Goal: Task Accomplishment & Management: Manage account settings

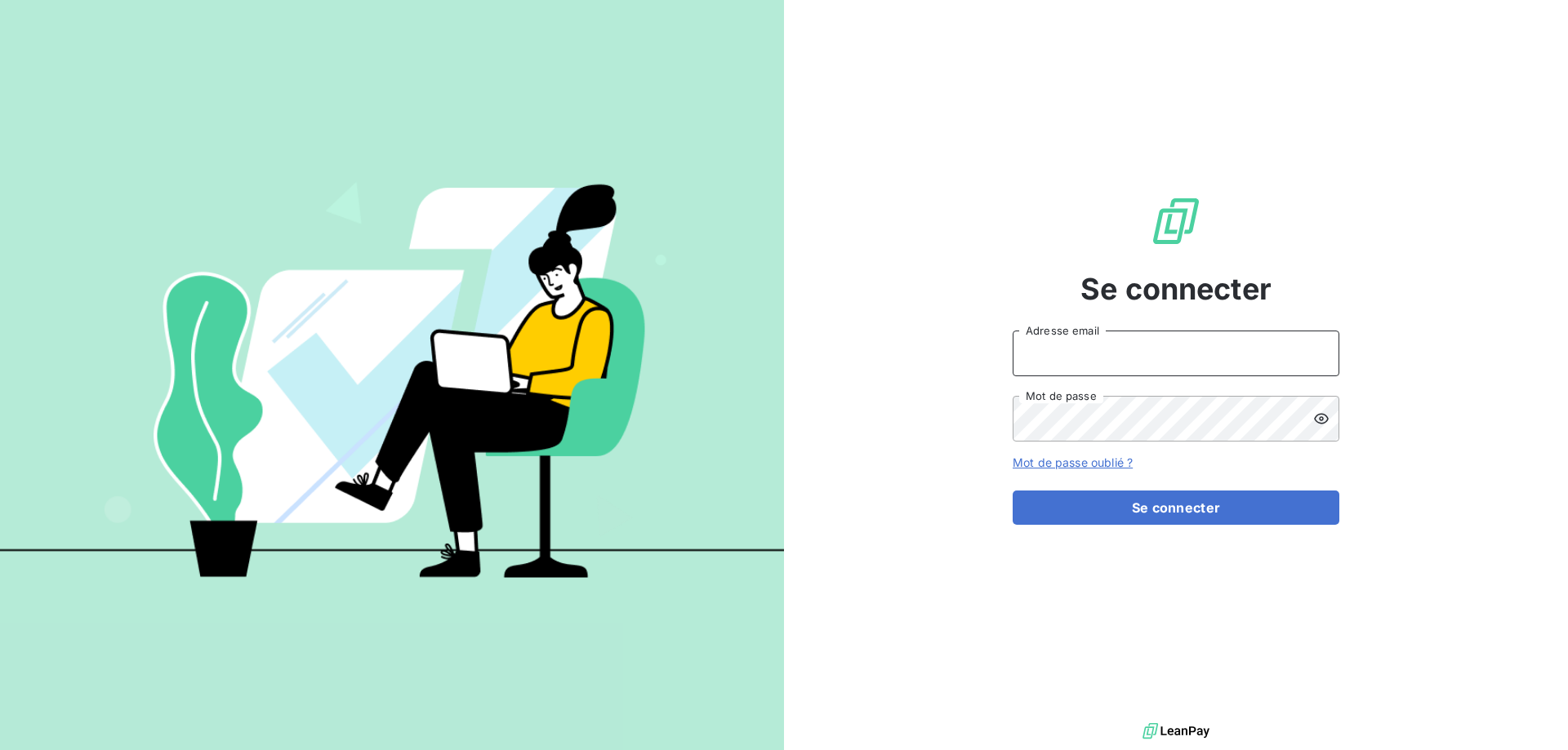
type input "[PERSON_NAME][EMAIL_ADDRESS][DOMAIN_NAME]"
click at [1315, 419] on icon at bounding box center [1320, 418] width 14 height 11
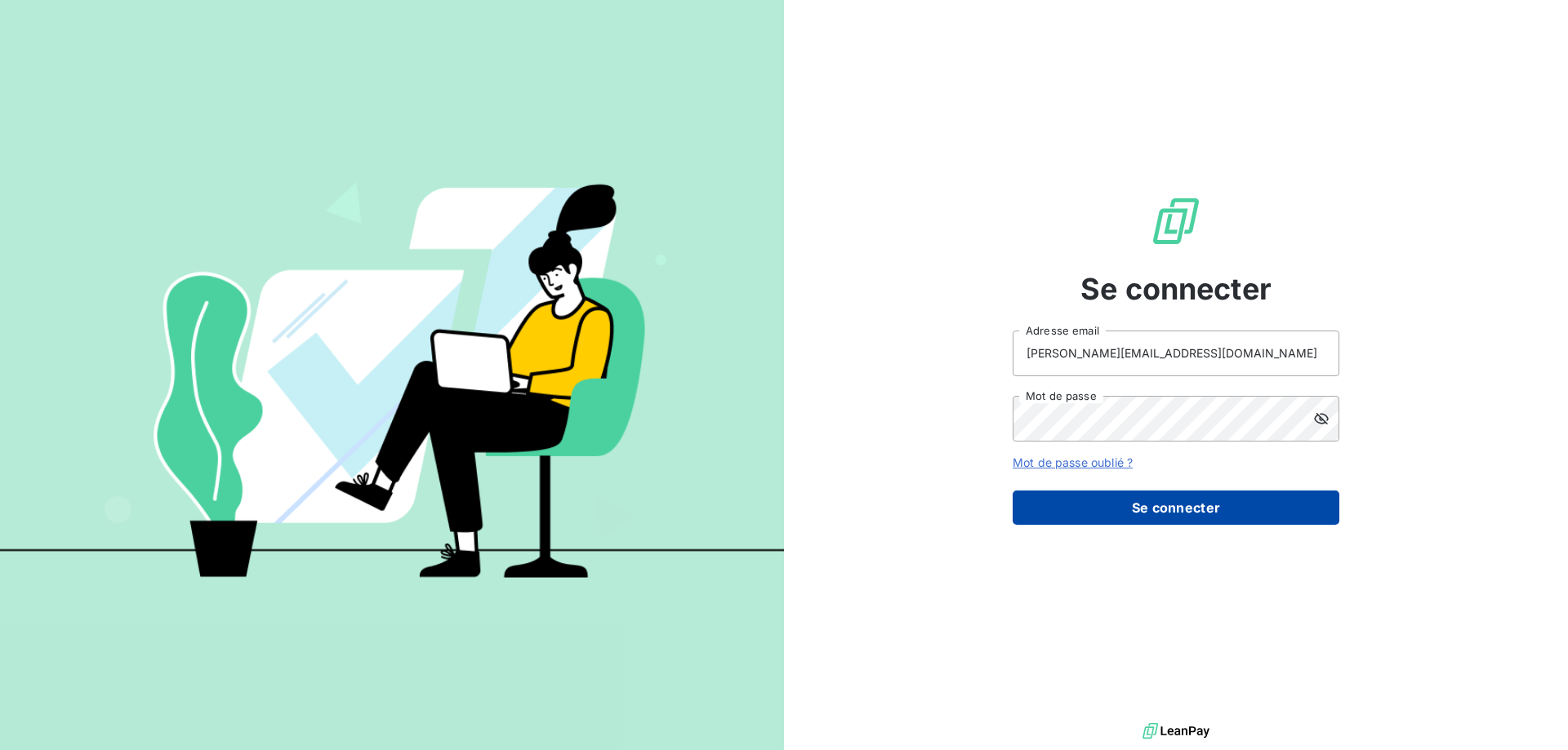
click at [1234, 502] on button "Se connecter" at bounding box center [1176, 507] width 326 height 35
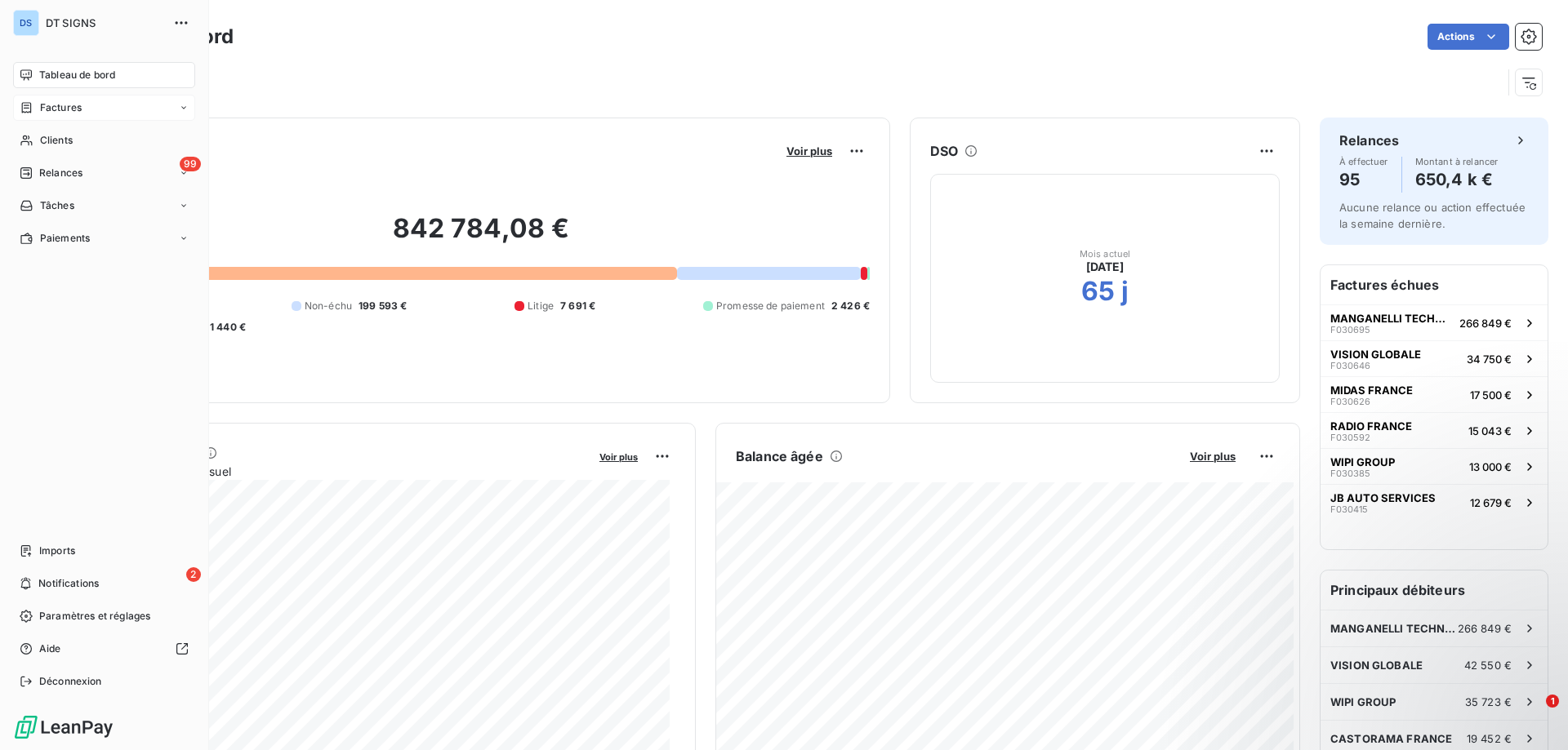
click at [65, 110] on span "Factures" at bounding box center [60, 107] width 41 height 14
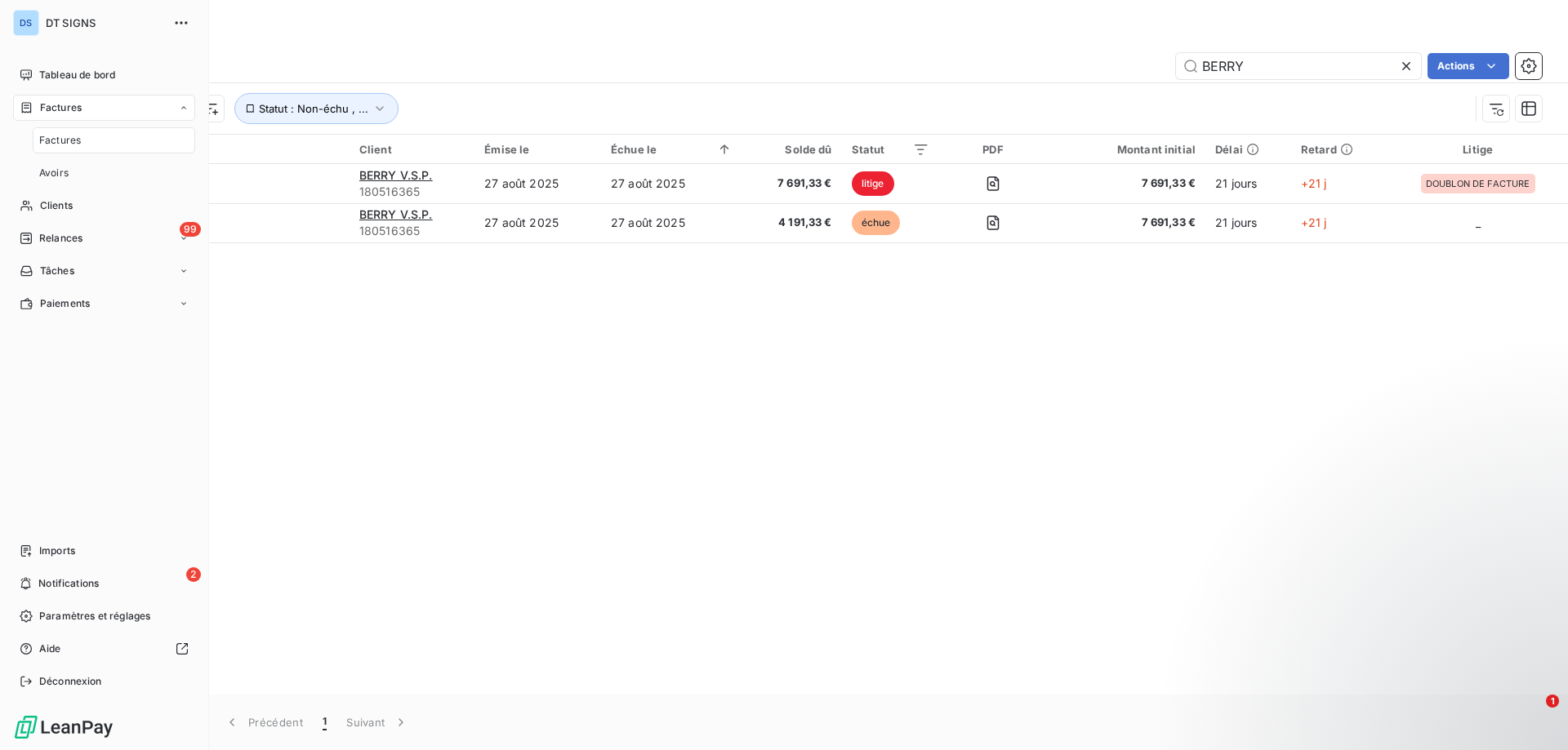
click at [53, 140] on span "Factures" at bounding box center [59, 140] width 41 height 14
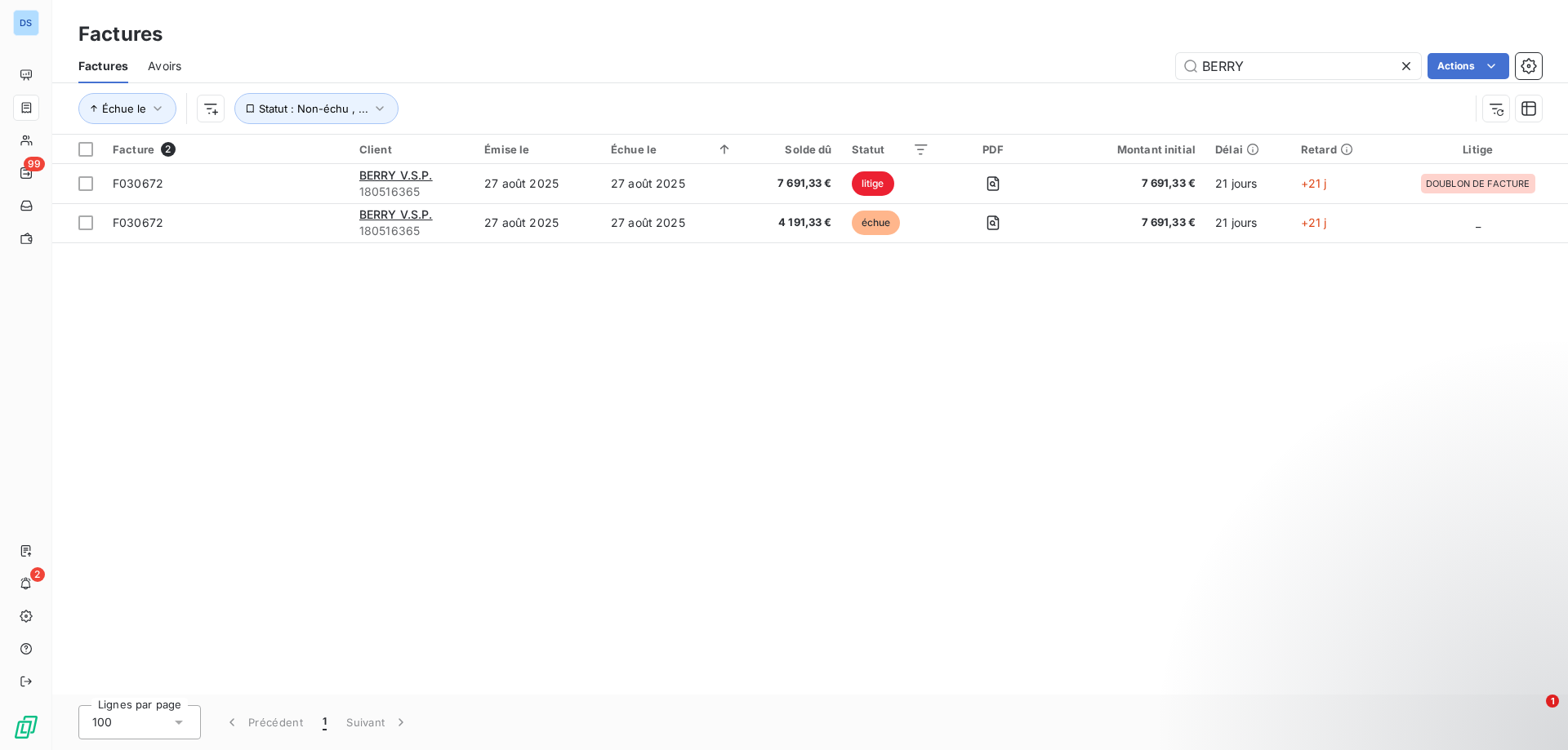
click at [1408, 69] on icon at bounding box center [1406, 65] width 16 height 16
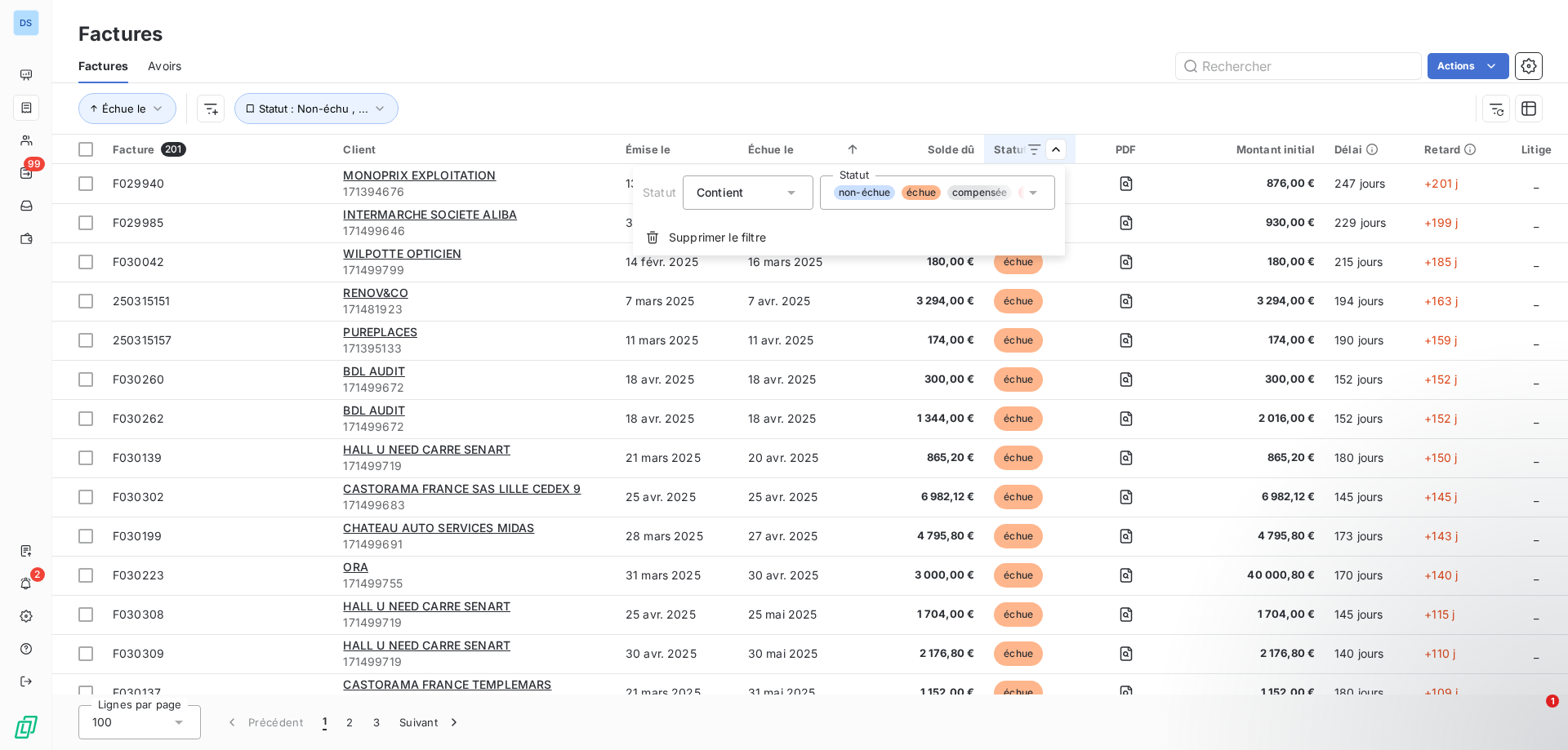
click at [1050, 145] on html "DS 99 2 Factures Factures Avoirs Actions Échue le Statut : Non-échu , ... Factu…" at bounding box center [784, 375] width 1568 height 750
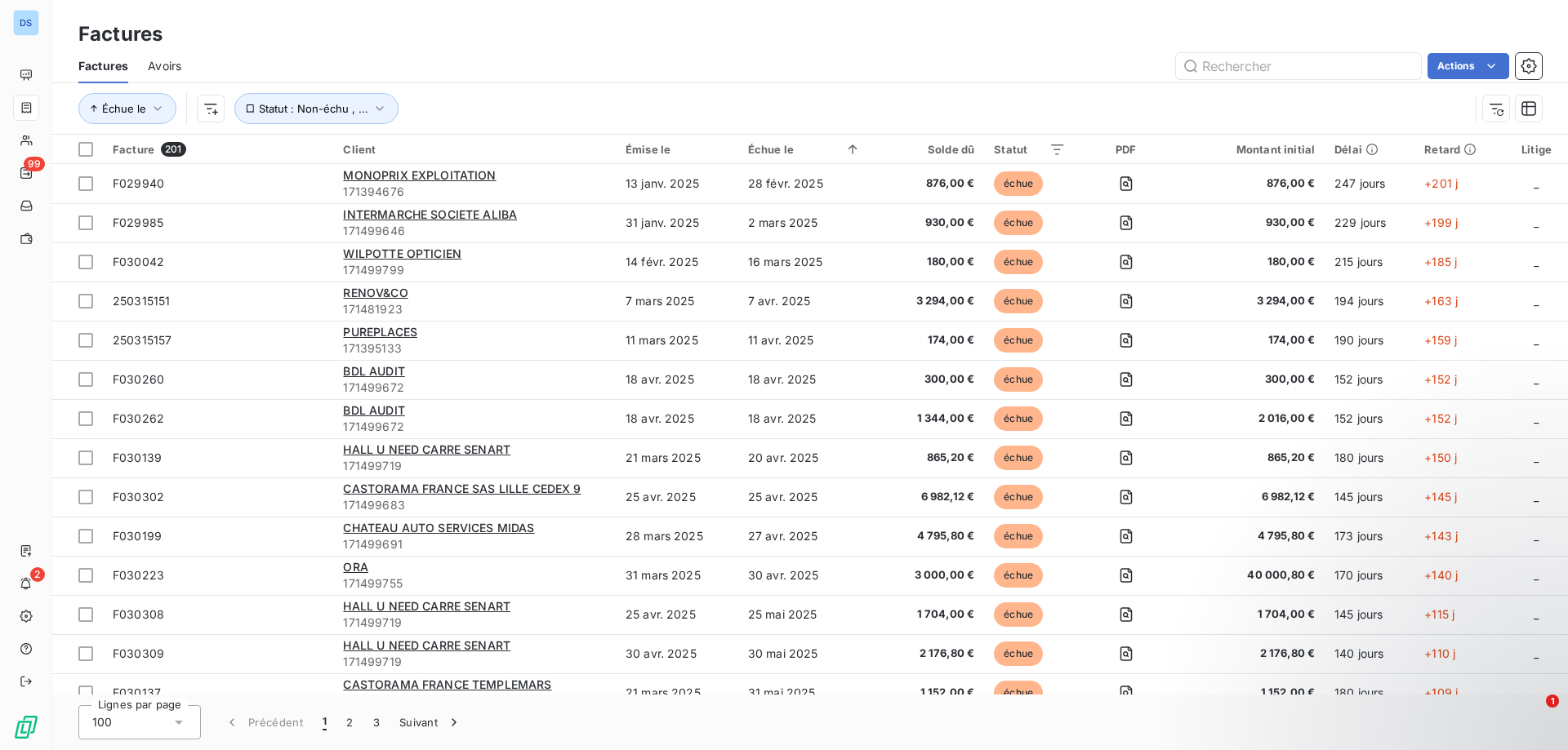
click at [950, 146] on div "Solde dû" at bounding box center [927, 150] width 95 height 13
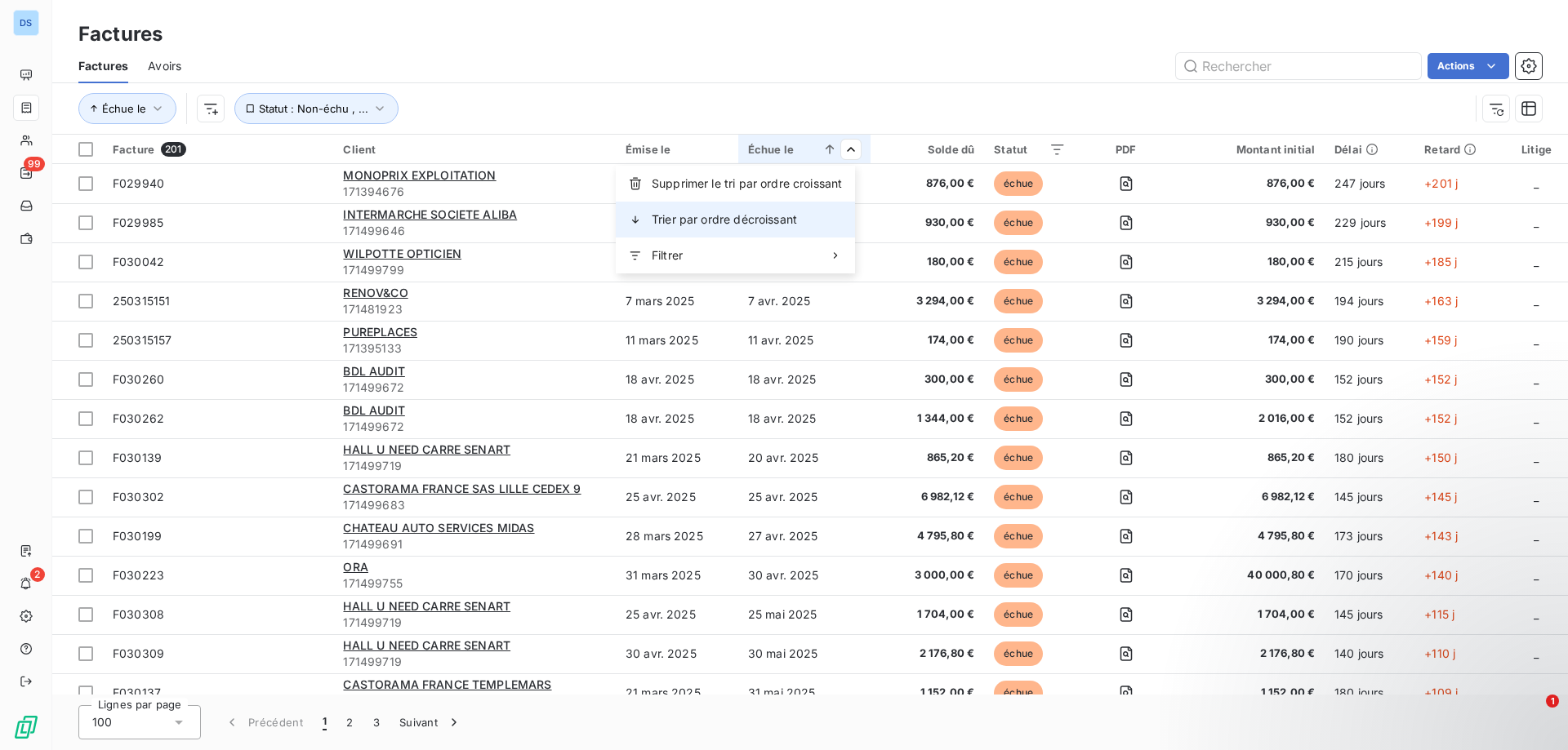
click at [780, 219] on span "Trier par ordre décroissant" at bounding box center [724, 219] width 145 height 16
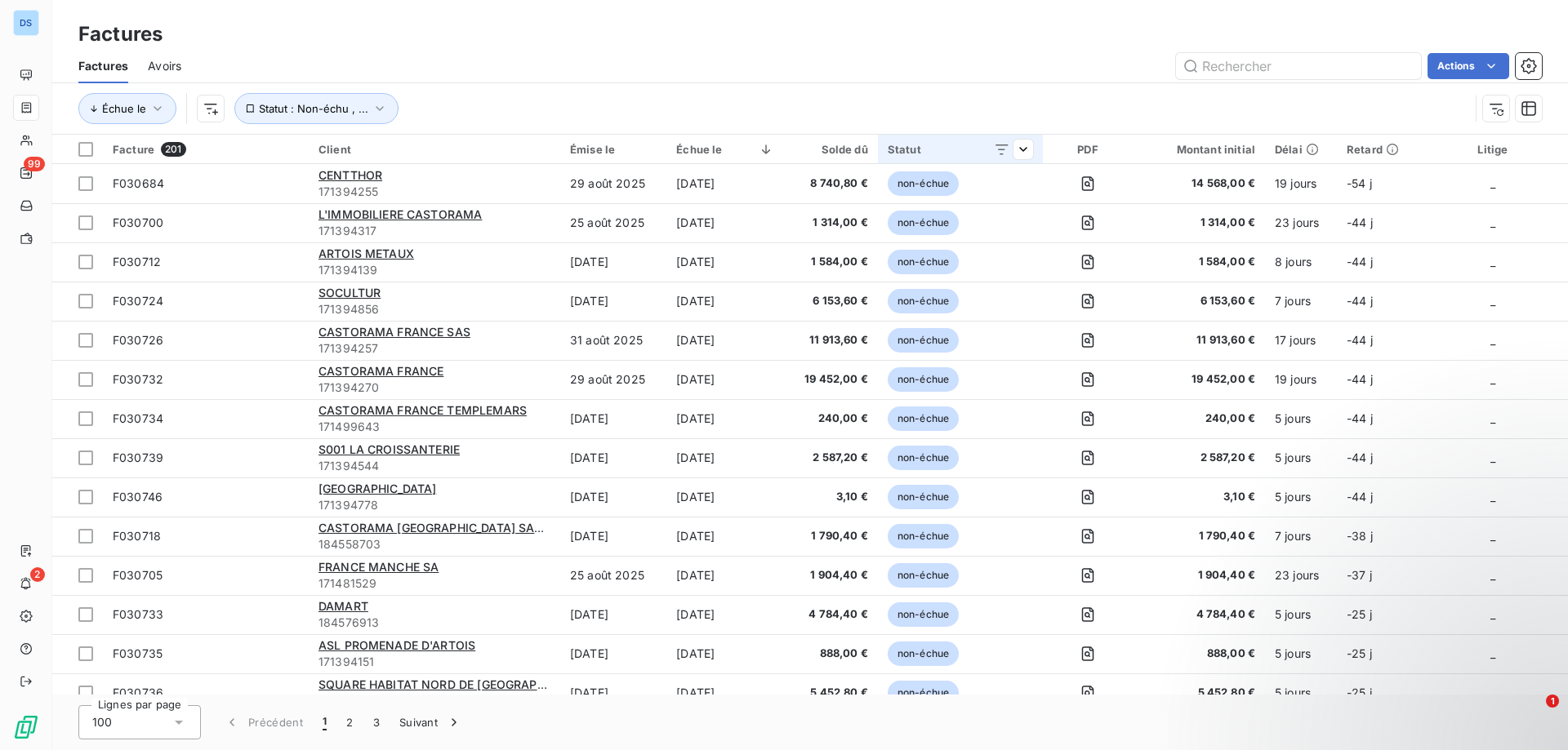
click at [994, 152] on icon at bounding box center [1002, 149] width 16 height 16
click at [1006, 150] on icon at bounding box center [1002, 149] width 16 height 16
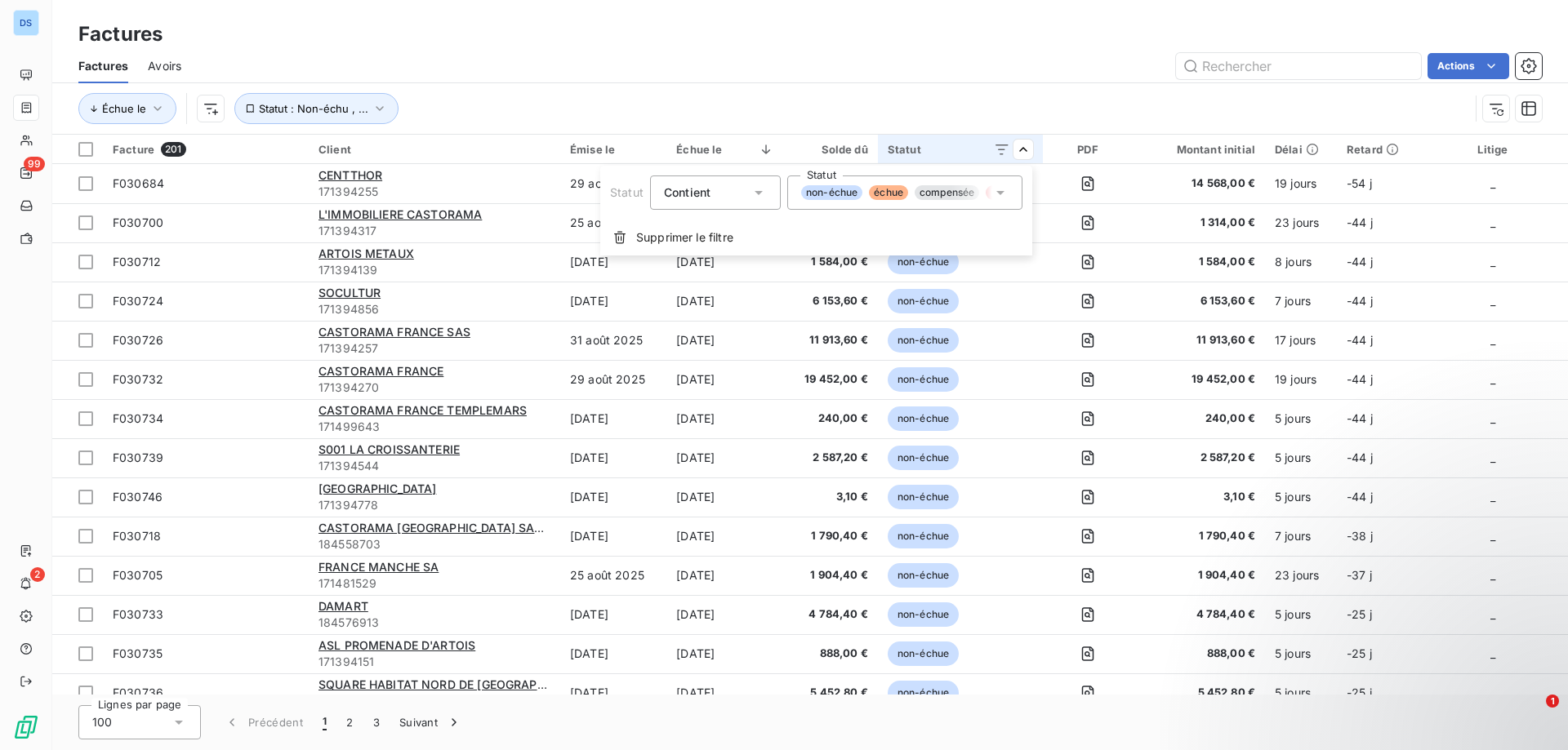
click at [884, 189] on span "échue" at bounding box center [888, 192] width 39 height 14
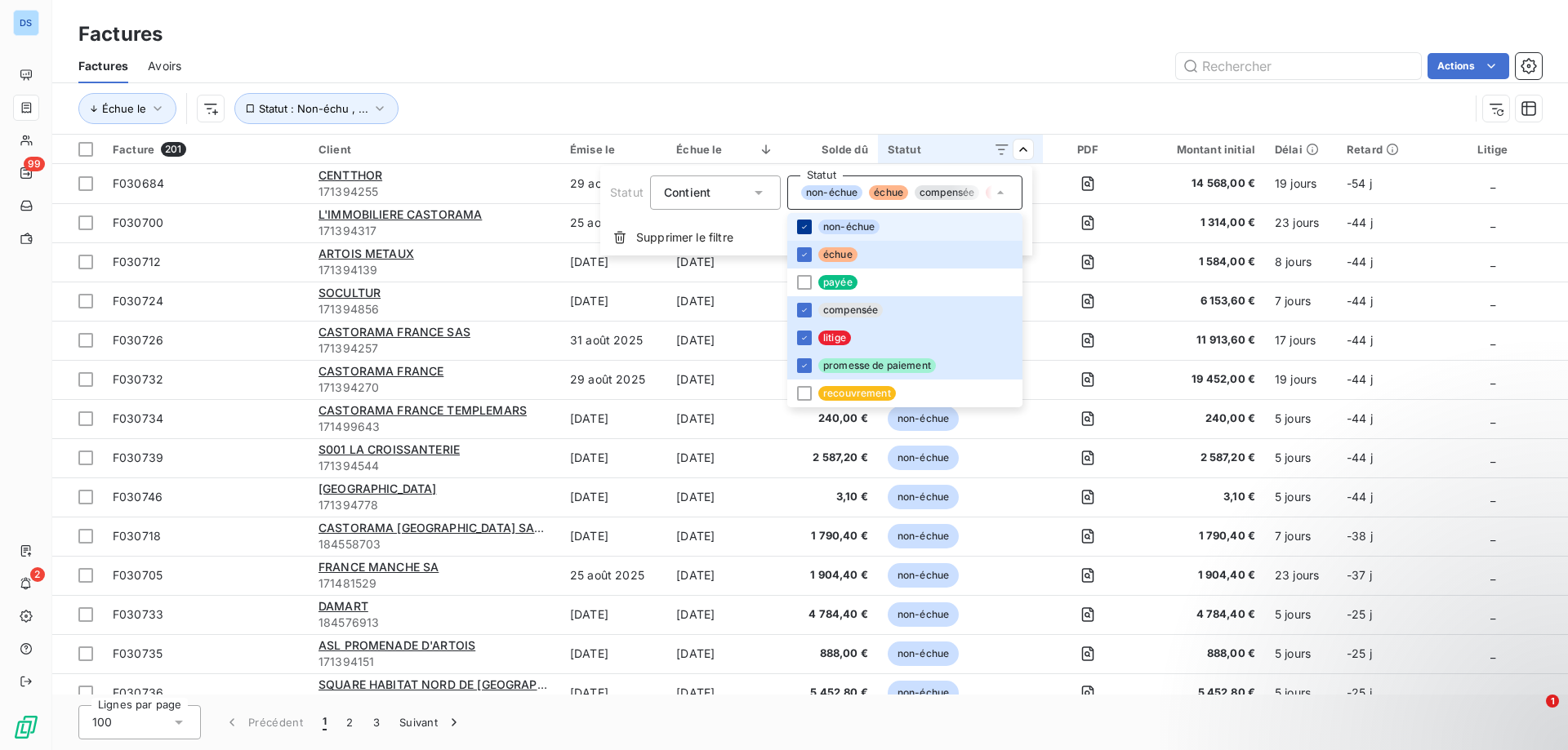
click at [809, 231] on div at bounding box center [804, 226] width 14 height 14
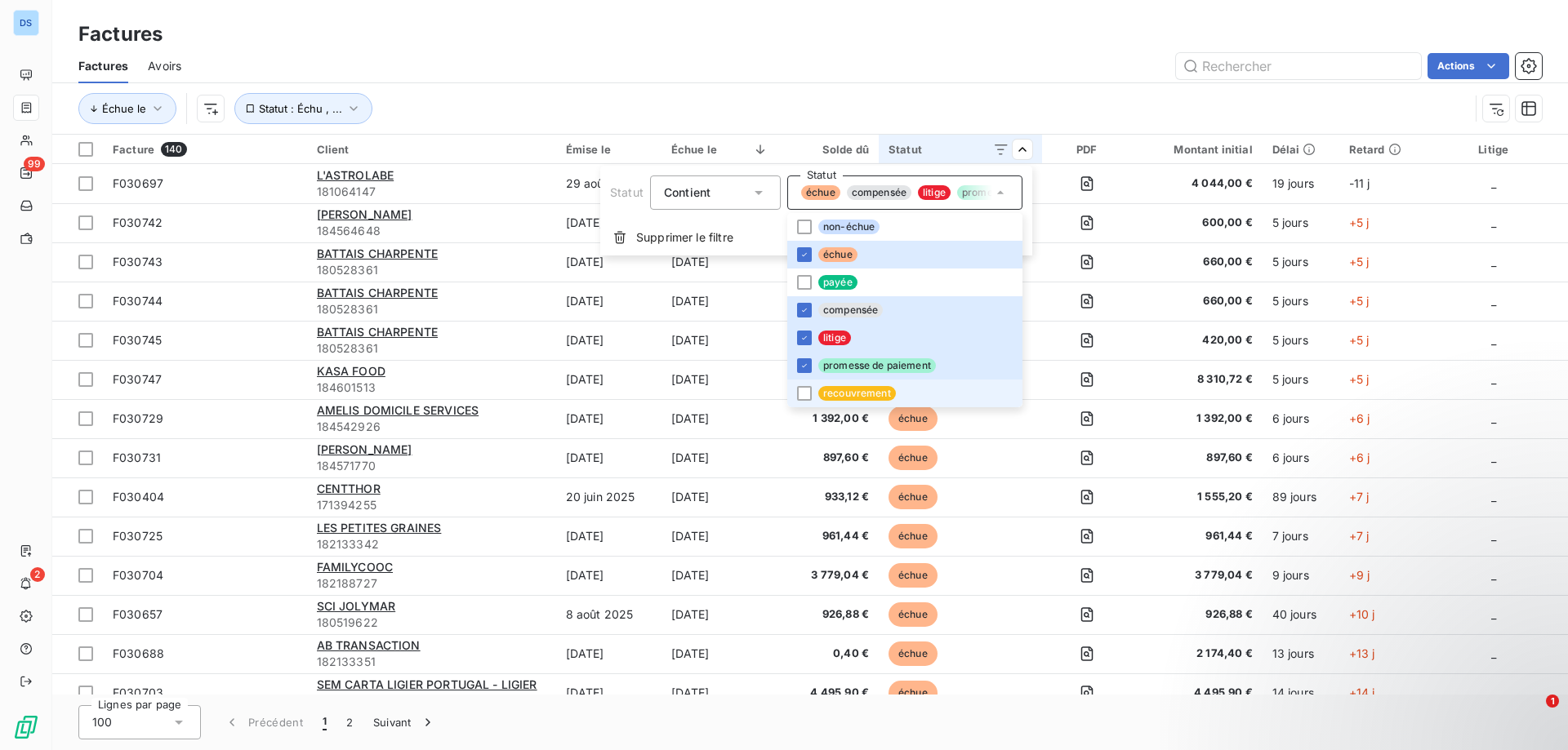
click at [837, 391] on span "recouvrement" at bounding box center [857, 393] width 78 height 14
click at [1024, 247] on div "Supprimer le filtre" at bounding box center [816, 237] width 432 height 35
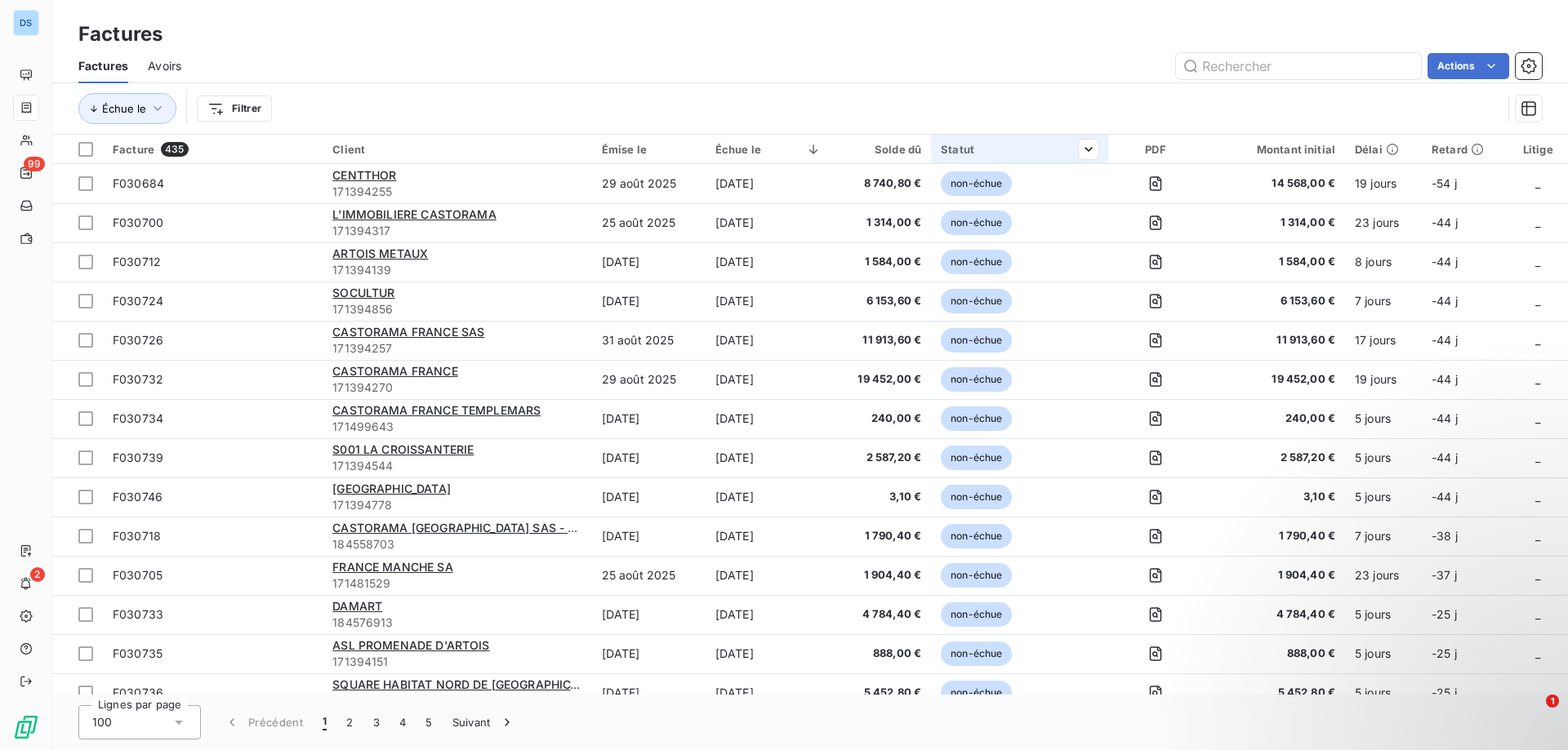
click at [974, 139] on th "Statut" at bounding box center [1019, 149] width 177 height 30
click at [1081, 271] on html "DS 99 2 Factures Factures Avoirs Actions Échue le Filtrer Facture 435 Client Ém…" at bounding box center [784, 375] width 1568 height 750
click at [948, 149] on div "Statut" at bounding box center [1018, 150] width 156 height 13
click at [825, 184] on icon at bounding box center [822, 192] width 16 height 16
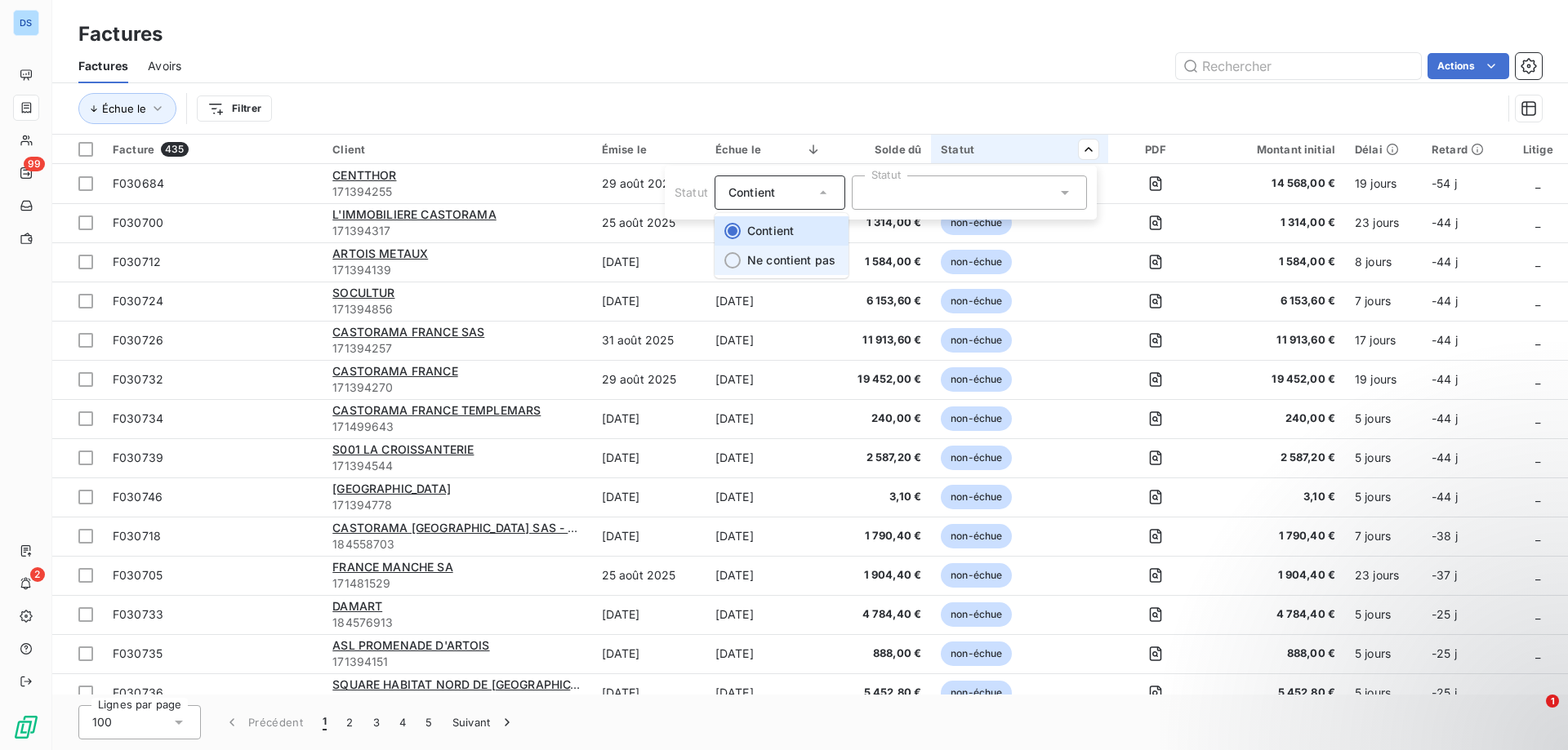
click at [796, 260] on span "Ne contient pas" at bounding box center [792, 260] width 88 height 13
click at [1079, 252] on html "DS 99 2 Factures Factures Avoirs Actions Échue le Statut Facture 435 Client Émi…" at bounding box center [784, 375] width 1568 height 750
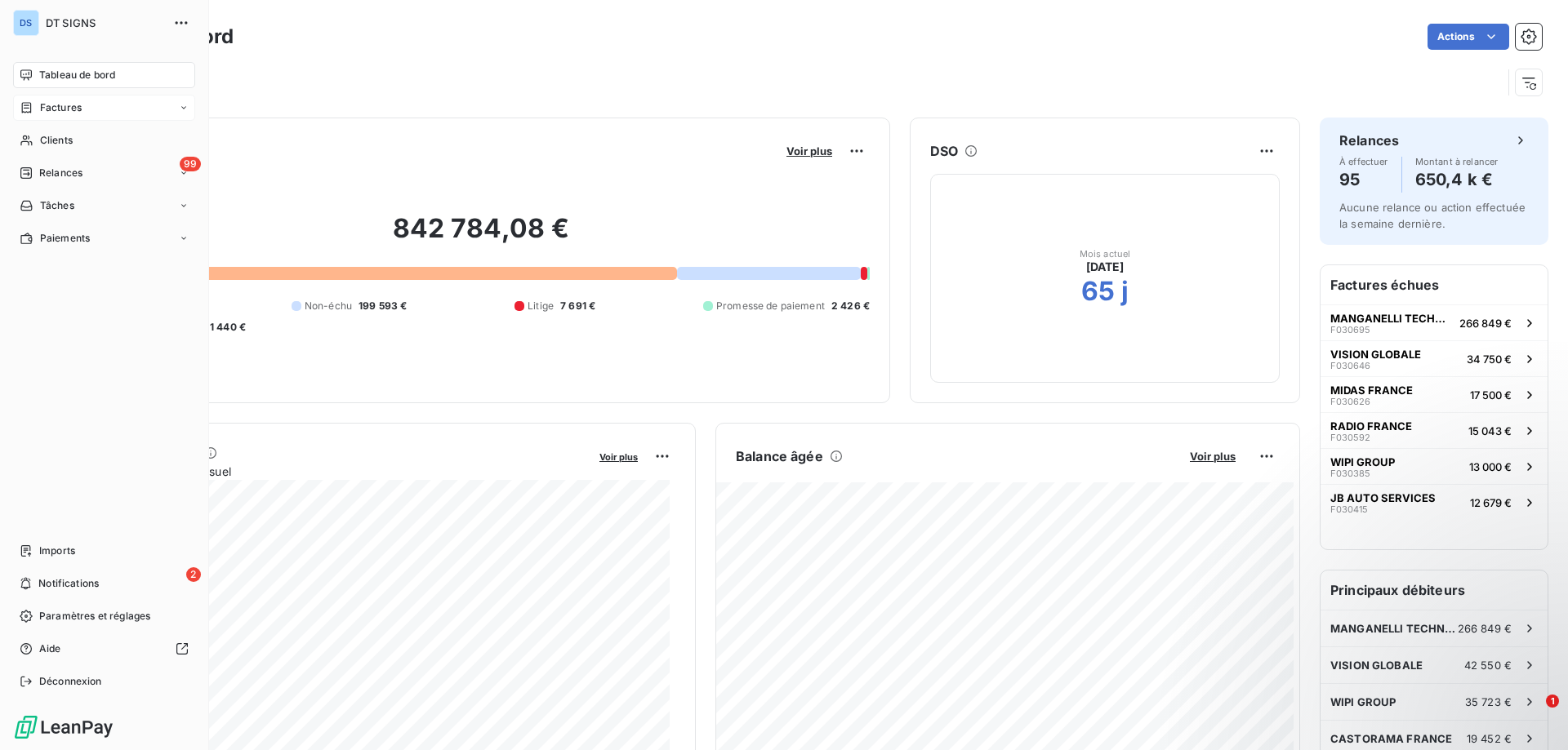
click at [102, 115] on div "Factures" at bounding box center [105, 107] width 182 height 26
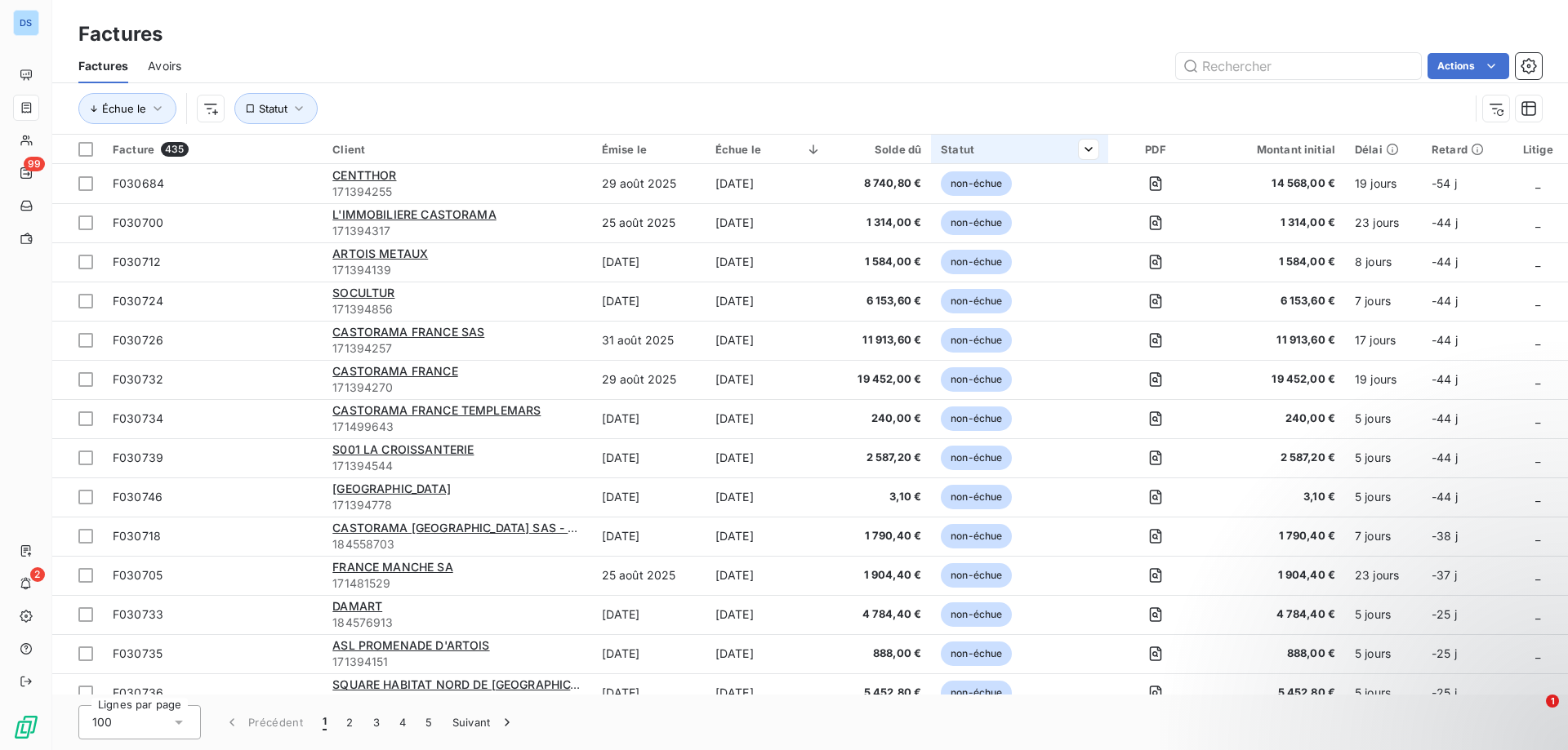
click at [960, 153] on div "Statut" at bounding box center [1018, 150] width 156 height 13
click at [1062, 179] on div at bounding box center [969, 193] width 235 height 35
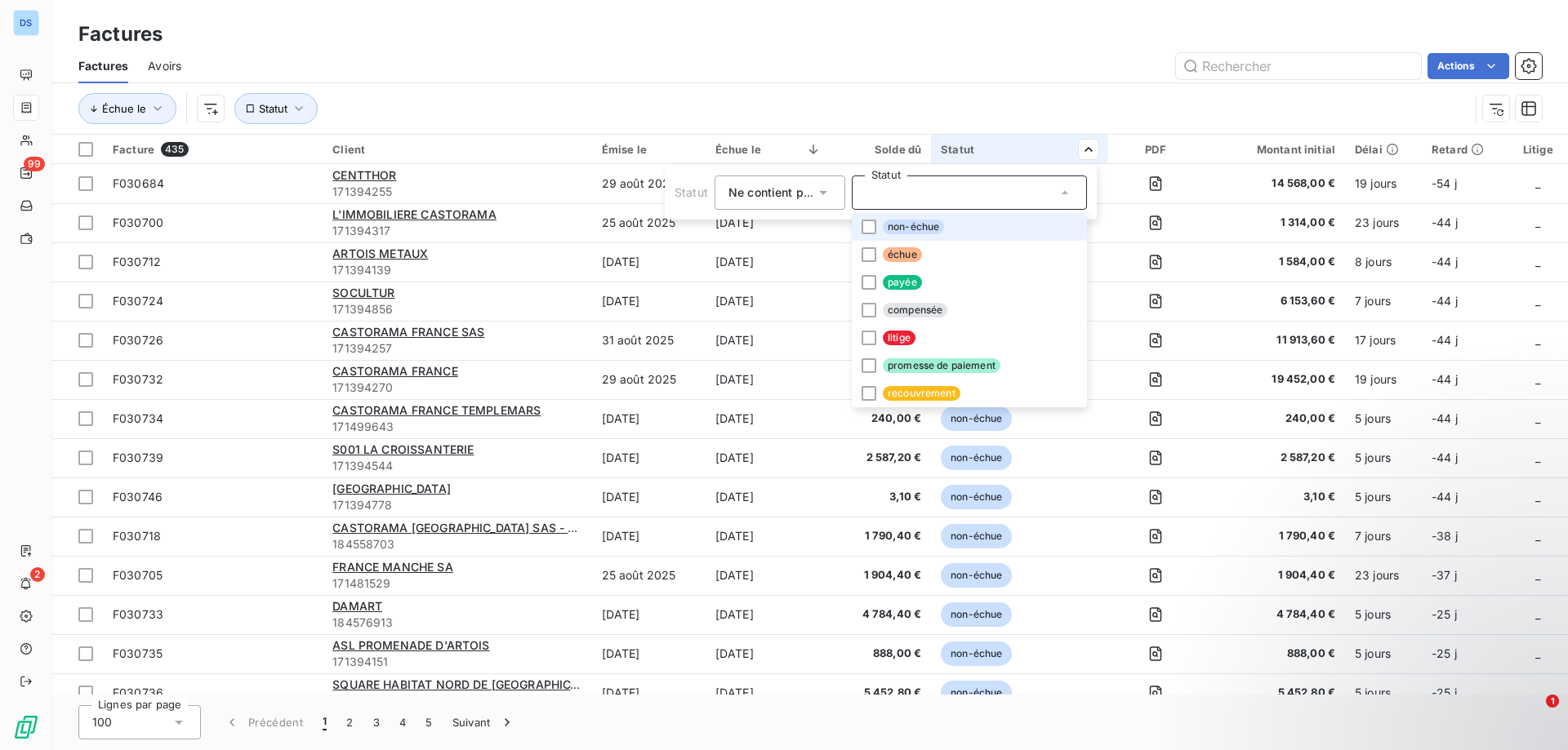
click at [1059, 192] on icon at bounding box center [1064, 192] width 16 height 16
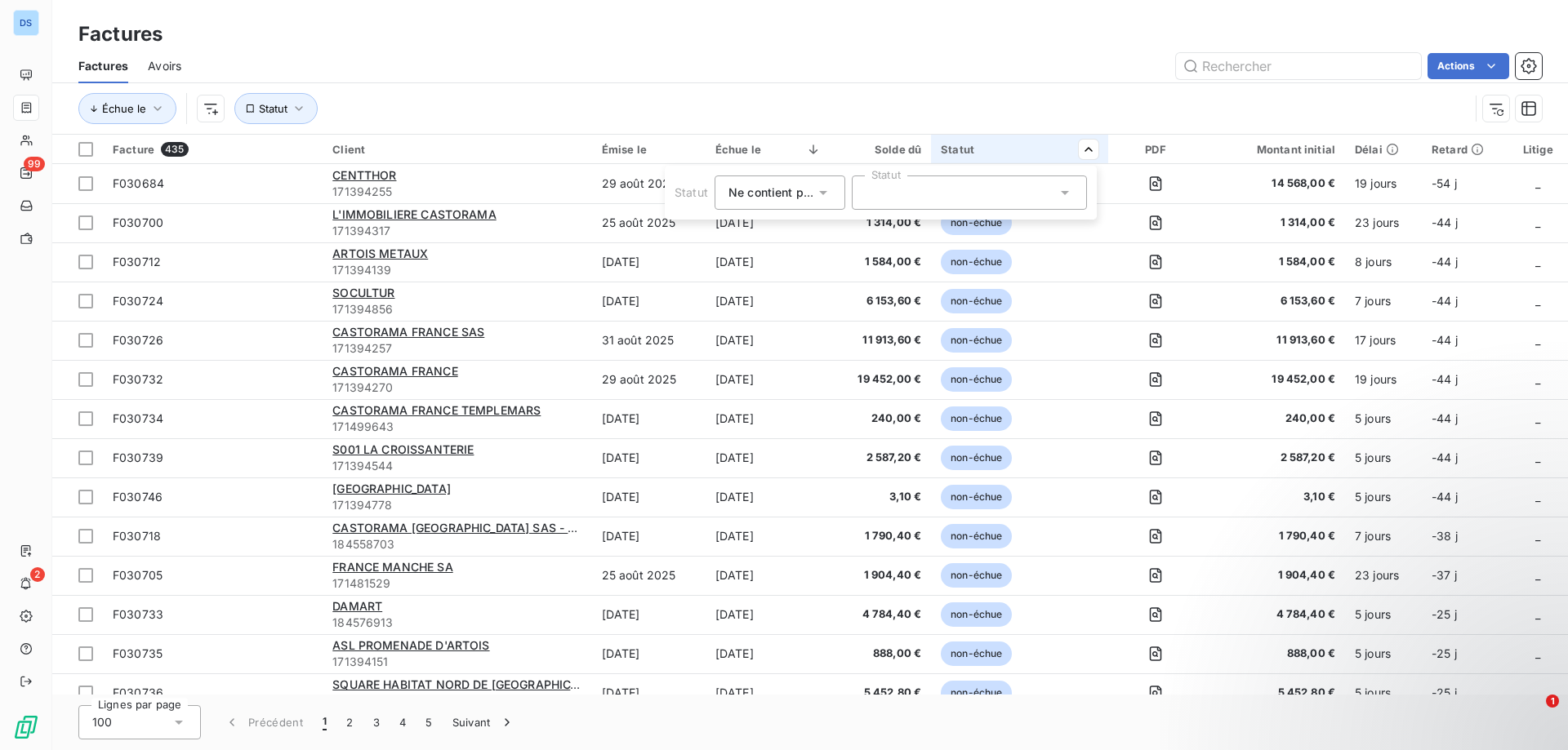
click at [1059, 192] on icon at bounding box center [1064, 192] width 16 height 16
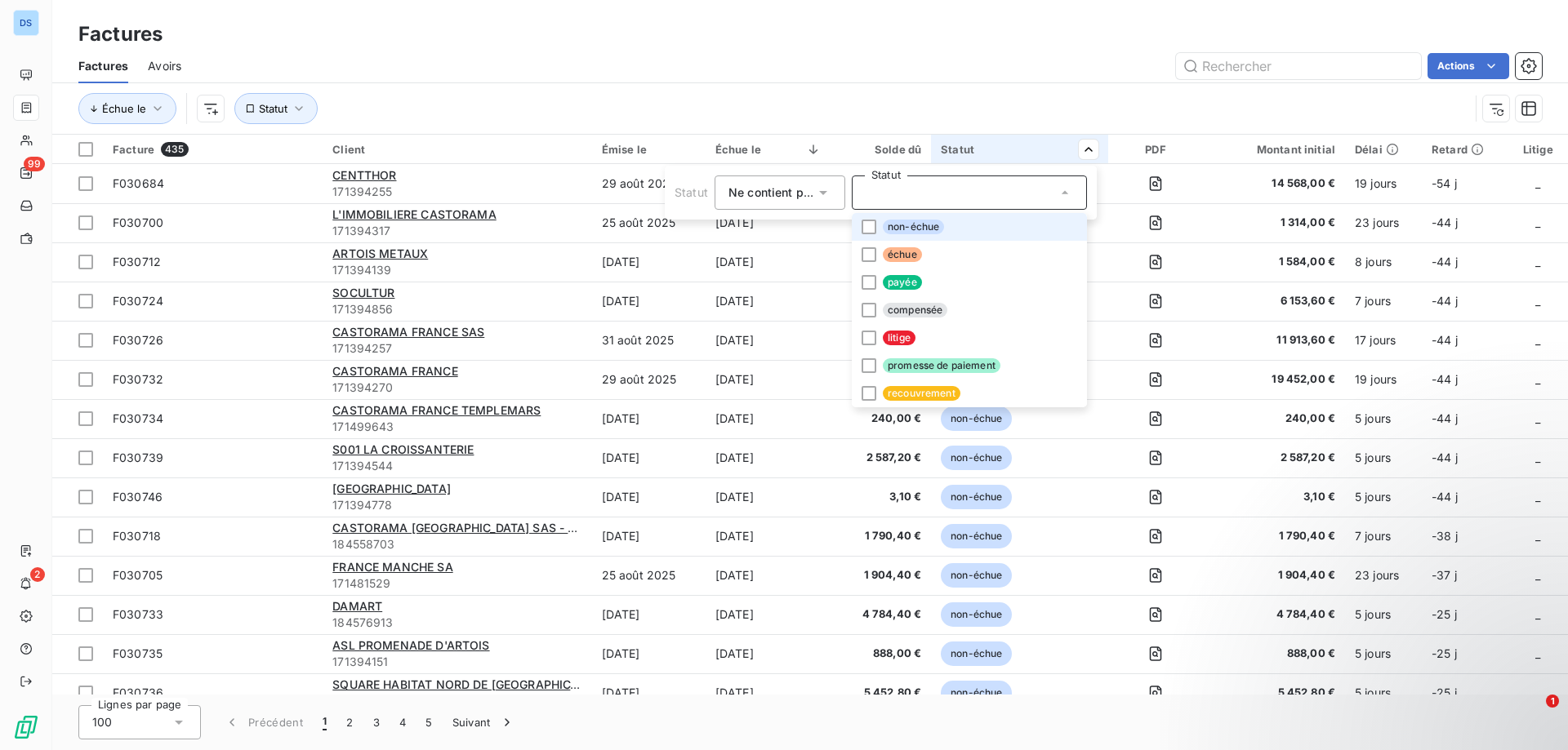
click at [812, 185] on span "Ne contient pas" at bounding box center [772, 192] width 88 height 13
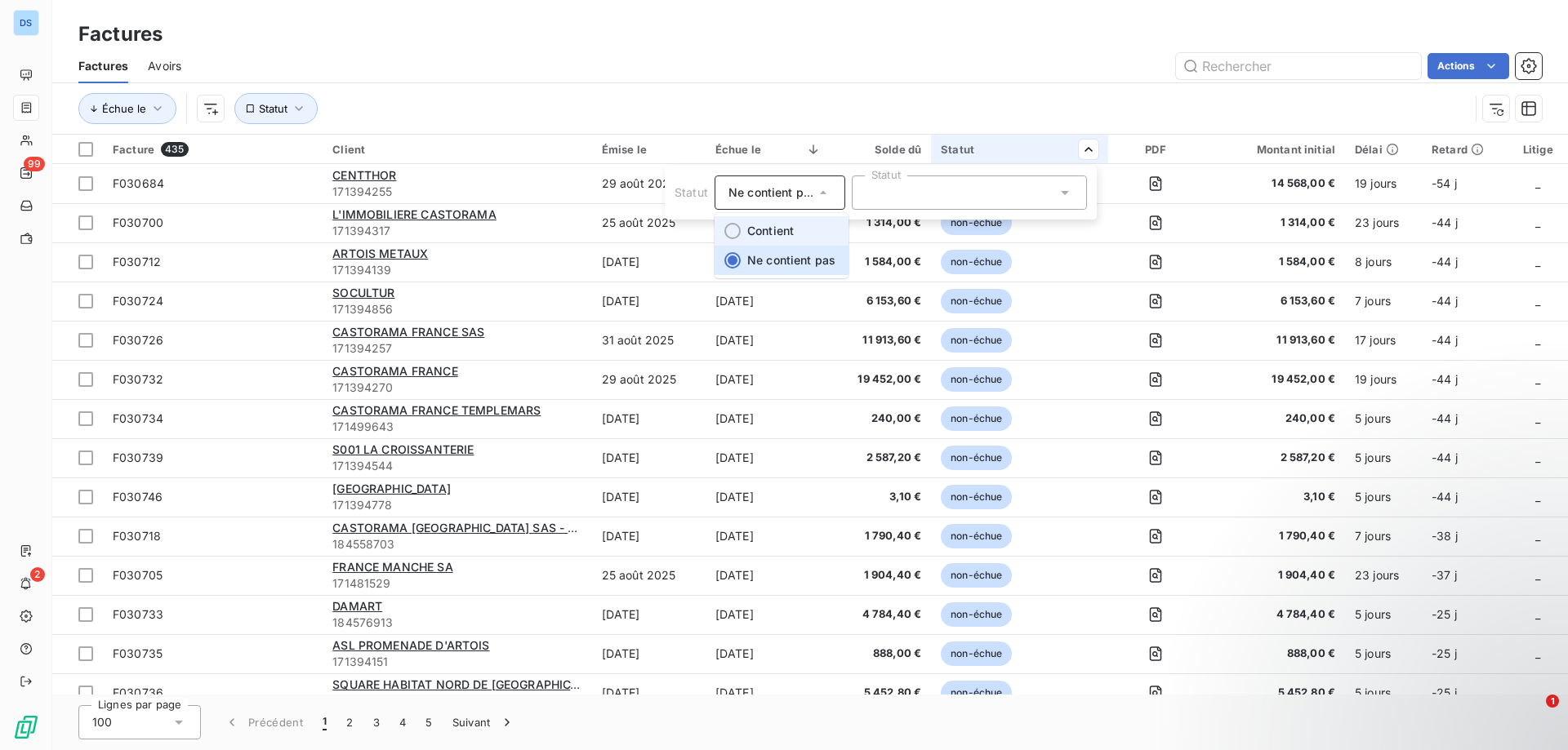
click at [779, 243] on li "Contient" at bounding box center [782, 231] width 134 height 30
click at [1070, 204] on div at bounding box center [969, 193] width 235 height 35
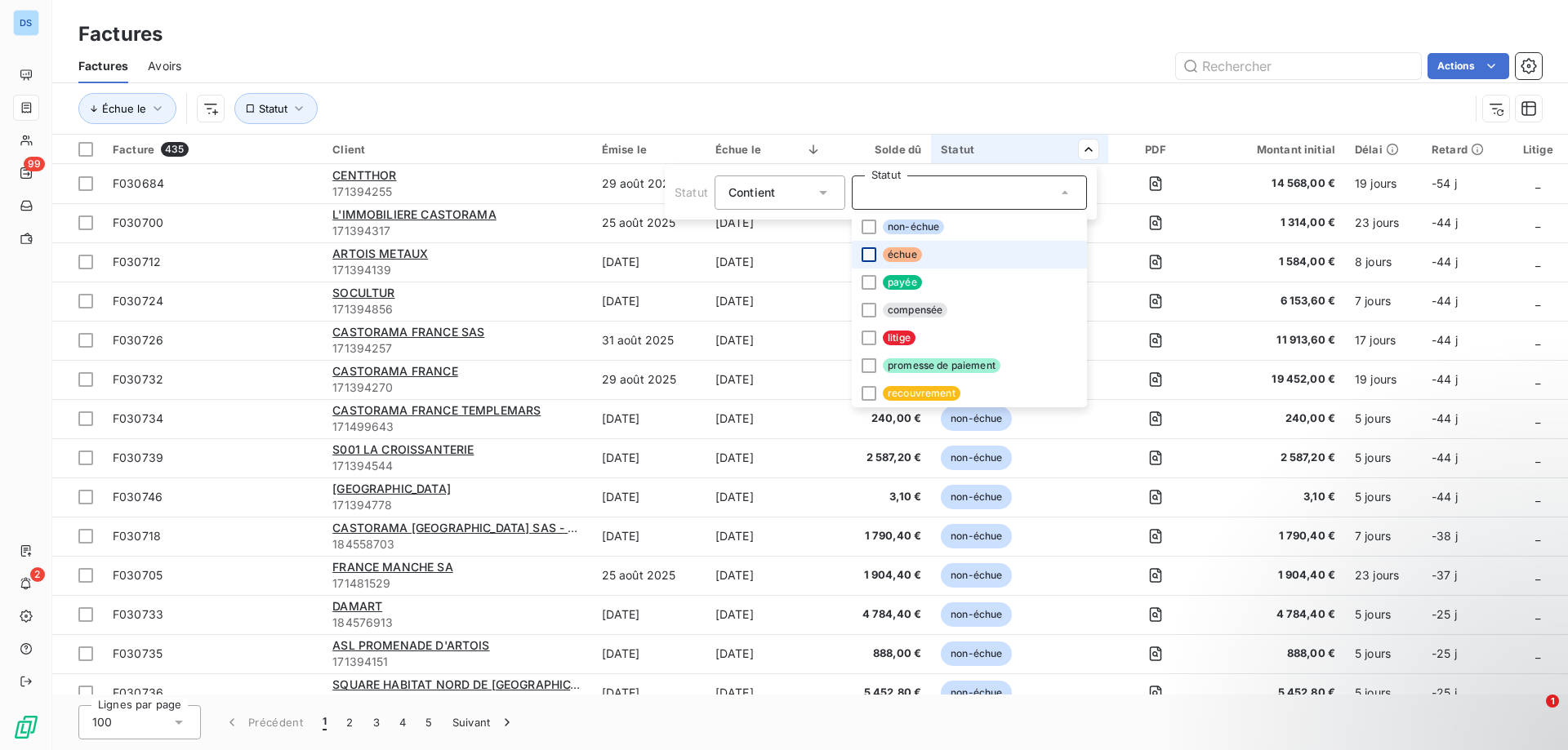
click at [865, 253] on div at bounding box center [868, 254] width 14 height 14
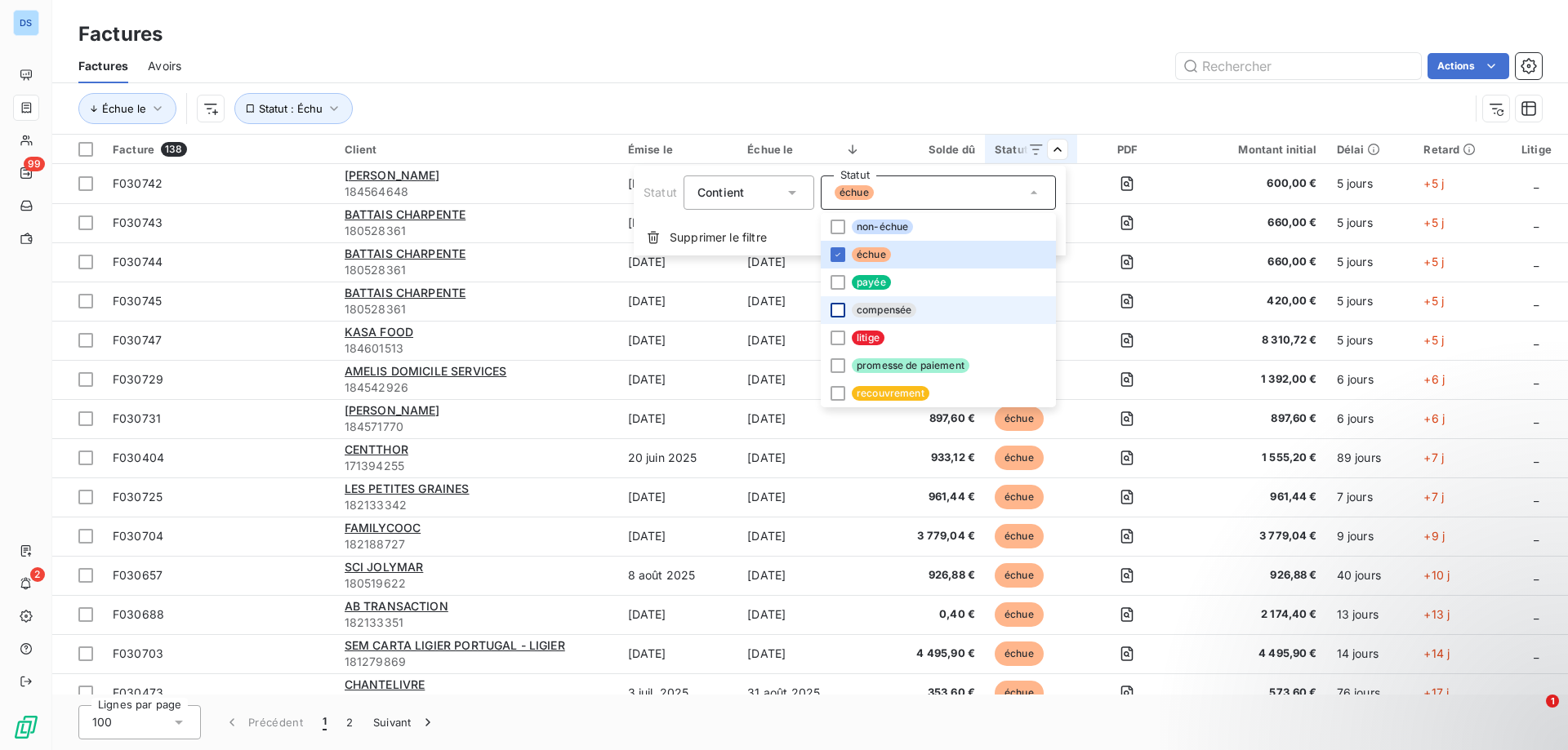
click at [840, 315] on div at bounding box center [837, 310] width 14 height 14
click at [833, 340] on div at bounding box center [837, 338] width 14 height 14
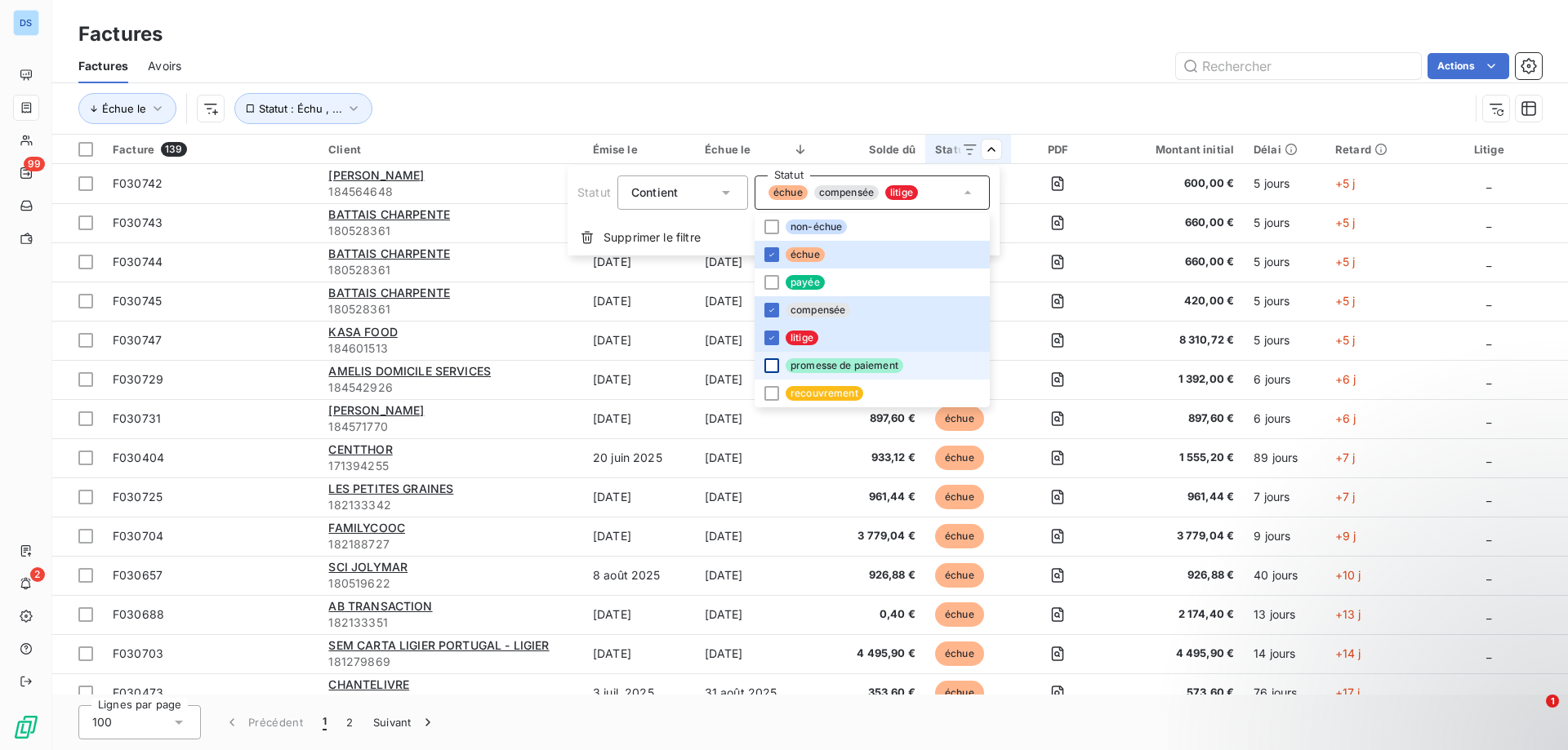
click at [742, 364] on html "DS 99 2 Factures Factures Avoirs Actions Échue le Statut : Échu , ... Facture 1…" at bounding box center [784, 375] width 1568 height 750
click at [768, 391] on div at bounding box center [772, 393] width 14 height 14
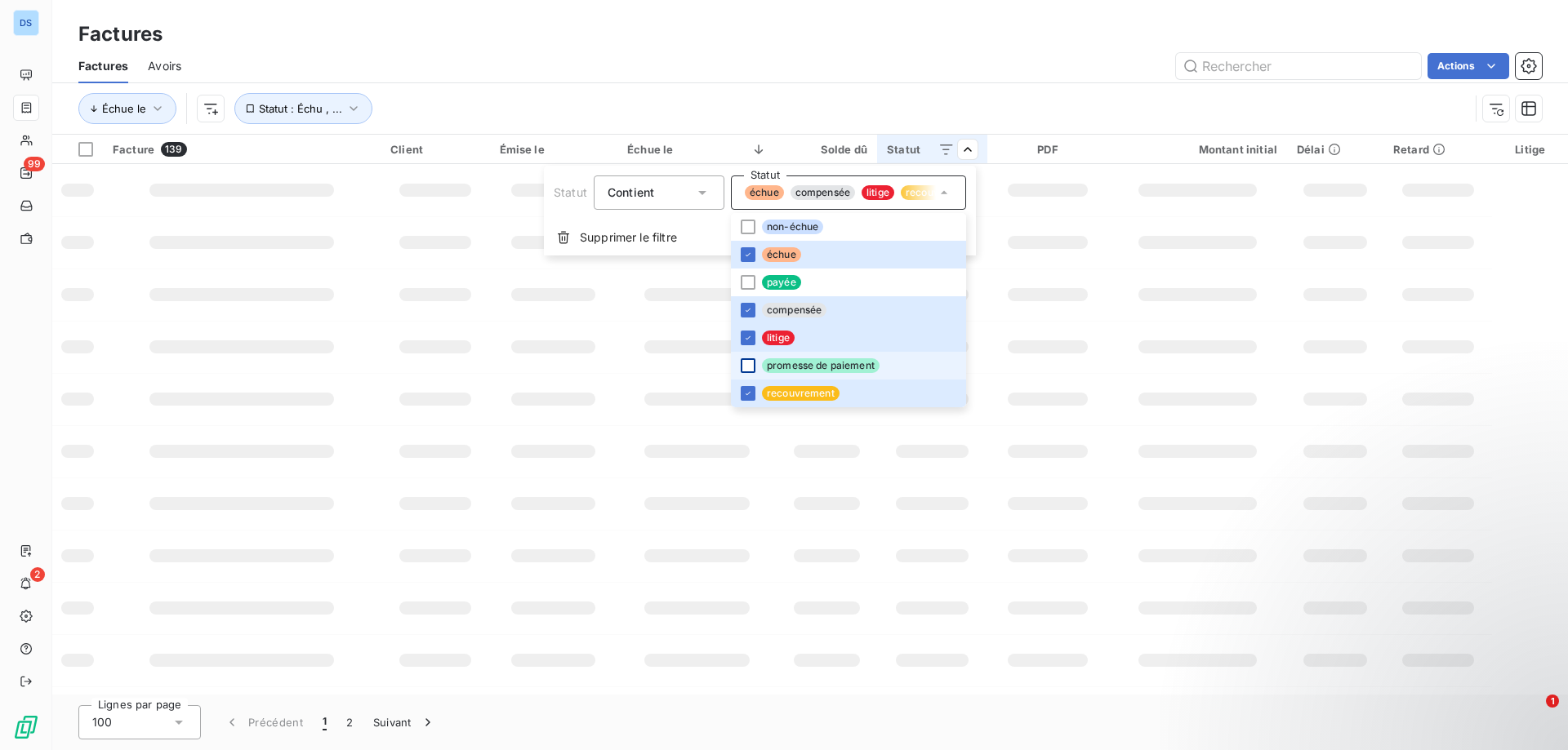
click at [747, 365] on div at bounding box center [748, 365] width 14 height 14
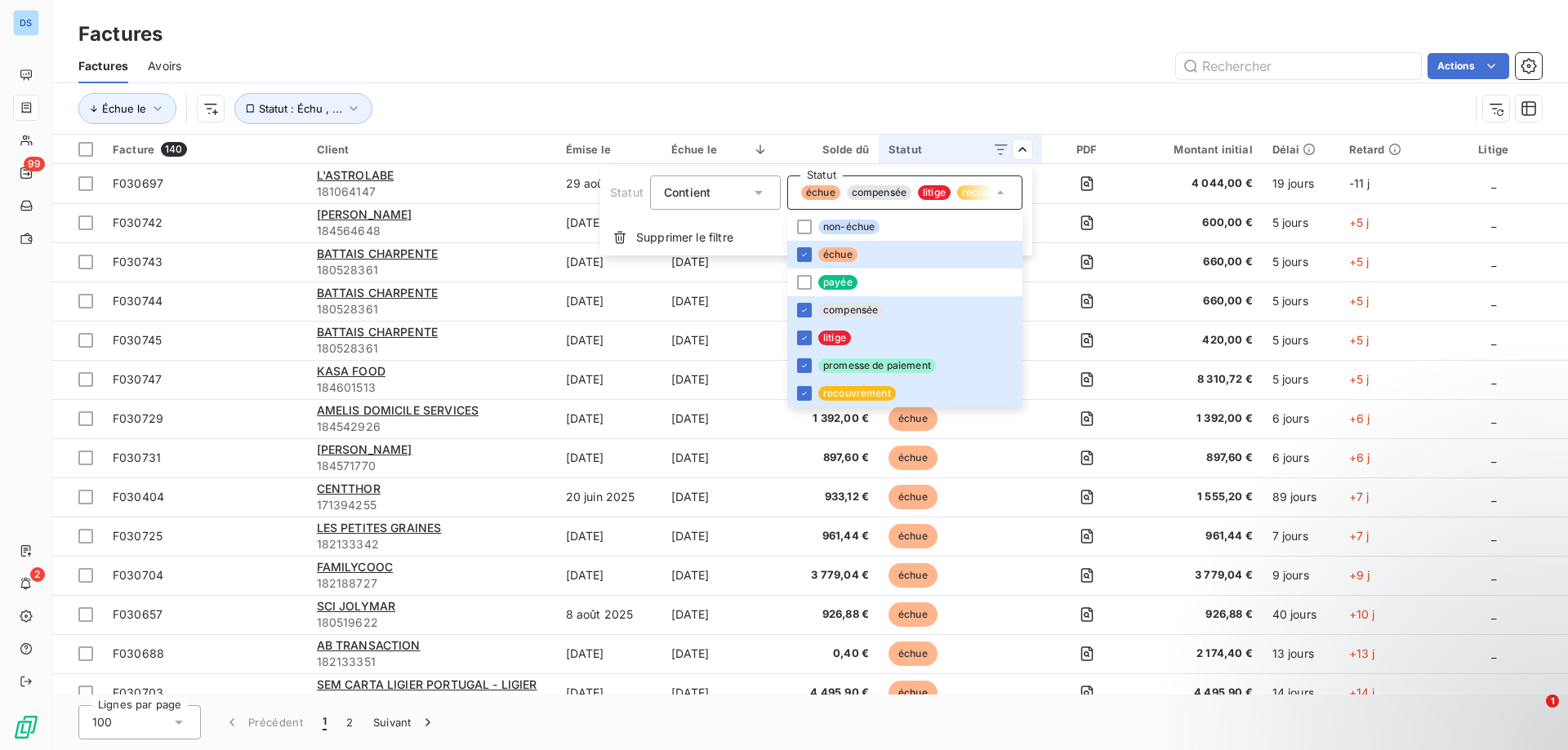
click at [1009, 509] on html "DS 99 2 Factures Factures Avoirs Actions Échue le Statut : Échu , ... Facture 1…" at bounding box center [784, 375] width 1568 height 750
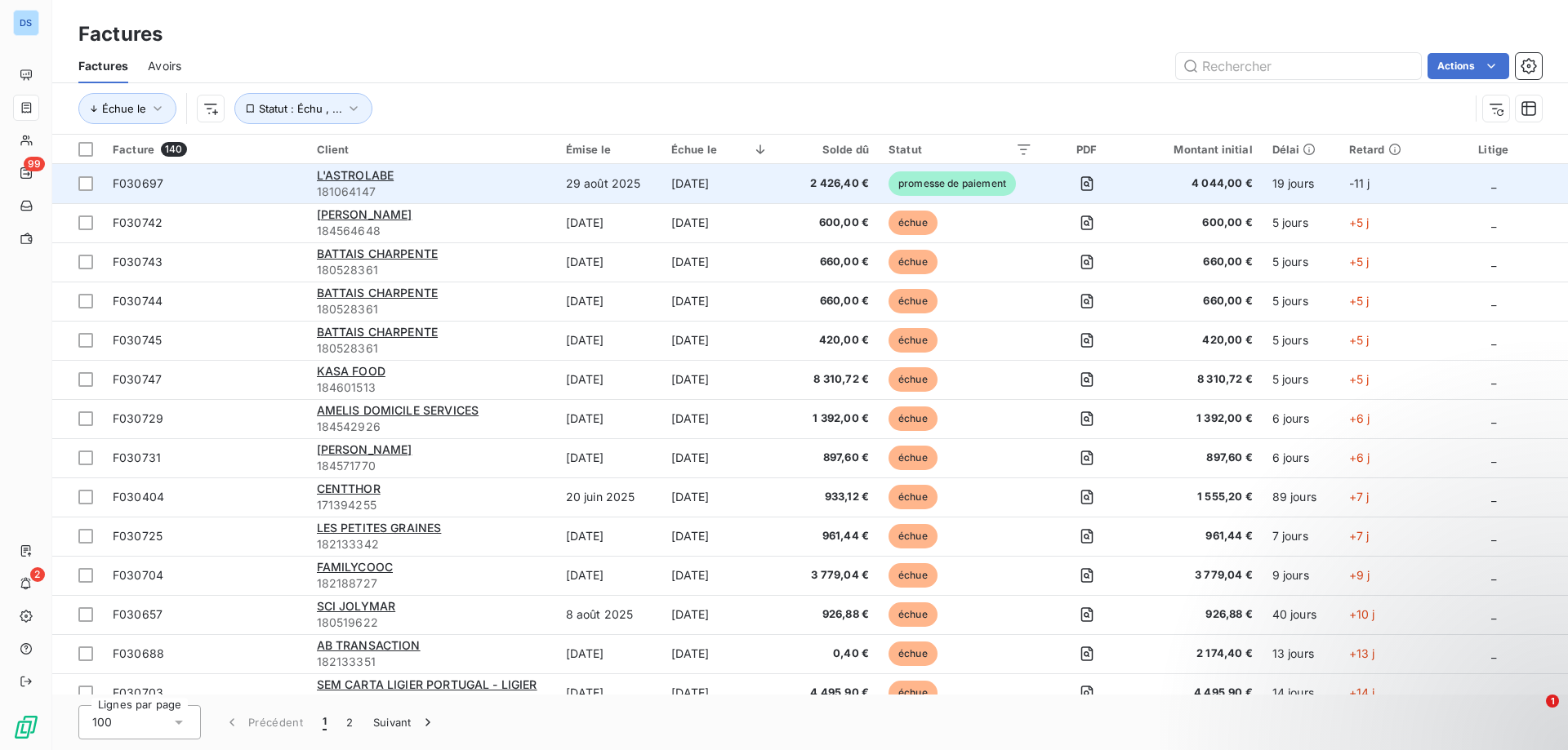
click at [962, 170] on td "promesse de paiement" at bounding box center [961, 183] width 164 height 39
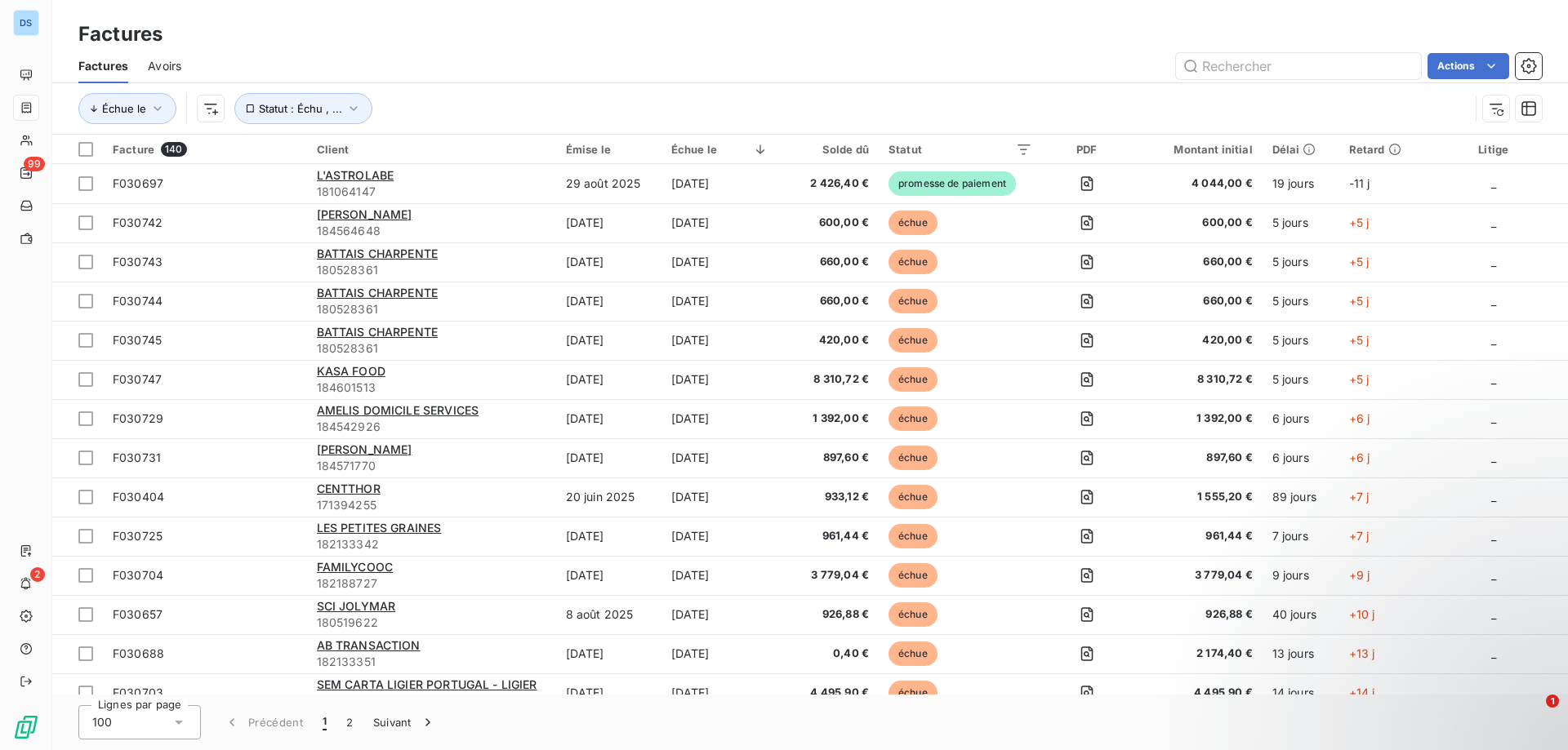
click at [837, 146] on div "Solde dû" at bounding box center [828, 150] width 81 height 13
click at [825, 145] on div "Solde dû" at bounding box center [828, 150] width 81 height 13
click at [1165, 214] on span "Trier par ordre décroissant" at bounding box center [1159, 219] width 145 height 16
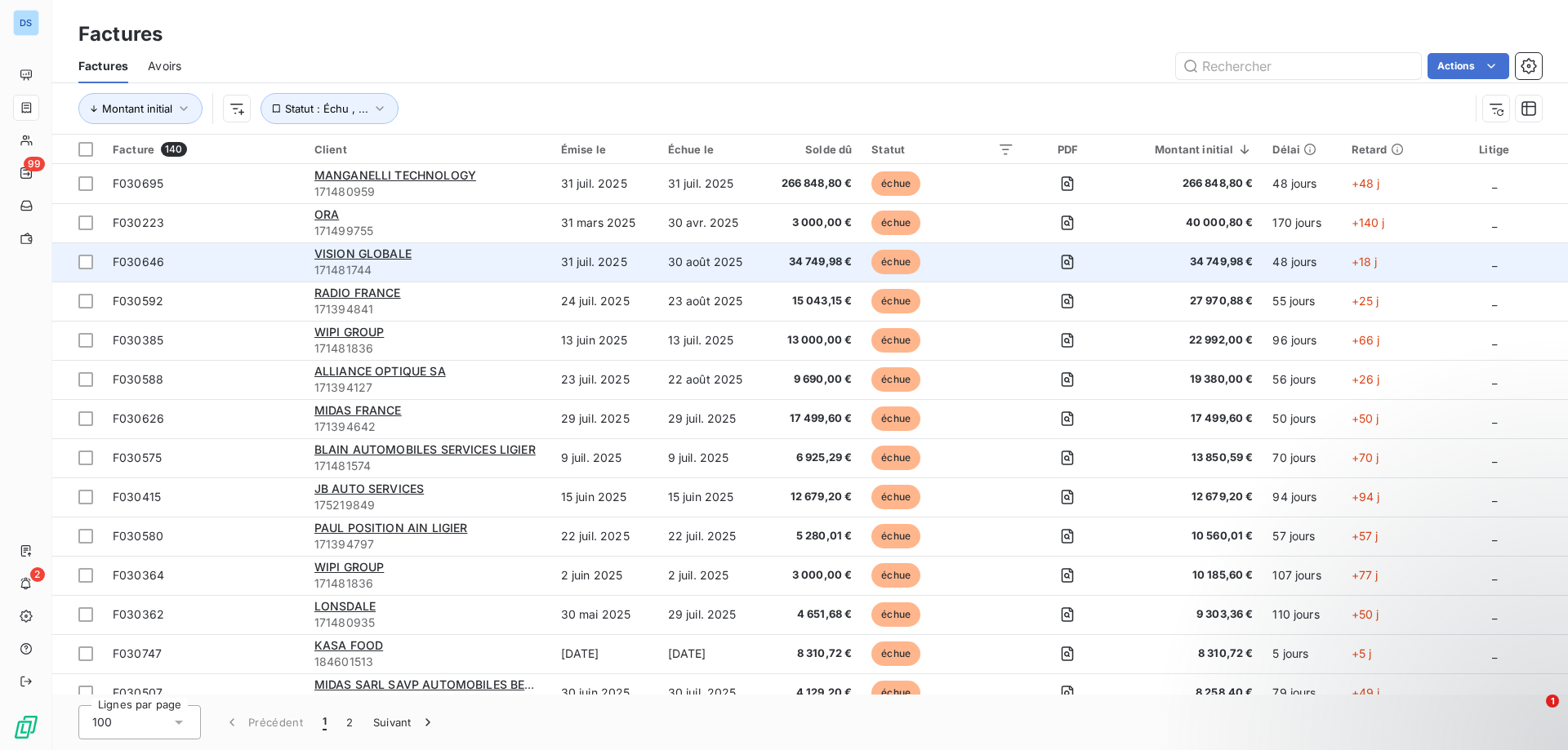
click at [705, 266] on td "30 août 2025" at bounding box center [710, 262] width 105 height 39
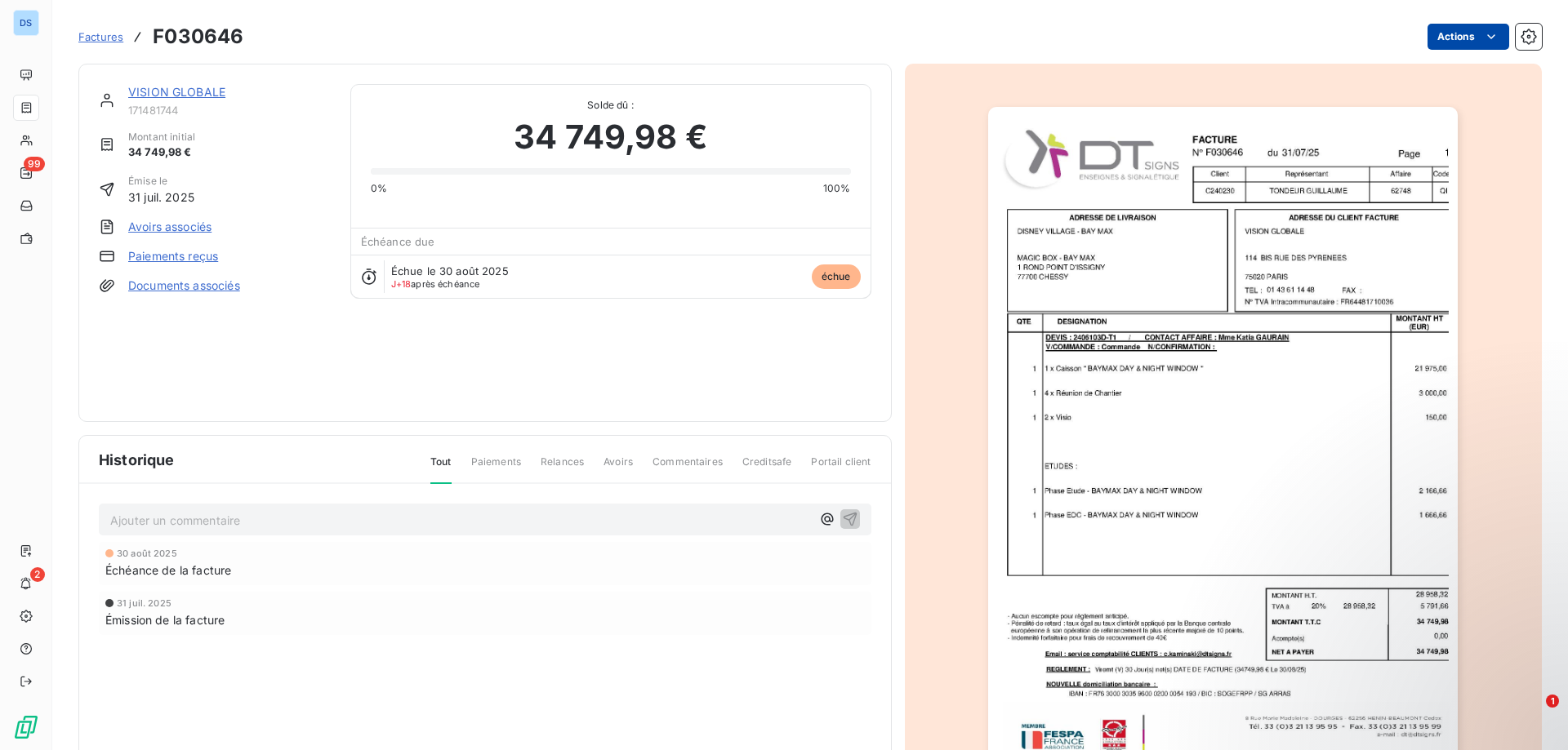
click at [1455, 36] on html "DS 99 2 Factures F030646 Actions VISION GLOBALE 171481744 Montant initial 34 74…" at bounding box center [784, 375] width 1568 height 750
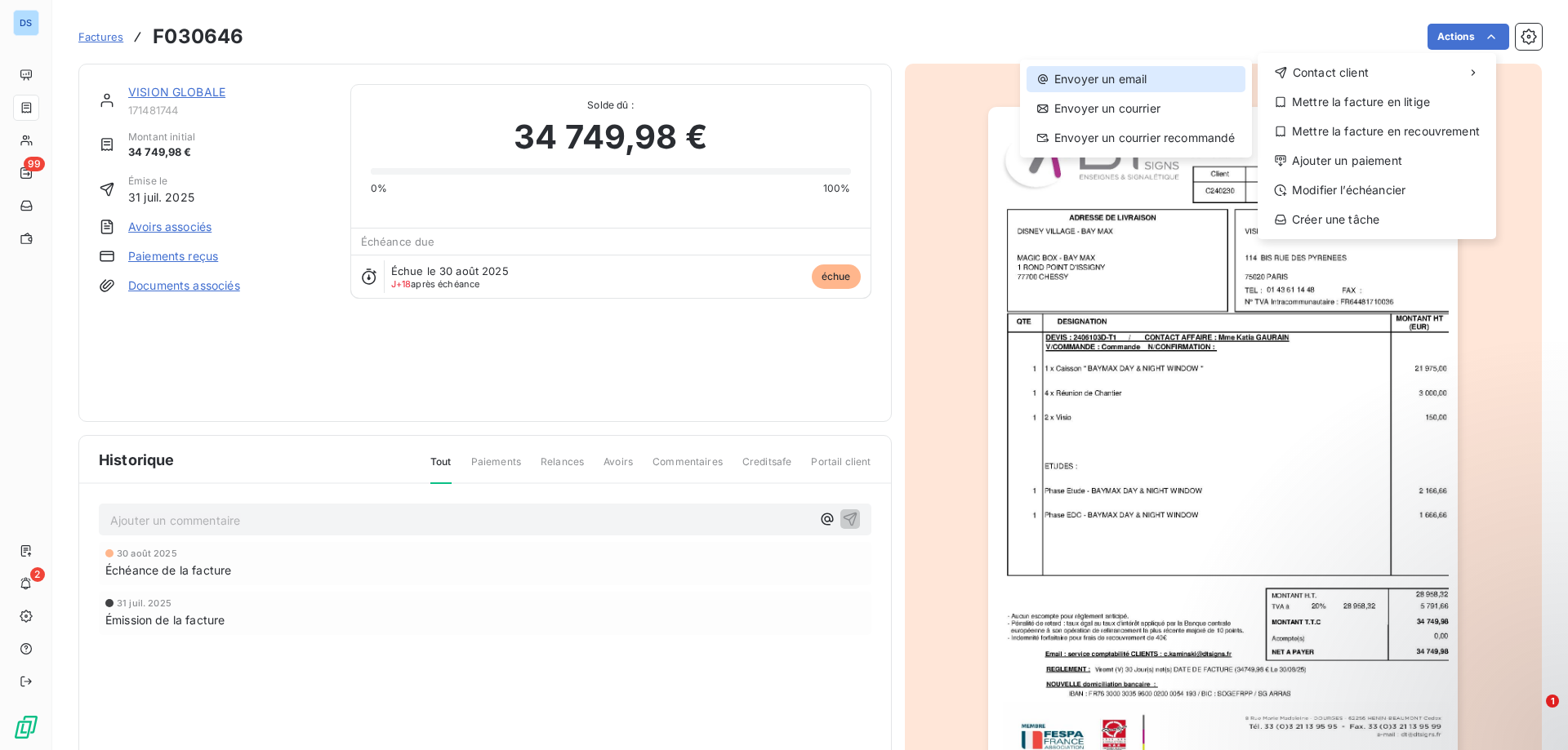
click at [1153, 87] on div "Envoyer un email" at bounding box center [1136, 79] width 219 height 26
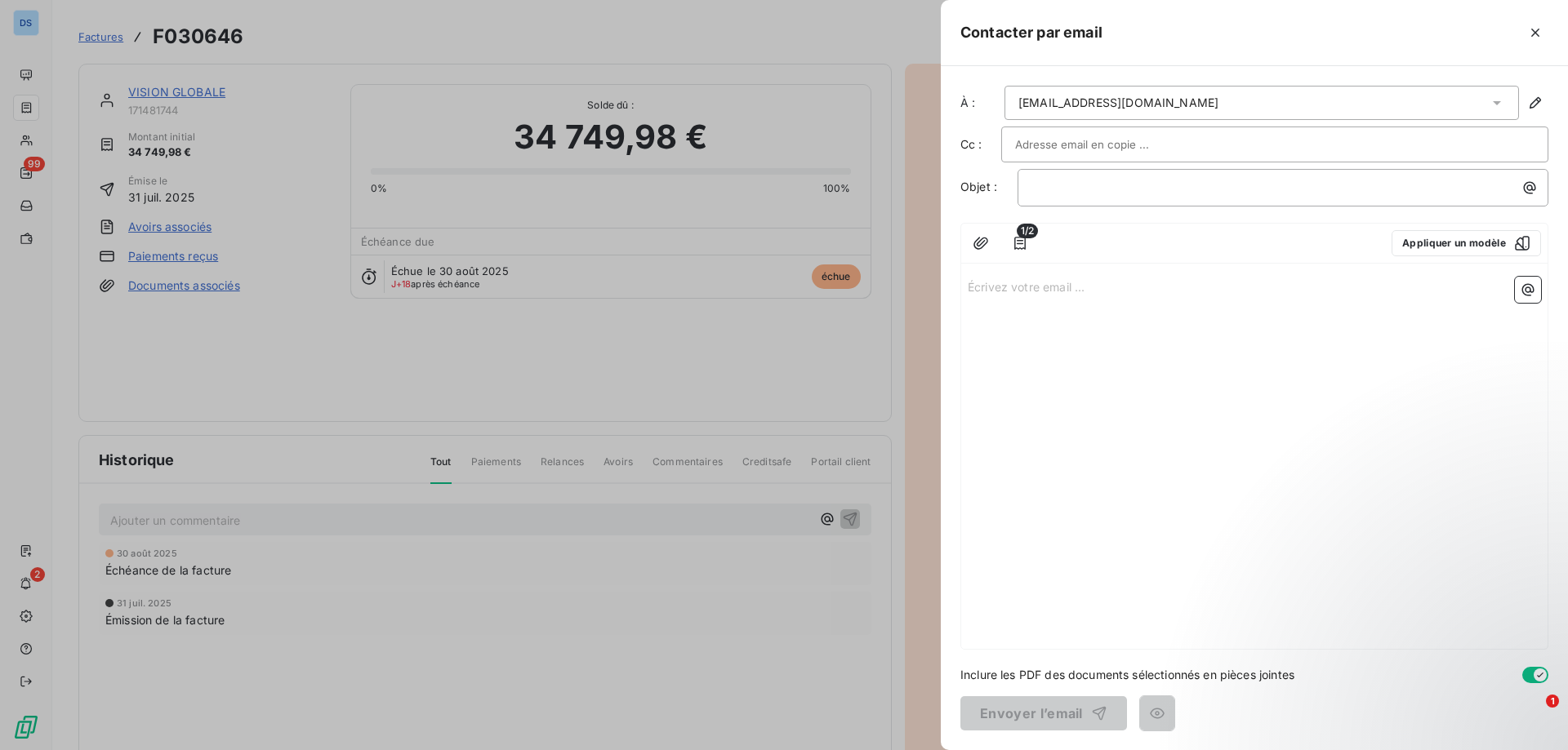
click at [1092, 146] on input "text" at bounding box center [1103, 145] width 176 height 25
click at [1427, 244] on button "Appliquer un modèle" at bounding box center [1466, 243] width 150 height 26
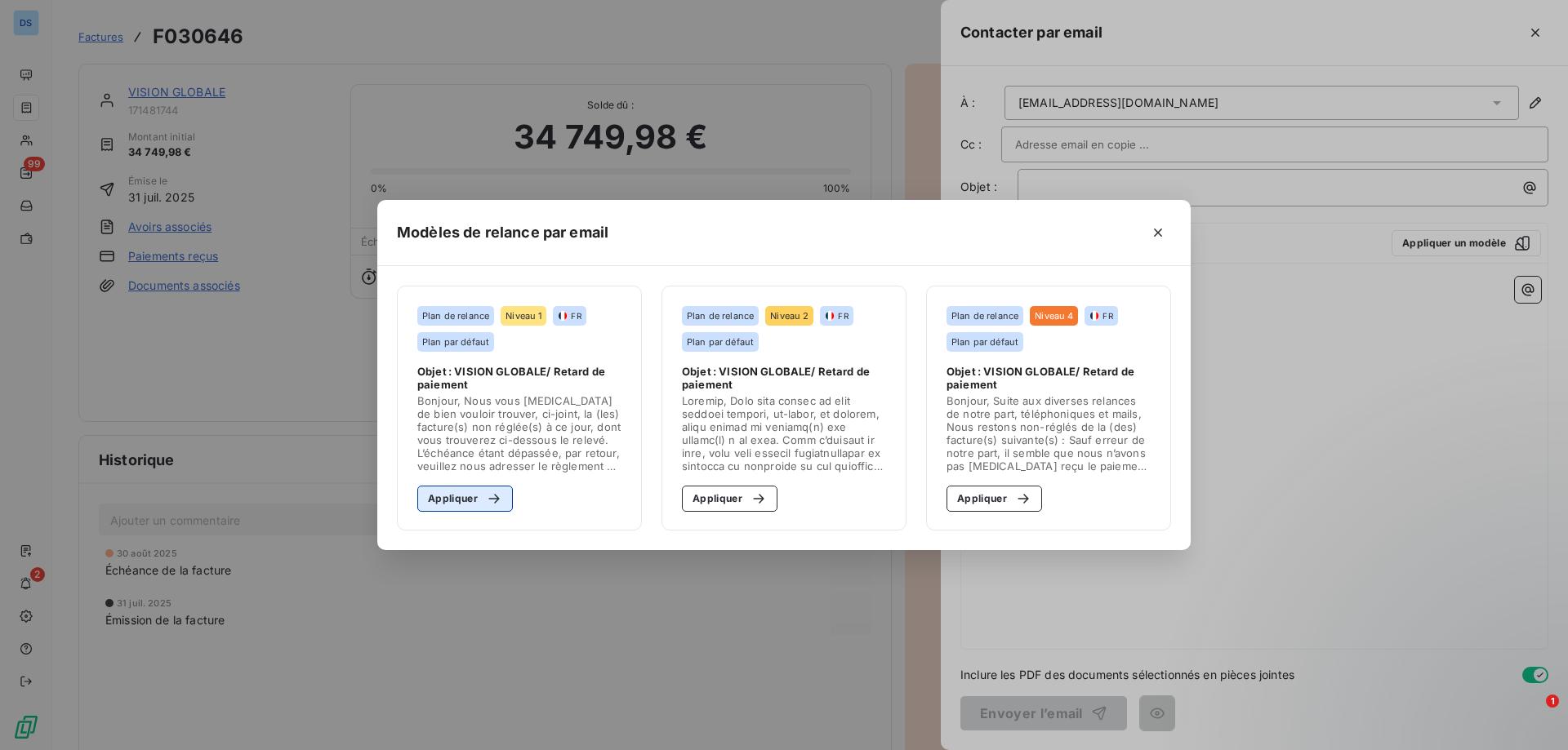
click at [457, 506] on button "Appliquer" at bounding box center [465, 498] width 96 height 26
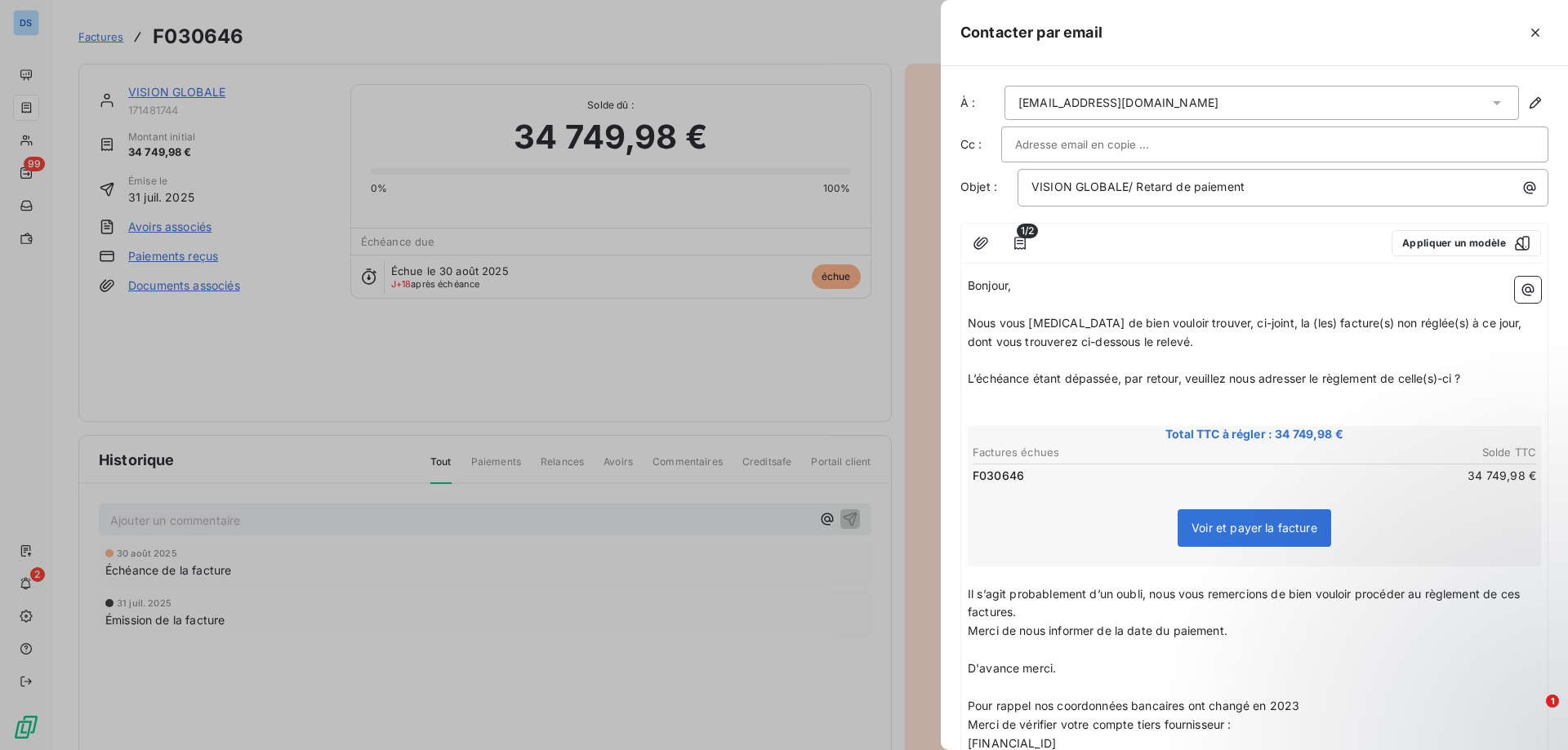
click at [1050, 143] on input "text" at bounding box center [1103, 145] width 176 height 25
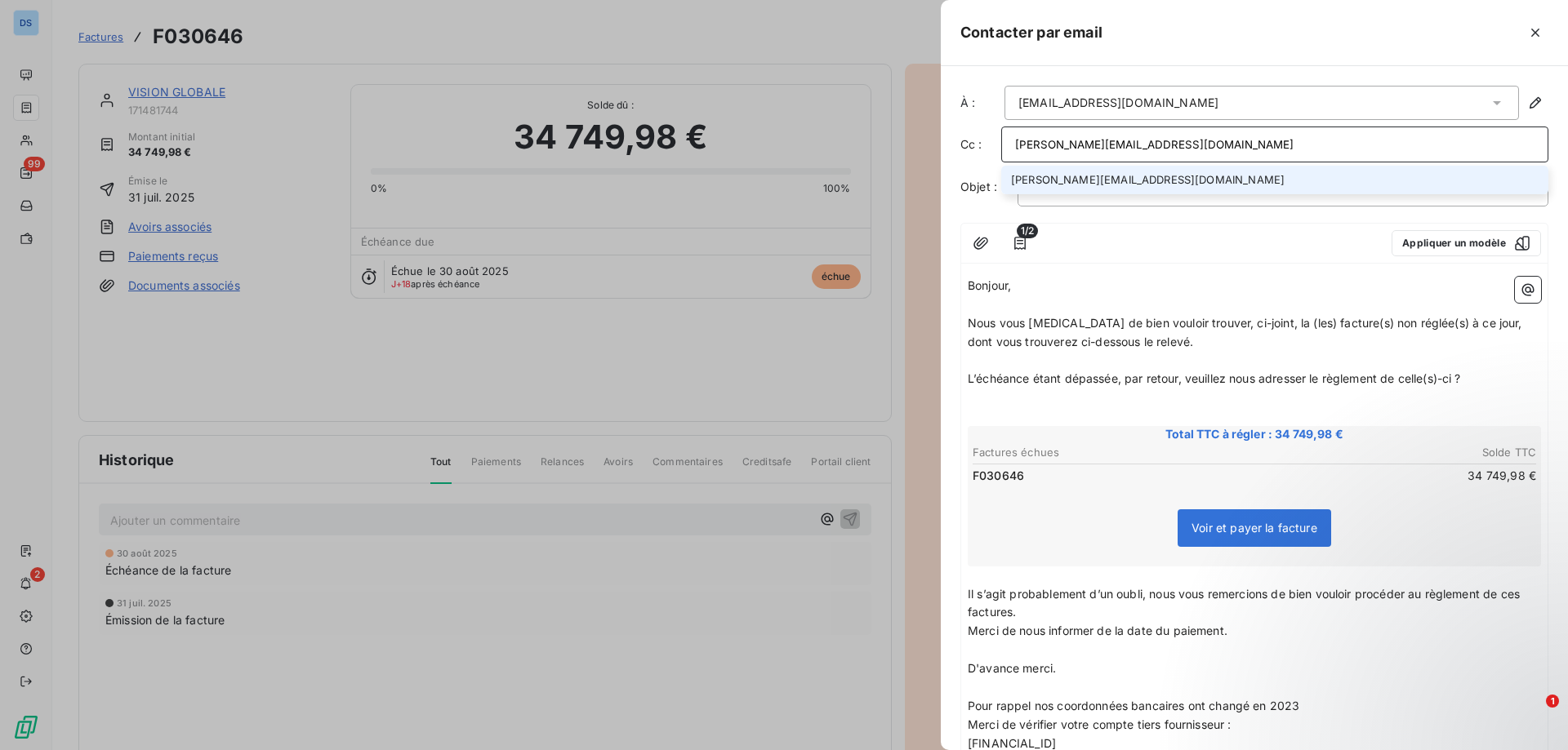
type input "[PERSON_NAME][EMAIL_ADDRESS][DOMAIN_NAME]"
click at [1066, 184] on li "[PERSON_NAME][EMAIL_ADDRESS][DOMAIN_NAME]" at bounding box center [1274, 180] width 547 height 29
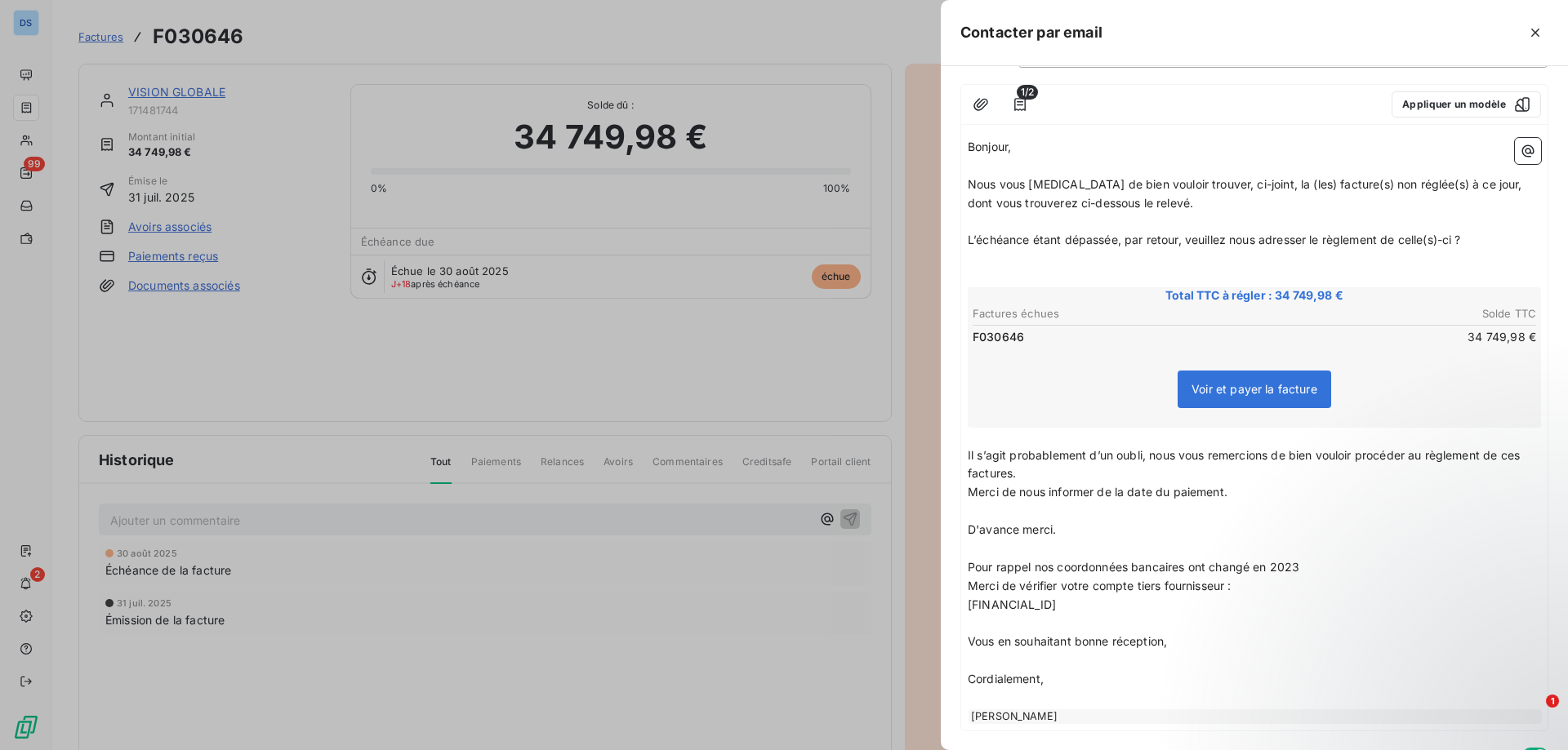
scroll to position [222, 0]
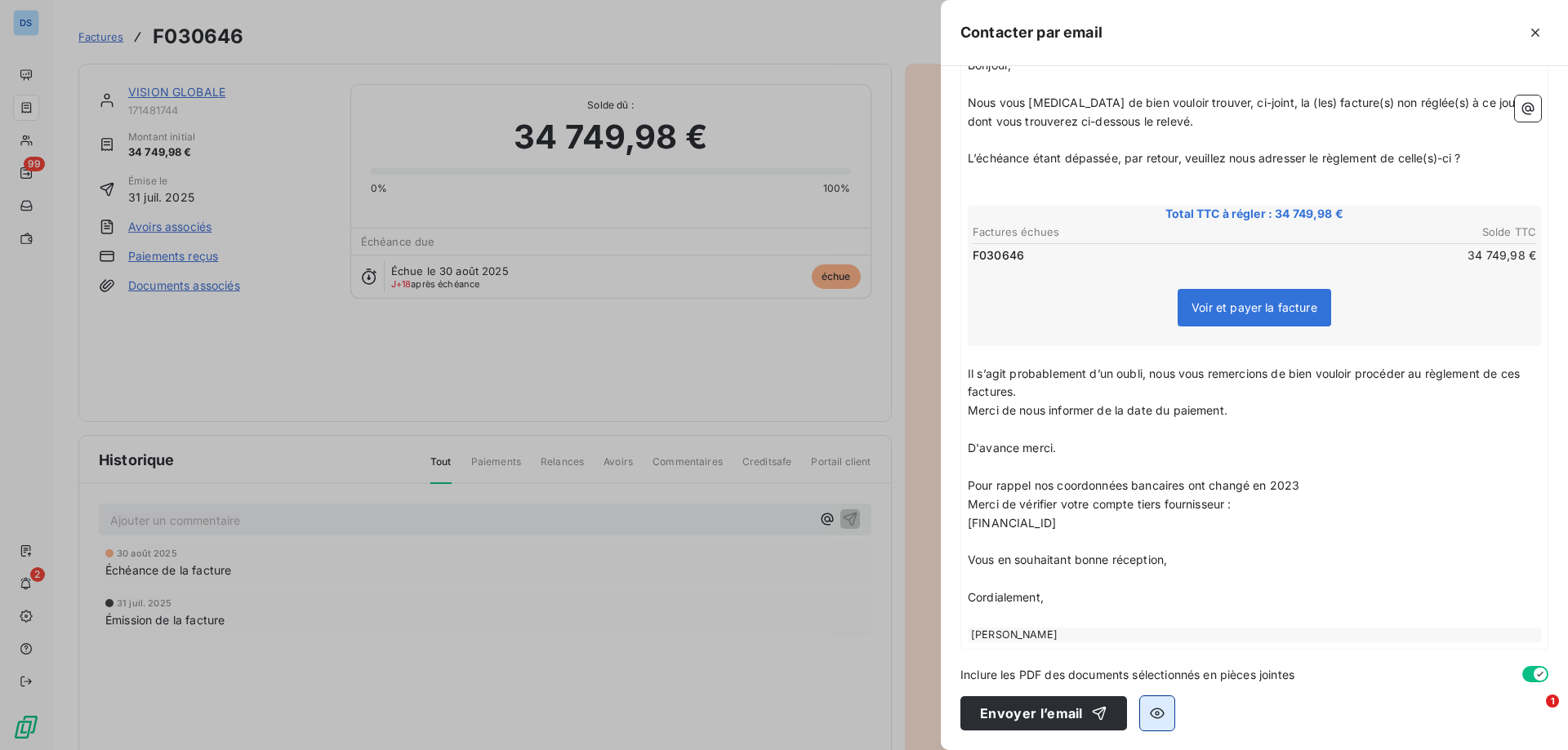
click at [1159, 712] on icon "button" at bounding box center [1156, 713] width 16 height 16
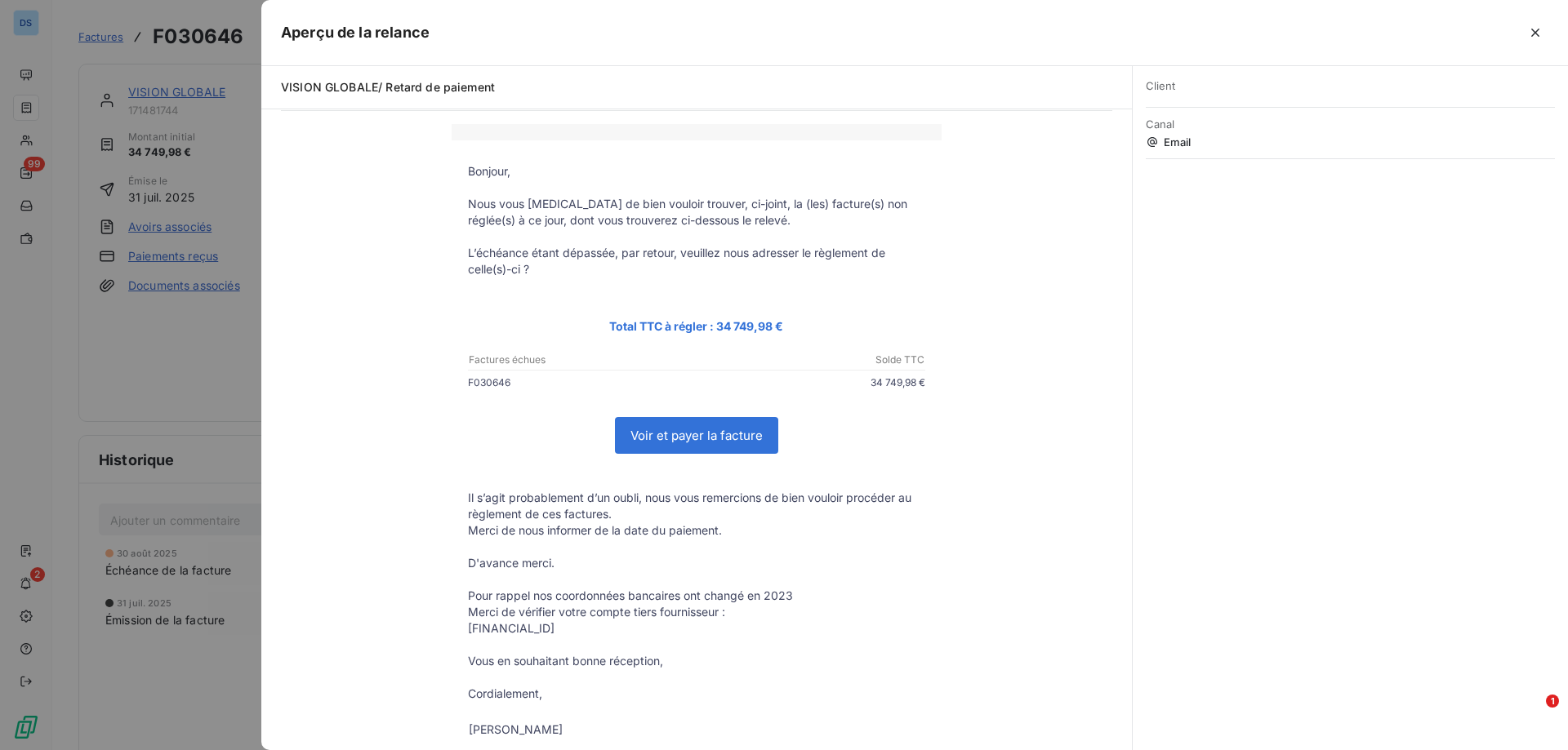
scroll to position [0, 0]
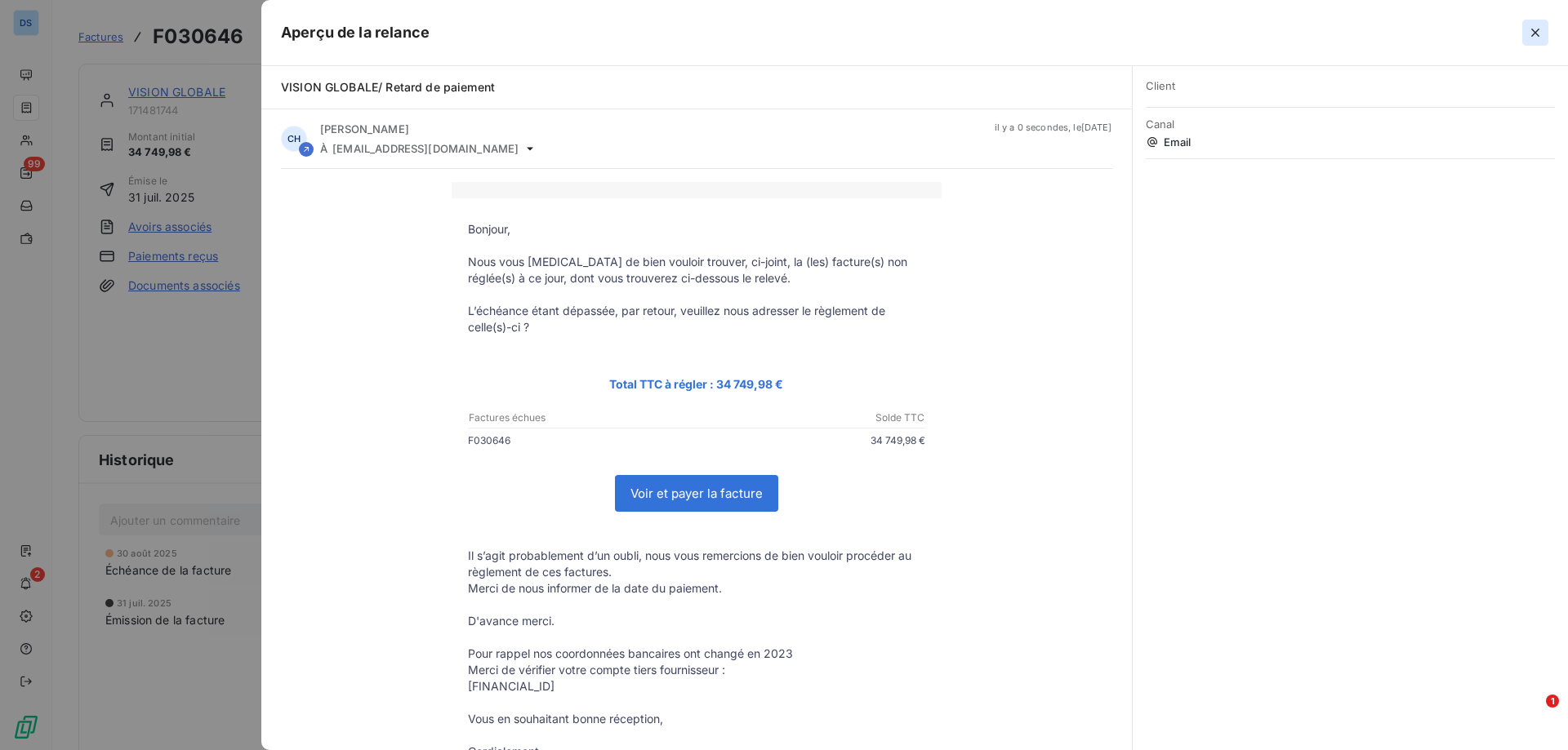
click at [1537, 28] on icon "button" at bounding box center [1534, 33] width 16 height 16
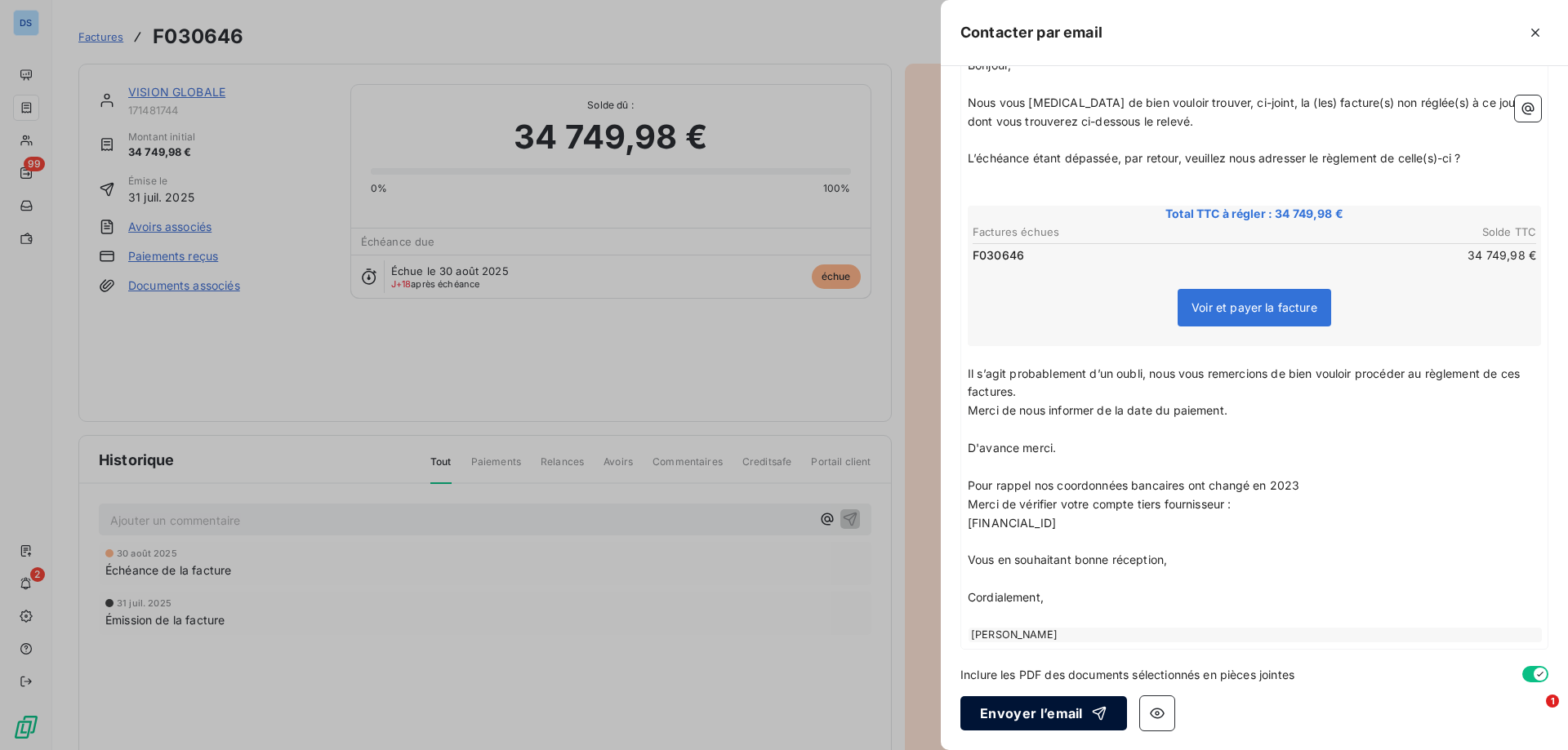
click at [995, 714] on button "Envoyer l’email" at bounding box center [1044, 714] width 167 height 35
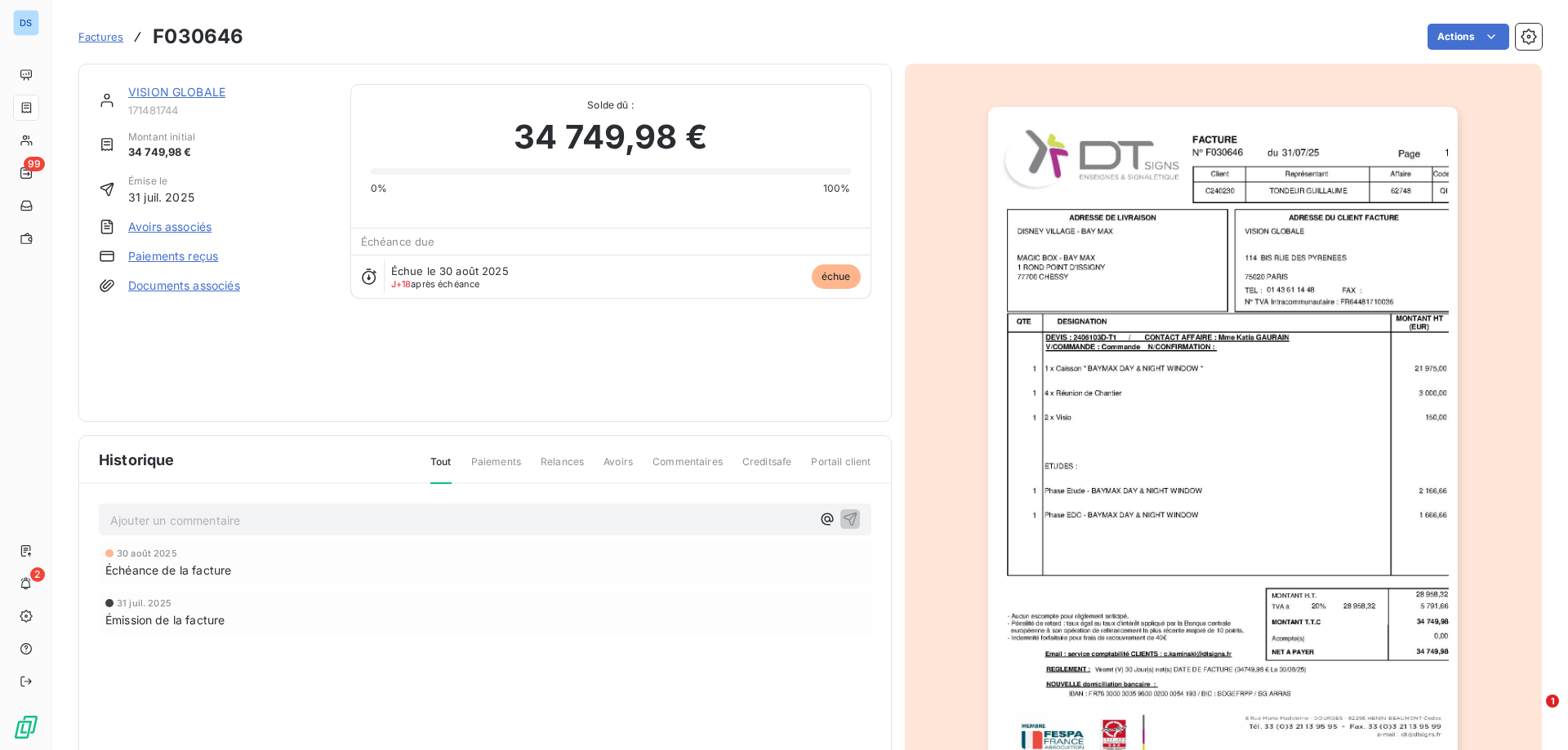
click at [207, 527] on p "Ajouter un commentaire ﻿" at bounding box center [461, 520] width 701 height 20
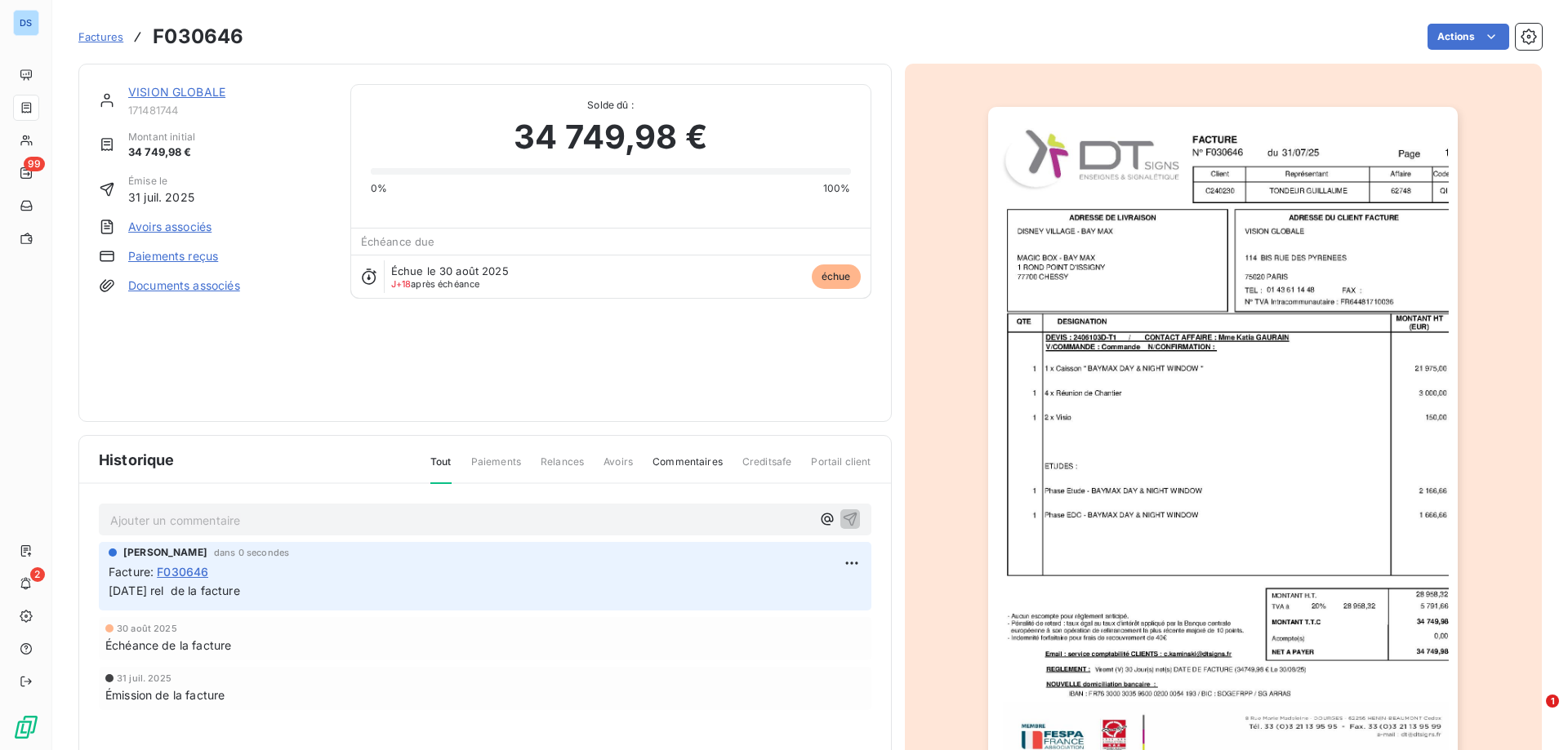
click at [741, 516] on p "Ajouter un commentaire ﻿" at bounding box center [461, 520] width 701 height 20
click at [820, 520] on icon "button" at bounding box center [827, 519] width 16 height 16
click at [676, 523] on div "PERSONNES Hanane KHELFAOUI Service Recouvrement" at bounding box center [706, 572] width 202 height 107
click at [242, 659] on div "Christelle Kaminski dans 0 secondes Facture : F030646 17/09/25 rel de la factur…" at bounding box center [485, 656] width 772 height 233
click at [848, 559] on html "DS 99 2 Factures F030646 Actions VISION GLOBALE 171481744 Montant initial 34 74…" at bounding box center [784, 375] width 1568 height 750
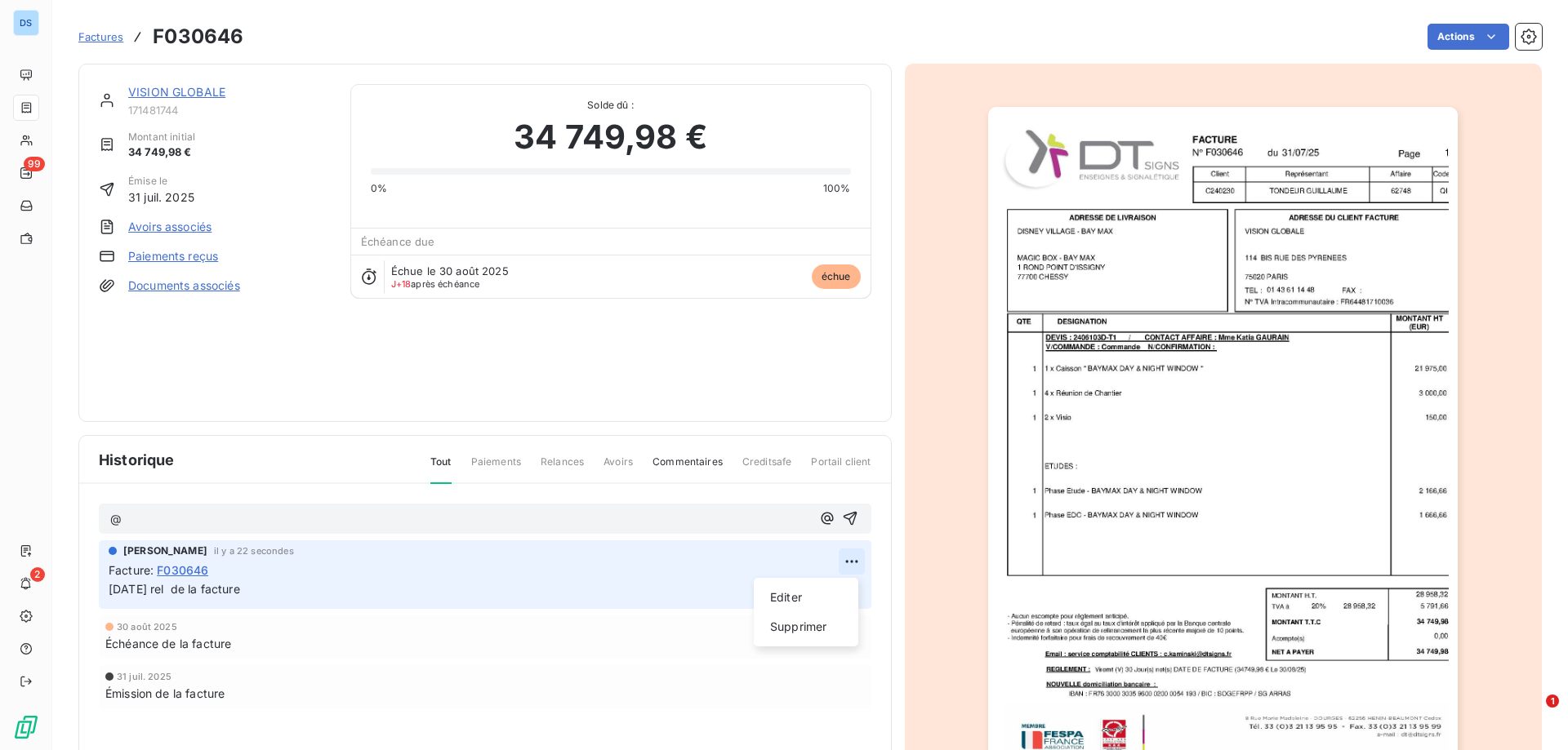
click at [848, 559] on html "DS 99 2 Factures F030646 Actions VISION GLOBALE 171481744 Montant initial 34 74…" at bounding box center [784, 375] width 1568 height 750
click at [691, 515] on p "@" at bounding box center [461, 520] width 701 height 19
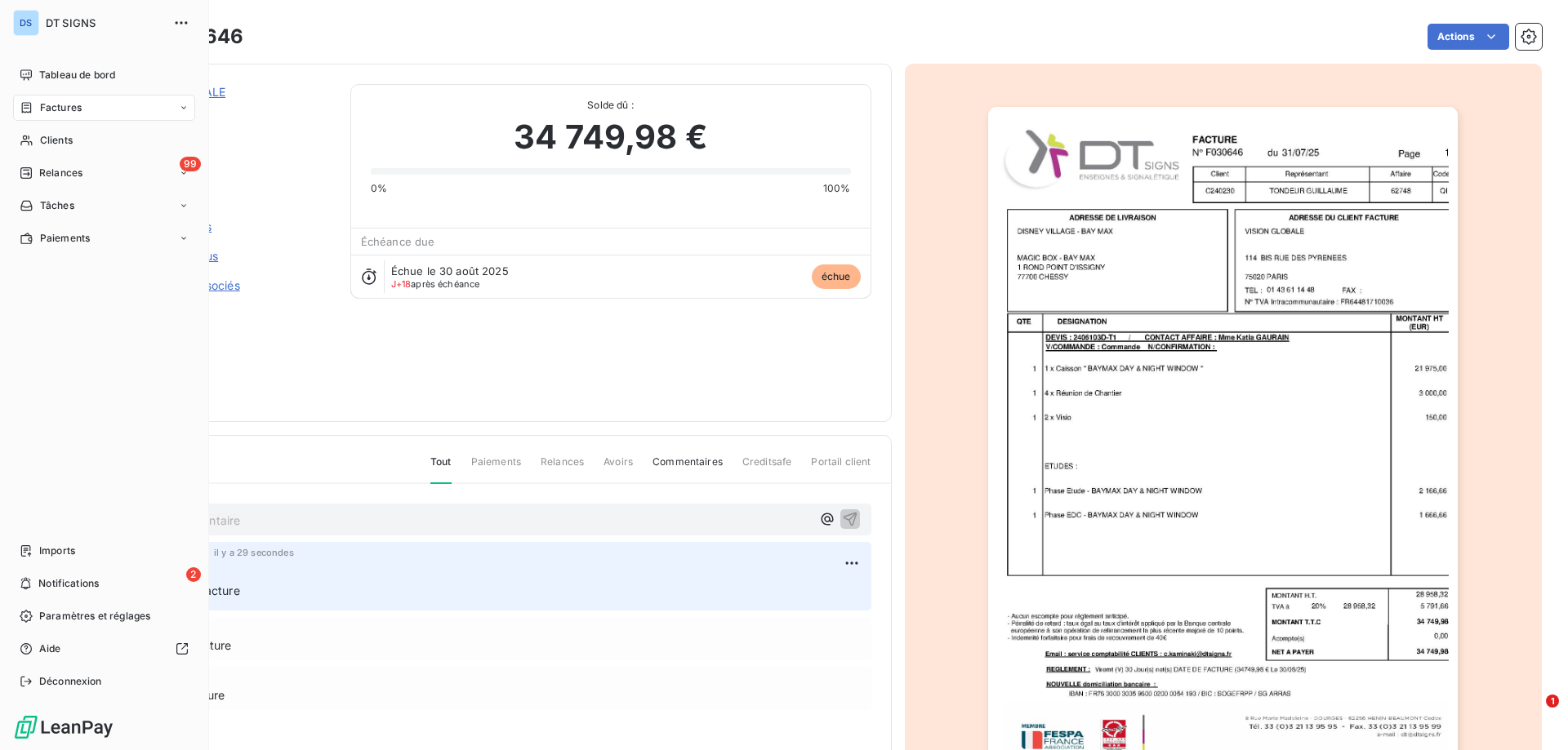
click at [100, 107] on div "Factures" at bounding box center [105, 107] width 182 height 26
click at [83, 140] on div "Factures" at bounding box center [113, 140] width 162 height 26
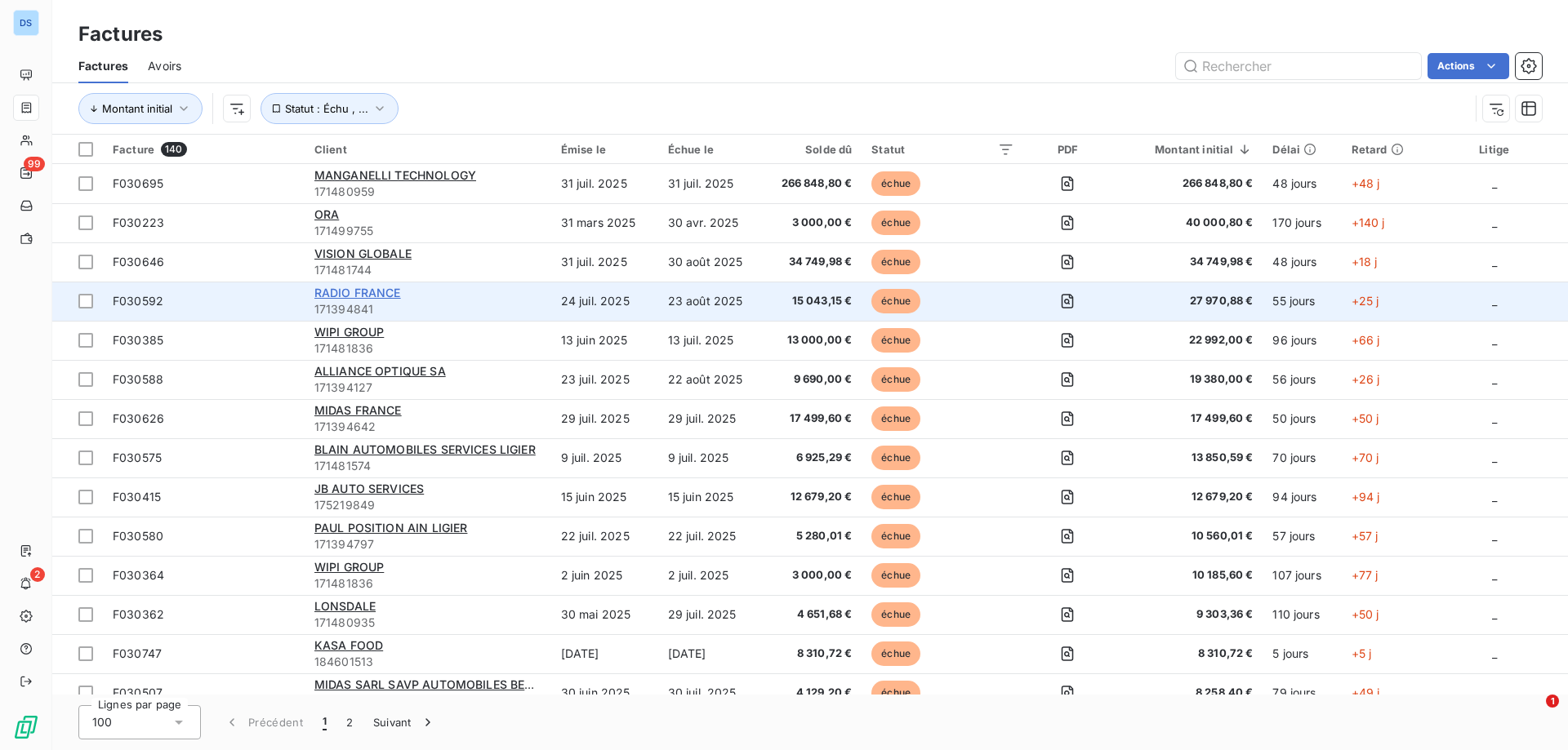
click at [356, 292] on span "RADIO FRANCE" at bounding box center [358, 293] width 86 height 13
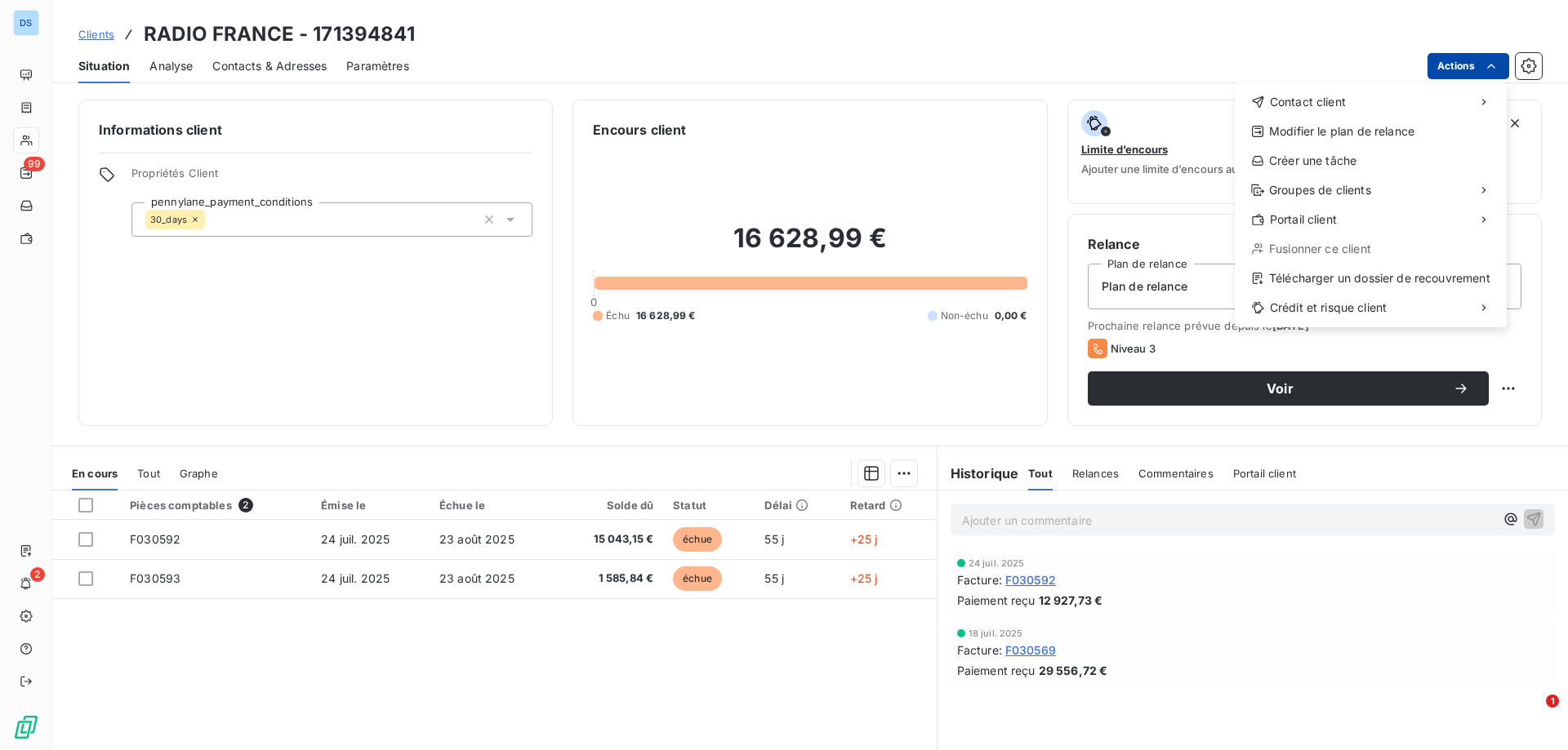
click at [1464, 64] on html "DS 99 2 Clients RADIO FRANCE - 171394841 Situation Analyse Contacts & Adresses …" at bounding box center [784, 375] width 1568 height 750
click at [1062, 112] on div "Envoyer un email" at bounding box center [1113, 108] width 219 height 26
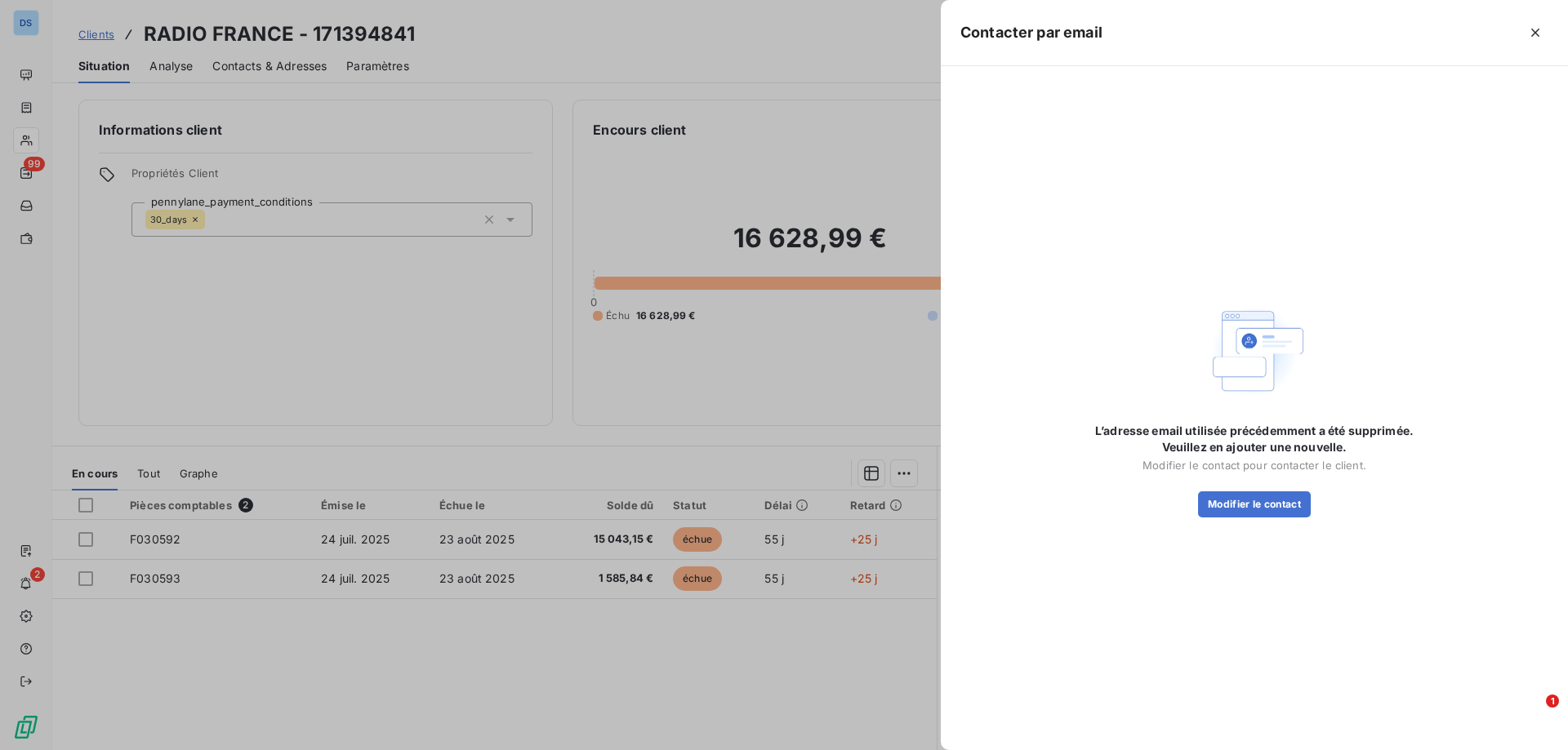
click at [1051, 194] on div "L’adresse email utilisée précédemment a été supprimée. Veuillez en ajouter une …" at bounding box center [1254, 408] width 588 height 645
click at [874, 135] on div at bounding box center [784, 375] width 1568 height 750
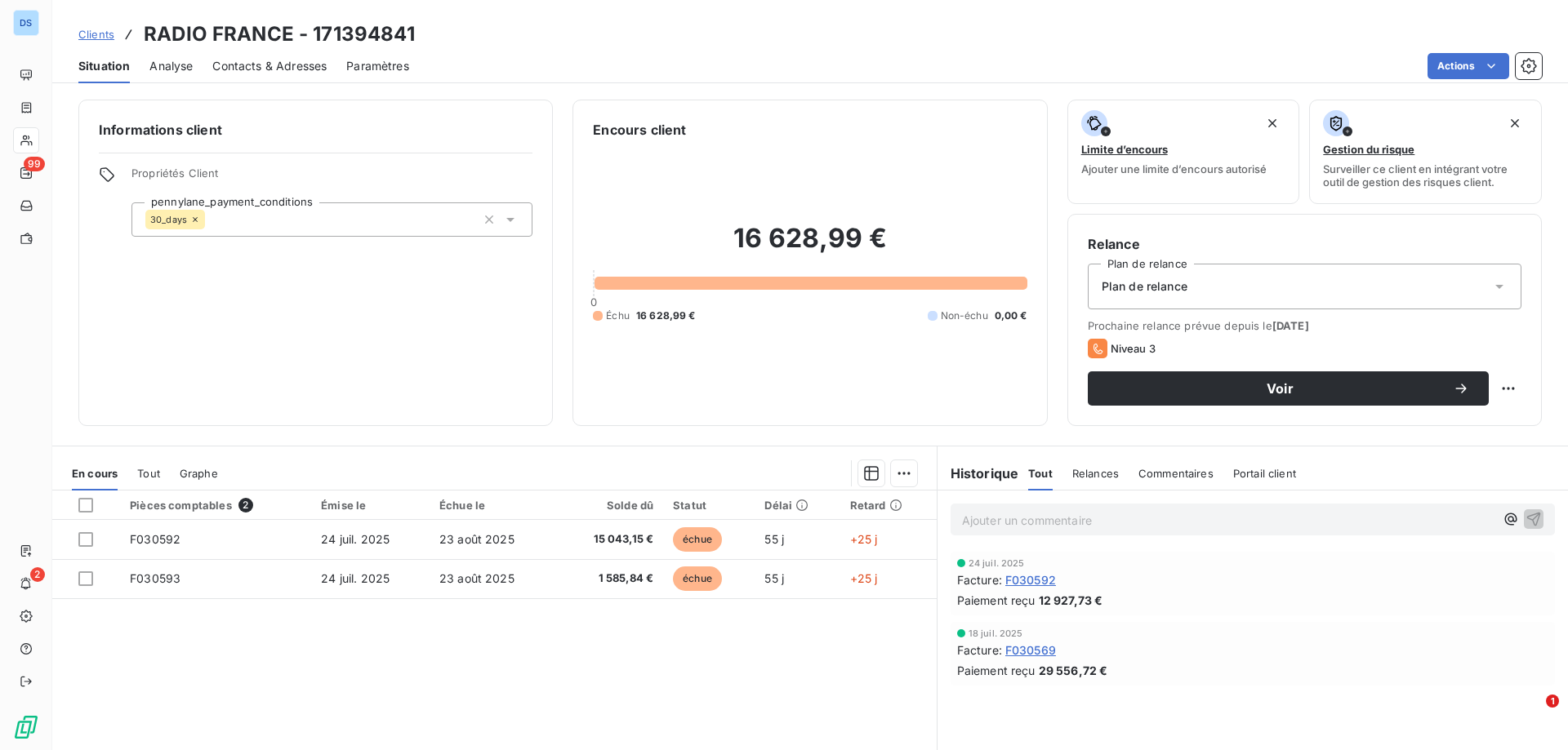
click at [256, 59] on span "Contacts & Adresses" at bounding box center [269, 65] width 114 height 16
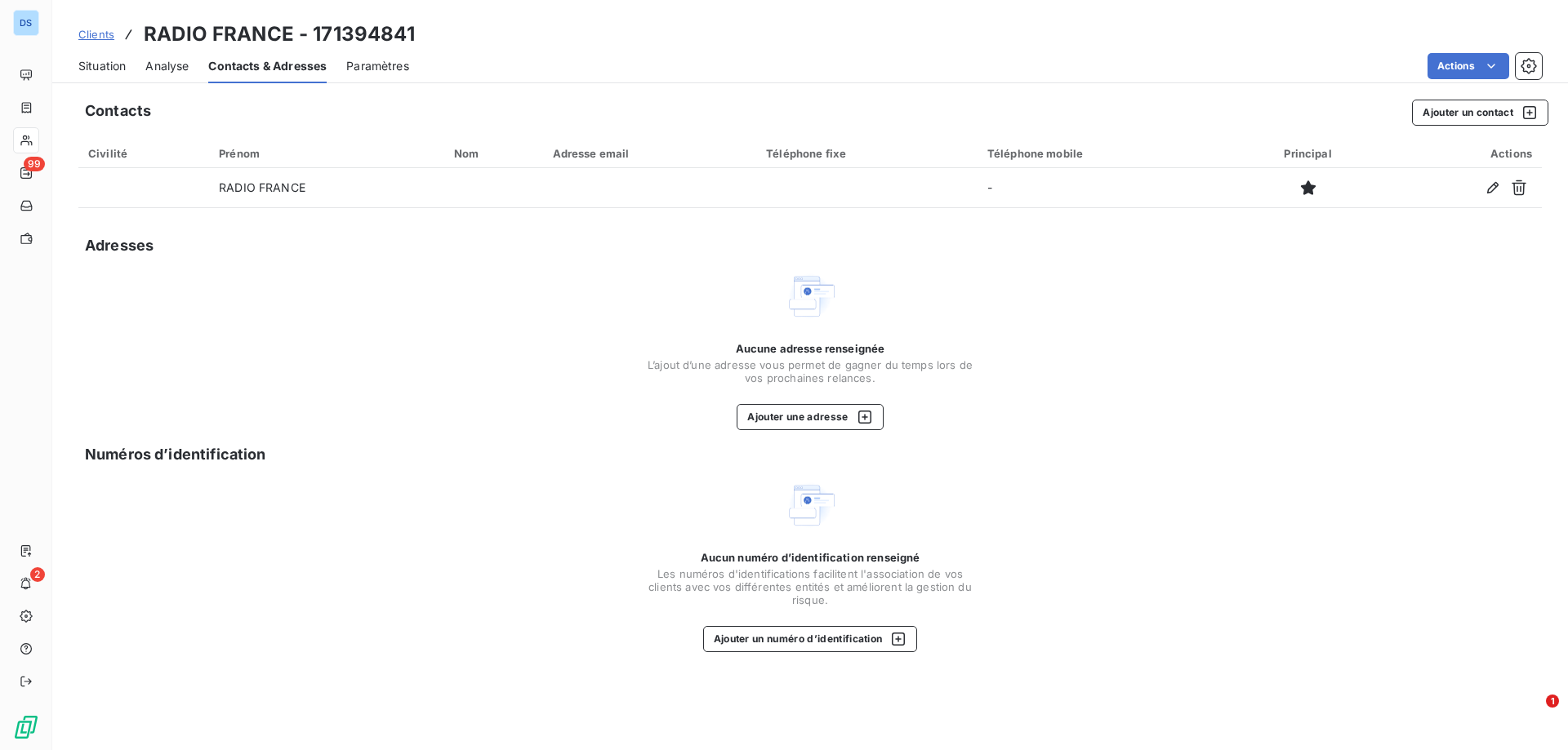
drag, startPoint x: 273, startPoint y: 536, endPoint x: 288, endPoint y: 621, distance: 86.3
click at [287, 621] on div "Contacts Ajouter un contact Civilité Prénom Nom Adresse email Téléphone fixe Té…" at bounding box center [809, 420] width 1515 height 660
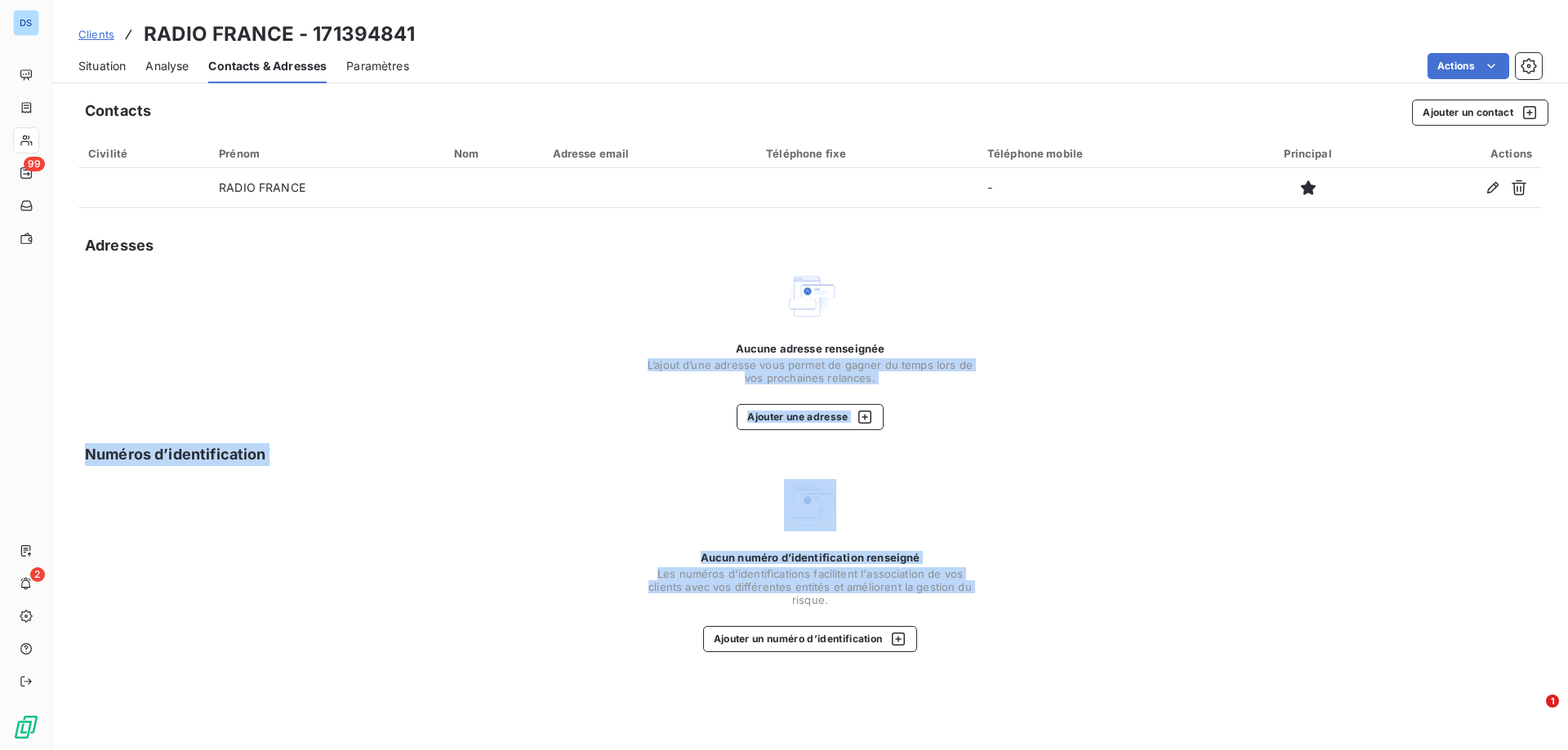
click at [430, 290] on div "Aucune adresse renseignée L’ajout d’une adresse vous permet de gagner du temps …" at bounding box center [810, 350] width 1463 height 160
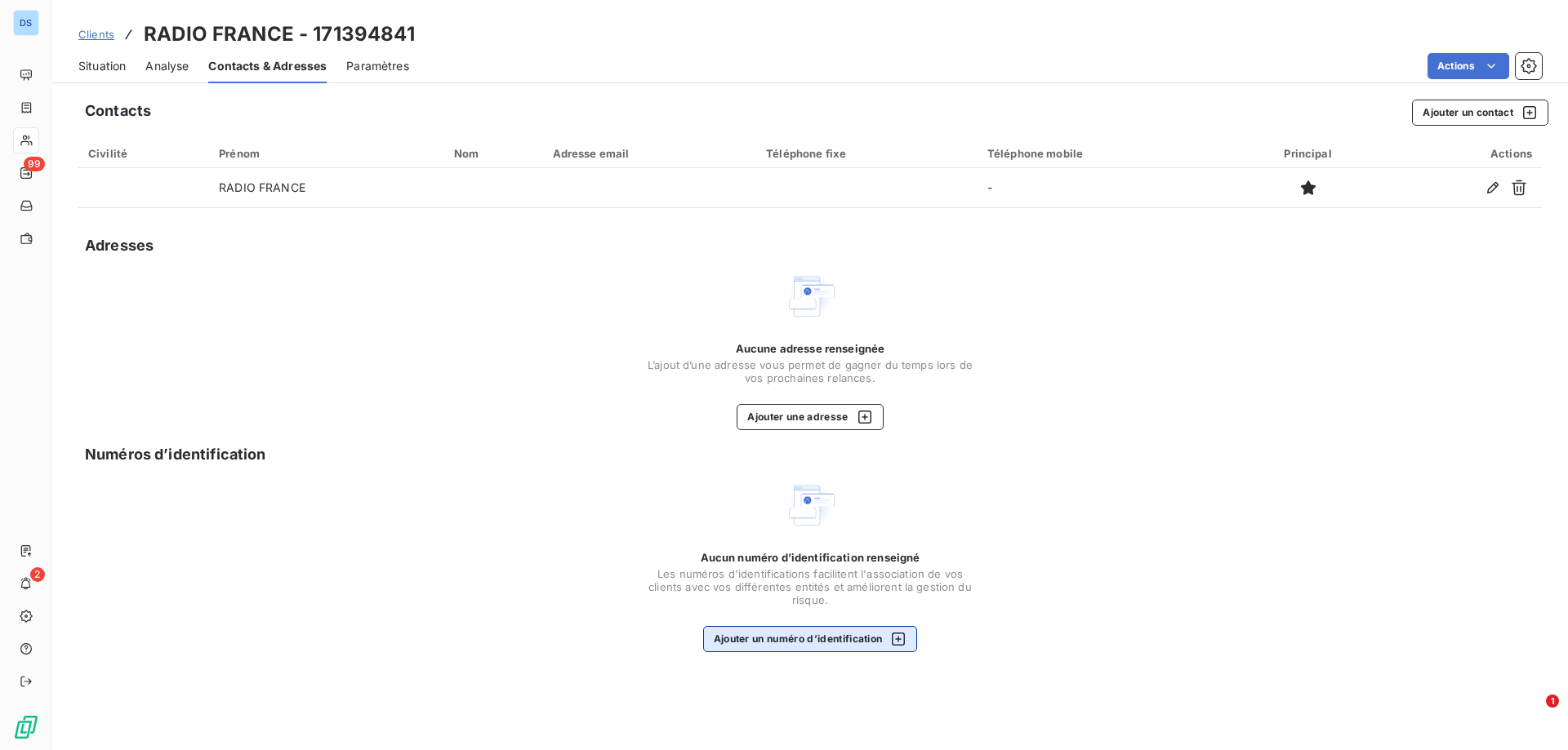
click at [781, 637] on button "Ajouter un numéro d’identification" at bounding box center [811, 639] width 215 height 26
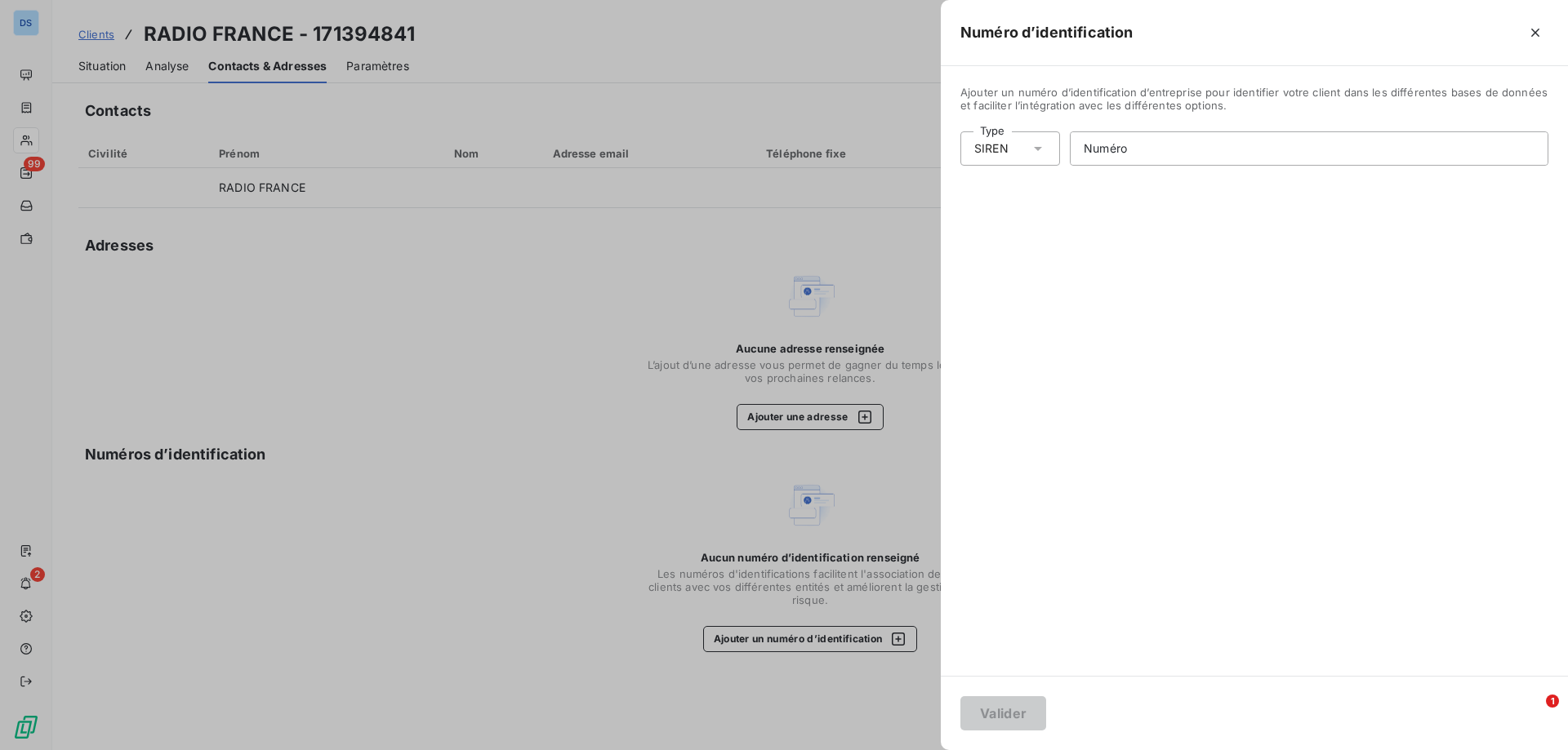
click at [1084, 480] on div "Ajouter un numéro d’identification d’entreprise pour identifier votre client da…" at bounding box center [1254, 371] width 628 height 610
click at [853, 593] on div at bounding box center [784, 375] width 1568 height 750
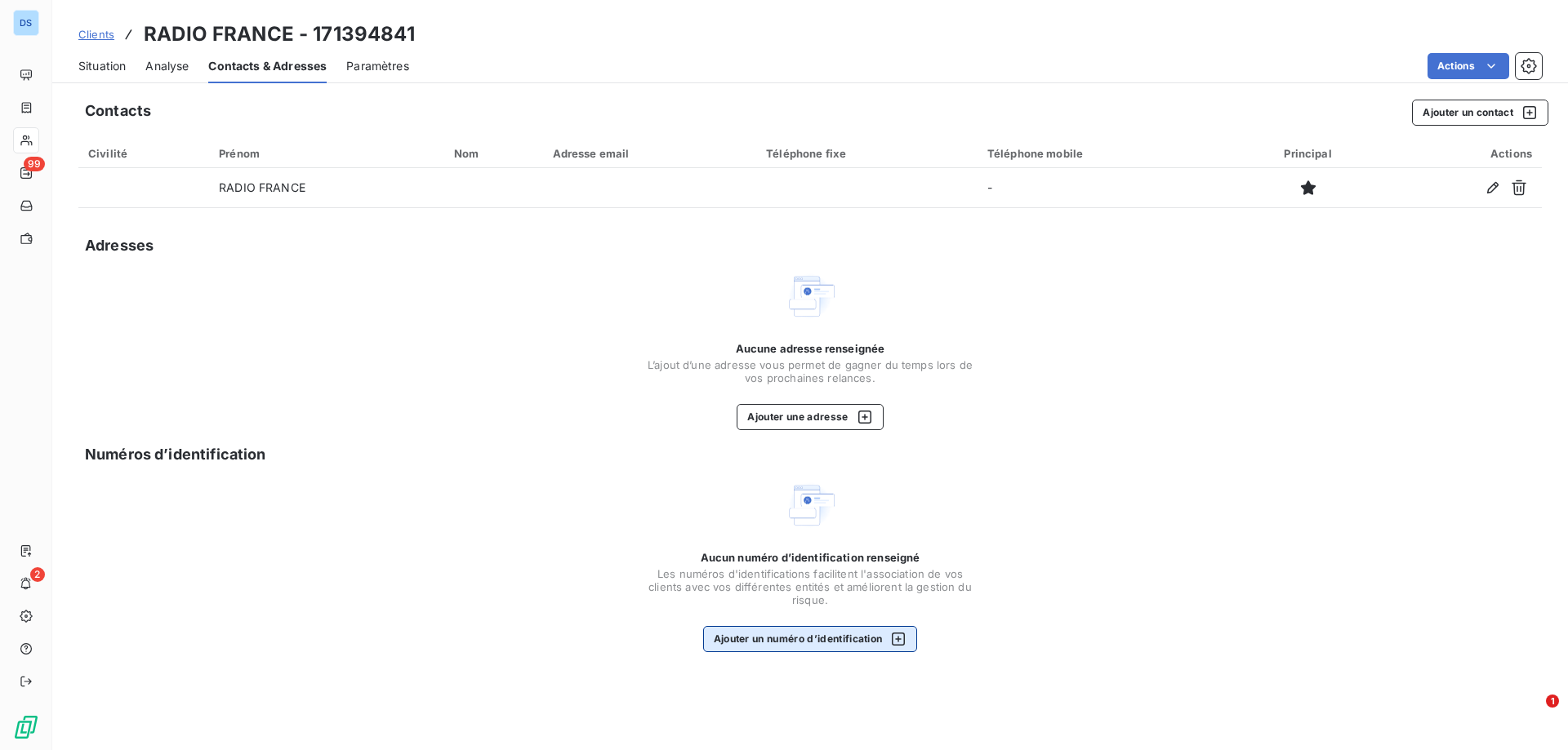
click at [773, 638] on button "Ajouter un numéro d’identification" at bounding box center [811, 639] width 215 height 26
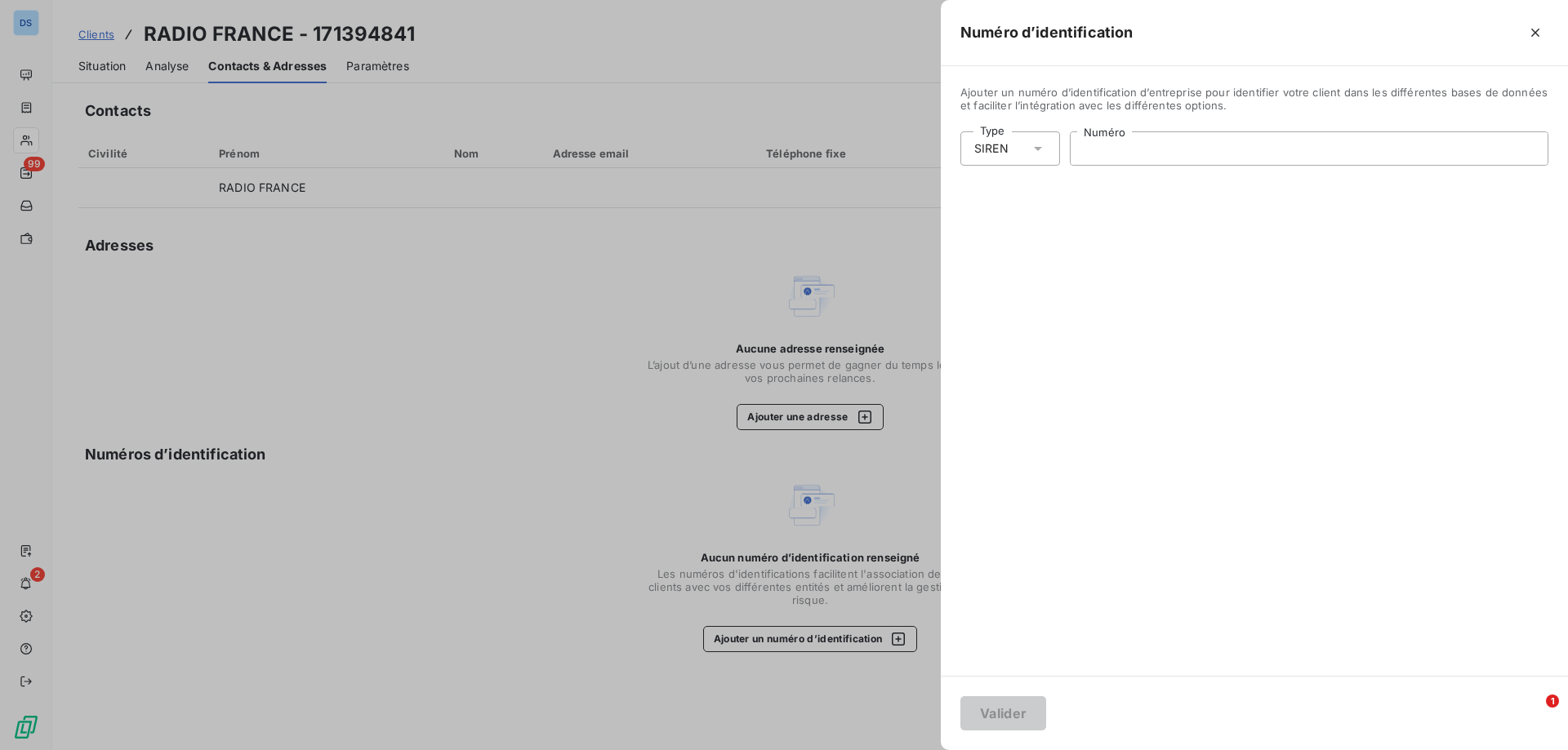
click at [1137, 155] on input "Numéro" at bounding box center [1309, 149] width 477 height 33
paste input "326 094 471"
type input "326 094 471"
click at [998, 715] on button "Valider" at bounding box center [1003, 714] width 85 height 35
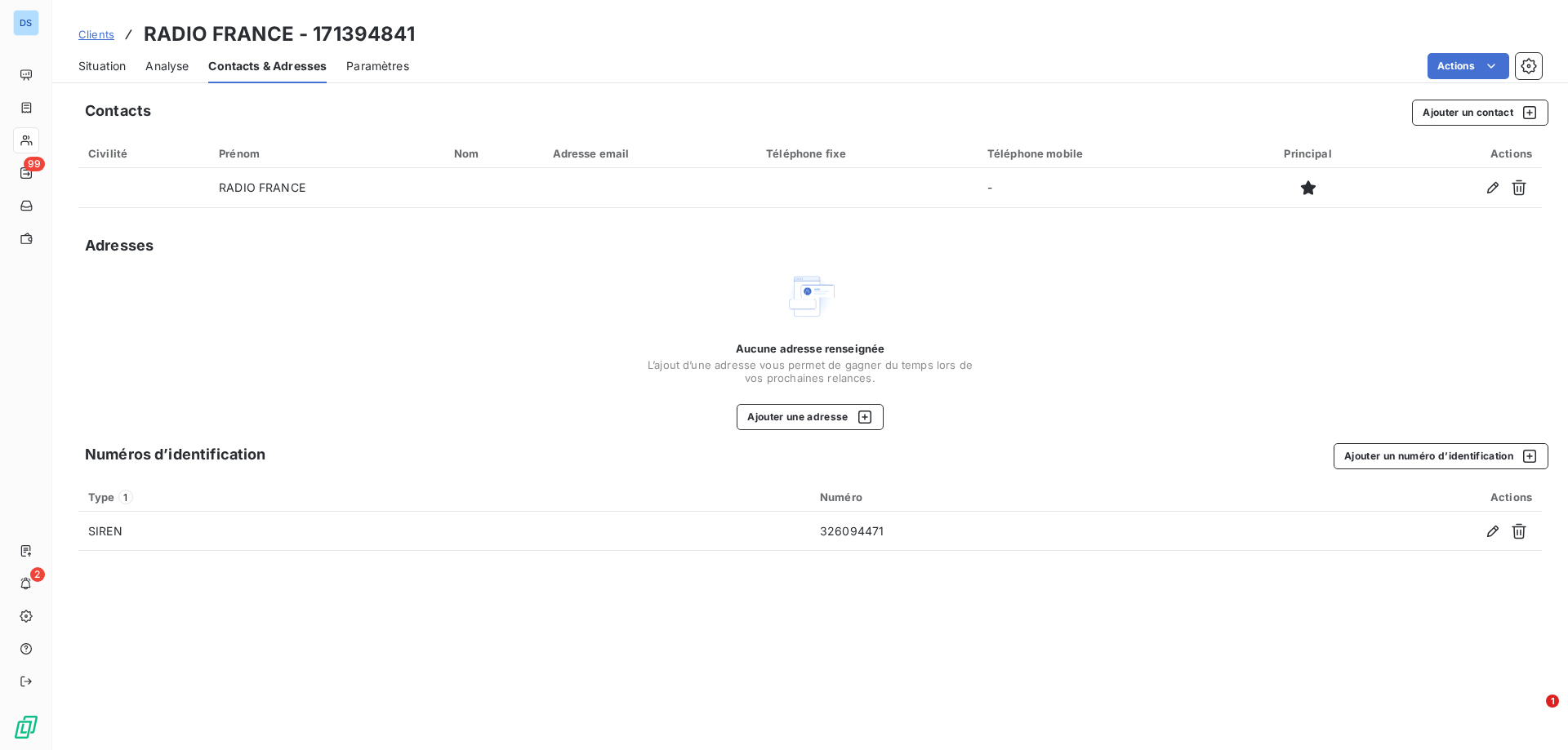
click at [479, 381] on div "Aucune adresse renseignée L’ajout d’une adresse vous permet de gagner du temps …" at bounding box center [810, 350] width 1463 height 160
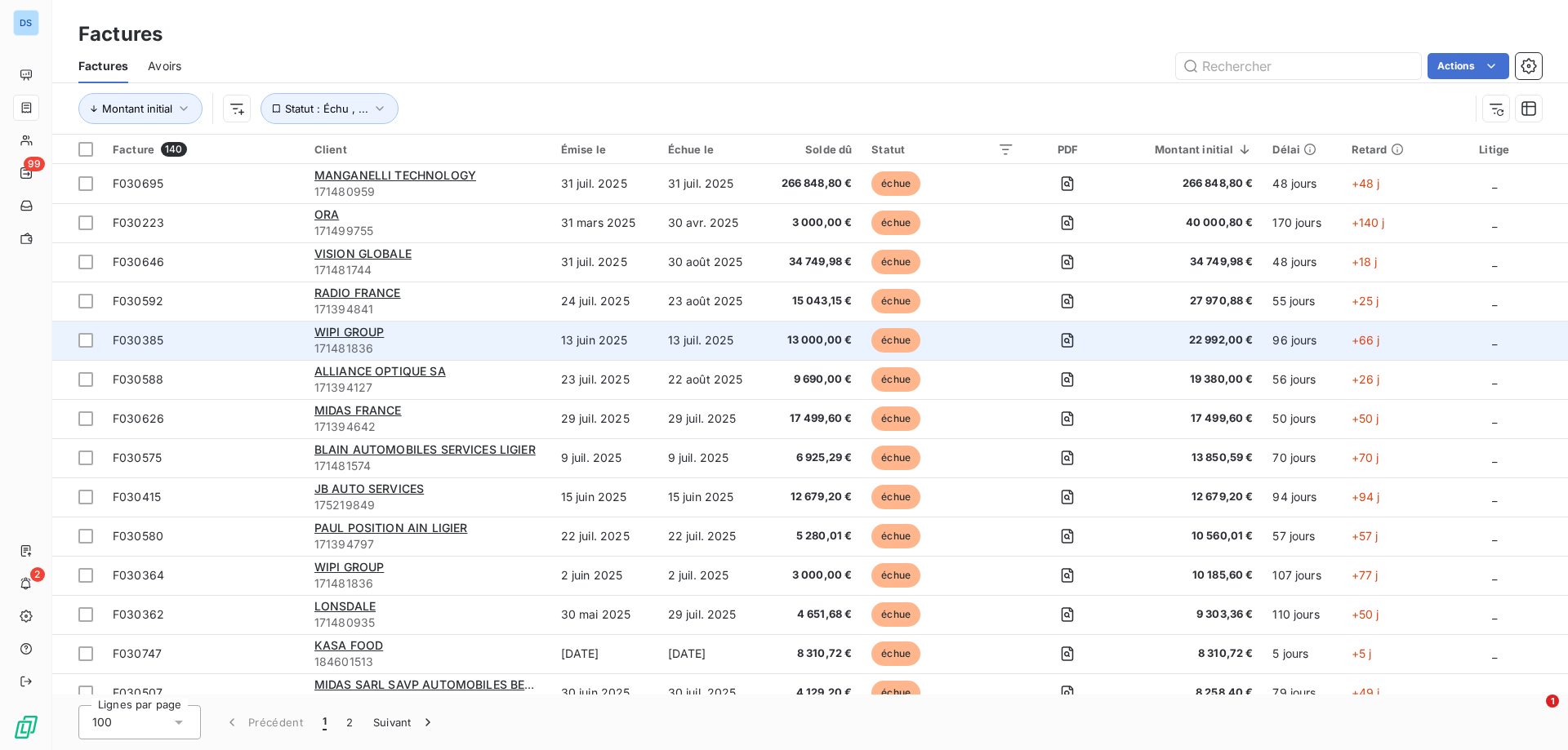
click at [571, 342] on td "13 juin 2025" at bounding box center [604, 340] width 107 height 39
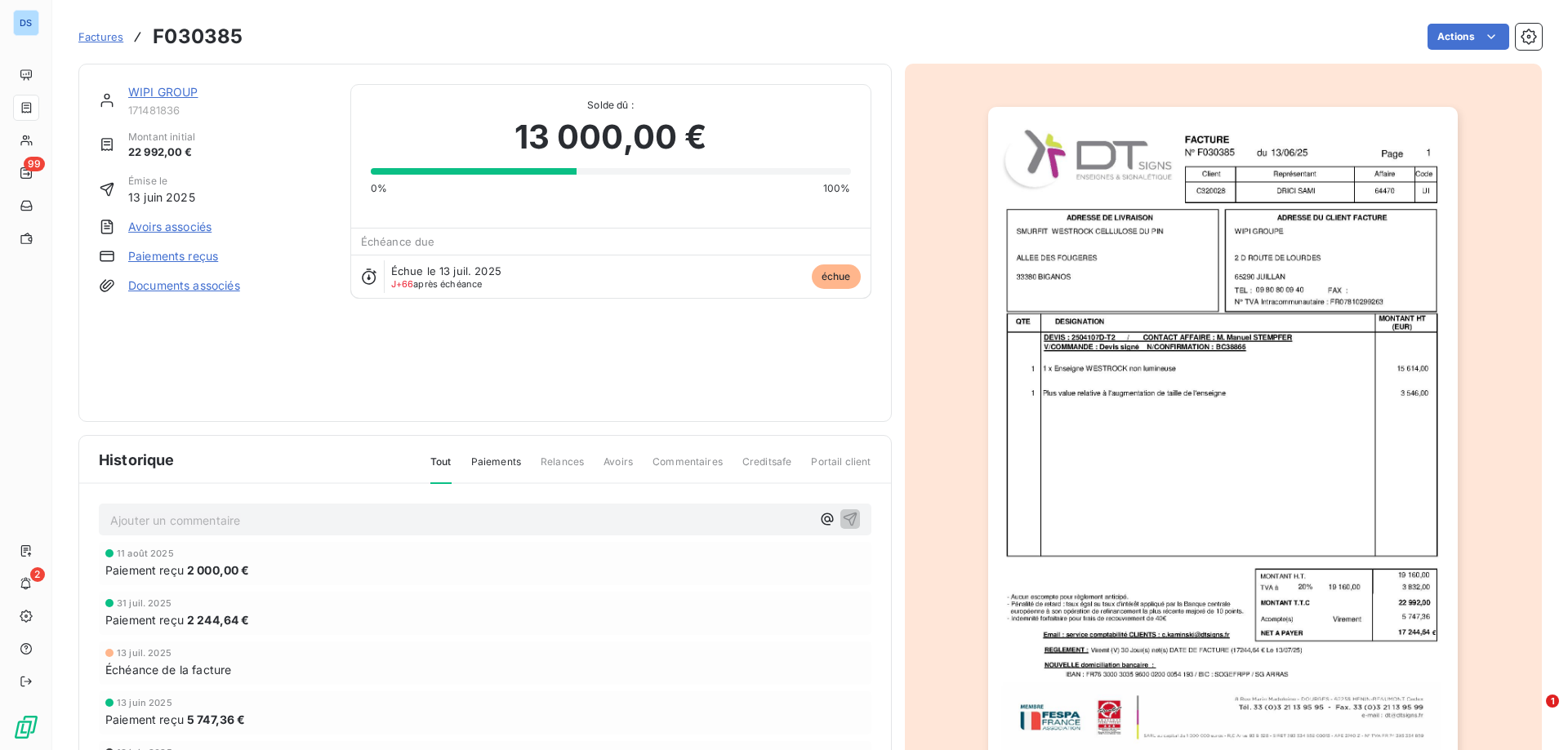
click at [94, 39] on span "Factures" at bounding box center [101, 36] width 45 height 13
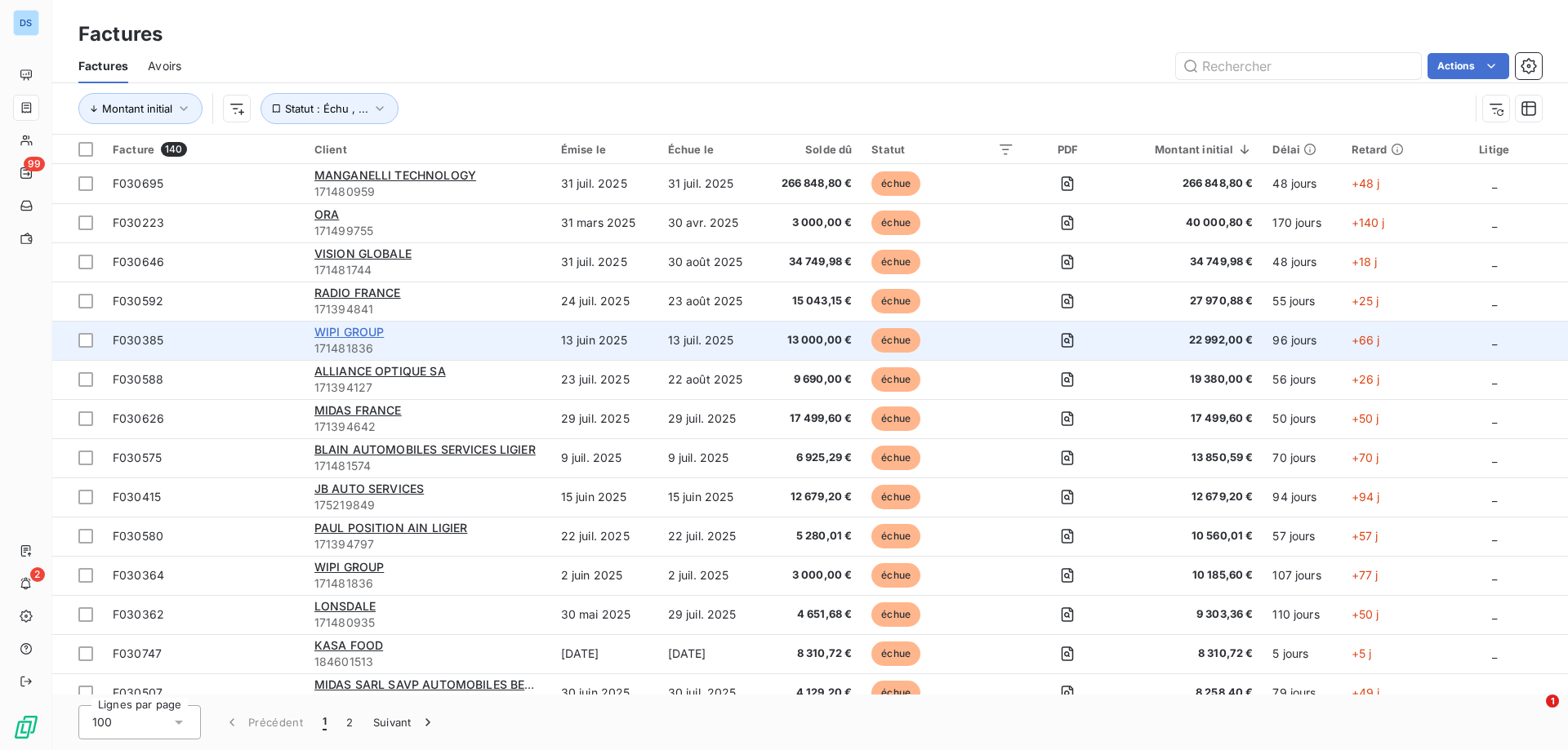
click at [334, 330] on span "WIPI GROUP" at bounding box center [349, 332] width 70 height 13
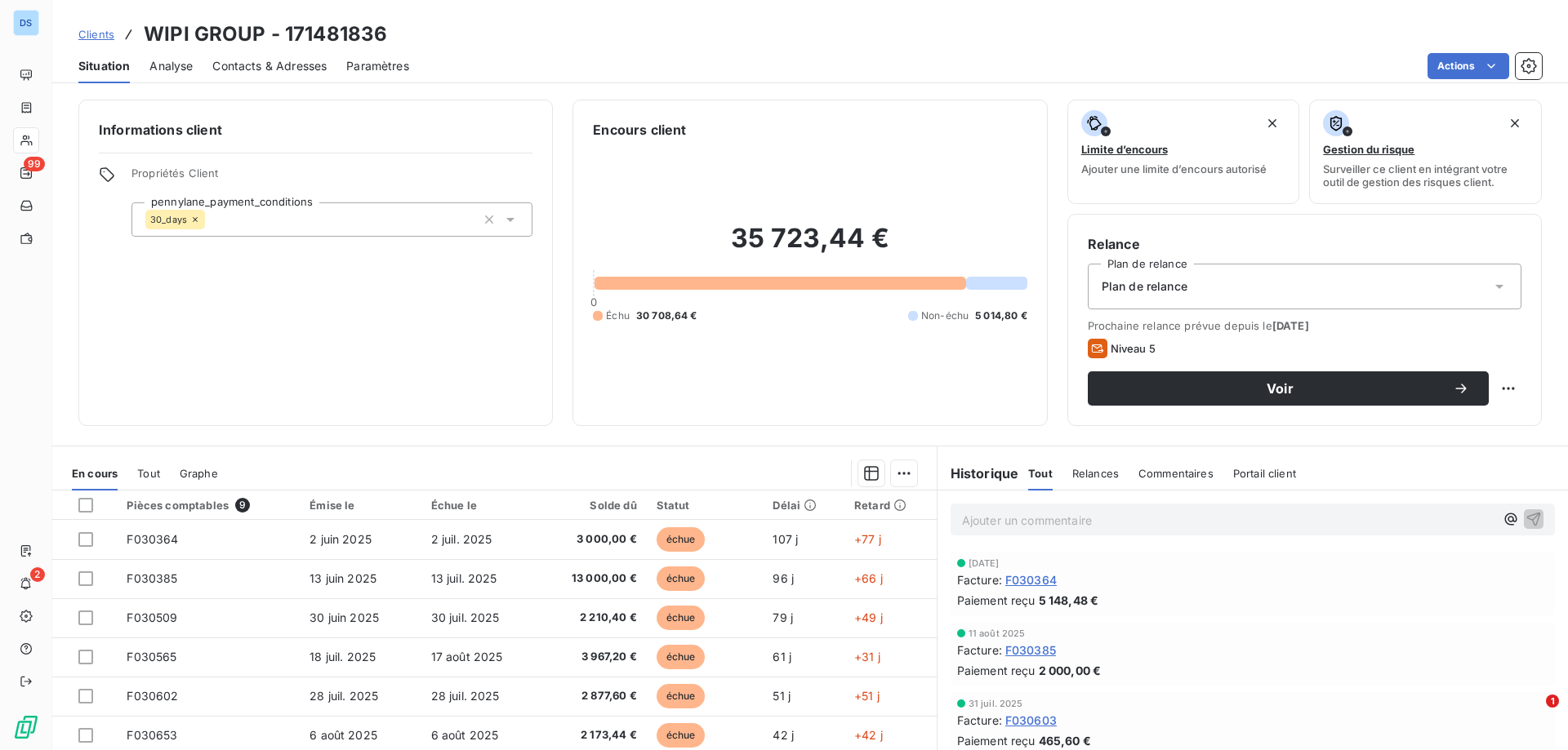
click at [292, 65] on span "Contacts & Adresses" at bounding box center [269, 65] width 114 height 16
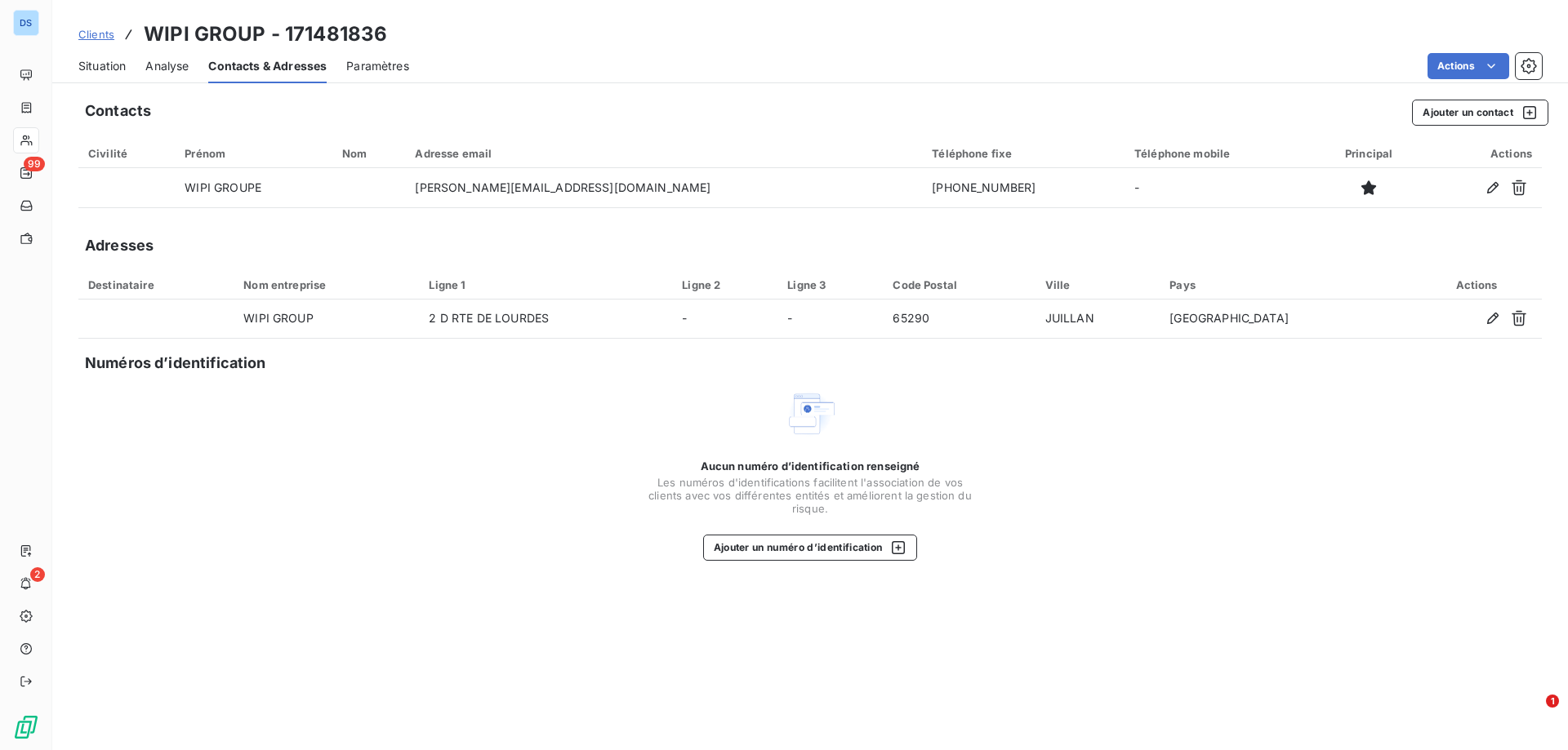
click at [110, 65] on span "Situation" at bounding box center [102, 65] width 47 height 16
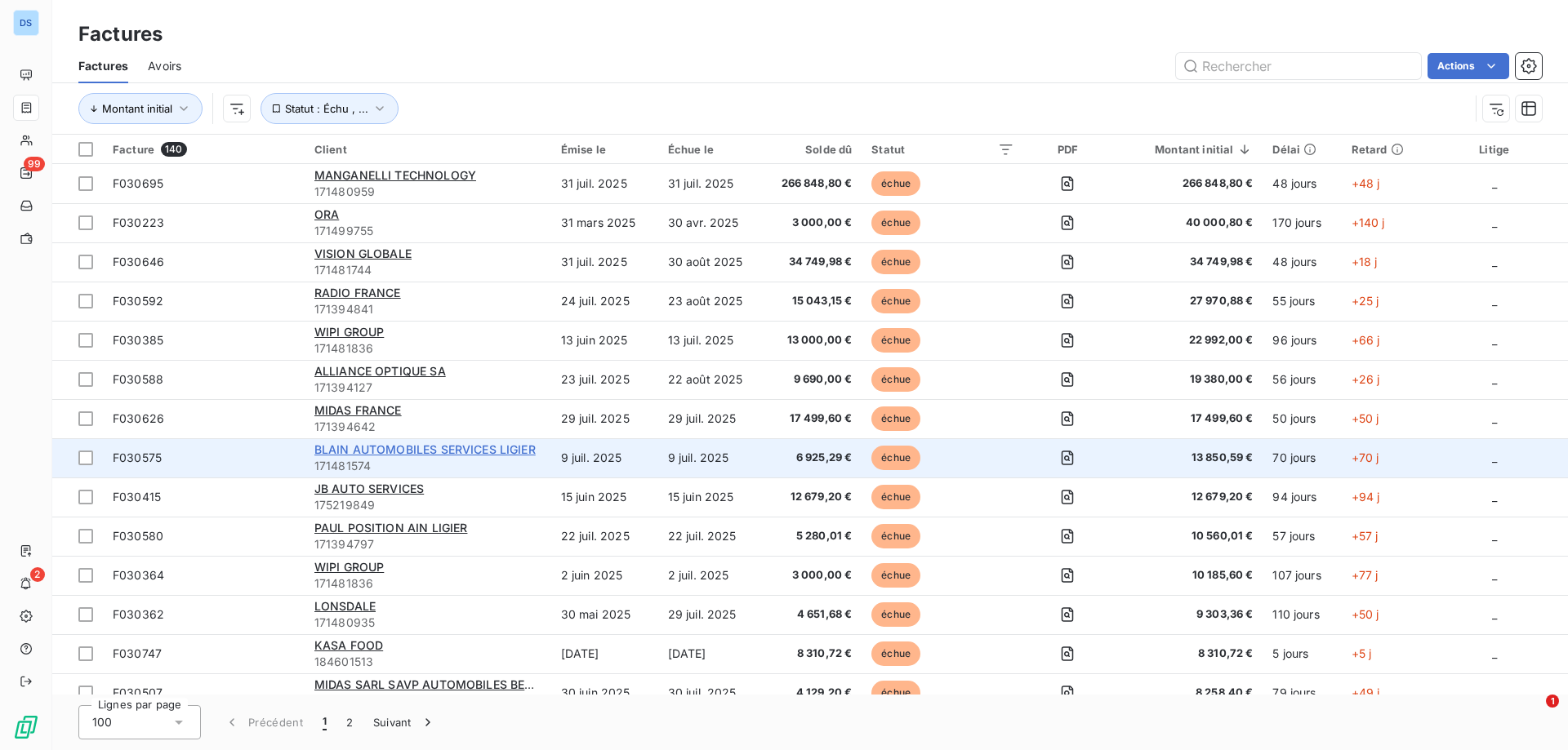
click at [479, 448] on span "BLAIN AUTOMOBILES SERVICES LIGIER" at bounding box center [425, 449] width 222 height 13
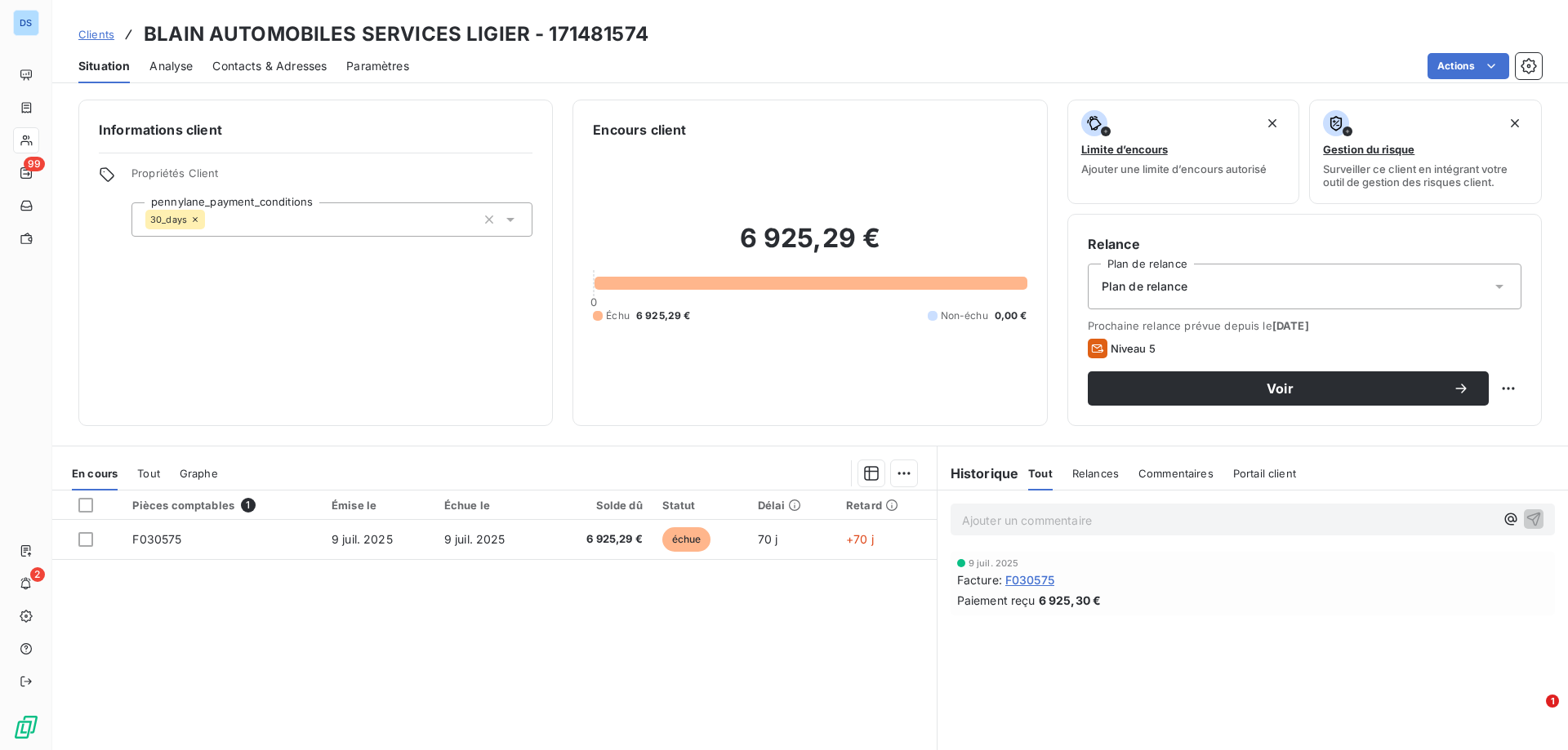
click at [261, 71] on span "Contacts & Adresses" at bounding box center [269, 65] width 114 height 16
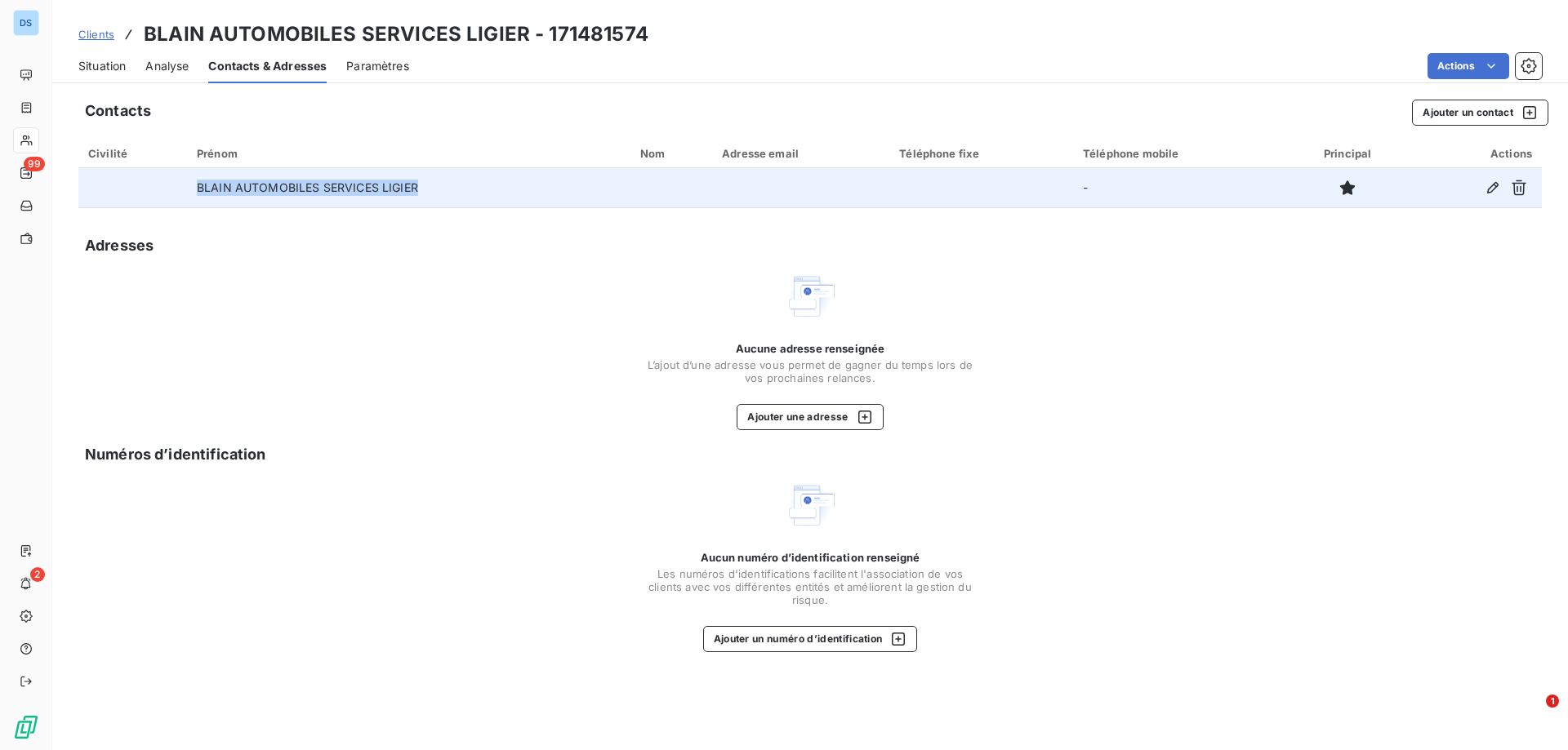
drag, startPoint x: 425, startPoint y: 189, endPoint x: 157, endPoint y: 203, distance: 268.4
click at [158, 204] on tr "BLAIN AUTOMOBILES SERVICES LIGIER -" at bounding box center [810, 187] width 1463 height 39
copy tr "BLAIN AUTOMOBILES SERVICES LIGIER"
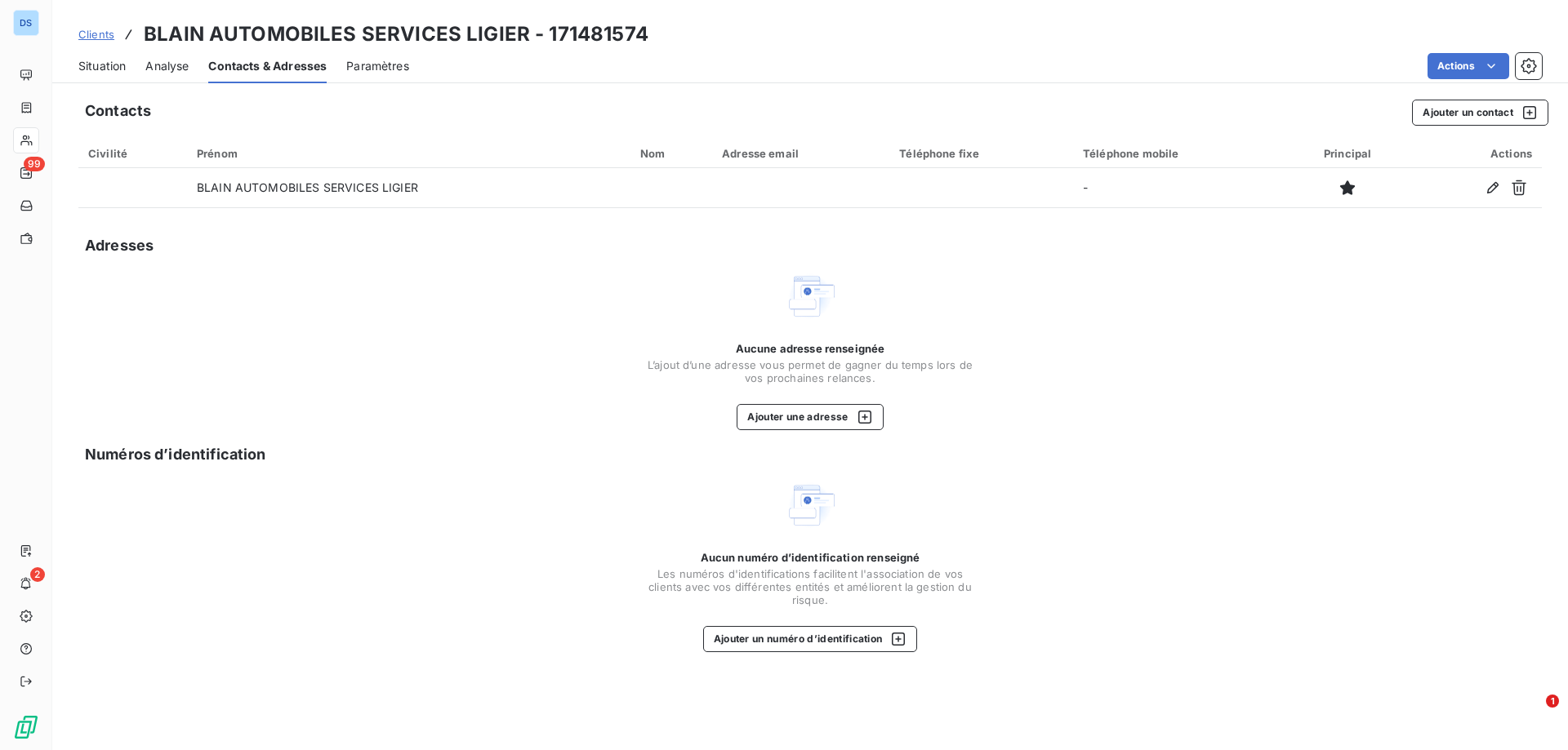
click at [1034, 285] on div "Aucune adresse renseignée L’ajout d’une adresse vous permet de gagner du temps …" at bounding box center [810, 350] width 1463 height 160
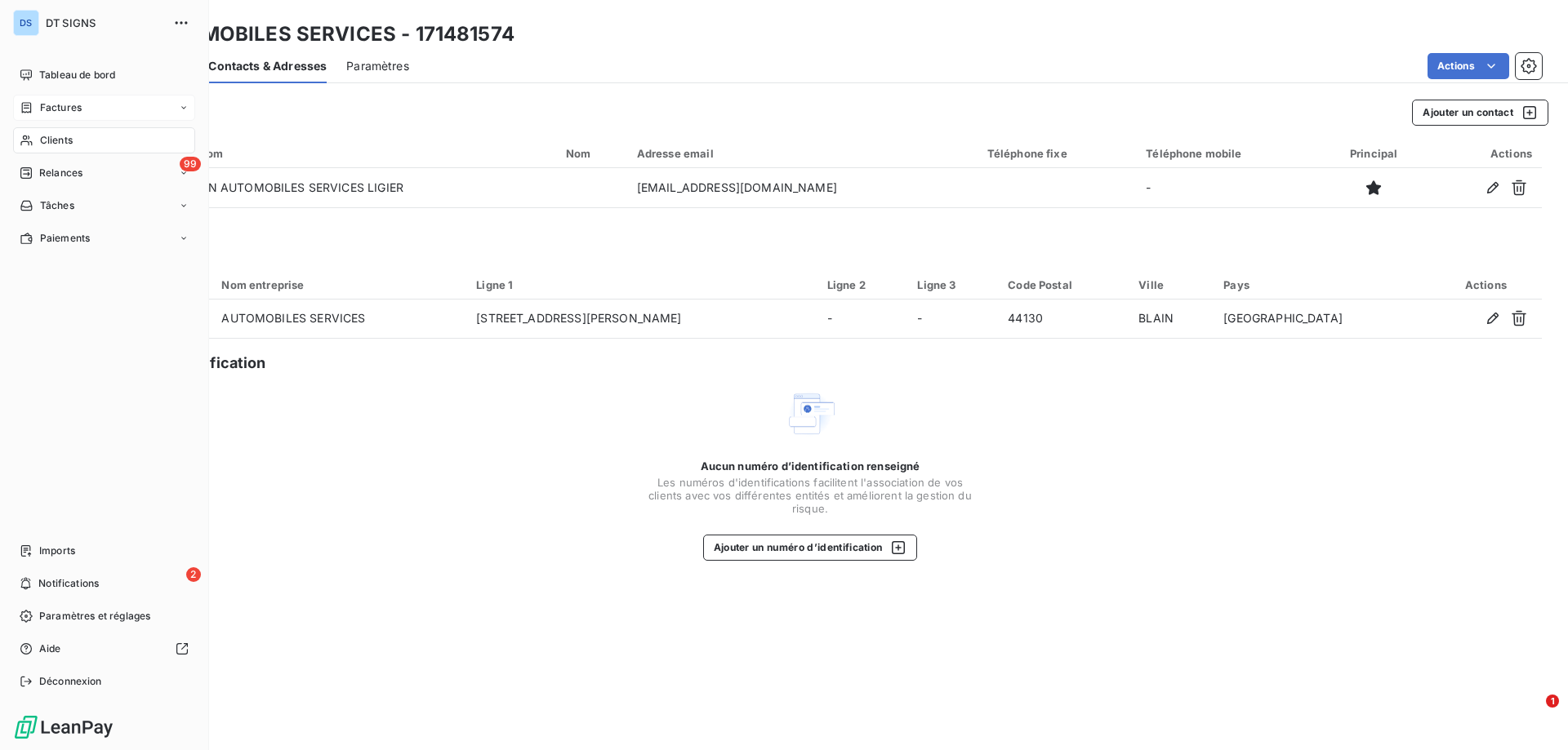
click at [50, 115] on div "Factures" at bounding box center [105, 107] width 182 height 26
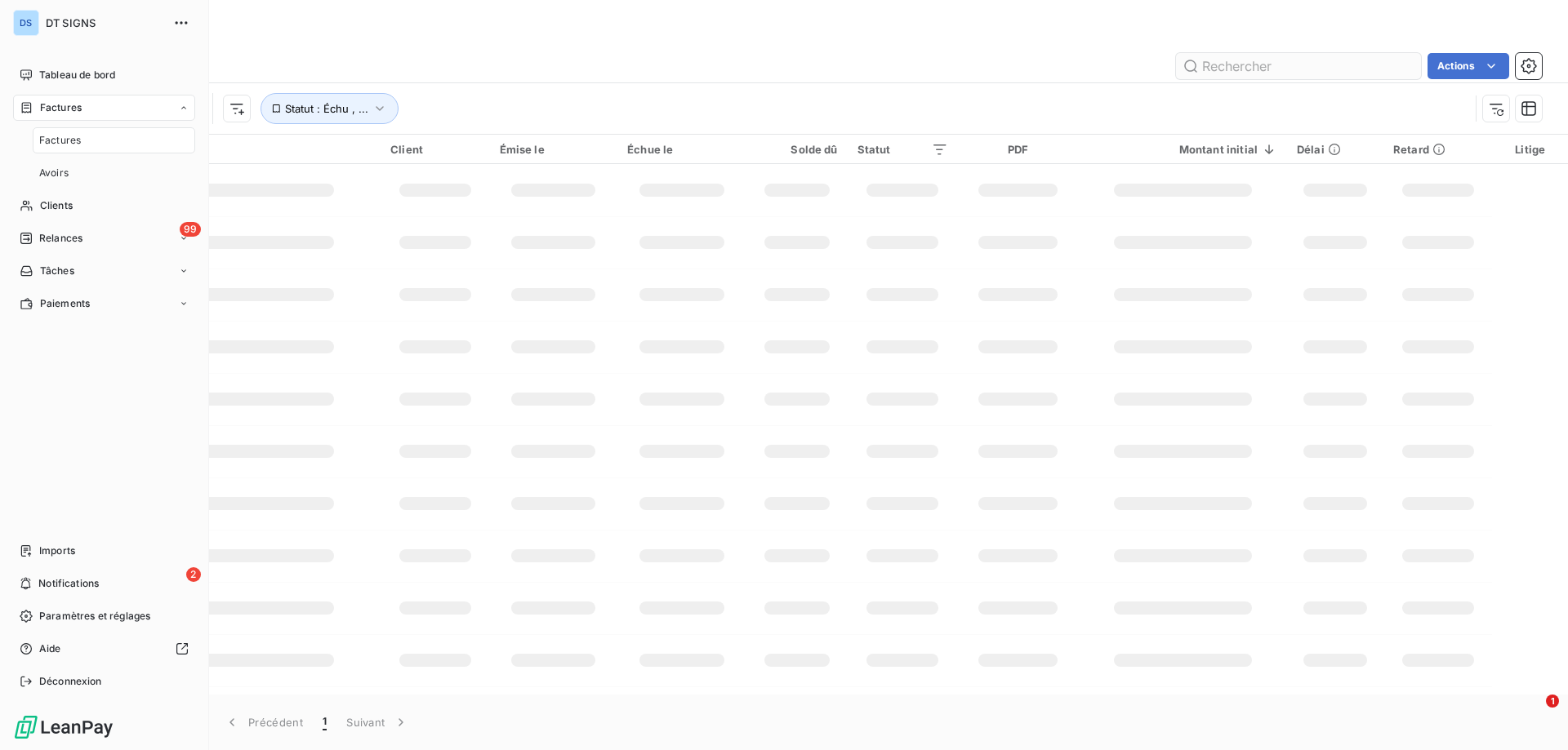
click at [1243, 59] on input "text" at bounding box center [1297, 65] width 245 height 26
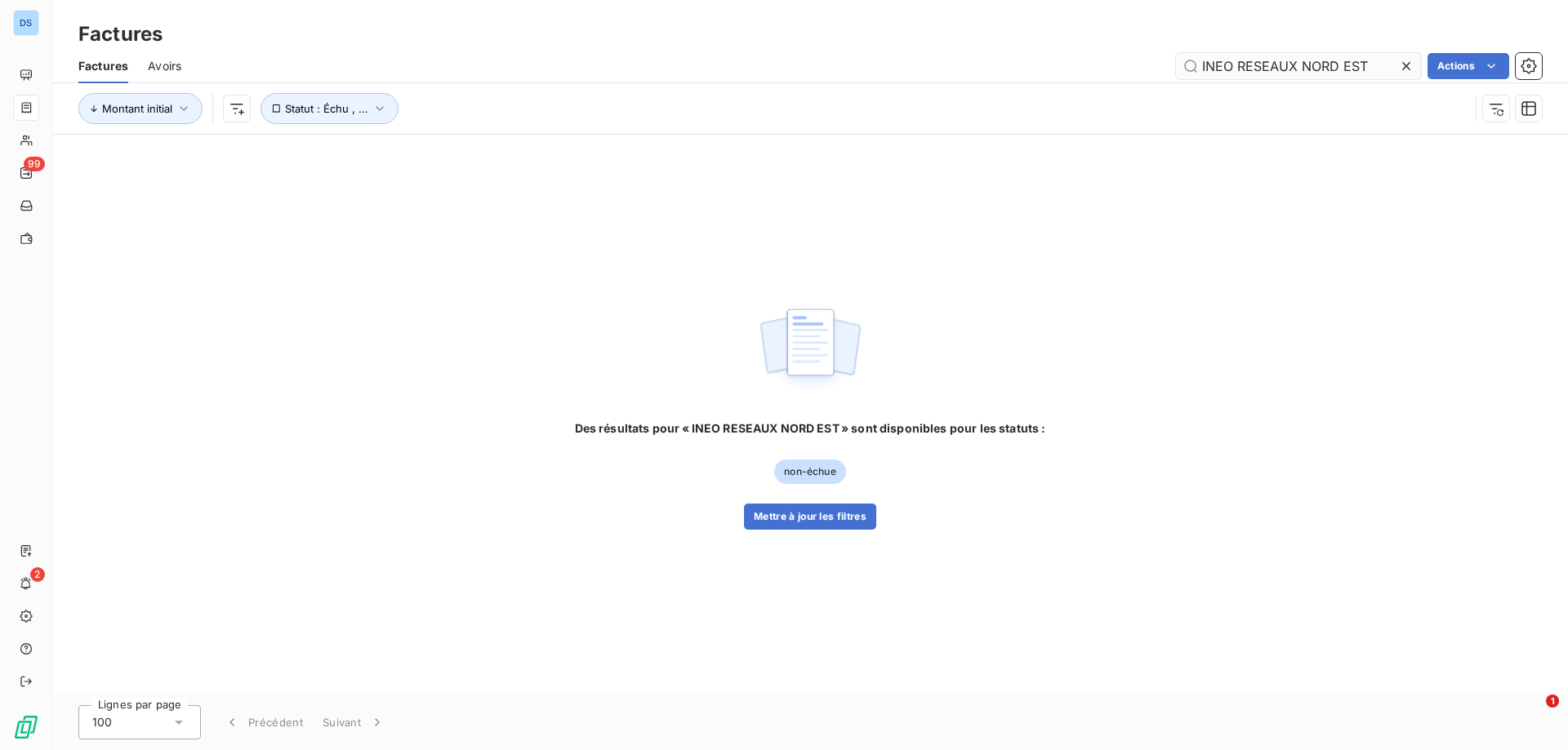
drag, startPoint x: 1242, startPoint y: 66, endPoint x: 1388, endPoint y: 58, distance: 146.2
click at [1388, 58] on input "INEO RESEAUX NORD EST" at bounding box center [1297, 65] width 245 height 26
type input "INEO"
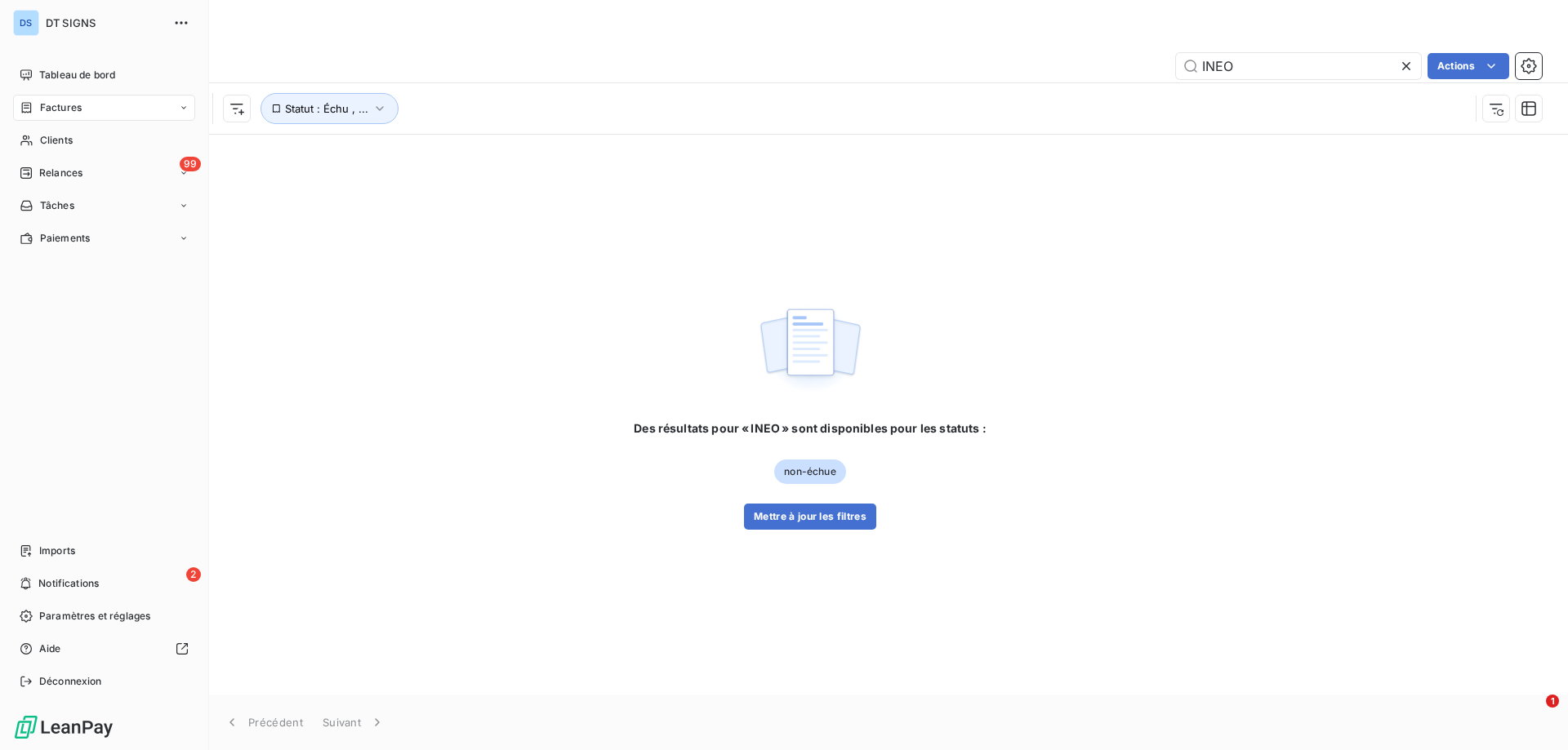
click at [81, 116] on div "Factures" at bounding box center [105, 107] width 182 height 26
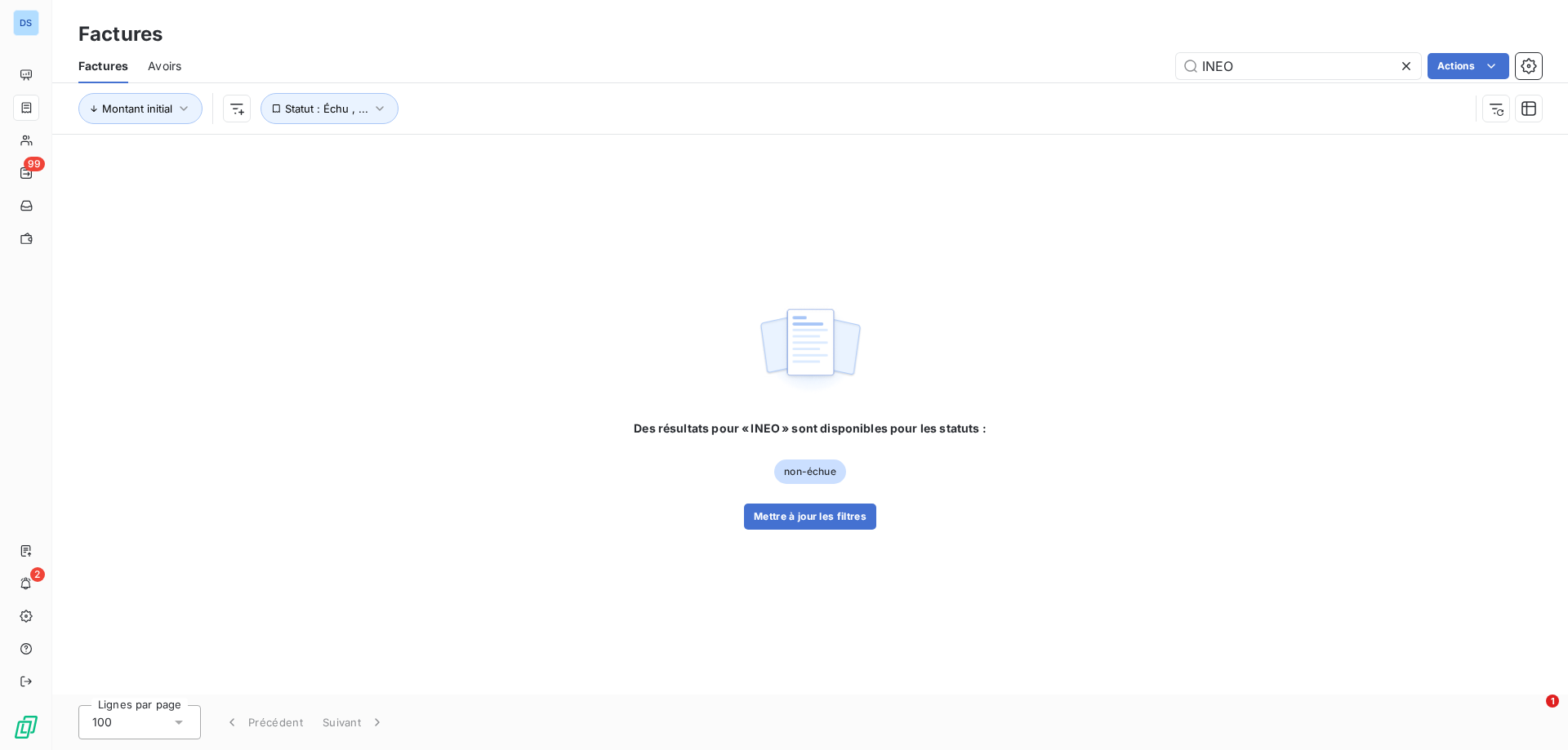
click at [1405, 68] on icon at bounding box center [1406, 65] width 16 height 16
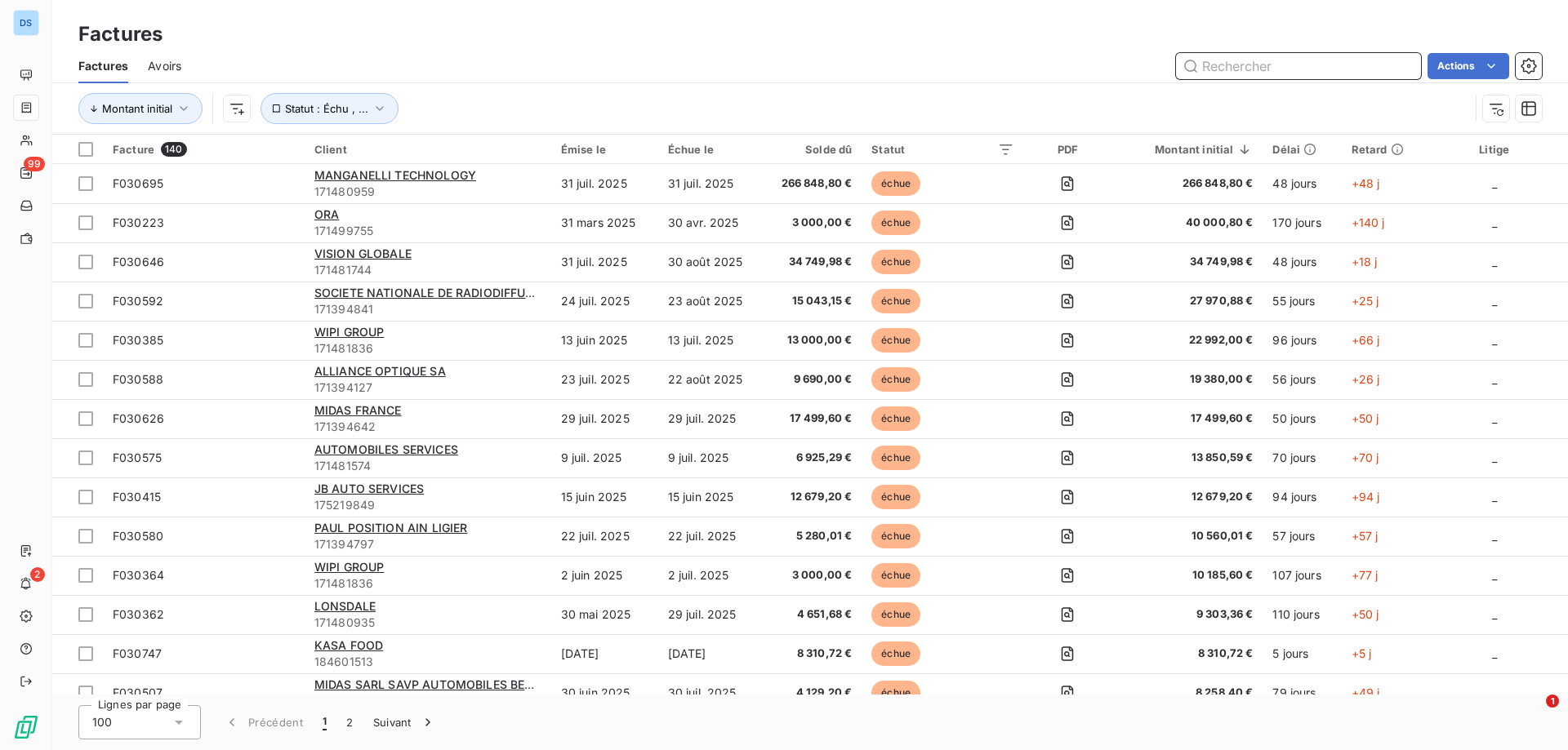
click at [1307, 61] on input "text" at bounding box center [1297, 65] width 245 height 26
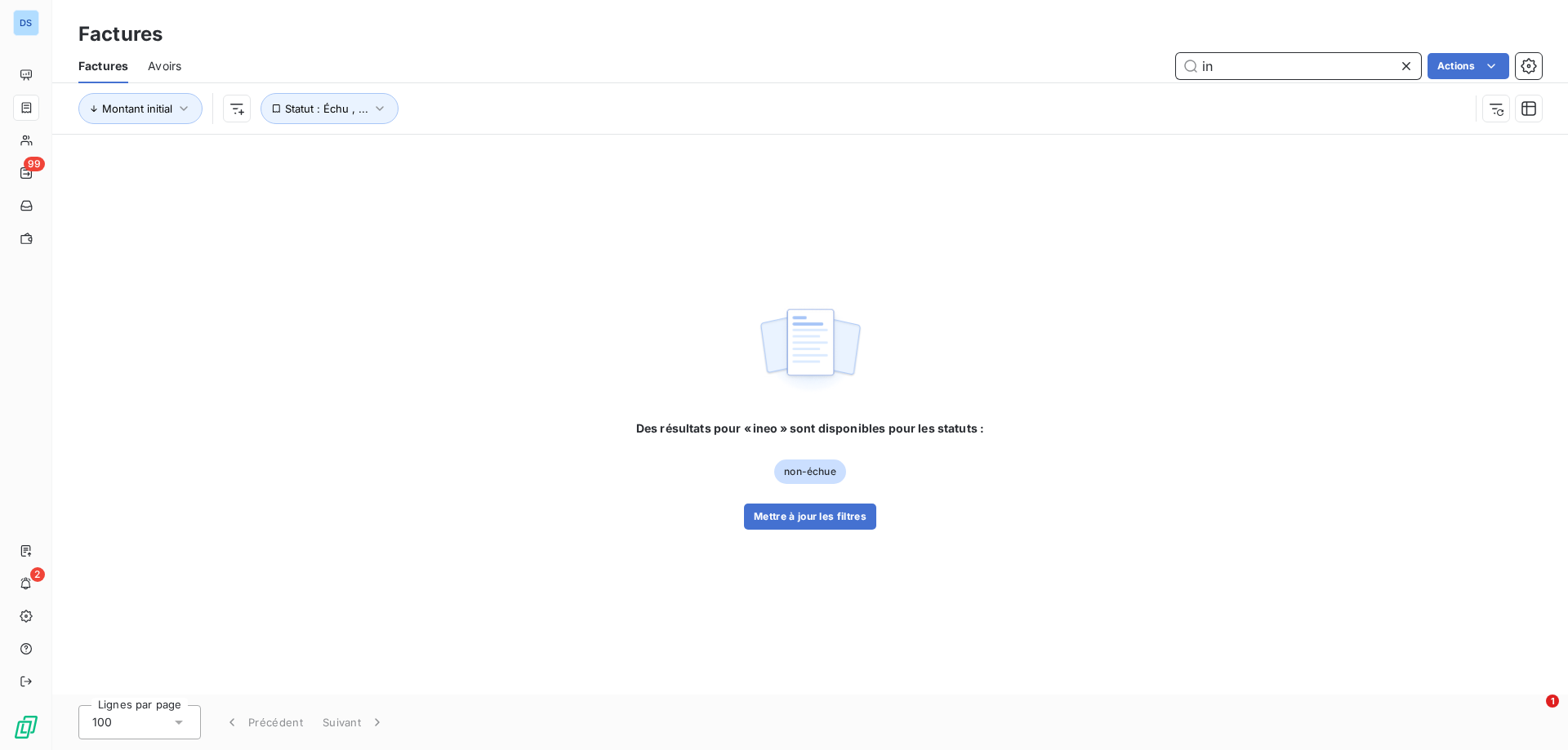
type input "i"
type input "f030598"
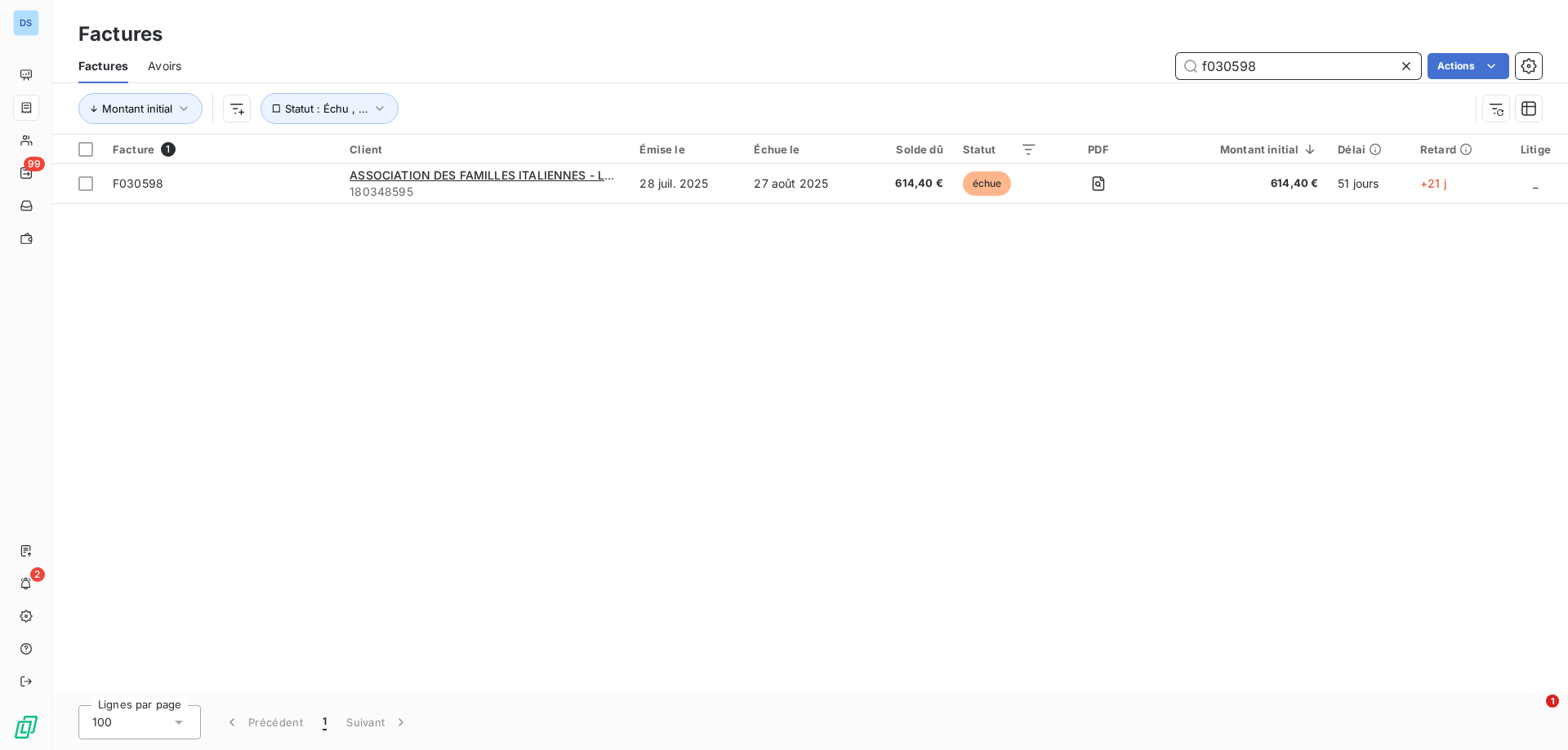
drag, startPoint x: 1276, startPoint y: 66, endPoint x: 1153, endPoint y: 53, distance: 123.7
click at [1153, 53] on div "f030598 Actions" at bounding box center [870, 65] width 1341 height 26
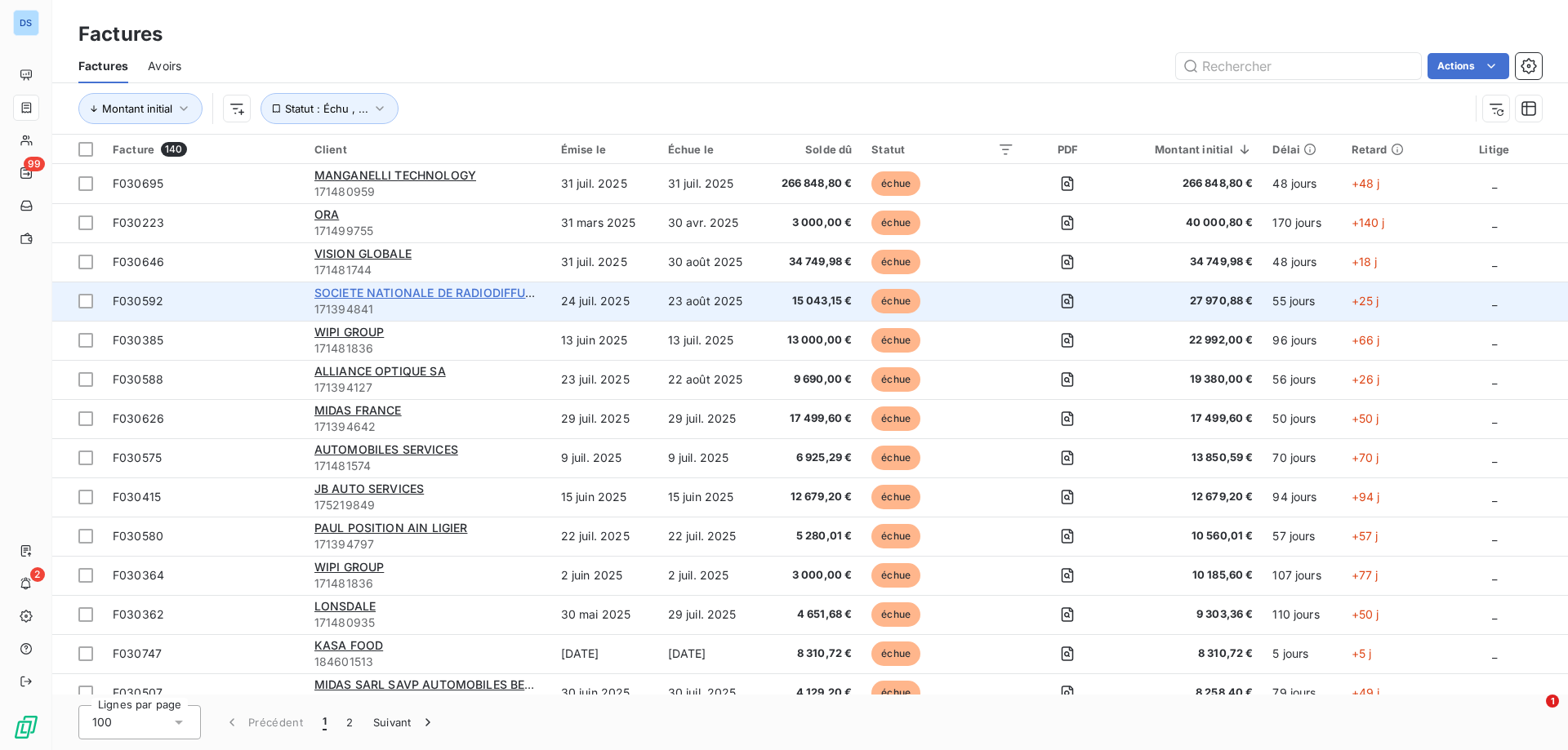
click at [449, 294] on span "SOCIETE NATIONALE DE RADIODIFFUSION RADIO FRANCE" at bounding box center [480, 293] width 330 height 13
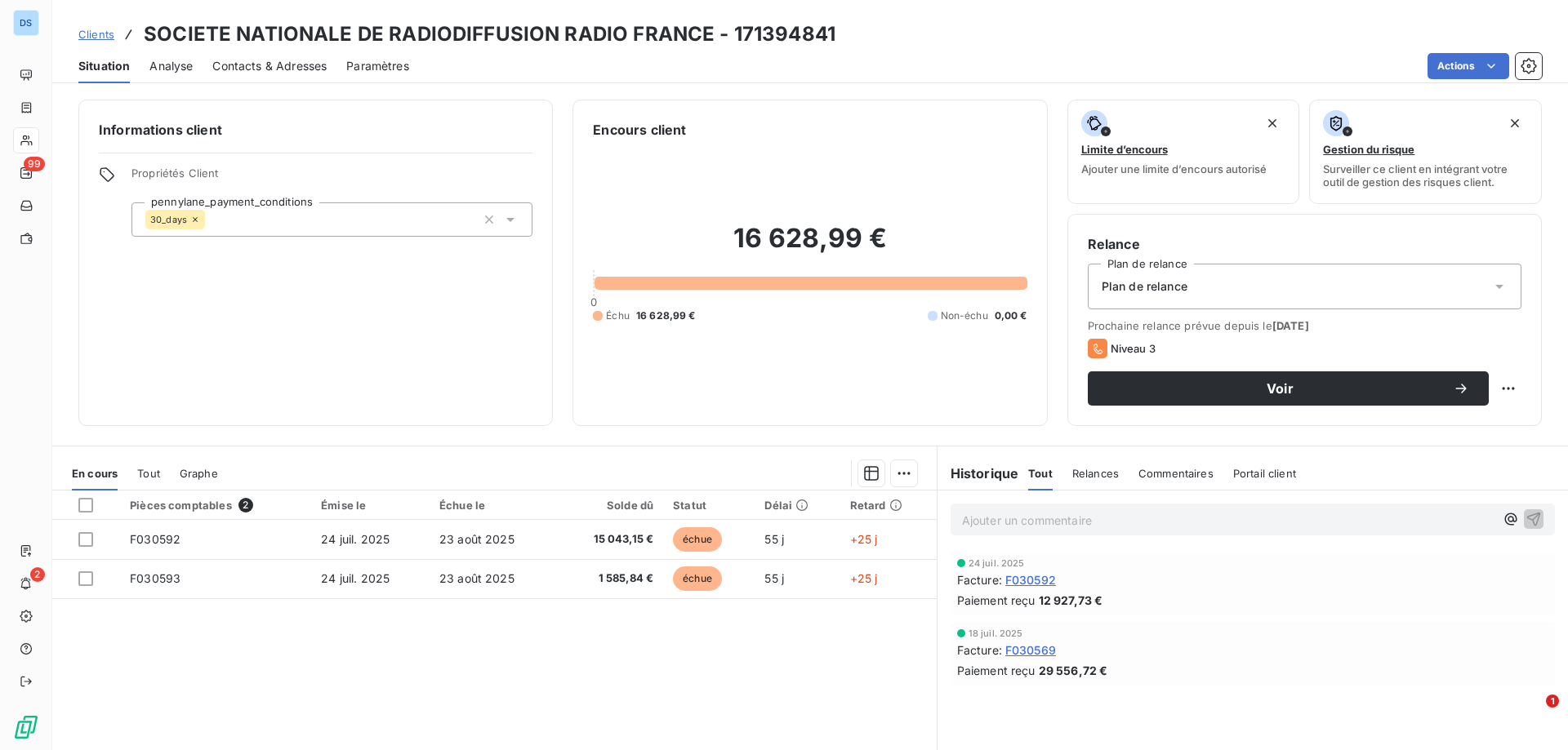
click at [158, 62] on span "Analyse" at bounding box center [171, 65] width 43 height 16
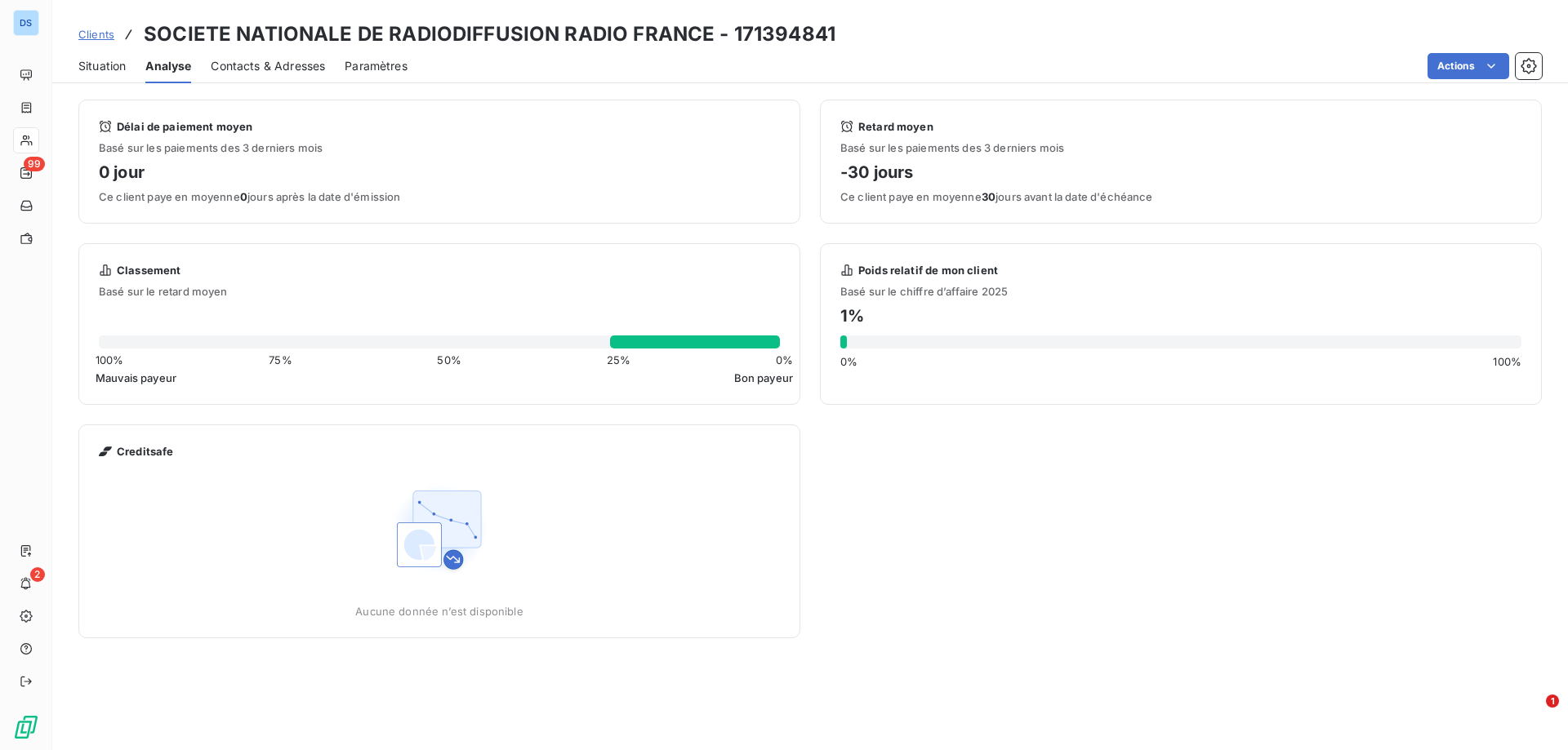
click at [230, 65] on span "Contacts & Adresses" at bounding box center [268, 65] width 114 height 16
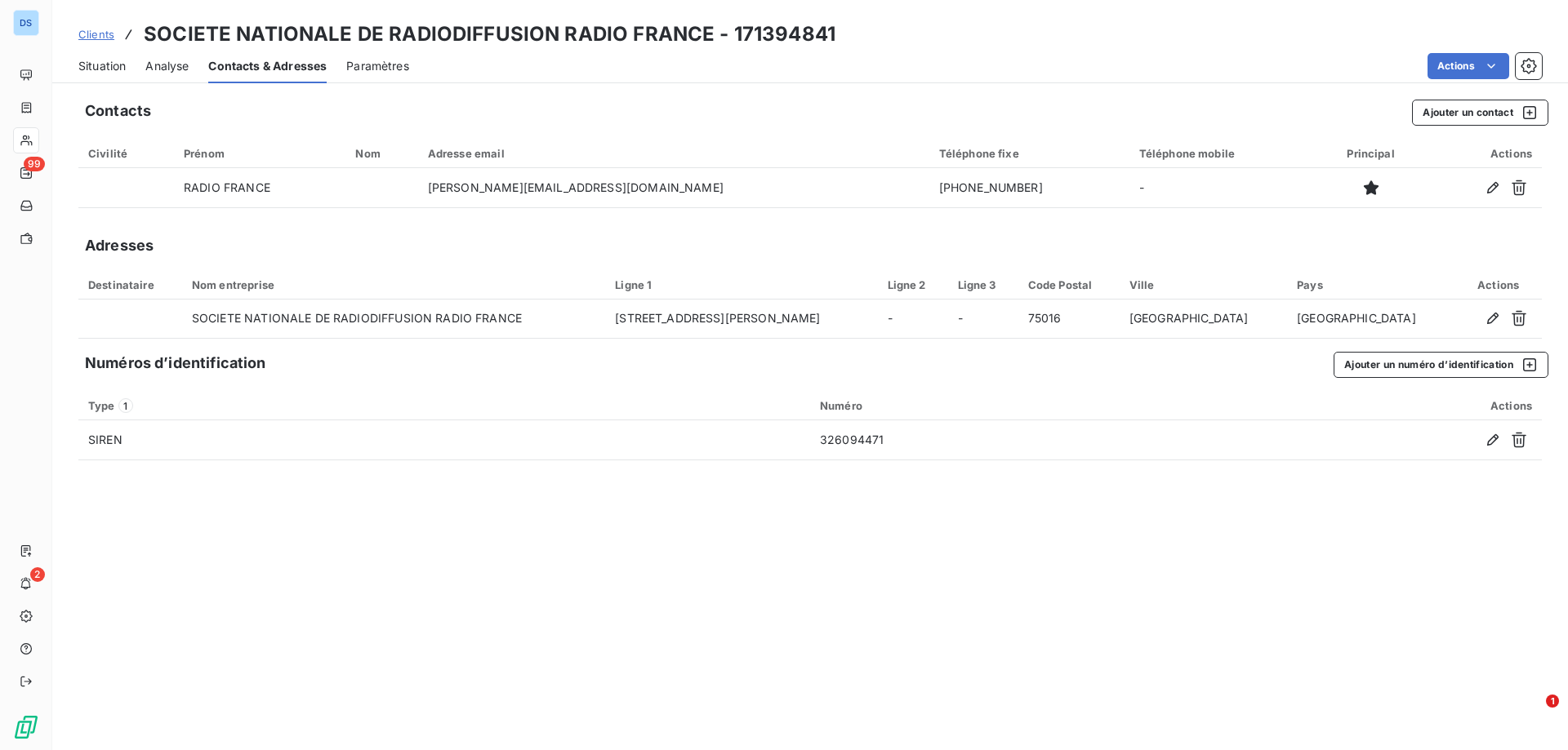
click at [383, 71] on span "Paramètres" at bounding box center [378, 65] width 63 height 16
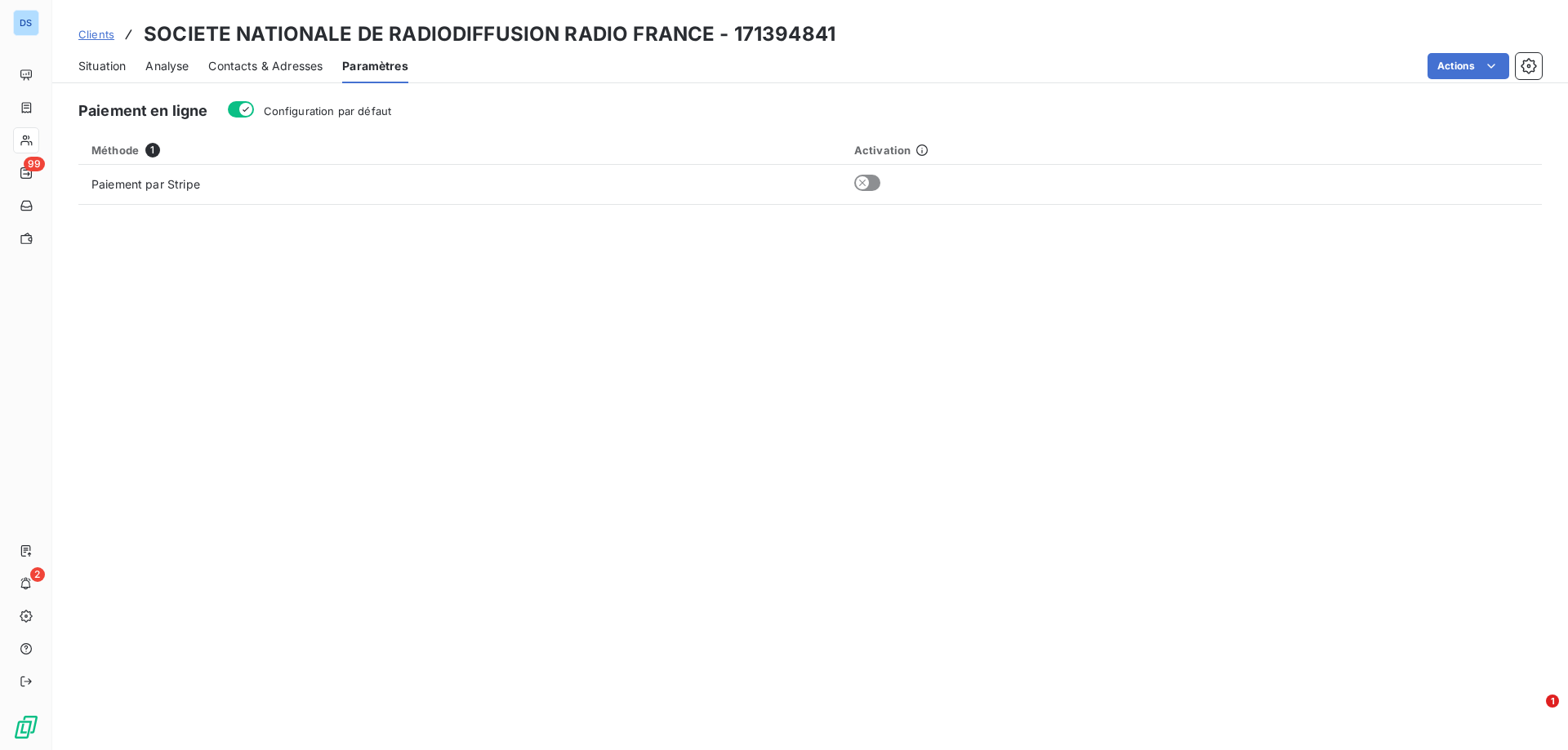
click at [156, 68] on span "Analyse" at bounding box center [166, 65] width 43 height 16
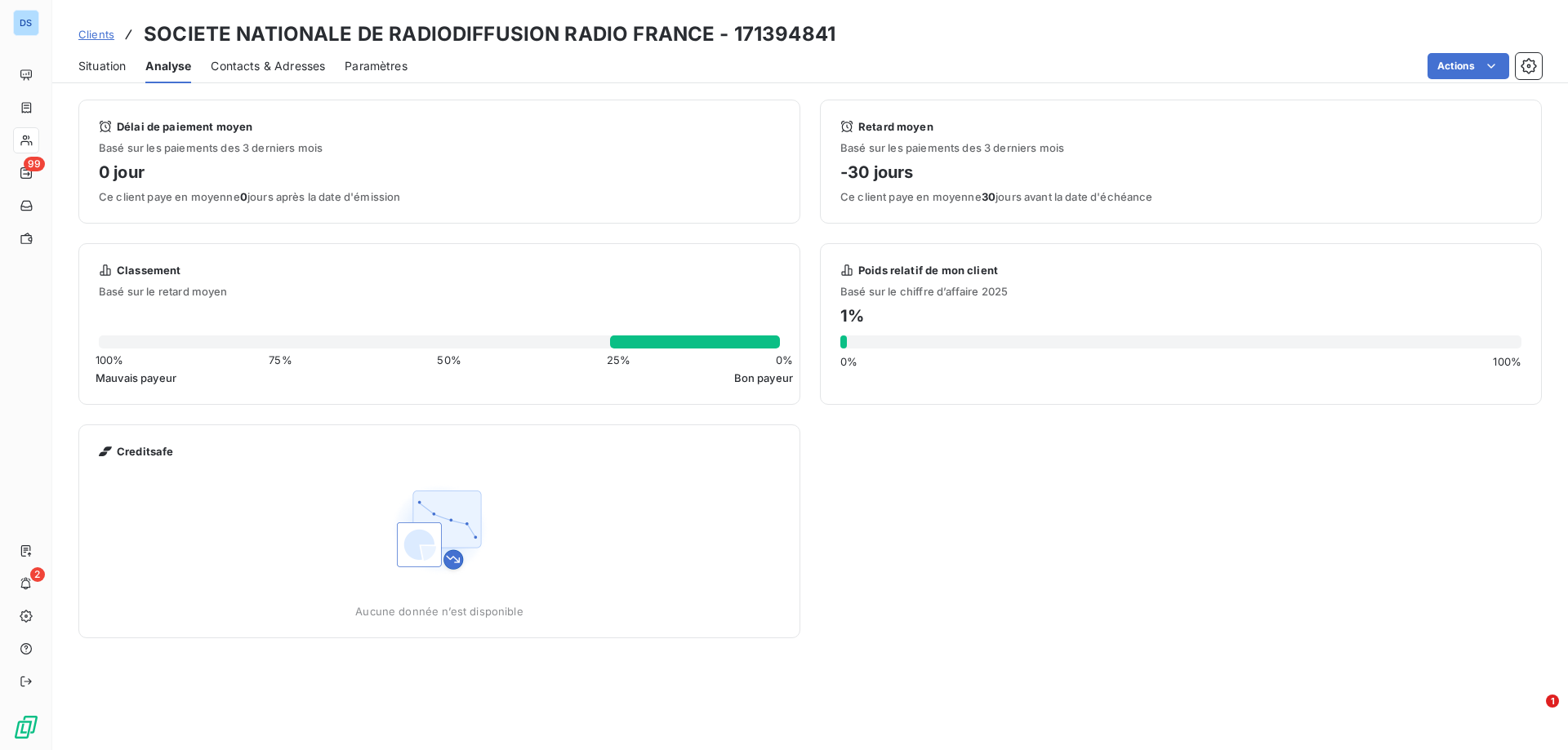
click at [100, 72] on span "Situation" at bounding box center [102, 65] width 47 height 16
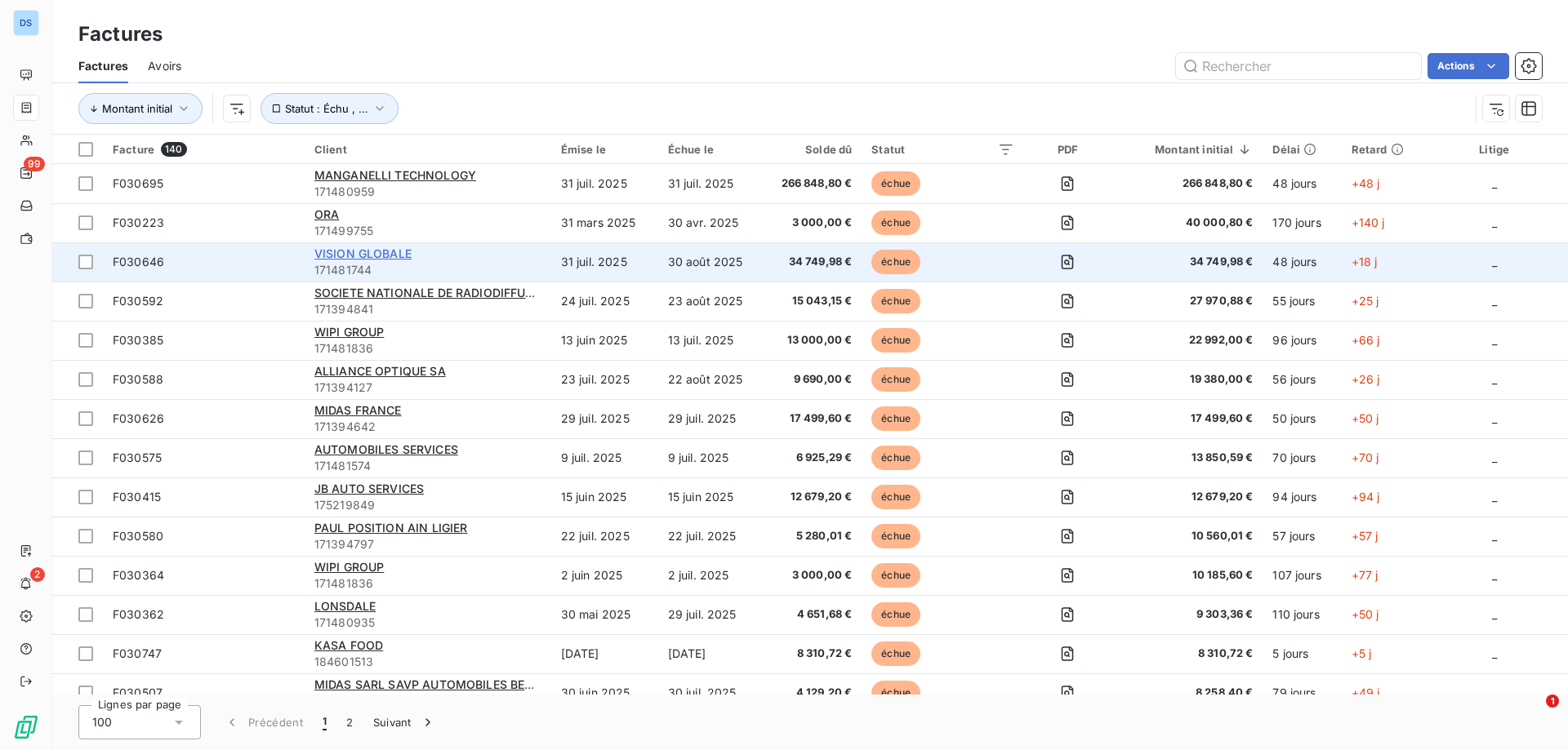
click at [404, 257] on span "VISION GLOBALE" at bounding box center [363, 253] width 97 height 13
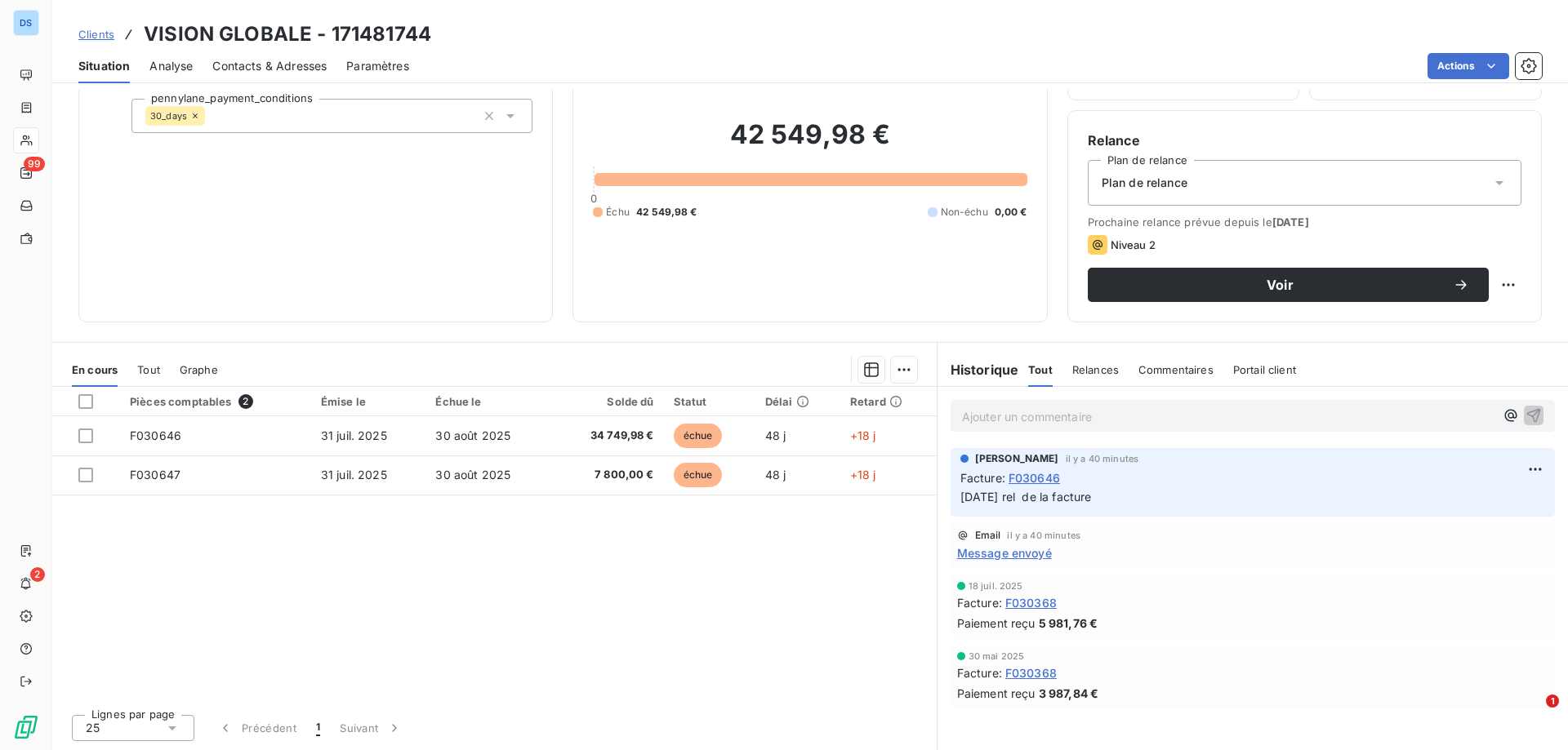
scroll to position [22, 0]
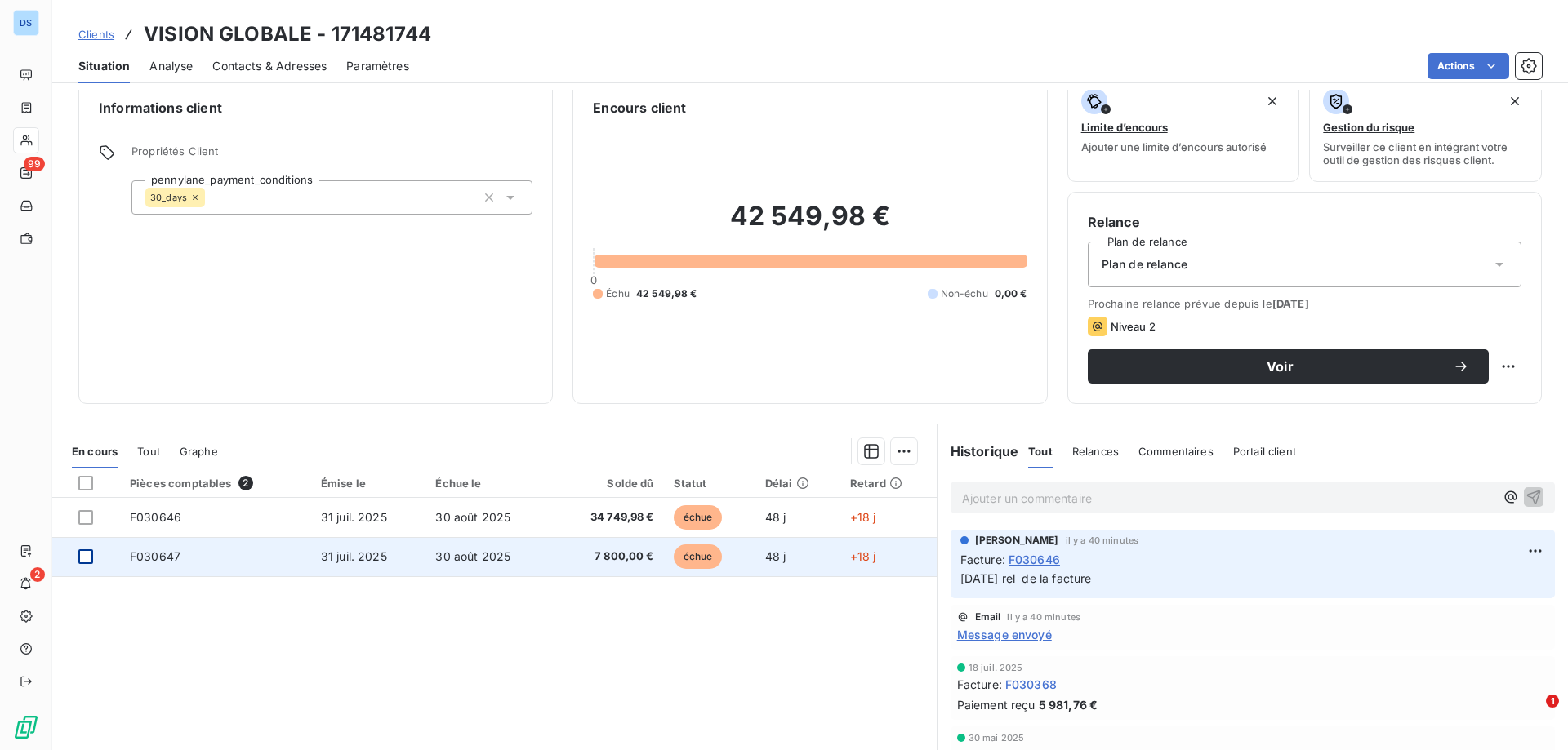
click at [87, 552] on div at bounding box center [85, 556] width 14 height 14
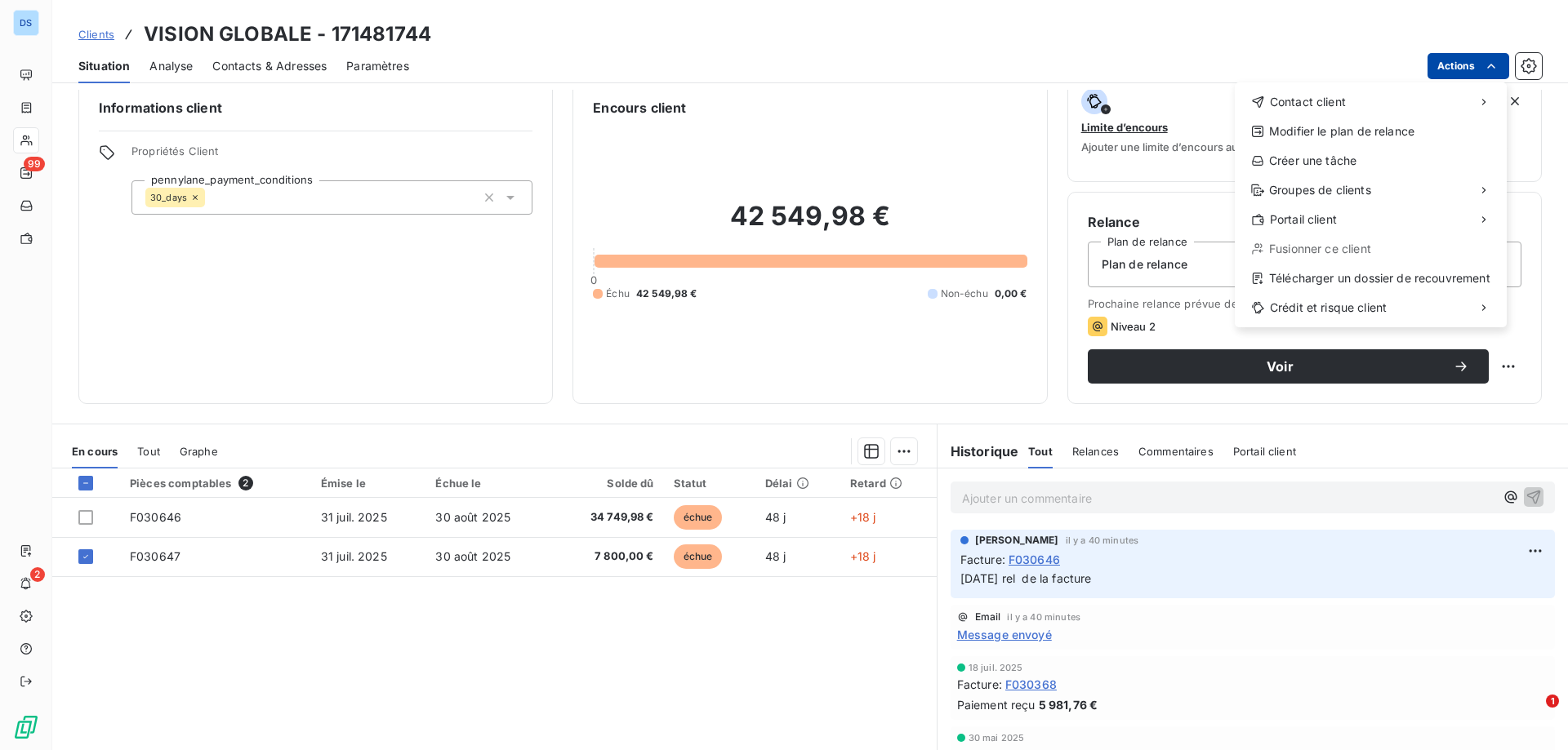
click at [1442, 66] on html "DS 99 2 Clients VISION GLOBALE - 171481744 Situation Analyse Contacts & Adresse…" at bounding box center [784, 375] width 1568 height 750
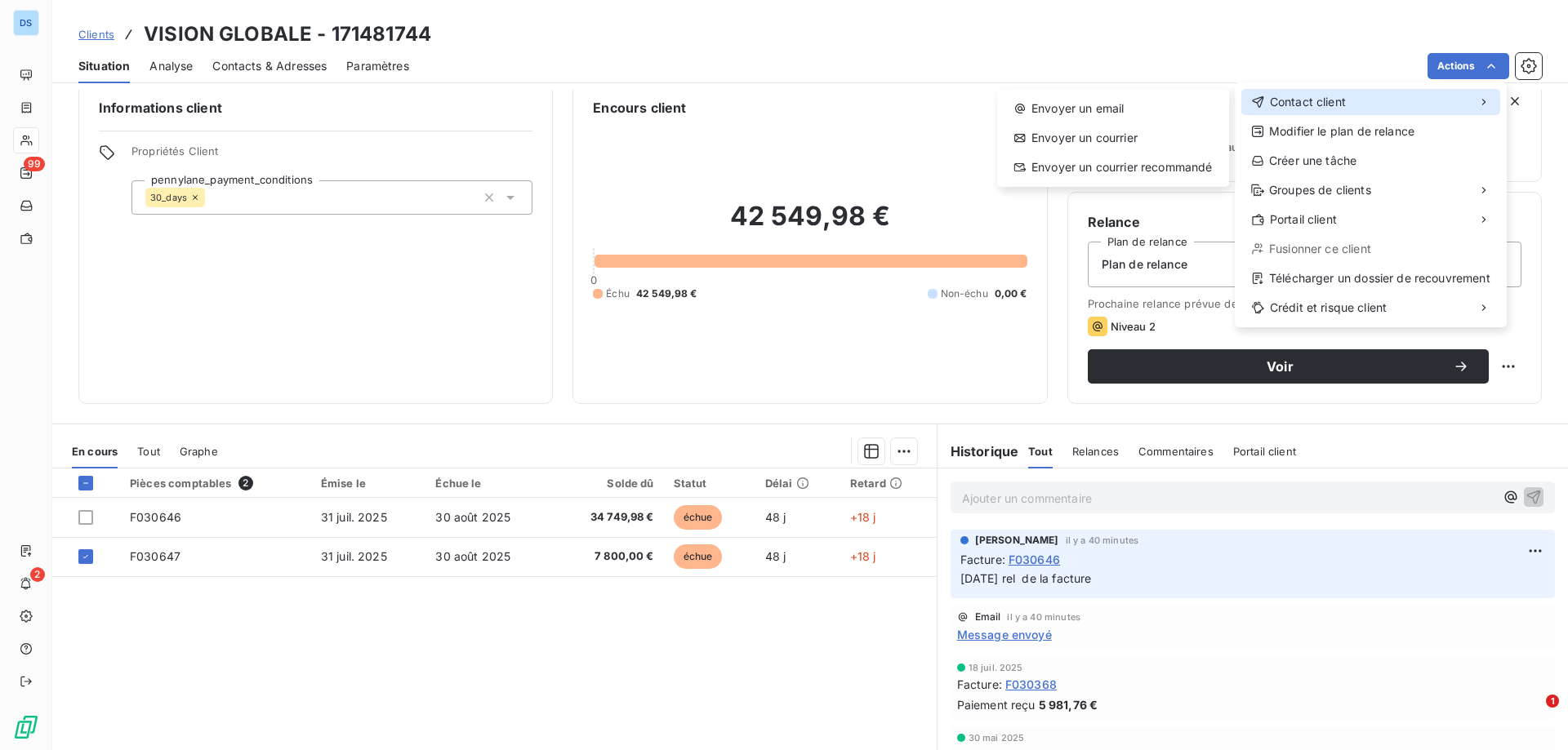
click at [1325, 106] on span "Contact client" at bounding box center [1307, 102] width 76 height 16
click at [1143, 110] on div "Envoyer un email" at bounding box center [1113, 108] width 219 height 26
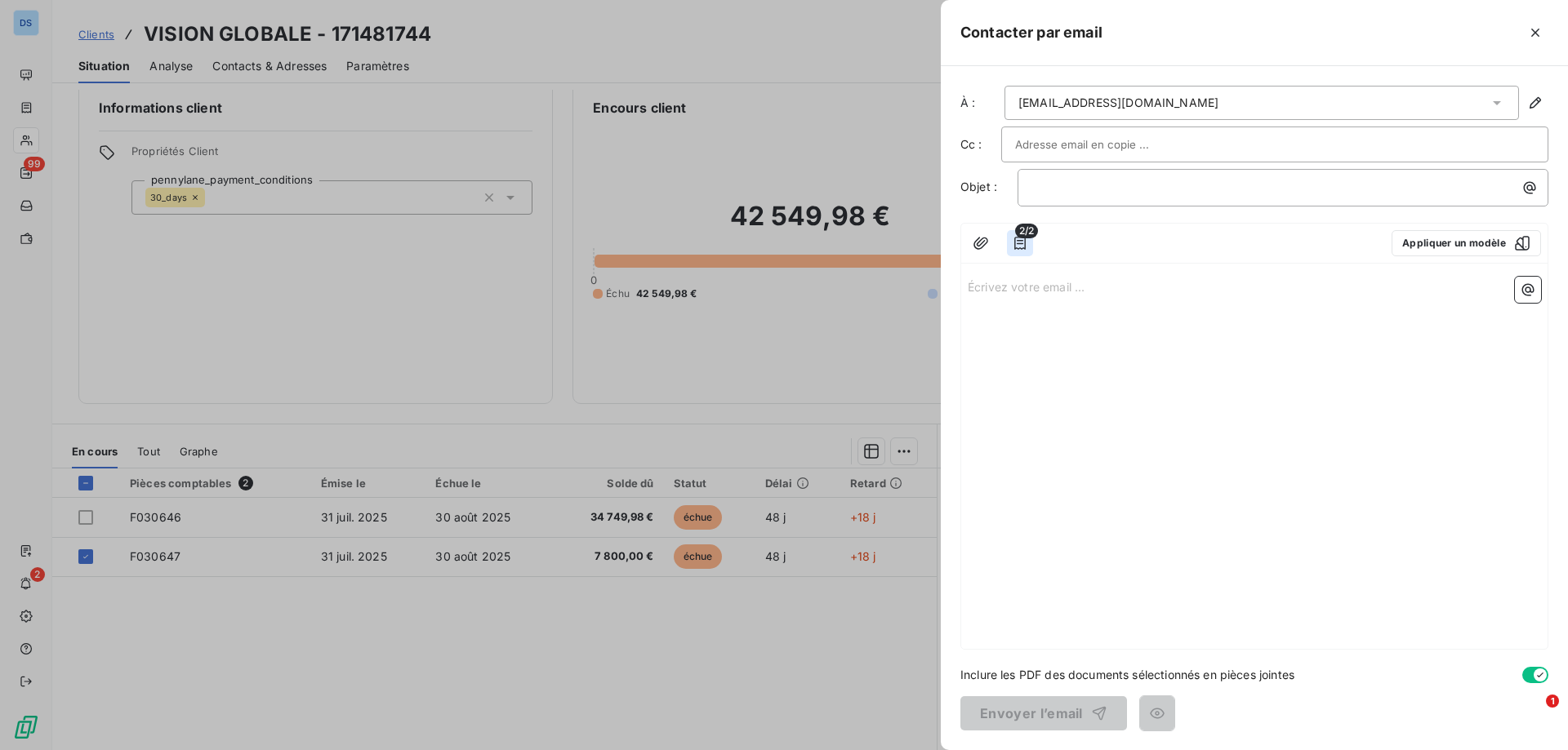
click at [1018, 240] on icon "button" at bounding box center [1020, 244] width 12 height 13
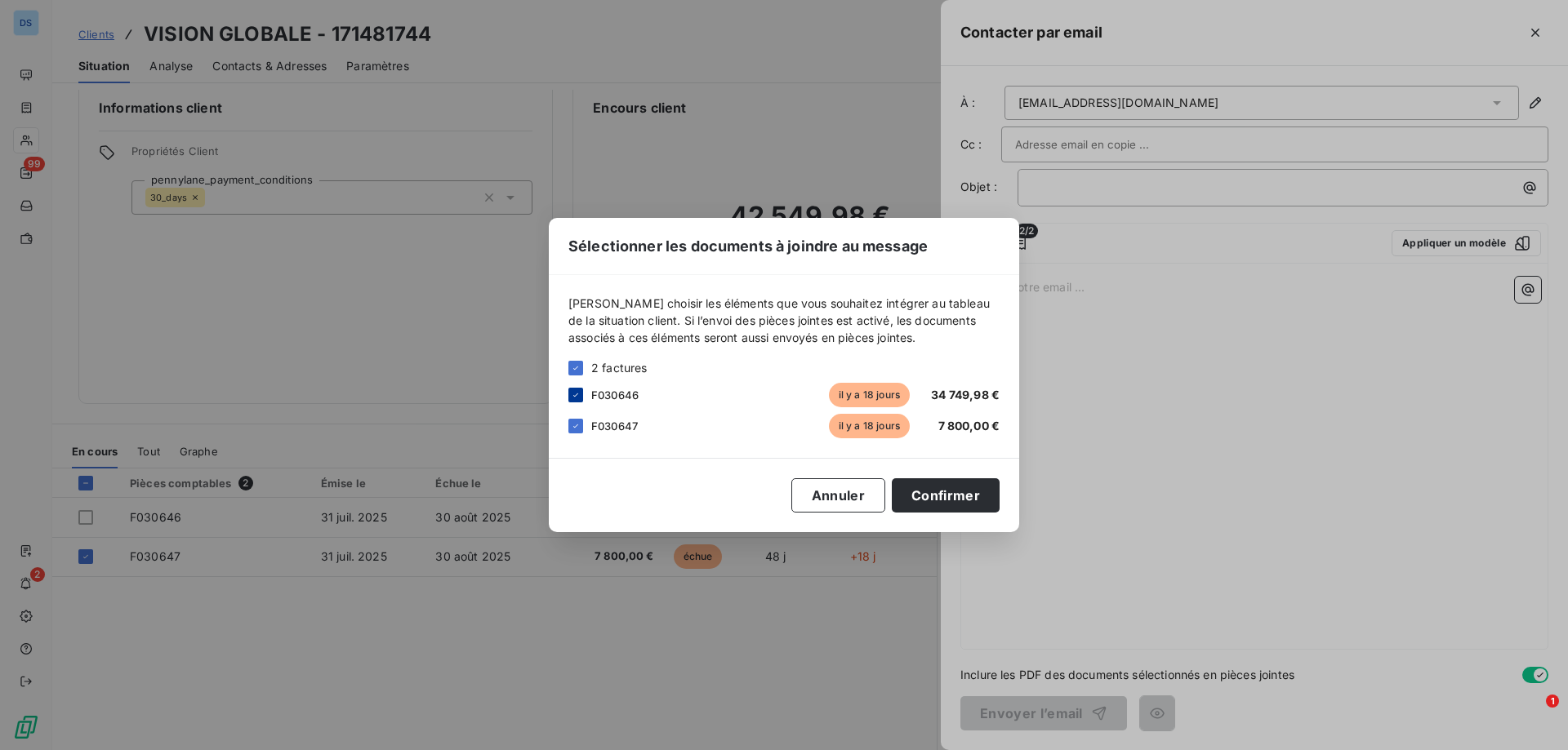
click at [572, 397] on icon at bounding box center [576, 395] width 10 height 10
click at [923, 484] on button "Confirmer" at bounding box center [945, 496] width 107 height 35
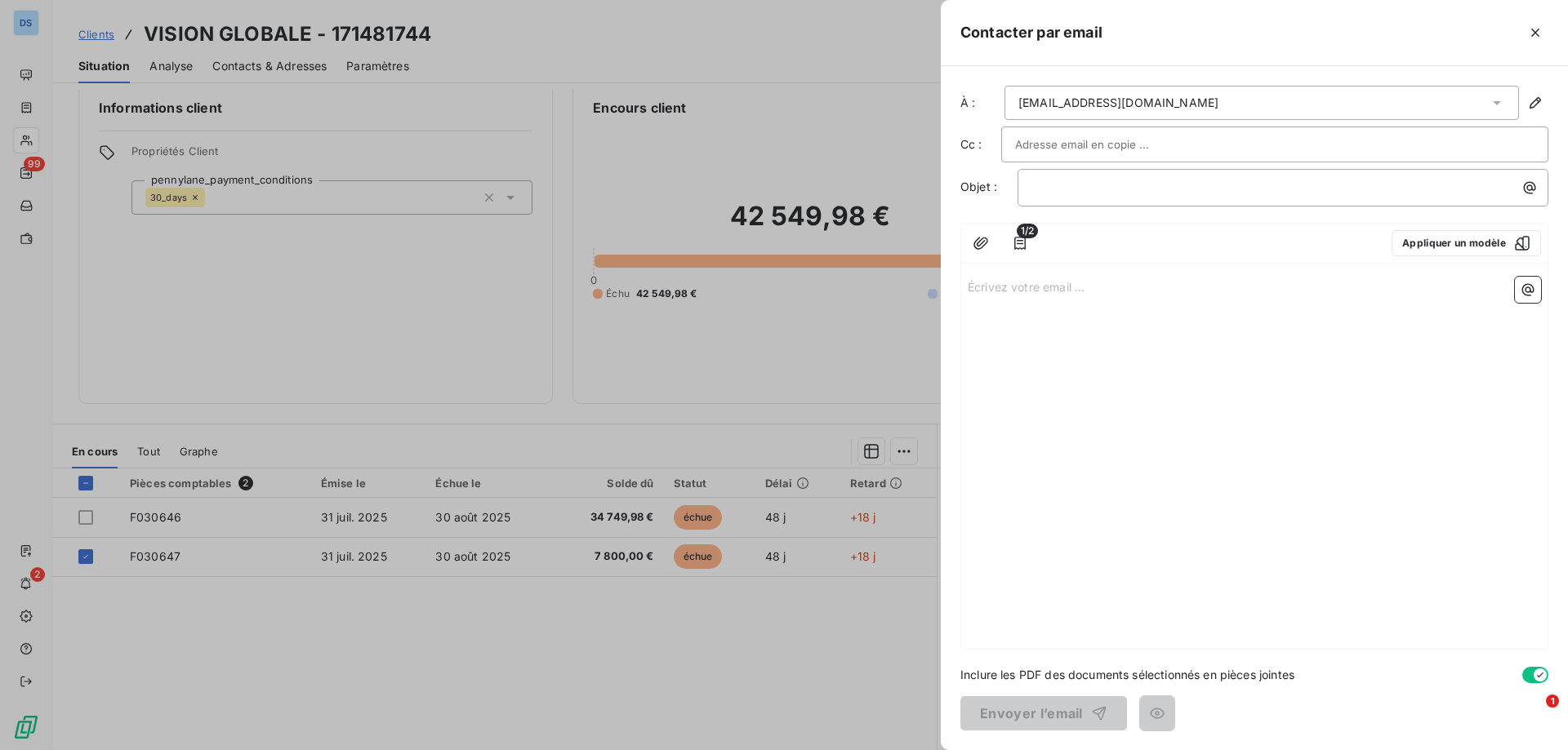
click at [1137, 140] on input "text" at bounding box center [1103, 145] width 176 height 25
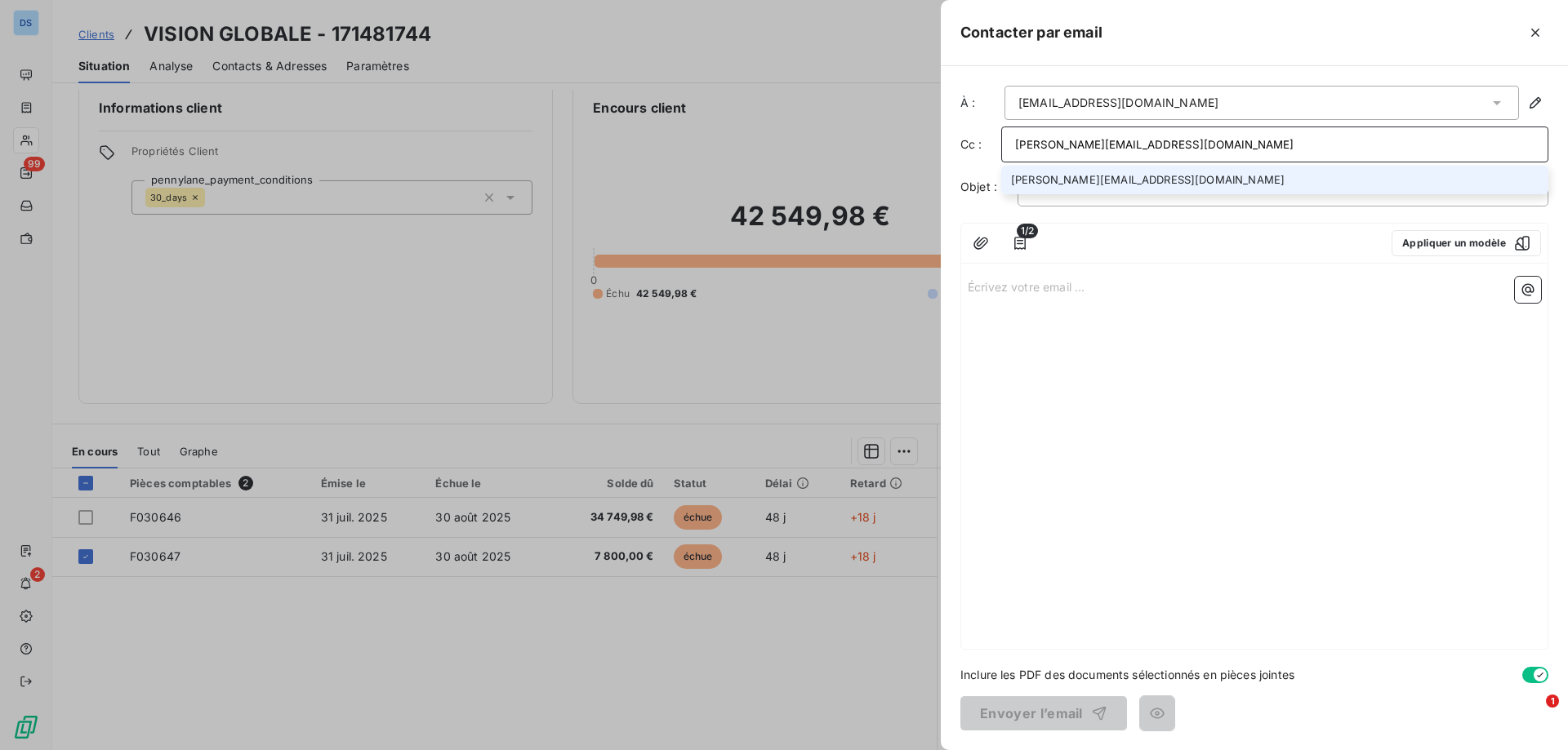
type input "[PERSON_NAME][EMAIL_ADDRESS][DOMAIN_NAME]"
click at [1171, 176] on li "[PERSON_NAME][EMAIL_ADDRESS][DOMAIN_NAME]" at bounding box center [1274, 180] width 547 height 29
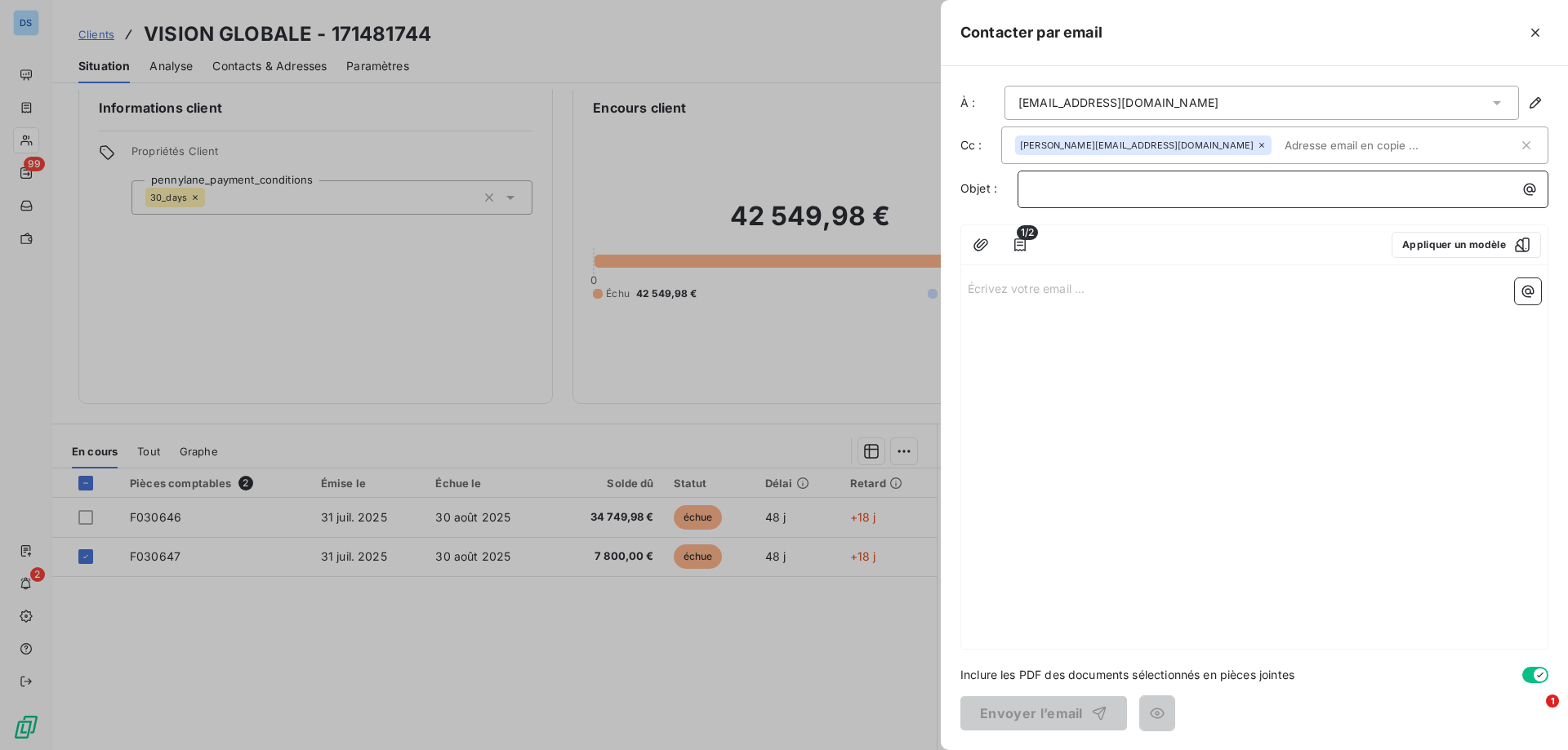
click at [1080, 183] on p "﻿" at bounding box center [1287, 189] width 511 height 19
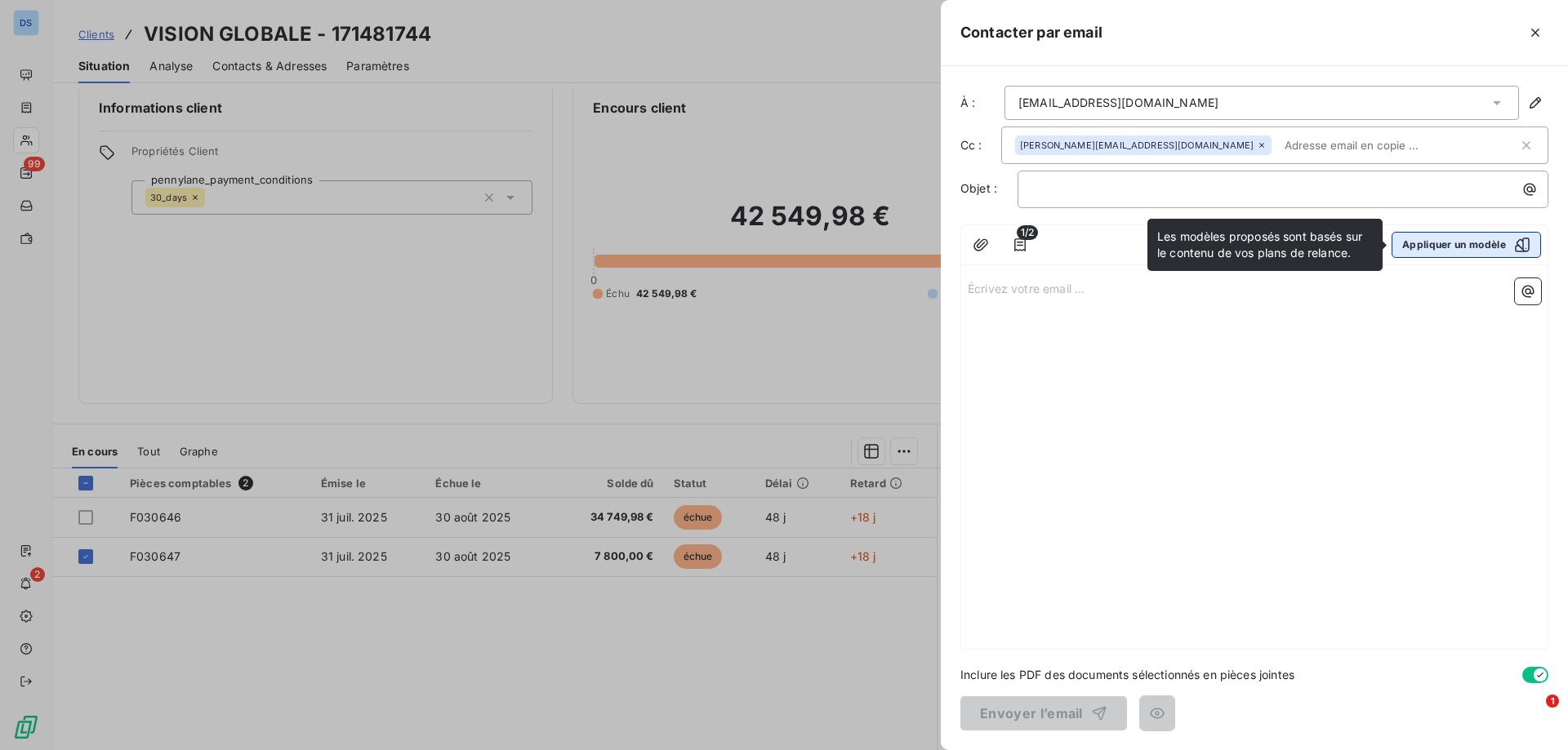
click at [1518, 243] on icon "button" at bounding box center [1522, 245] width 16 height 16
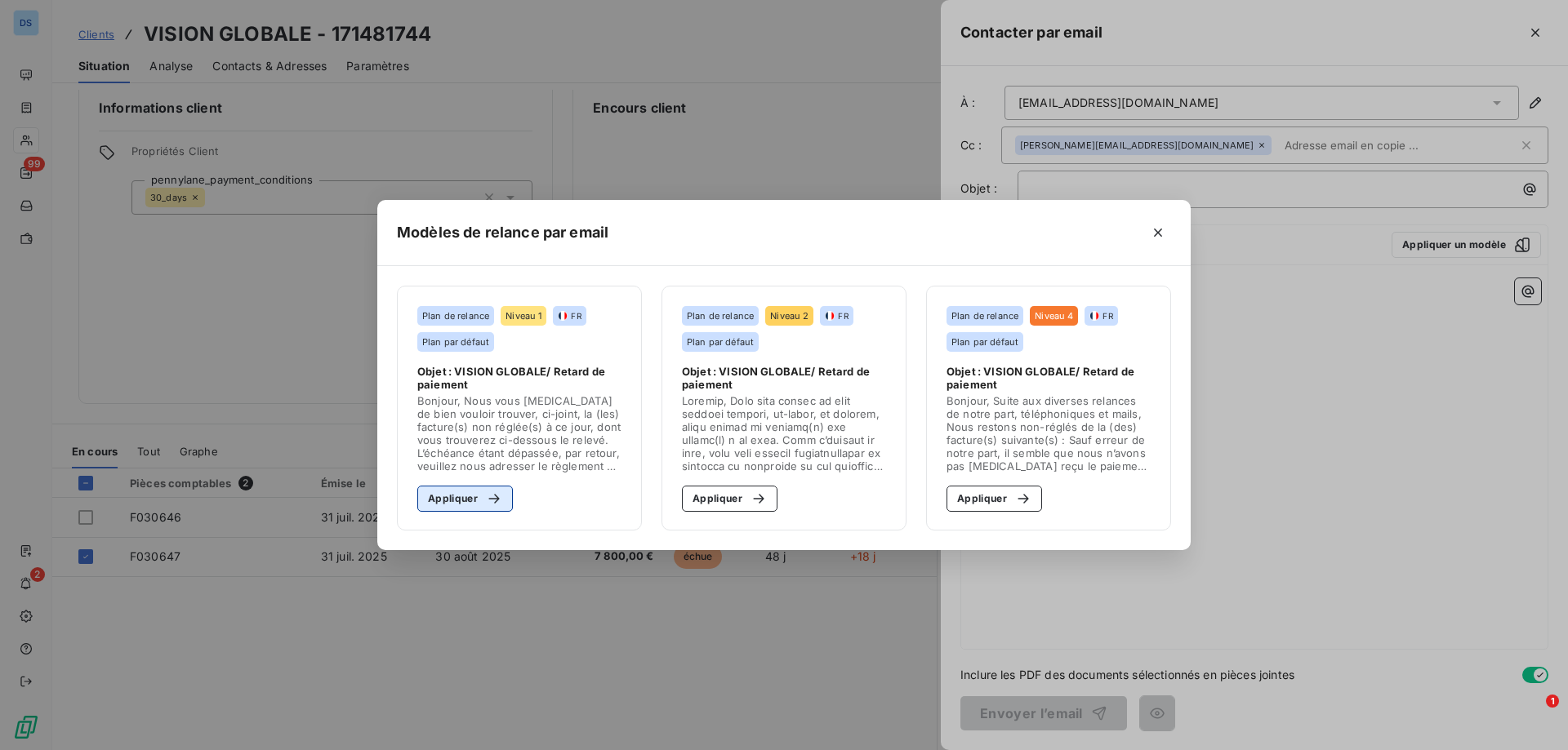
click at [463, 507] on button "Appliquer" at bounding box center [465, 498] width 96 height 26
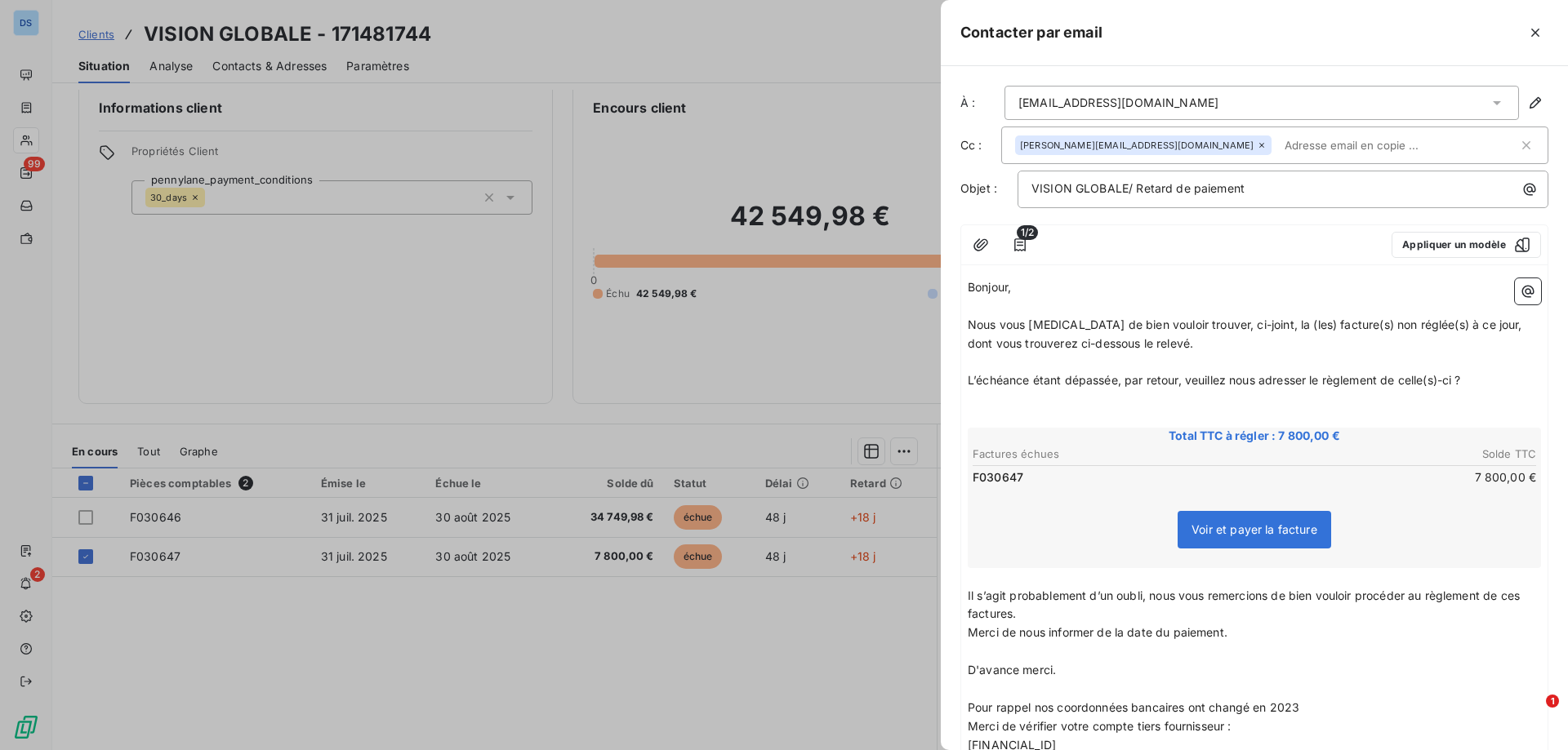
scroll to position [222, 0]
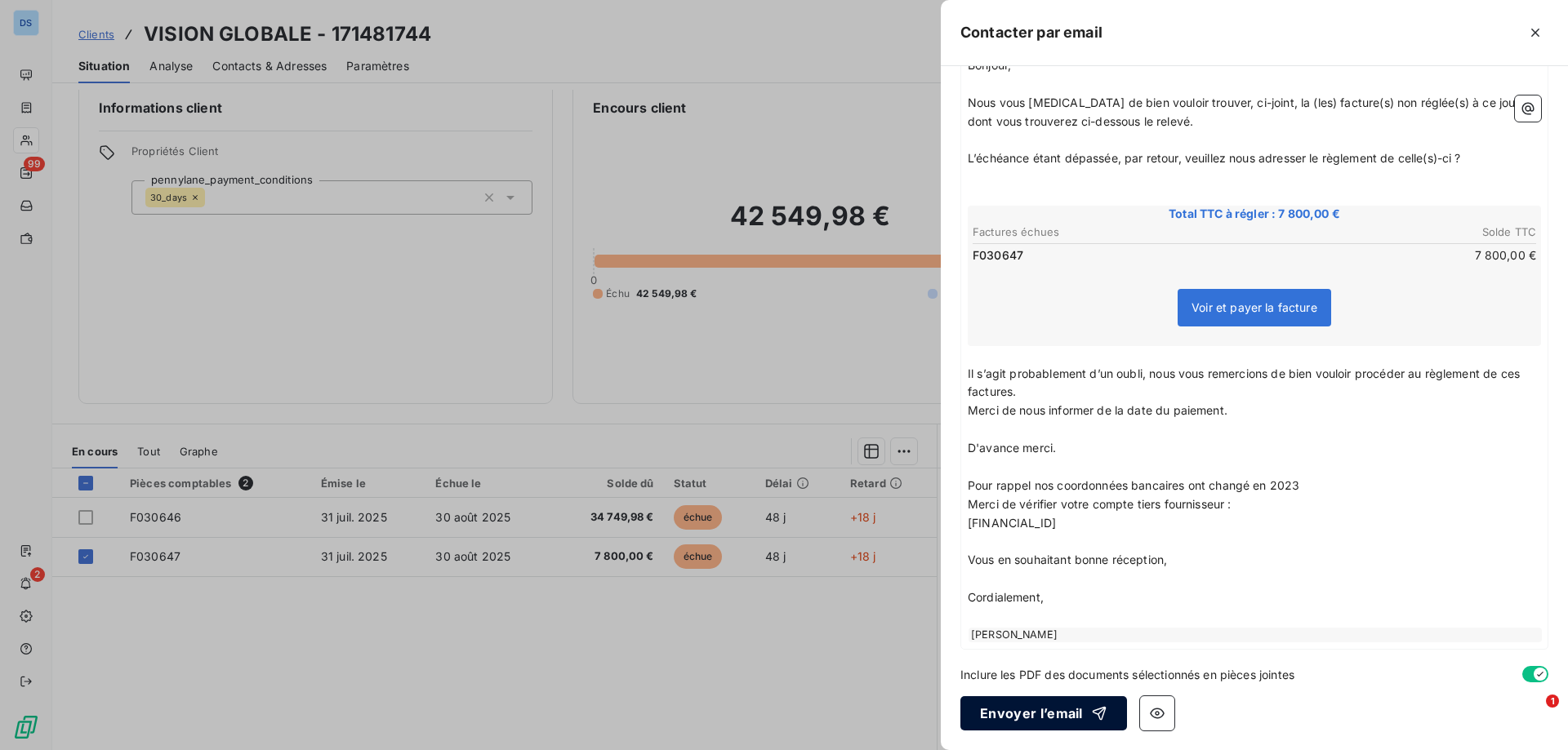
click at [1011, 720] on button "Envoyer l’email" at bounding box center [1044, 714] width 167 height 35
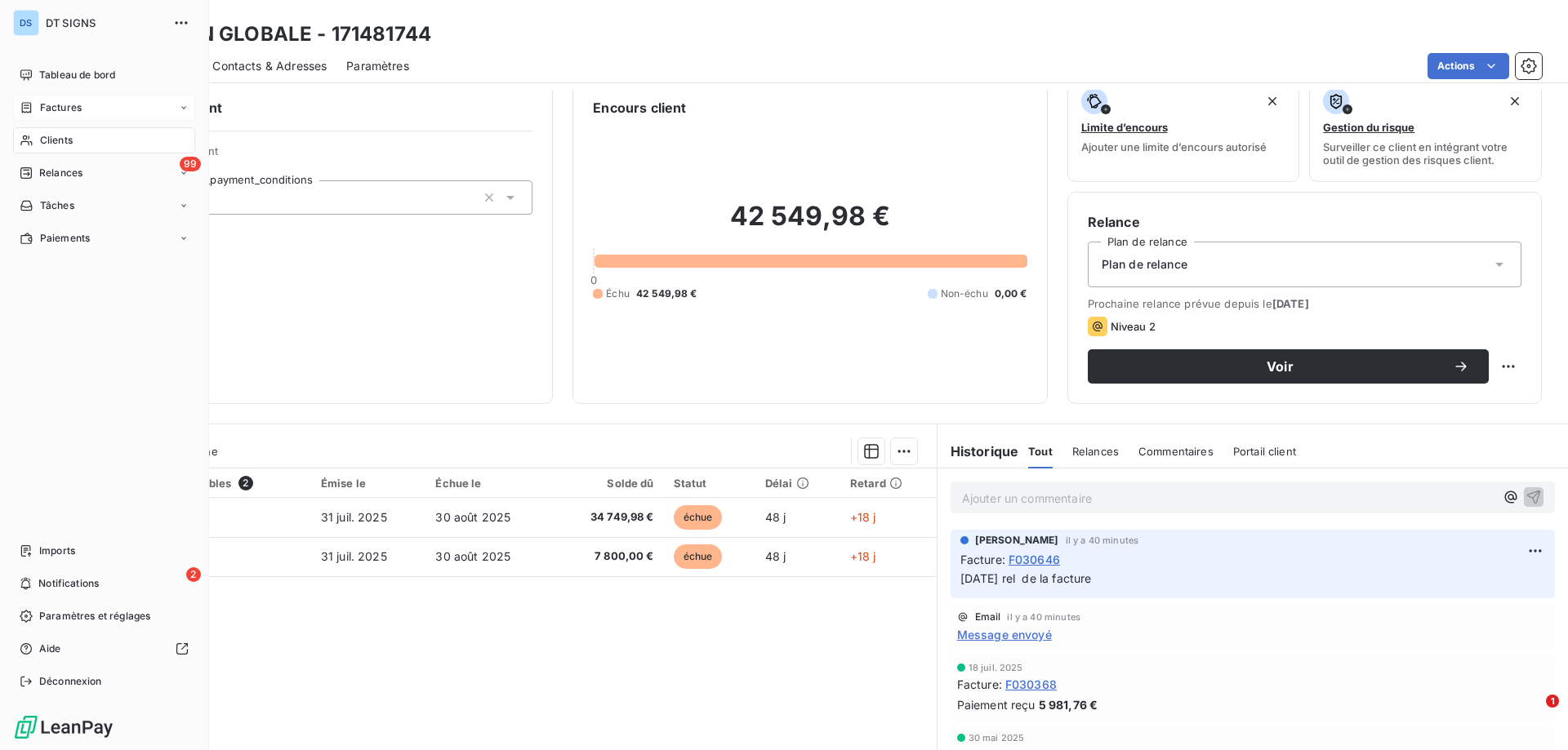
click at [82, 106] on div "Factures" at bounding box center [105, 107] width 182 height 26
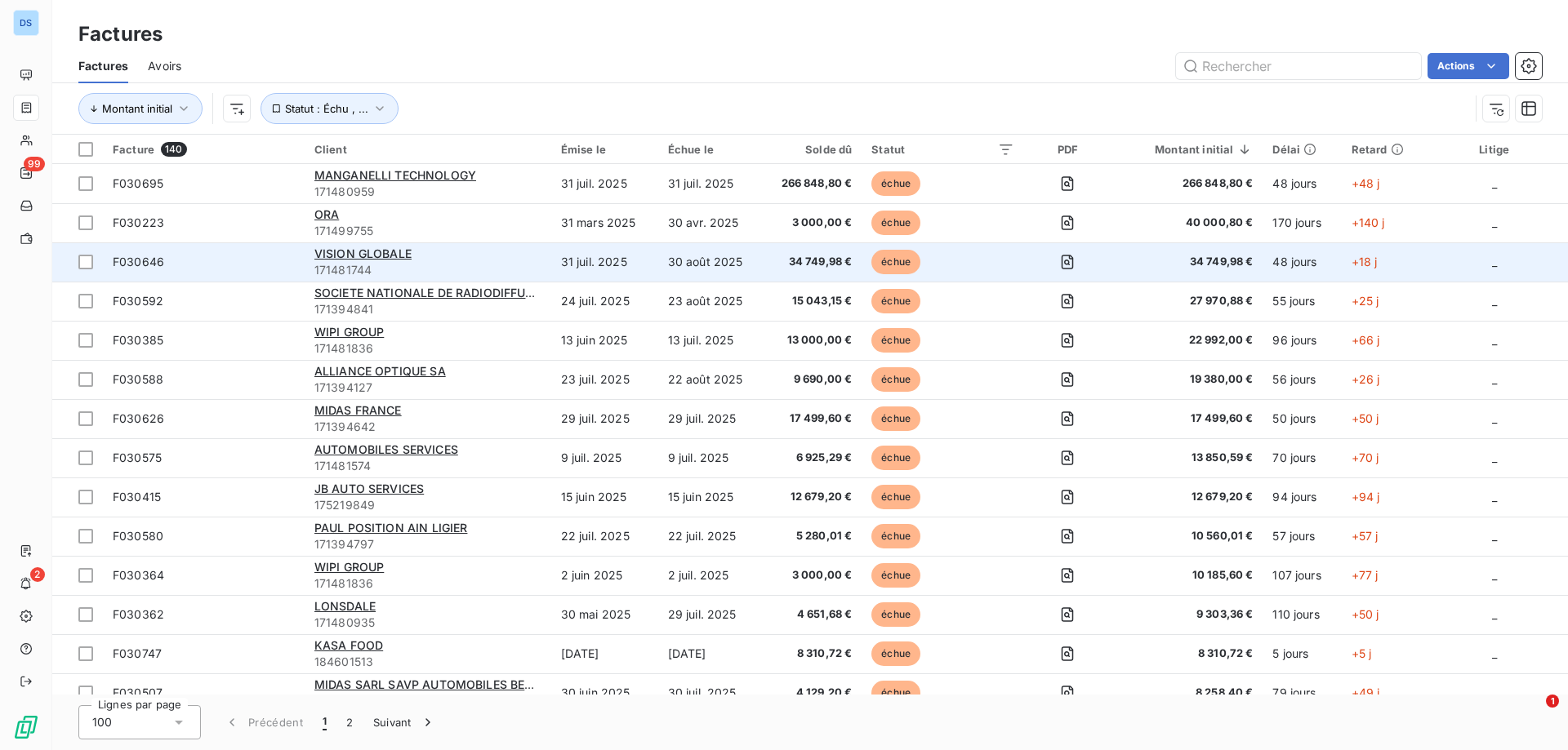
click at [422, 263] on span "171481744" at bounding box center [428, 270] width 227 height 16
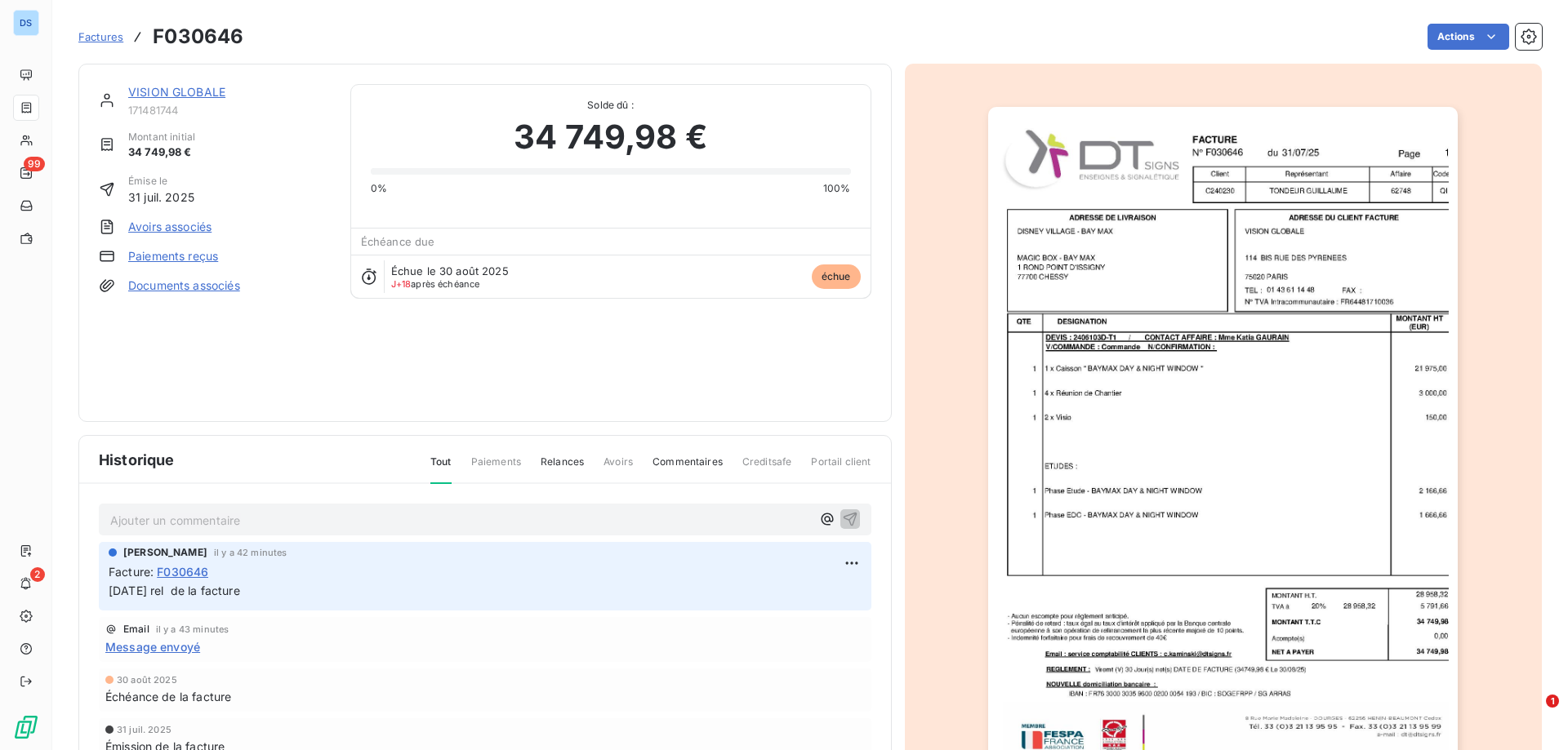
click at [93, 34] on span "Factures" at bounding box center [101, 36] width 45 height 13
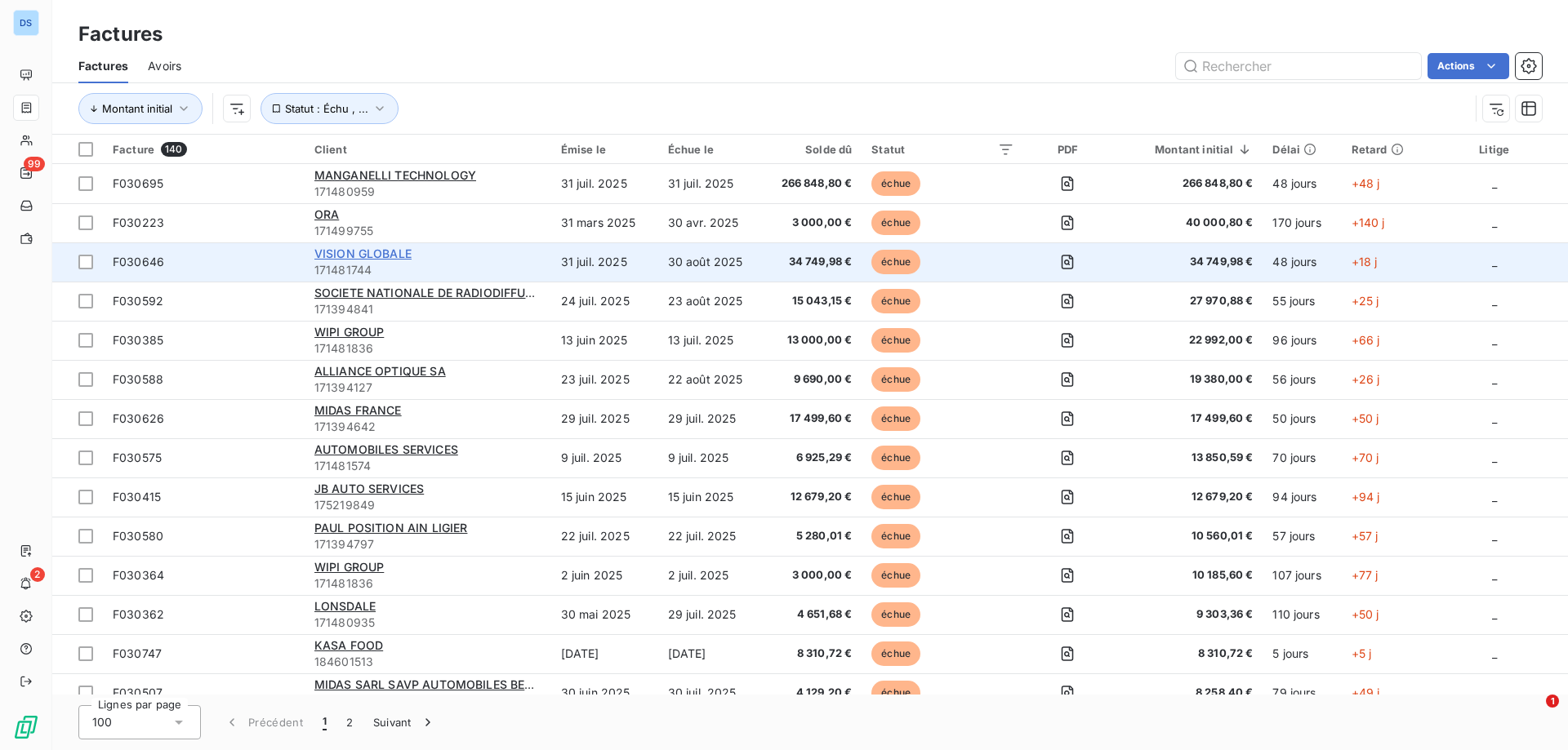
click at [365, 255] on span "VISION GLOBALE" at bounding box center [363, 253] width 97 height 13
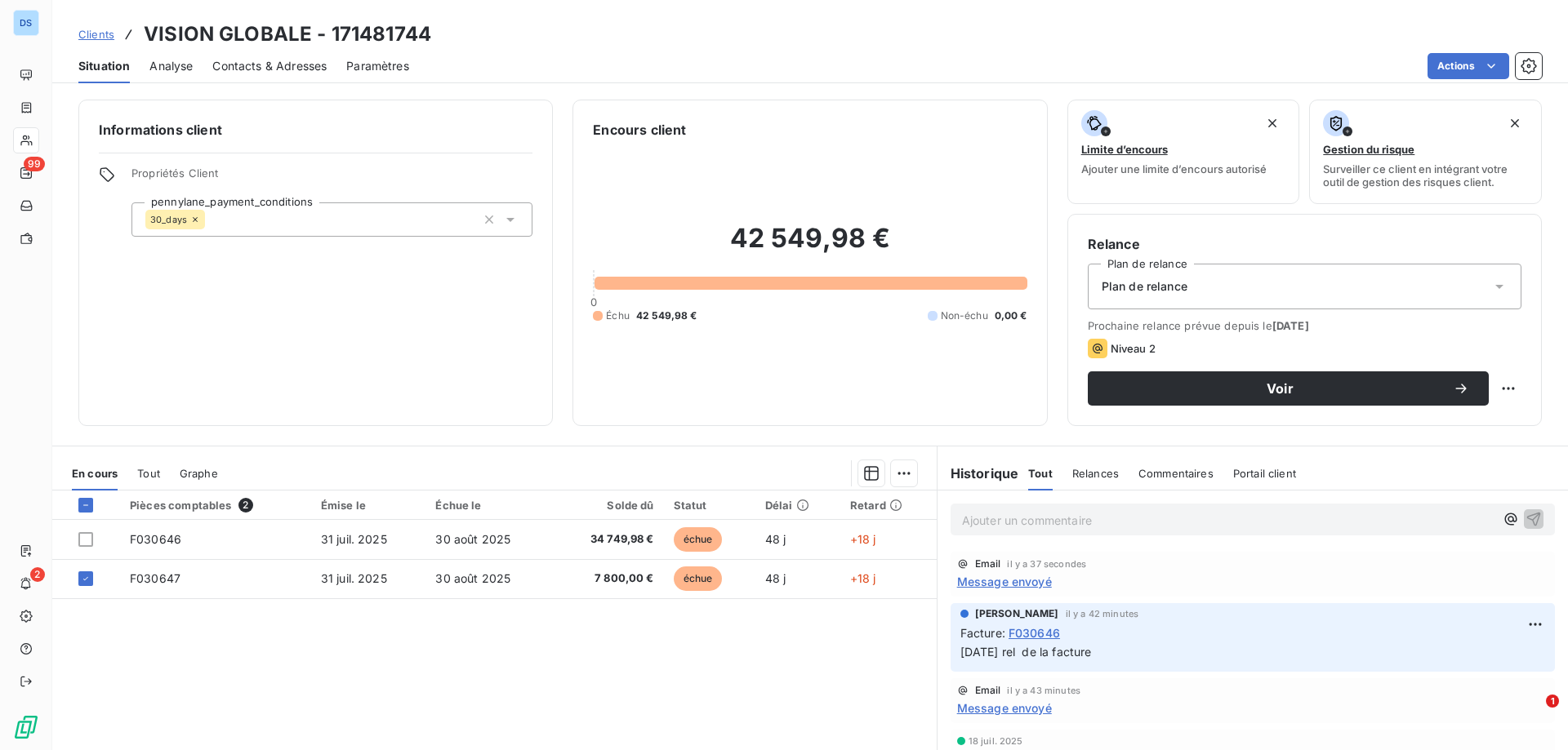
click at [1068, 578] on div "Message envoyé" at bounding box center [1252, 581] width 591 height 17
click at [1139, 510] on p "Ajouter un commentaire ﻿" at bounding box center [1227, 520] width 533 height 20
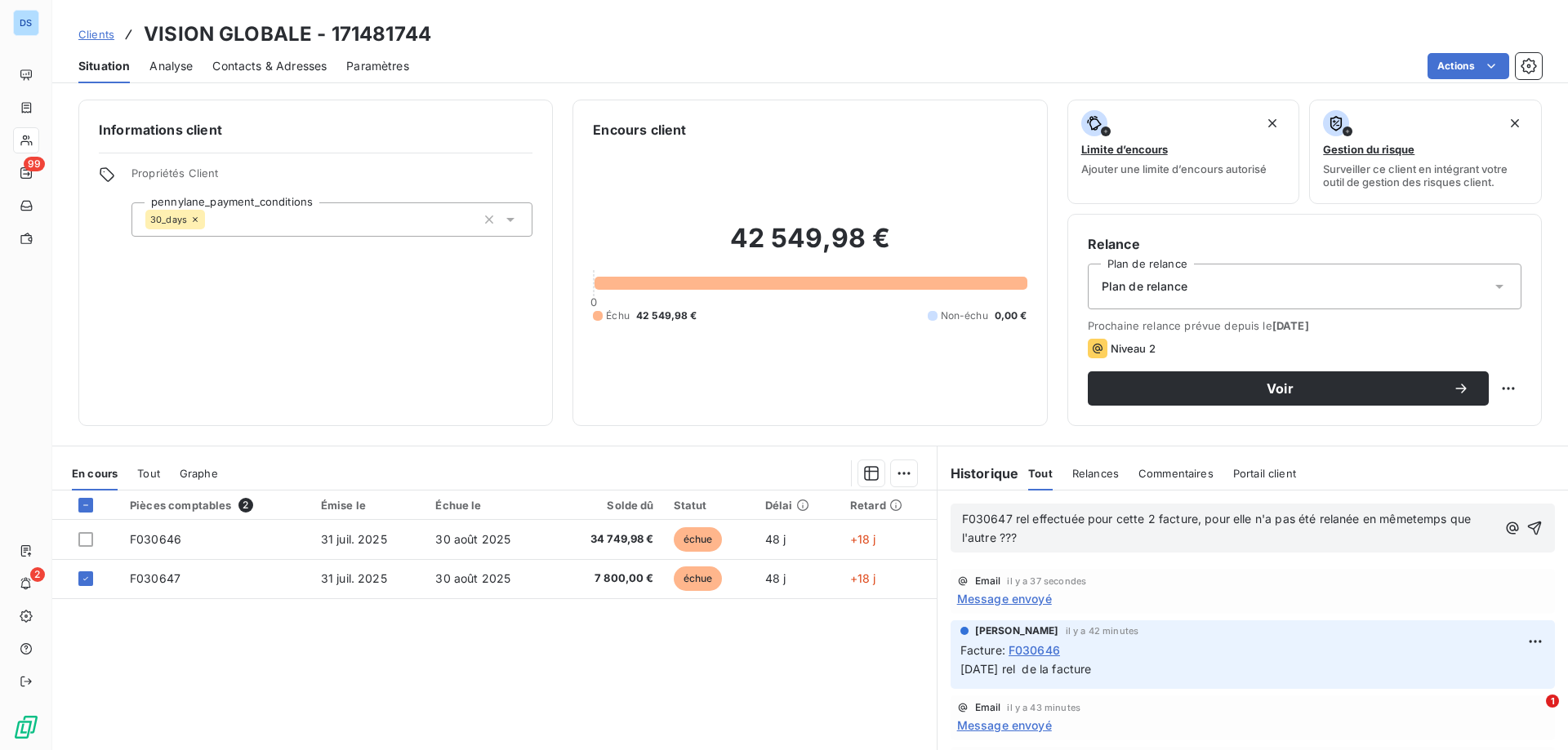
click at [1151, 517] on span "F030647 rel effectuée pour cette 2 facture, pour elle n'a pas été relanée en mê…" at bounding box center [1218, 528] width 512 height 33
click at [1438, 519] on span "F030647 rel effectuée pour cette 2eme facture, pour elle n'a pas été relancée e…" at bounding box center [1221, 528] width 518 height 33
click at [1077, 535] on p "F030647 rel effectuée pour cette 2eme facture, pour elle n'a pas été relancée e…" at bounding box center [1229, 528] width 536 height 37
click at [1526, 524] on icon "button" at bounding box center [1533, 527] width 16 height 16
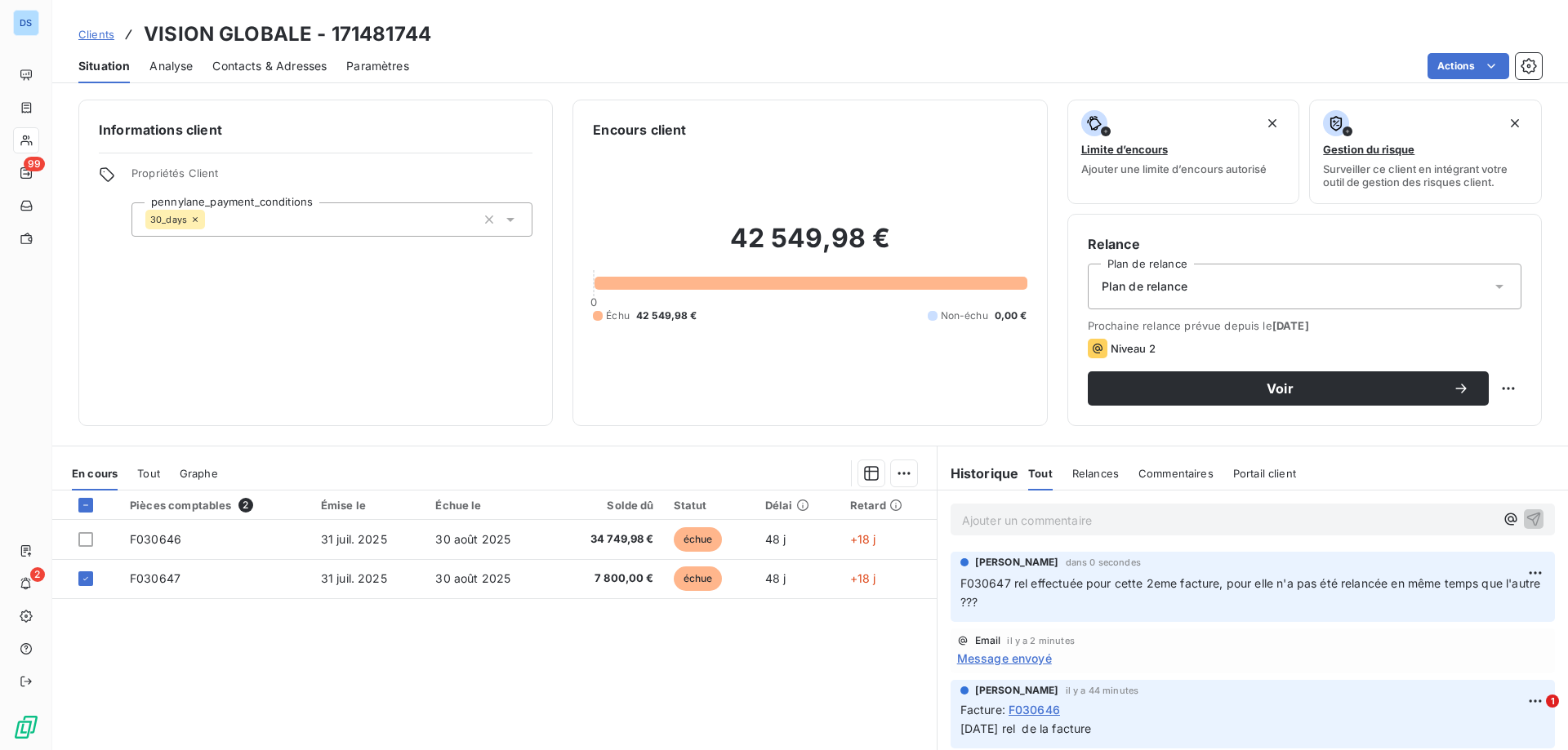
click at [1079, 474] on span "Relances" at bounding box center [1095, 474] width 47 height 13
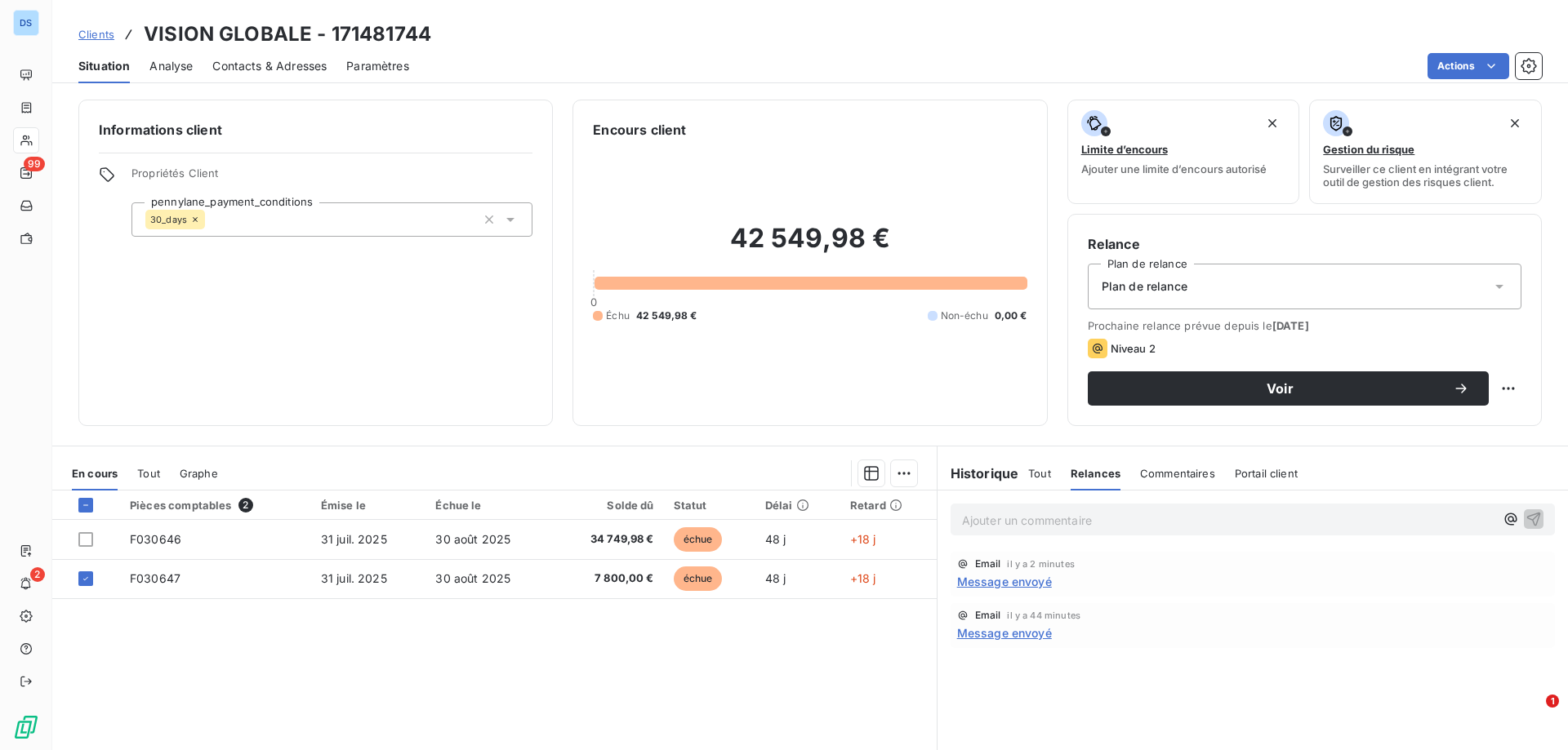
click at [1154, 472] on span "Commentaires" at bounding box center [1177, 474] width 75 height 13
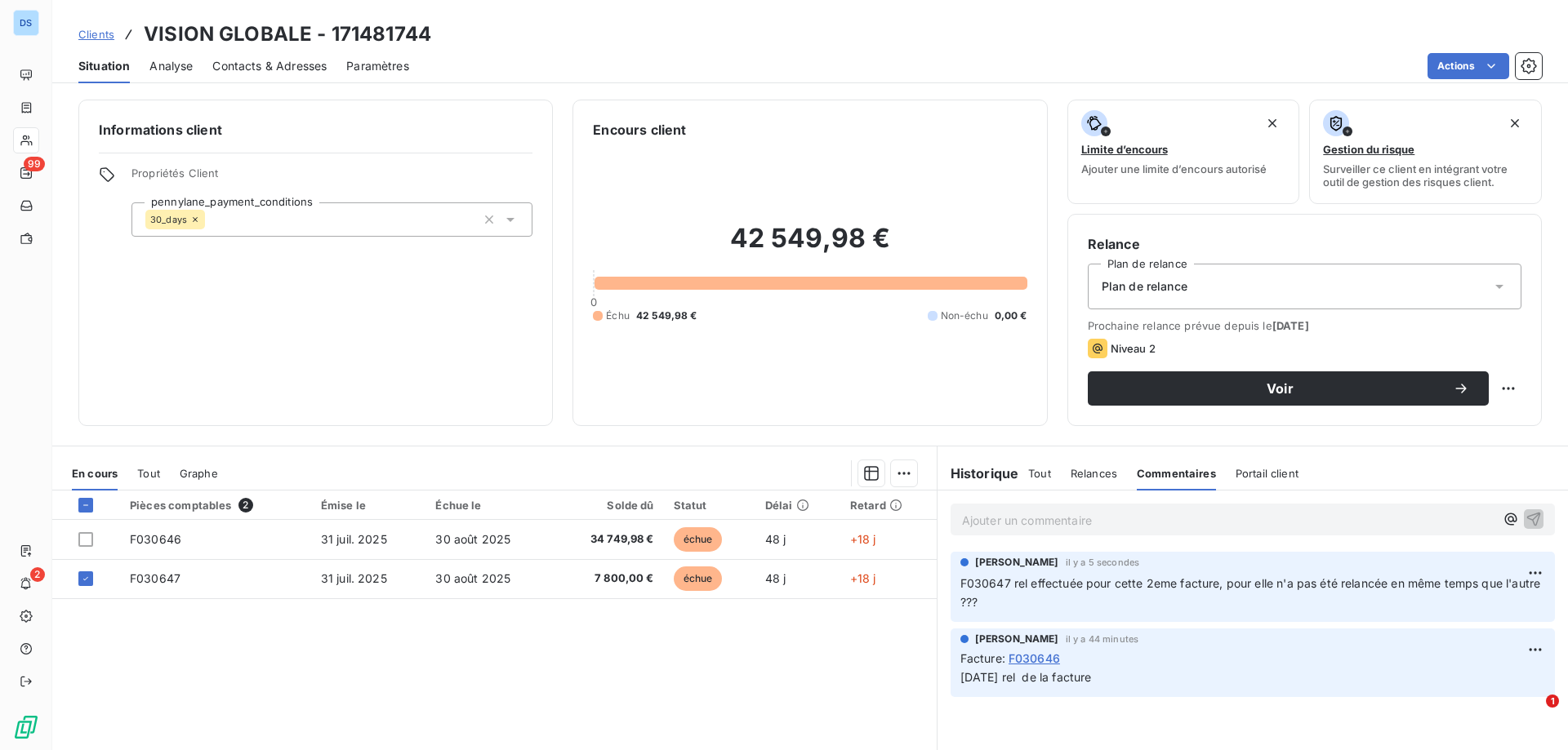
click at [1236, 472] on span "Portail client" at bounding box center [1268, 474] width 63 height 13
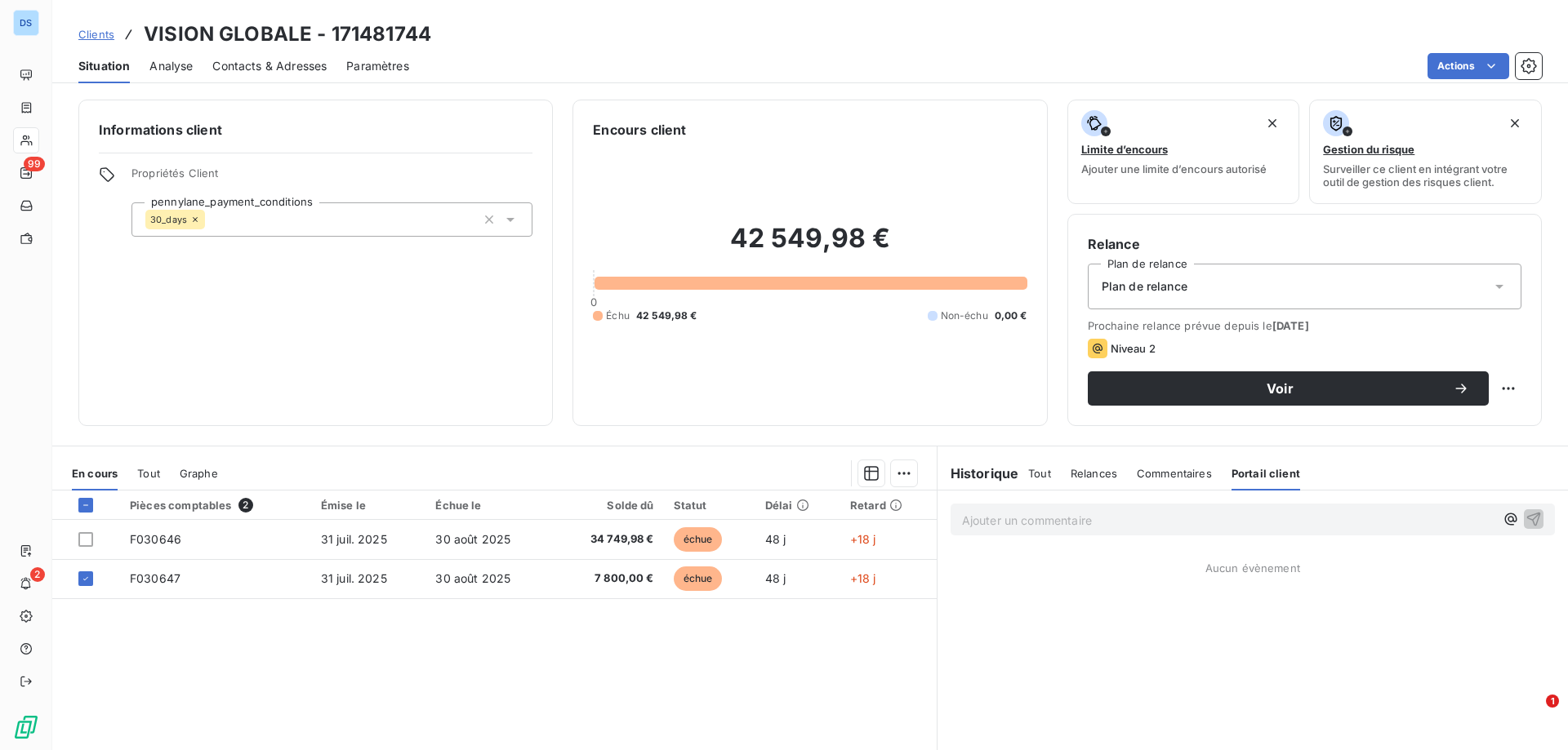
click at [1029, 468] on span "Tout" at bounding box center [1039, 474] width 23 height 13
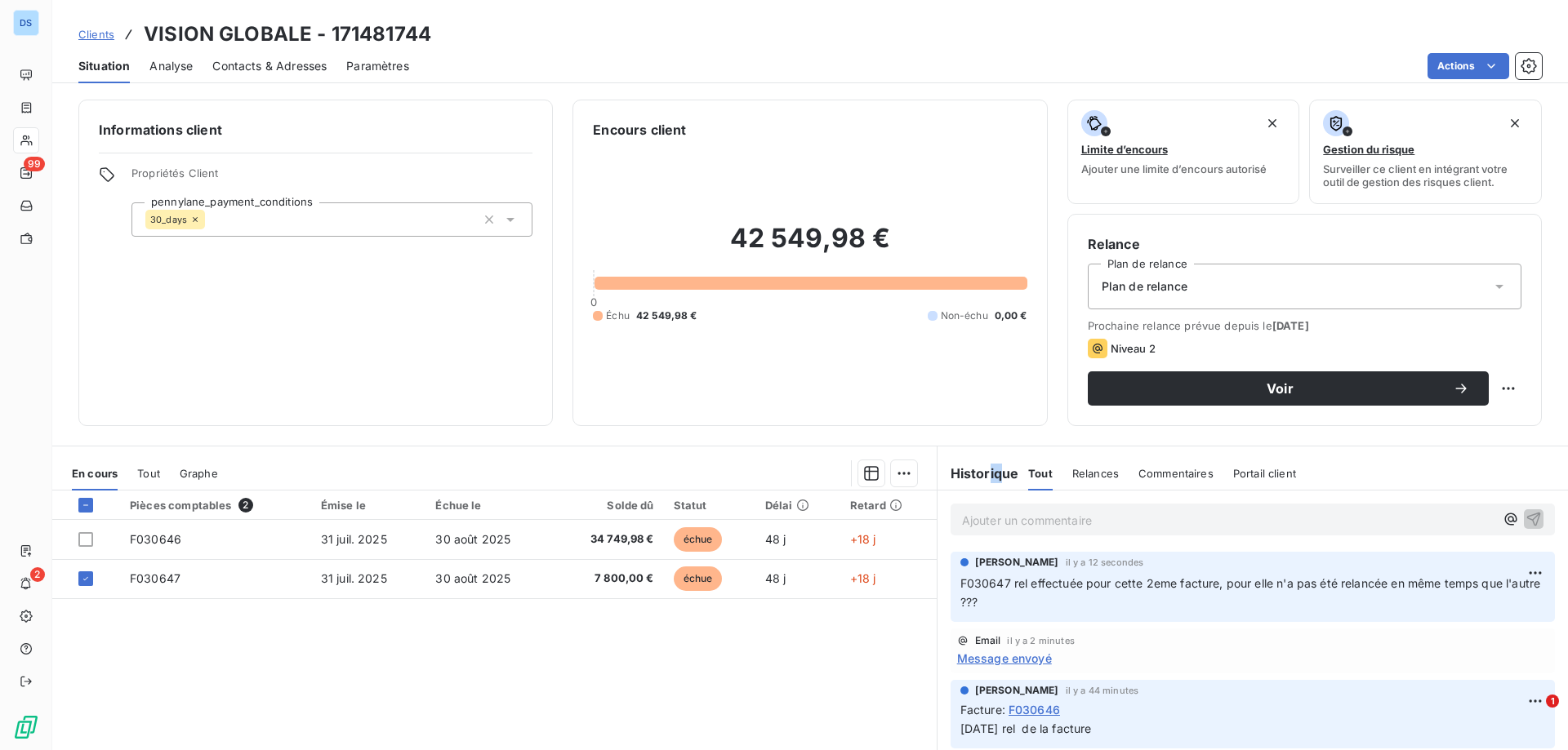
drag, startPoint x: 989, startPoint y: 453, endPoint x: 983, endPoint y: 459, distance: 8.5
click at [983, 459] on div "Historique Tout Relances Commentaires Portail client Tout Relances Commentaires…" at bounding box center [1252, 474] width 630 height 35
click at [563, 628] on div "Pièces comptables 2 Émise le Échue le Solde dû Statut Délai Retard F030646 31 j…" at bounding box center [494, 647] width 885 height 315
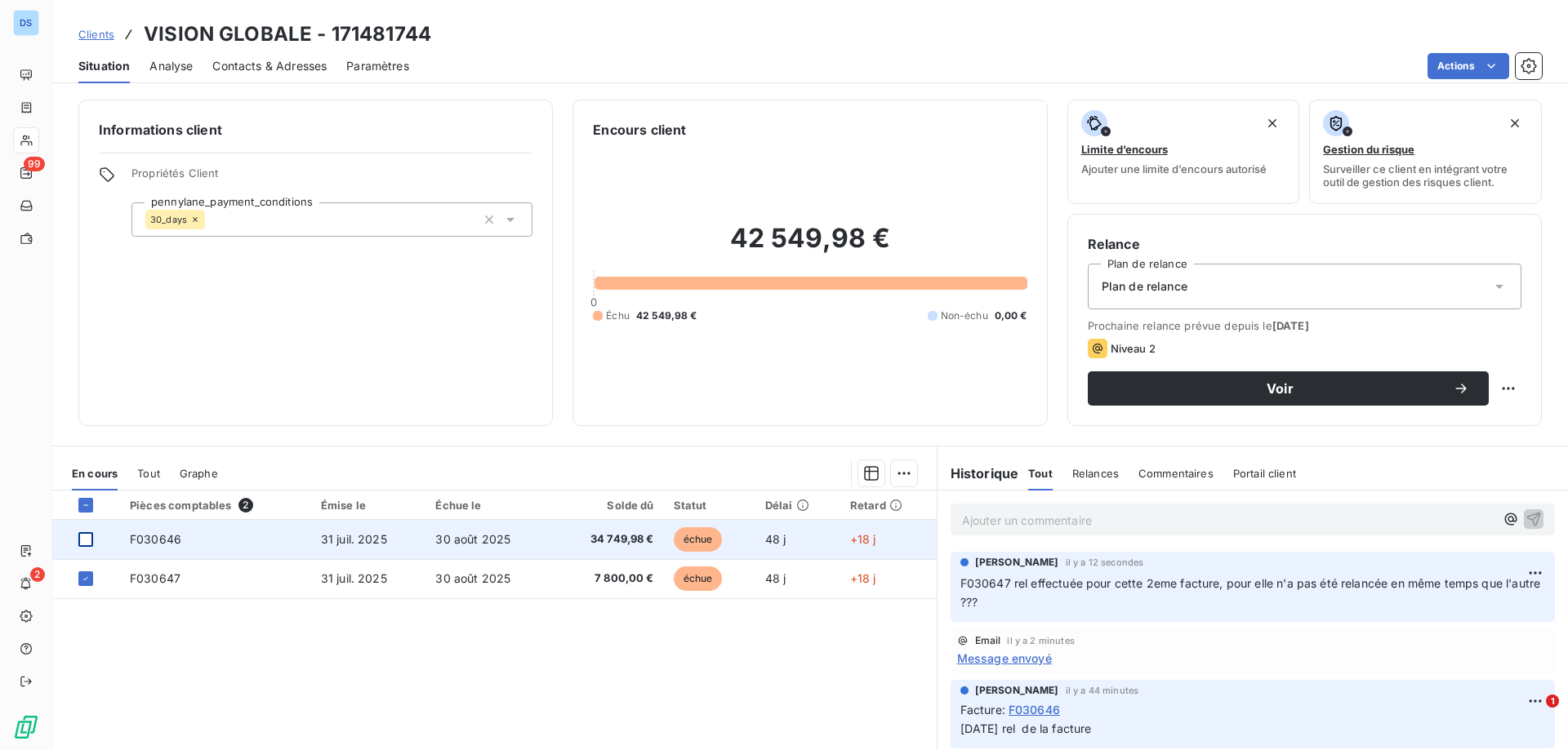
click at [90, 543] on div at bounding box center [85, 539] width 14 height 14
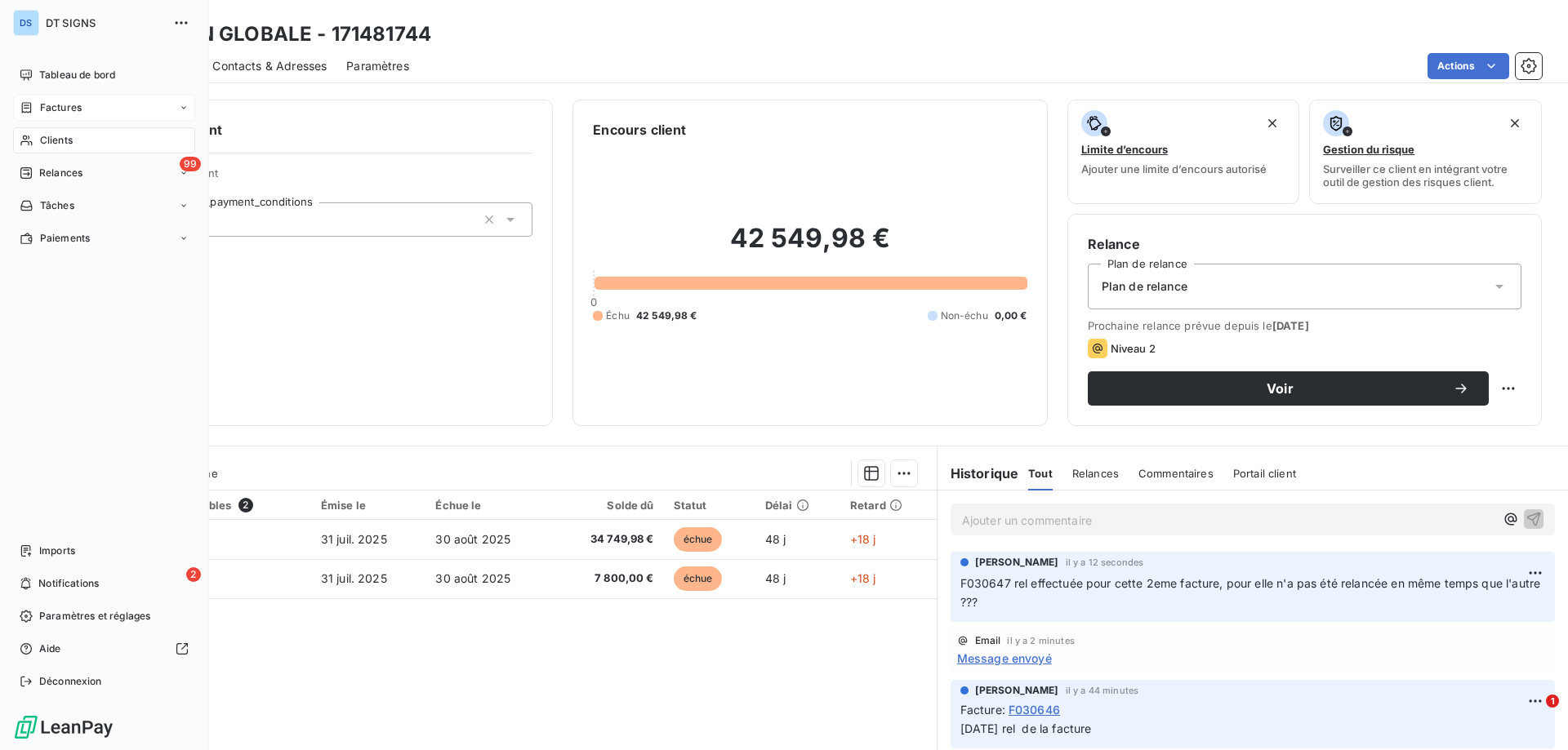
click at [60, 103] on span "Factures" at bounding box center [60, 107] width 41 height 14
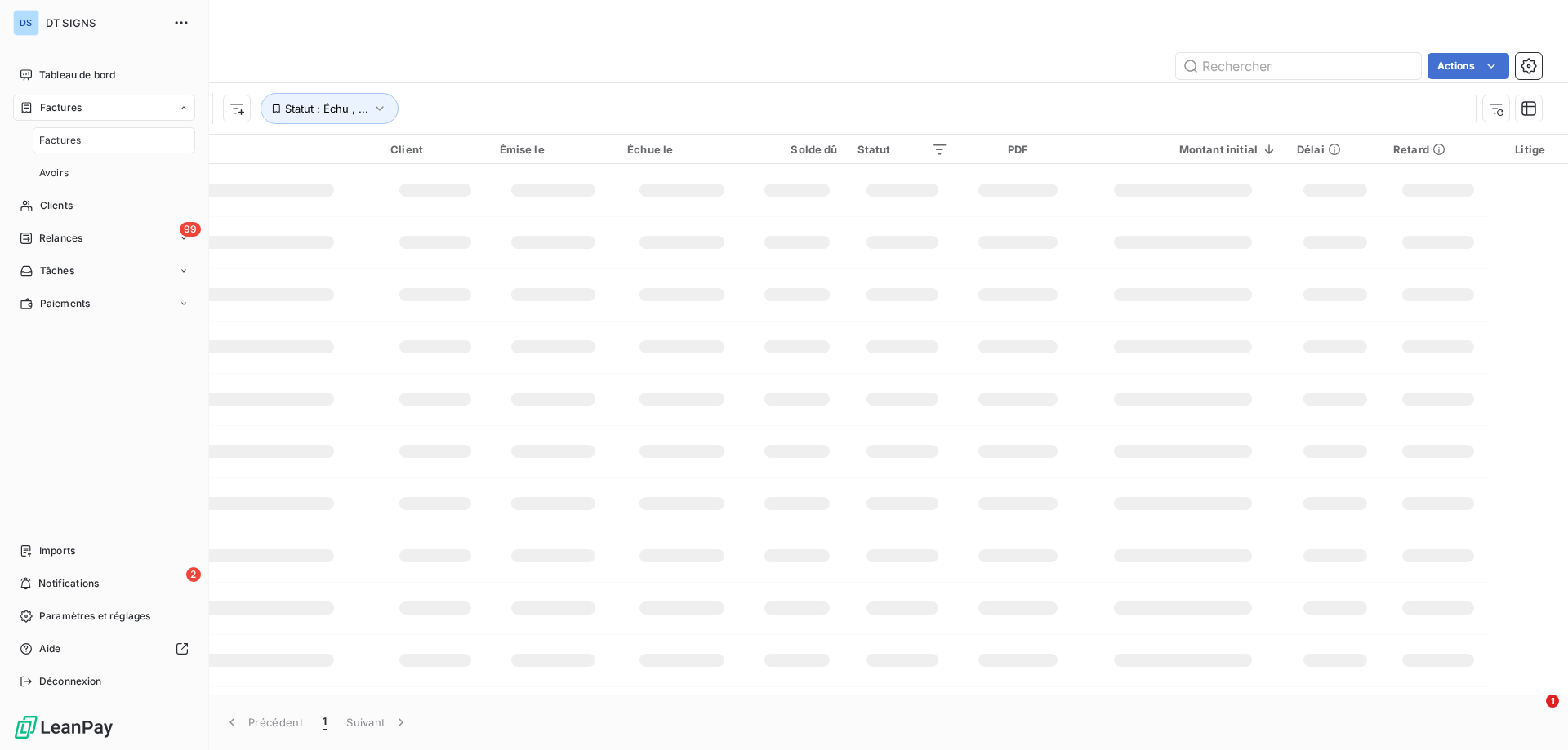
click at [66, 139] on span "Factures" at bounding box center [59, 140] width 41 height 14
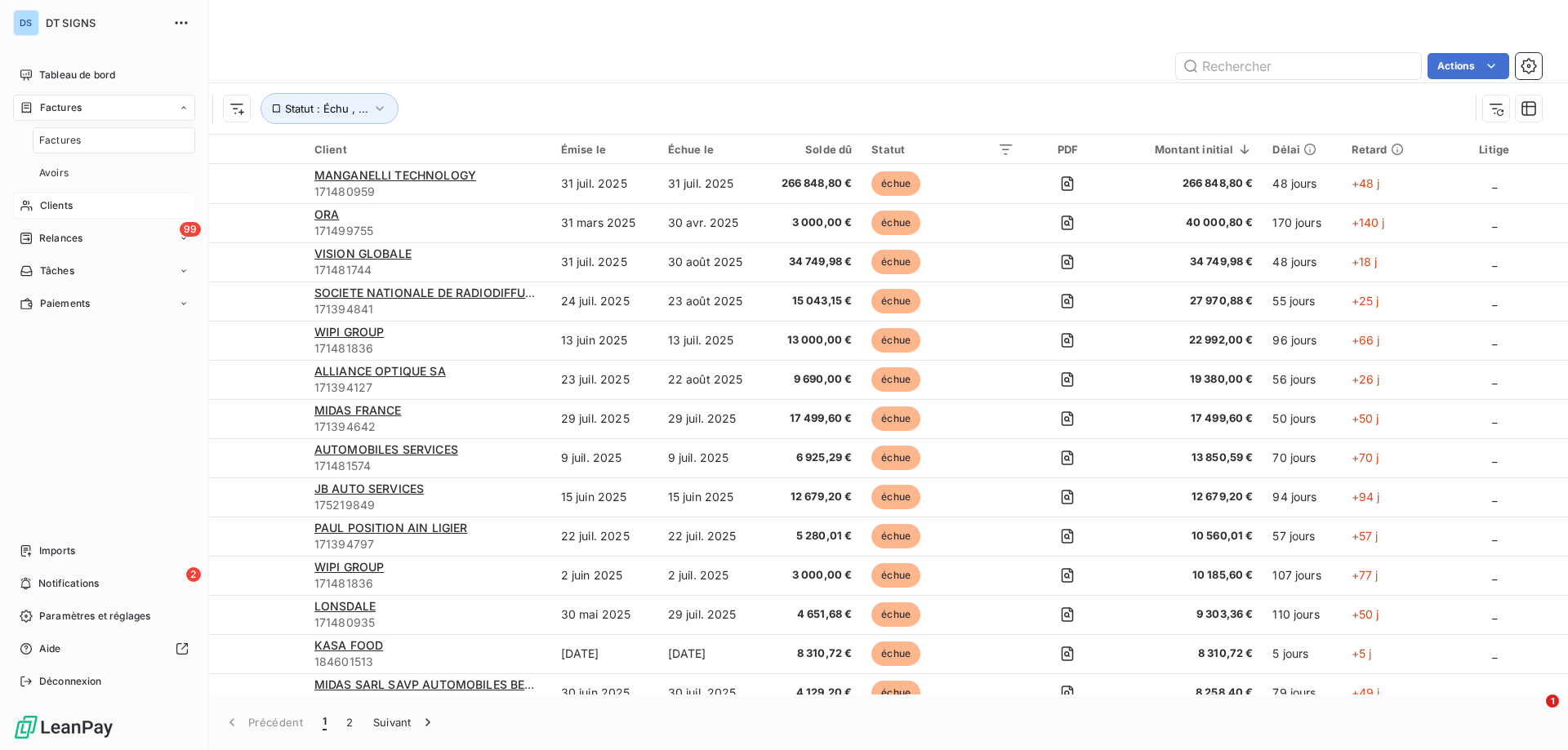
click at [97, 199] on div "Clients" at bounding box center [105, 205] width 182 height 26
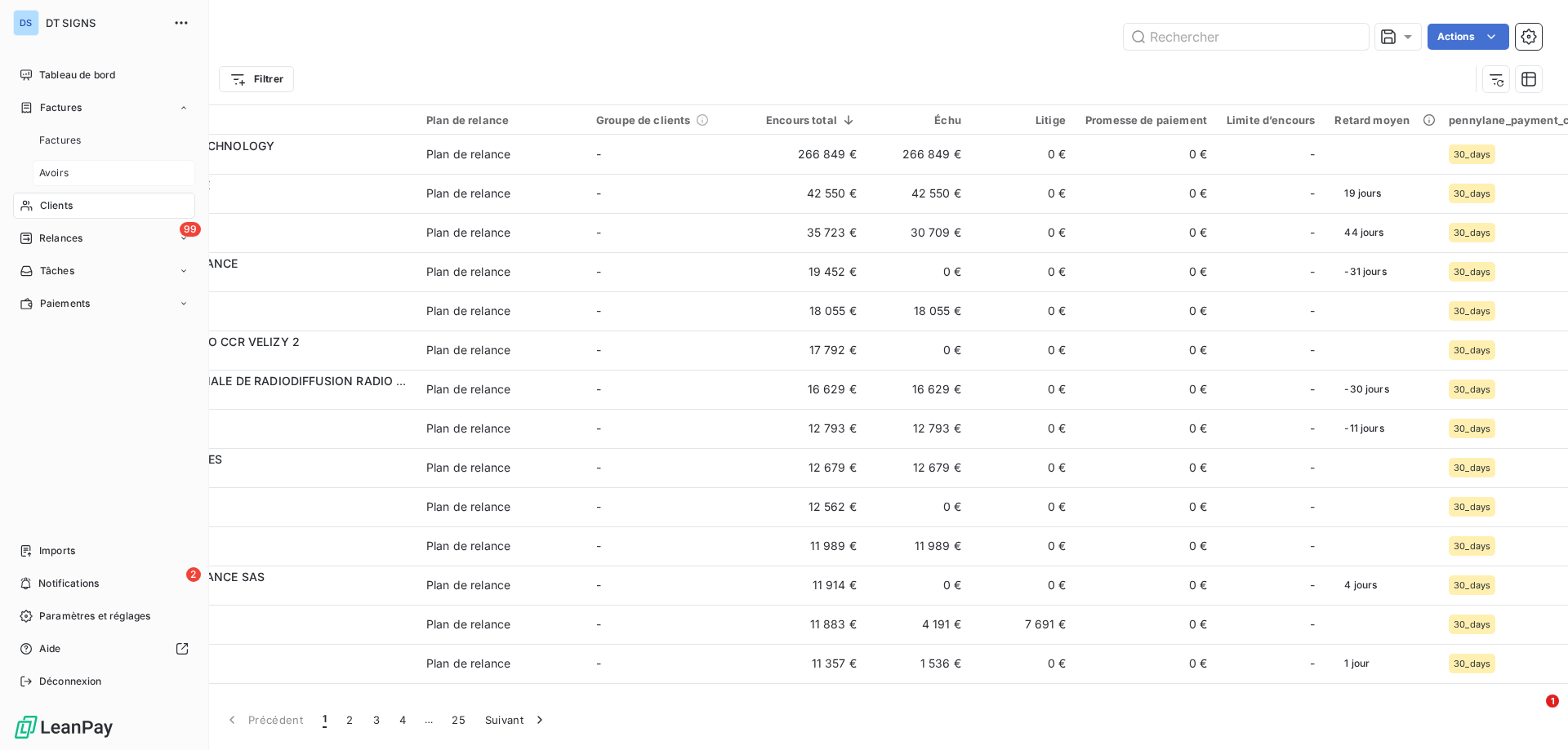
click at [53, 177] on span "Avoirs" at bounding box center [54, 173] width 30 height 14
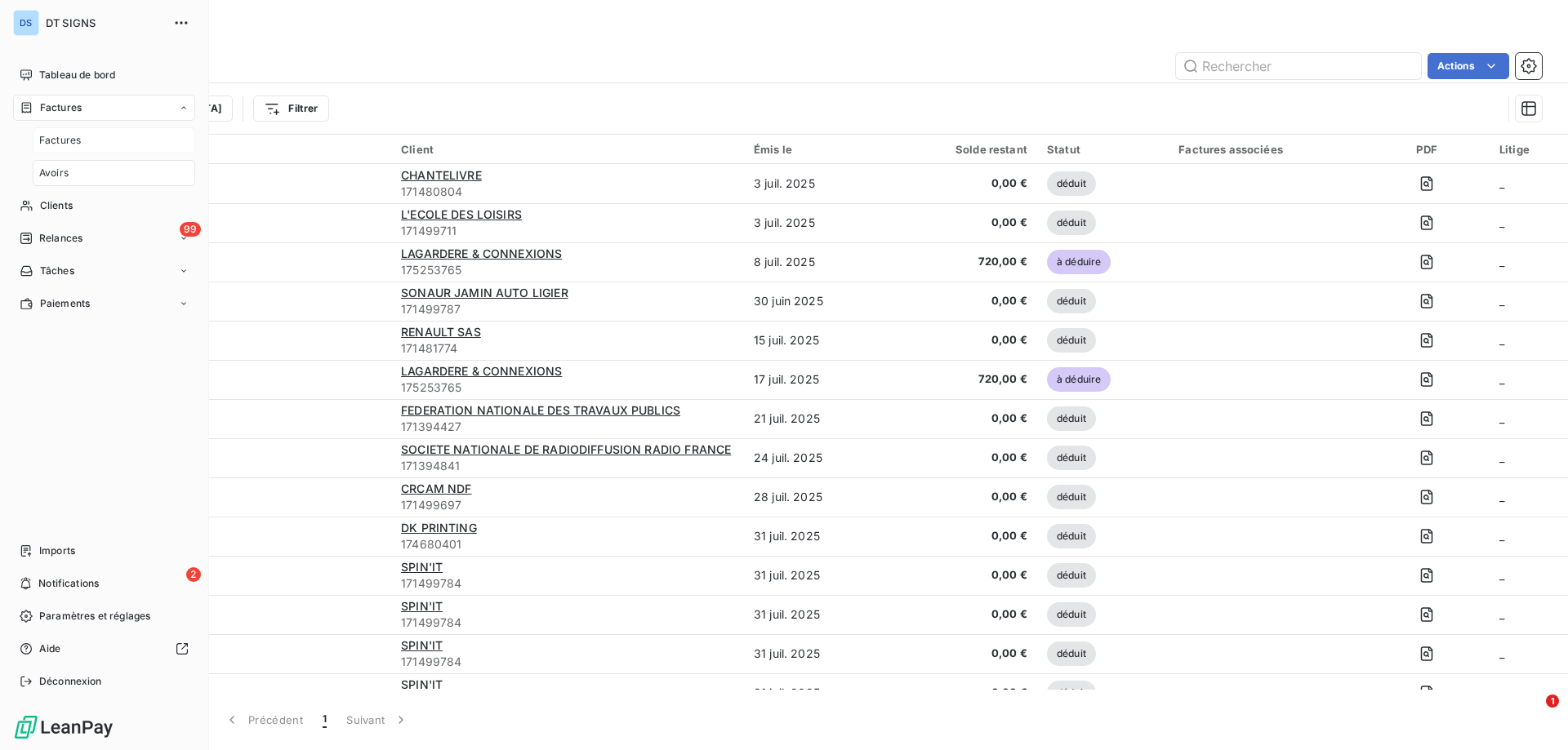
click at [69, 141] on span "Factures" at bounding box center [59, 140] width 41 height 14
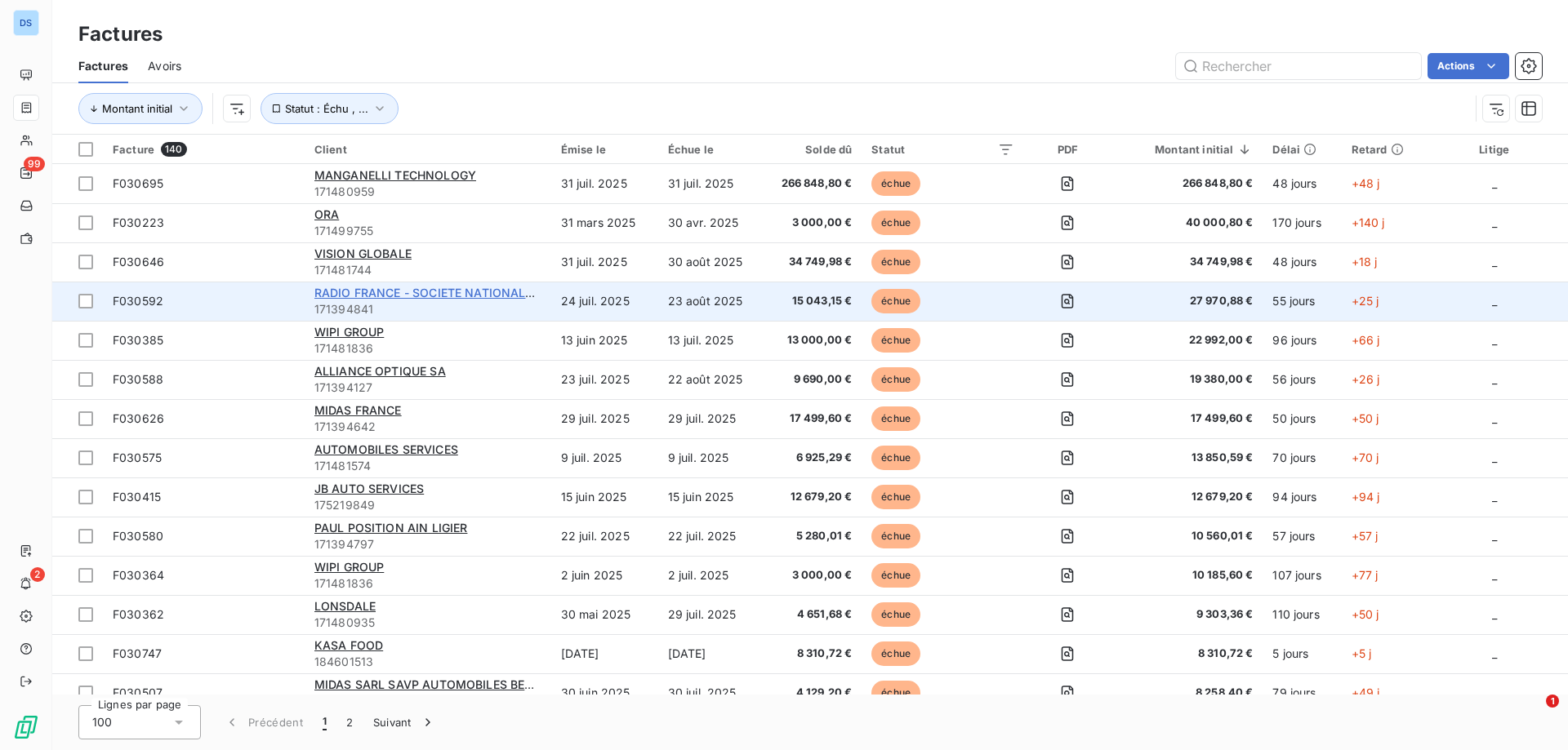
click at [468, 292] on span "RADIO FRANCE - SOCIETE NATIONALE DE RADIODIFFUSION" at bounding box center [484, 293] width 339 height 13
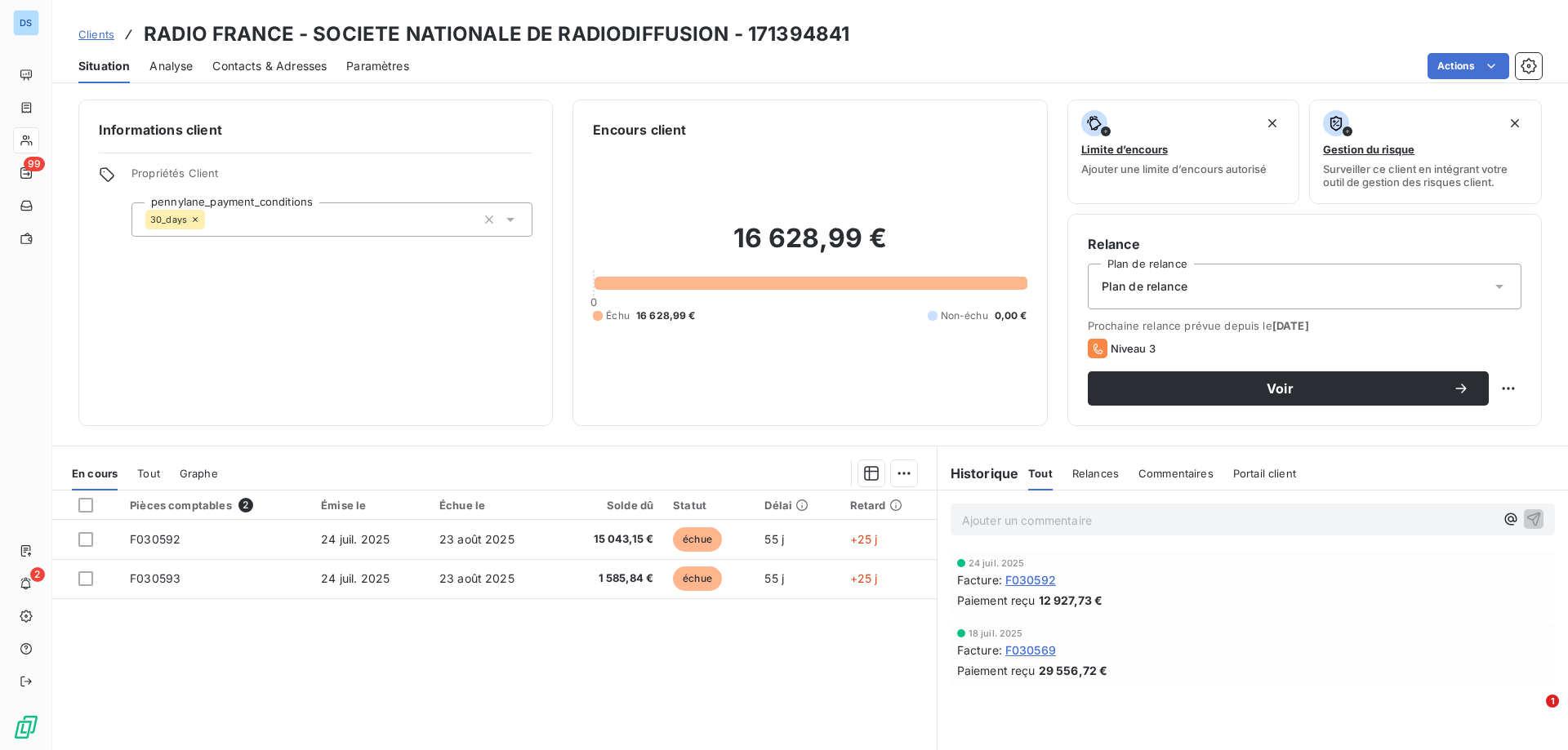
click at [235, 64] on span "Contacts & Adresses" at bounding box center [269, 65] width 114 height 16
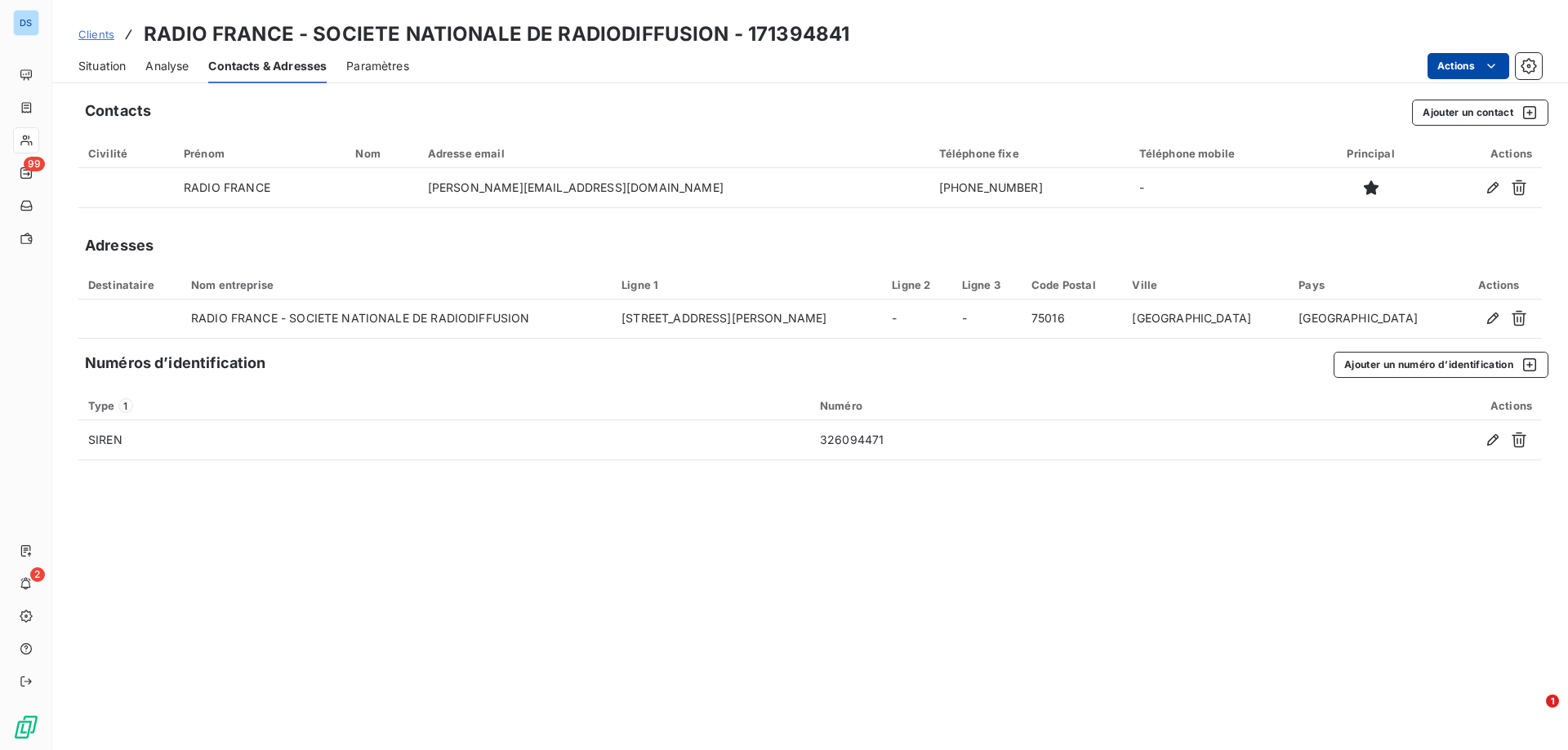
click at [1441, 68] on html "DS 99 2 Clients RADIO FRANCE - SOCIETE NATIONALE DE RADIODIFFUSION - 171394841 …" at bounding box center [784, 375] width 1568 height 750
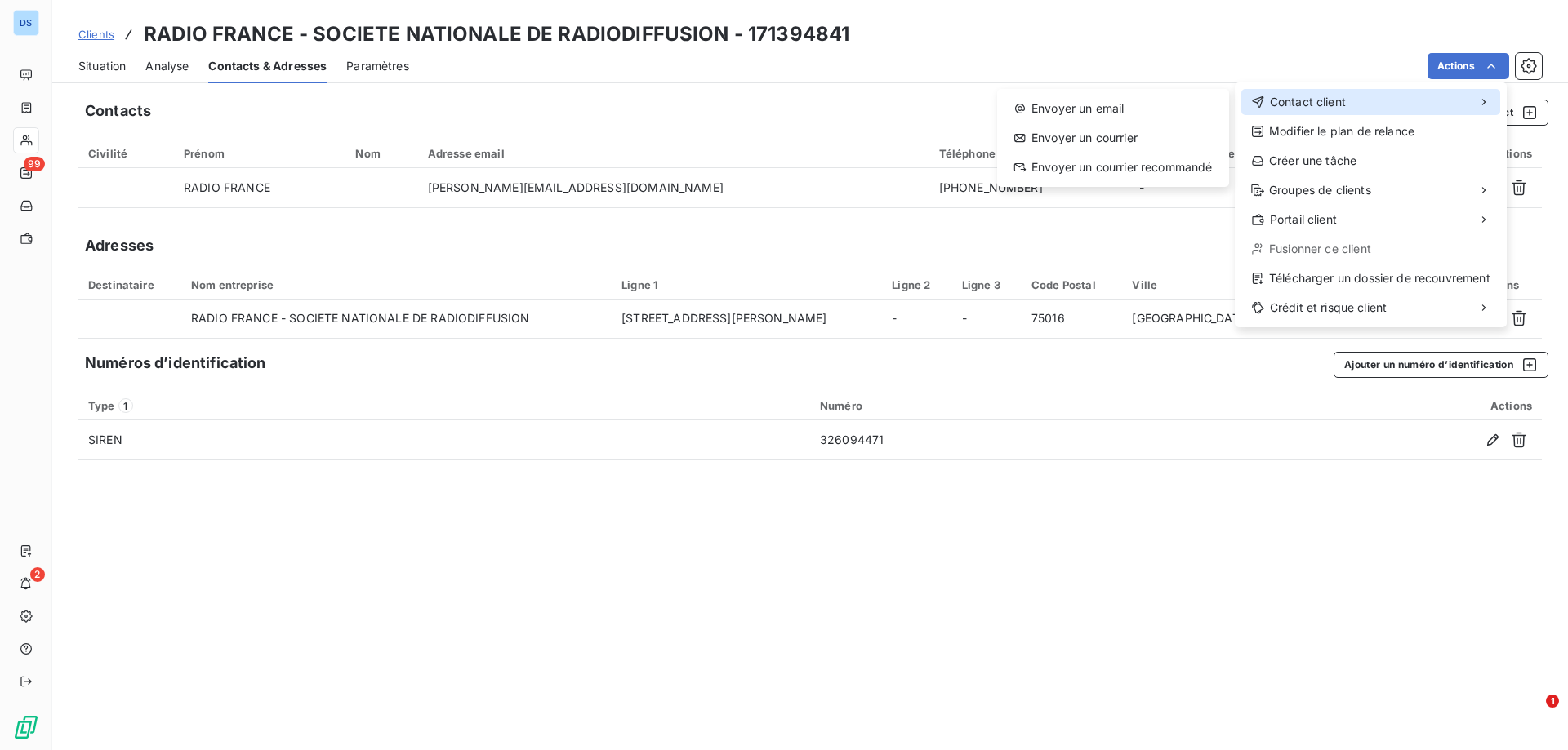
click at [1323, 101] on span "Contact client" at bounding box center [1307, 102] width 76 height 16
click at [1113, 109] on div "Envoyer un email" at bounding box center [1113, 108] width 219 height 26
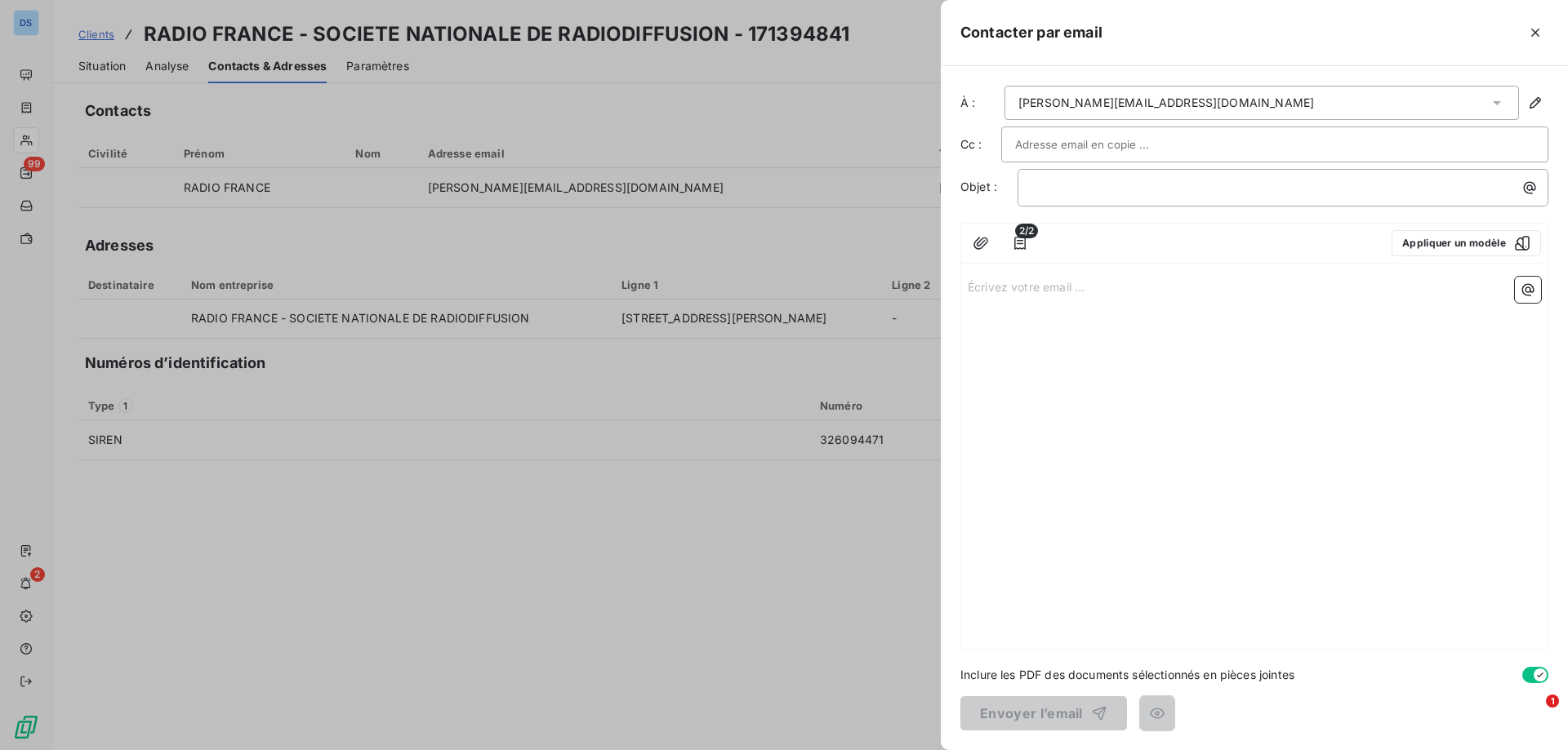
click at [1040, 146] on input "text" at bounding box center [1103, 145] width 176 height 25
click at [1049, 179] on p "﻿" at bounding box center [1287, 188] width 511 height 19
click at [1410, 240] on button "Appliquer un modèle" at bounding box center [1466, 243] width 150 height 26
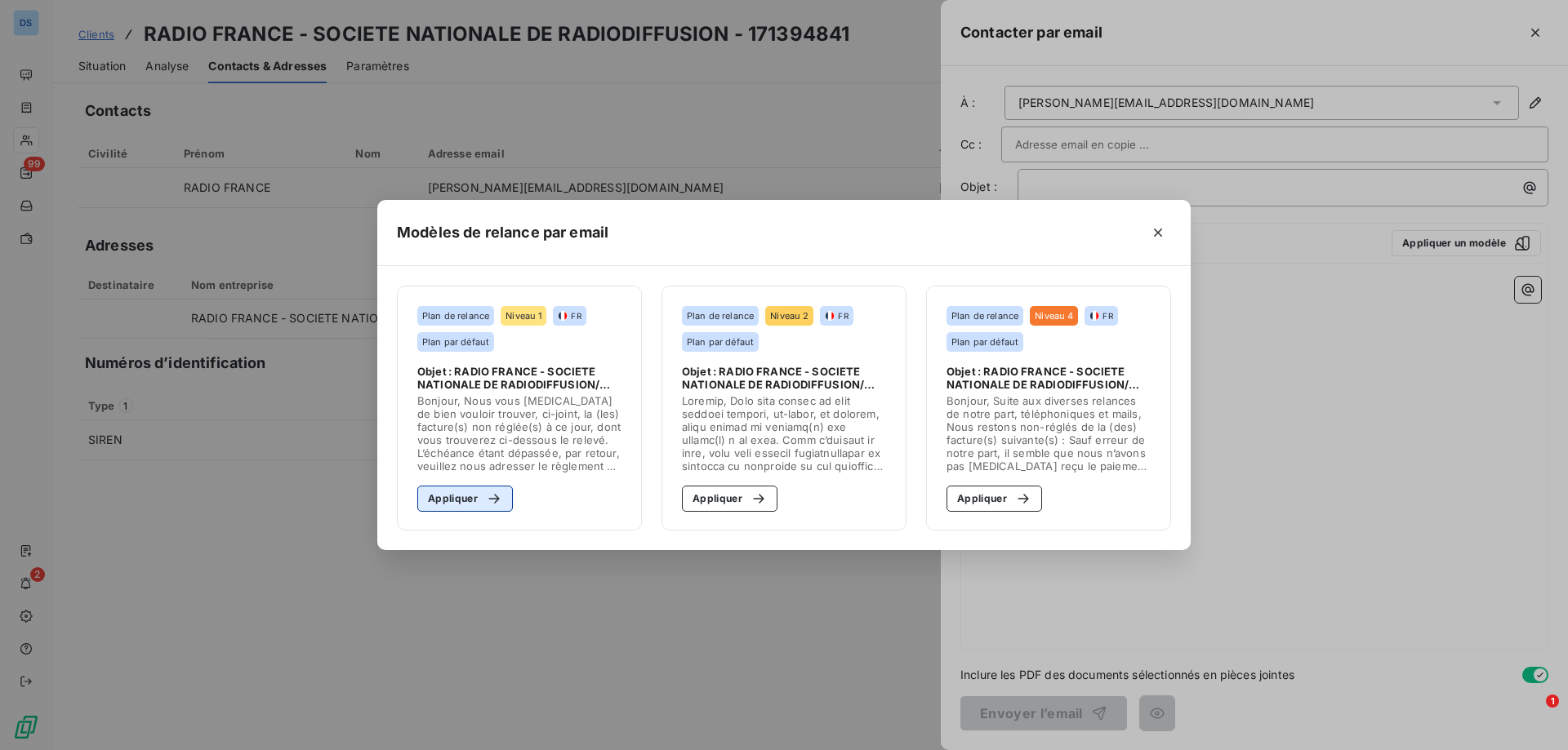
click at [486, 507] on button "Appliquer" at bounding box center [465, 498] width 96 height 26
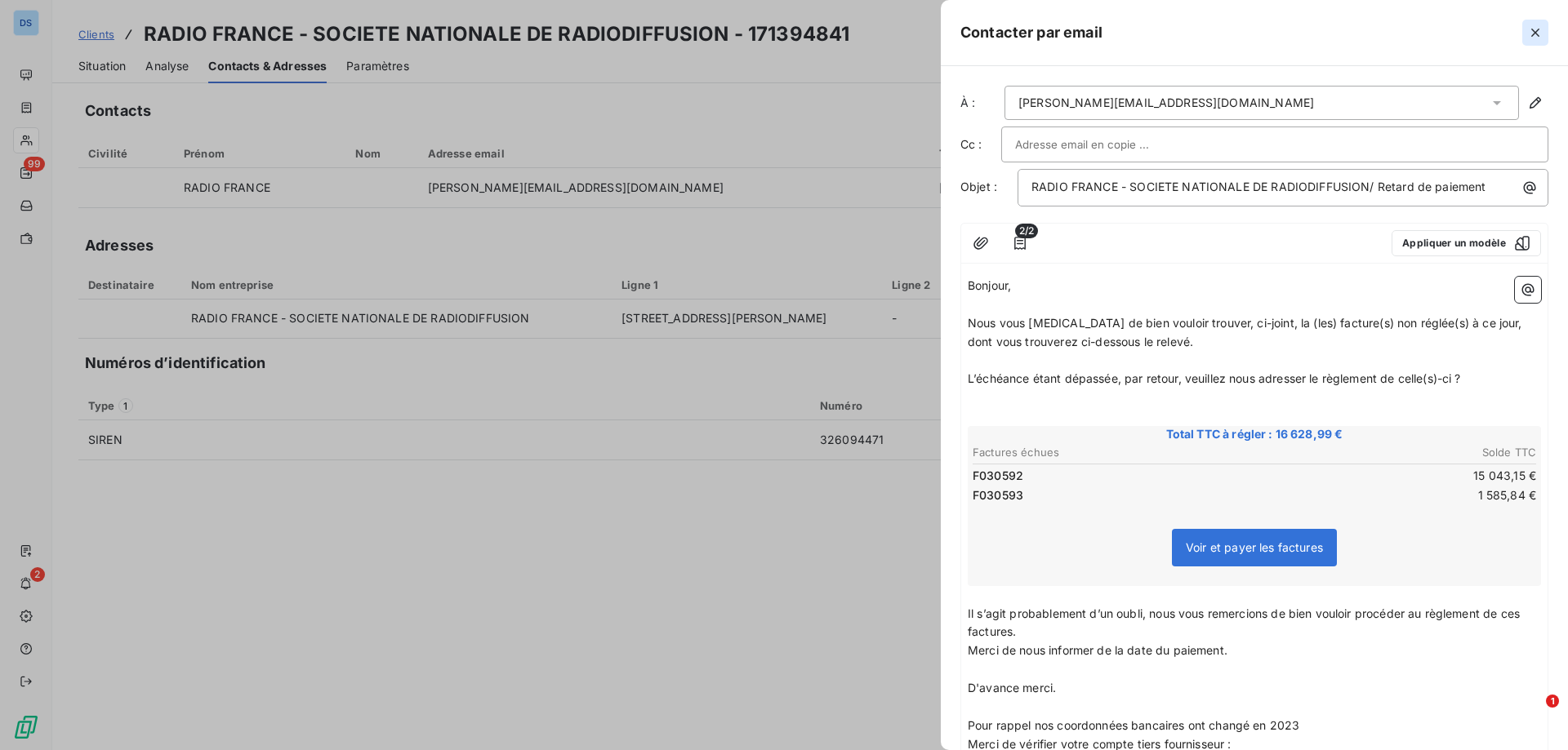
click at [1527, 30] on icon "button" at bounding box center [1534, 33] width 16 height 16
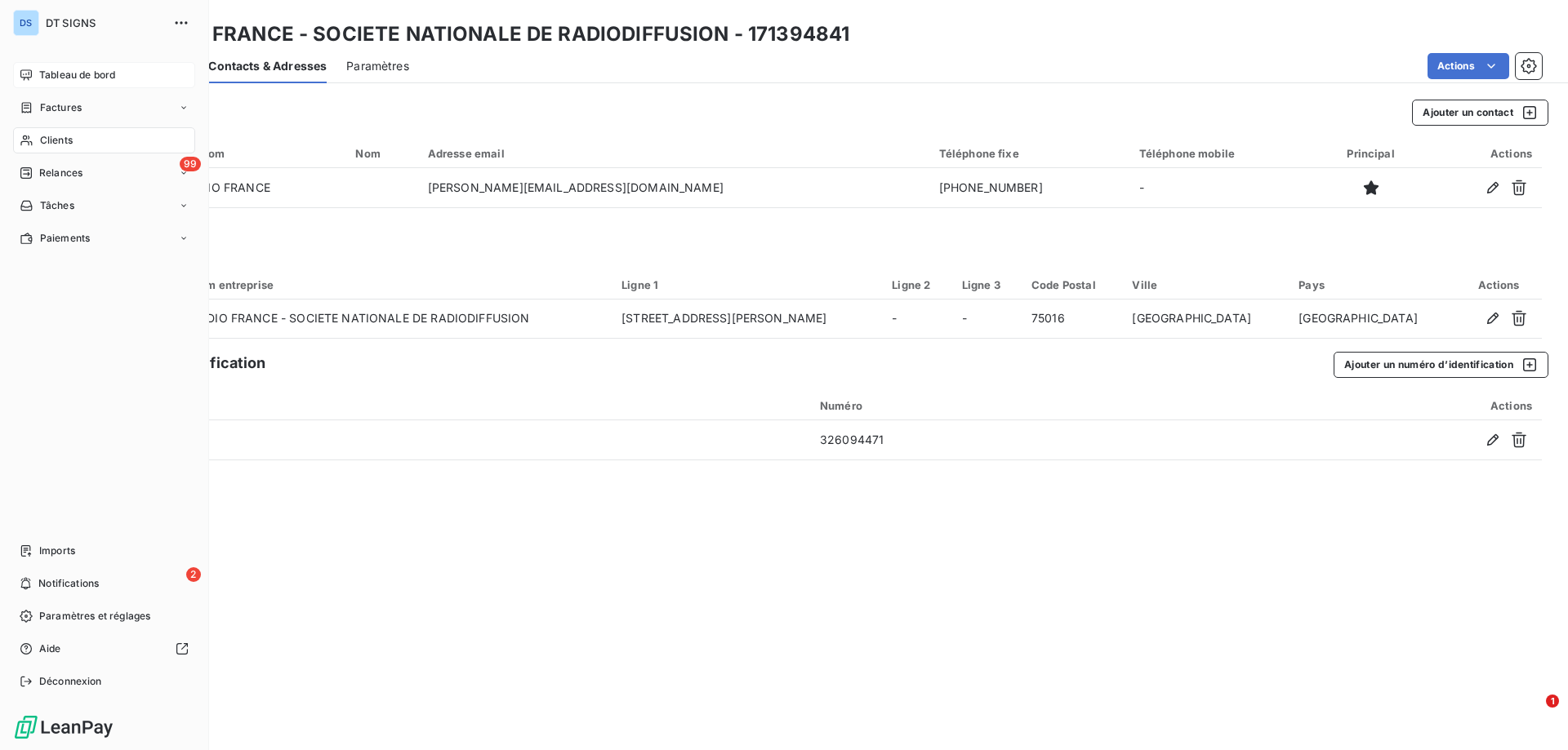
click at [90, 76] on span "Tableau de bord" at bounding box center [77, 75] width 76 height 14
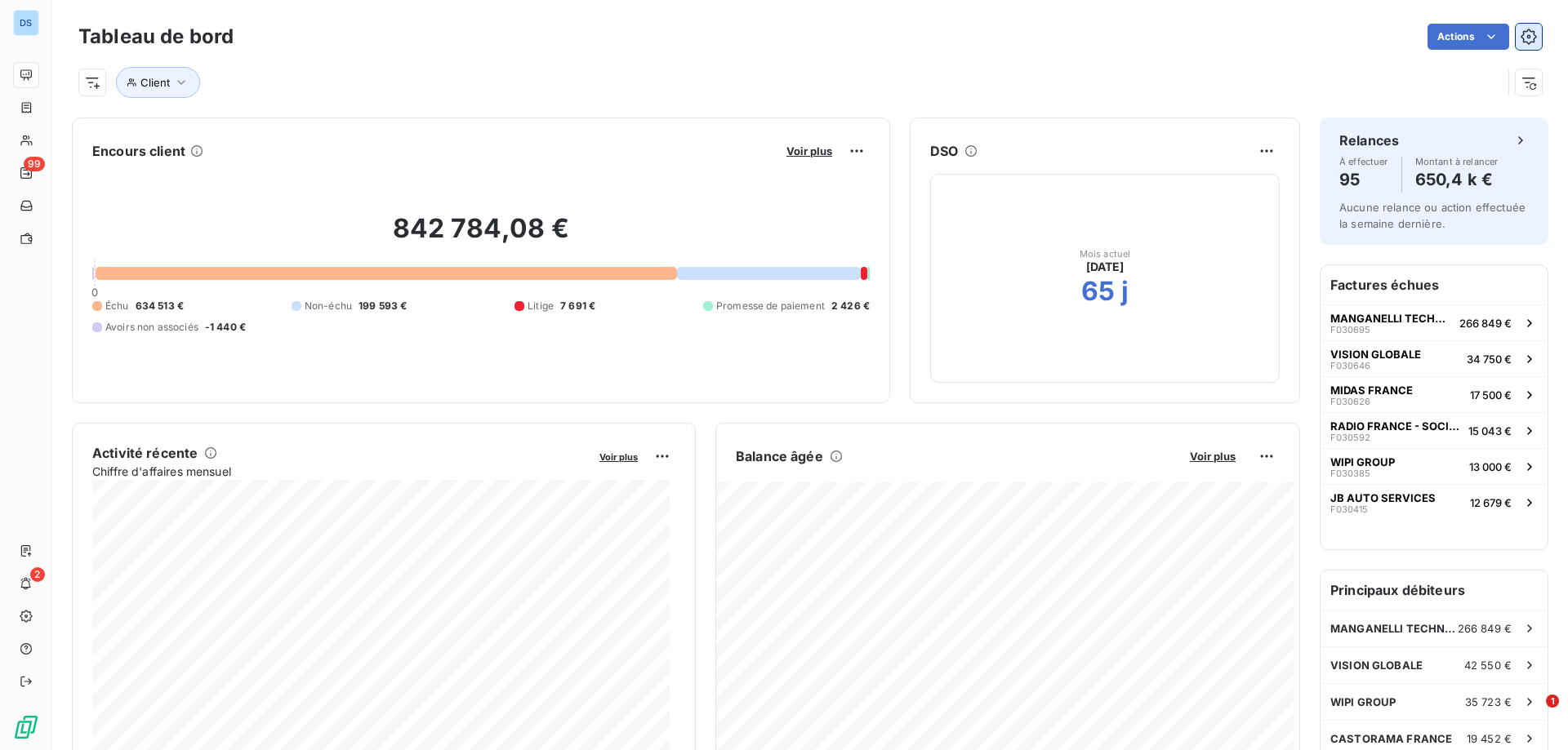
click at [1519, 46] on button "button" at bounding box center [1528, 36] width 26 height 26
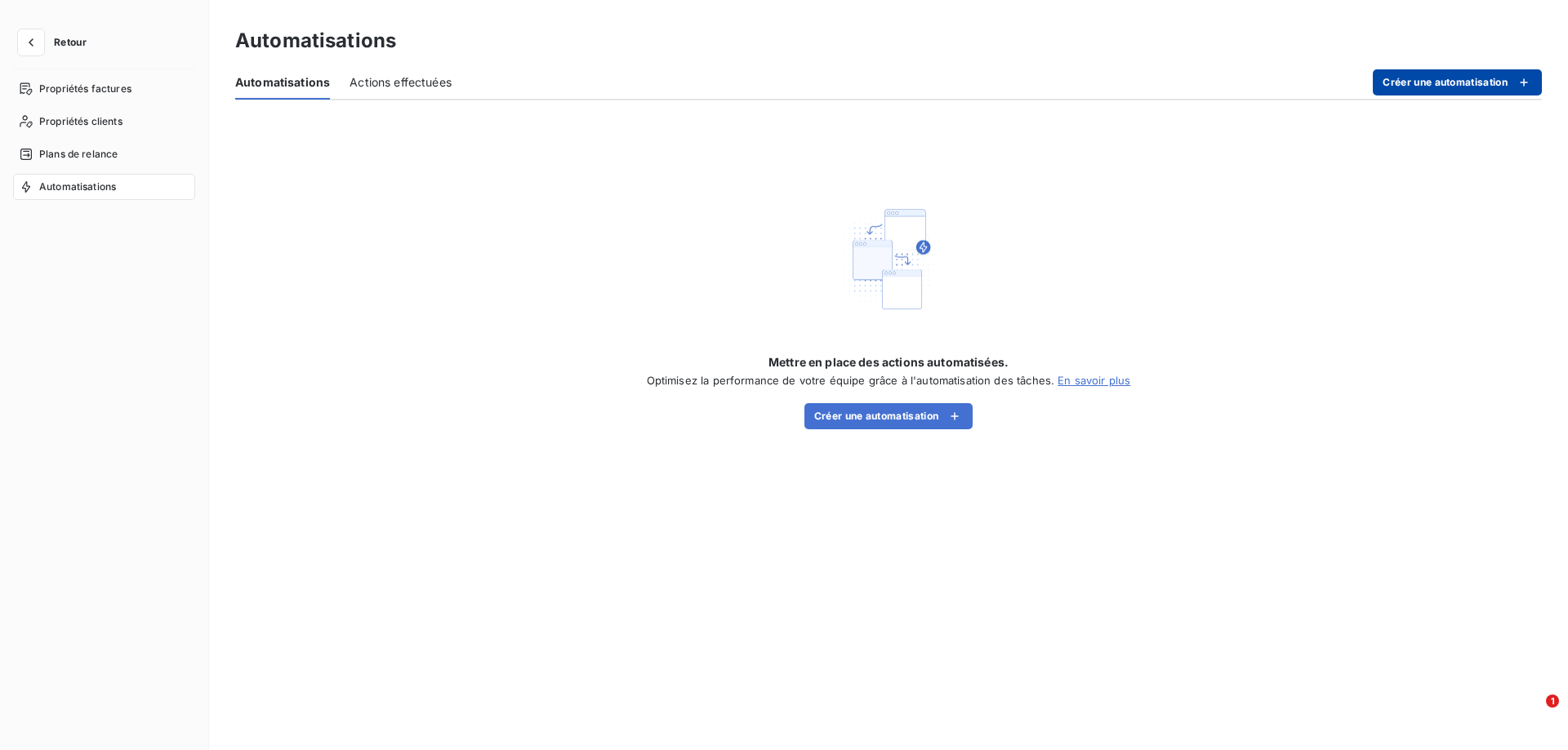
click at [1403, 82] on button "Créer une automatisation" at bounding box center [1458, 82] width 169 height 26
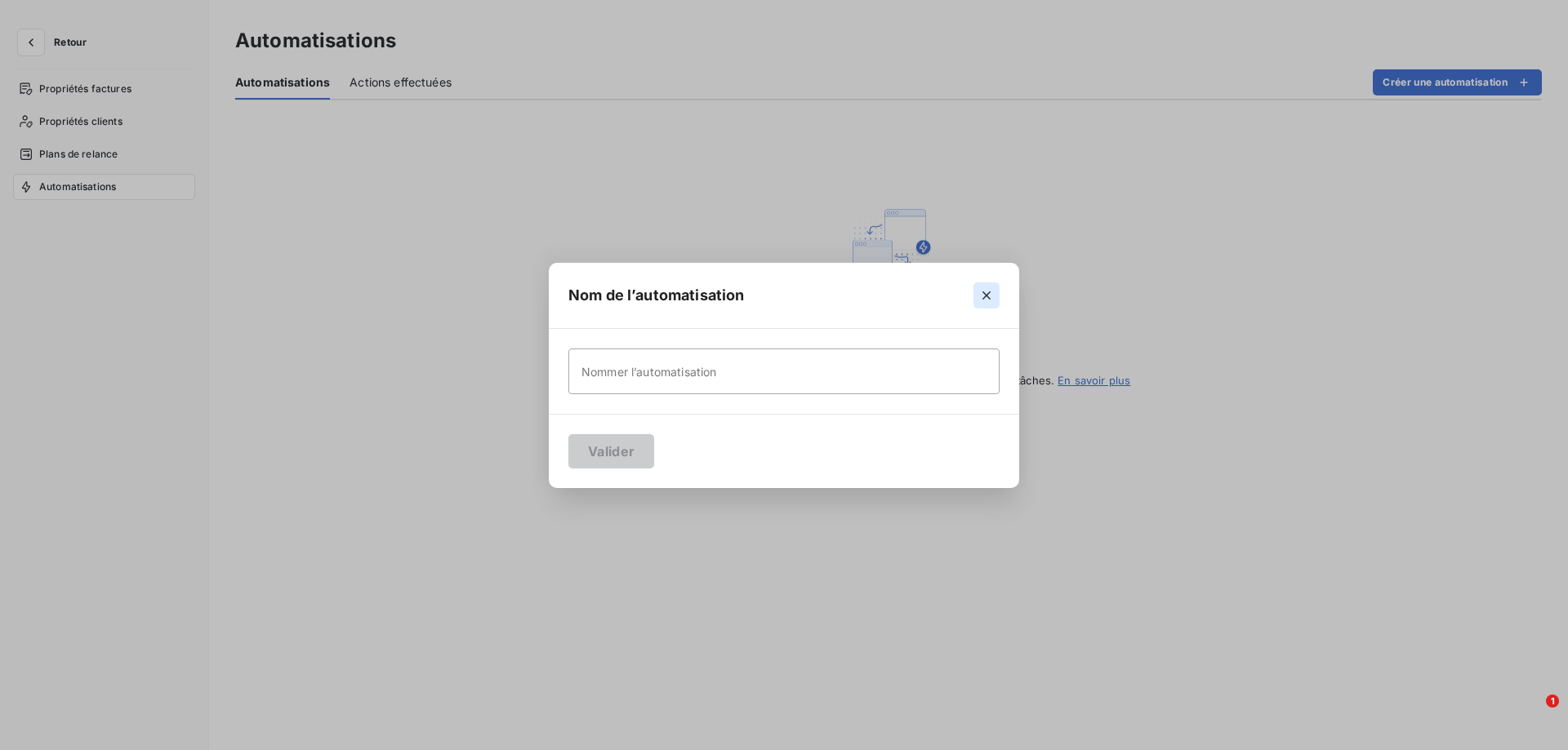
click at [989, 291] on icon "button" at bounding box center [986, 295] width 16 height 16
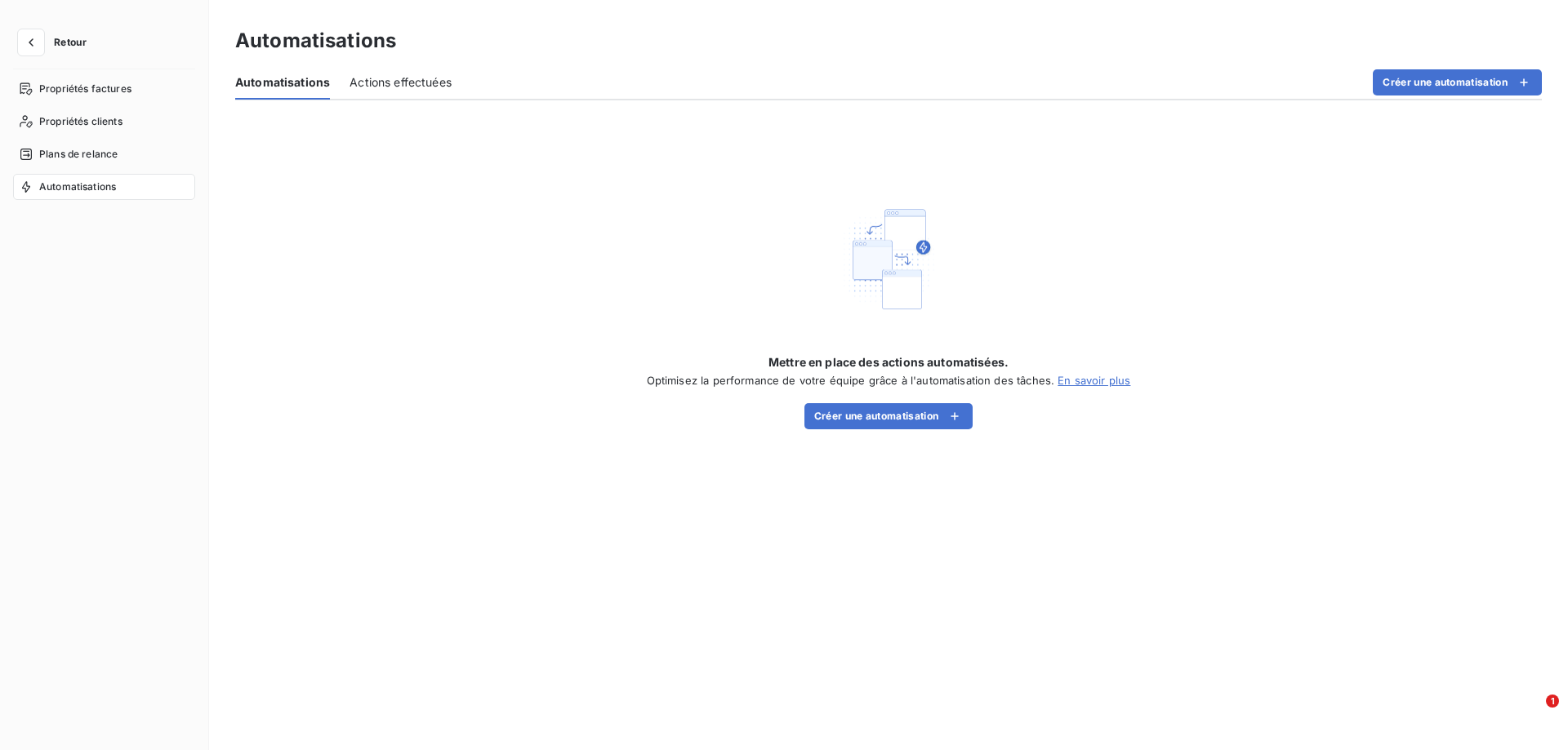
click at [397, 79] on span "Actions effectuées" at bounding box center [400, 82] width 102 height 16
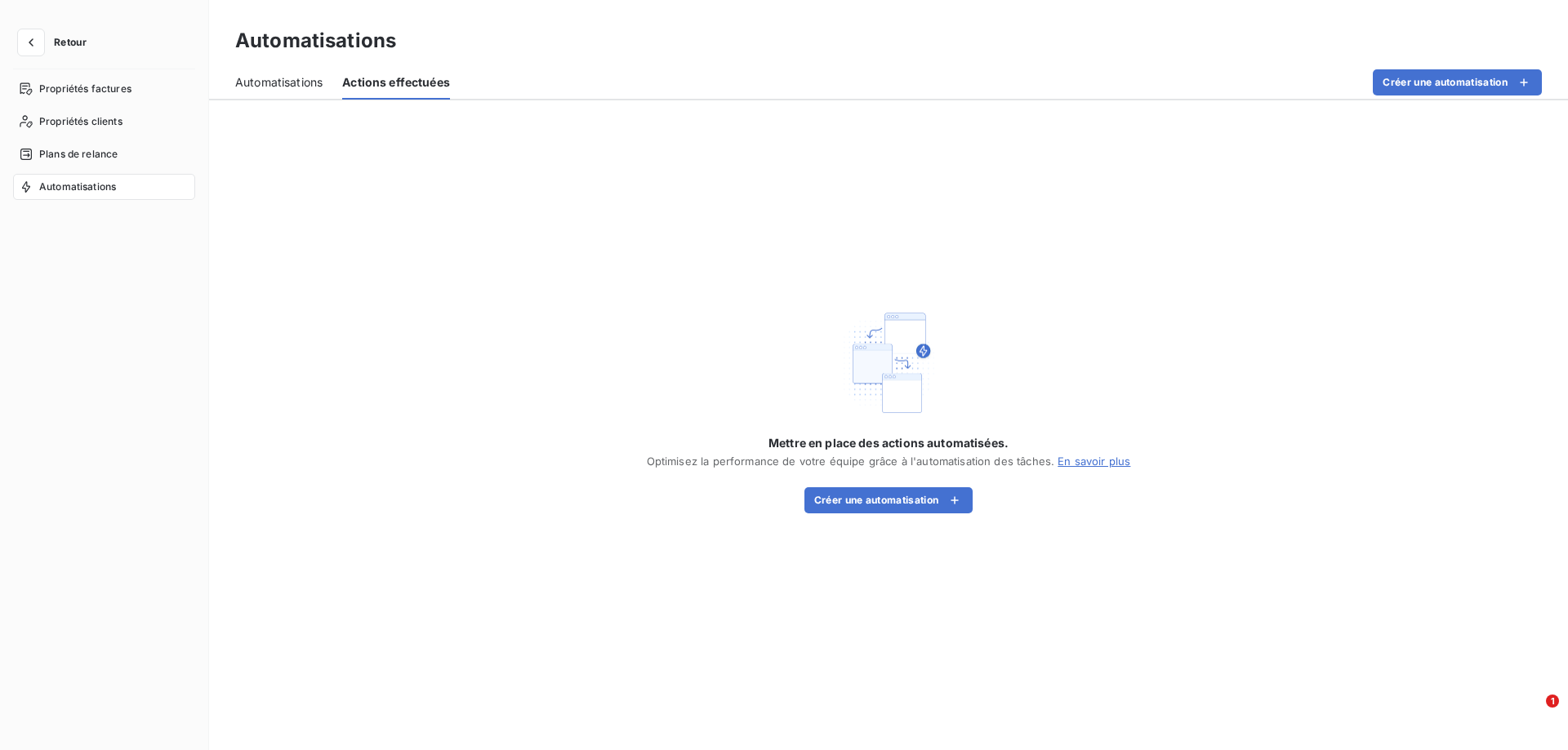
click at [300, 86] on span "Automatisations" at bounding box center [278, 82] width 87 height 16
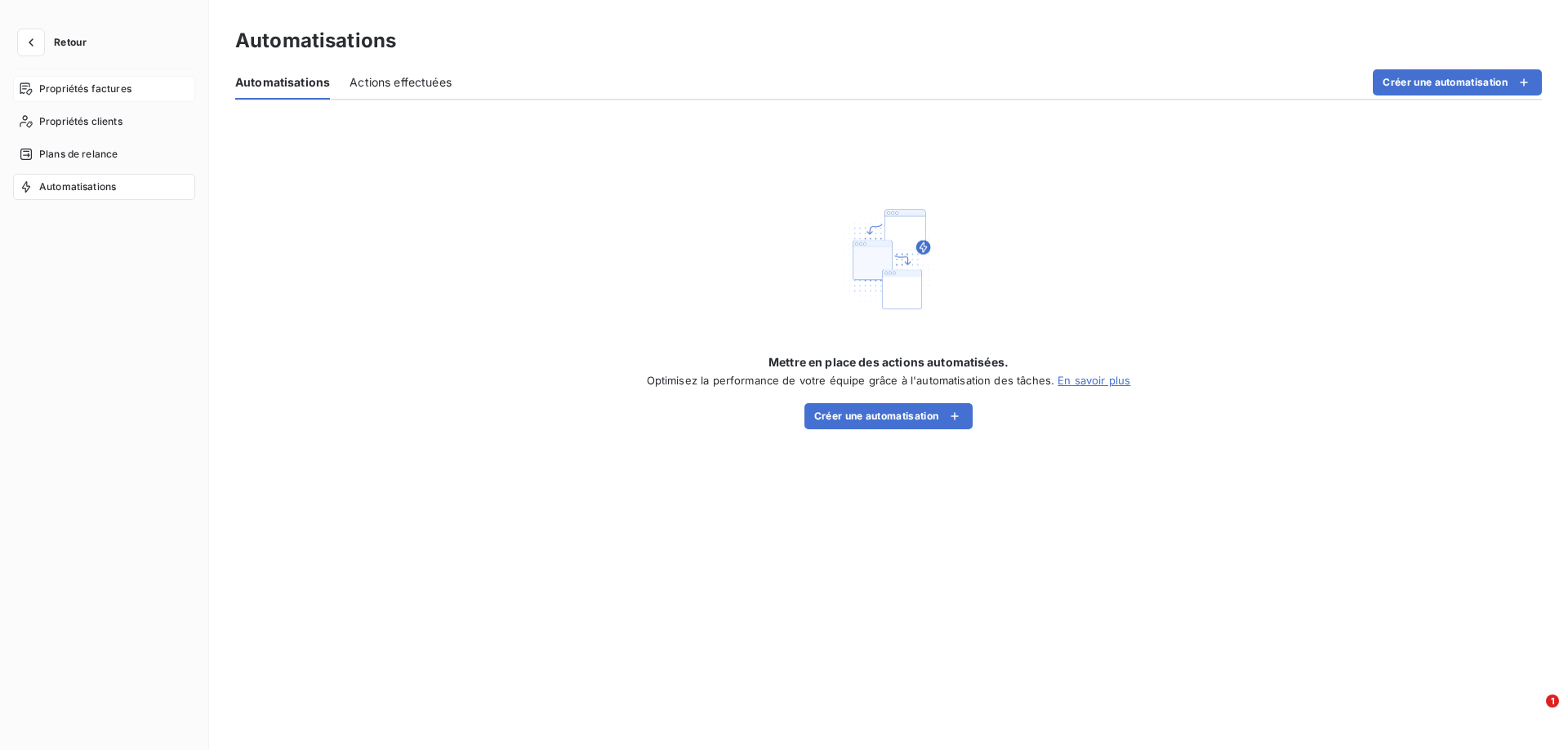
click at [100, 93] on span "Propriétés factures" at bounding box center [85, 88] width 92 height 14
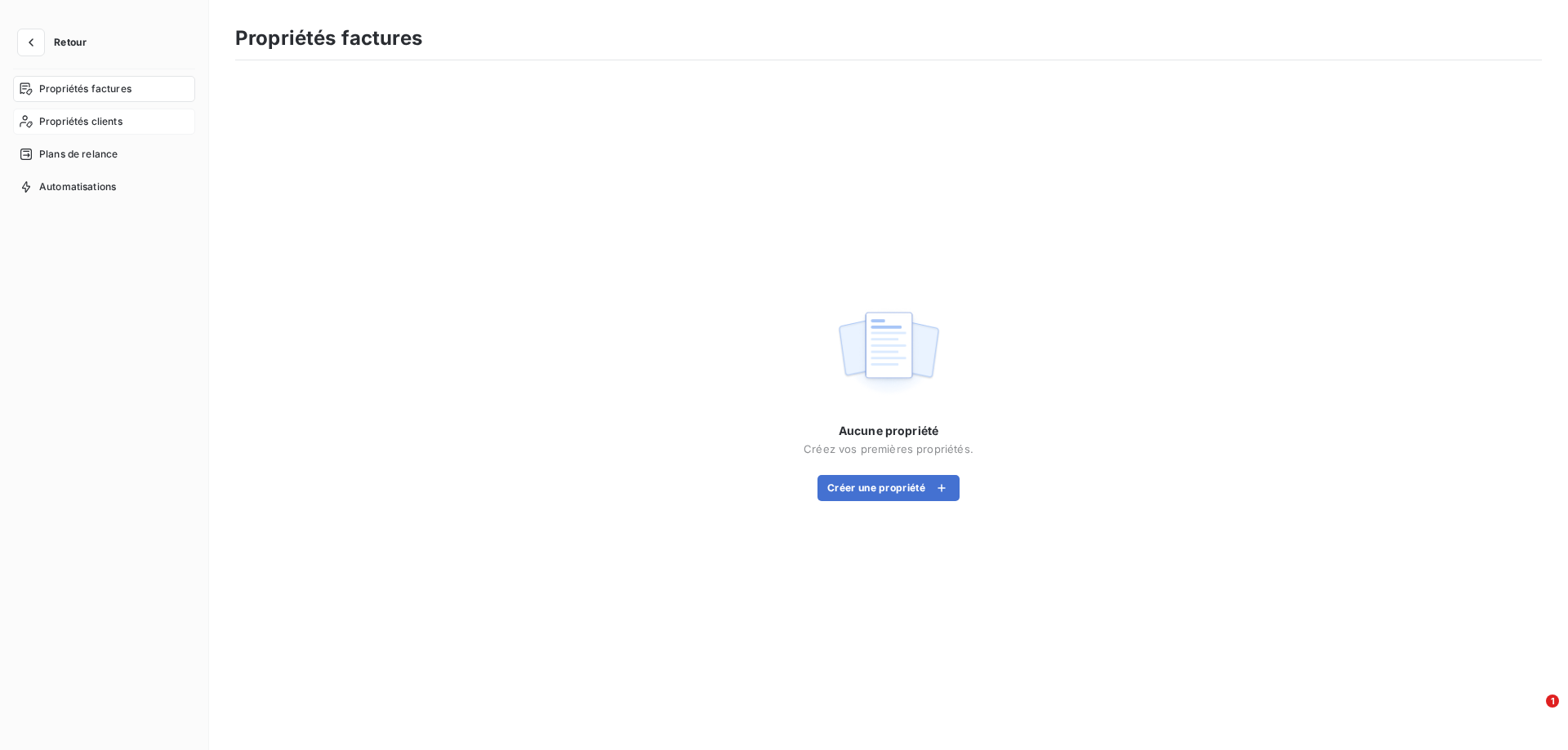
click at [86, 119] on span "Propriétés clients" at bounding box center [81, 121] width 83 height 14
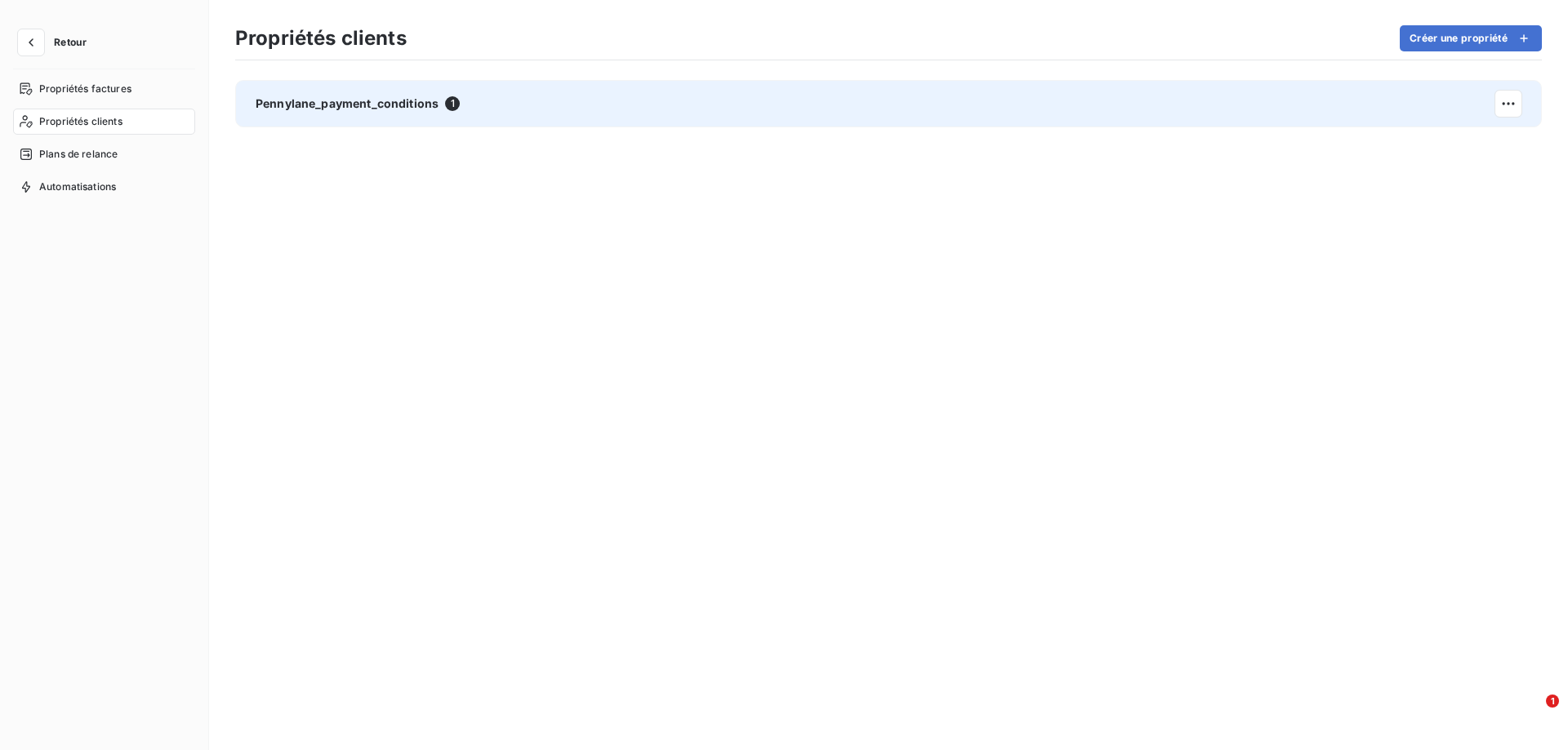
click at [284, 109] on span "Pennylane_payment_conditions" at bounding box center [346, 104] width 183 height 16
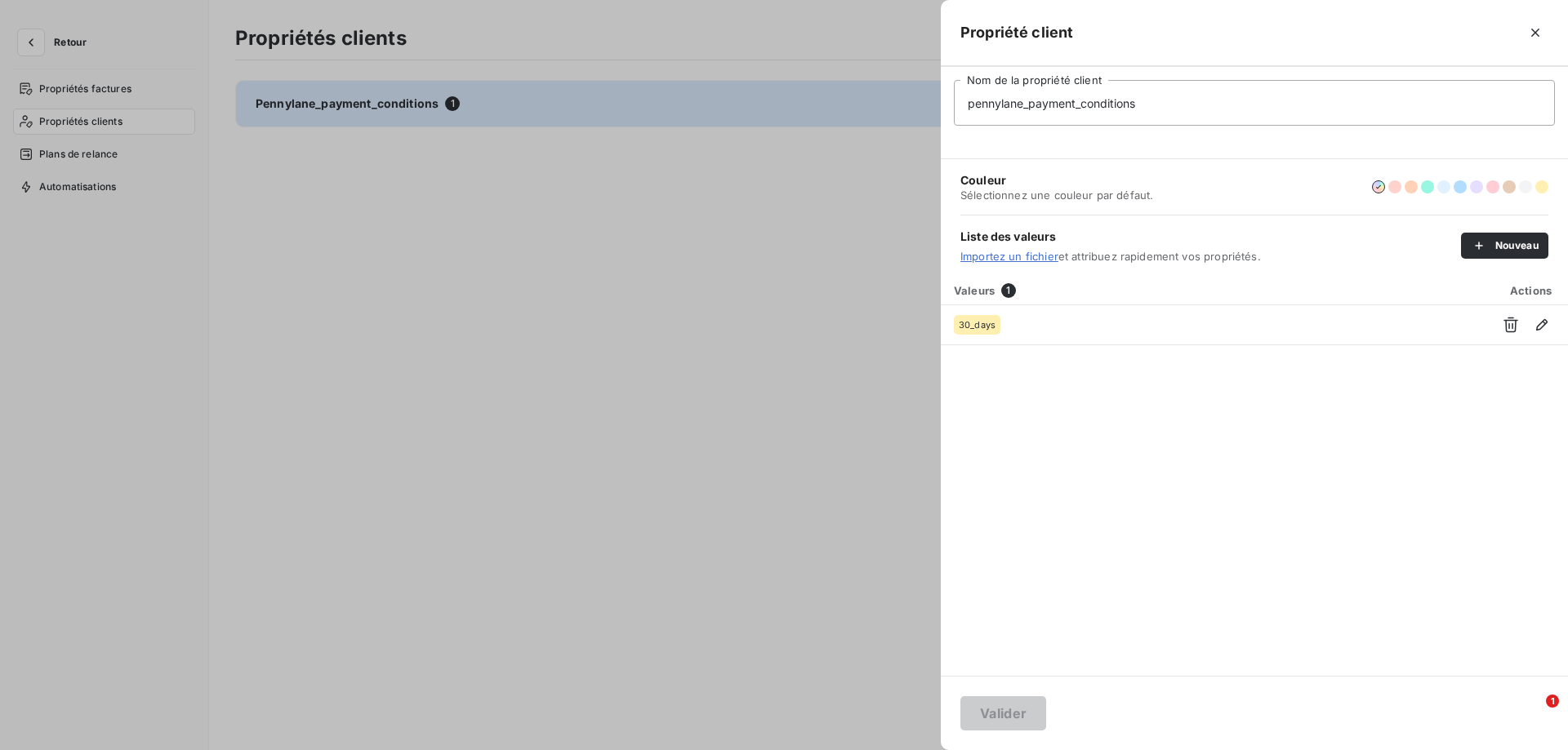
click at [74, 152] on div at bounding box center [784, 375] width 1568 height 750
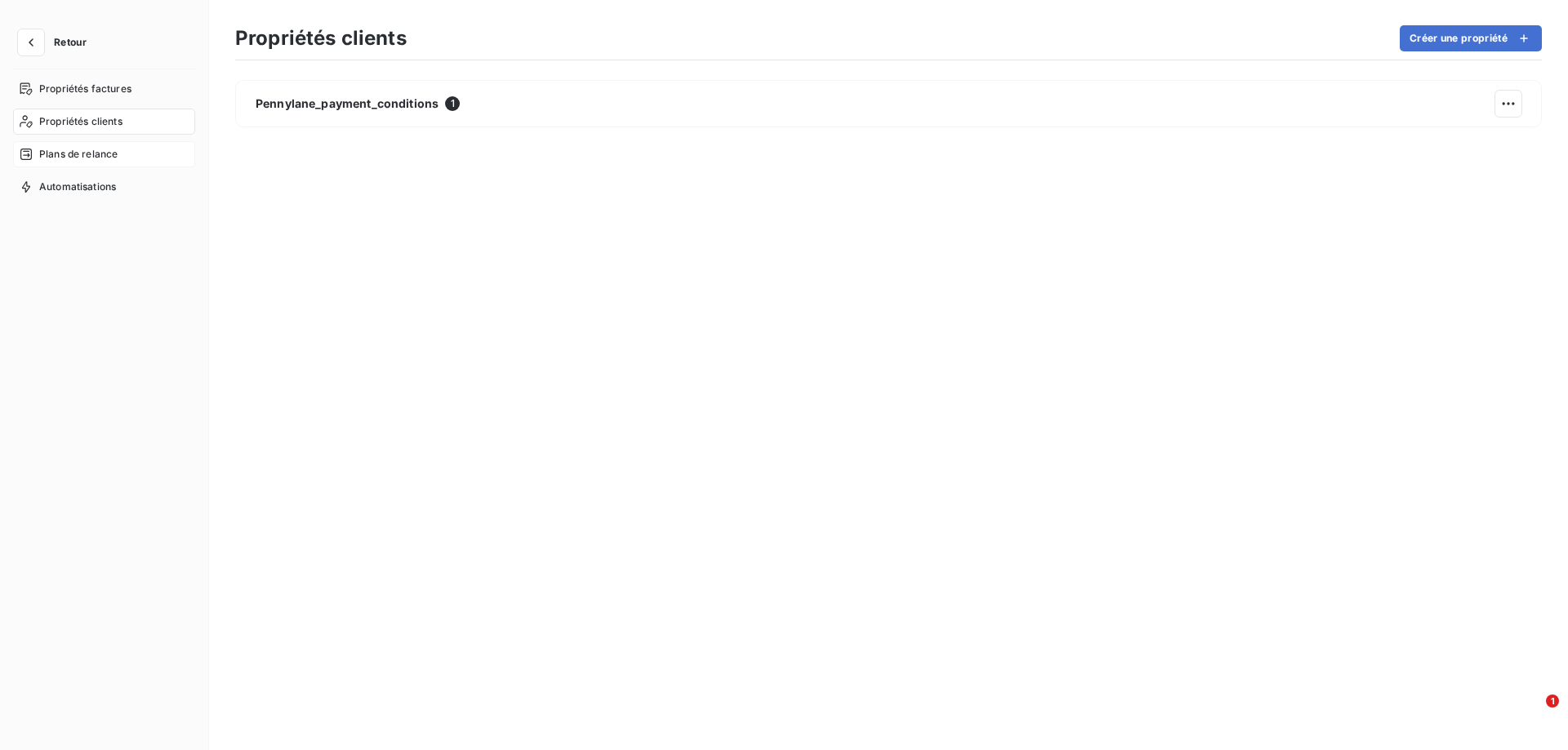
click at [75, 152] on span "Plans de relance" at bounding box center [79, 153] width 79 height 14
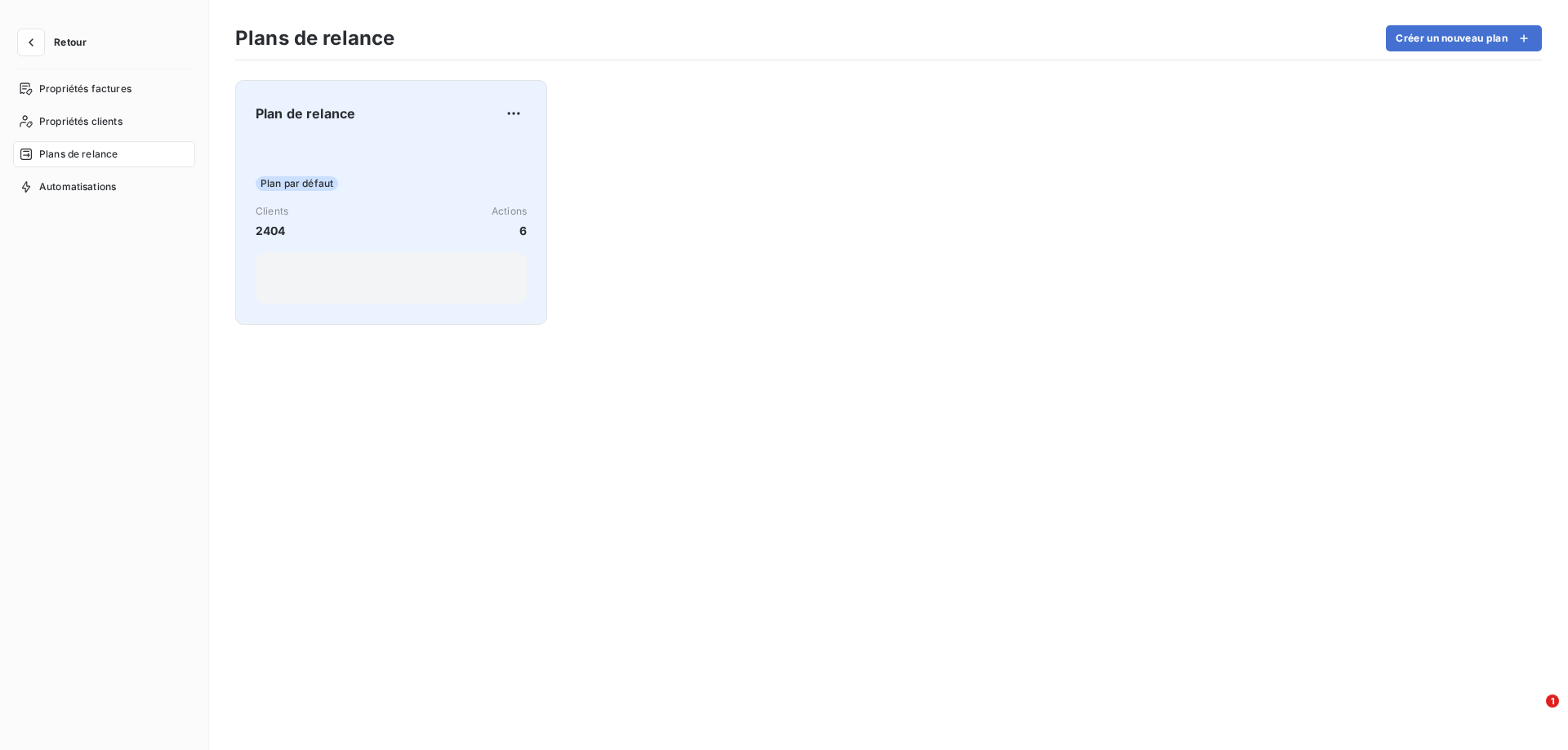
click at [297, 178] on span "Plan par défaut" at bounding box center [297, 183] width 83 height 14
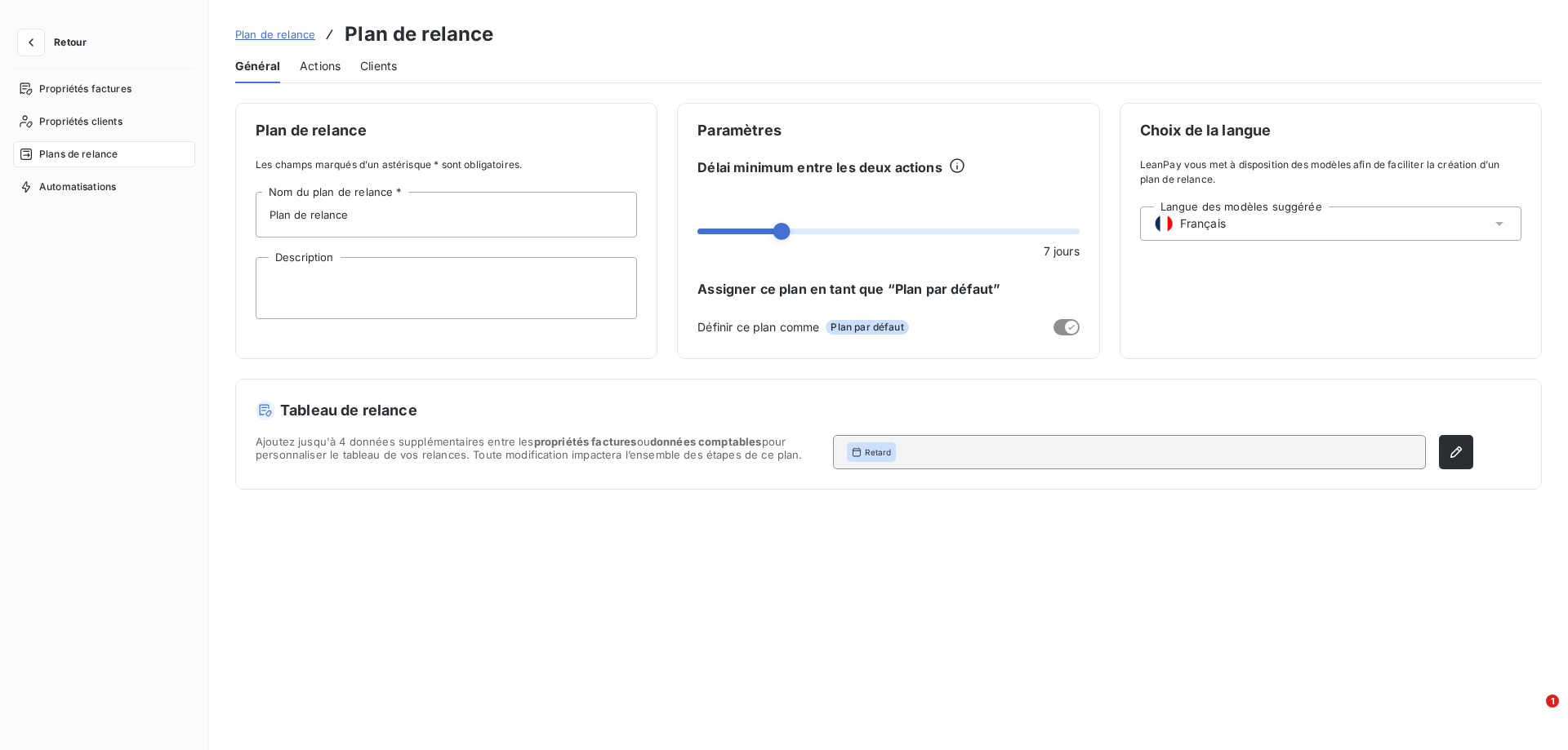
click at [312, 68] on span "Actions" at bounding box center [320, 65] width 41 height 16
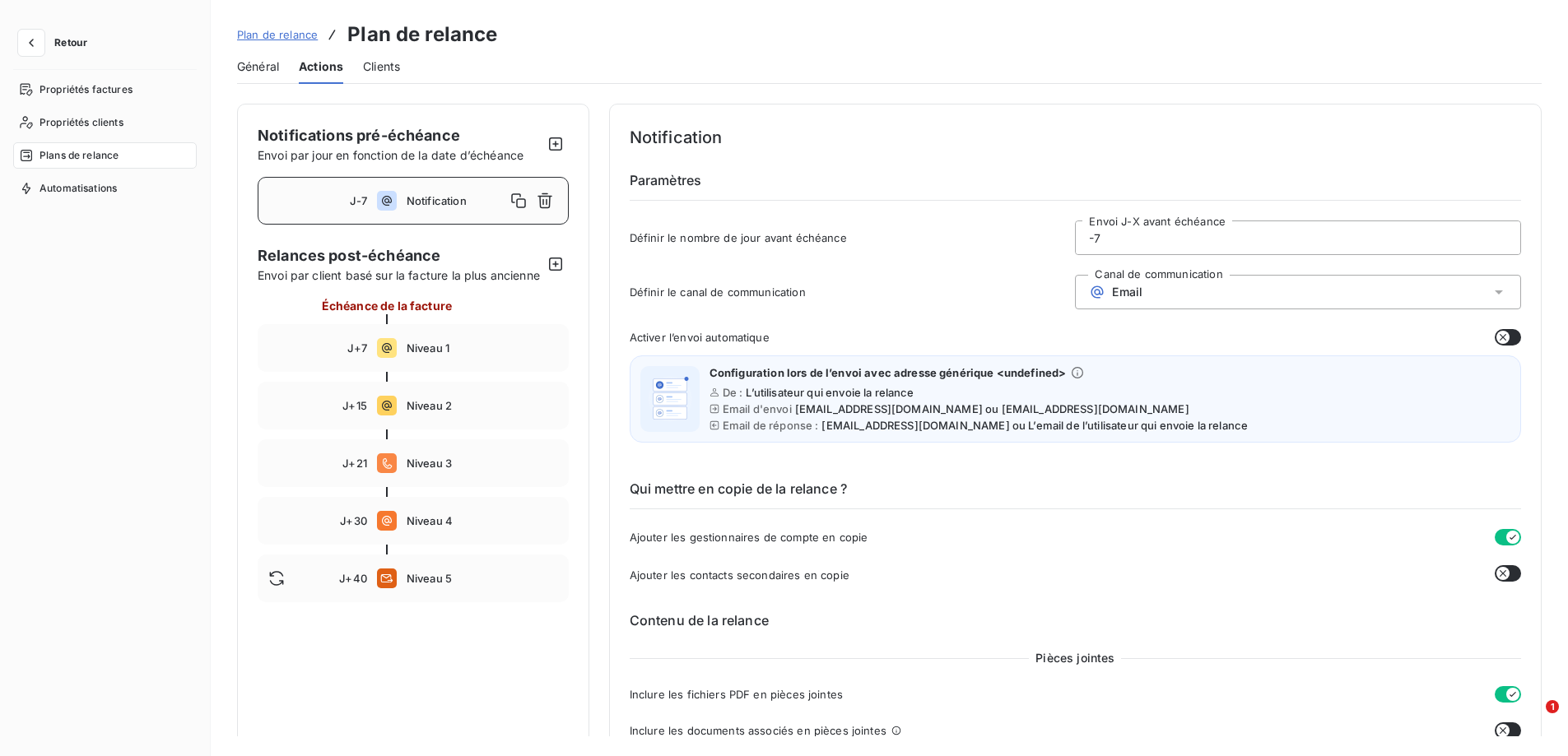
click at [748, 533] on span "Ajouter les gestionnaires de compte en copie" at bounding box center [749, 538] width 239 height 14
click at [634, 539] on span "Ajouter les gestionnaires de compte en copie" at bounding box center [749, 538] width 239 height 14
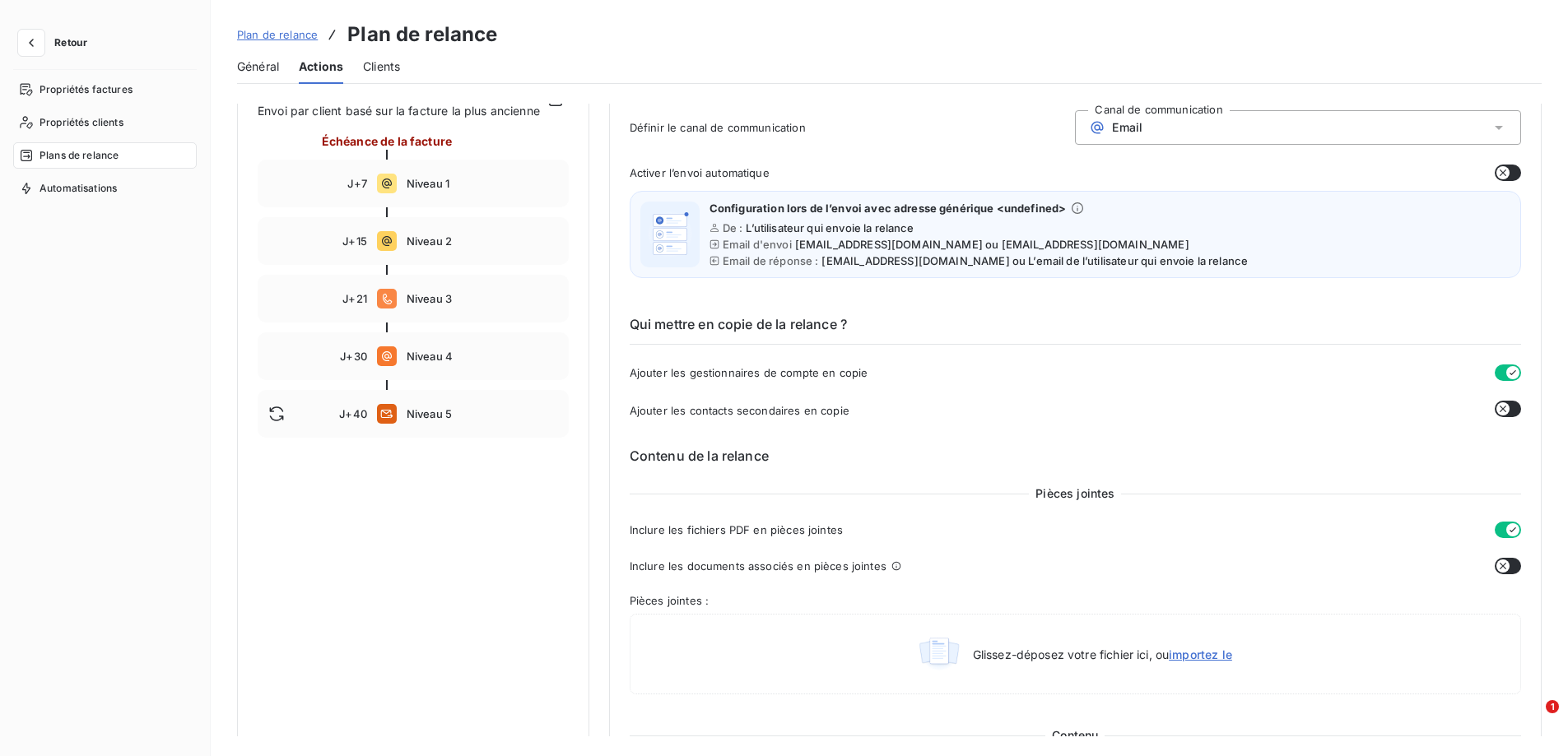
click at [916, 376] on div "Ajouter les gestionnaires de compte en copie" at bounding box center [1076, 372] width 892 height 16
click at [1498, 406] on icon "button" at bounding box center [1503, 409] width 14 height 14
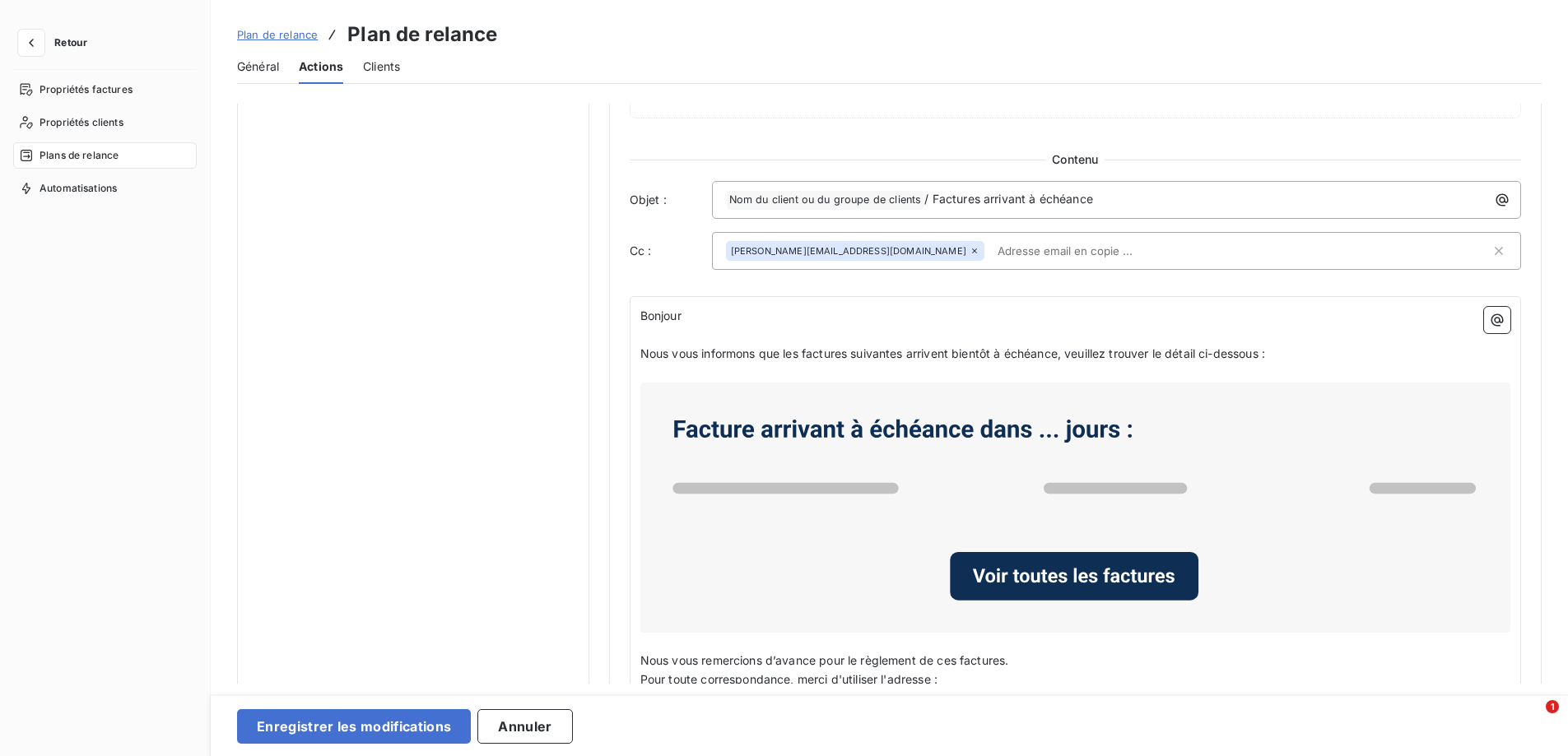
scroll to position [823, 0]
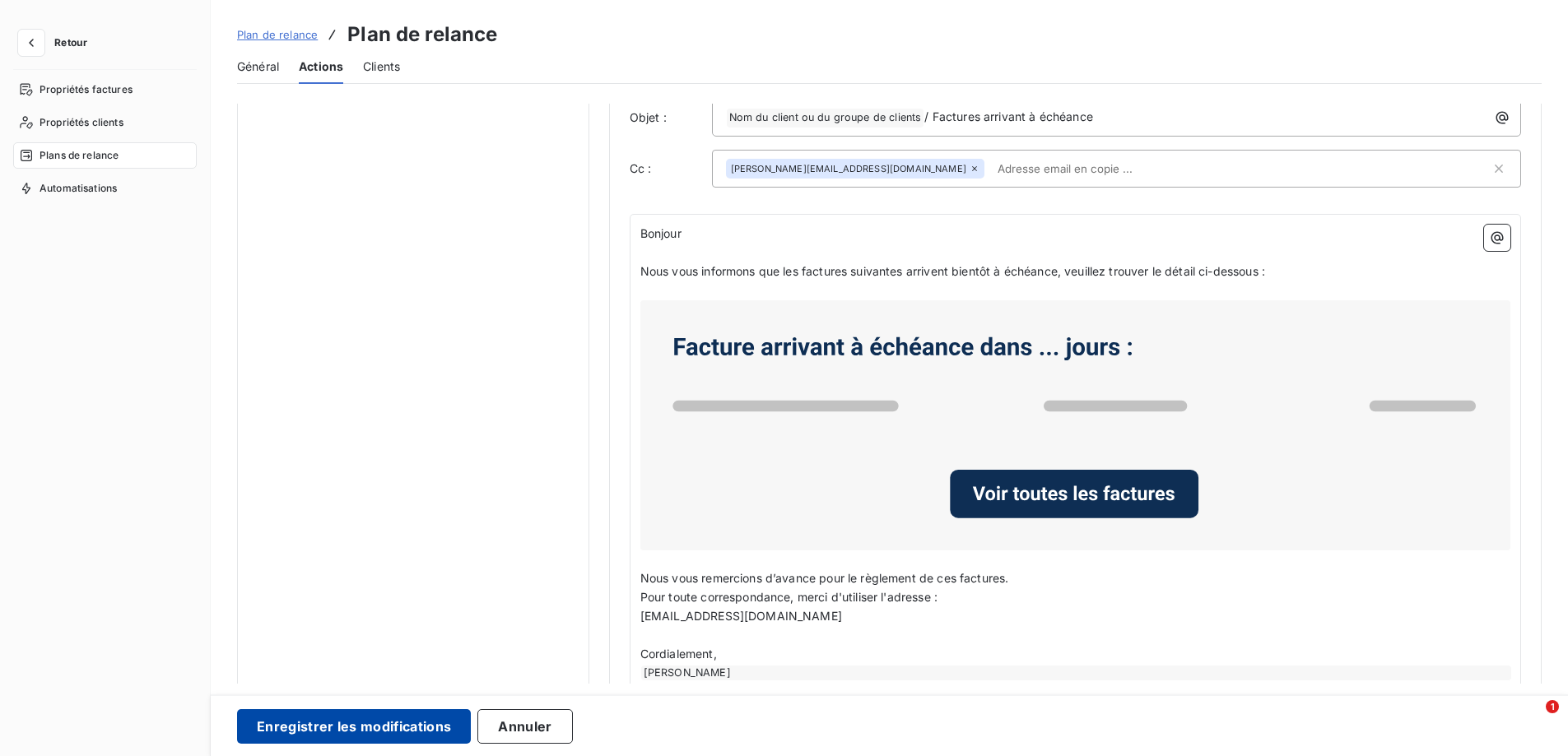
click at [308, 731] on button "Enregistrer les modifications" at bounding box center [354, 727] width 234 height 35
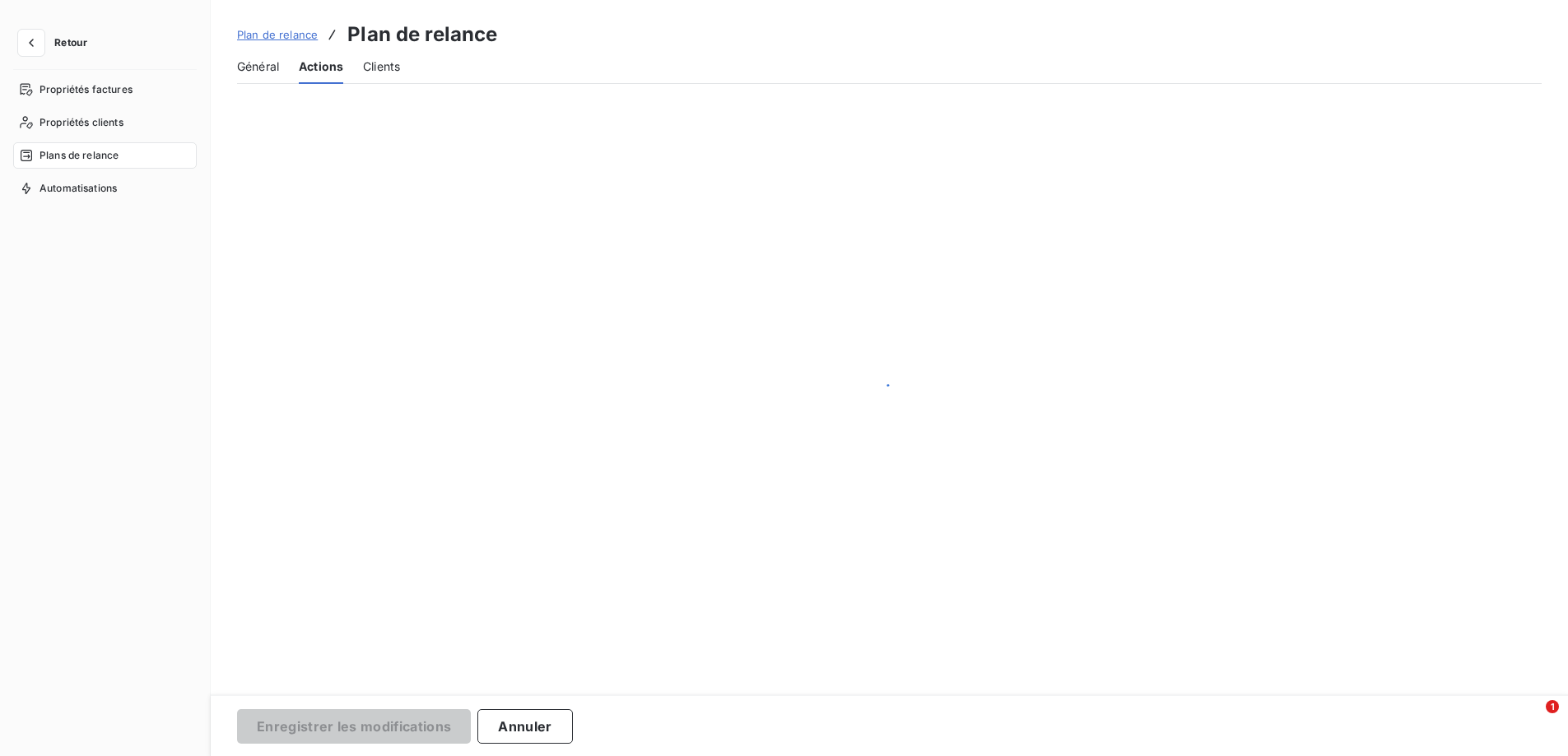
scroll to position [0, 0]
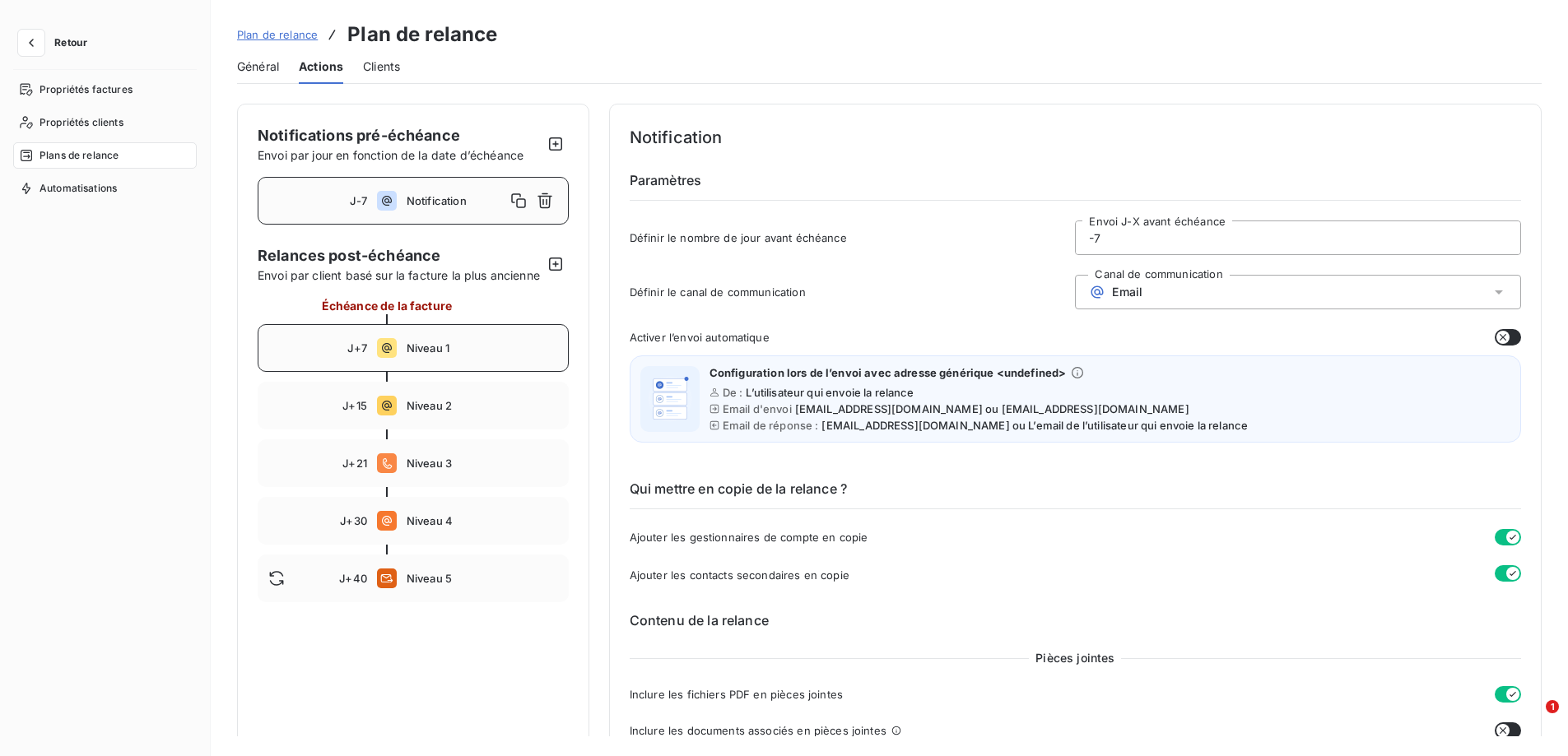
click at [387, 356] on icon at bounding box center [387, 348] width 19 height 19
type input "7"
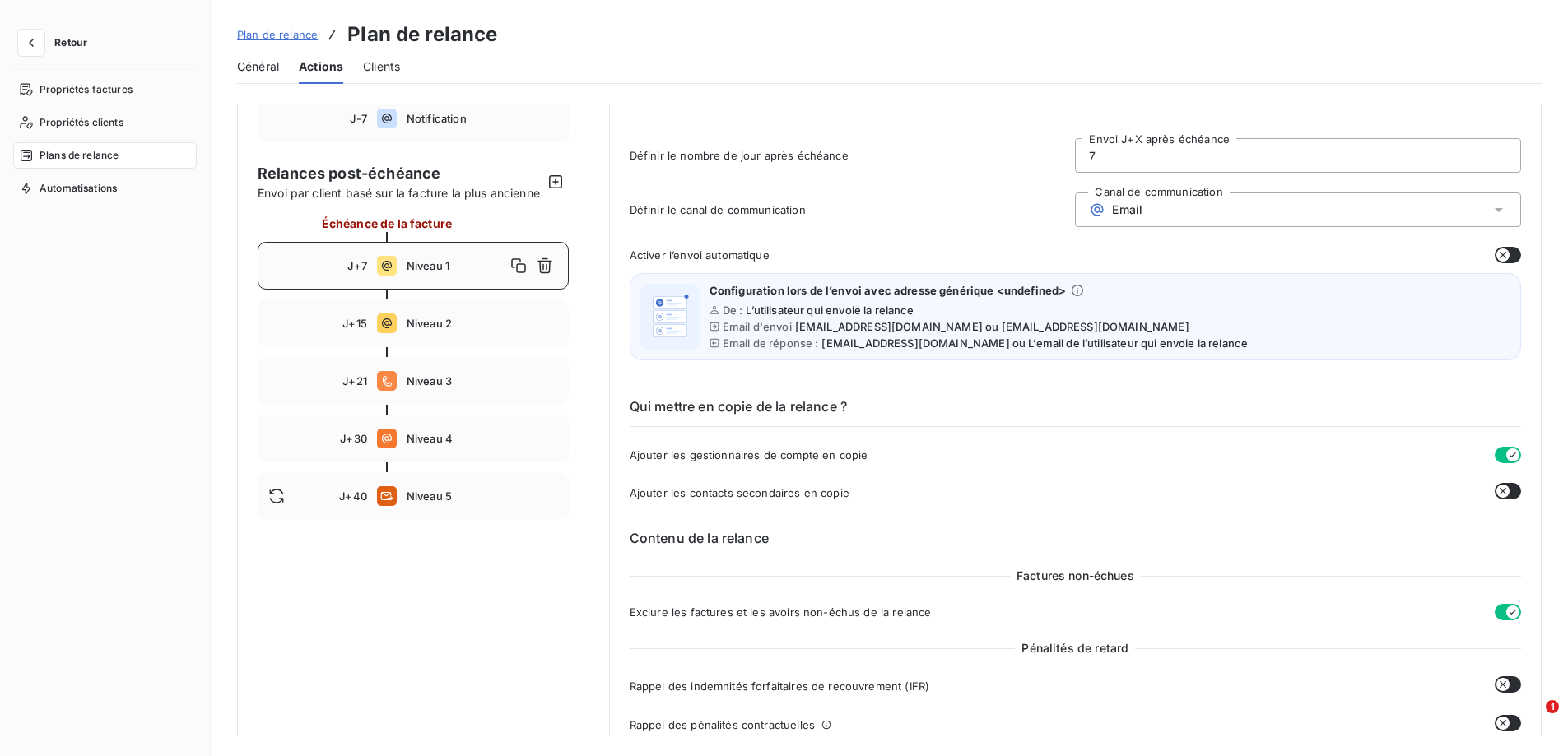
scroll to position [164, 0]
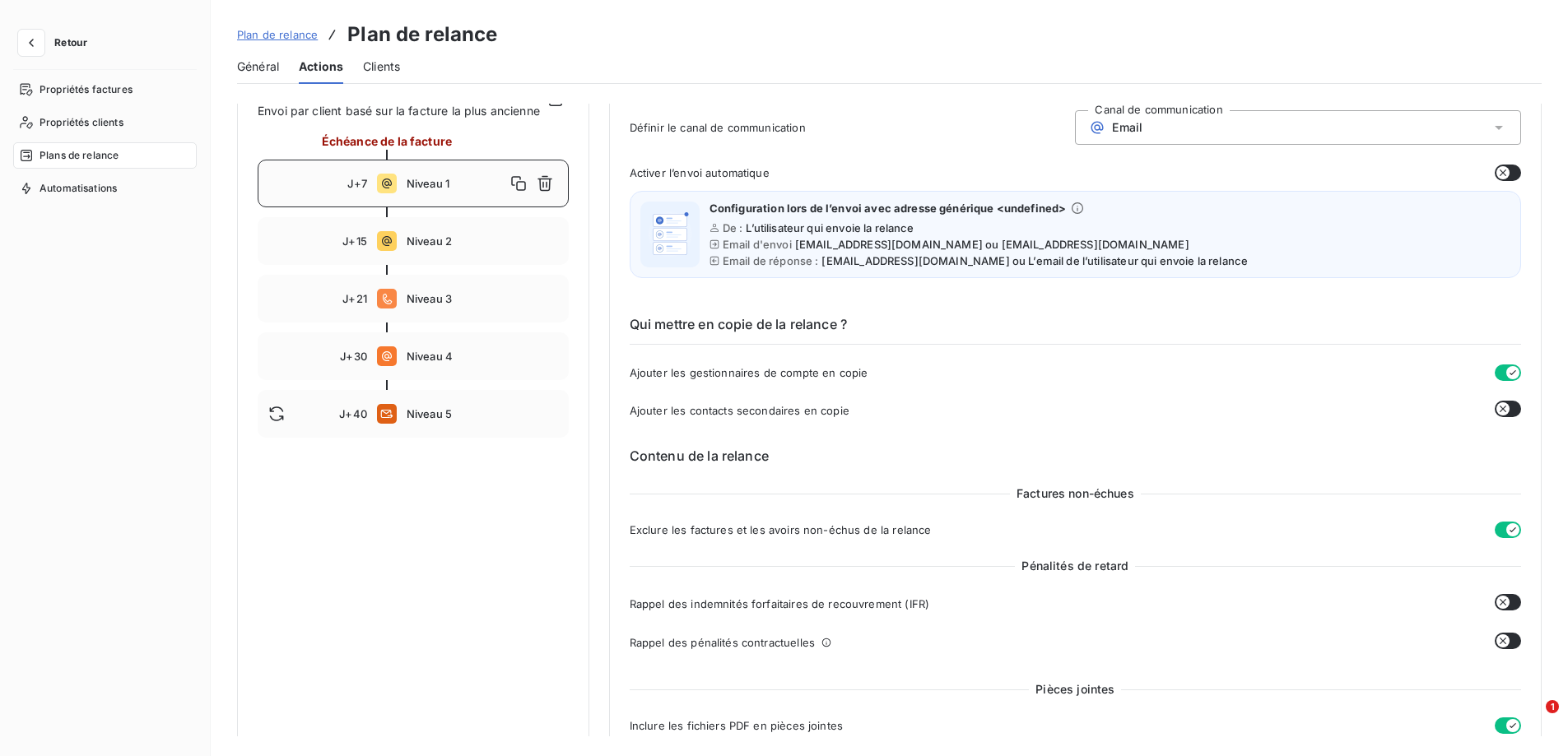
click at [702, 416] on span "Ajouter les contacts secondaires en copie" at bounding box center [739, 411] width 220 height 14
click at [1496, 403] on icon "button" at bounding box center [1503, 409] width 14 height 14
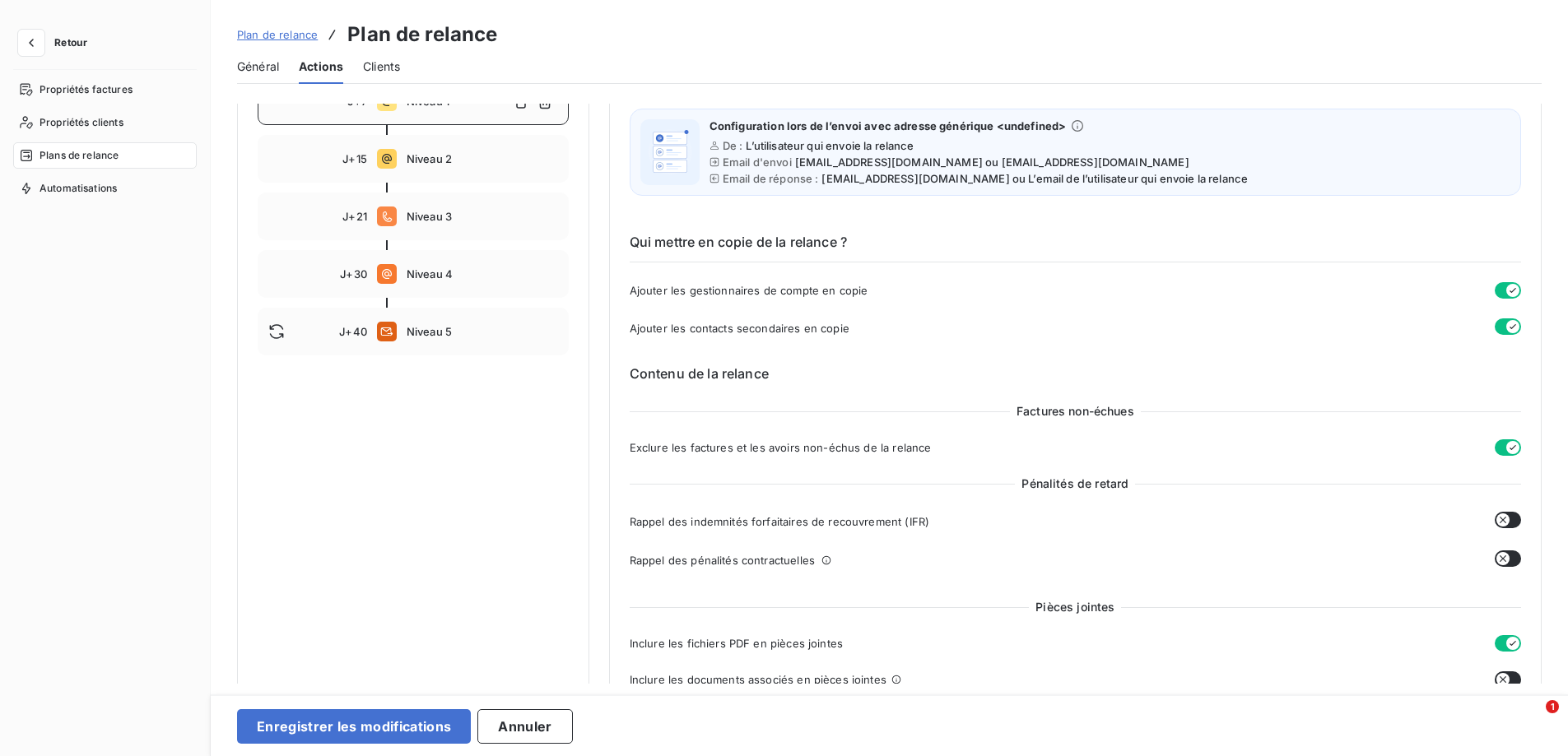
scroll to position [329, 0]
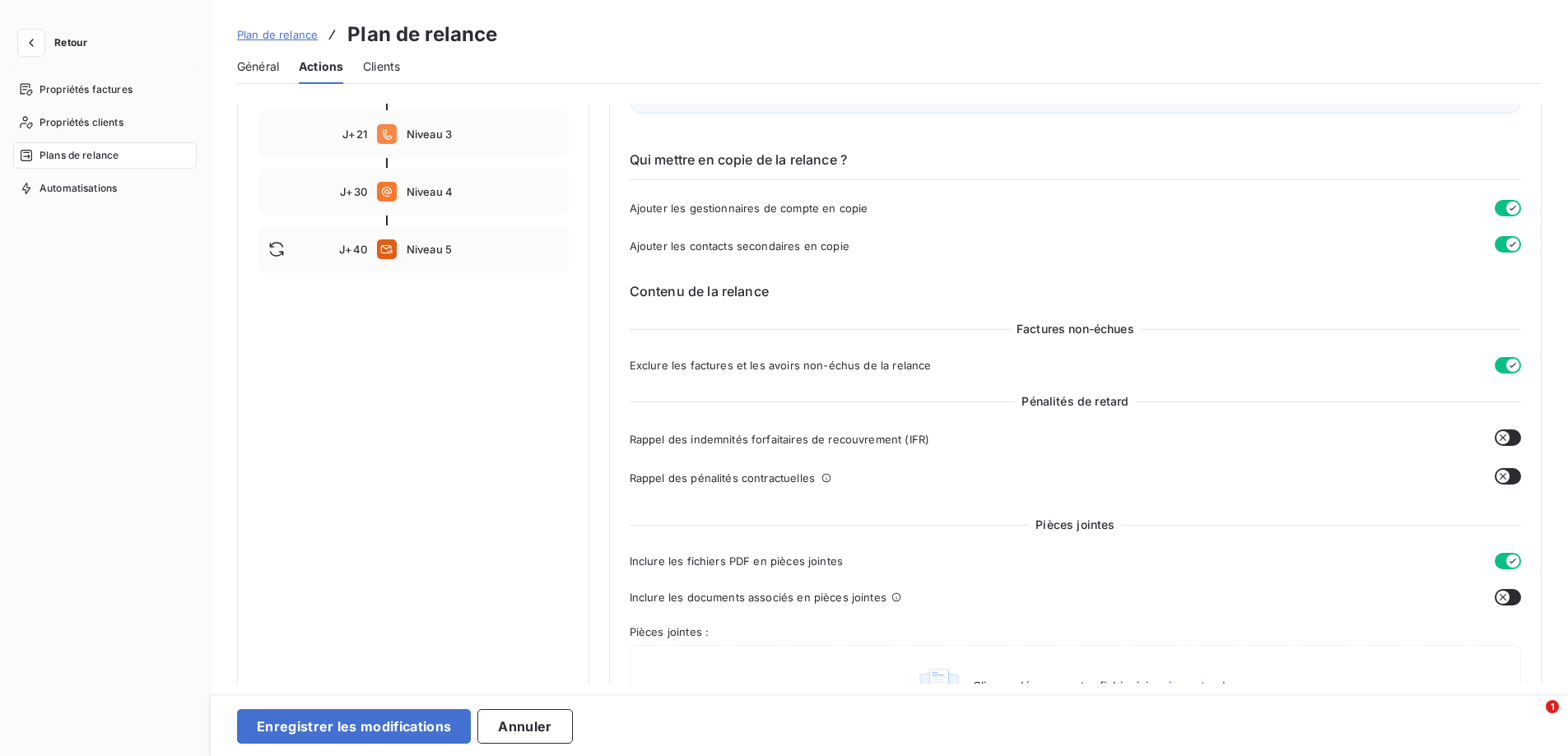
click at [1508, 365] on icon "button" at bounding box center [1513, 365] width 14 height 14
click at [1499, 364] on icon "button" at bounding box center [1503, 365] width 14 height 14
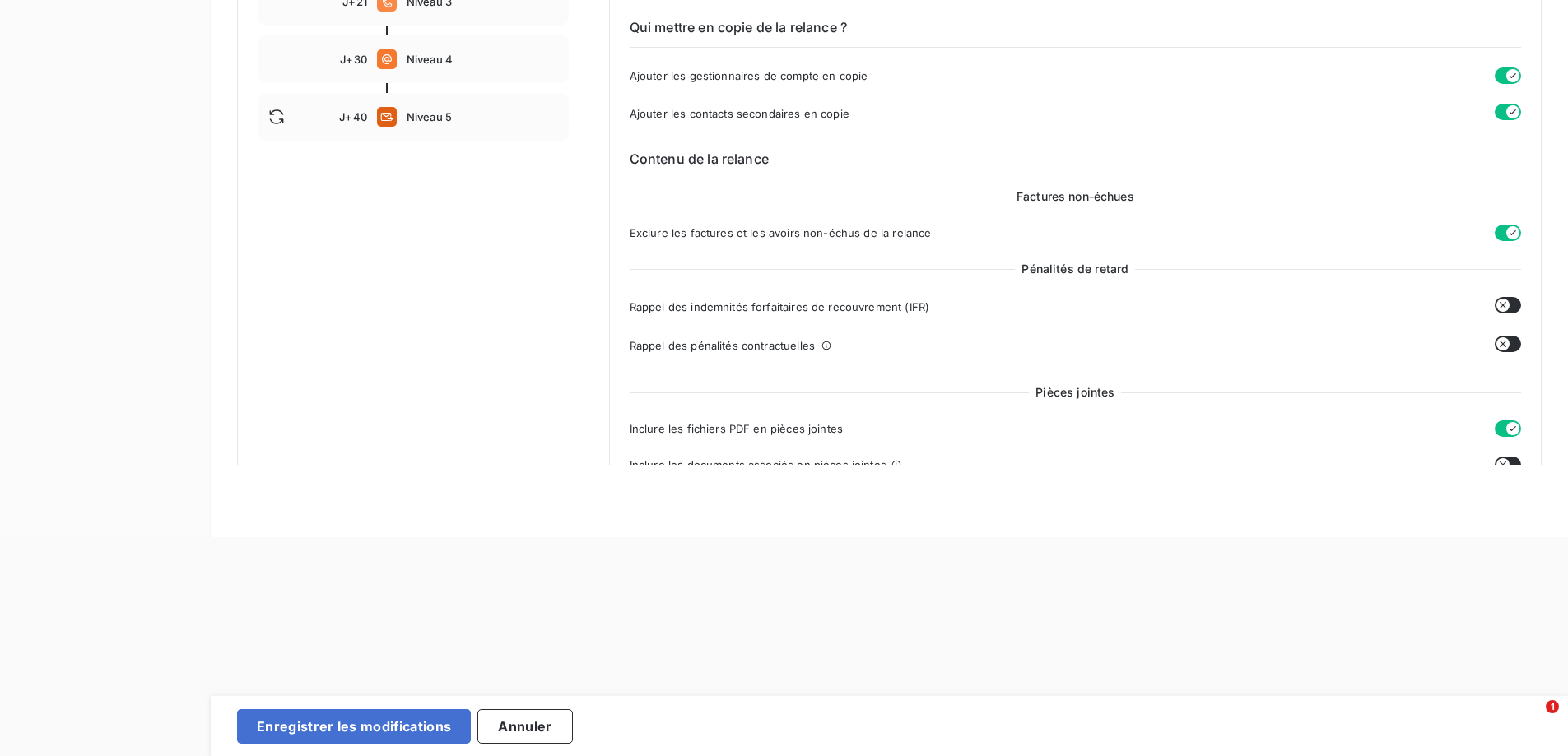
scroll to position [0, 0]
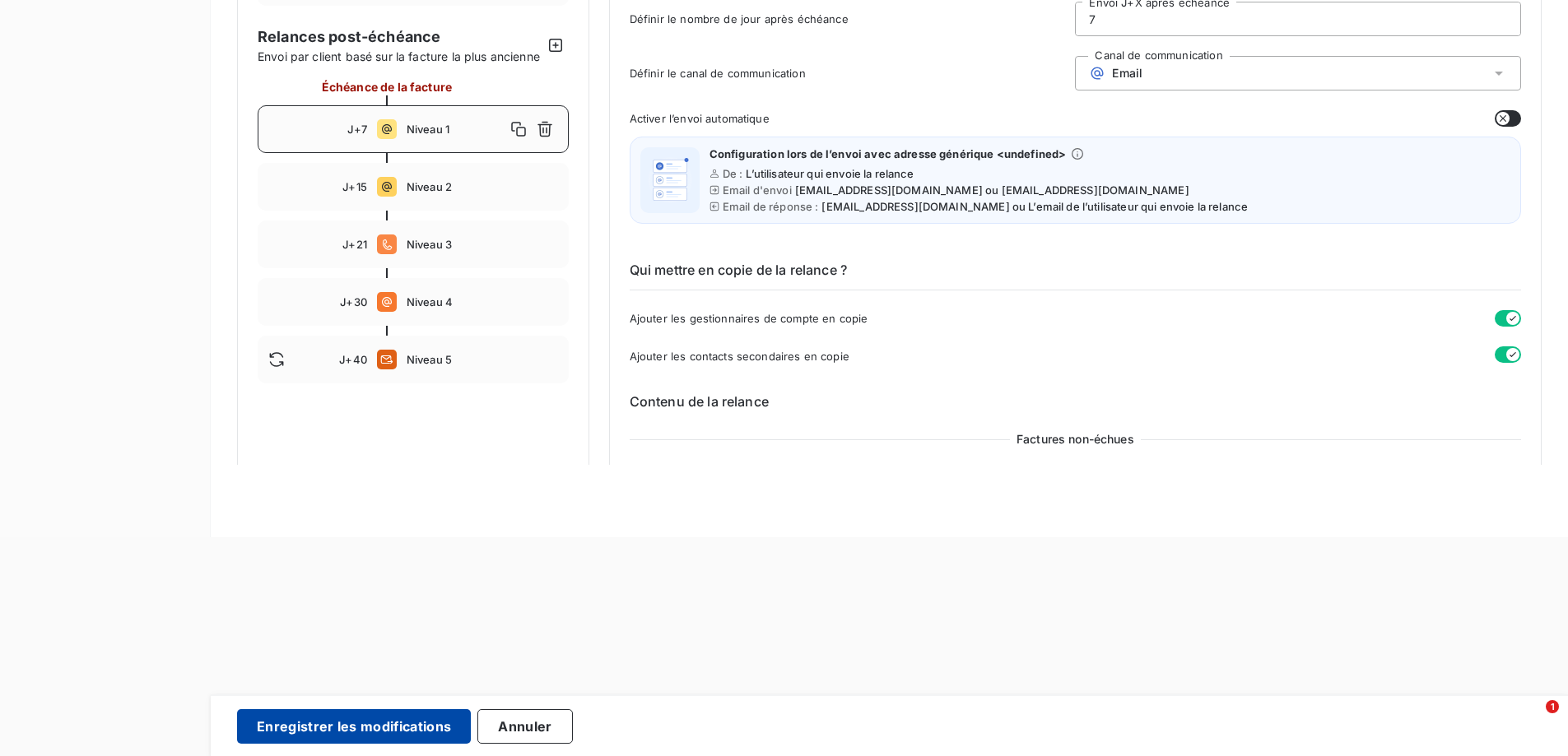
click at [346, 738] on button "Enregistrer les modifications" at bounding box center [354, 727] width 234 height 35
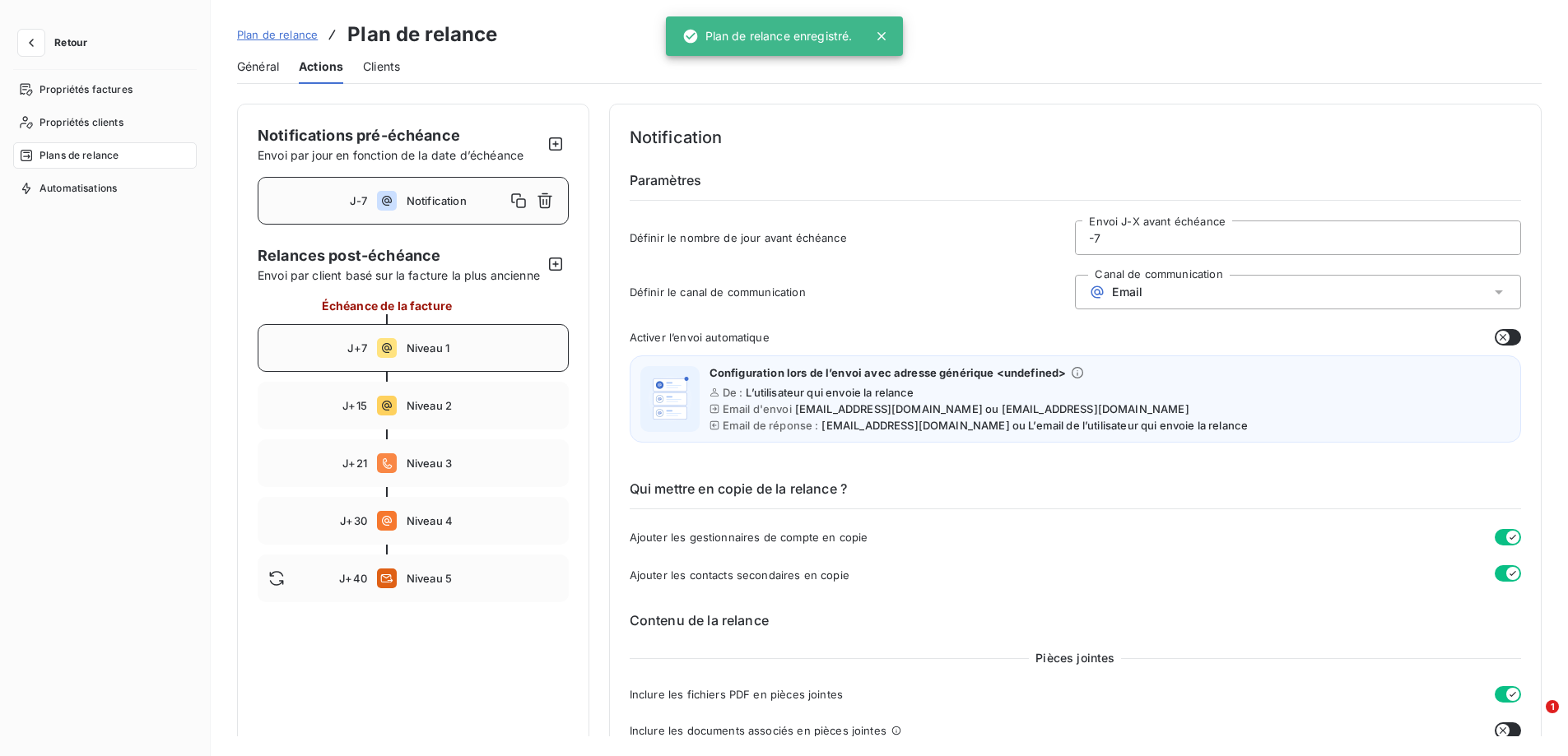
click at [400, 372] on div "J+7 Niveau 1" at bounding box center [413, 347] width 311 height 47
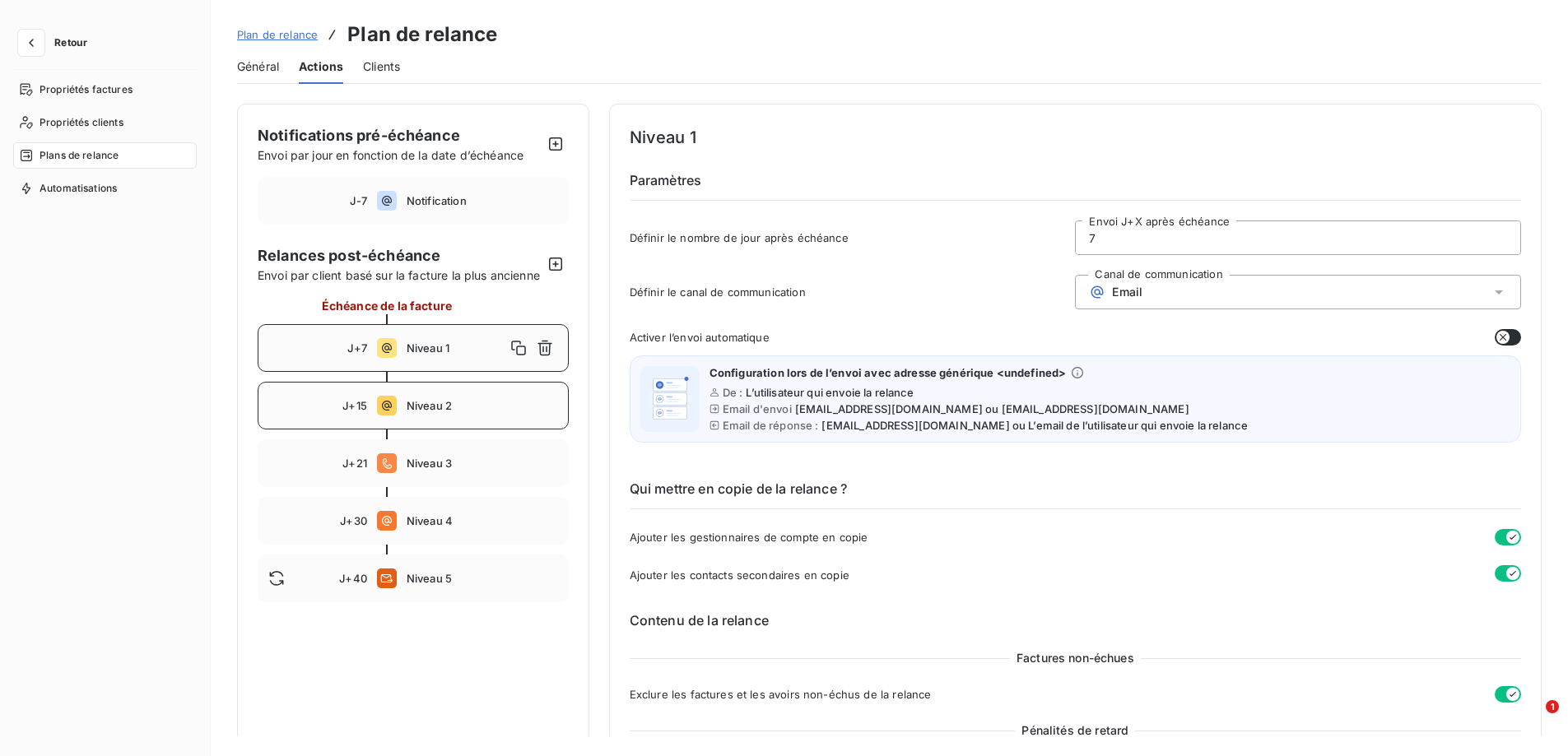
click at [431, 429] on div "J+15 Niveau 2" at bounding box center [413, 405] width 311 height 47
click at [445, 372] on div "J+7 Niveau 1" at bounding box center [413, 347] width 311 height 47
click at [427, 189] on div "J-7 Notification" at bounding box center [413, 200] width 311 height 47
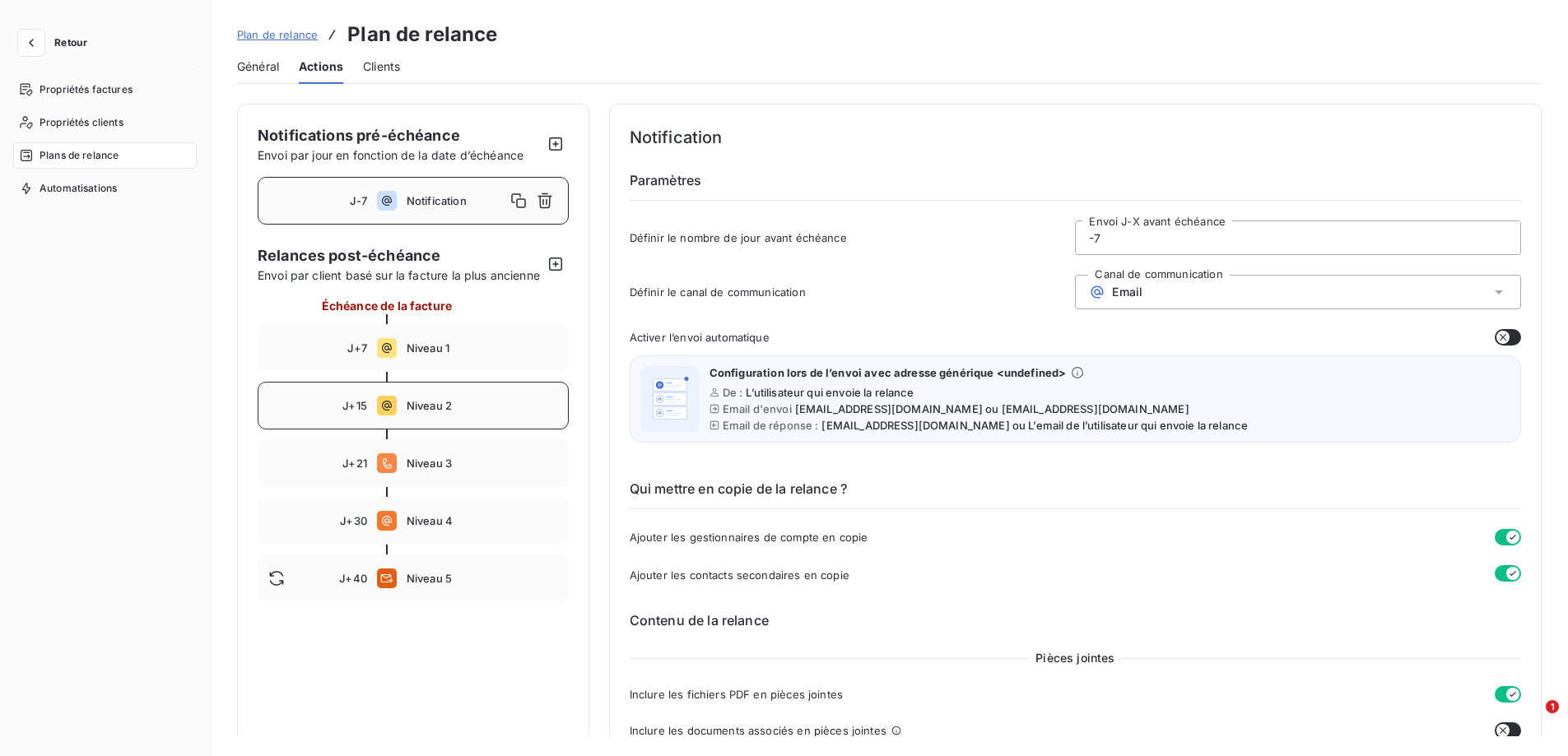
click at [418, 416] on div "J+15 Niveau 2" at bounding box center [413, 405] width 311 height 47
type input "15"
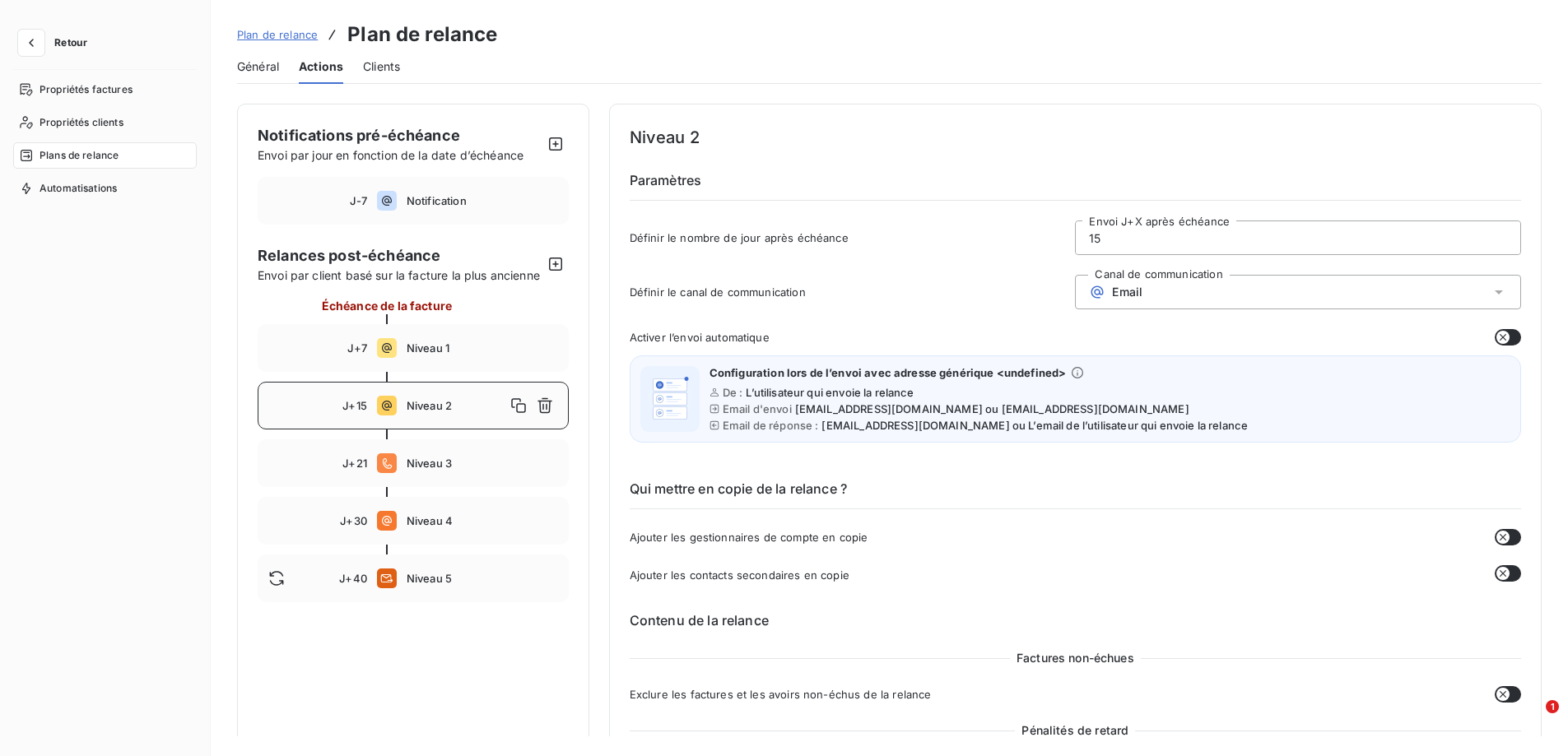
click at [1499, 541] on icon "button" at bounding box center [1503, 538] width 14 height 14
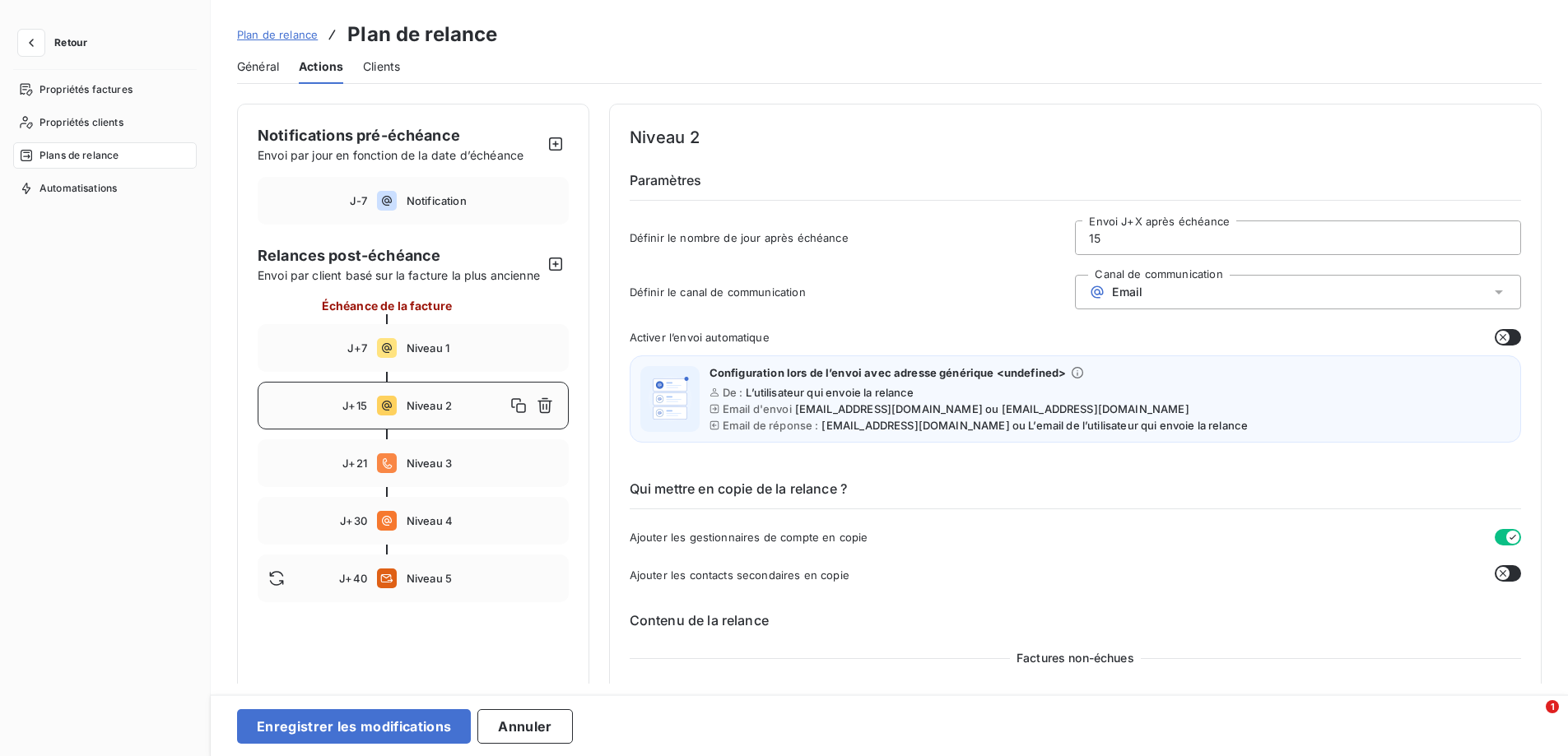
click at [1499, 573] on icon "button" at bounding box center [1503, 573] width 14 height 14
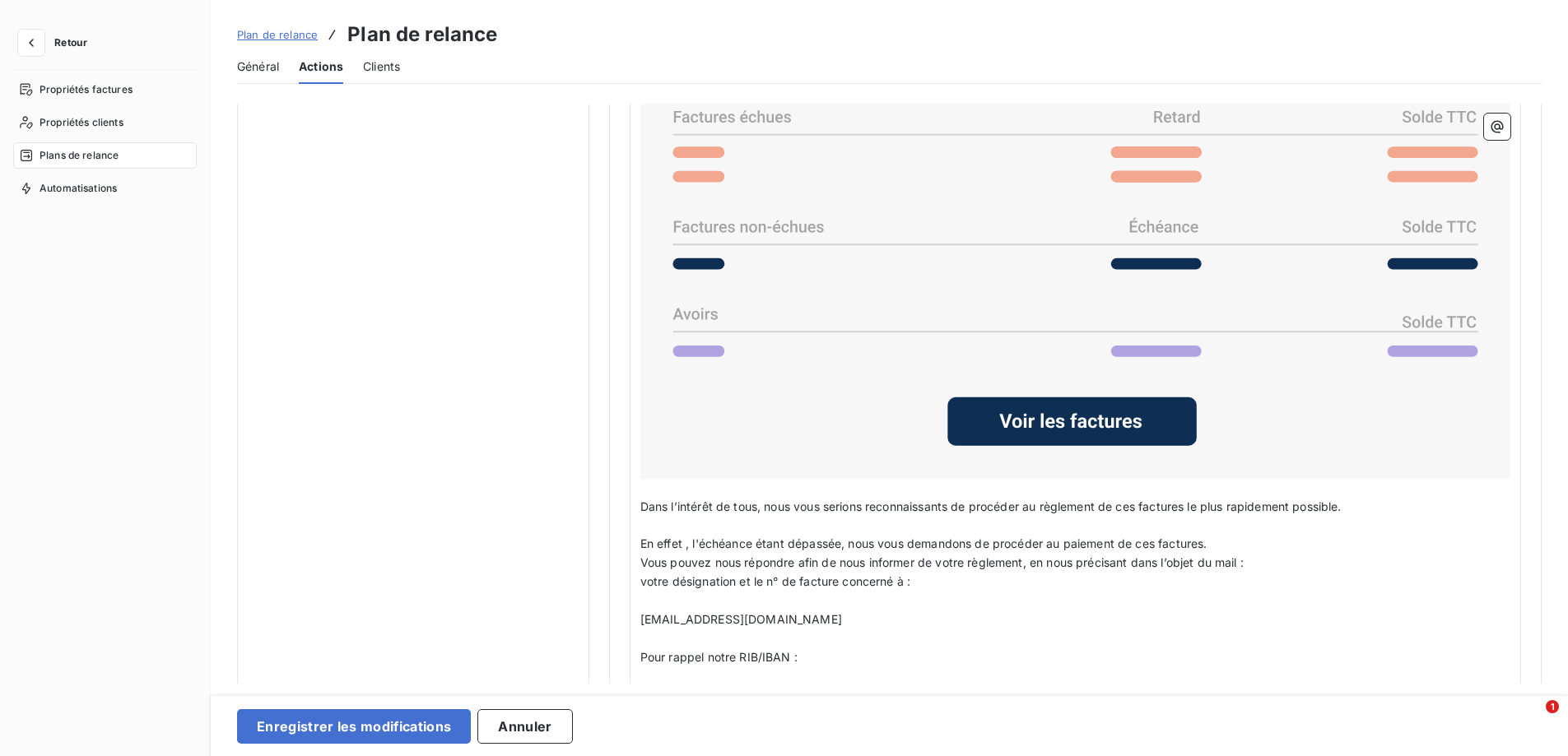
scroll to position [1563, 0]
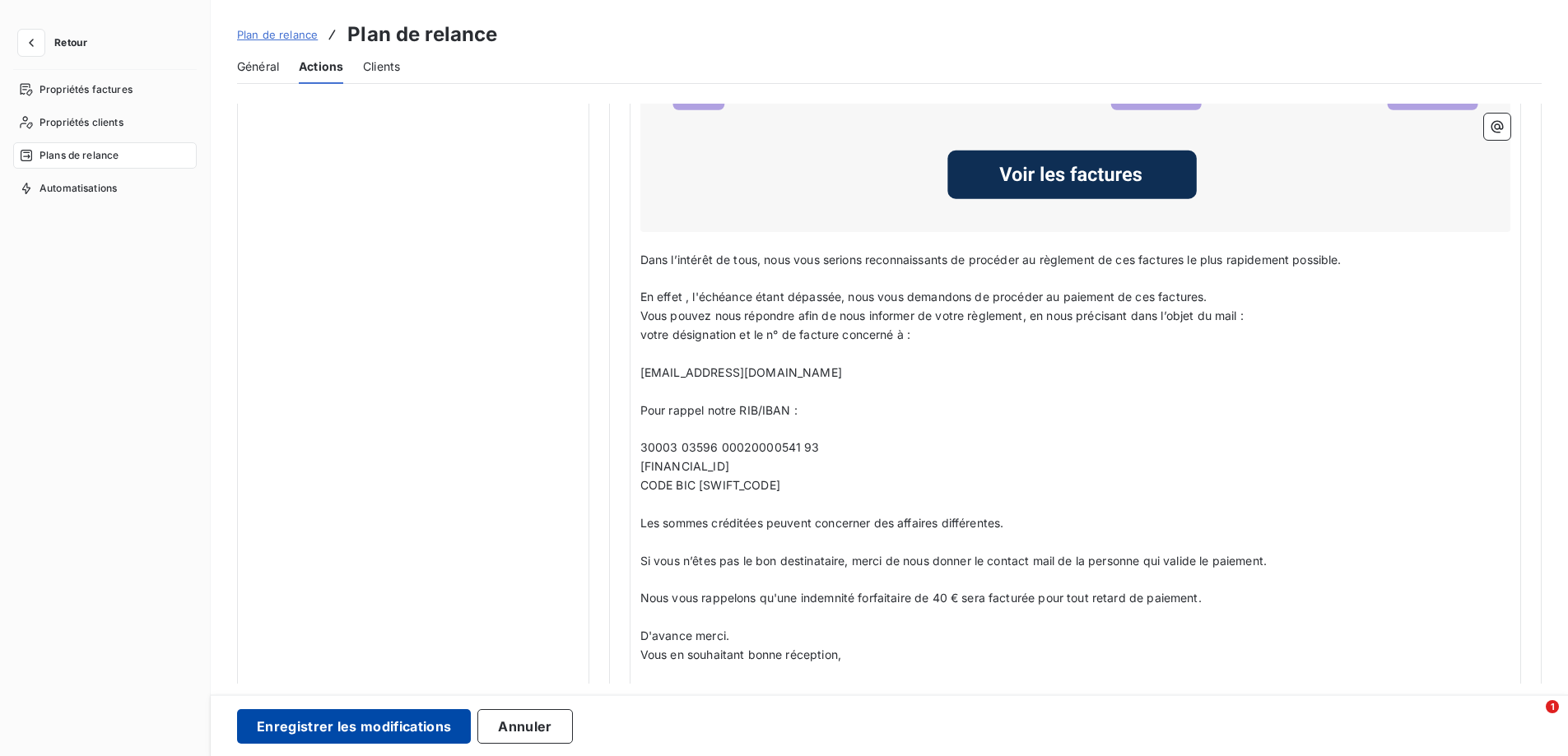
click at [385, 732] on button "Enregistrer les modifications" at bounding box center [354, 727] width 234 height 35
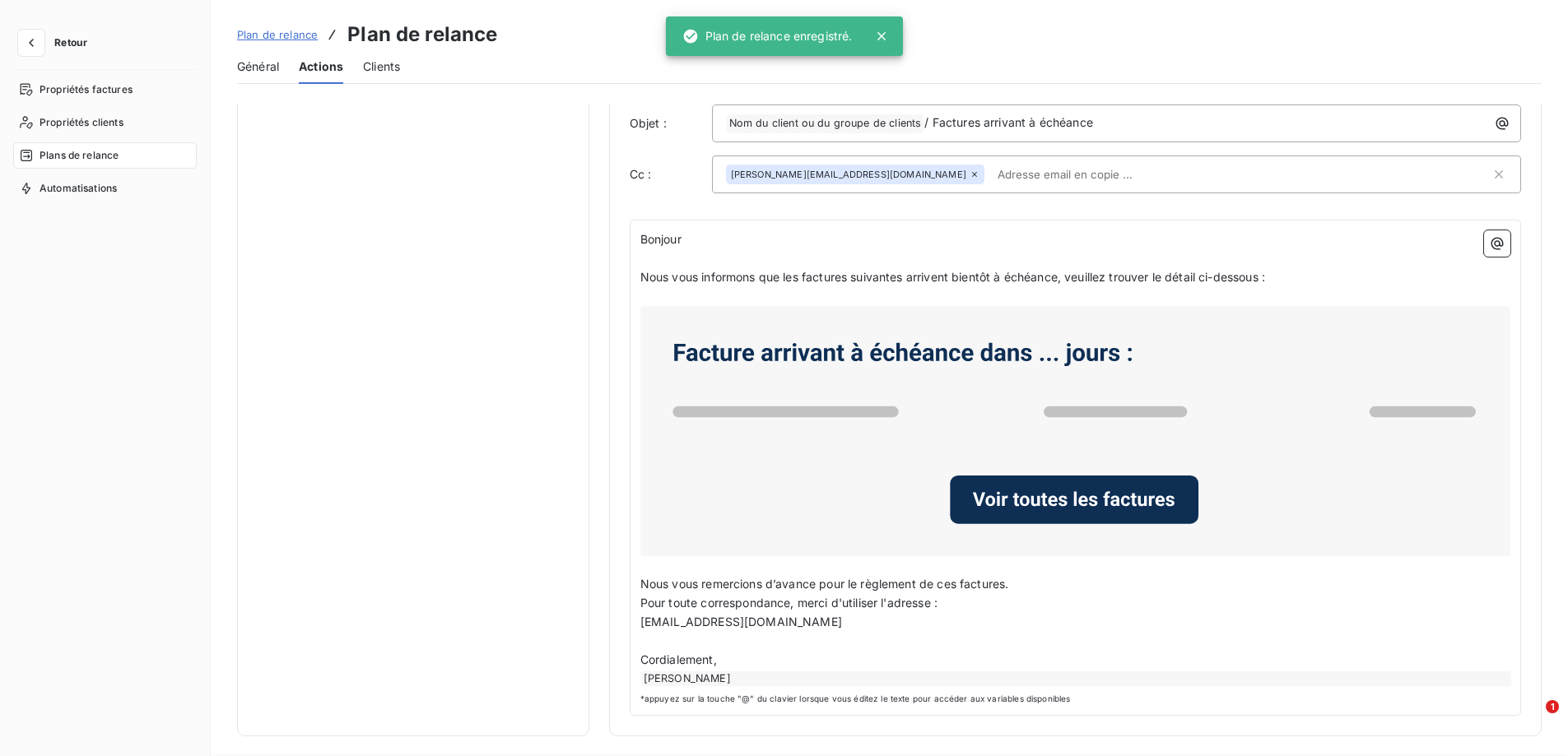
scroll to position [0, 0]
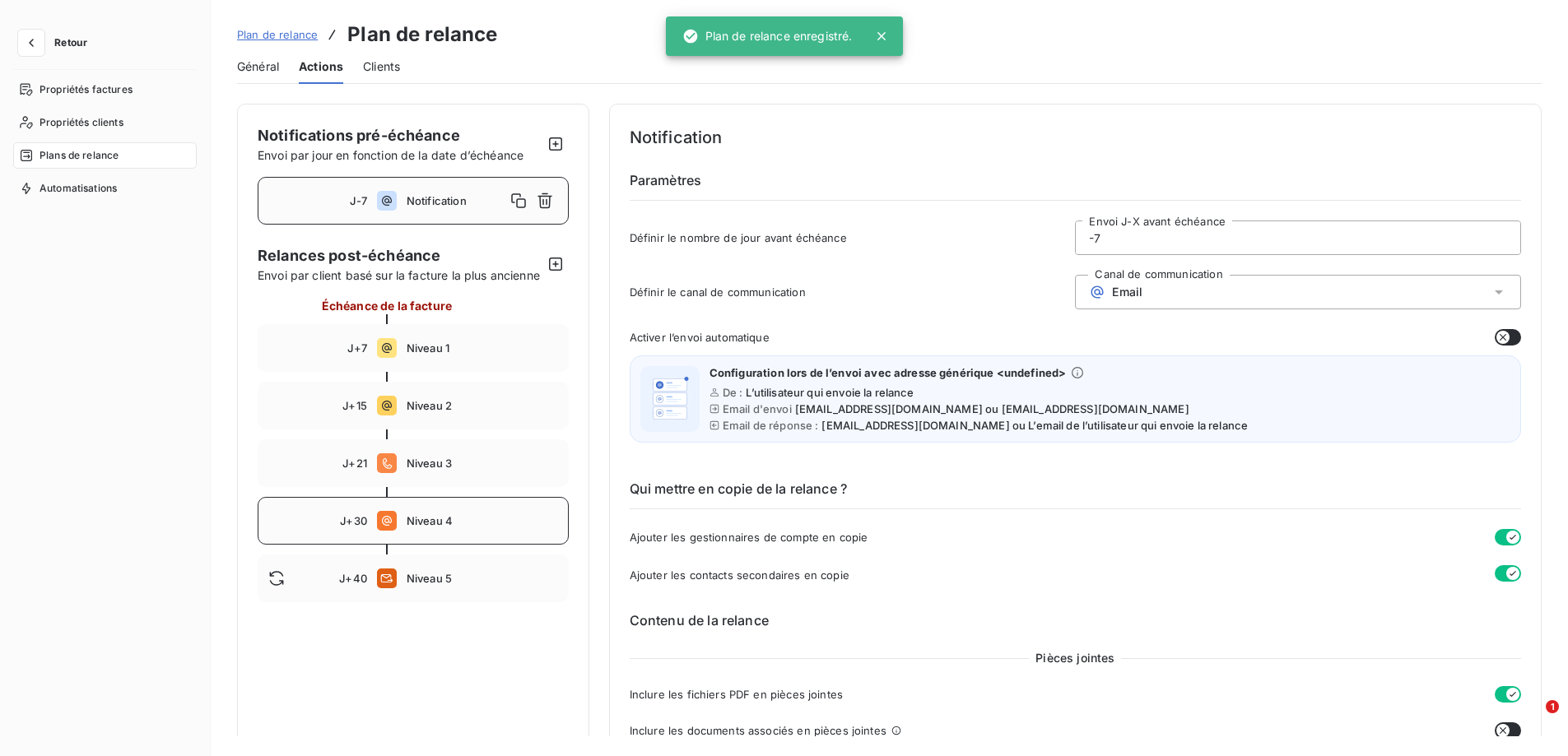
click at [404, 535] on div "J+30 Niveau 4" at bounding box center [413, 520] width 311 height 47
type input "30"
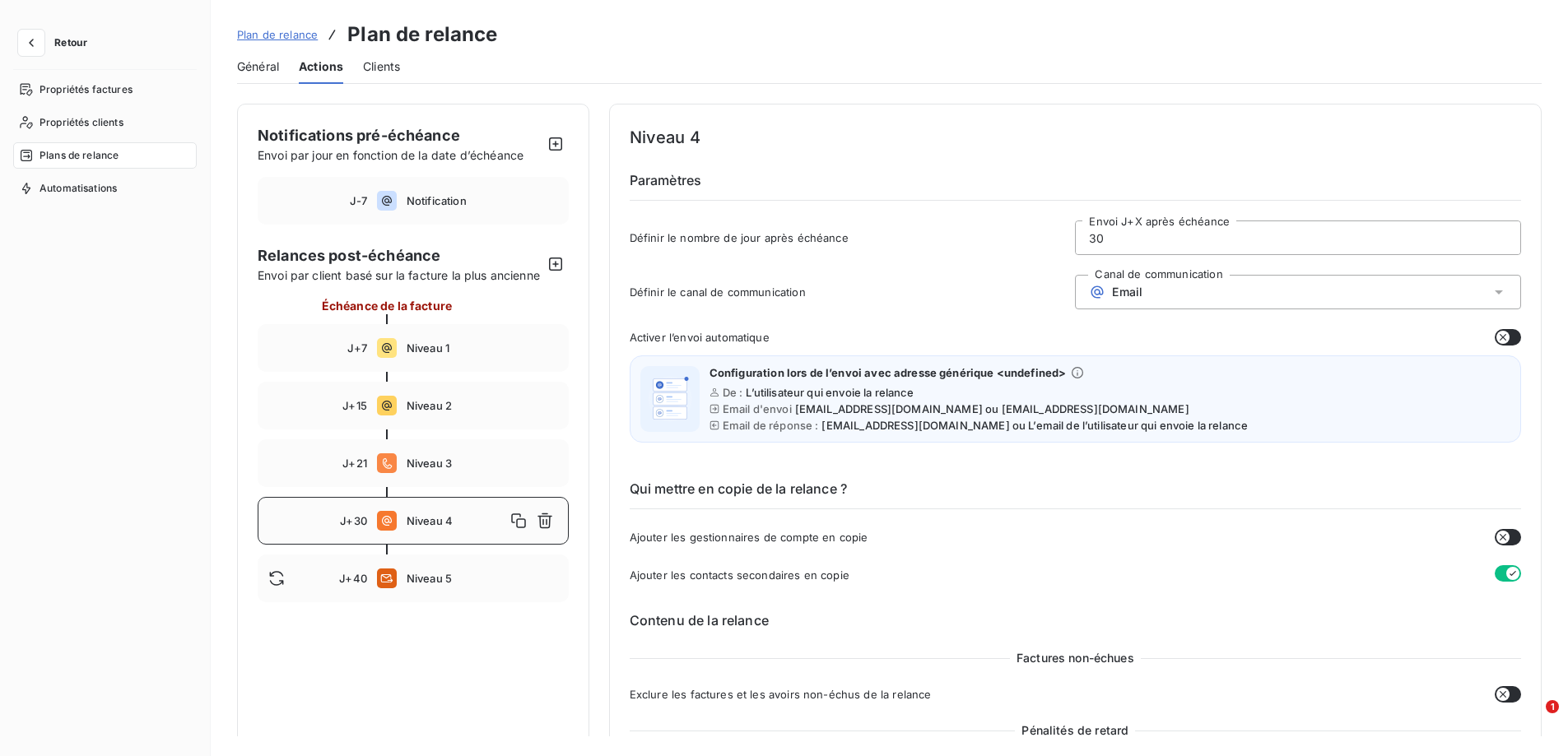
click at [798, 538] on span "Ajouter les gestionnaires de compte en copie" at bounding box center [749, 538] width 239 height 14
click at [1502, 539] on icon "button" at bounding box center [1503, 538] width 14 height 14
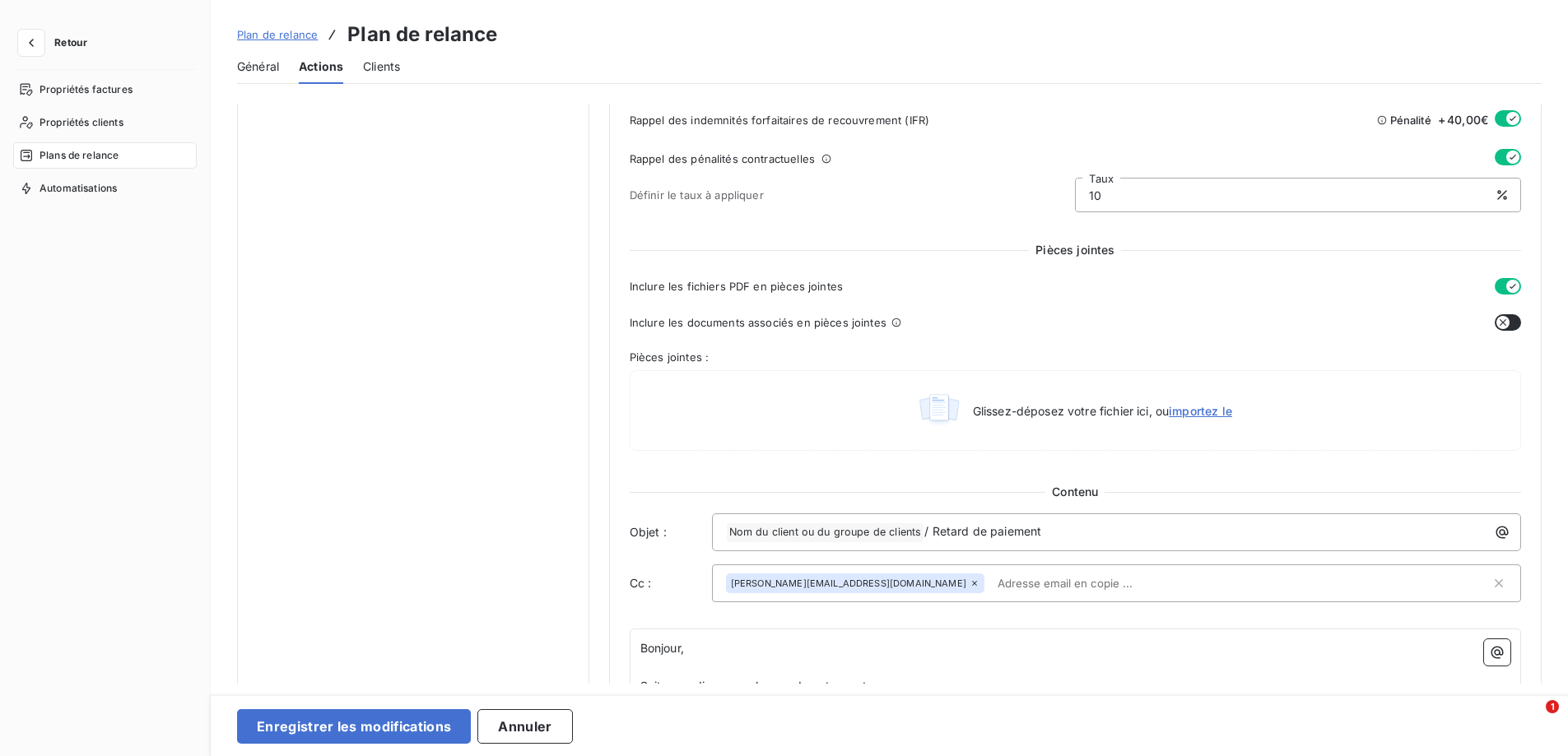
scroll to position [566, 0]
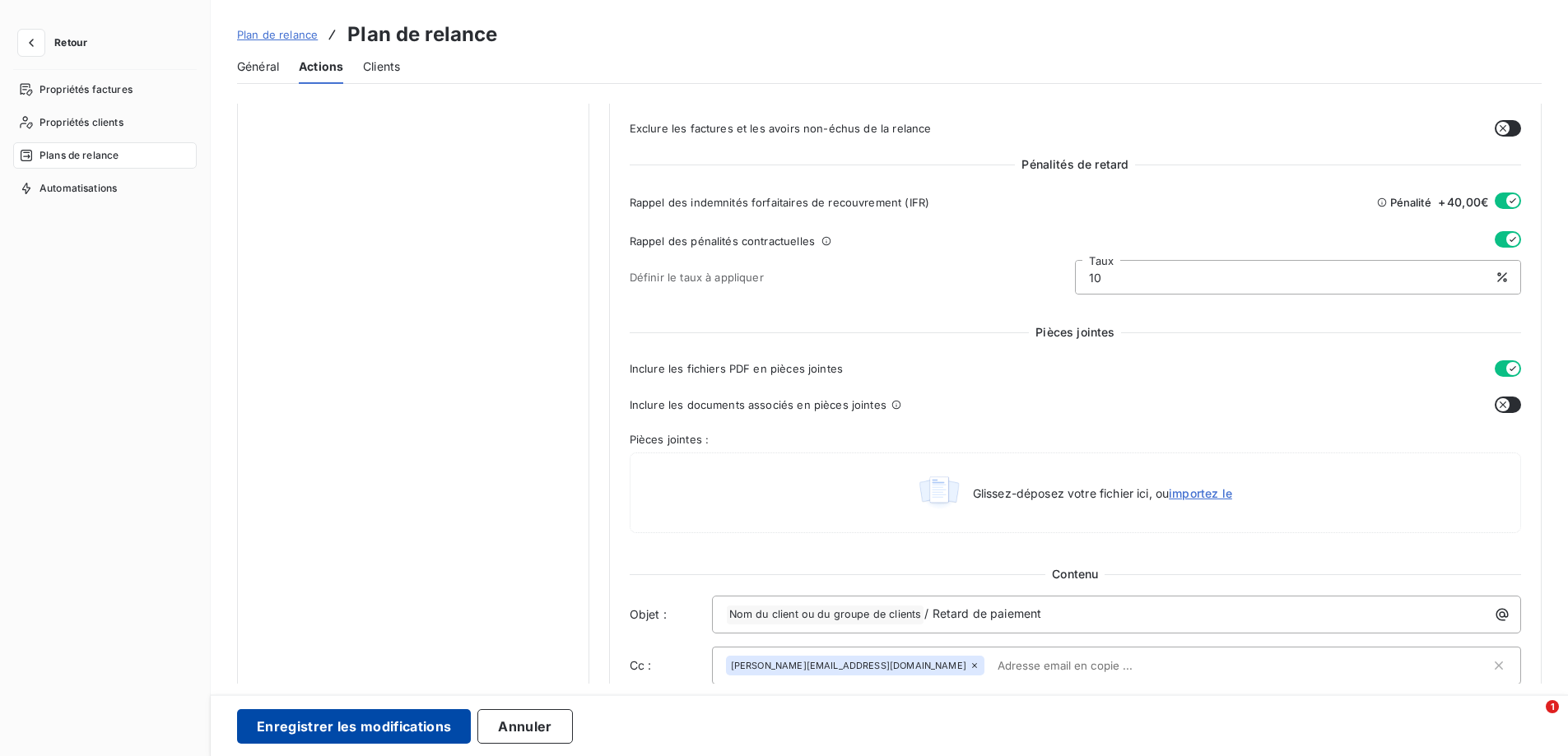
click at [372, 723] on button "Enregistrer les modifications" at bounding box center [354, 727] width 234 height 35
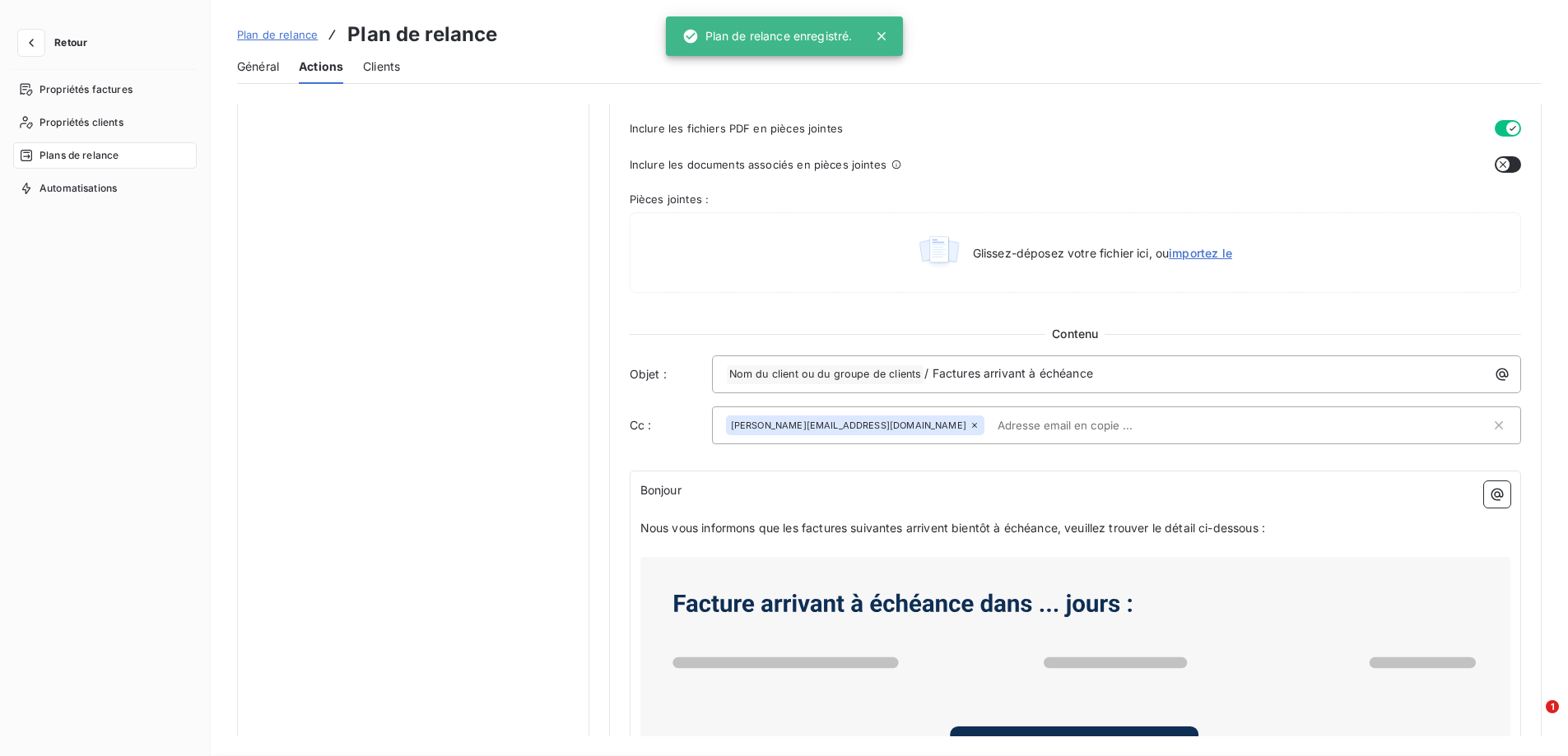
scroll to position [0, 0]
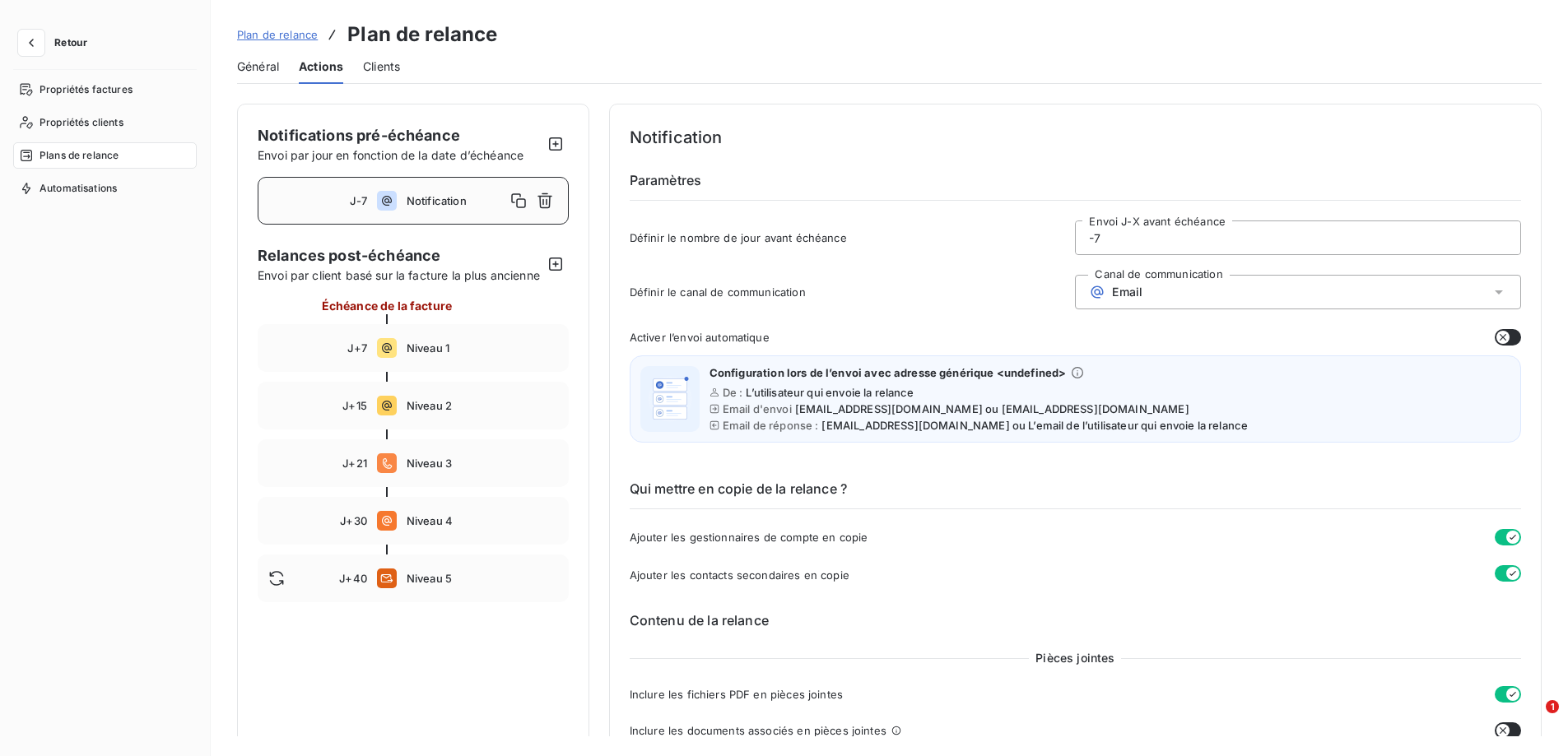
click at [450, 197] on span "Notification" at bounding box center [456, 201] width 99 height 14
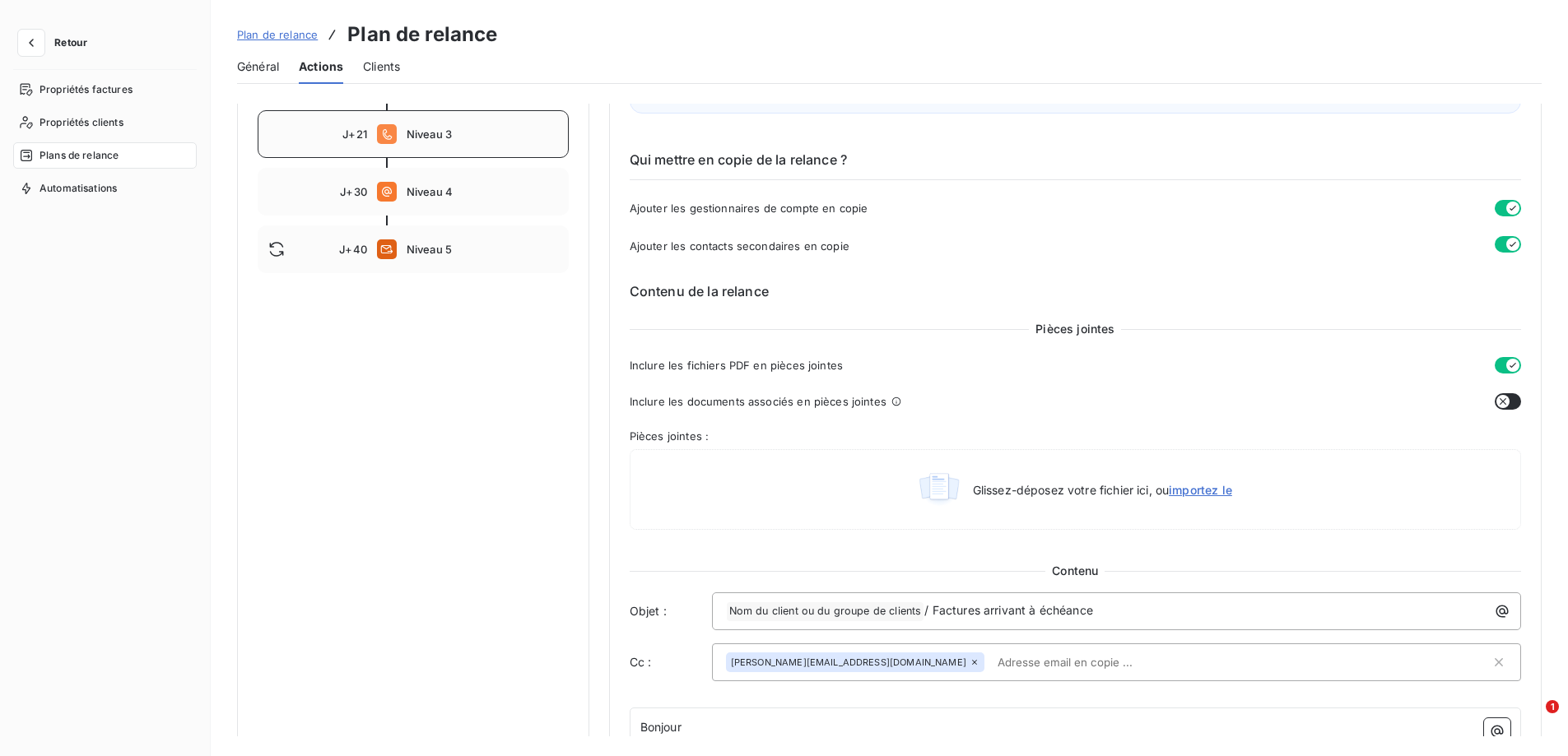
scroll to position [82, 0]
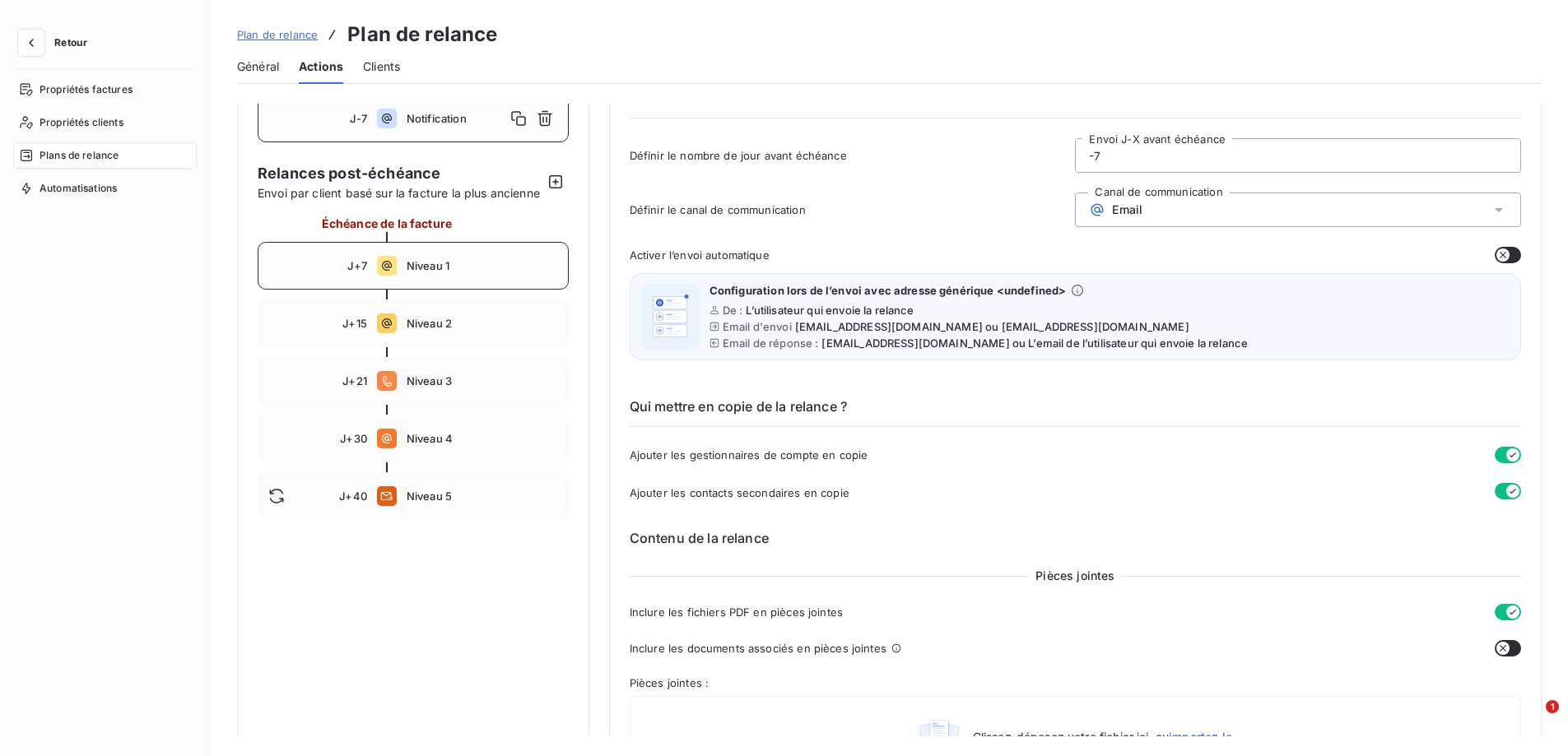
click at [422, 290] on div "J+7 Niveau 1" at bounding box center [413, 265] width 311 height 47
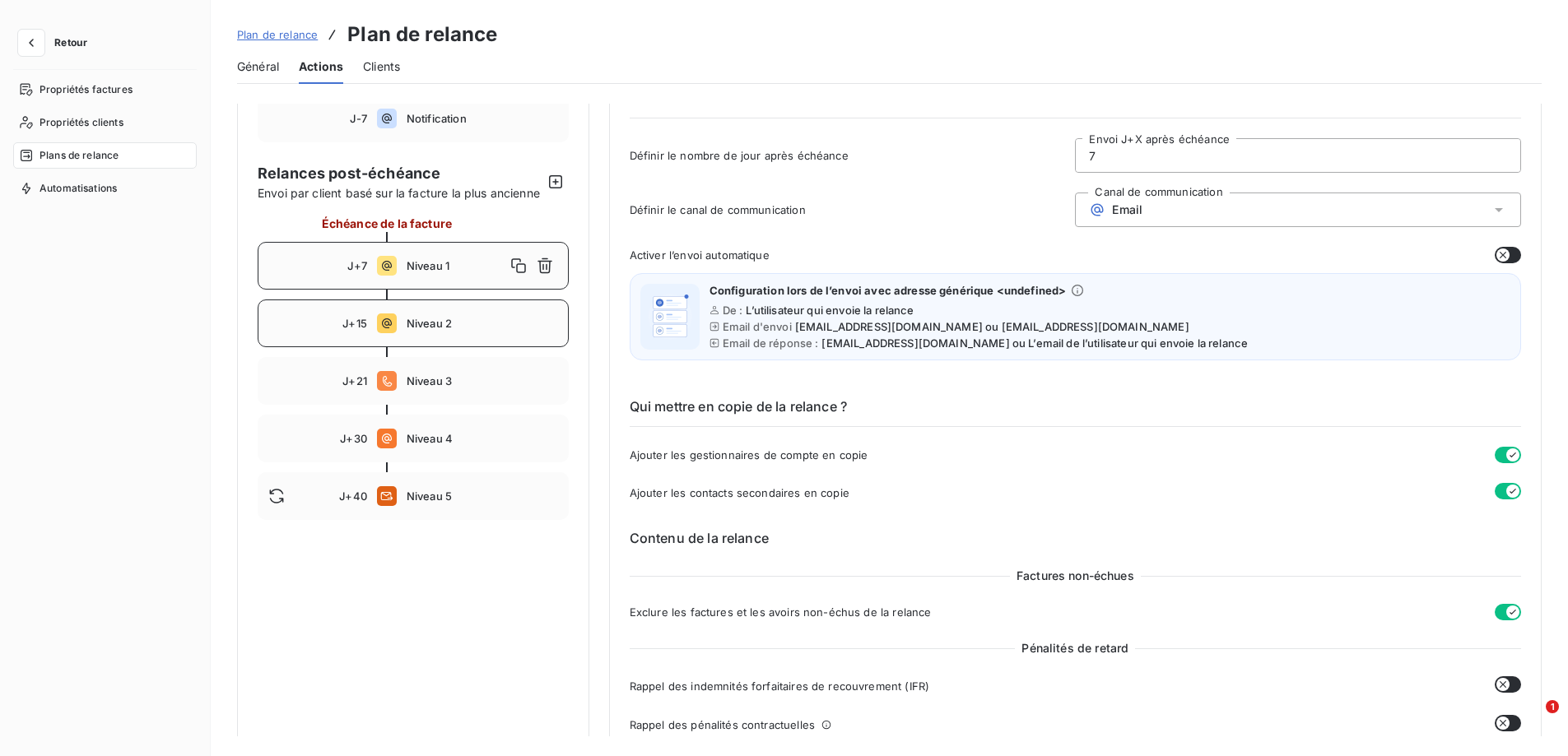
click at [393, 334] on icon at bounding box center [387, 323] width 19 height 19
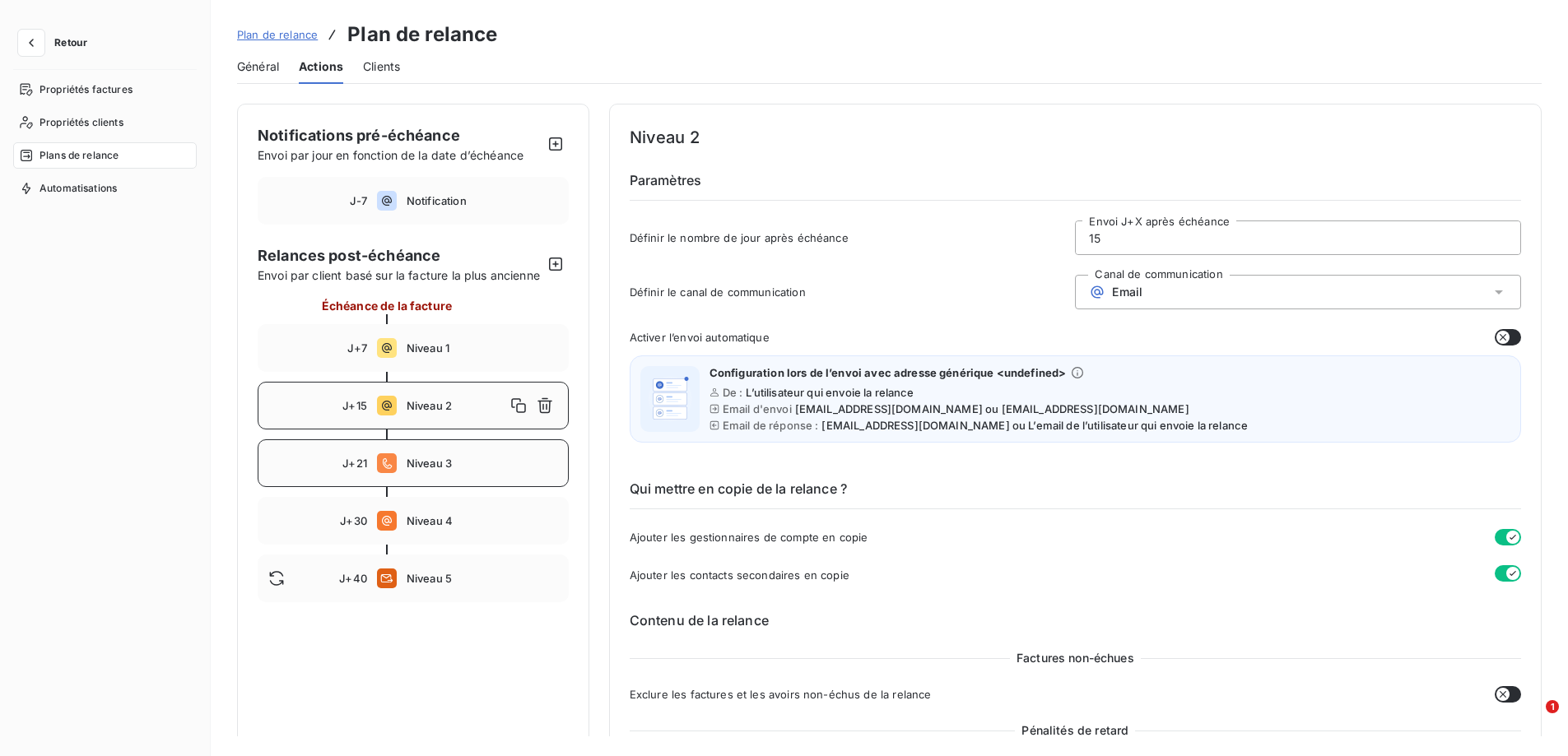
click at [410, 470] on span "Niveau 3" at bounding box center [482, 463] width 152 height 14
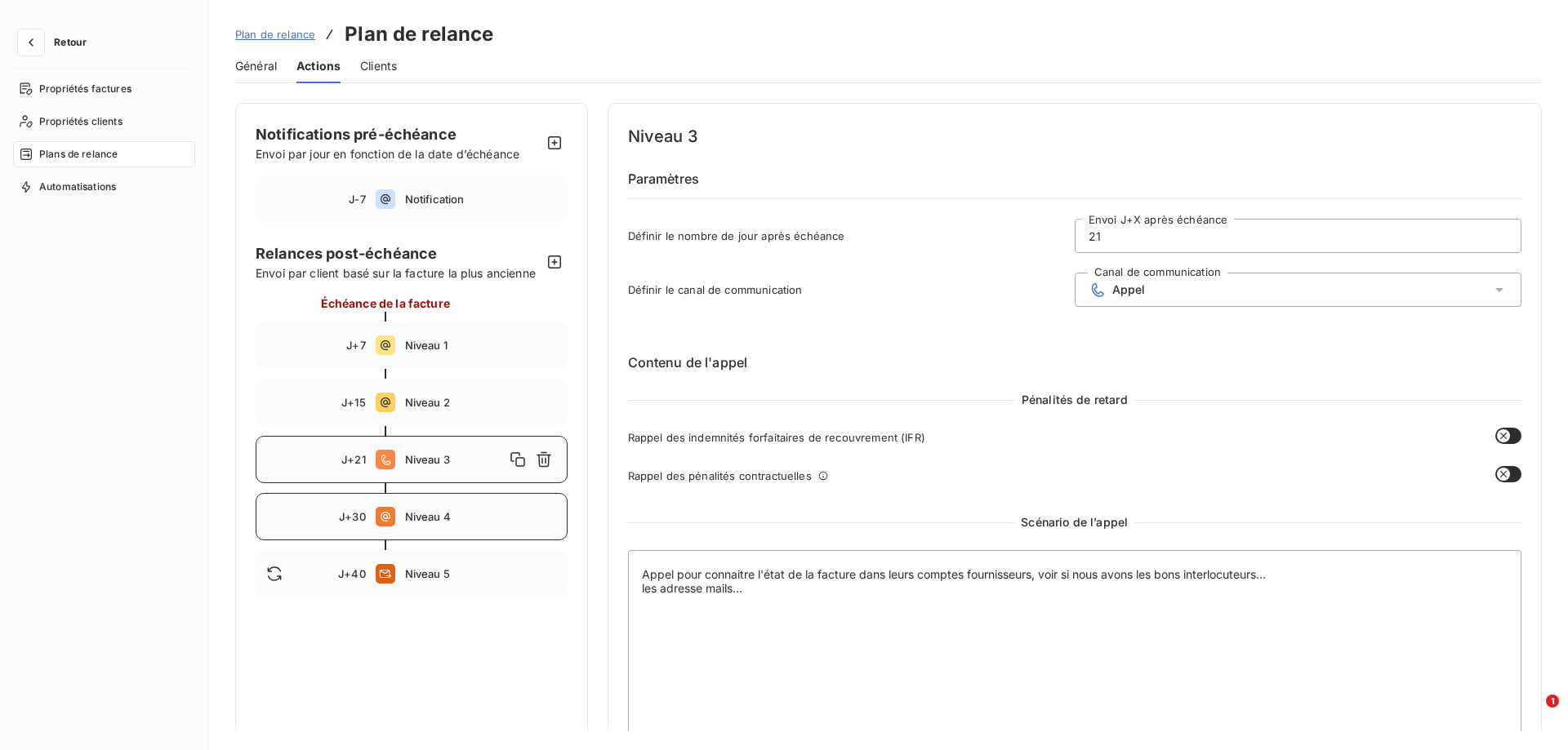
click at [417, 521] on span "Niveau 4" at bounding box center [481, 517] width 152 height 13
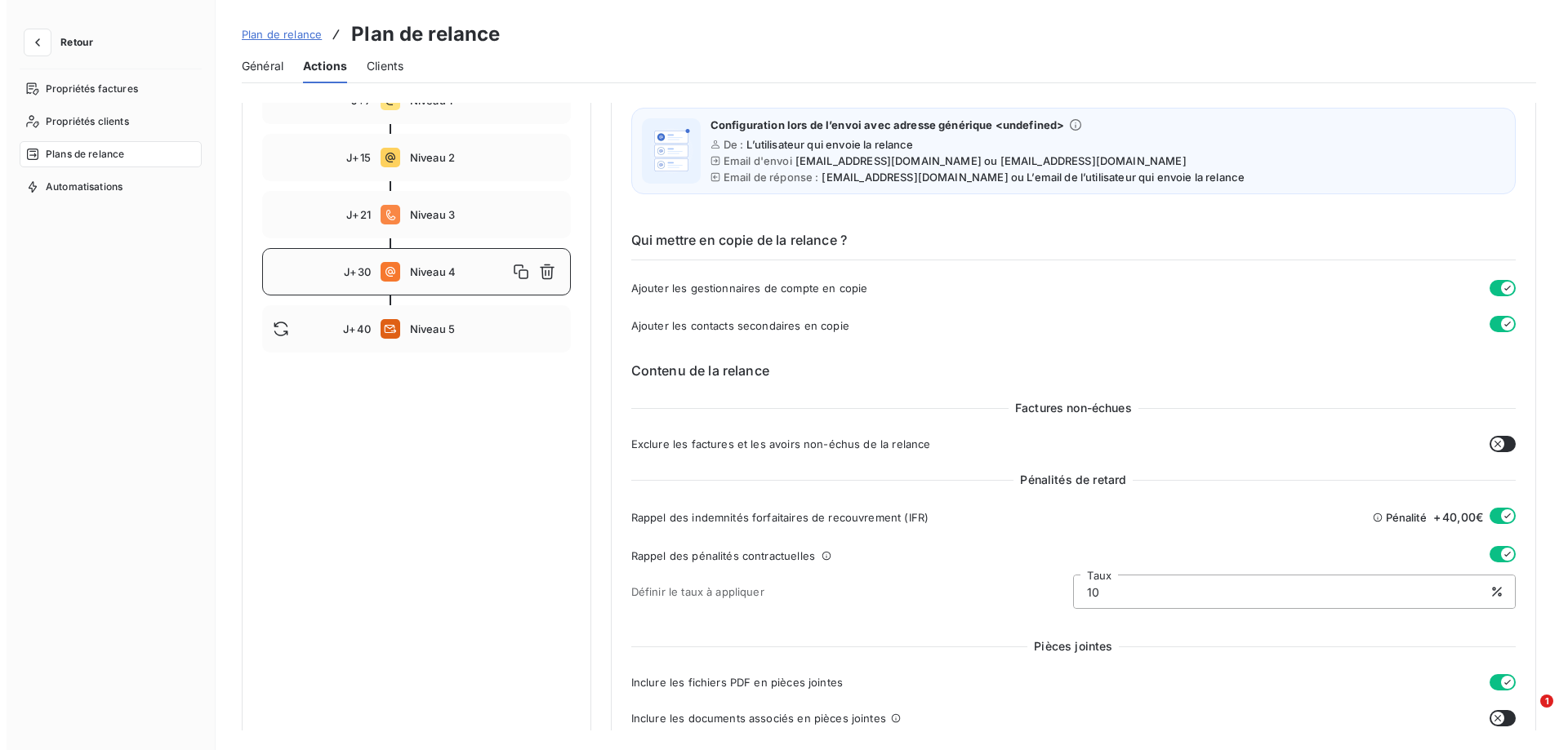
scroll to position [163, 0]
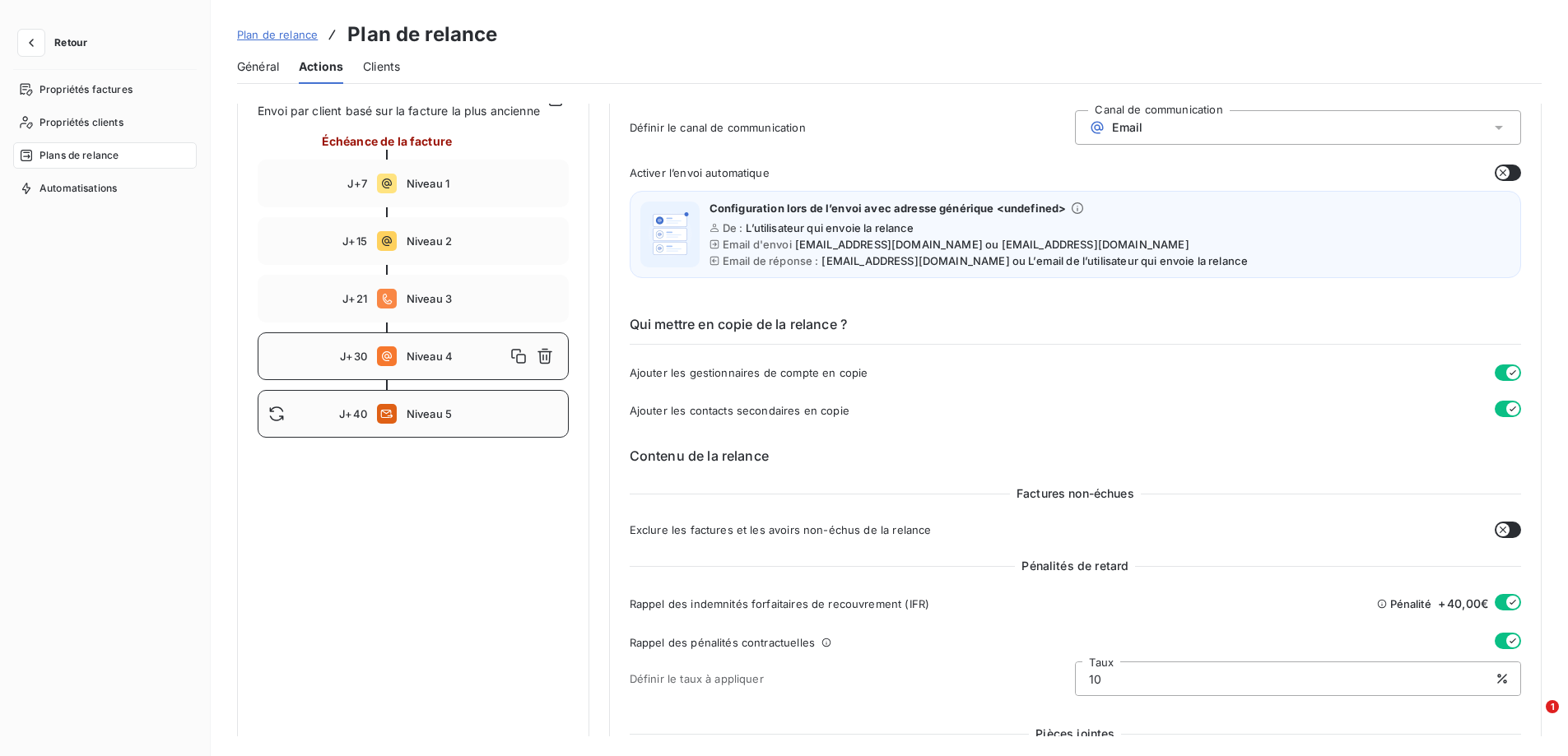
click at [389, 423] on icon at bounding box center [387, 414] width 19 height 19
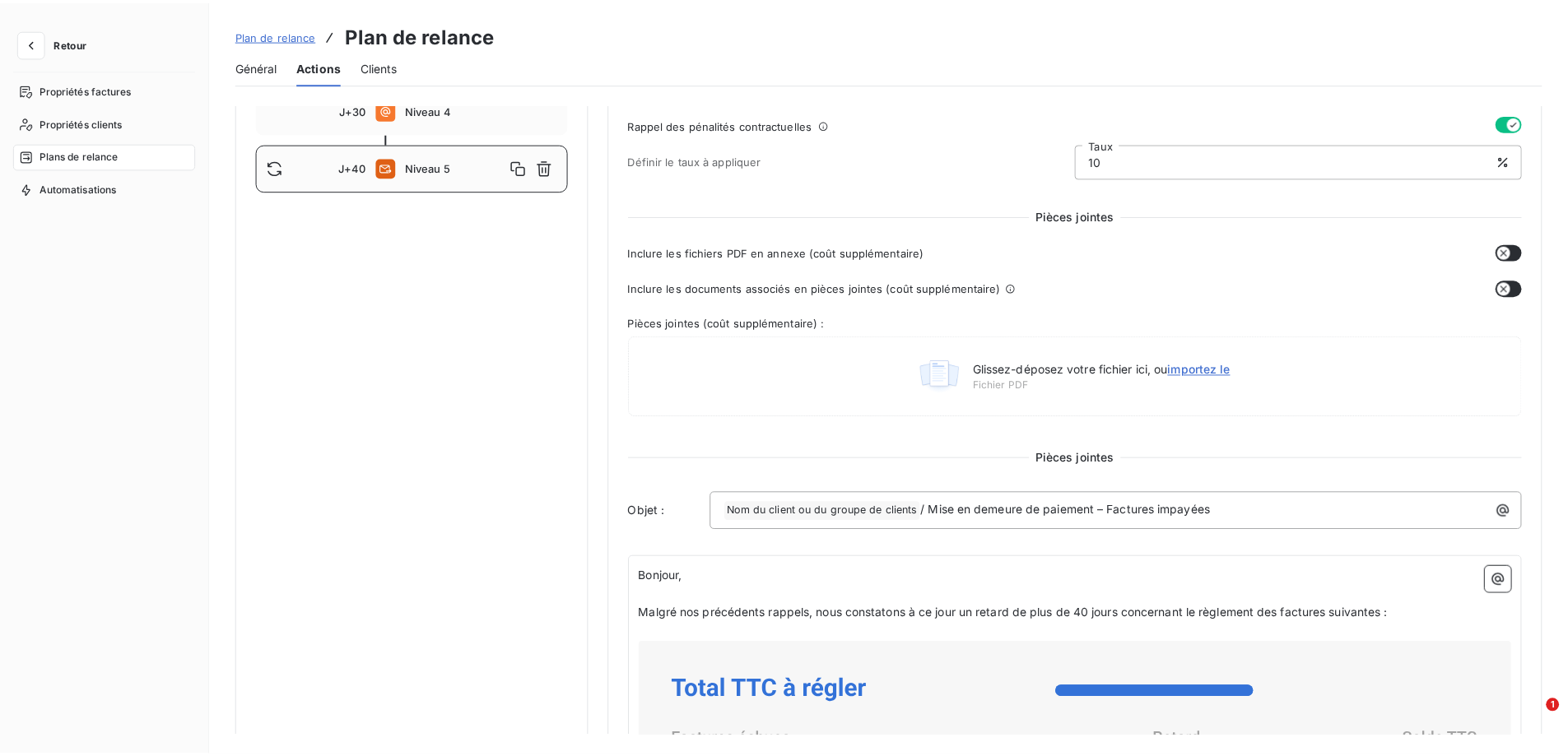
scroll to position [247, 0]
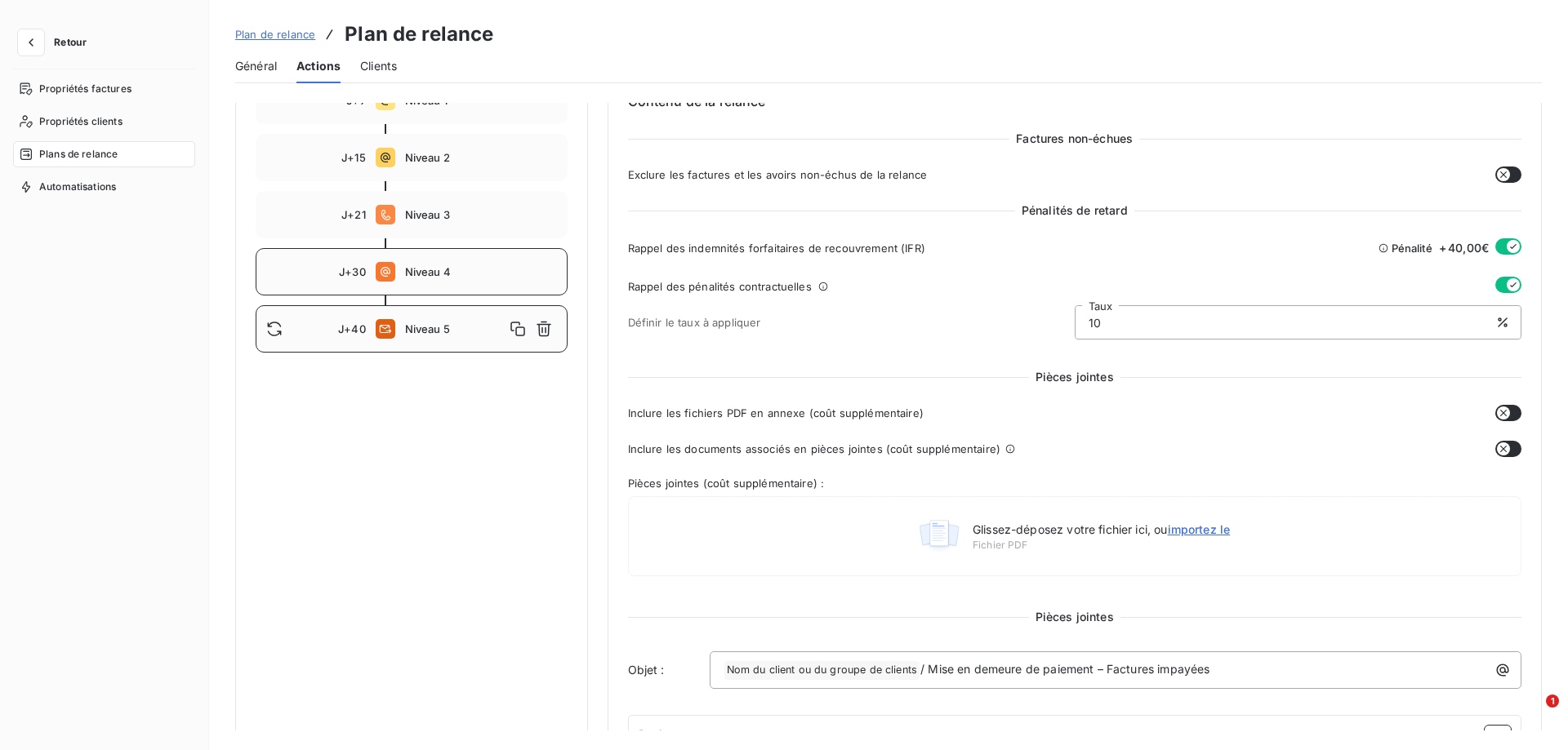
click at [416, 282] on div "J+30 Niveau 4" at bounding box center [411, 271] width 312 height 47
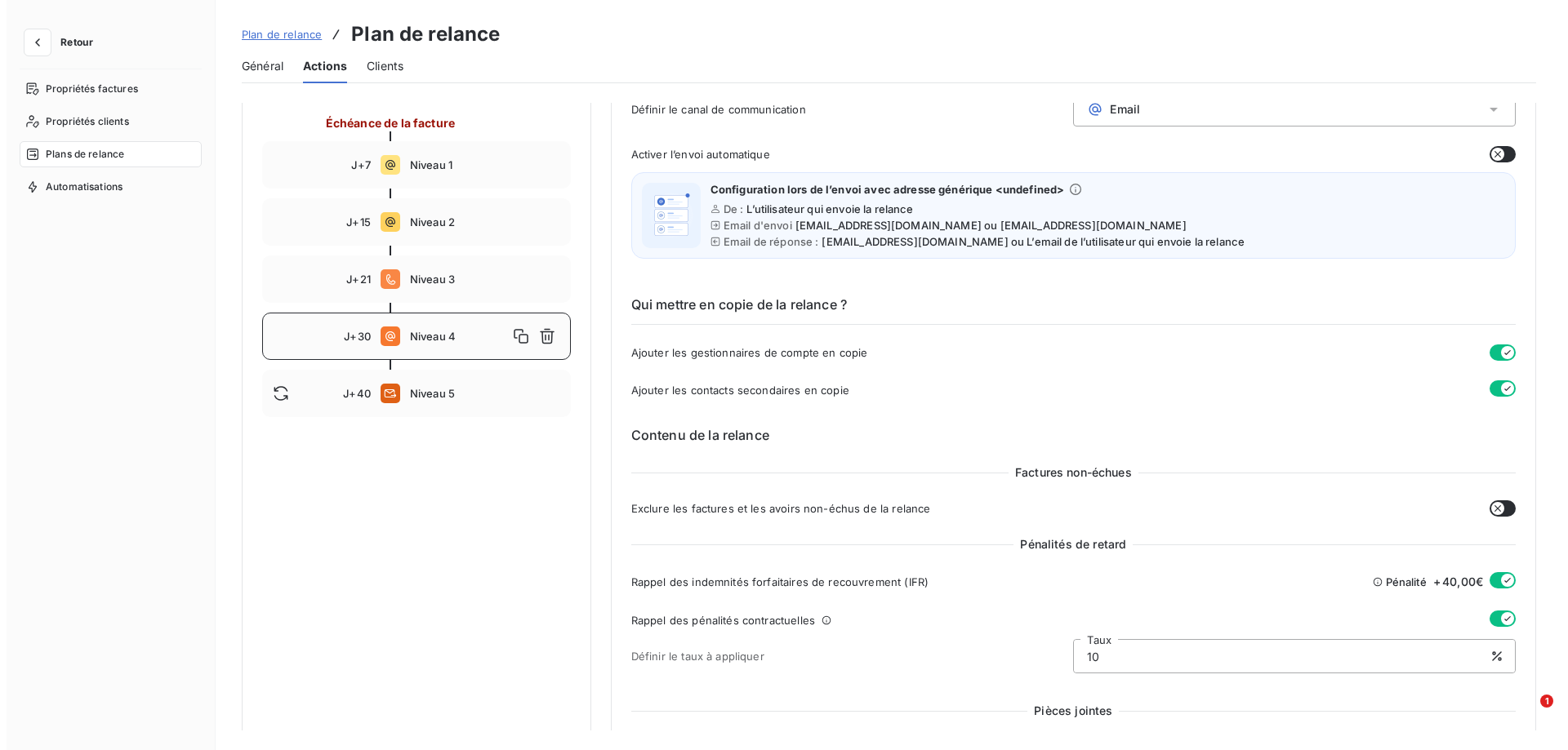
scroll to position [99, 0]
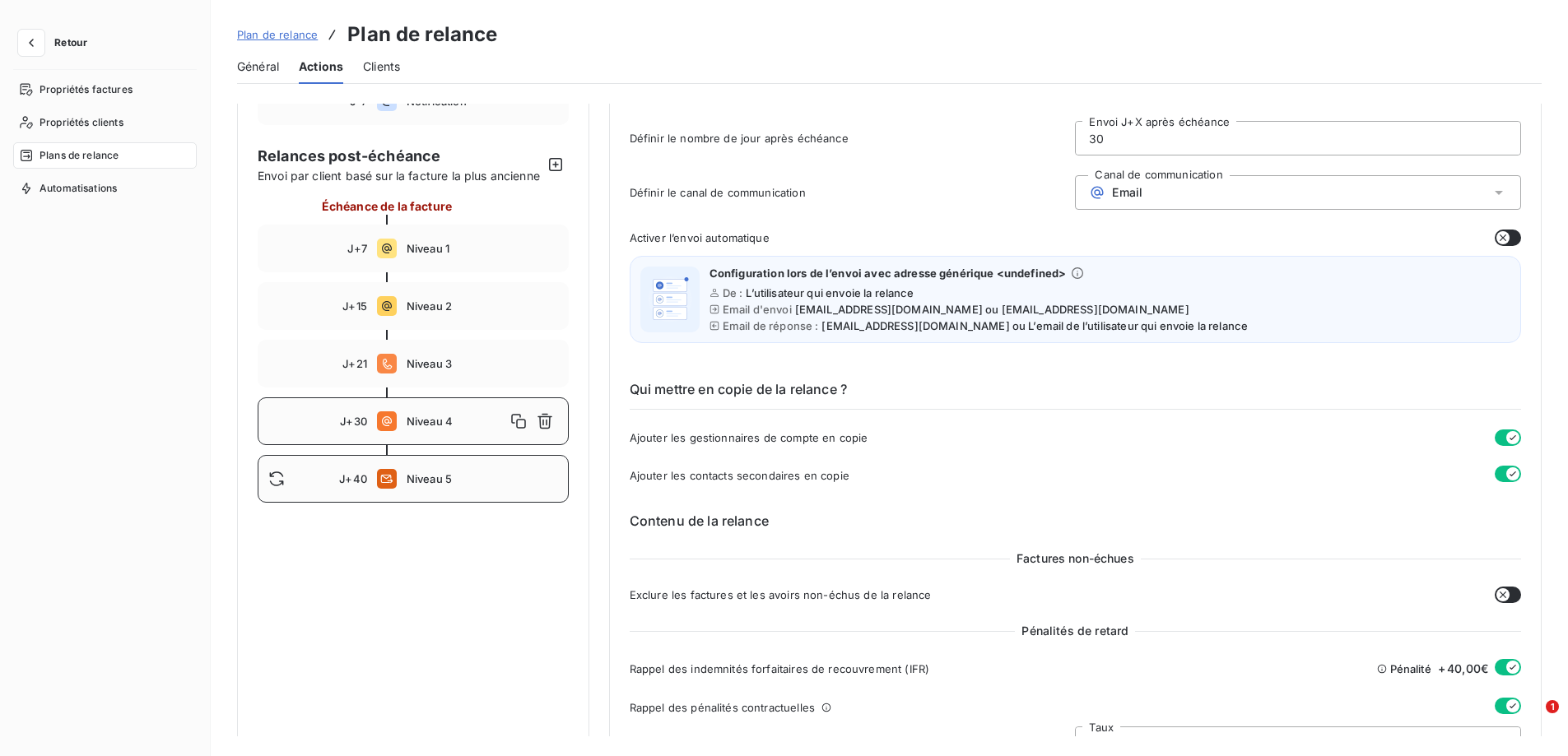
click at [429, 484] on div "J+40 Niveau 5" at bounding box center [413, 479] width 311 height 47
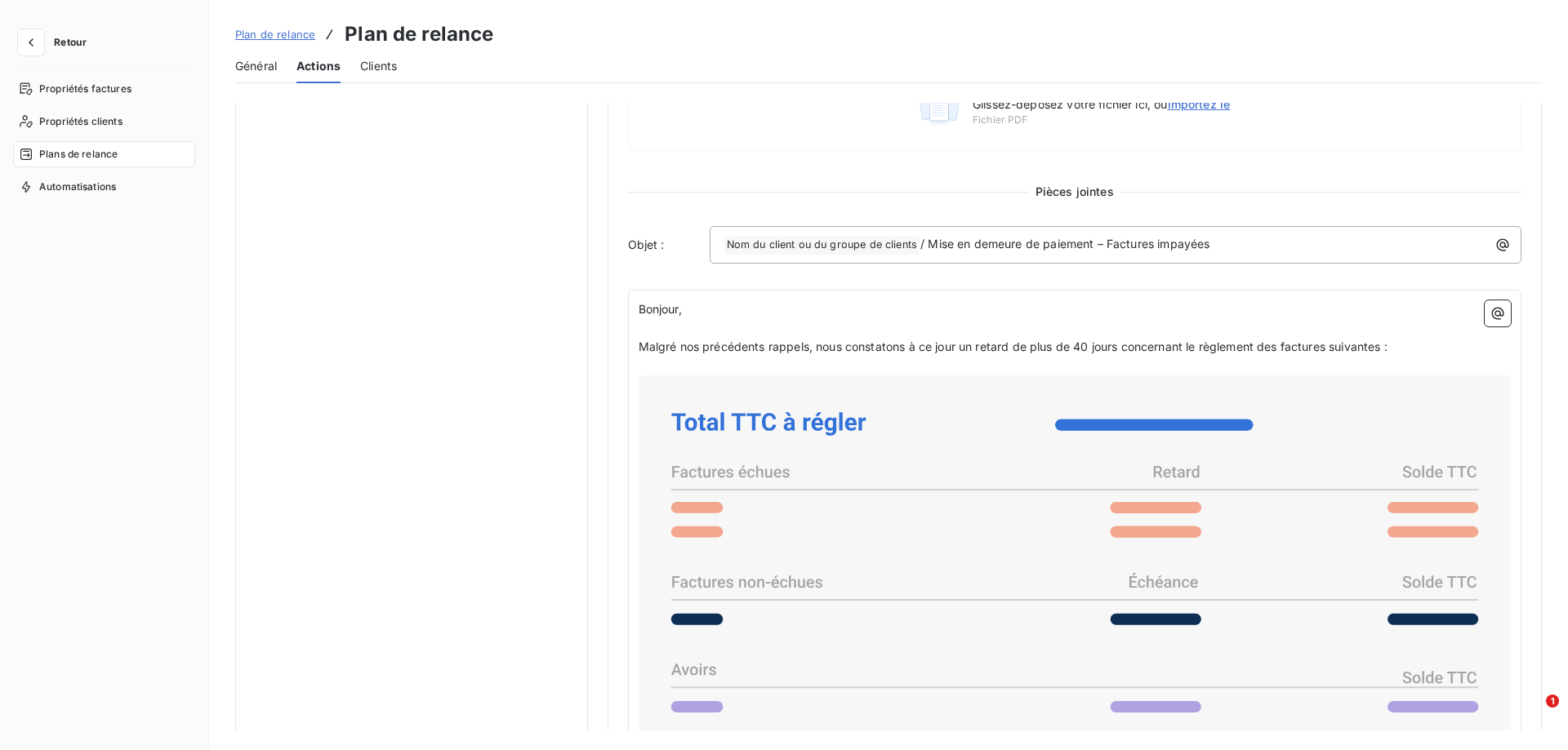
scroll to position [752, 0]
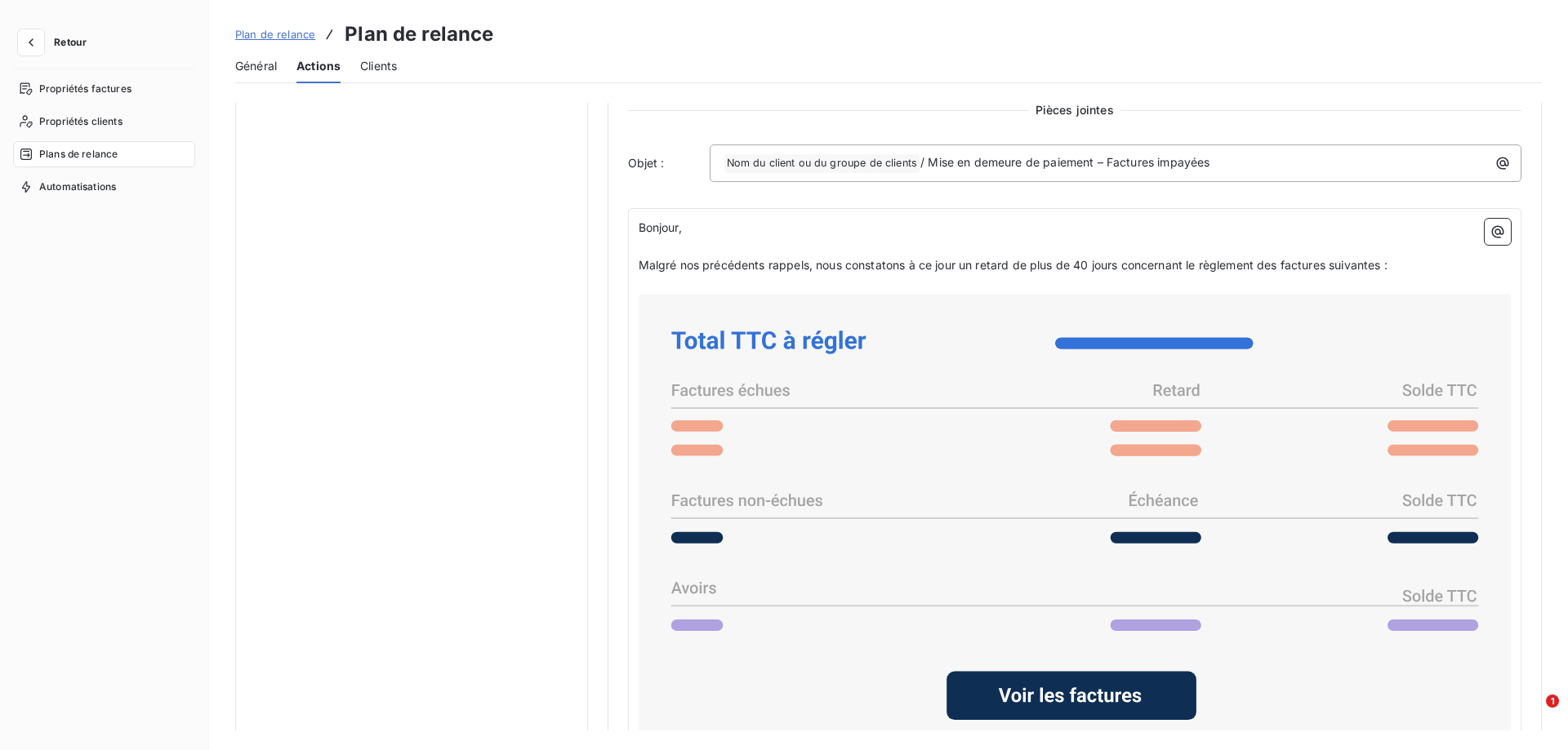
click at [1384, 196] on div "Pièces jointes Inclure les fichiers PDF en annexe (coût supplémentaire) Inclure…" at bounding box center [1075, 480] width 894 height 1235
click at [1318, 162] on p "﻿ Nom du client ou du groupe de clients ﻿ / Mise en demeure de paiement – Factu…" at bounding box center [1120, 163] width 793 height 19
click at [1308, 186] on div "Pièces jointes Inclure les fichiers PDF en annexe (coût supplémentaire) Inclure…" at bounding box center [1075, 480] width 894 height 1235
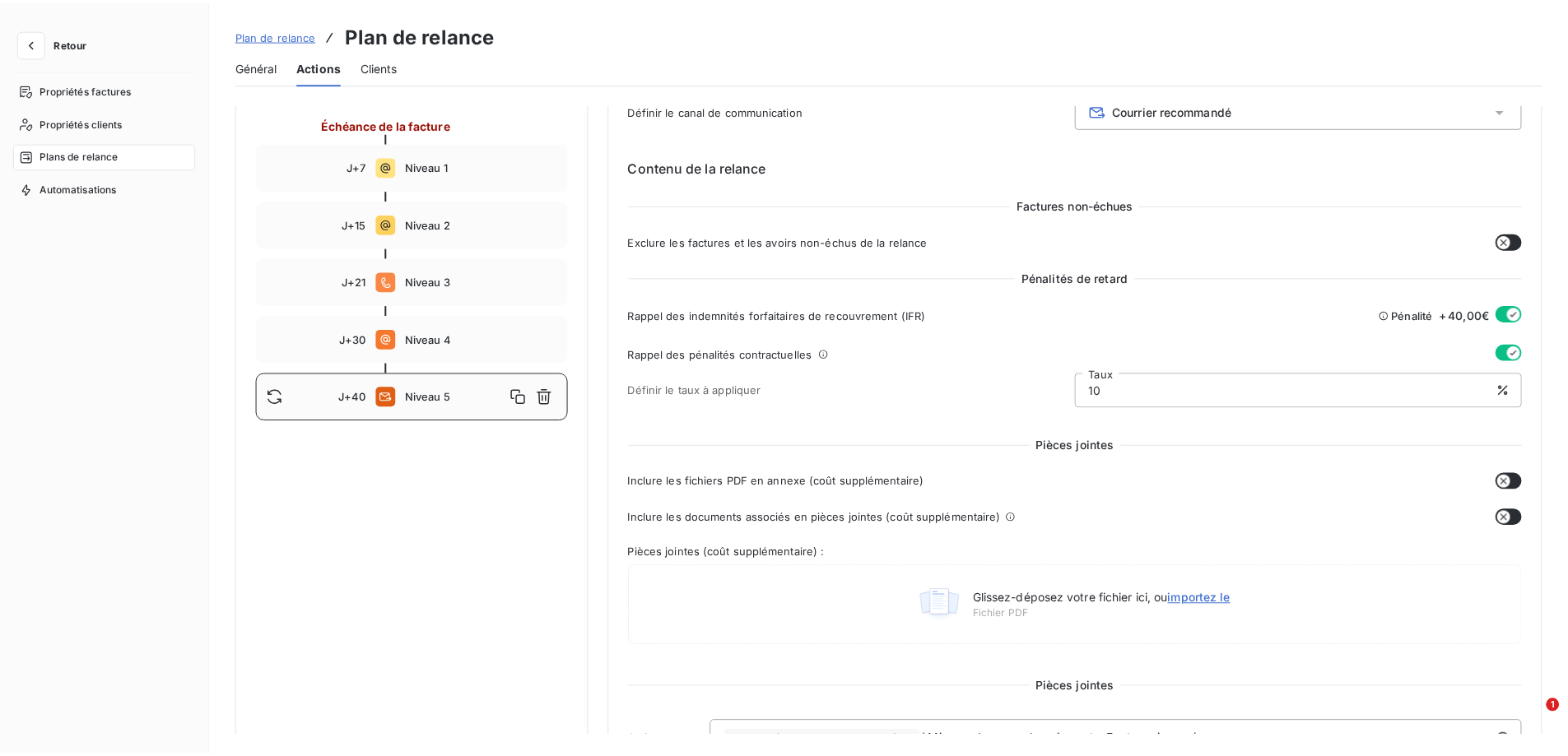
scroll to position [100, 0]
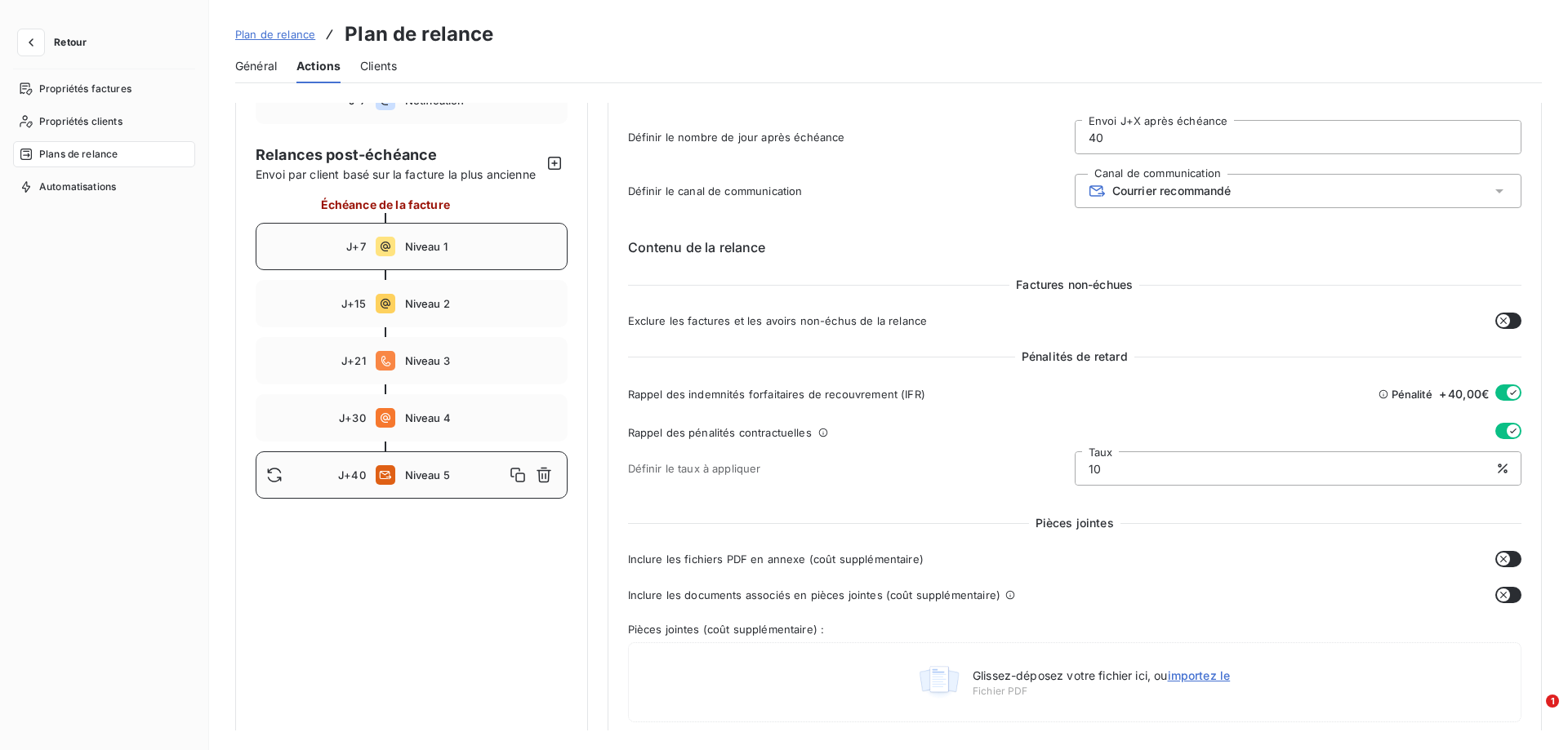
click at [428, 248] on span "Niveau 1" at bounding box center [481, 246] width 152 height 13
type input "7"
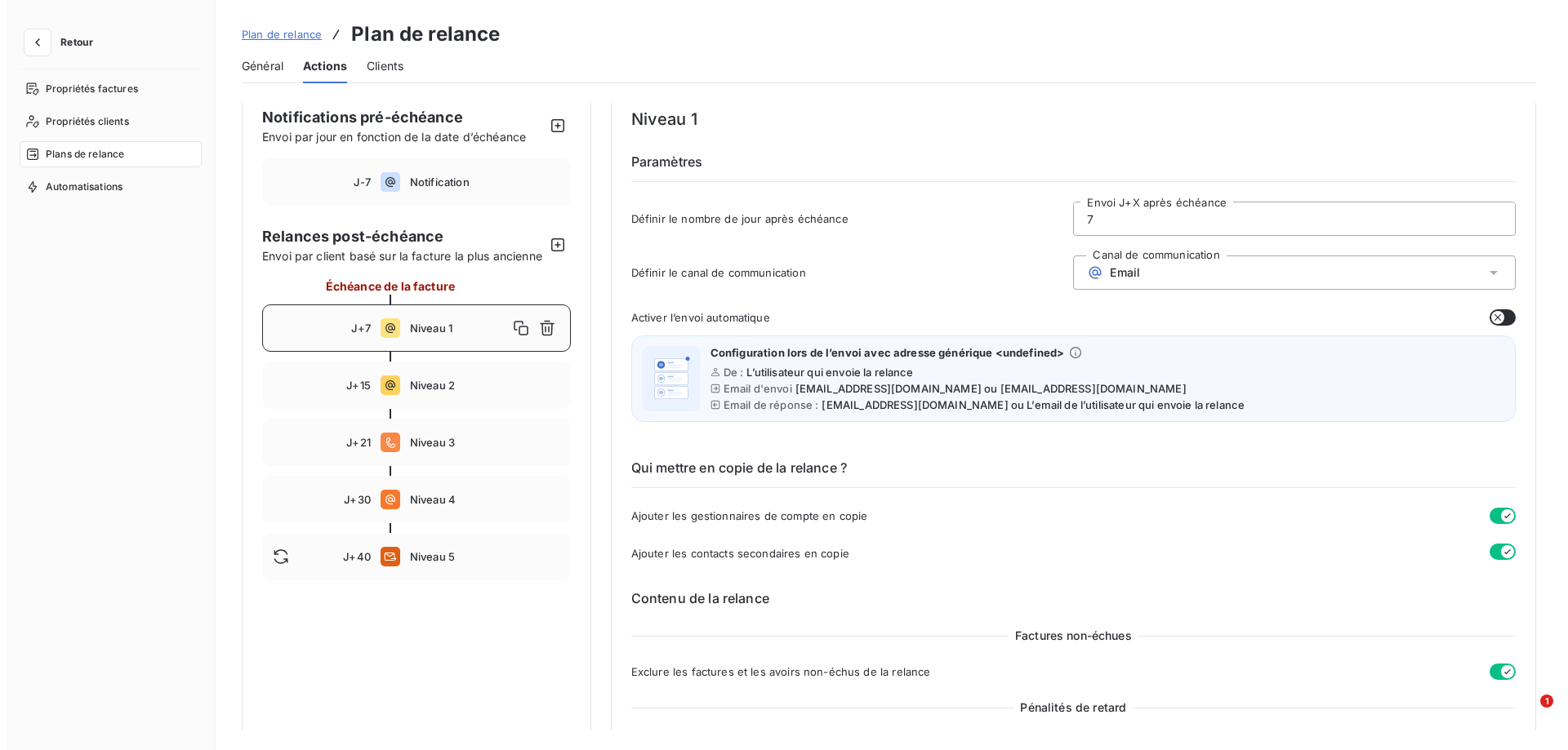
scroll to position [0, 0]
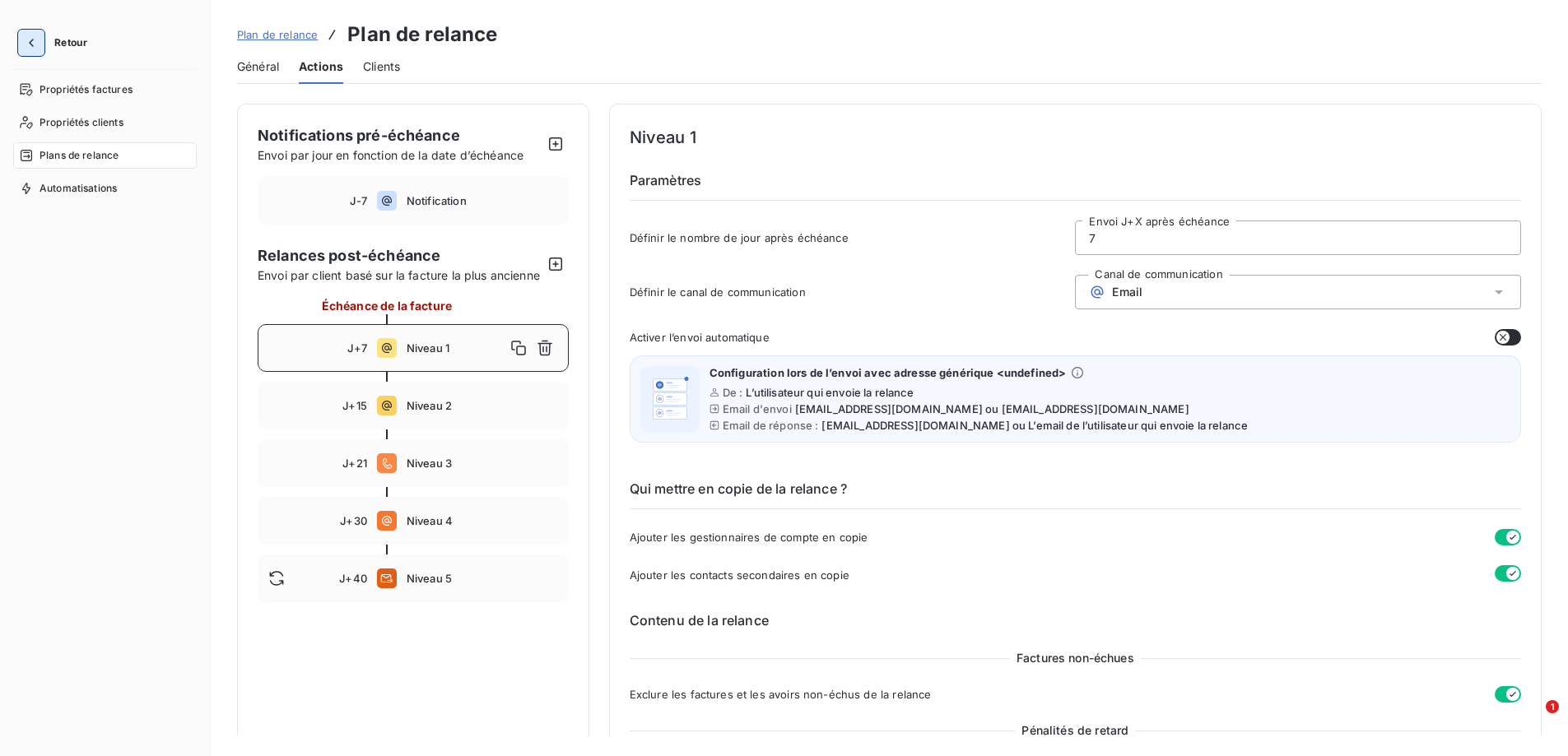
click at [31, 42] on icon "button" at bounding box center [31, 43] width 5 height 9
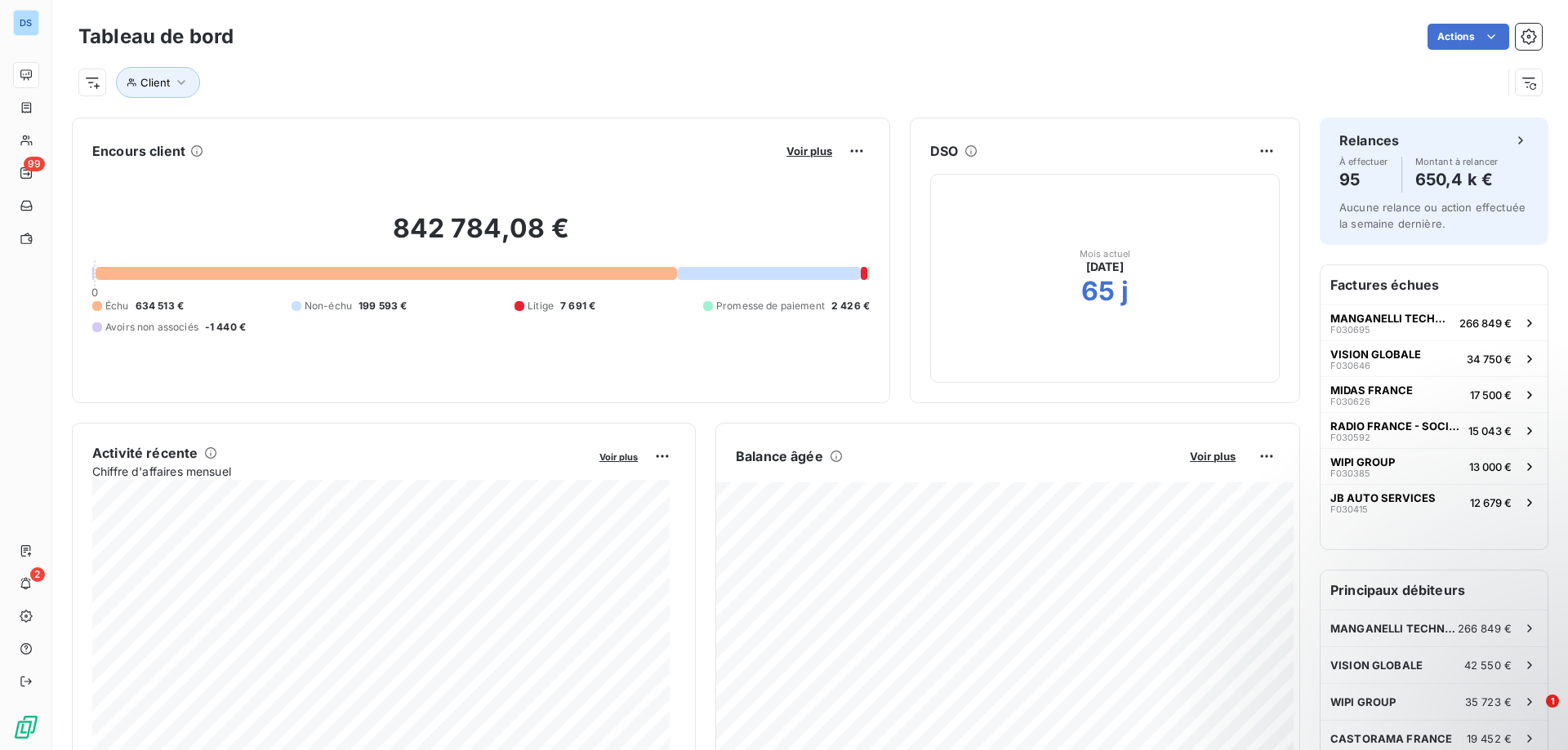
click at [368, 276] on div at bounding box center [387, 273] width 582 height 13
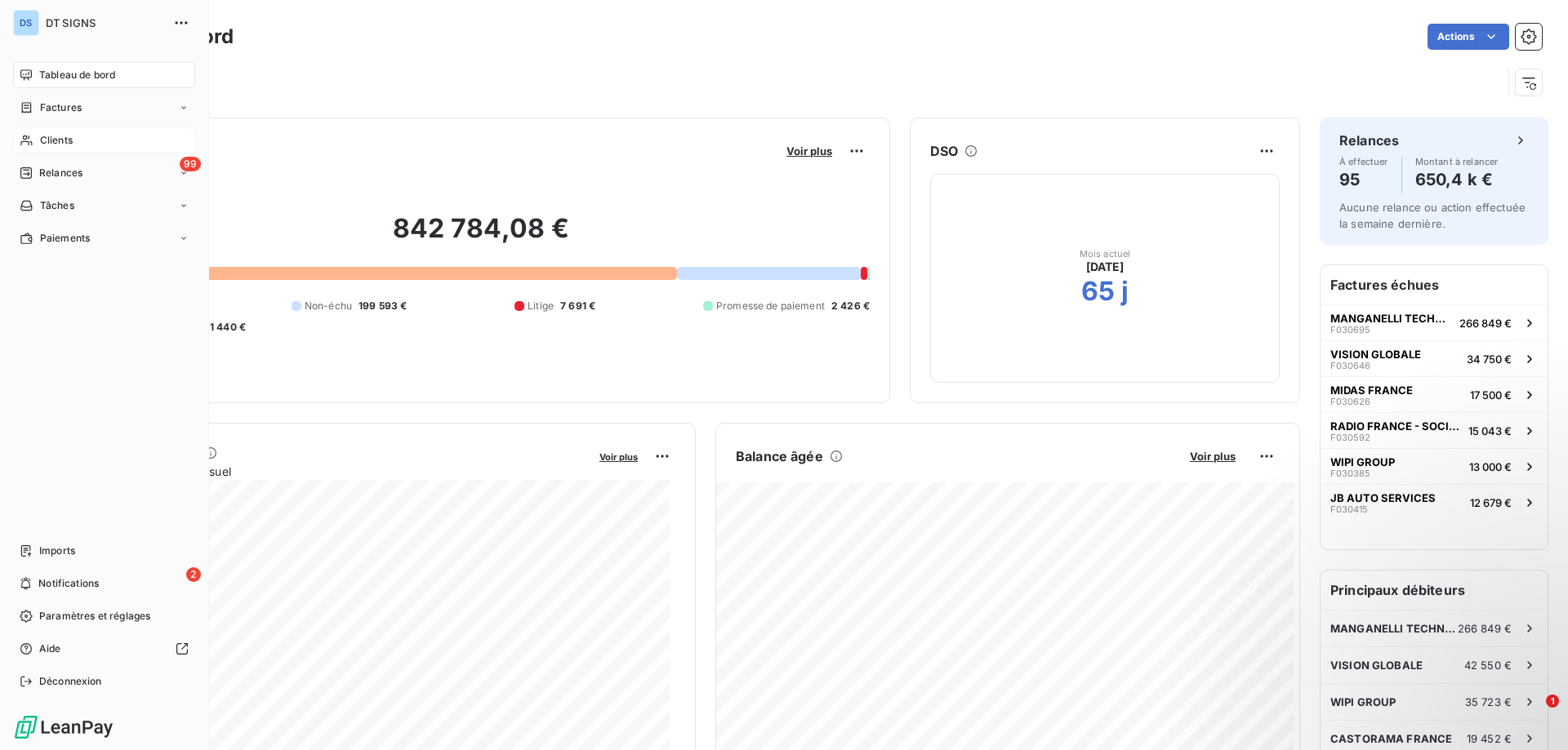
click at [62, 149] on div "Clients" at bounding box center [105, 140] width 182 height 26
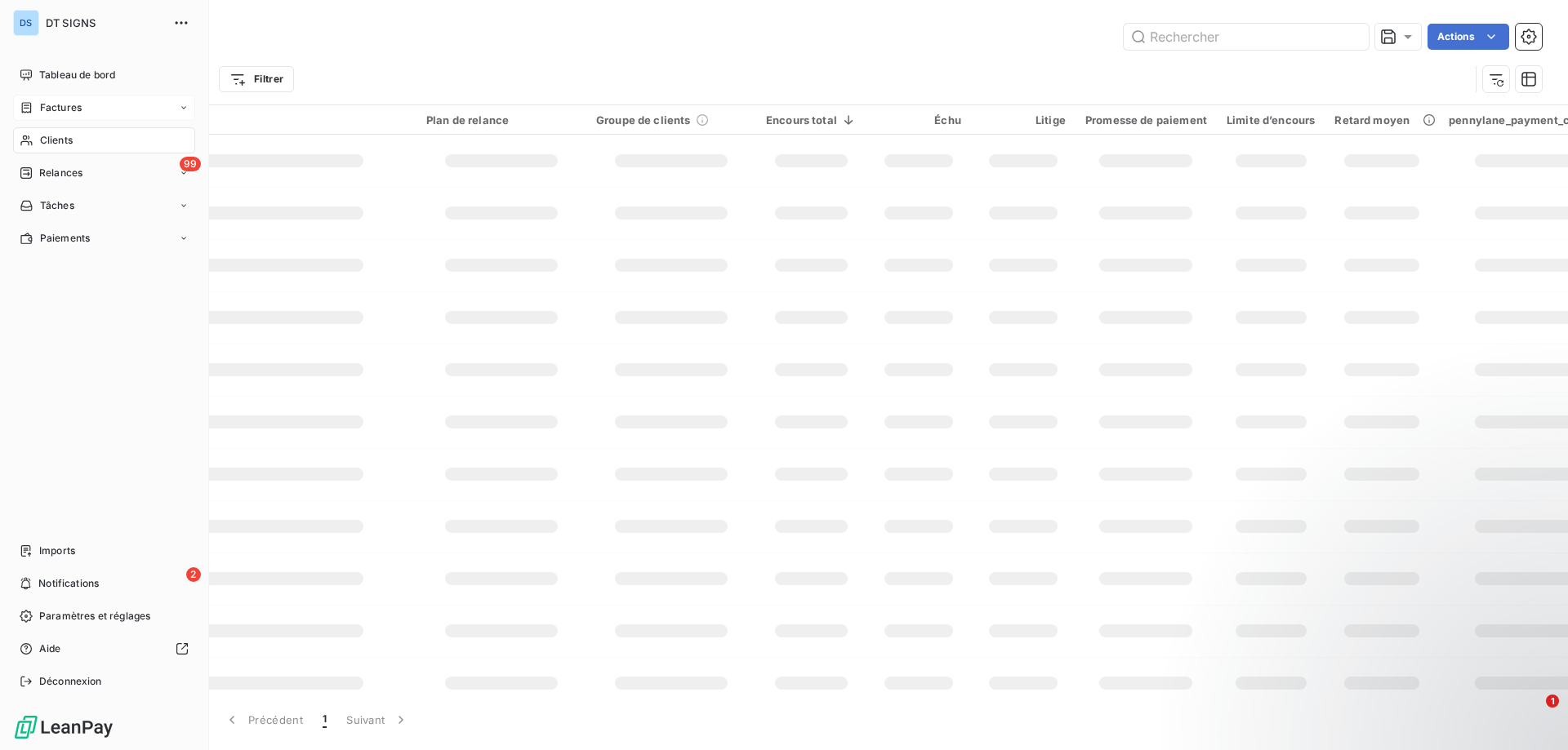
click at [62, 118] on div "Factures" at bounding box center [105, 107] width 182 height 26
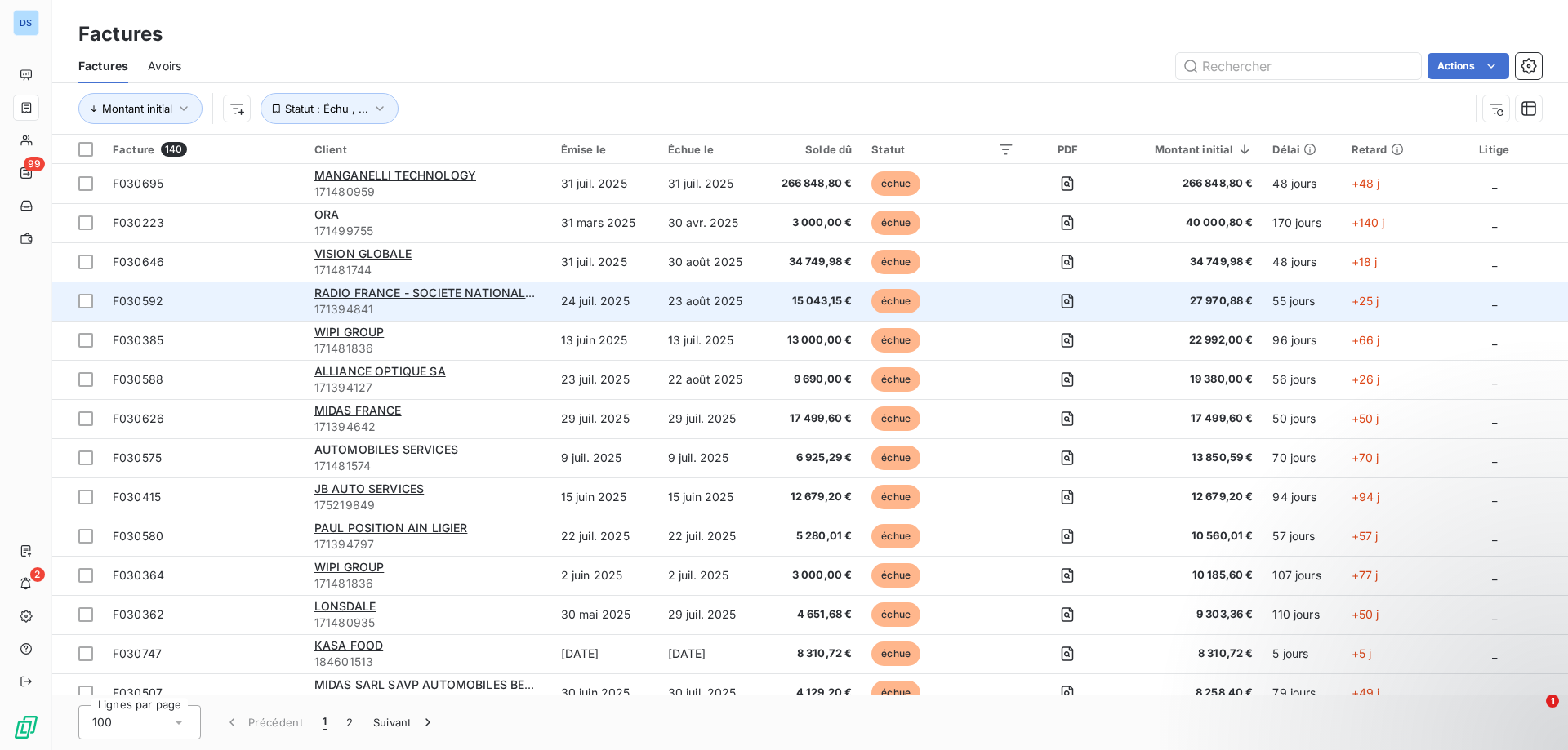
click at [642, 298] on td "24 juil. 2025" at bounding box center [604, 301] width 107 height 39
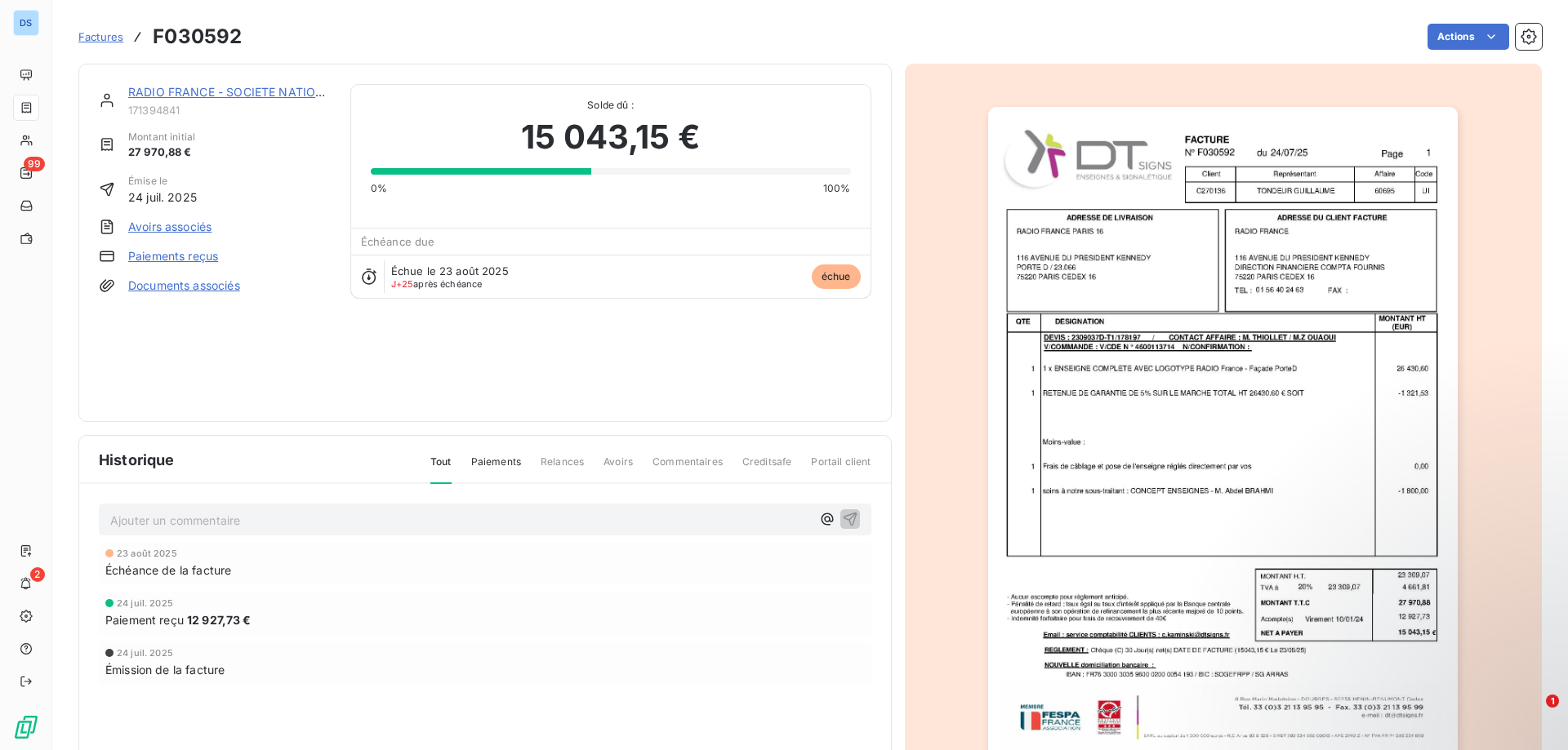
click at [236, 86] on link "RADIO FRANCE - SOCIETE NATIONALE DE RADIODIFFUSION" at bounding box center [297, 92] width 339 height 13
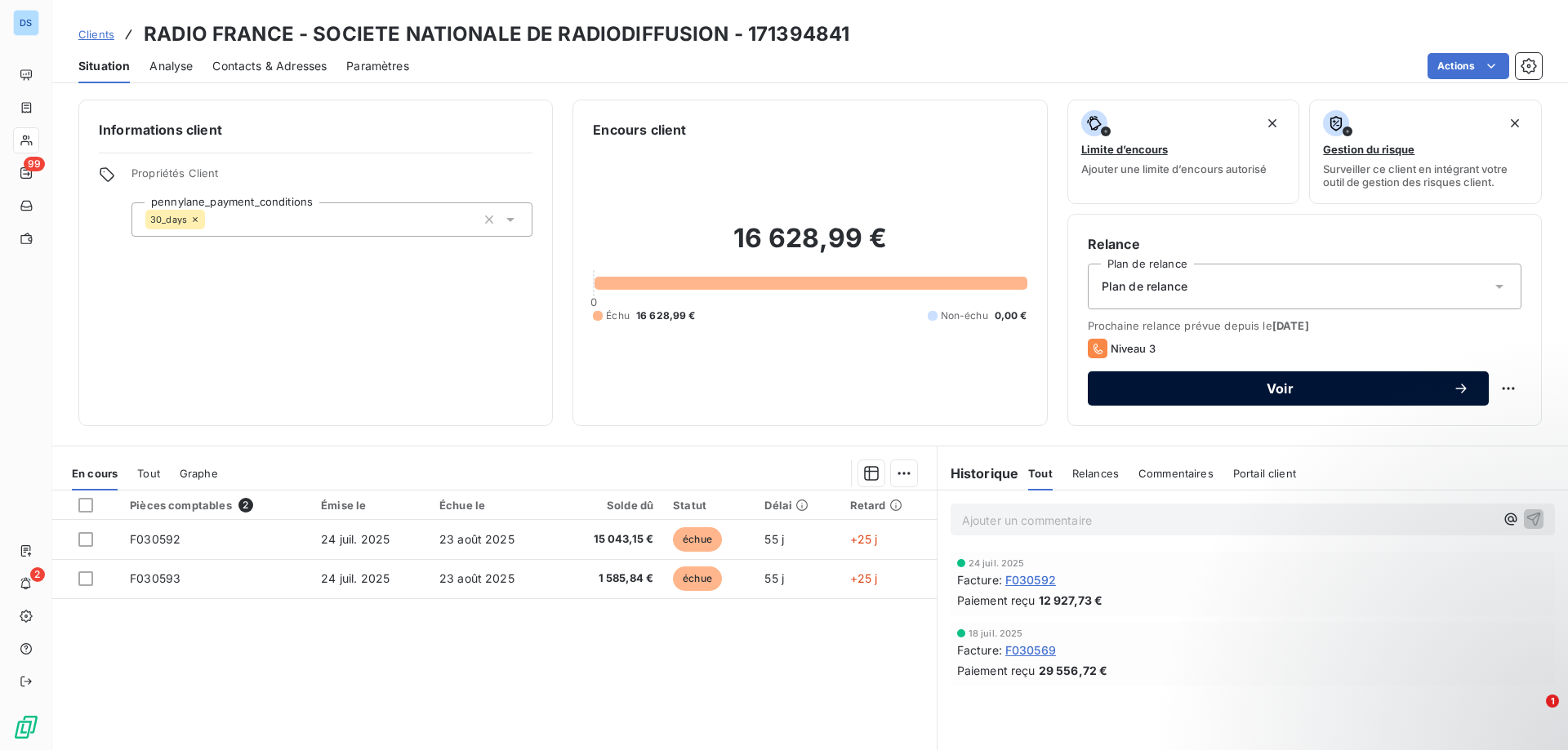
click at [1246, 391] on span "Voir" at bounding box center [1280, 388] width 345 height 13
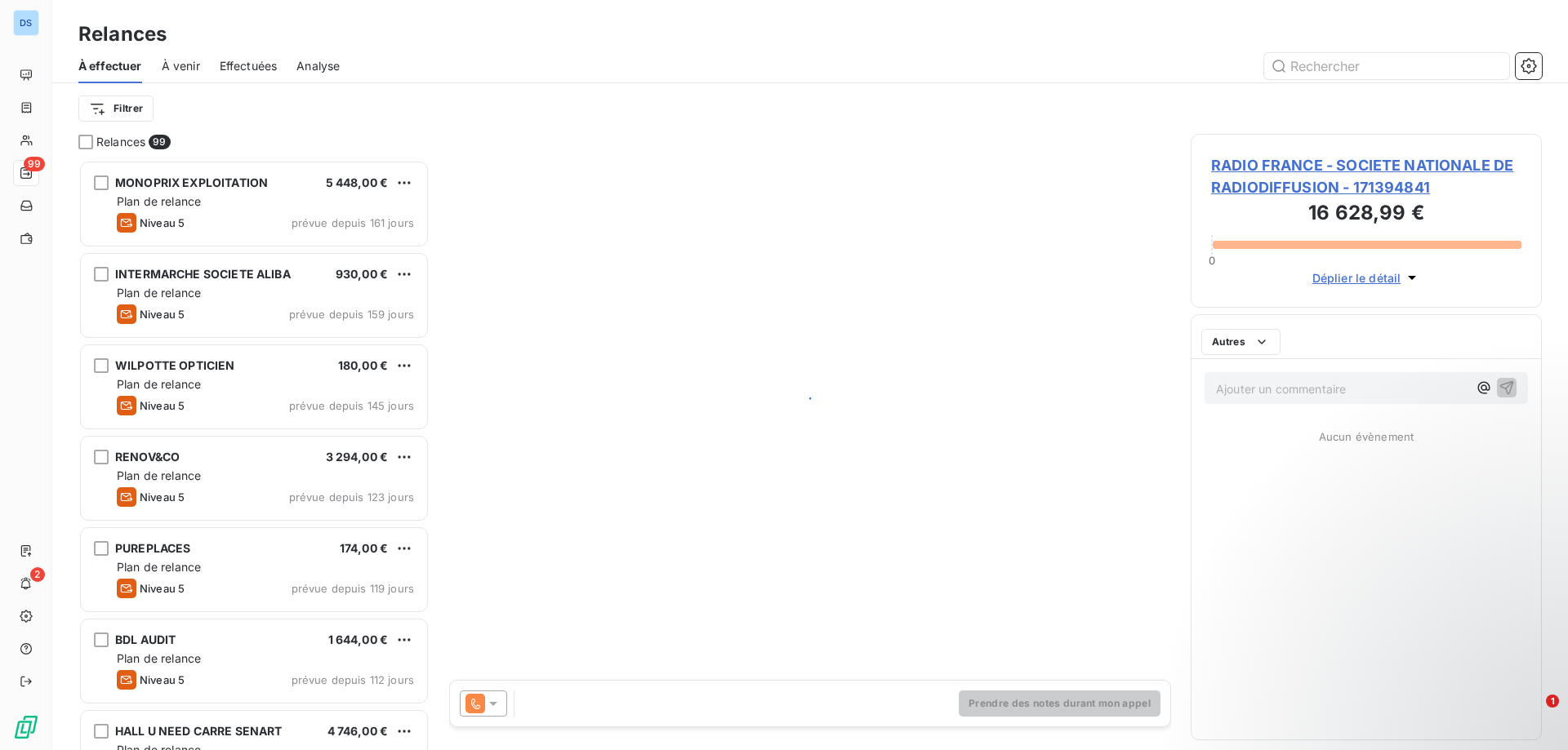
scroll to position [577, 339]
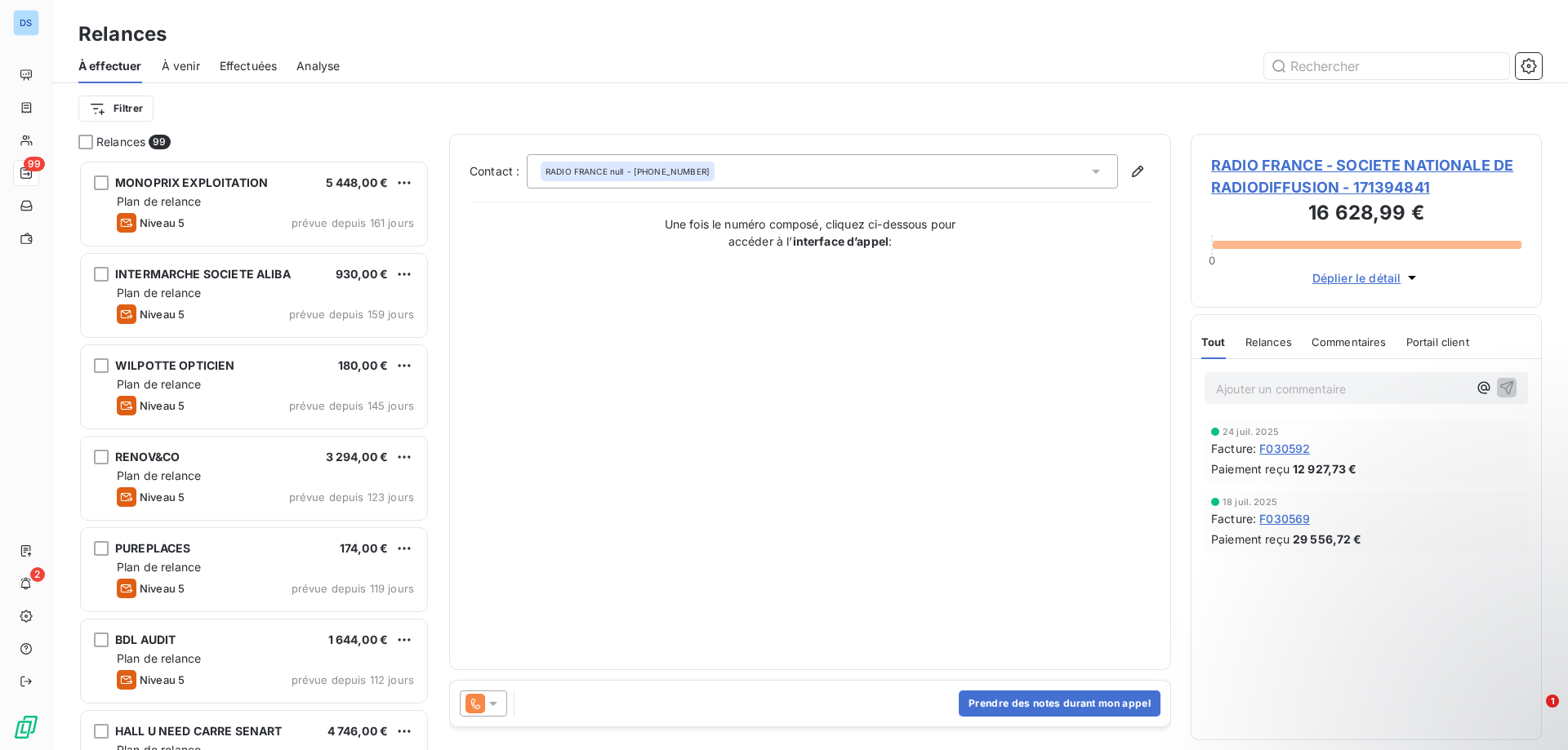
click at [1362, 345] on span "Commentaires" at bounding box center [1349, 342] width 75 height 13
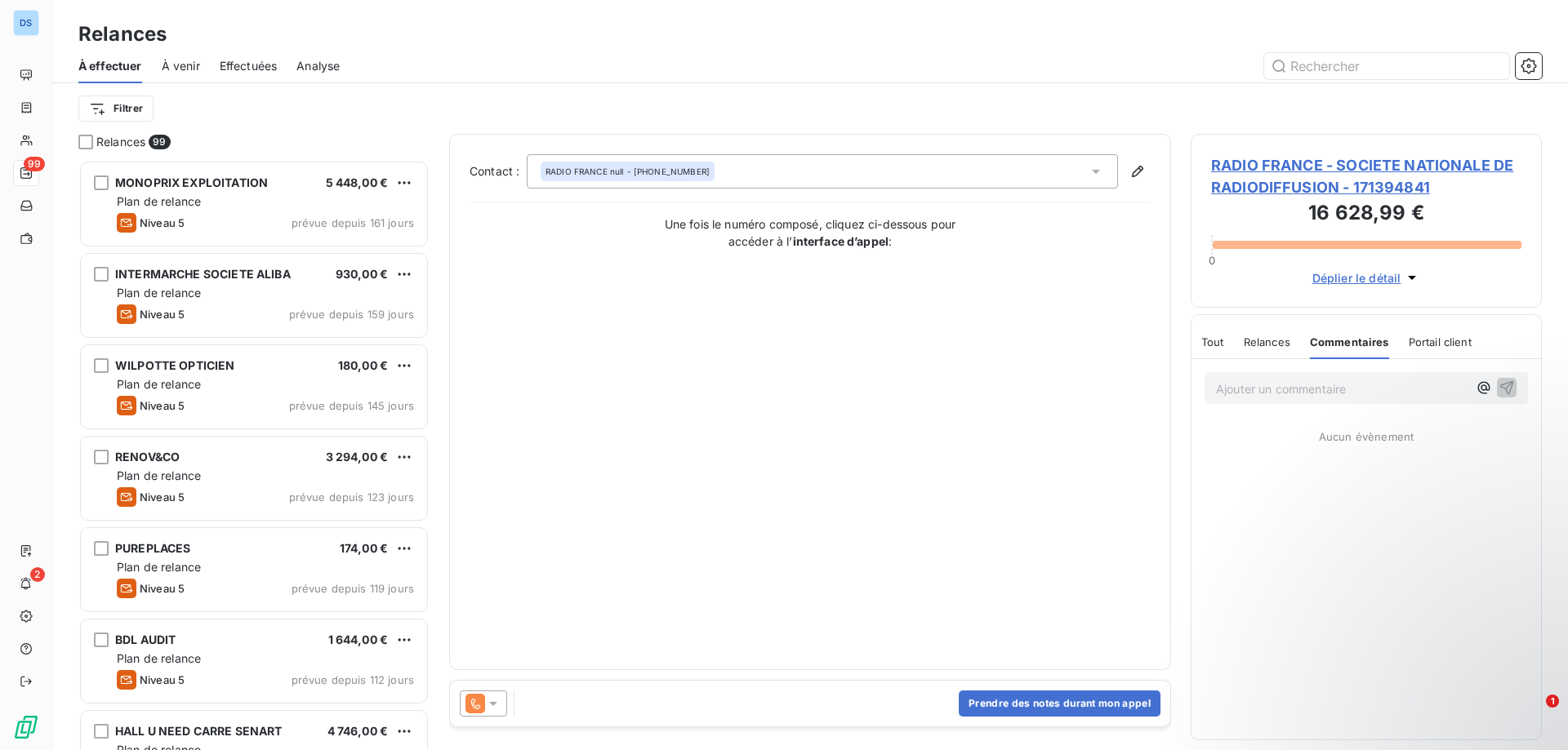
click at [1219, 344] on span "Tout" at bounding box center [1213, 342] width 23 height 13
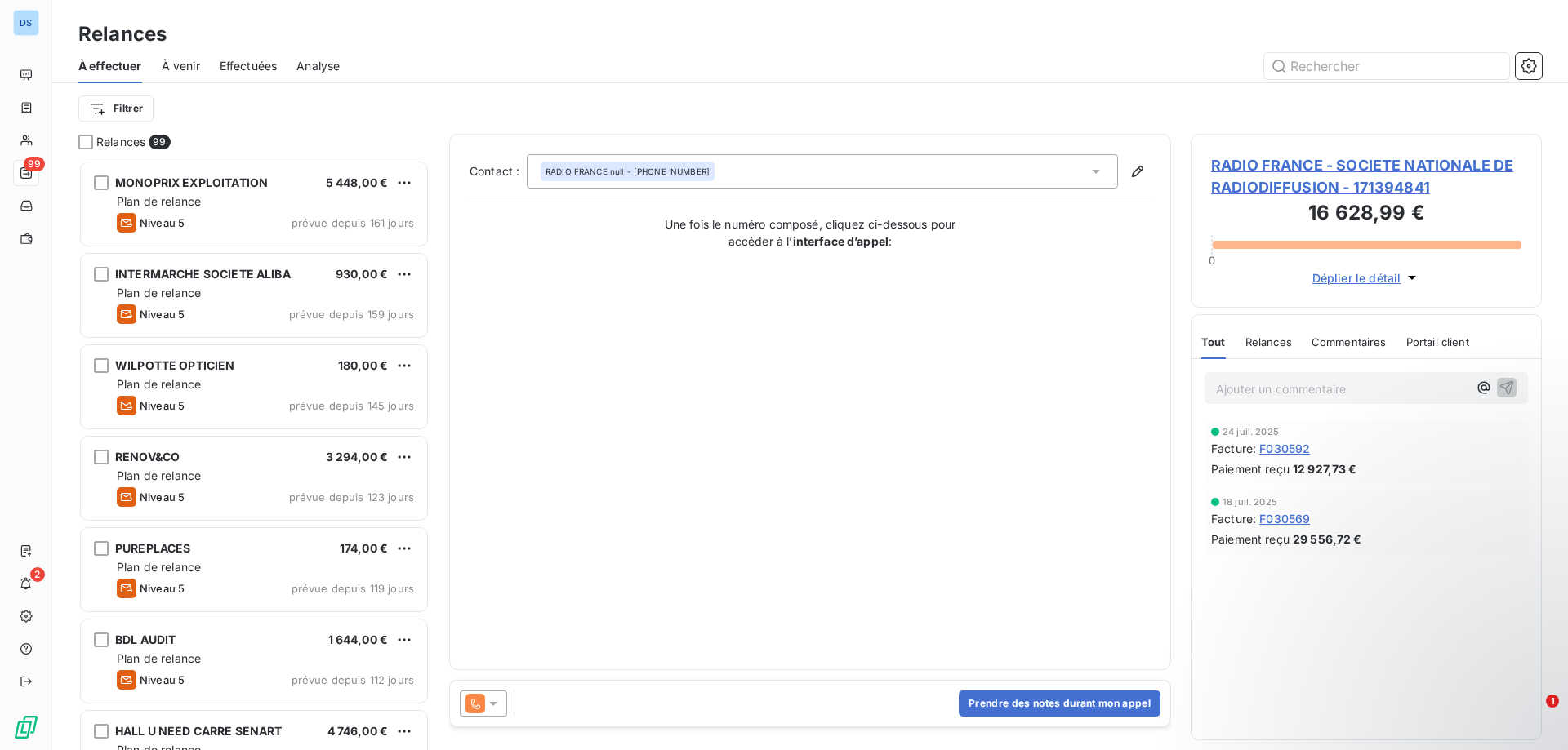
click at [1265, 346] on span "Relances" at bounding box center [1269, 342] width 47 height 13
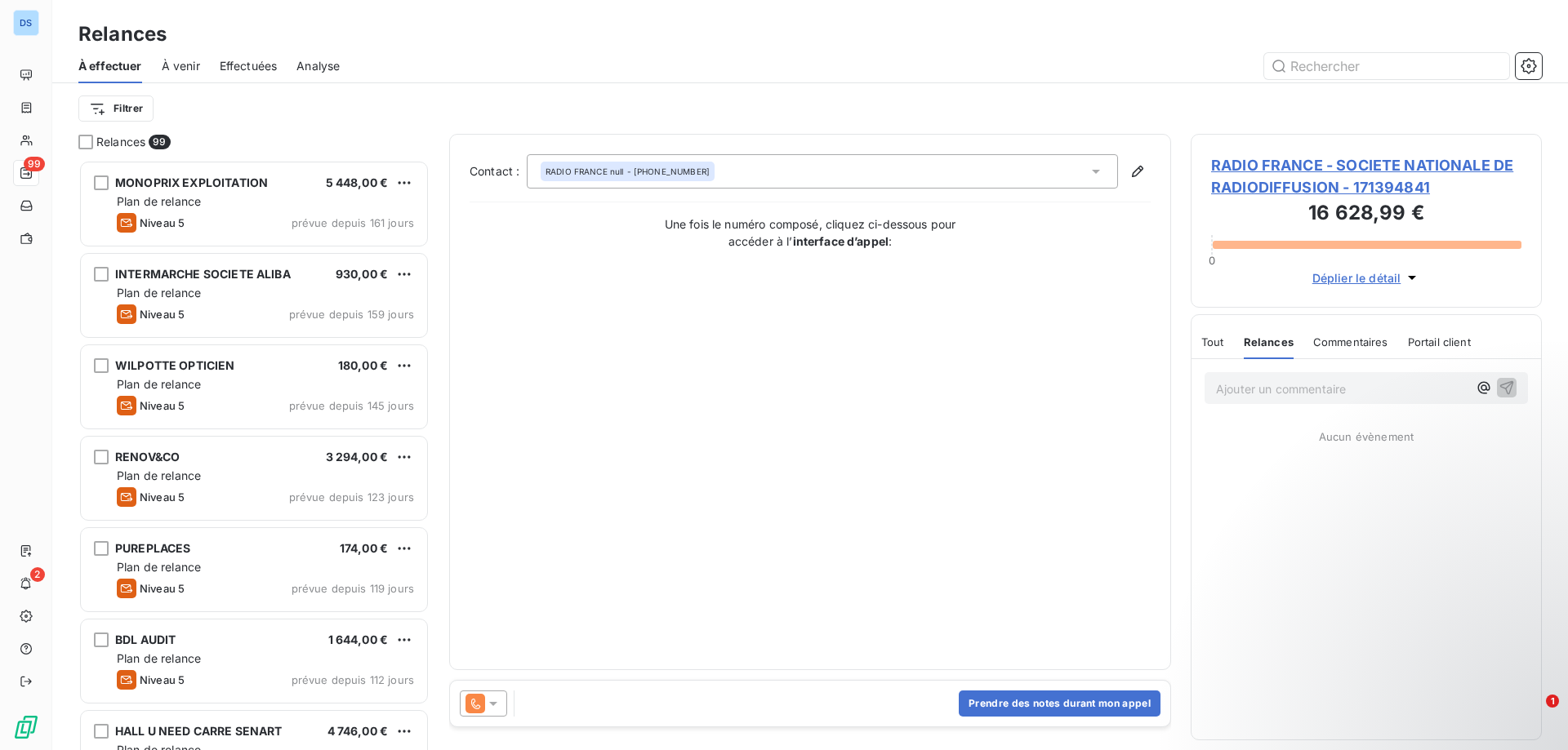
click at [1214, 342] on span "Tout" at bounding box center [1213, 342] width 23 height 13
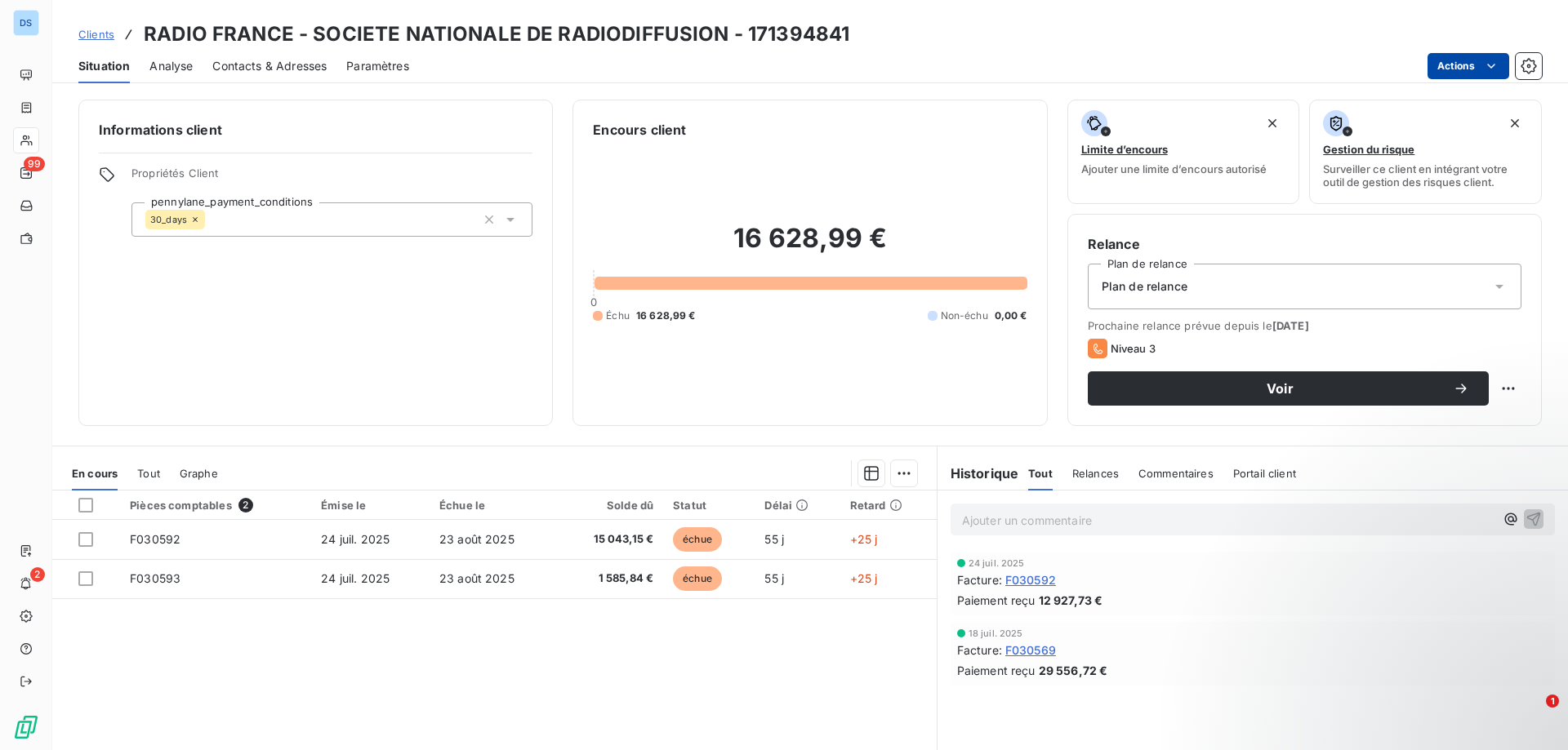
click at [1463, 60] on html "DS 99 2 Clients RADIO FRANCE - SOCIETE NATIONALE DE RADIODIFFUSION - 171394841 …" at bounding box center [784, 375] width 1568 height 750
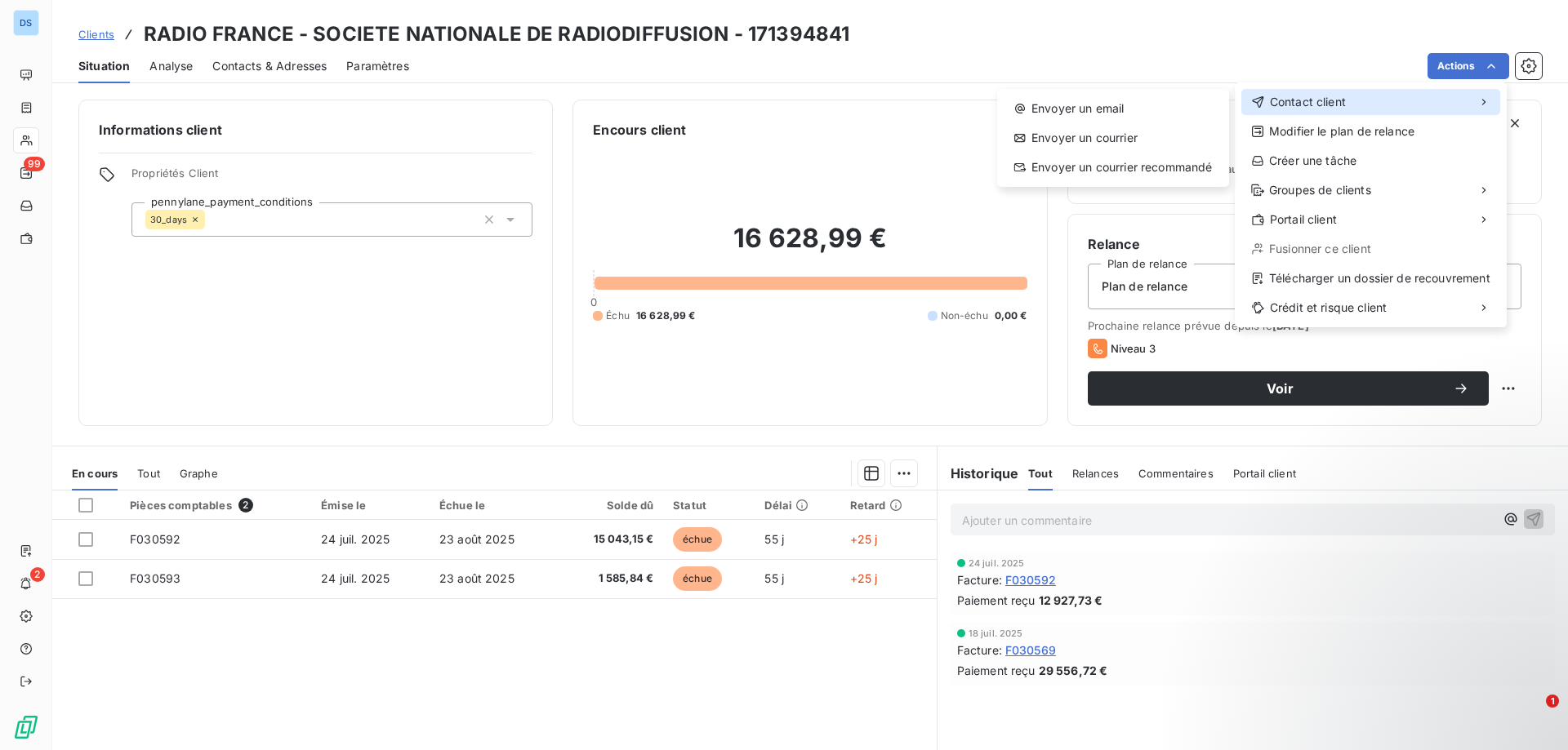
click at [1339, 101] on span "Contact client" at bounding box center [1307, 102] width 76 height 16
click at [1131, 103] on div "Envoyer un email" at bounding box center [1113, 108] width 219 height 26
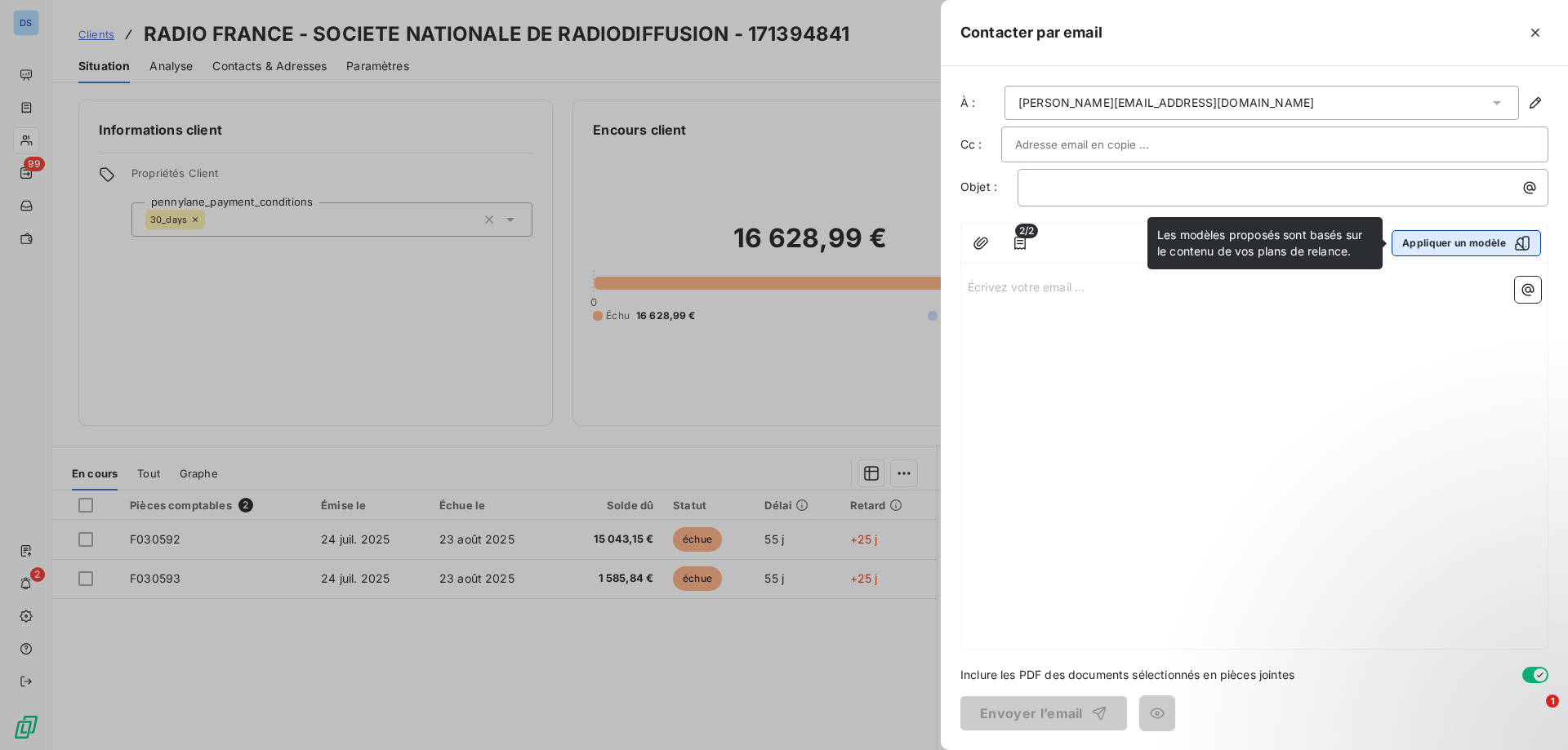
click at [1435, 242] on button "Appliquer un modèle" at bounding box center [1466, 243] width 150 height 26
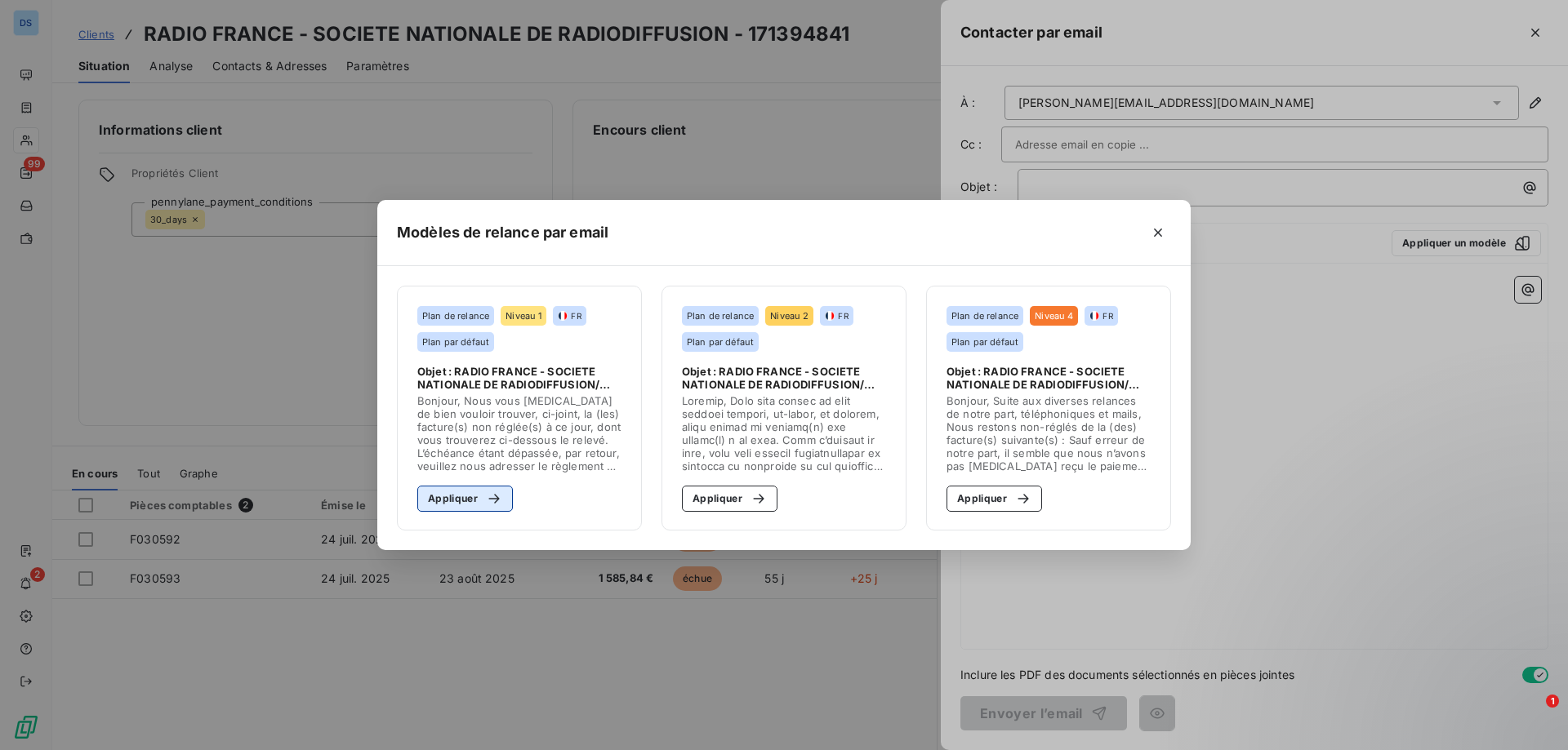
click at [454, 503] on button "Appliquer" at bounding box center [465, 498] width 96 height 26
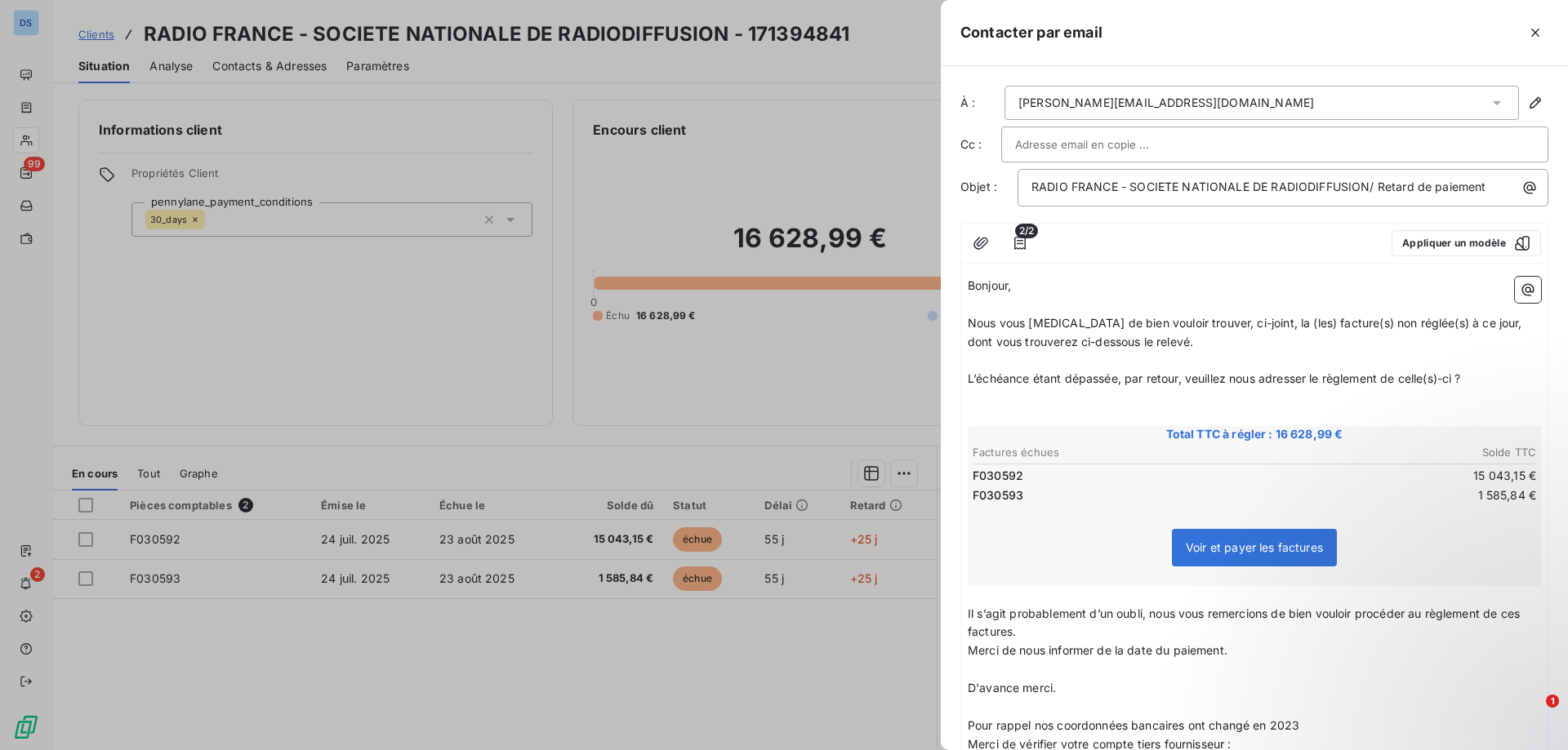
click at [836, 395] on div at bounding box center [784, 375] width 1568 height 750
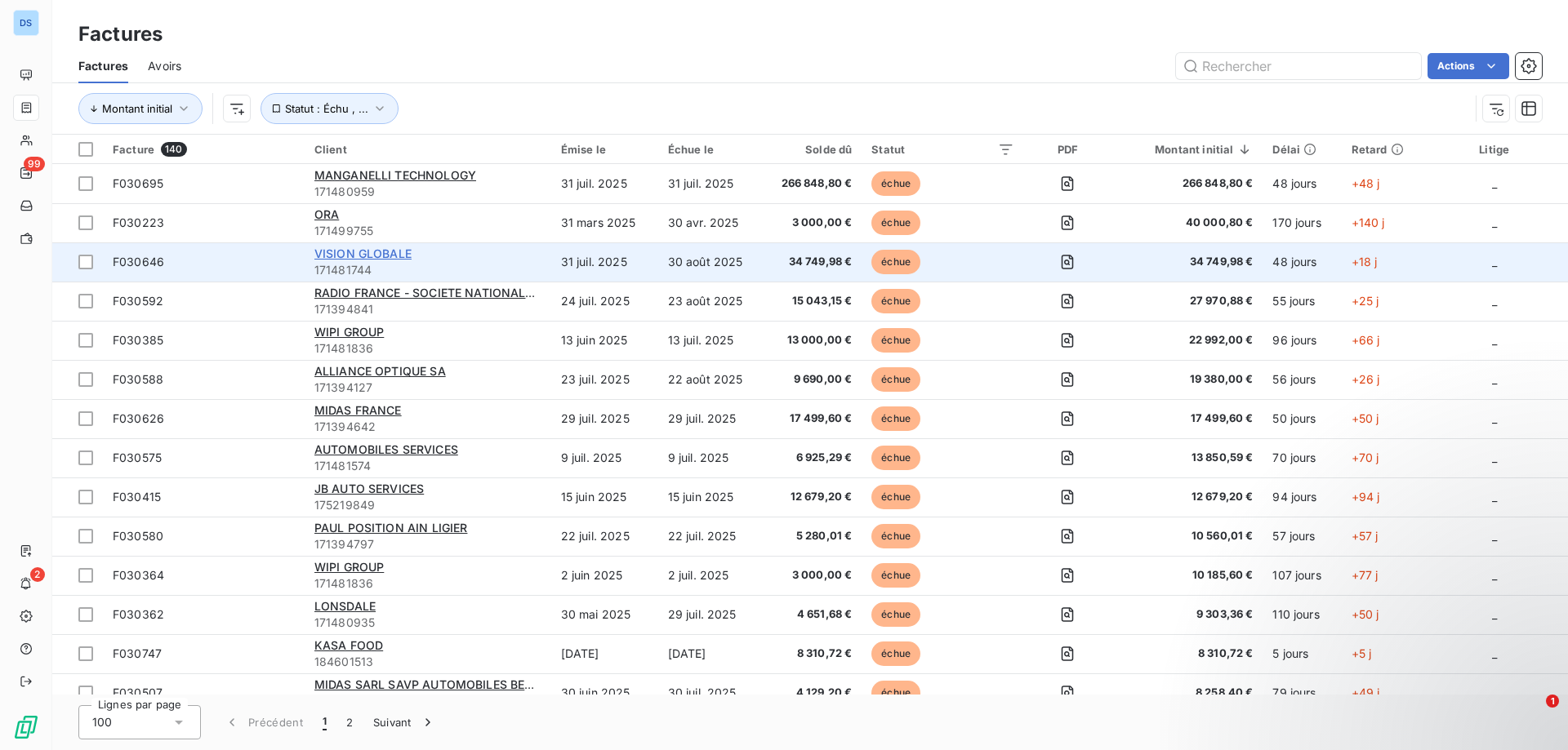
click at [369, 252] on span "VISION GLOBALE" at bounding box center [363, 253] width 97 height 13
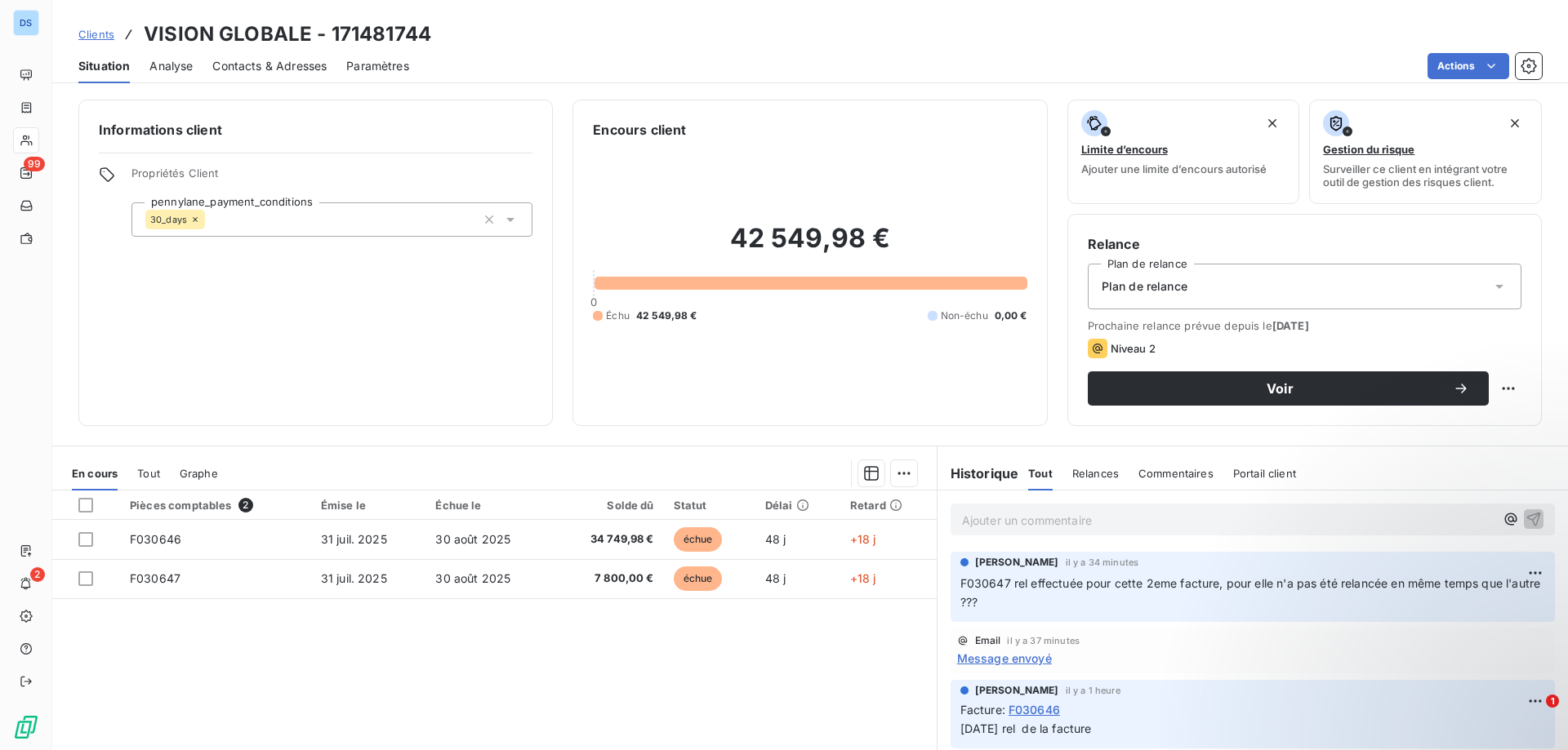
click at [1086, 472] on span "Relances" at bounding box center [1095, 474] width 47 height 13
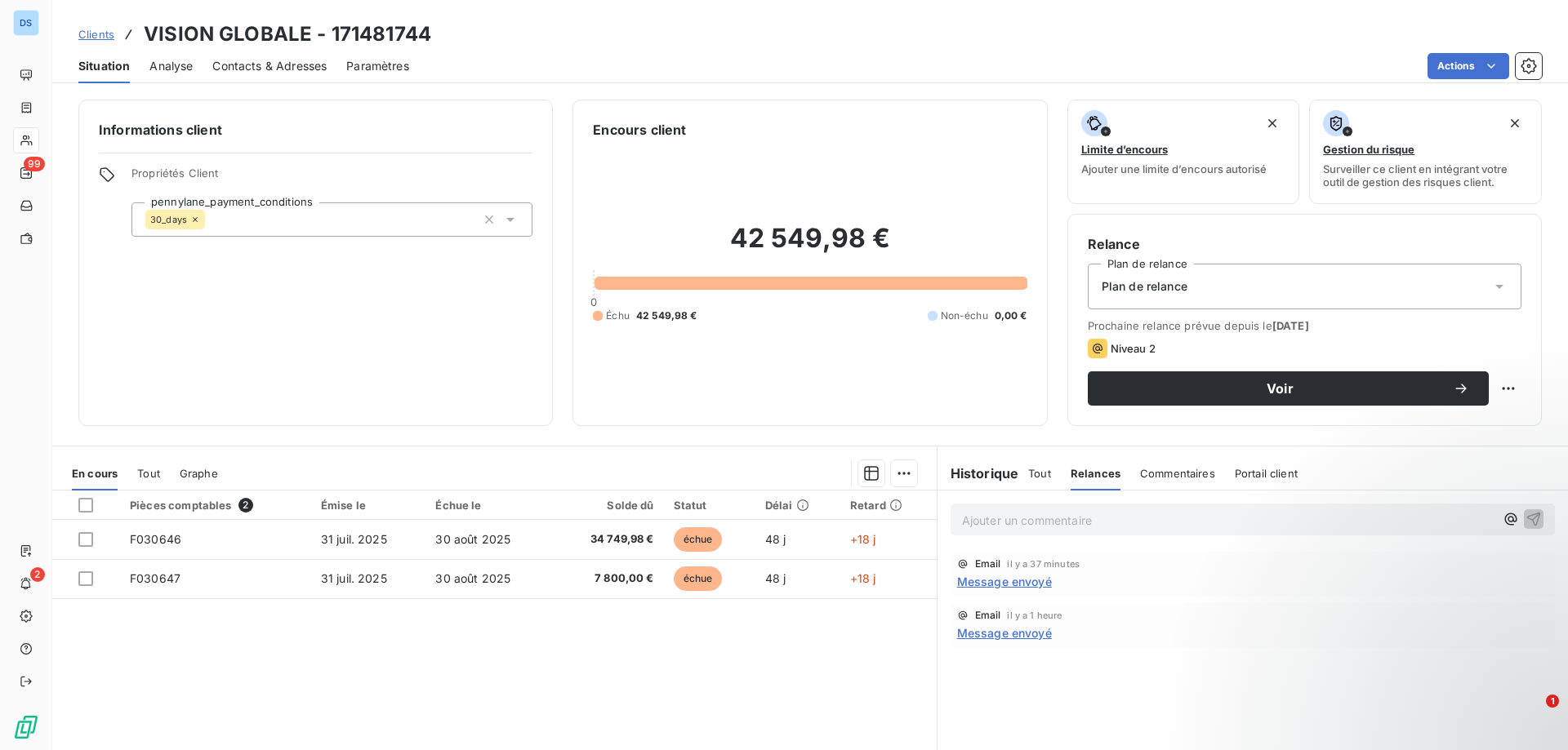
click at [1030, 481] on div "Tout" at bounding box center [1039, 474] width 23 height 35
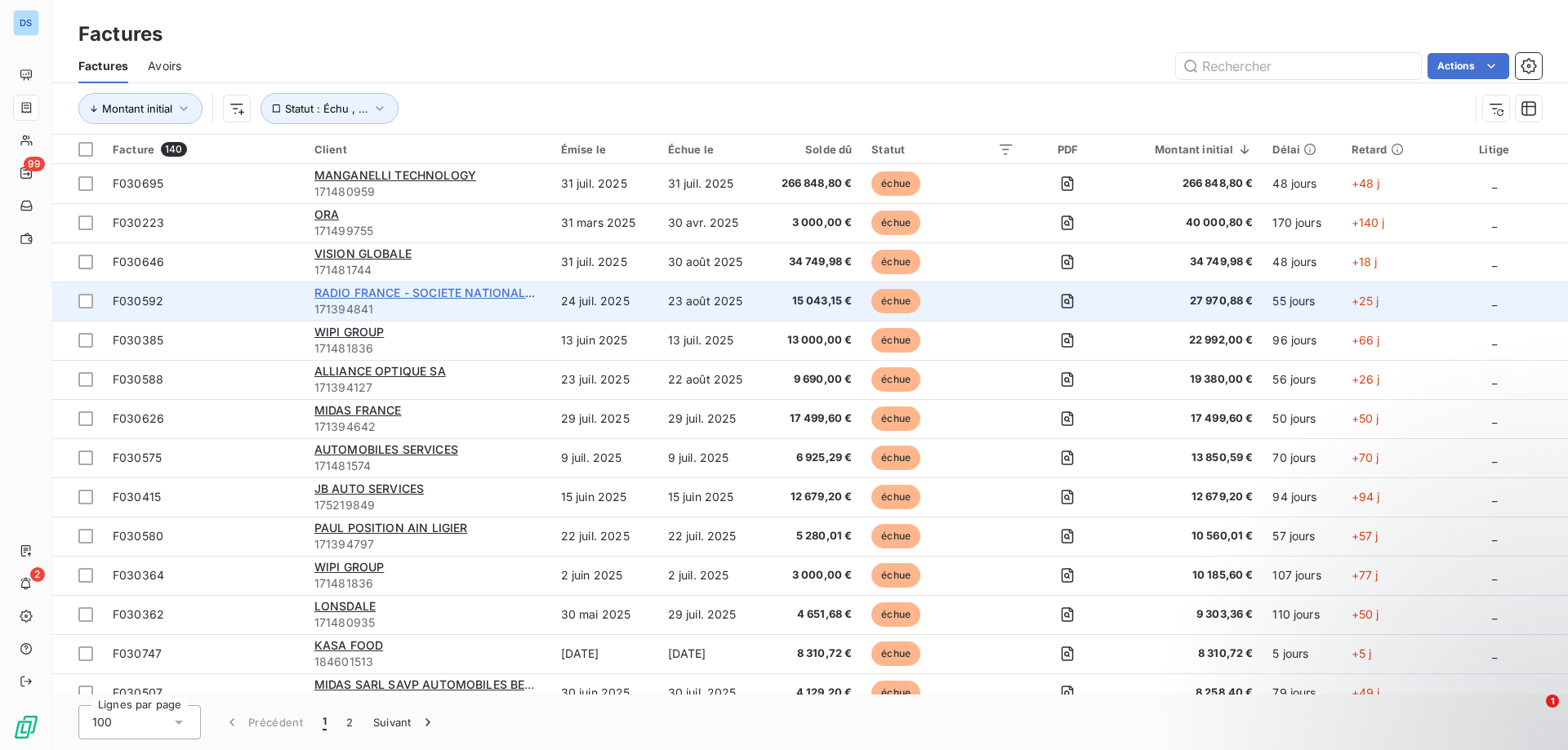
click at [393, 292] on span "RADIO FRANCE - SOCIETE NATIONALE DE RADIODIFFUSION" at bounding box center [484, 293] width 339 height 13
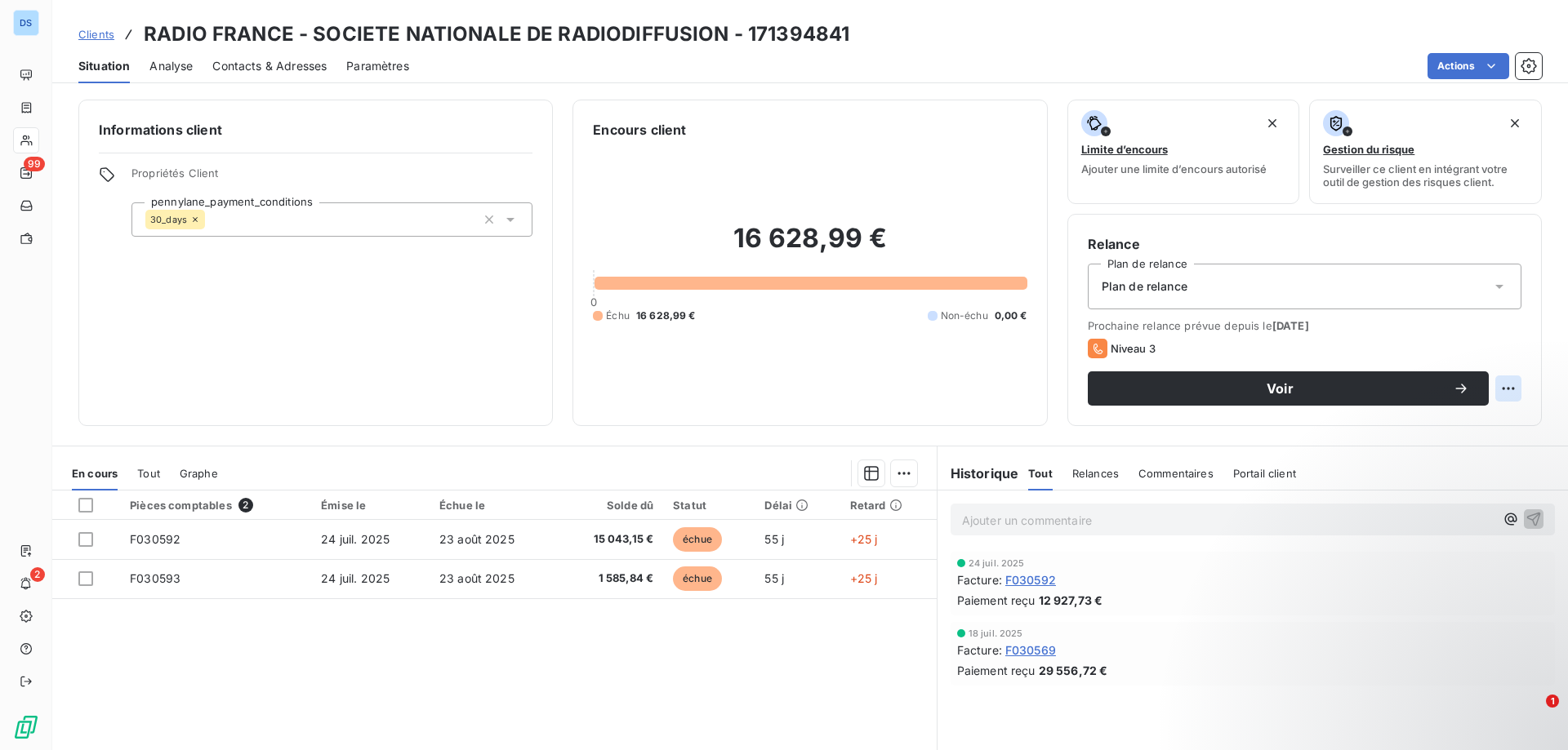
click at [1484, 378] on html "DS 99 2 Clients RADIO FRANCE - SOCIETE NATIONALE DE RADIODIFFUSION - 171394841 …" at bounding box center [784, 375] width 1568 height 750
click at [1388, 424] on div "Replanifier cette action" at bounding box center [1429, 424] width 146 height 26
select select "8"
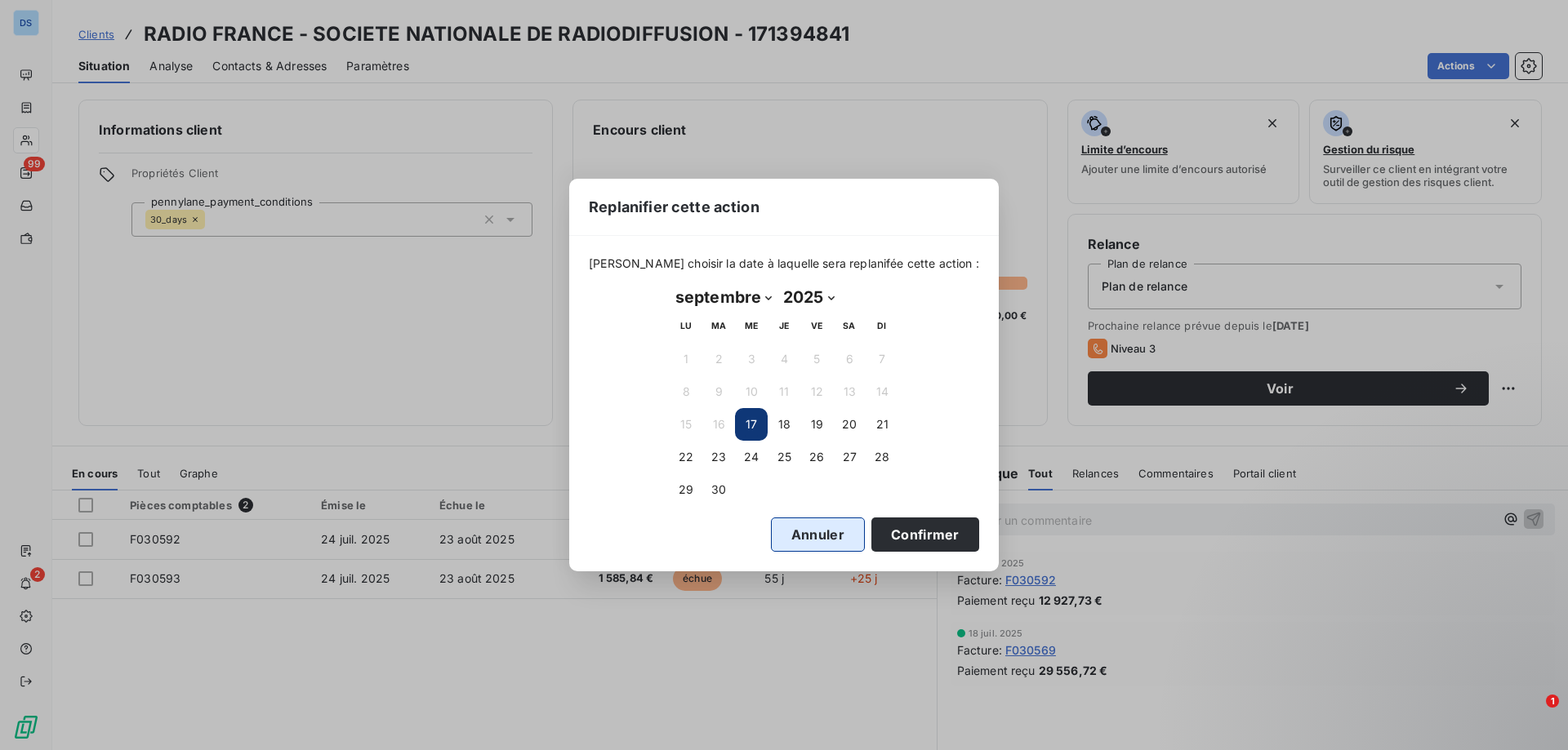
click at [793, 542] on button "Annuler" at bounding box center [818, 535] width 94 height 35
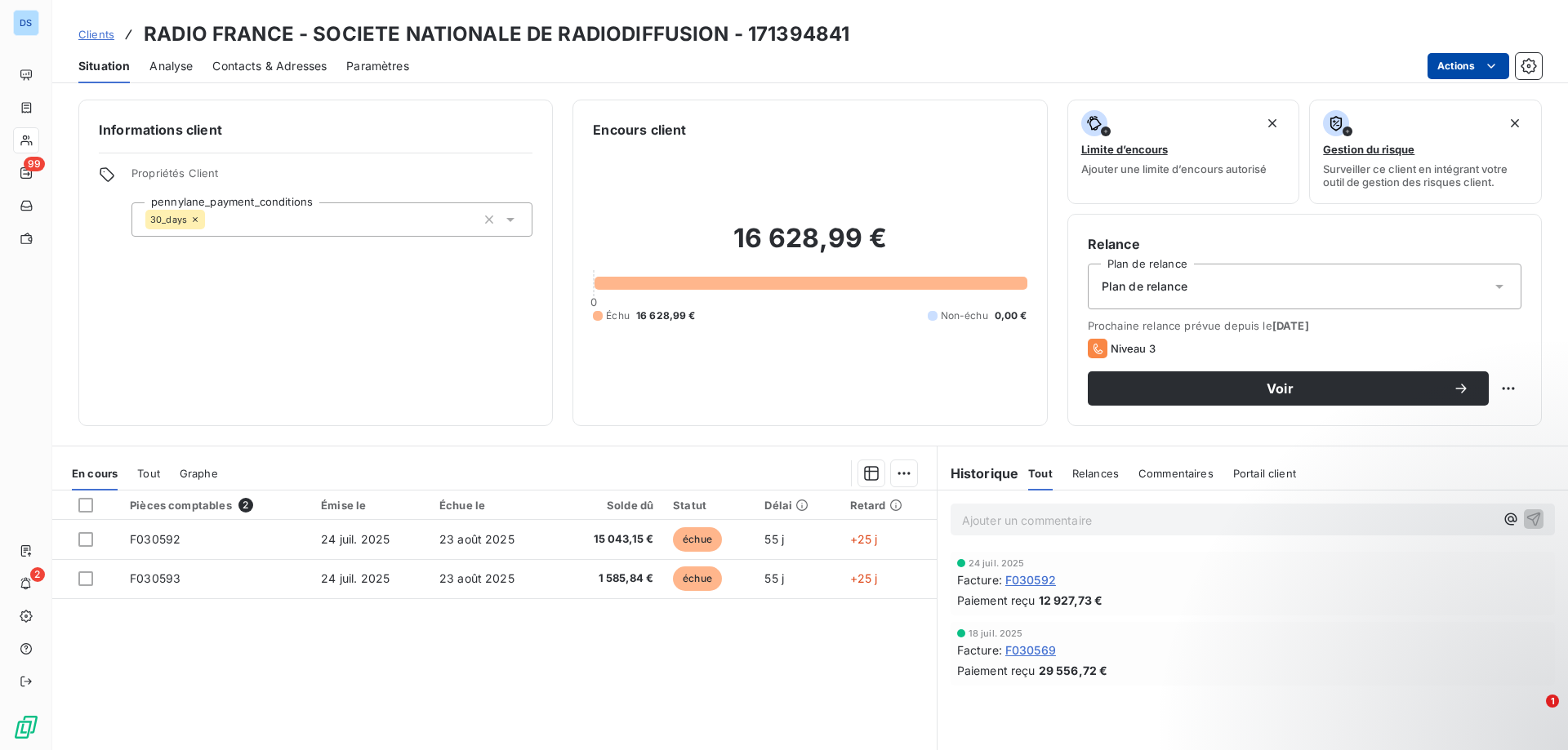
click at [1449, 74] on html "DS 99 2 Clients RADIO FRANCE - SOCIETE NATIONALE DE RADIODIFFUSION - 171394841 …" at bounding box center [784, 375] width 1568 height 750
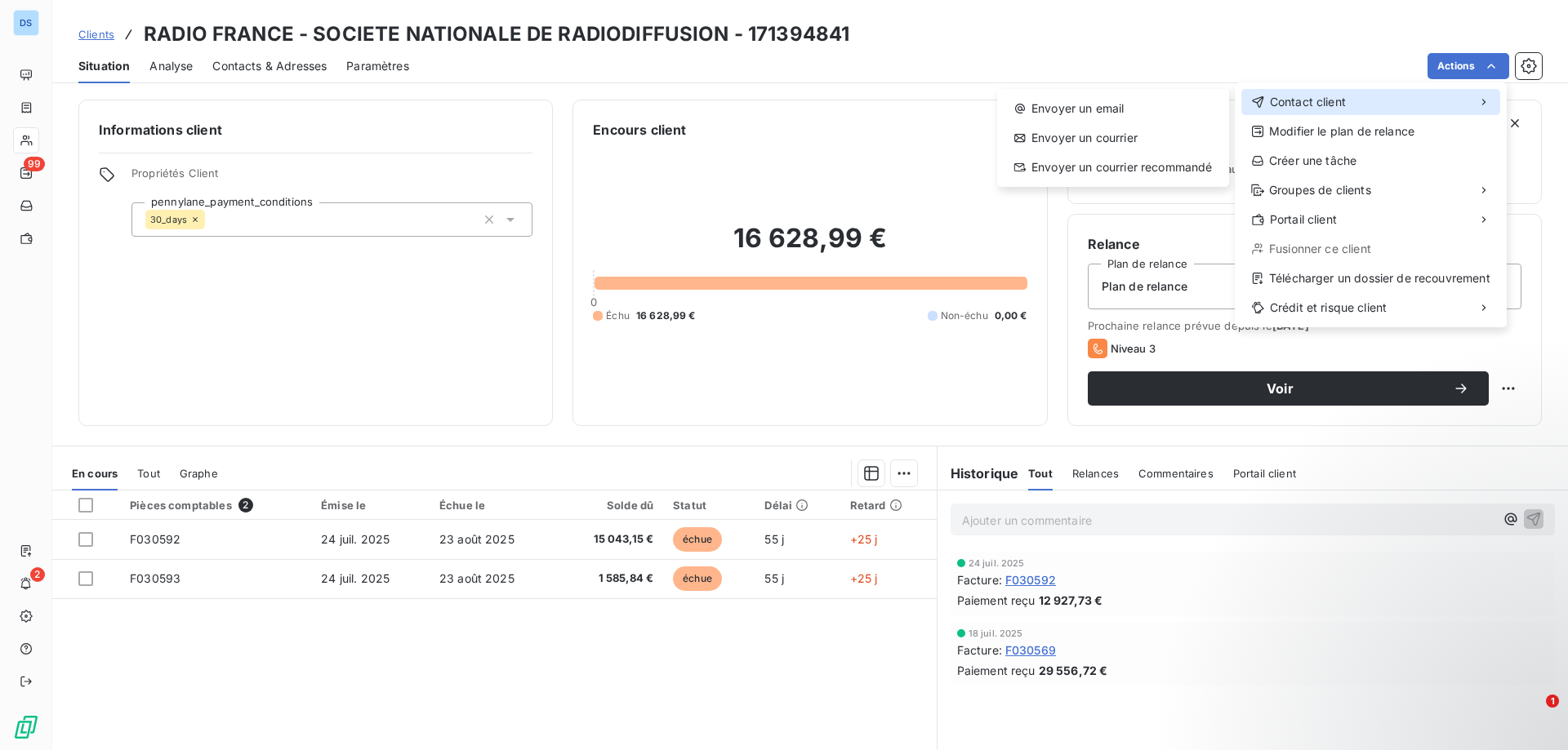
click at [1294, 101] on span "Contact client" at bounding box center [1307, 102] width 76 height 16
click at [1119, 110] on div "Envoyer un email" at bounding box center [1113, 108] width 219 height 26
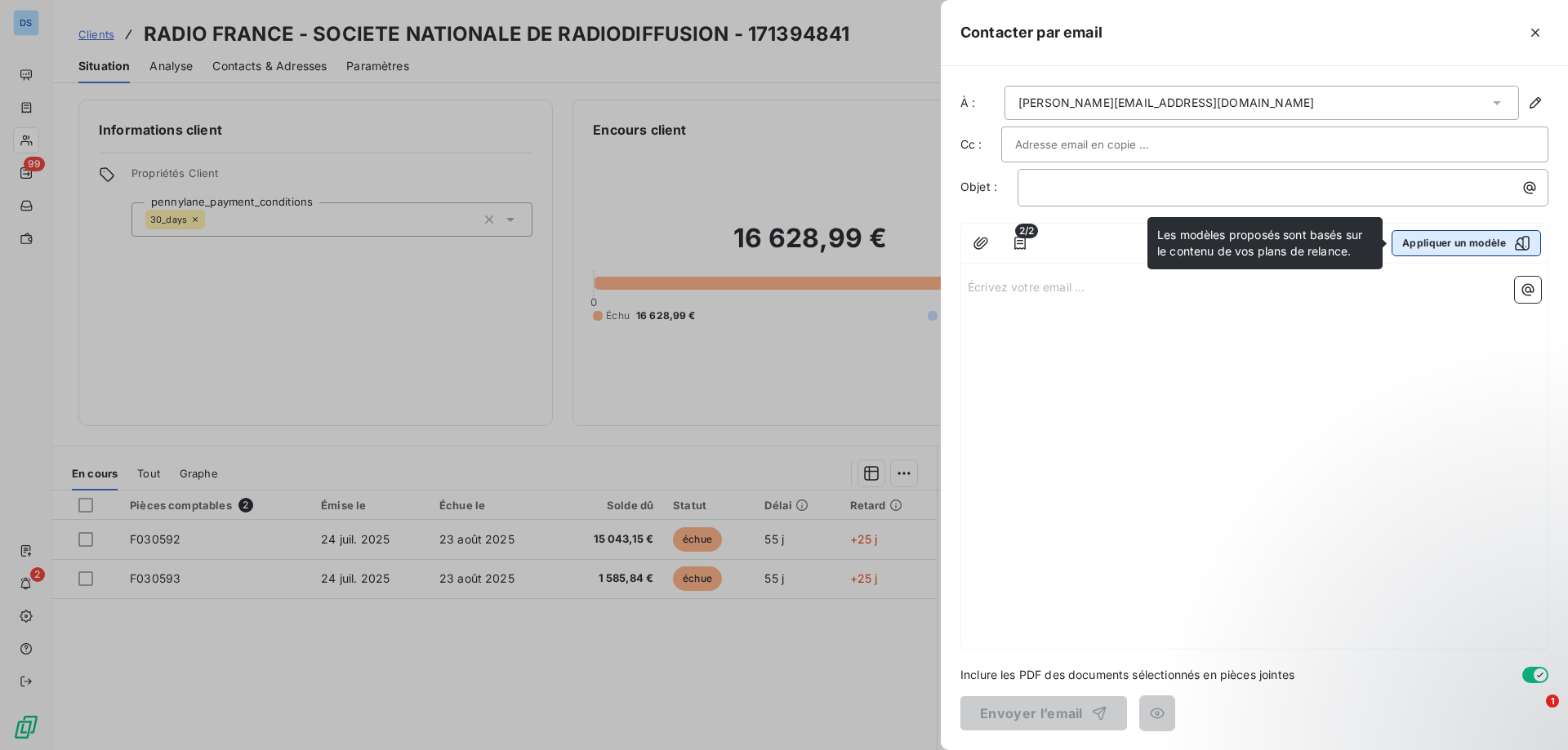
click at [1522, 243] on icon "button" at bounding box center [1522, 243] width 16 height 16
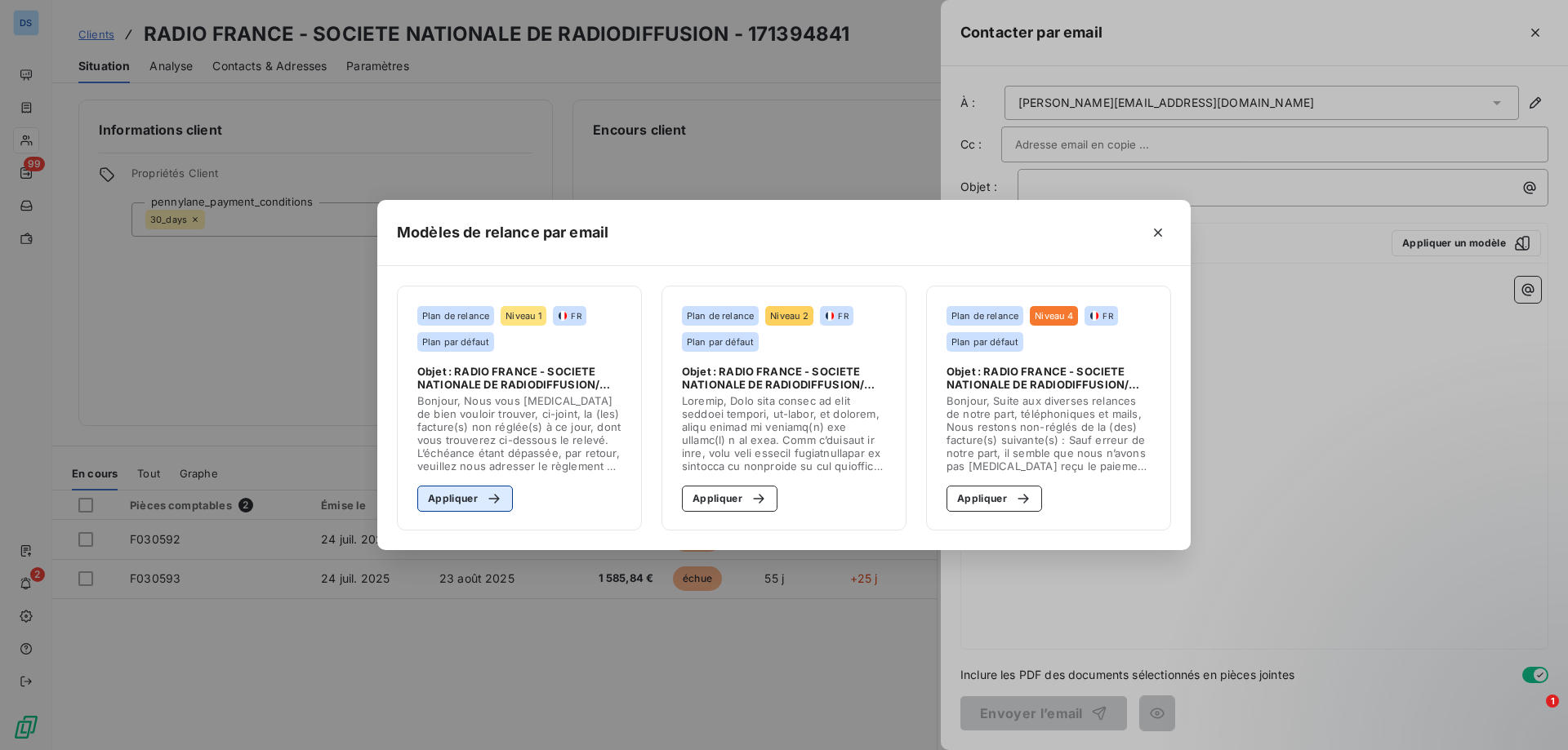
click at [463, 504] on button "Appliquer" at bounding box center [465, 498] width 96 height 26
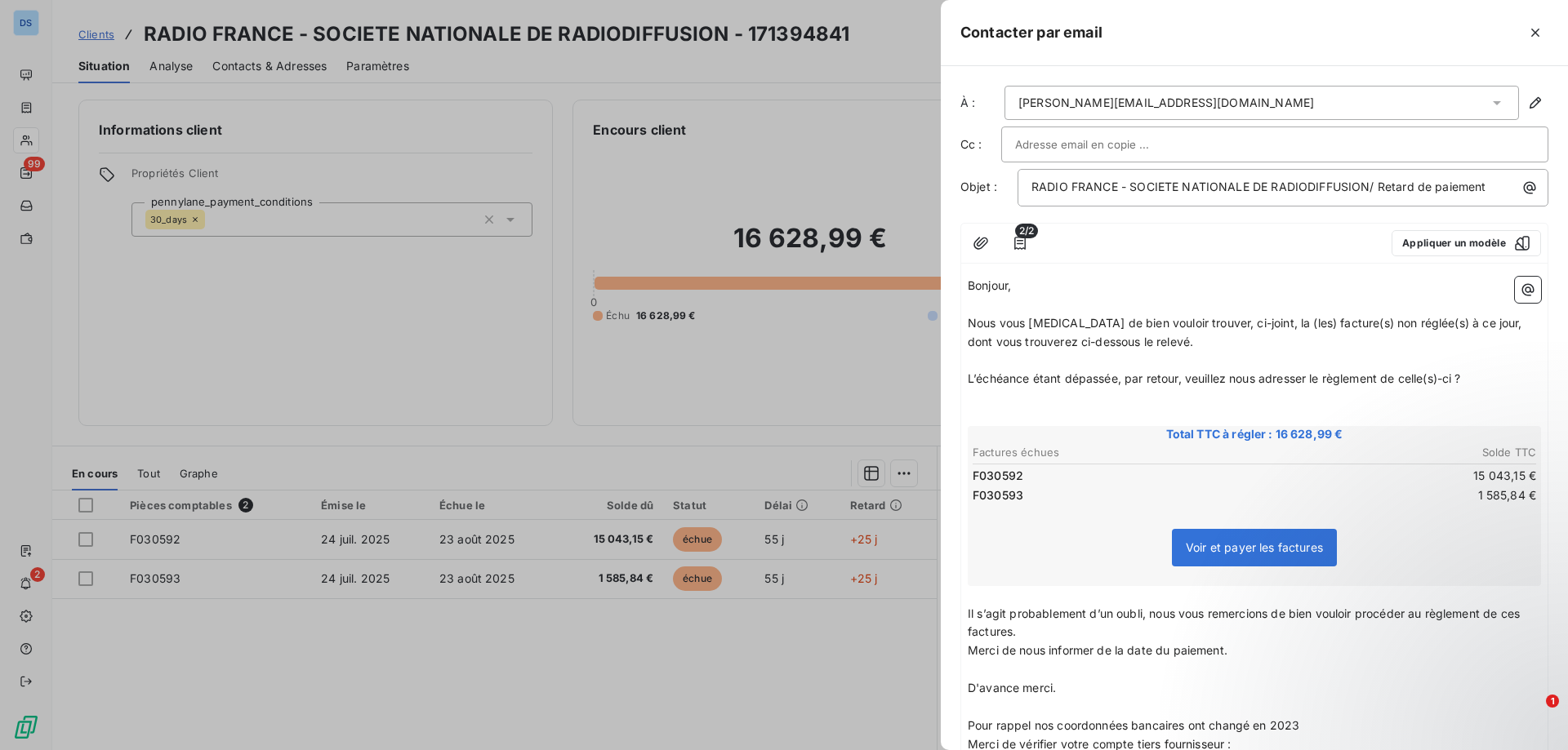
click at [1065, 144] on input "text" at bounding box center [1103, 145] width 176 height 25
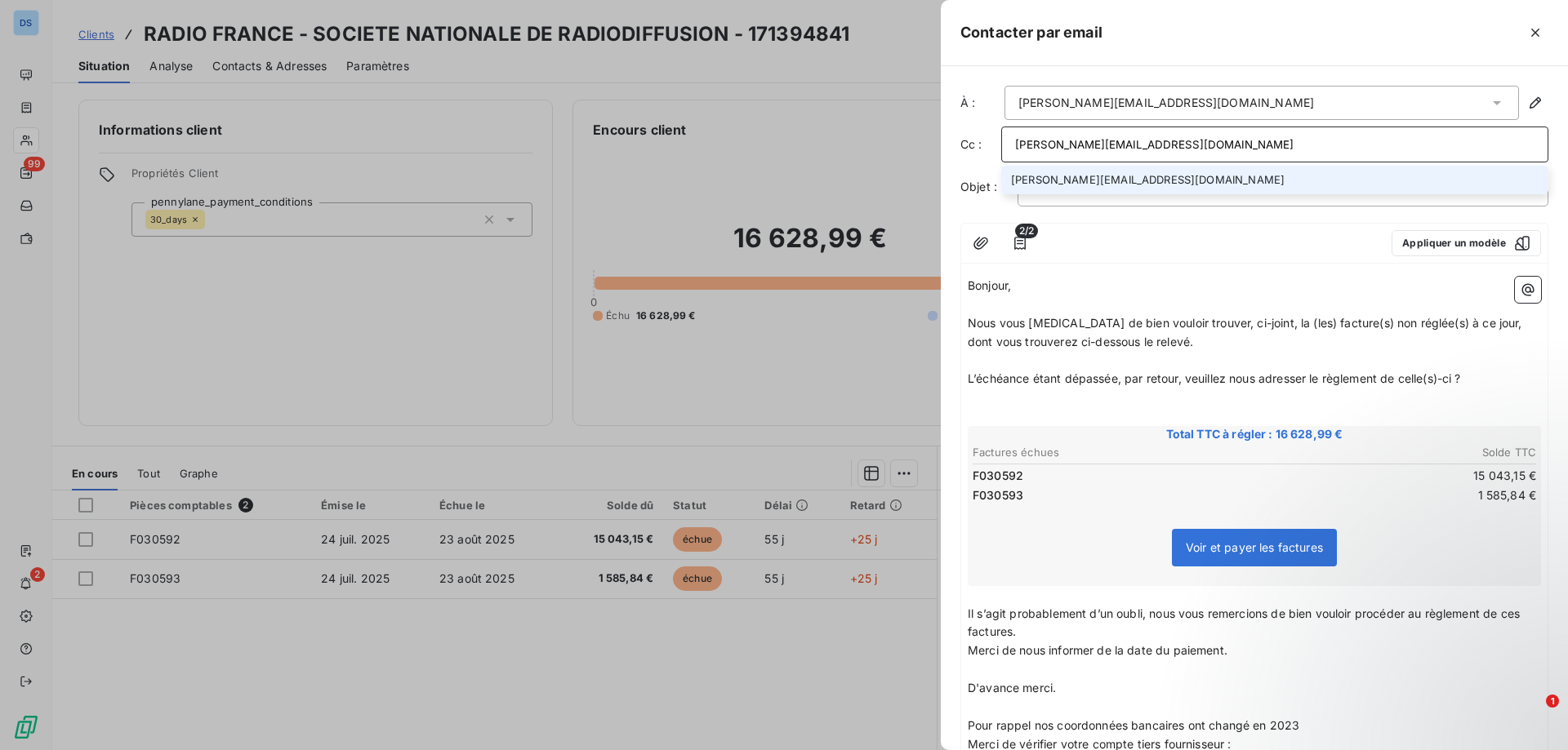
type input "[PERSON_NAME][EMAIL_ADDRESS][DOMAIN_NAME]"
click at [1070, 185] on li "[PERSON_NAME][EMAIL_ADDRESS][DOMAIN_NAME]" at bounding box center [1274, 180] width 547 height 29
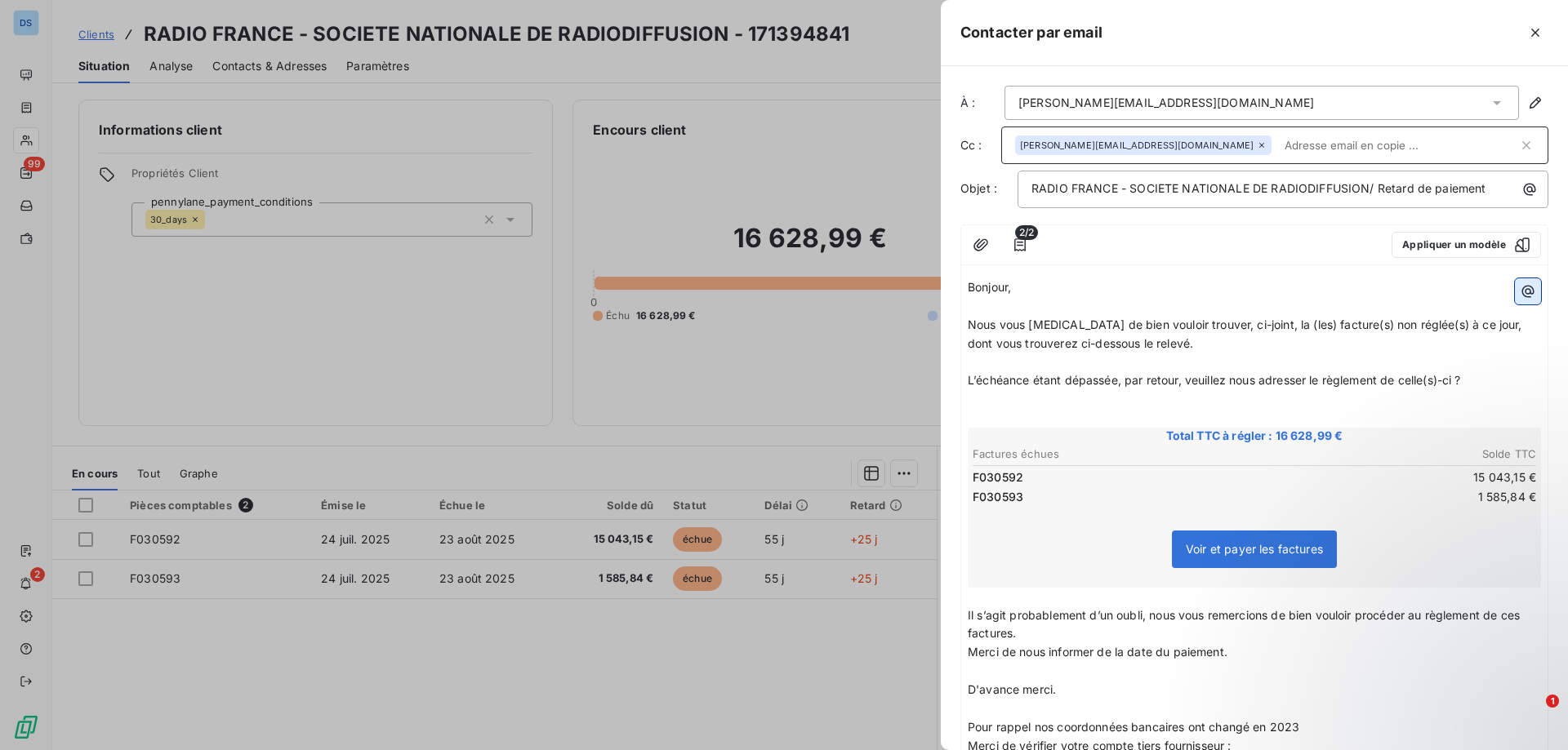
click at [1515, 301] on button "button" at bounding box center [1528, 291] width 26 height 26
click at [1268, 282] on html "DS 99 2 Clients RADIO FRANCE - SOCIETE NATIONALE DE RADIODIFFUSION - 171394841 …" at bounding box center [784, 375] width 1568 height 750
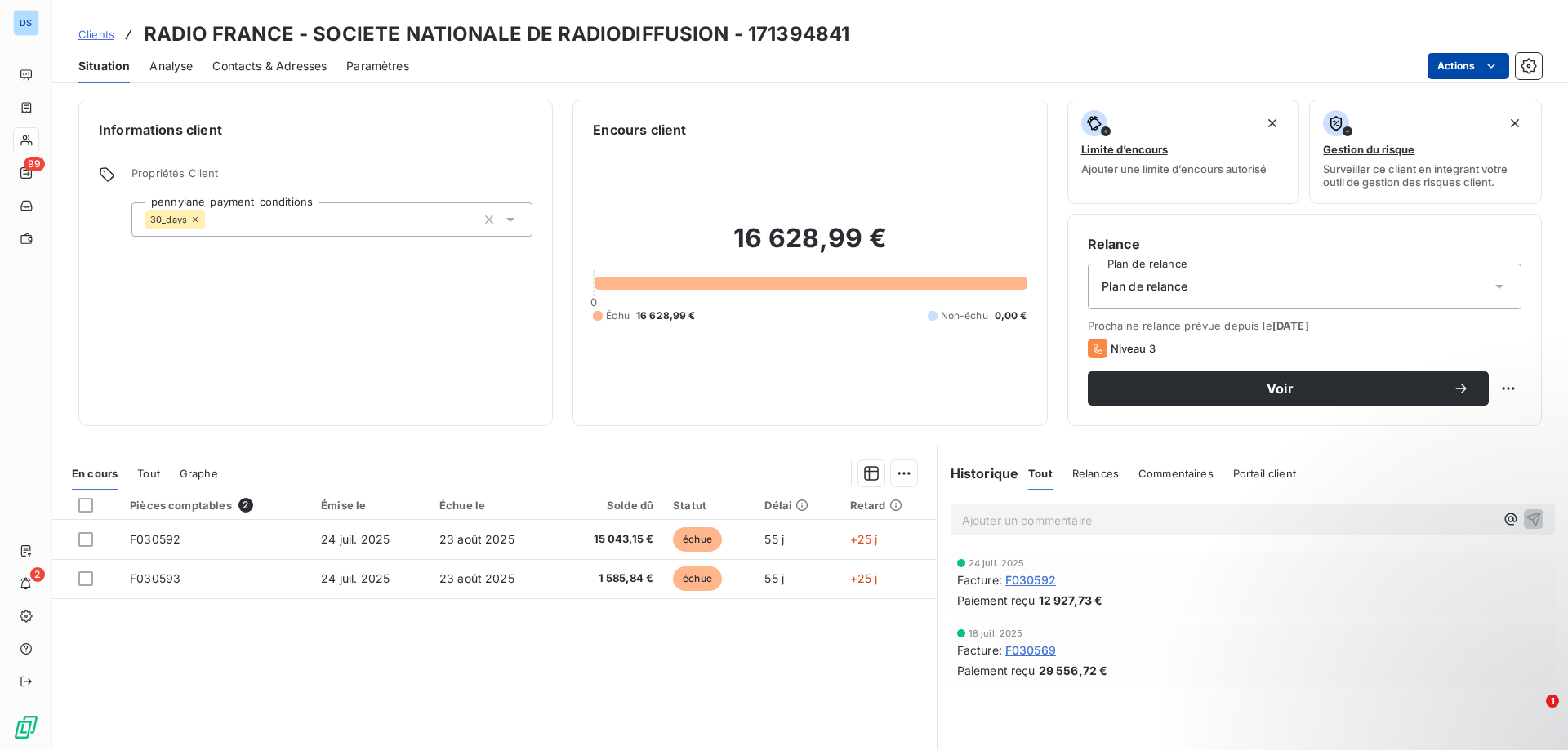
click at [1445, 71] on html "DS 99 2 Clients RADIO FRANCE - SOCIETE NATIONALE DE RADIODIFFUSION - 171394841 …" at bounding box center [784, 375] width 1568 height 750
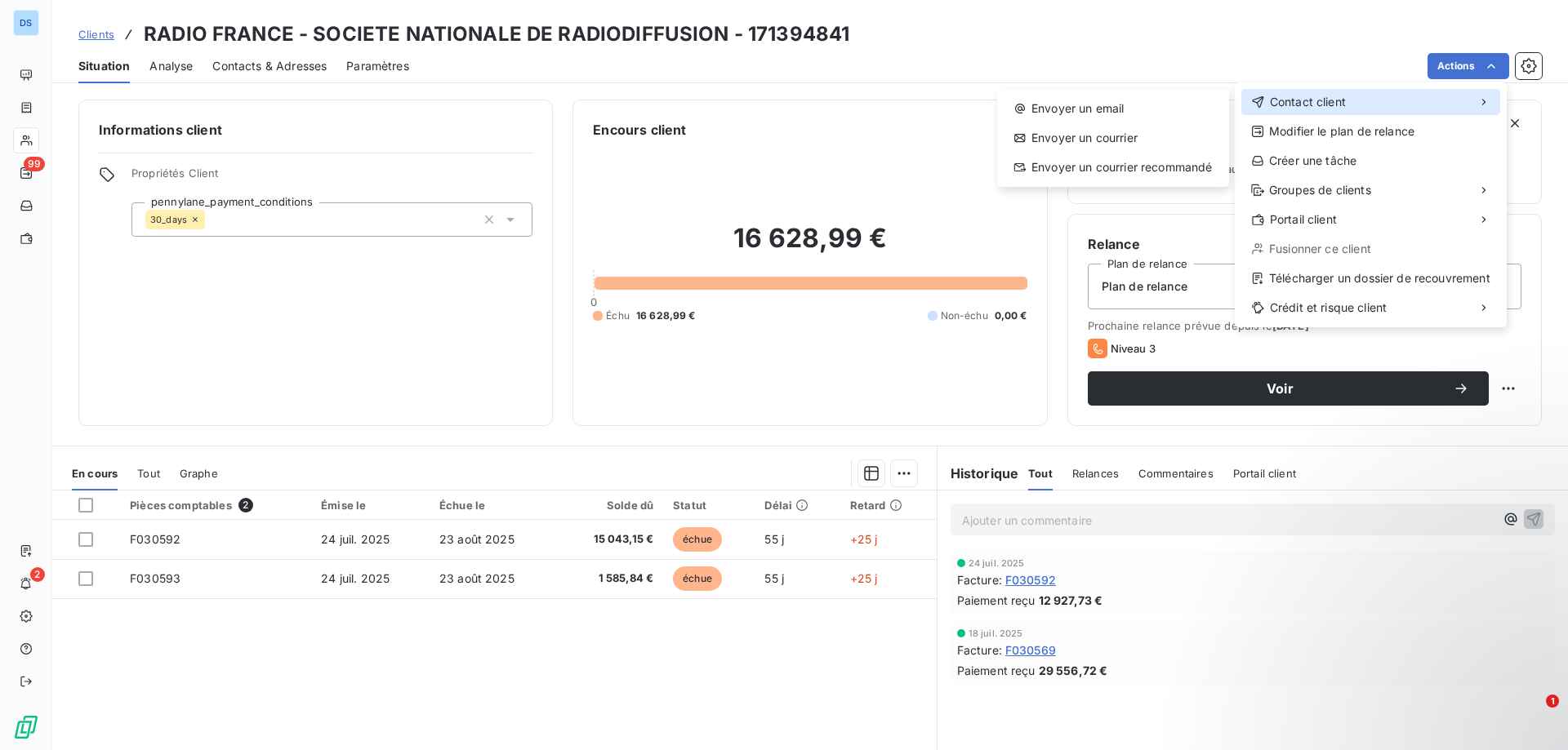
drag, startPoint x: 1319, startPoint y: 92, endPoint x: 1263, endPoint y: 106, distance: 57.7
click at [1318, 94] on div "Contact client" at bounding box center [1370, 102] width 259 height 26
click at [1115, 110] on div "Envoyer un email" at bounding box center [1113, 108] width 219 height 26
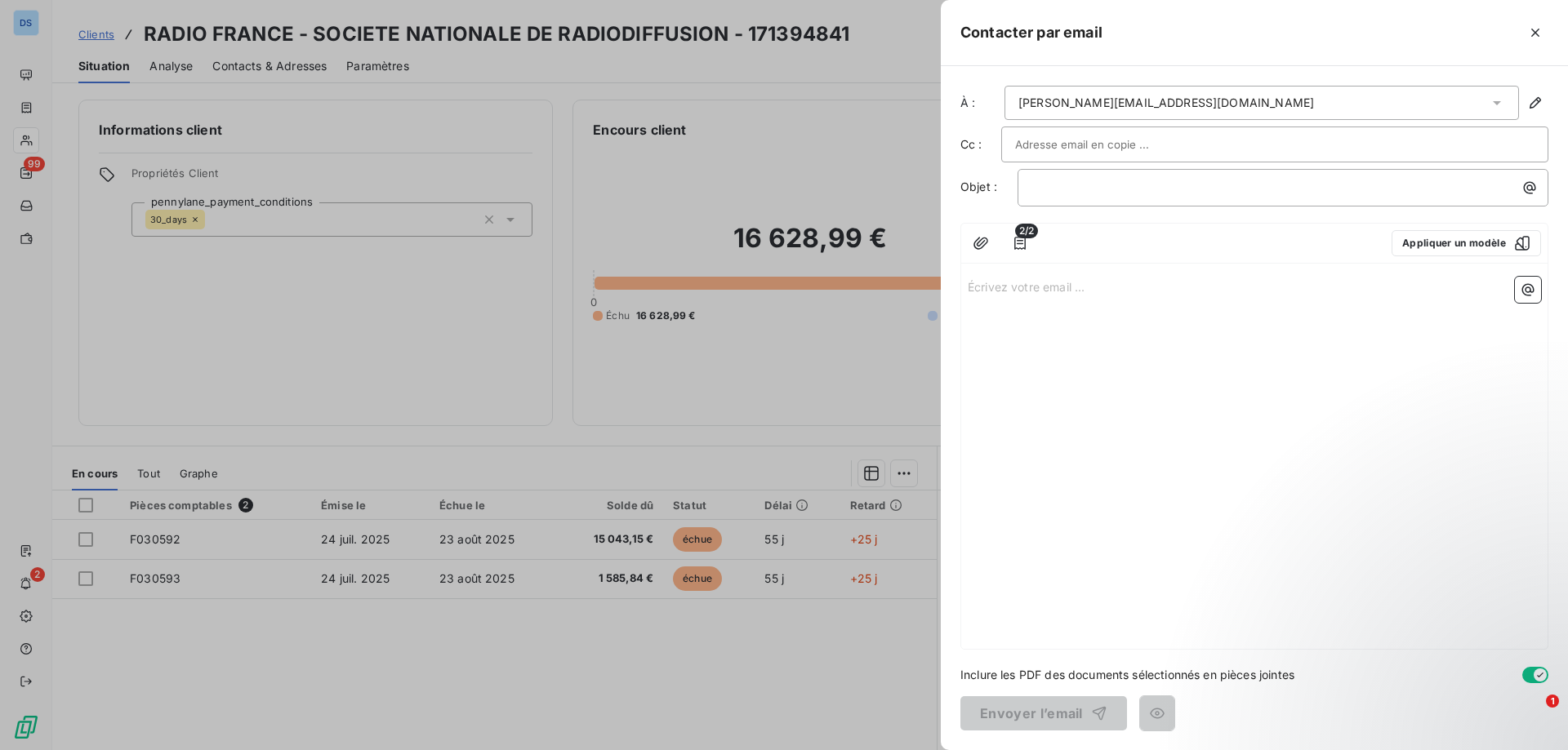
click at [1062, 144] on input "text" at bounding box center [1103, 145] width 176 height 25
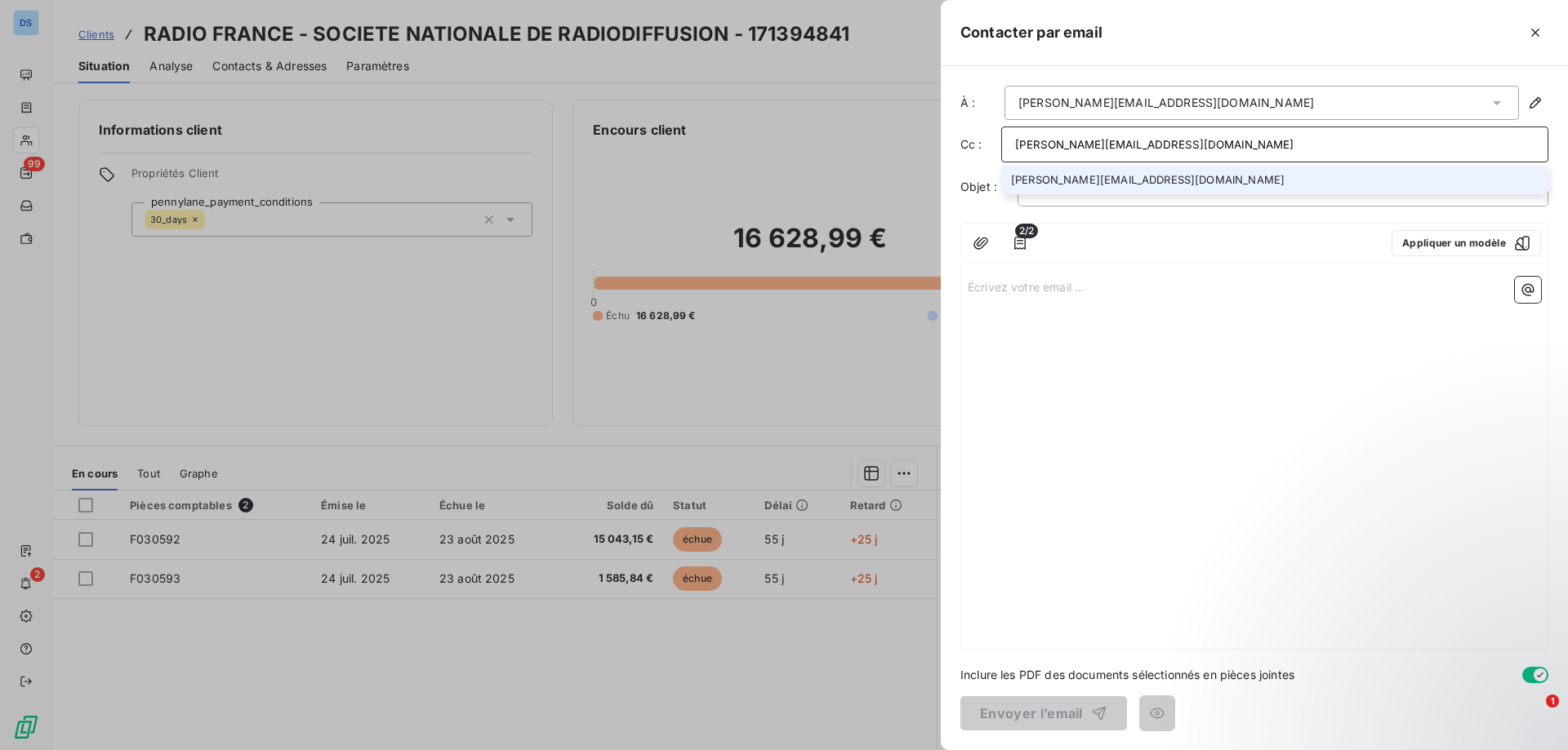
type input "[PERSON_NAME][EMAIL_ADDRESS][DOMAIN_NAME]"
click at [1071, 177] on li "[PERSON_NAME][EMAIL_ADDRESS][DOMAIN_NAME]" at bounding box center [1274, 180] width 547 height 29
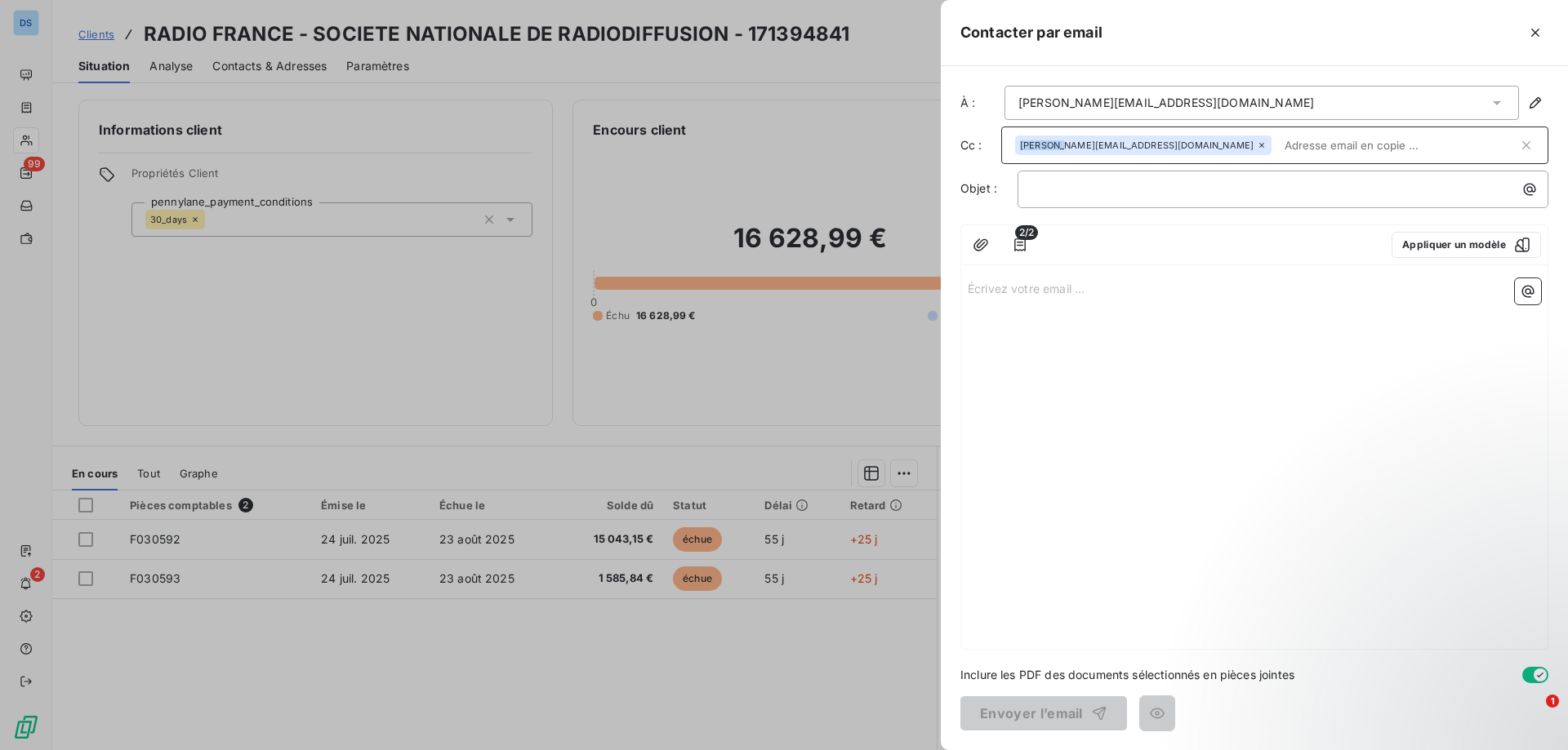
drag, startPoint x: 1072, startPoint y: 148, endPoint x: 1060, endPoint y: 150, distance: 12.2
click at [1060, 150] on div "[PERSON_NAME][EMAIL_ADDRESS][DOMAIN_NAME]" at bounding box center [1274, 145] width 547 height 37
drag, startPoint x: 1135, startPoint y: 148, endPoint x: 1001, endPoint y: 147, distance: 134.0
click at [1001, 147] on div "[PERSON_NAME][EMAIL_ADDRESS][DOMAIN_NAME]" at bounding box center [1274, 145] width 547 height 37
drag, startPoint x: 1136, startPoint y: 147, endPoint x: 1012, endPoint y: 144, distance: 124.0
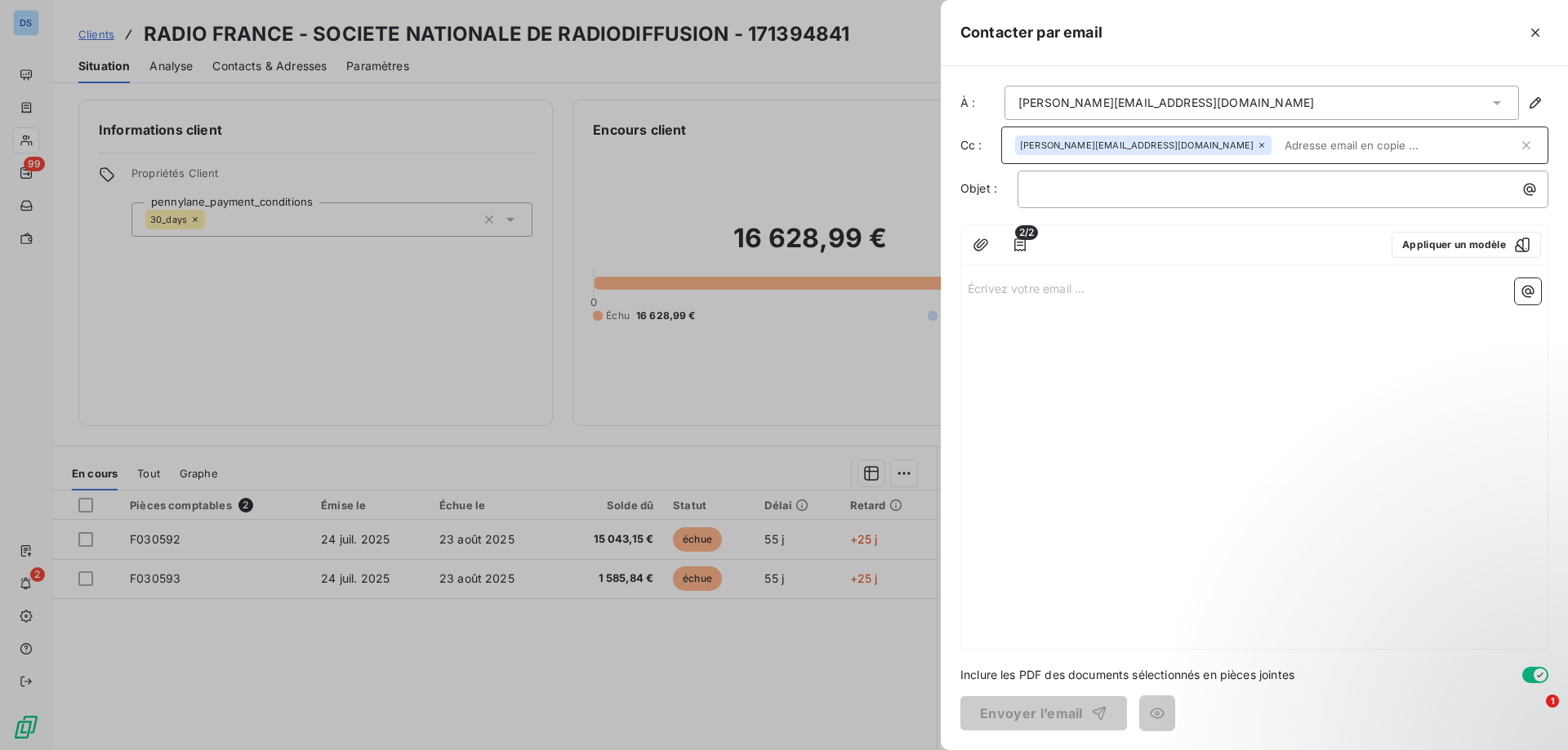
click at [1012, 144] on div "[PERSON_NAME][EMAIL_ADDRESS][DOMAIN_NAME]" at bounding box center [1274, 145] width 547 height 37
click at [1085, 145] on span "[PERSON_NAME][EMAIL_ADDRESS][DOMAIN_NAME]" at bounding box center [1136, 145] width 233 height 10
drag, startPoint x: 1128, startPoint y: 148, endPoint x: 1018, endPoint y: 144, distance: 110.1
click at [1018, 144] on div "[PERSON_NAME][EMAIL_ADDRESS][DOMAIN_NAME]" at bounding box center [1267, 146] width 503 height 25
drag, startPoint x: 1020, startPoint y: 142, endPoint x: 1115, endPoint y: 152, distance: 95.5
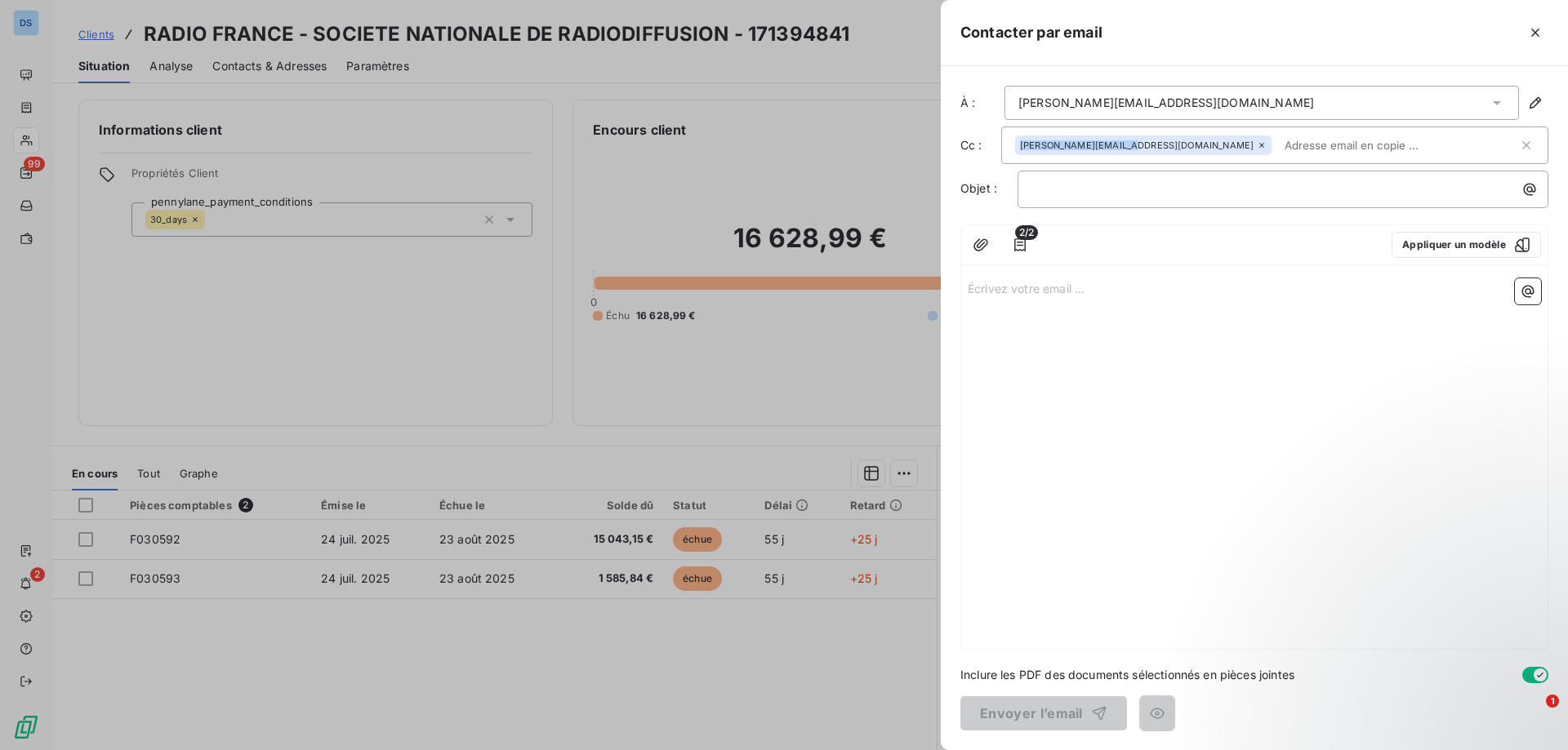
click at [1115, 152] on div "[PERSON_NAME][EMAIL_ADDRESS][DOMAIN_NAME]" at bounding box center [1143, 145] width 256 height 19
click at [1532, 187] on icon "button" at bounding box center [1529, 189] width 16 height 16
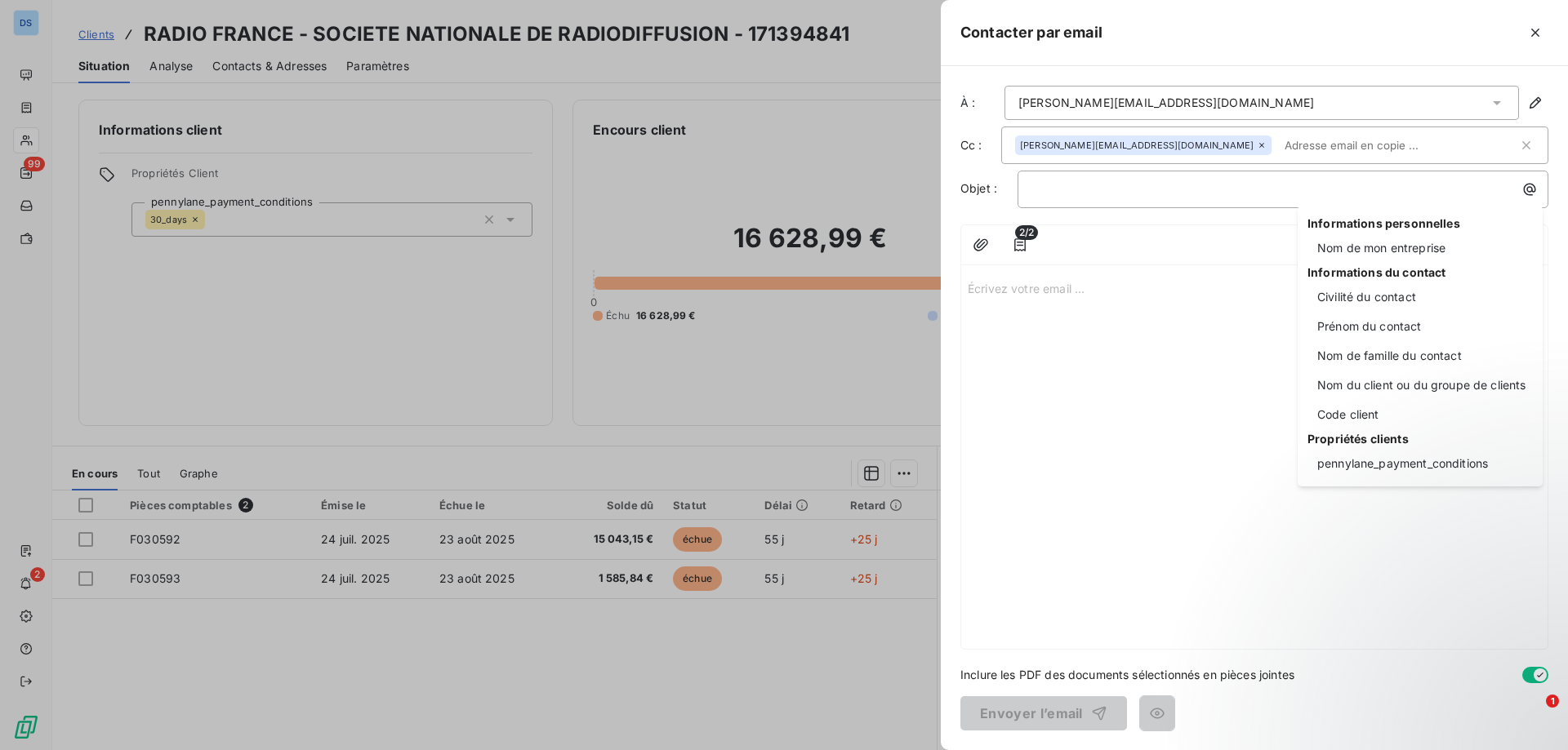
click at [1135, 299] on html "DS 99 2 Clients RADIO FRANCE - SOCIETE NATIONALE DE RADIODIFFUSION - 171394841 …" at bounding box center [784, 375] width 1568 height 750
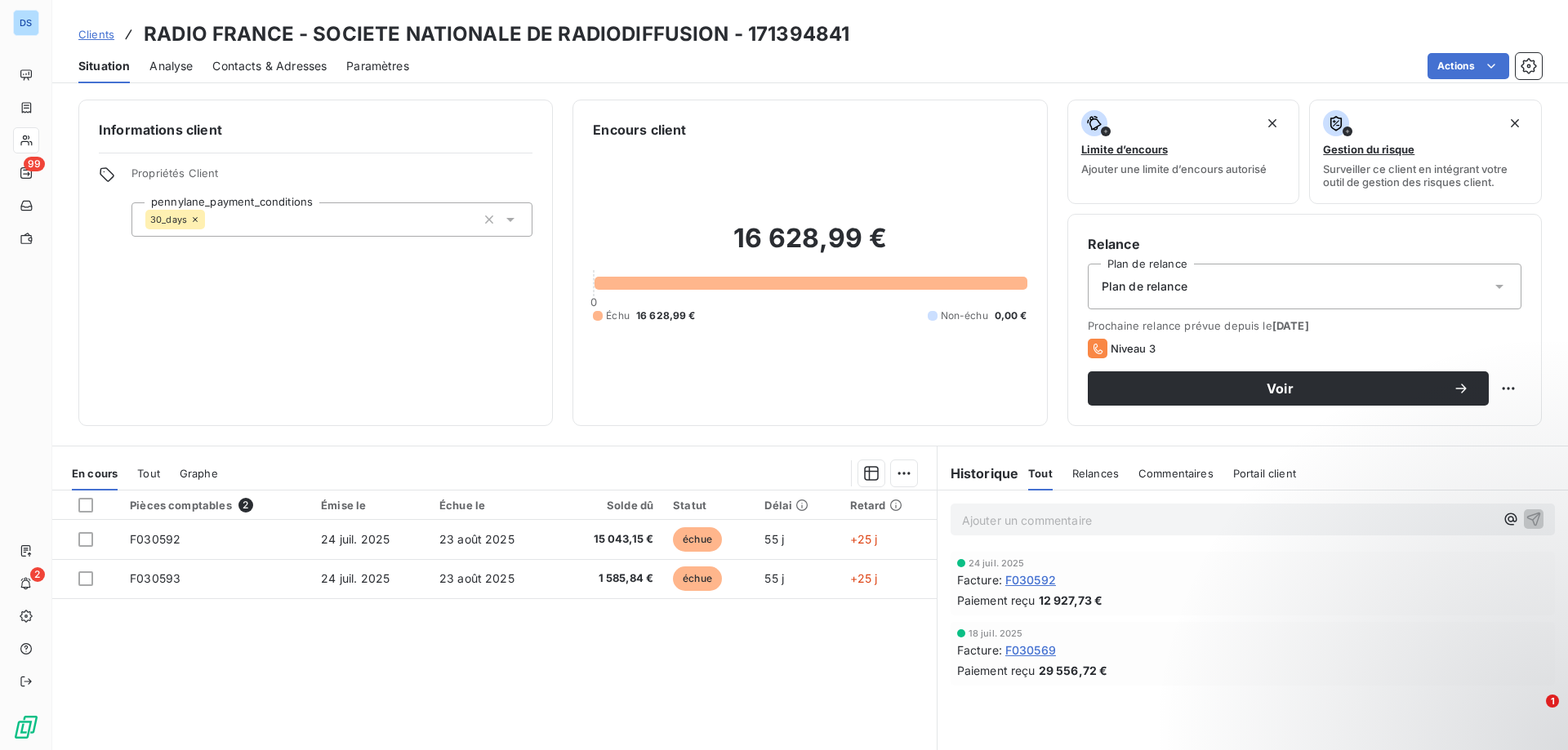
click at [1446, 63] on html "DS 99 2 Clients RADIO FRANCE - SOCIETE NATIONALE DE RADIODIFFUSION - 171394841 …" at bounding box center [784, 375] width 1568 height 750
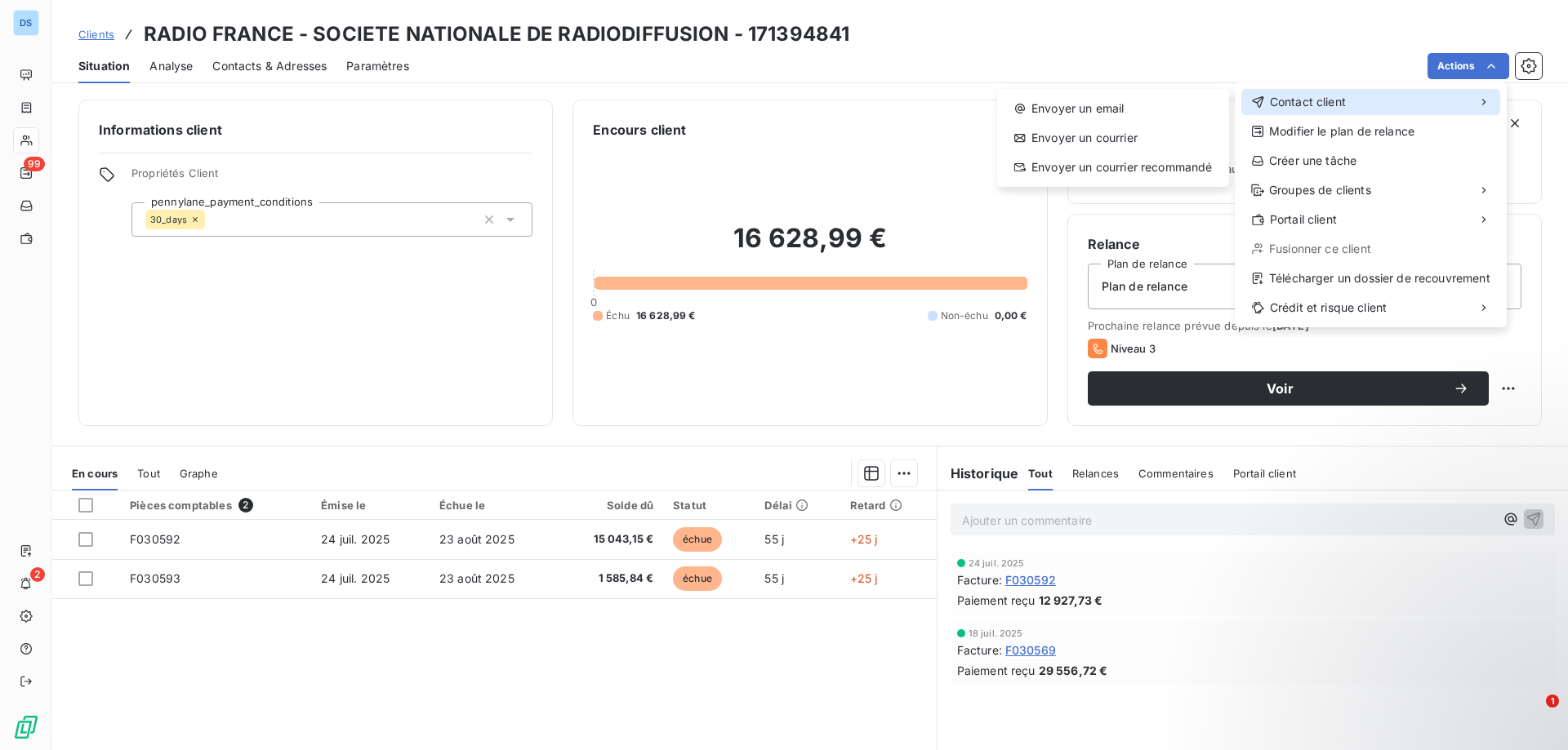
click at [1311, 104] on span "Contact client" at bounding box center [1307, 102] width 76 height 16
click at [1113, 107] on div "Envoyer un email" at bounding box center [1113, 108] width 219 height 26
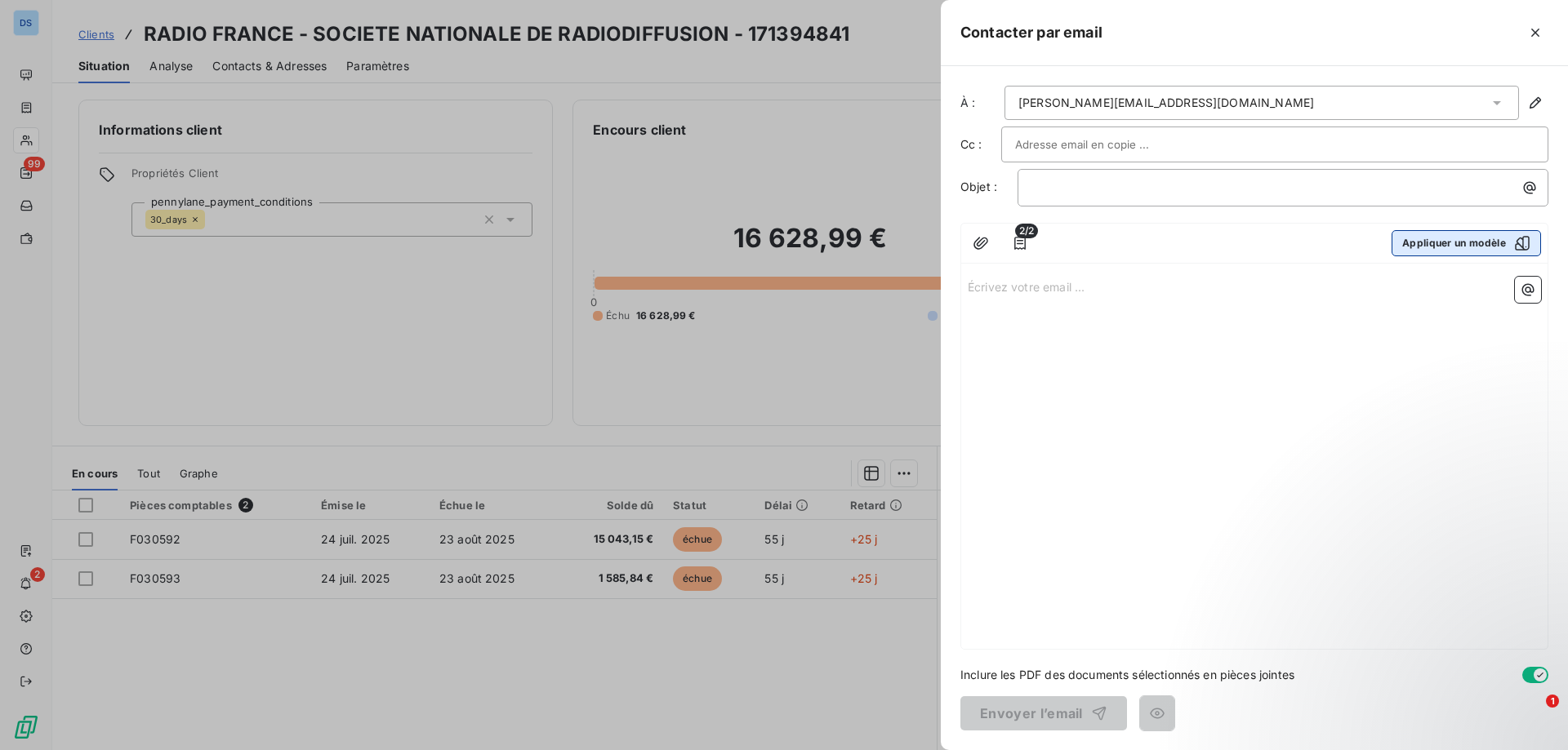
click at [1522, 239] on icon "button" at bounding box center [1522, 243] width 14 height 14
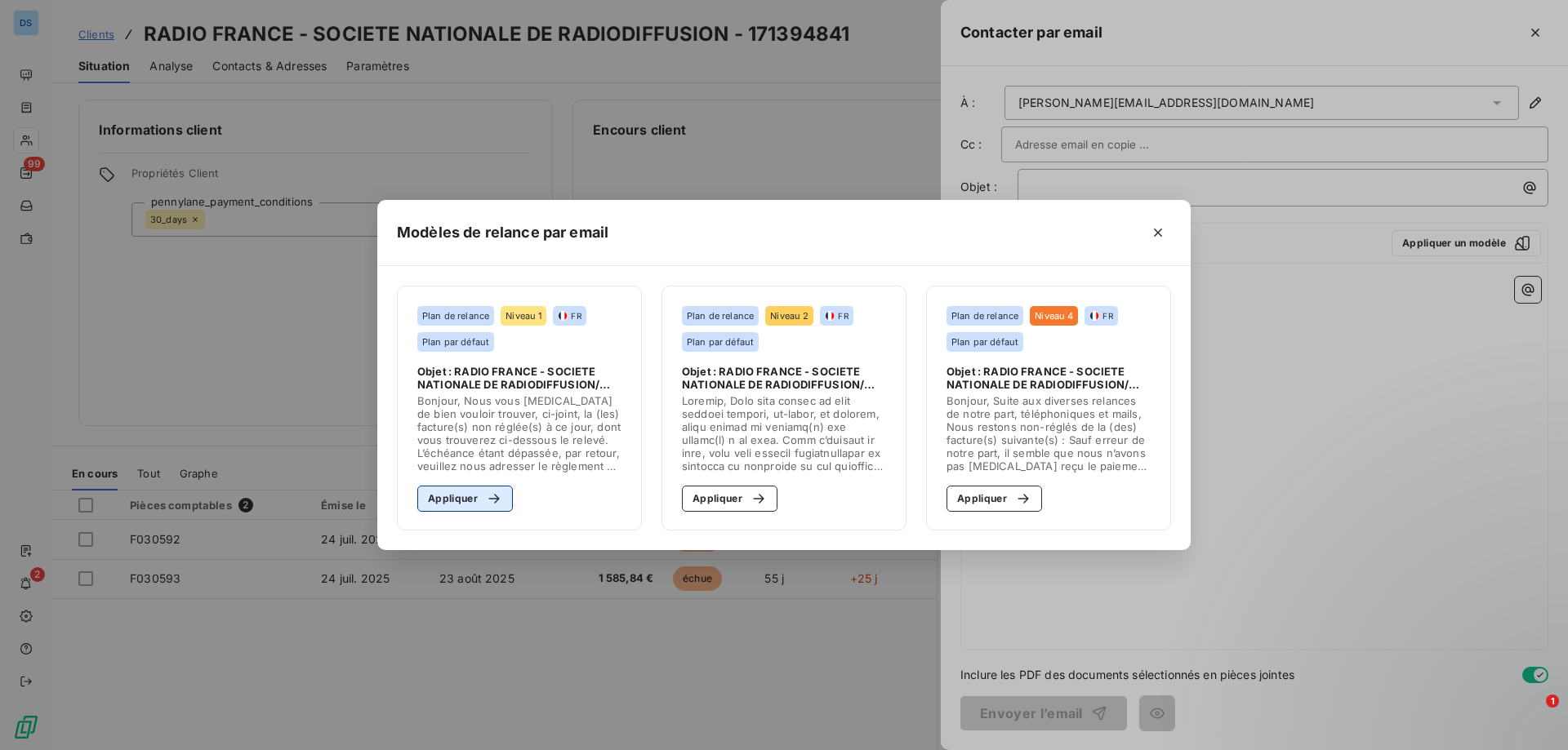
click at [476, 493] on button "Appliquer" at bounding box center [465, 498] width 96 height 26
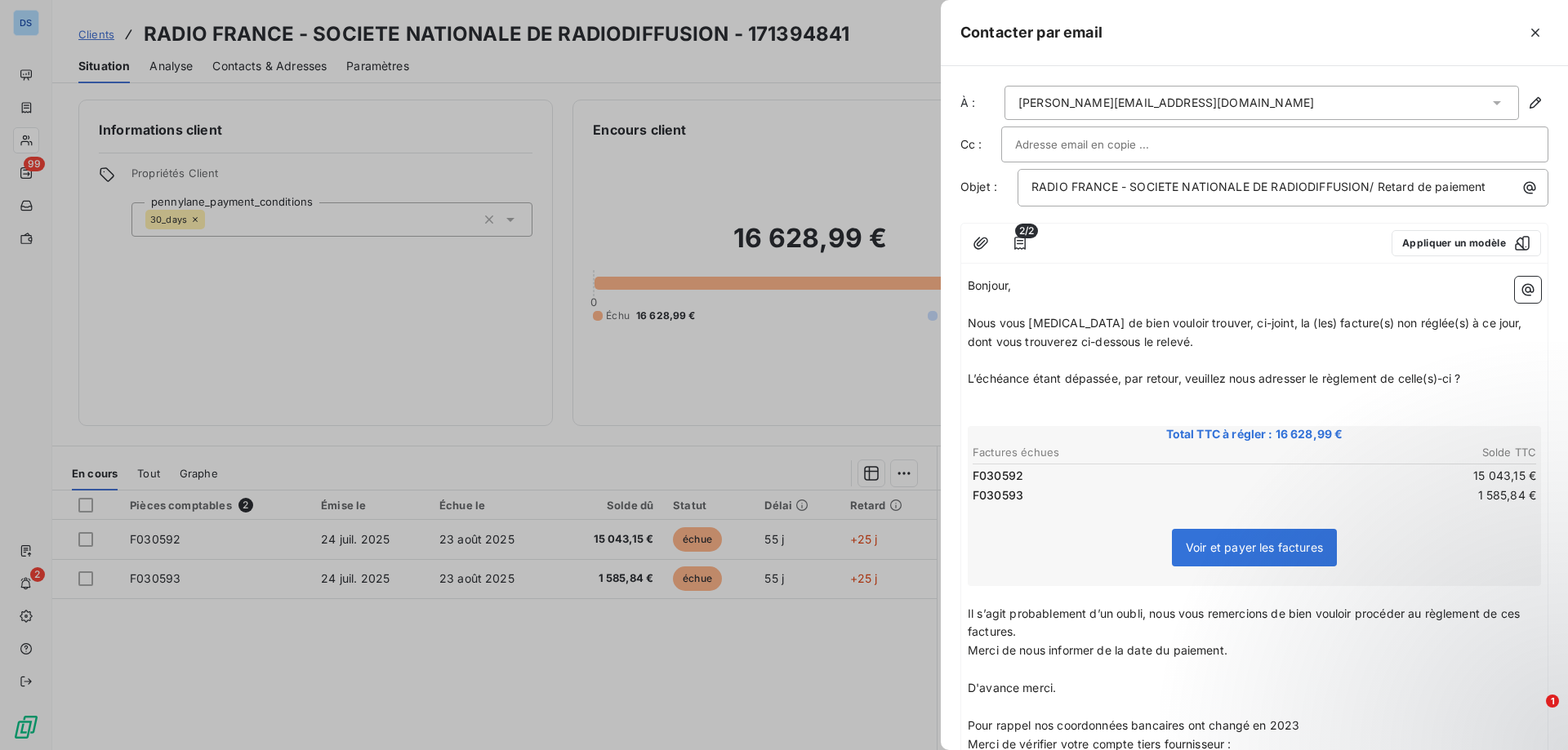
click at [1076, 151] on input "text" at bounding box center [1103, 145] width 176 height 25
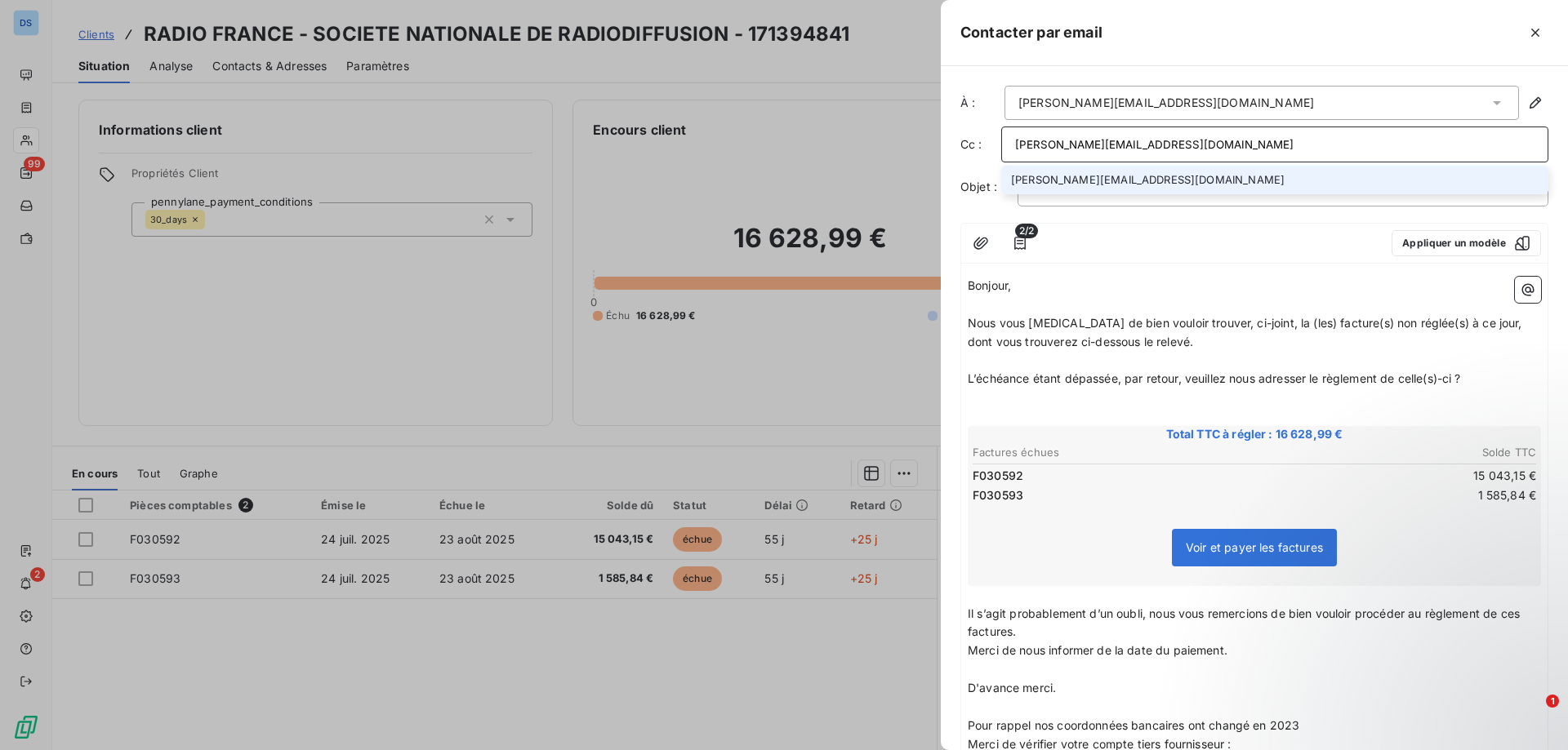
type input "c.kaminski@dtigns.fr"
click at [1079, 178] on li "c.kaminski@dtigns.fr" at bounding box center [1274, 180] width 547 height 29
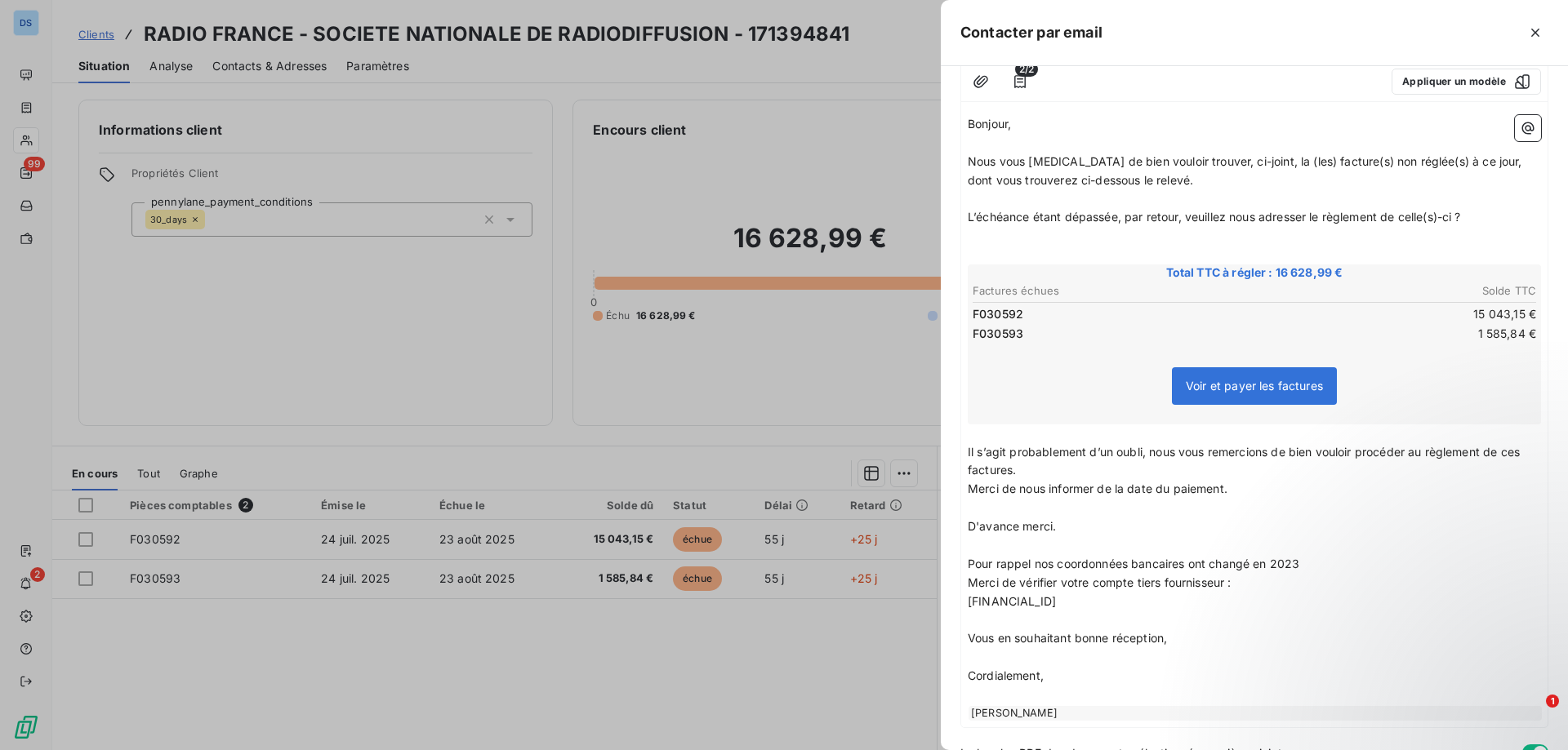
scroll to position [242, 0]
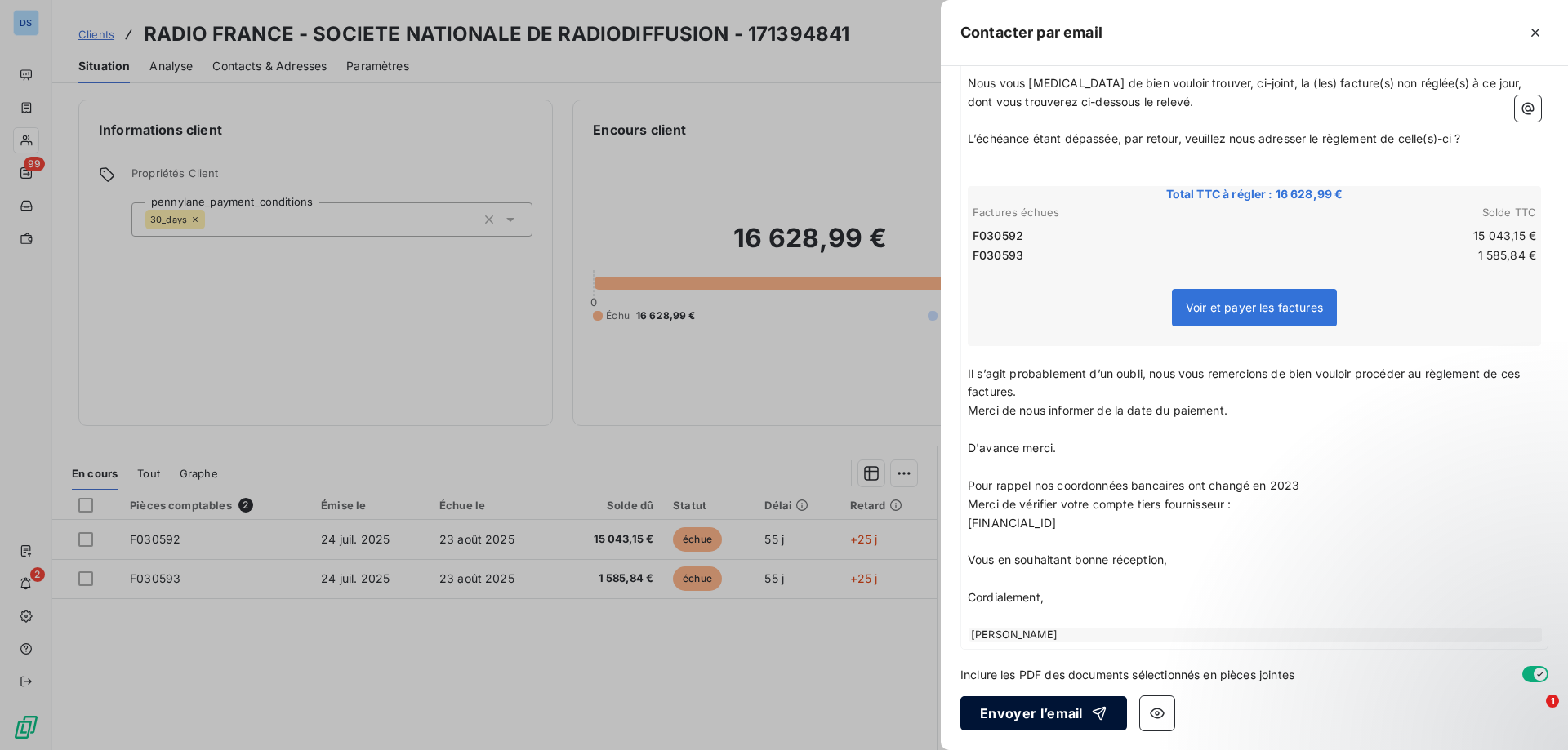
click at [1036, 717] on button "Envoyer l’email" at bounding box center [1044, 714] width 167 height 35
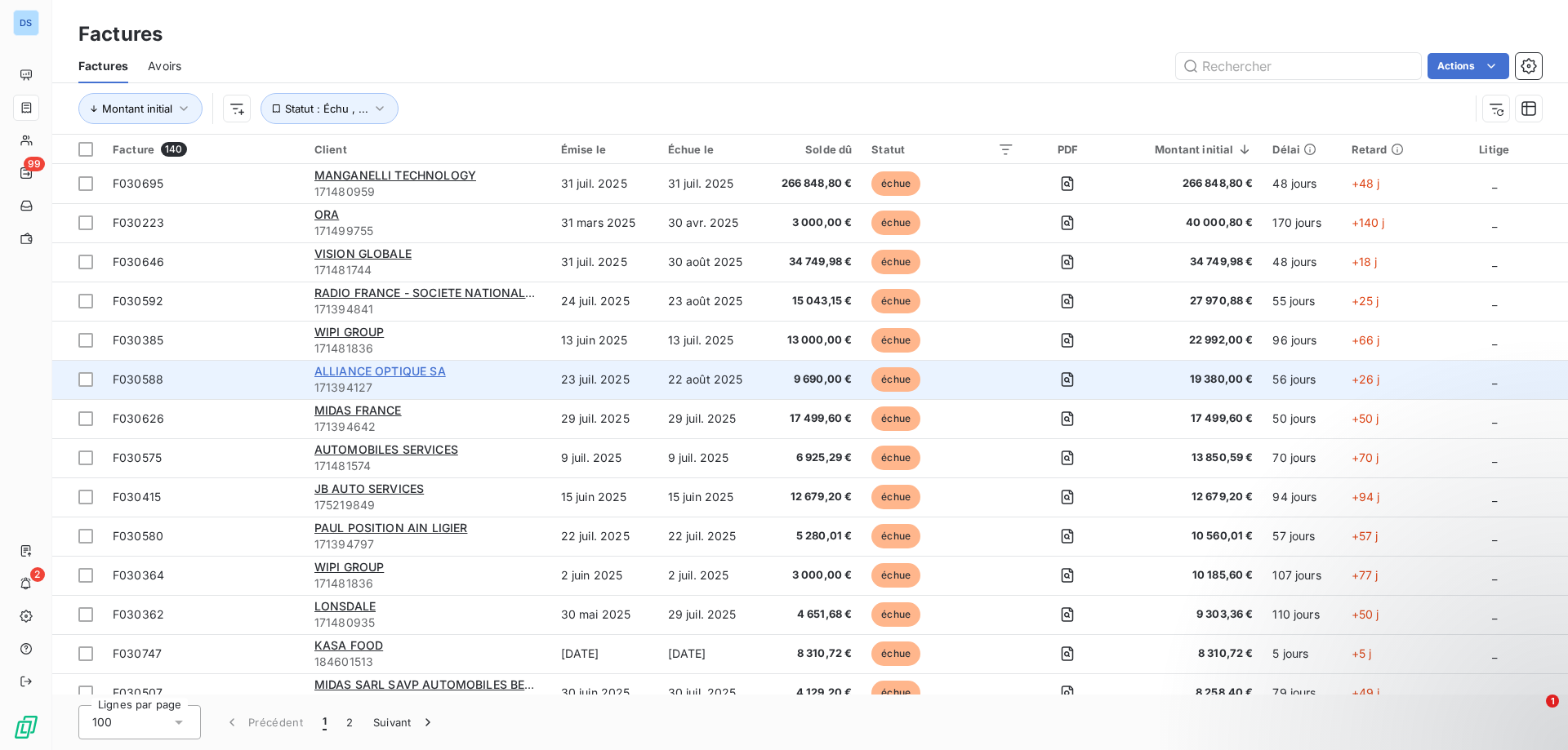
click at [364, 374] on span "ALLIANCE OPTIQUE SA" at bounding box center [380, 371] width 131 height 13
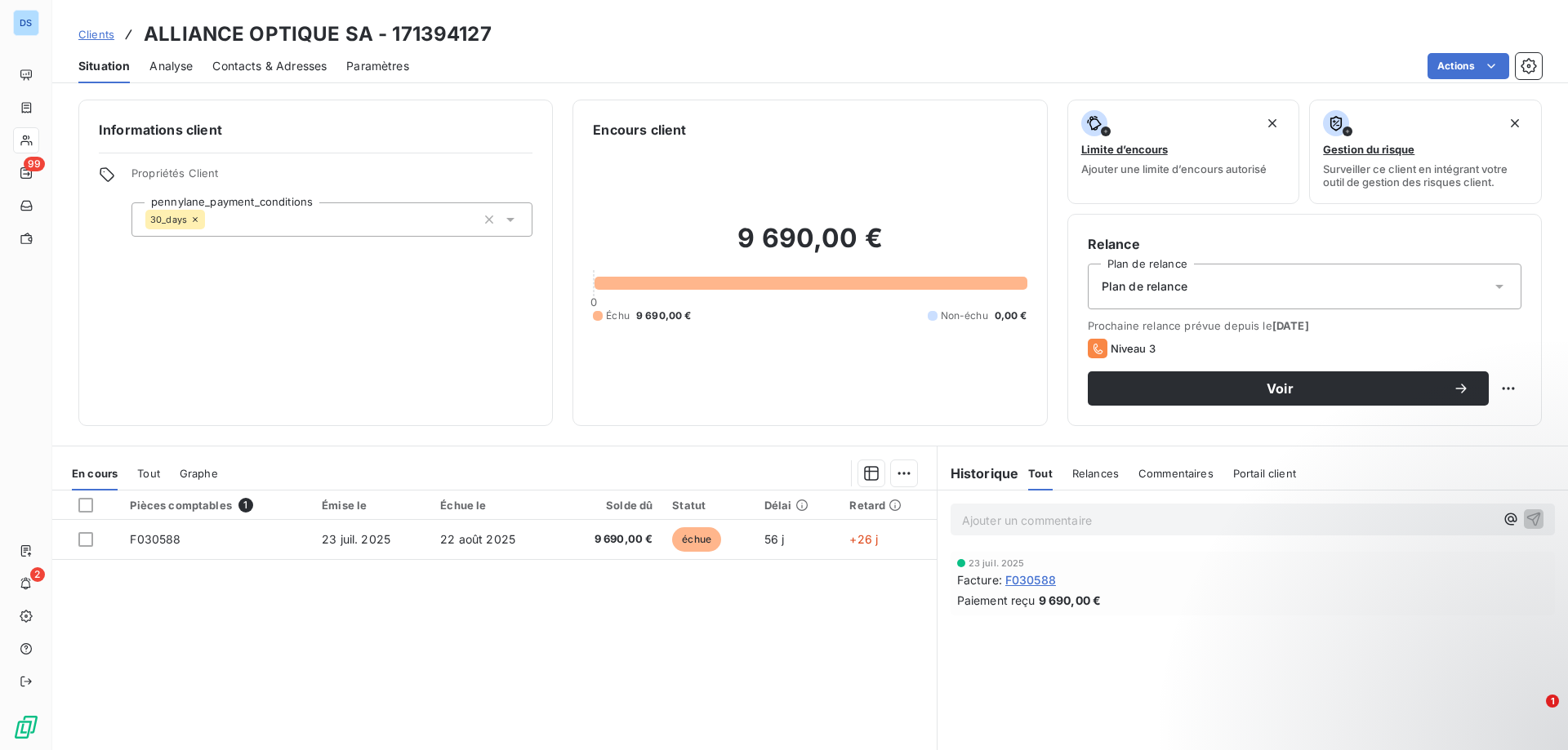
click at [309, 69] on span "Contacts & Adresses" at bounding box center [269, 65] width 114 height 16
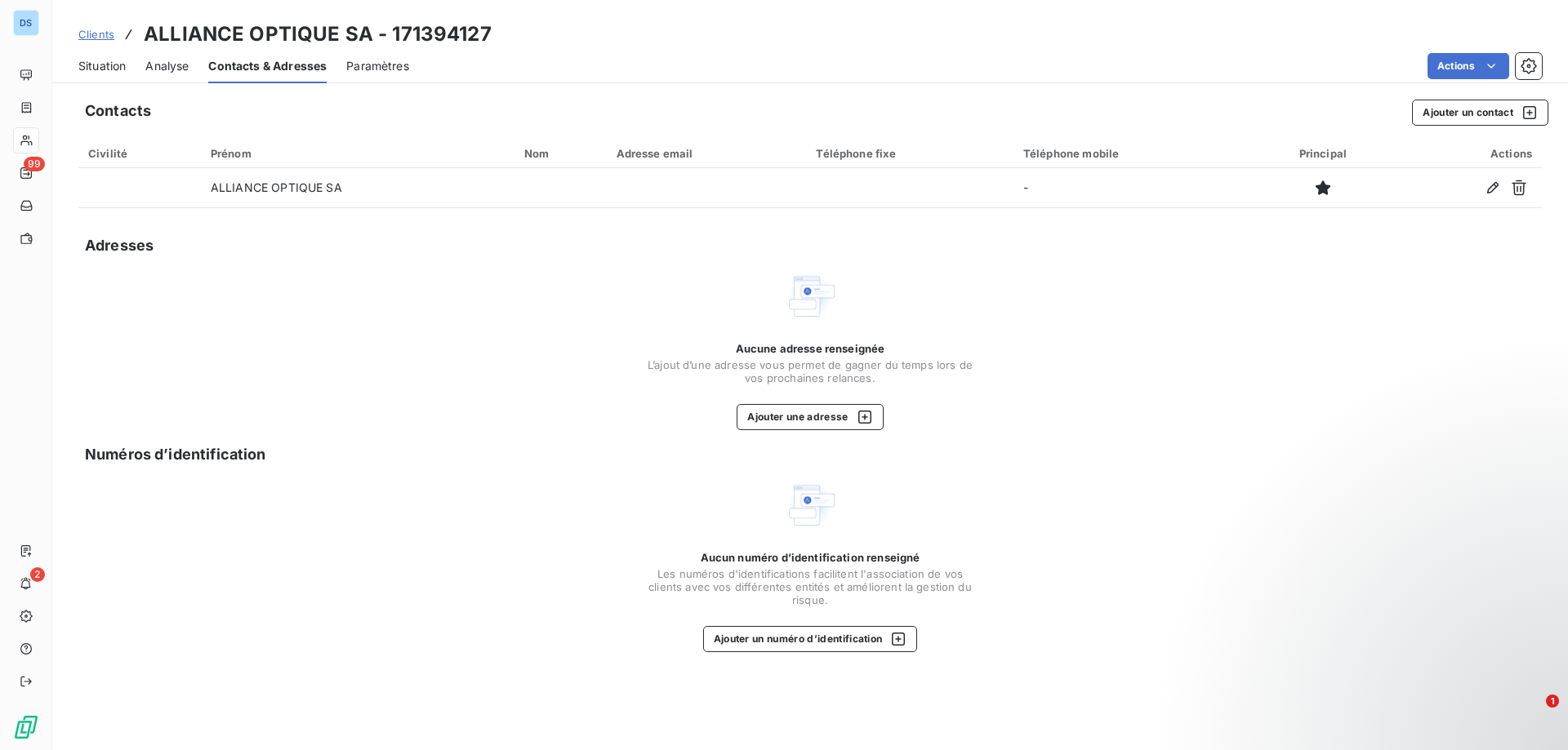
click at [96, 64] on span "Situation" at bounding box center [102, 65] width 47 height 16
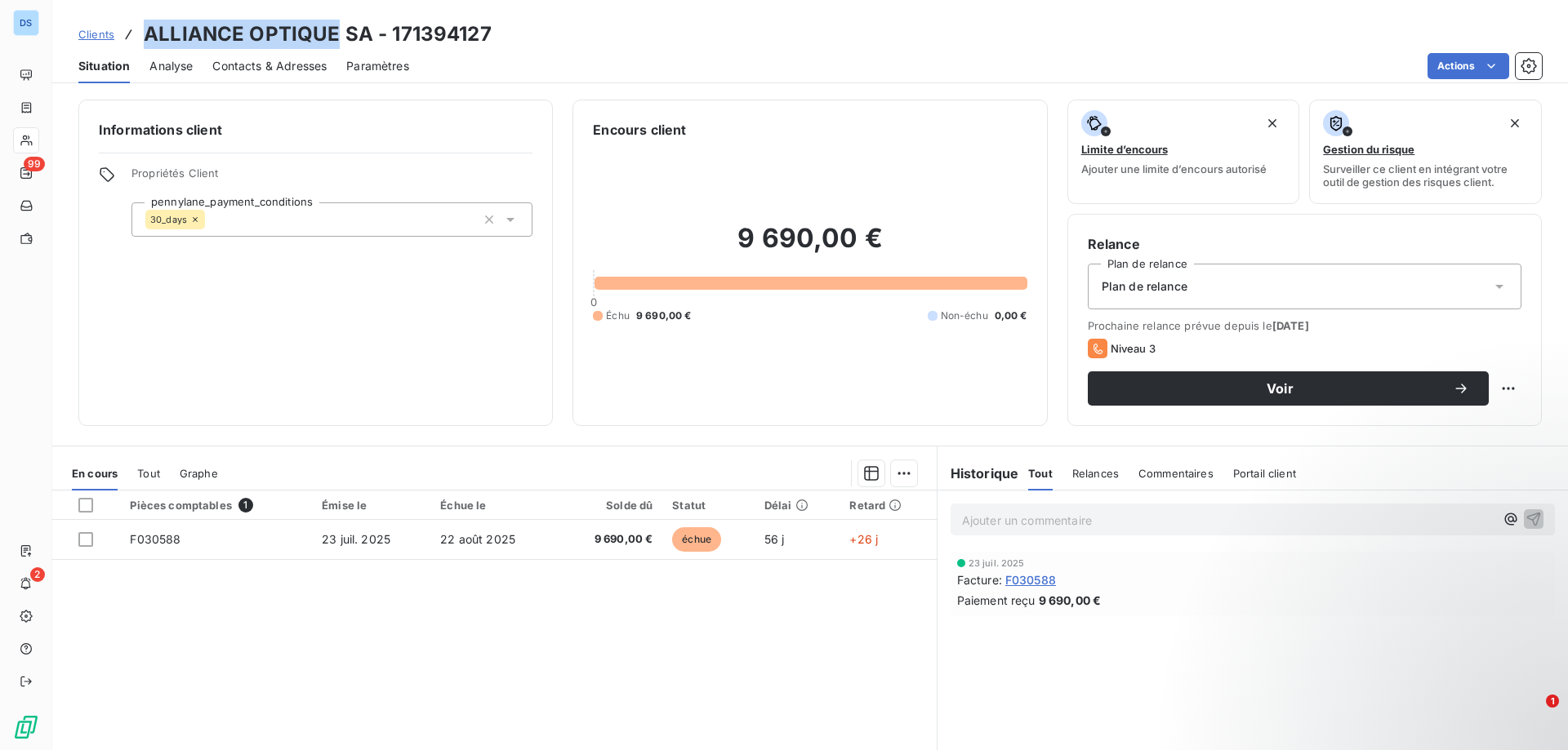
drag, startPoint x: 332, startPoint y: 31, endPoint x: 147, endPoint y: 33, distance: 185.0
click at [147, 33] on h3 "ALLIANCE OPTIQUE SA - 171394127" at bounding box center [318, 34] width 348 height 30
copy h3 "ALLIANCE OPTIQUE"
click at [294, 69] on span "Contacts & Adresses" at bounding box center [269, 65] width 114 height 16
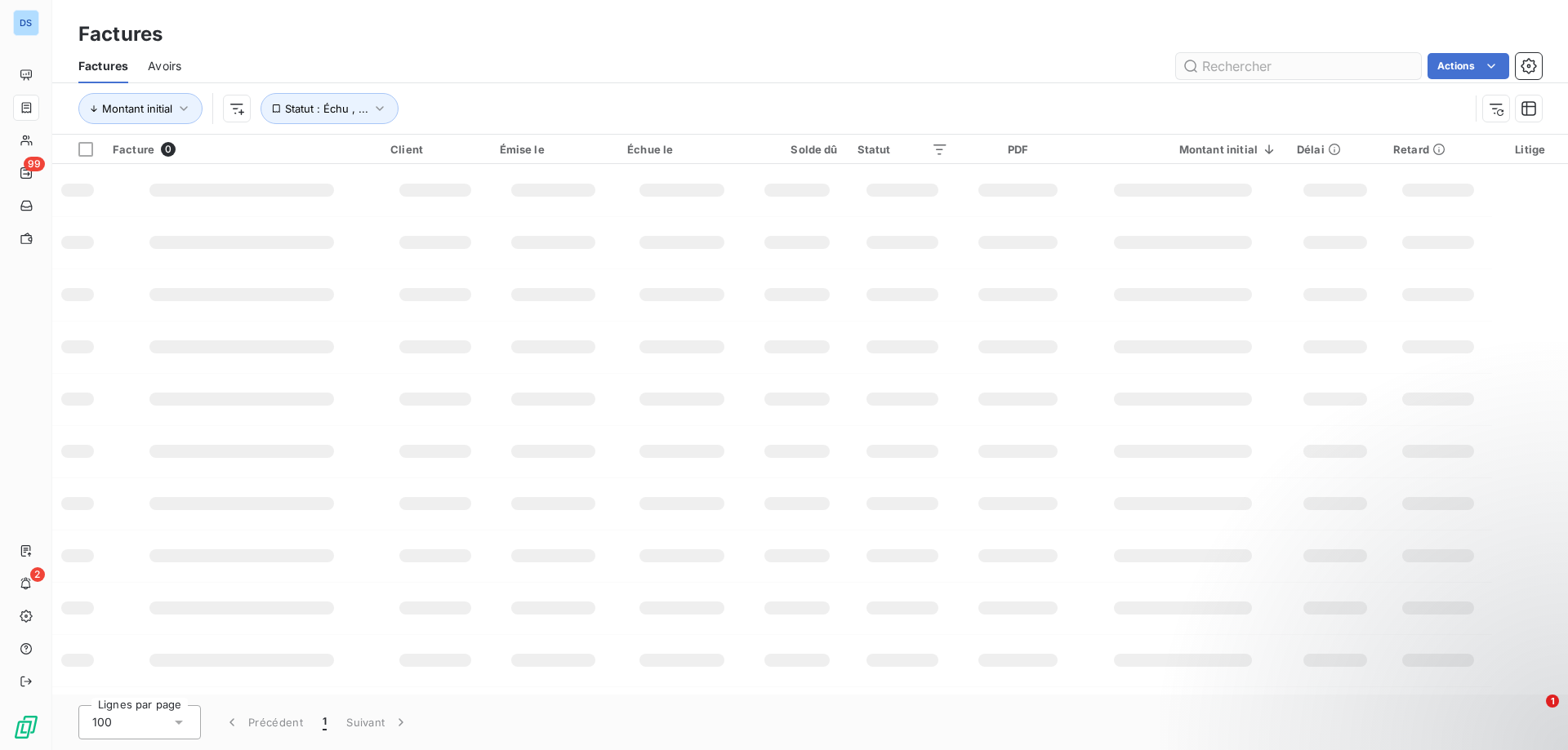
click at [1211, 66] on input "text" at bounding box center [1297, 65] width 245 height 26
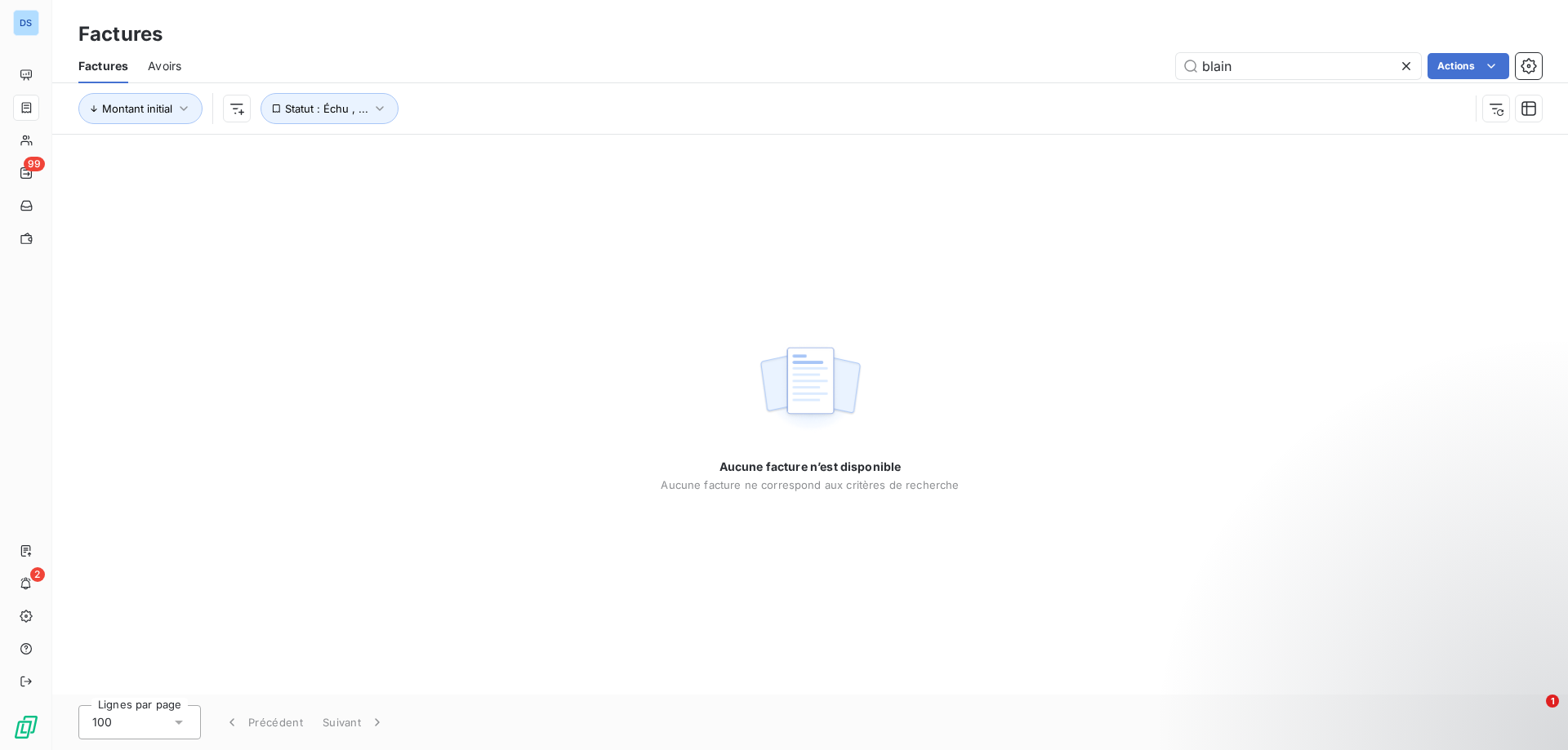
drag, startPoint x: 1226, startPoint y: 66, endPoint x: 1161, endPoint y: 74, distance: 65.5
click at [1161, 74] on div "blain Actions" at bounding box center [870, 65] width 1341 height 26
type input "blain"
click at [90, 71] on span "Factures" at bounding box center [104, 65] width 50 height 16
click at [1404, 67] on icon at bounding box center [1406, 66] width 9 height 9
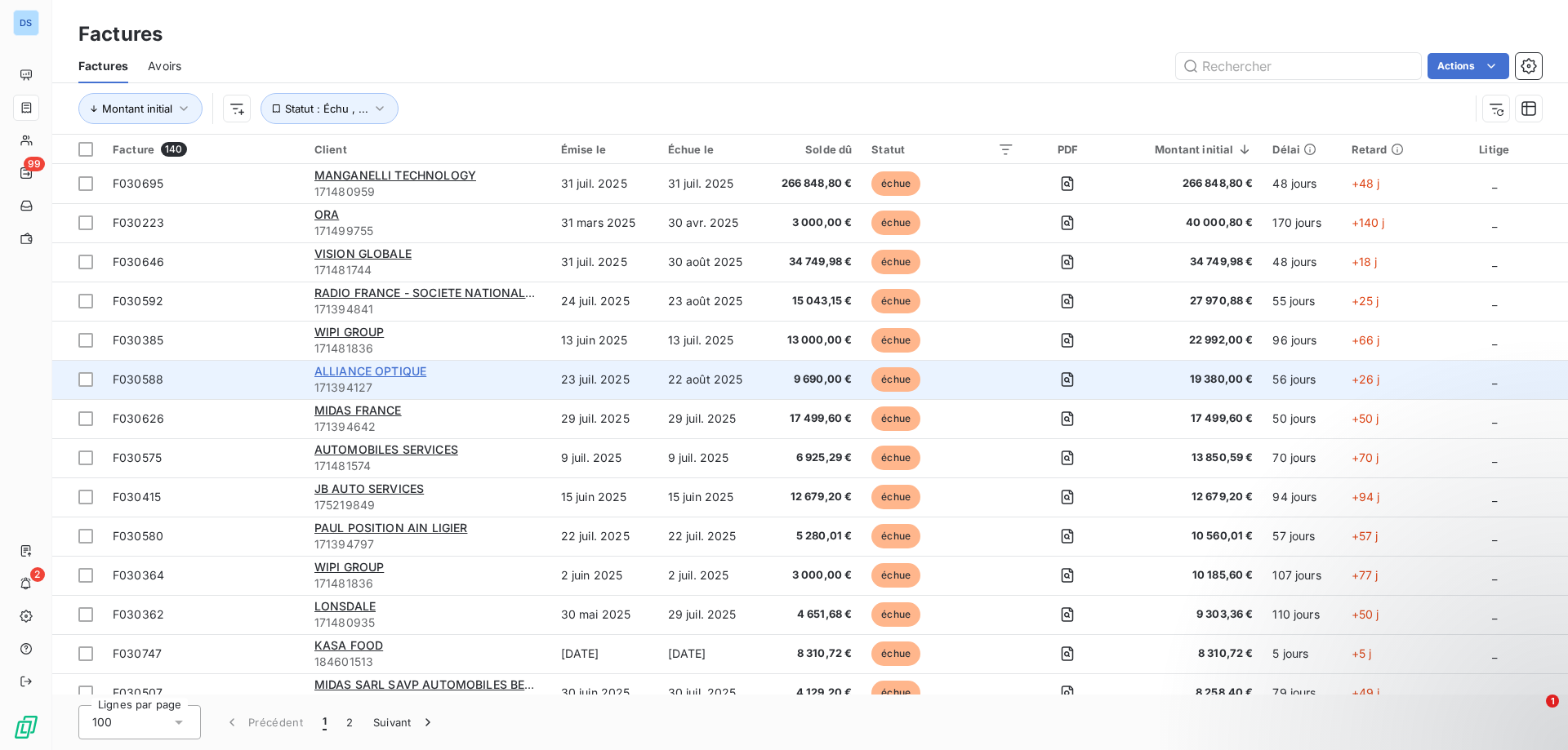
click at [397, 365] on span "ALLIANCE OPTIQUE" at bounding box center [370, 371] width 112 height 13
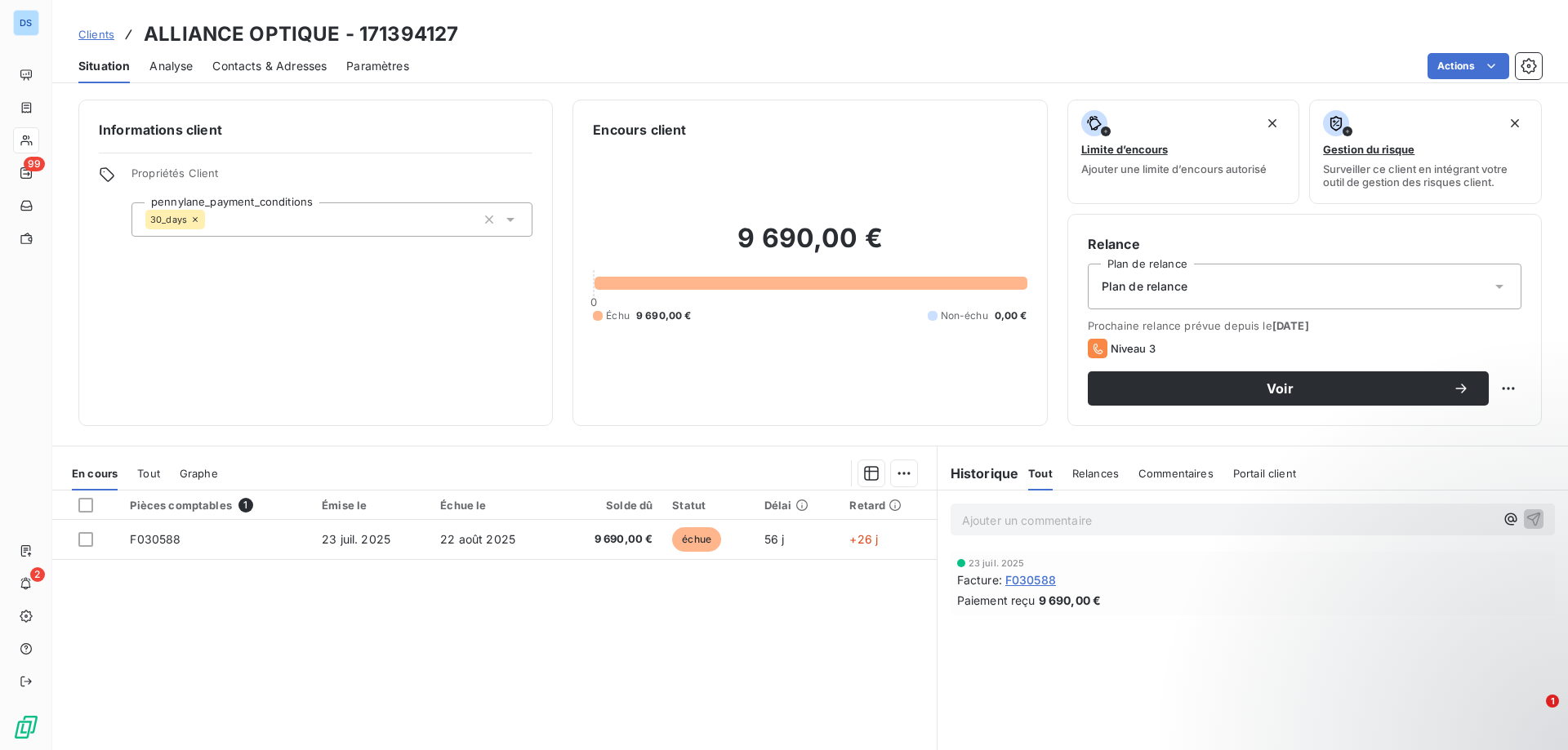
click at [283, 67] on span "Contacts & Adresses" at bounding box center [269, 65] width 114 height 16
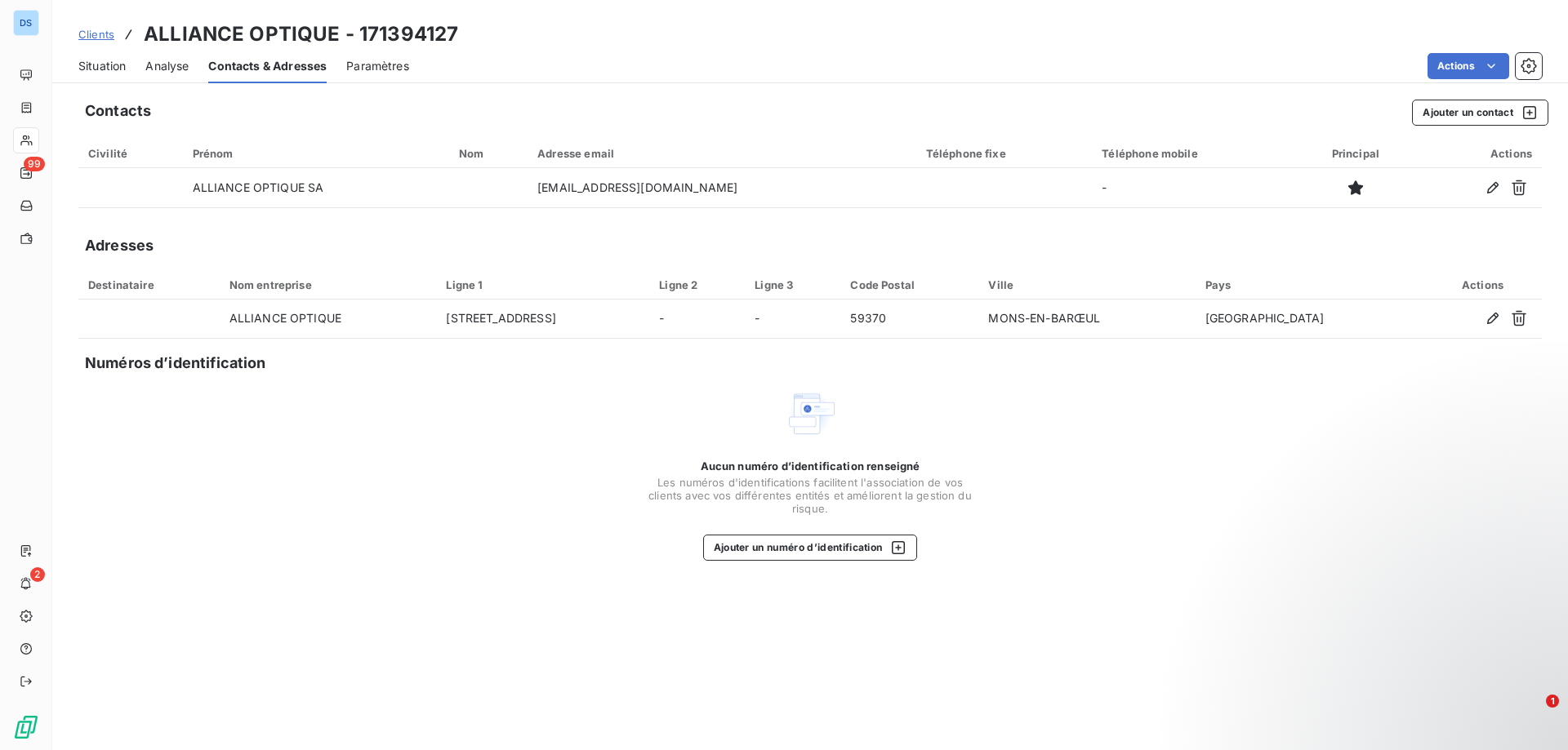
click at [101, 68] on span "Situation" at bounding box center [102, 65] width 47 height 16
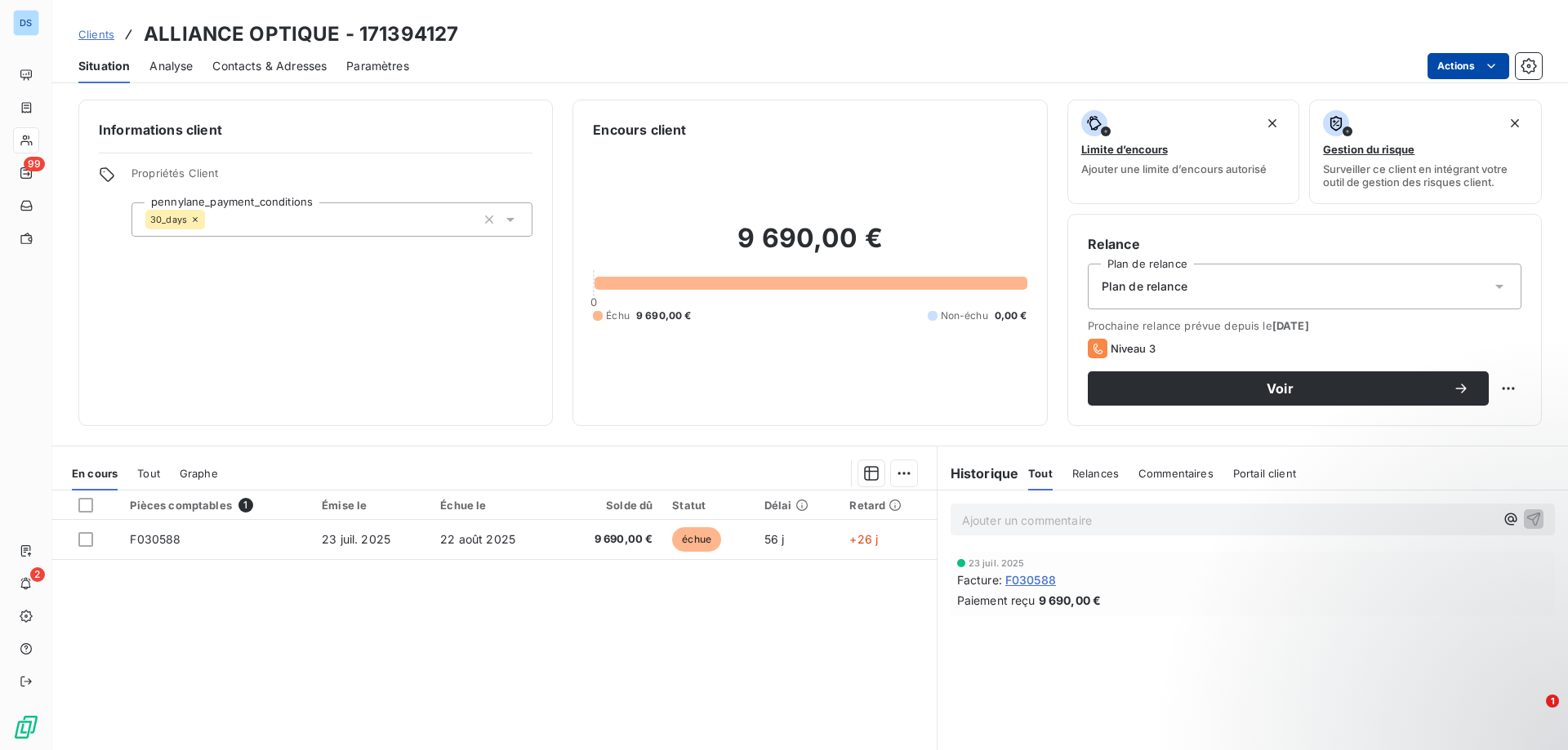
click at [1461, 67] on html "DS 99 2 Clients ALLIANCE OPTIQUE - 171394127 Situation Analyse Contacts & Adres…" at bounding box center [784, 375] width 1568 height 750
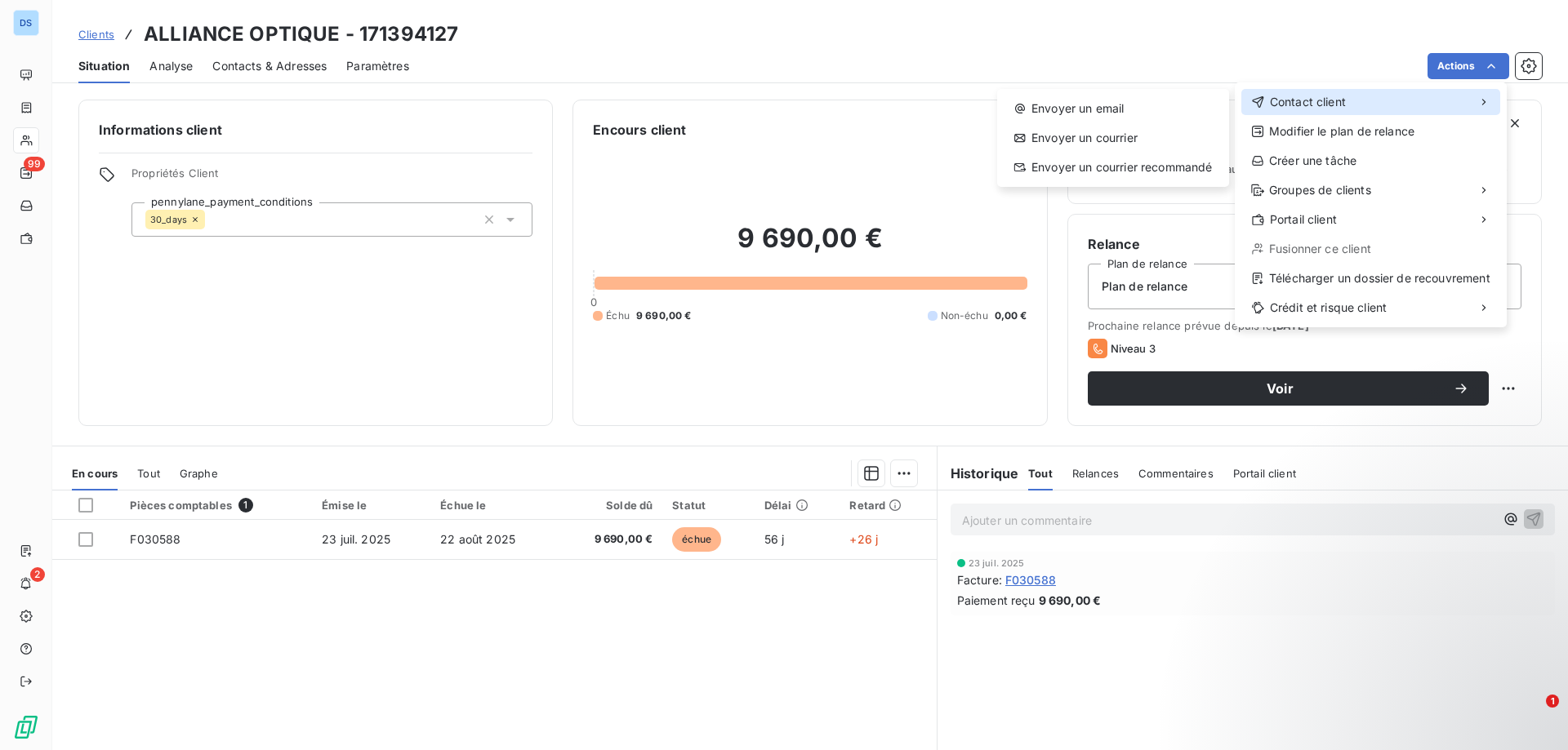
click at [1298, 102] on span "Contact client" at bounding box center [1307, 102] width 76 height 16
click at [1161, 104] on div "Envoyer un email" at bounding box center [1113, 108] width 219 height 26
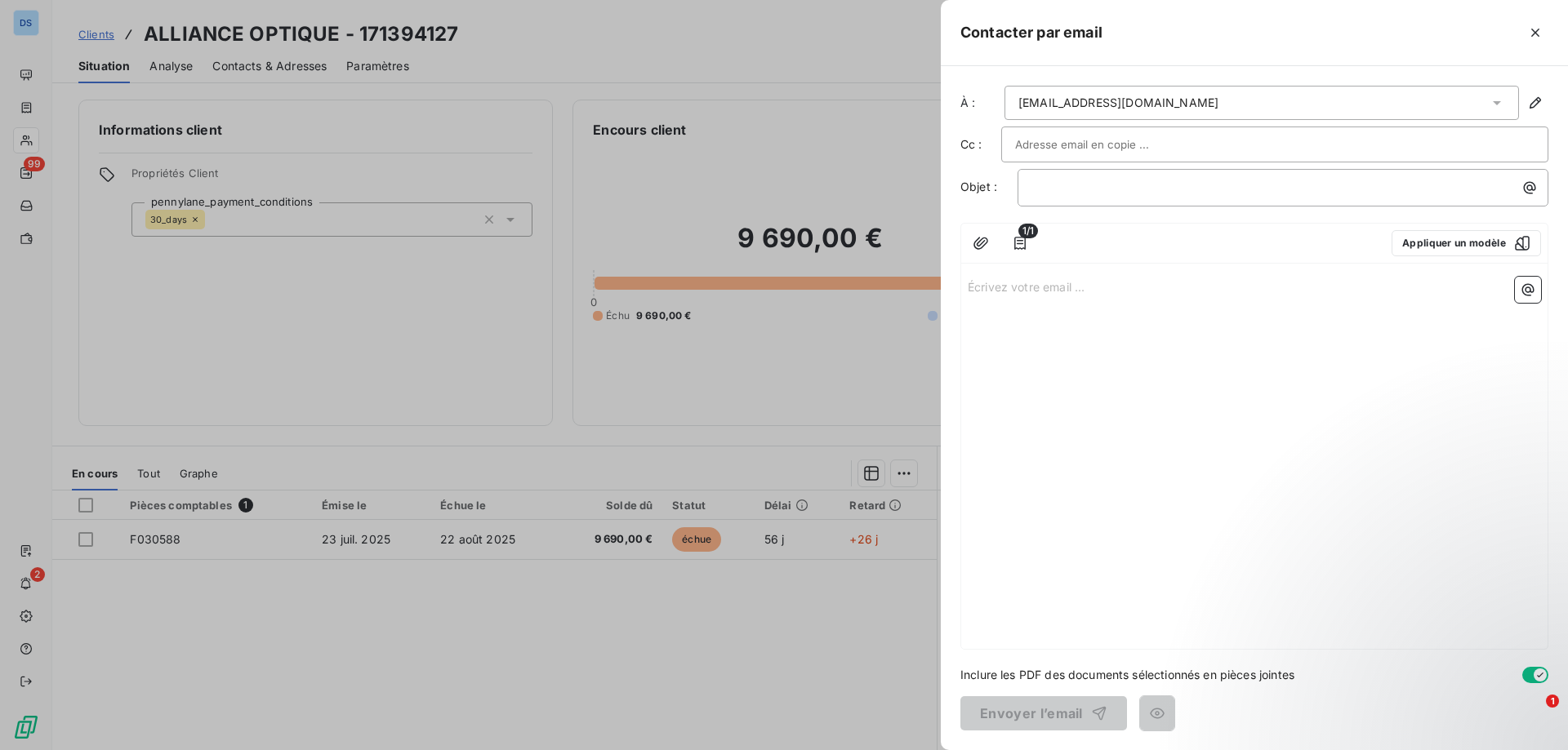
click at [1057, 144] on input "text" at bounding box center [1103, 145] width 176 height 25
click at [1174, 151] on div at bounding box center [1274, 145] width 519 height 25
paste input "[PERSON_NAME][EMAIL_ADDRESS][DOMAIN_NAME]"
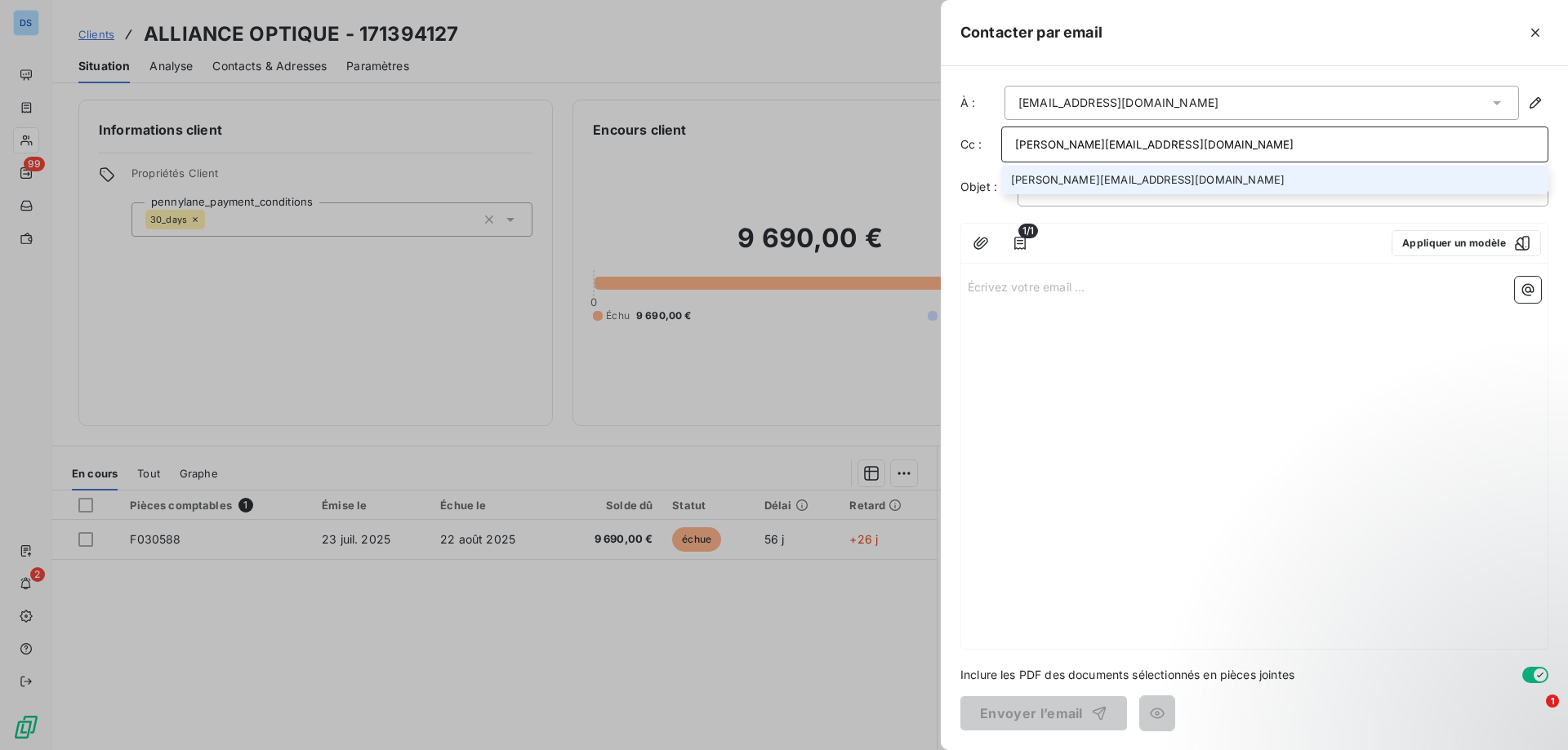
type input "[PERSON_NAME][EMAIL_ADDRESS][DOMAIN_NAME]"
click at [1109, 181] on li "[PERSON_NAME][EMAIL_ADDRESS][DOMAIN_NAME]" at bounding box center [1274, 180] width 547 height 29
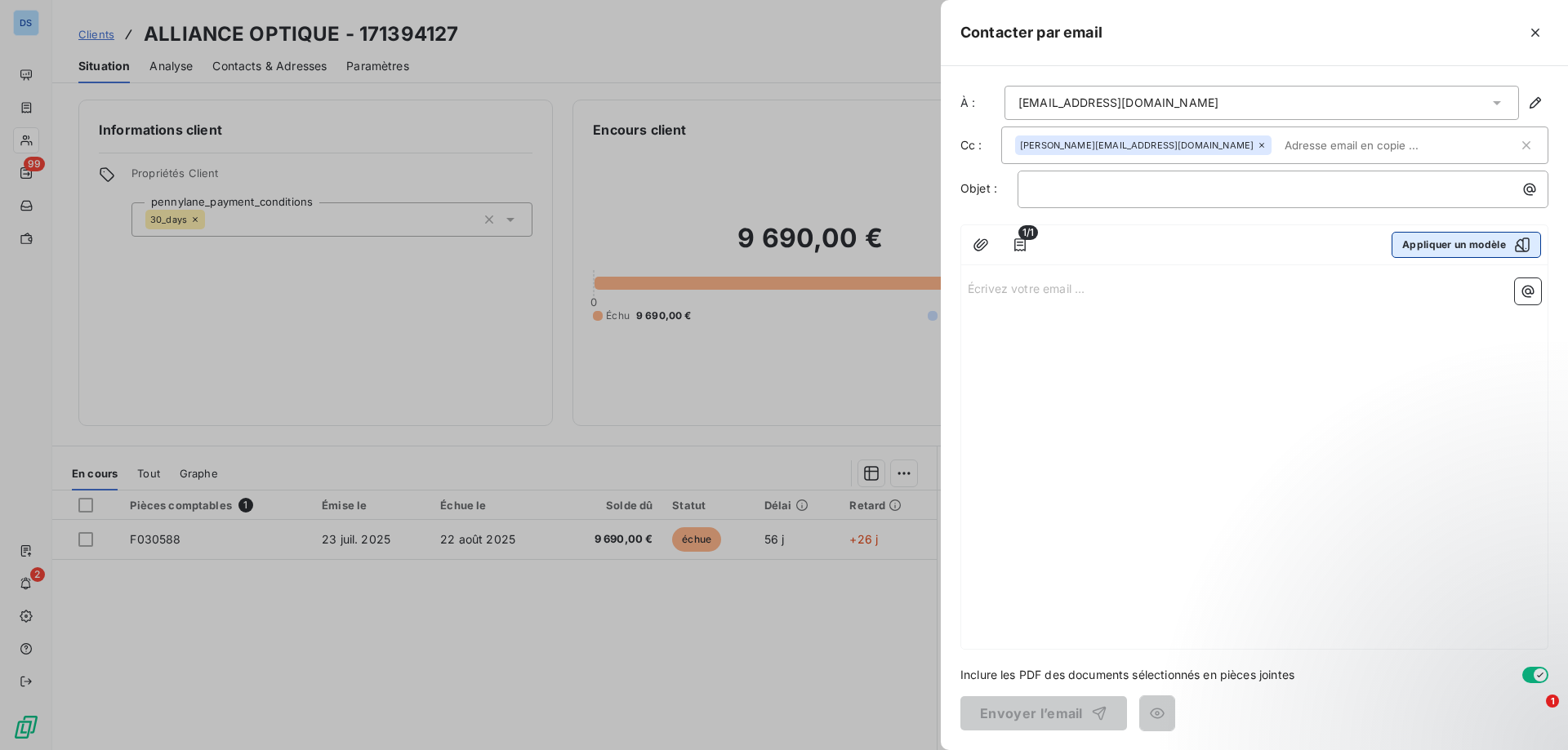
click at [1520, 246] on icon "button" at bounding box center [1522, 245] width 14 height 14
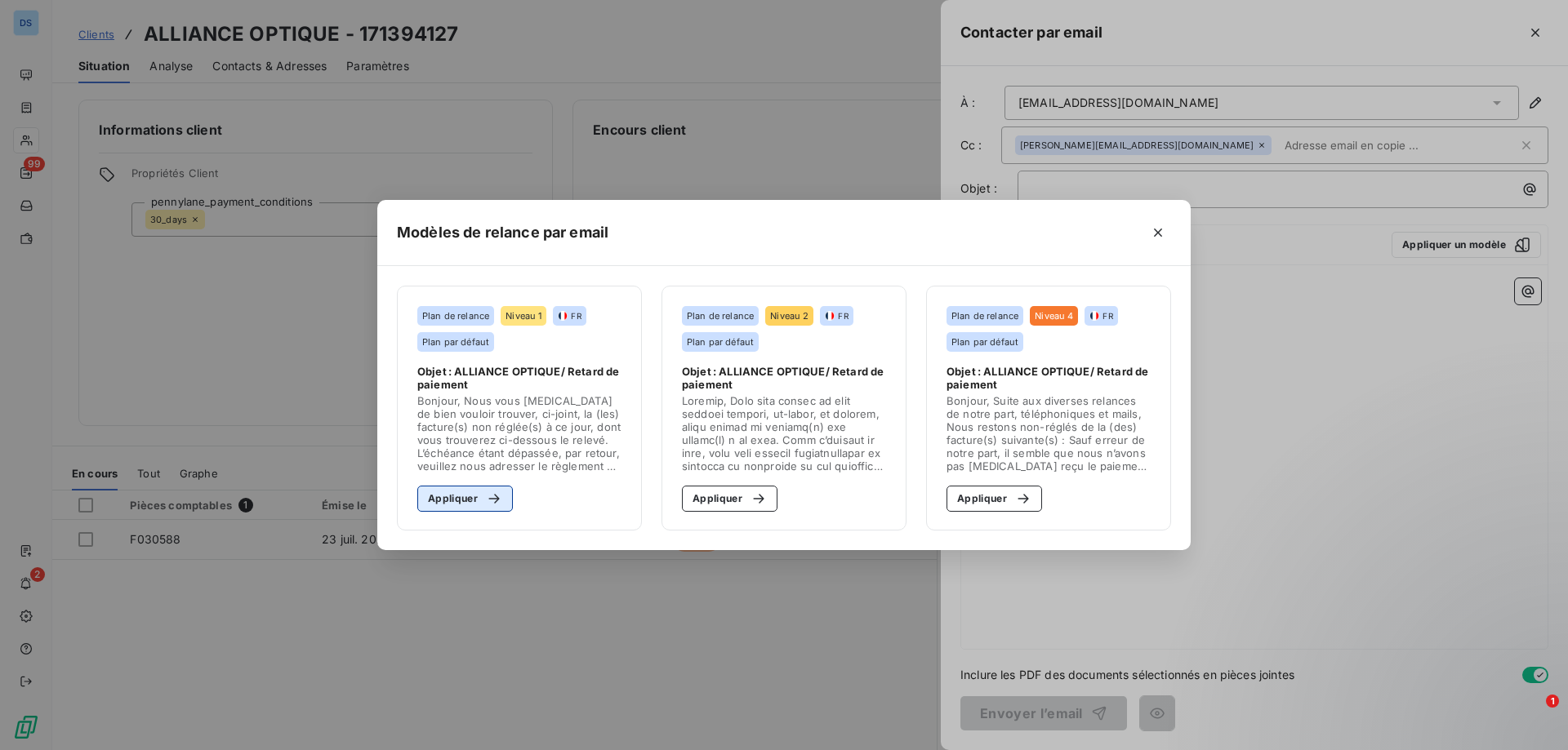
click at [474, 501] on button "Appliquer" at bounding box center [465, 498] width 96 height 26
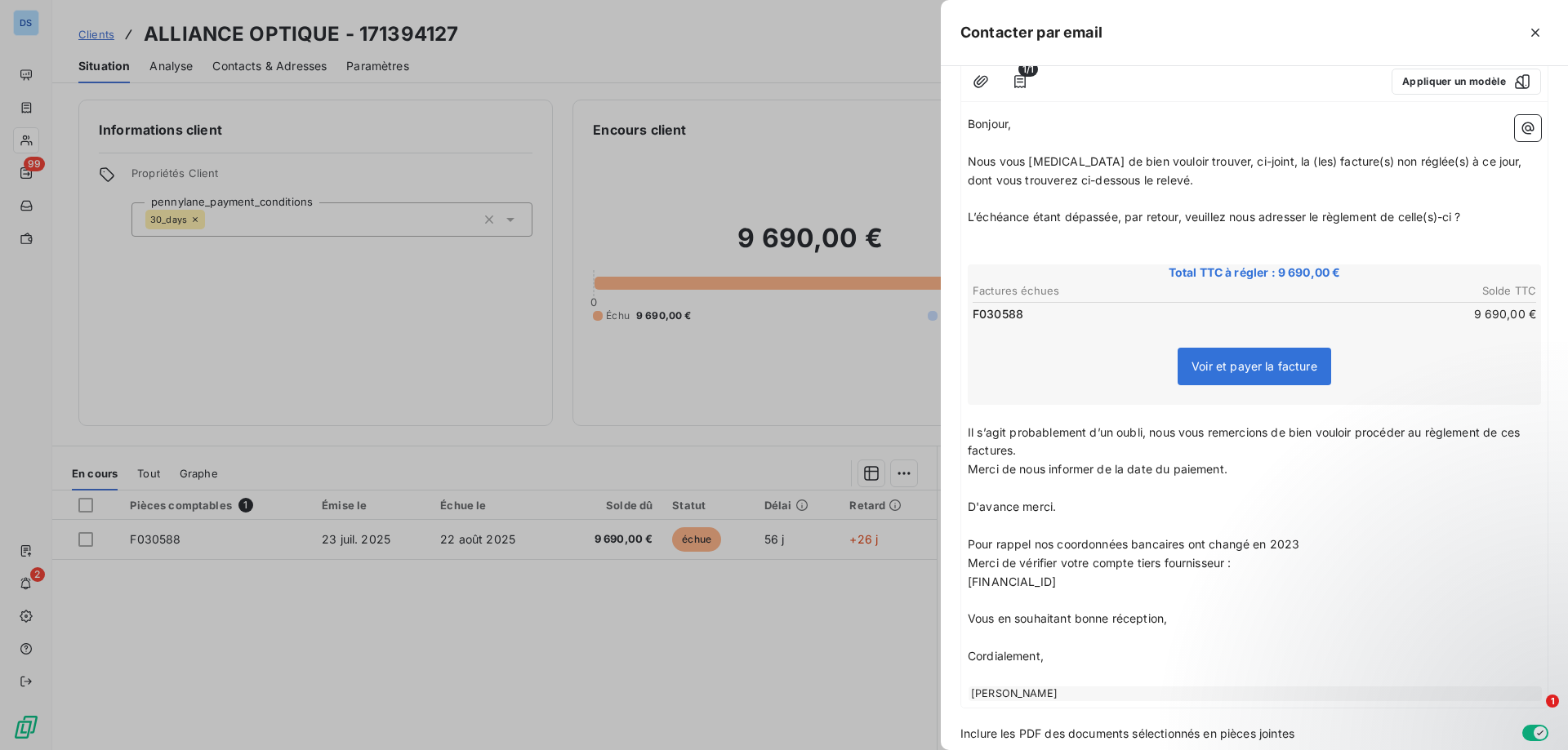
scroll to position [222, 0]
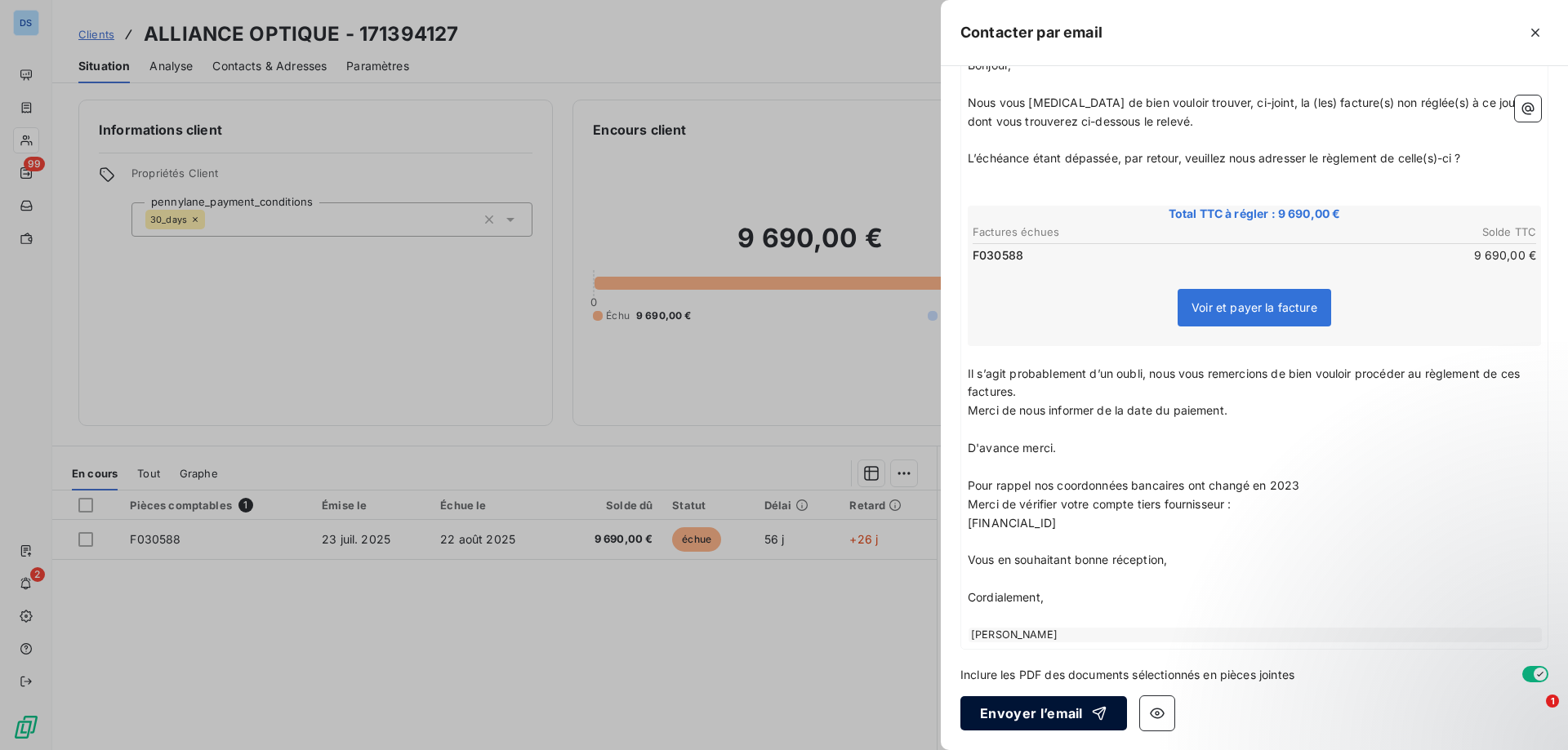
click at [1009, 717] on button "Envoyer l’email" at bounding box center [1044, 714] width 167 height 35
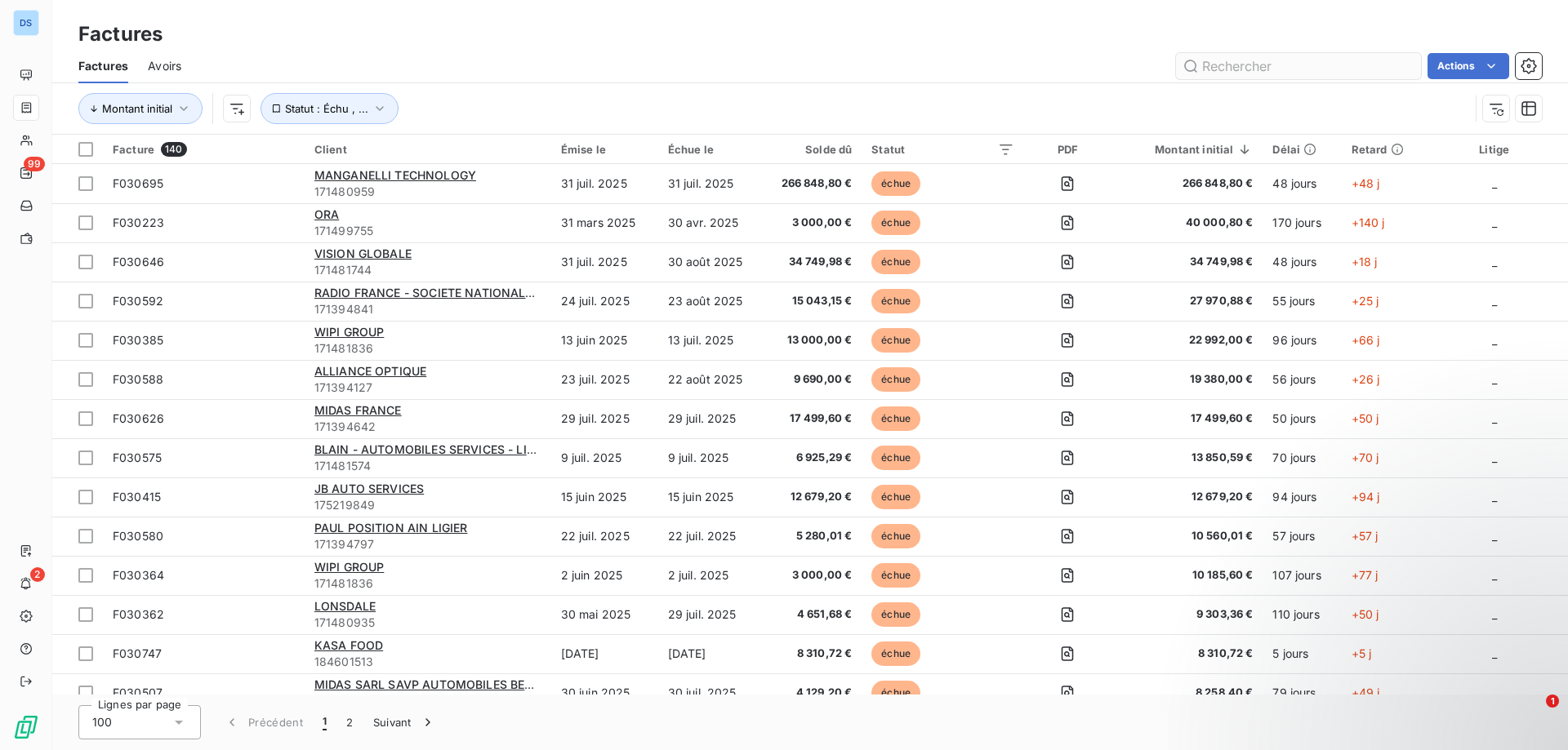
click at [1216, 60] on input "text" at bounding box center [1297, 65] width 245 height 26
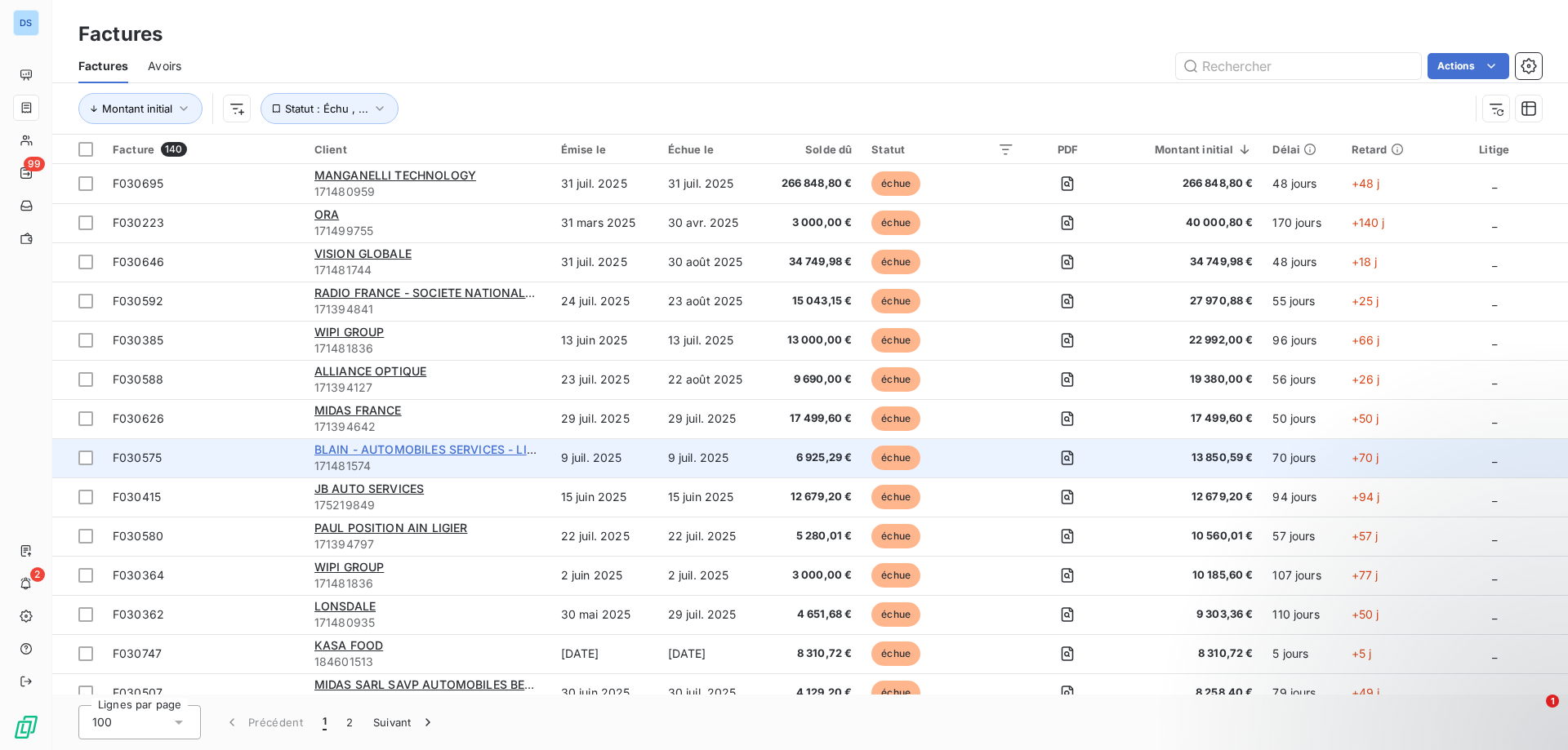
click at [354, 451] on span "BLAIN - AUTOMOBILES SERVICES - LIGIER" at bounding box center [434, 449] width 238 height 13
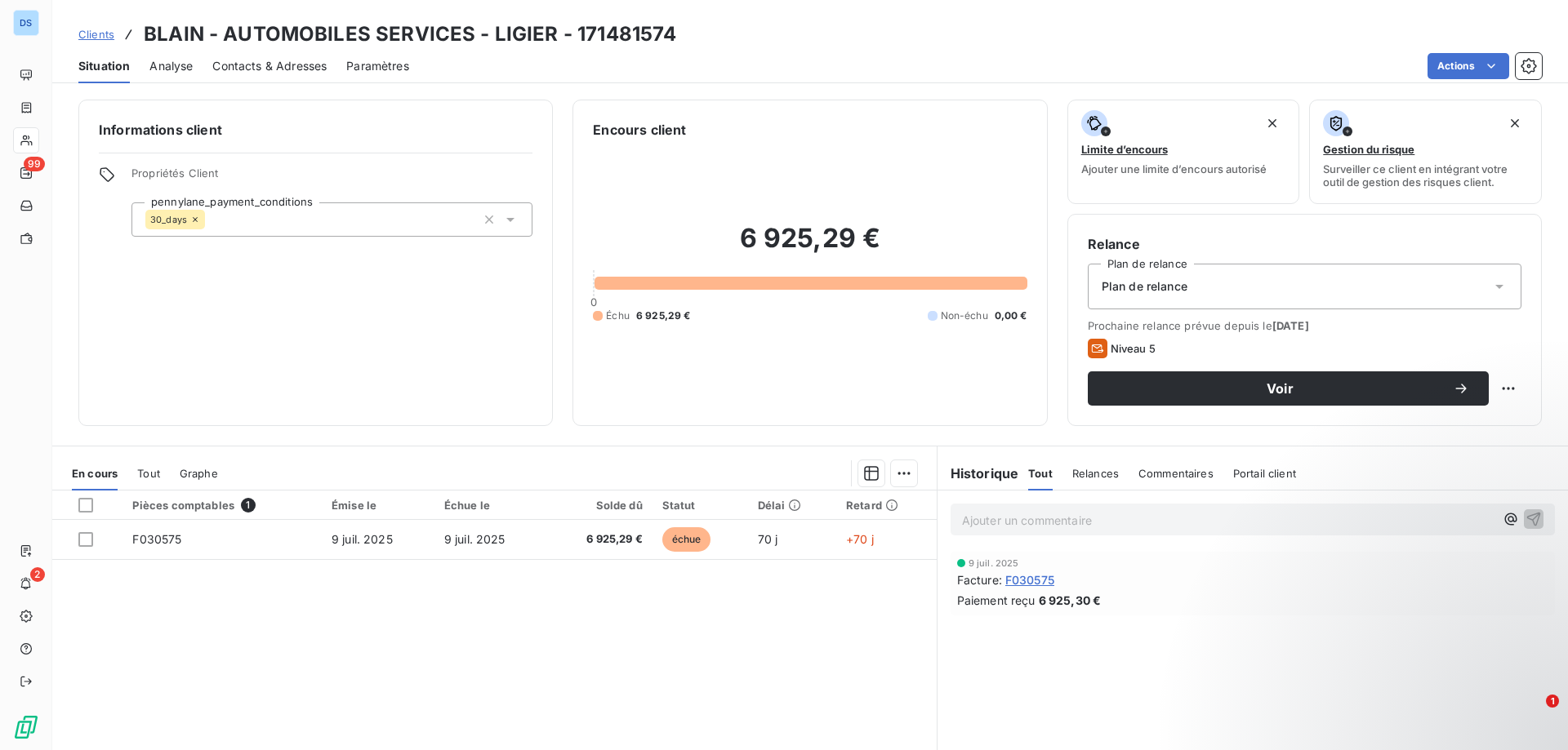
click at [260, 59] on span "Contacts & Adresses" at bounding box center [269, 65] width 114 height 16
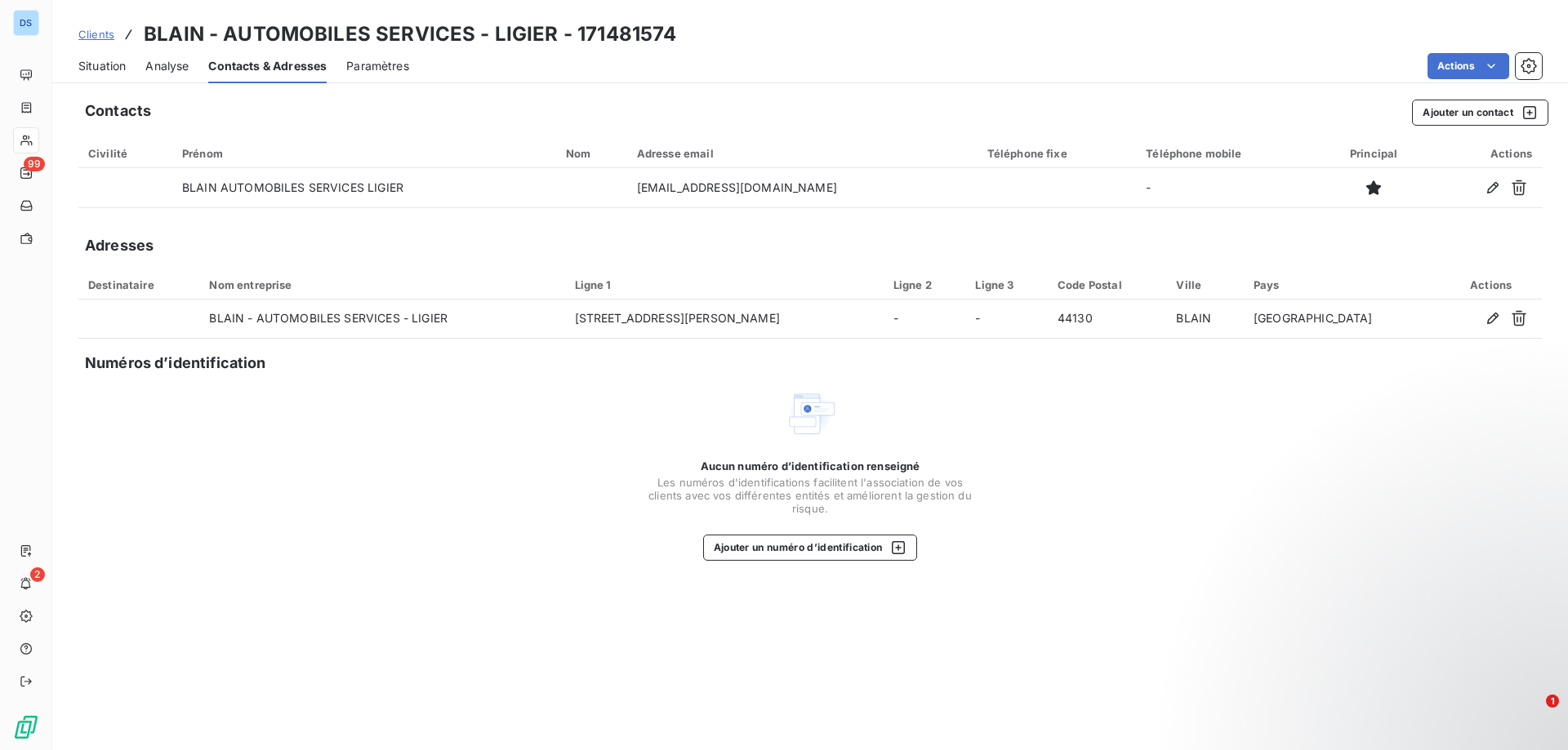
click at [112, 66] on span "Situation" at bounding box center [102, 65] width 47 height 16
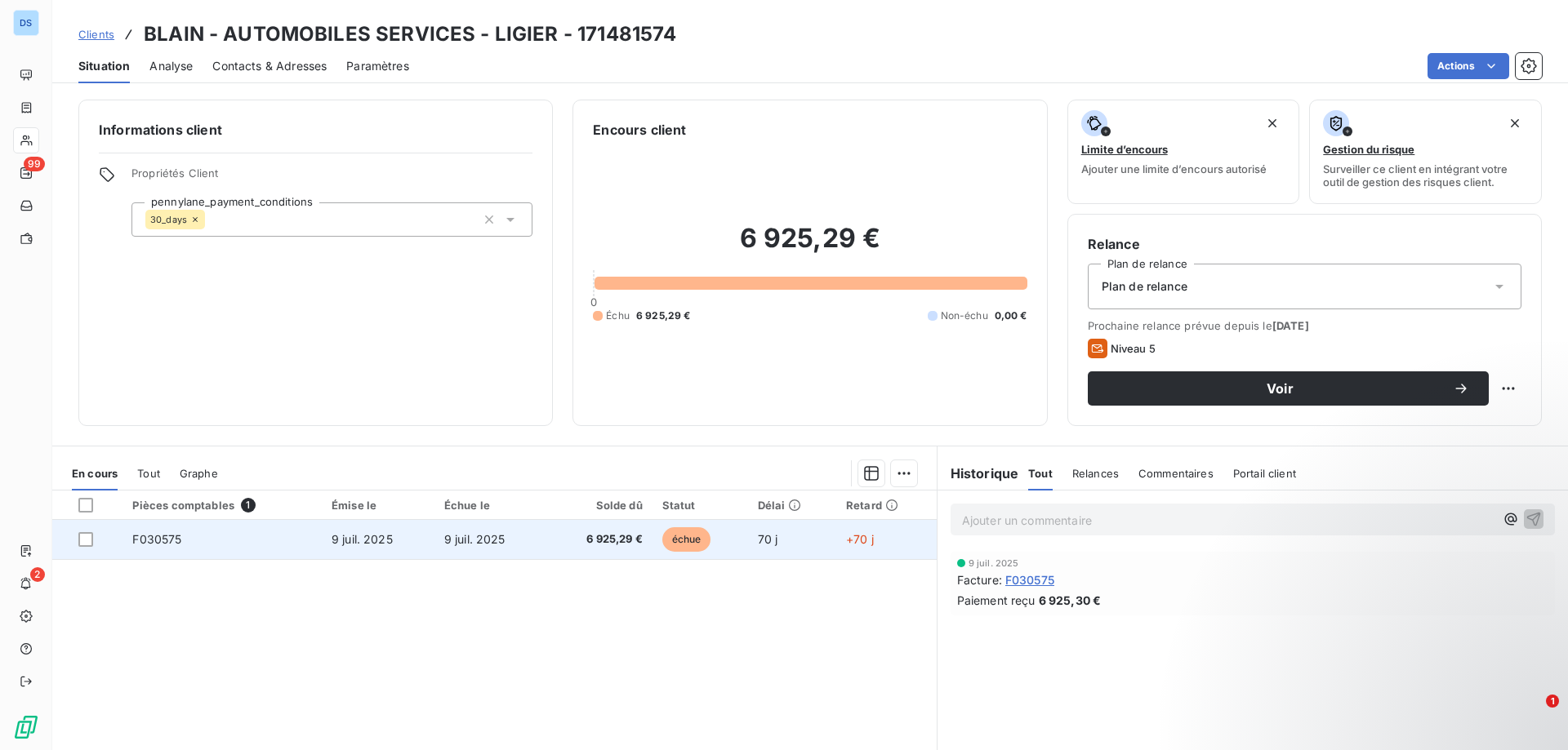
click at [361, 541] on span "9 juil. 2025" at bounding box center [363, 539] width 61 height 13
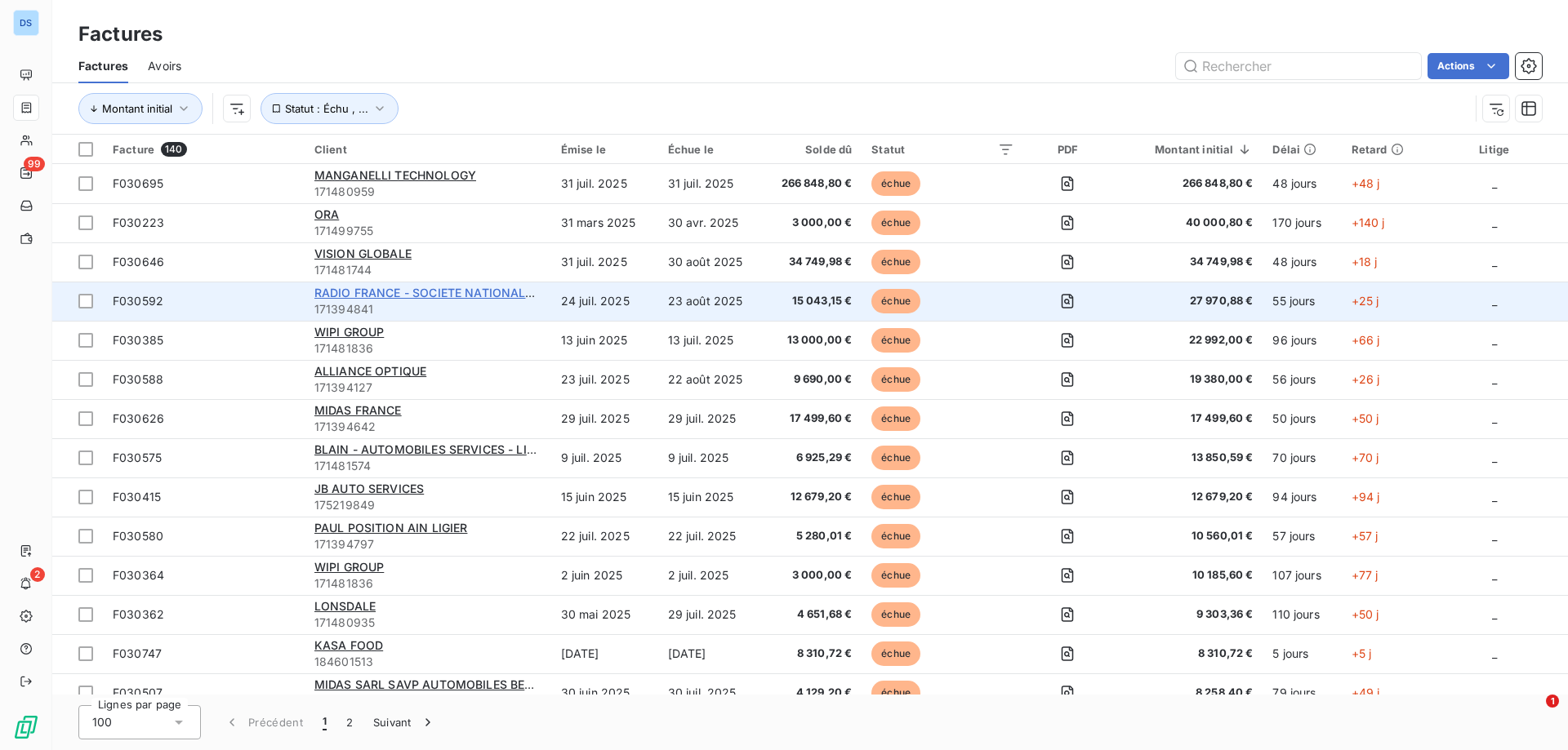
click at [419, 293] on span "RADIO FRANCE - SOCIETE NATIONALE DE RADIODIFFUSION" at bounding box center [484, 293] width 339 height 13
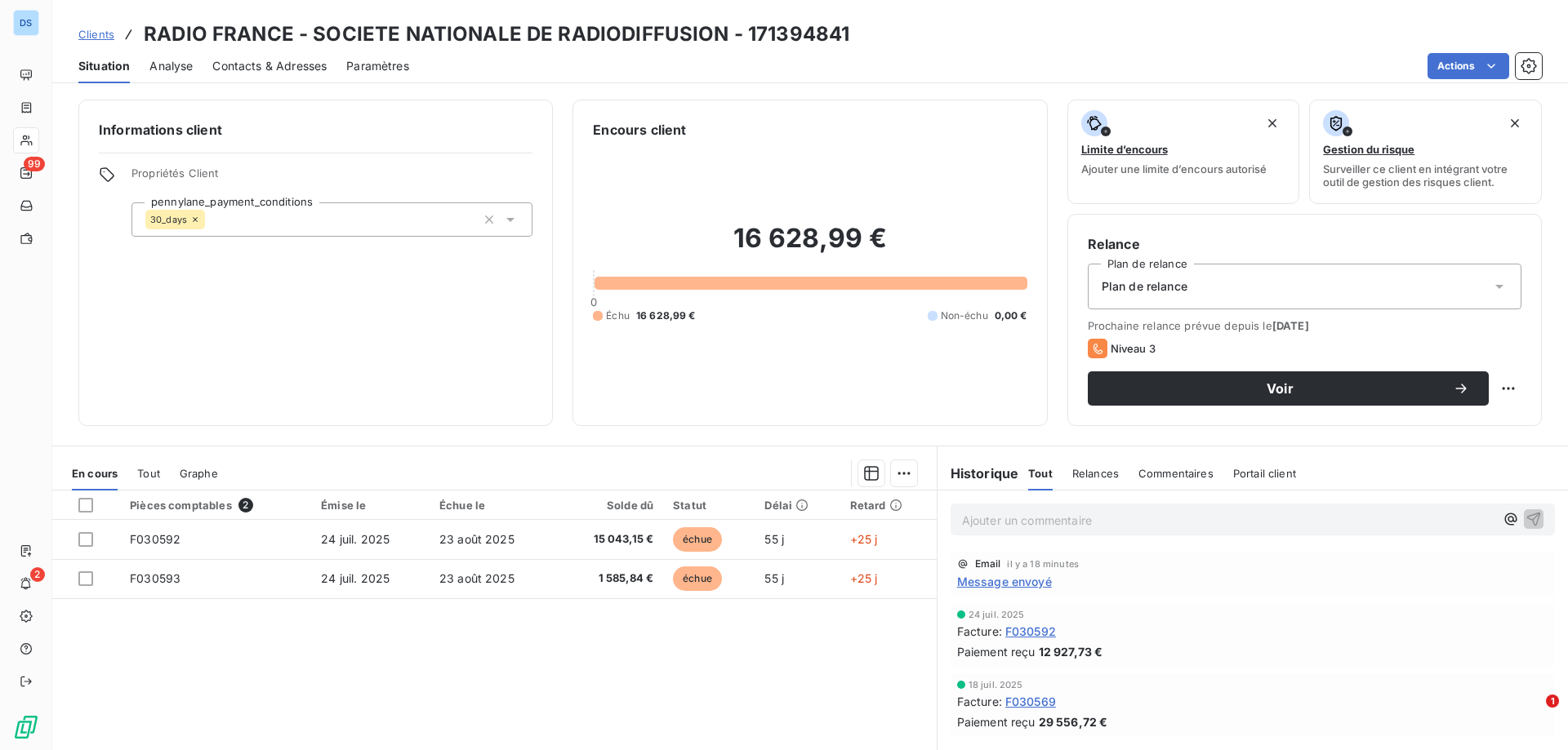
click at [1072, 474] on span "Relances" at bounding box center [1095, 474] width 47 height 13
click at [1036, 473] on span "Tout" at bounding box center [1039, 474] width 23 height 13
click at [1015, 521] on p "Ajouter un commentaire ﻿" at bounding box center [1227, 520] width 533 height 20
click at [1527, 519] on icon "button" at bounding box center [1533, 519] width 13 height 13
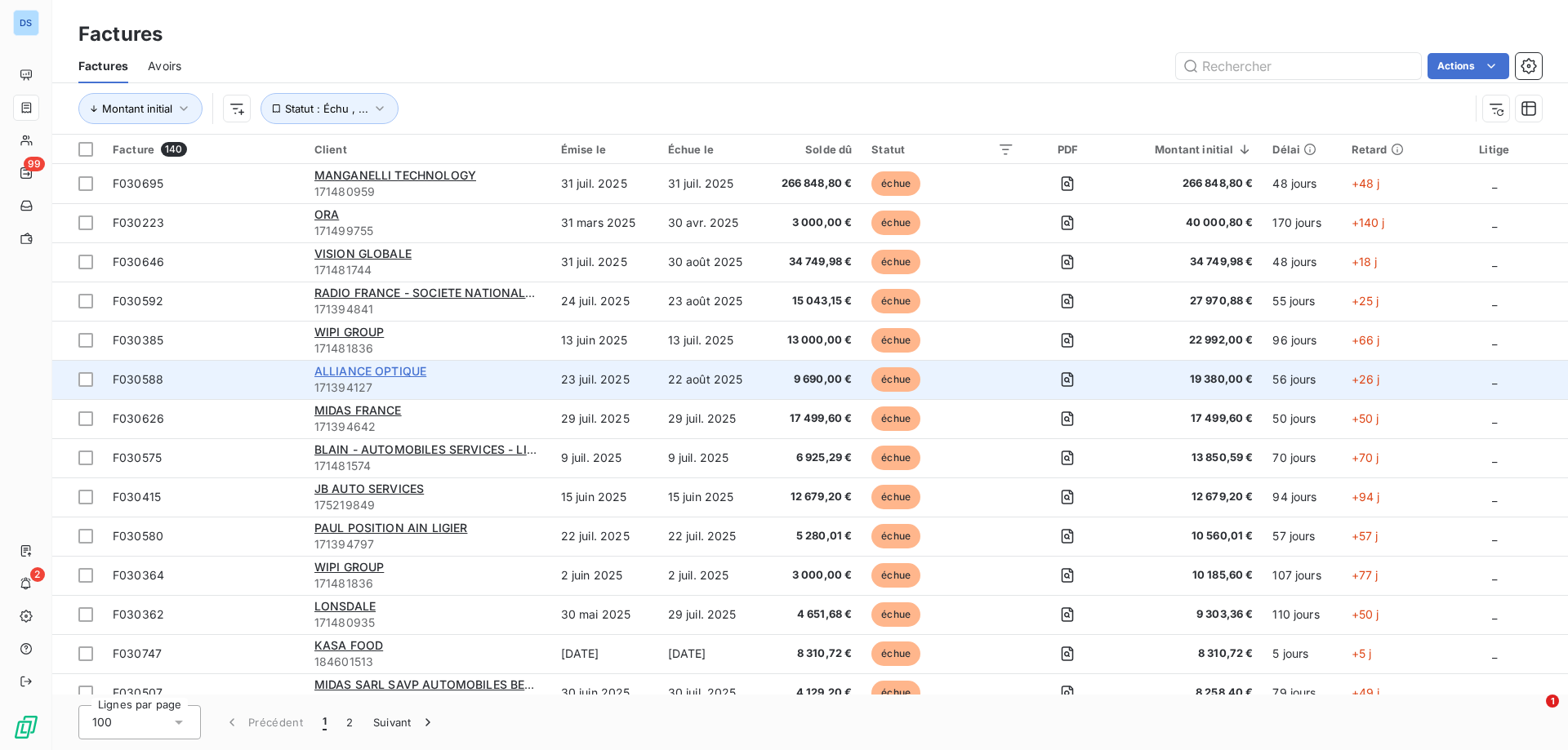
click at [332, 373] on span "ALLIANCE OPTIQUE" at bounding box center [370, 371] width 112 height 13
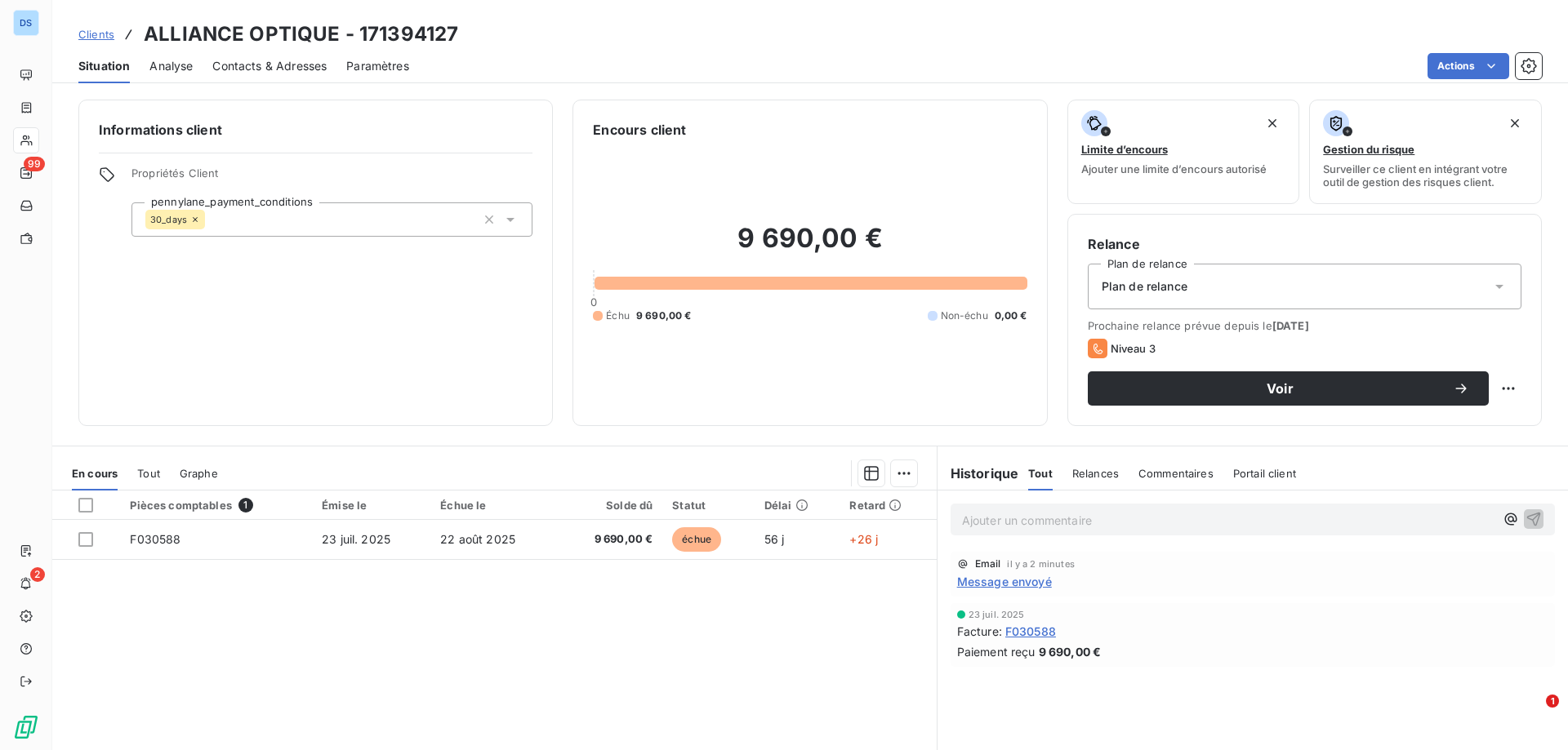
click at [1053, 513] on p "Ajouter un commentaire ﻿" at bounding box center [1227, 520] width 533 height 20
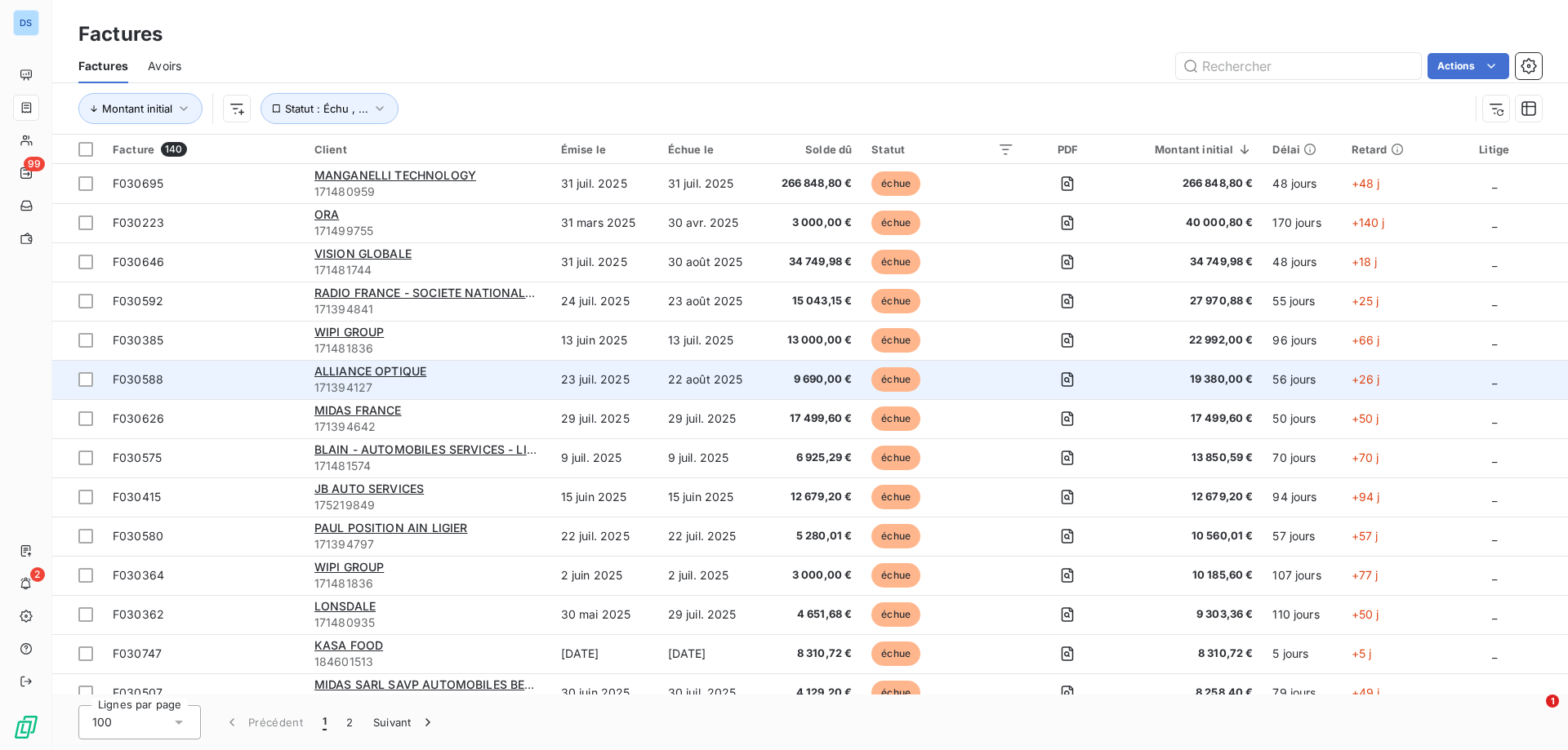
click at [449, 379] on div "ALLIANCE OPTIQUE" at bounding box center [428, 371] width 227 height 16
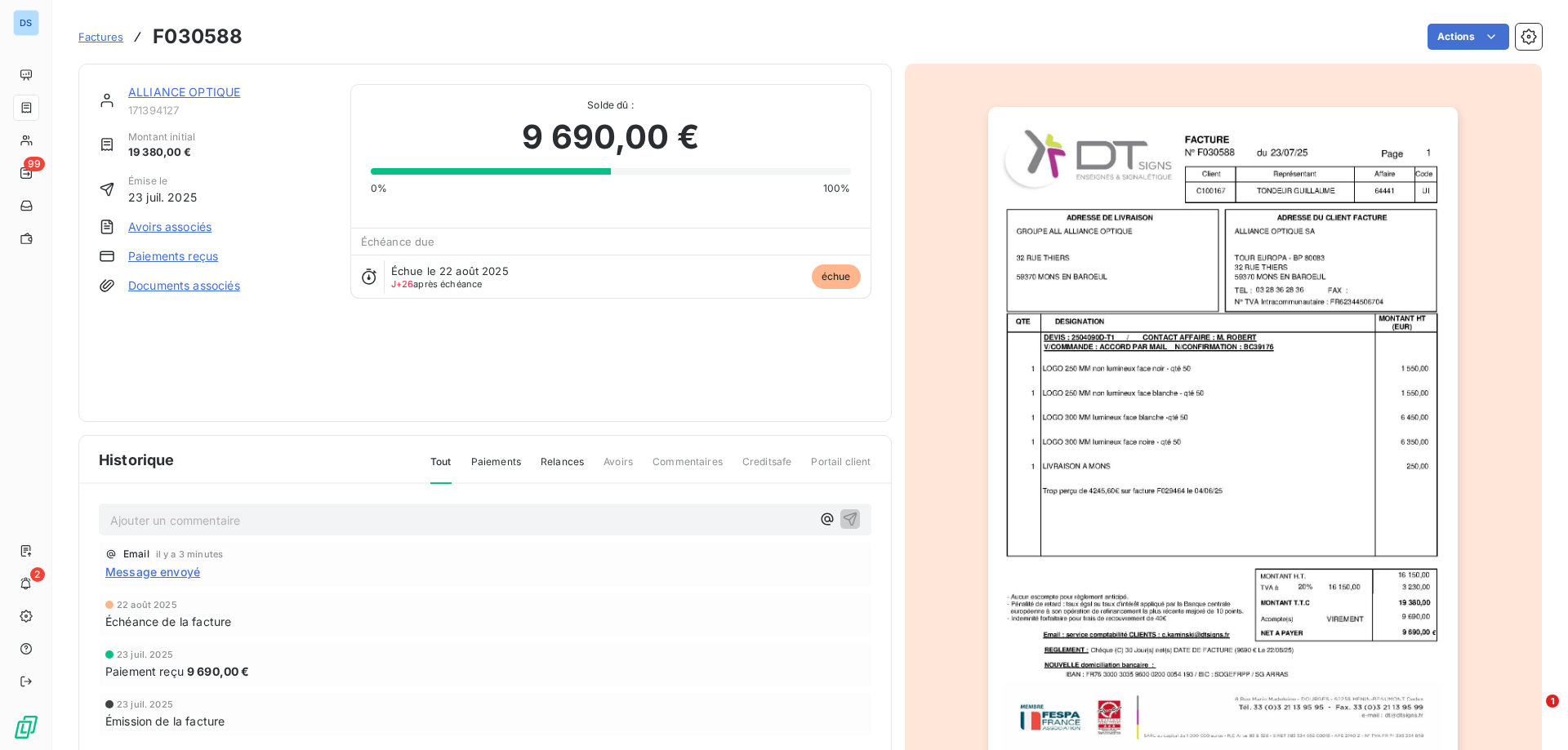
click at [245, 515] on p "Ajouter un commentaire ﻿" at bounding box center [461, 520] width 701 height 20
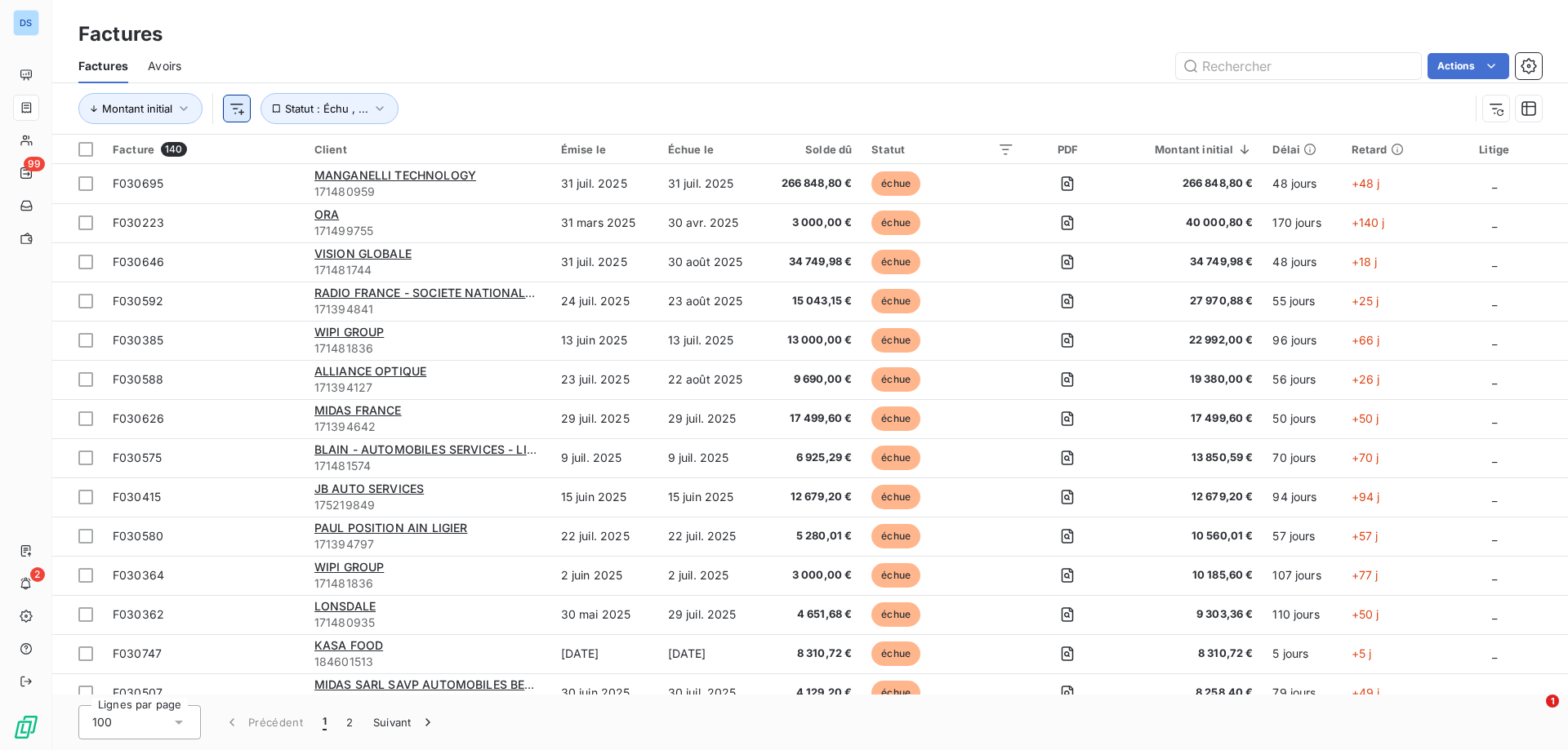
click at [233, 108] on html "DS 99 2 Factures Factures Avoirs Actions Montant initial Statut : Échu , ... Fa…" at bounding box center [784, 375] width 1568 height 750
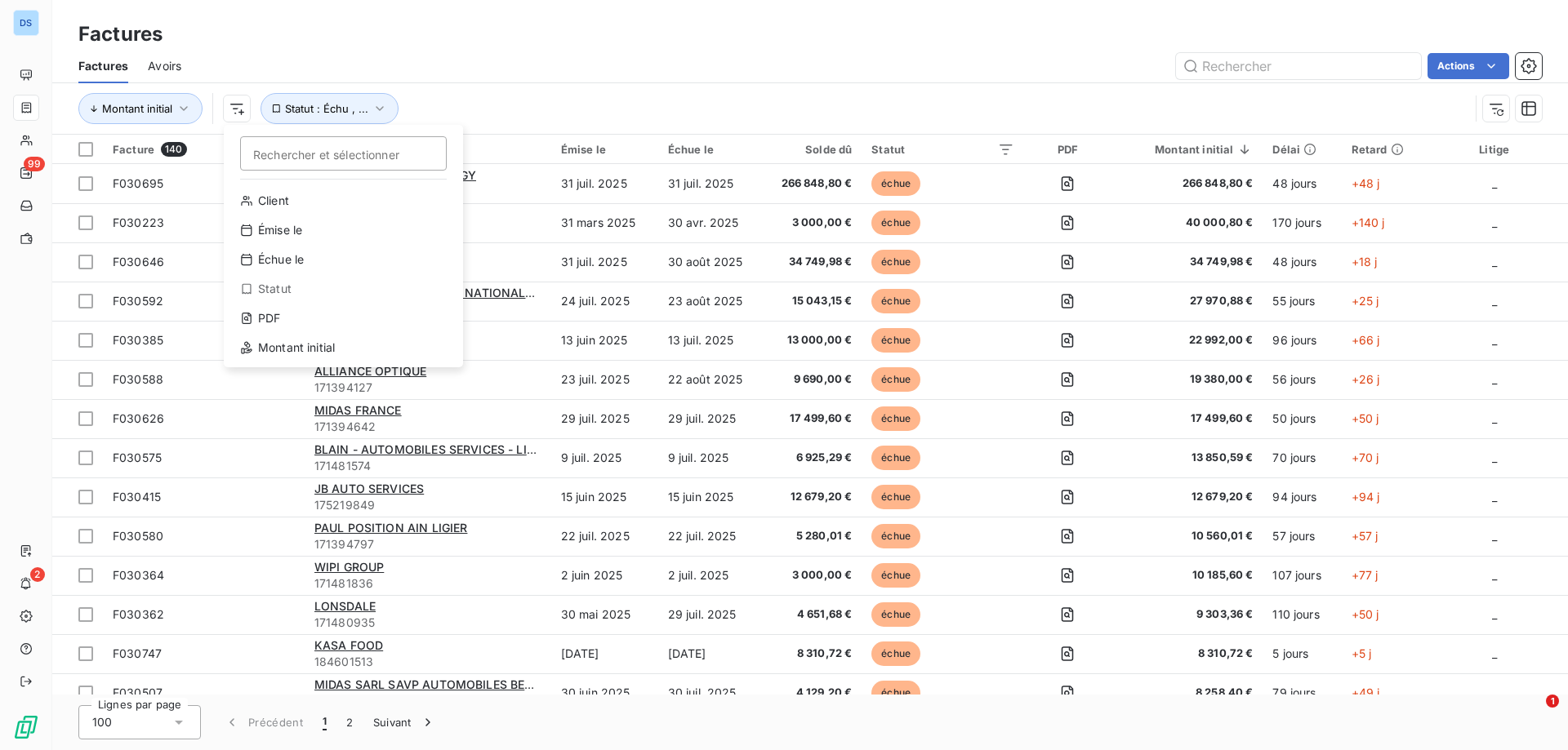
click at [486, 99] on html "DS 99 2 Factures Factures Avoirs Actions Montant initial Rechercher et sélectio…" at bounding box center [784, 375] width 1568 height 750
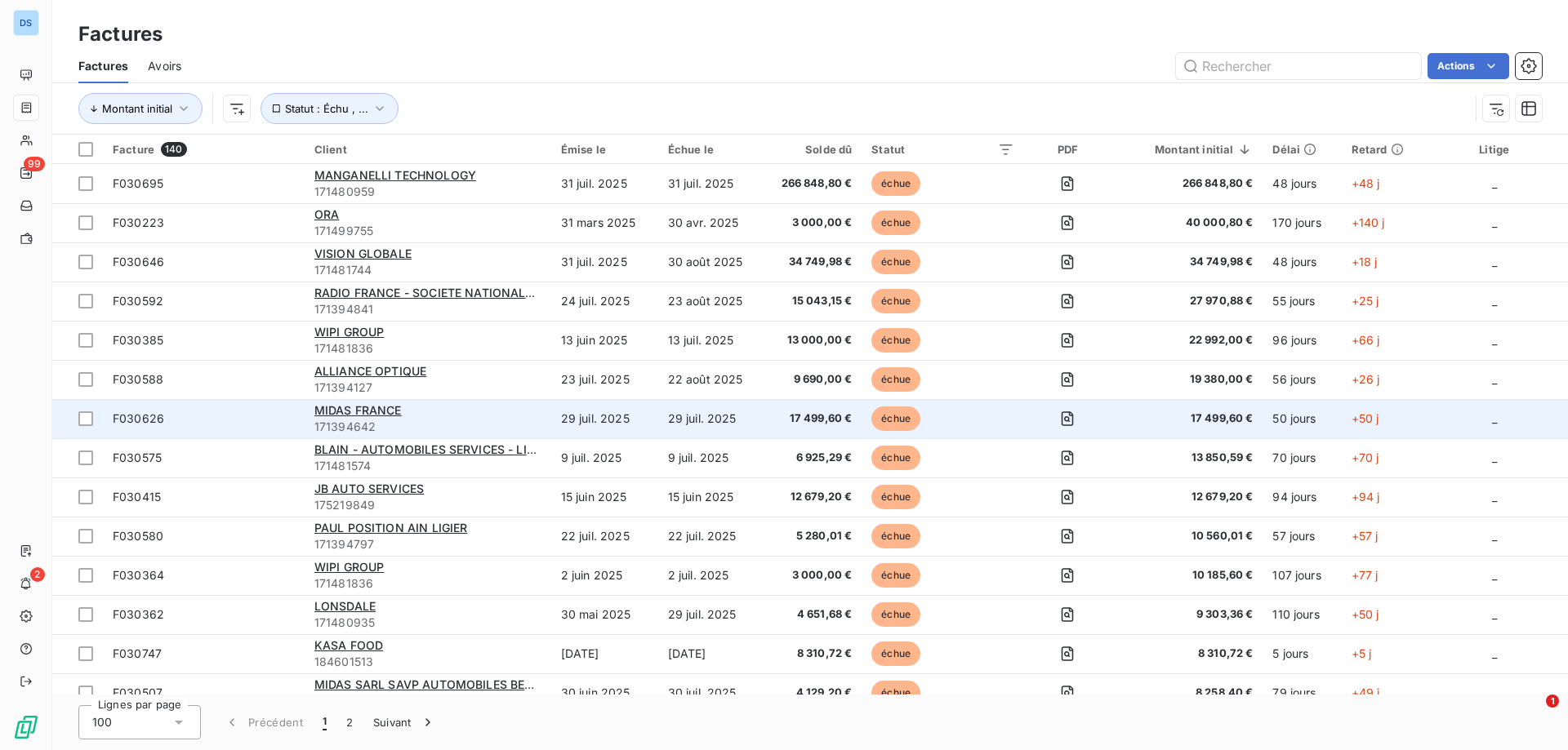
click at [511, 413] on div "MIDAS FRANCE" at bounding box center [428, 410] width 227 height 16
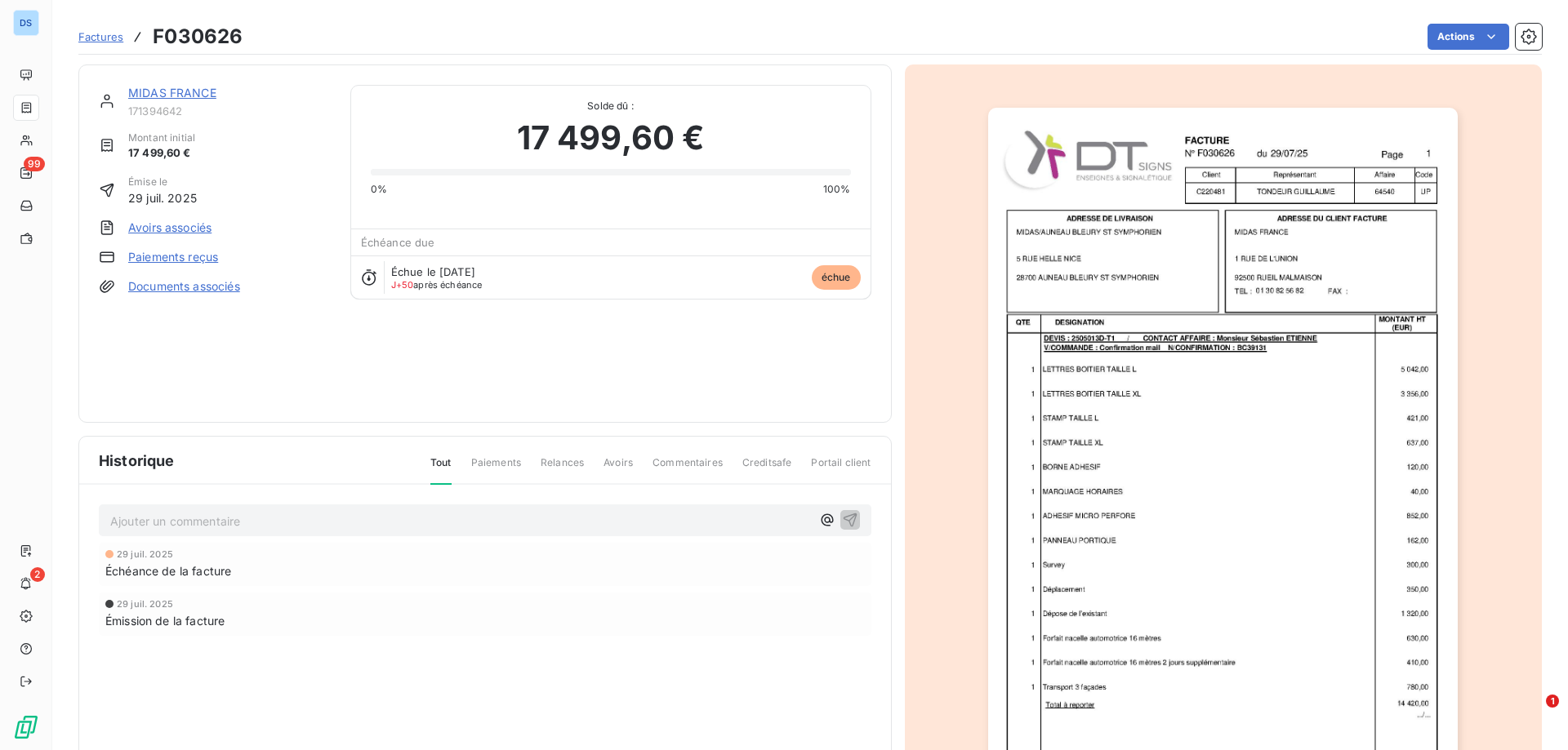
scroll to position [91, 0]
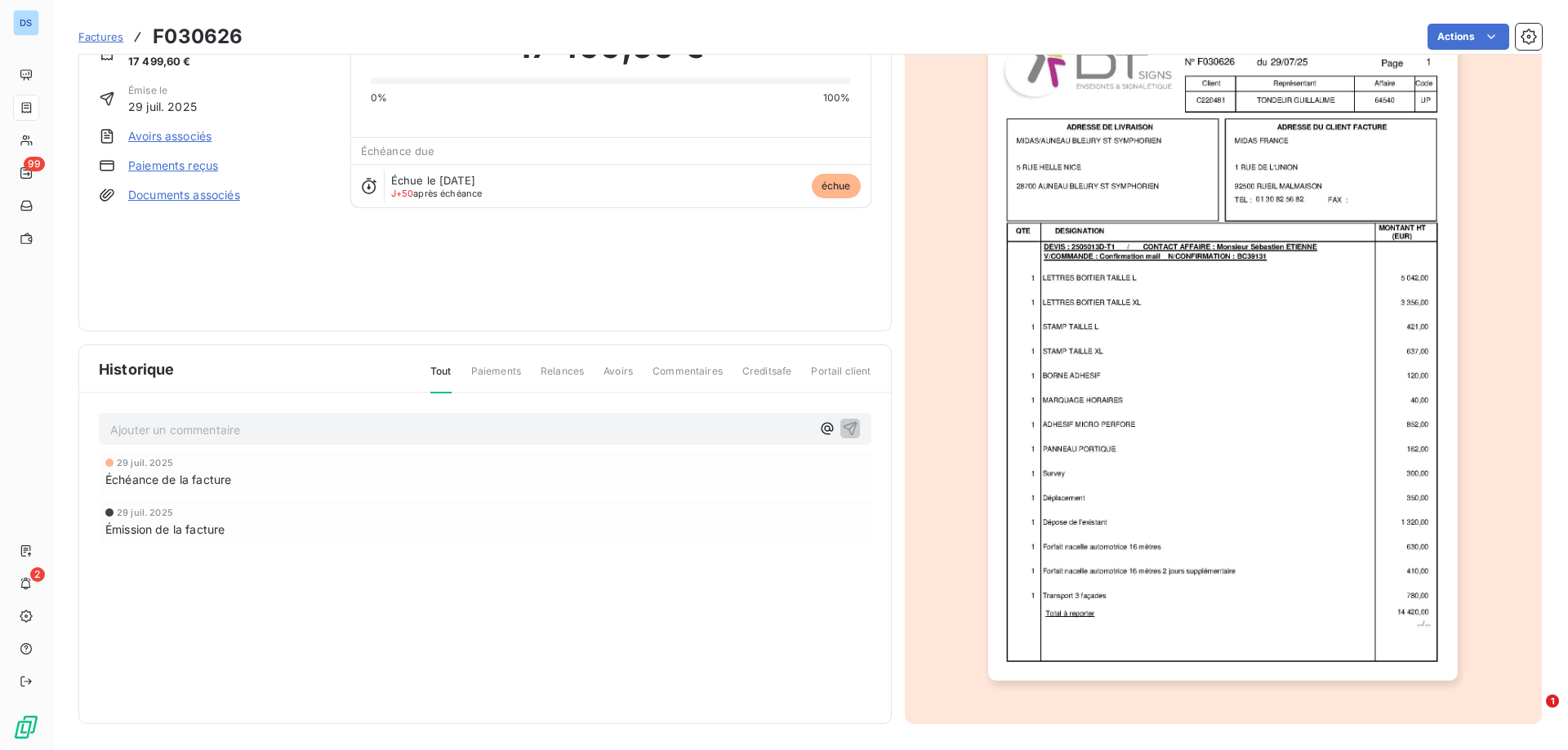
click at [1322, 359] on img "button" at bounding box center [1223, 348] width 469 height 665
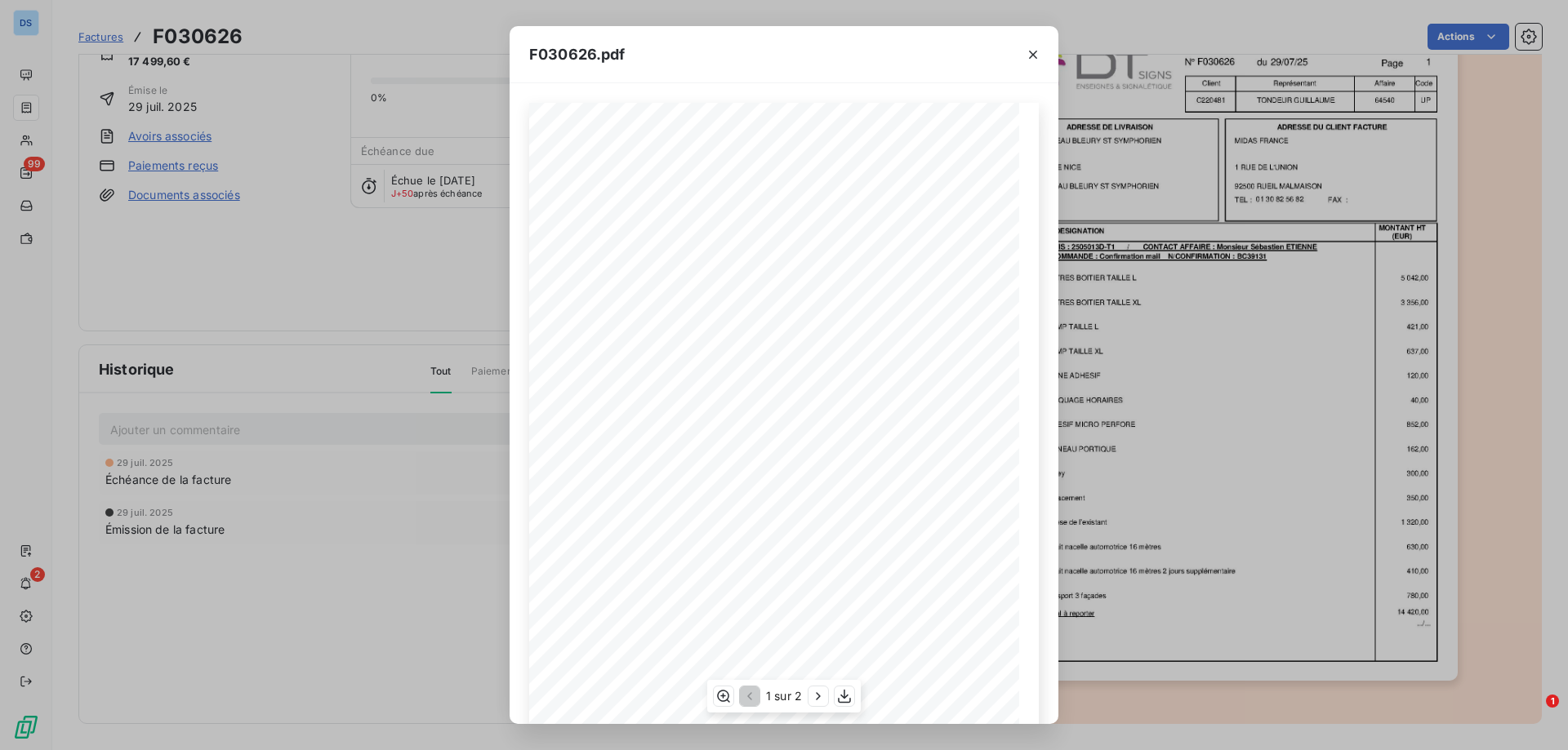
scroll to position [90, 0]
click at [815, 691] on icon "button" at bounding box center [818, 695] width 16 height 16
click at [1034, 56] on icon "button" at bounding box center [1033, 55] width 9 height 9
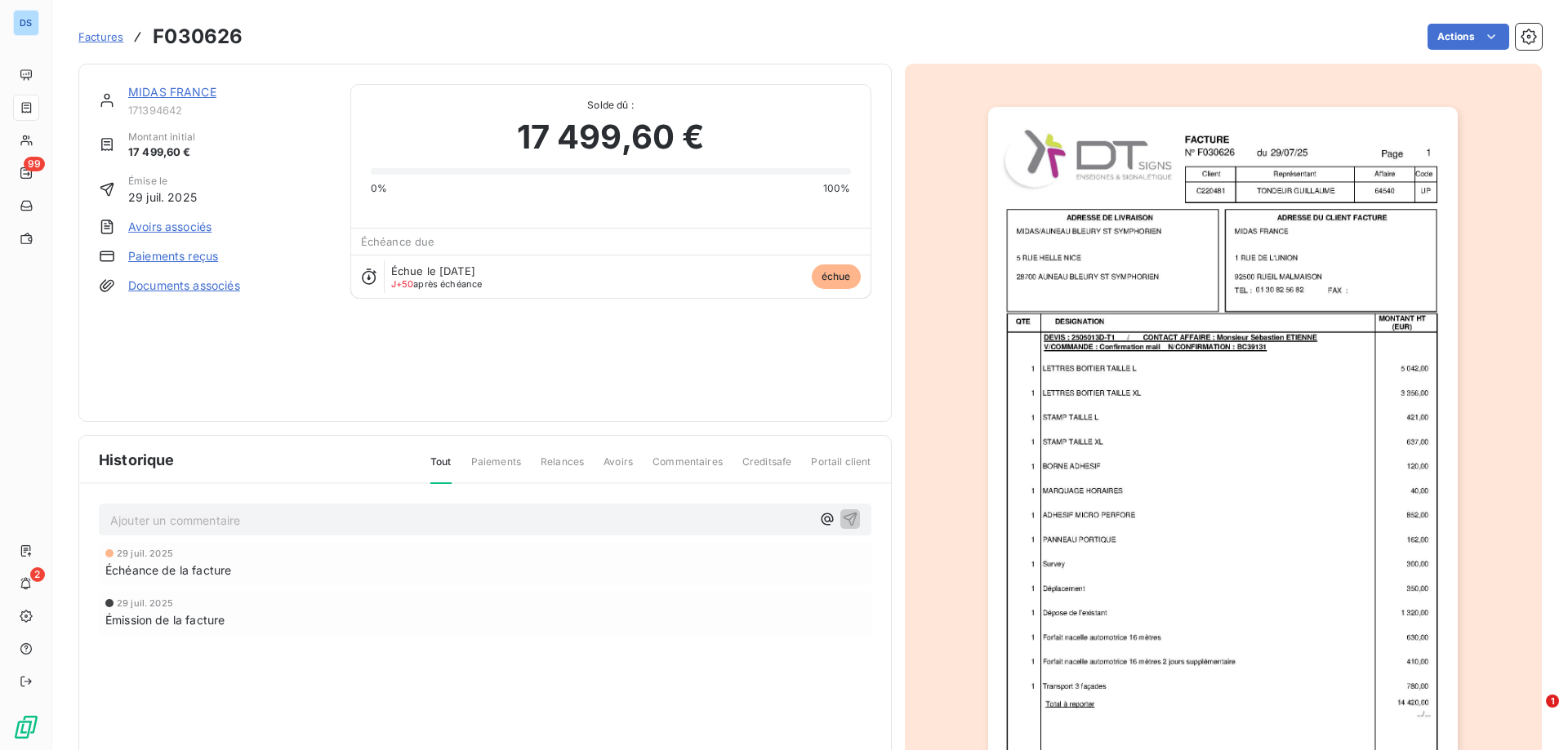
click at [179, 96] on link "MIDAS FRANCE" at bounding box center [173, 92] width 88 height 13
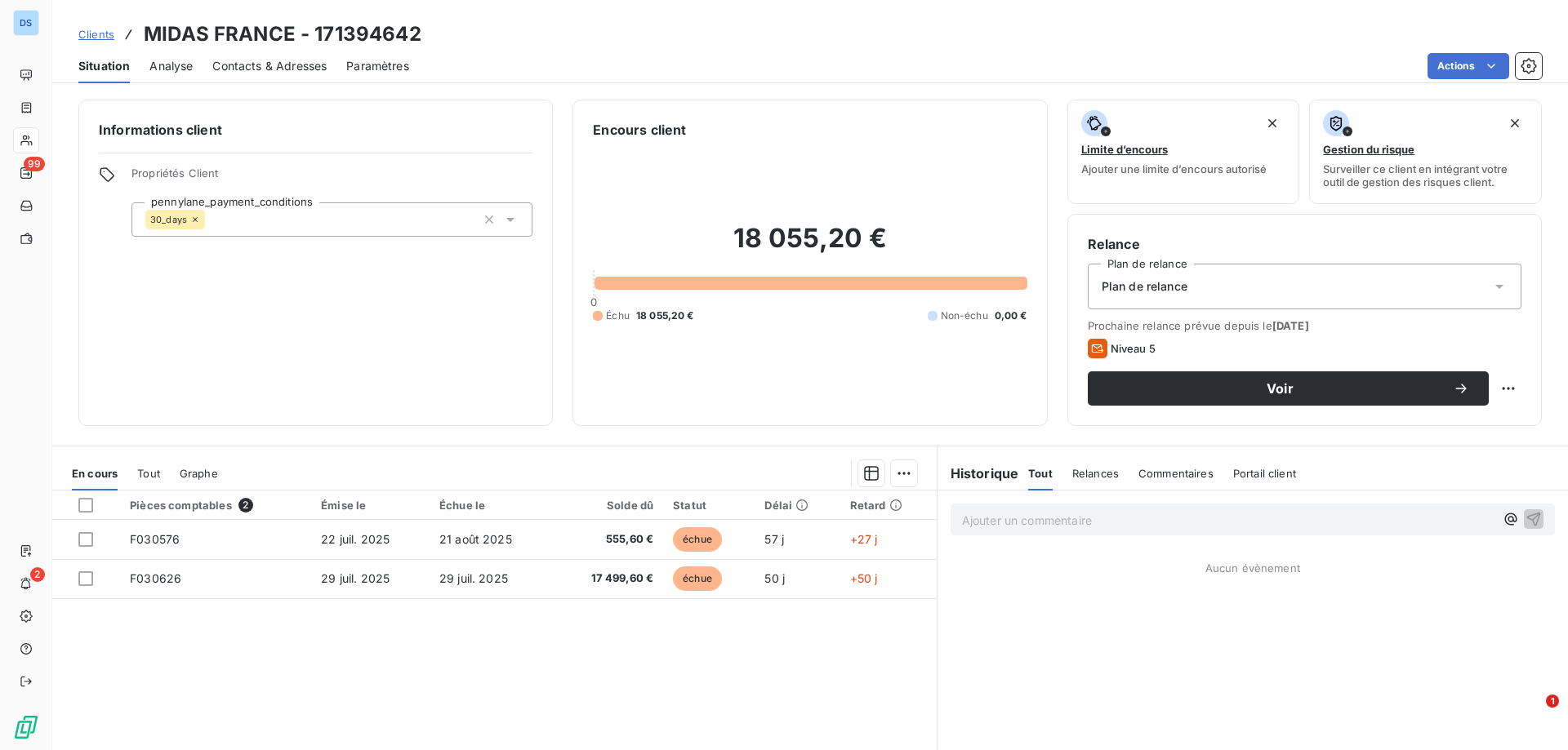
click at [285, 72] on span "Contacts & Adresses" at bounding box center [269, 65] width 114 height 16
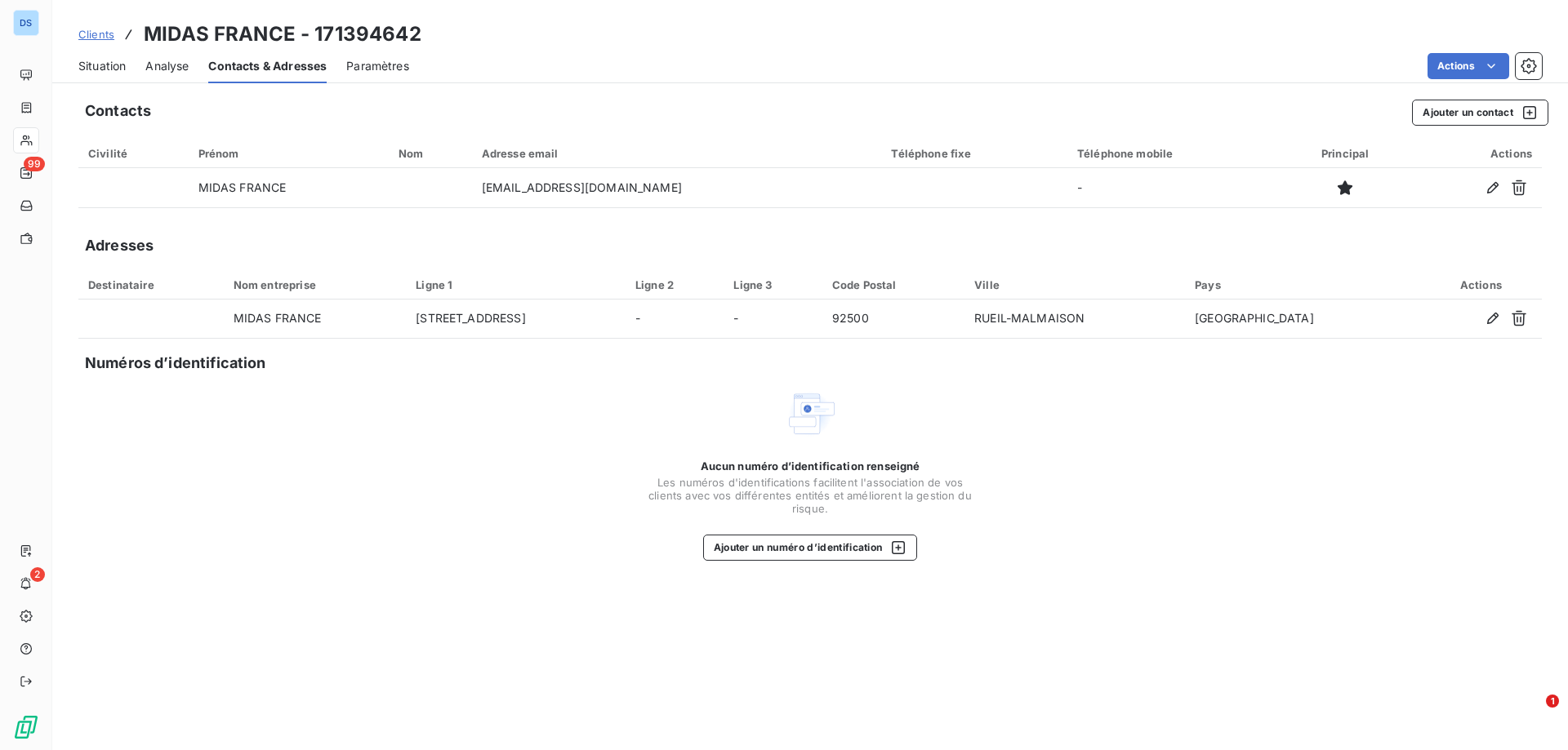
click at [86, 63] on span "Situation" at bounding box center [102, 65] width 47 height 16
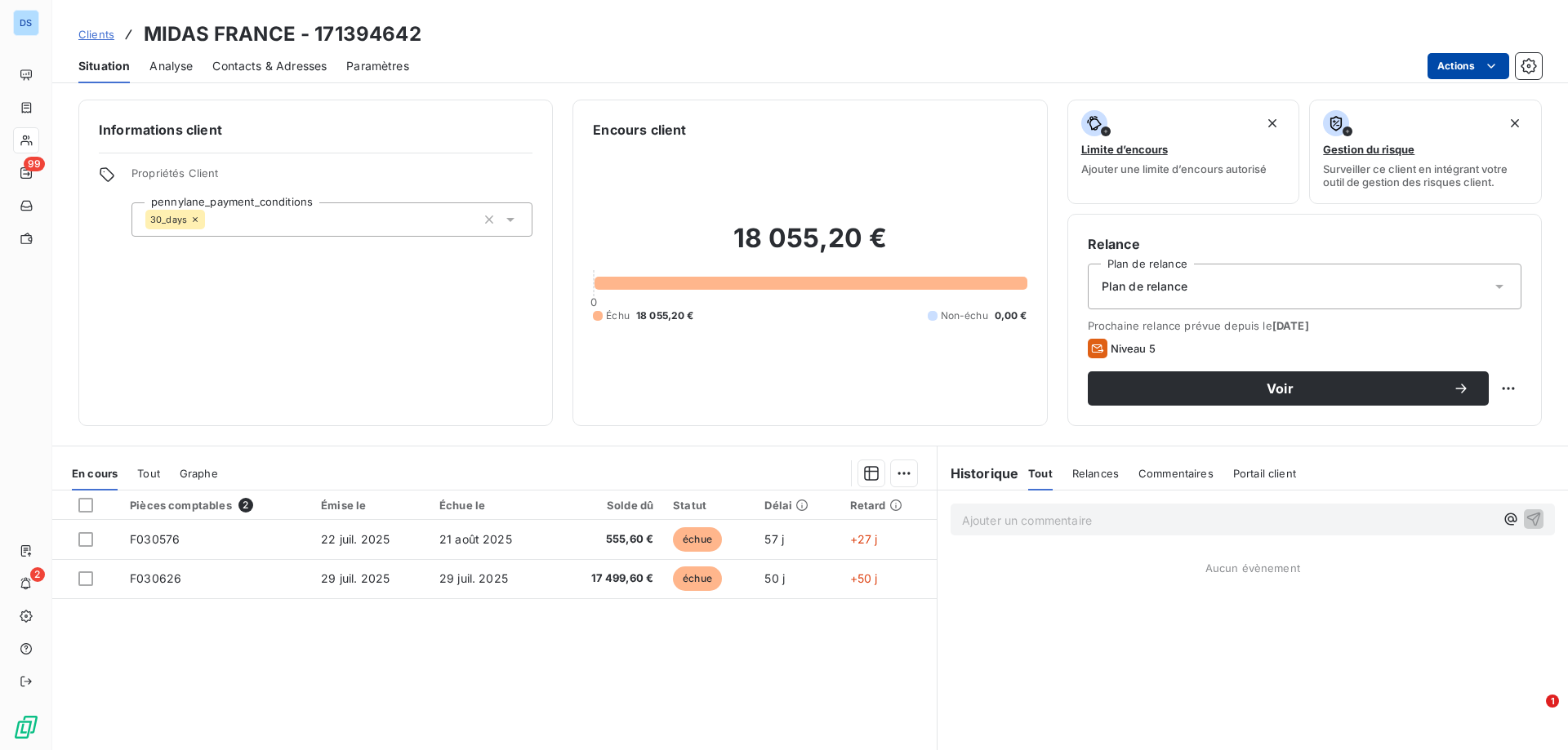
click at [1461, 62] on html "DS 99 2 Clients MIDAS FRANCE - 171394642 Situation Analyse Contacts & Adresses …" at bounding box center [784, 375] width 1568 height 750
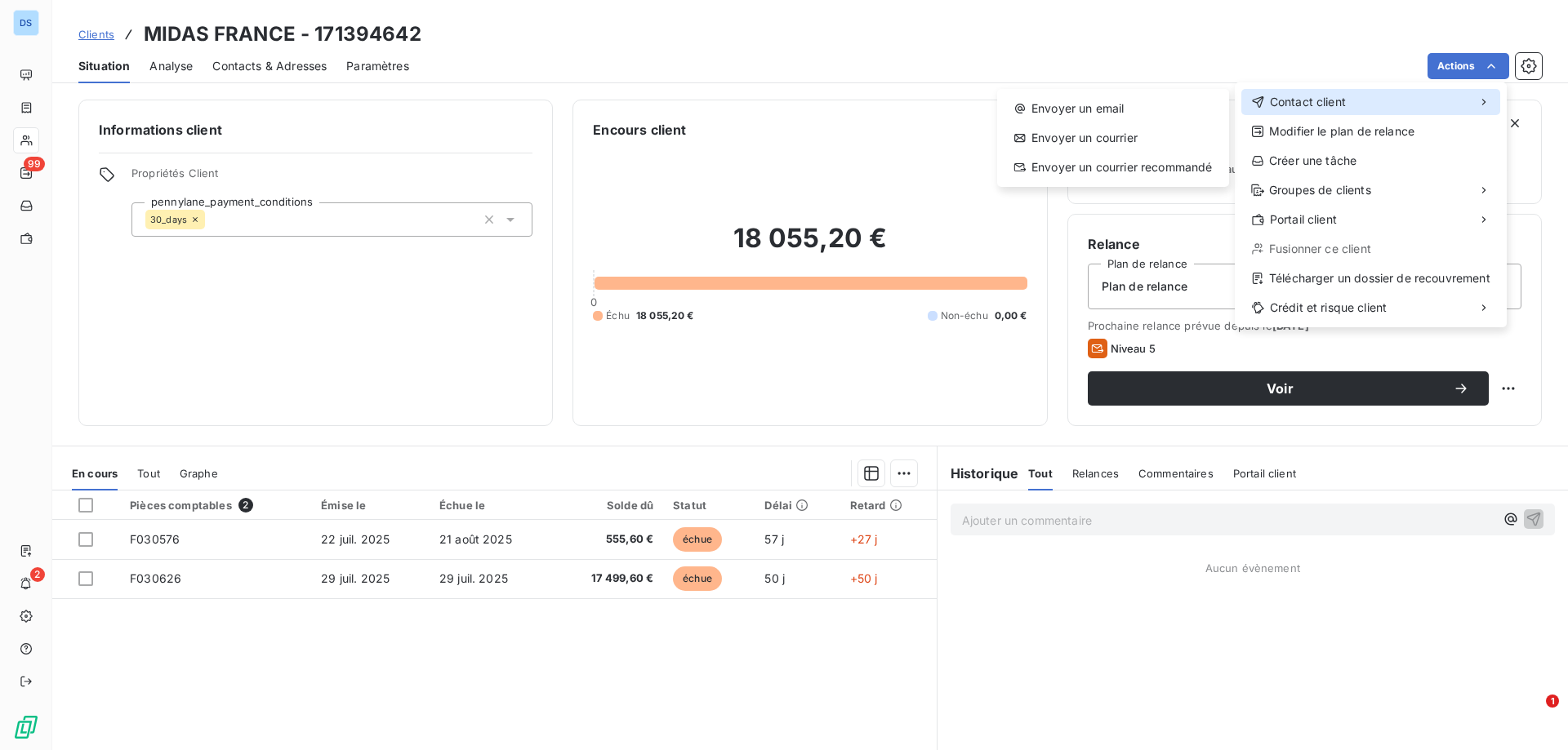
click at [1322, 104] on span "Contact client" at bounding box center [1307, 102] width 76 height 16
click at [1084, 112] on div "Envoyer un email" at bounding box center [1113, 108] width 219 height 26
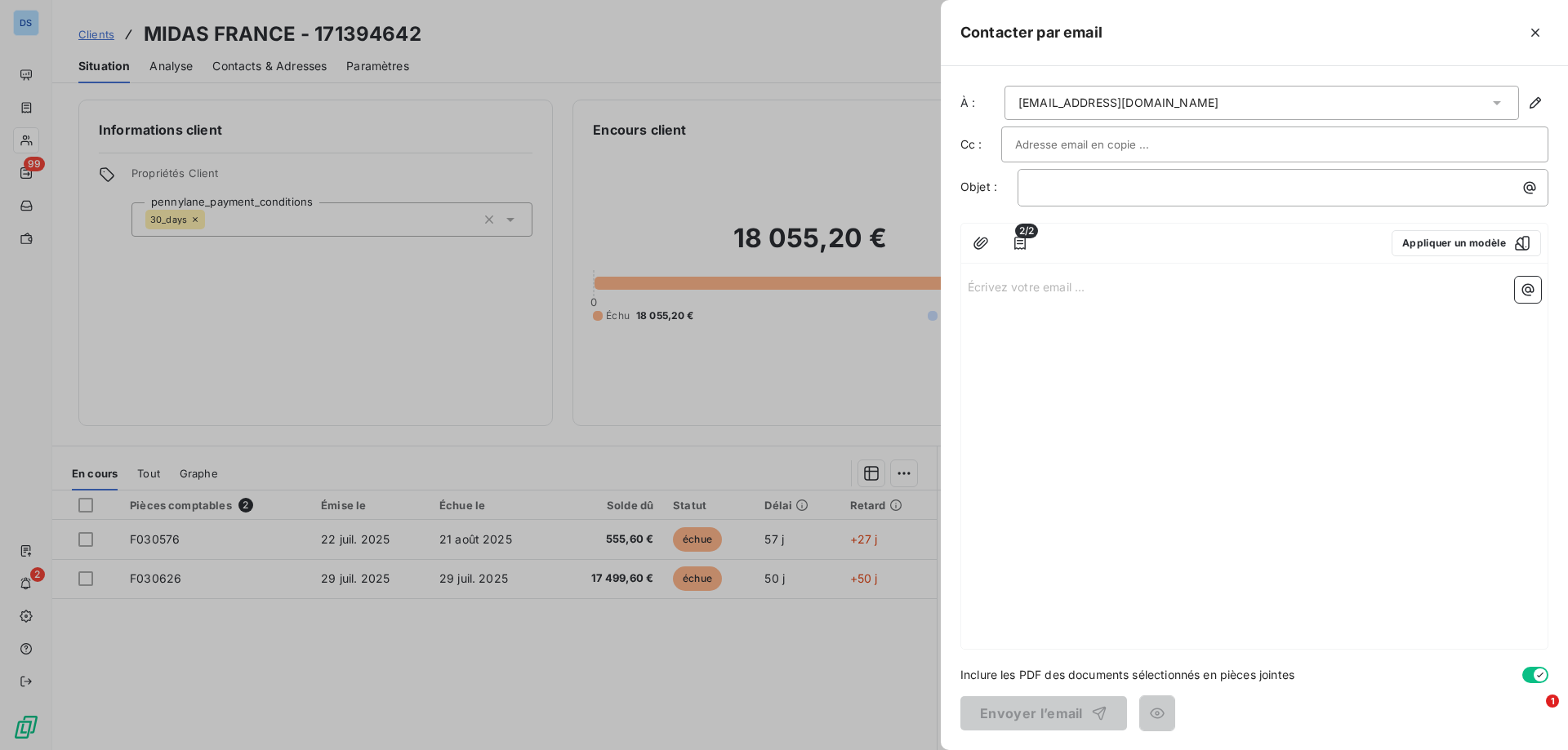
click at [1064, 146] on input "text" at bounding box center [1103, 145] width 176 height 25
click at [1123, 151] on input "text" at bounding box center [1103, 145] width 176 height 25
paste input "[PERSON_NAME][EMAIL_ADDRESS][DOMAIN_NAME]"
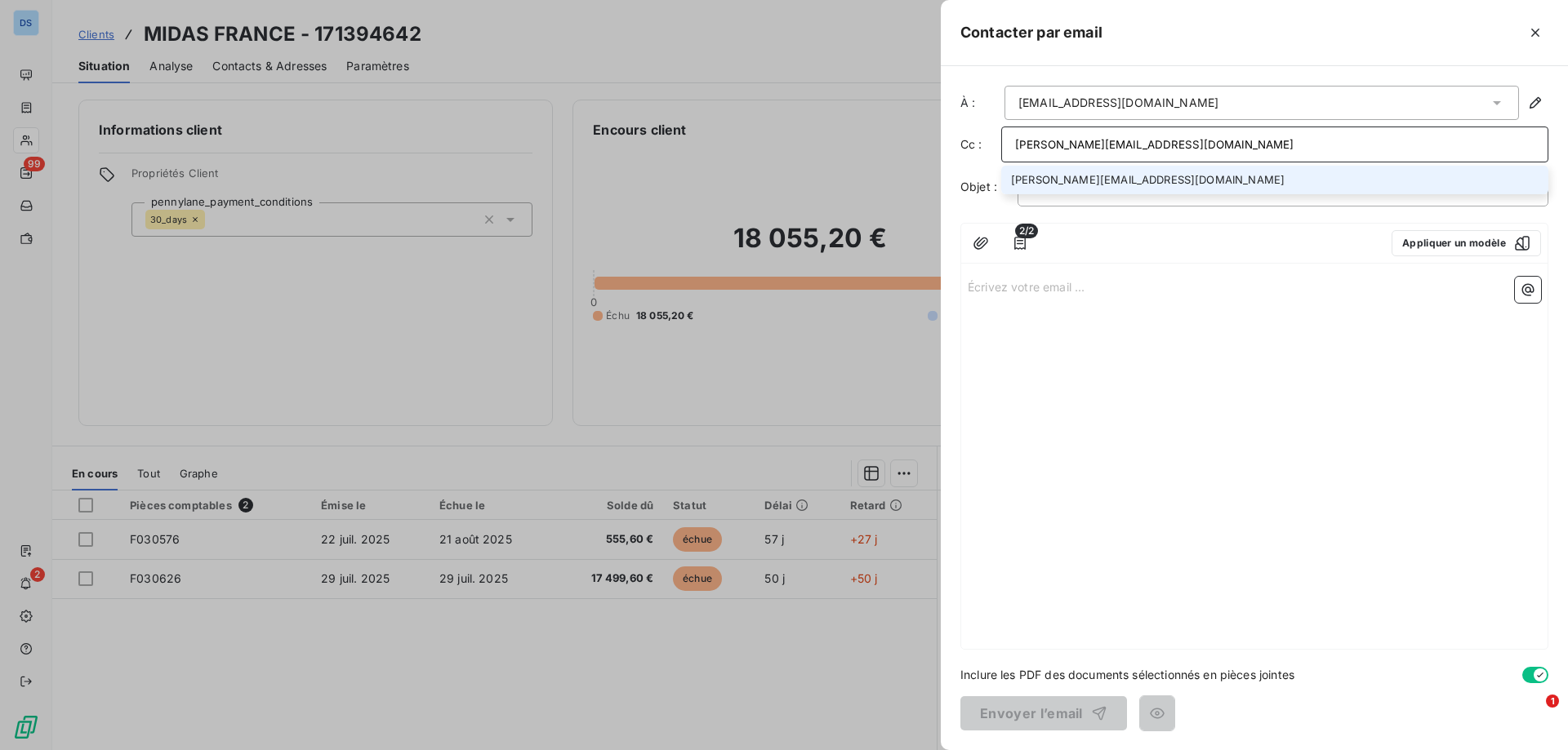
type input "[PERSON_NAME][EMAIL_ADDRESS][DOMAIN_NAME]"
click at [1131, 178] on li "[PERSON_NAME][EMAIL_ADDRESS][DOMAIN_NAME]" at bounding box center [1274, 180] width 547 height 29
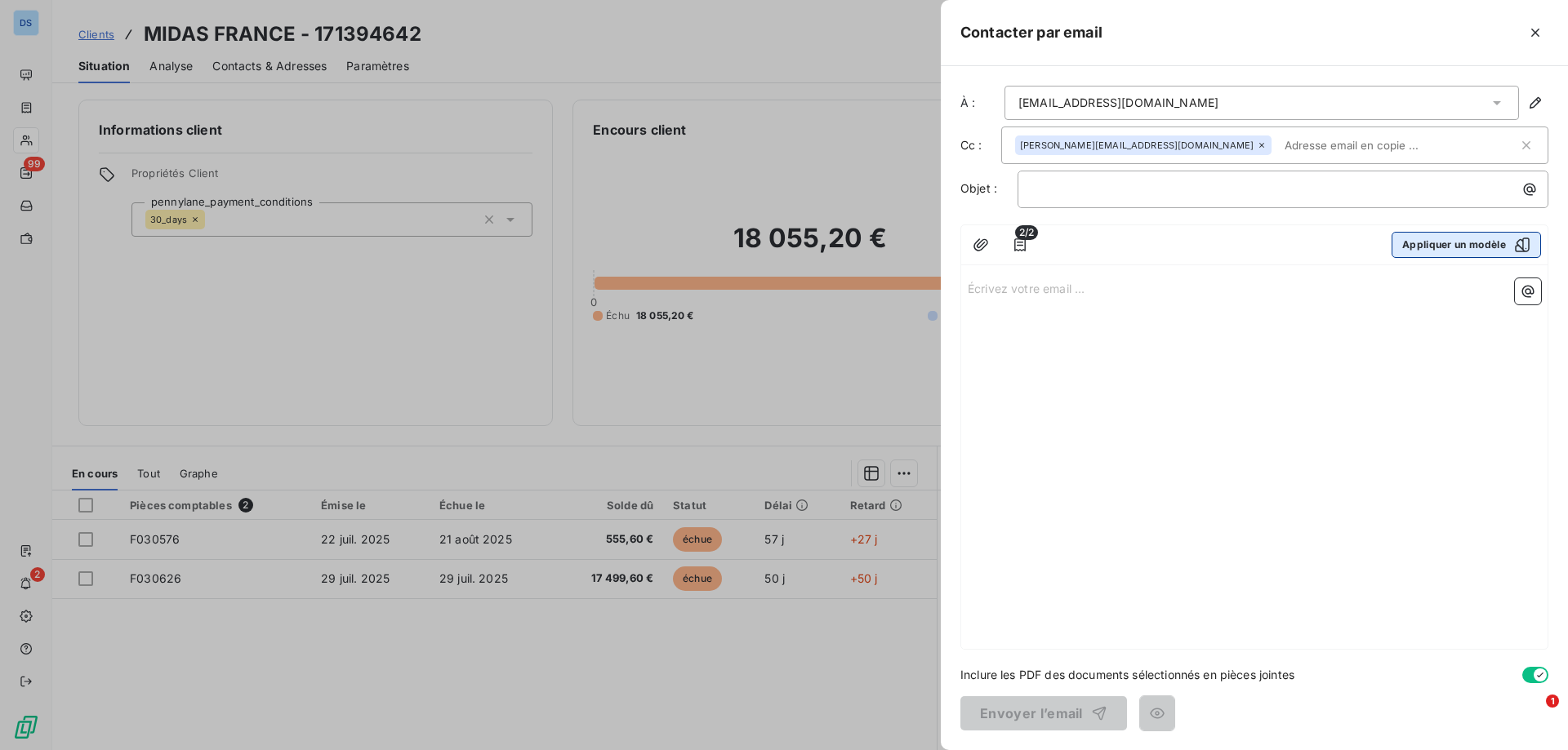
click at [1500, 249] on button "Appliquer un modèle" at bounding box center [1466, 245] width 150 height 26
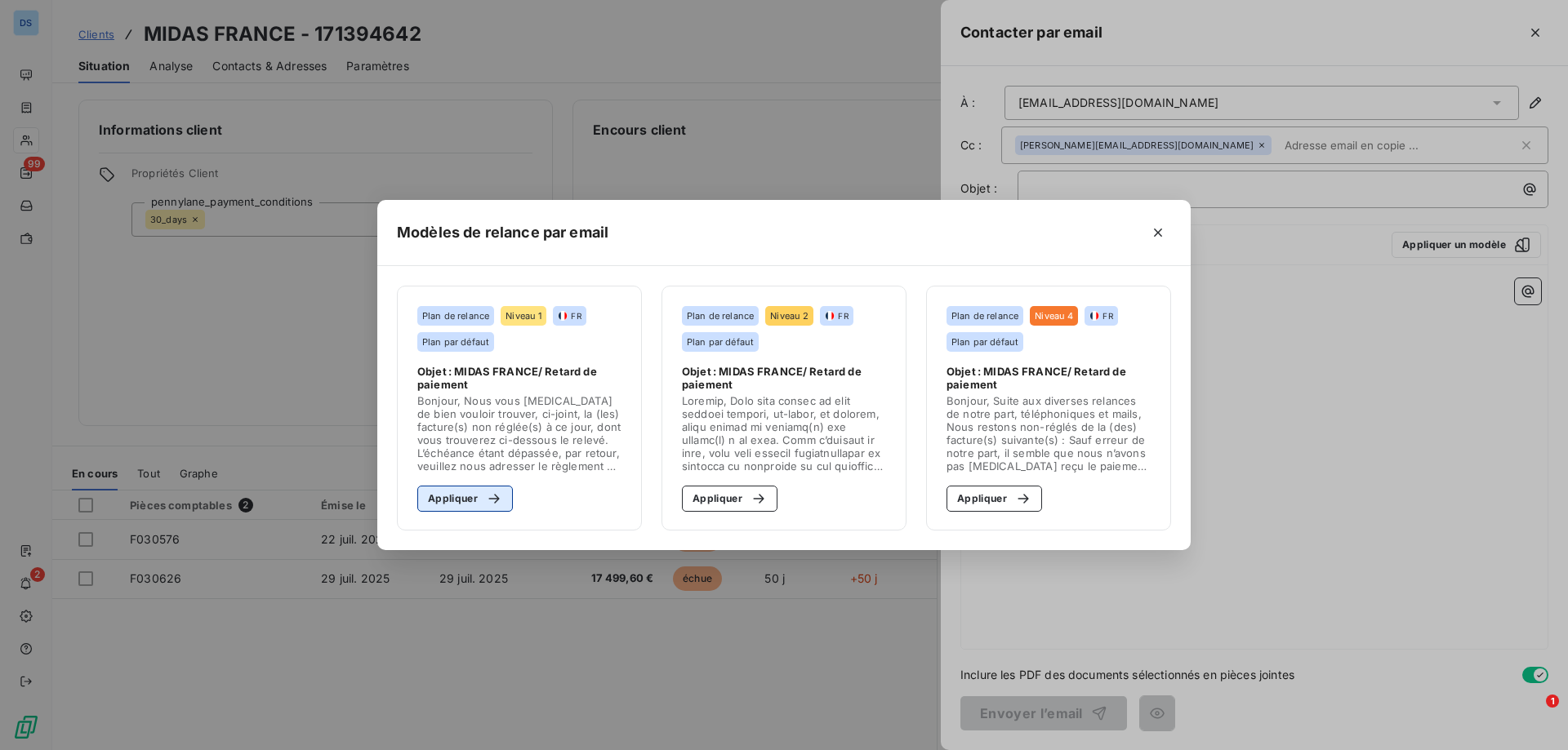
click at [482, 506] on div "button" at bounding box center [490, 498] width 25 height 16
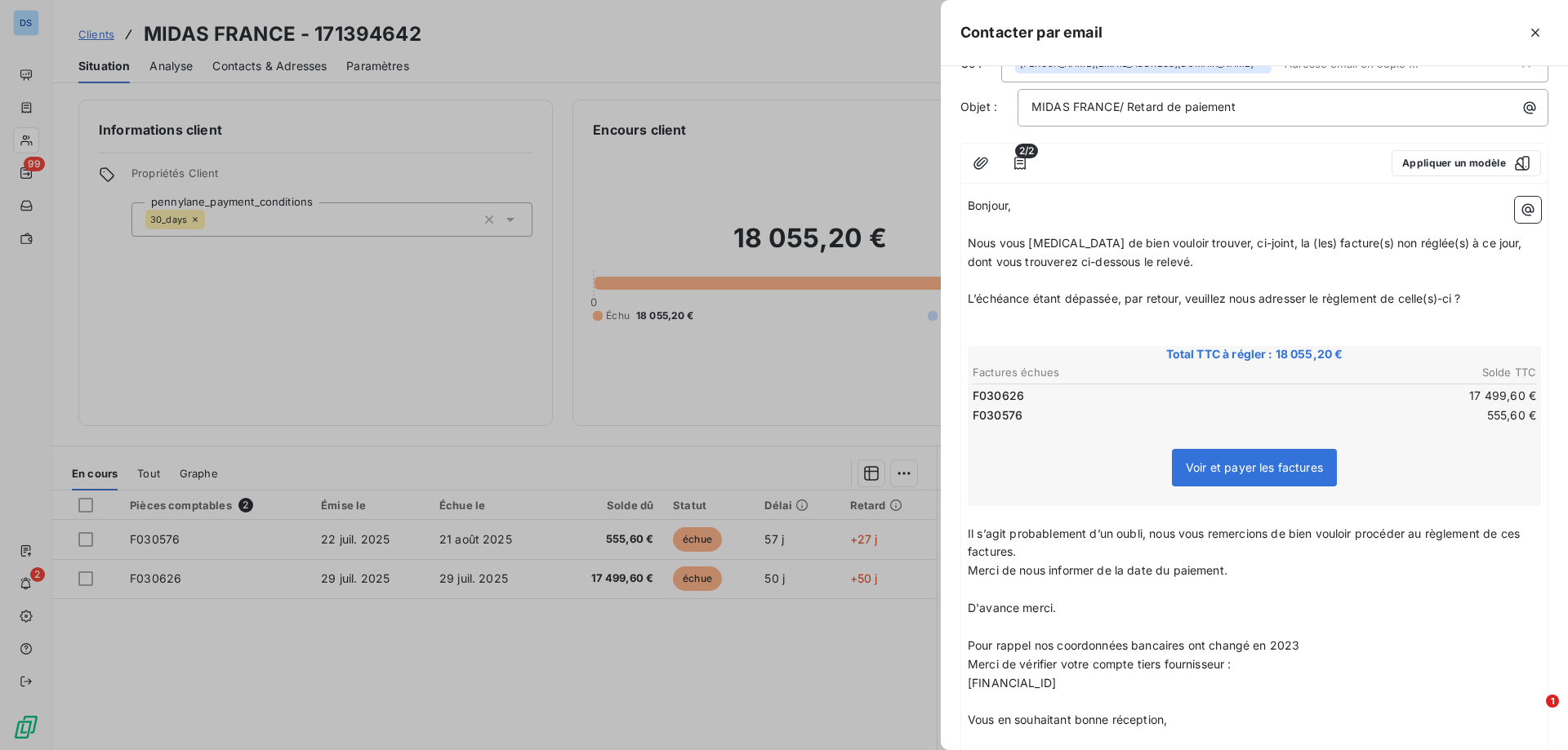
scroll to position [242, 0]
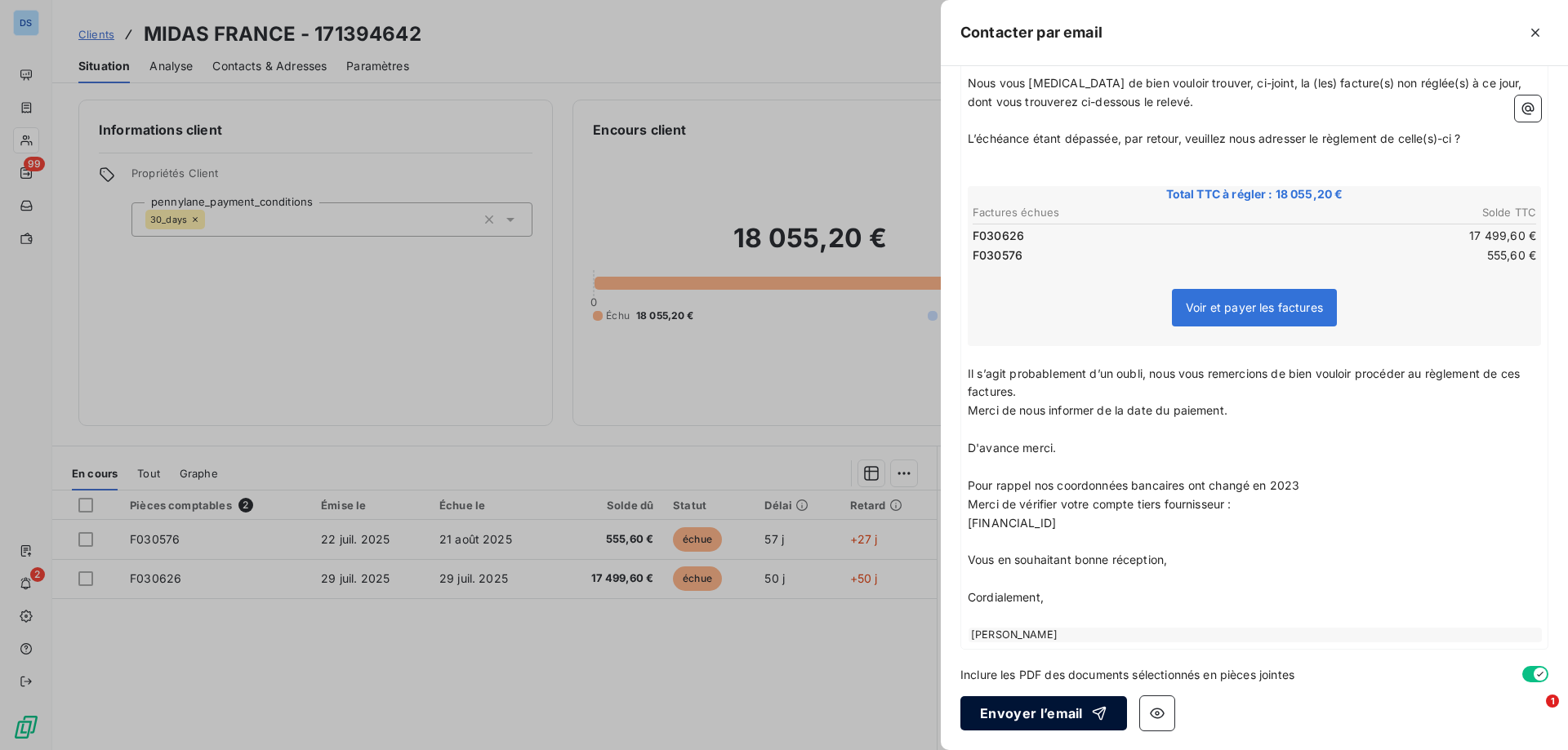
click at [1012, 713] on button "Envoyer l’email" at bounding box center [1044, 714] width 167 height 35
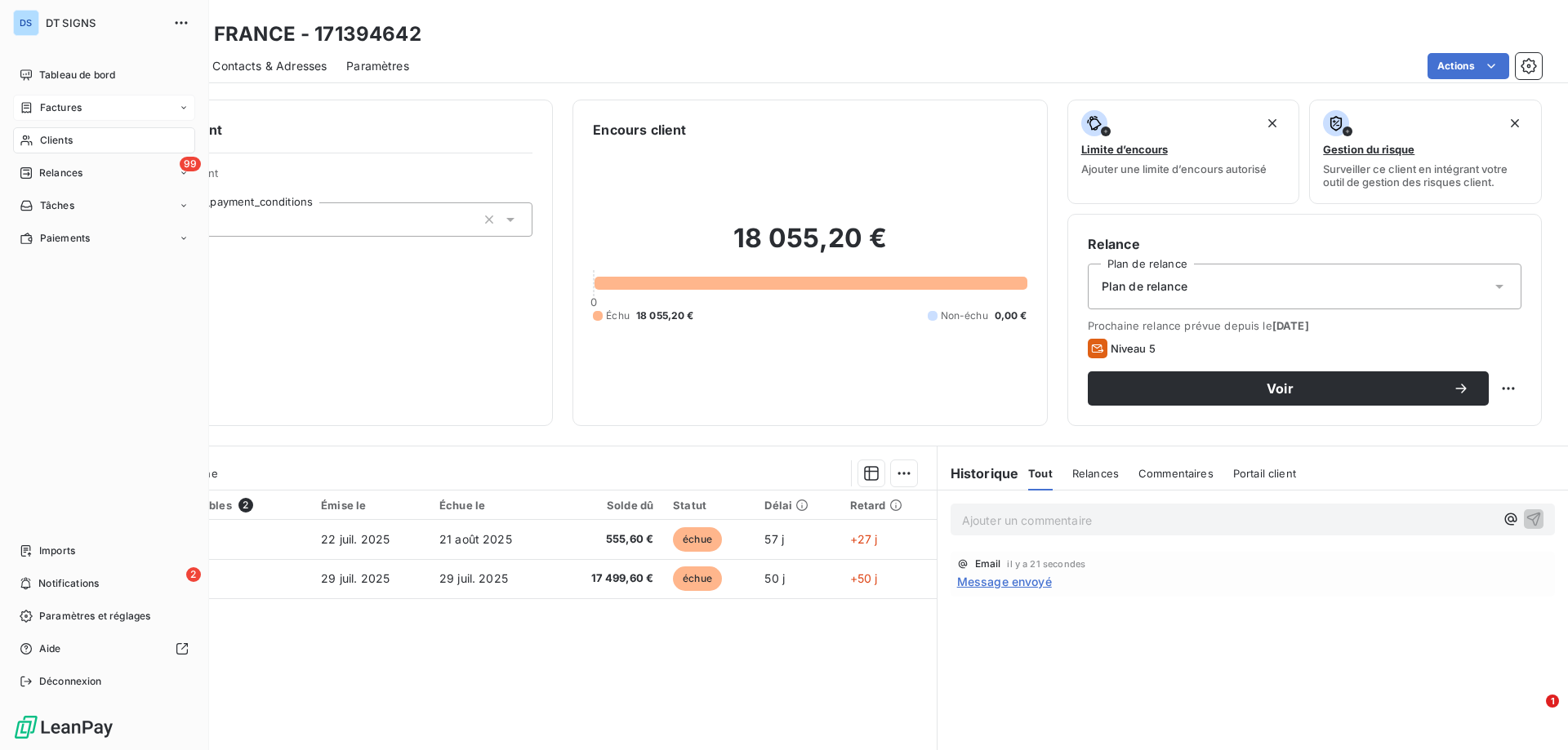
click at [80, 105] on span "Factures" at bounding box center [60, 107] width 41 height 14
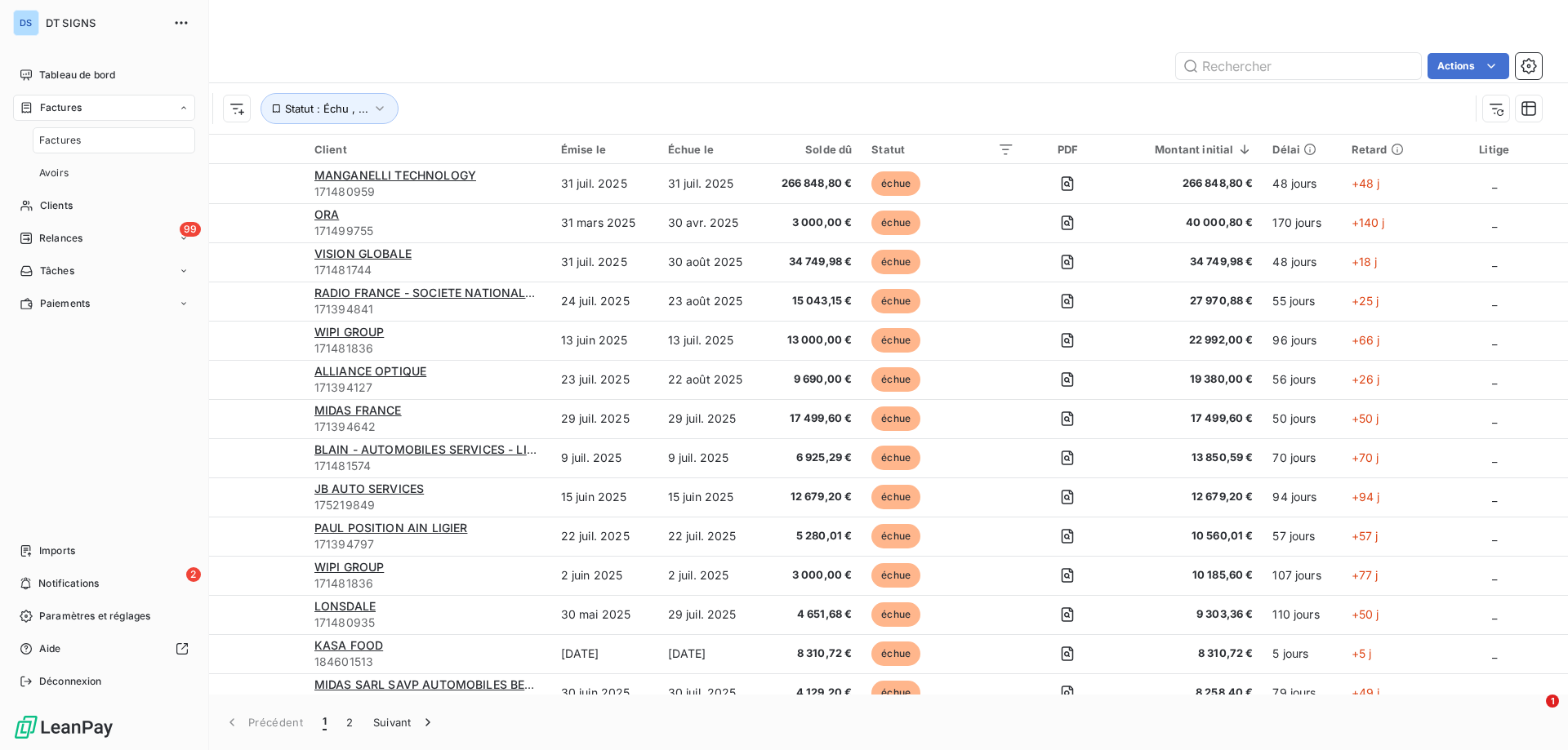
click at [76, 135] on span "Factures" at bounding box center [59, 140] width 41 height 14
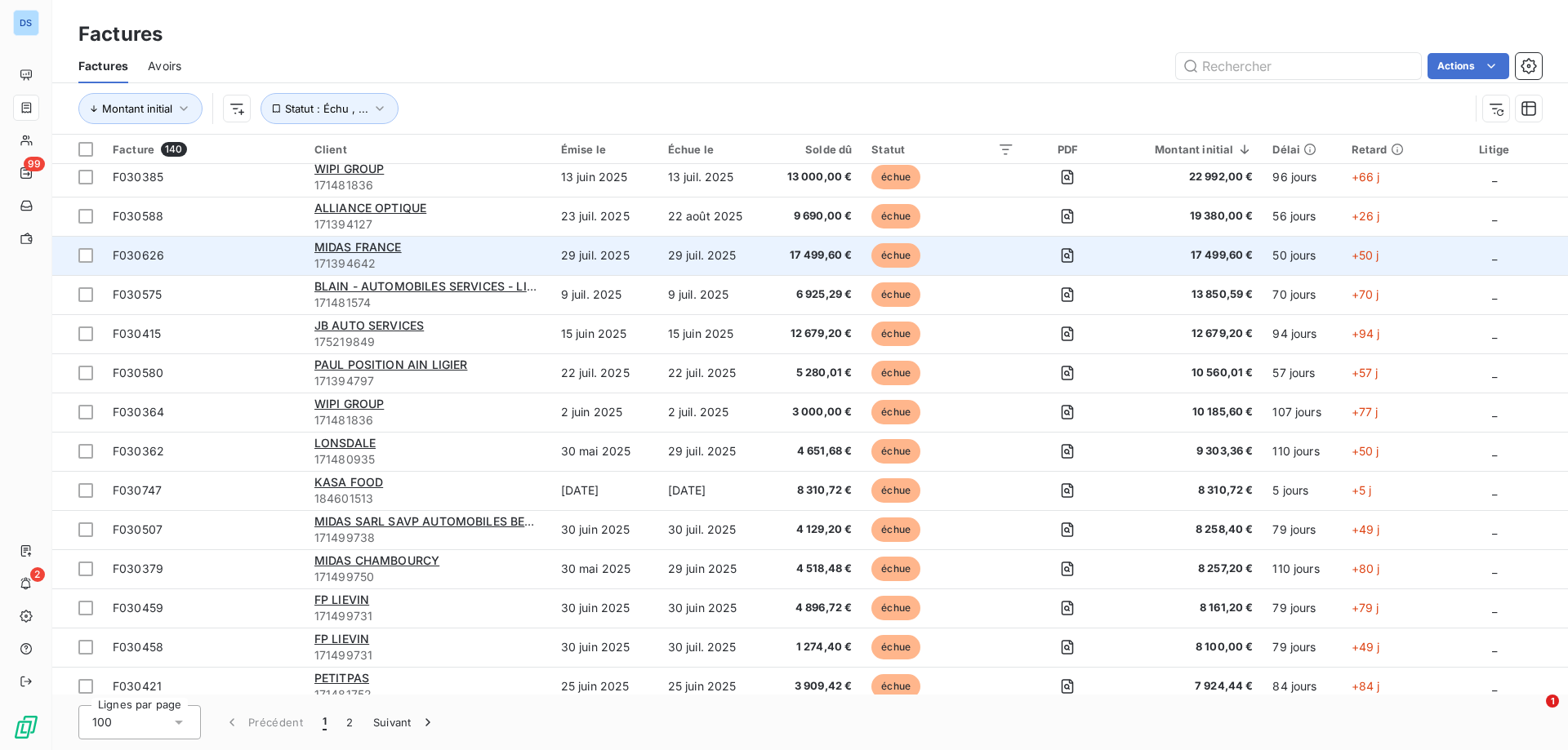
scroll to position [245, 0]
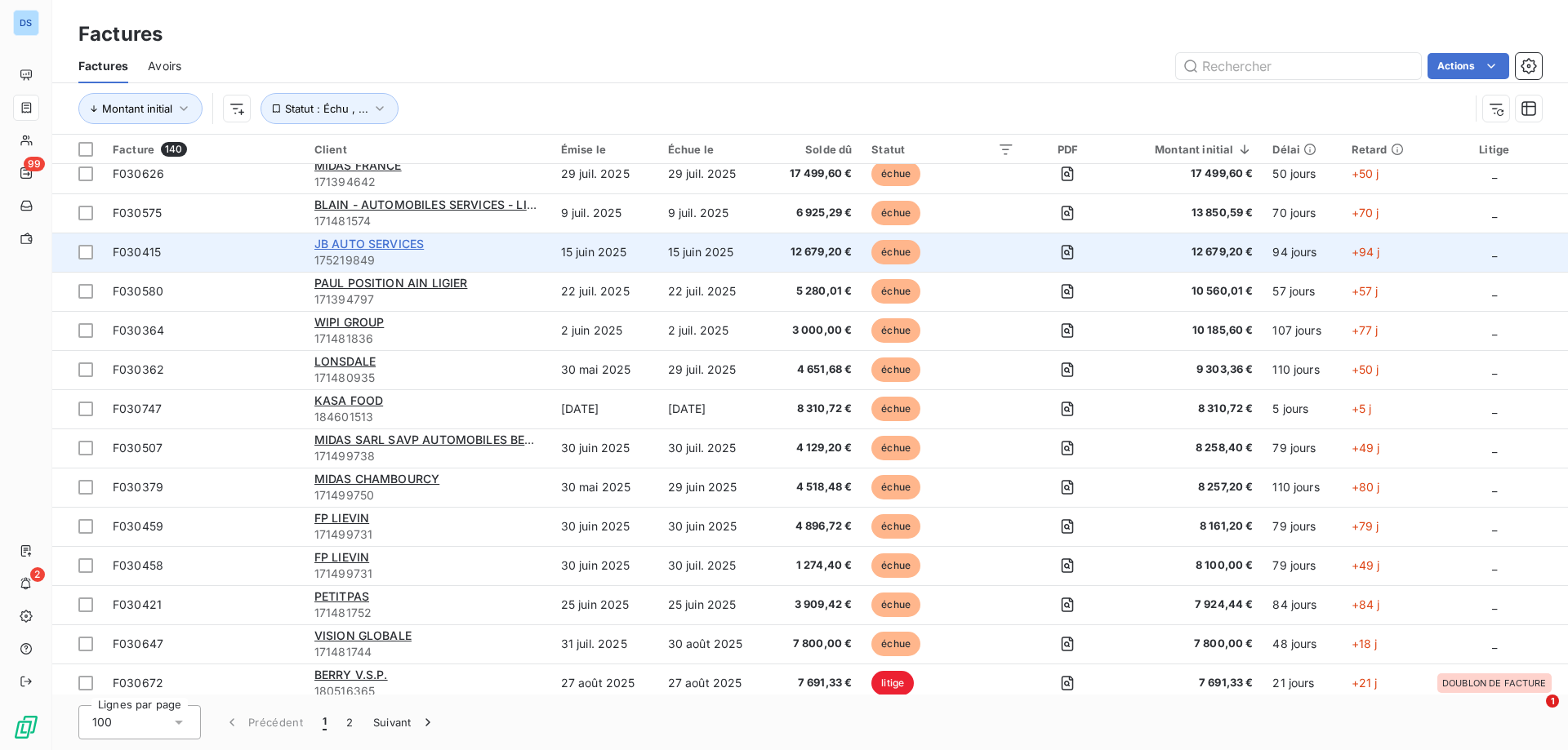
drag, startPoint x: 389, startPoint y: 246, endPoint x: 351, endPoint y: 244, distance: 38.1
click at [351, 244] on span "JB AUTO SERVICES" at bounding box center [369, 244] width 109 height 13
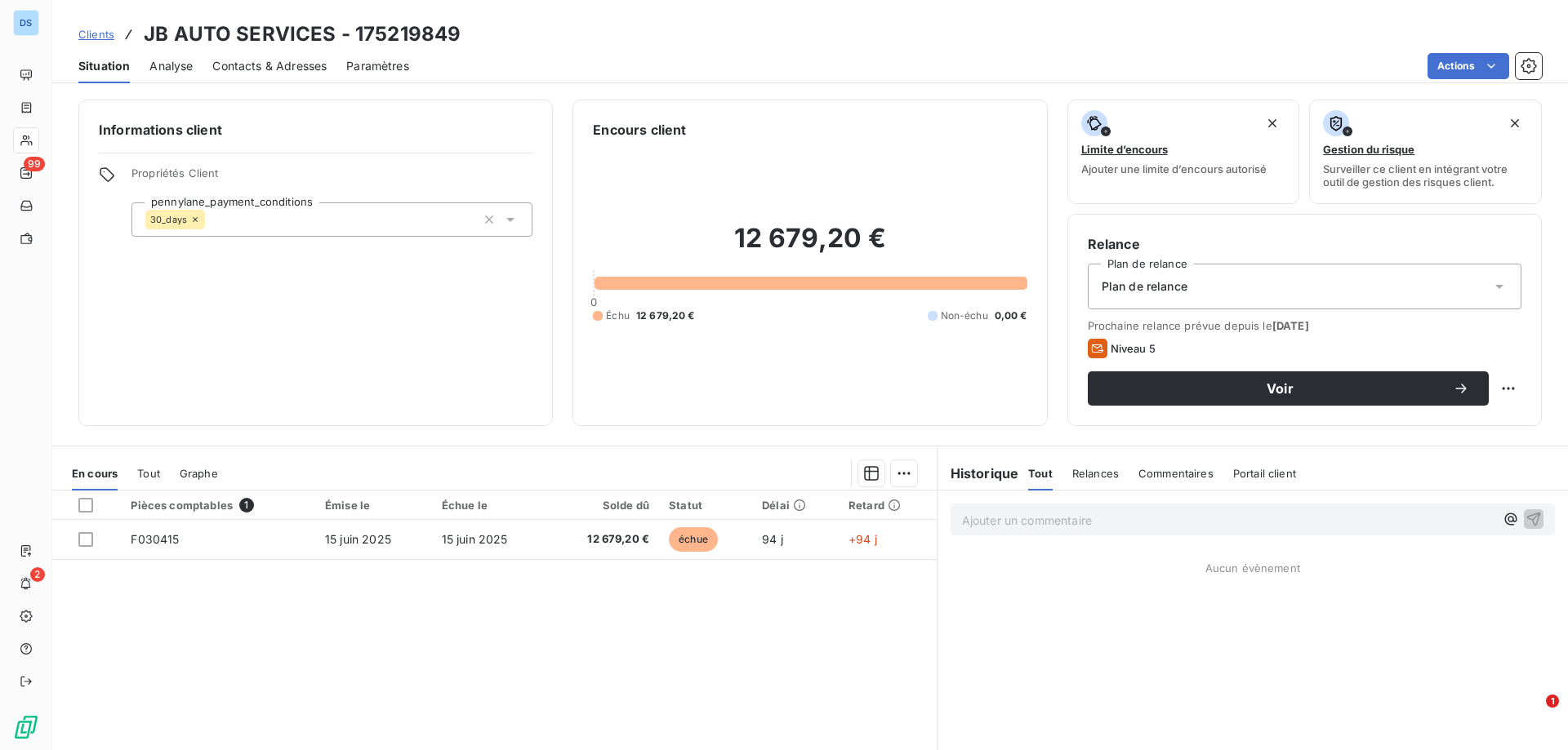
click at [286, 67] on span "Contacts & Adresses" at bounding box center [269, 65] width 114 height 16
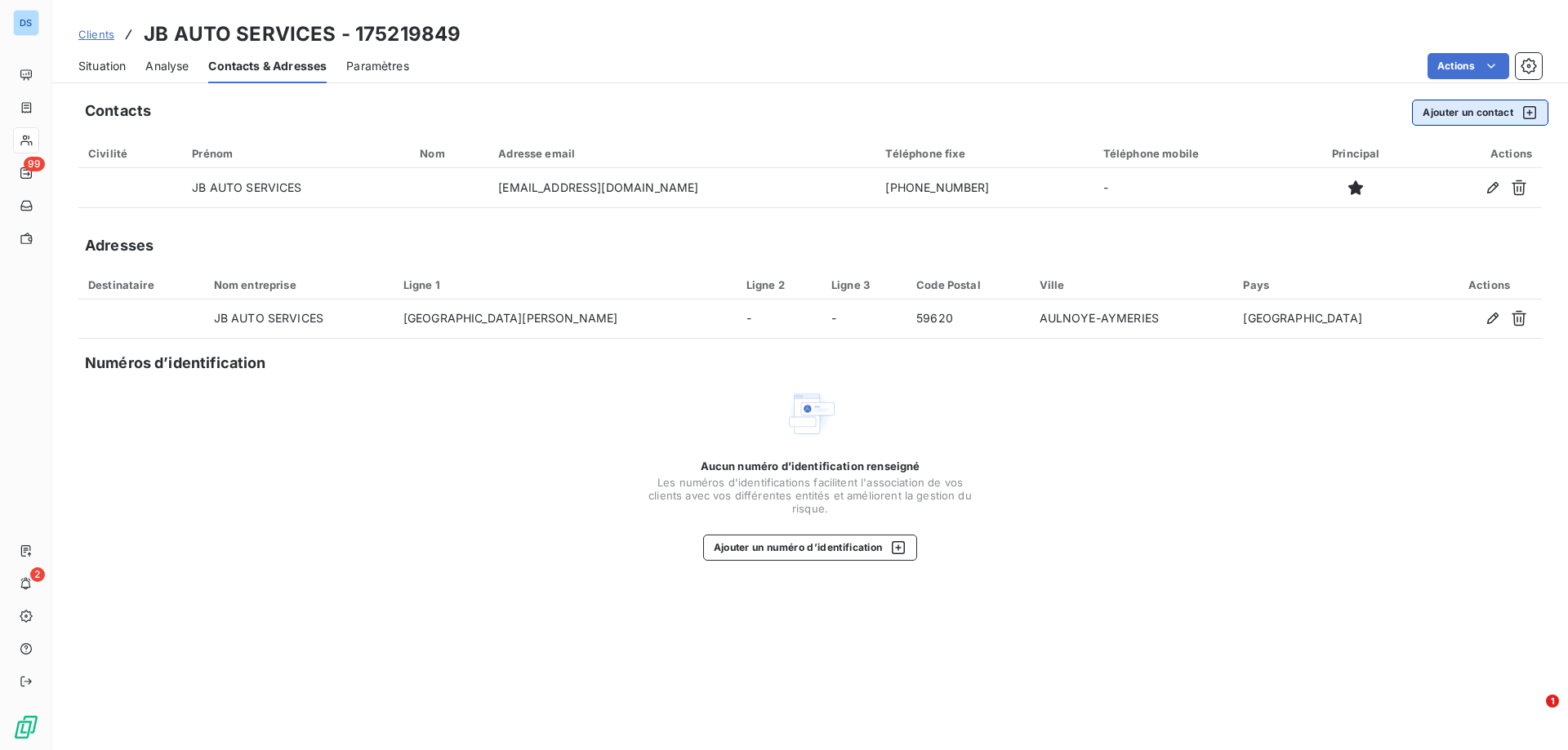
click at [1441, 117] on button "Ajouter un contact" at bounding box center [1480, 112] width 136 height 26
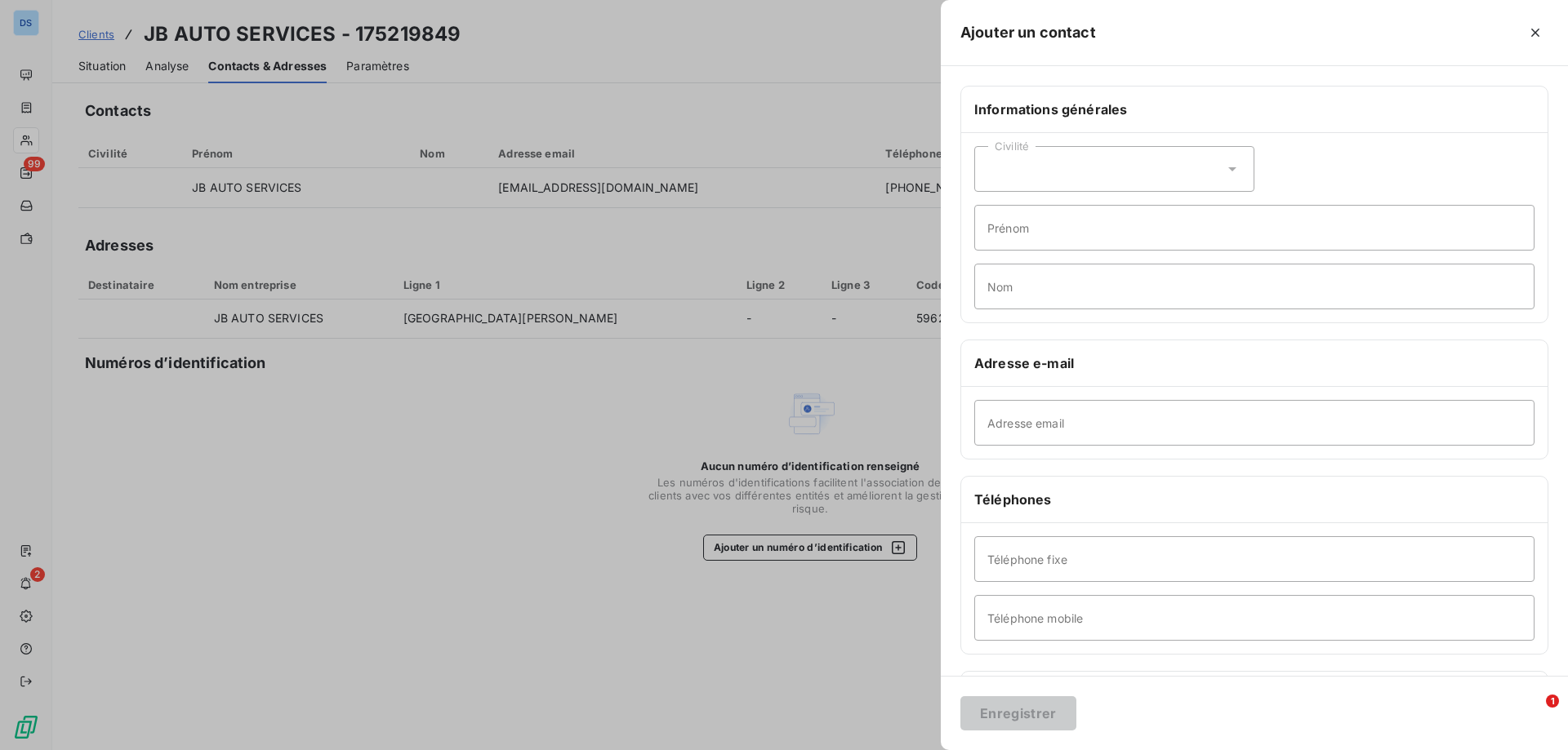
click at [807, 243] on div at bounding box center [784, 375] width 1568 height 750
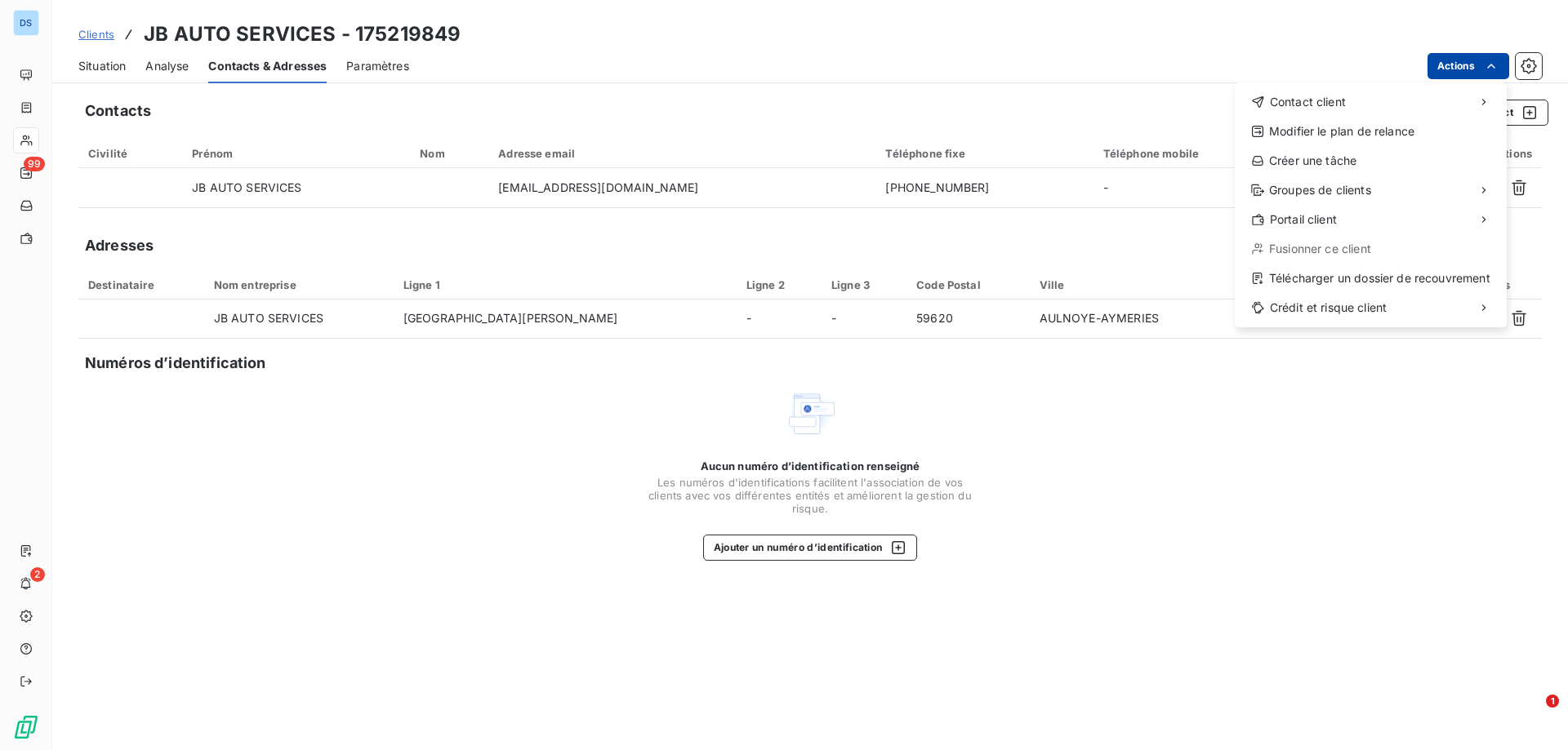
click at [1442, 68] on html "DS 99 2 Clients JB AUTO SERVICES - 175219849 Situation Analyse Contacts & Adres…" at bounding box center [784, 375] width 1568 height 750
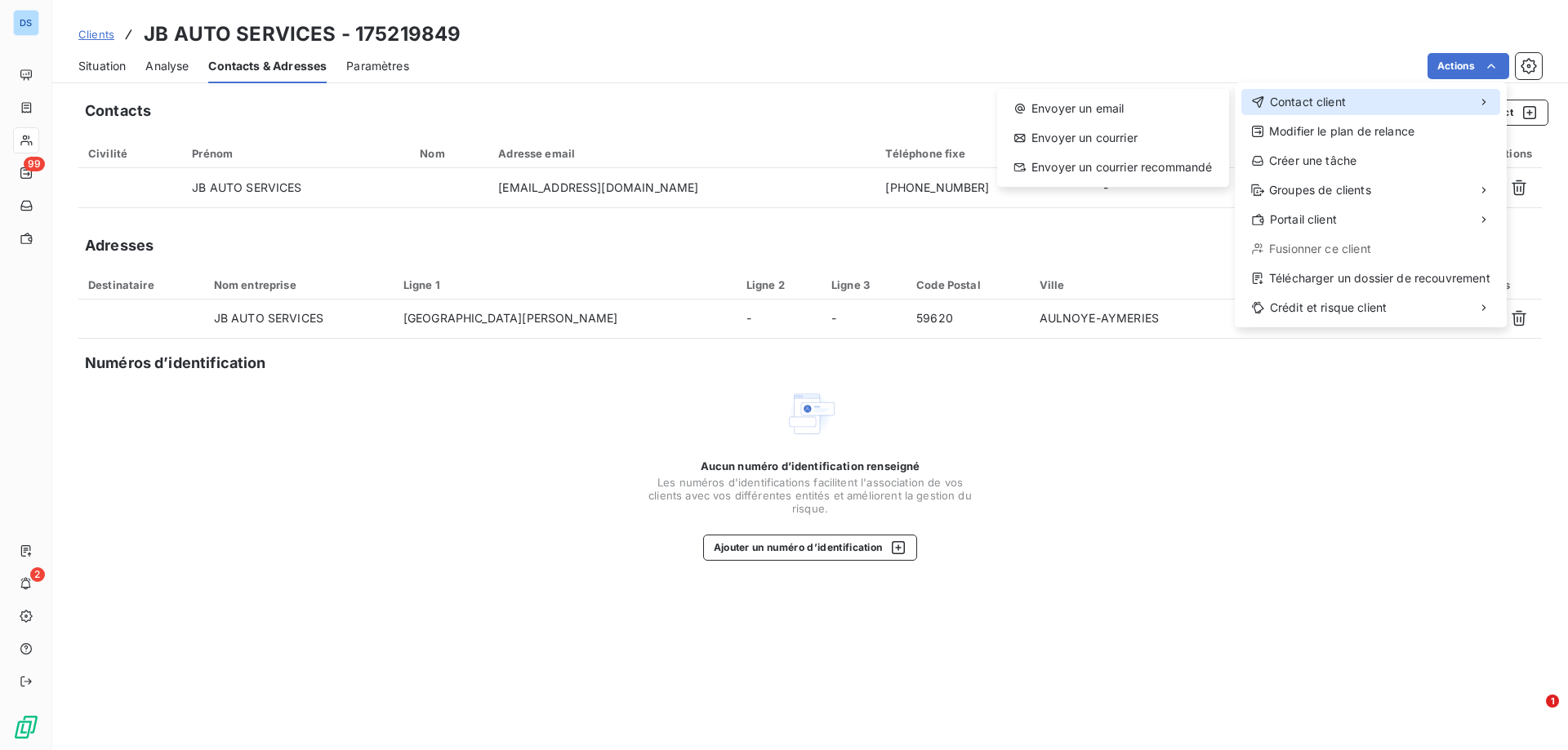
click at [1339, 96] on span "Contact client" at bounding box center [1307, 102] width 76 height 16
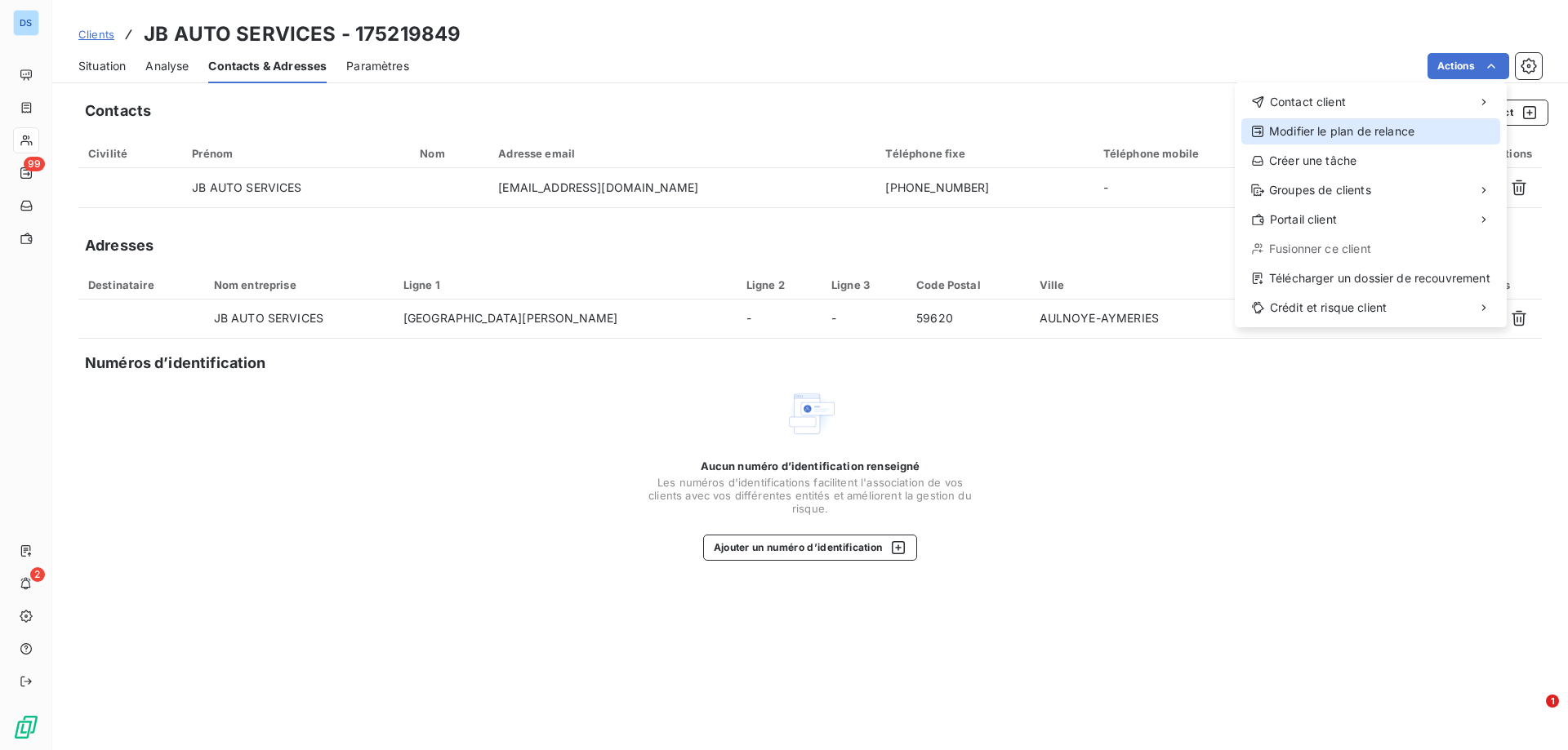
click at [1294, 131] on div "Modifier le plan de relance" at bounding box center [1370, 130] width 259 height 26
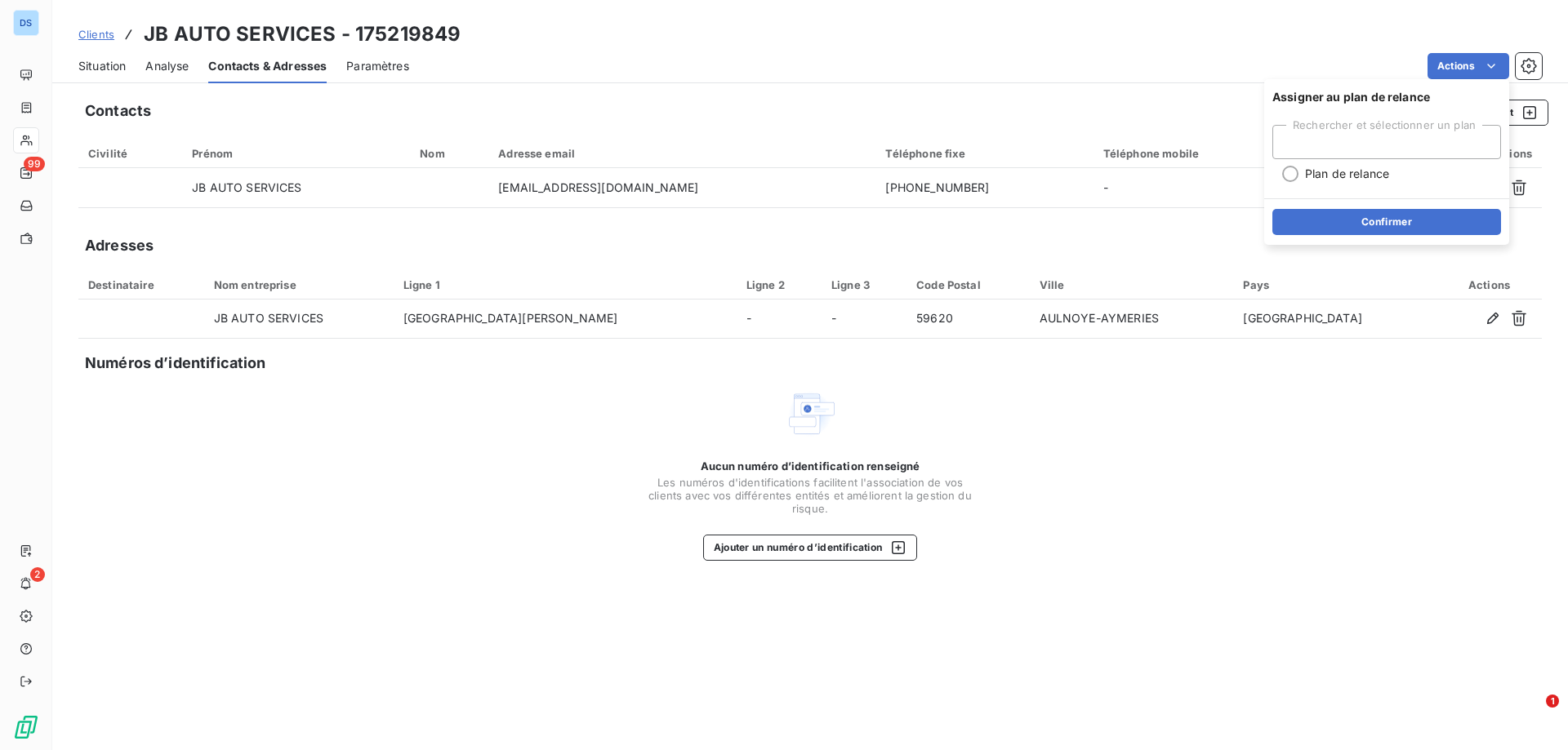
click at [1322, 141] on div "Rechercher et sélectionner un plan" at bounding box center [1387, 142] width 228 height 35
click at [1181, 78] on div "Actions" at bounding box center [986, 65] width 1113 height 26
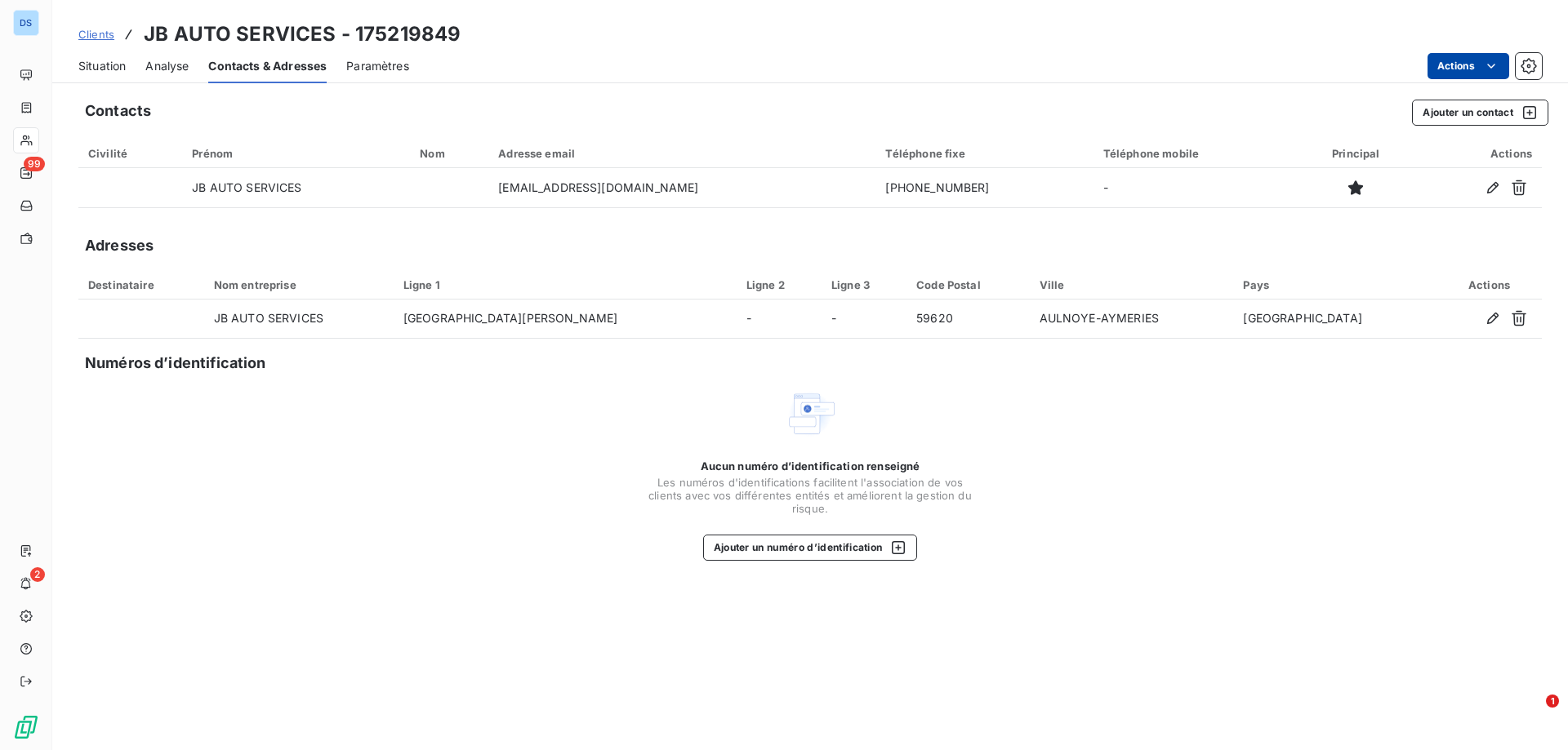
click at [1460, 62] on html "DS 99 2 Clients JB AUTO SERVICES - 175219849 Situation Analyse Contacts & Adres…" at bounding box center [784, 375] width 1568 height 750
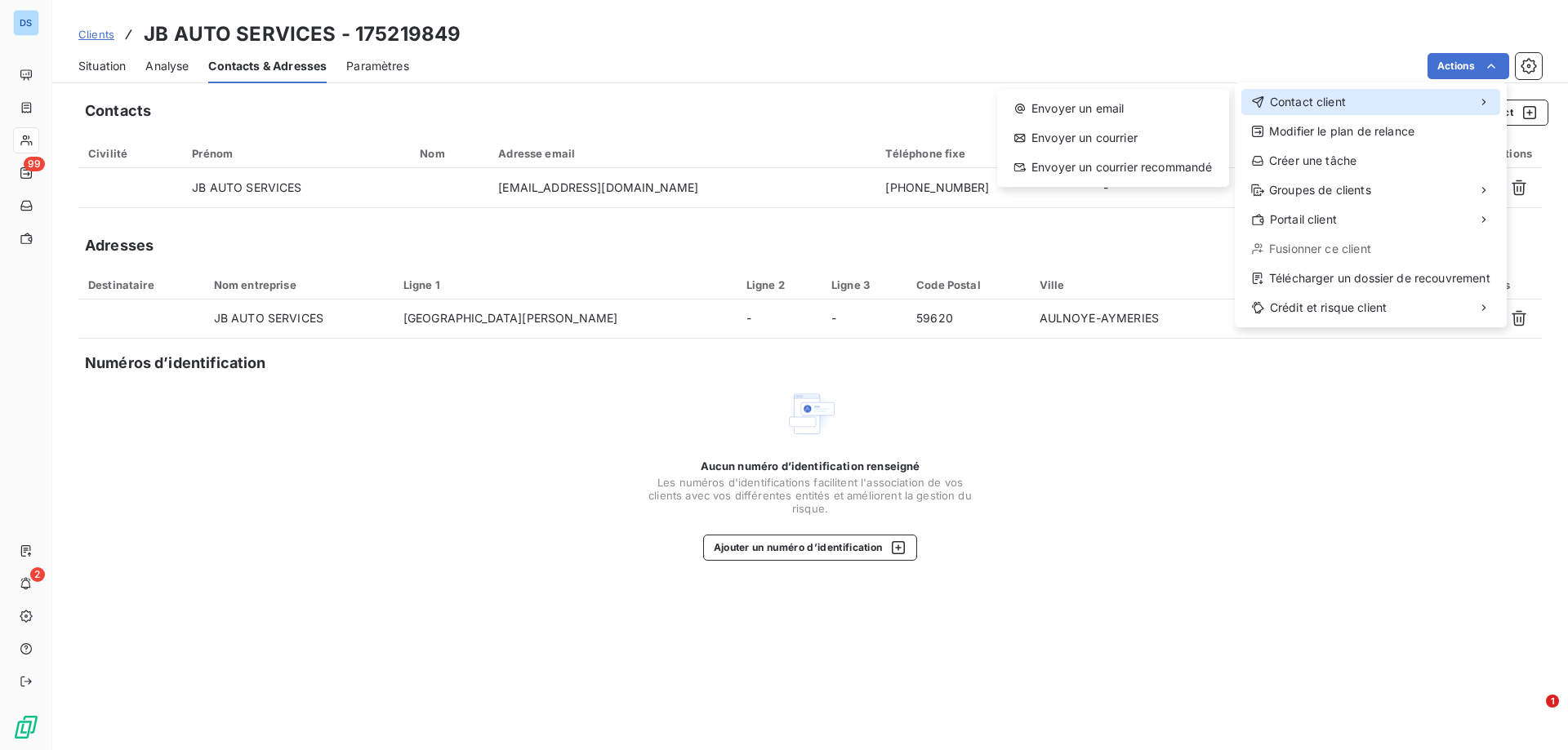
click at [1310, 100] on span "Contact client" at bounding box center [1307, 102] width 76 height 16
click at [1110, 106] on div "Envoyer un email" at bounding box center [1113, 108] width 219 height 26
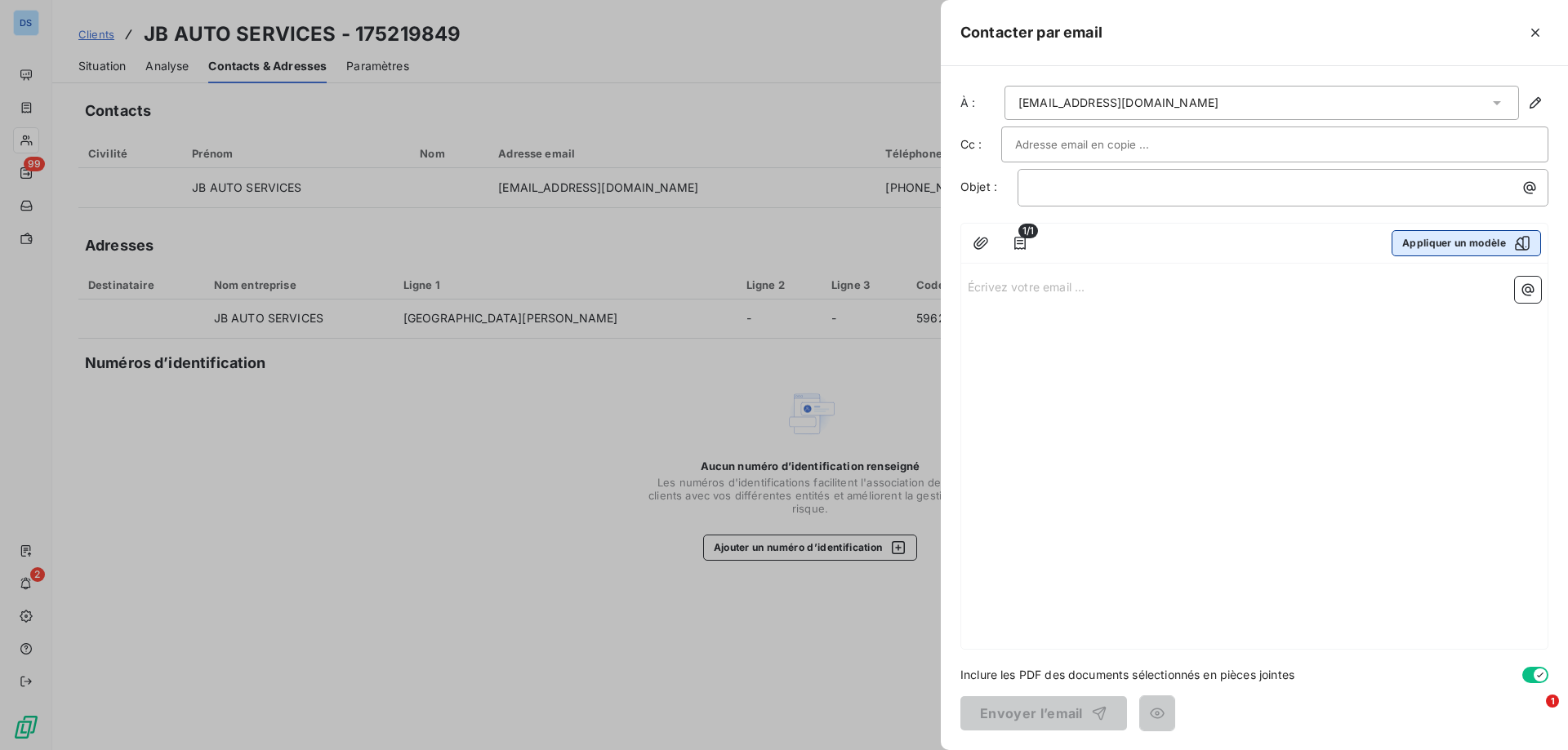
click at [1414, 241] on button "Appliquer un modèle" at bounding box center [1466, 243] width 150 height 26
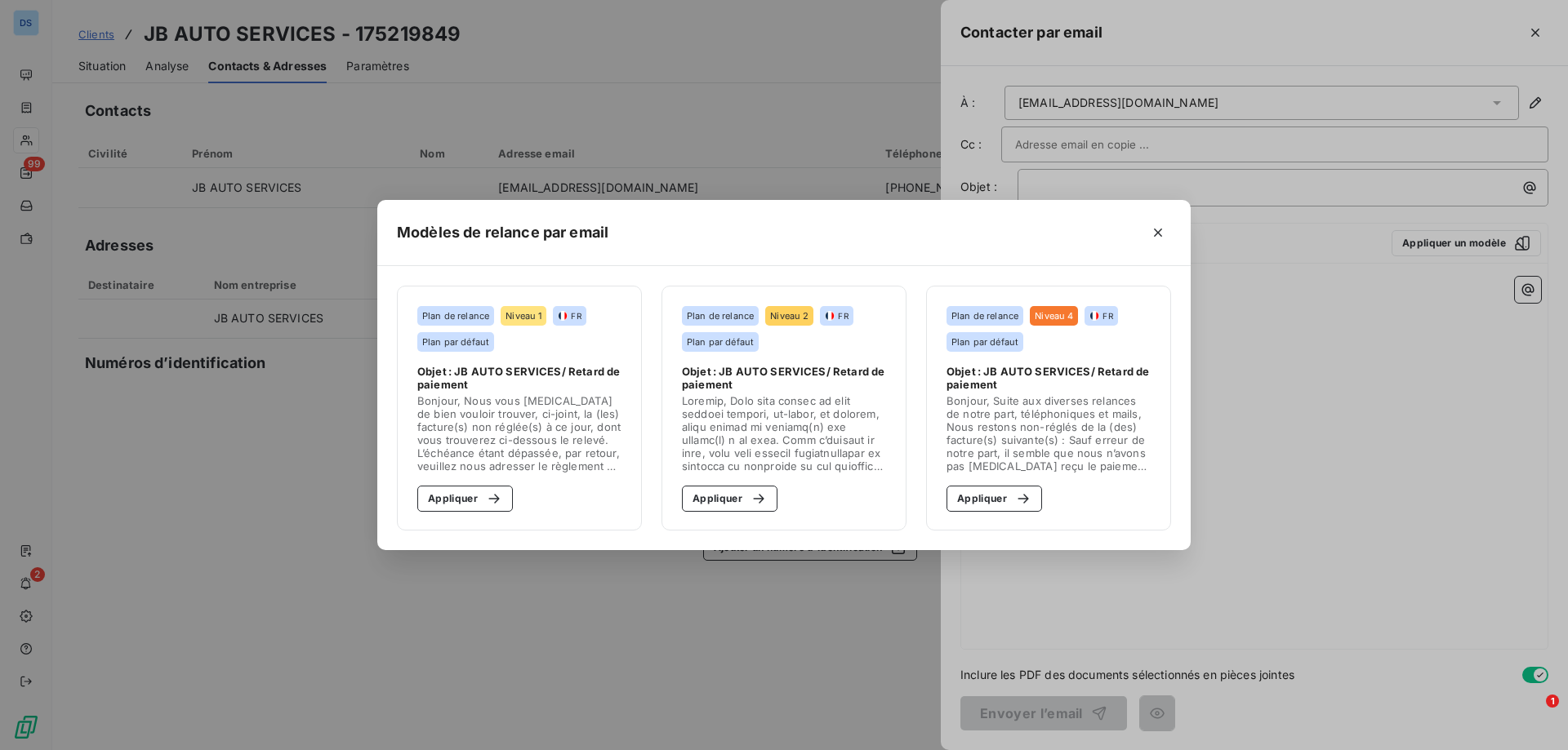
click at [419, 514] on section "Plan de relance Niveau 1 FR Plan par défaut Objet : JB AUTO SERVICES/ Retard de…" at bounding box center [519, 408] width 245 height 245
click at [436, 507] on button "Appliquer" at bounding box center [465, 498] width 96 height 26
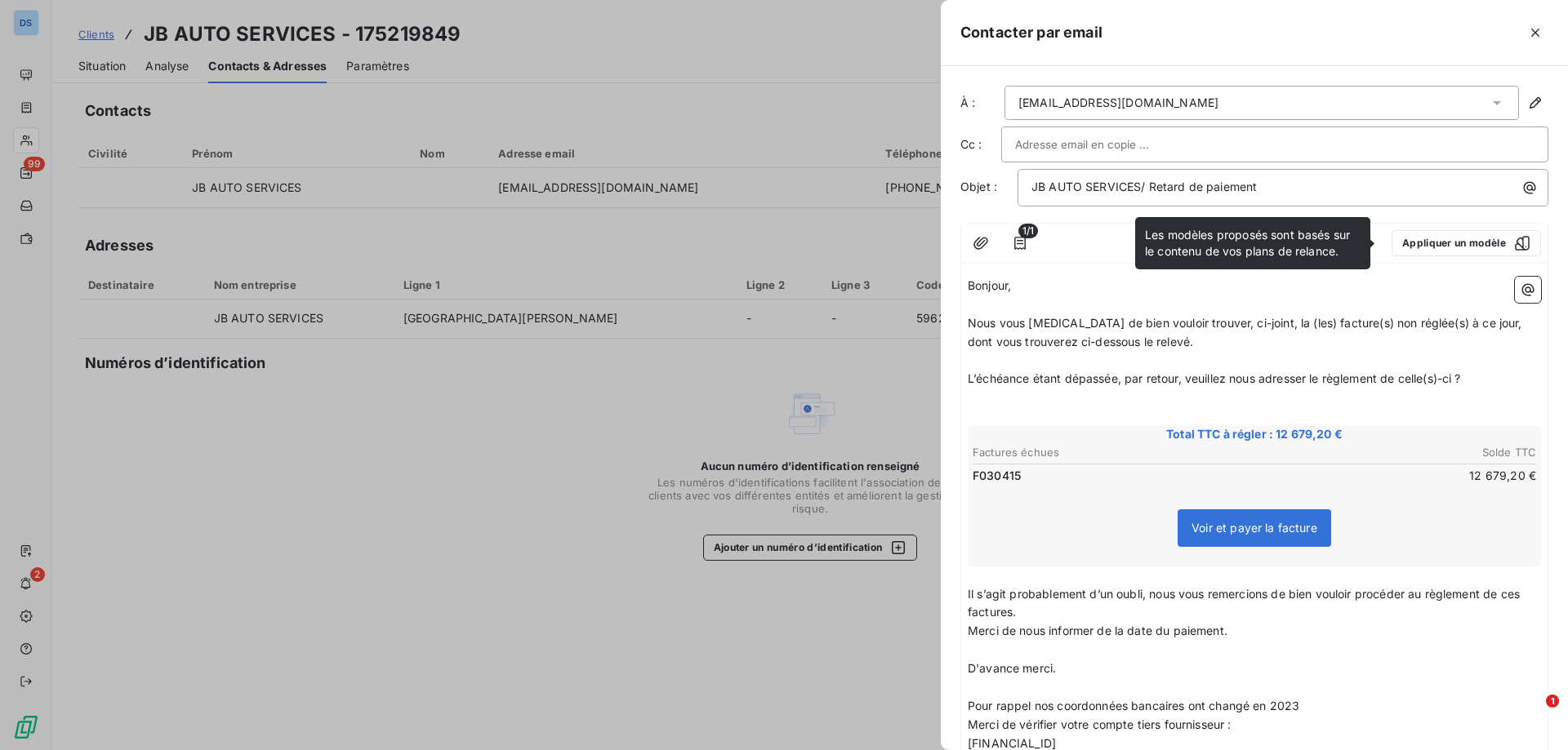
click at [1058, 144] on input "text" at bounding box center [1103, 145] width 176 height 25
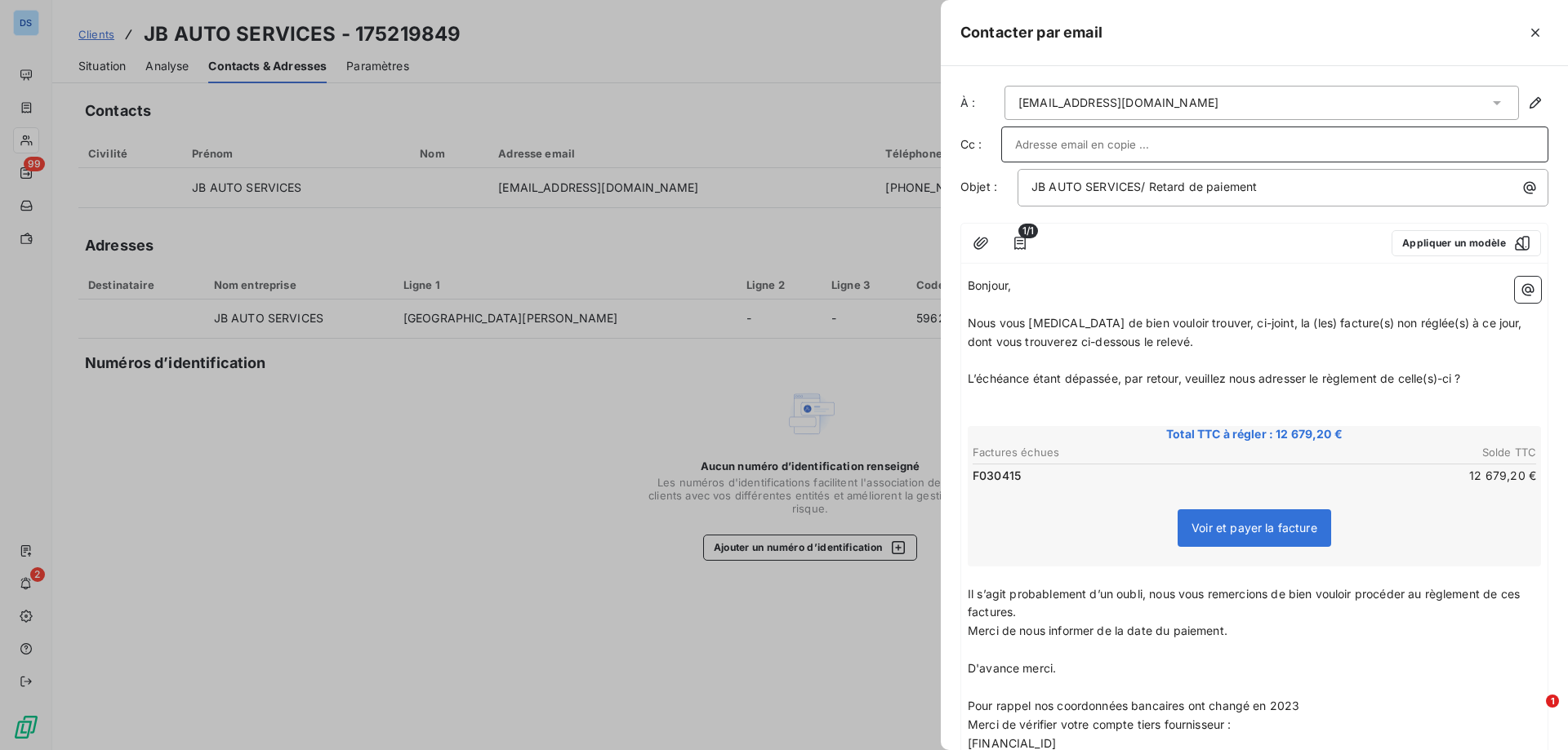
paste input "[PERSON_NAME][EMAIL_ADDRESS][DOMAIN_NAME]"
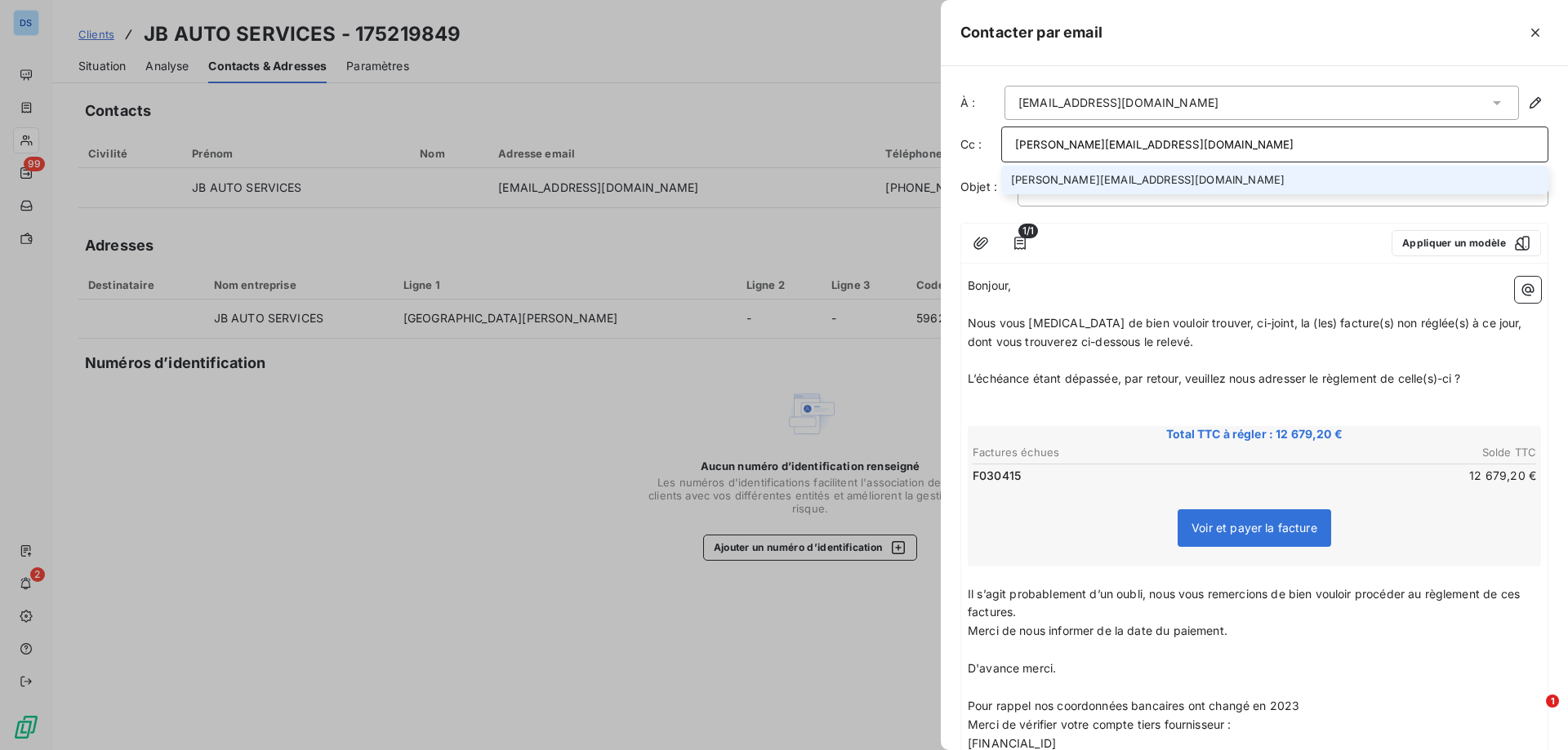
type input "[PERSON_NAME][EMAIL_ADDRESS][DOMAIN_NAME]"
click at [1060, 185] on li "[PERSON_NAME][EMAIL_ADDRESS][DOMAIN_NAME]" at bounding box center [1274, 180] width 547 height 29
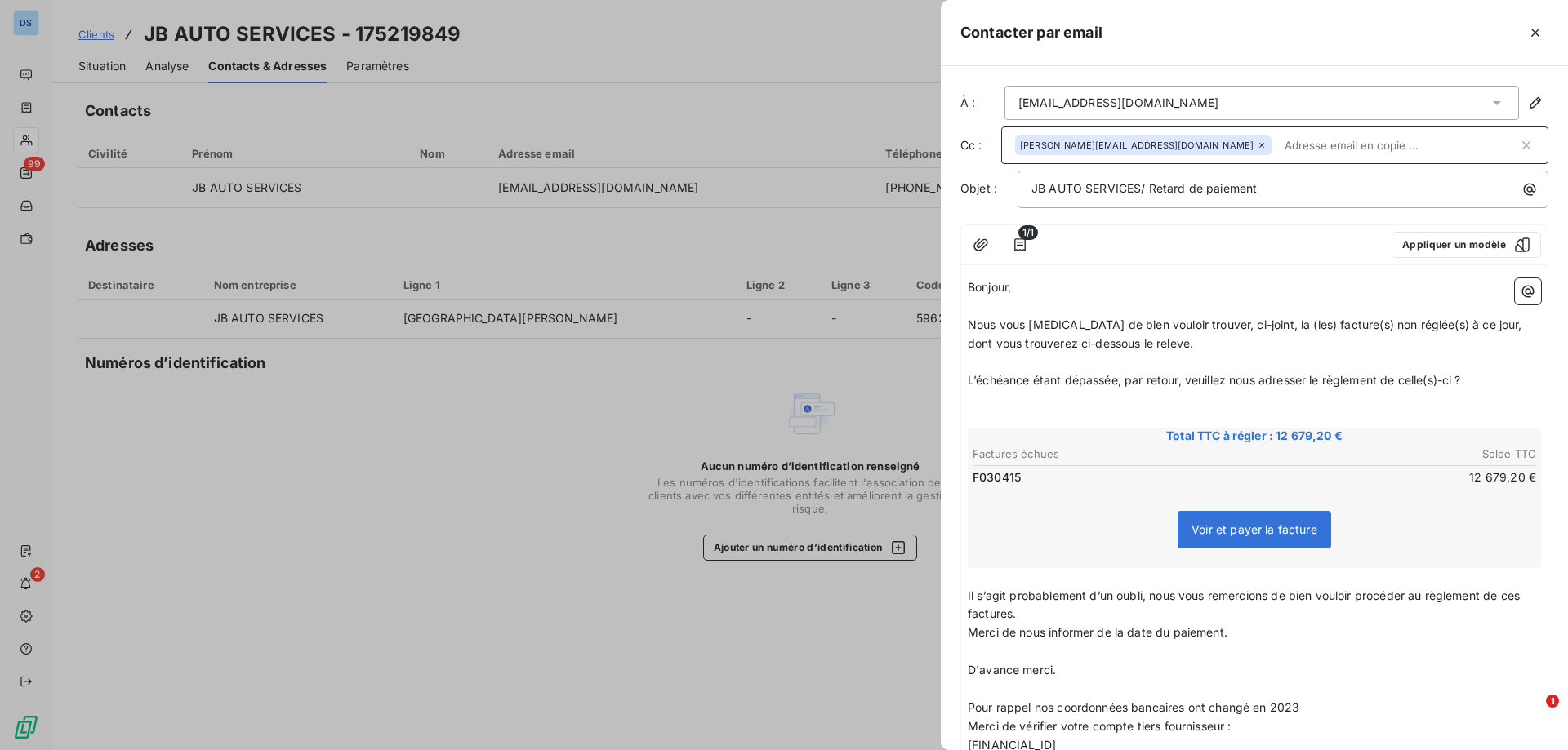
scroll to position [222, 0]
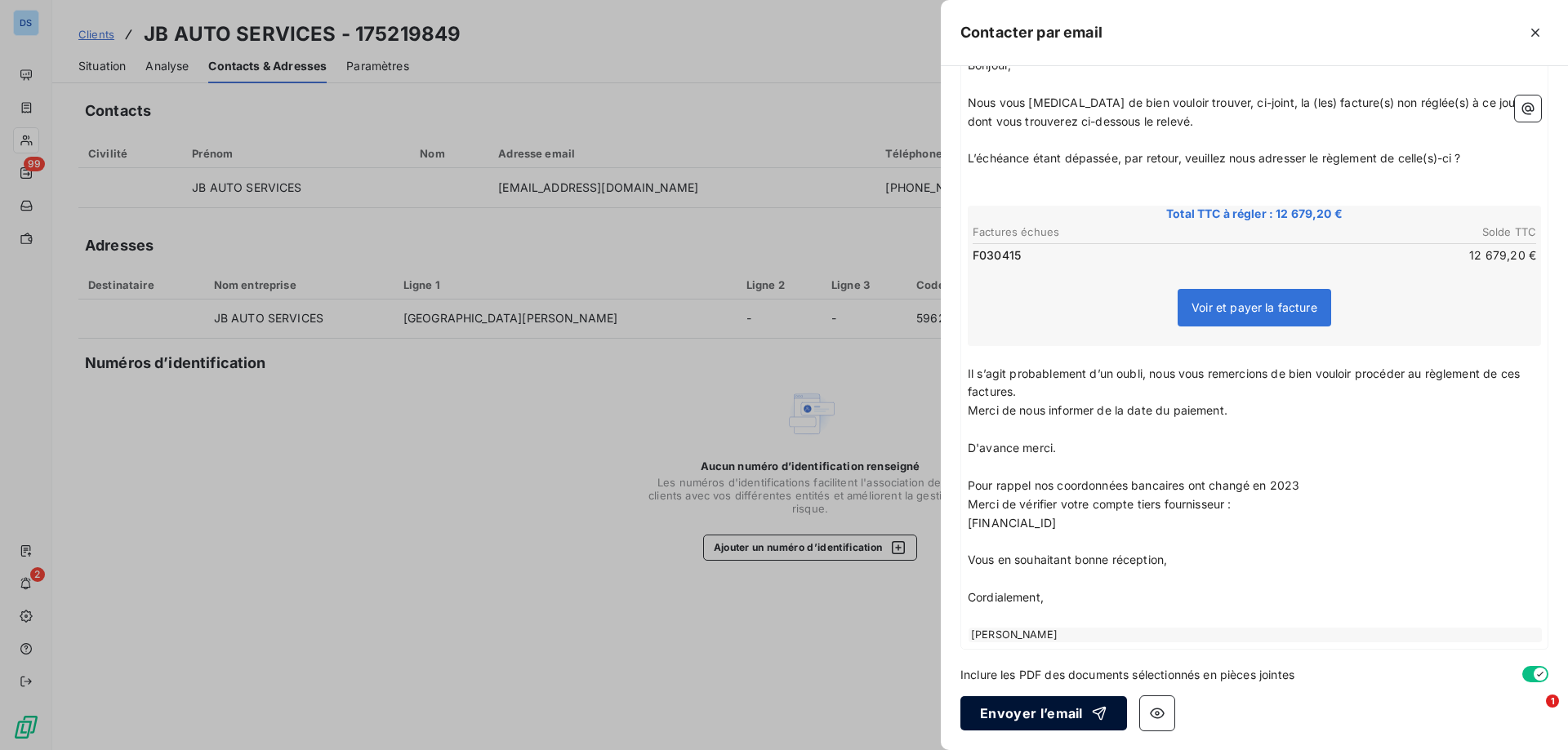
click at [1010, 724] on button "Envoyer l’email" at bounding box center [1044, 714] width 167 height 35
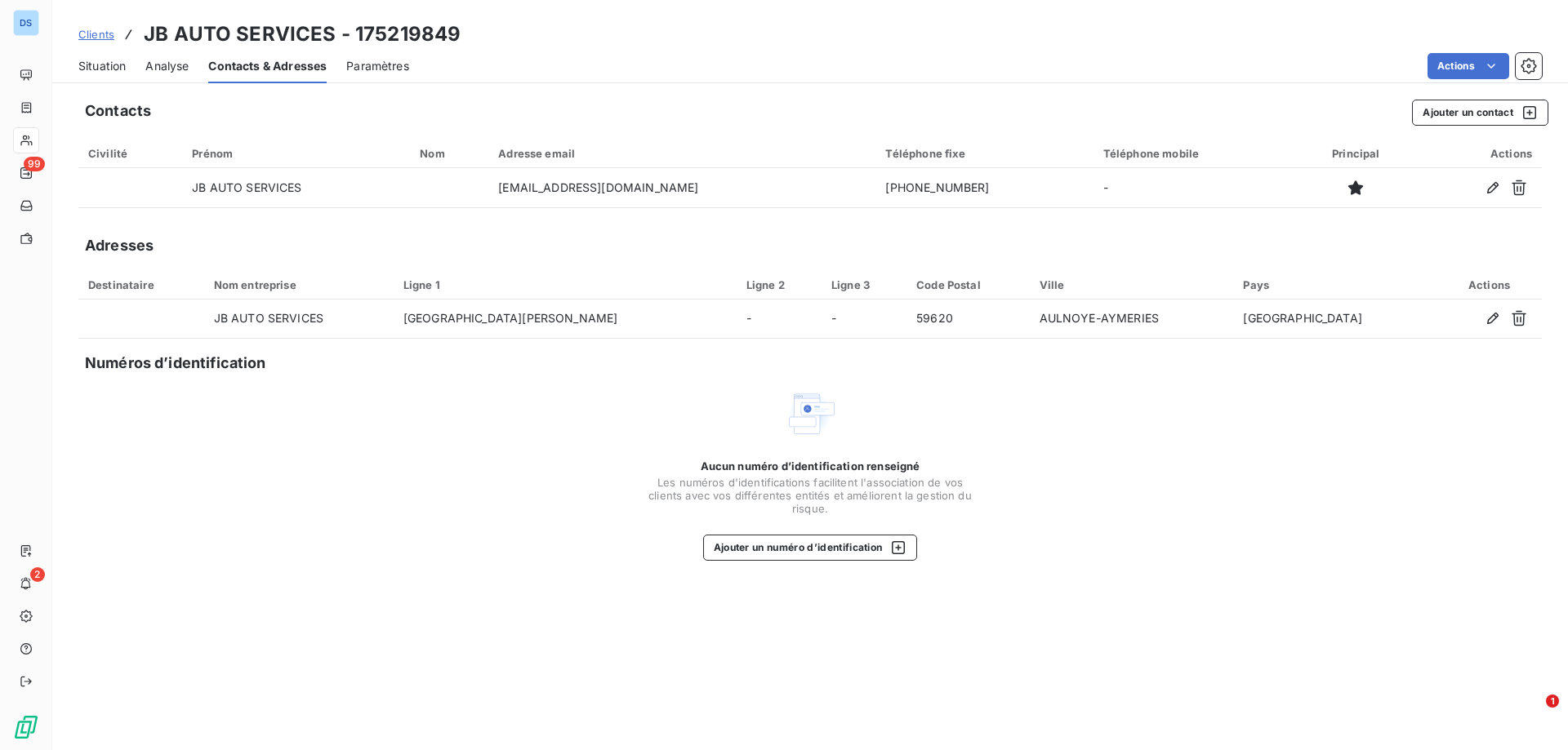
click at [110, 67] on span "Situation" at bounding box center [102, 65] width 47 height 16
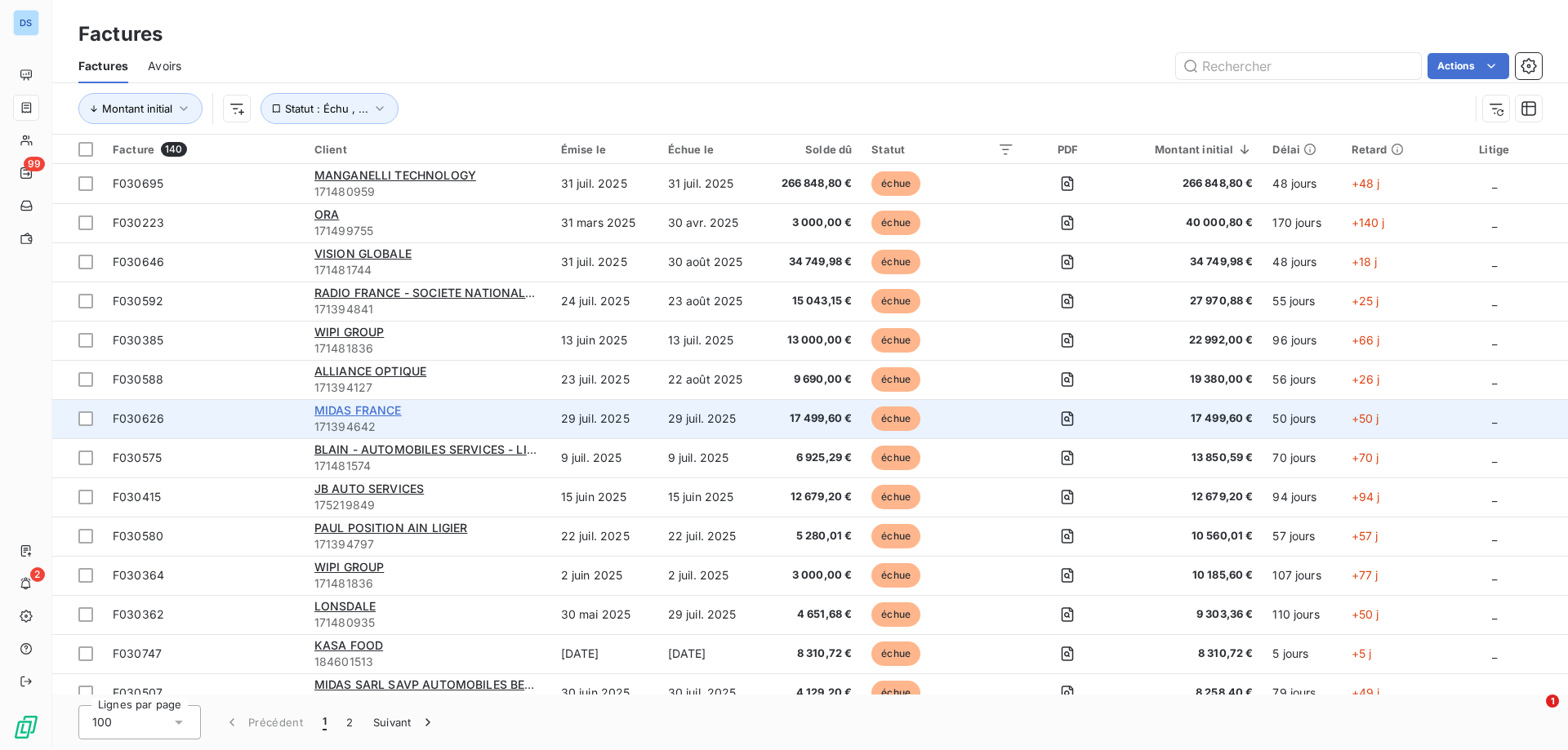
click at [387, 408] on span "MIDAS FRANCE" at bounding box center [358, 410] width 87 height 13
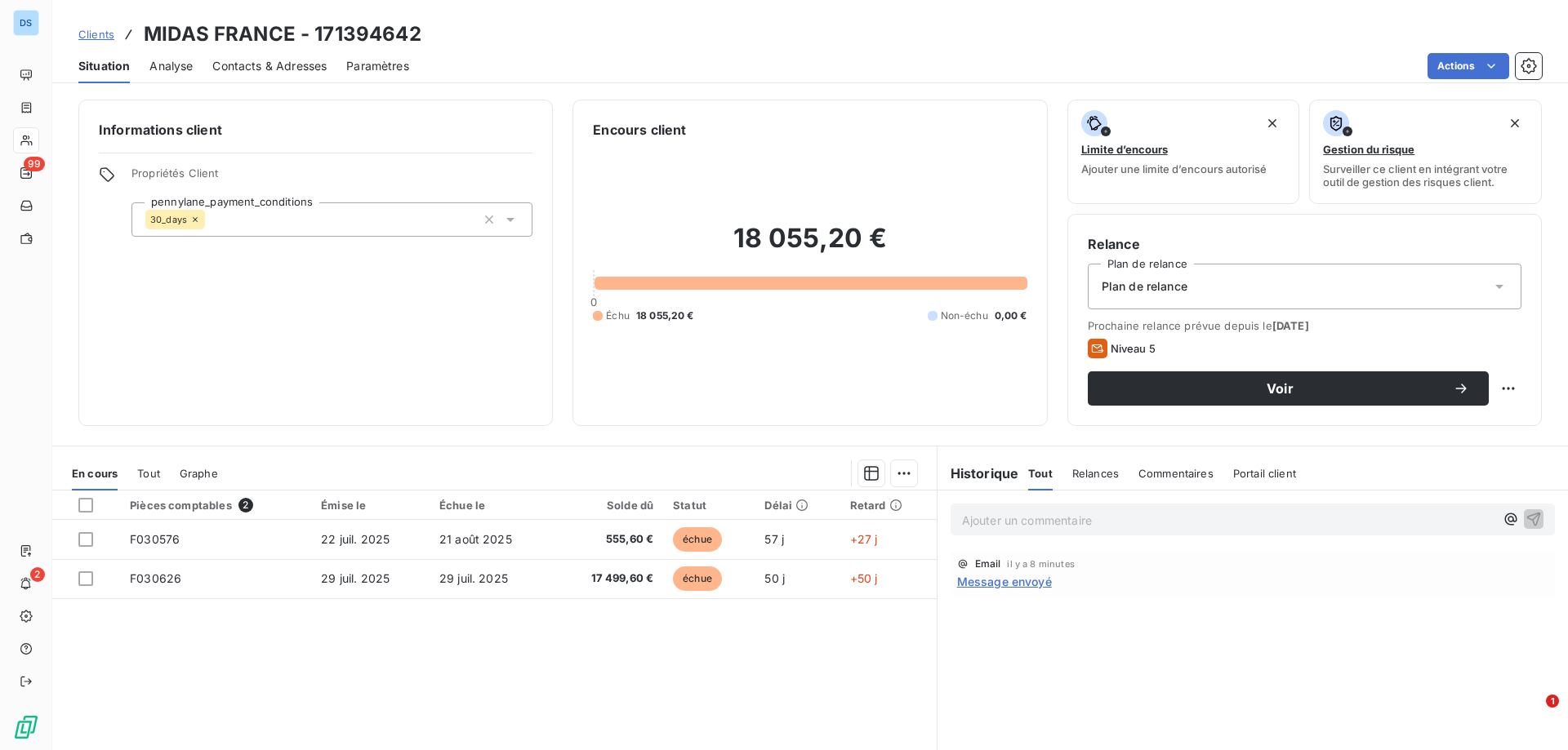
click at [1038, 523] on p "Ajouter un commentaire ﻿" at bounding box center [1227, 520] width 533 height 20
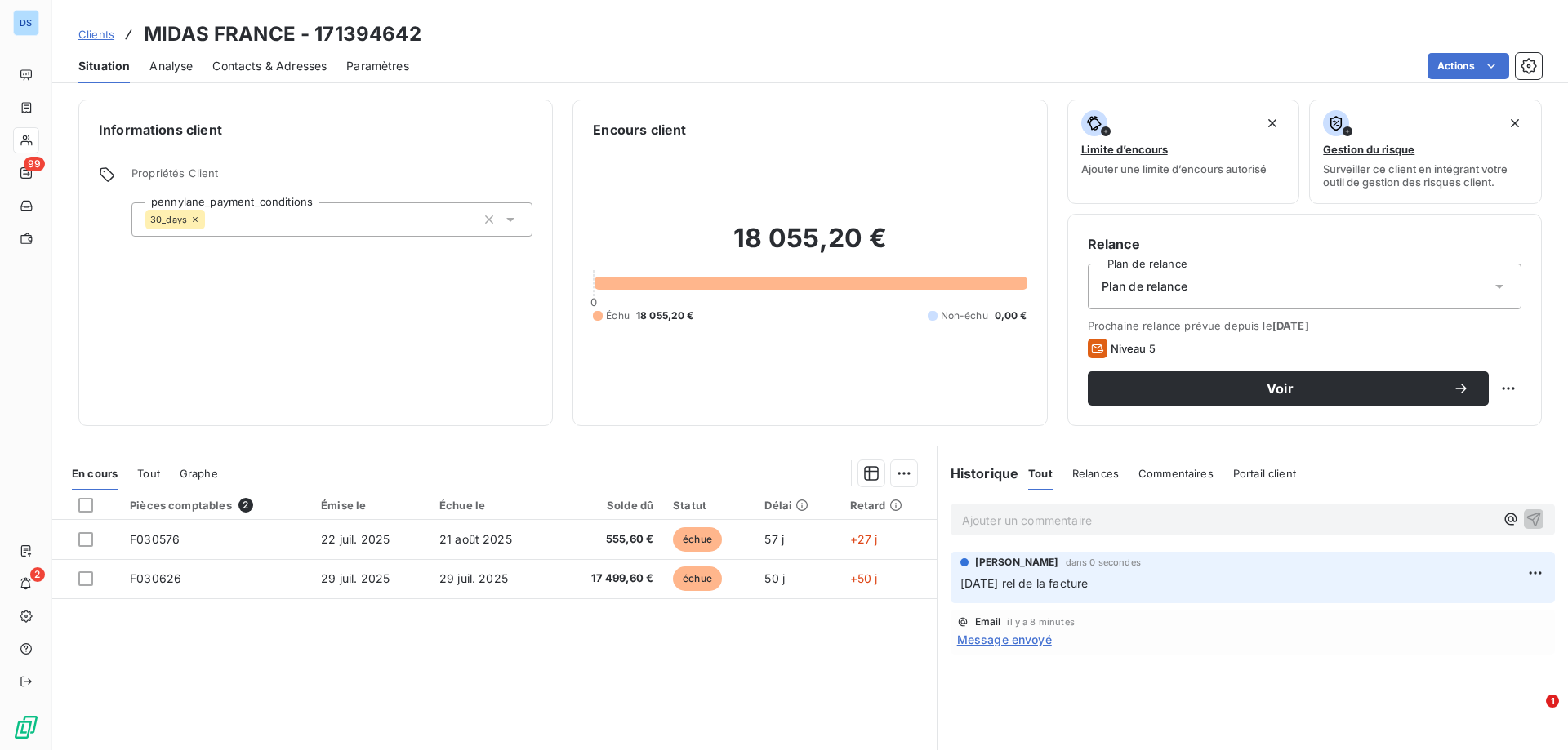
click at [1014, 588] on span "[DATE] rel de la facture" at bounding box center [1025, 583] width 129 height 13
click at [1515, 570] on html "DS 99 2 Clients MIDAS FRANCE - 171394642 Situation Analyse Contacts & Adresses …" at bounding box center [784, 375] width 1568 height 750
click at [1462, 630] on div "Supprimer" at bounding box center [1484, 638] width 91 height 26
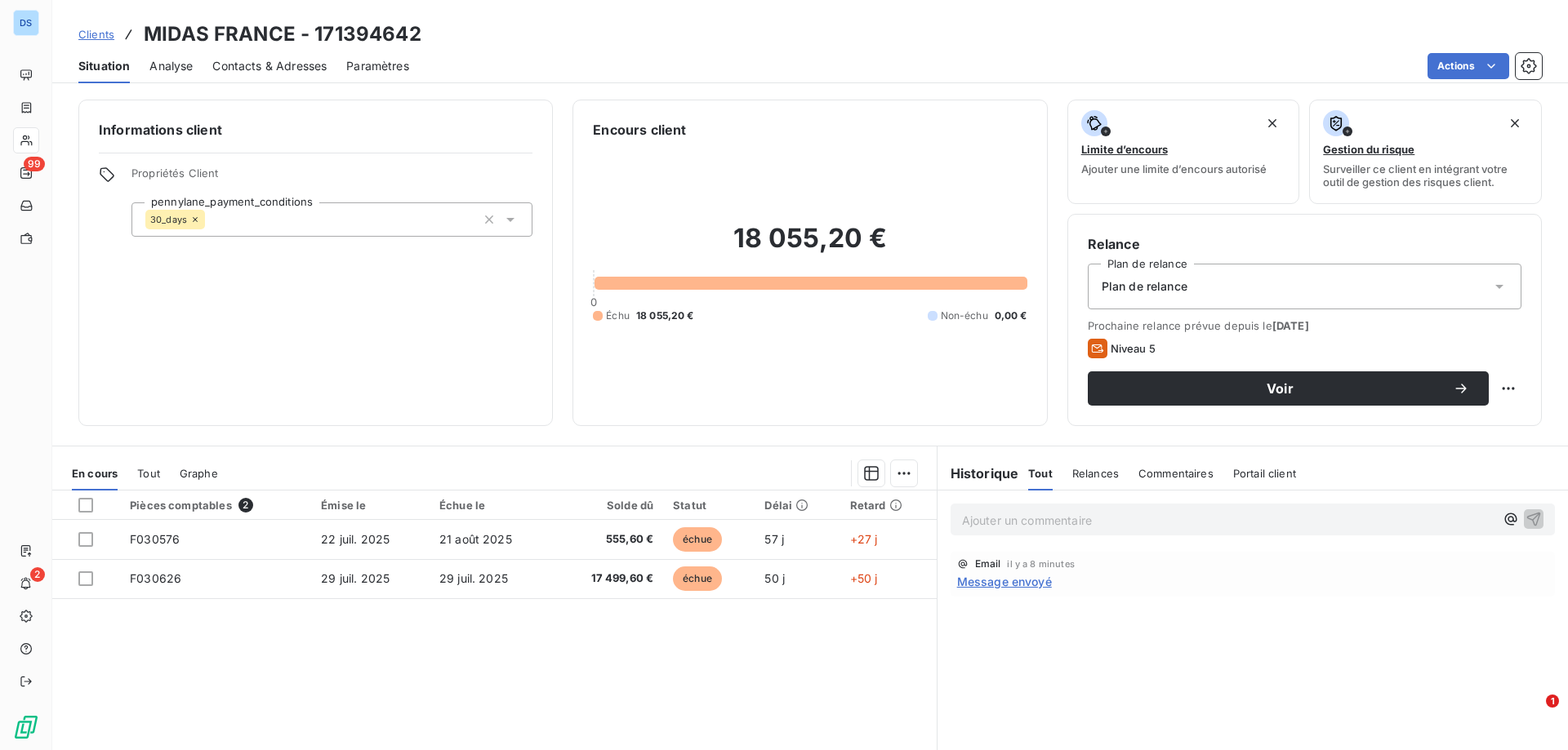
click at [1165, 521] on p "Ajouter un commentaire ﻿" at bounding box center [1227, 520] width 533 height 20
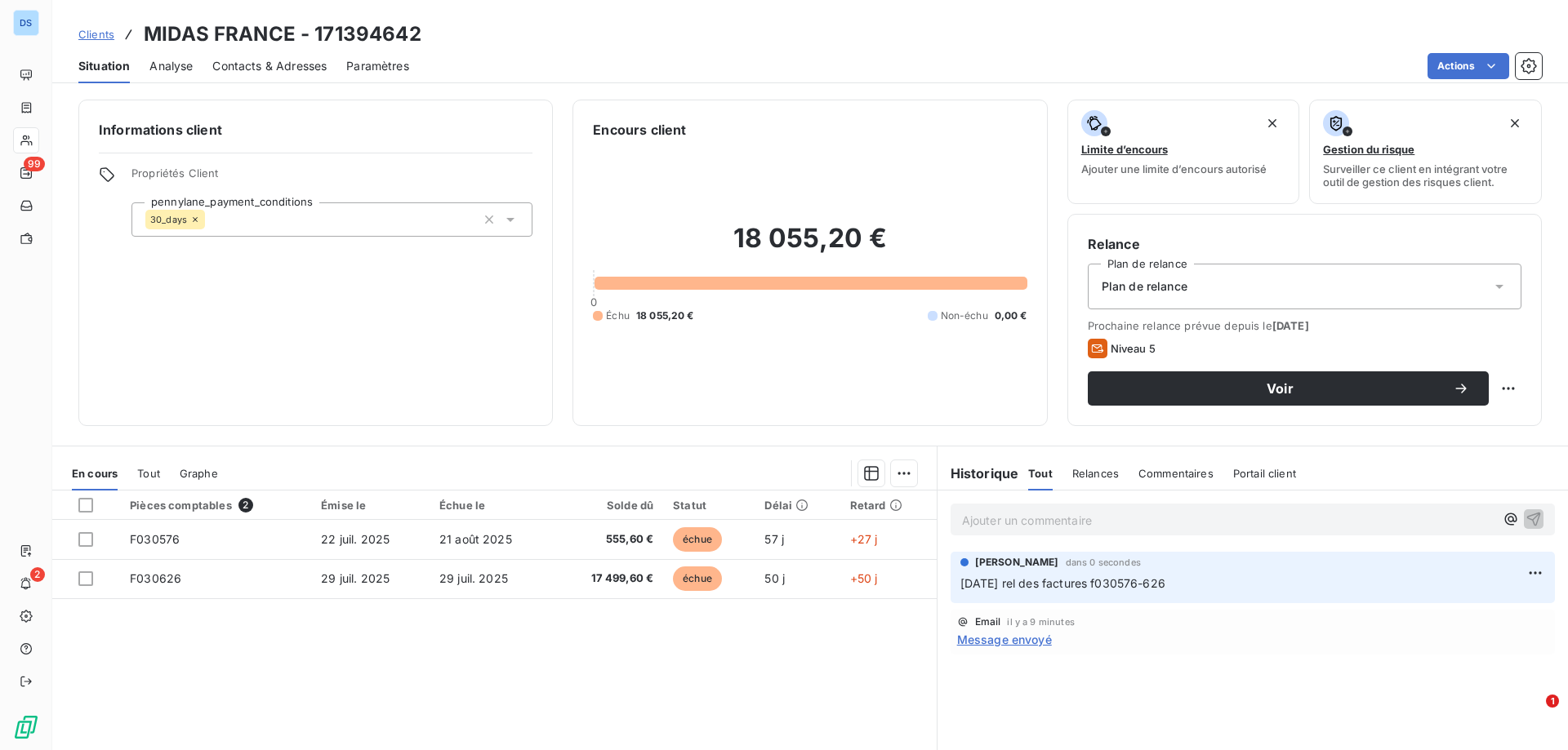
click at [633, 54] on div "Actions" at bounding box center [986, 65] width 1113 height 26
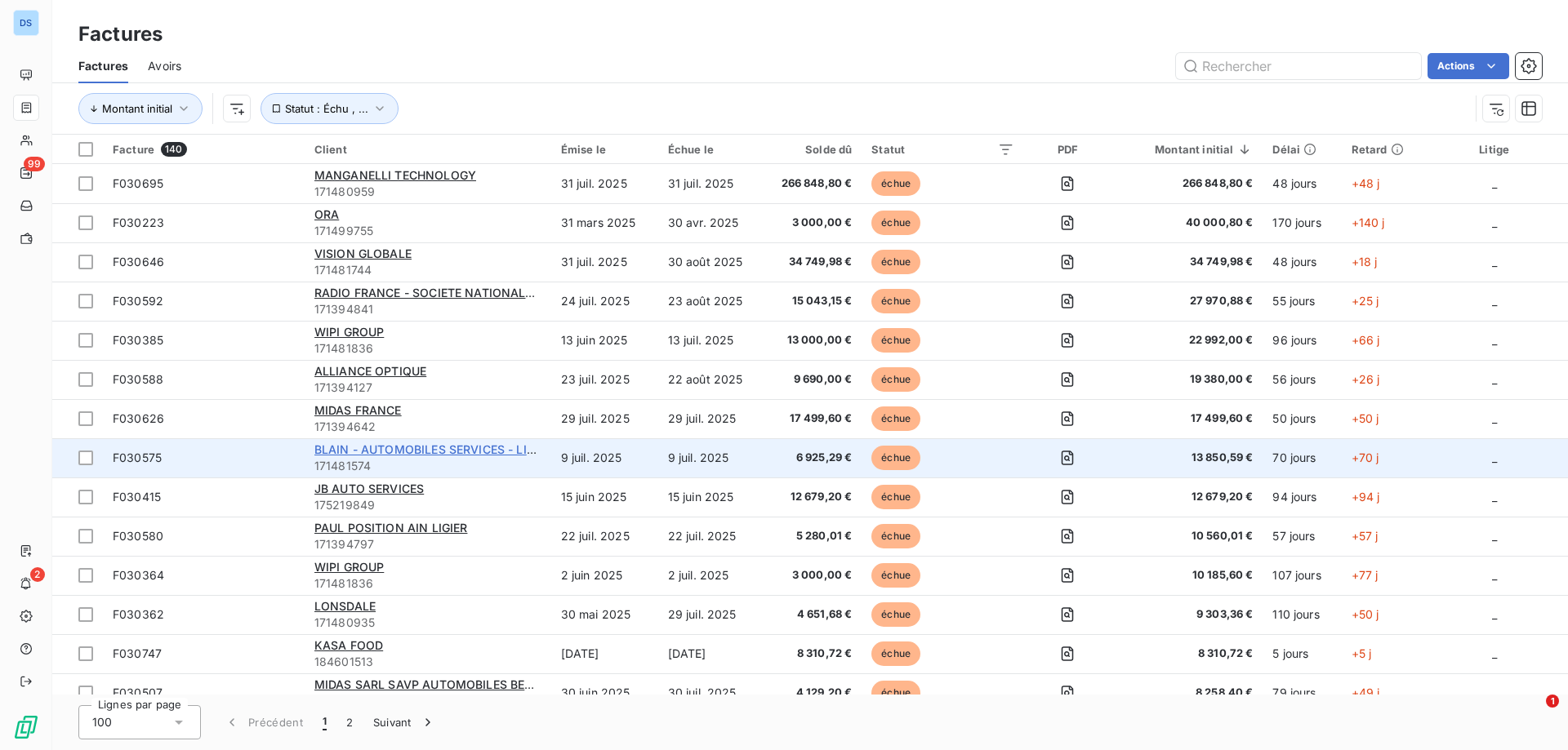
click at [532, 452] on span "BLAIN - AUTOMOBILES SERVICES - LIGIER" at bounding box center [434, 449] width 238 height 13
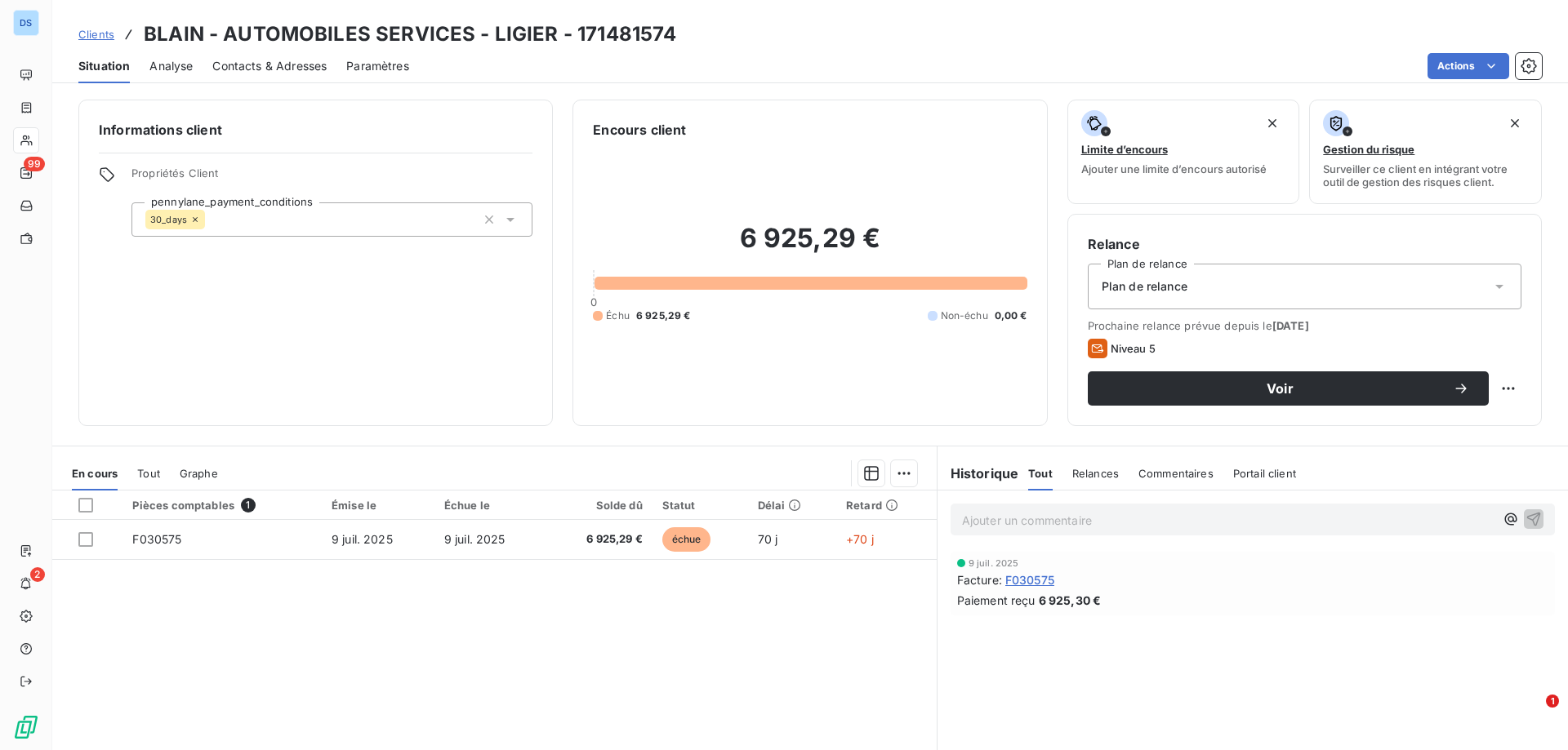
click at [1092, 469] on span "Relances" at bounding box center [1095, 474] width 47 height 13
click at [558, 582] on div "Pièces comptables 1 Émise le Échue le Solde dû Statut Délai Retard F030575 [DAT…" at bounding box center [494, 647] width 885 height 315
click at [266, 59] on span "Contacts & Adresses" at bounding box center [269, 65] width 114 height 16
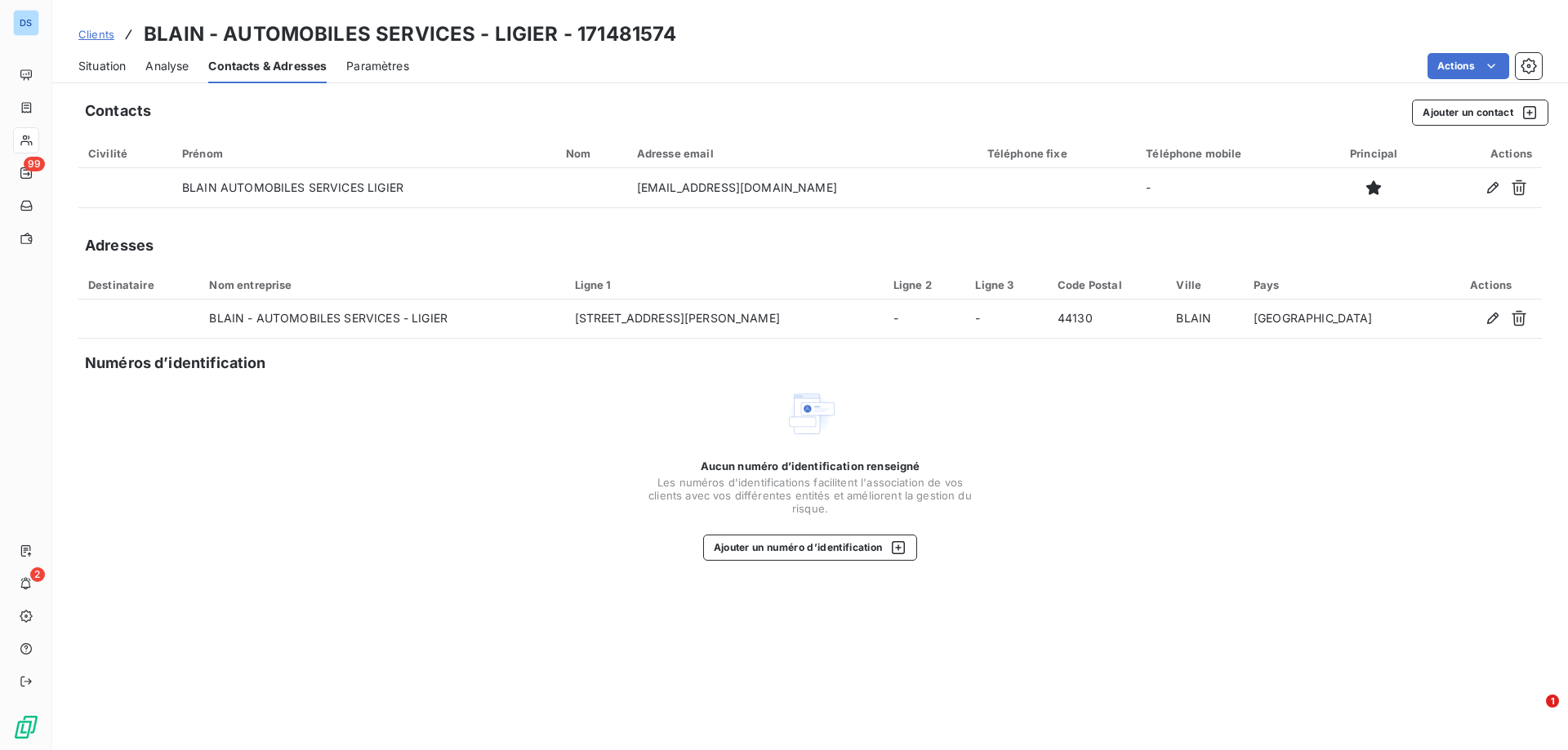
click at [95, 71] on span "Situation" at bounding box center [102, 65] width 47 height 16
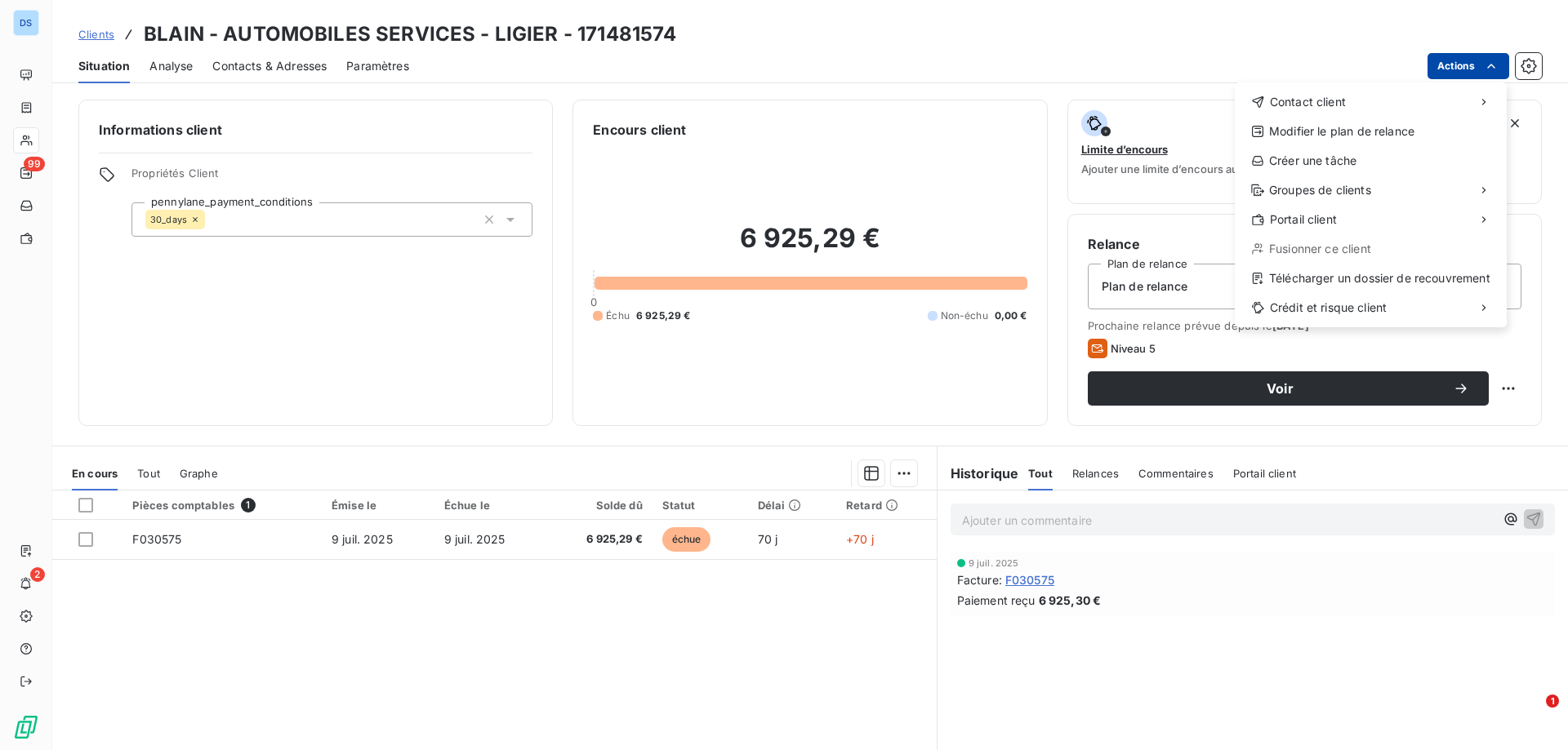
click at [1451, 70] on html "DS 99 2 Clients BLAIN - AUTOMOBILES SERVICES - LIGIER - 171481574 Situation Ana…" at bounding box center [784, 375] width 1568 height 750
click at [1342, 93] on div "Contact client" at bounding box center [1370, 102] width 259 height 26
click at [1123, 102] on div "Envoyer un email" at bounding box center [1113, 108] width 219 height 26
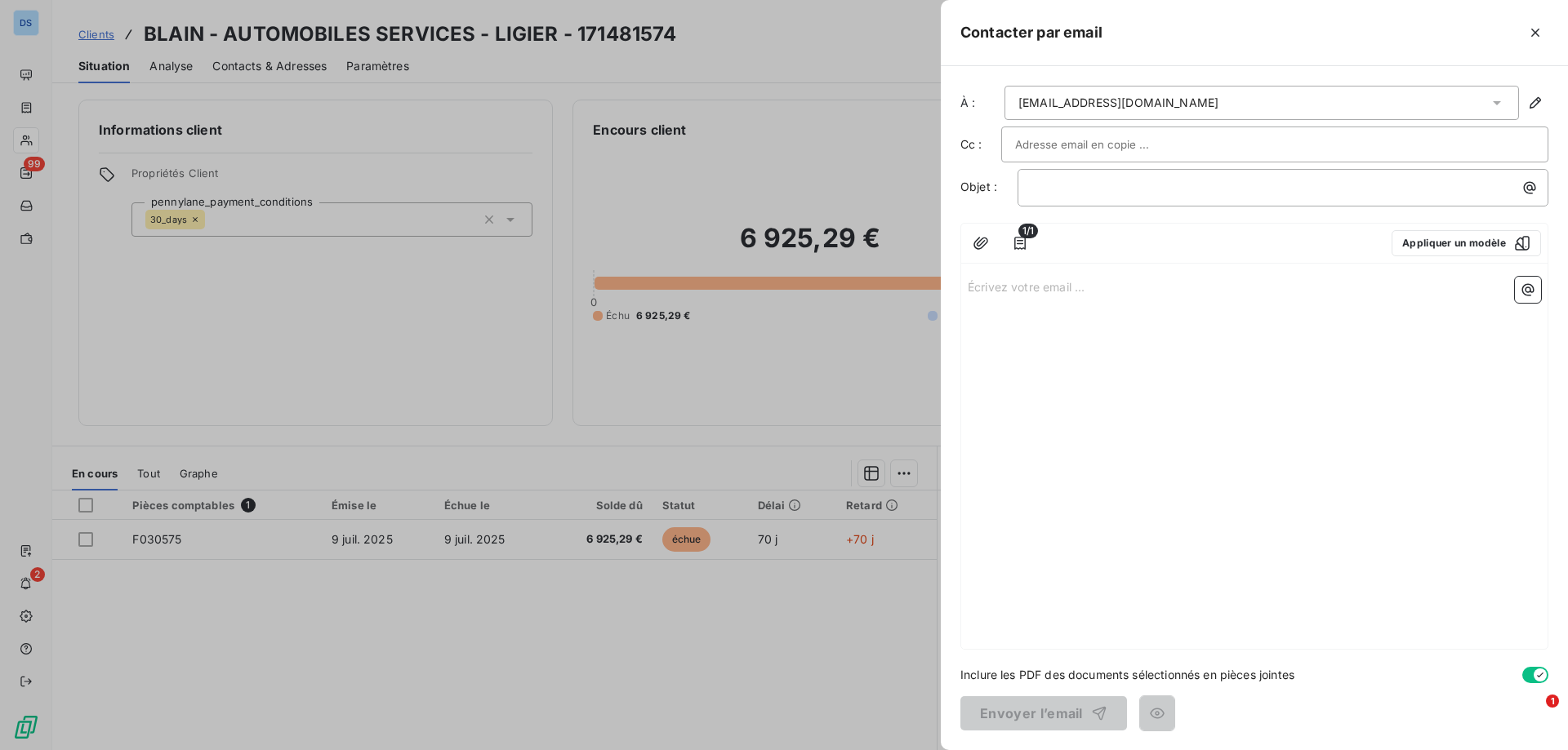
click at [1085, 136] on input "text" at bounding box center [1103, 145] width 176 height 25
paste input "[PERSON_NAME][EMAIL_ADDRESS][DOMAIN_NAME]"
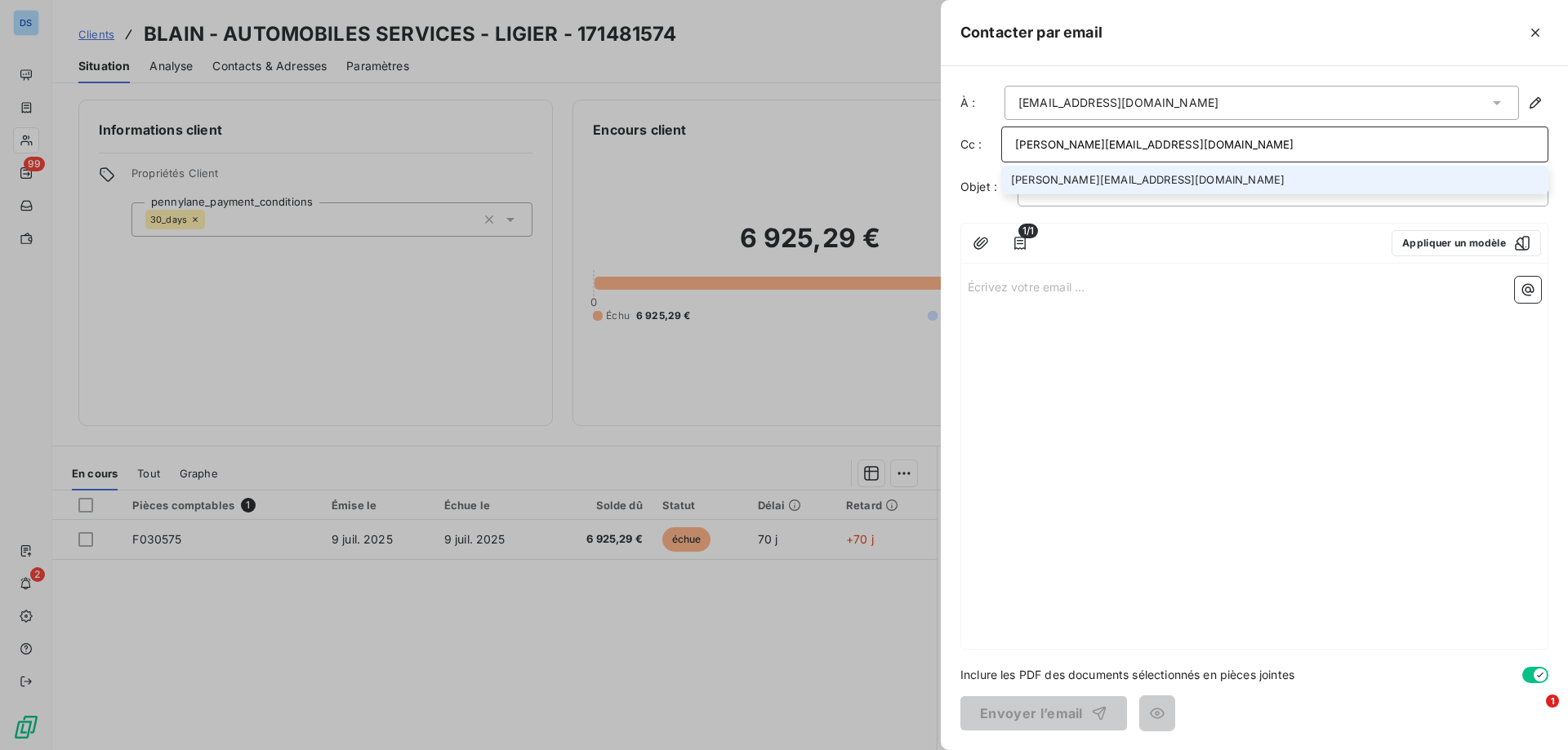
type input "[PERSON_NAME][EMAIL_ADDRESS][DOMAIN_NAME]"
click at [1080, 180] on li "[PERSON_NAME][EMAIL_ADDRESS][DOMAIN_NAME]" at bounding box center [1274, 180] width 547 height 29
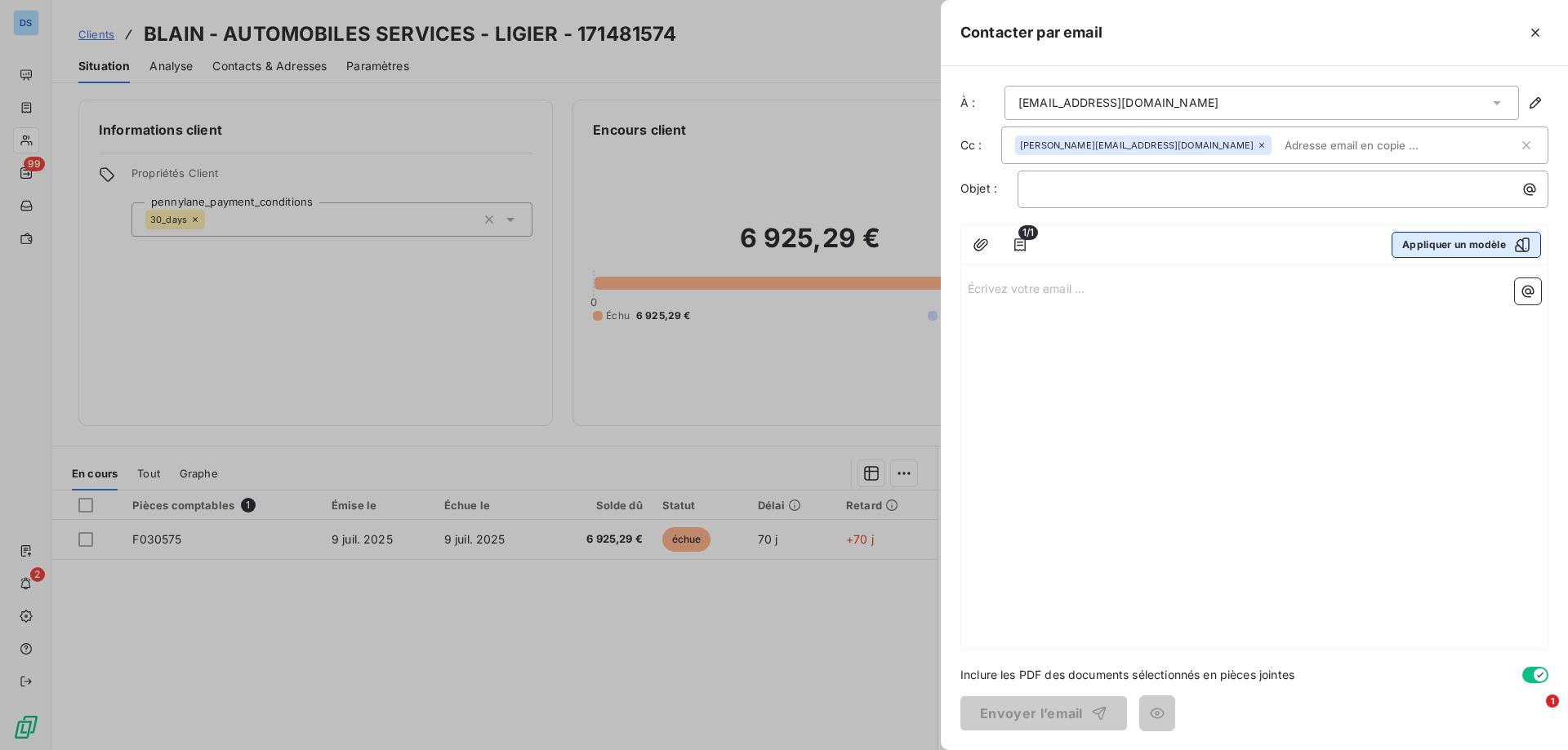
click at [1455, 242] on button "Appliquer un modèle" at bounding box center [1466, 245] width 150 height 26
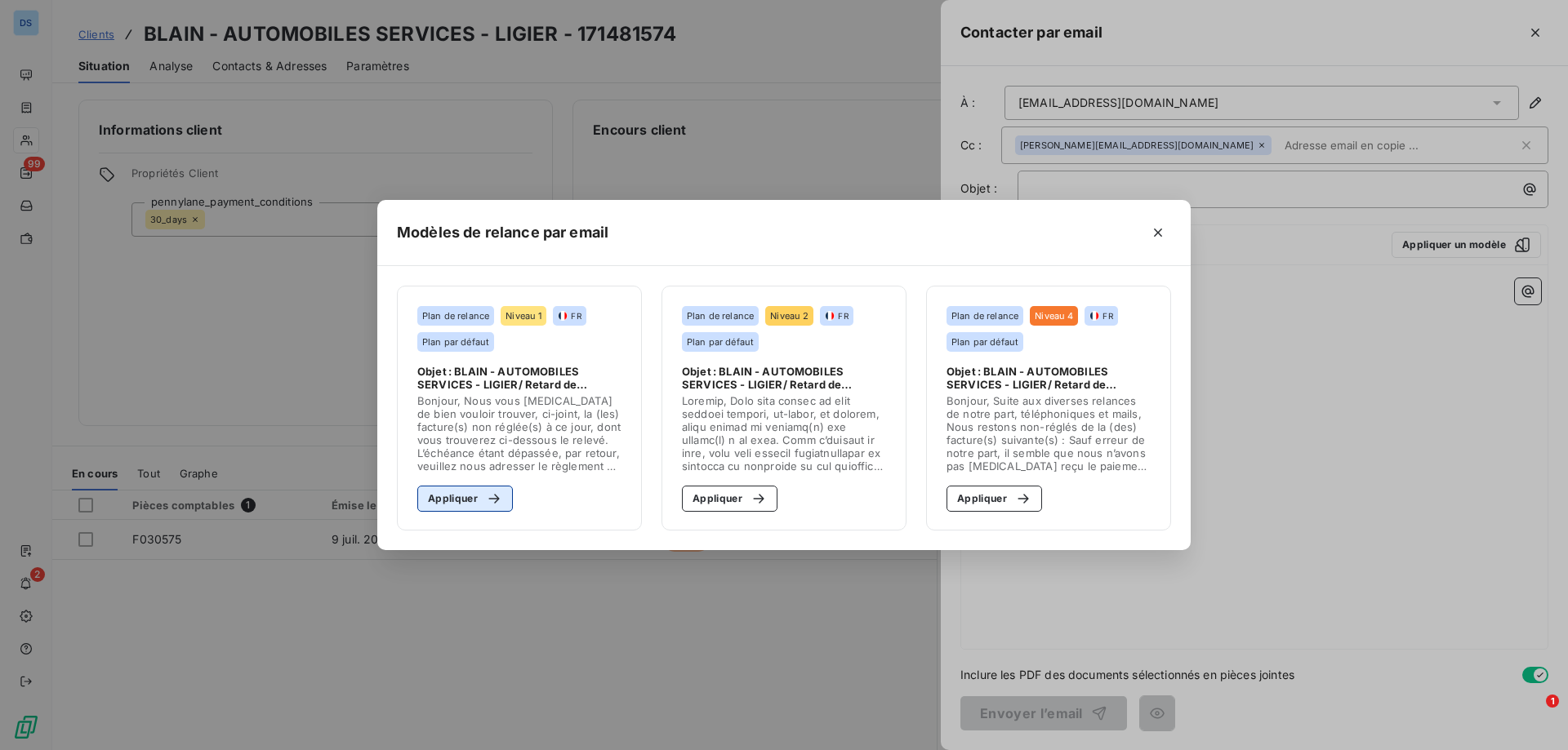
click at [460, 502] on button "Appliquer" at bounding box center [465, 498] width 96 height 26
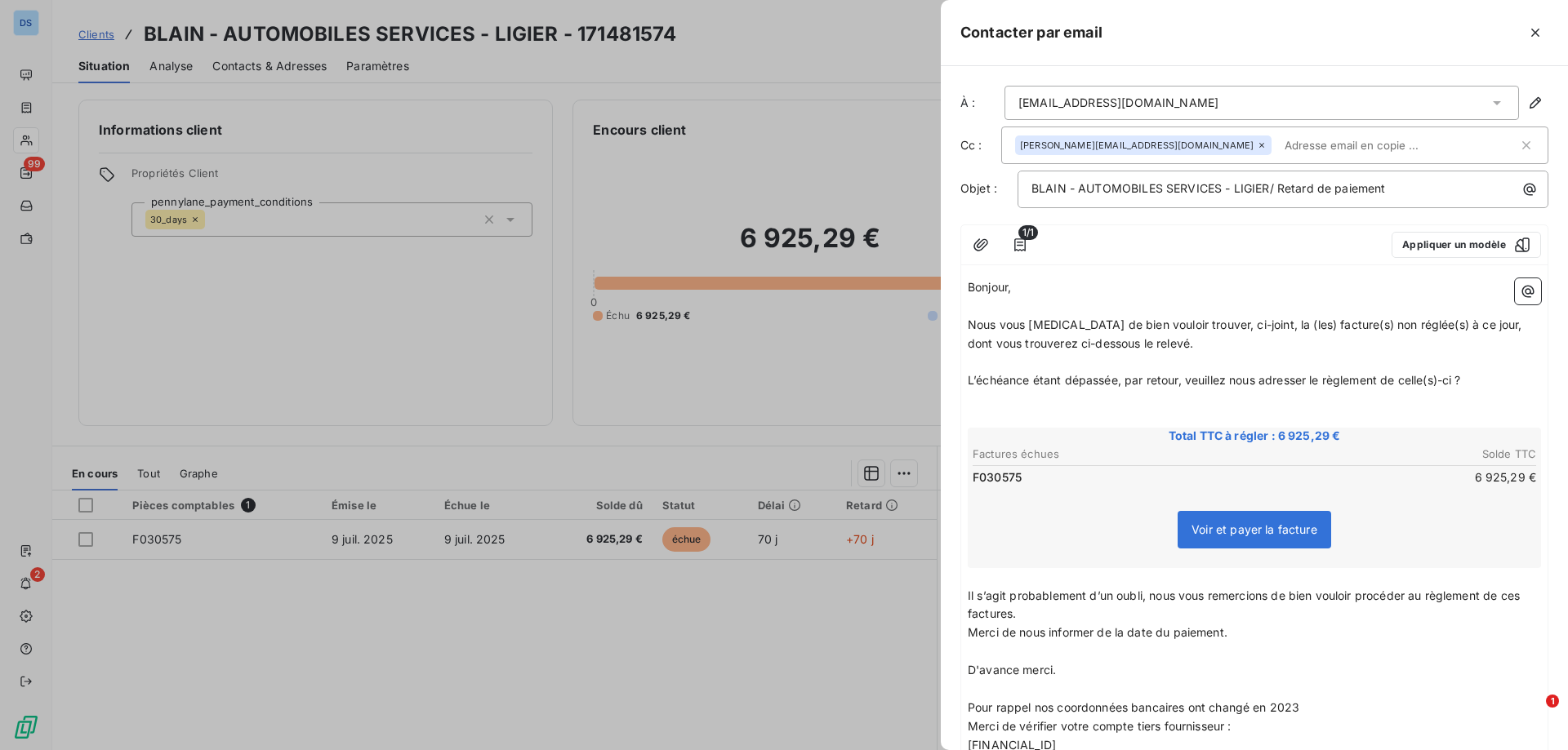
scroll to position [222, 0]
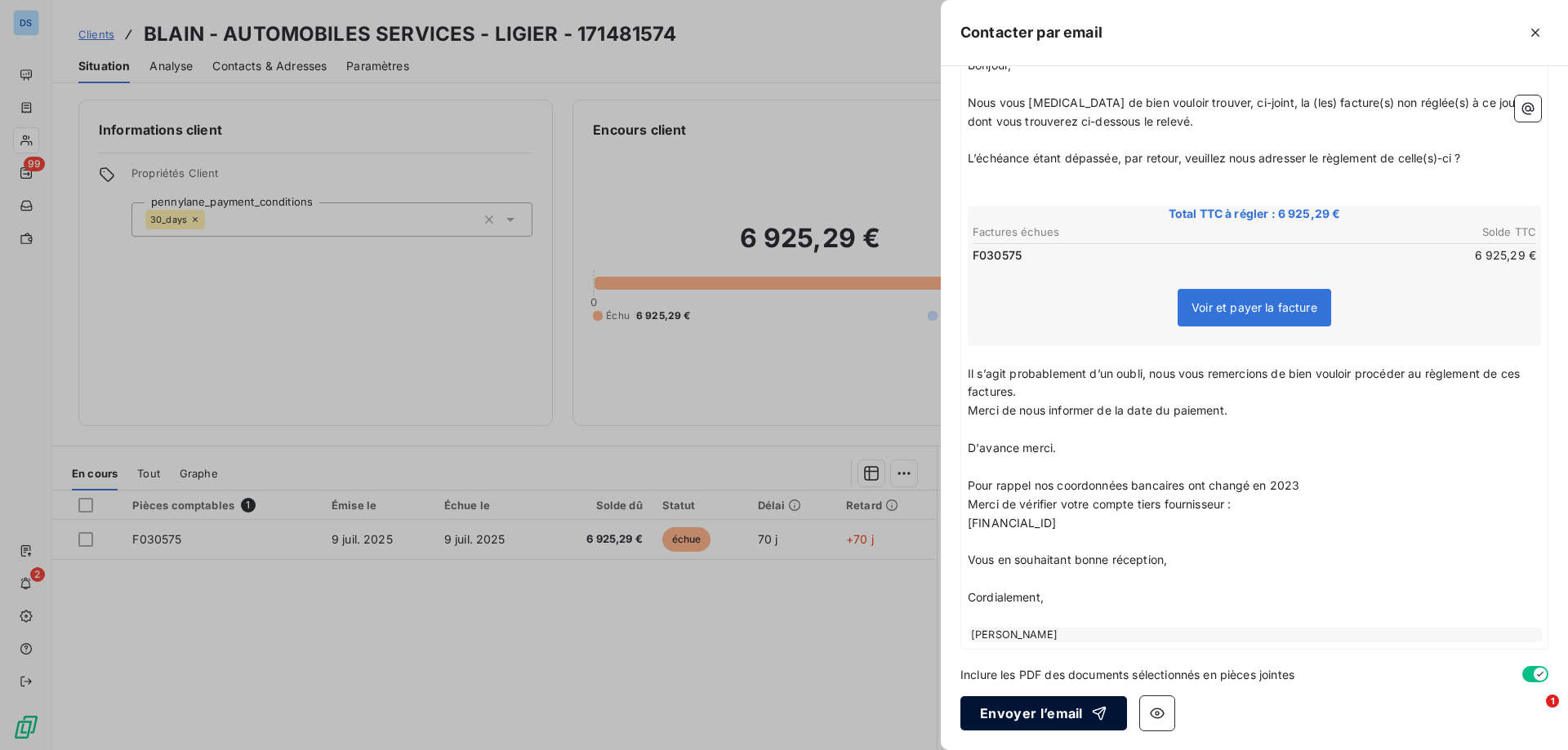
click at [1022, 724] on button "Envoyer l’email" at bounding box center [1044, 714] width 167 height 35
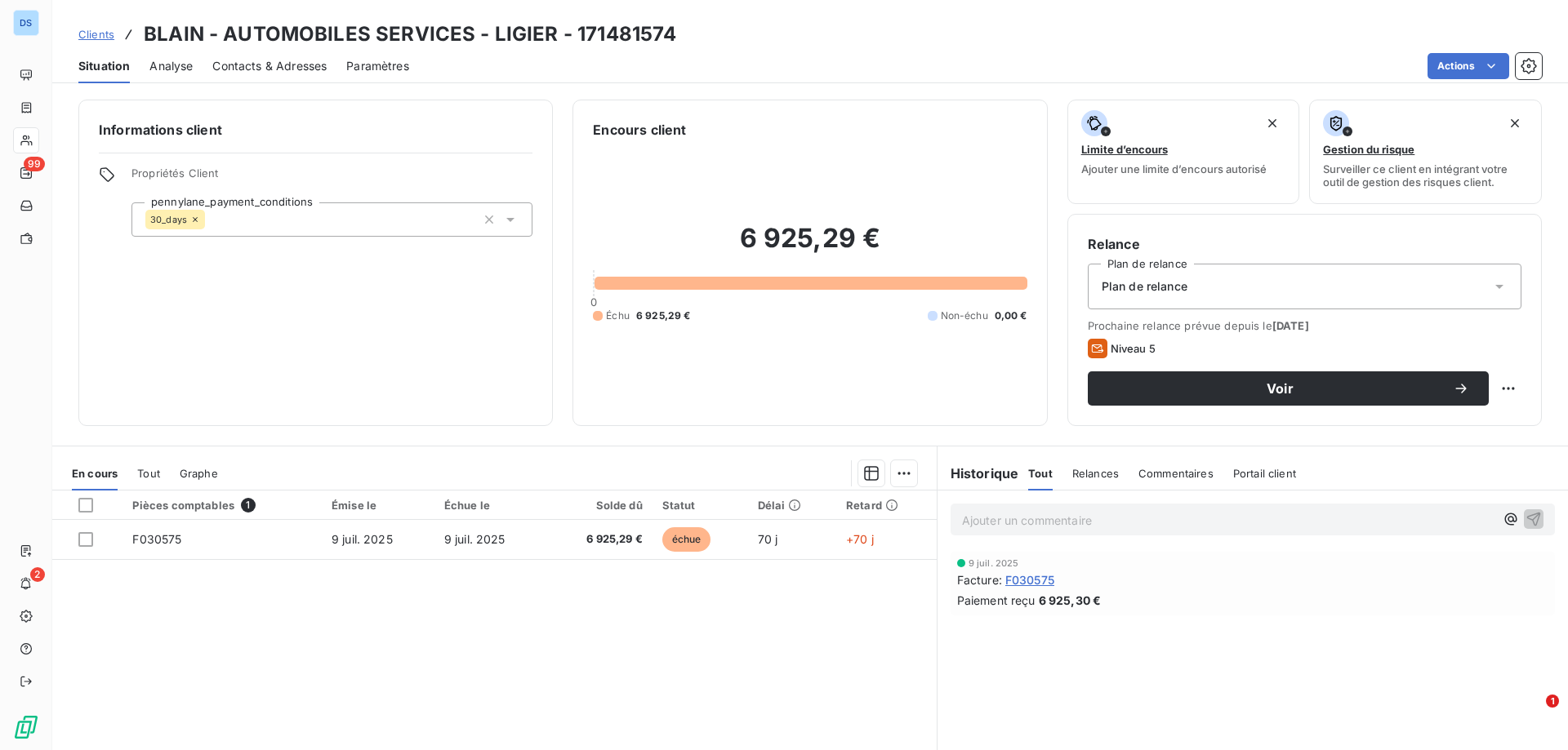
click at [1060, 519] on p "Ajouter un commentaire ﻿" at bounding box center [1227, 520] width 533 height 20
click at [1526, 511] on icon "button" at bounding box center [1533, 518] width 16 height 16
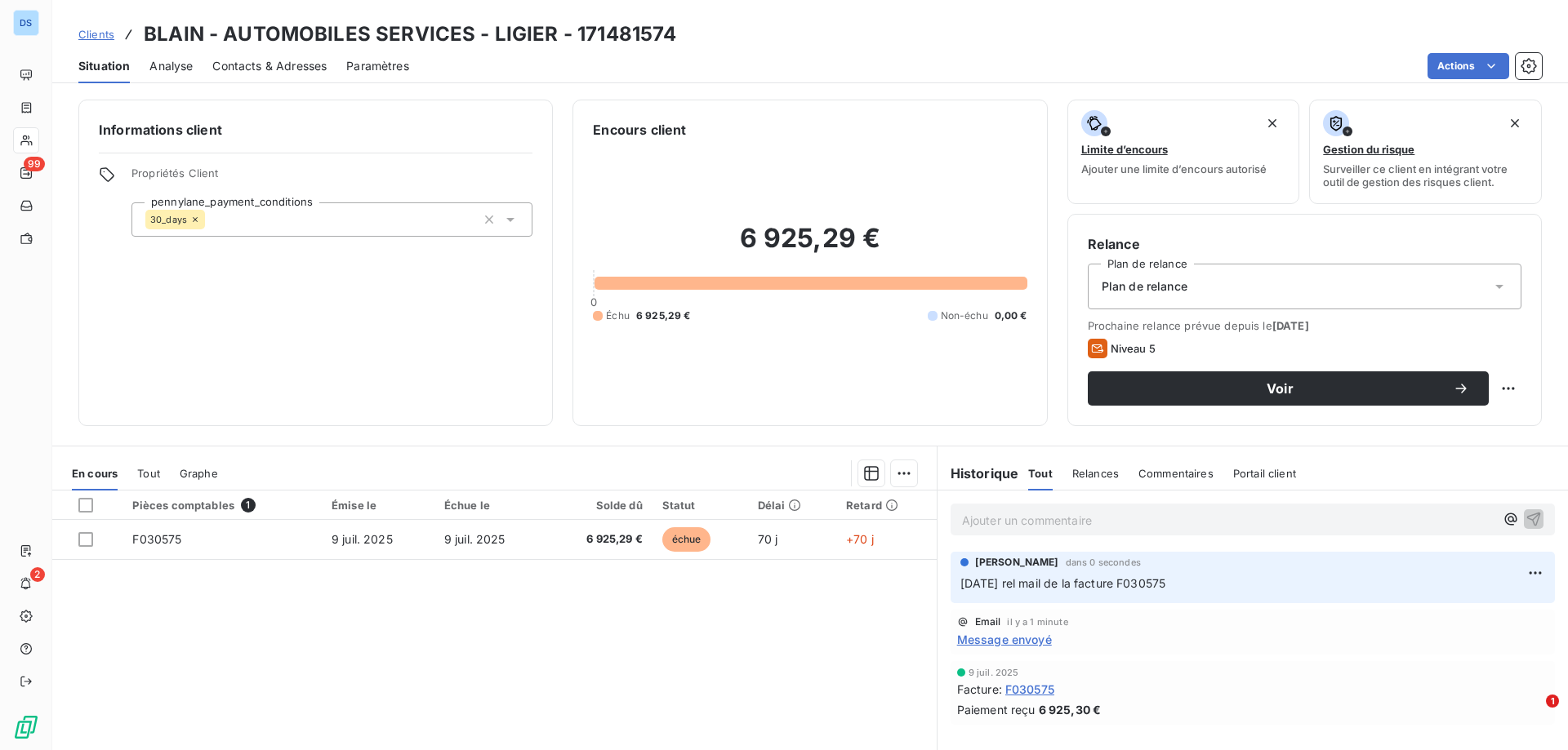
click at [1030, 645] on span "Message envoyé" at bounding box center [1004, 640] width 95 height 17
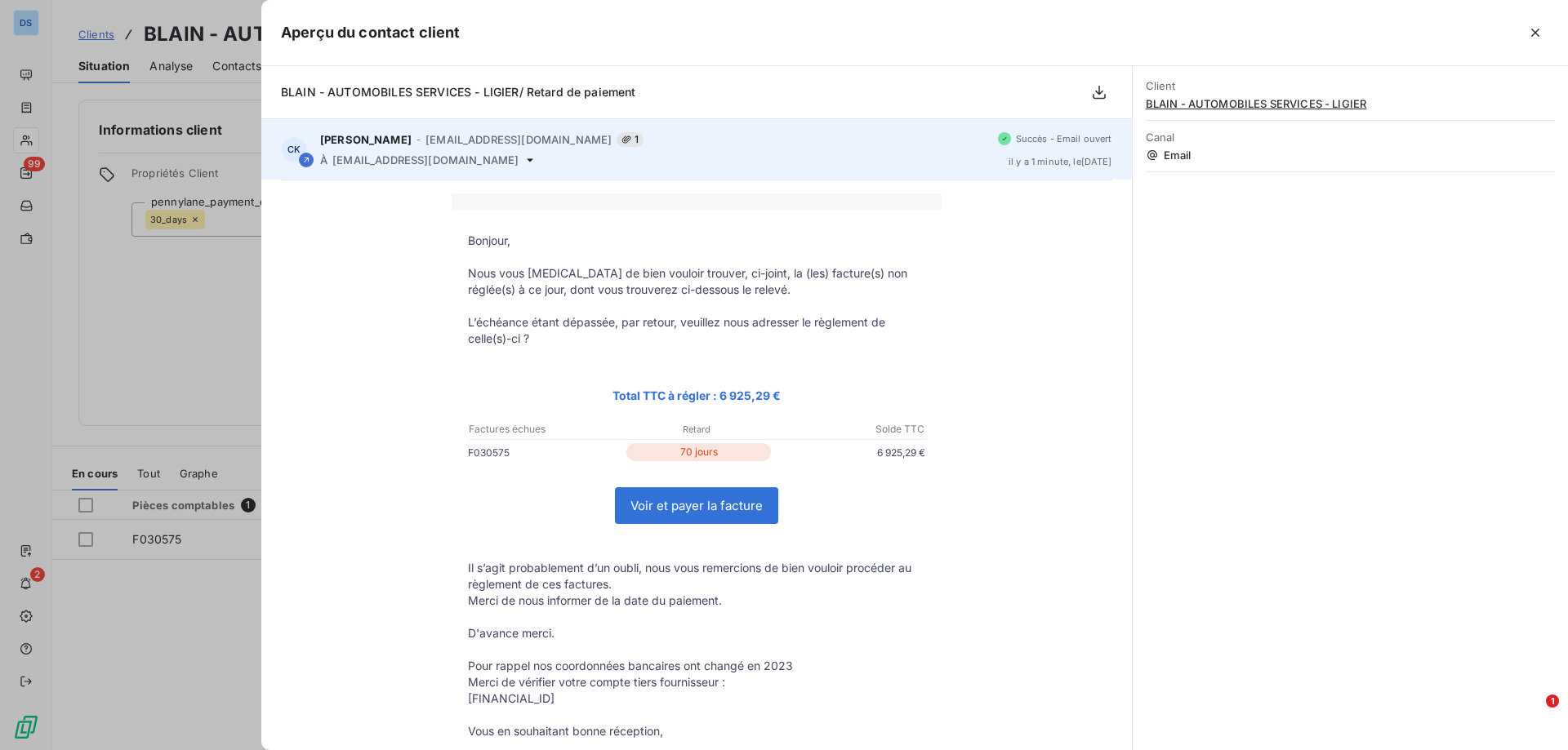
click at [523, 157] on icon at bounding box center [530, 160] width 13 height 13
click at [523, 159] on icon at bounding box center [530, 160] width 13 height 13
click at [523, 161] on icon at bounding box center [530, 160] width 13 height 13
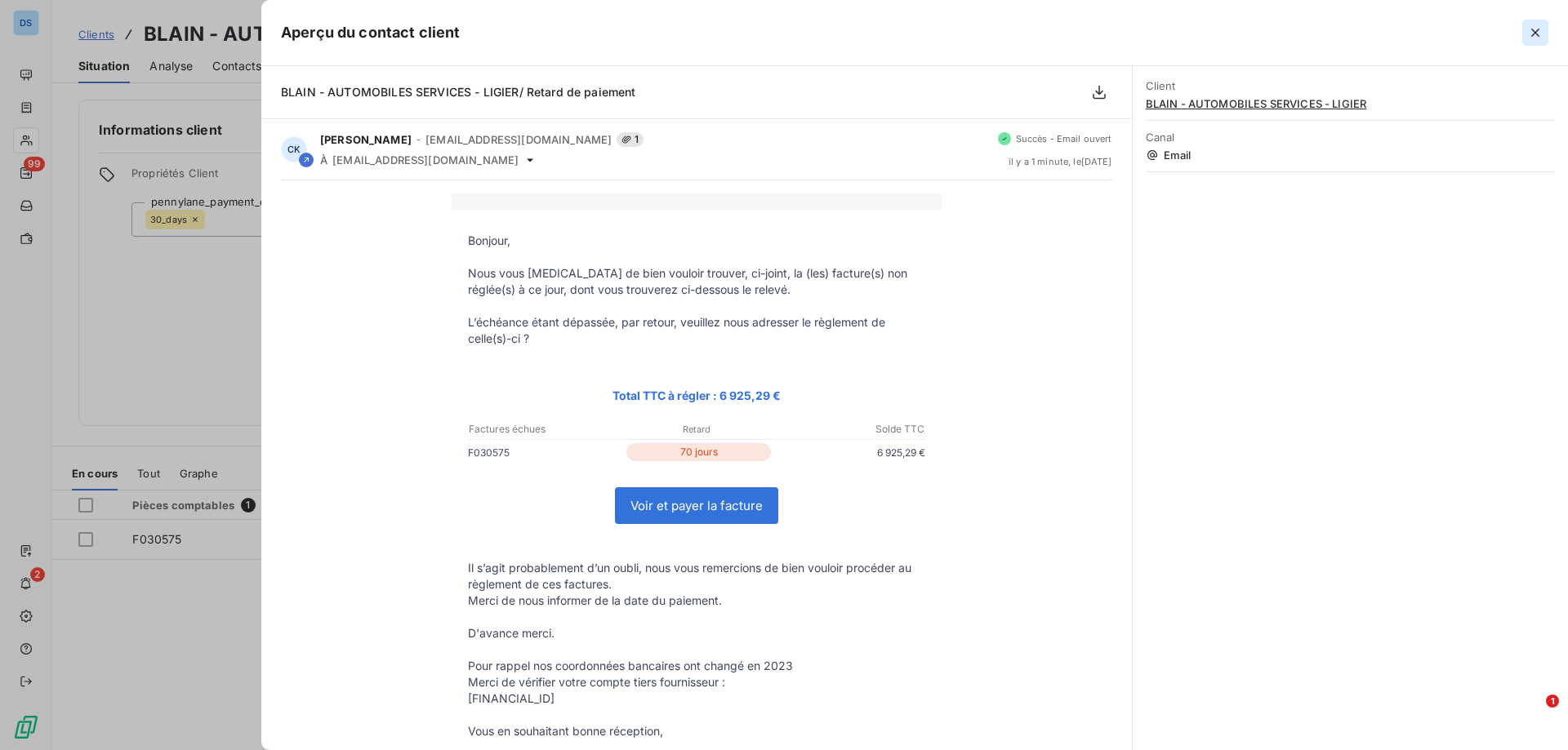
click at [1541, 35] on icon "button" at bounding box center [1534, 33] width 16 height 16
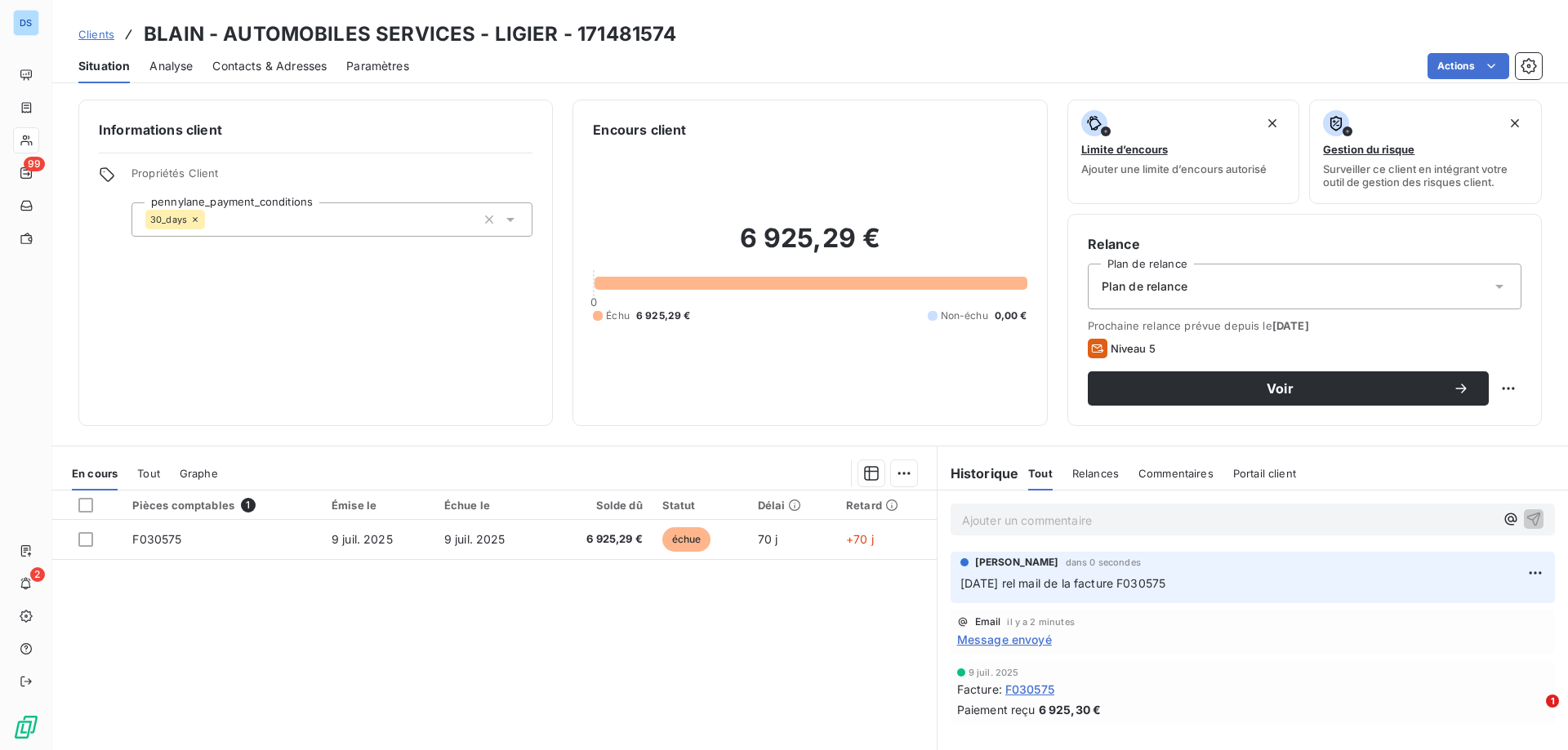
click at [971, 631] on span "Message envoyé" at bounding box center [1004, 640] width 95 height 17
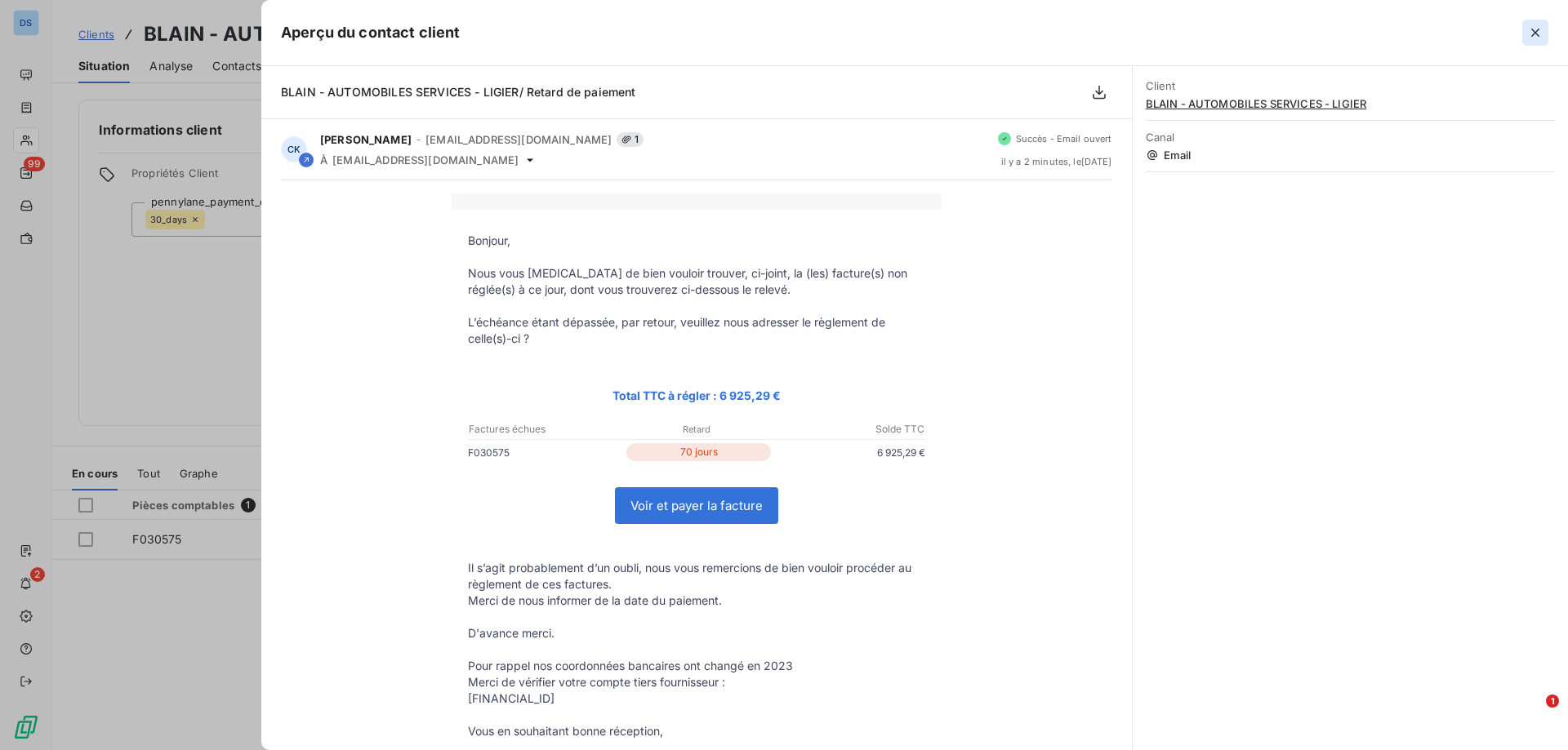
click at [1530, 33] on icon "button" at bounding box center [1534, 33] width 16 height 16
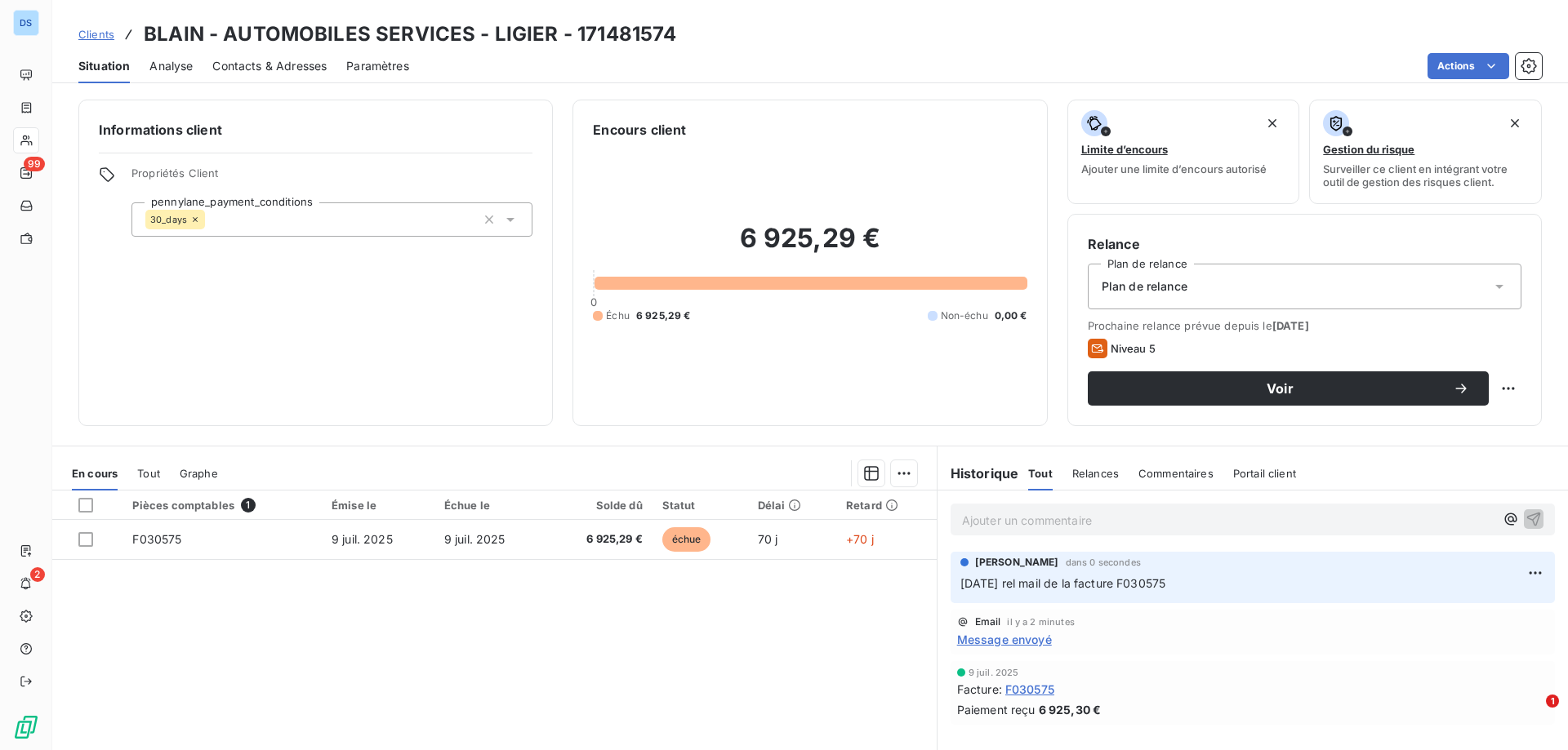
click at [326, 300] on div "Informations client Propriétés Client pennylane_payment_conditions 30_days" at bounding box center [316, 263] width 474 height 326
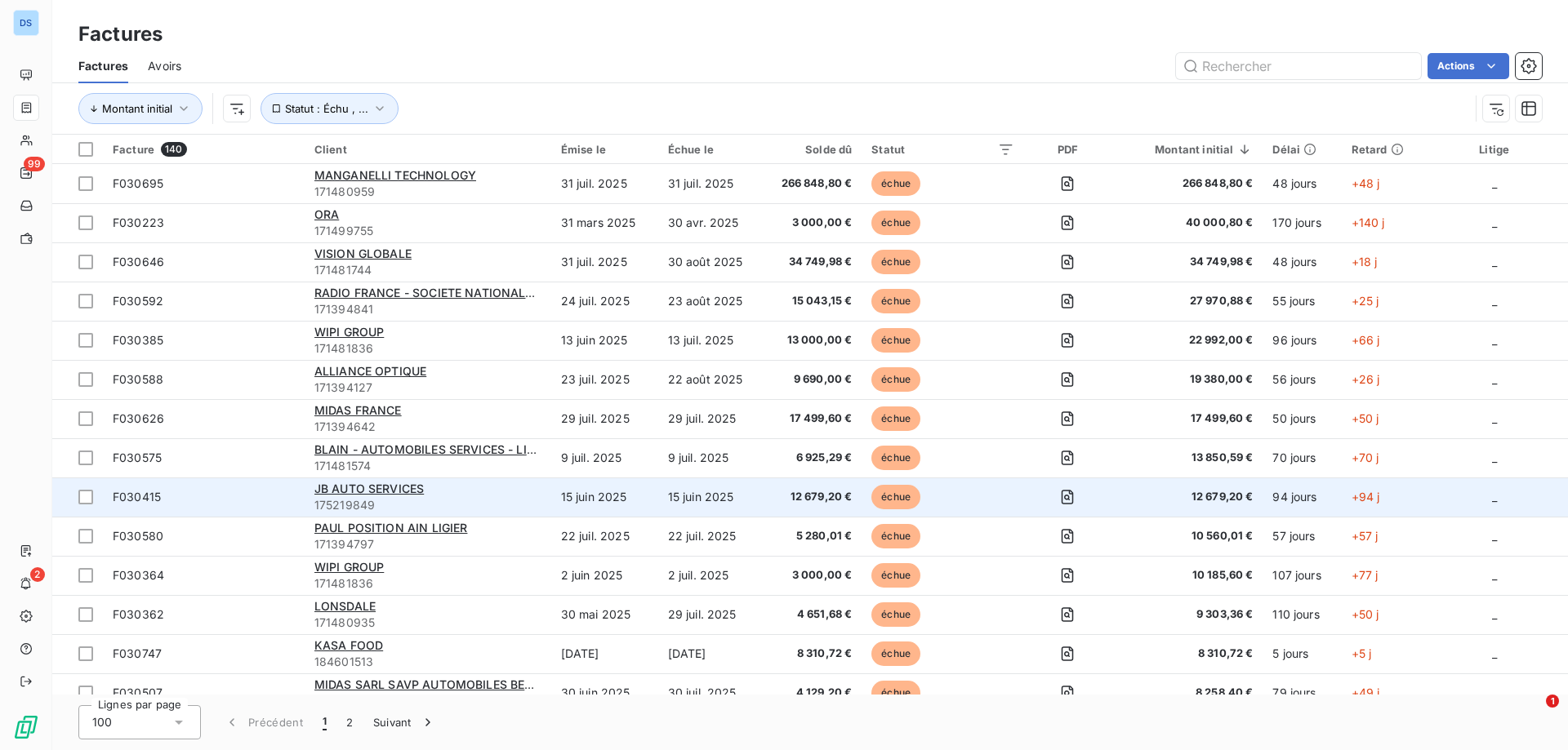
click at [700, 507] on td "15 juin 2025" at bounding box center [710, 497] width 105 height 39
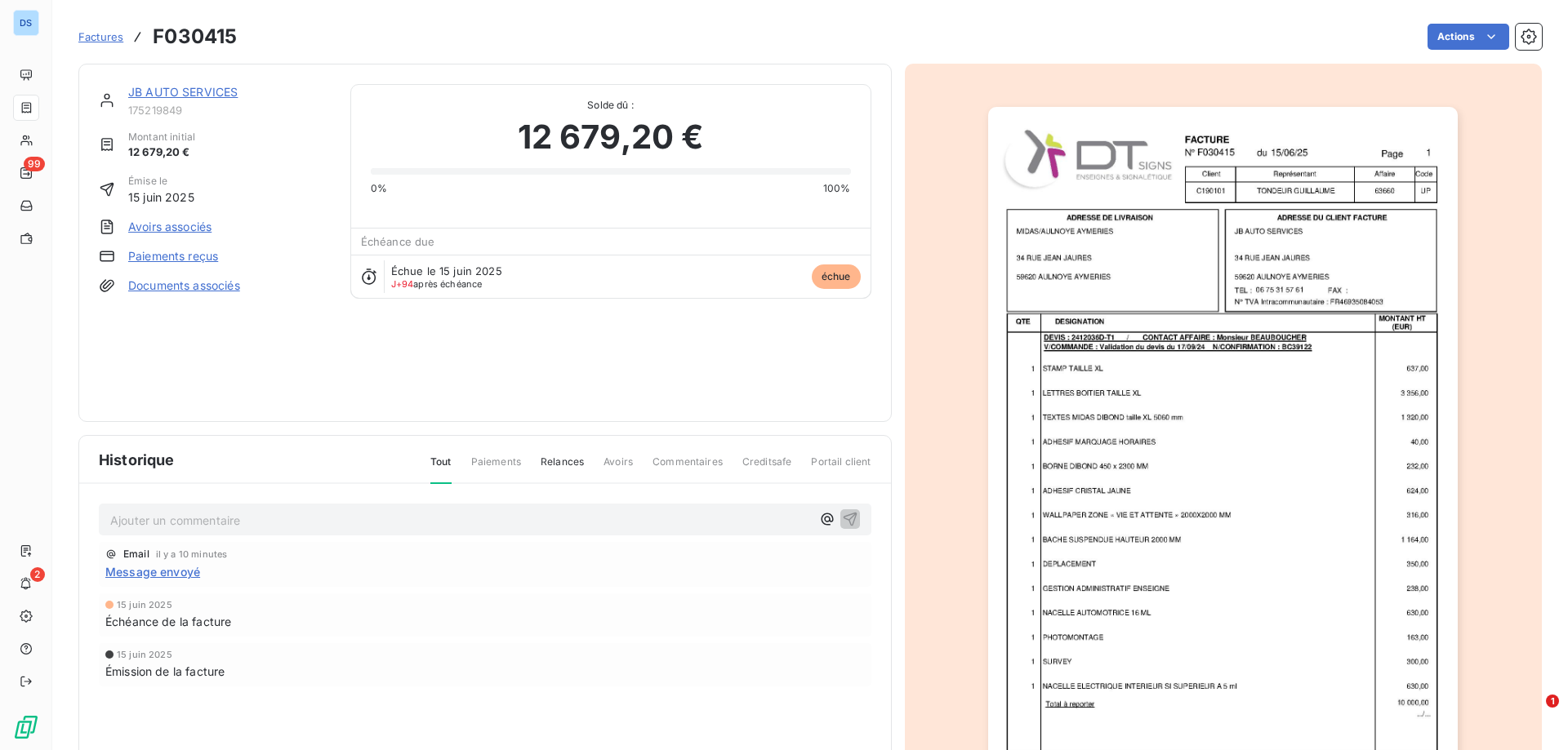
click at [258, 527] on p "Ajouter un commentaire ﻿" at bounding box center [461, 520] width 701 height 20
click at [846, 520] on icon "button" at bounding box center [849, 518] width 16 height 16
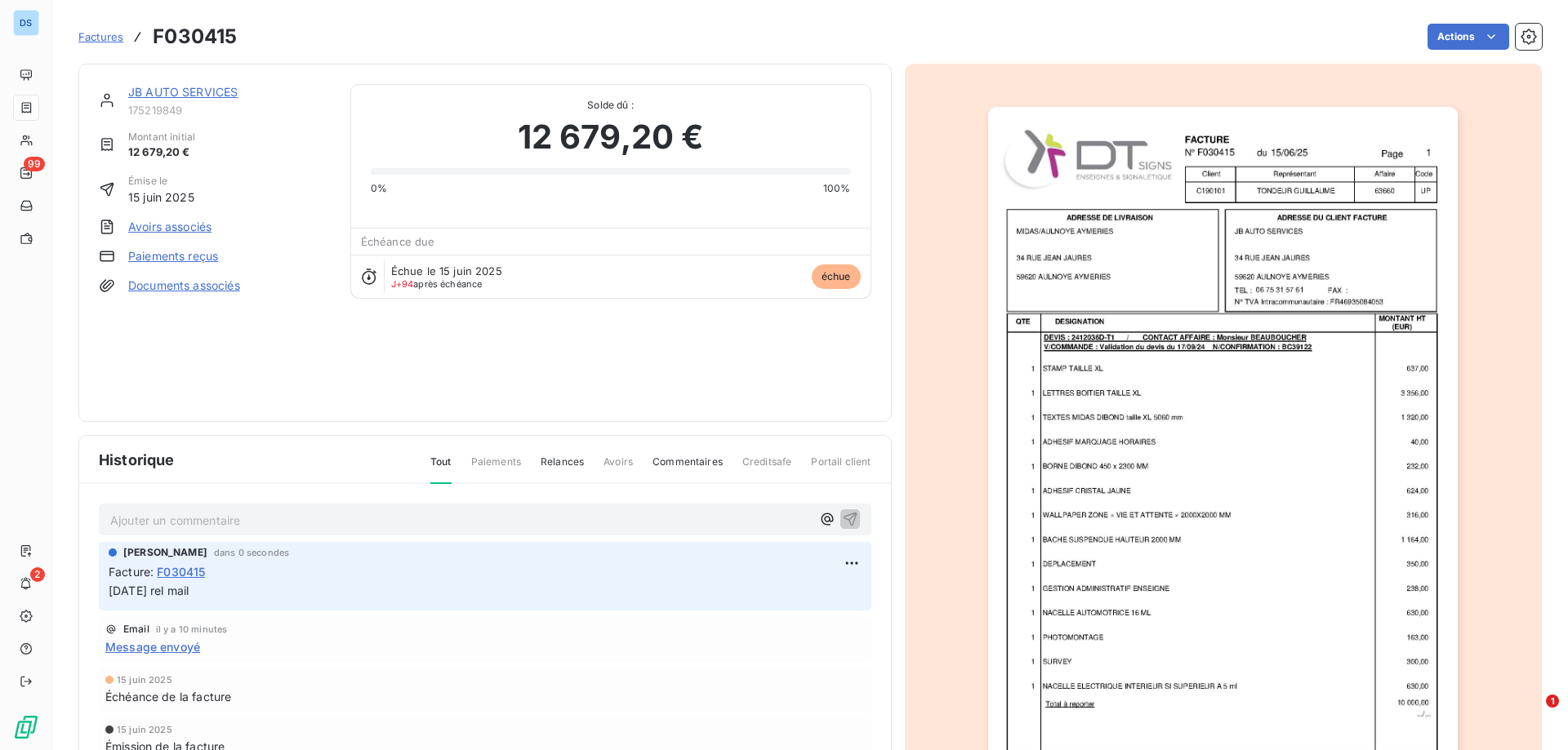
click at [535, 390] on div "JB AUTO SERVICES 175219849 Montant initial 12 679,20 € Émise le [DATE] Avoirs a…" at bounding box center [485, 243] width 772 height 317
click at [152, 90] on link "JB AUTO SERVICES" at bounding box center [183, 92] width 109 height 13
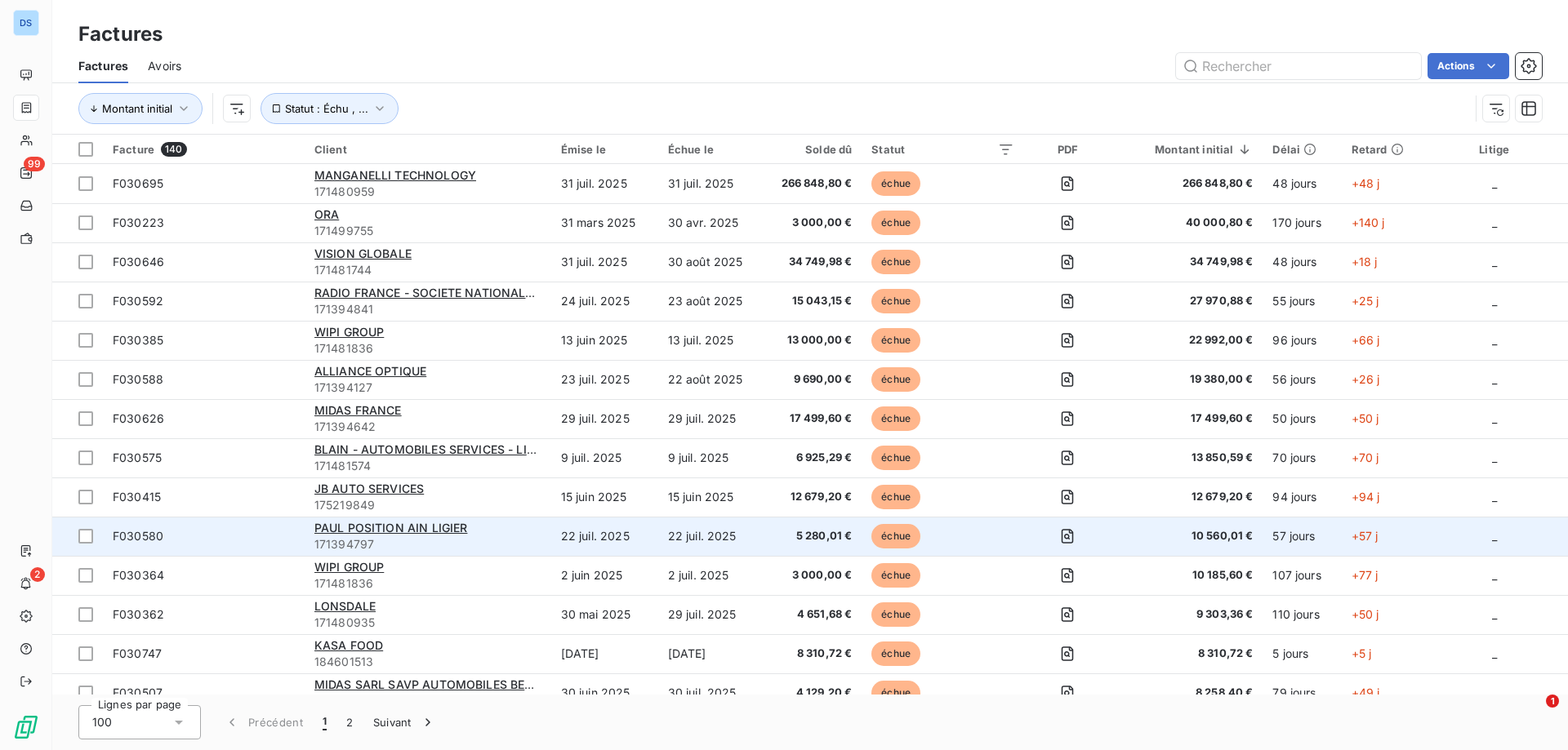
click at [486, 531] on div "PAUL POSITION AIN LIGIER" at bounding box center [428, 527] width 227 height 16
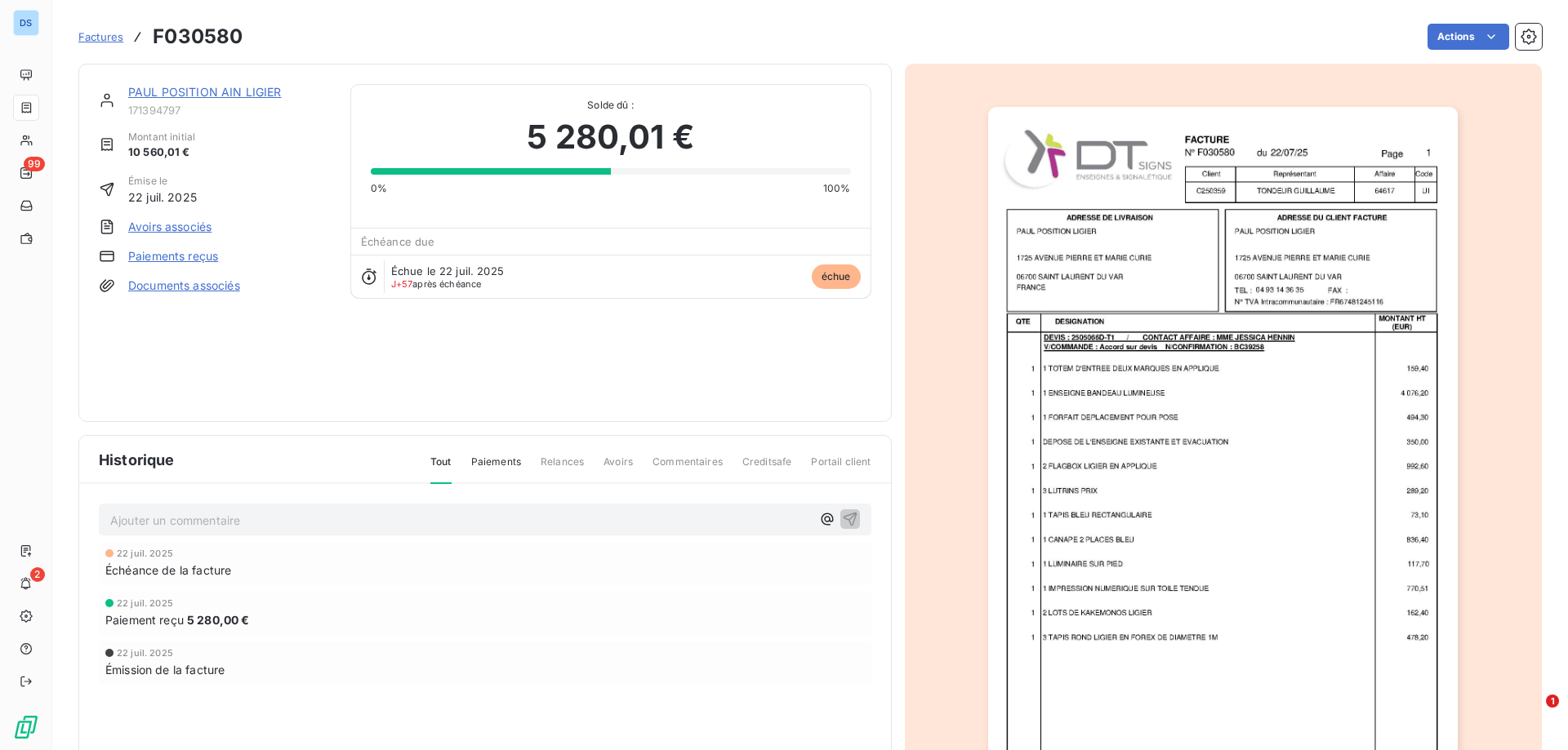
click at [225, 93] on link "PAUL POSITION AIN LIGIER" at bounding box center [205, 92] width 154 height 13
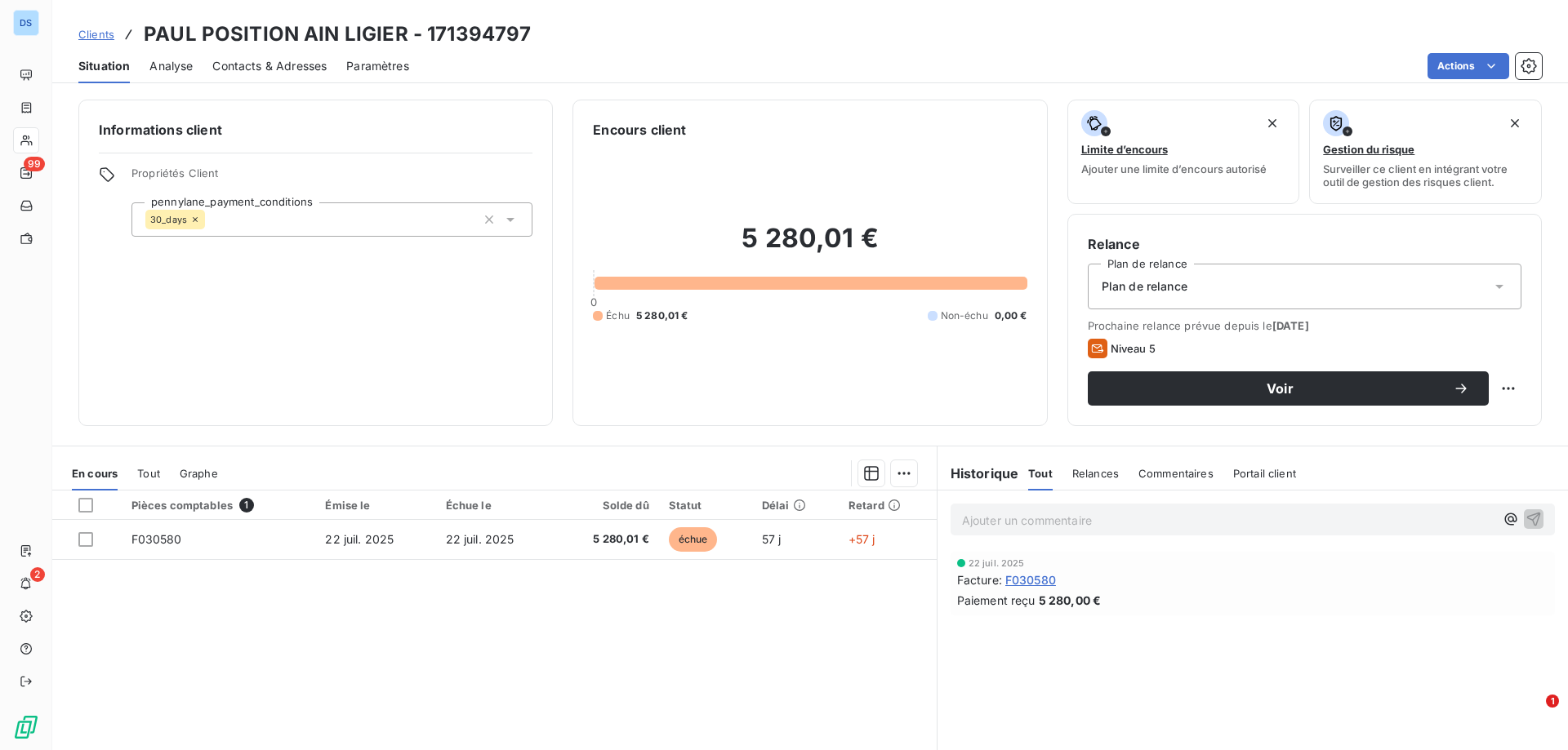
click at [242, 67] on span "Contacts & Adresses" at bounding box center [269, 65] width 114 height 16
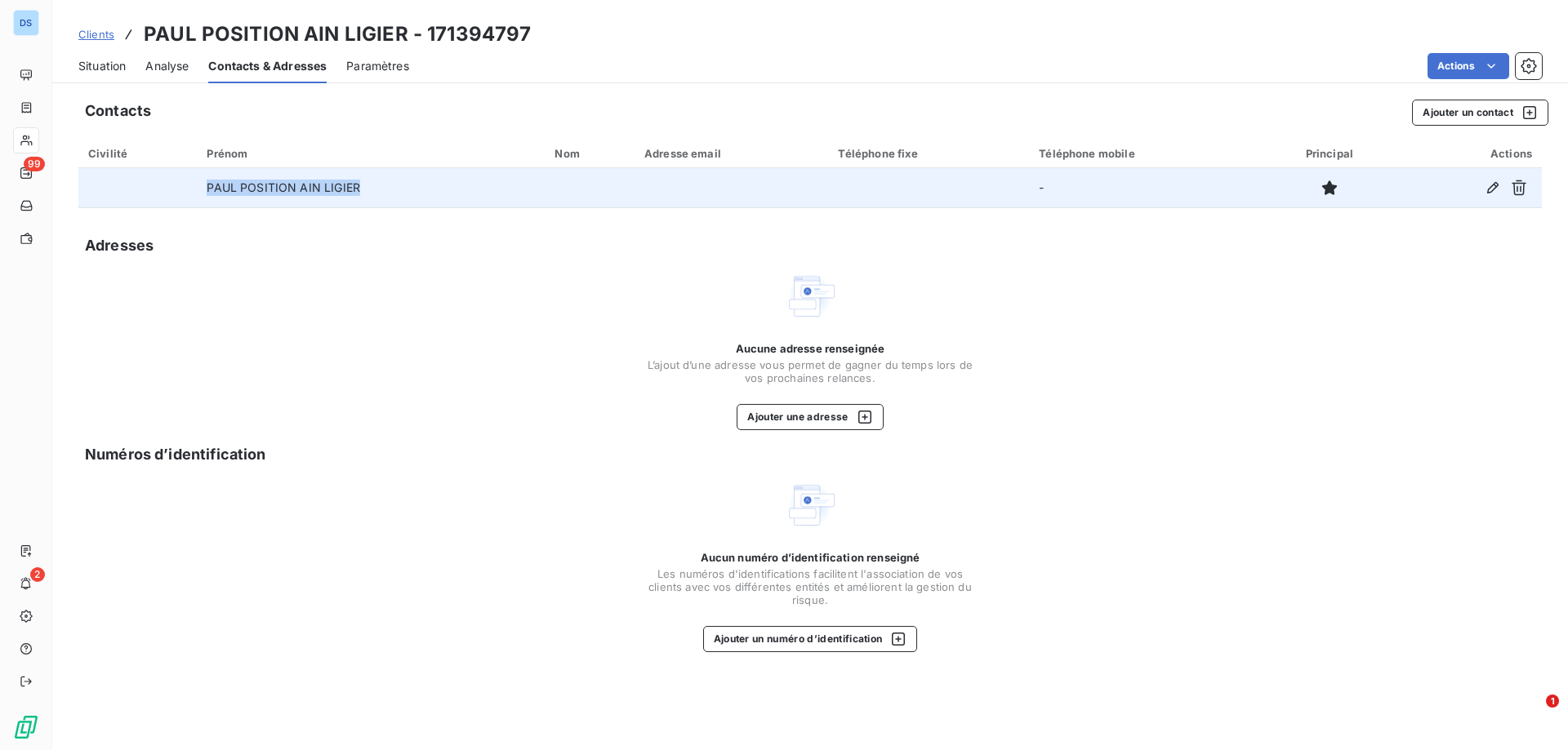
drag, startPoint x: 357, startPoint y: 188, endPoint x: 205, endPoint y: 187, distance: 152.0
click at [205, 187] on td "PAUL POSITION AIN LIGIER" at bounding box center [370, 187] width 348 height 39
copy td "PAUL POSITION AIN LIGIER"
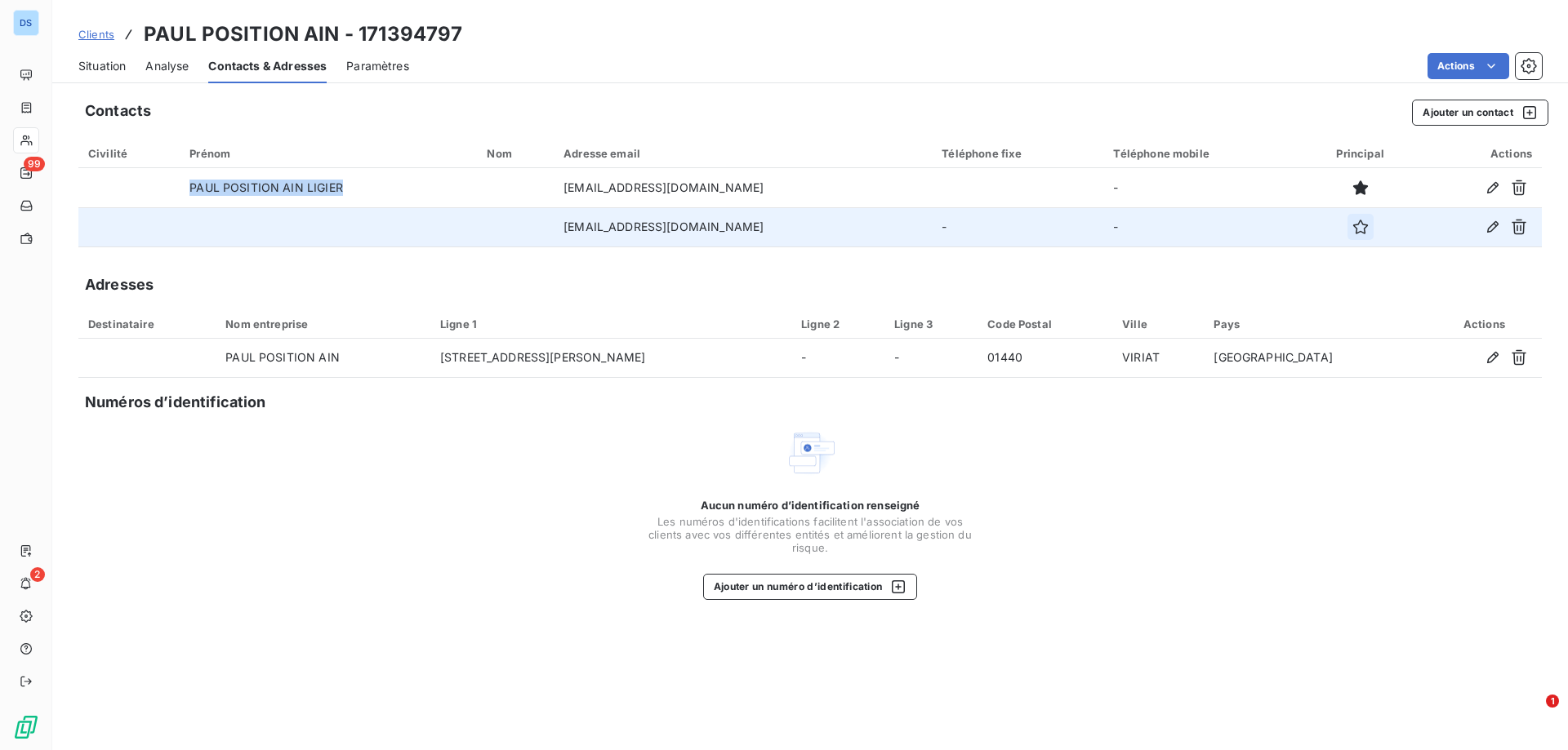
click at [1359, 225] on icon "button" at bounding box center [1360, 226] width 16 height 16
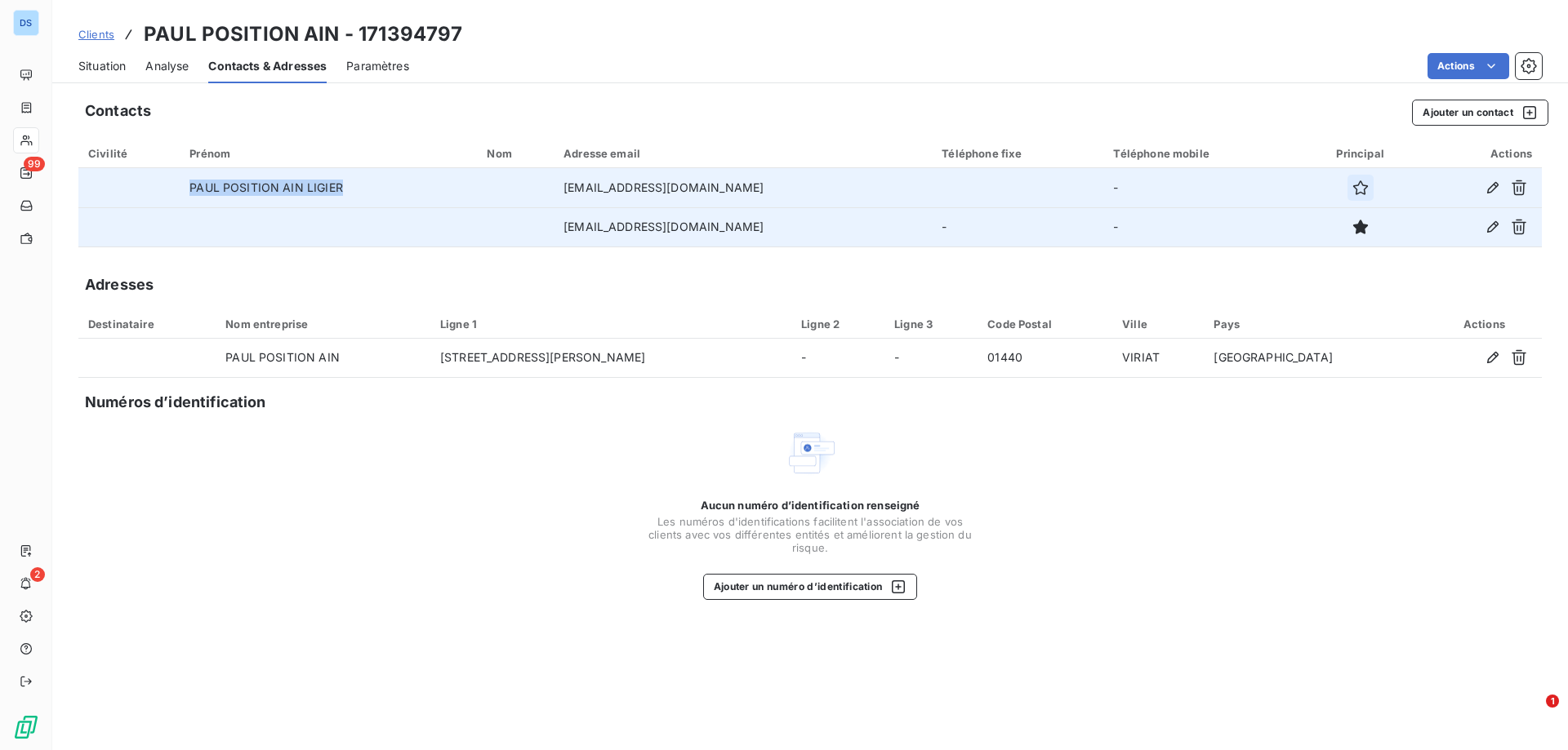
click at [1360, 186] on icon "button" at bounding box center [1360, 187] width 16 height 16
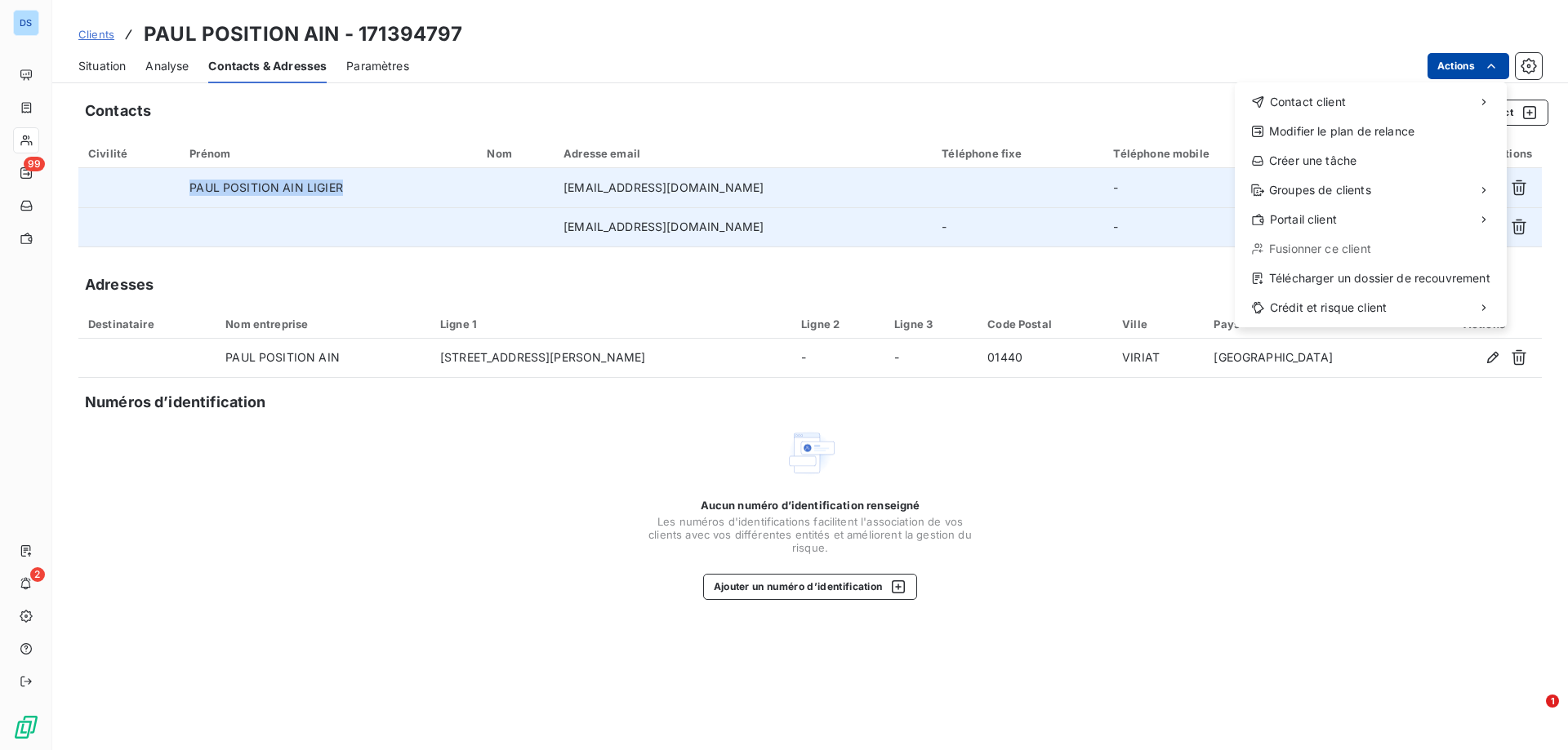
click at [1444, 65] on html "DS 99 2 Clients [PERSON_NAME] POSITION AIN - 171394797 Situation Analyse Contac…" at bounding box center [784, 375] width 1568 height 750
click at [1226, 67] on html "DS 99 2 Clients [PERSON_NAME] POSITION AIN - 171394797 Situation Analyse Contac…" at bounding box center [784, 375] width 1568 height 750
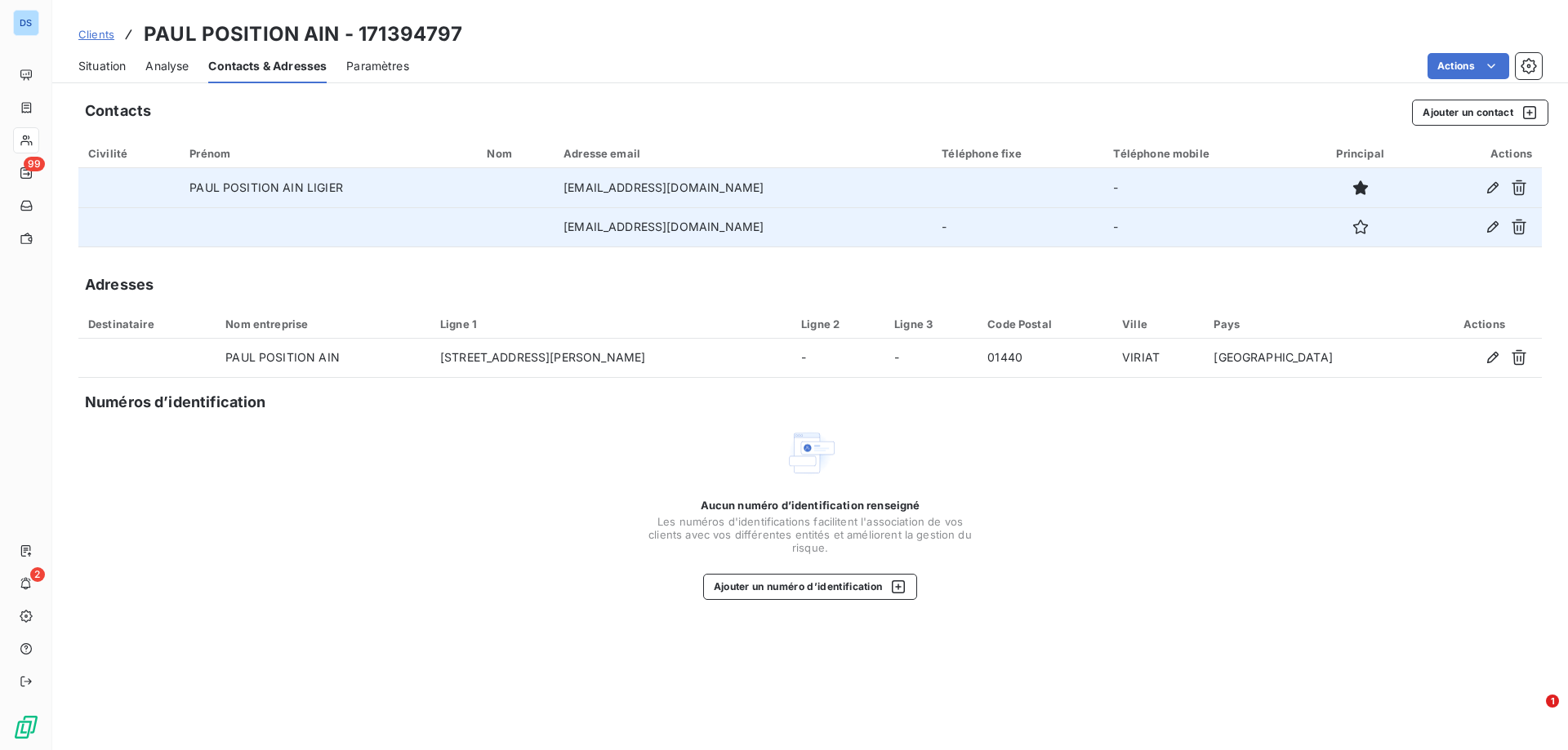
click at [97, 67] on span "Situation" at bounding box center [102, 65] width 47 height 16
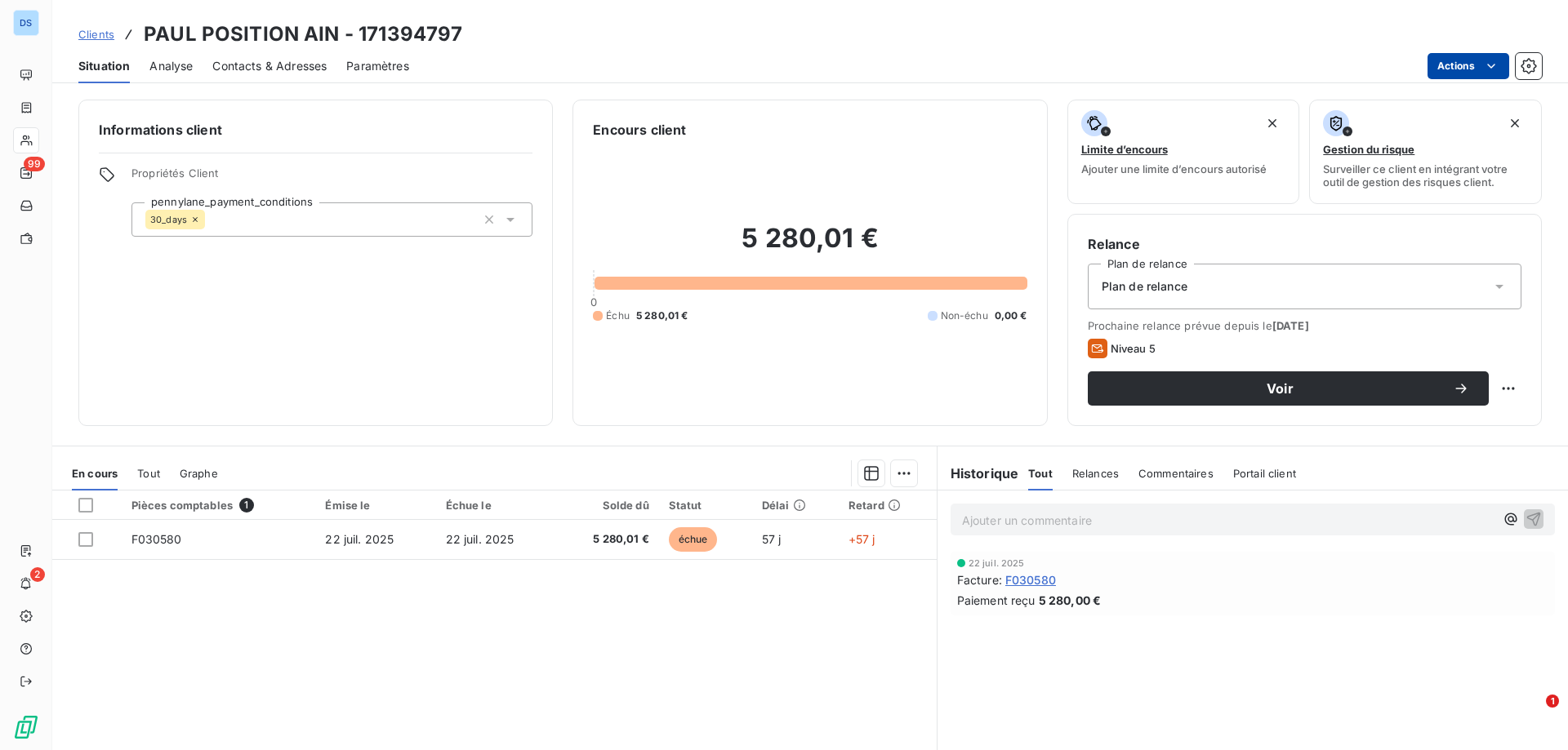
click at [1450, 70] on html "DS 99 2 Clients [PERSON_NAME] POSITION AIN - 171394797 Situation Analyse Contac…" at bounding box center [784, 375] width 1568 height 750
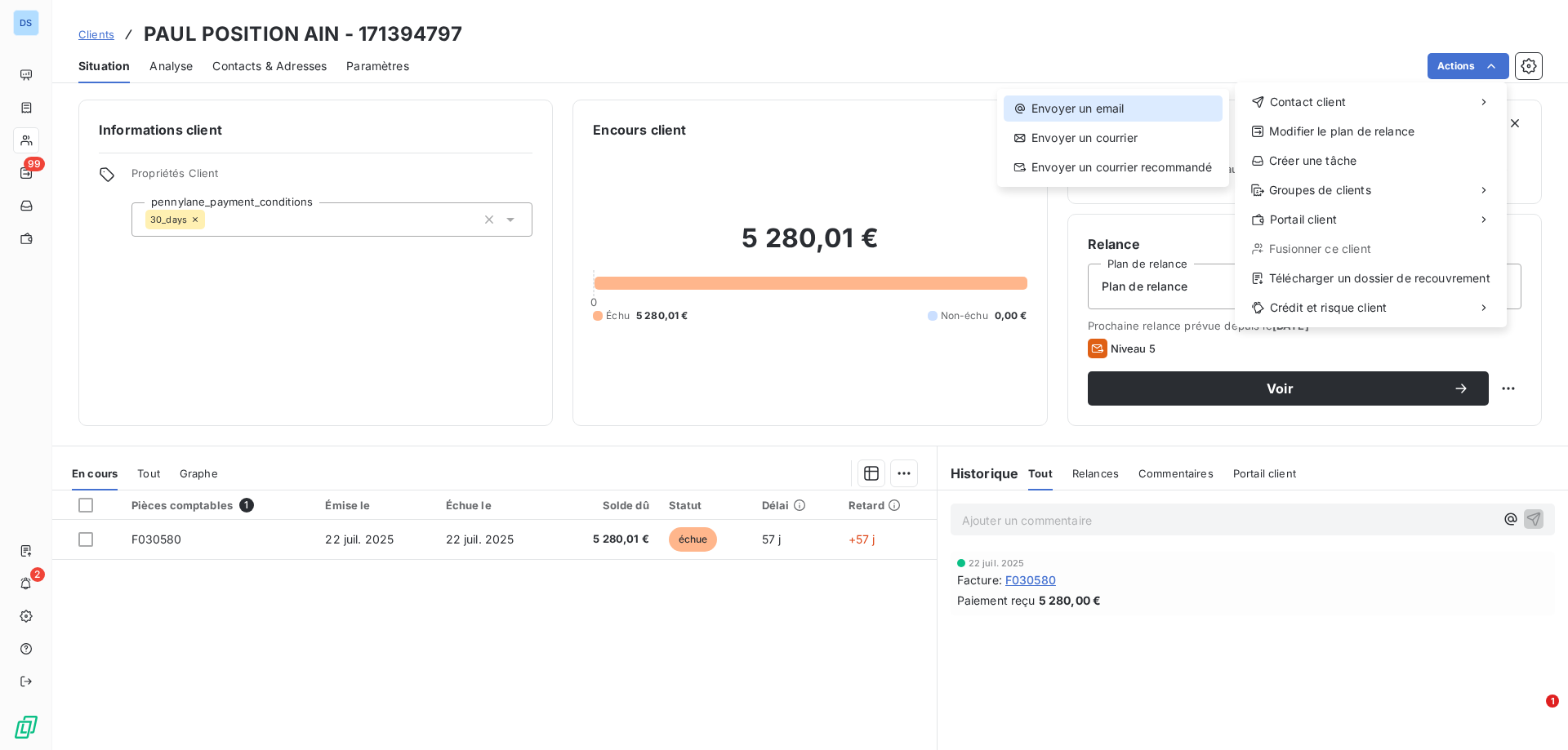
click at [1128, 106] on div "Envoyer un email" at bounding box center [1113, 108] width 219 height 26
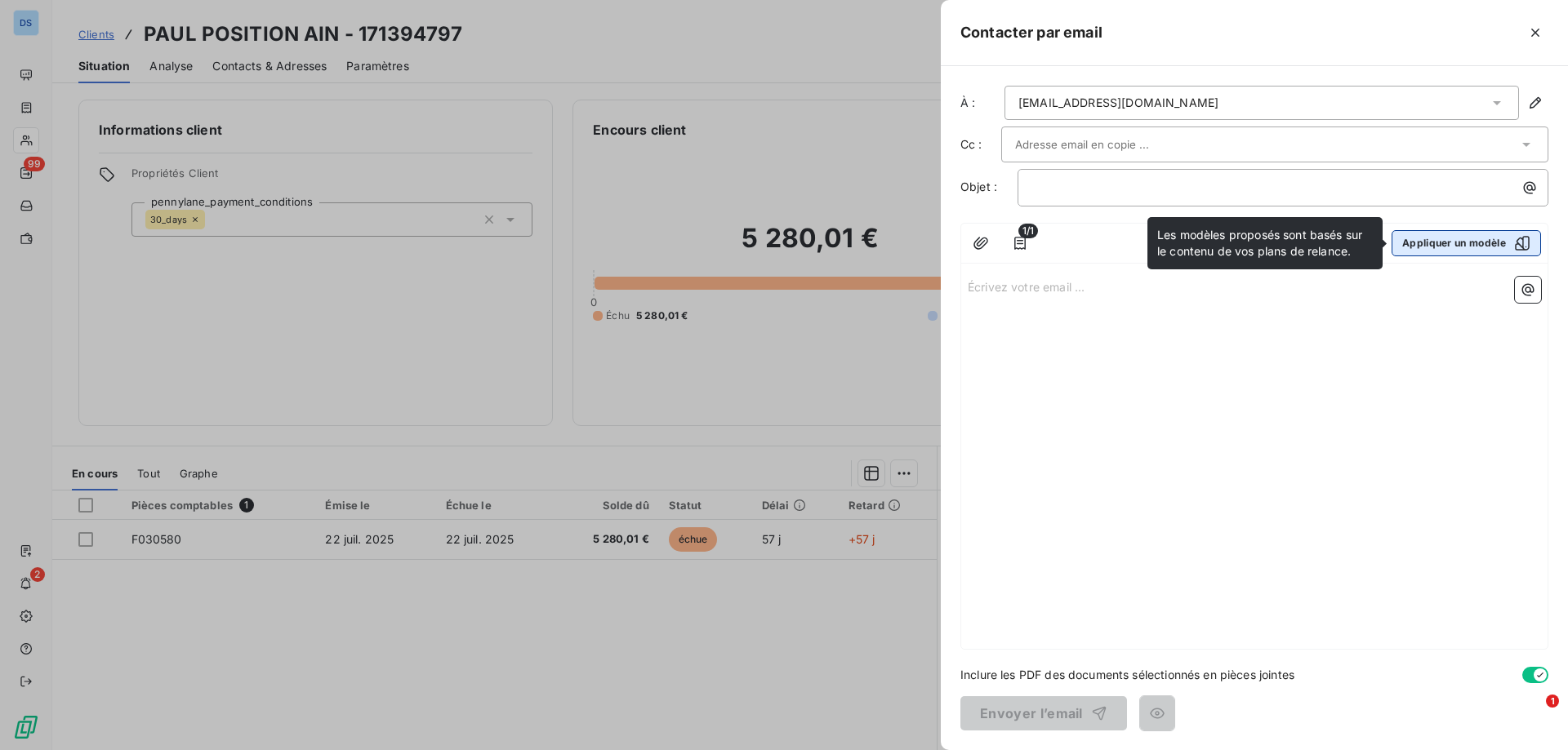
click at [1427, 236] on button "Appliquer un modèle" at bounding box center [1466, 243] width 150 height 26
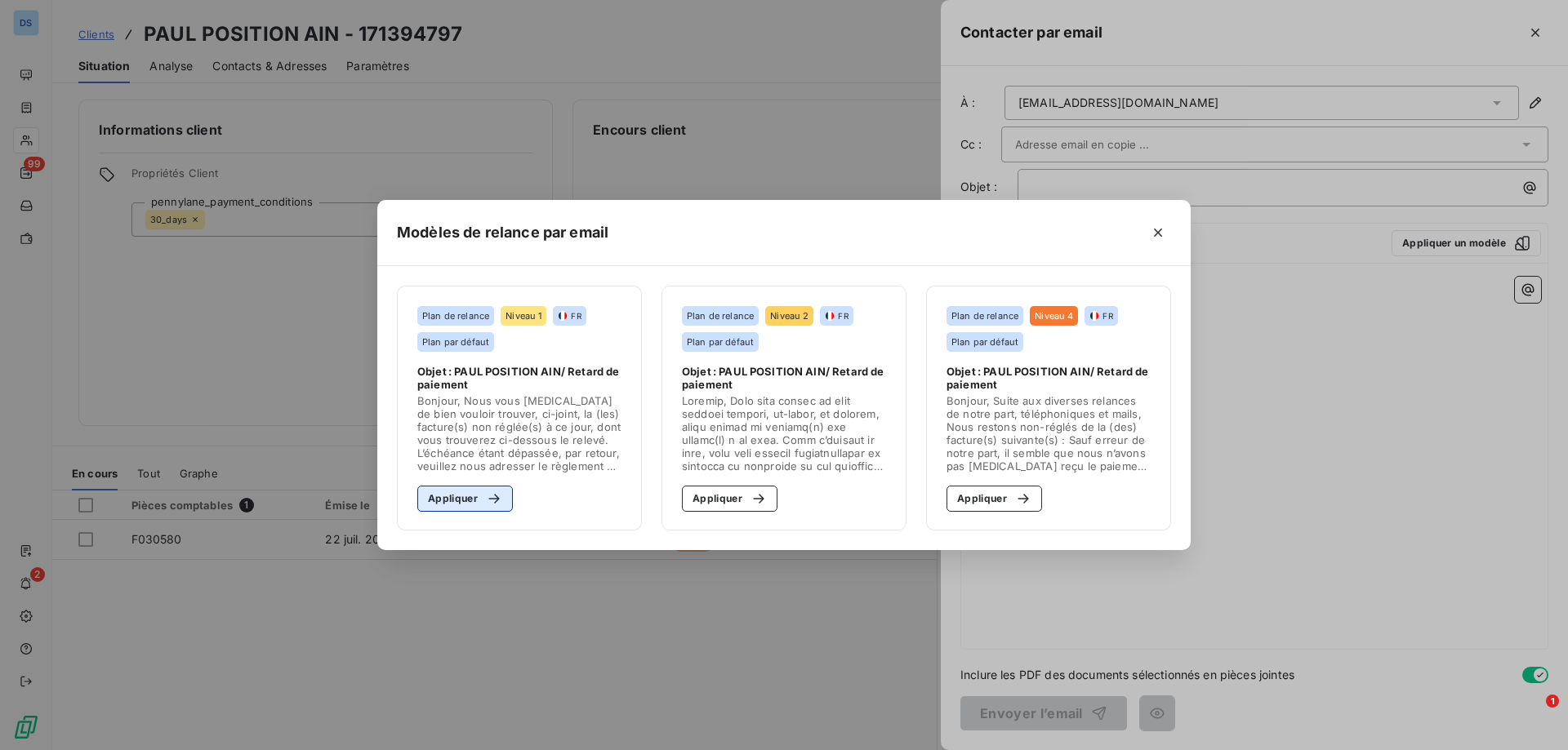
click at [447, 511] on button "Appliquer" at bounding box center [465, 498] width 96 height 26
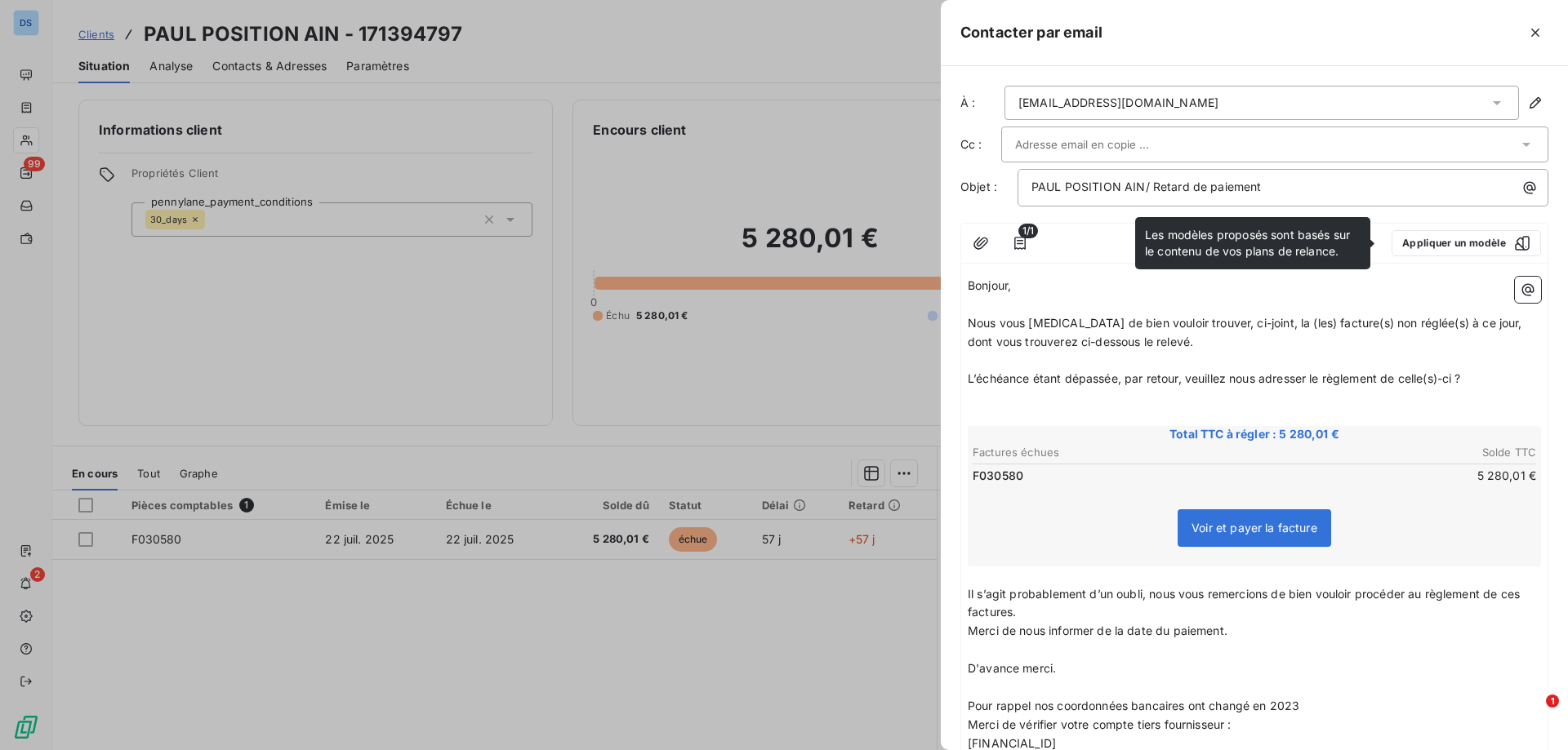
click at [1015, 145] on input "text" at bounding box center [1103, 145] width 176 height 25
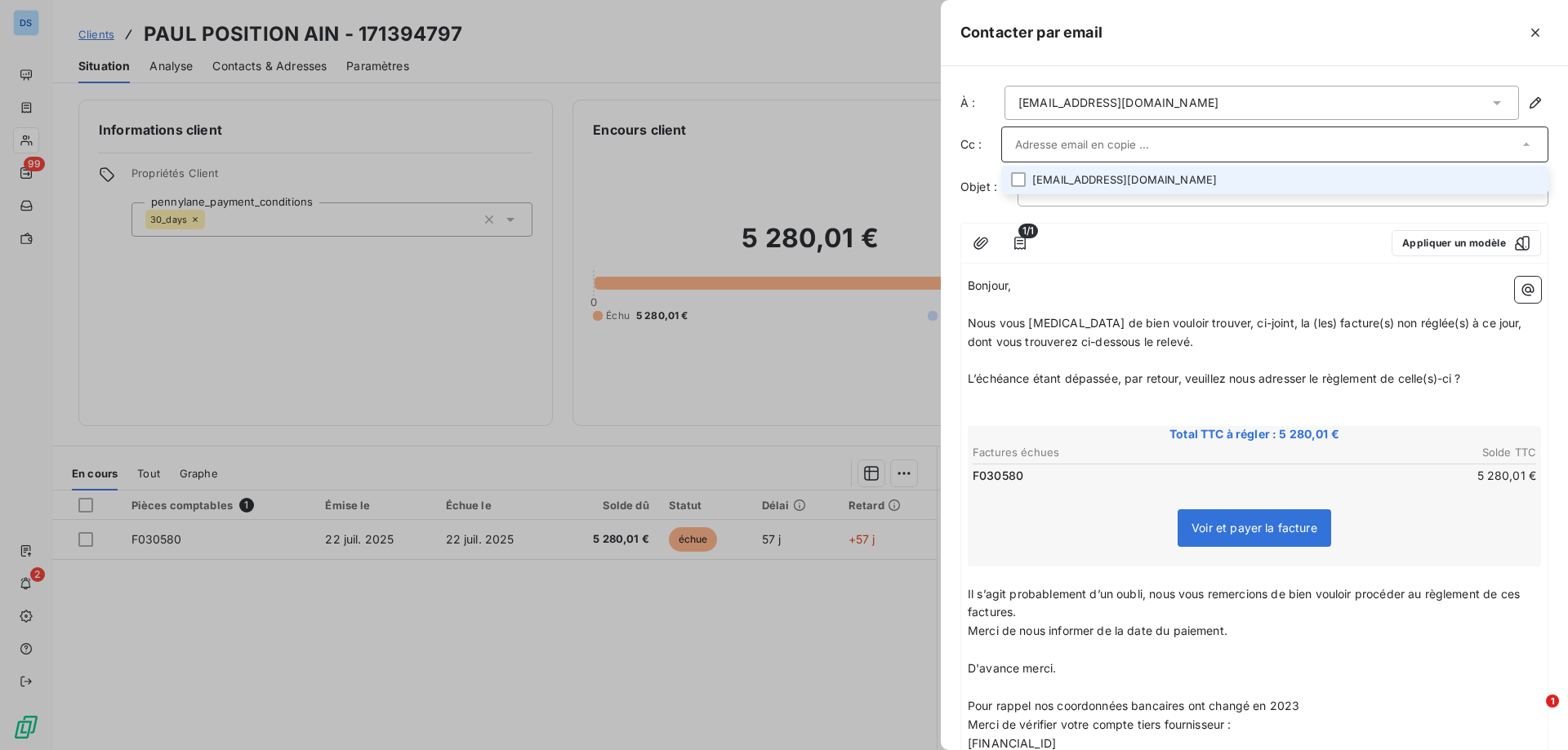
paste input "[PERSON_NAME][EMAIL_ADDRESS][DOMAIN_NAME]"
type input "[PERSON_NAME][EMAIL_ADDRESS][DOMAIN_NAME]"
click at [1082, 182] on li "[PERSON_NAME][EMAIL_ADDRESS][DOMAIN_NAME]" at bounding box center [1274, 180] width 547 height 29
click at [1311, 275] on div "Bonjour, ﻿ Nous vous [MEDICAL_DATA] de bien vouloir trouver, ci-joint, la (les)…" at bounding box center [1254, 571] width 586 height 599
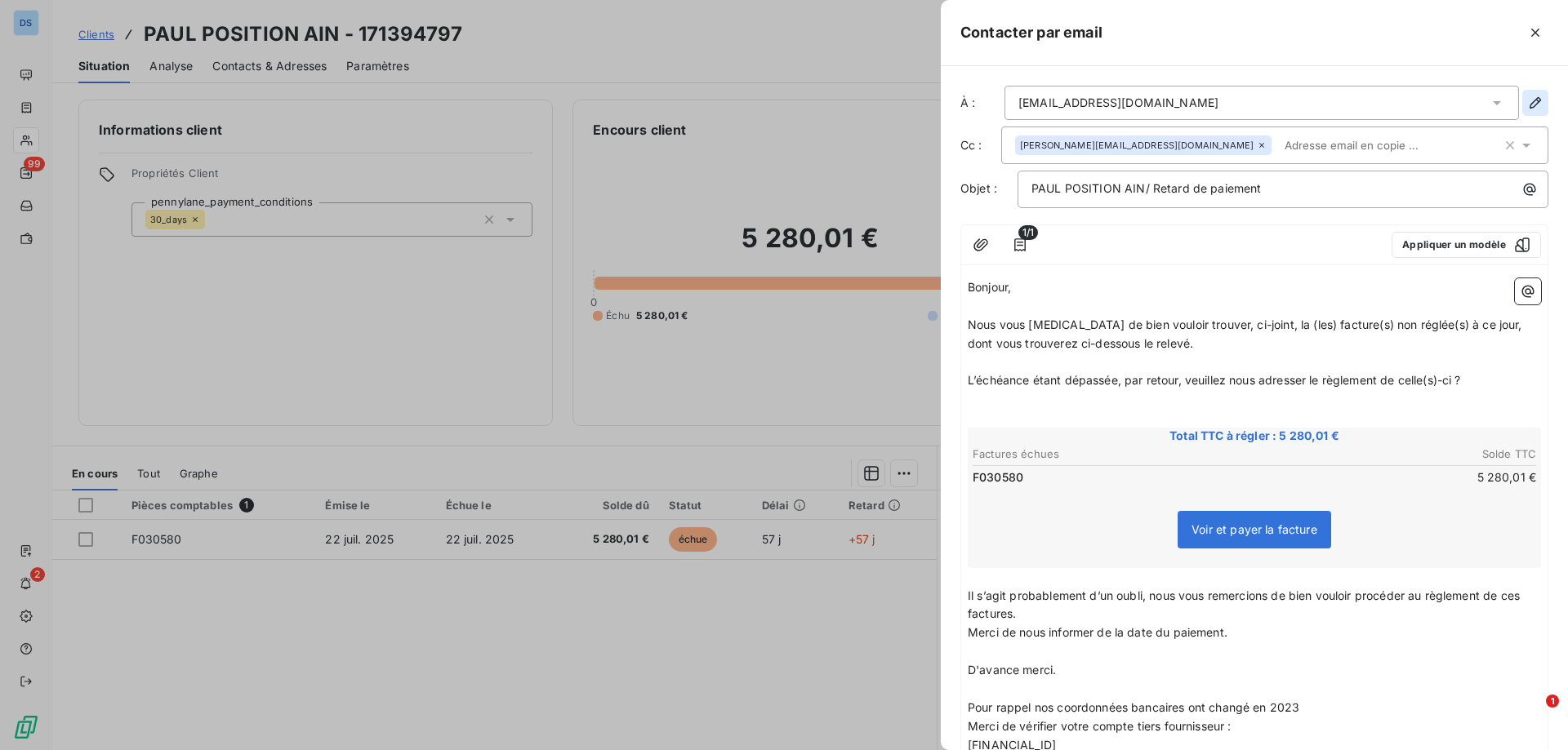
click at [1527, 99] on icon "button" at bounding box center [1534, 103] width 16 height 16
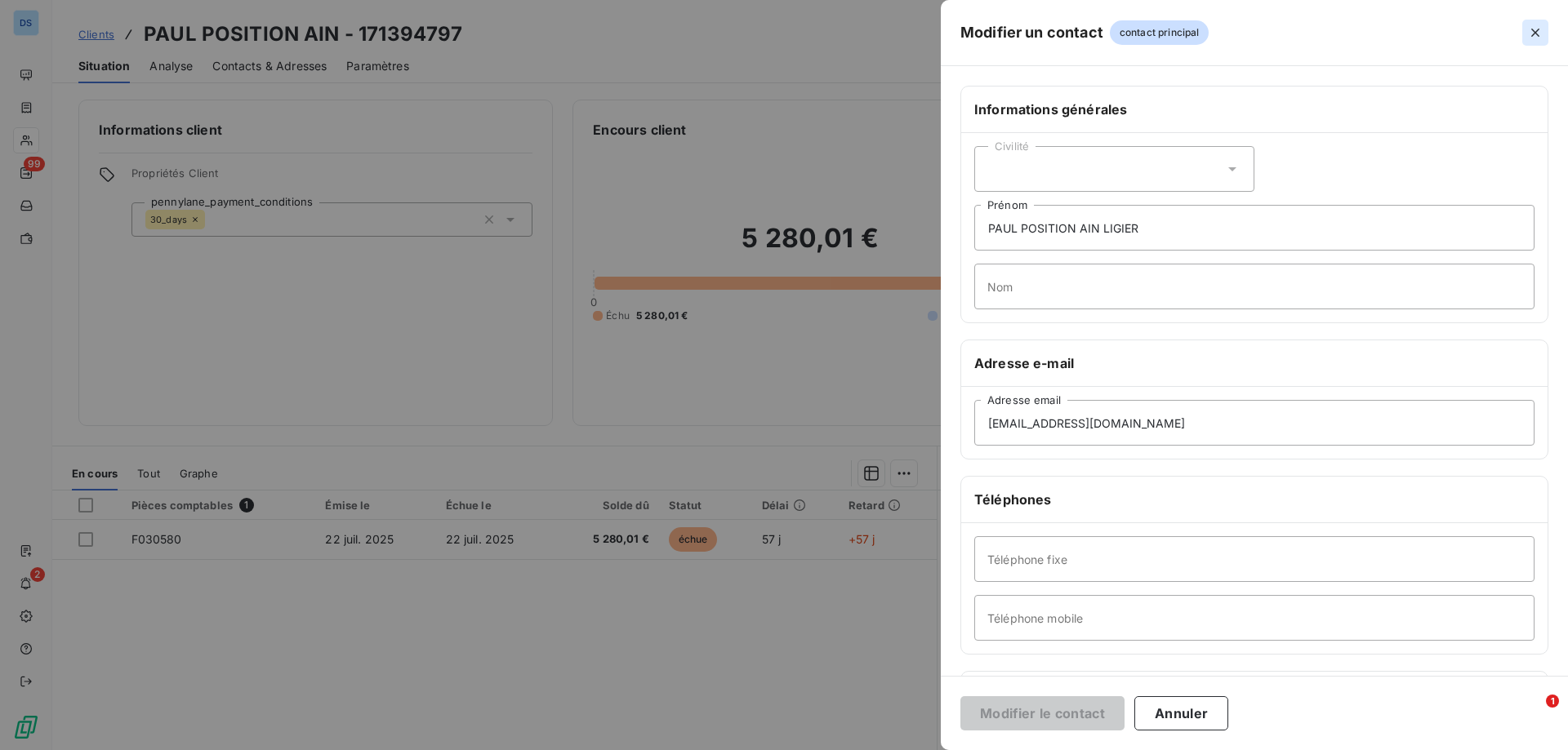
click at [1532, 35] on icon "button" at bounding box center [1534, 33] width 16 height 16
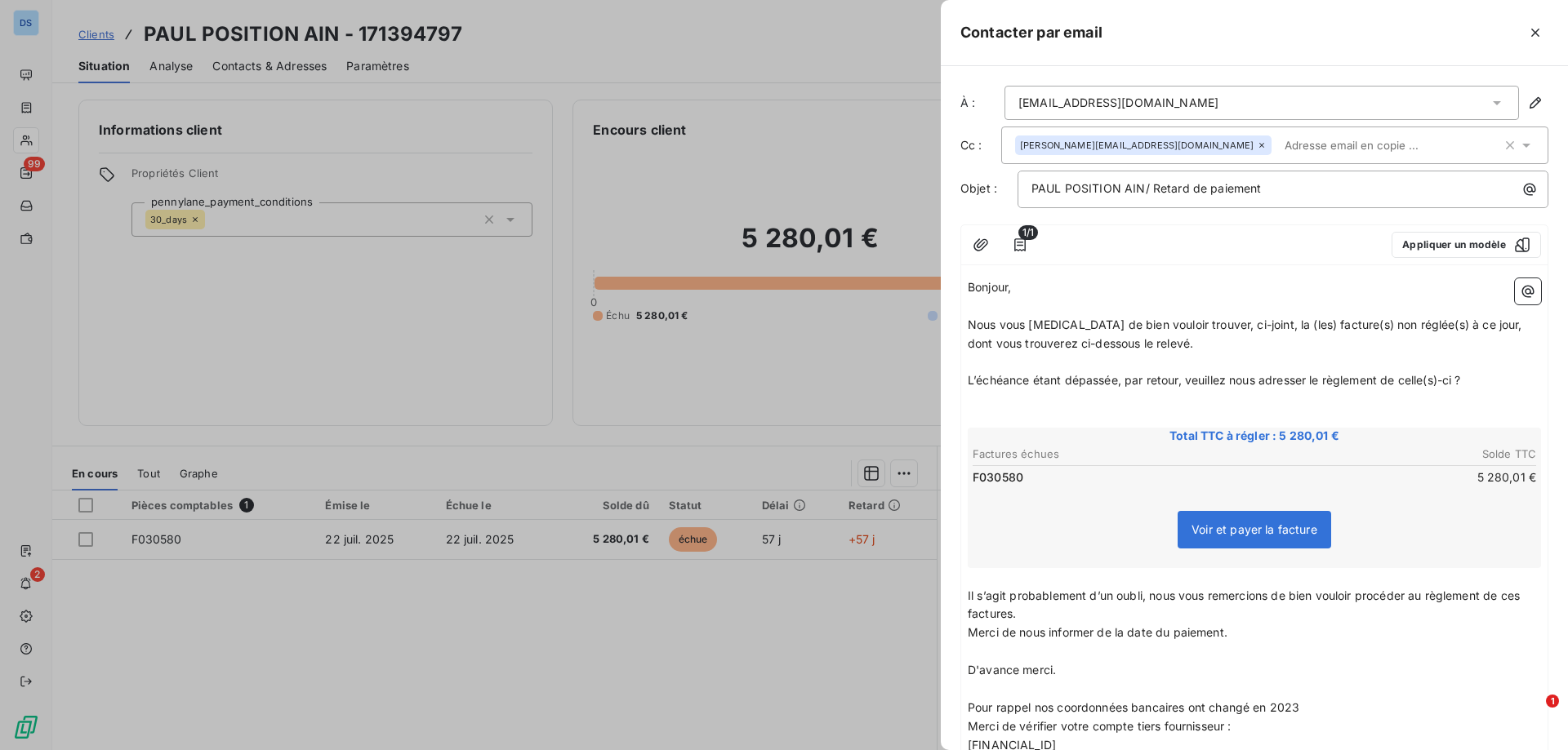
click at [1522, 145] on icon at bounding box center [1526, 146] width 9 height 4
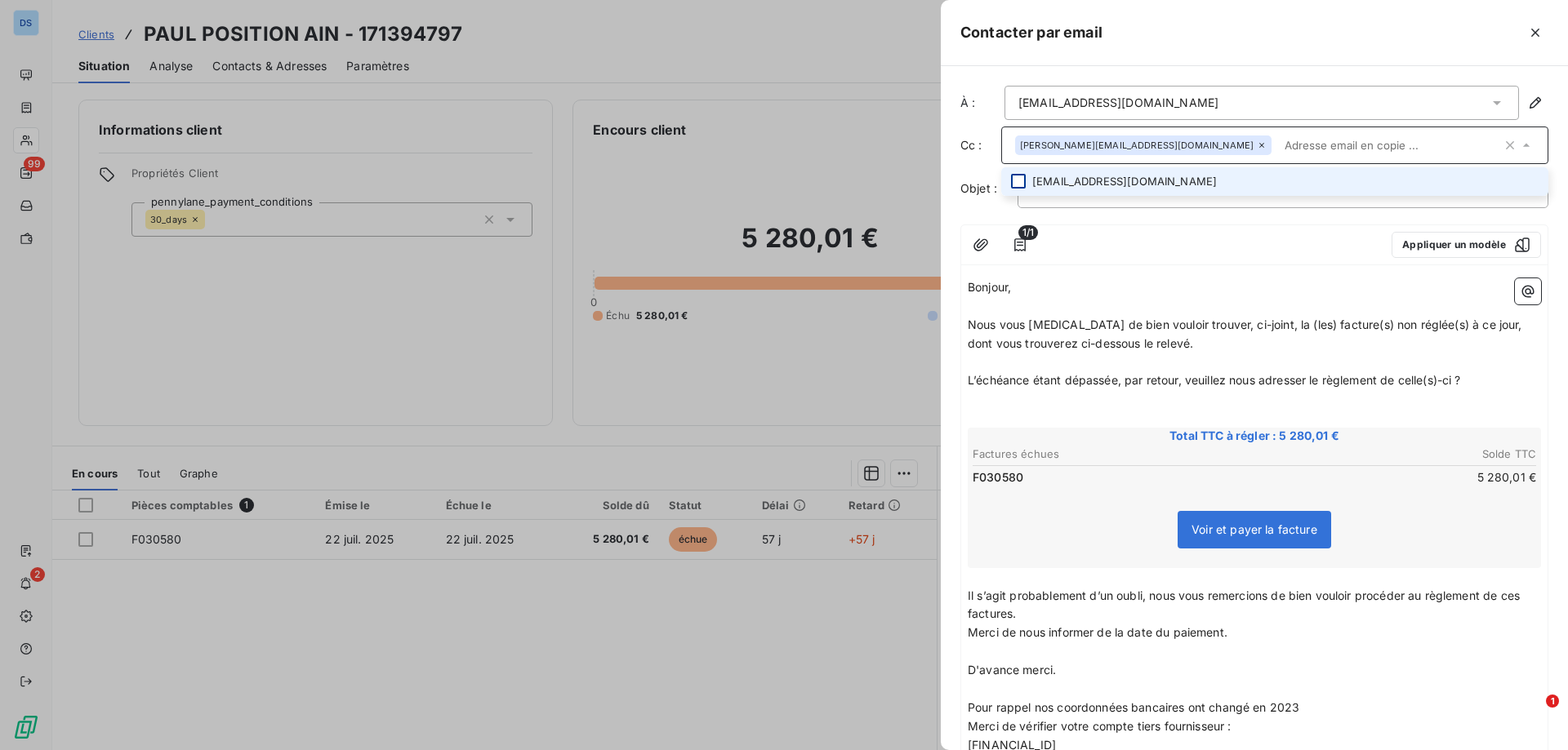
click at [1015, 176] on div at bounding box center [1018, 180] width 14 height 14
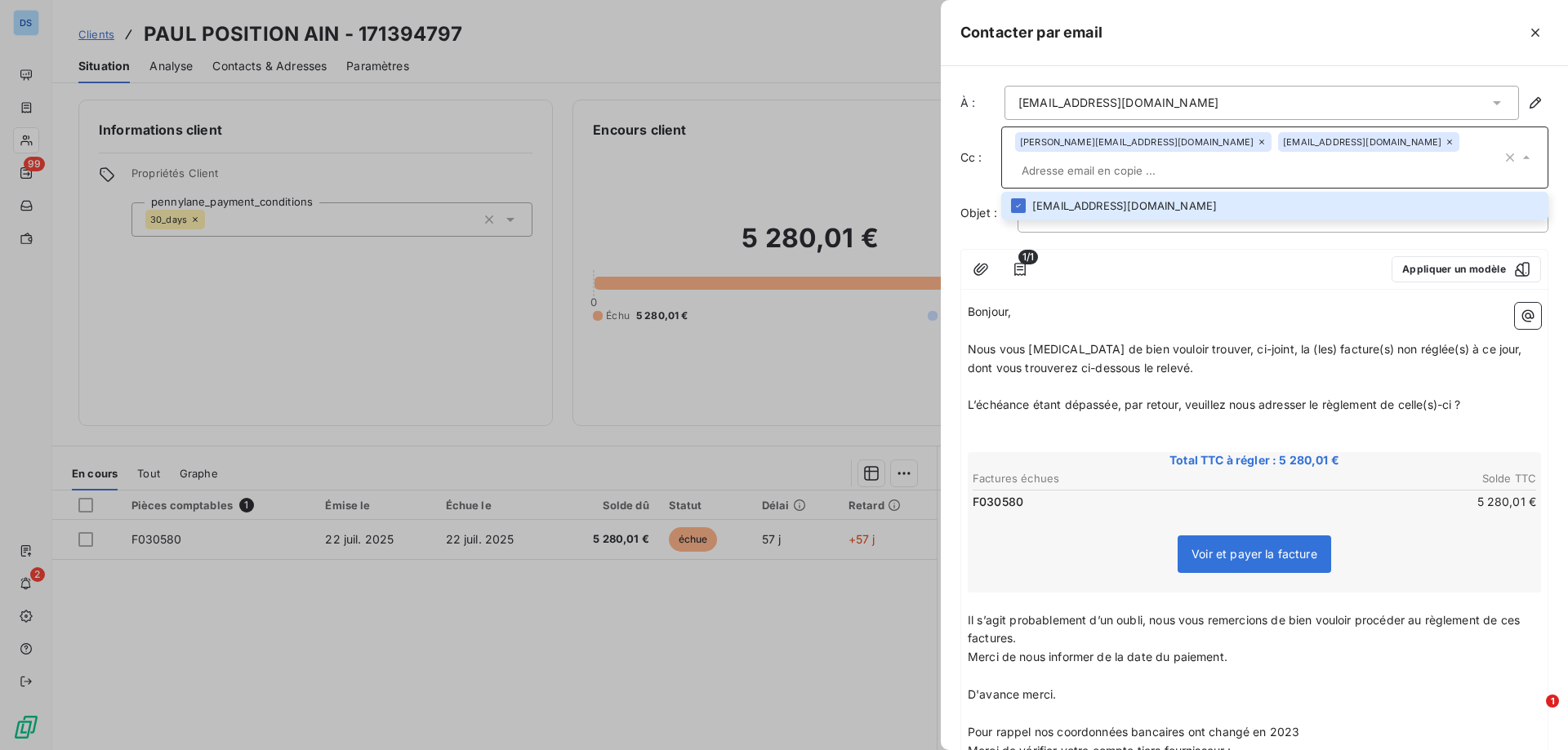
scroll to position [222, 0]
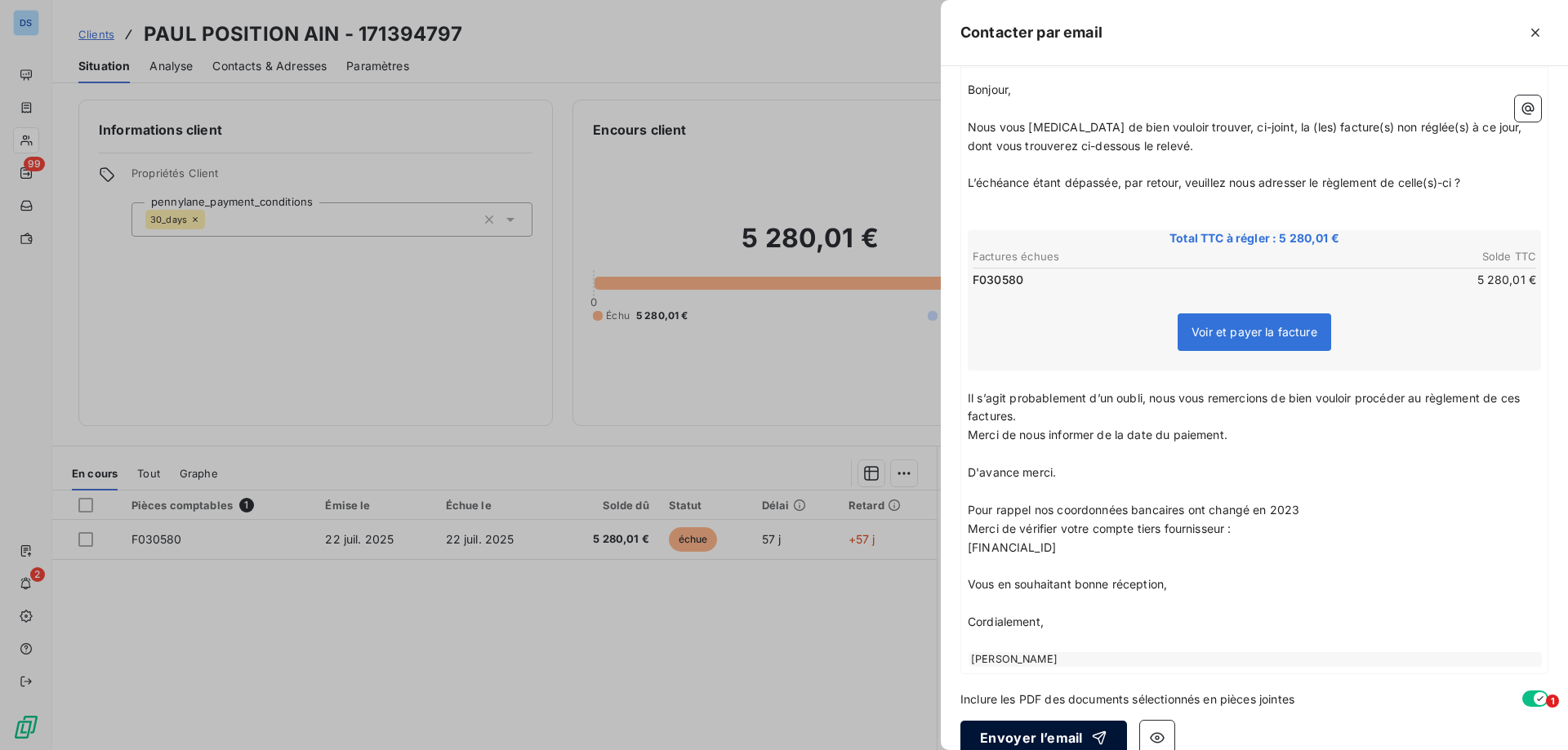
click at [1014, 720] on button "Envoyer l’email" at bounding box center [1044, 738] width 167 height 35
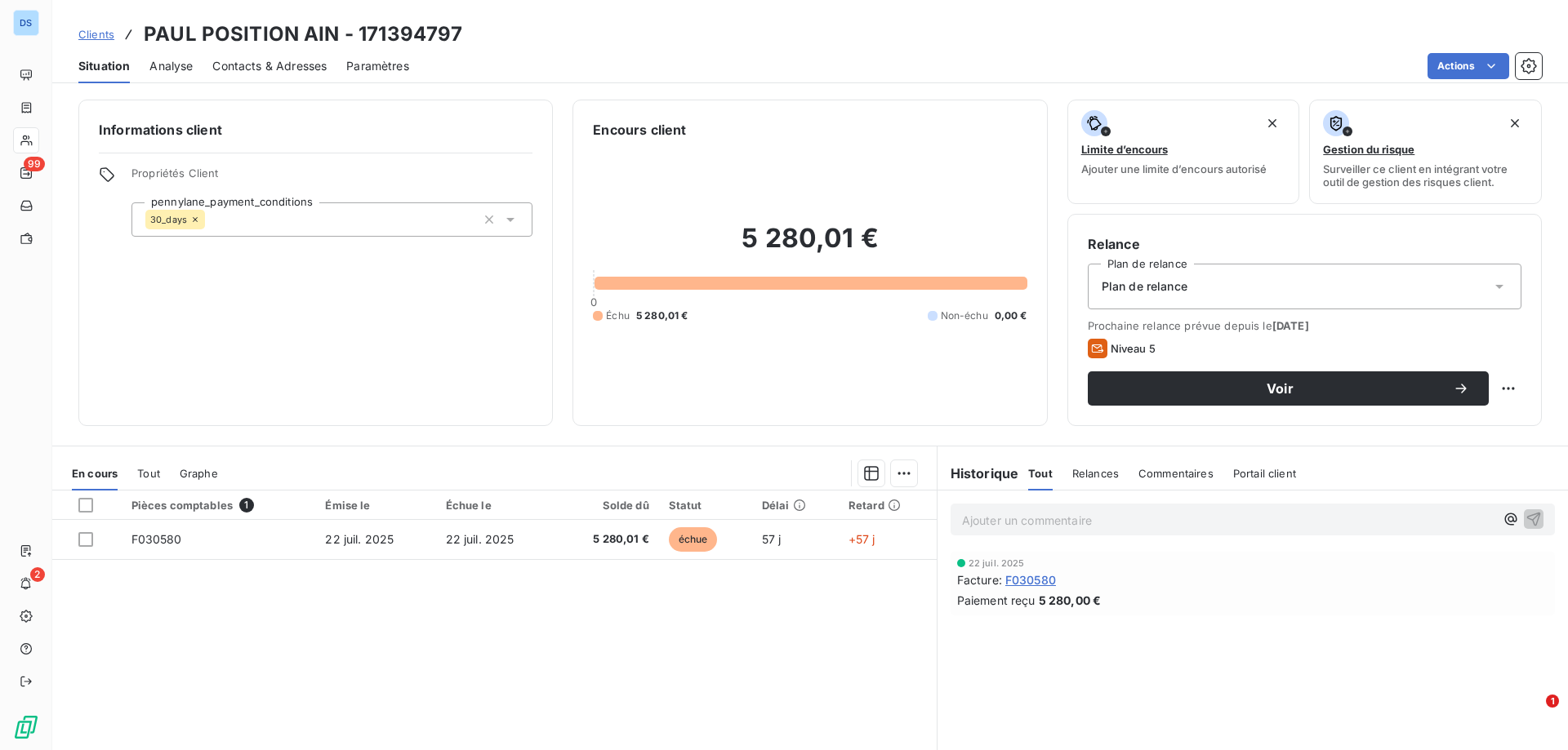
click at [1047, 518] on p "Ajouter un commentaire ﻿" at bounding box center [1227, 520] width 533 height 20
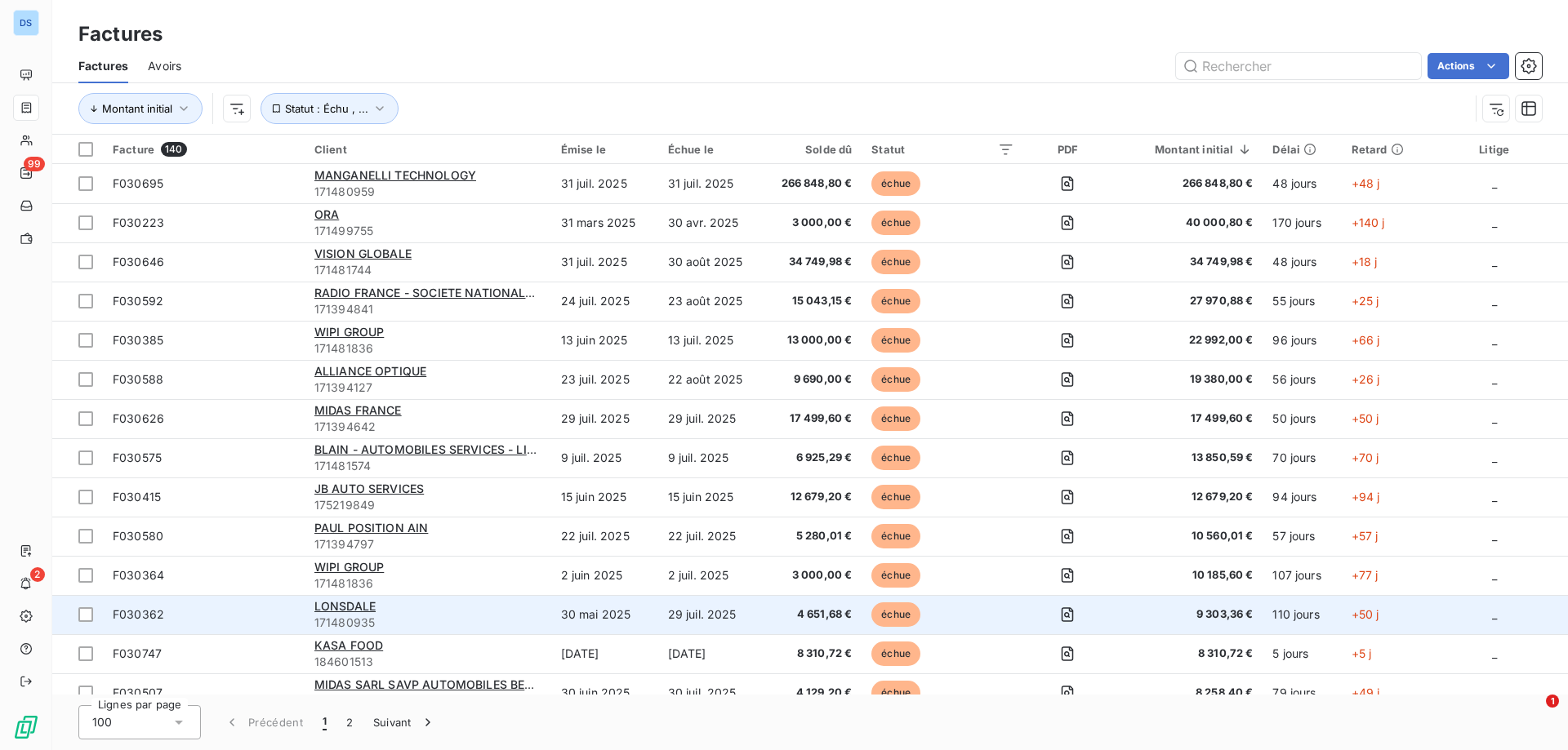
click at [425, 609] on div "LONSDALE" at bounding box center [428, 606] width 227 height 16
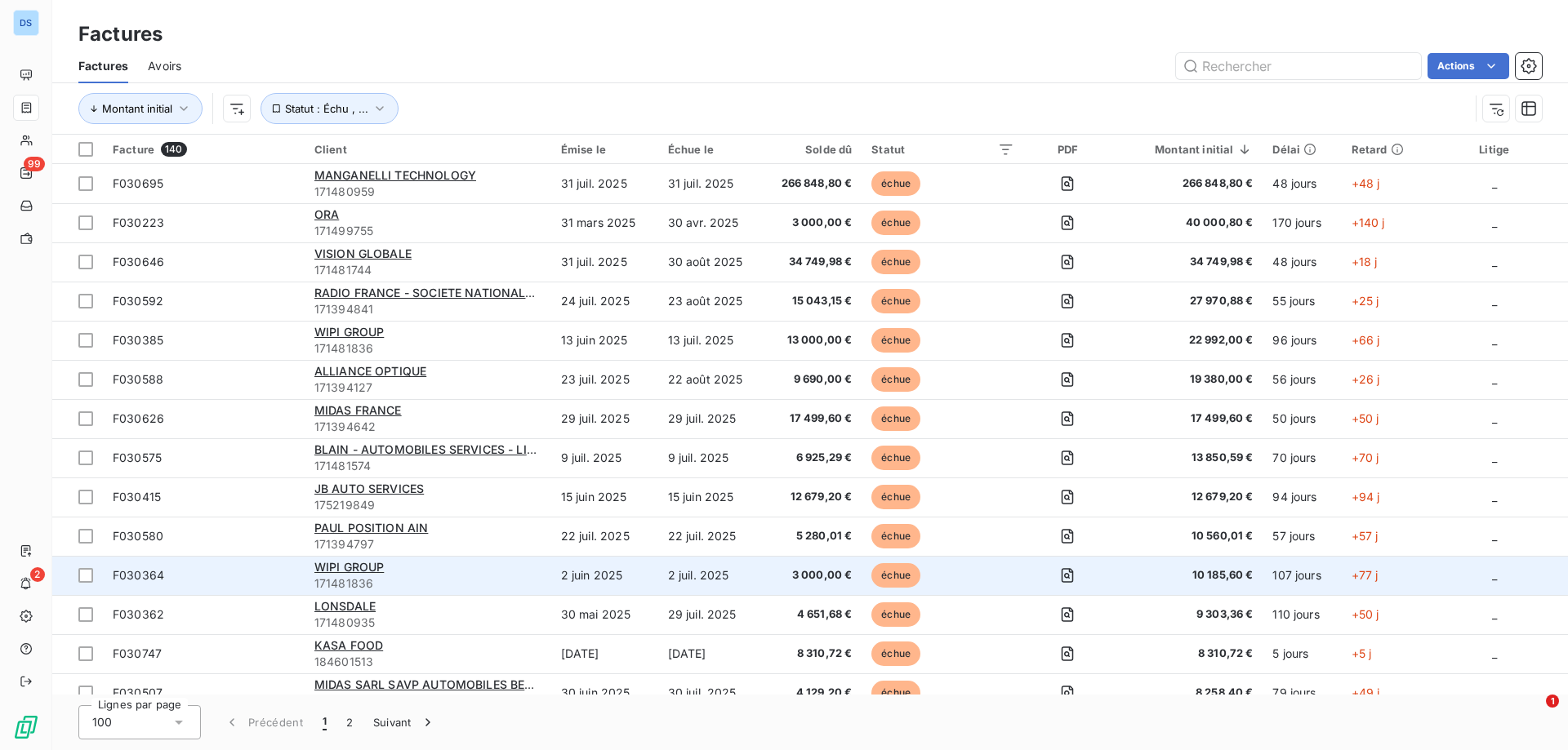
click at [440, 593] on td "WIPI GROUP 171481836" at bounding box center [427, 575] width 247 height 39
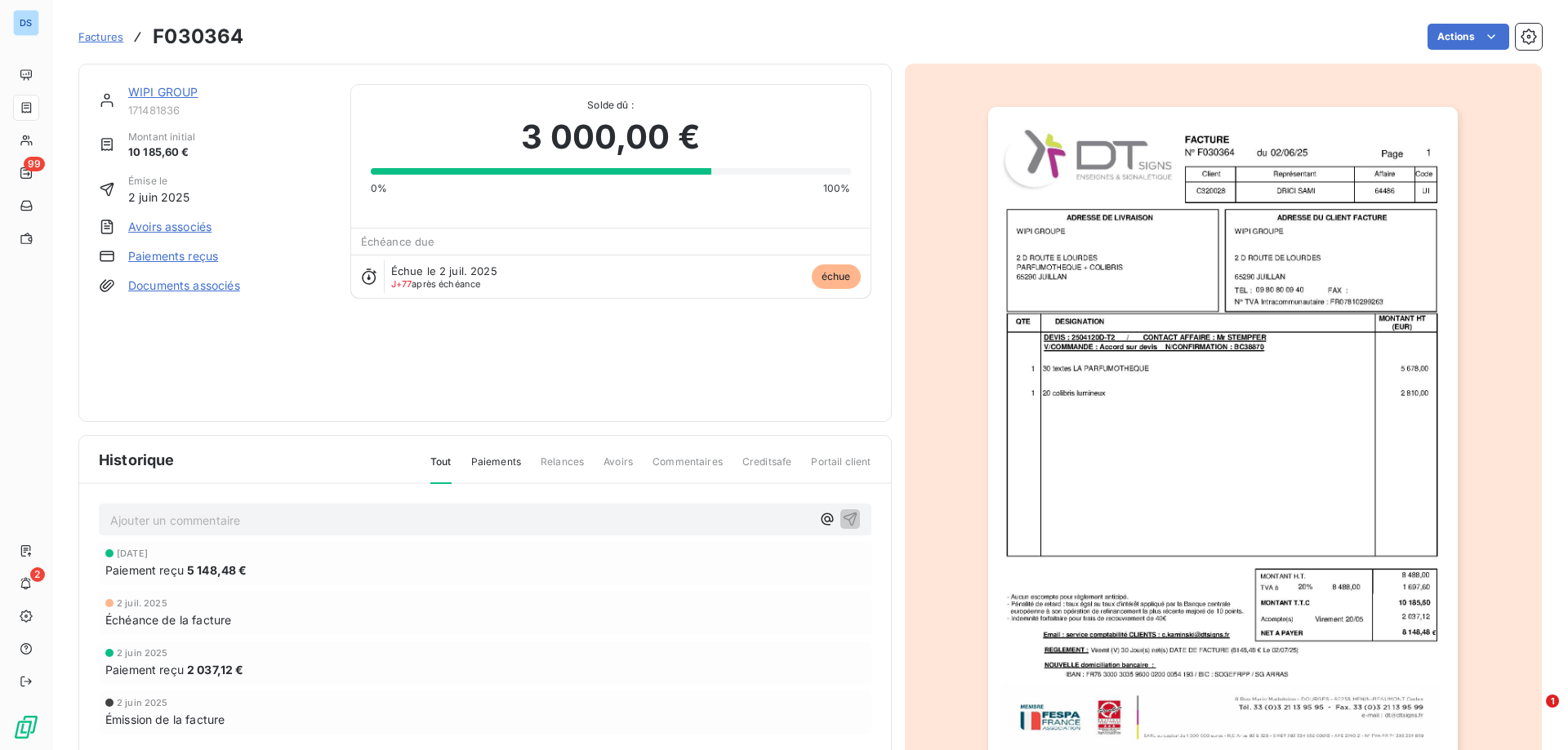
click at [173, 90] on link "WIPI GROUP" at bounding box center [163, 92] width 70 height 13
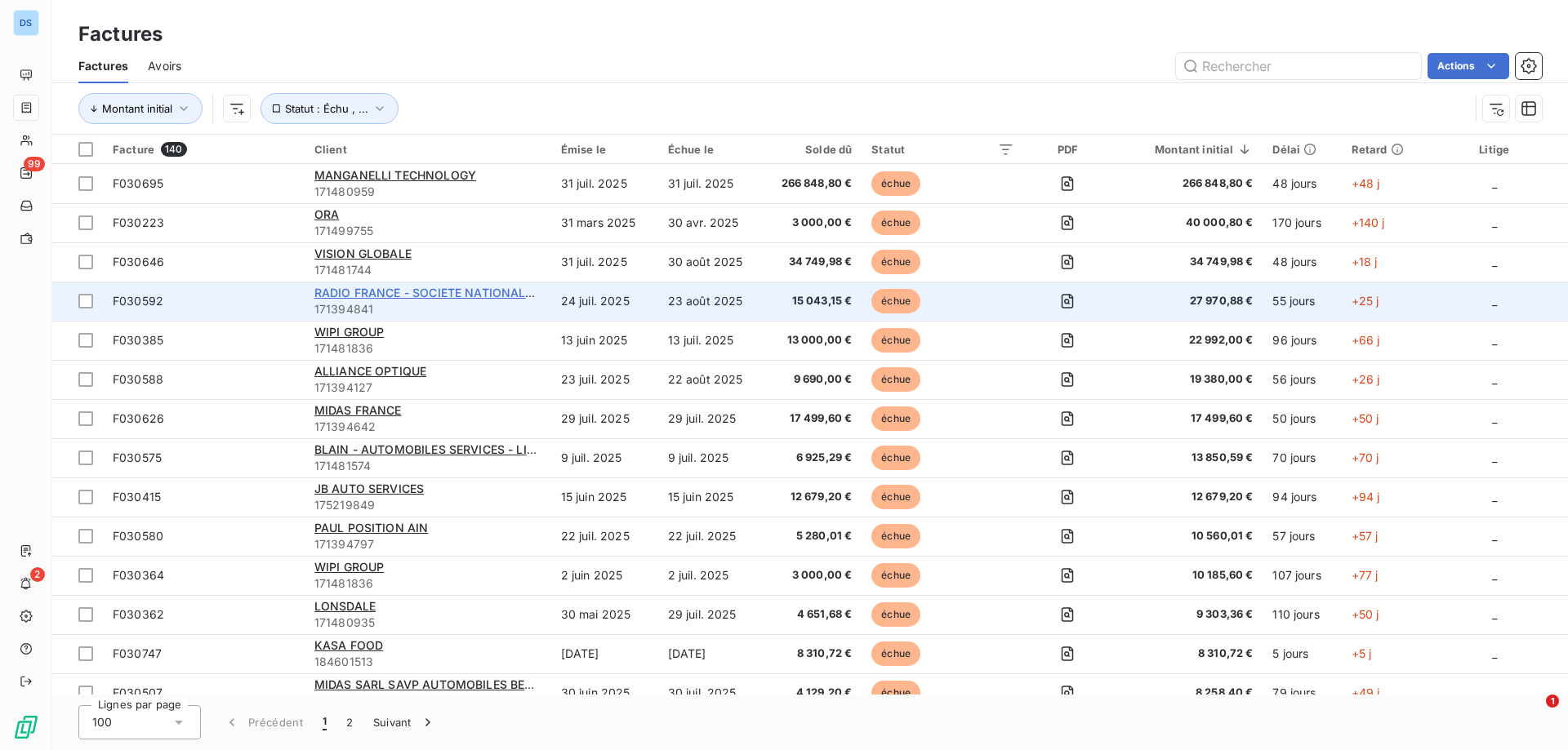
click at [425, 293] on span "RADIO FRANCE - SOCIETE NATIONALE DE RADIODIFFUSION" at bounding box center [484, 293] width 339 height 13
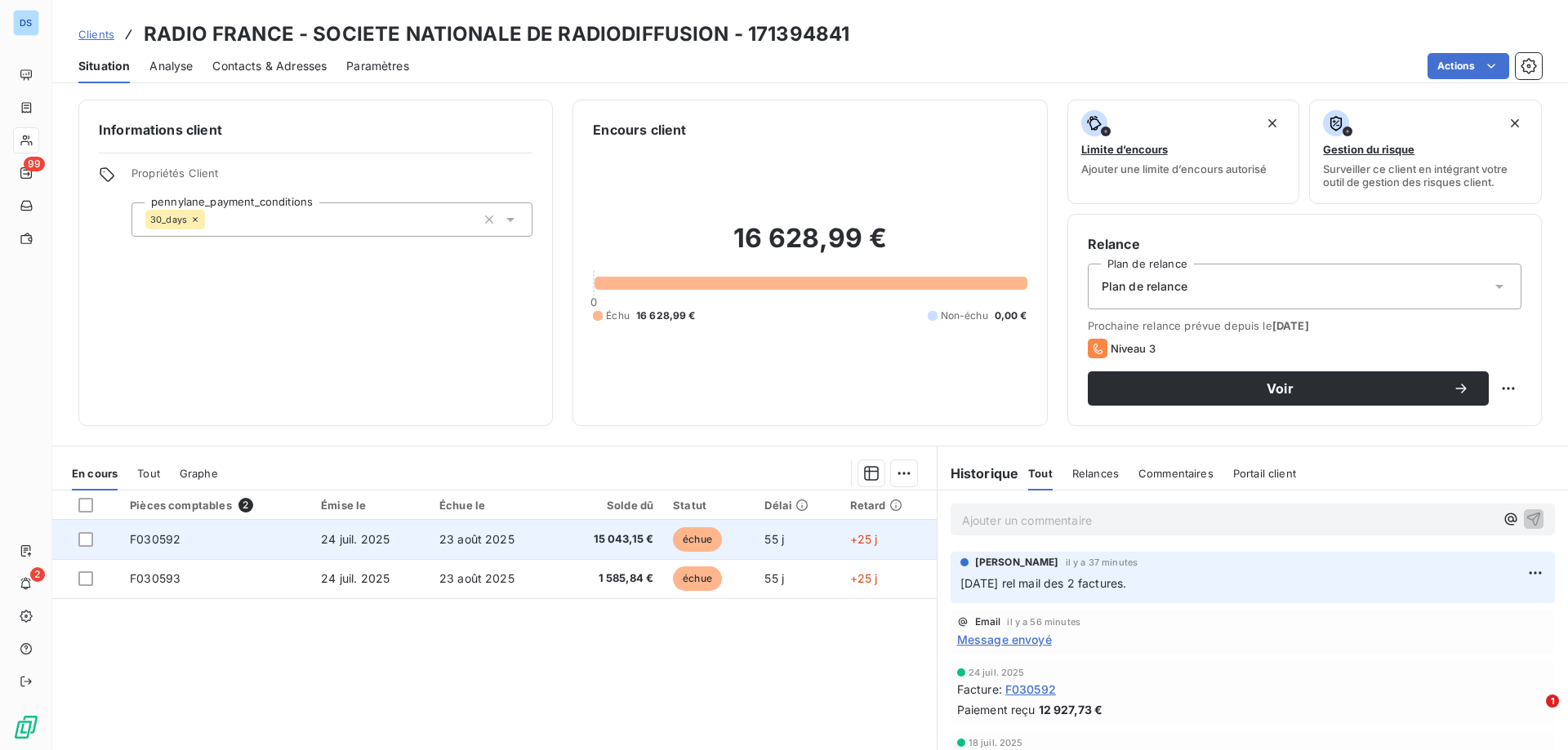
click at [704, 535] on span "échue" at bounding box center [697, 540] width 49 height 25
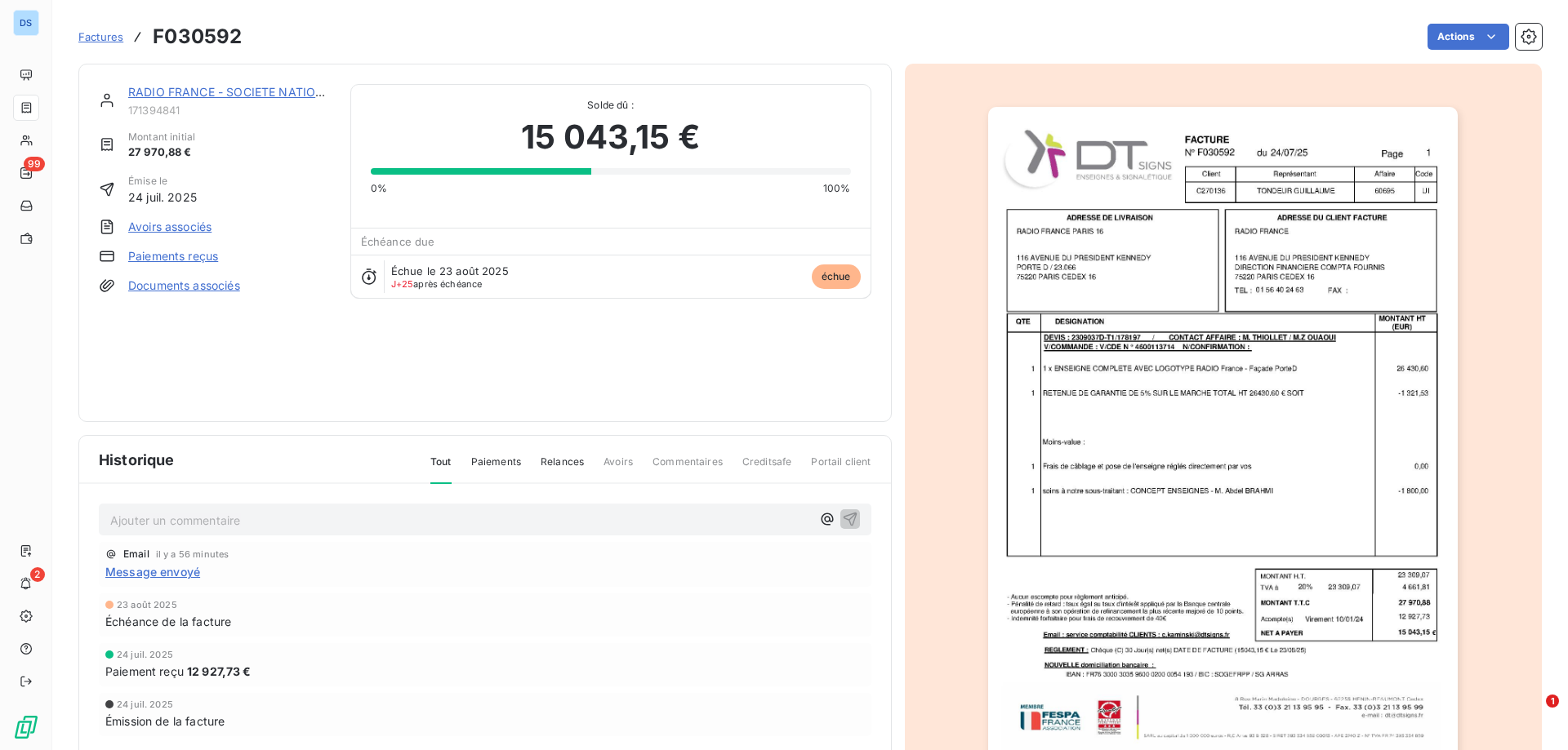
click at [356, 519] on p "Ajouter un commentaire ﻿" at bounding box center [461, 520] width 701 height 20
click at [150, 521] on span "Le clent et [PERSON_NAME]" at bounding box center [188, 519] width 156 height 13
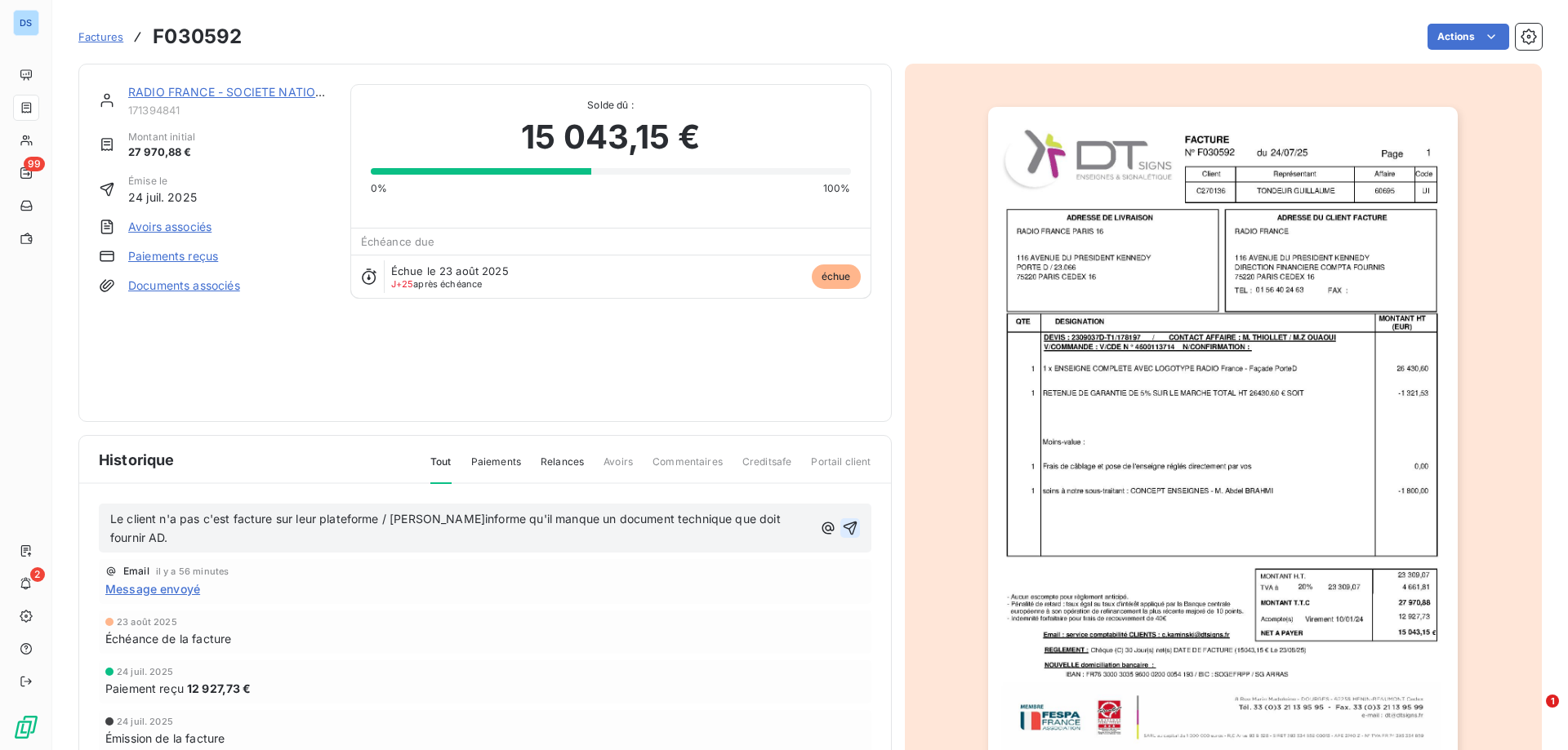
click at [846, 528] on icon "button" at bounding box center [849, 527] width 16 height 16
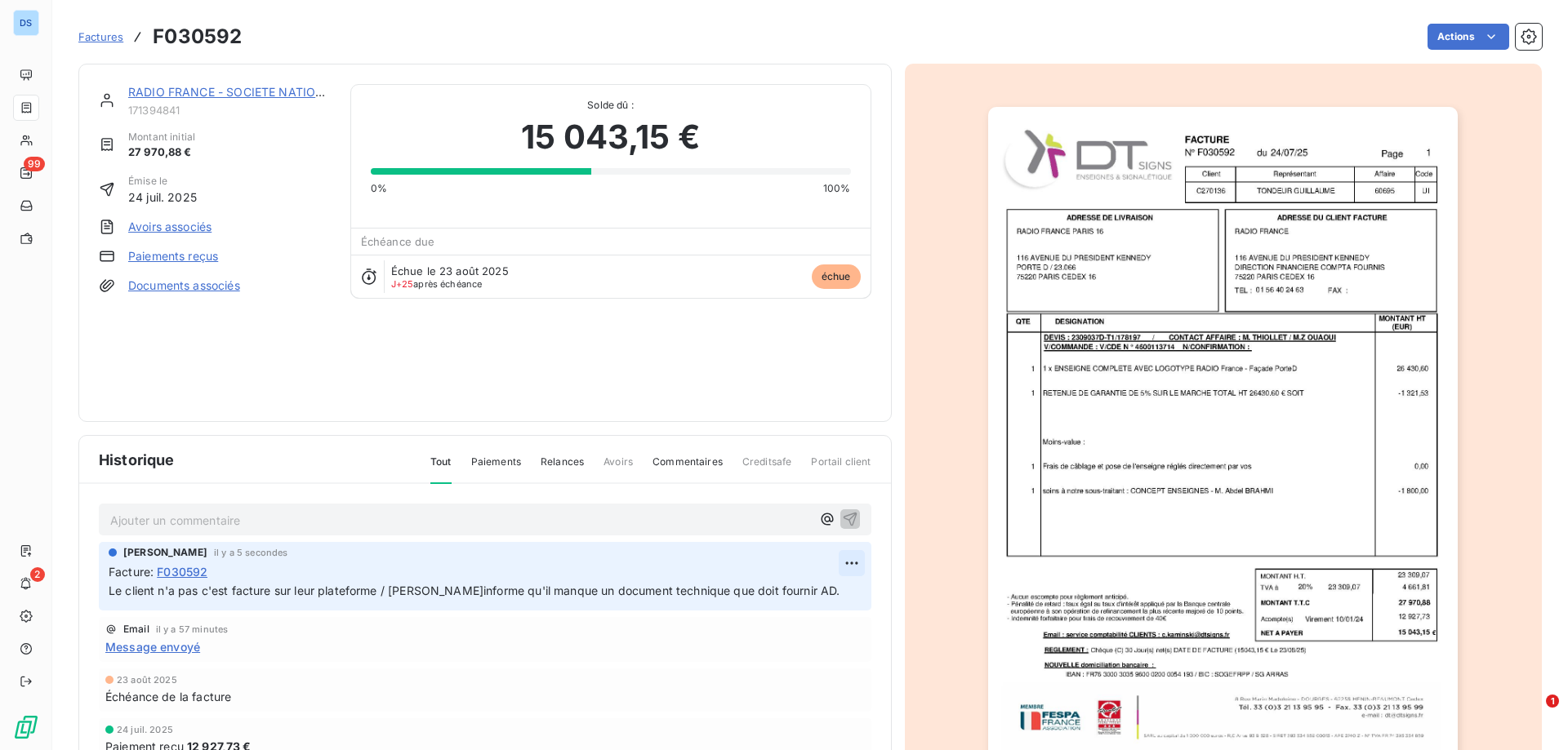
click at [832, 567] on html "DS 99 2 Factures F030592 Actions RADIO FRANCE - SOCIETE NATIONALE DE RADIODIFFU…" at bounding box center [784, 375] width 1568 height 750
click at [785, 597] on div "Editer" at bounding box center [794, 598] width 91 height 26
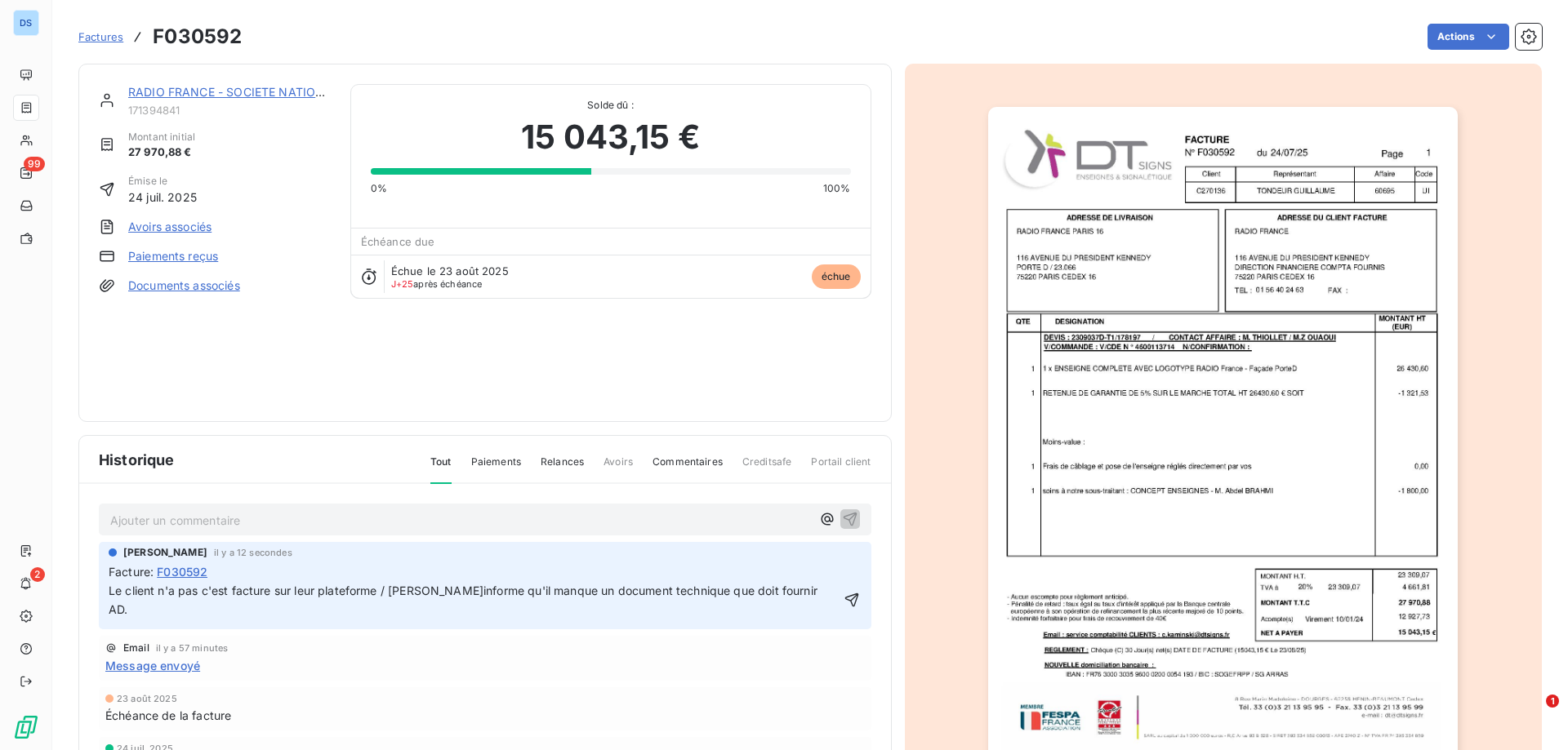
click at [226, 590] on span "Le client n'a pas c'est facture sur leur plateforme / [PERSON_NAME]informe qu'i…" at bounding box center [464, 599] width 712 height 33
click at [814, 592] on span "Le client n'a pas ces factures sur leur plateforme / [PERSON_NAME] m'informe qu…" at bounding box center [471, 599] width 726 height 33
click at [846, 603] on icon "button" at bounding box center [853, 599] width 13 height 13
click at [655, 375] on div "RADIO FRANCE - SOCIETE NATIONALE DE RADIODIFFUSION 171394841 Montant initial 27…" at bounding box center [485, 243] width 772 height 317
click at [100, 32] on span "Factures" at bounding box center [101, 36] width 45 height 13
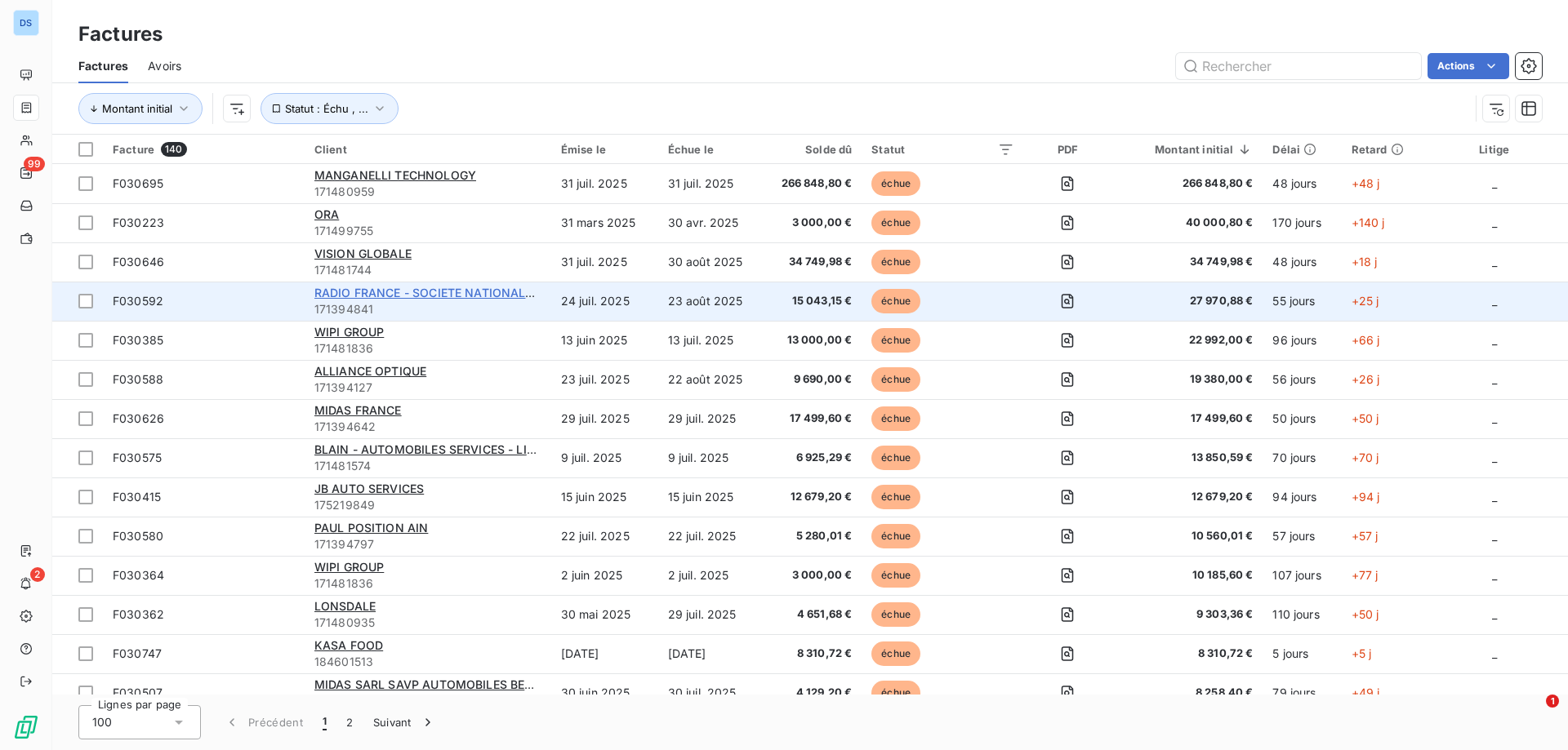
click at [416, 297] on span "RADIO FRANCE - SOCIETE NATIONALE DE RADIODIFFUSION" at bounding box center [484, 293] width 339 height 13
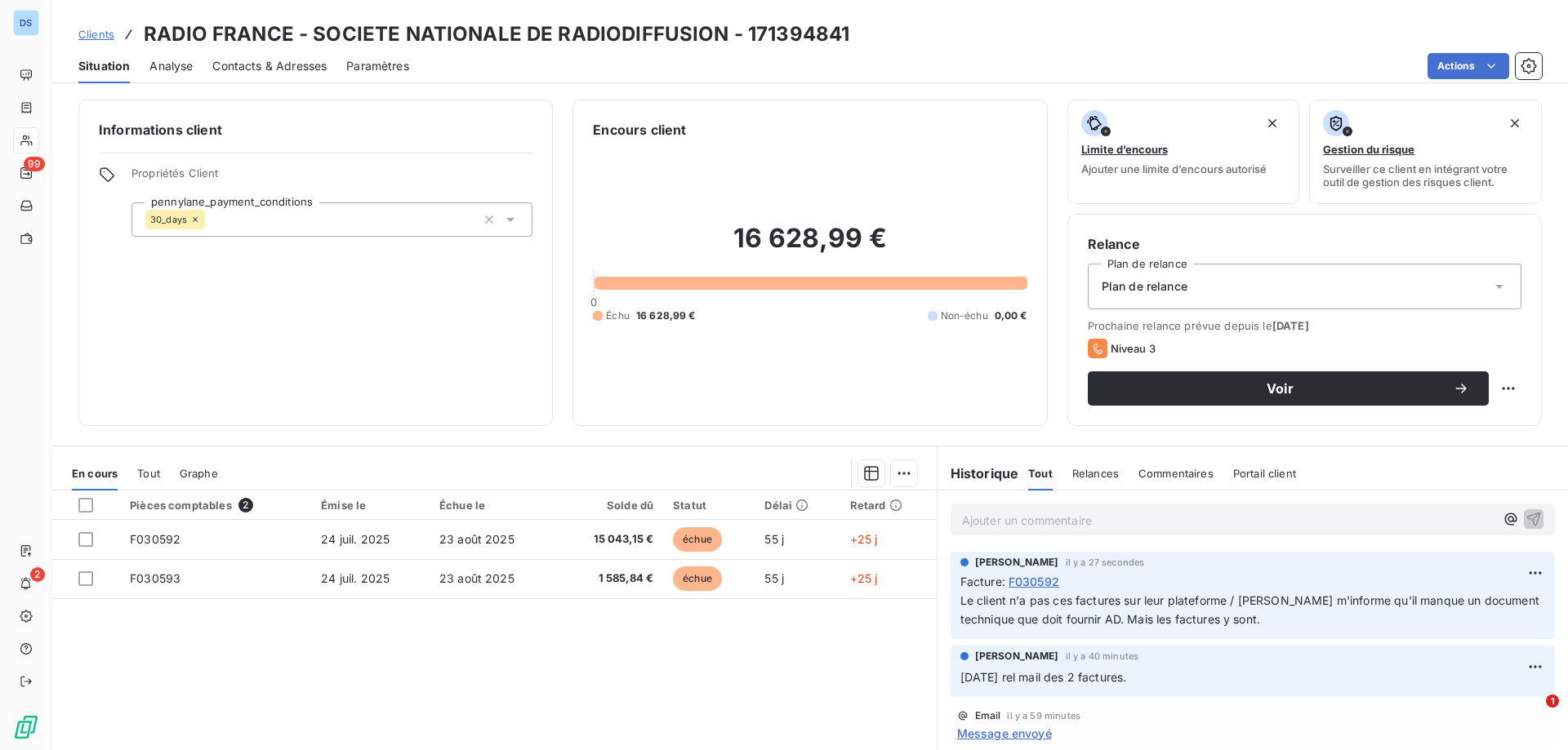
click at [1094, 478] on span "Relances" at bounding box center [1095, 474] width 47 height 13
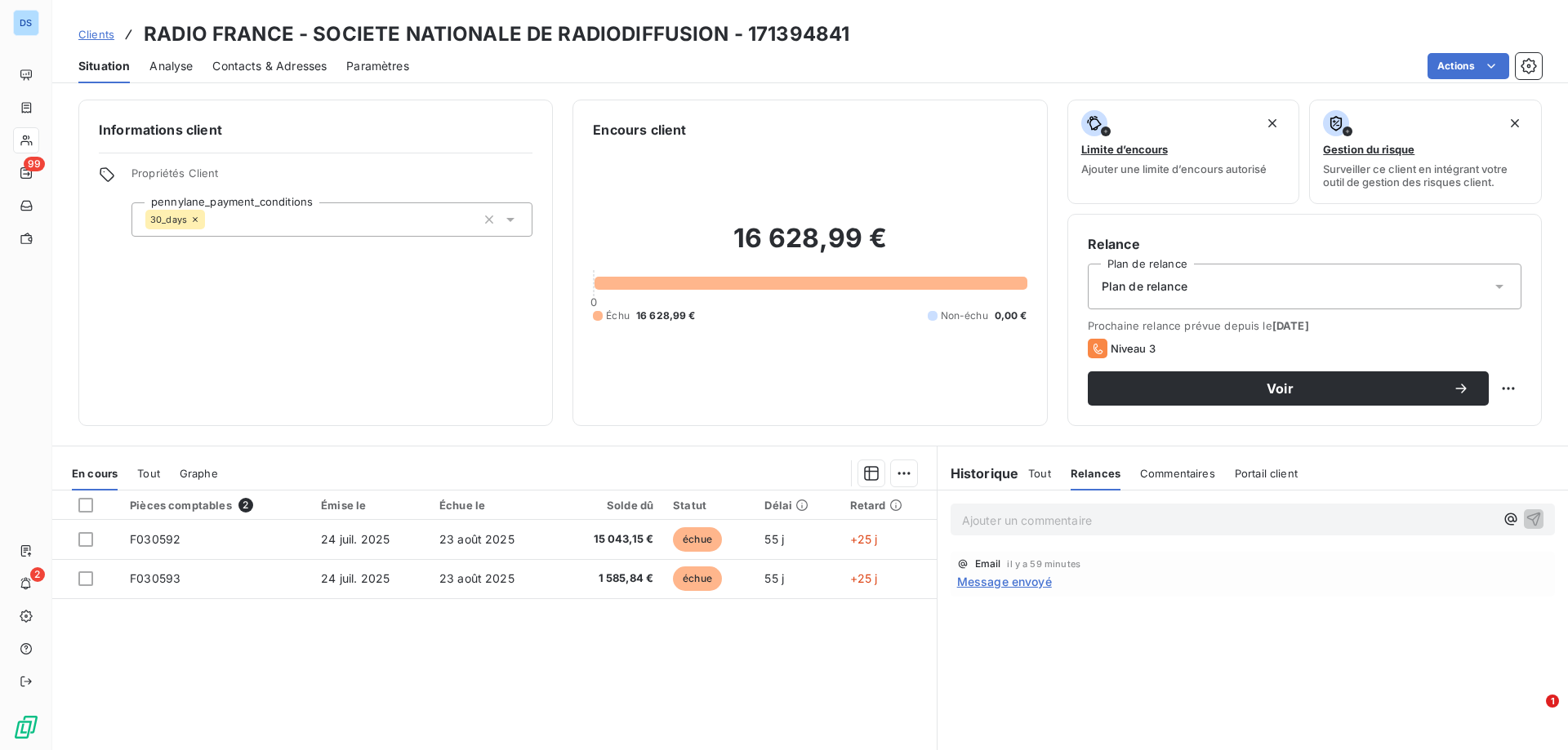
click at [1168, 475] on span "Commentaires" at bounding box center [1177, 474] width 75 height 13
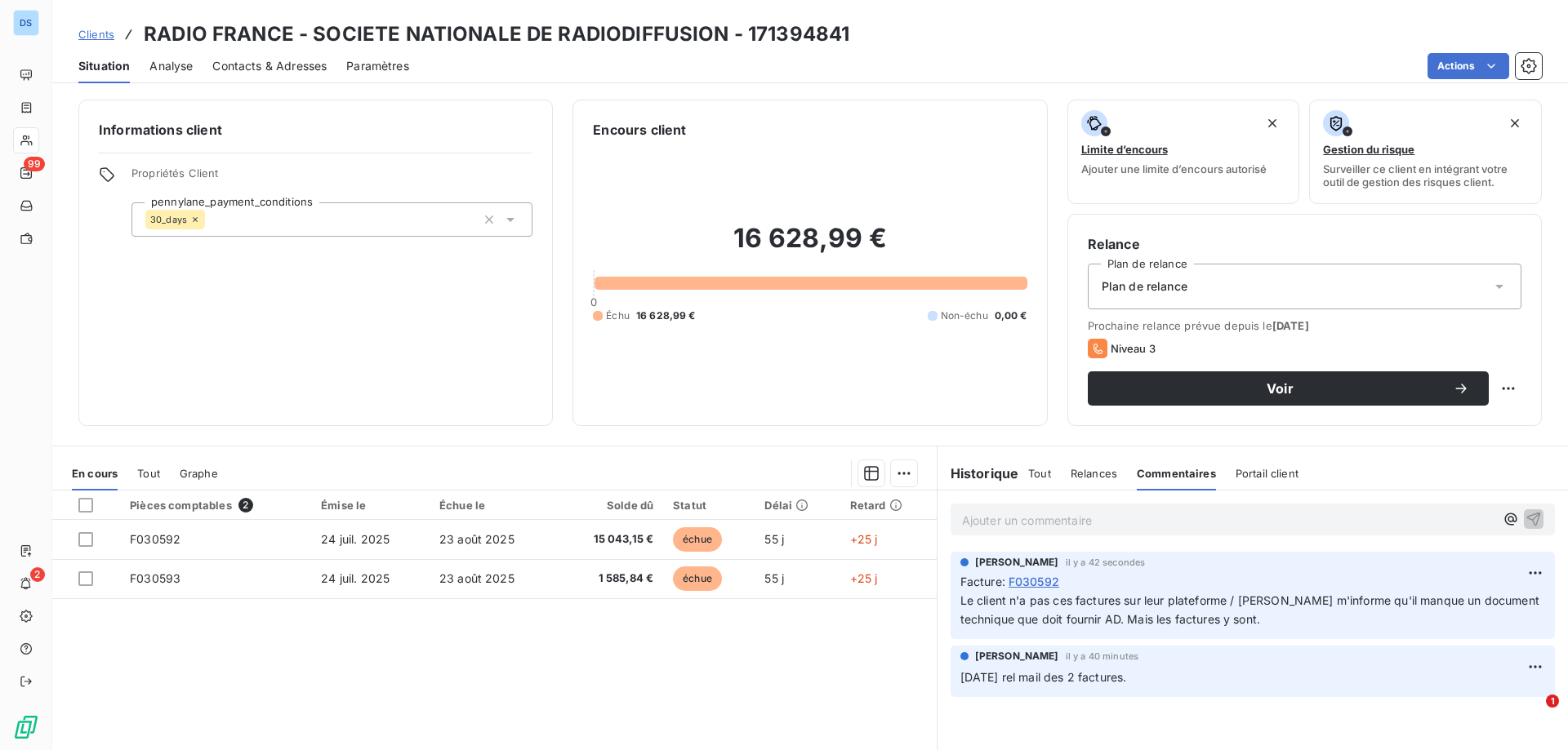
click at [1236, 473] on span "Portail client" at bounding box center [1268, 474] width 63 height 13
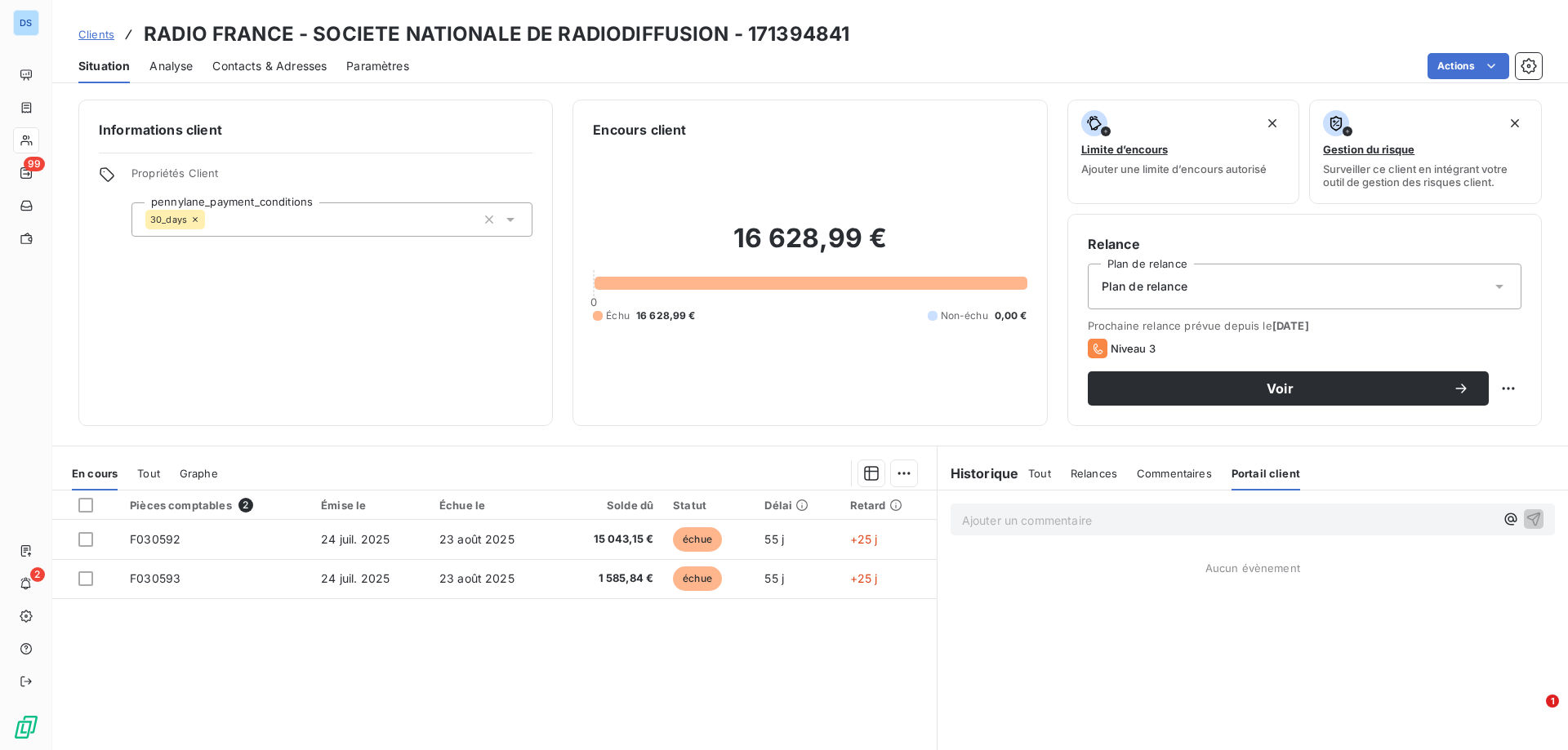
click at [1033, 472] on span "Tout" at bounding box center [1039, 474] width 23 height 13
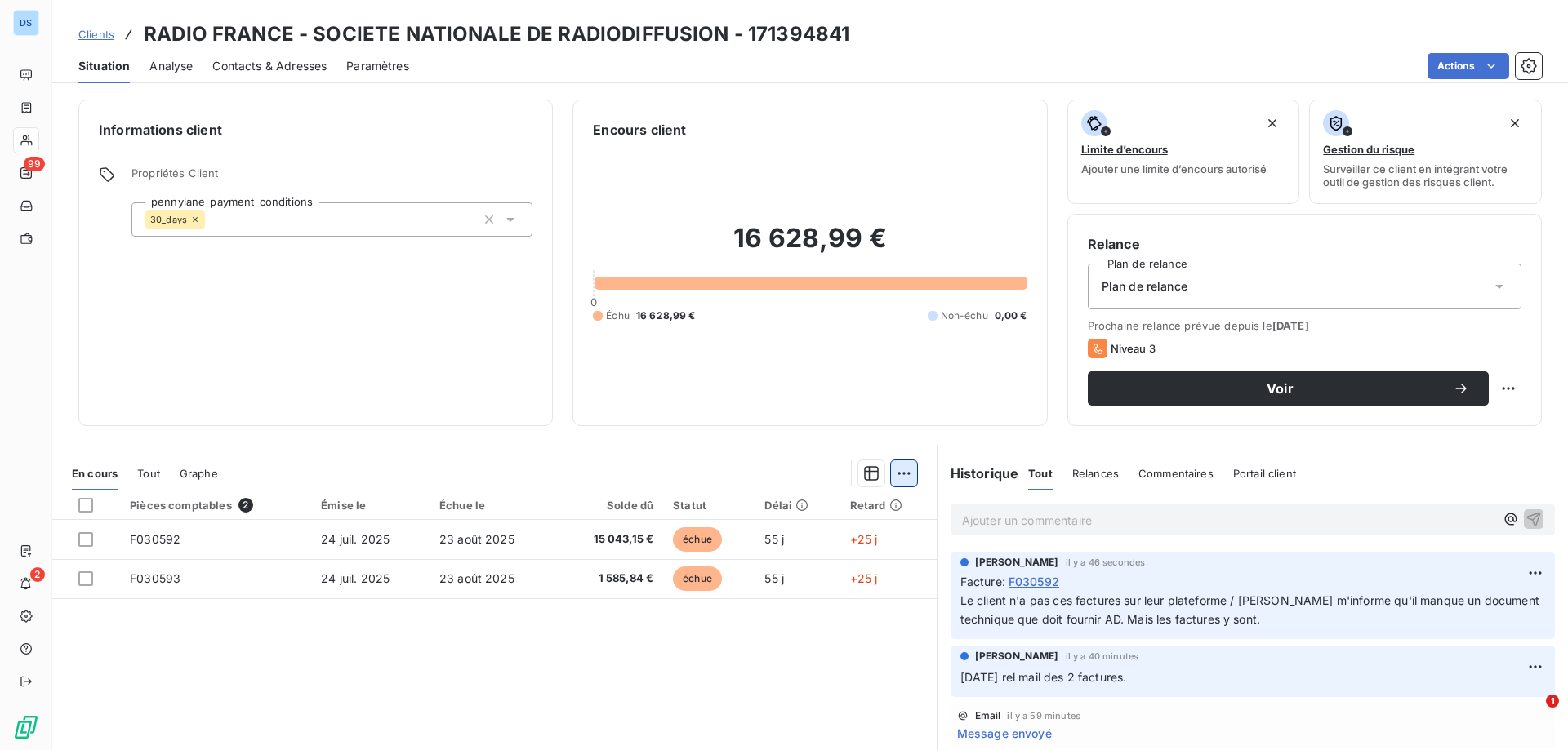
click at [896, 481] on html "DS 99 2 Clients RADIO FRANCE - SOCIETE NATIONALE DE RADIODIFFUSION - 171394841 …" at bounding box center [784, 375] width 1568 height 750
click at [134, 638] on html "DS 99 2 Clients RADIO FRANCE - SOCIETE NATIONALE DE RADIODIFFUSION - 171394841 …" at bounding box center [784, 375] width 1568 height 750
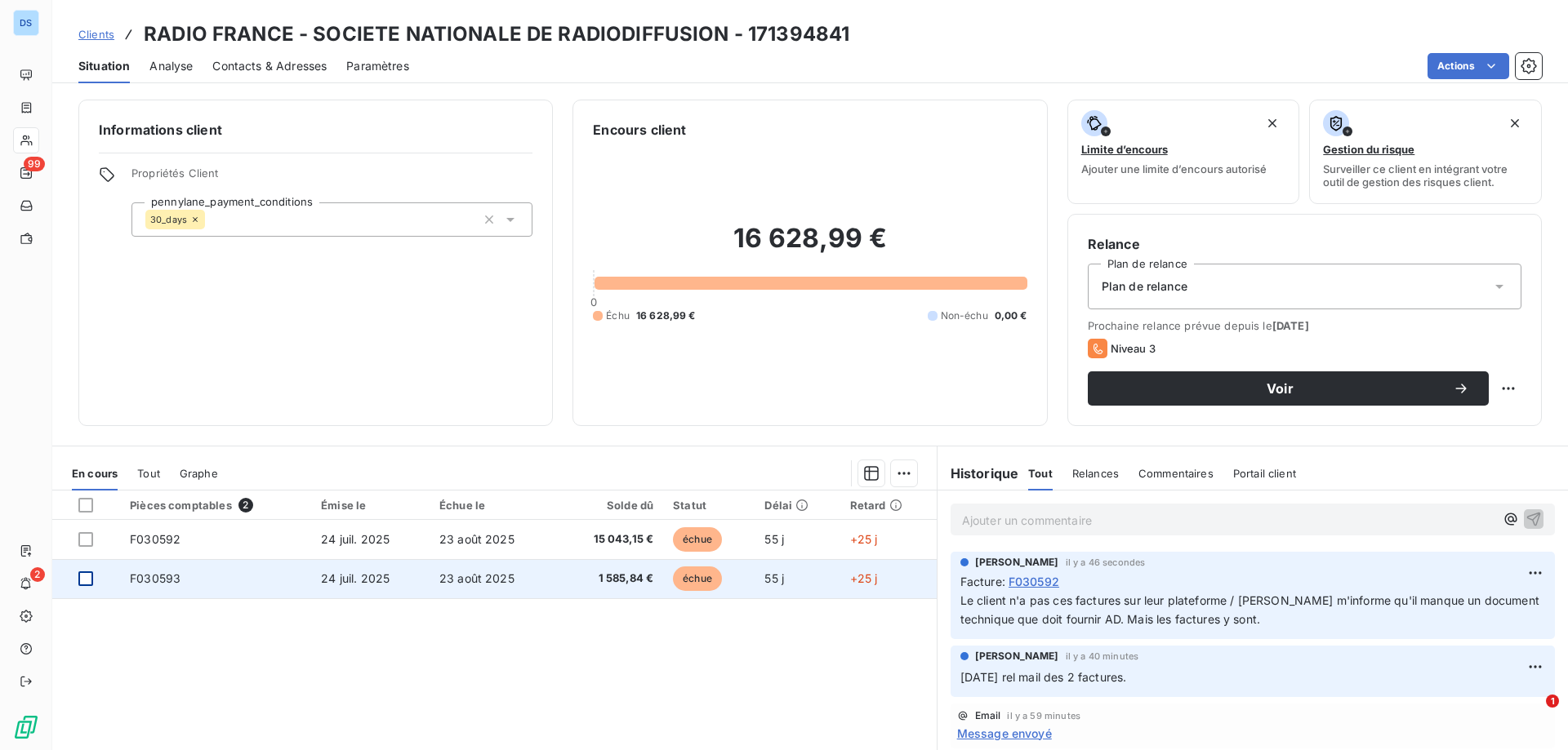
click at [86, 583] on div at bounding box center [85, 578] width 14 height 14
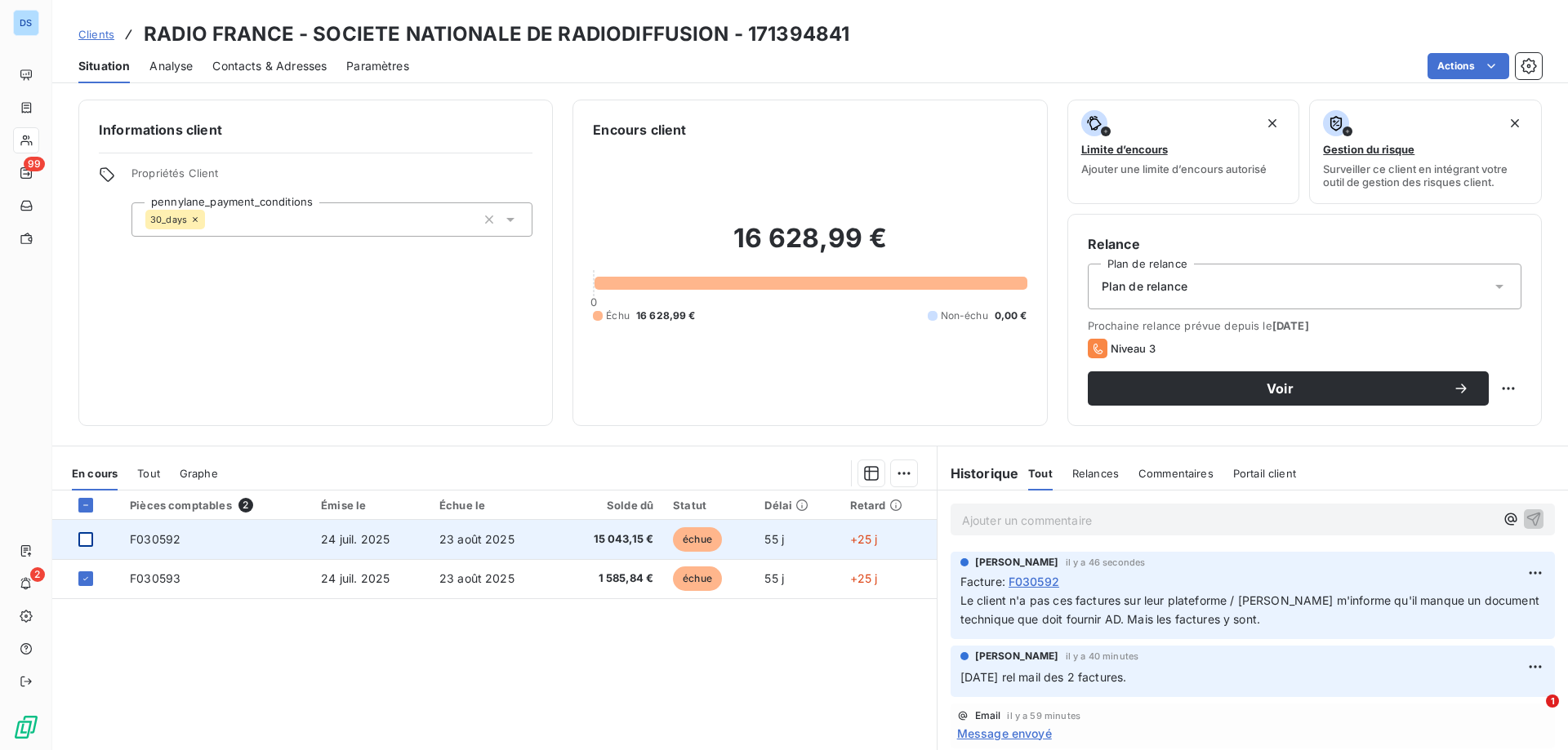
click at [90, 540] on div at bounding box center [85, 539] width 14 height 14
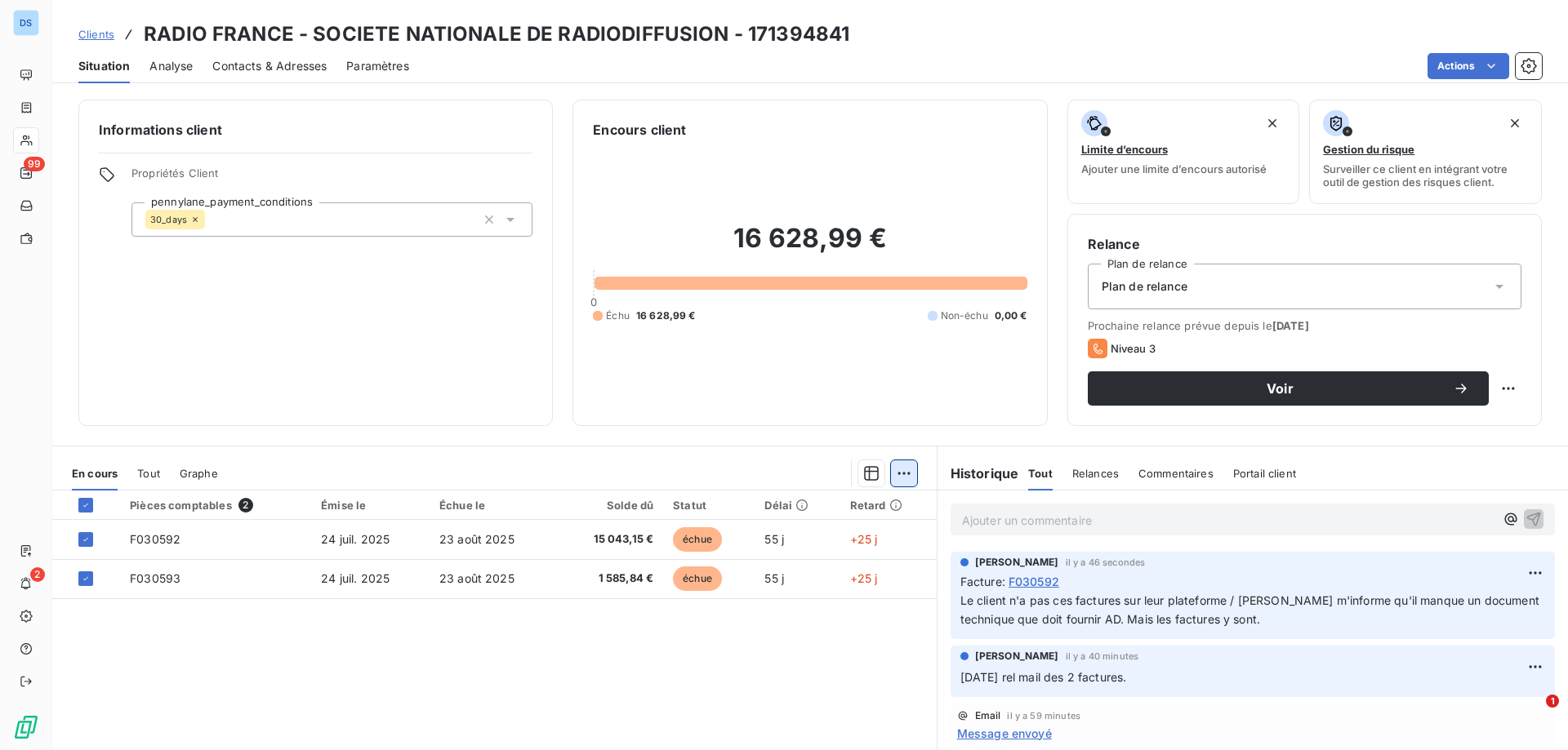
click at [891, 474] on html "DS 99 2 Clients RADIO FRANCE - SOCIETE NATIONALE DE RADIODIFFUSION - 171394841 …" at bounding box center [784, 375] width 1568 height 750
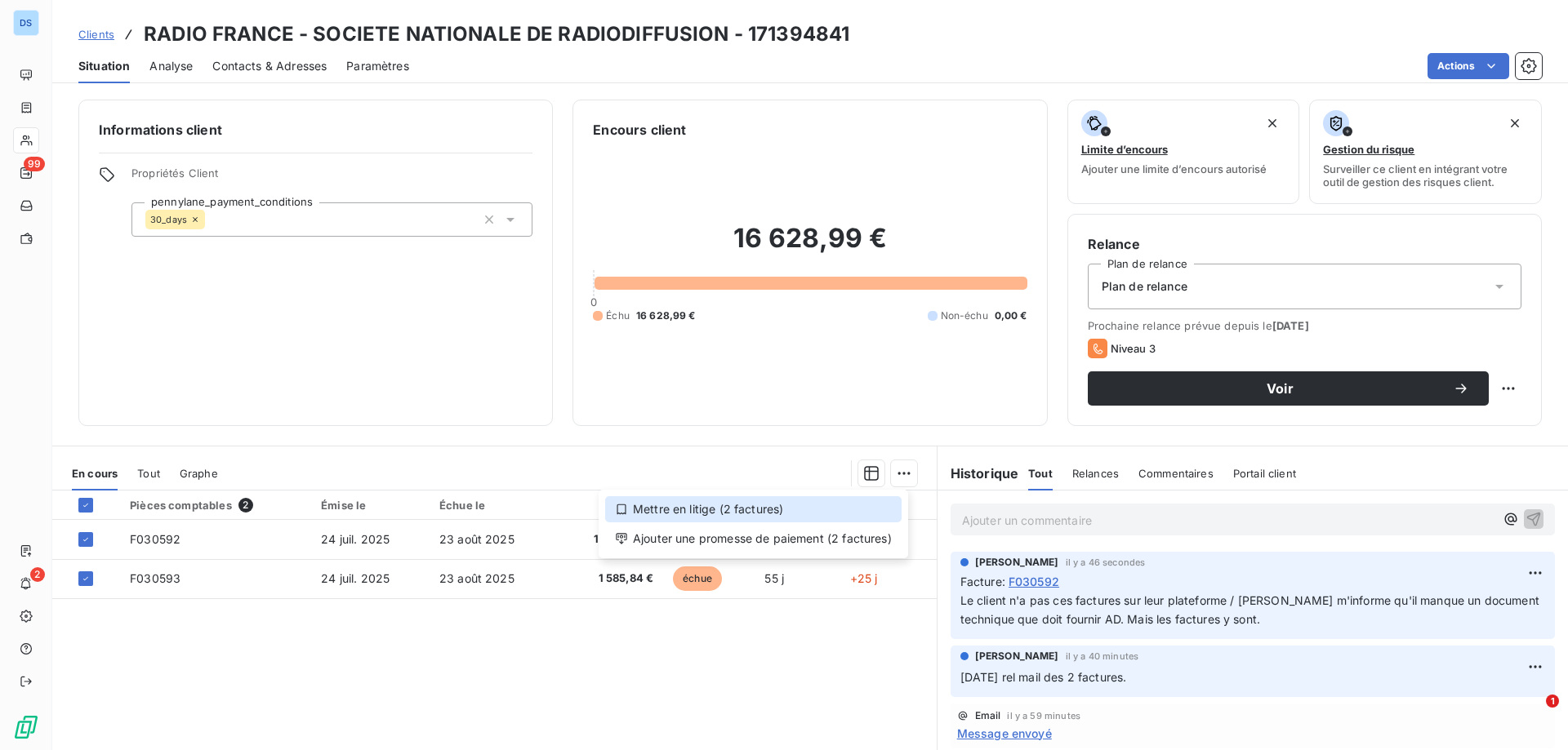
click at [793, 505] on div "Mettre en litige (2 factures)" at bounding box center [753, 508] width 297 height 26
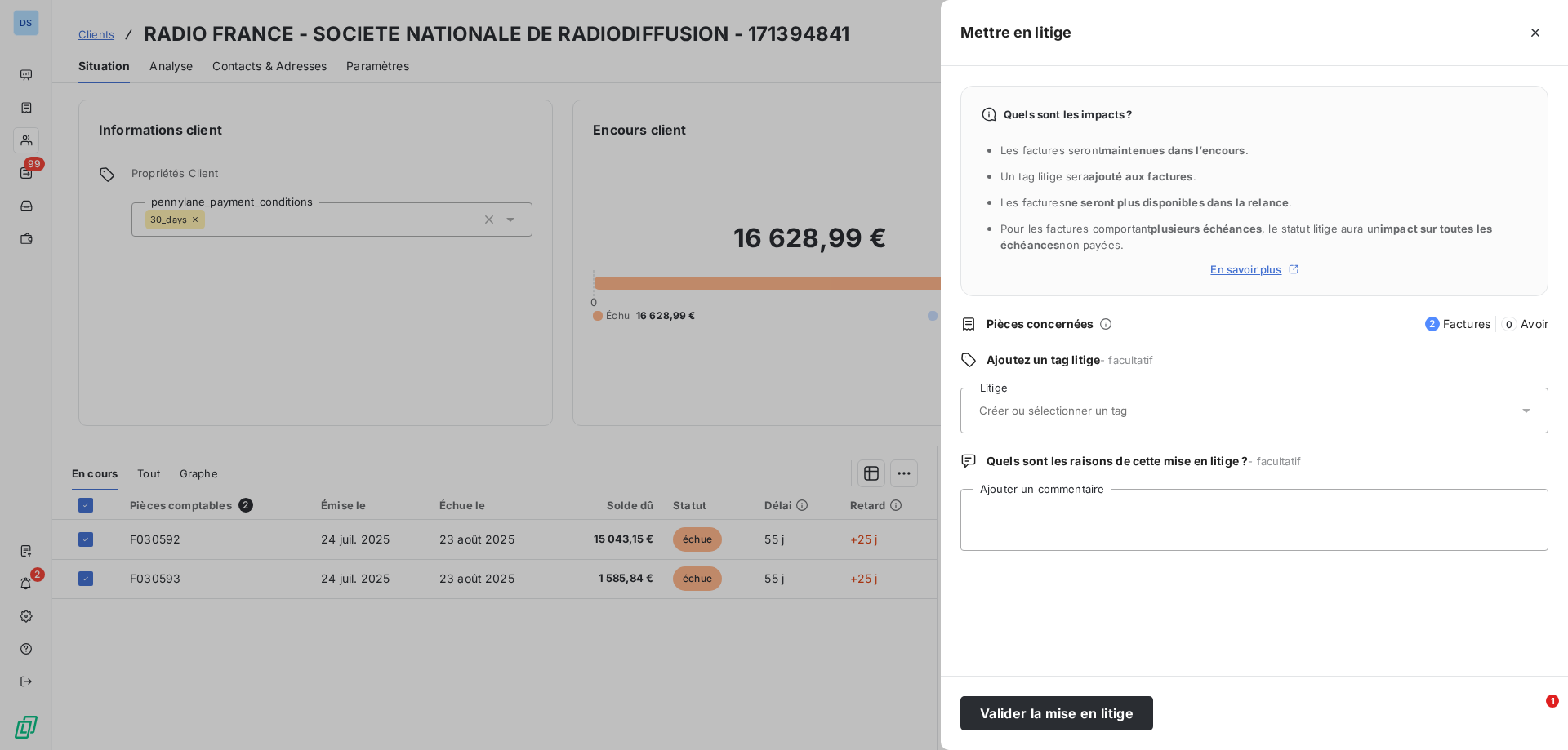
click at [1050, 400] on div at bounding box center [1246, 410] width 544 height 35
type input "reserves administratives"
click at [984, 412] on input "reserves administratives" at bounding box center [1081, 410] width 208 height 14
click at [1160, 404] on input "text" at bounding box center [1097, 410] width 238 height 14
type input "RES. ADMINISTRATIVES"
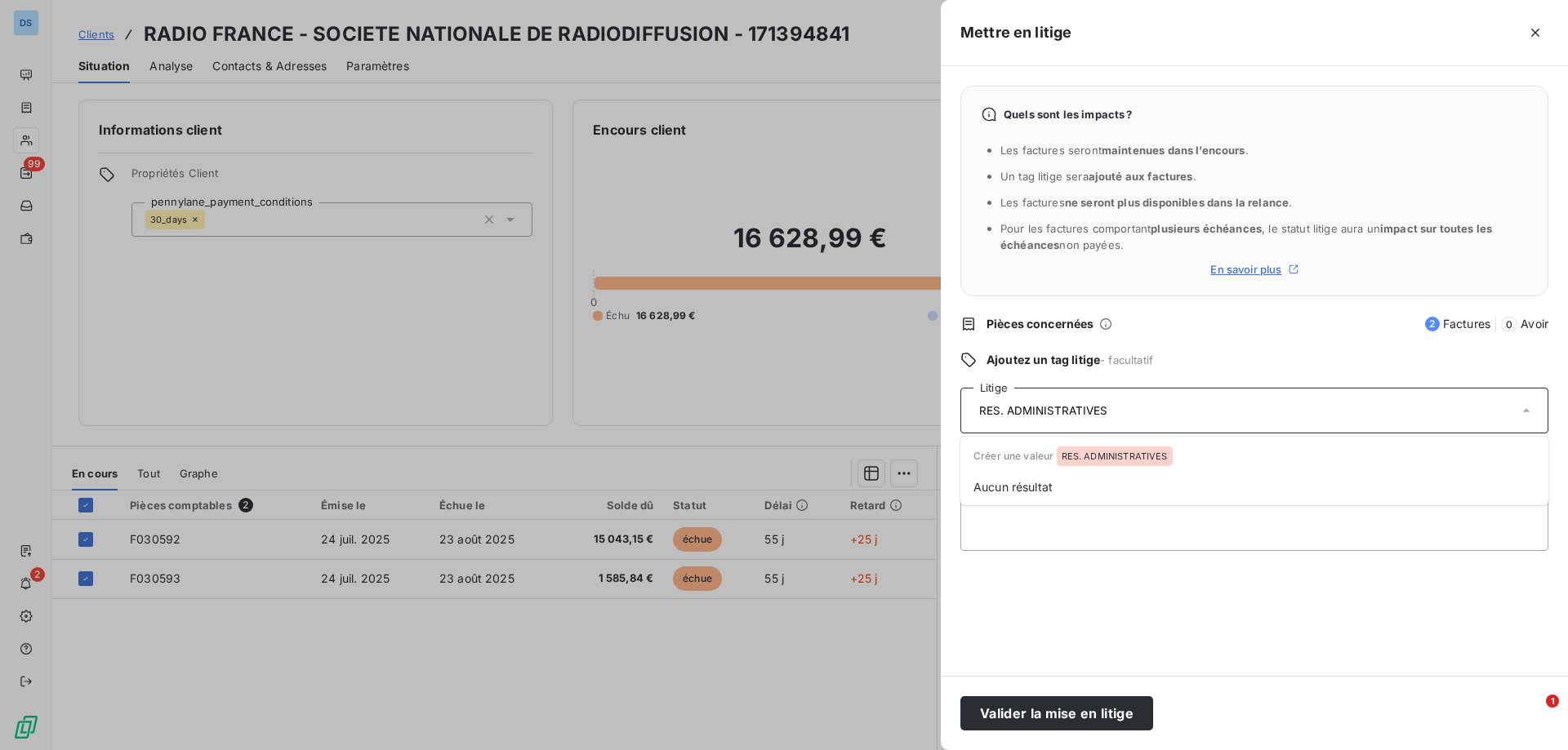
click at [1122, 409] on input "RES. ADMINISTRATIVES" at bounding box center [1067, 410] width 178 height 14
click at [1532, 35] on icon "button" at bounding box center [1535, 33] width 9 height 9
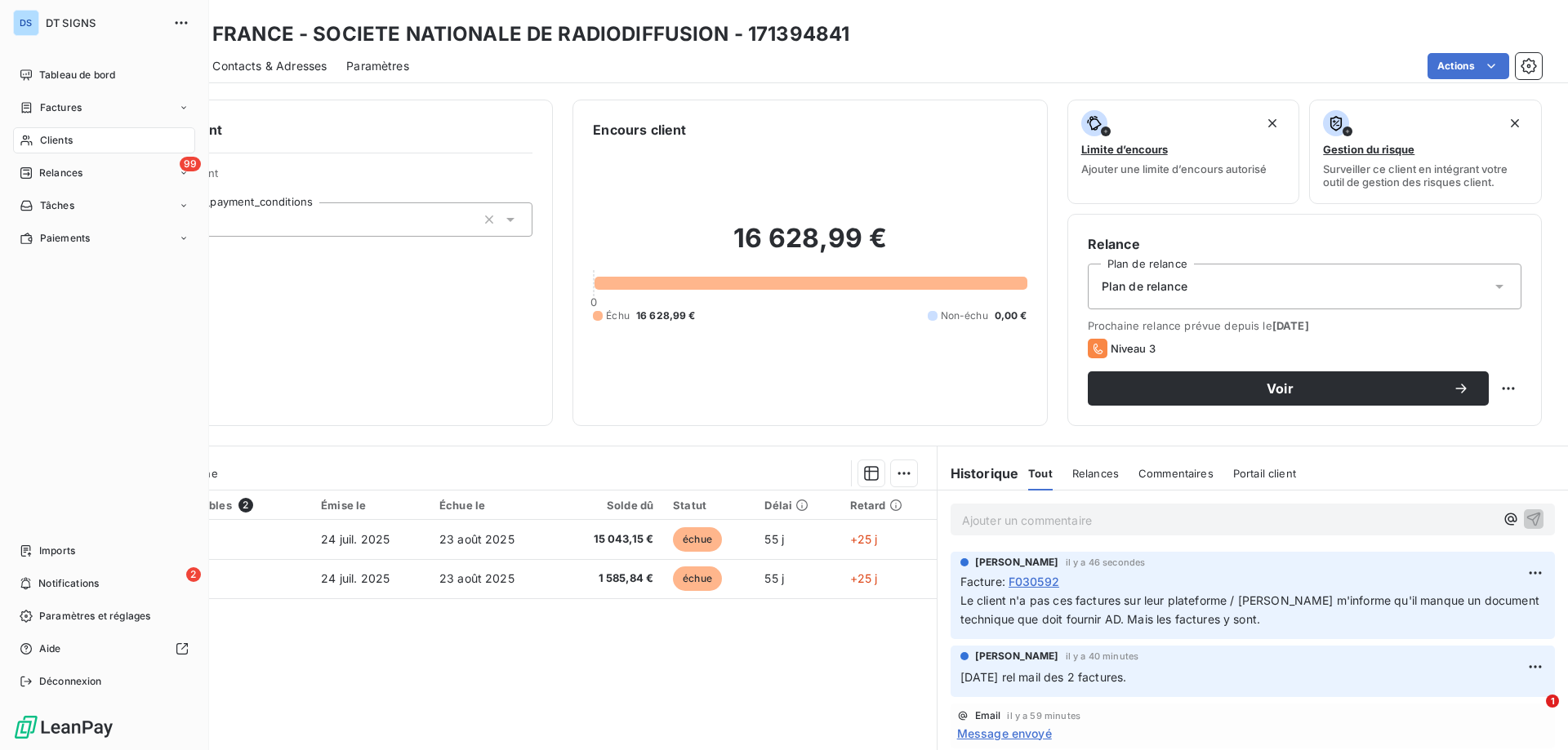
click at [85, 145] on div "Clients" at bounding box center [105, 140] width 182 height 26
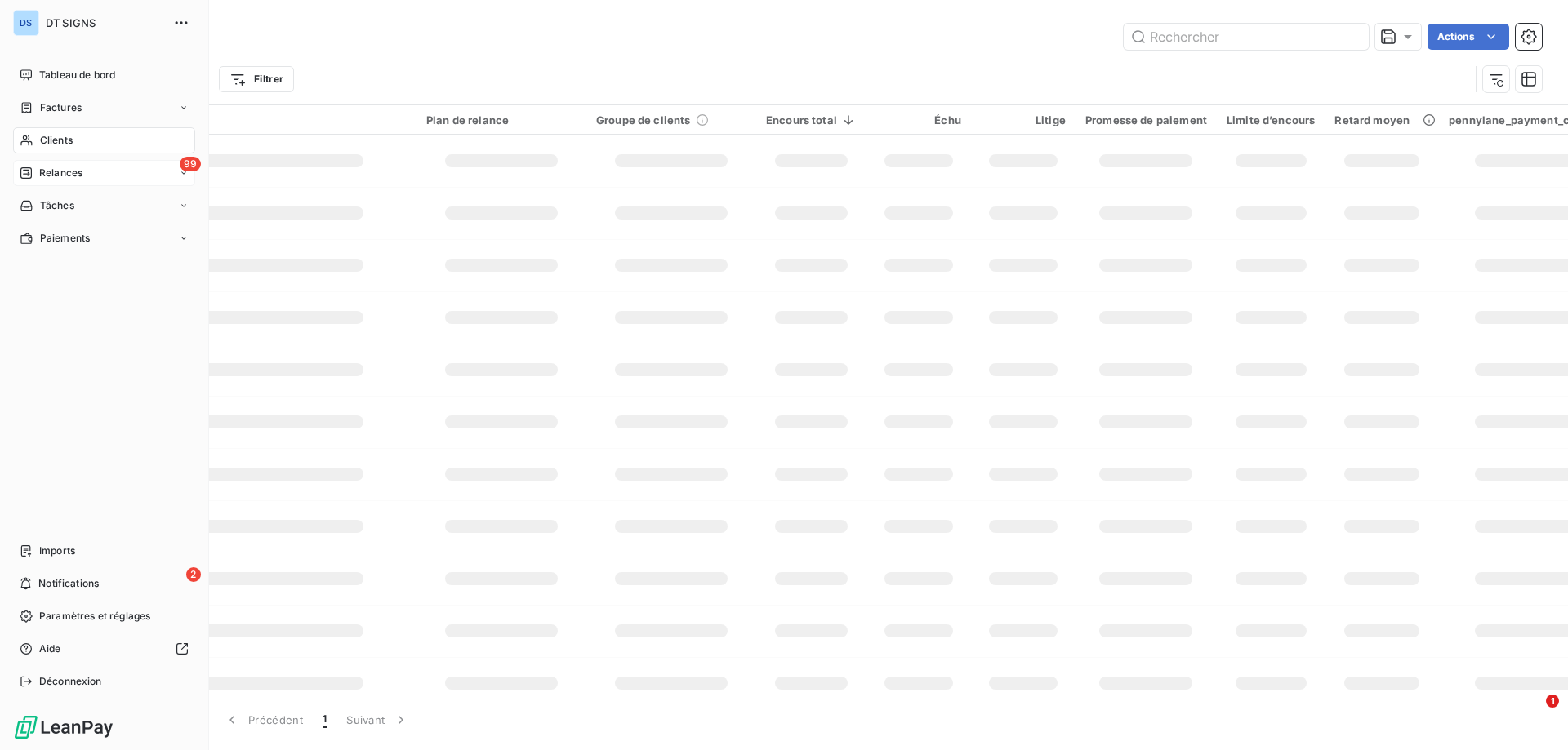
click at [80, 173] on span "Relances" at bounding box center [60, 173] width 43 height 14
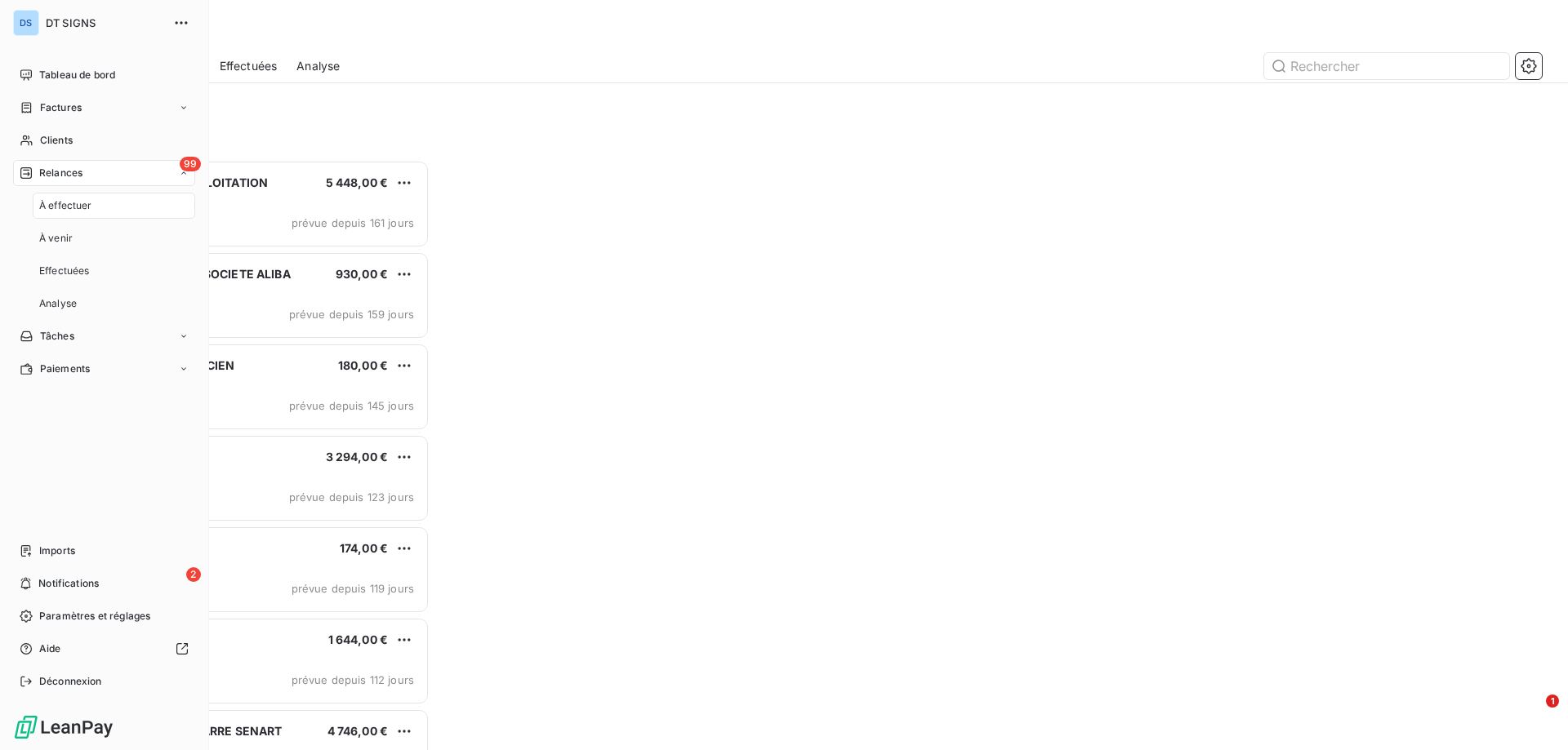
scroll to position [577, 339]
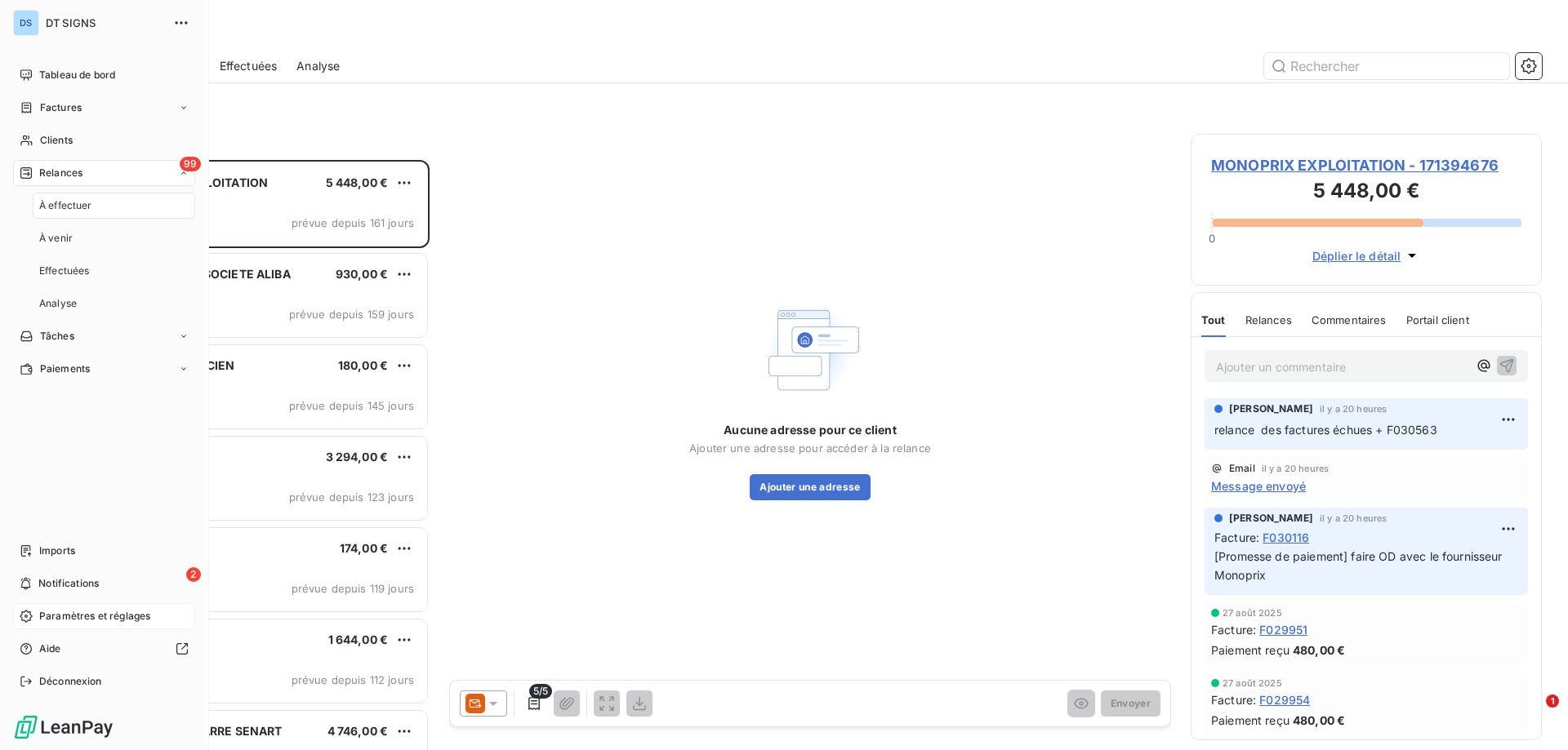
click at [72, 617] on span "Paramètres et réglages" at bounding box center [95, 616] width 111 height 14
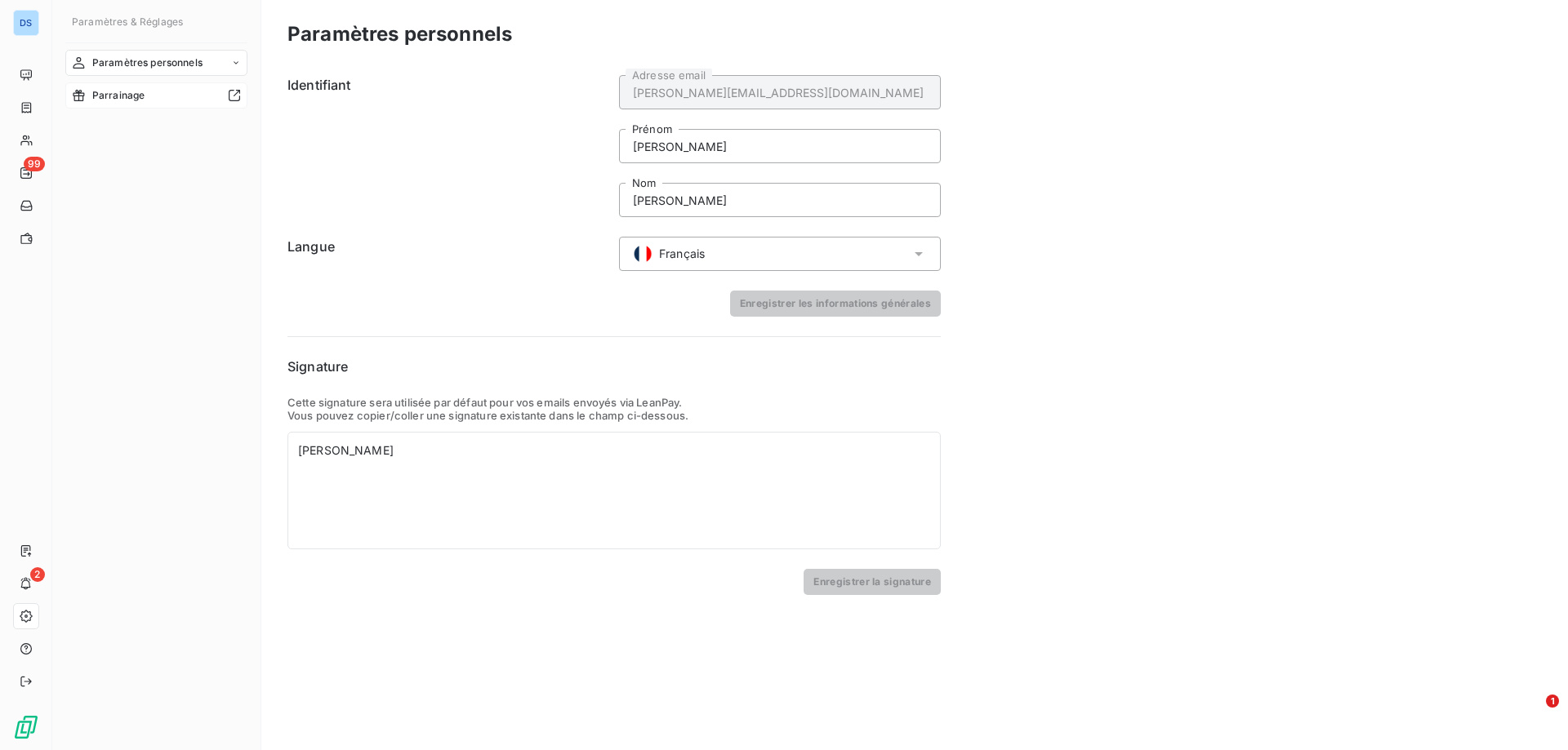
click at [135, 101] on span "Parrainage" at bounding box center [118, 95] width 53 height 14
click at [125, 64] on span "Paramètres personnels" at bounding box center [147, 62] width 110 height 14
click at [129, 92] on span "Informations personnelles" at bounding box center [153, 95] width 123 height 14
click at [121, 123] on span "Centre de notifications" at bounding box center [144, 128] width 107 height 14
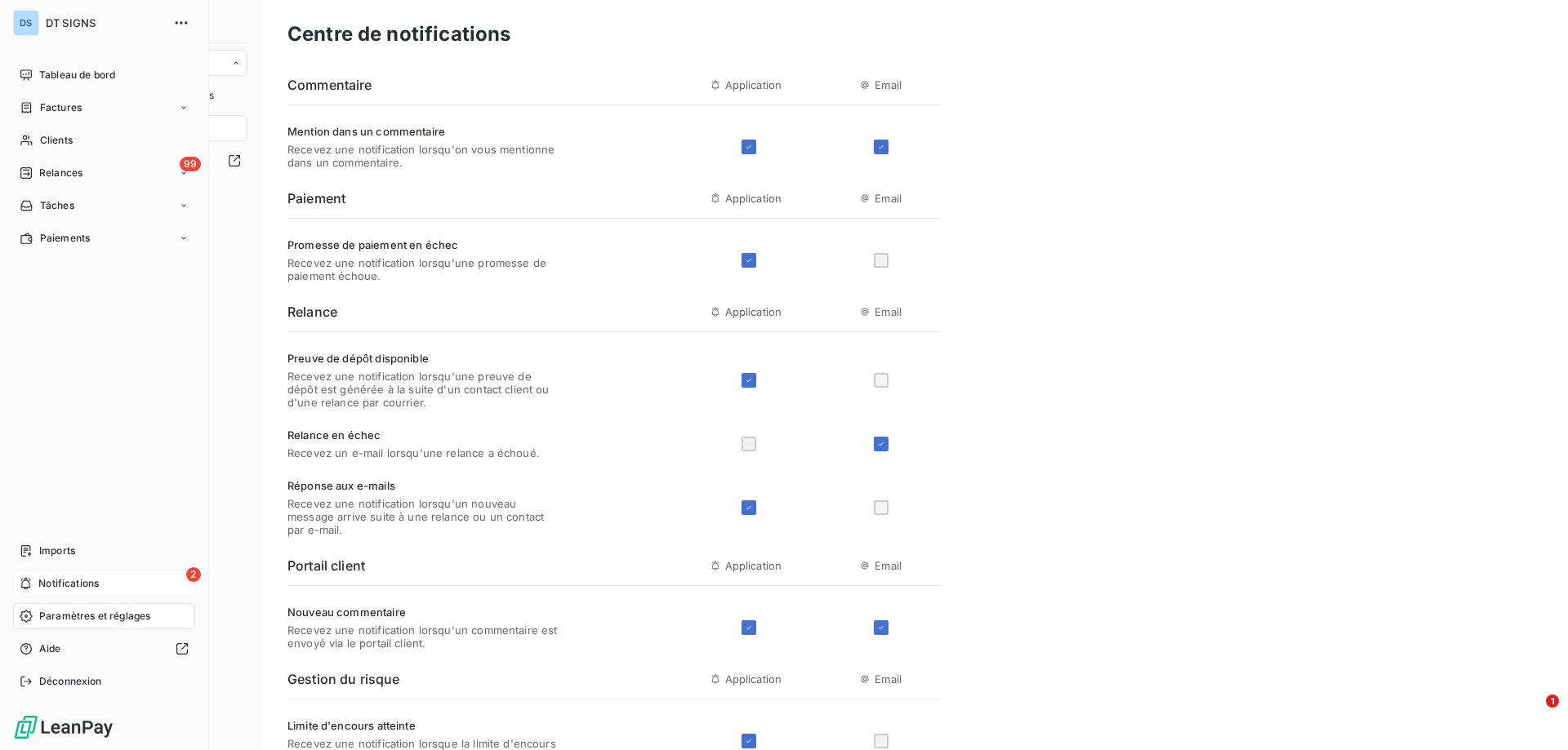
click at [91, 578] on span "Notifications" at bounding box center [68, 583] width 60 height 14
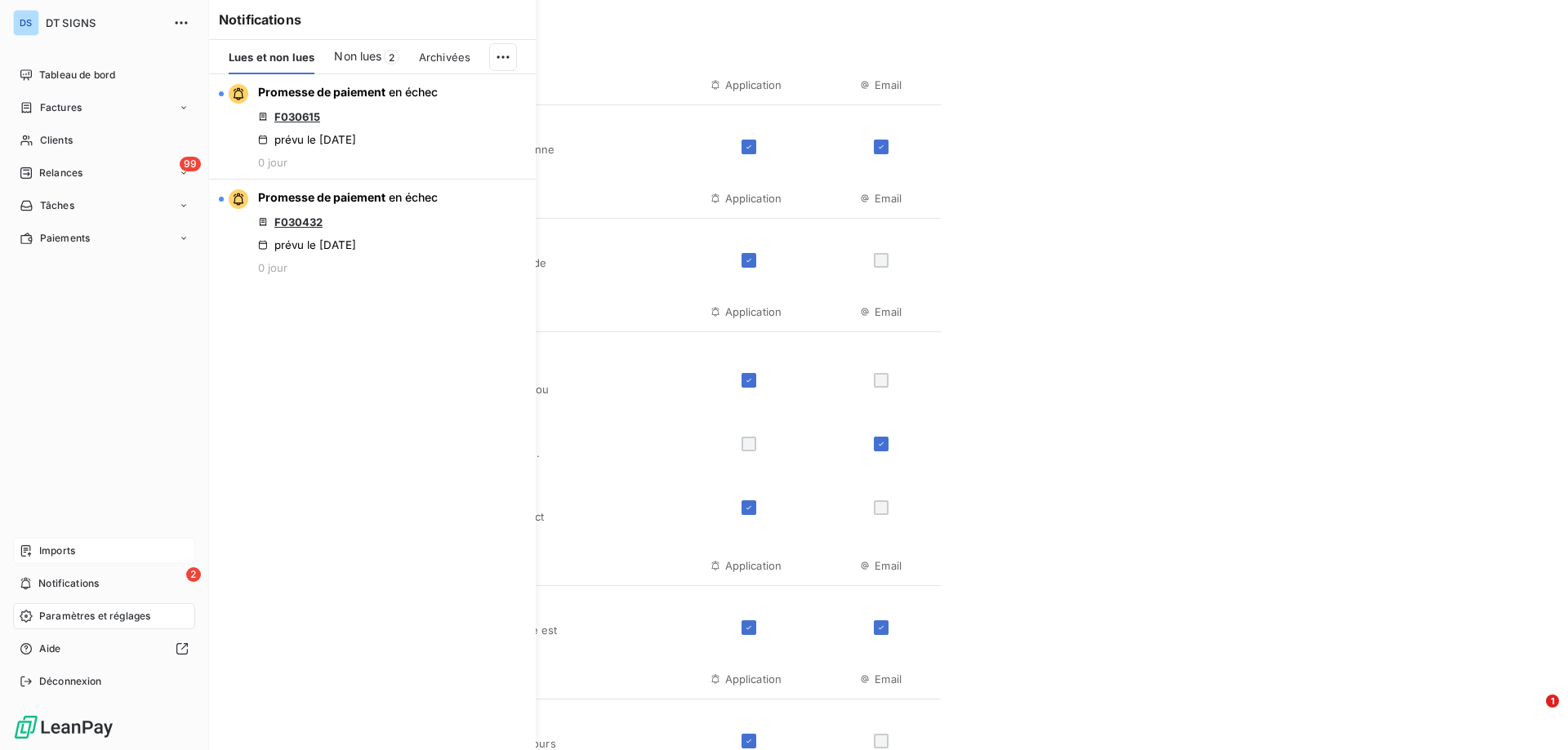
click at [92, 552] on div "Imports" at bounding box center [105, 551] width 182 height 26
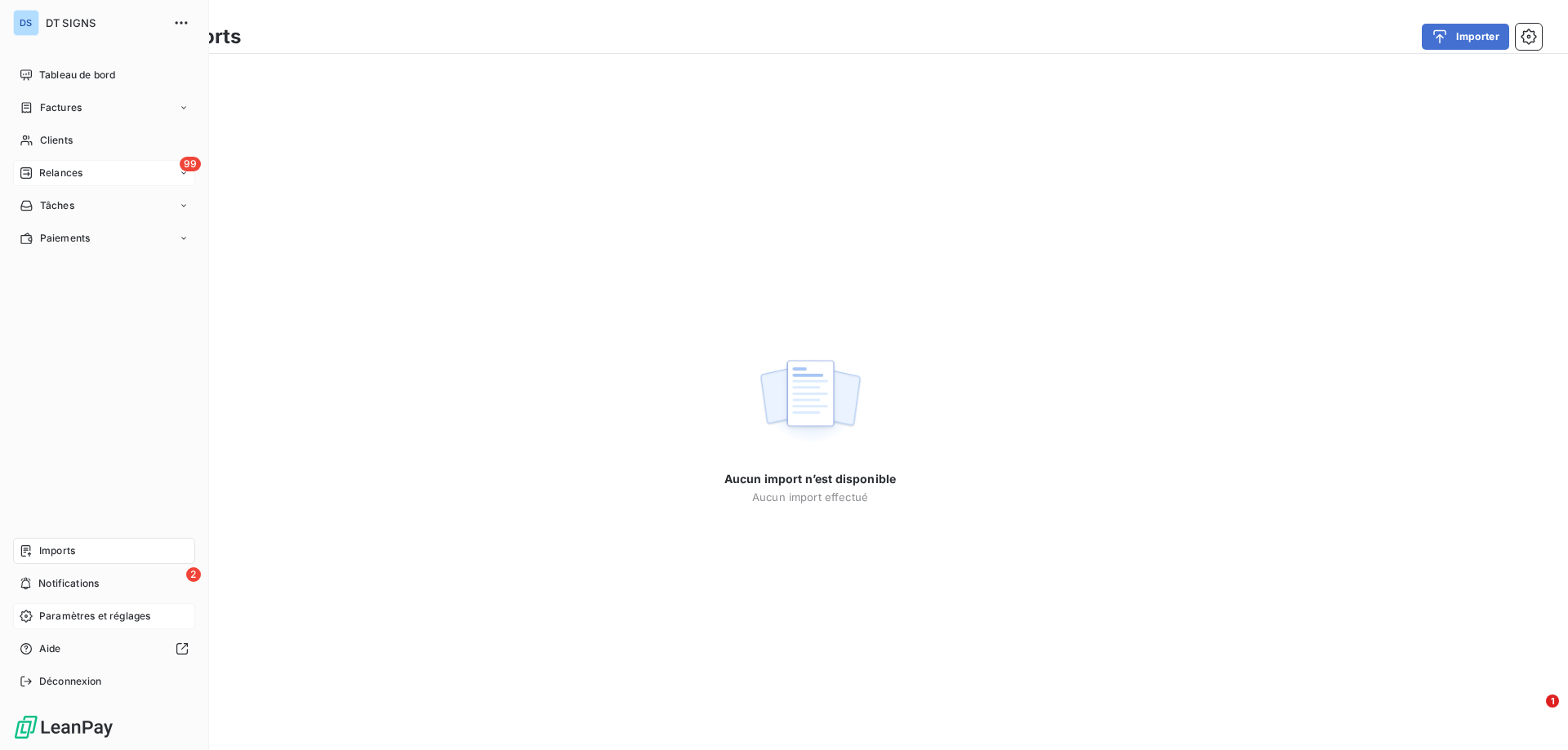
click at [107, 177] on div "99 Relances" at bounding box center [105, 173] width 182 height 26
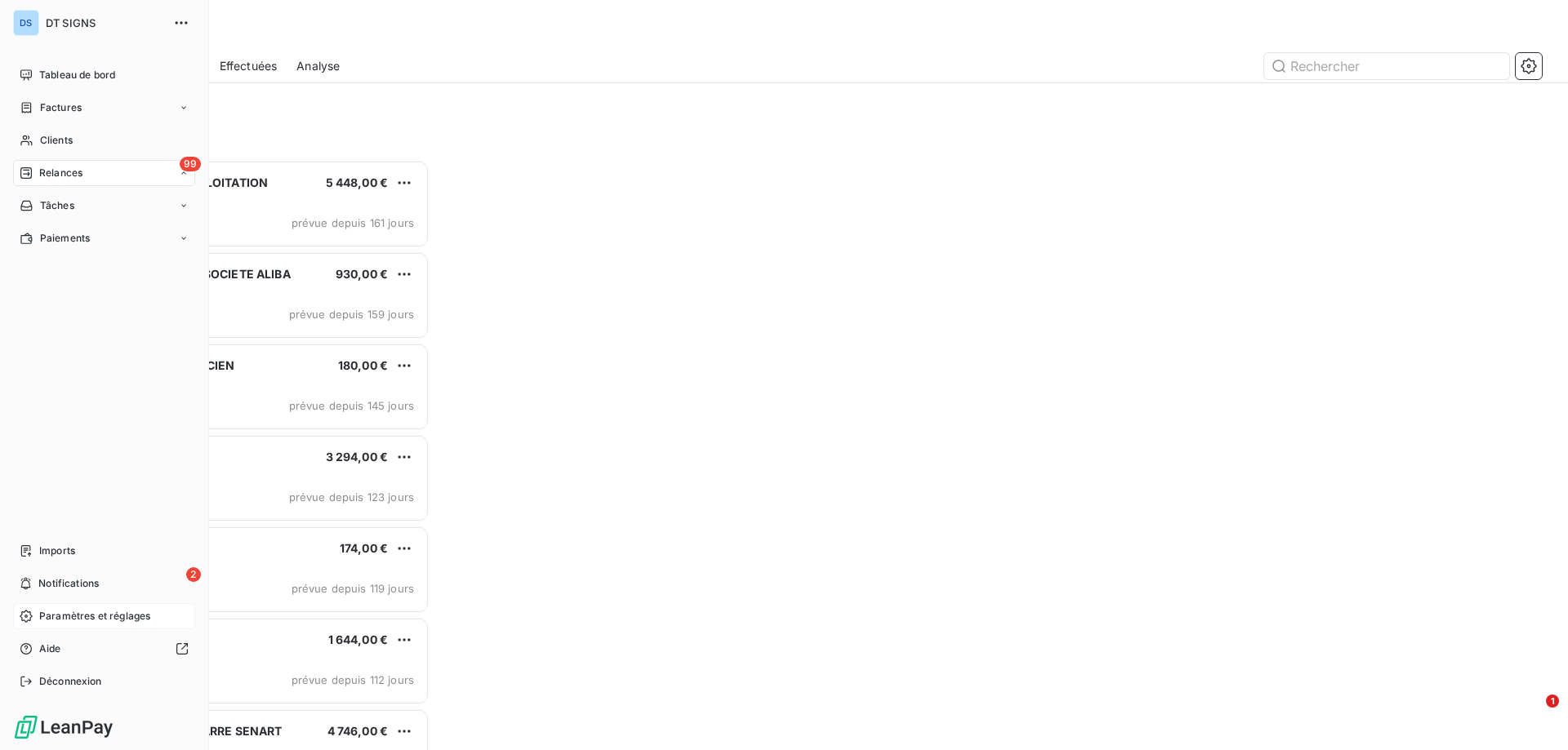
scroll to position [577, 339]
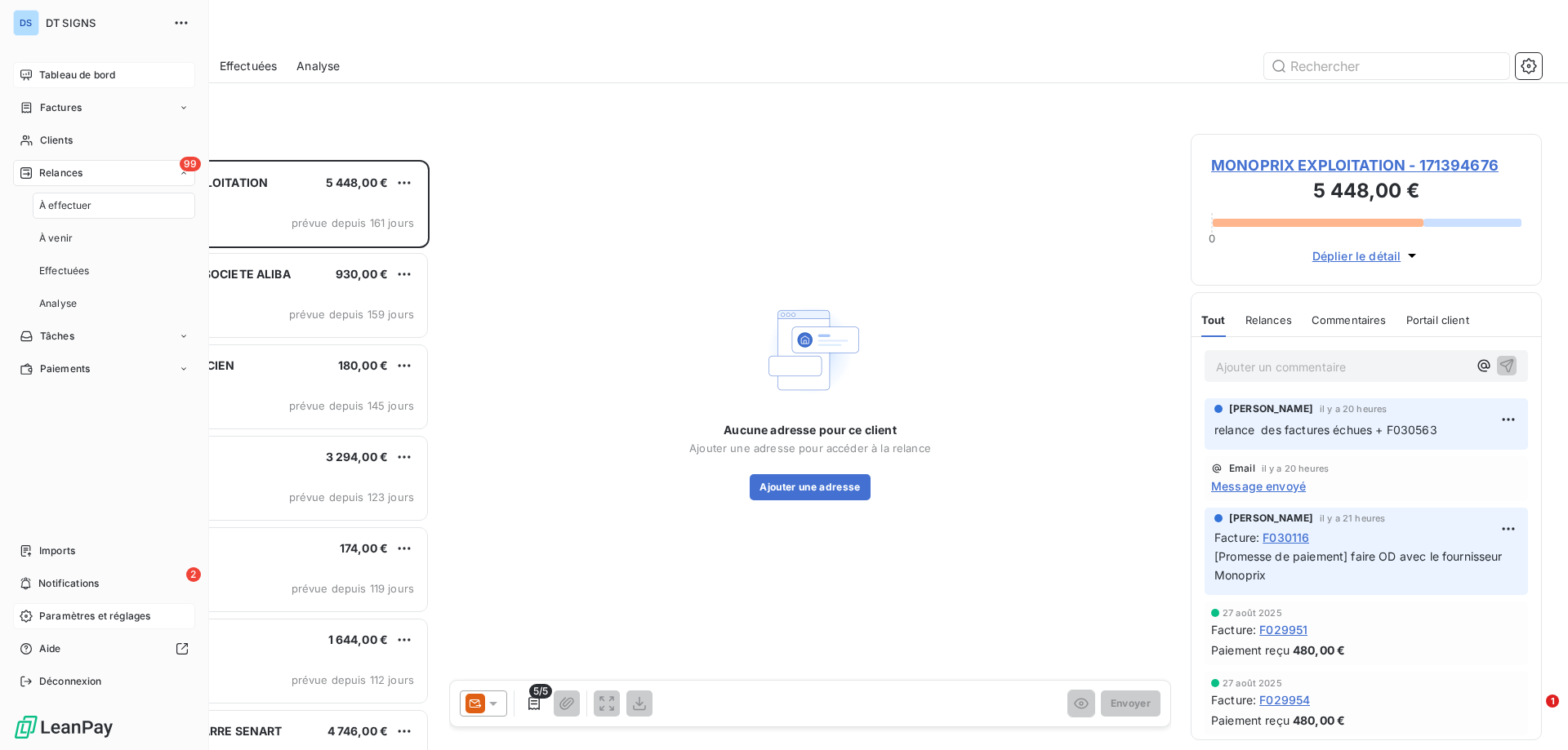
click at [62, 81] on span "Tableau de bord" at bounding box center [77, 75] width 76 height 14
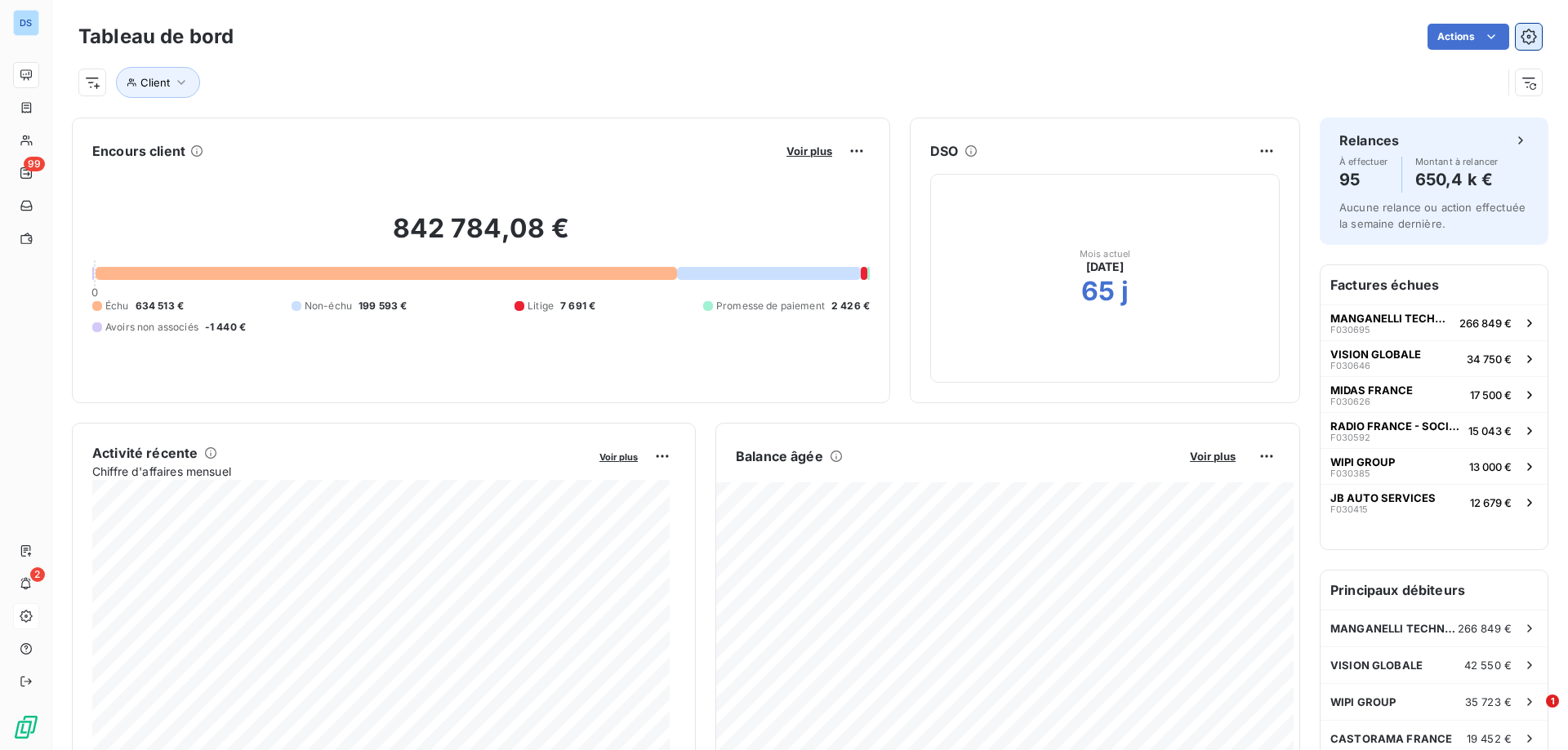
click at [1522, 34] on icon "button" at bounding box center [1529, 36] width 16 height 16
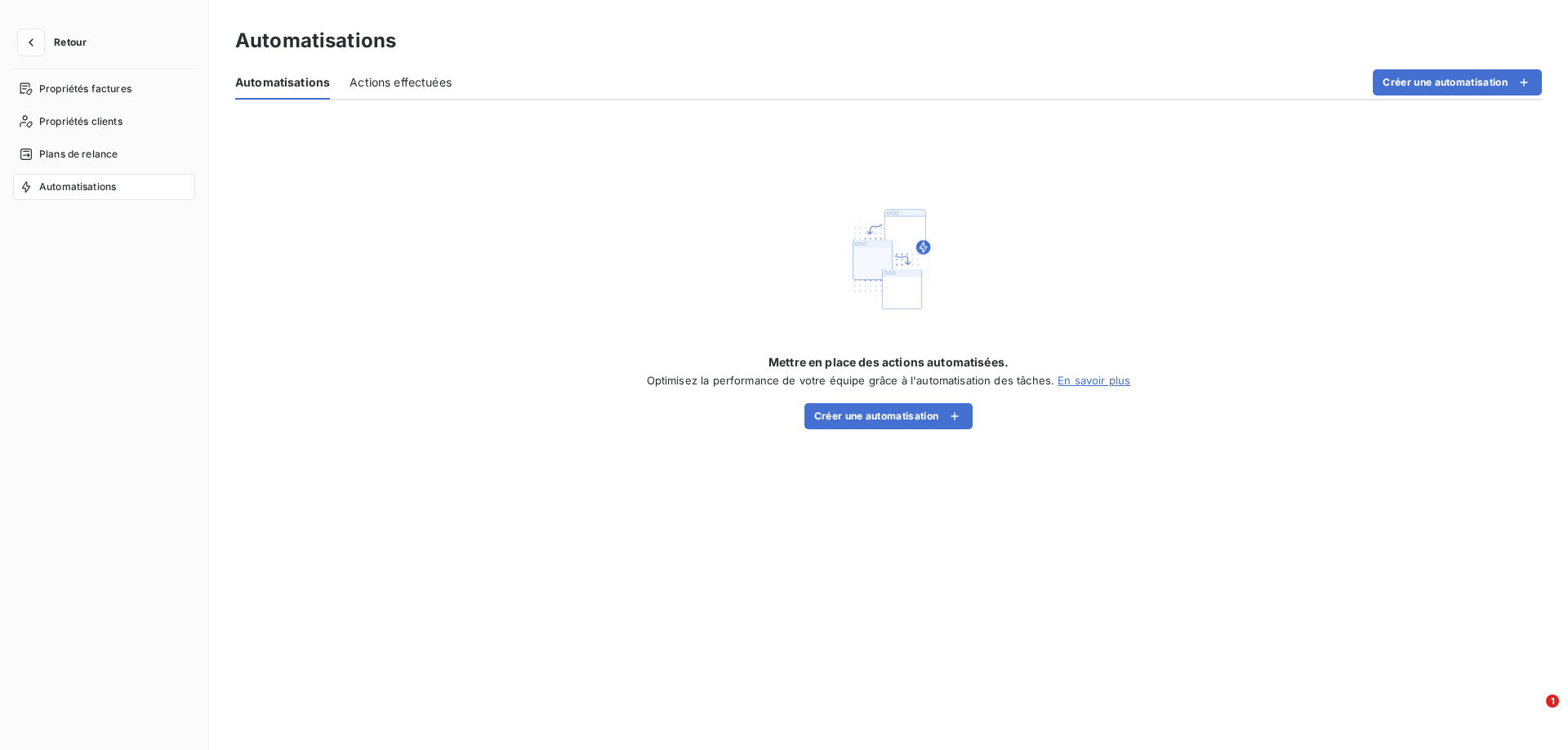
click at [371, 84] on span "Actions effectuées" at bounding box center [400, 82] width 102 height 16
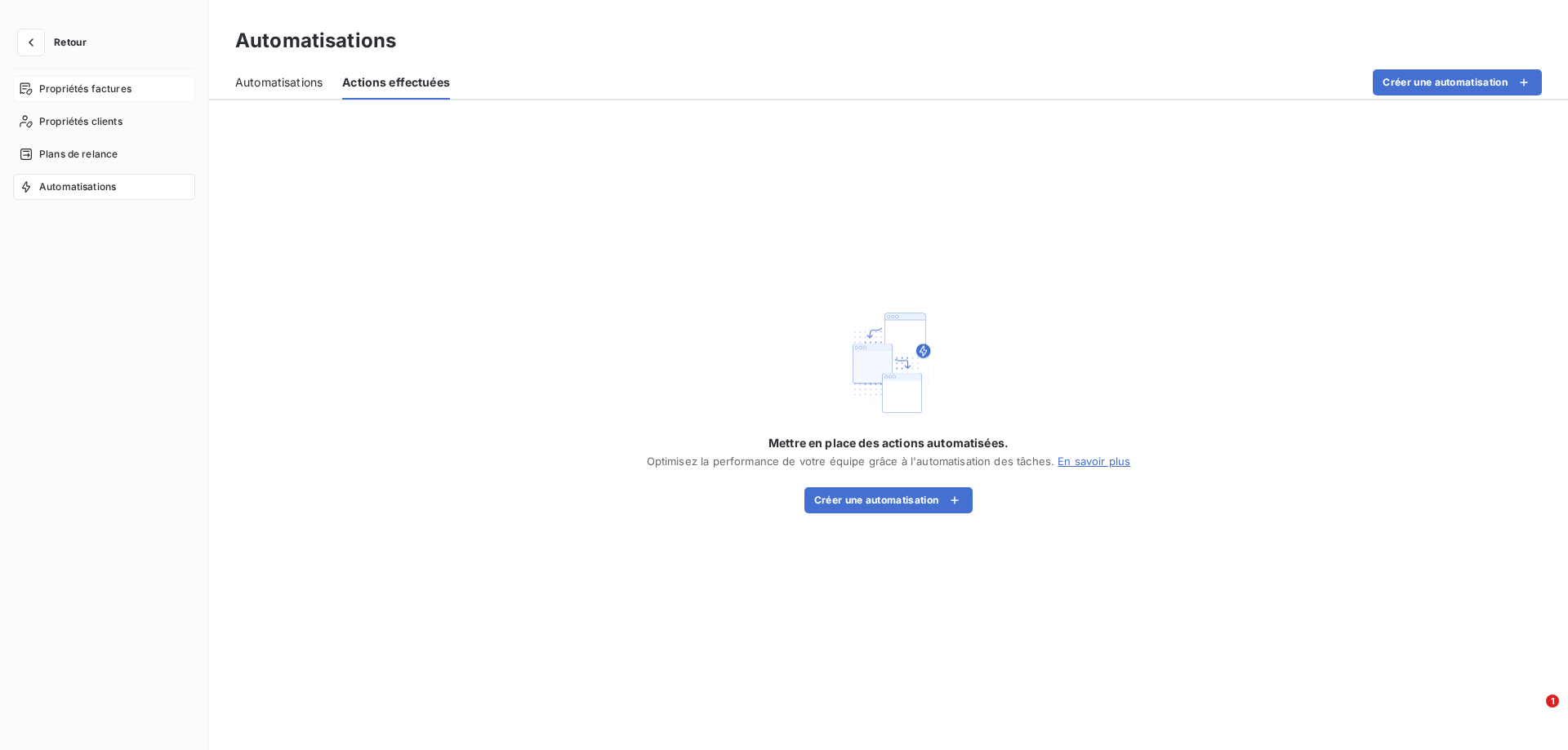
click at [80, 93] on span "Propriétés factures" at bounding box center [85, 88] width 92 height 14
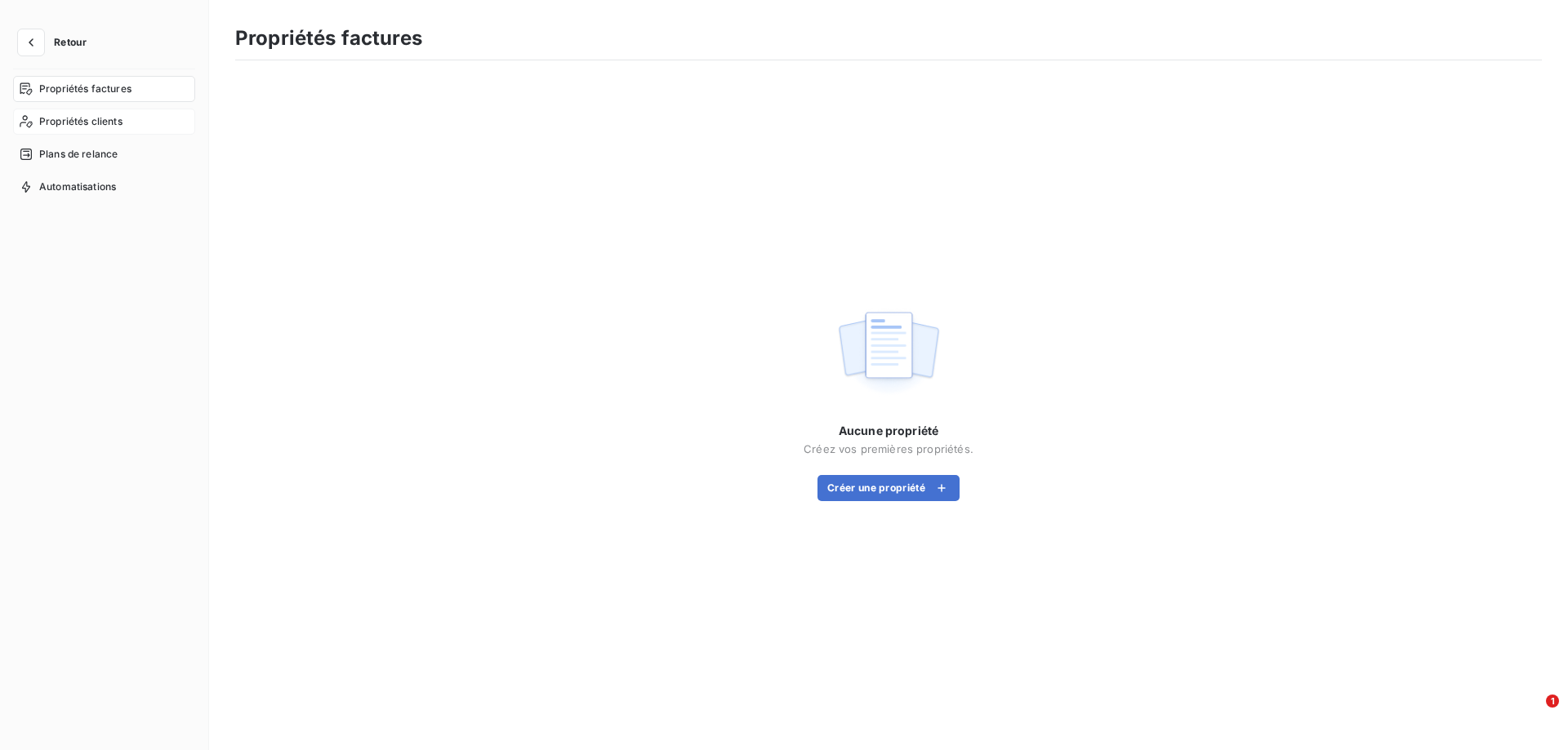
click at [81, 118] on span "Propriétés clients" at bounding box center [81, 121] width 83 height 14
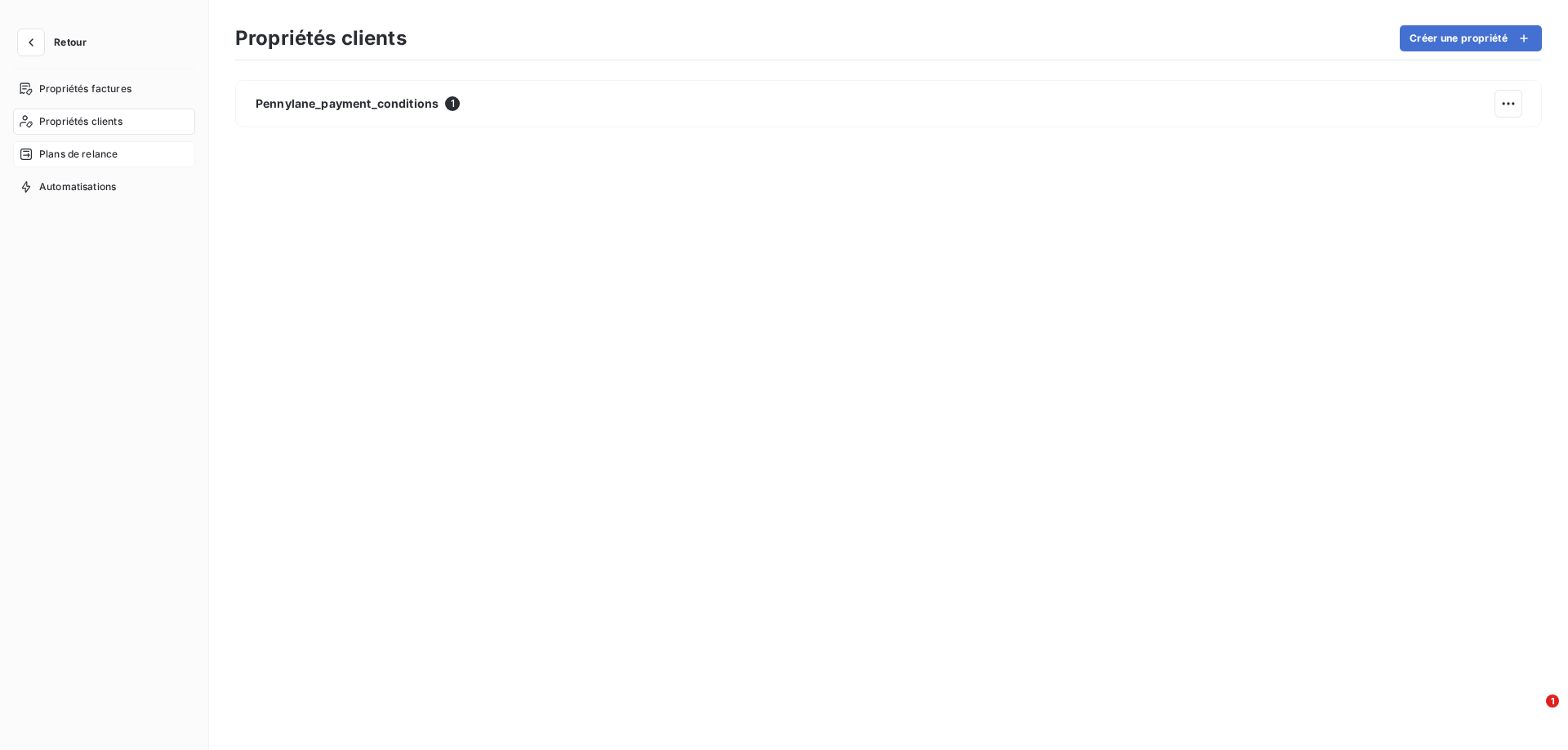
click at [84, 152] on span "Plans de relance" at bounding box center [79, 153] width 79 height 14
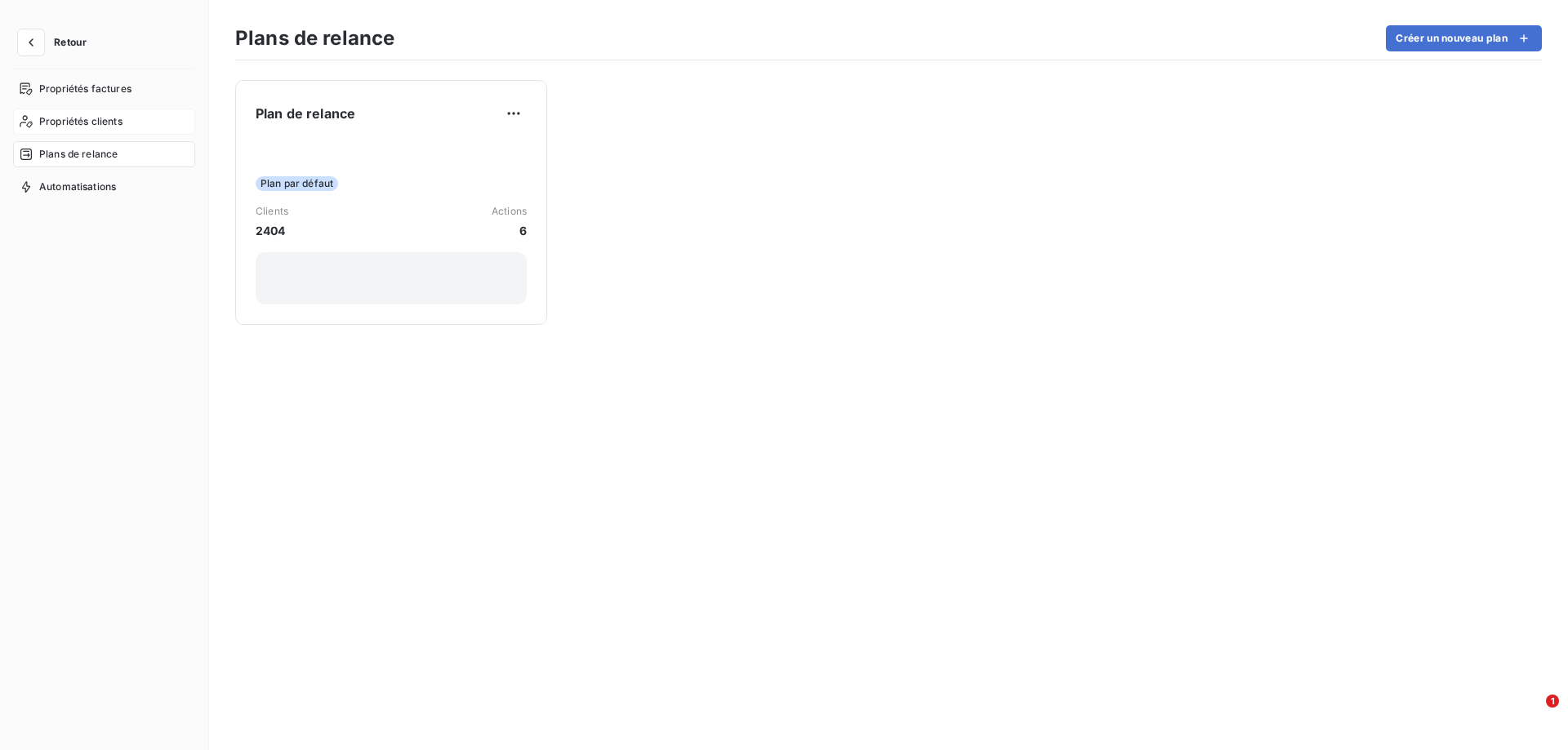
click at [93, 123] on span "Propriétés clients" at bounding box center [81, 121] width 83 height 14
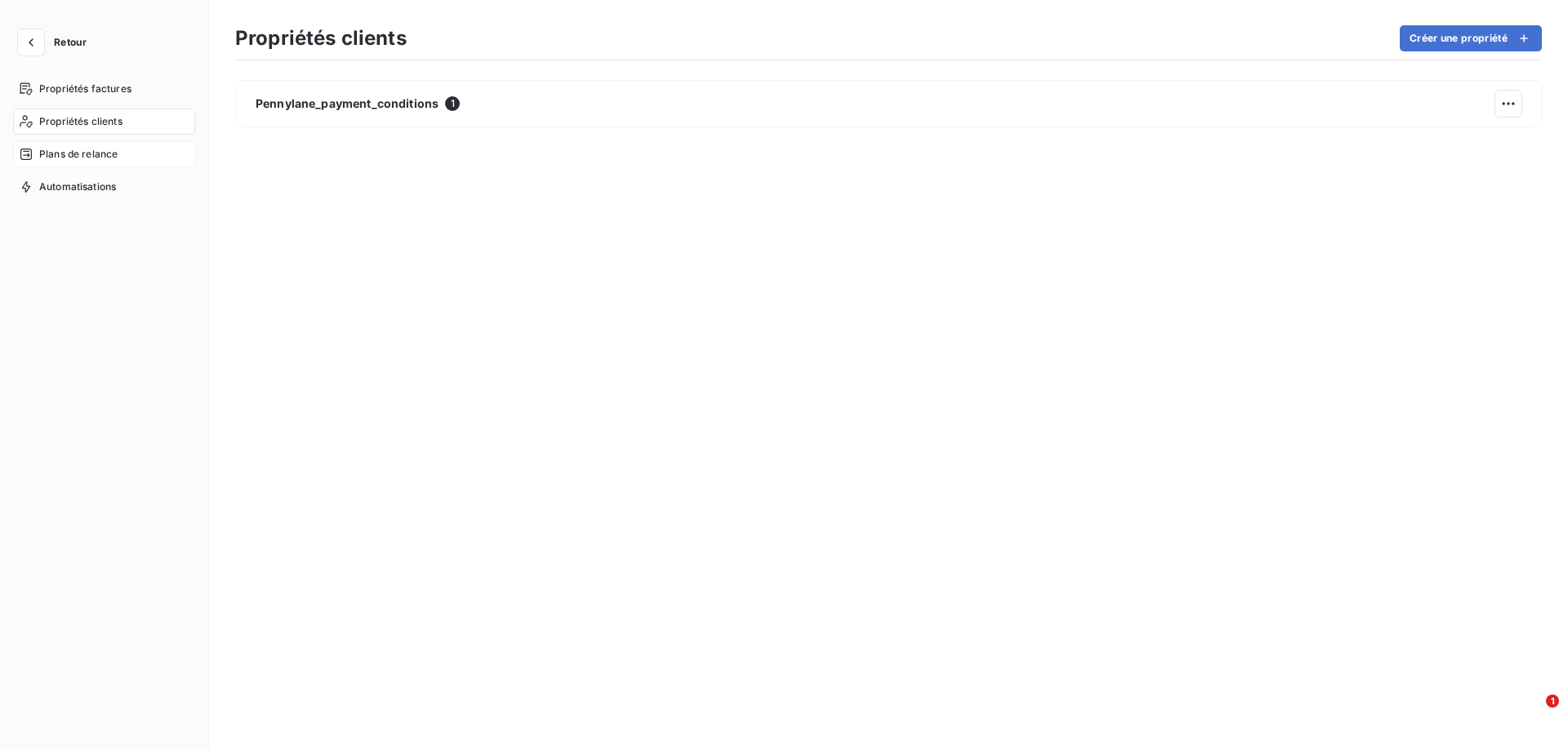
click at [91, 154] on span "Plans de relance" at bounding box center [79, 153] width 79 height 14
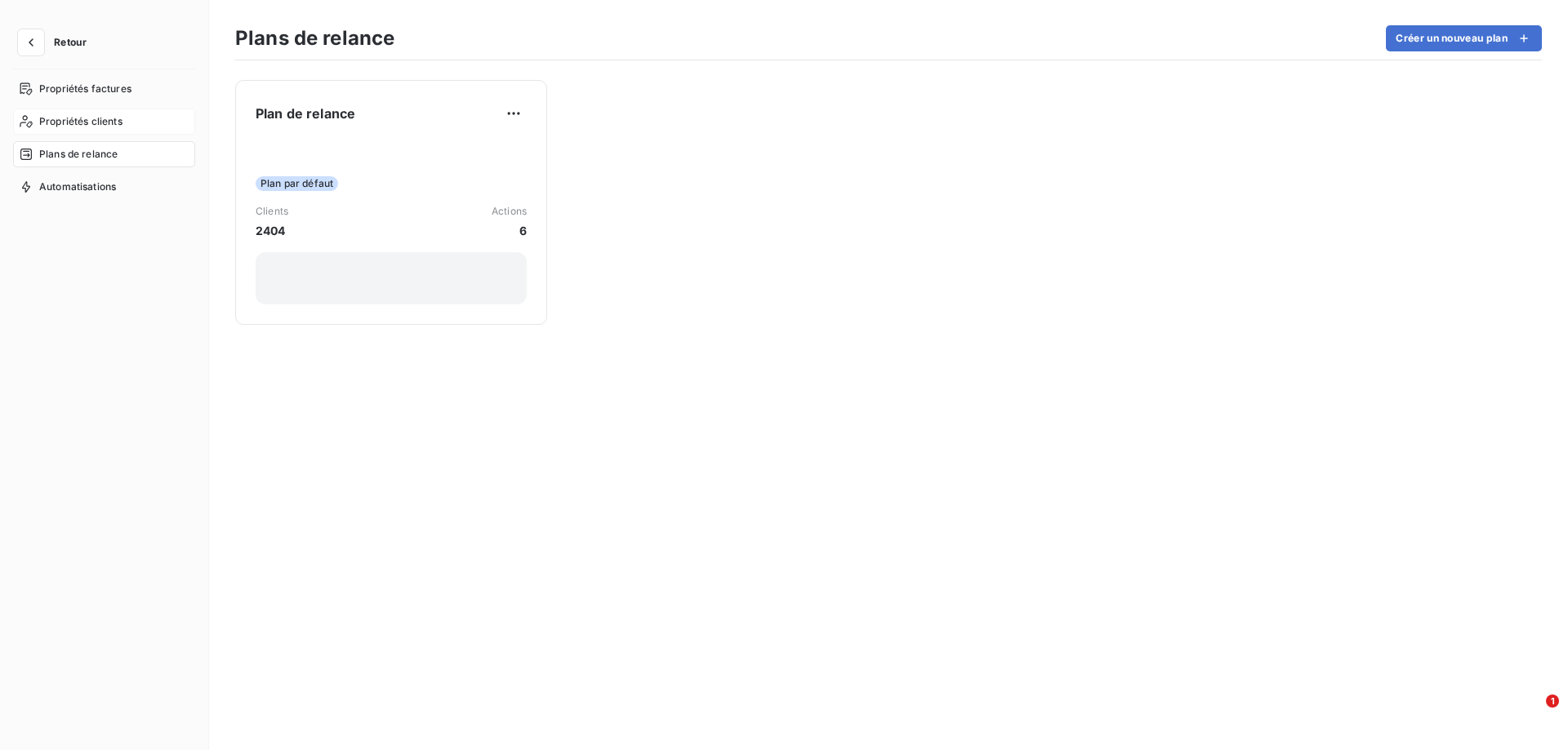
click at [115, 120] on span "Propriétés clients" at bounding box center [81, 121] width 83 height 14
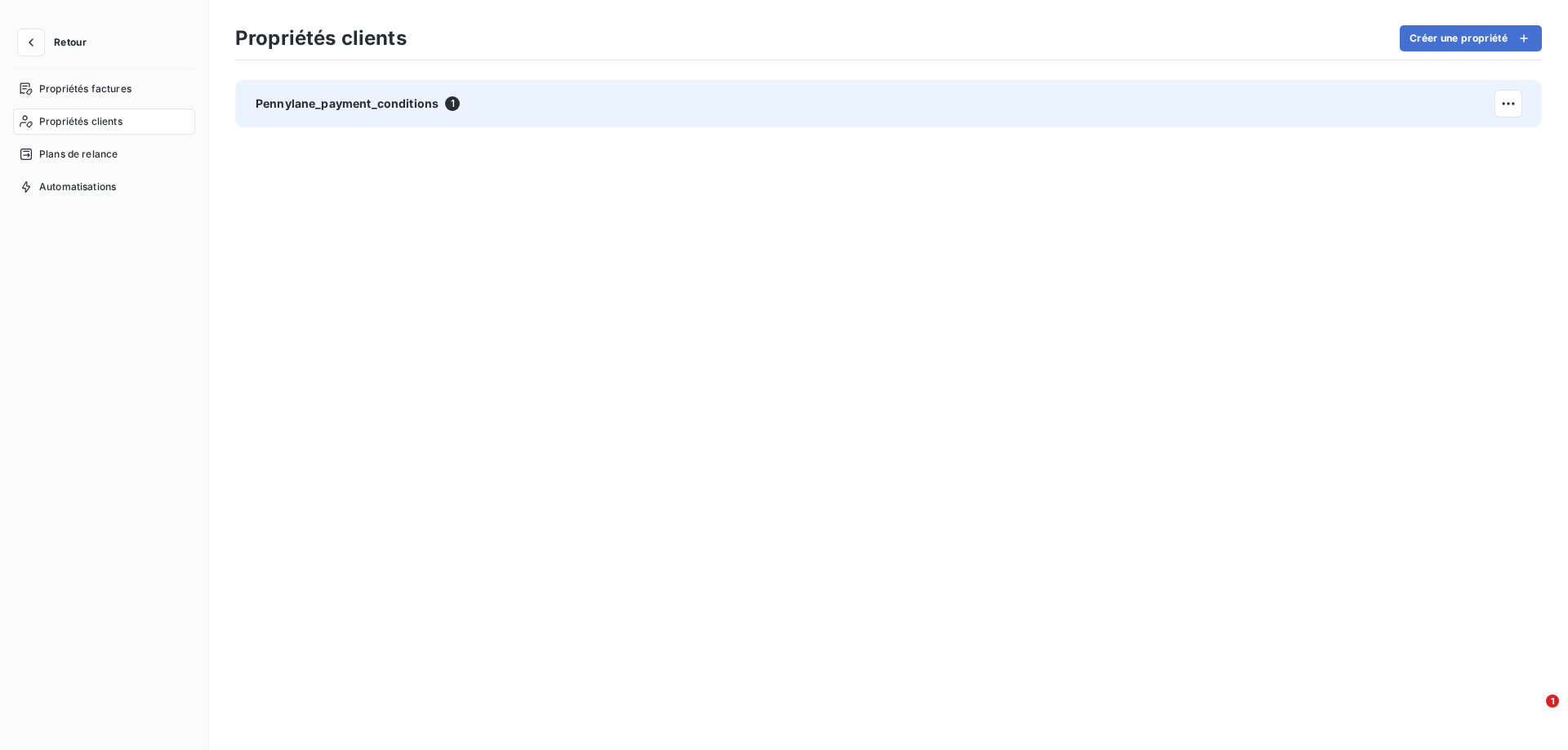
click at [349, 106] on span "Pennylane_payment_conditions" at bounding box center [346, 104] width 183 height 16
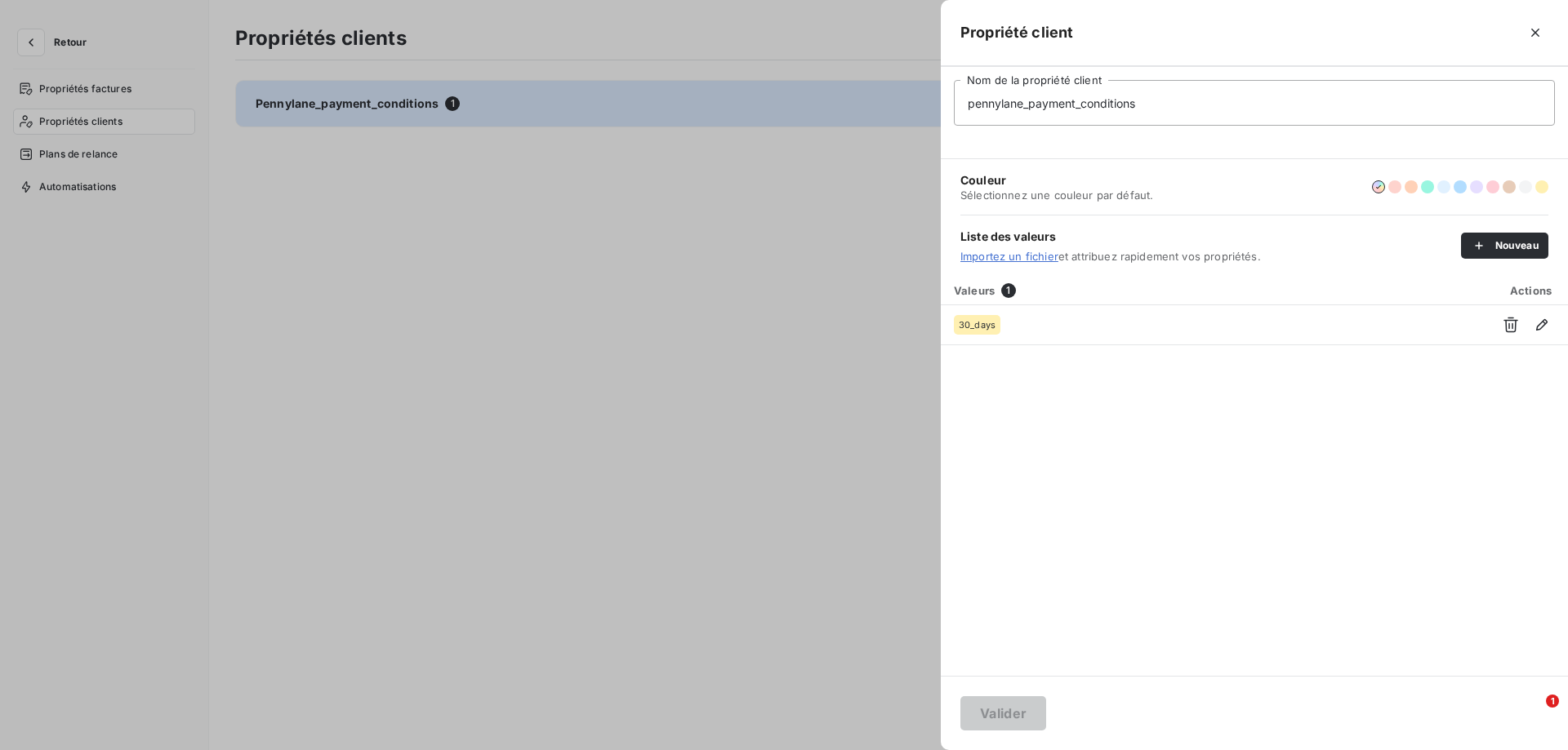
click at [52, 154] on div at bounding box center [784, 375] width 1568 height 750
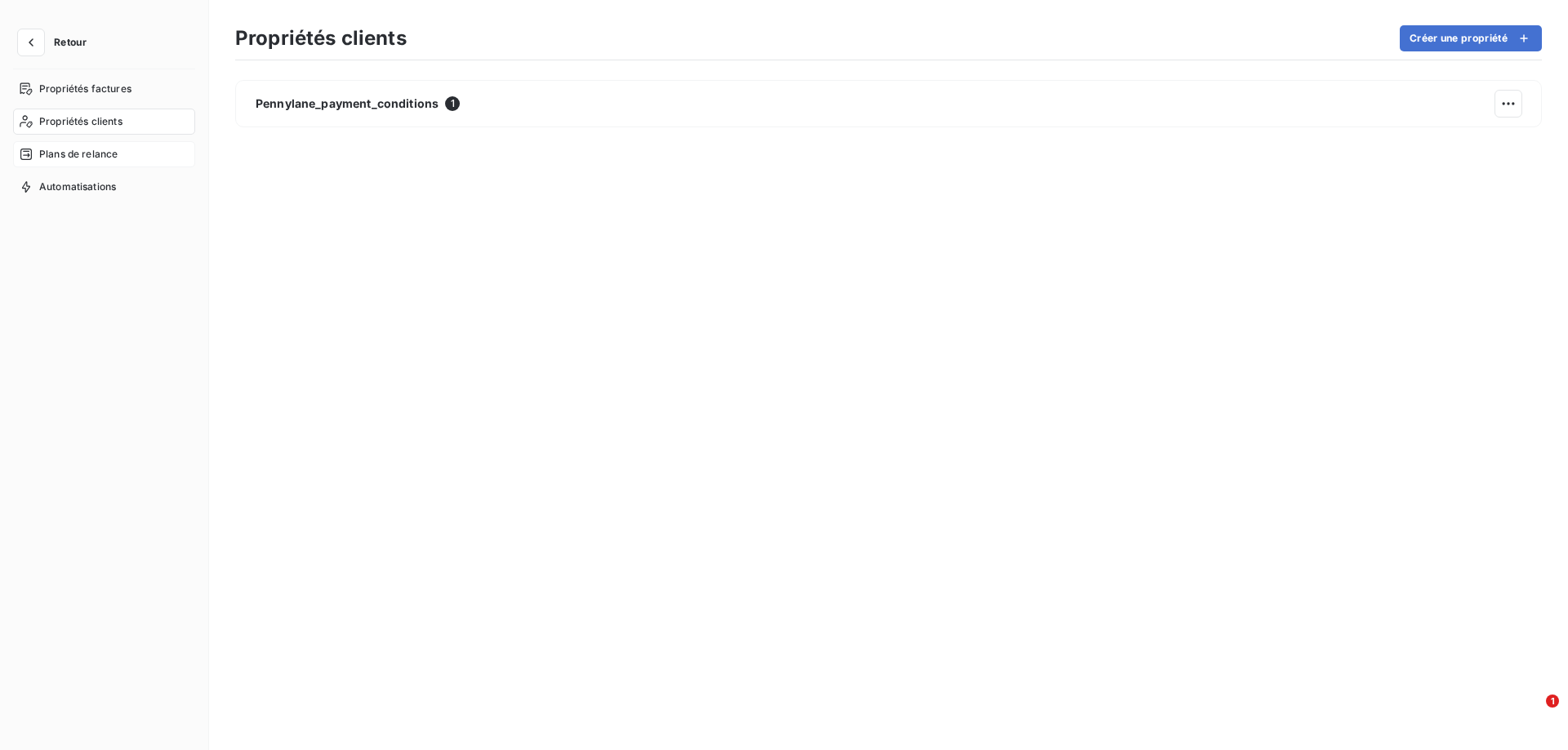
click at [74, 155] on span "Plans de relance" at bounding box center [79, 153] width 79 height 14
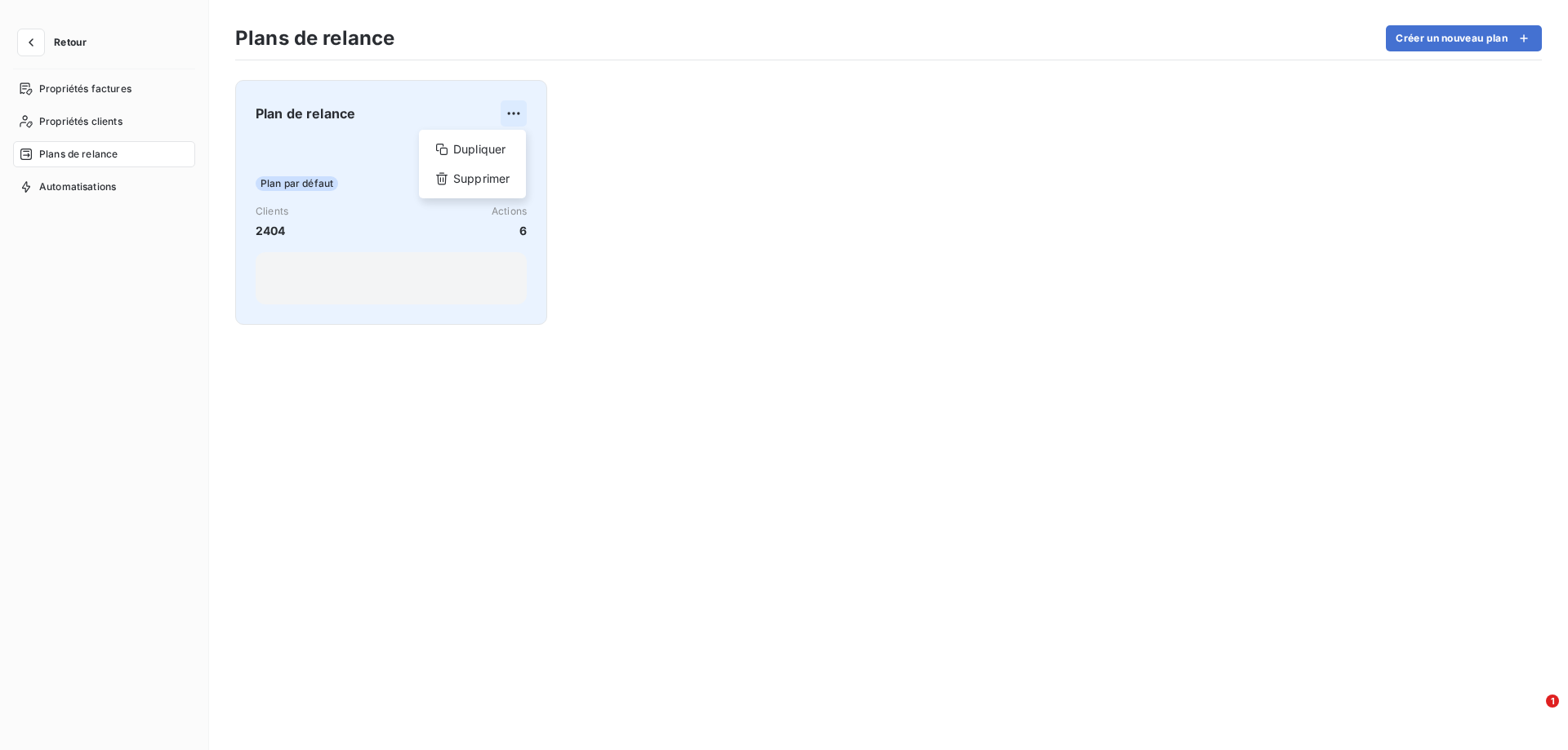
click at [510, 113] on html "Retour Propriétés factures Propriétés clients Plans de relance Automatisations …" at bounding box center [784, 375] width 1568 height 750
click at [304, 175] on div "Plan par défaut Clients 2404 Actions 6" at bounding box center [391, 223] width 272 height 165
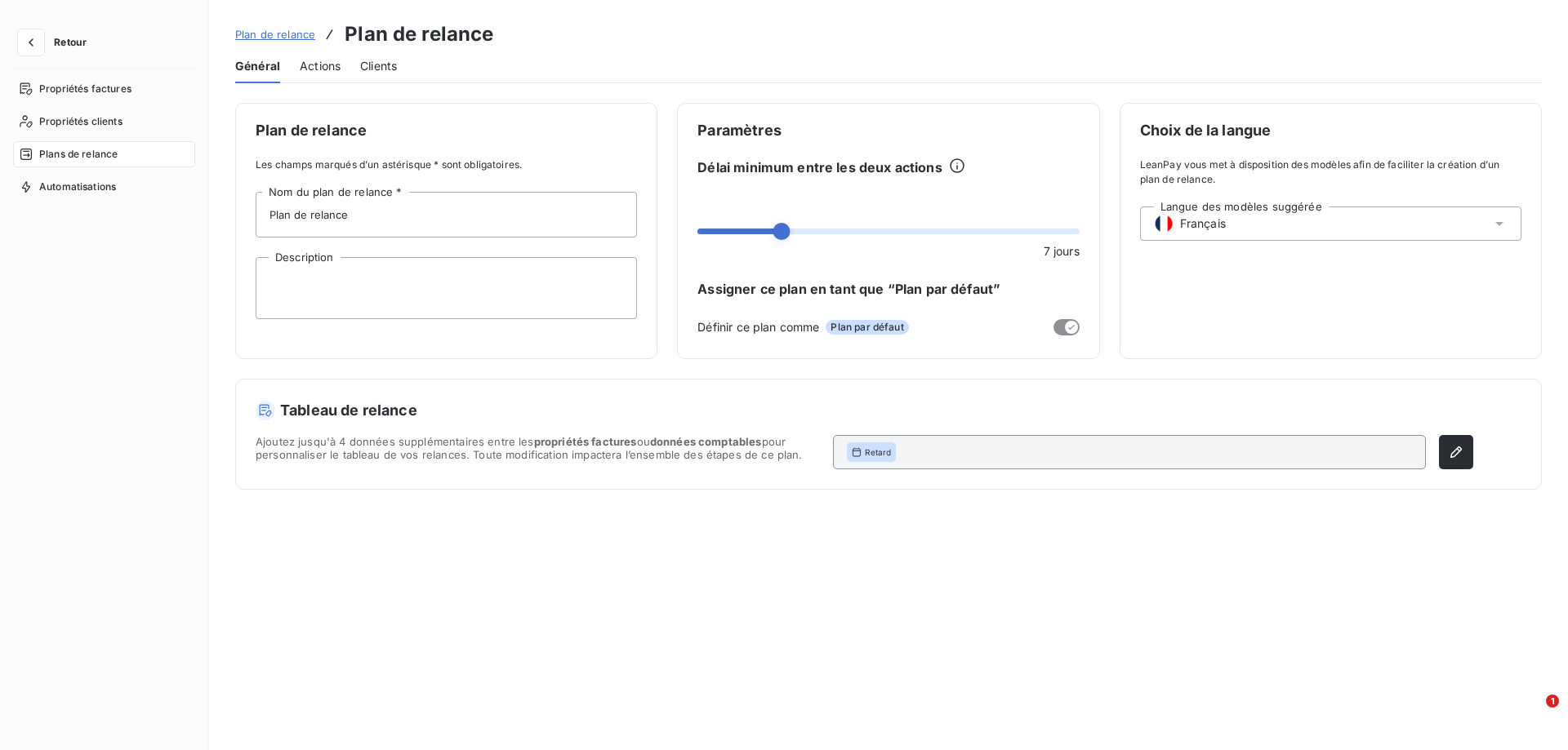
click at [330, 63] on span "Actions" at bounding box center [320, 65] width 41 height 16
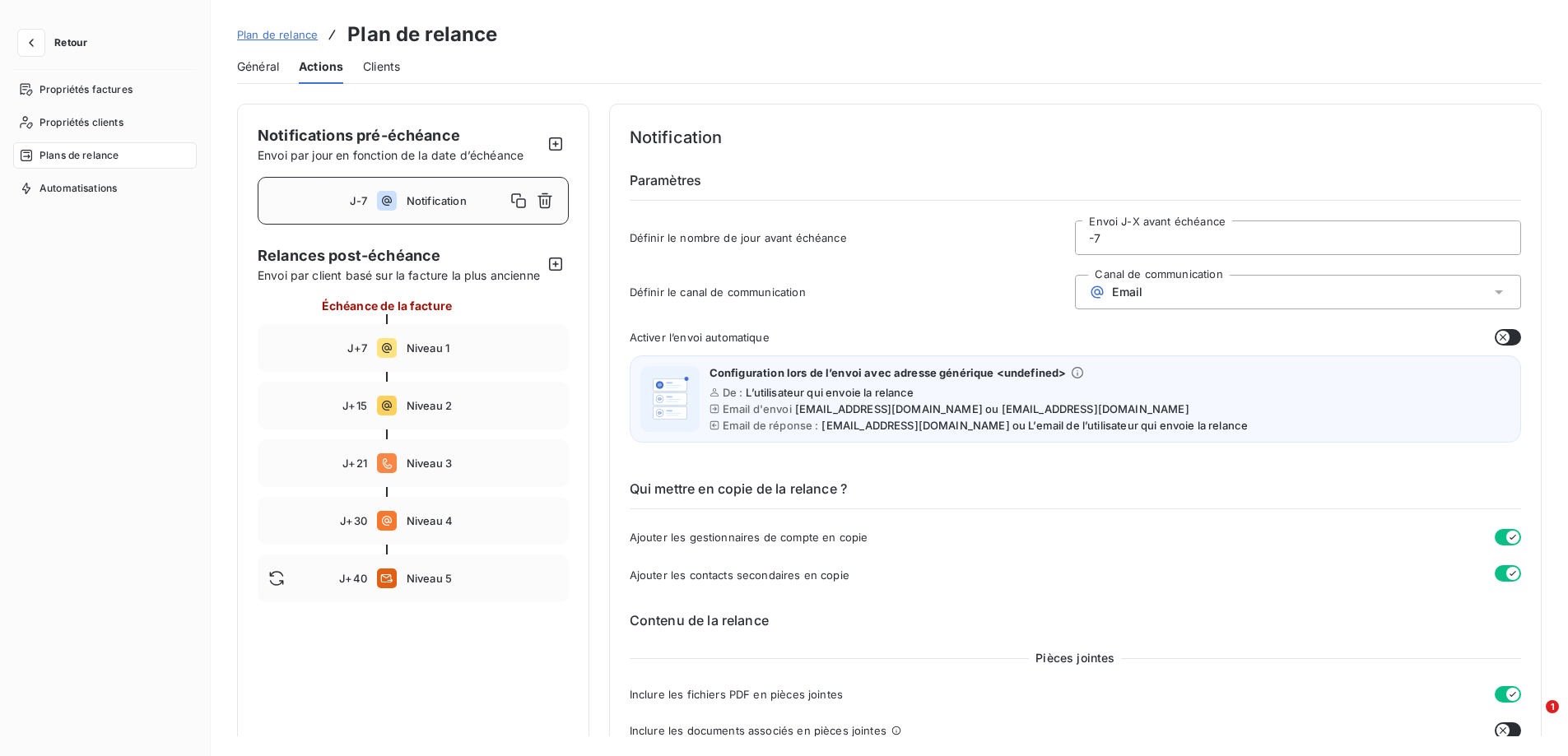
click at [372, 65] on span "Clients" at bounding box center [381, 66] width 37 height 16
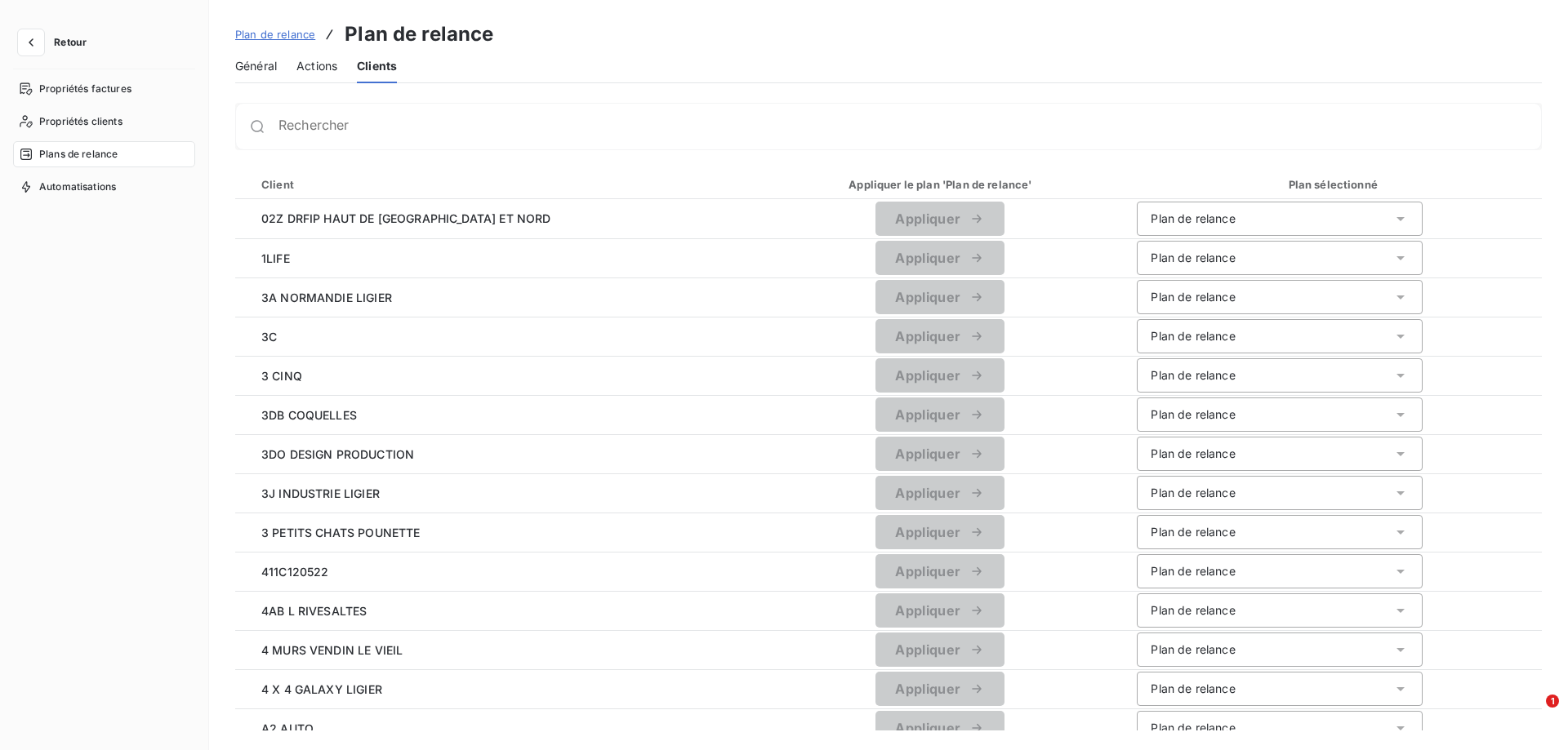
click at [151, 153] on div "Plans de relance" at bounding box center [105, 153] width 182 height 26
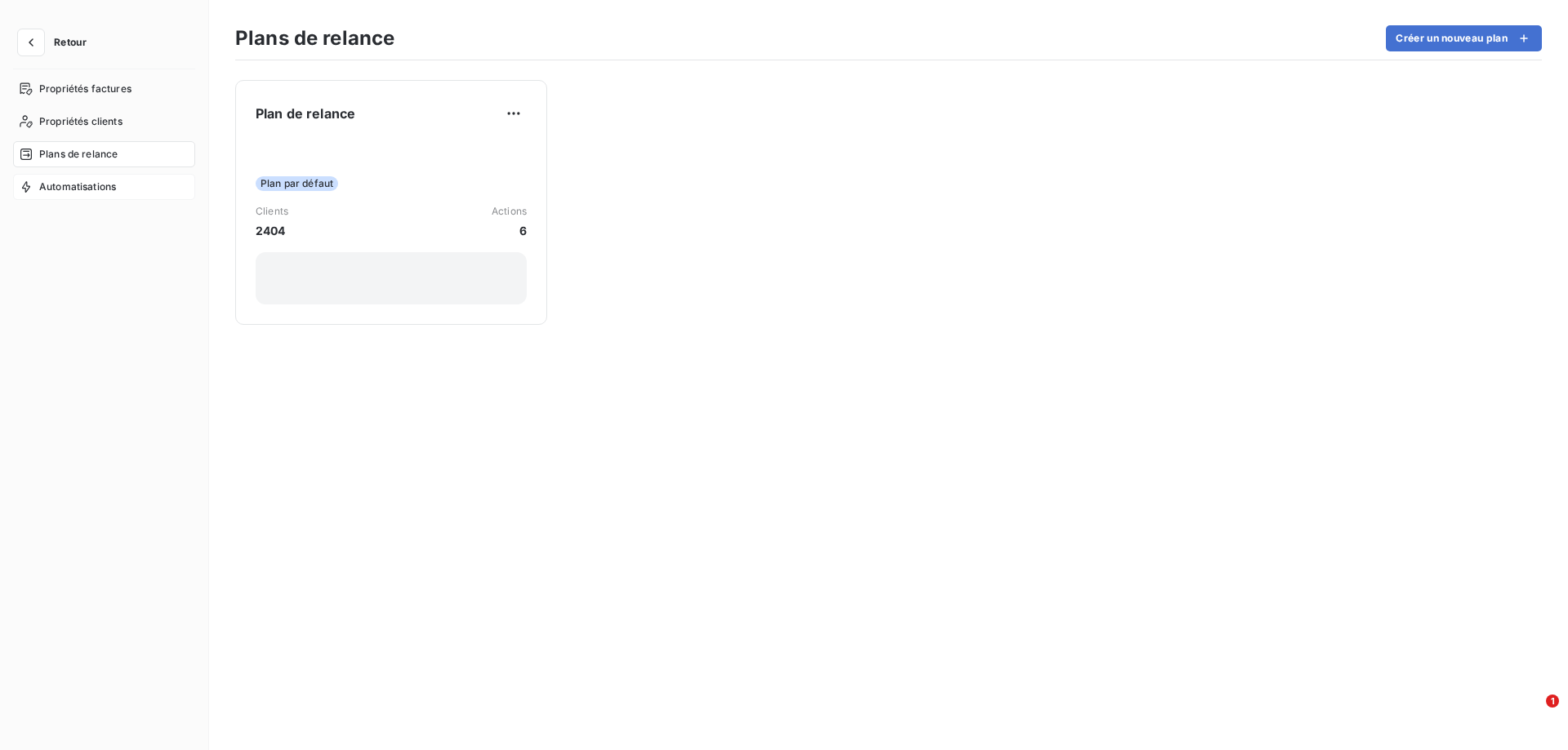
click at [56, 181] on span "Automatisations" at bounding box center [78, 186] width 77 height 14
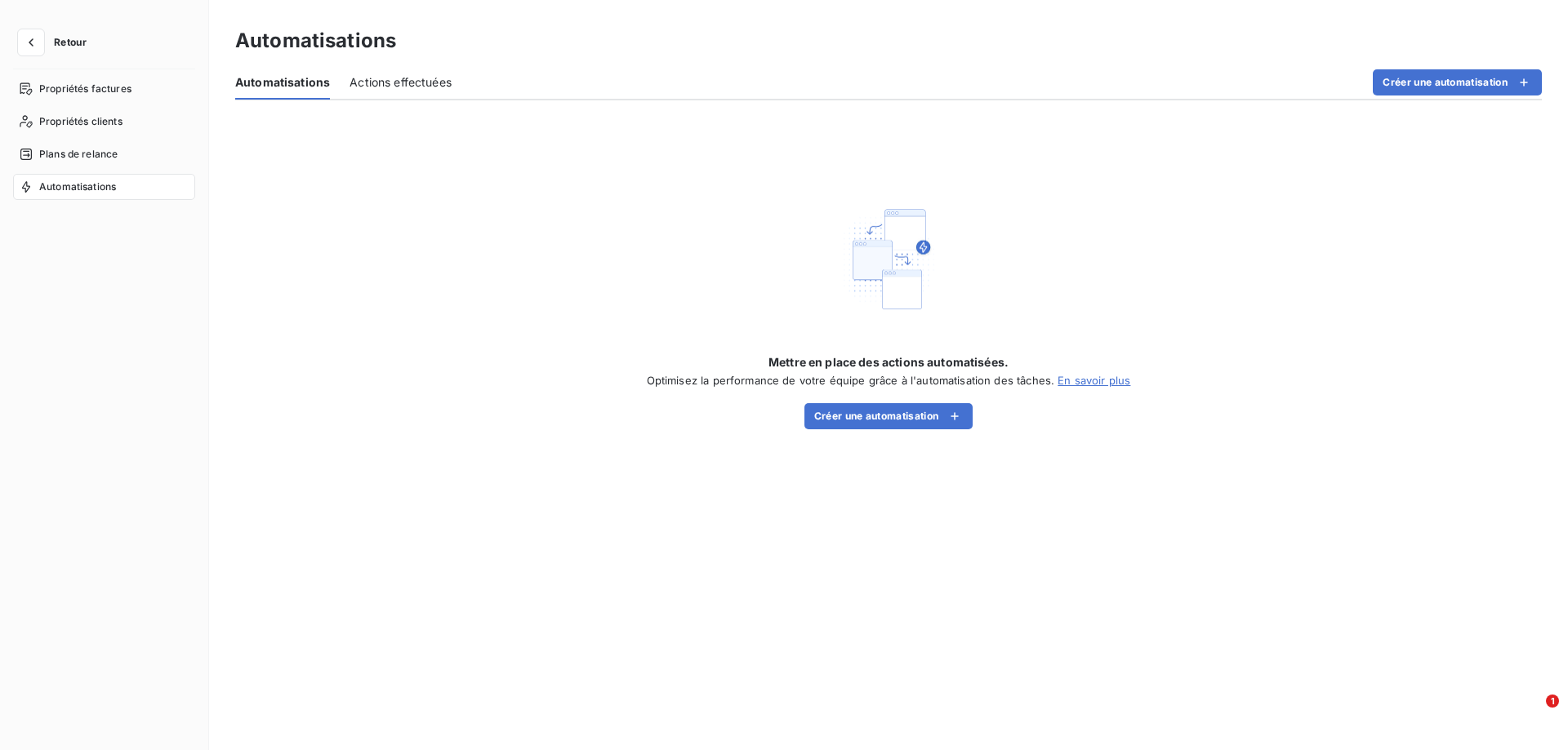
click at [384, 86] on span "Actions effectuées" at bounding box center [400, 82] width 102 height 16
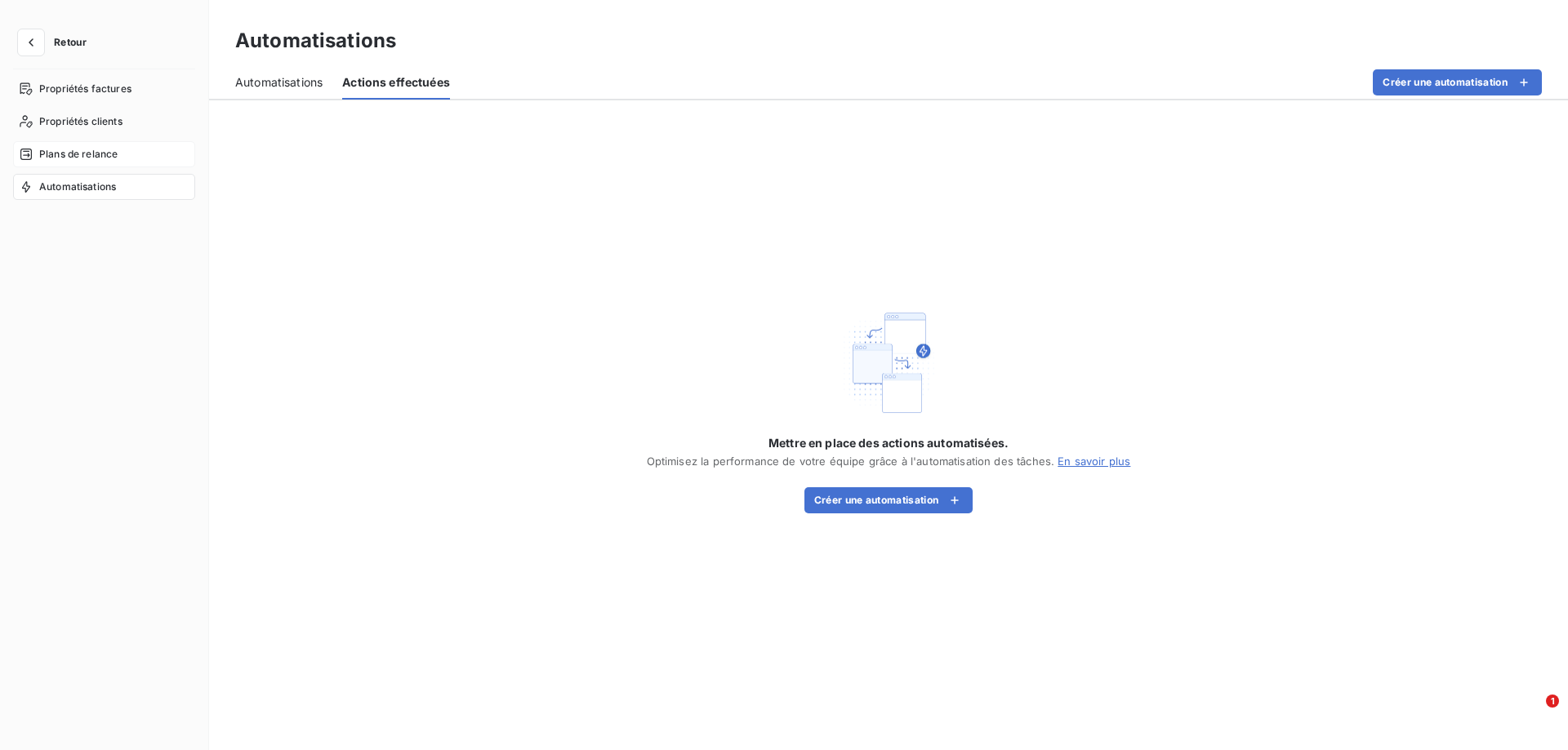
click at [85, 161] on span "Plans de relance" at bounding box center [79, 153] width 79 height 14
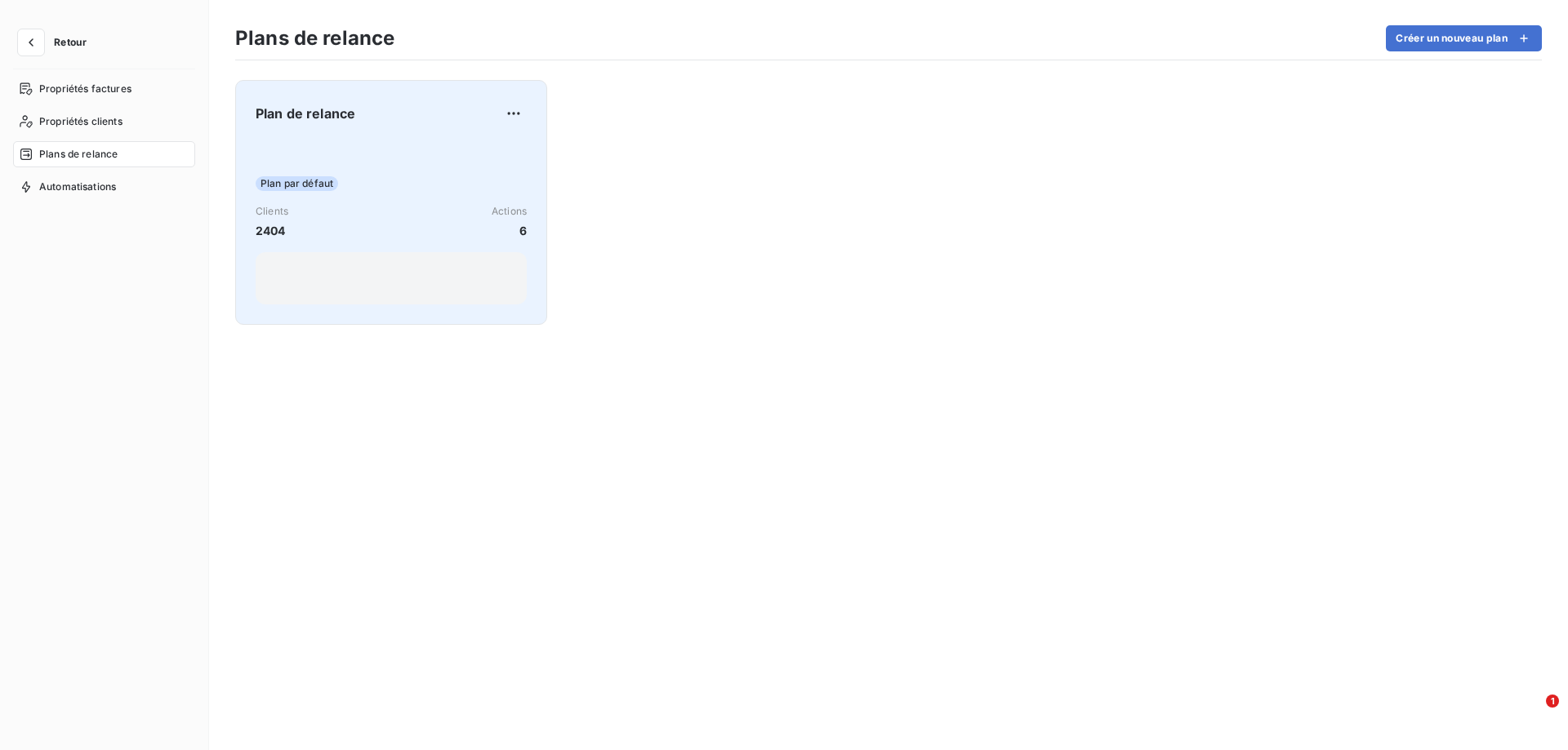
click at [407, 222] on div "Clients 2404 Actions 6" at bounding box center [391, 222] width 272 height 35
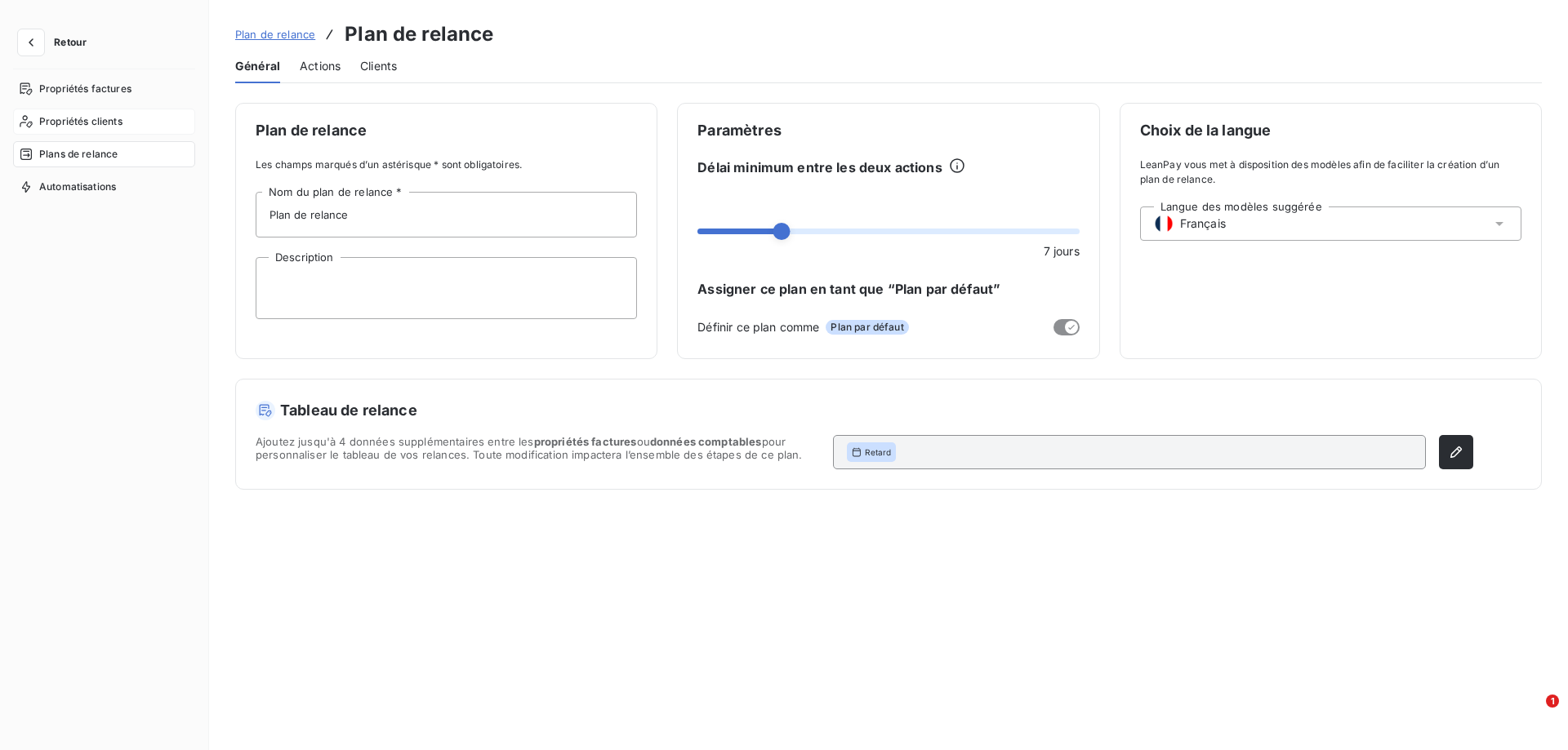
click at [85, 123] on span "Propriétés clients" at bounding box center [81, 121] width 83 height 14
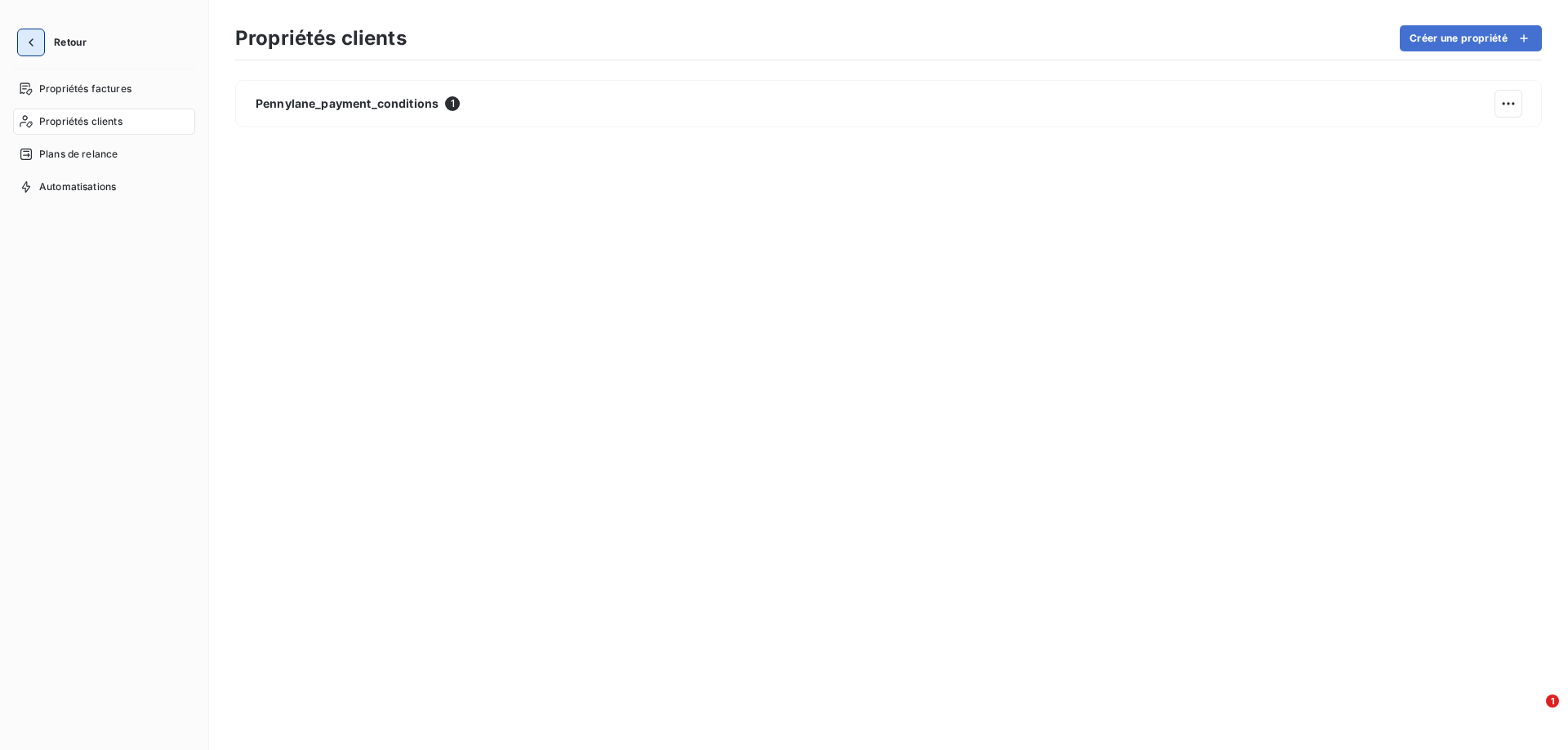
click at [33, 47] on icon "button" at bounding box center [31, 42] width 16 height 16
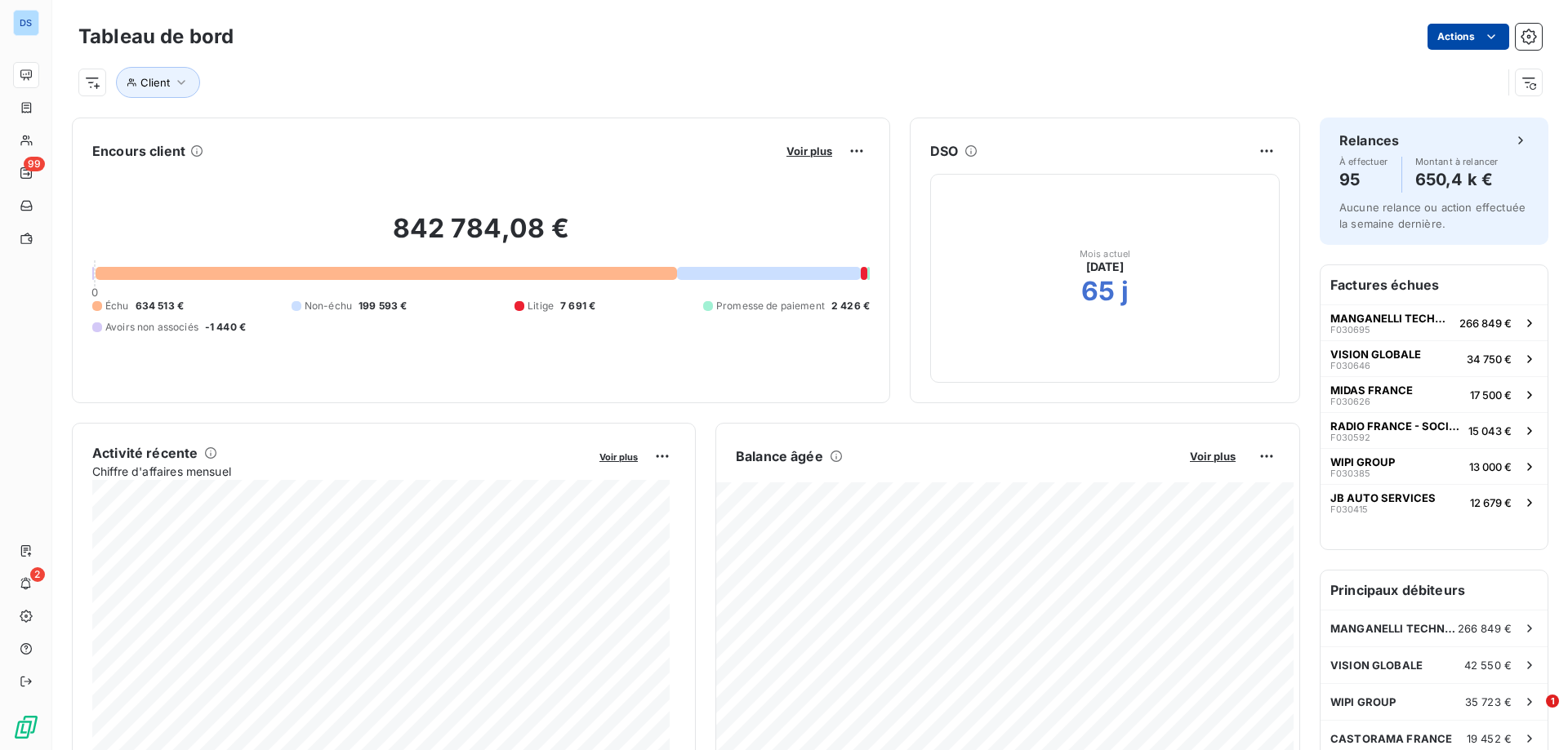
click at [1428, 37] on html "DS 99 2 Tableau de bord Actions Client Encours client Voir plus 842 784,08 € 0 …" at bounding box center [784, 375] width 1568 height 750
click at [1186, 56] on html "DS 99 2 Tableau de bord Actions Client Encours client Voir plus 842 784,08 € 0 …" at bounding box center [784, 375] width 1568 height 750
click at [155, 88] on span "Client" at bounding box center [154, 82] width 30 height 13
click at [155, 86] on span "Client" at bounding box center [154, 82] width 30 height 13
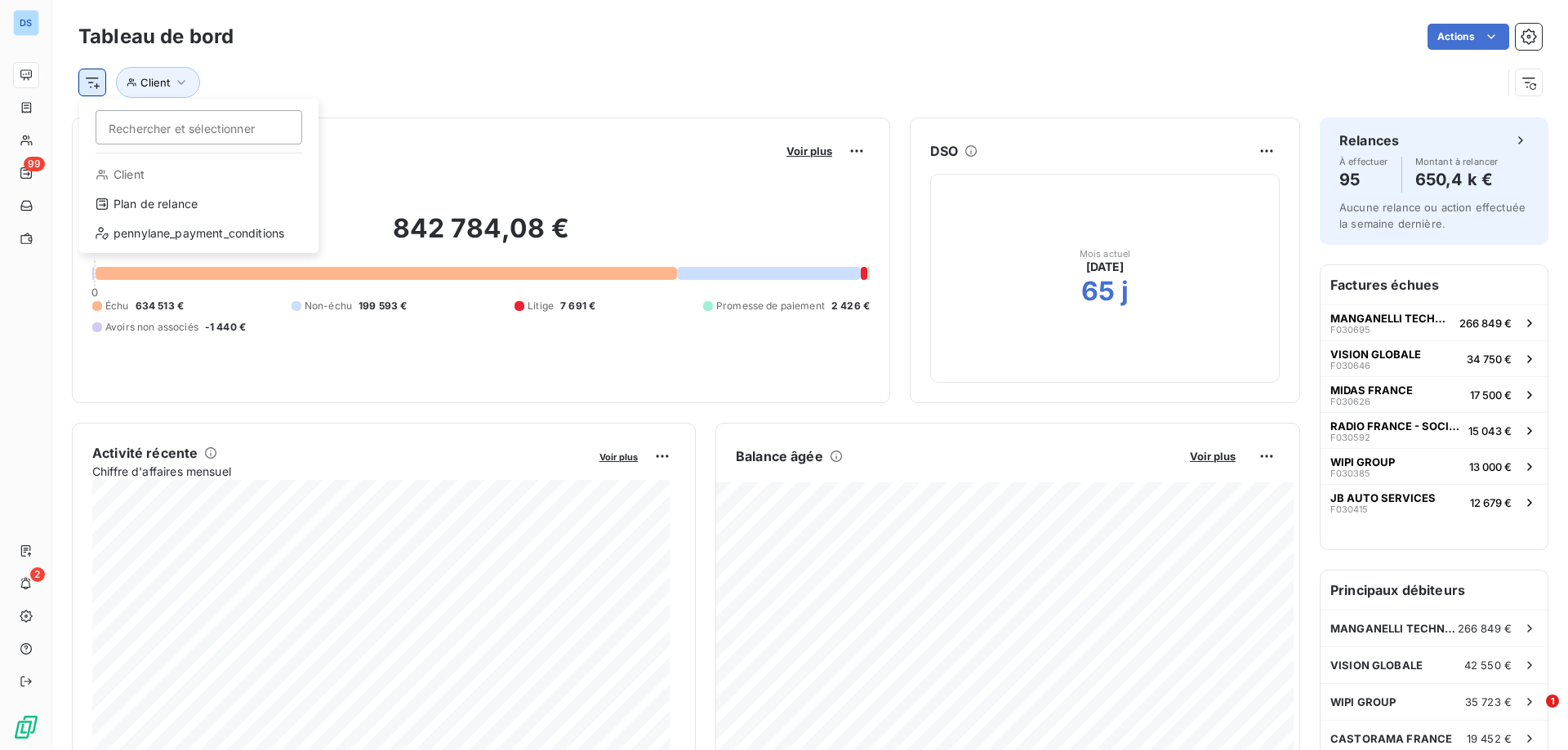
click at [83, 79] on html "DS 99 2 Tableau de bord Actions Rechercher et sélectionner Client Plan de relan…" at bounding box center [784, 375] width 1568 height 750
click at [276, 79] on html "DS 99 2 Tableau de bord Actions Client Encours client Voir plus 842 784,08 € 0 …" at bounding box center [784, 375] width 1568 height 750
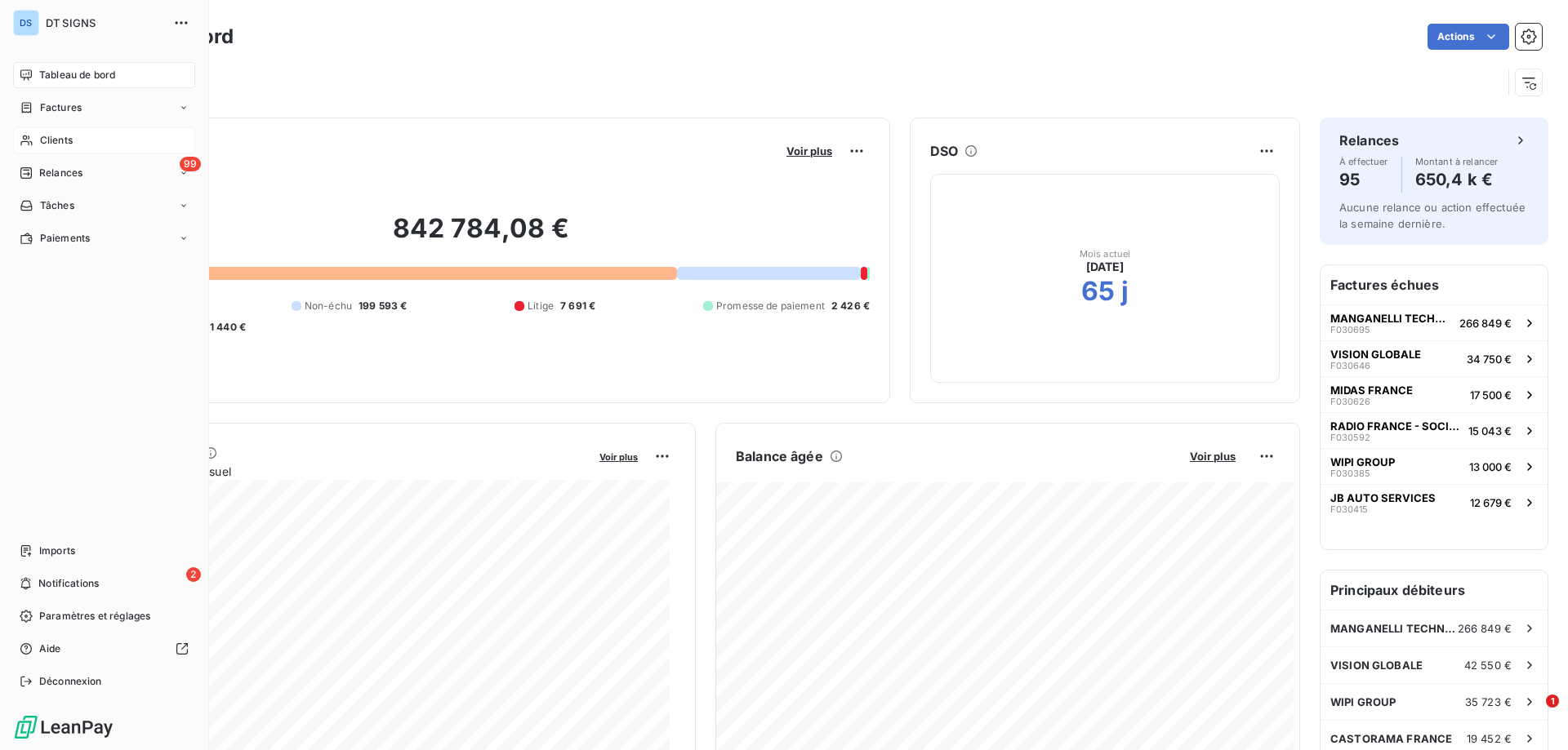
click at [74, 137] on div "Clients" at bounding box center [105, 140] width 182 height 26
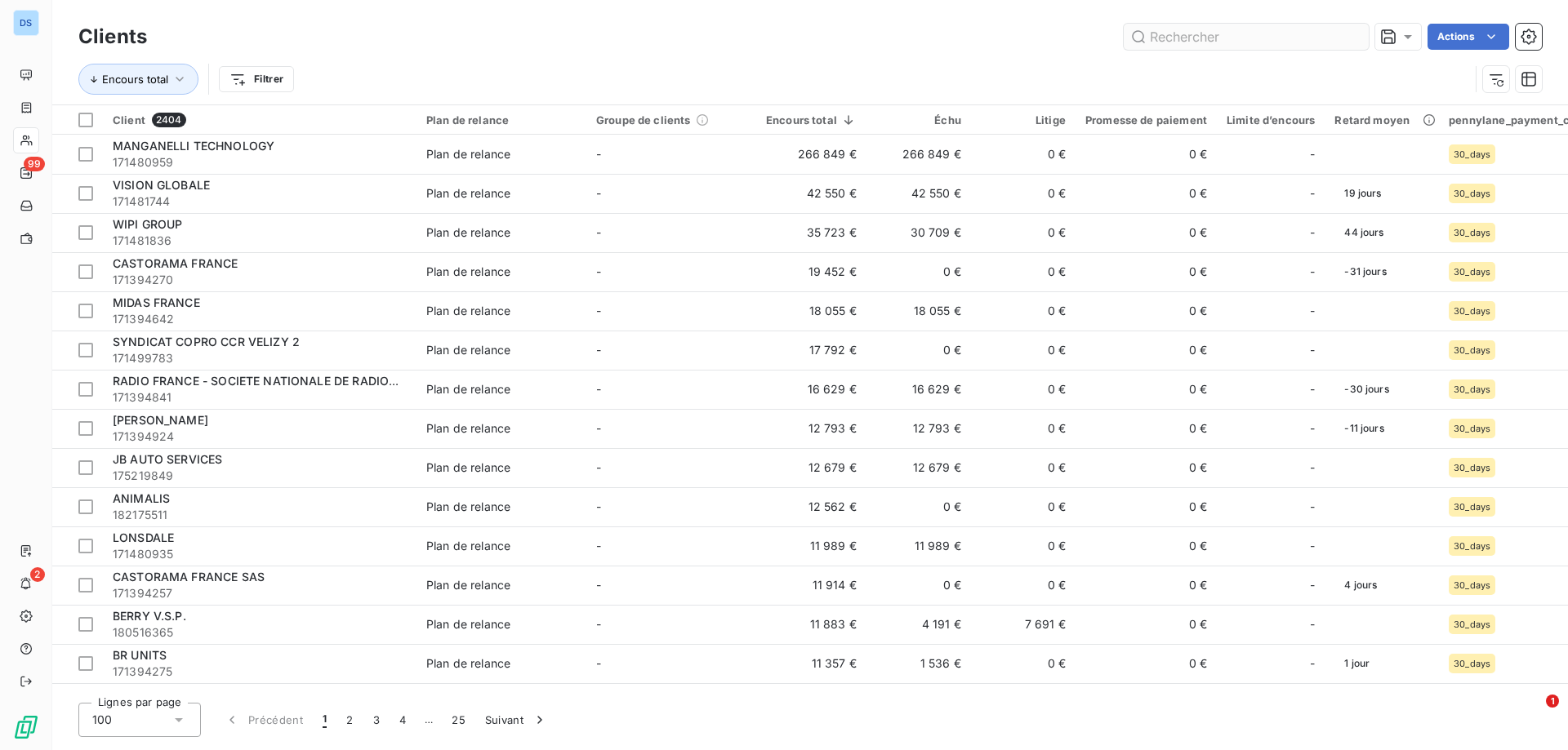
click at [1189, 32] on input "text" at bounding box center [1246, 36] width 245 height 26
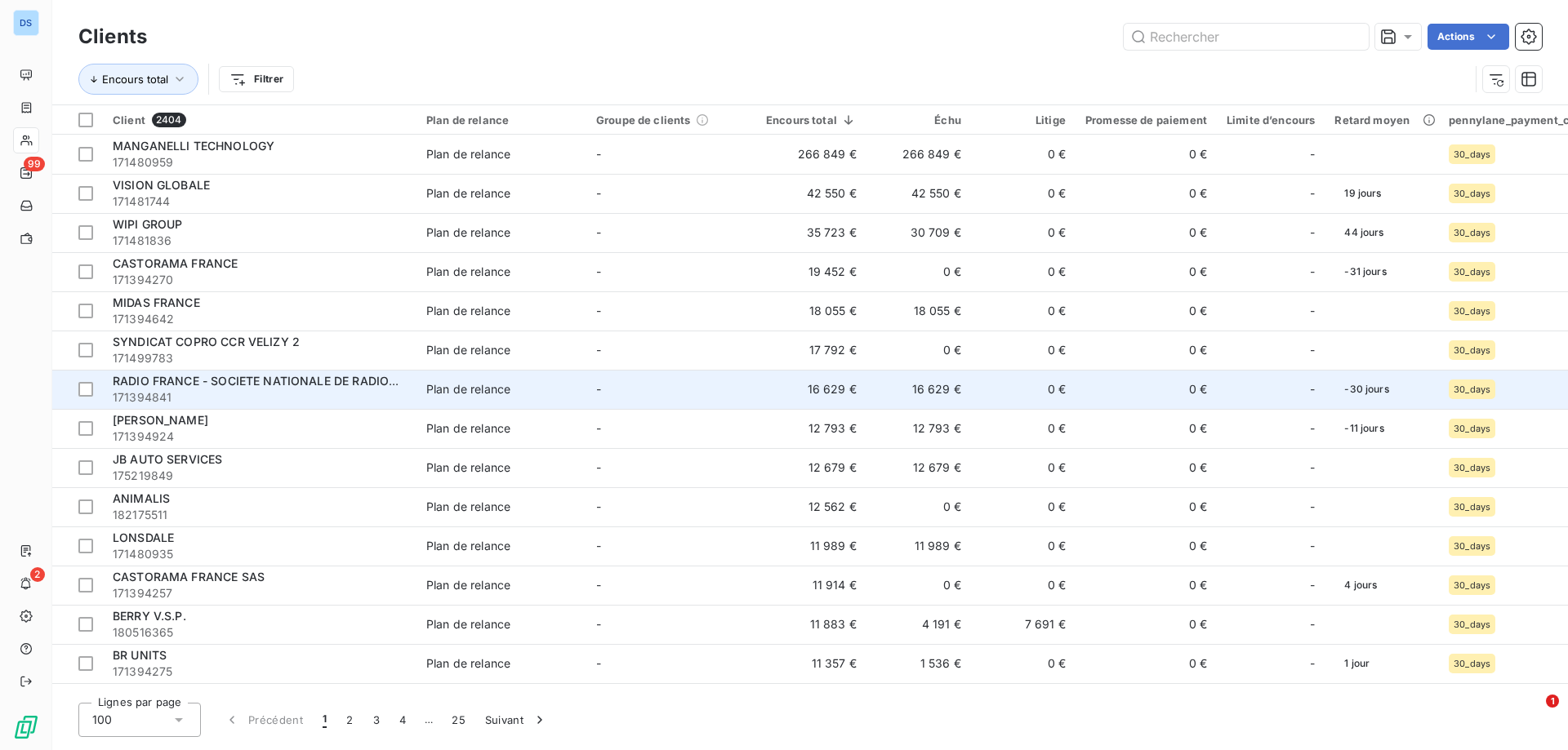
click at [890, 402] on td "16 629 €" at bounding box center [918, 388] width 105 height 39
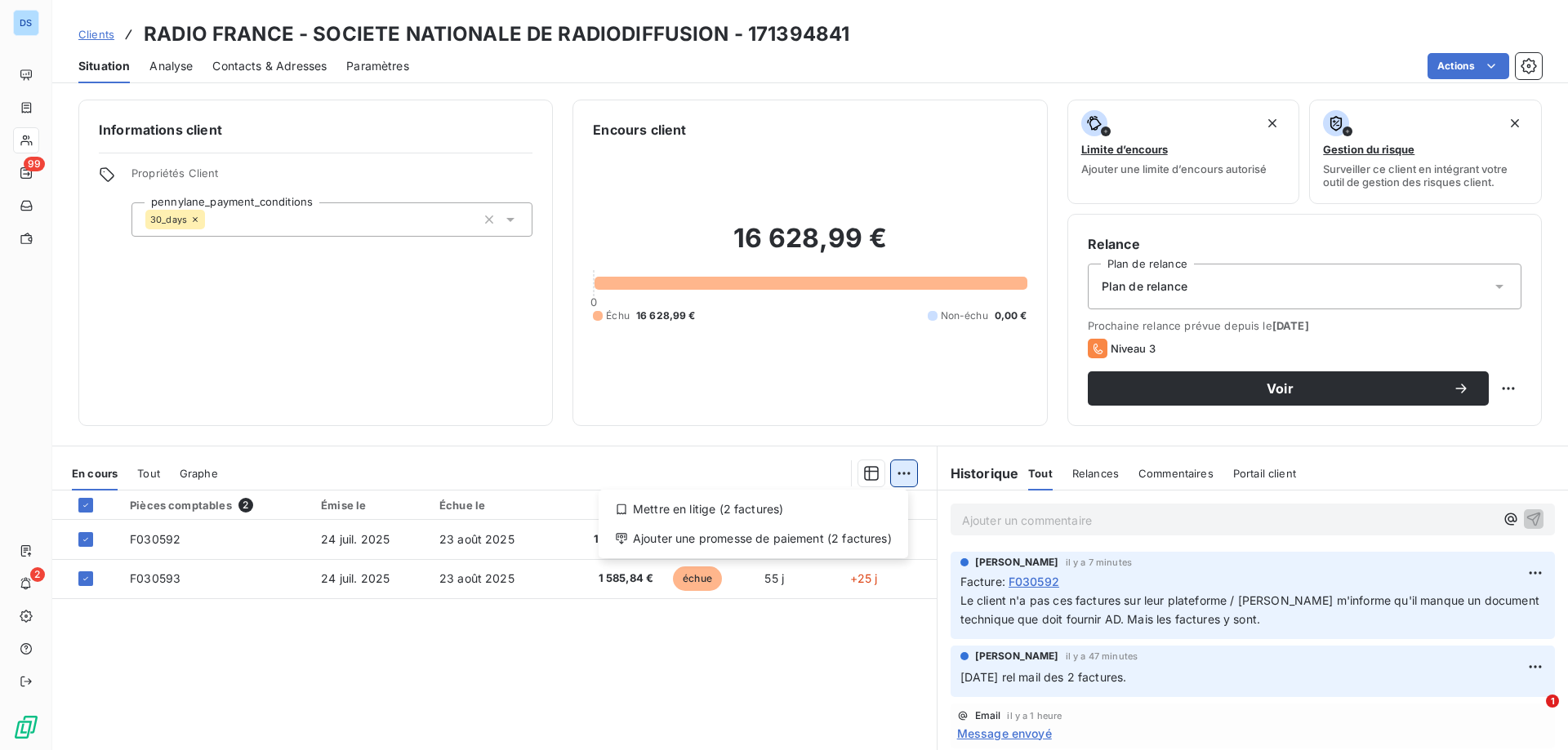
click at [893, 470] on html "DS 99 2 Clients RADIO FRANCE - SOCIETE NATIONALE DE RADIODIFFUSION - 171394841 …" at bounding box center [784, 375] width 1568 height 750
click at [772, 509] on div "Mettre en litige (2 factures)" at bounding box center [753, 508] width 297 height 26
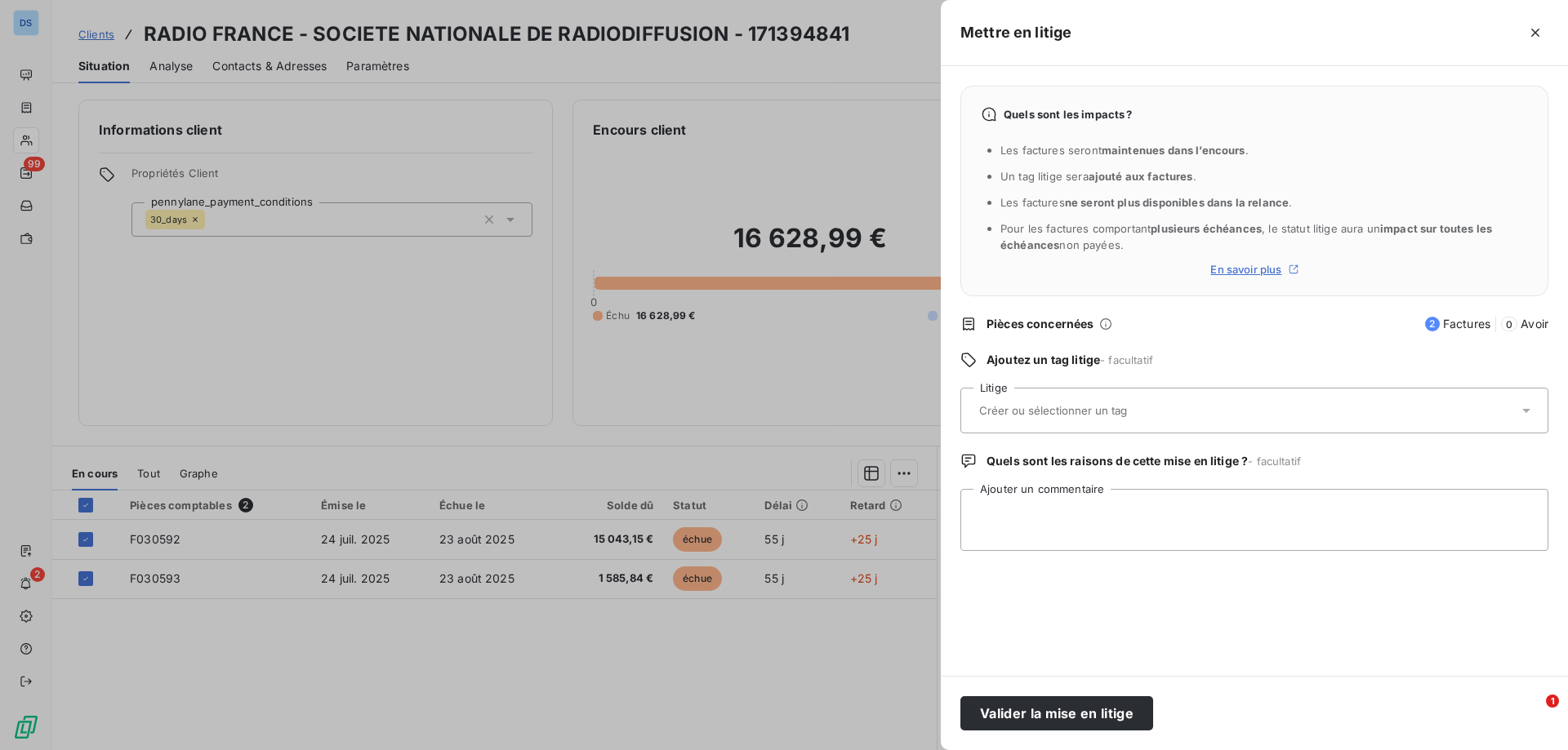
click at [1106, 317] on icon at bounding box center [1105, 324] width 13 height 13
click at [1301, 326] on span "Pièces concernées" at bounding box center [1200, 323] width 429 height 16
click at [1017, 407] on input "text" at bounding box center [1097, 410] width 238 height 14
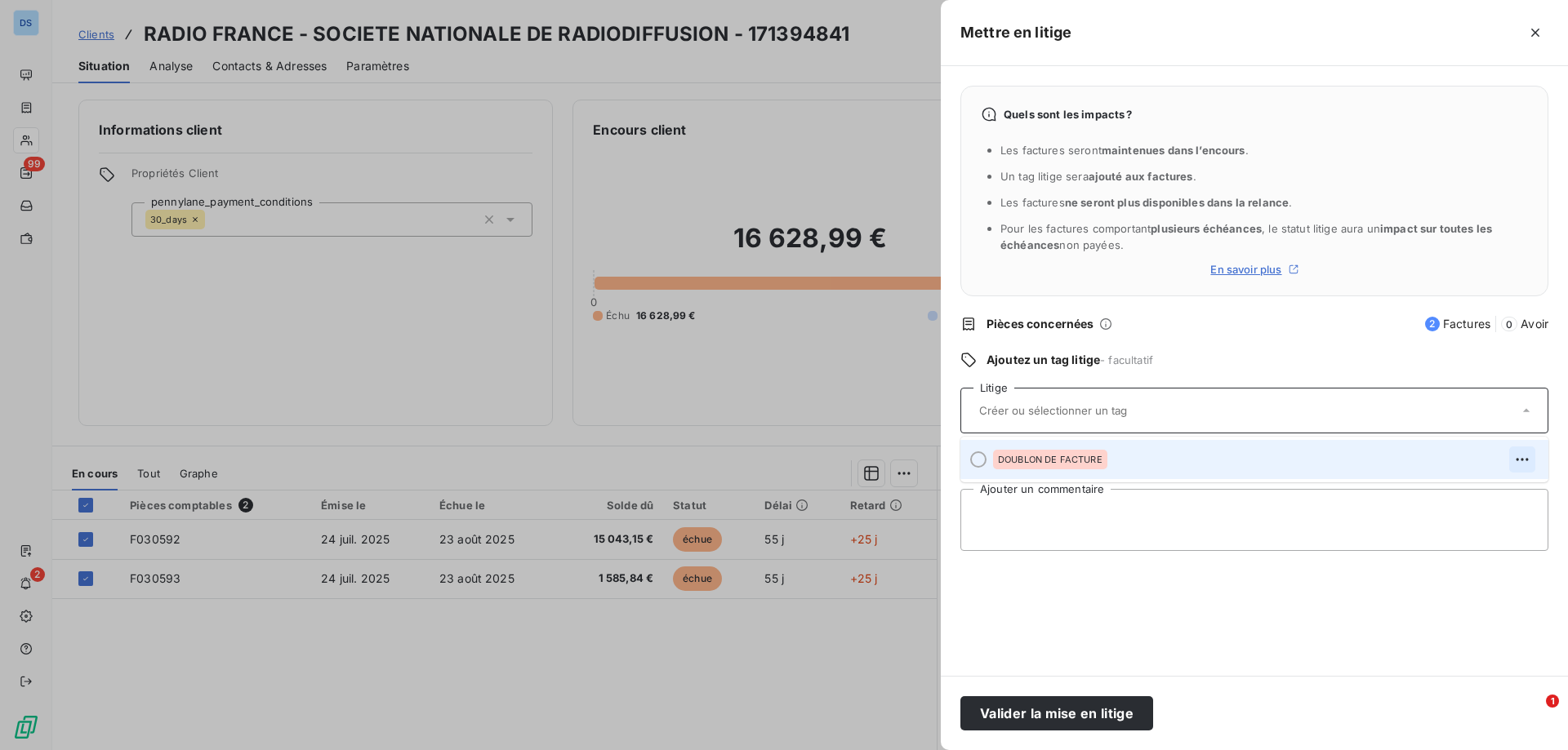
click at [1522, 460] on icon "button" at bounding box center [1521, 458] width 12 height 3
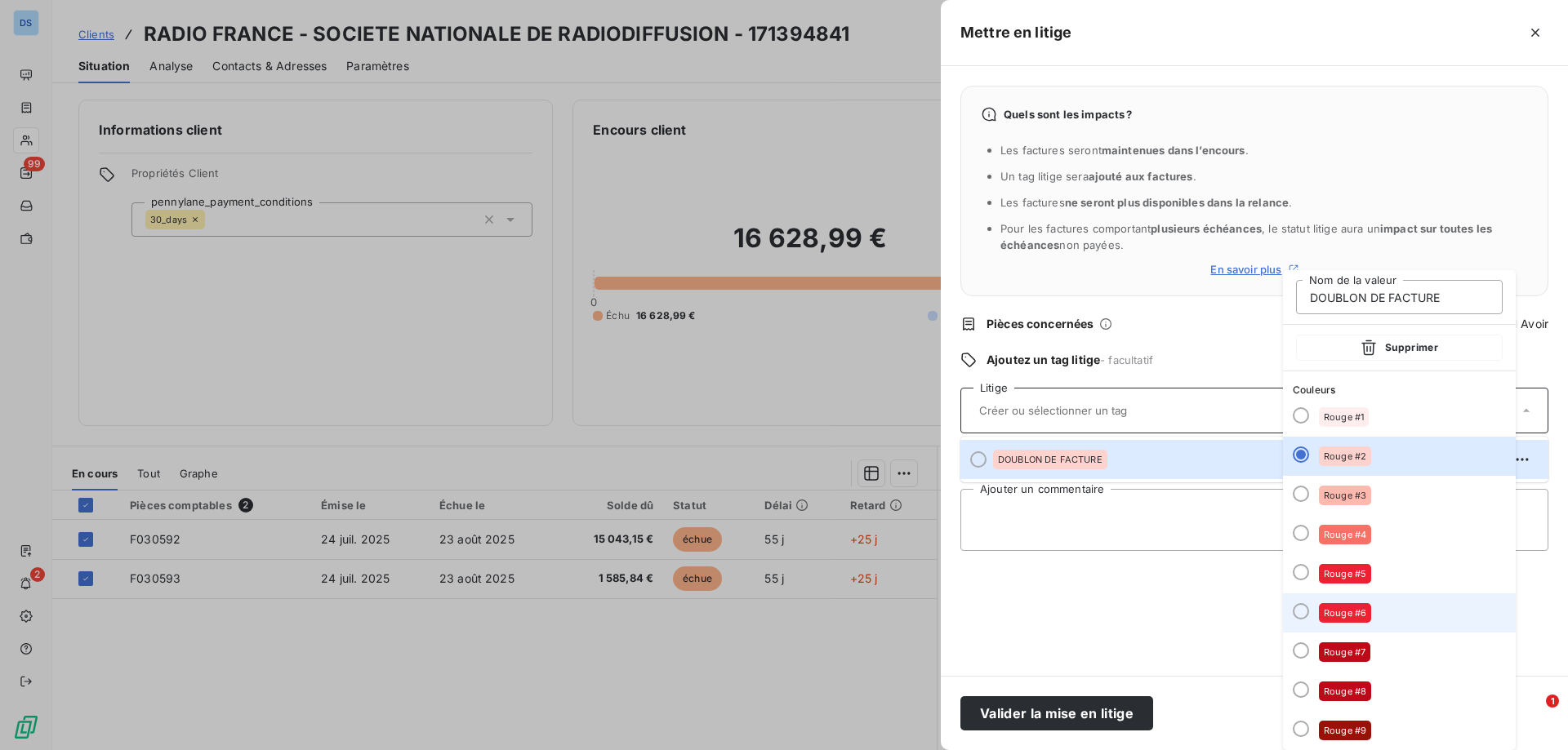
click at [1305, 610] on div at bounding box center [1300, 611] width 16 height 16
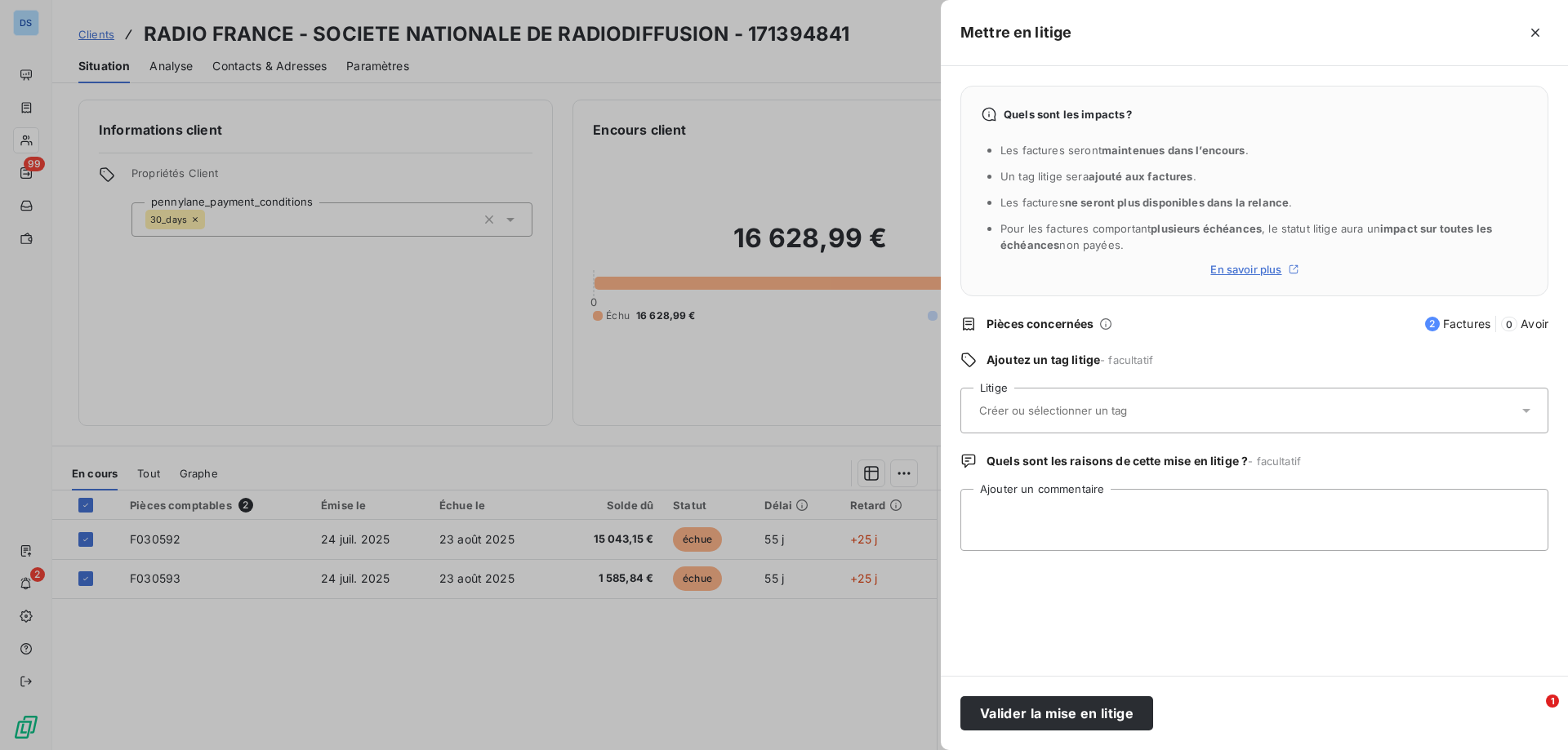
click at [1135, 410] on input "text" at bounding box center [1097, 410] width 238 height 14
drag, startPoint x: 1308, startPoint y: 298, endPoint x: 1320, endPoint y: 295, distance: 12.4
click at [1323, 418] on div at bounding box center [1246, 410] width 544 height 35
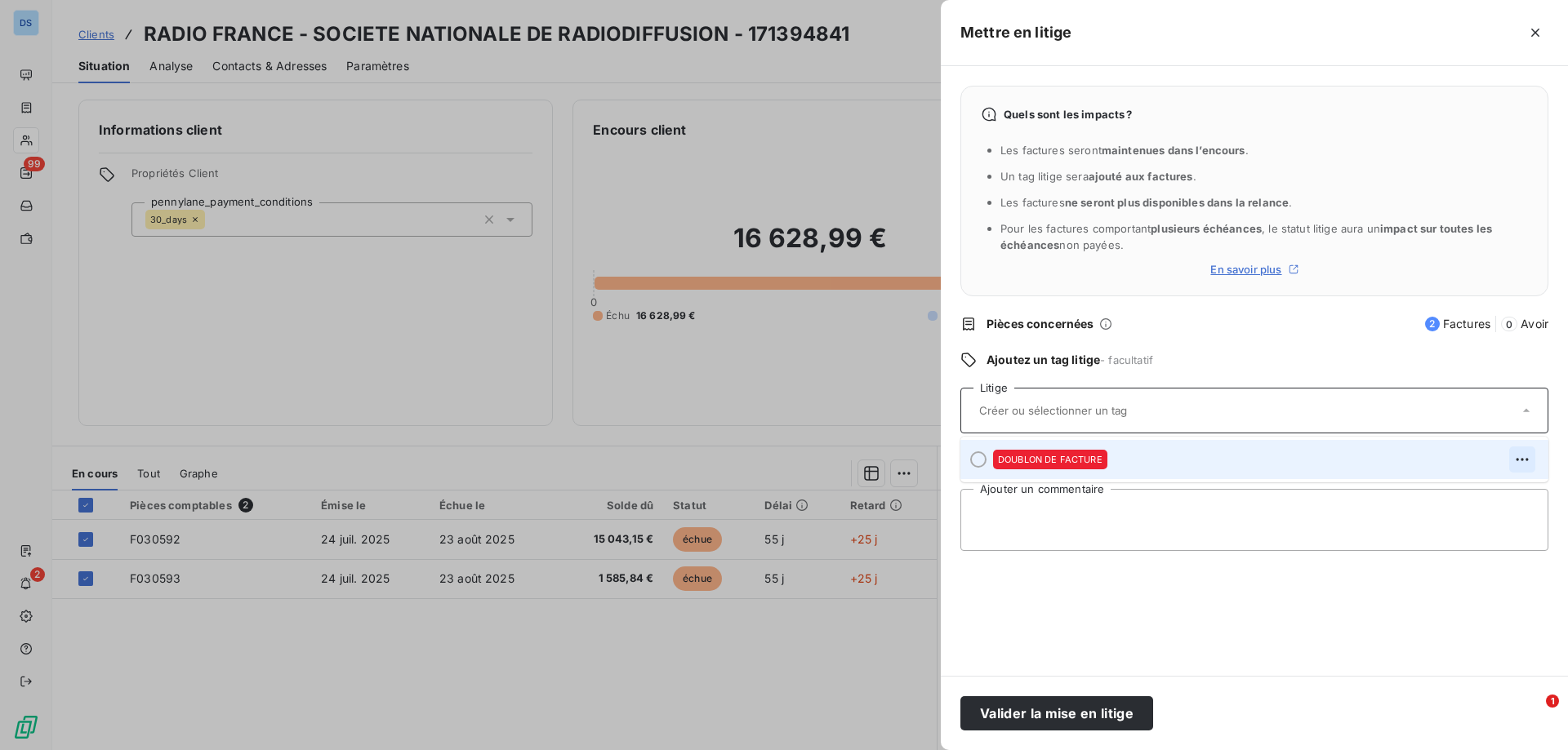
click at [1515, 468] on button "button" at bounding box center [1522, 458] width 26 height 26
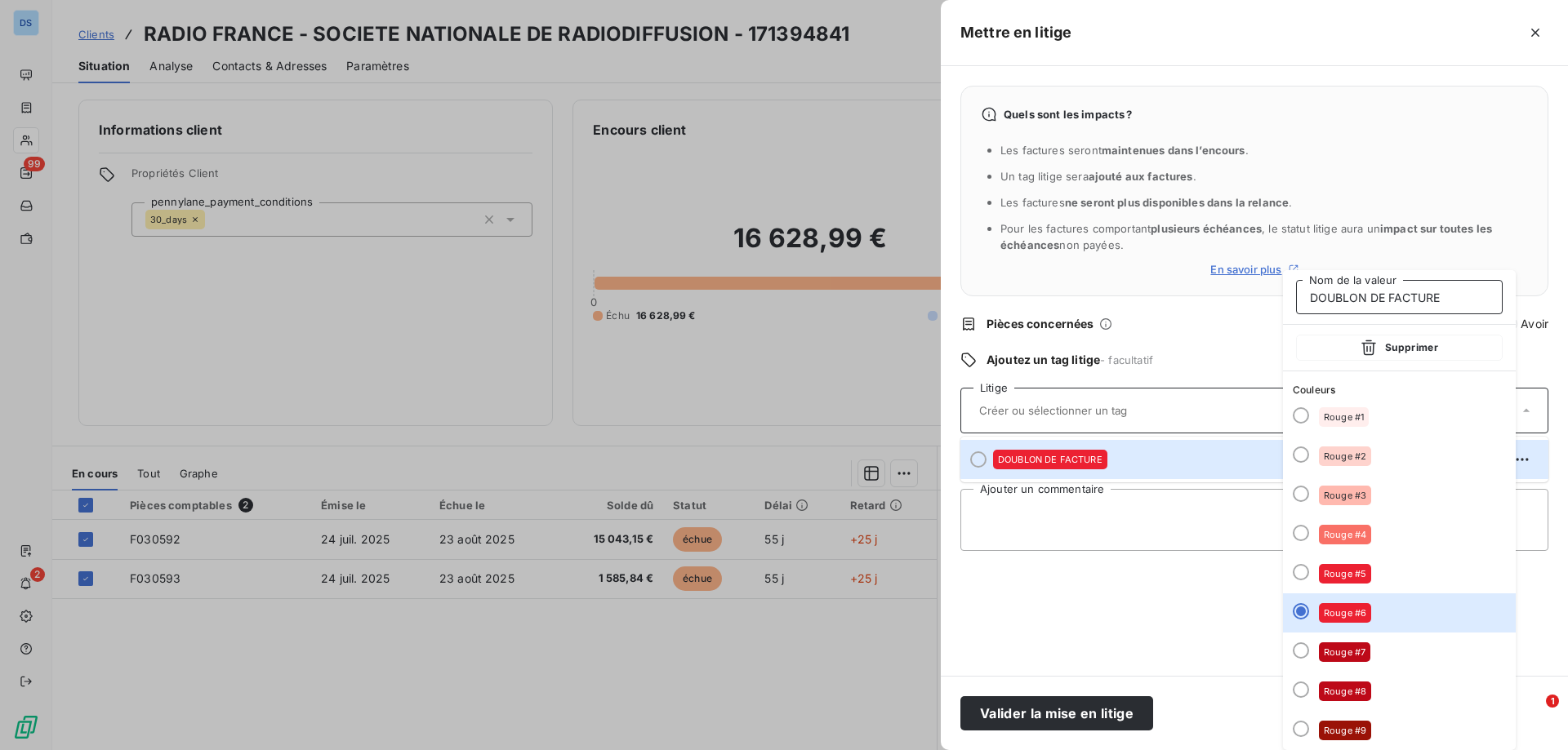
drag, startPoint x: 1448, startPoint y: 294, endPoint x: 1302, endPoint y: 296, distance: 146.0
click at [1302, 296] on input "DOUBLON DE FACTURE" at bounding box center [1399, 297] width 206 height 35
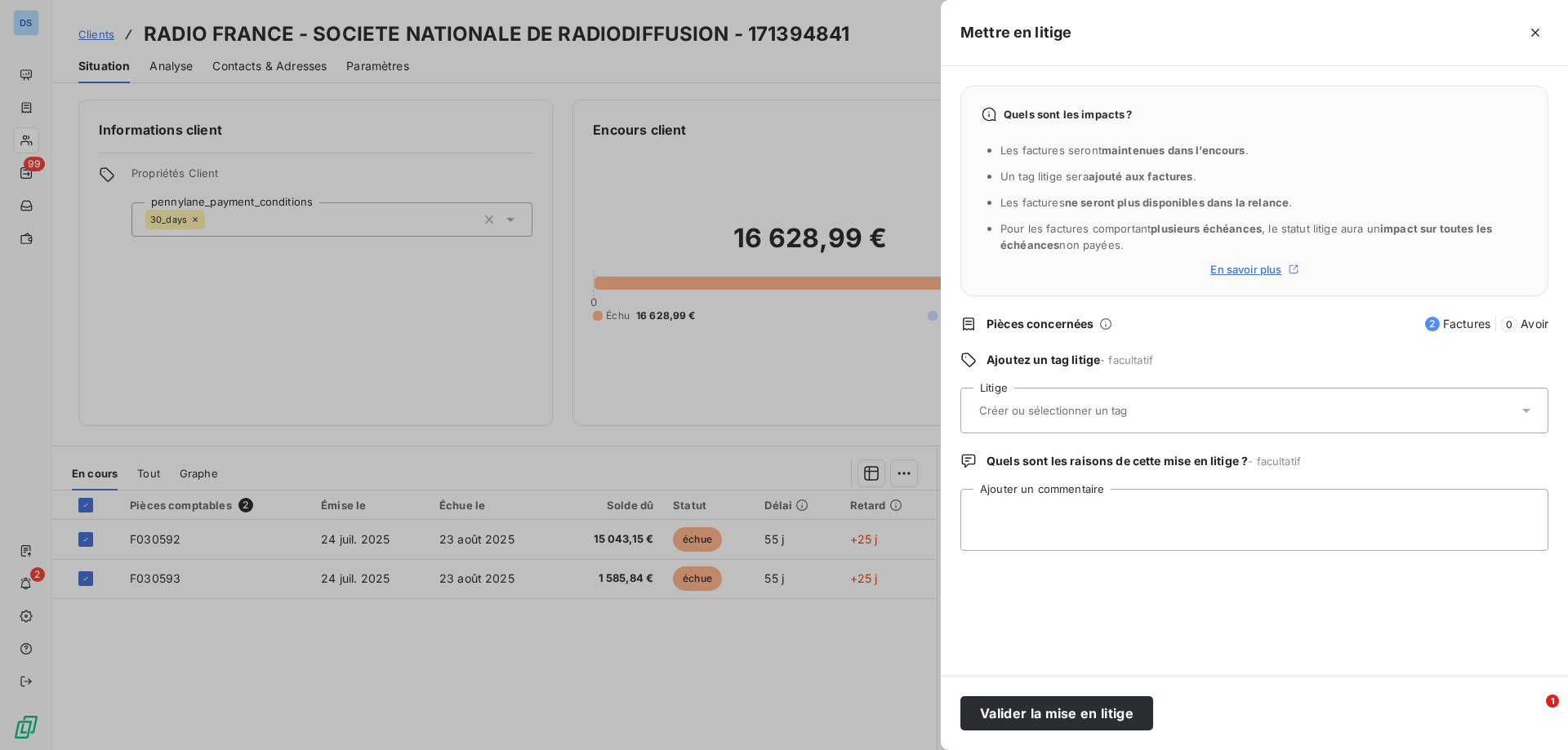
click at [1033, 408] on input "text" at bounding box center [1097, 410] width 238 height 14
type input "RESADMINISTRATIVE"
click at [1004, 409] on input "RESADMINISTRATIVE" at bounding box center [1056, 410] width 156 height 14
click at [1004, 410] on input "text" at bounding box center [1097, 410] width 238 height 14
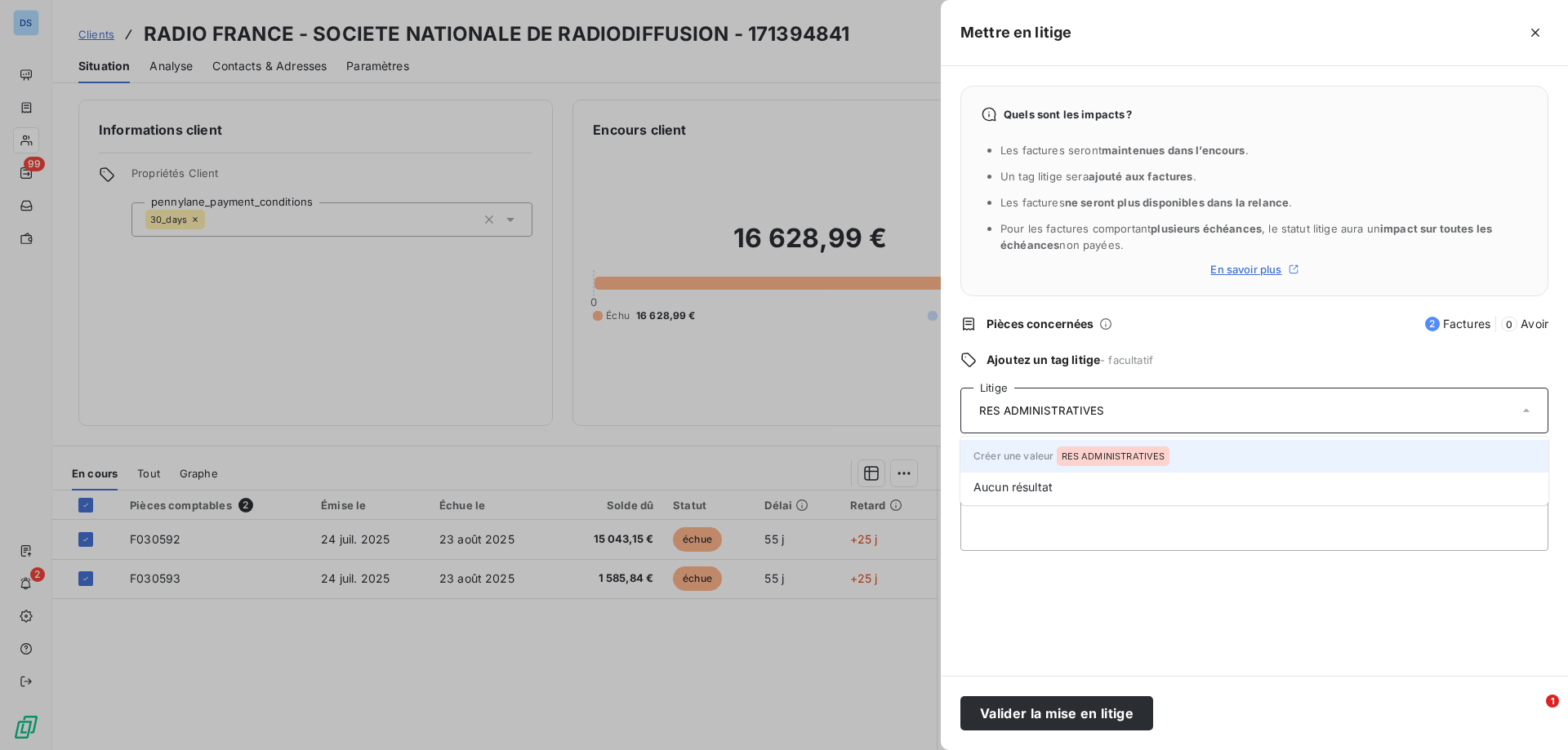
type input "RES ADMINISTRATIVES"
click at [1031, 457] on span "Créer une valeur RES ADMINISTRATIVES" at bounding box center [1071, 456] width 196 height 12
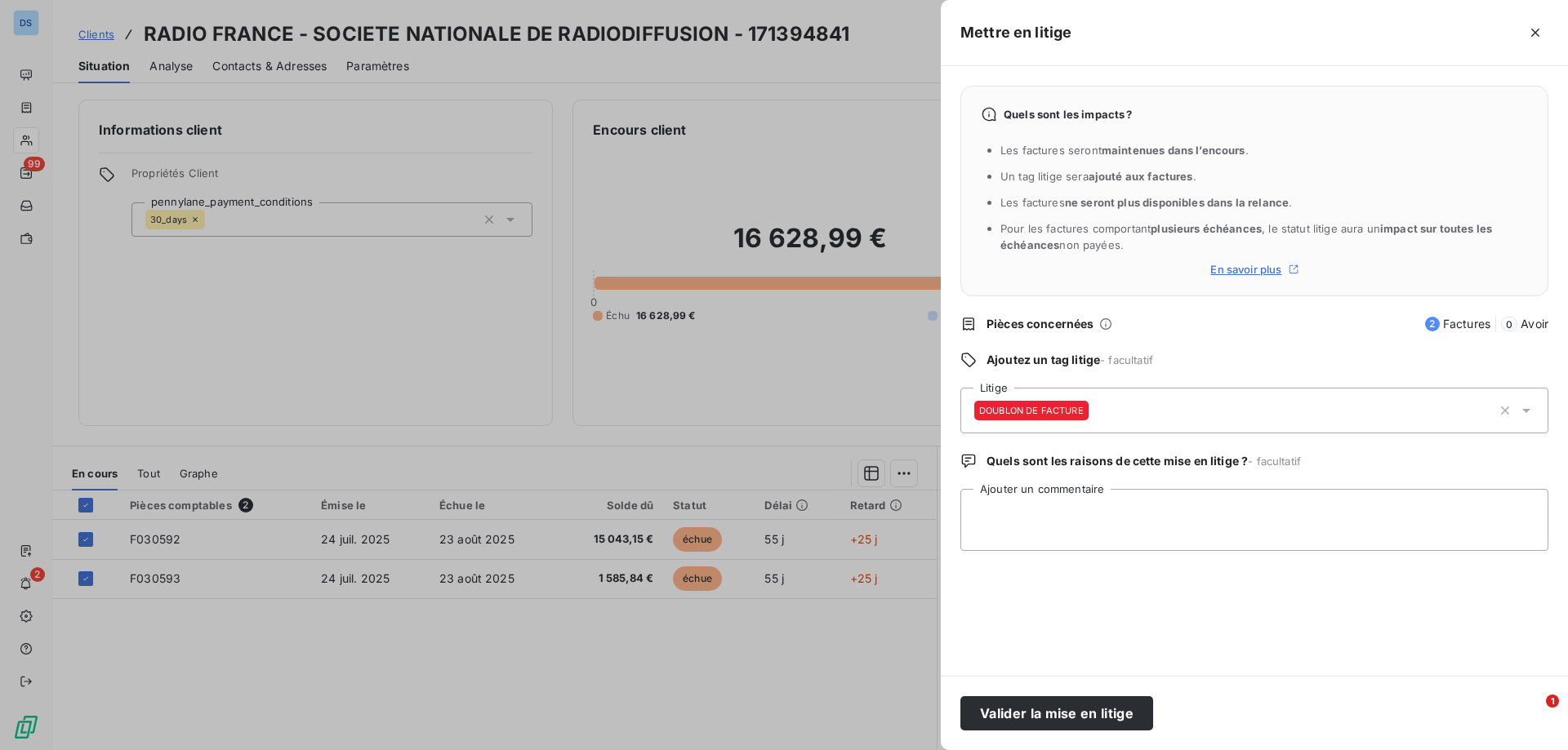
click at [1275, 428] on div "DOUBLON DE FACTURE" at bounding box center [1233, 410] width 518 height 39
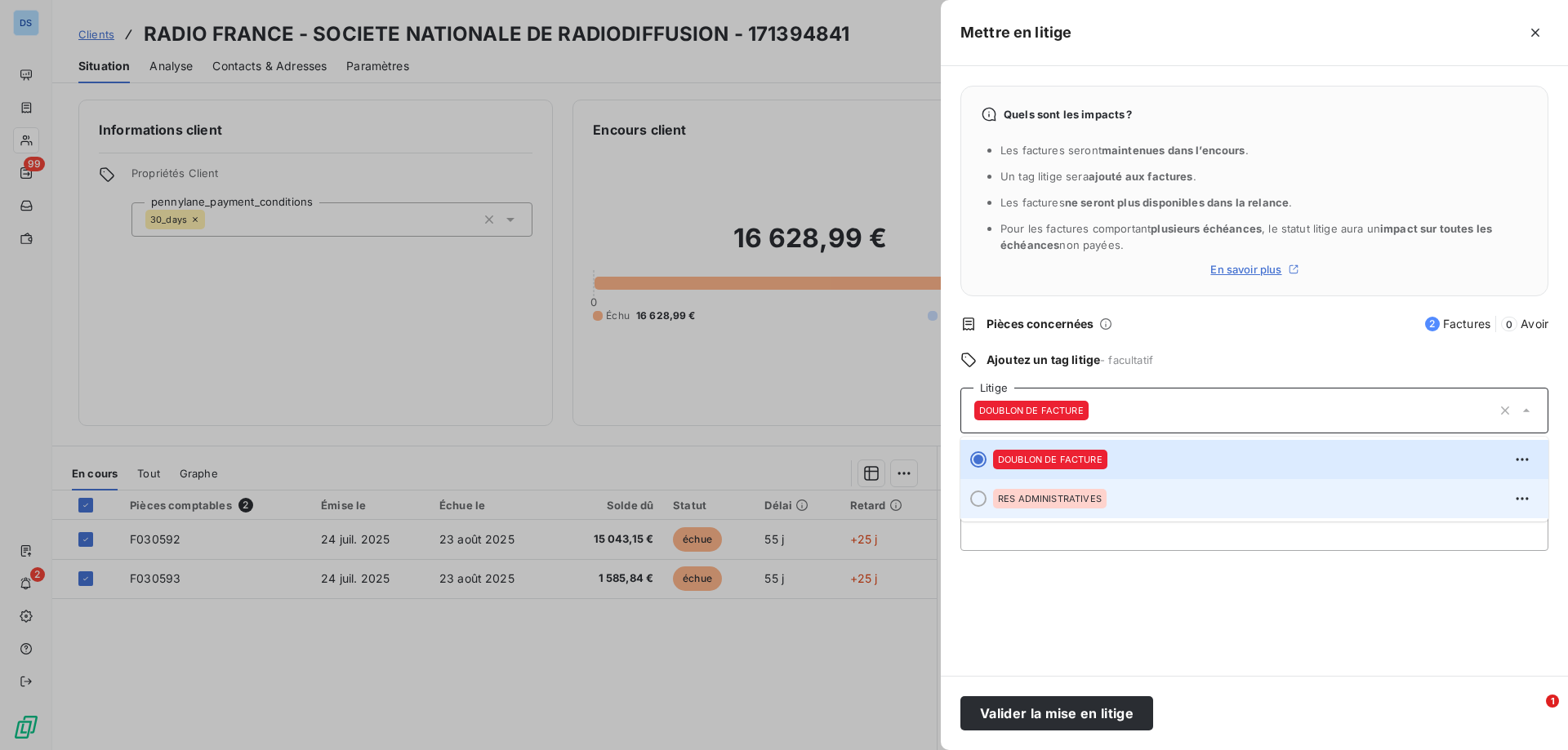
click at [1185, 494] on div "RES ADMINISTRATIVES" at bounding box center [1264, 498] width 542 height 26
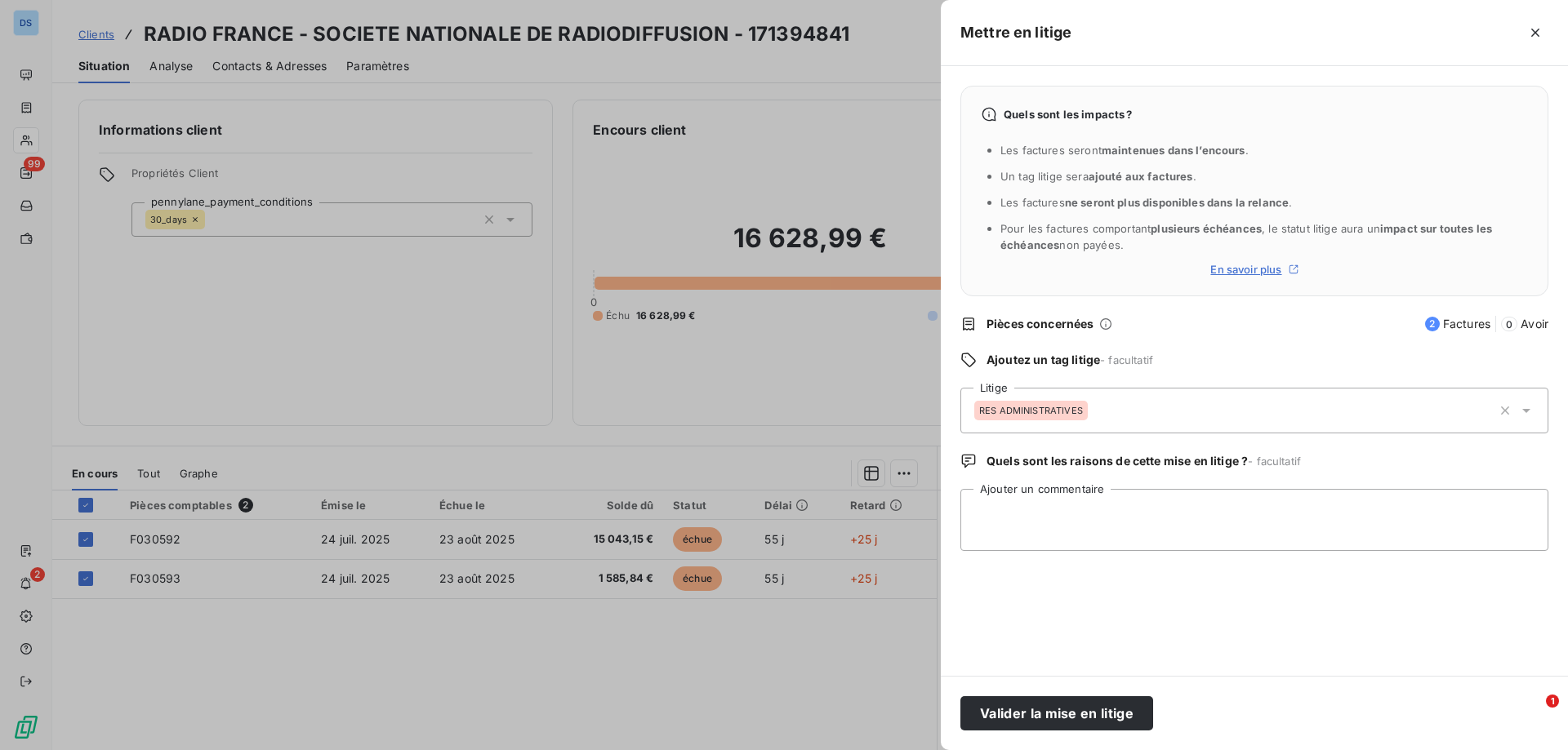
click at [1110, 409] on div "RES ADMINISTRATIVES" at bounding box center [1233, 410] width 518 height 39
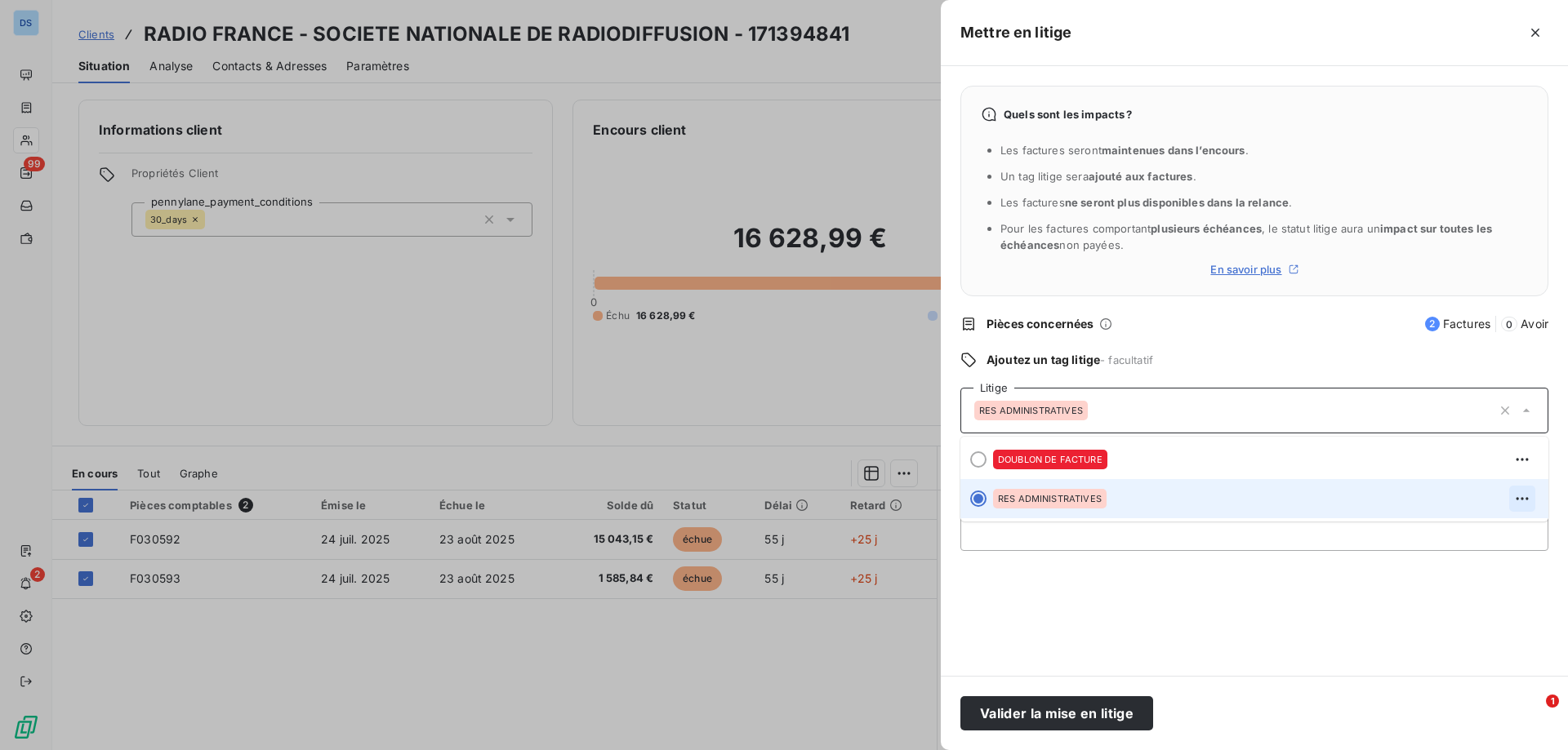
click at [1516, 499] on icon "button" at bounding box center [1521, 498] width 12 height 3
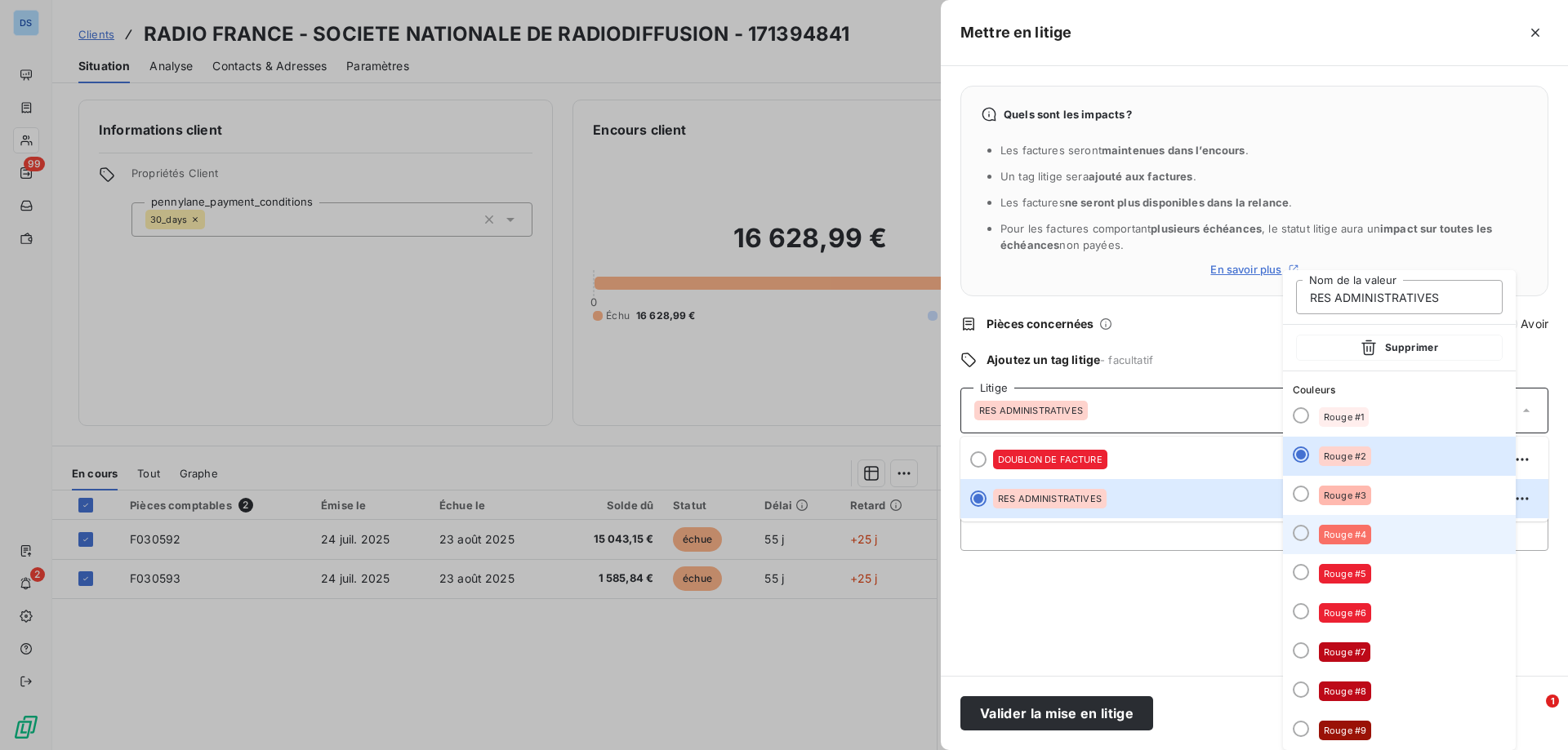
click at [1300, 533] on div at bounding box center [1300, 532] width 16 height 16
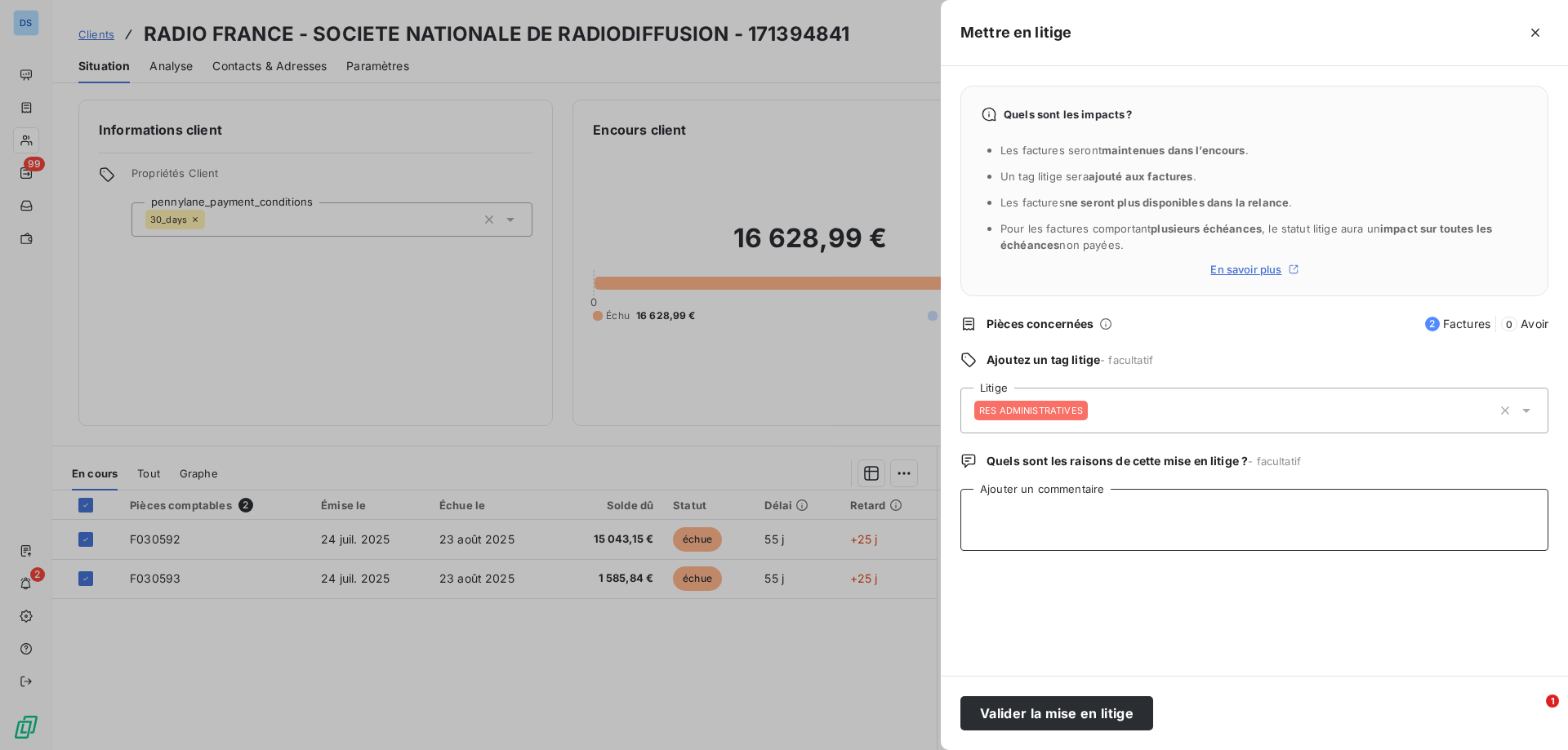
click at [1189, 501] on textarea "Ajouter un commentaire" at bounding box center [1254, 520] width 588 height 62
type textarea "MQ UN DOC TECHNIQUE POUR LA VALIDATION DES FACTURES."
click at [1060, 714] on button "Valider la mise en litige" at bounding box center [1057, 714] width 193 height 35
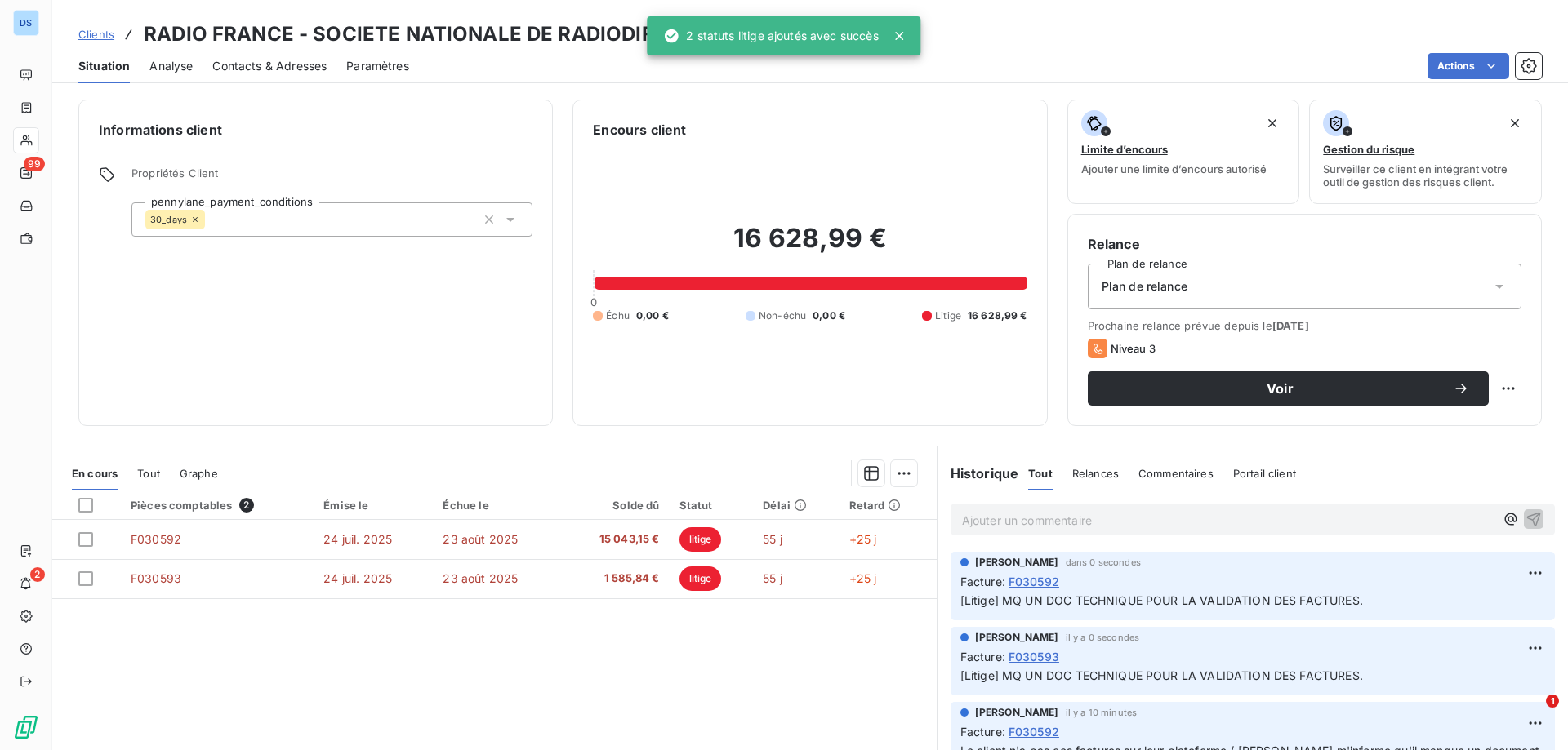
click at [814, 680] on div "Pièces comptables 2 Émise le Échue le Solde dû Statut Délai Retard F030592 [DAT…" at bounding box center [494, 647] width 885 height 315
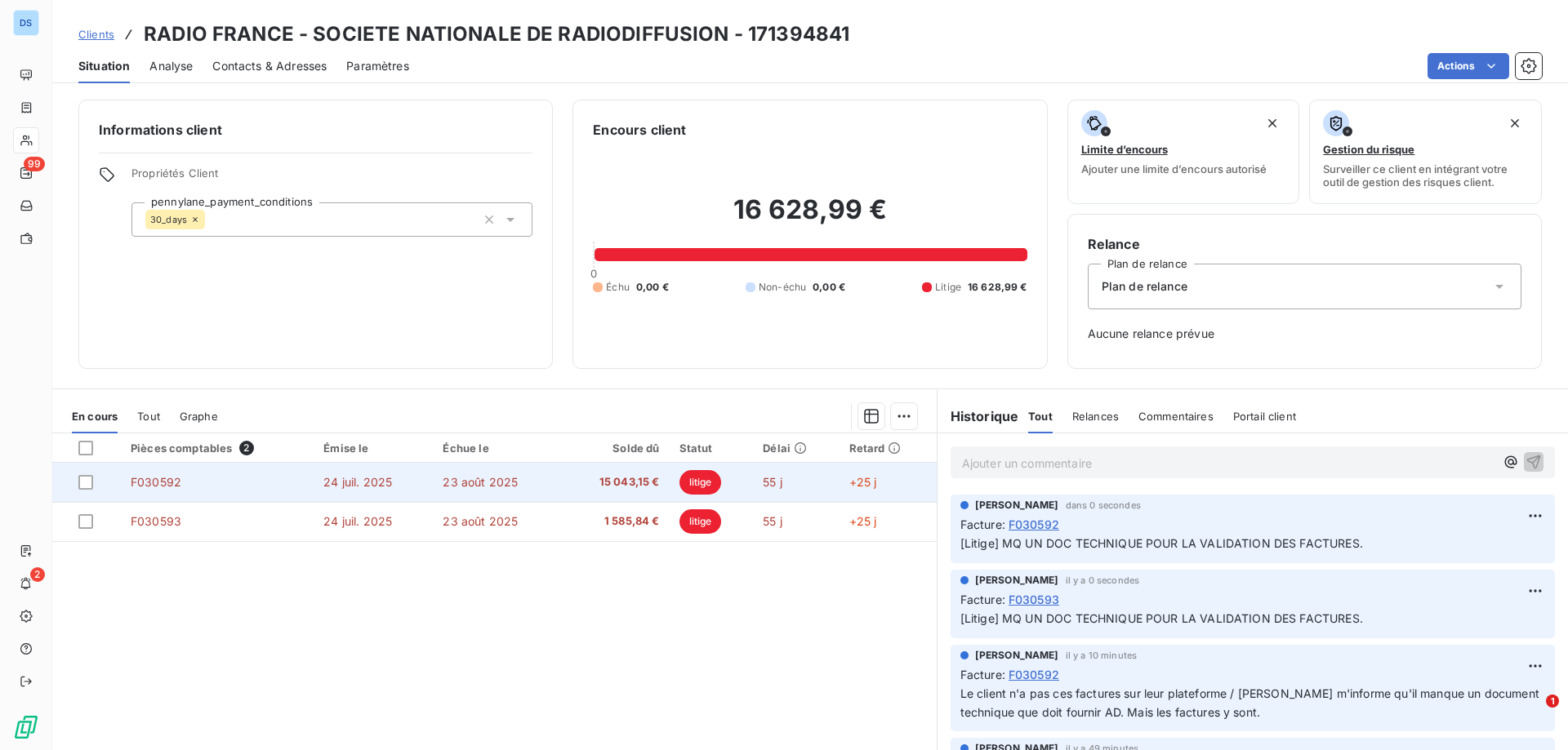
click at [699, 491] on span "litige" at bounding box center [701, 482] width 42 height 25
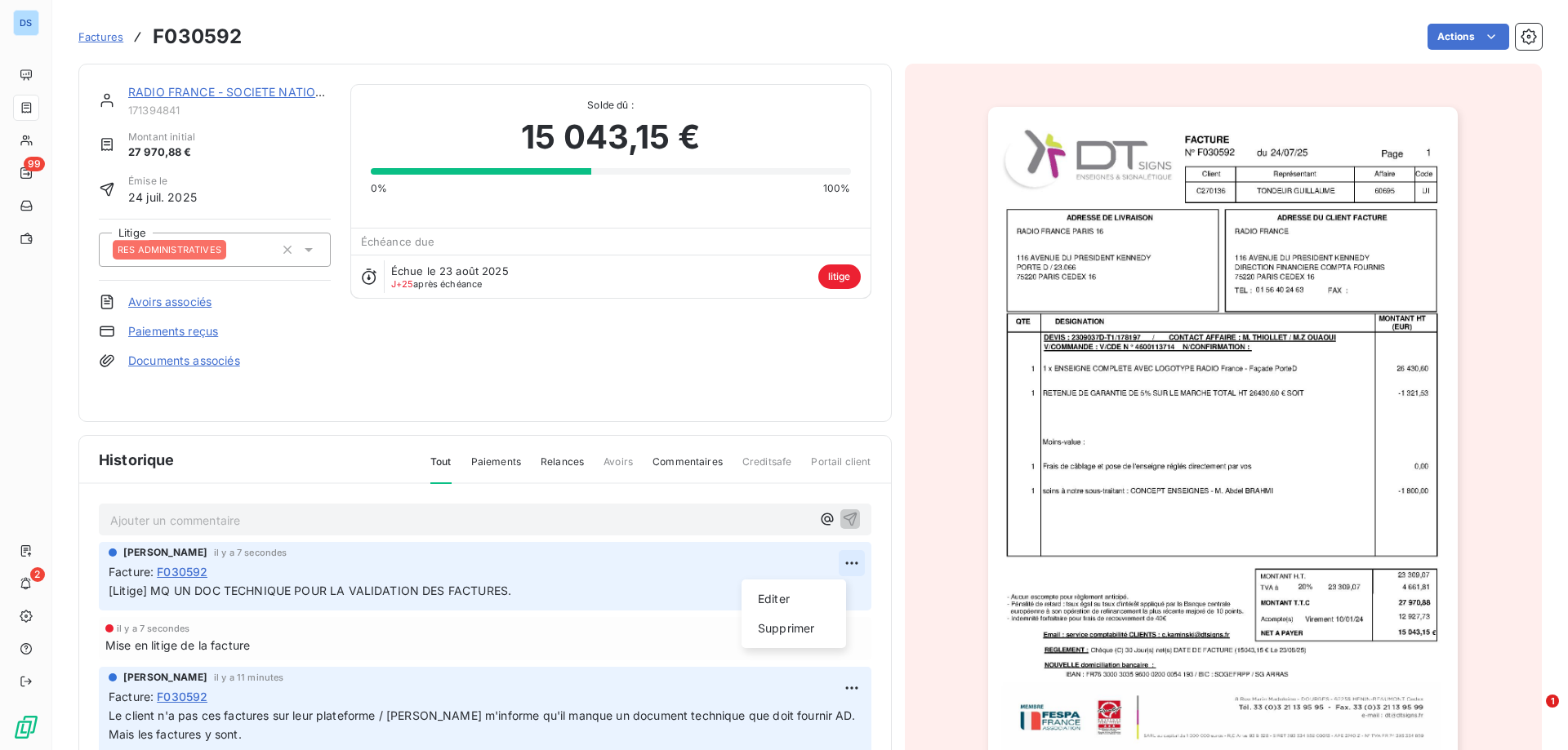
click at [830, 562] on html "DS 99 2 Factures F030592 Actions RADIO FRANCE - SOCIETE NATIONALE DE RADIODIFFU…" at bounding box center [784, 375] width 1568 height 750
click at [781, 598] on div "Editer" at bounding box center [794, 598] width 91 height 26
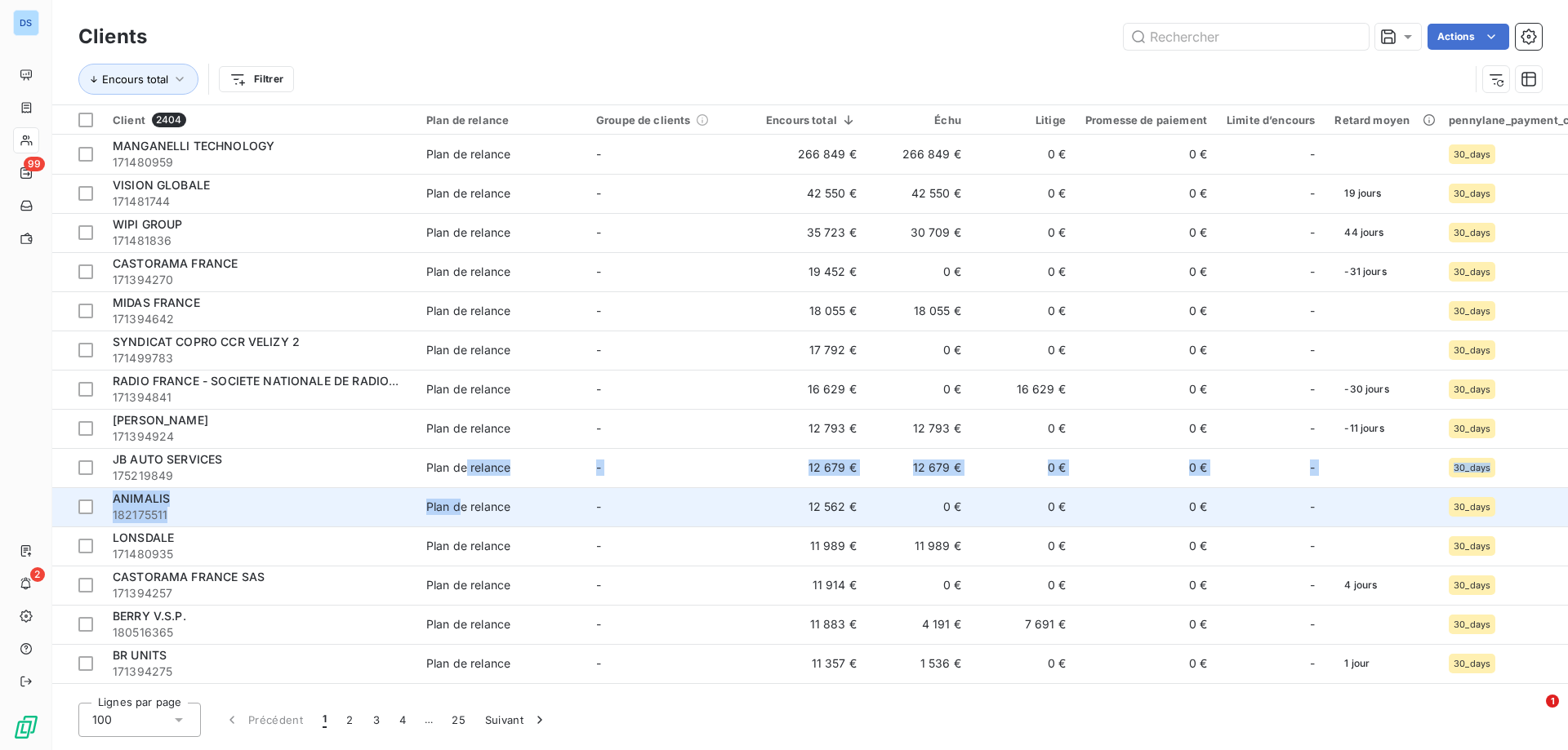
drag, startPoint x: 468, startPoint y: 463, endPoint x: 463, endPoint y: 506, distance: 43.3
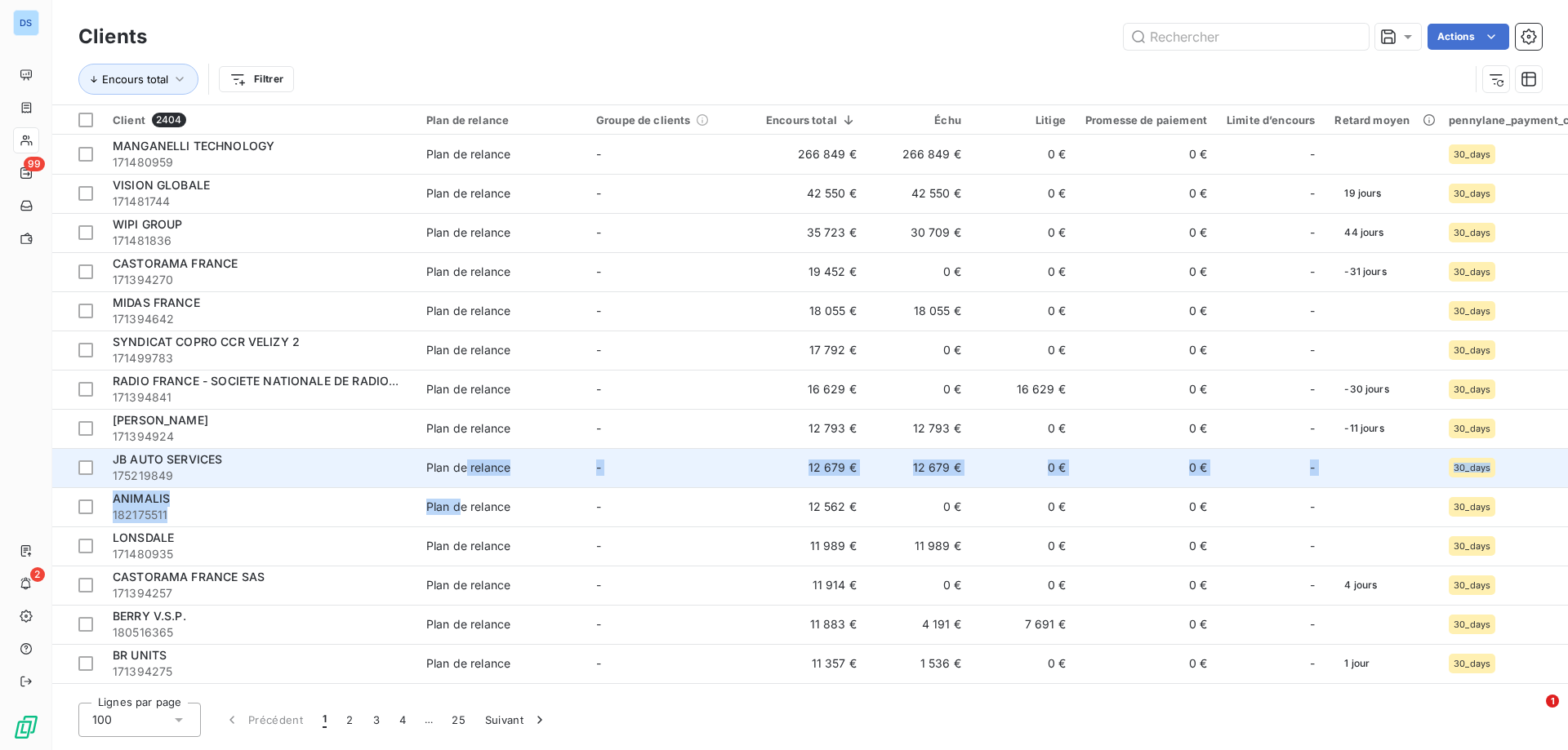
click at [557, 463] on span "Plan de relance" at bounding box center [501, 467] width 151 height 16
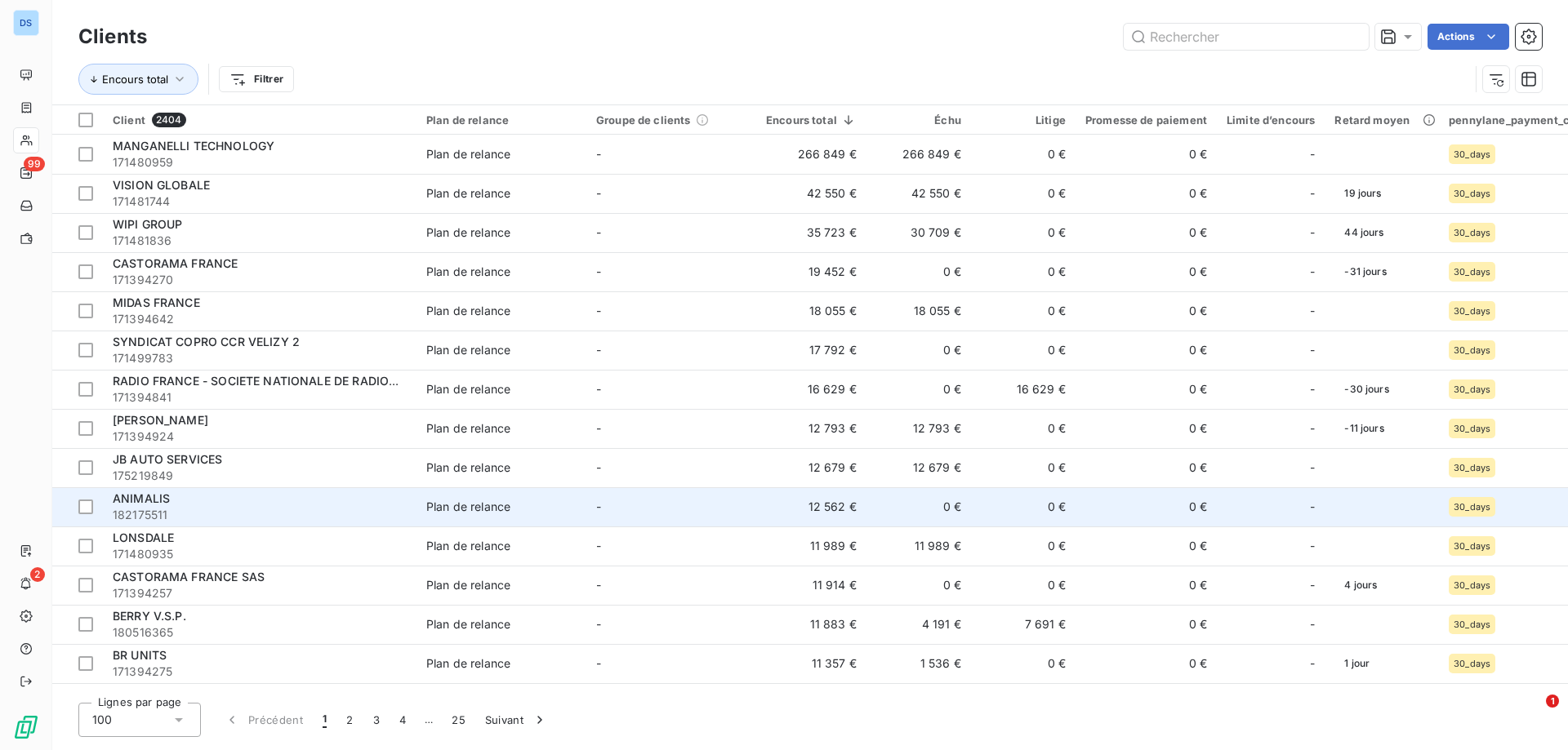
click at [428, 513] on div "Plan de relance" at bounding box center [468, 506] width 84 height 16
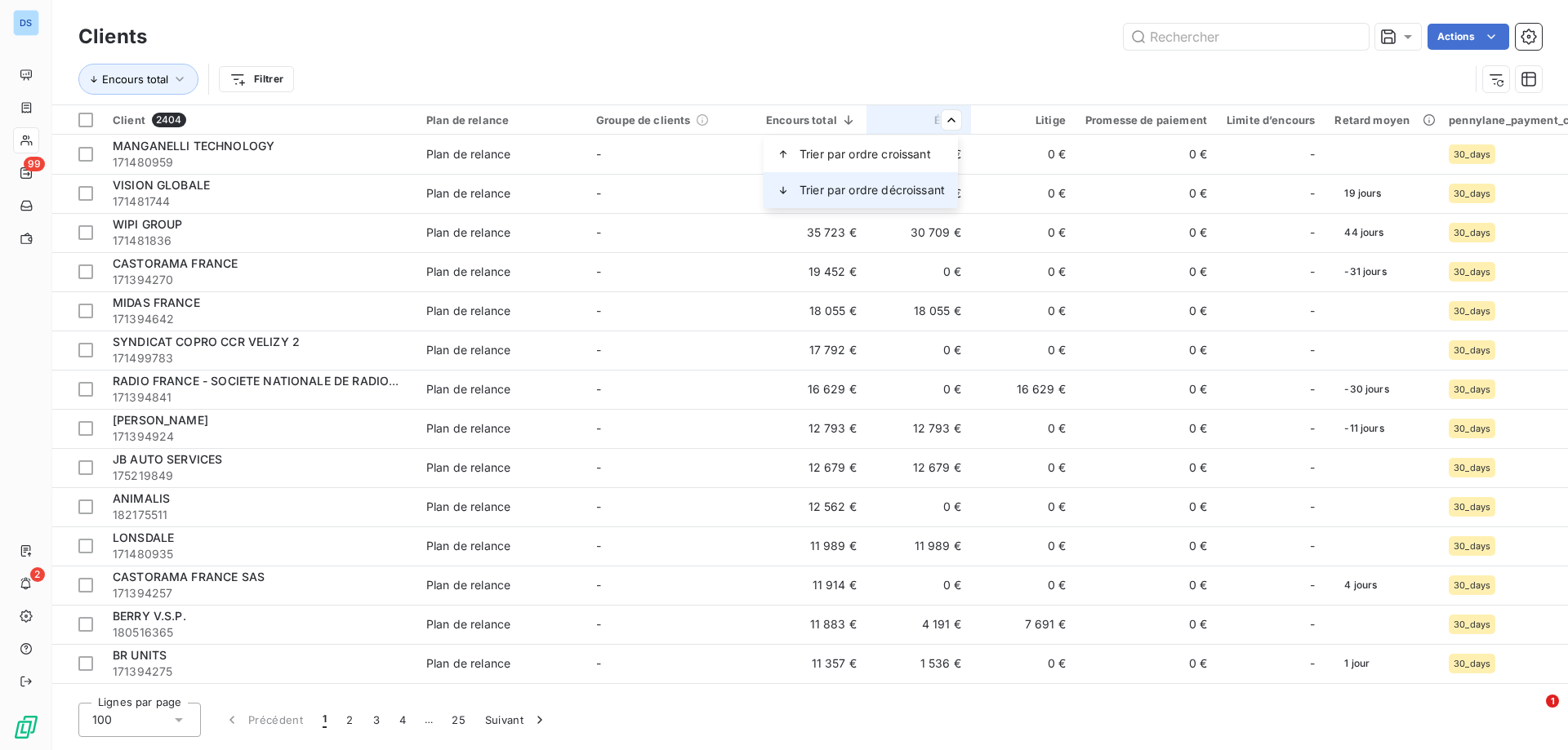
click at [918, 192] on span "Trier par ordre décroissant" at bounding box center [871, 190] width 145 height 16
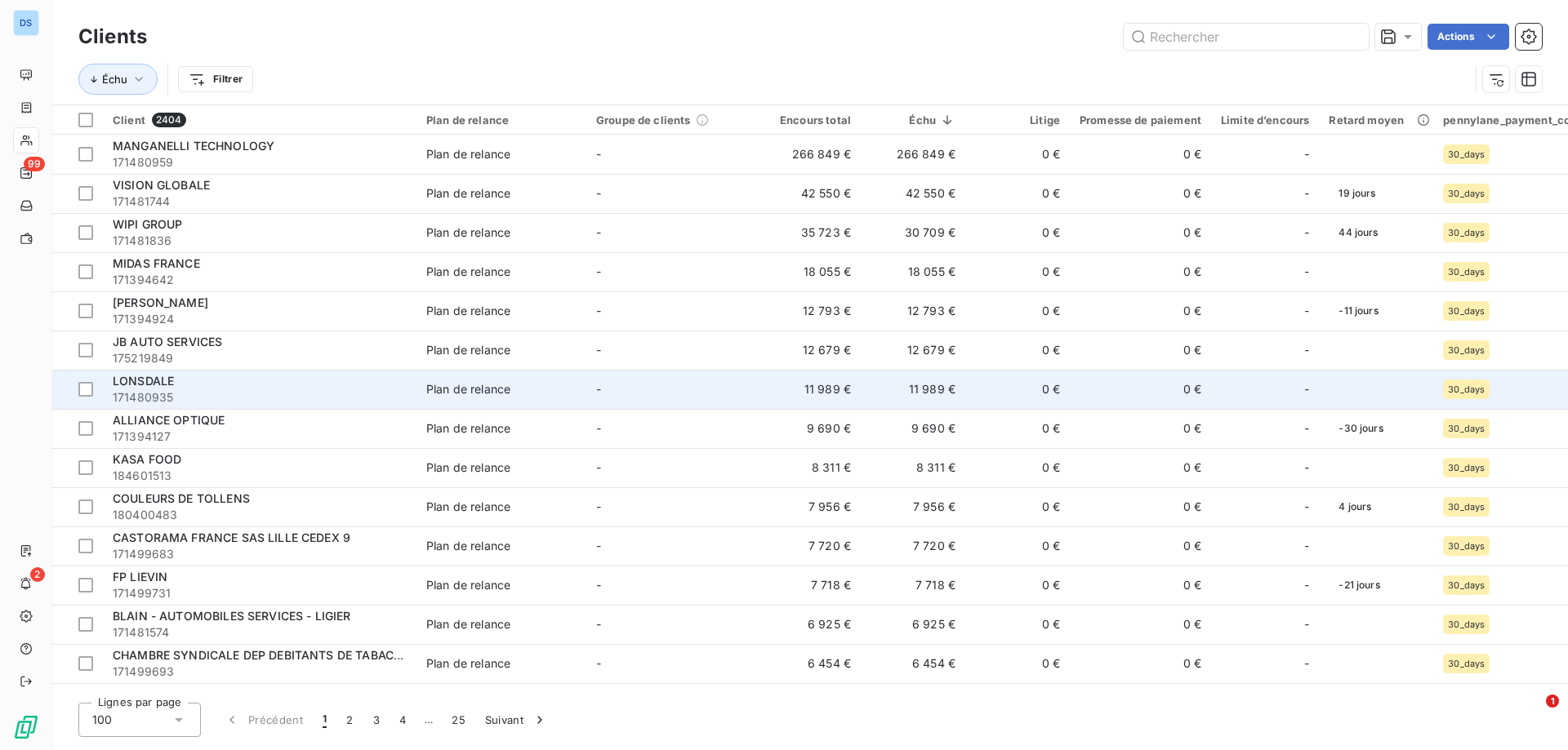
click at [916, 392] on td "11 989 €" at bounding box center [913, 388] width 105 height 39
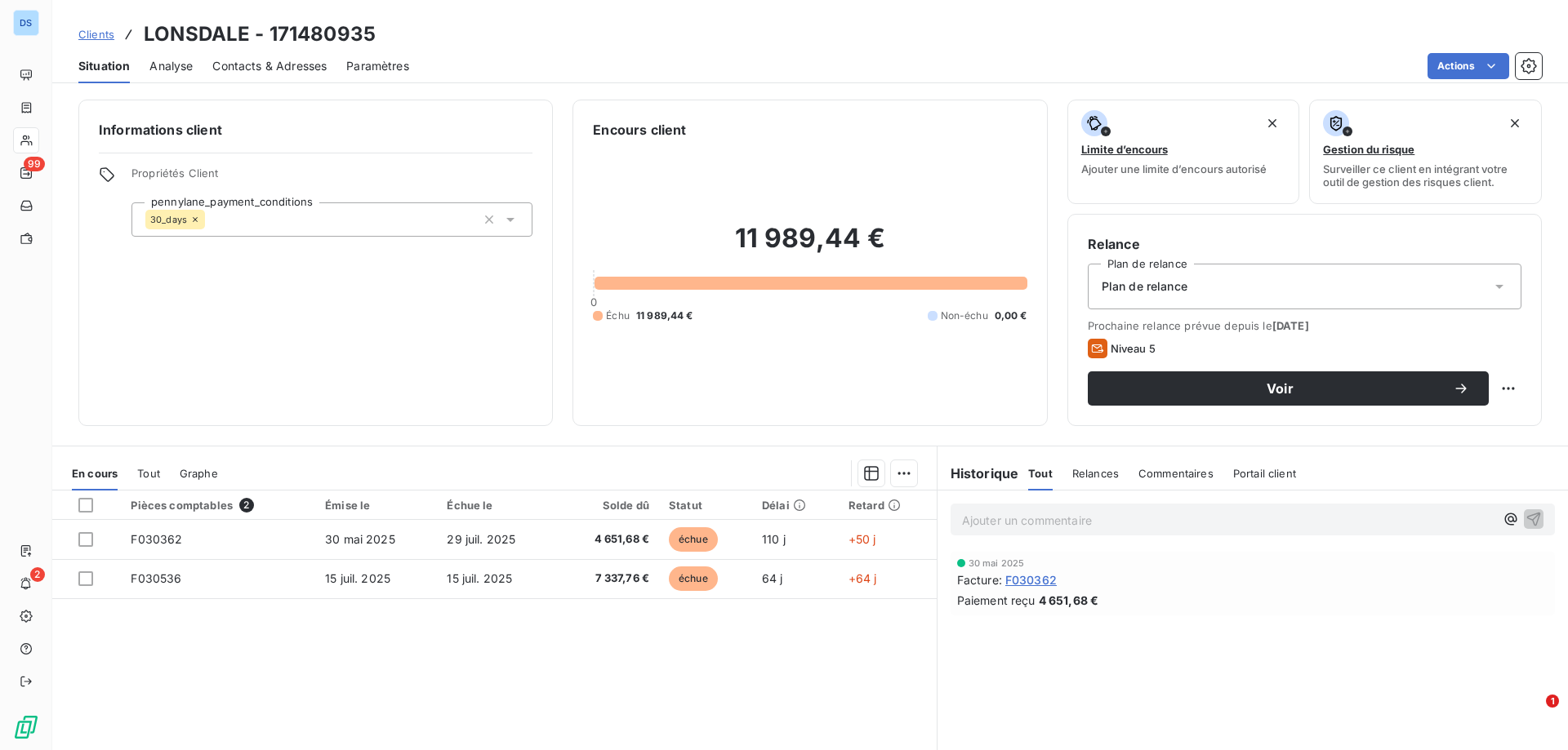
click at [258, 72] on span "Contacts & Adresses" at bounding box center [269, 65] width 114 height 16
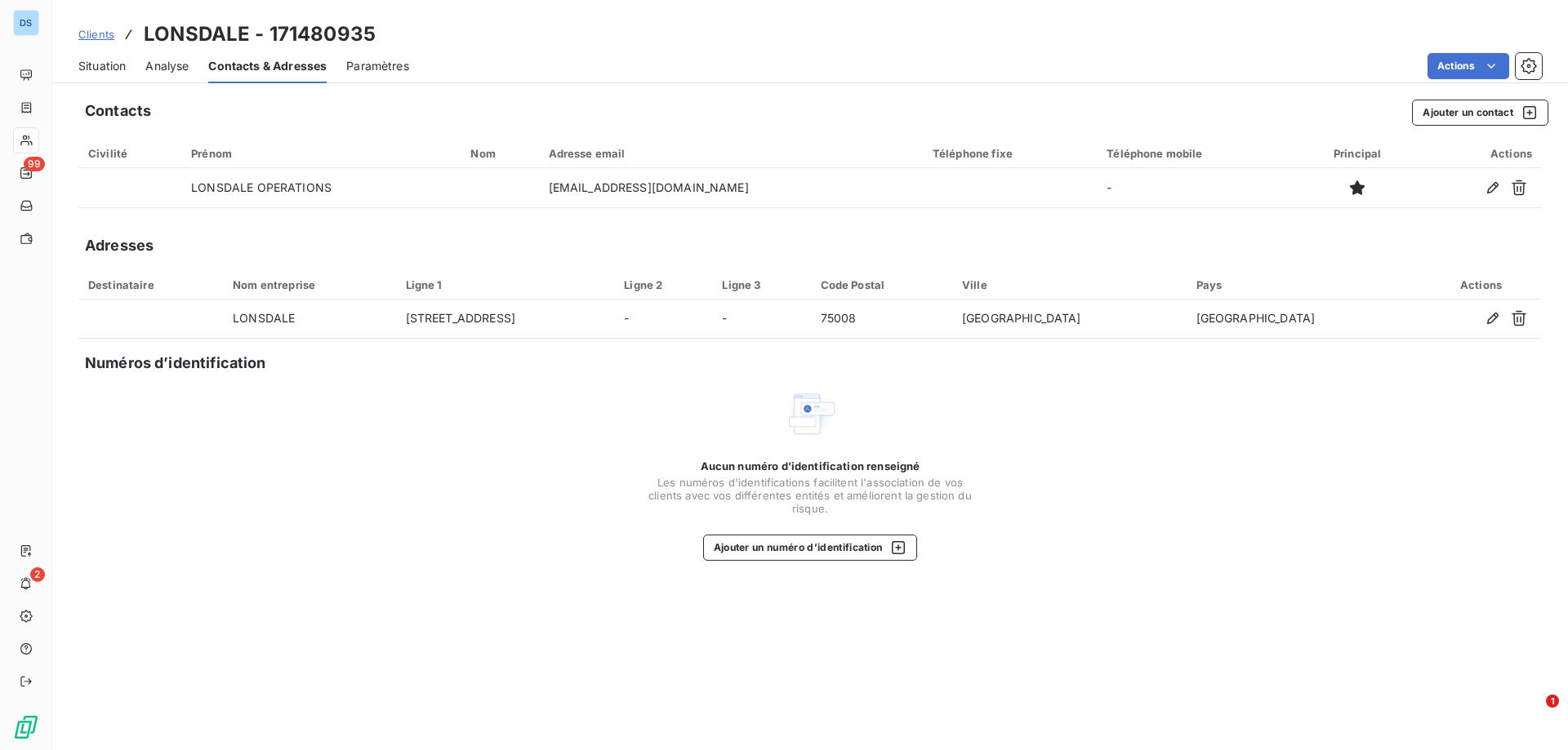
click at [107, 67] on span "Situation" at bounding box center [102, 65] width 47 height 16
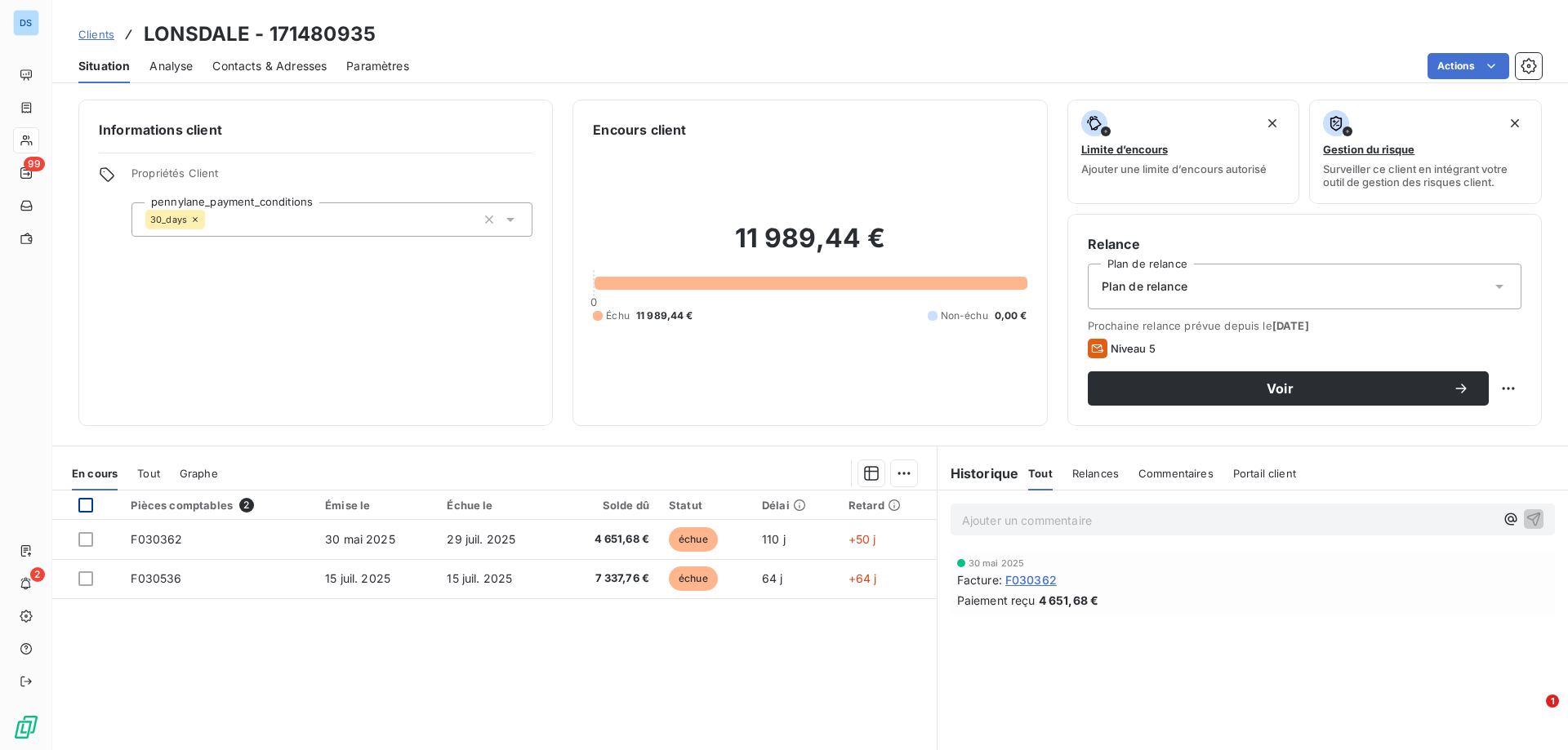
click at [85, 504] on div at bounding box center [85, 504] width 14 height 14
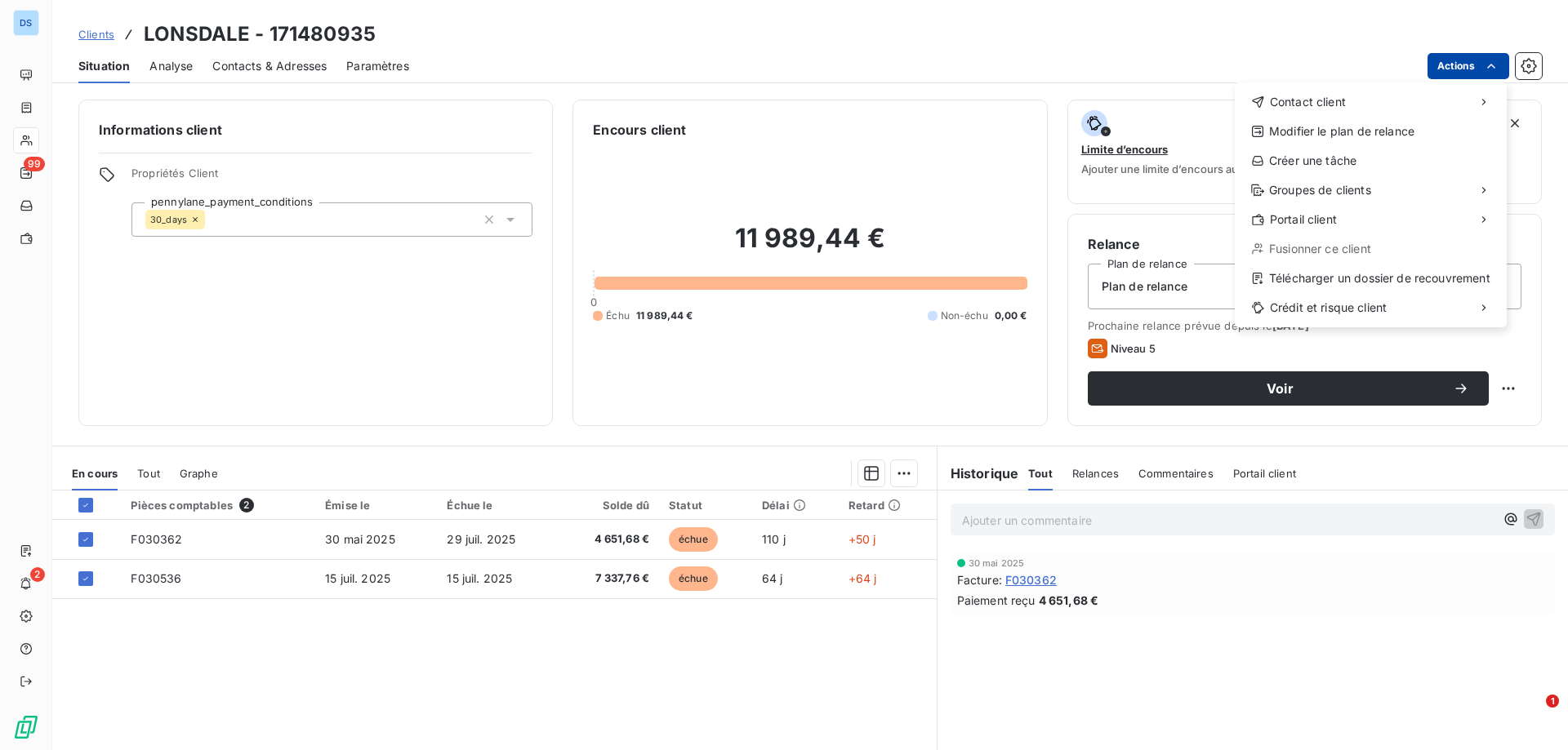
click at [1455, 67] on html "DS 99 2 Clients LONSDALE - 171480935 Situation Analyse Contacts & Adresses Para…" at bounding box center [784, 375] width 1568 height 750
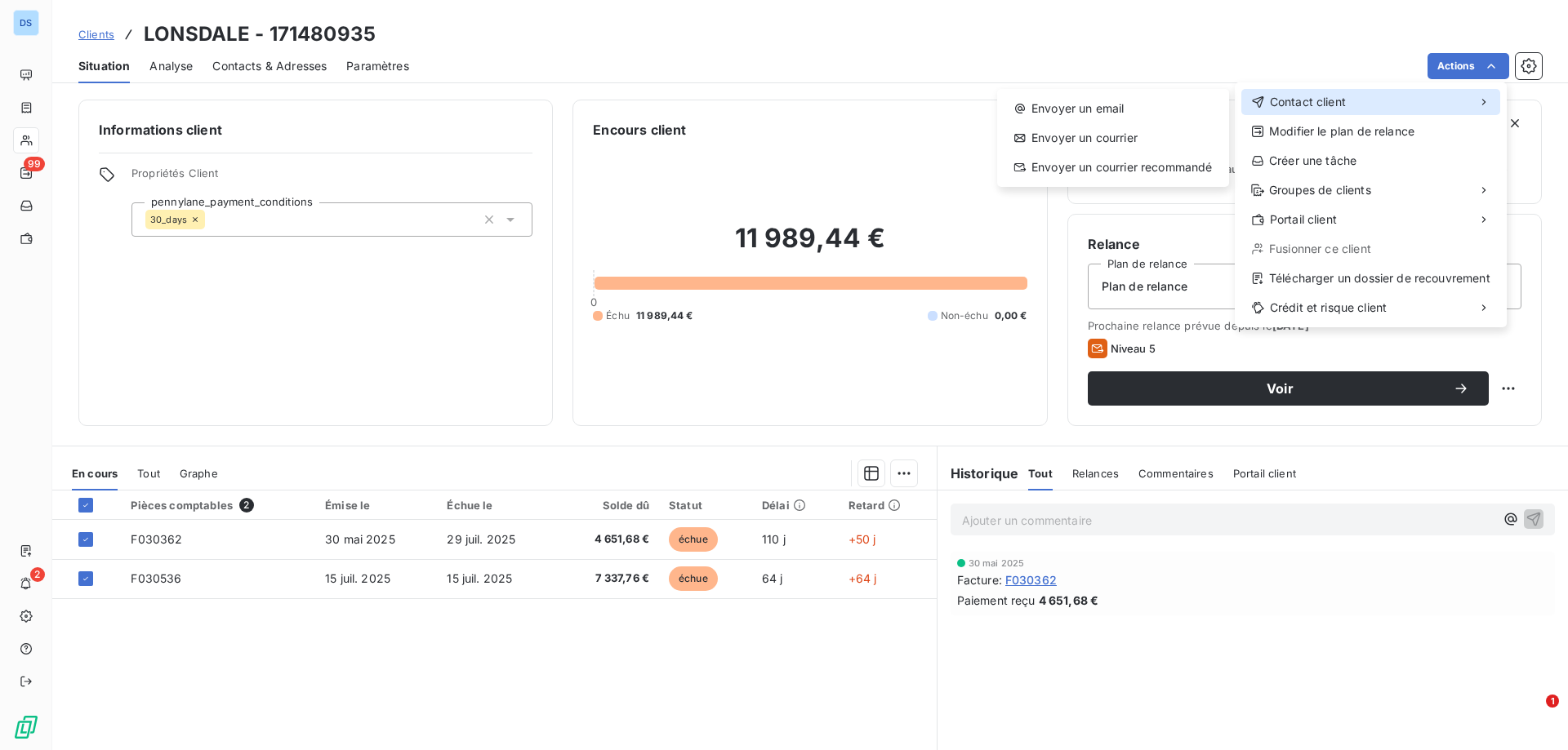
click at [1329, 103] on span "Contact client" at bounding box center [1307, 102] width 76 height 16
click at [1089, 103] on div "Envoyer un email" at bounding box center [1113, 108] width 219 height 26
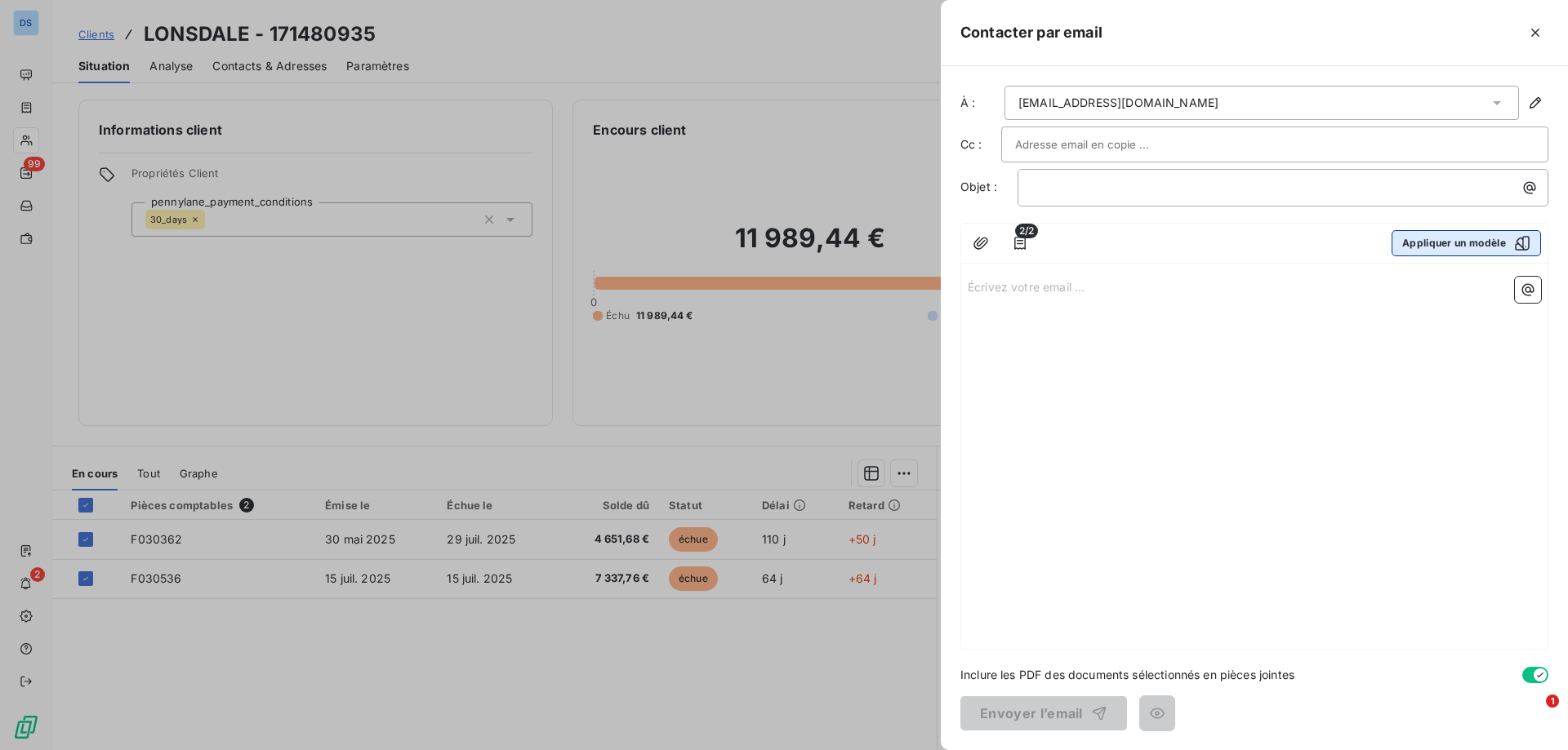
click at [1520, 246] on icon "button" at bounding box center [1522, 243] width 16 height 16
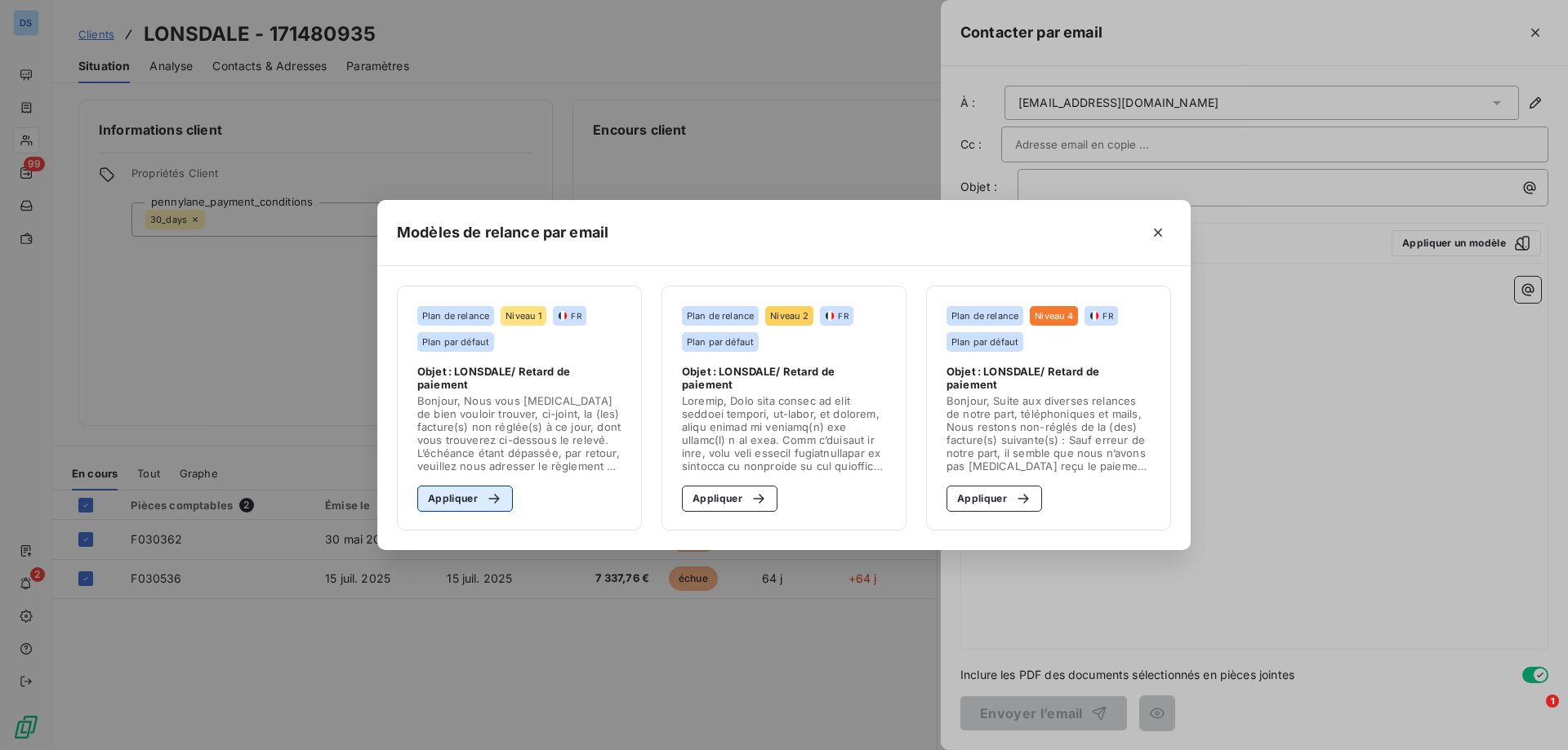
click at [445, 487] on button "Appliquer" at bounding box center [465, 498] width 96 height 26
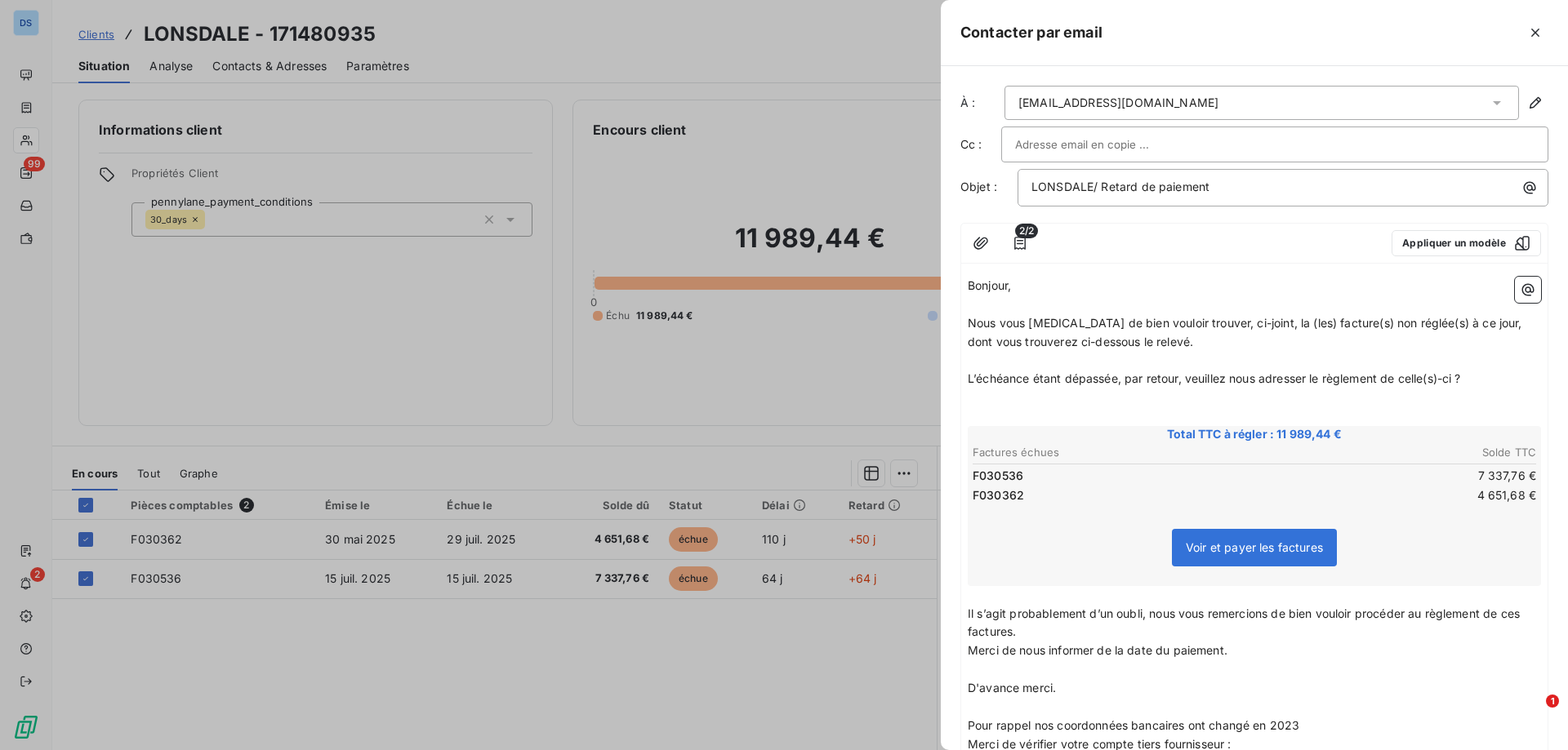
click at [1099, 147] on input "text" at bounding box center [1103, 145] width 176 height 25
paste input "[PERSON_NAME][EMAIL_ADDRESS][DOMAIN_NAME]"
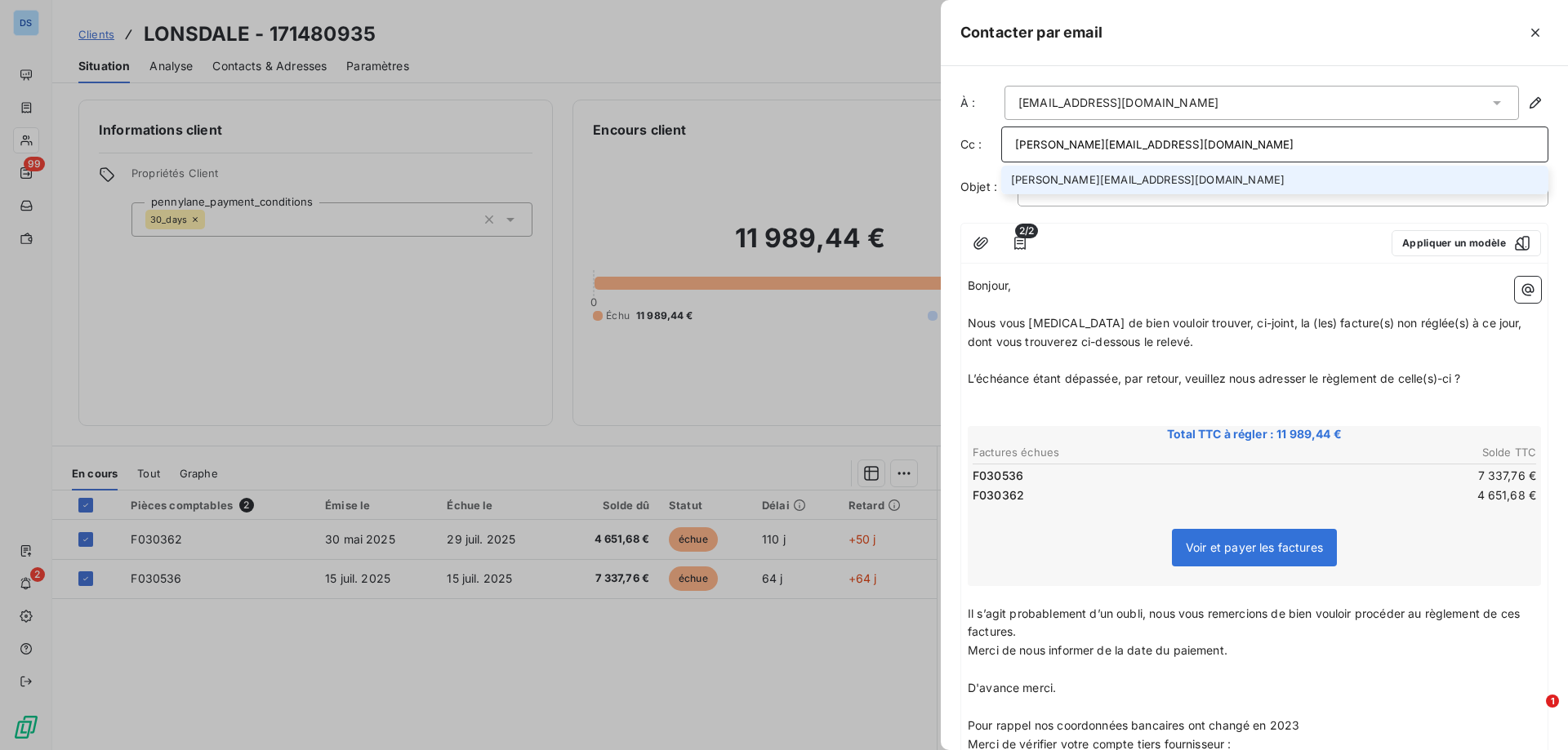
type input "[PERSON_NAME][EMAIL_ADDRESS][DOMAIN_NAME]"
click at [1088, 181] on li "[PERSON_NAME][EMAIL_ADDRESS][DOMAIN_NAME]" at bounding box center [1274, 180] width 547 height 29
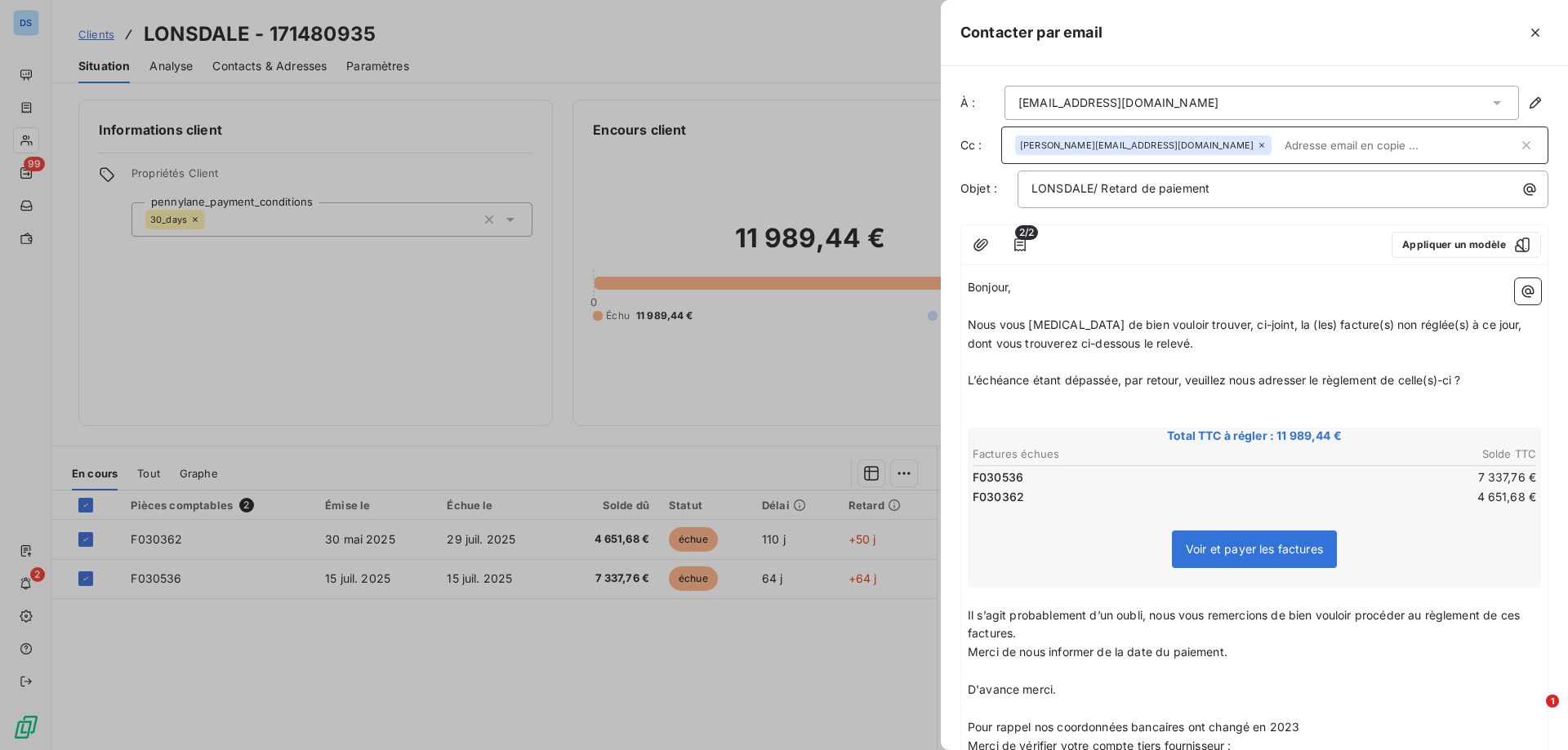
scroll to position [242, 0]
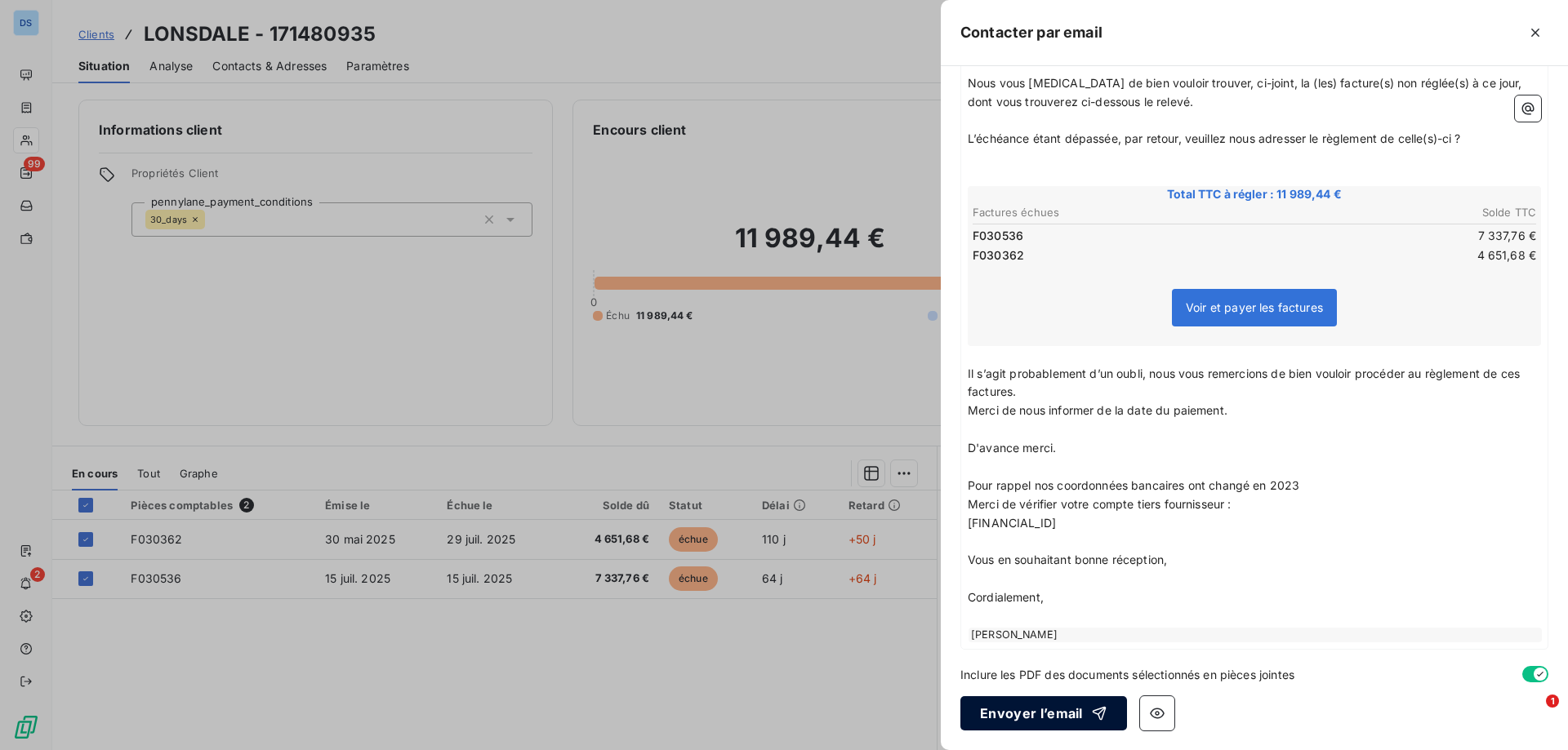
click at [1023, 715] on button "Envoyer l’email" at bounding box center [1044, 714] width 167 height 35
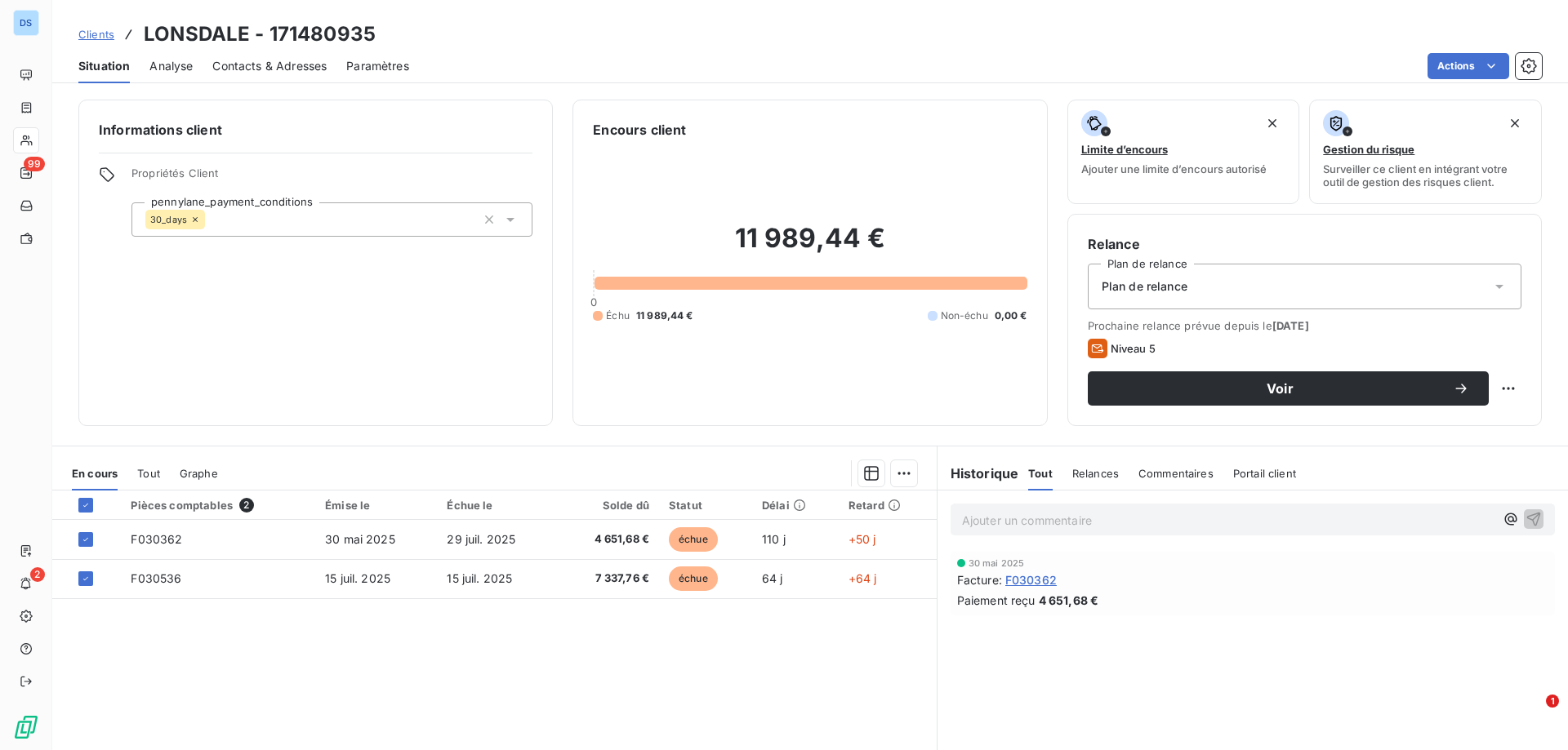
click at [1042, 512] on p "Ajouter un commentaire ﻿" at bounding box center [1227, 520] width 533 height 20
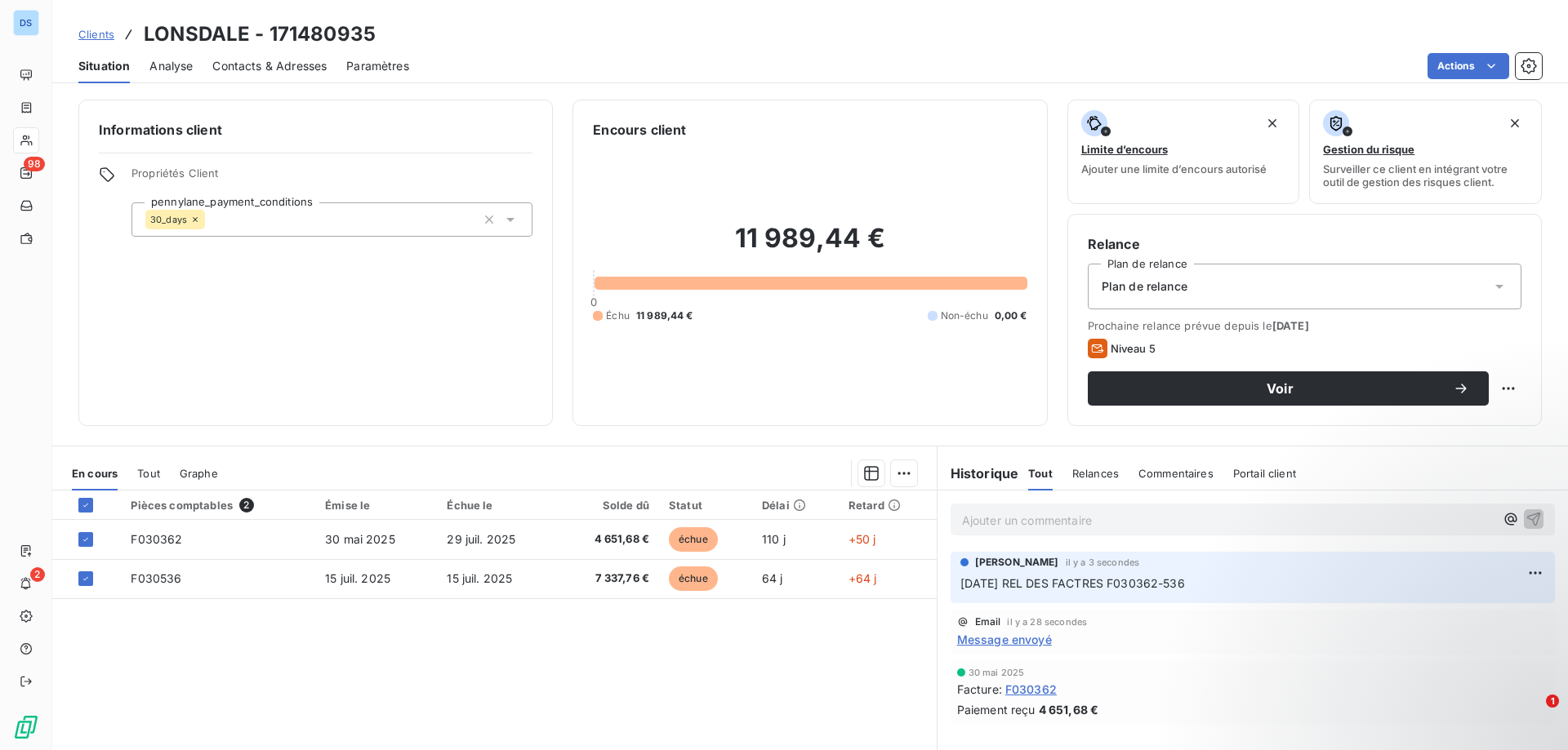
click at [520, 58] on div "Actions" at bounding box center [986, 65] width 1113 height 26
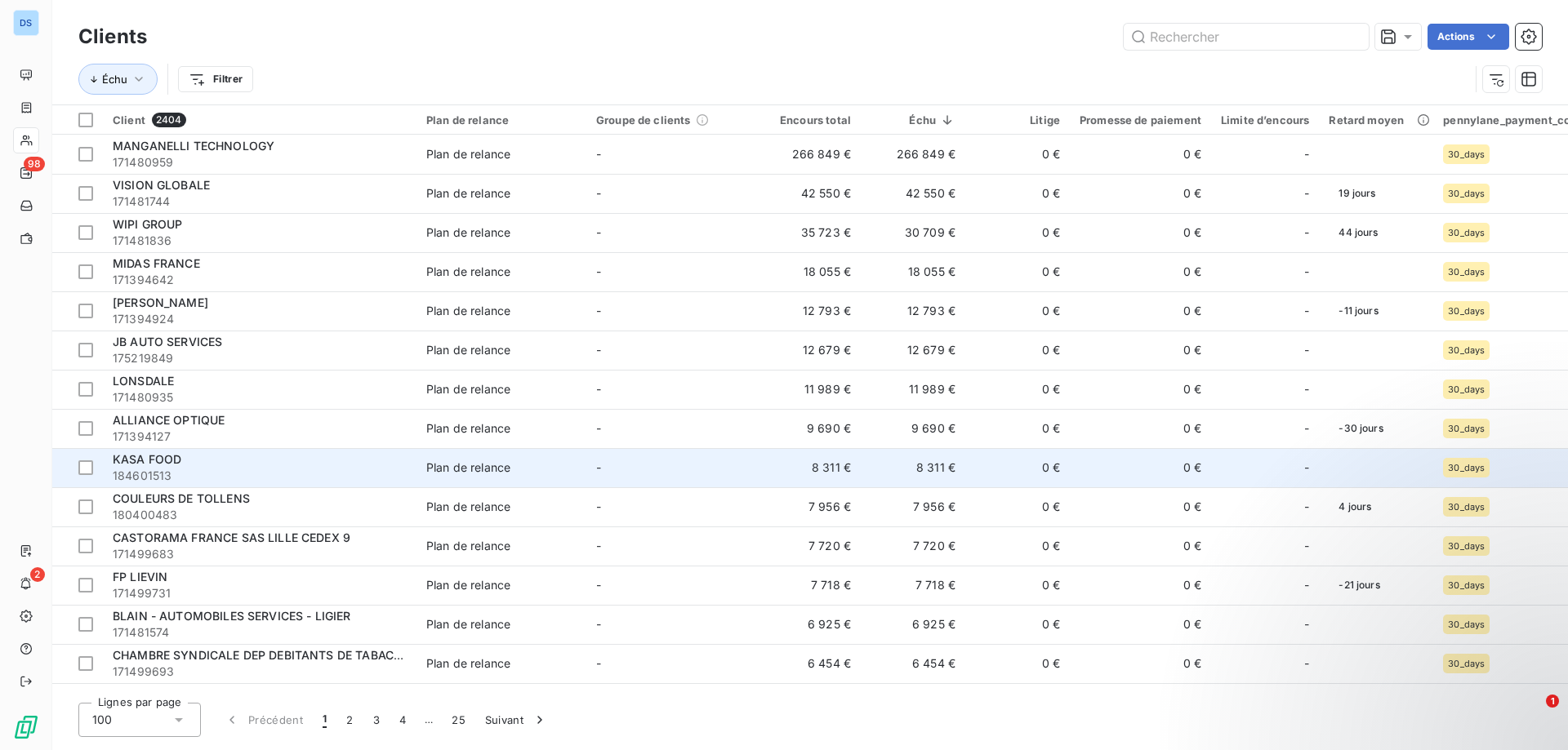
click at [446, 462] on div "Plan de relance" at bounding box center [468, 467] width 84 height 16
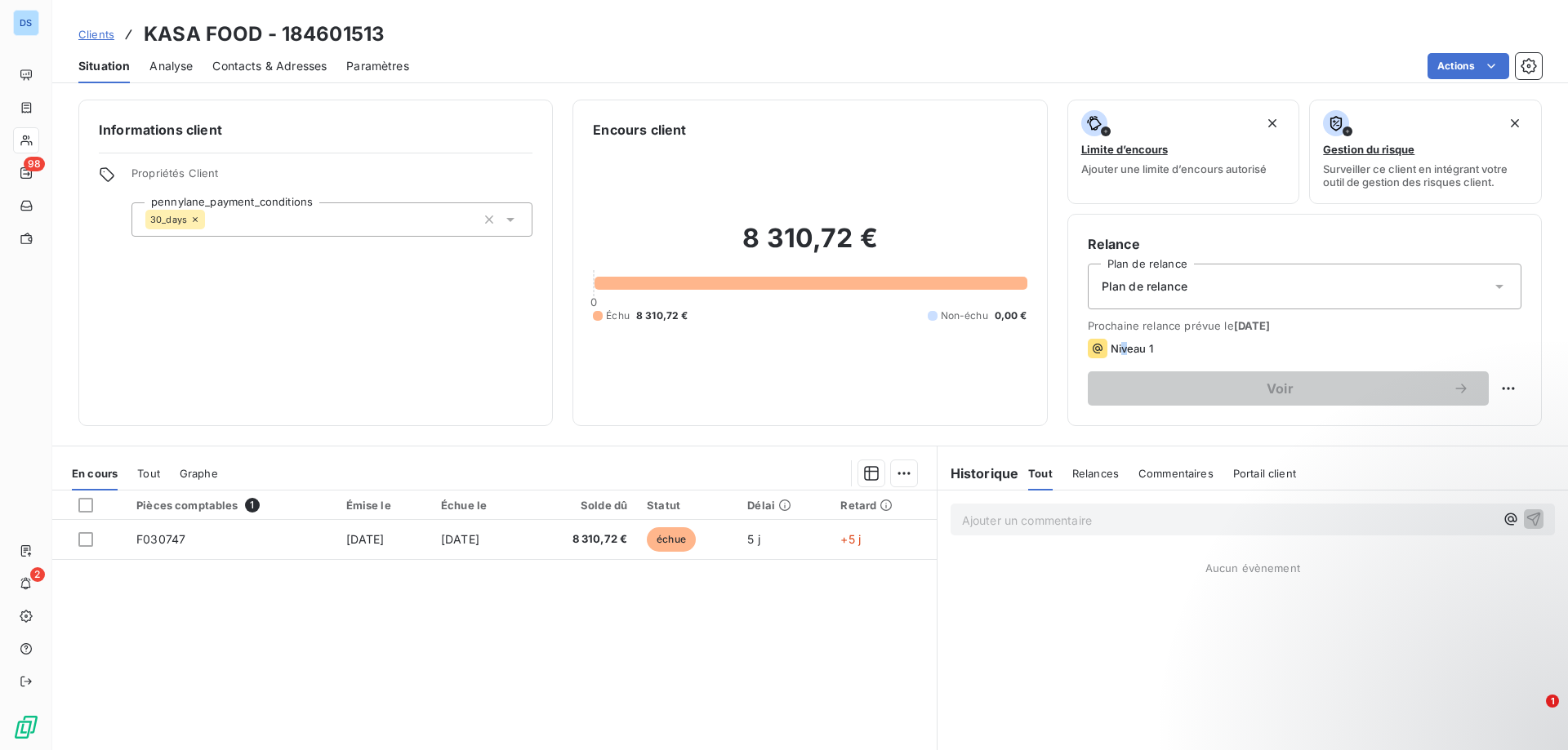
click at [1116, 345] on span "Niveau 1" at bounding box center [1131, 349] width 42 height 13
click at [1287, 351] on div "Niveau 1" at bounding box center [1305, 348] width 434 height 19
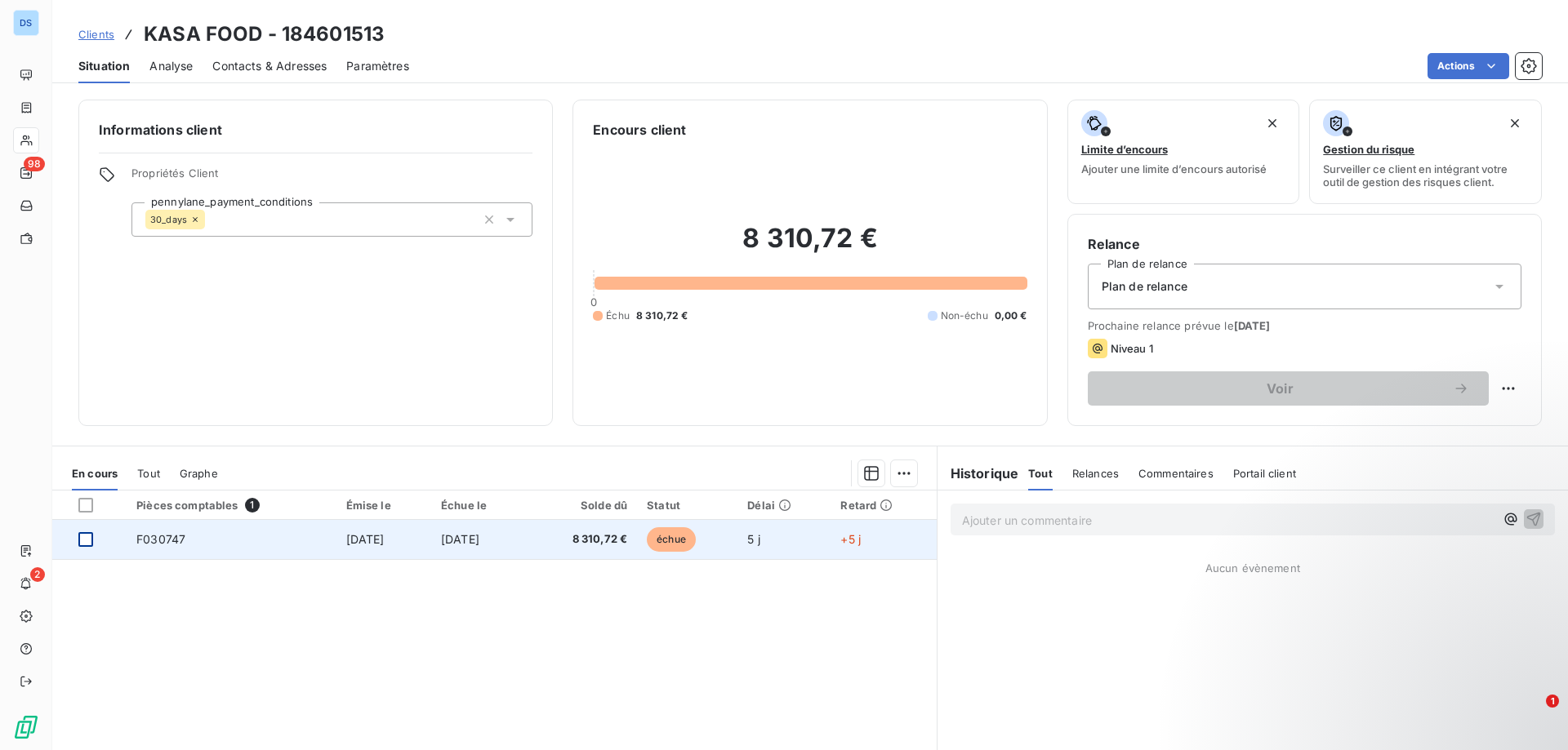
click at [91, 544] on div at bounding box center [85, 539] width 14 height 14
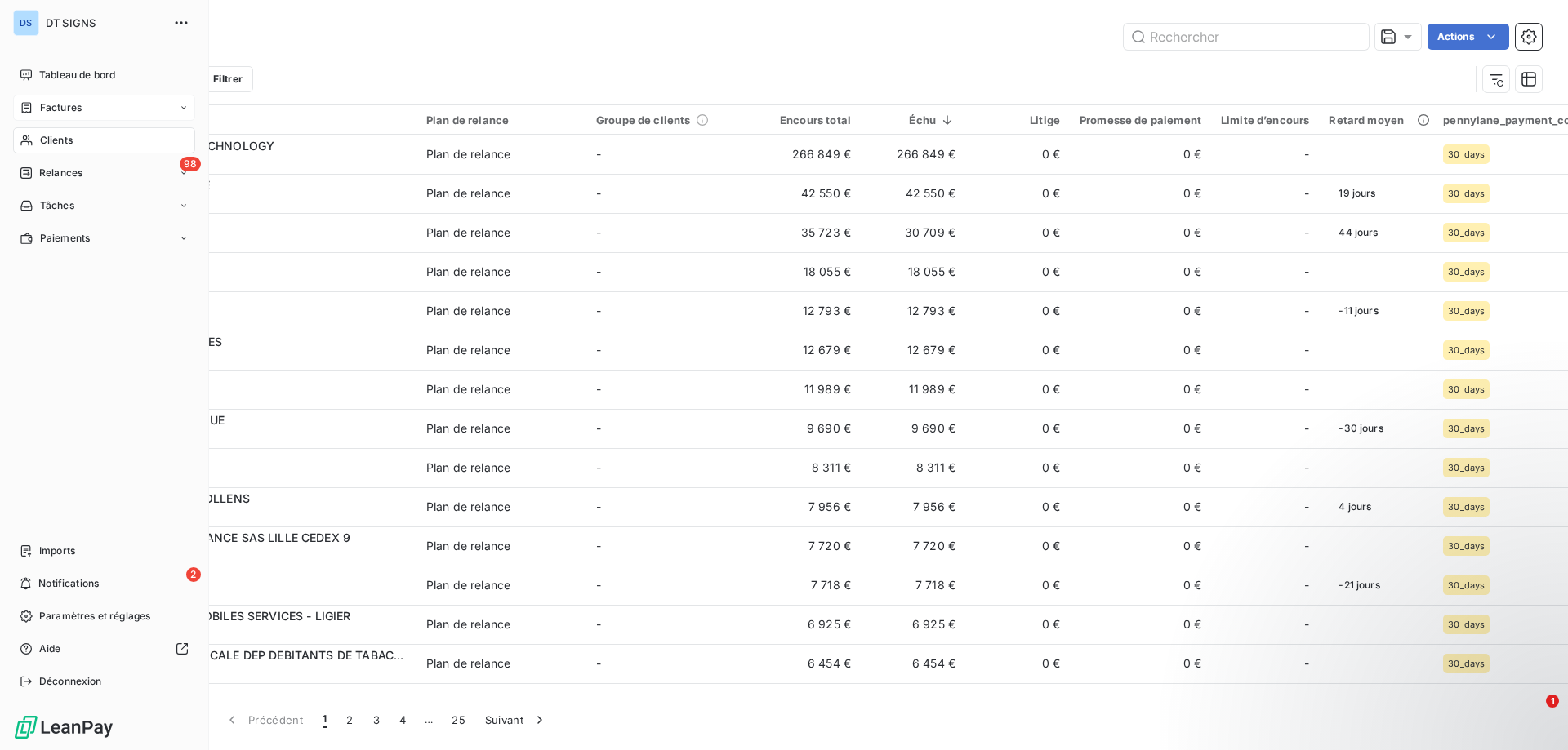
click at [64, 105] on span "Factures" at bounding box center [60, 107] width 41 height 14
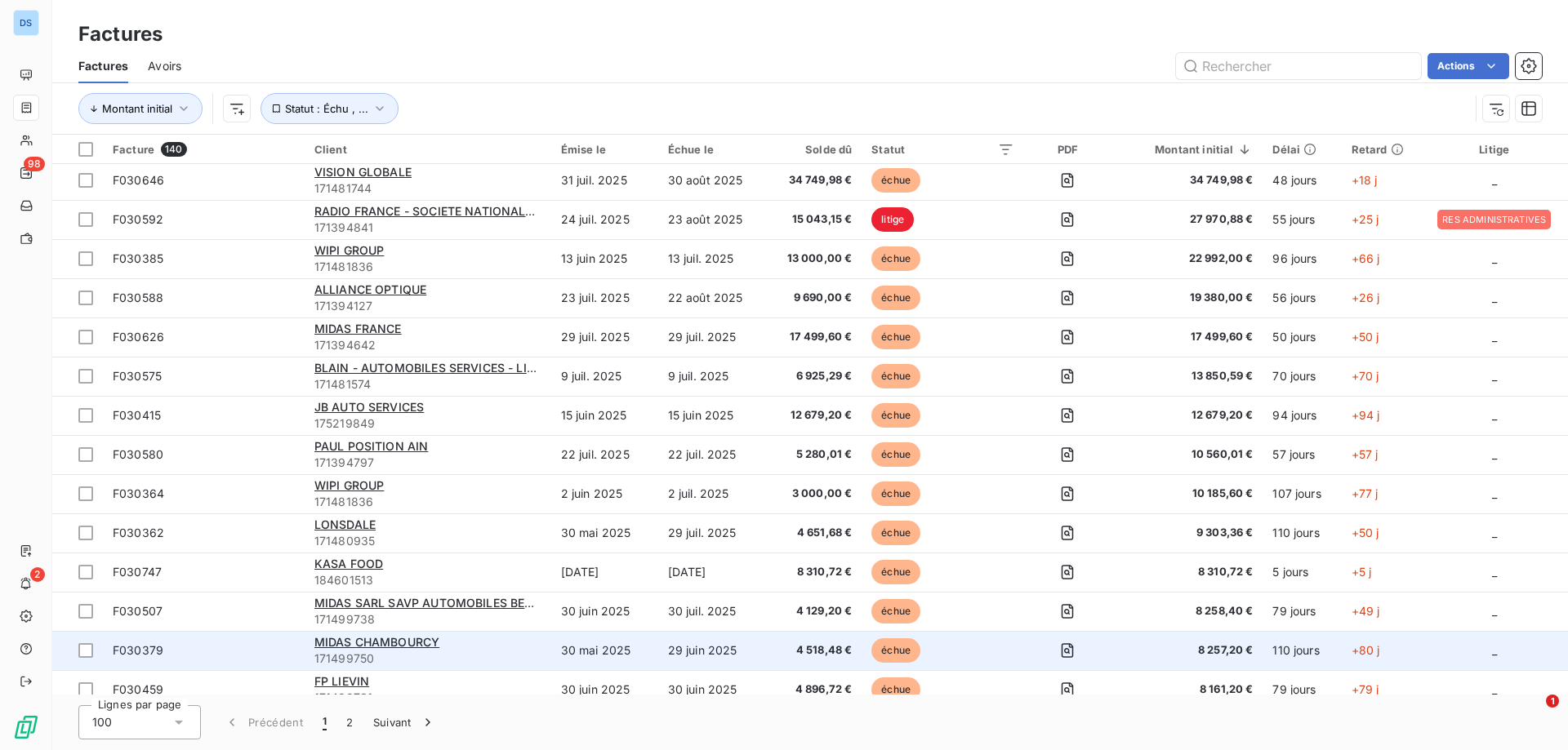
scroll to position [163, 0]
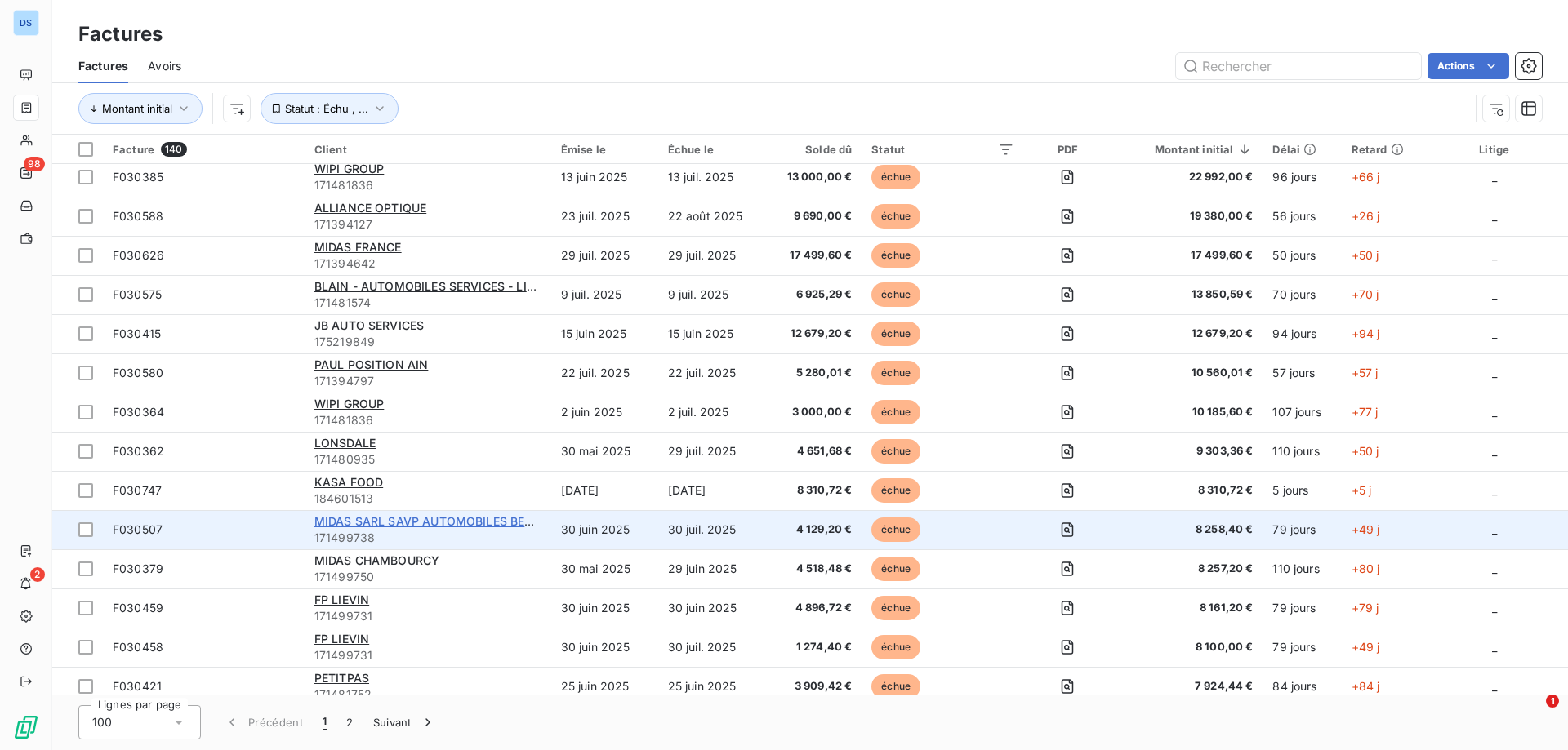
click at [426, 521] on span "MIDAS SARL SAVP AUTOMOBILES BETHUNE" at bounding box center [440, 521] width 249 height 13
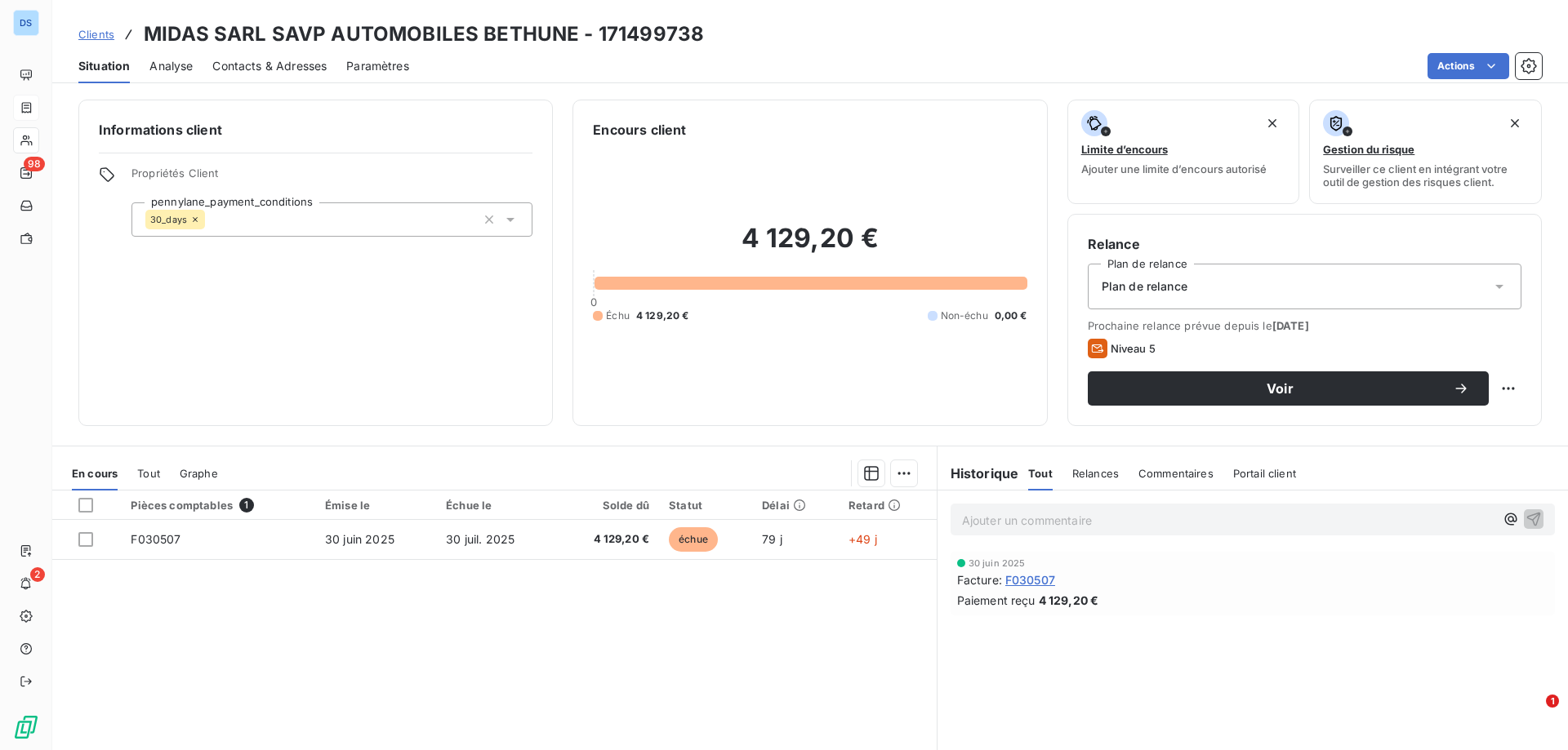
click at [270, 65] on span "Contacts & Adresses" at bounding box center [269, 65] width 114 height 16
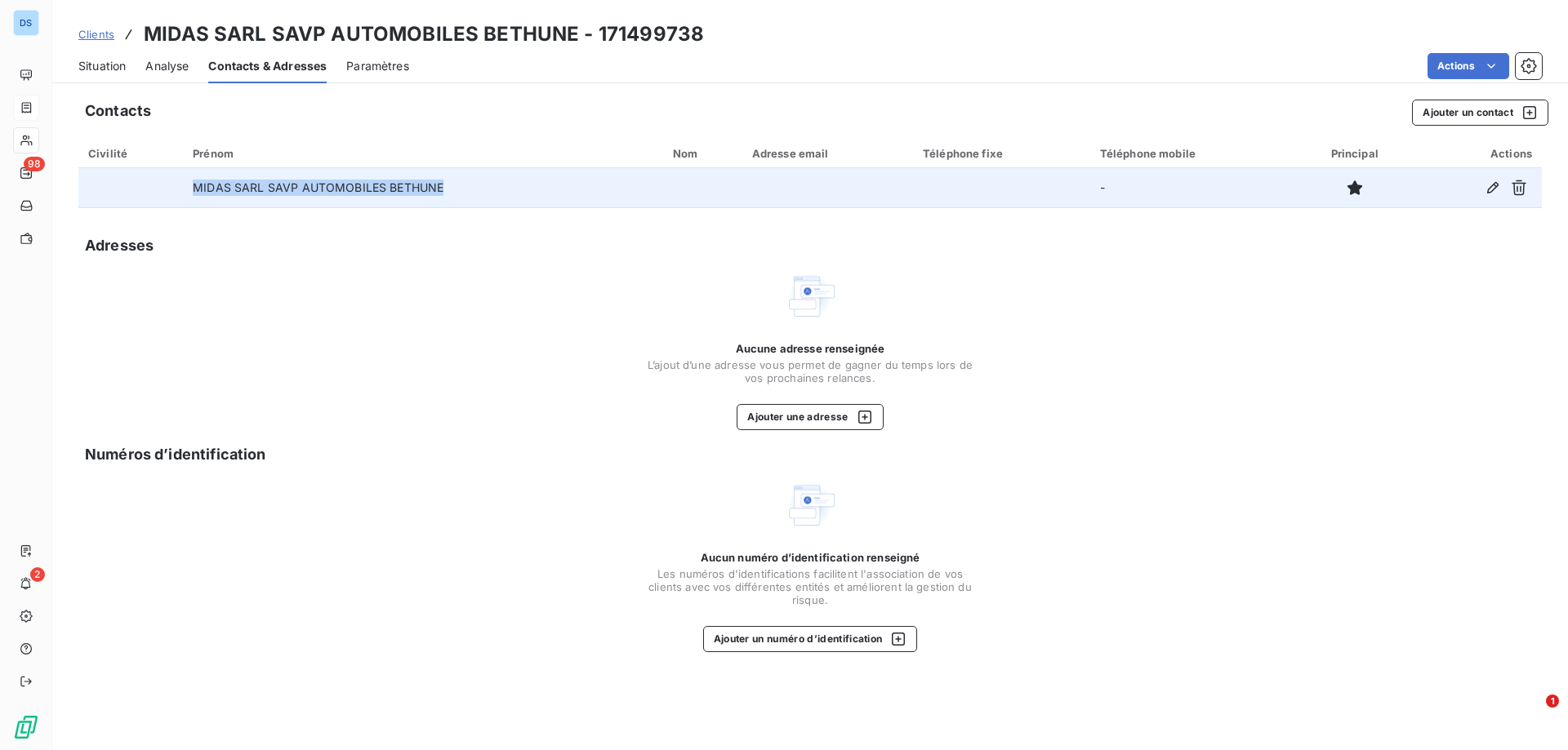
drag, startPoint x: 445, startPoint y: 185, endPoint x: 183, endPoint y: 195, distance: 262.2
click at [183, 195] on td "MIDAS SARL SAVP AUTOMOBILES BETHUNE" at bounding box center [423, 187] width 480 height 39
copy td "MIDAS SARL SAVP AUTOMOBILES BETHUNE"
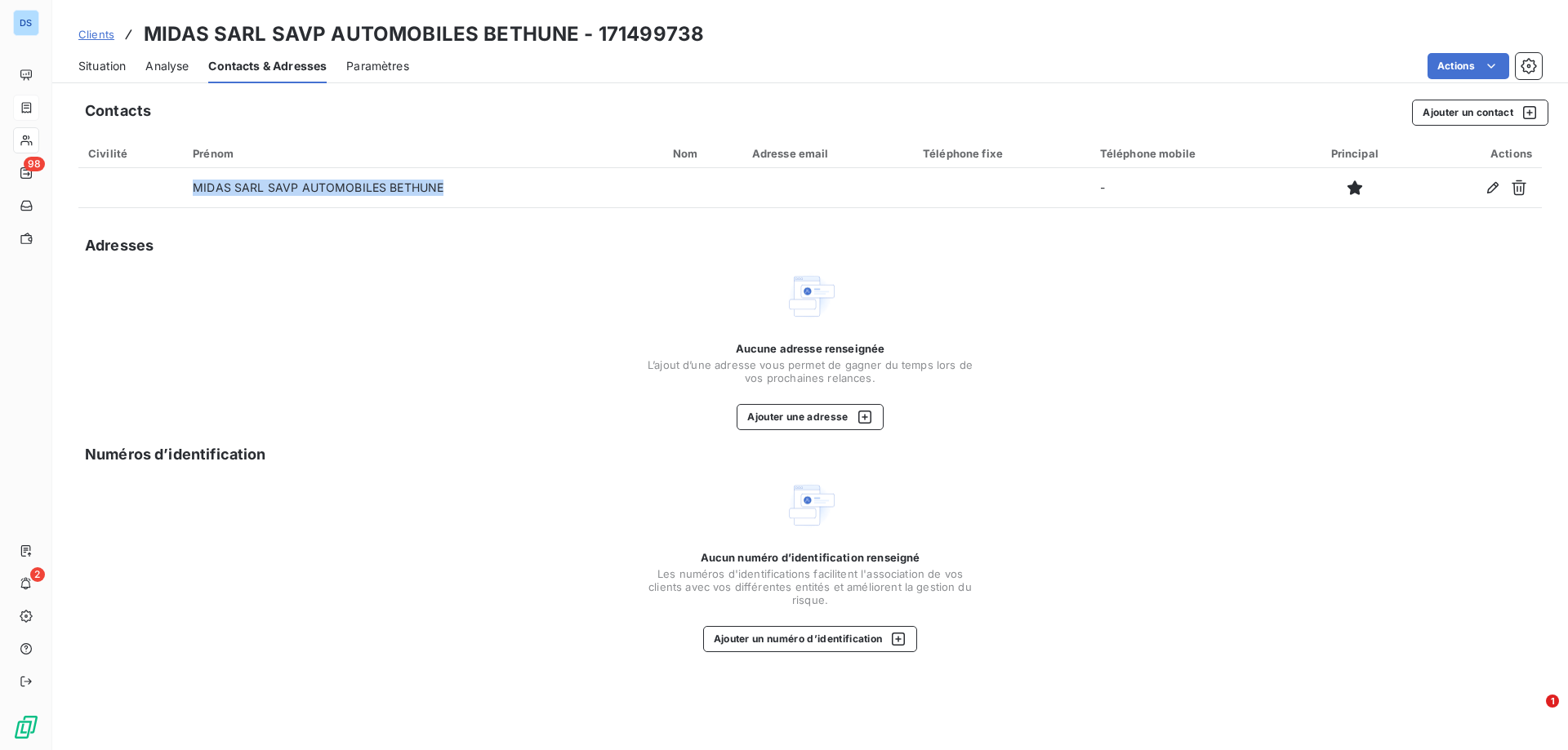
click at [120, 66] on span "Situation" at bounding box center [102, 65] width 47 height 16
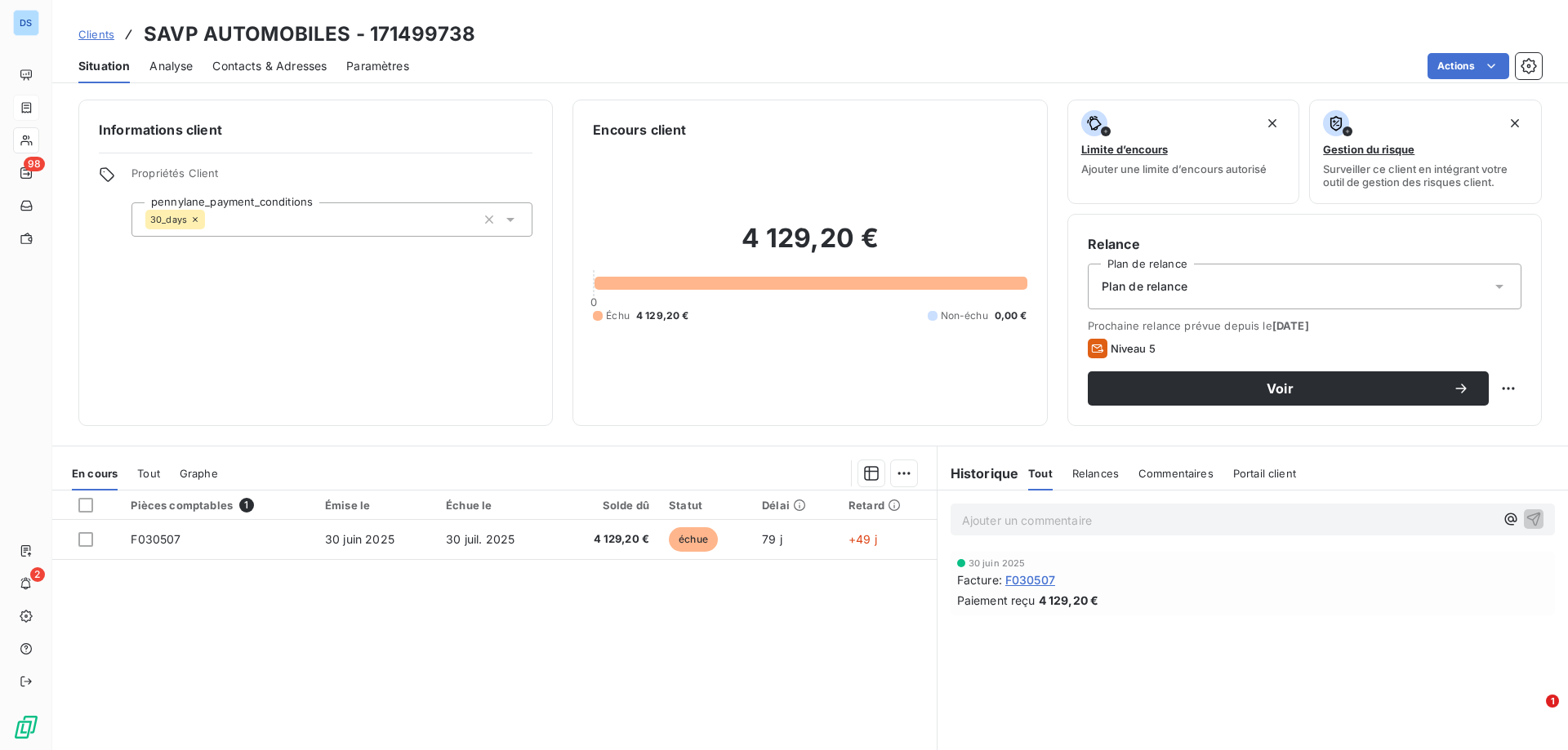
click at [234, 71] on span "Contacts & Adresses" at bounding box center [269, 65] width 114 height 16
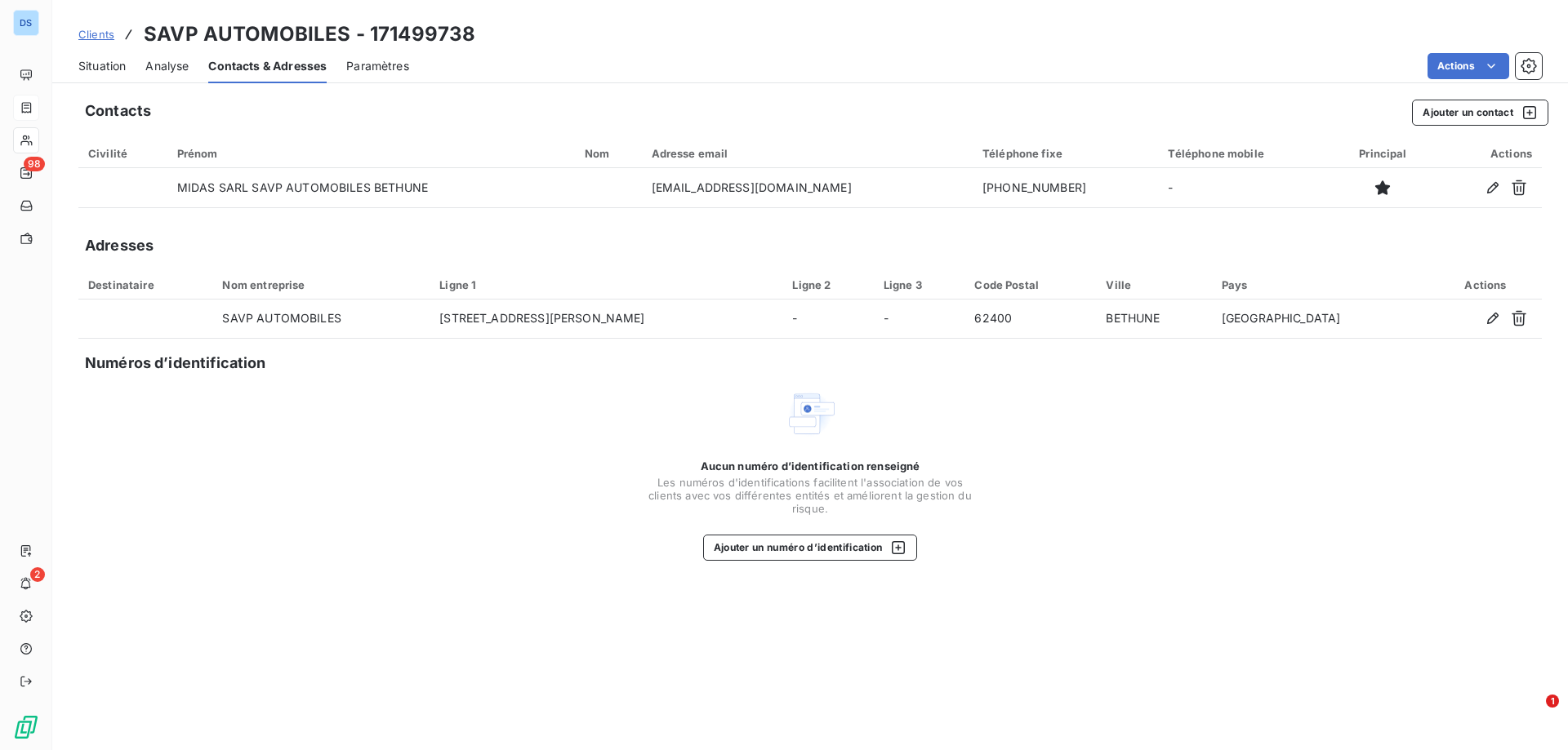
click at [109, 61] on span "Situation" at bounding box center [102, 65] width 47 height 16
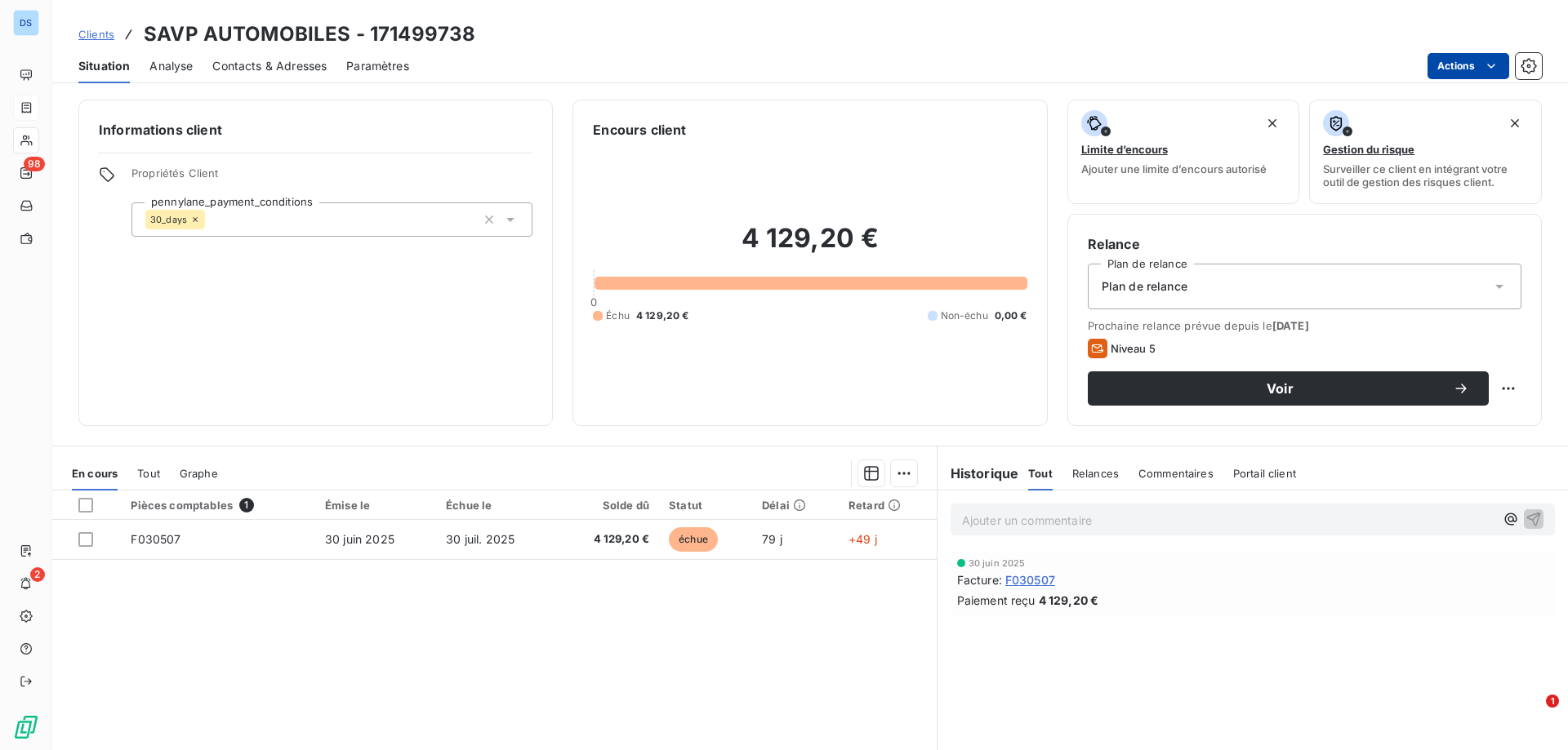
click at [1455, 59] on html "DS 98 2 Clients SAVP AUTOMOBILES - 171499738 Situation Analyse Contacts & Adres…" at bounding box center [784, 375] width 1568 height 750
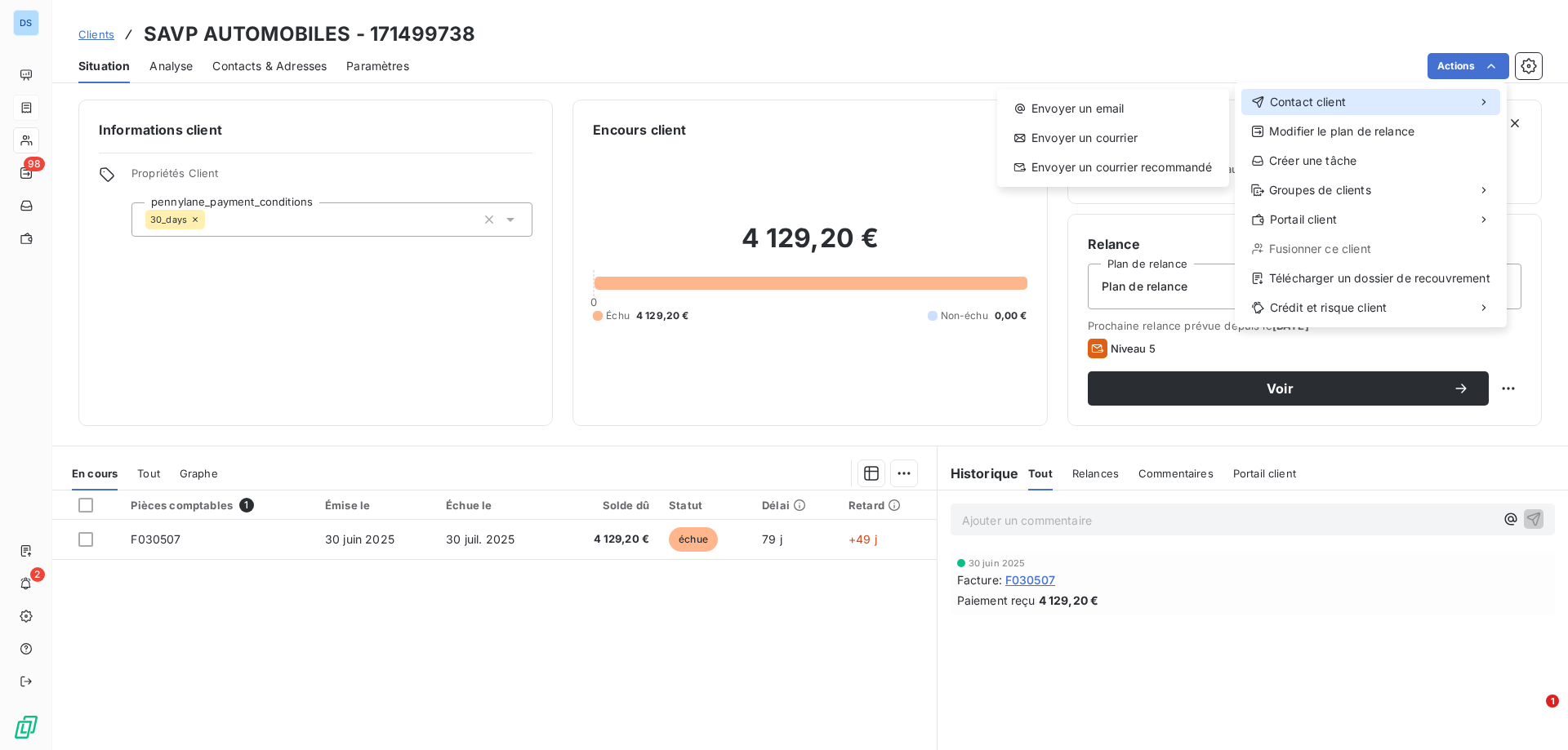
click at [1301, 102] on span "Contact client" at bounding box center [1307, 102] width 76 height 16
click at [1133, 107] on div "Envoyer un email" at bounding box center [1113, 108] width 219 height 26
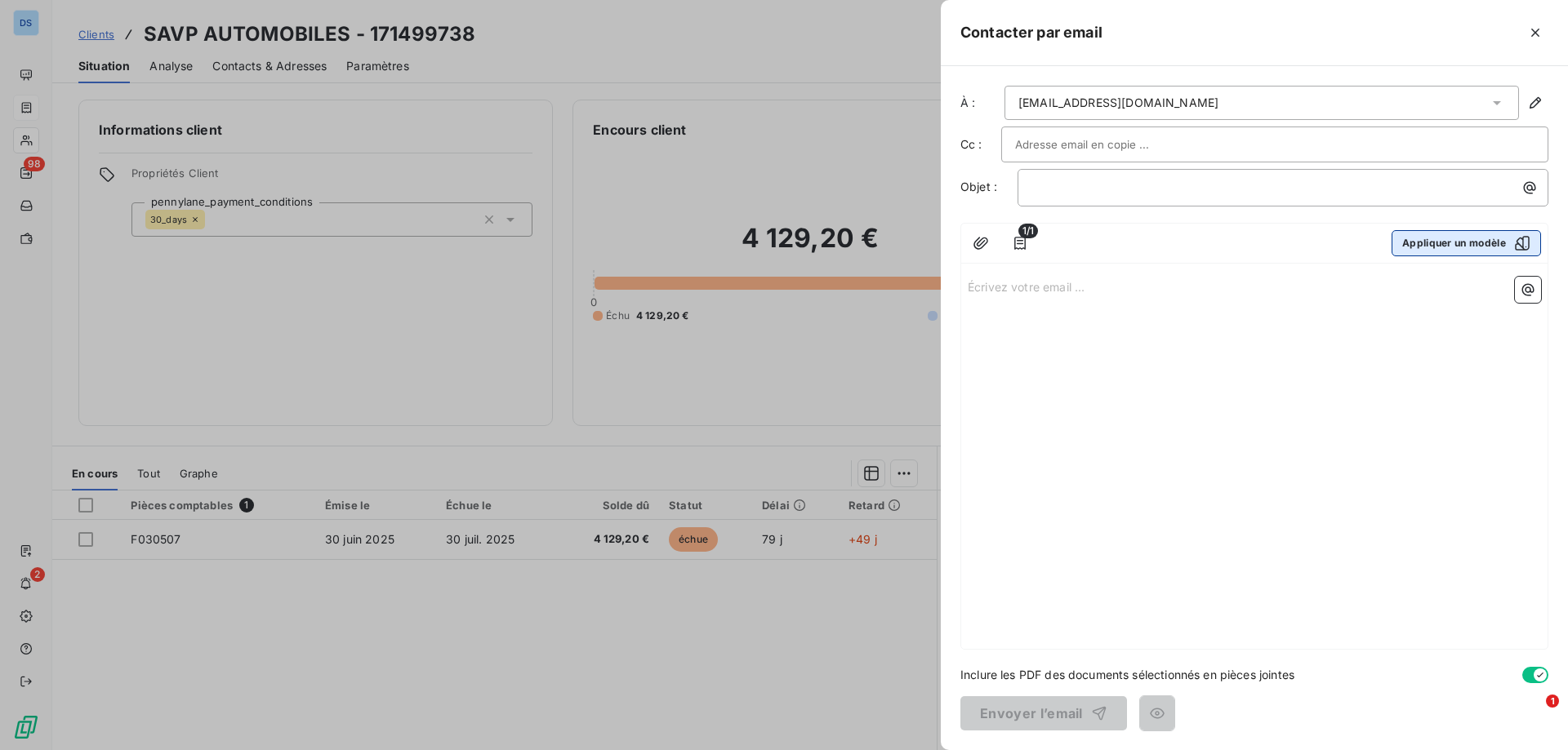
click at [1414, 238] on button "Appliquer un modèle" at bounding box center [1466, 243] width 150 height 26
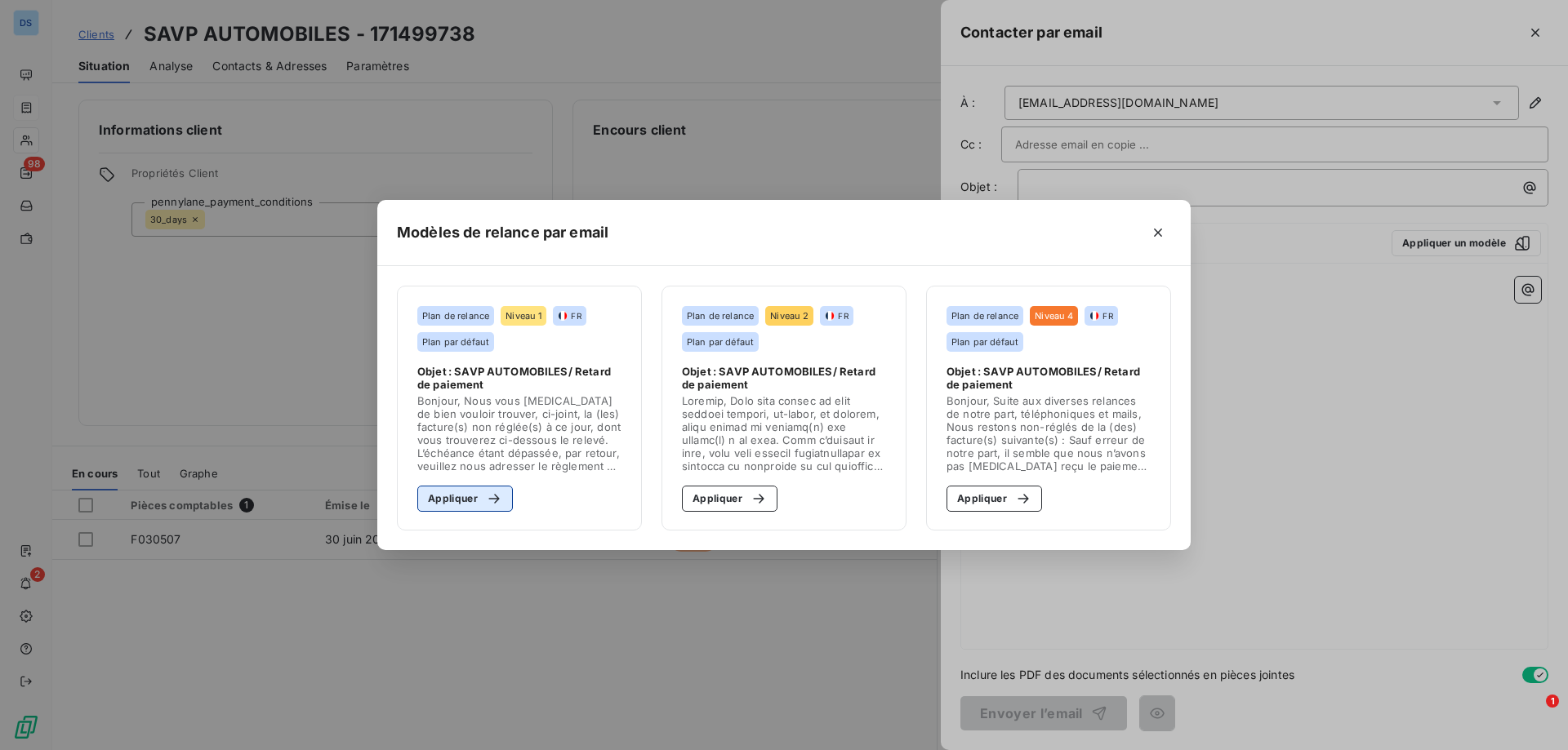
click at [456, 496] on button "Appliquer" at bounding box center [465, 498] width 96 height 26
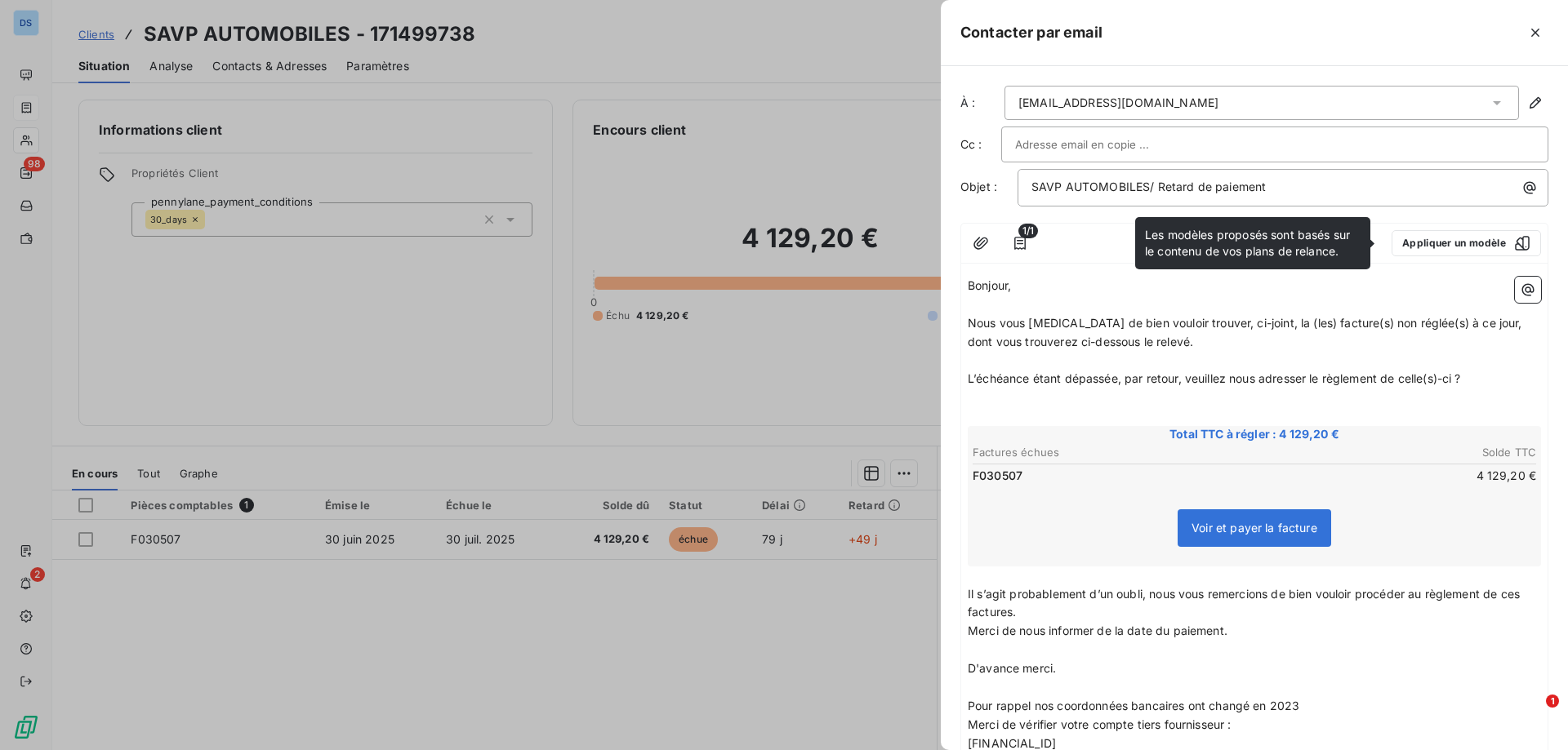
click at [1105, 146] on input "text" at bounding box center [1103, 145] width 176 height 25
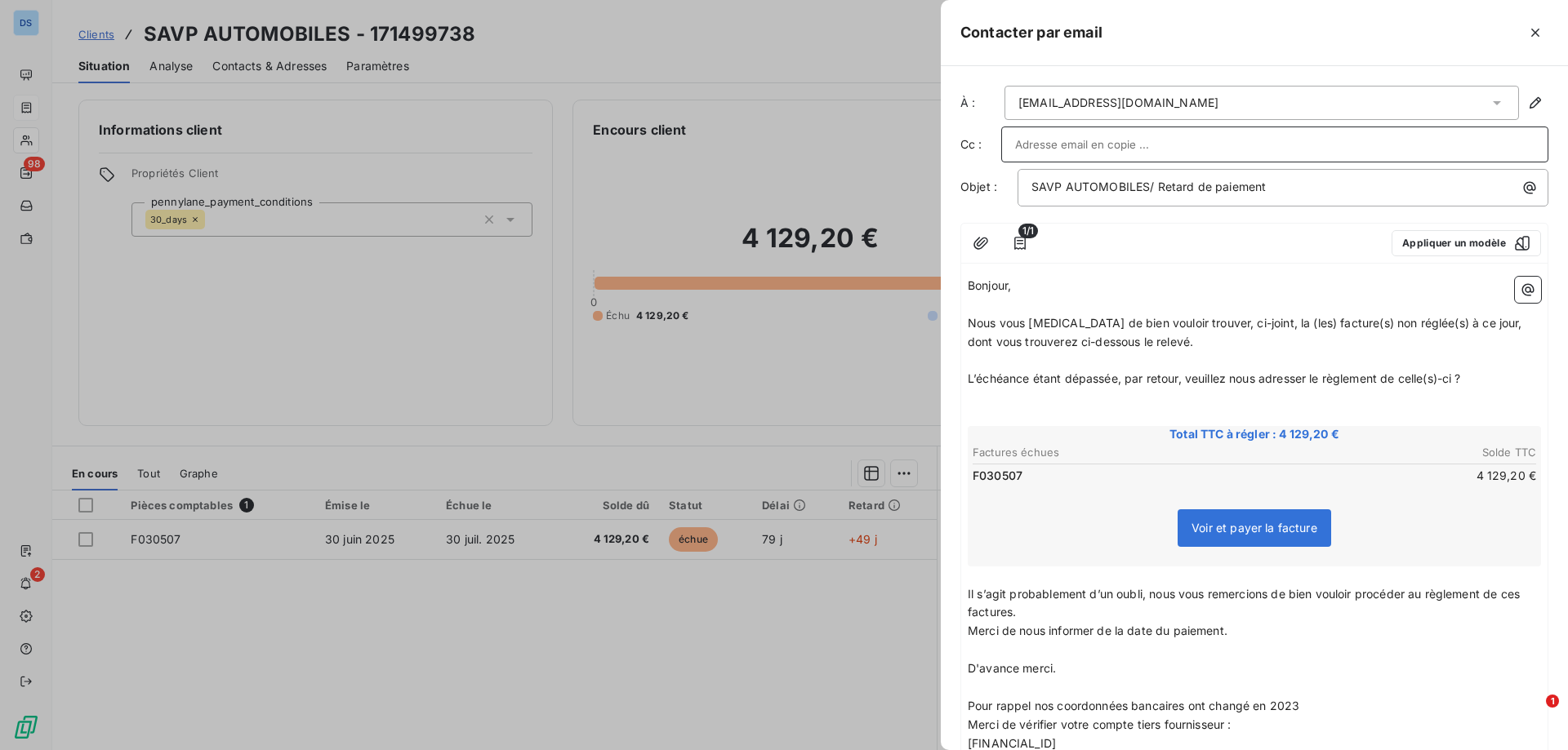
paste input "[PERSON_NAME][EMAIL_ADDRESS][DOMAIN_NAME]"
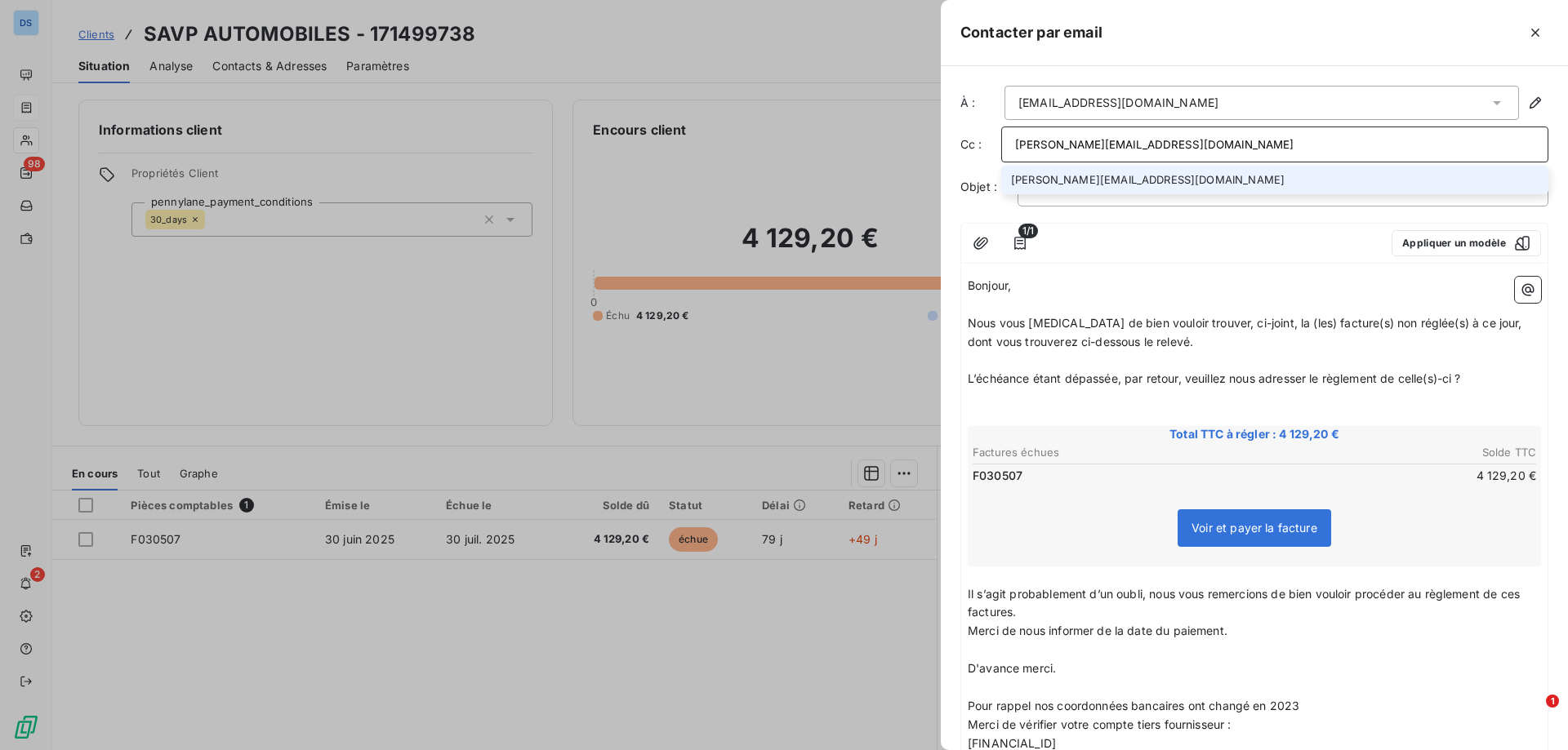
type input "[PERSON_NAME][EMAIL_ADDRESS][DOMAIN_NAME]"
click at [1089, 182] on li "[PERSON_NAME][EMAIL_ADDRESS][DOMAIN_NAME]" at bounding box center [1274, 180] width 547 height 29
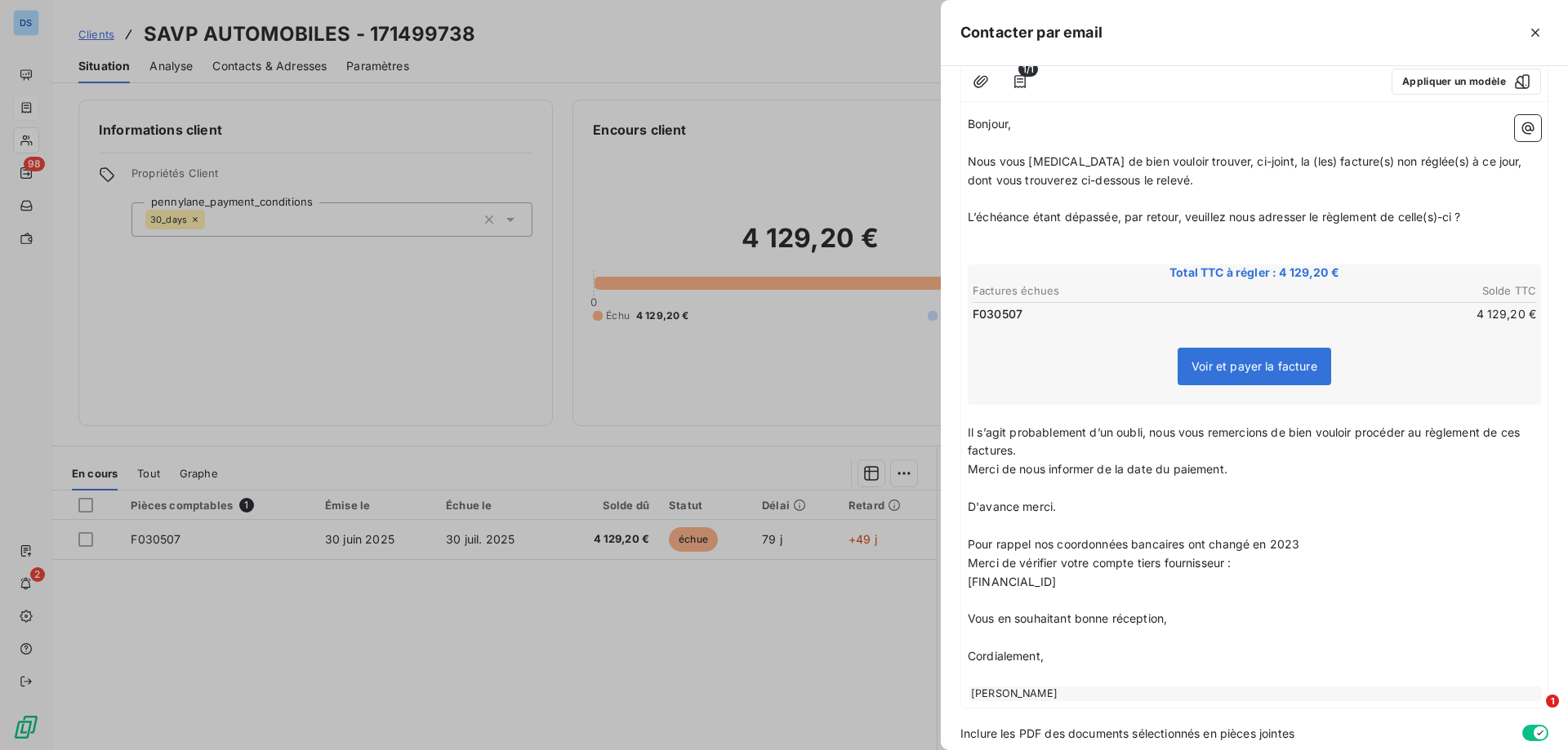
scroll to position [222, 0]
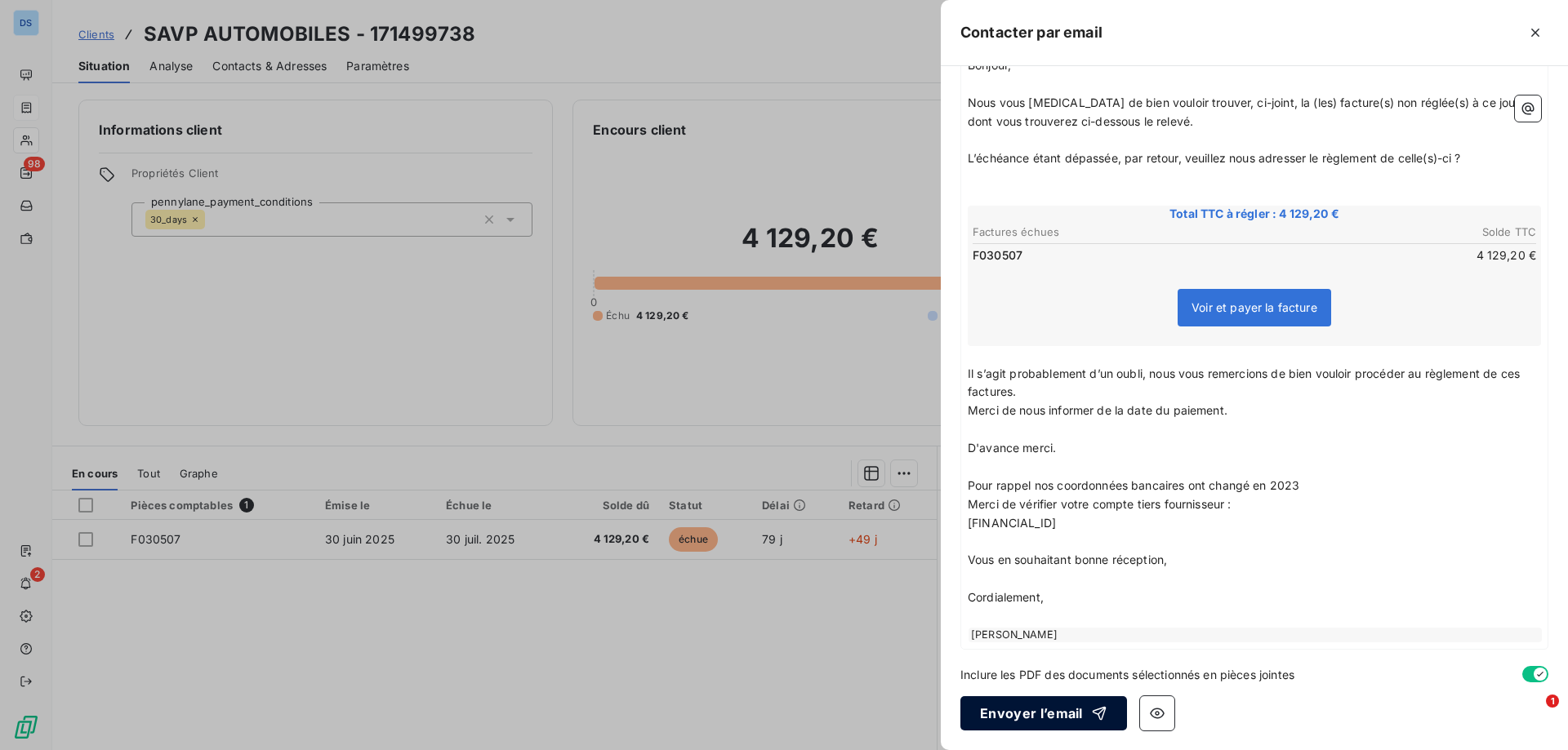
click at [986, 710] on button "Envoyer l’email" at bounding box center [1044, 714] width 167 height 35
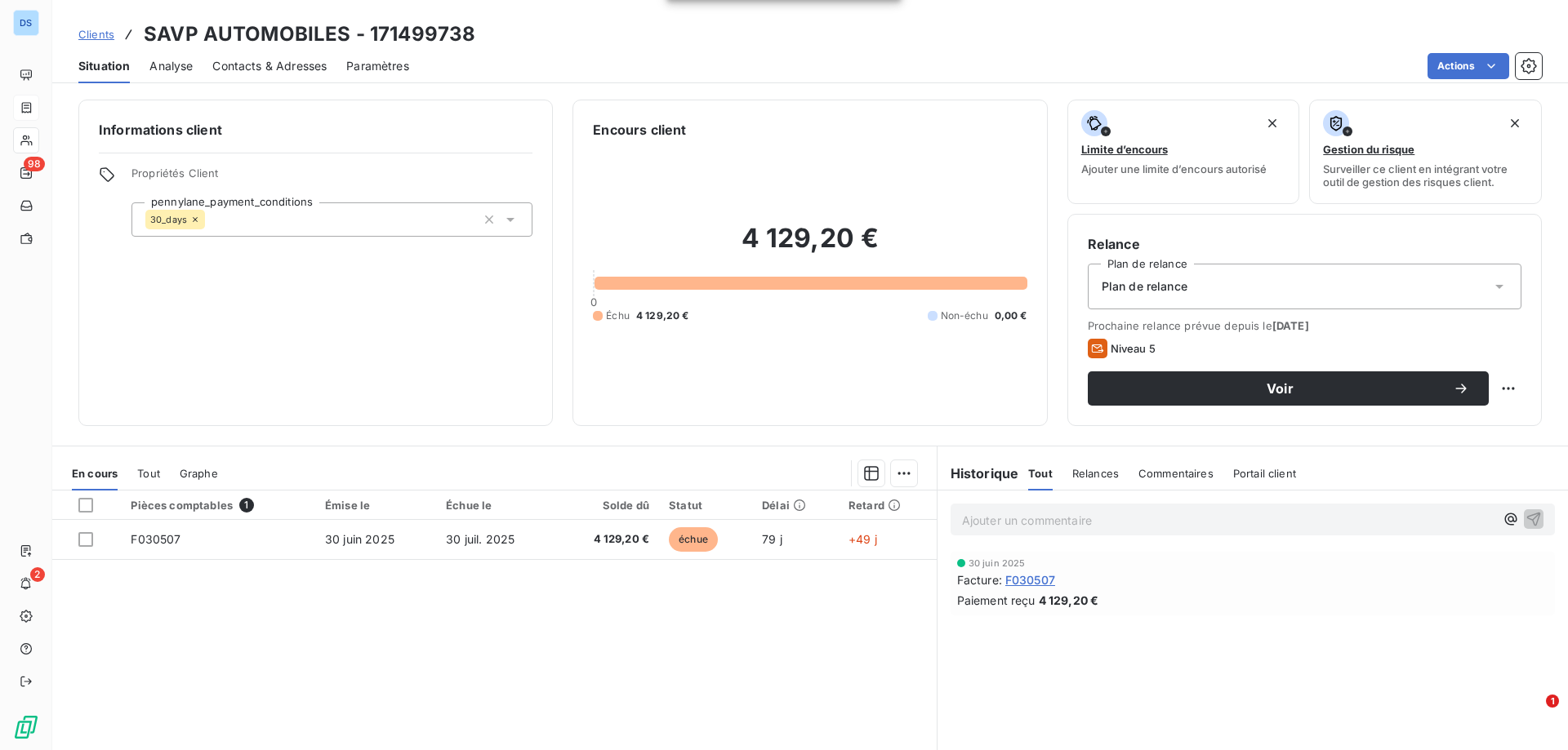
click at [1105, 527] on p "Ajouter un commentaire ﻿" at bounding box center [1227, 520] width 533 height 20
click at [1526, 513] on icon "button" at bounding box center [1533, 518] width 16 height 16
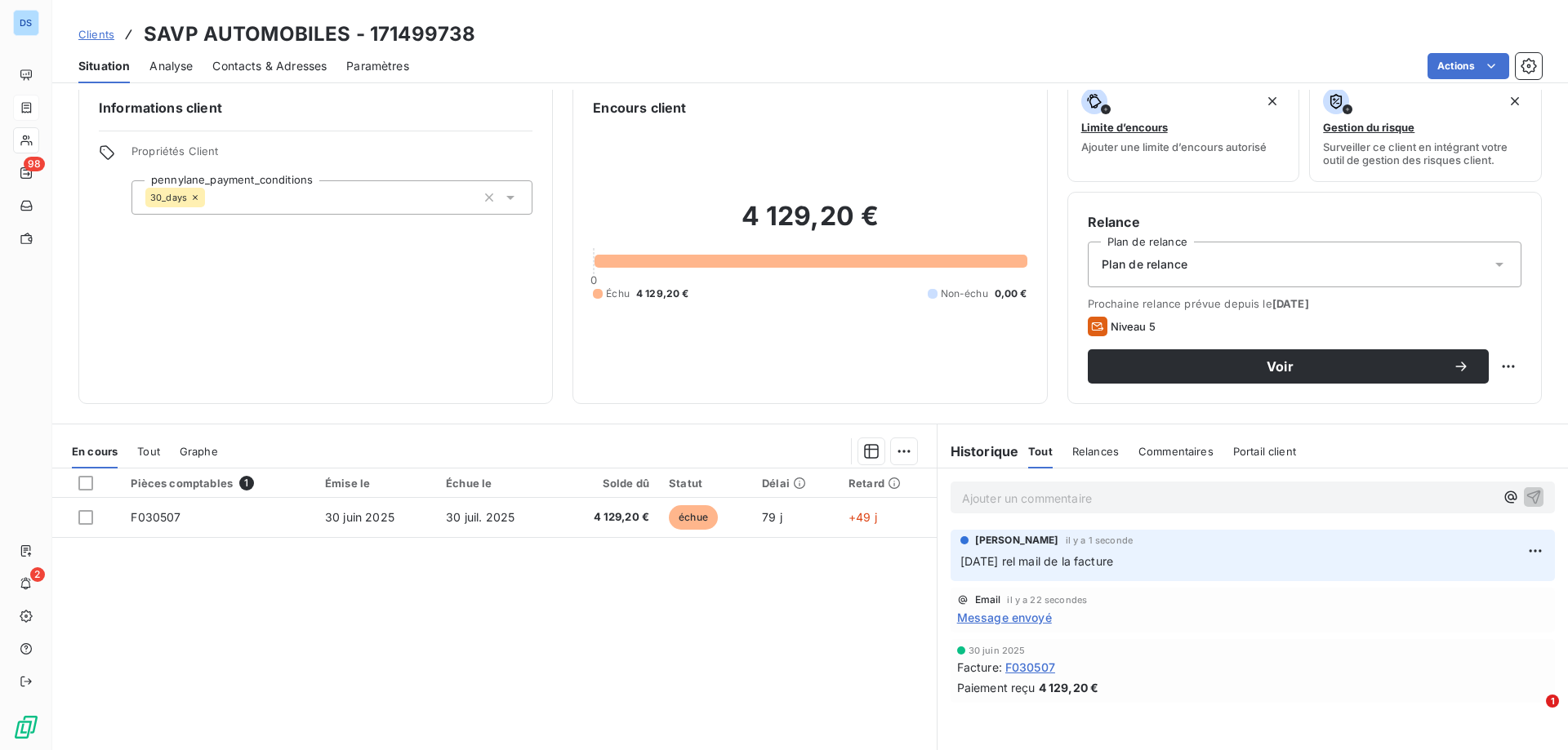
scroll to position [0, 0]
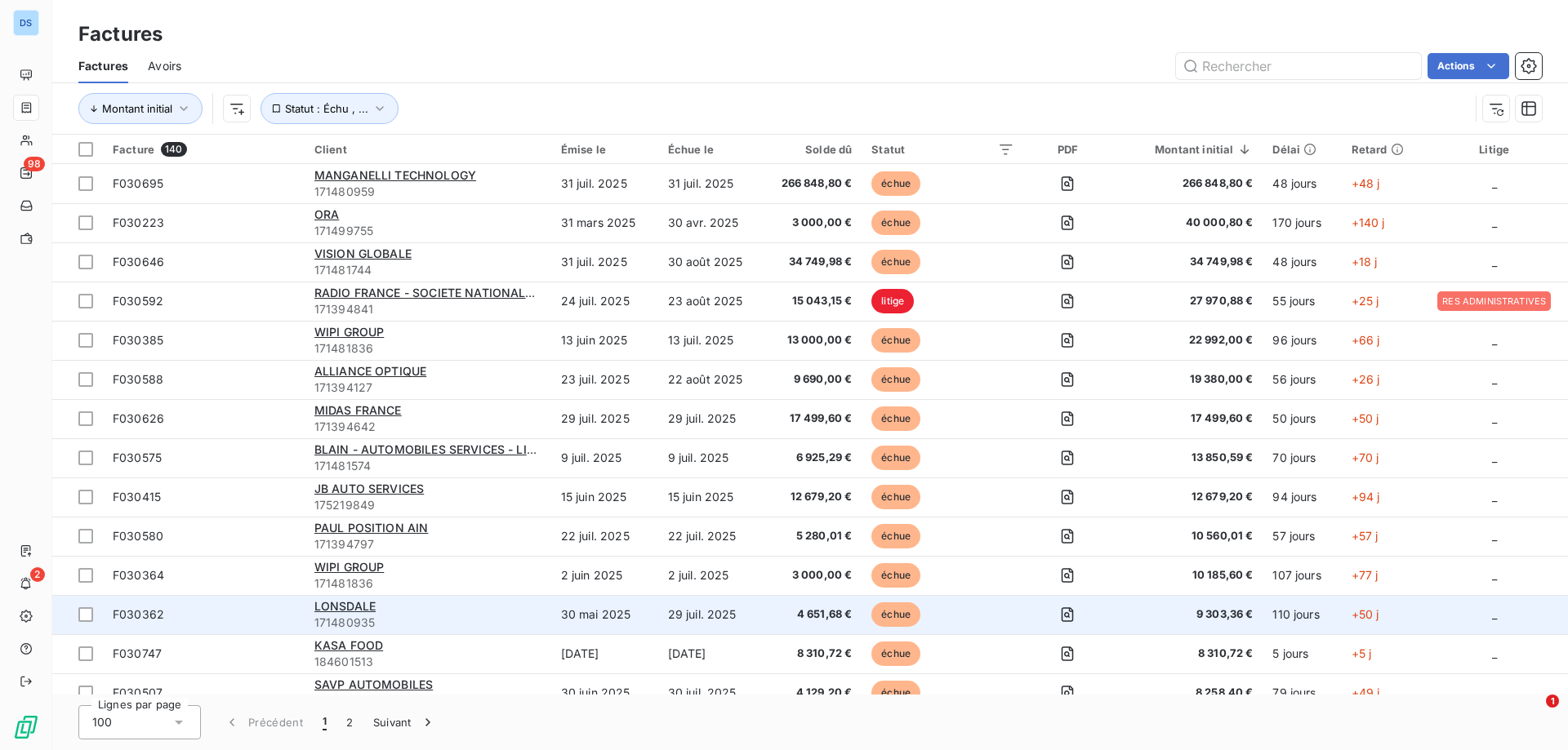
click at [405, 610] on div "LONSDALE" at bounding box center [428, 606] width 227 height 16
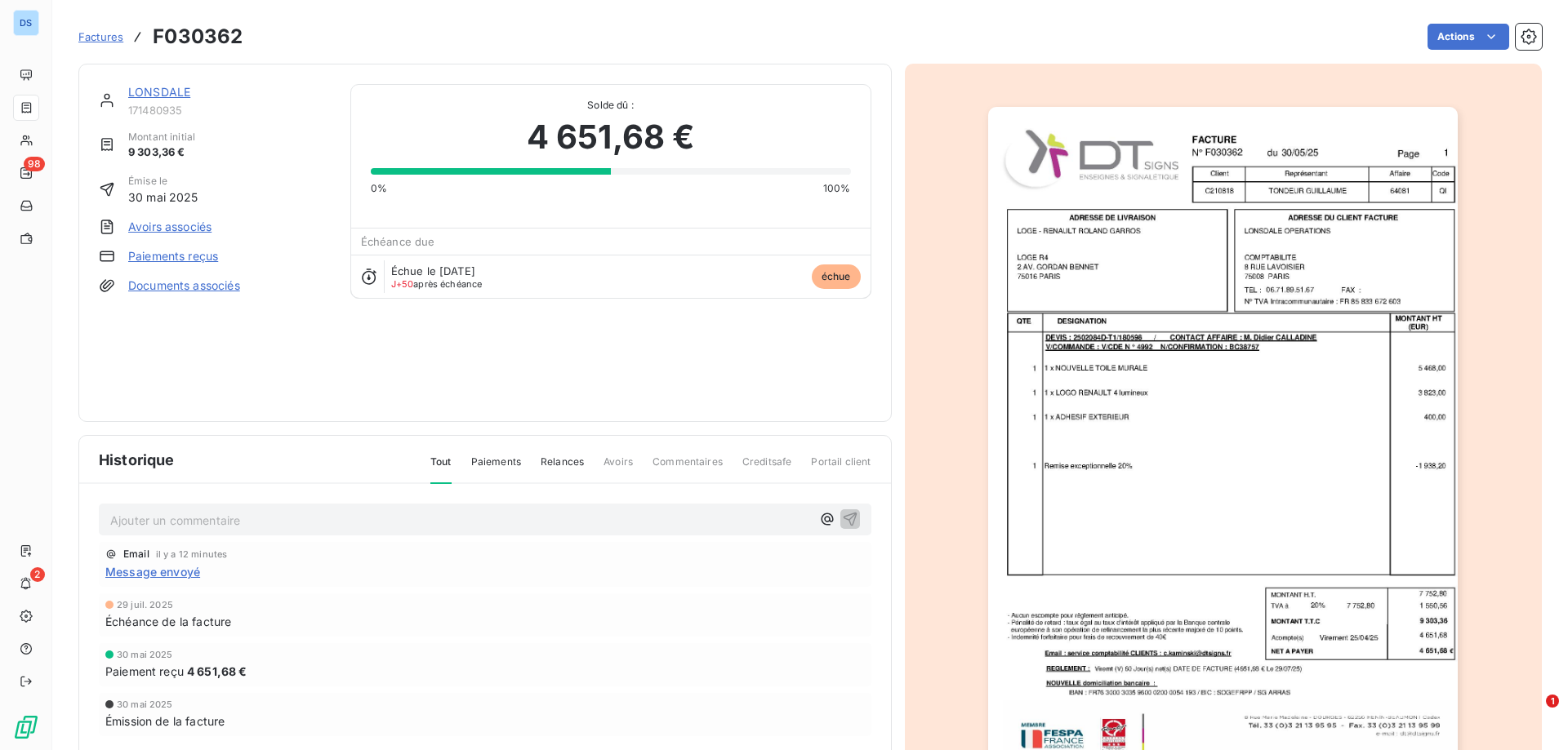
click at [156, 93] on link "LONSDALE" at bounding box center [159, 92] width 62 height 13
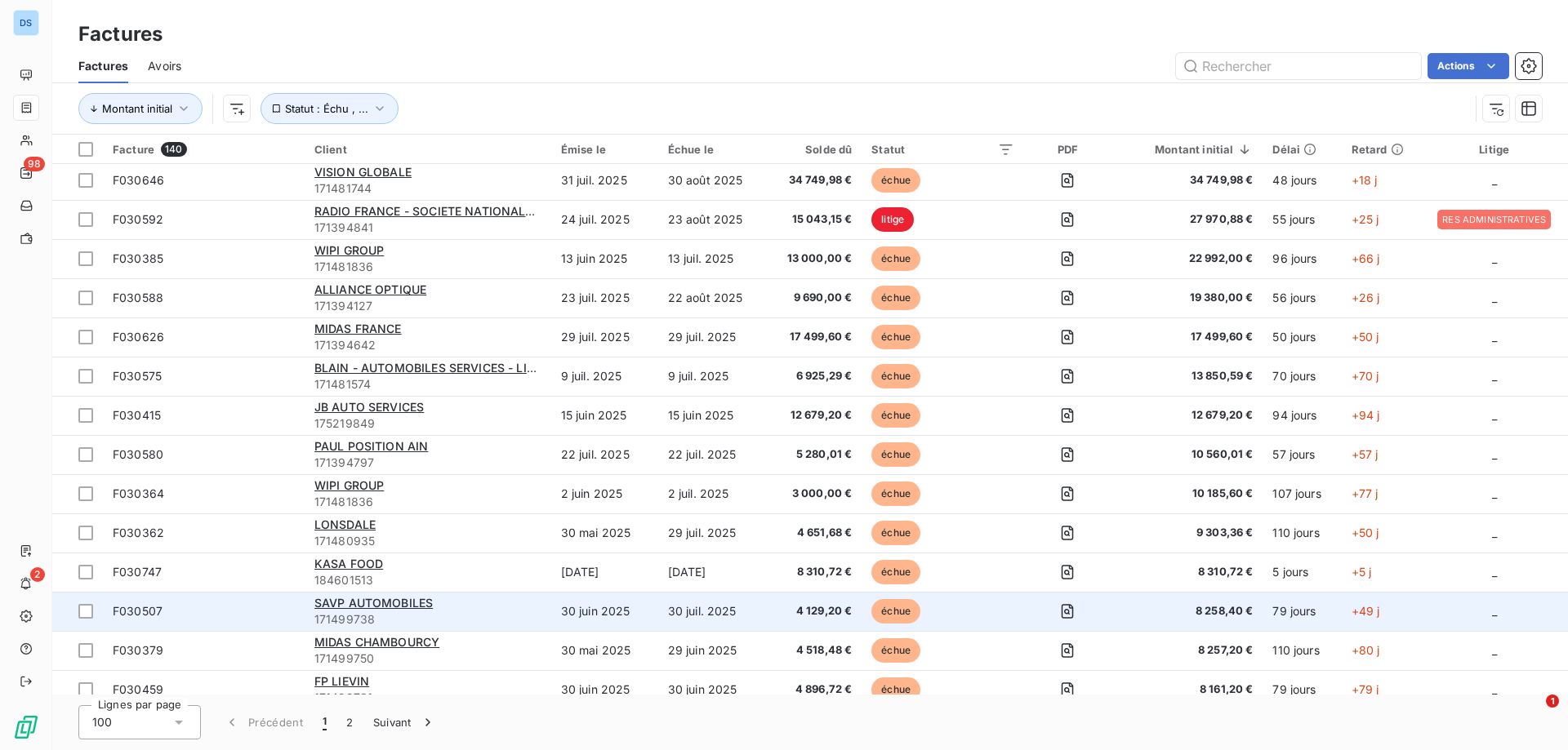
scroll to position [163, 0]
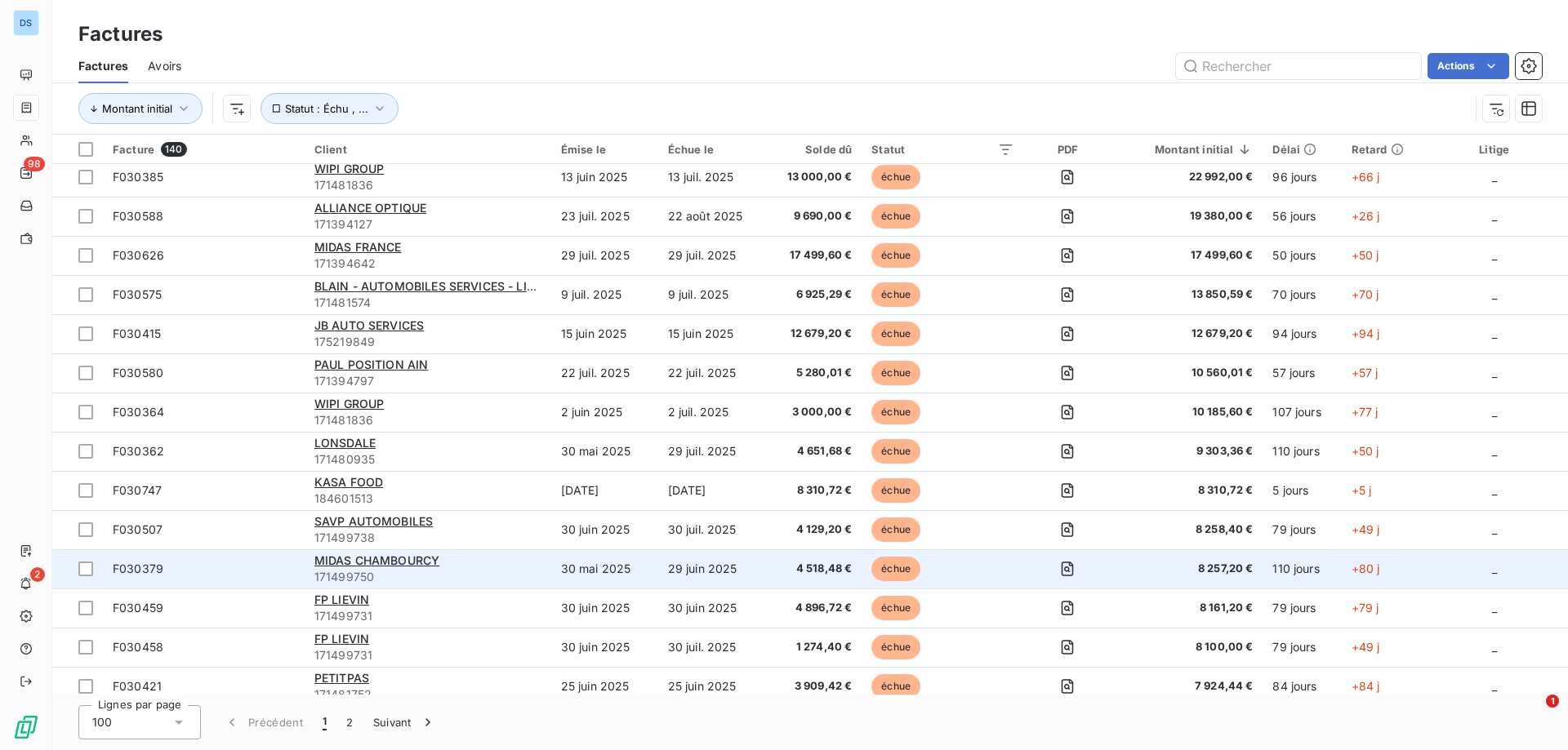
click at [477, 567] on div "MIDAS CHAMBOURCY" at bounding box center [428, 560] width 227 height 16
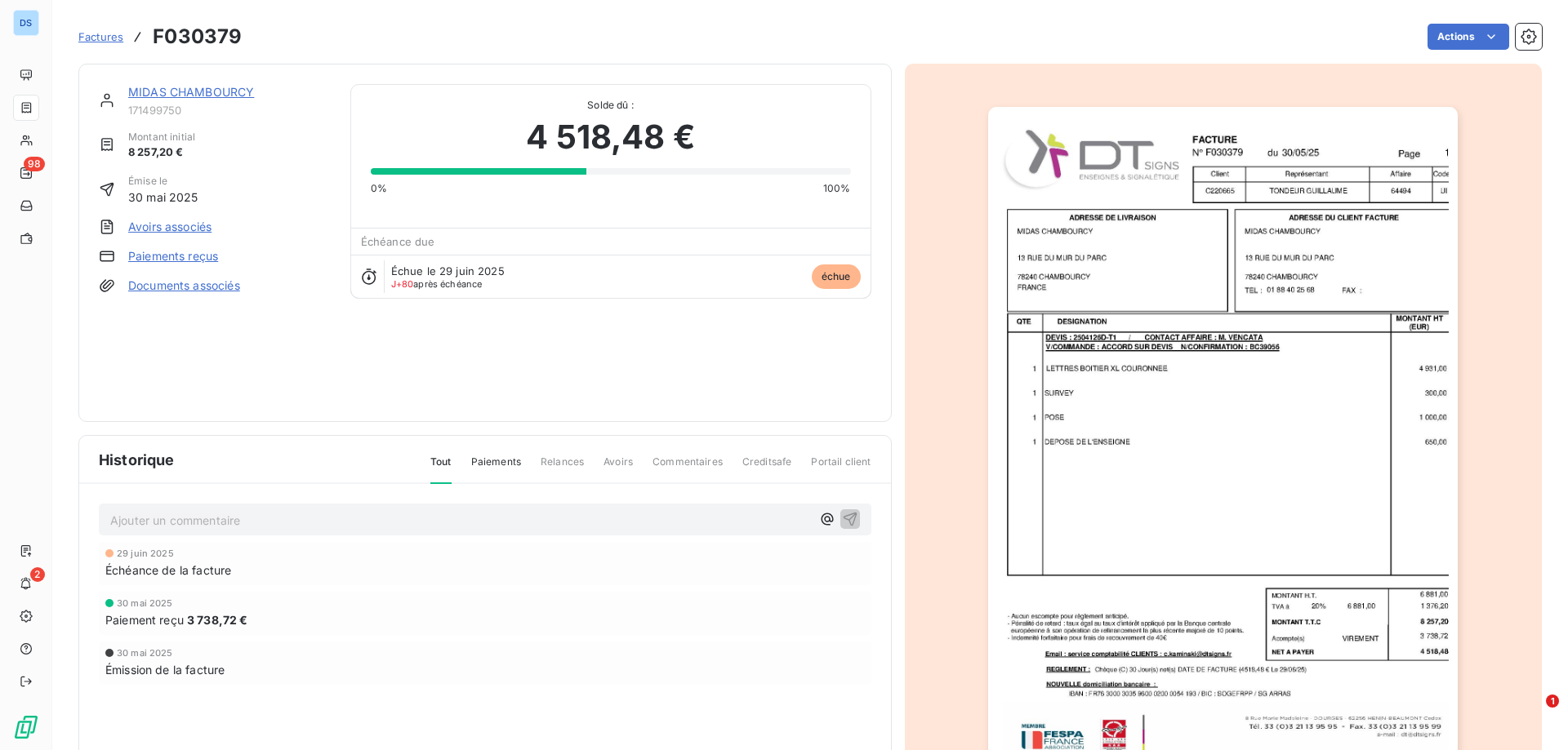
click at [196, 88] on link "MIDAS CHAMBOURCY" at bounding box center [191, 92] width 126 height 13
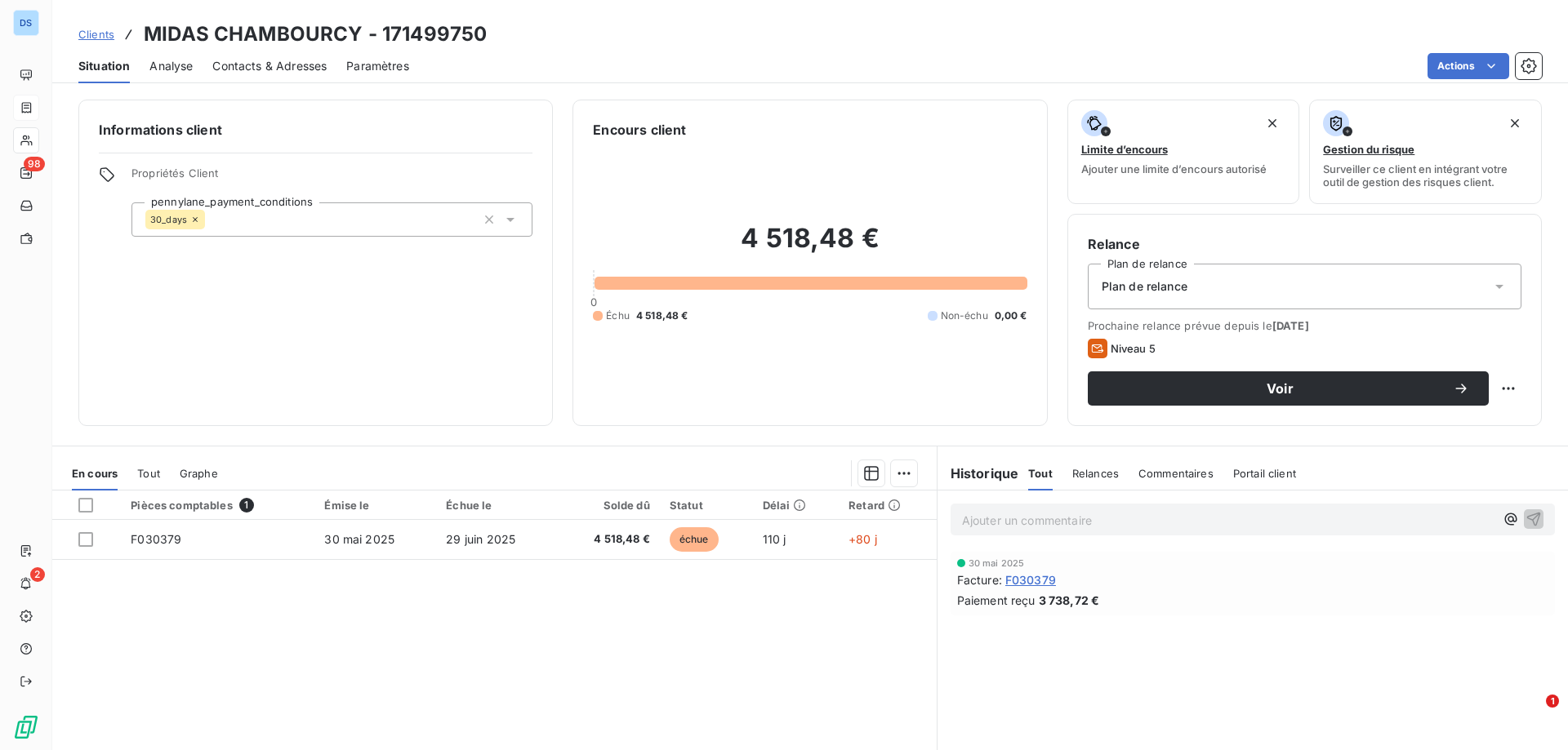
click at [280, 66] on span "Contacts & Adresses" at bounding box center [269, 65] width 114 height 16
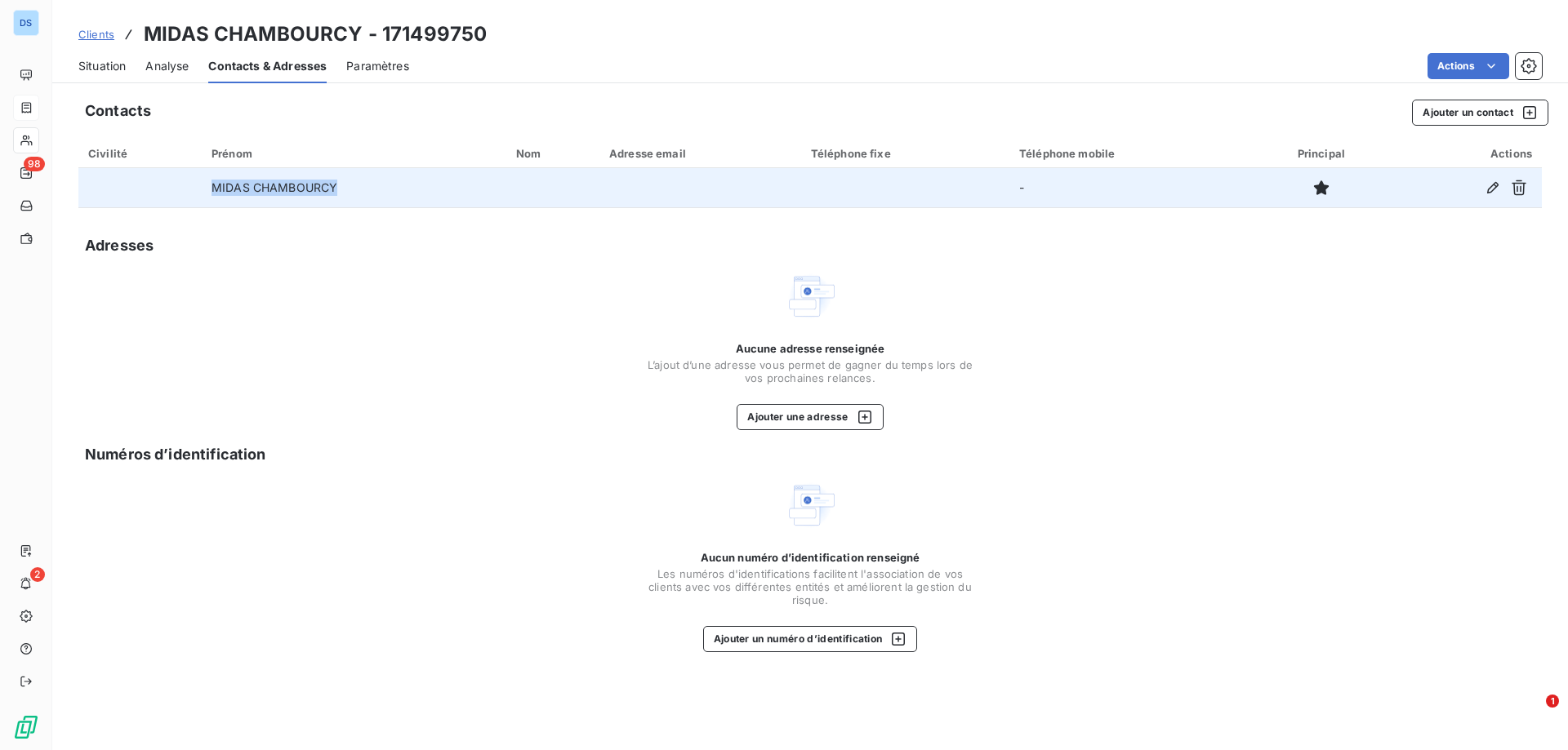
drag, startPoint x: 332, startPoint y: 191, endPoint x: 202, endPoint y: 182, distance: 130.3
click at [202, 182] on td "MIDAS CHAMBOURCY" at bounding box center [353, 187] width 304 height 39
copy td "MIDAS CHAMBOURCY"
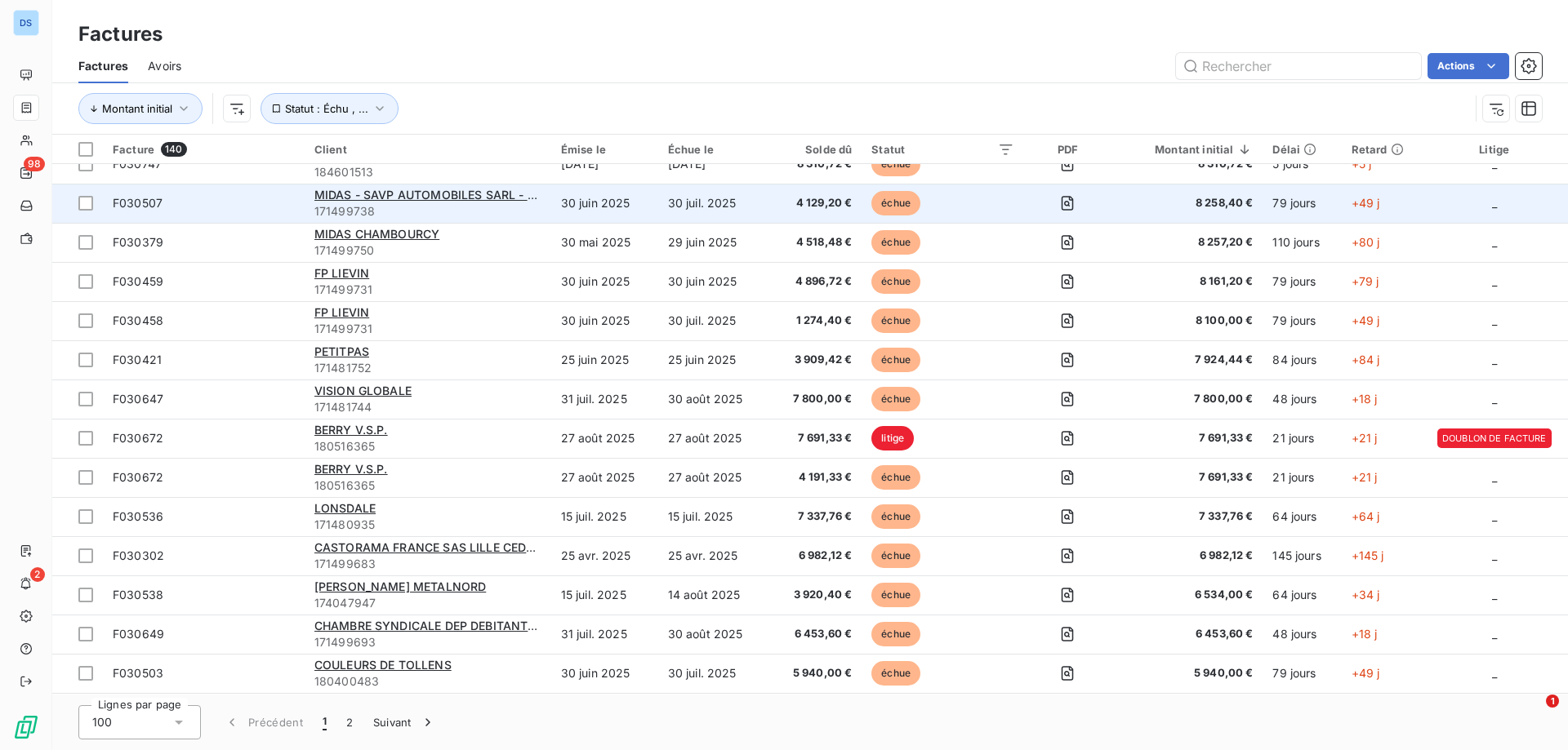
scroll to position [326, 0]
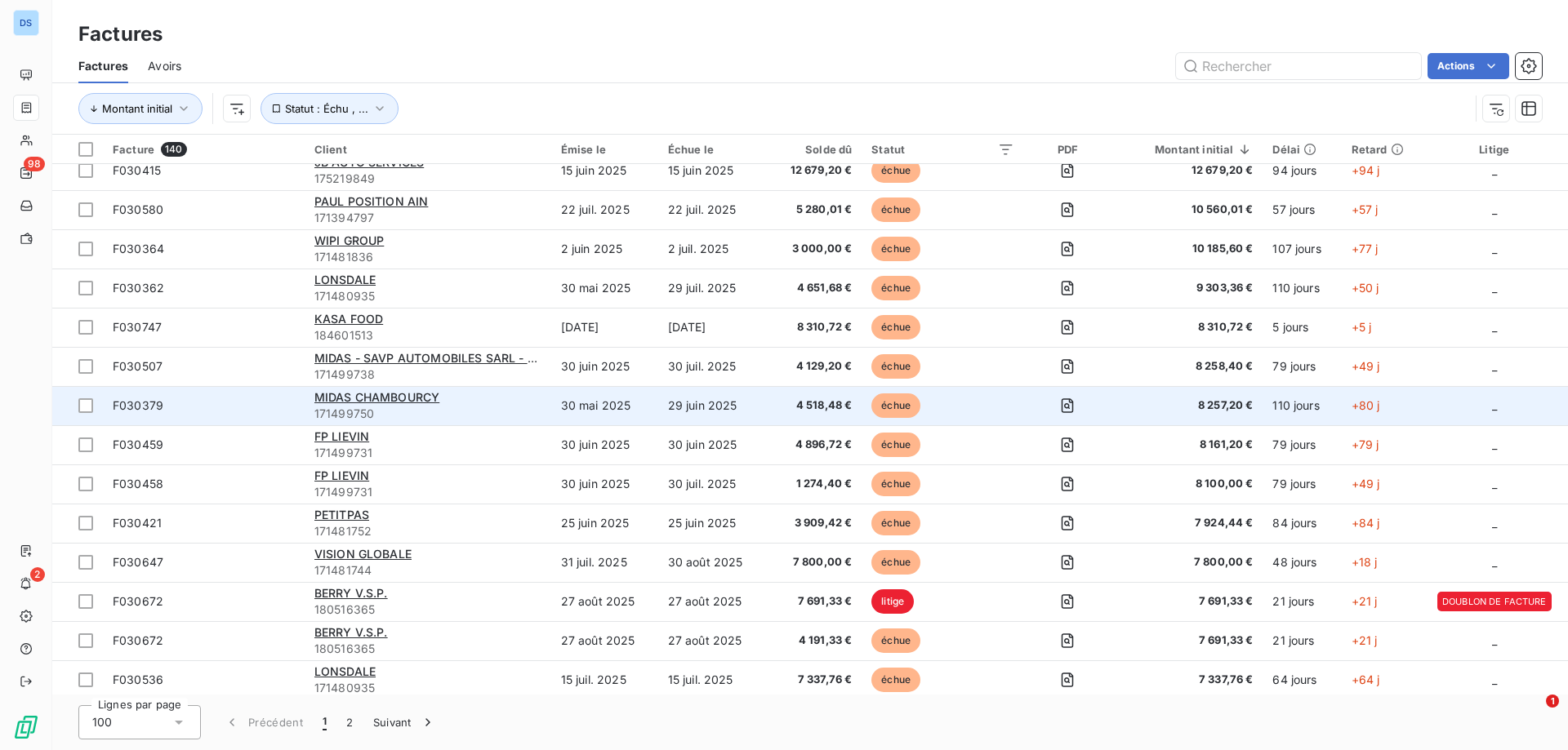
click at [442, 396] on div "MIDAS CHAMBOURCY" at bounding box center [428, 397] width 227 height 16
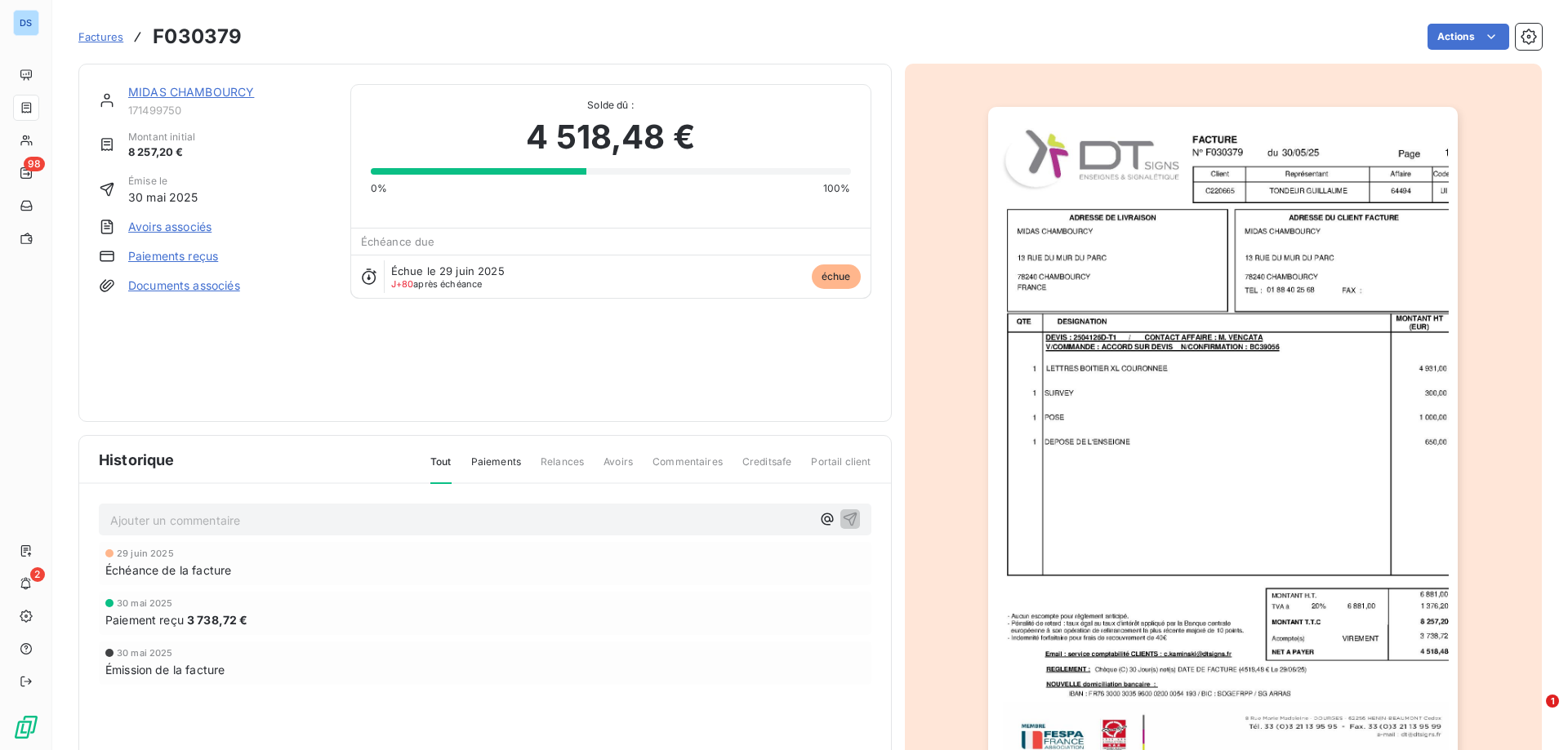
click at [213, 91] on link "MIDAS CHAMBOURCY" at bounding box center [191, 92] width 126 height 13
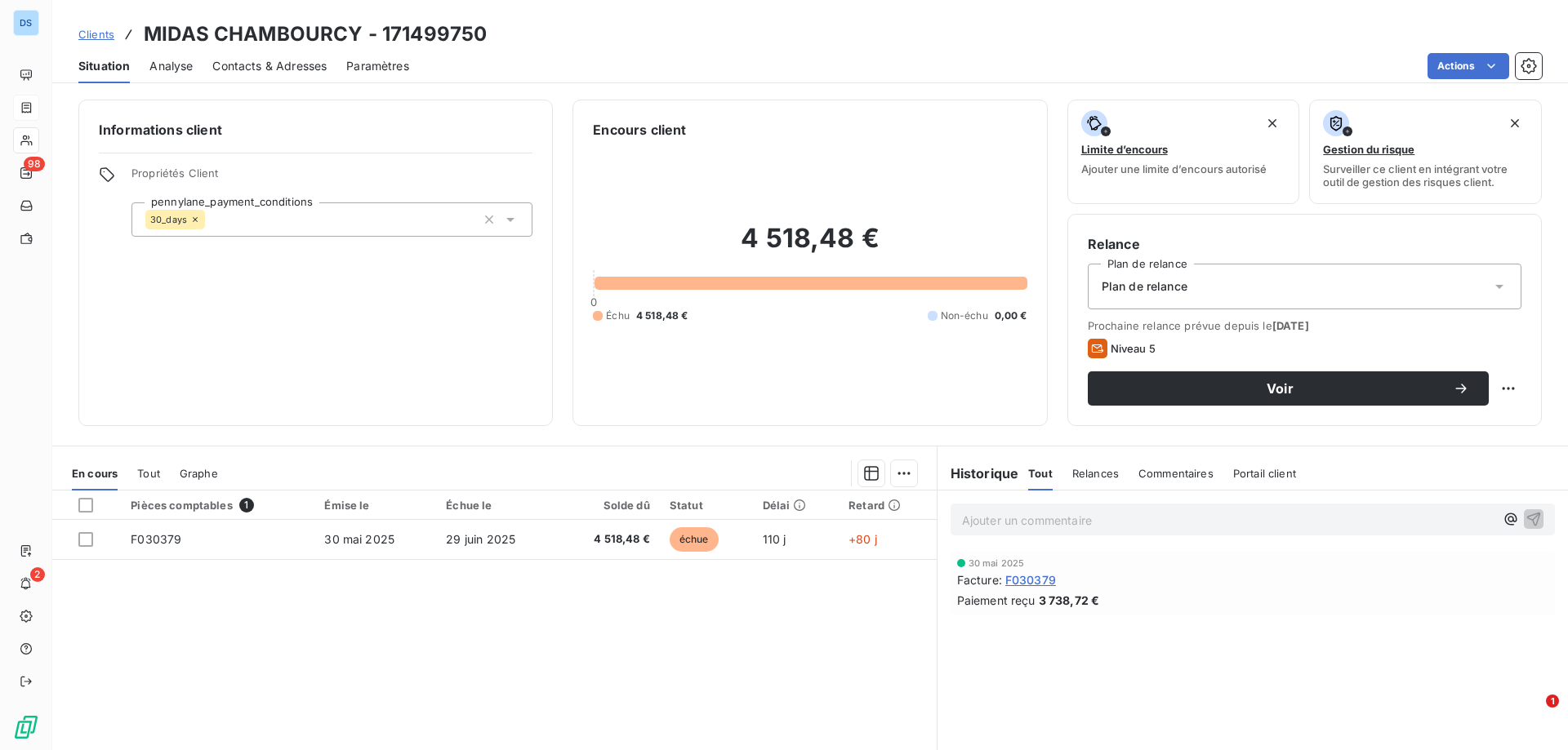
click at [250, 69] on span "Contacts & Adresses" at bounding box center [269, 65] width 114 height 16
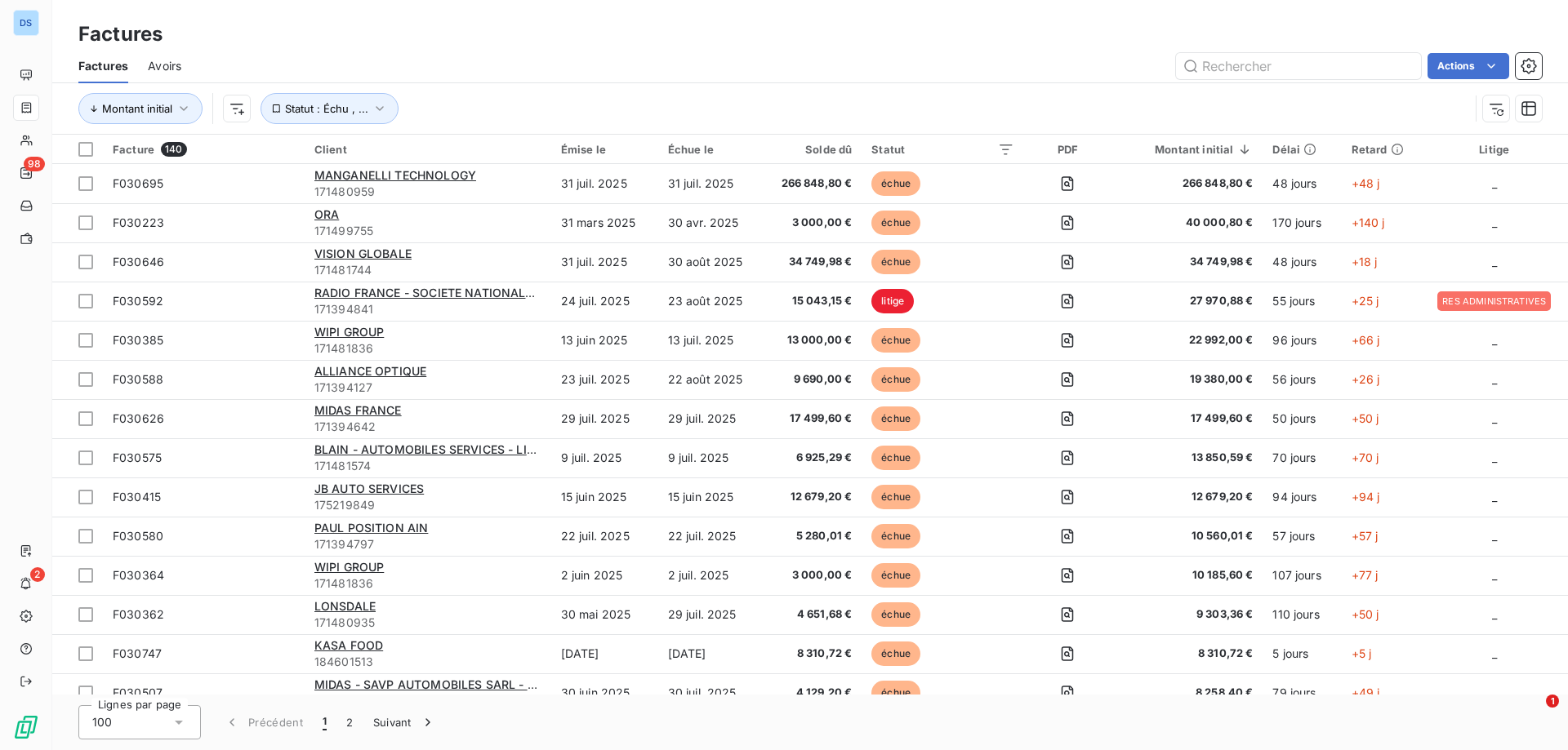
click at [150, 721] on div "100" at bounding box center [140, 722] width 123 height 35
click at [147, 634] on li "25" at bounding box center [140, 628] width 123 height 30
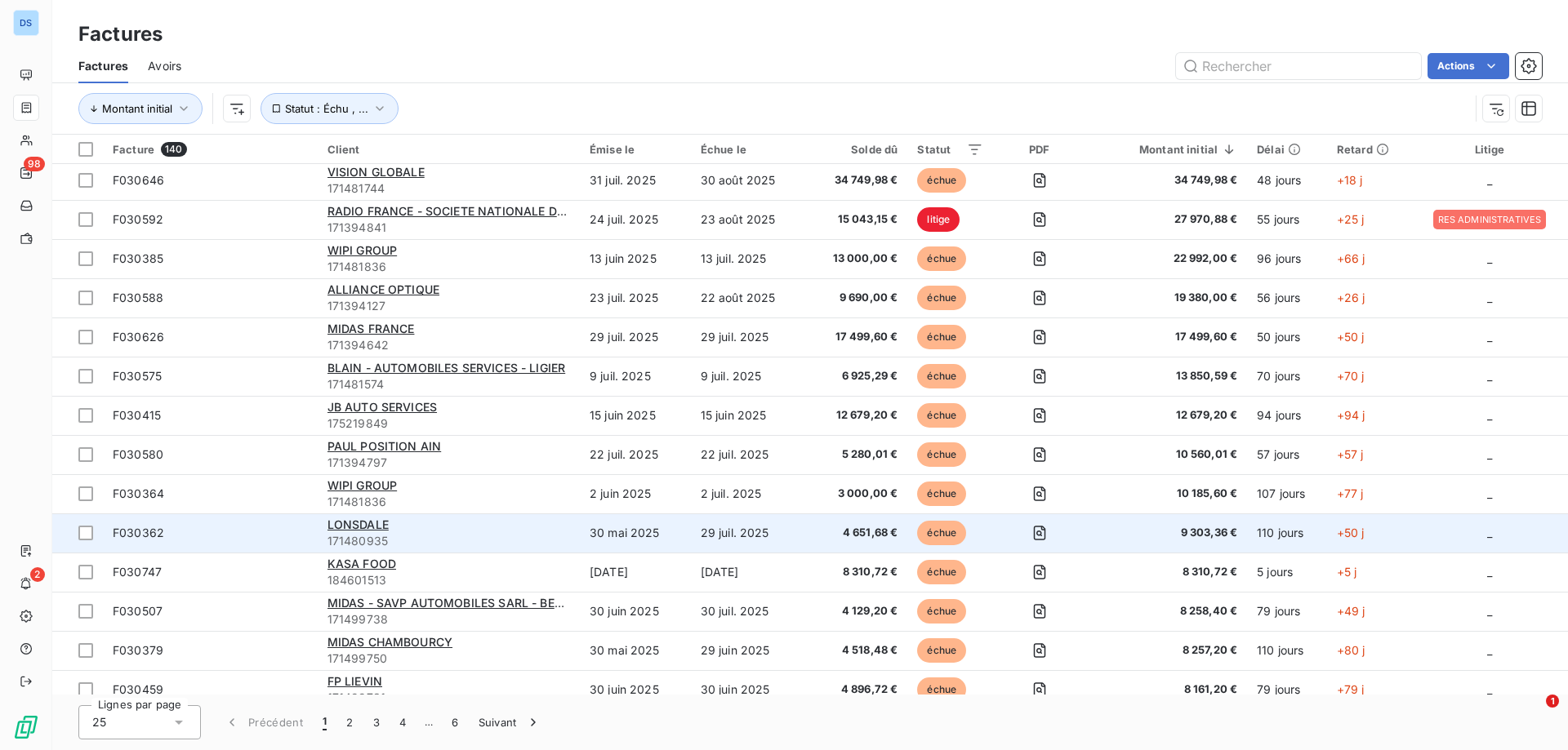
scroll to position [163, 0]
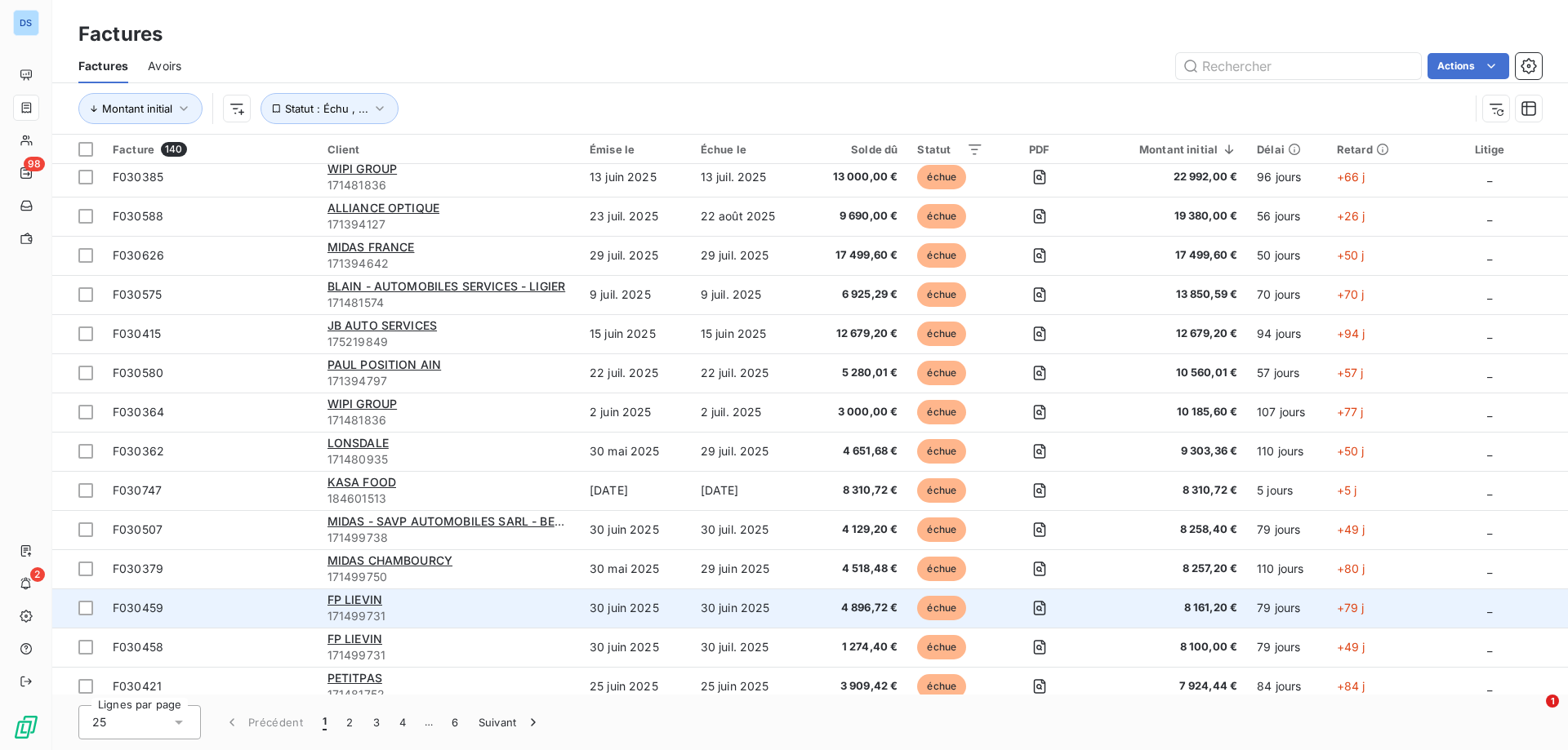
click at [392, 599] on div "FP LIEVIN" at bounding box center [448, 599] width 243 height 16
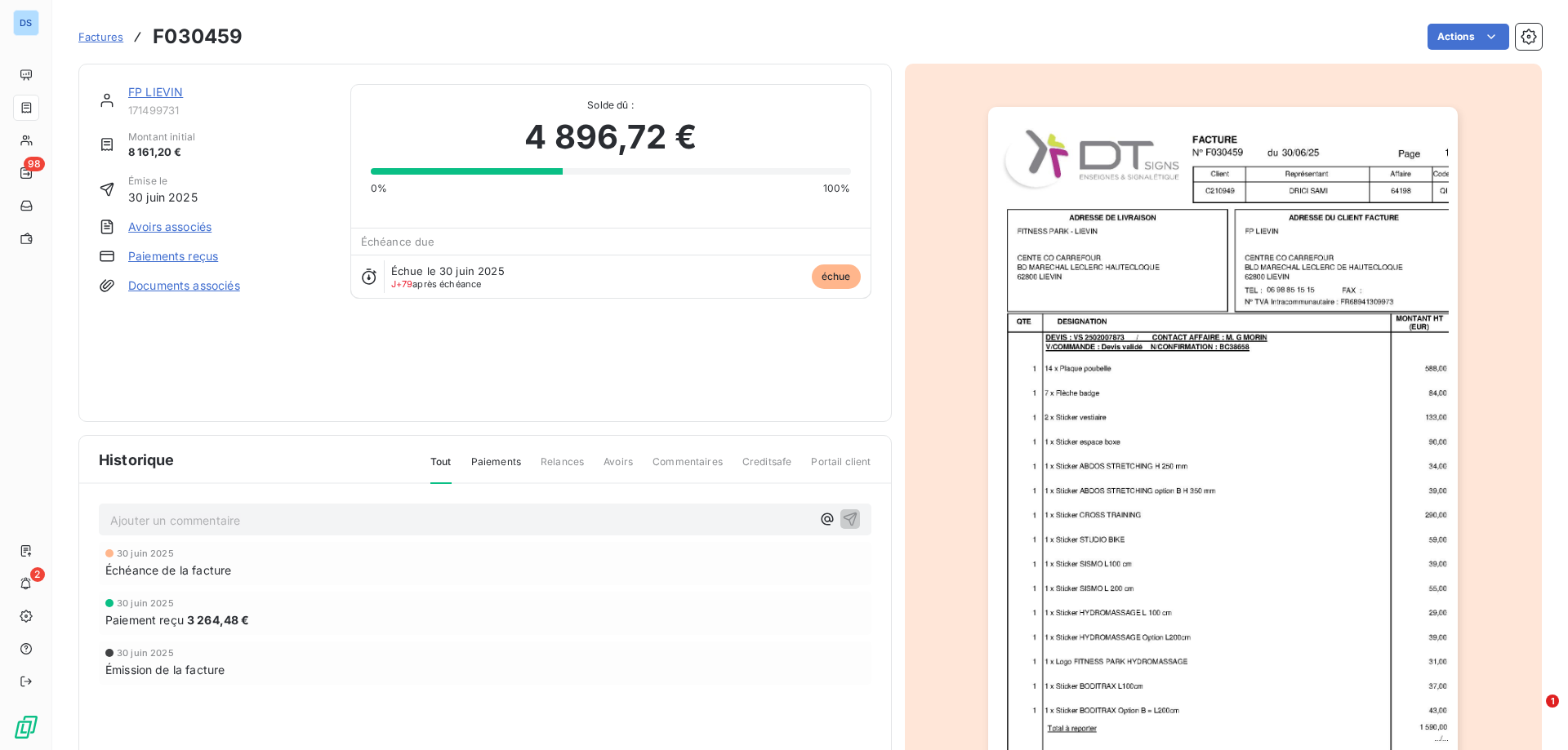
click at [412, 54] on div "FP LIEVIN 171499731 Montant initial 8 161,20 € Émise le [DATE] Avoirs associés …" at bounding box center [810, 434] width 1463 height 761
click at [151, 90] on link "FP LIEVIN" at bounding box center [155, 92] width 55 height 13
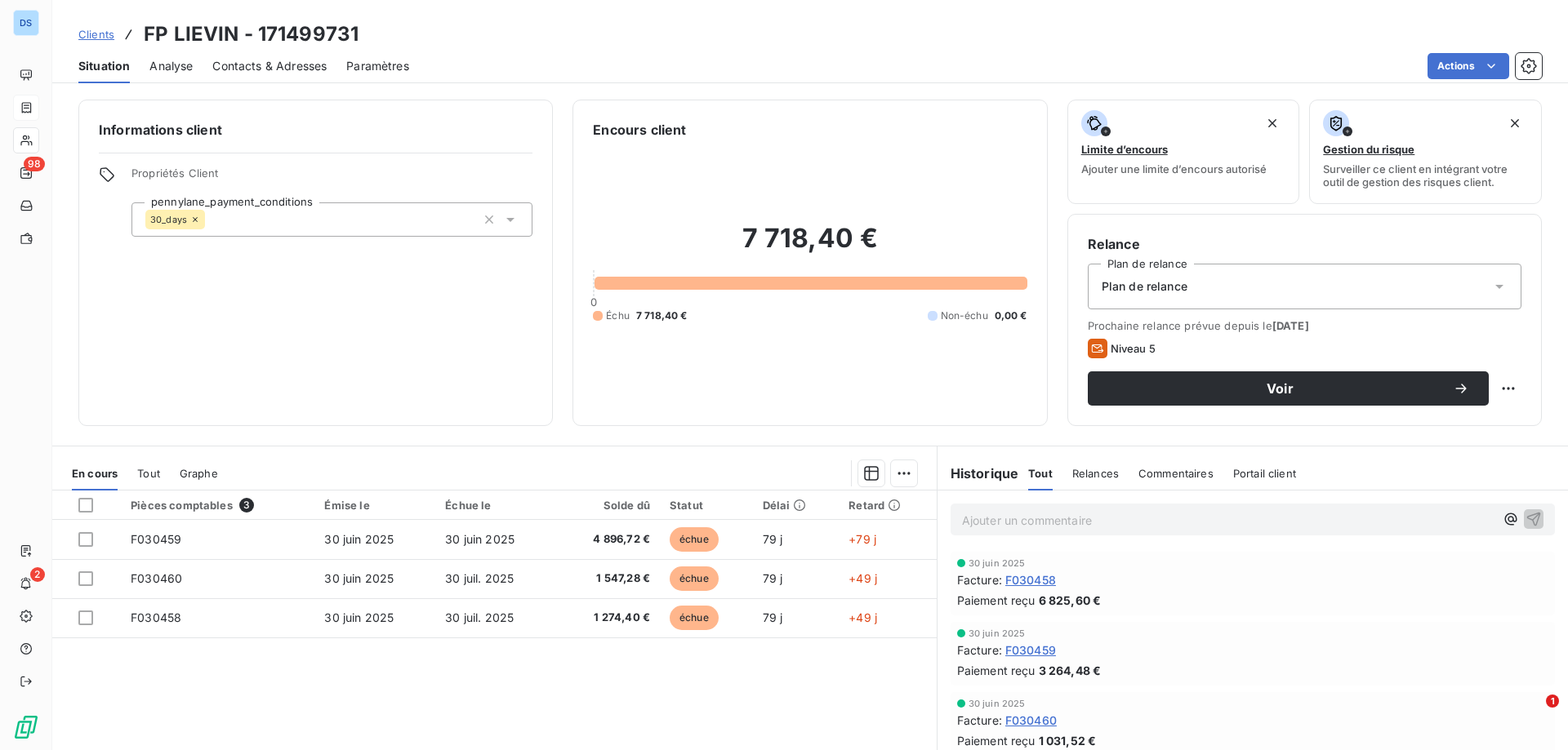
click at [291, 64] on span "Contacts & Adresses" at bounding box center [269, 65] width 114 height 16
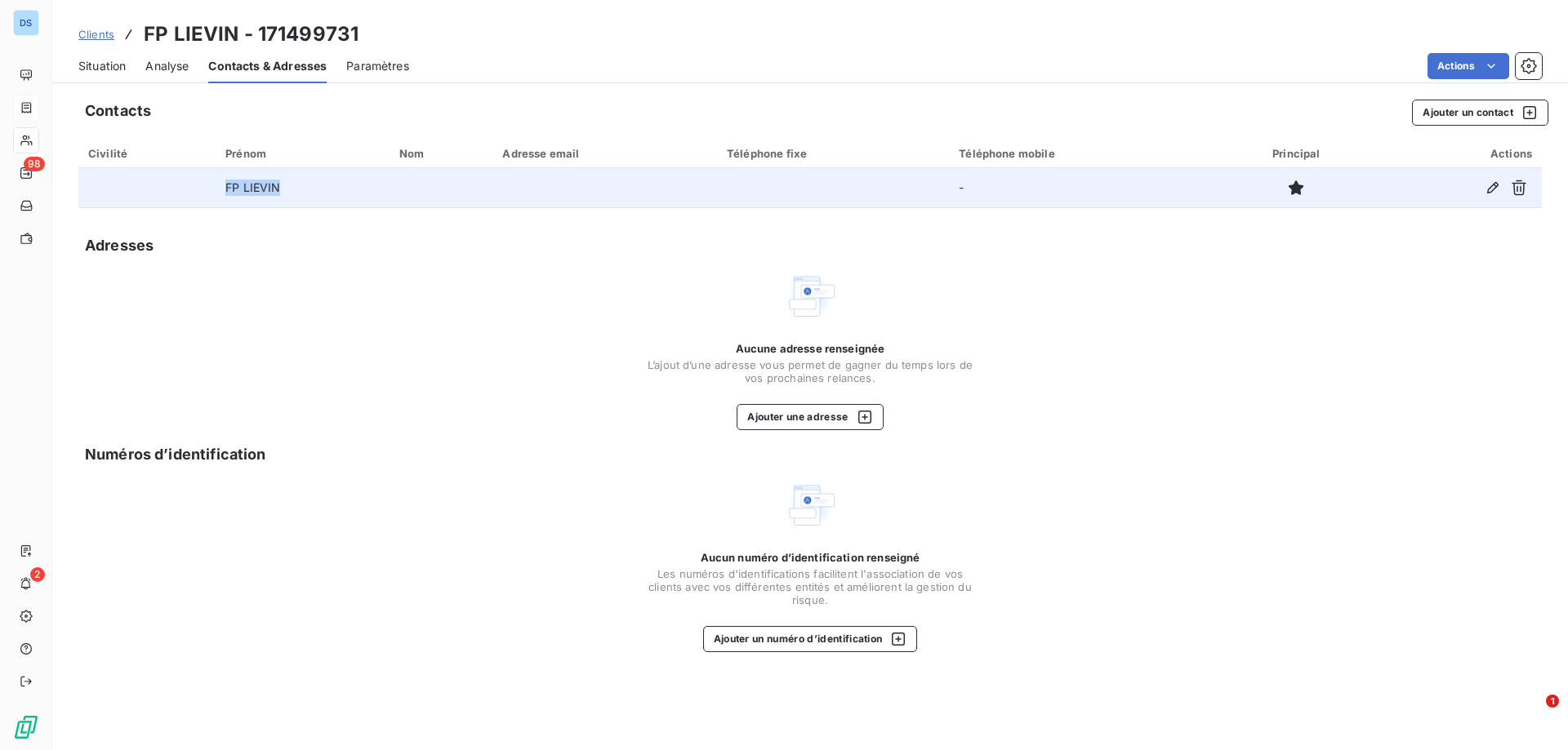
drag, startPoint x: 276, startPoint y: 190, endPoint x: 207, endPoint y: 180, distance: 69.7
click at [211, 180] on tr "FP LIEVIN -" at bounding box center [810, 187] width 1463 height 39
copy tr "FP LIEVIN"
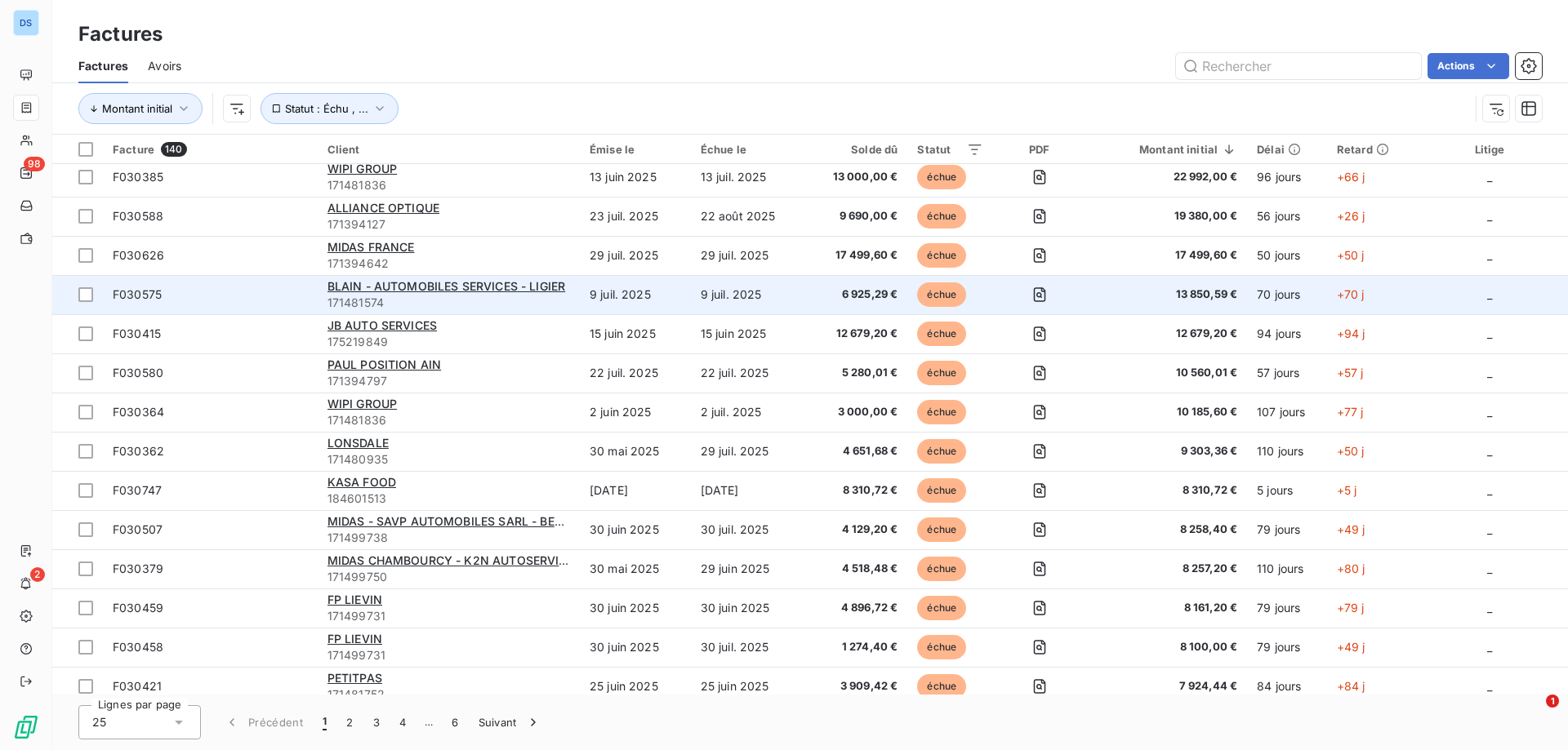
scroll to position [245, 0]
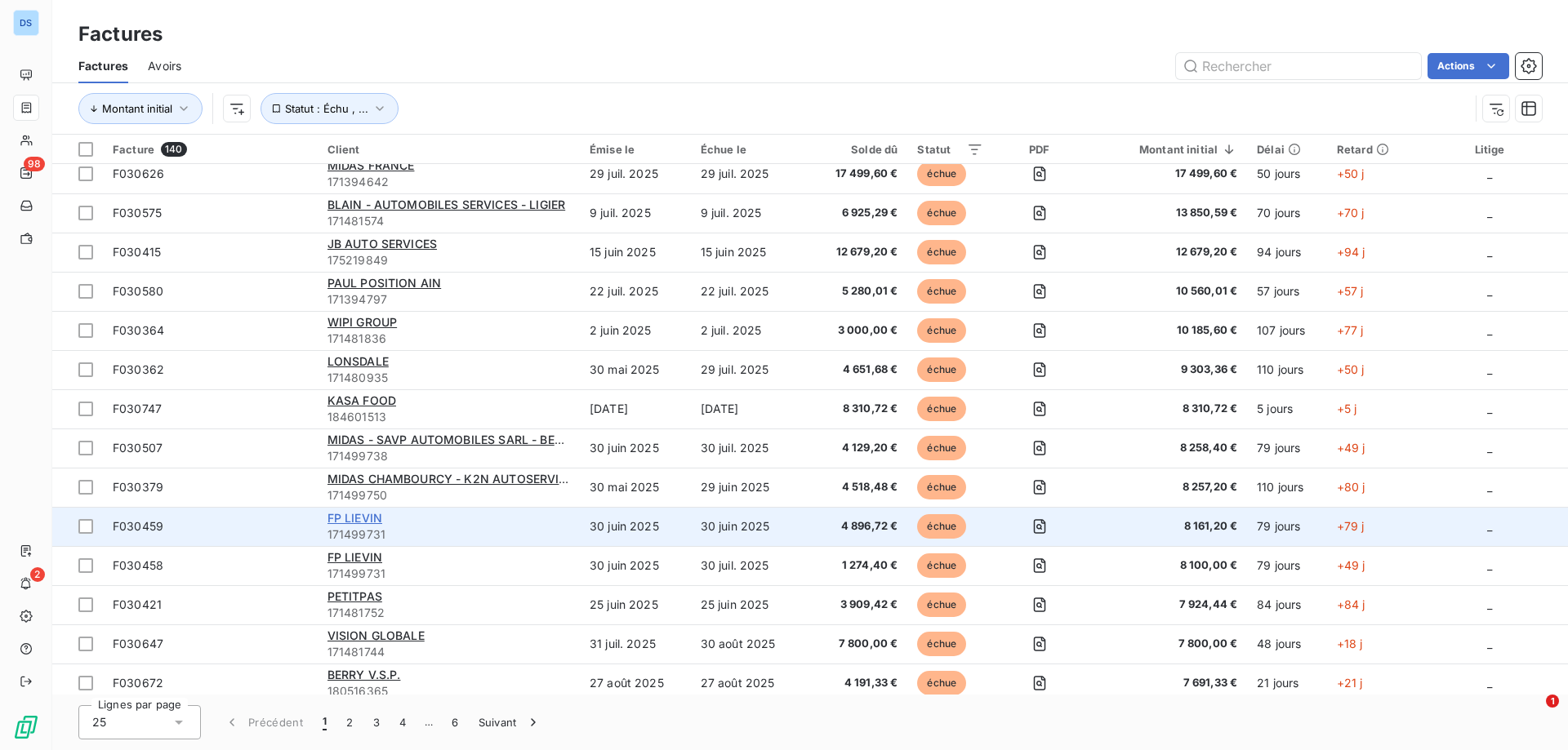
click at [368, 521] on span "FP LIEVIN" at bounding box center [354, 518] width 55 height 13
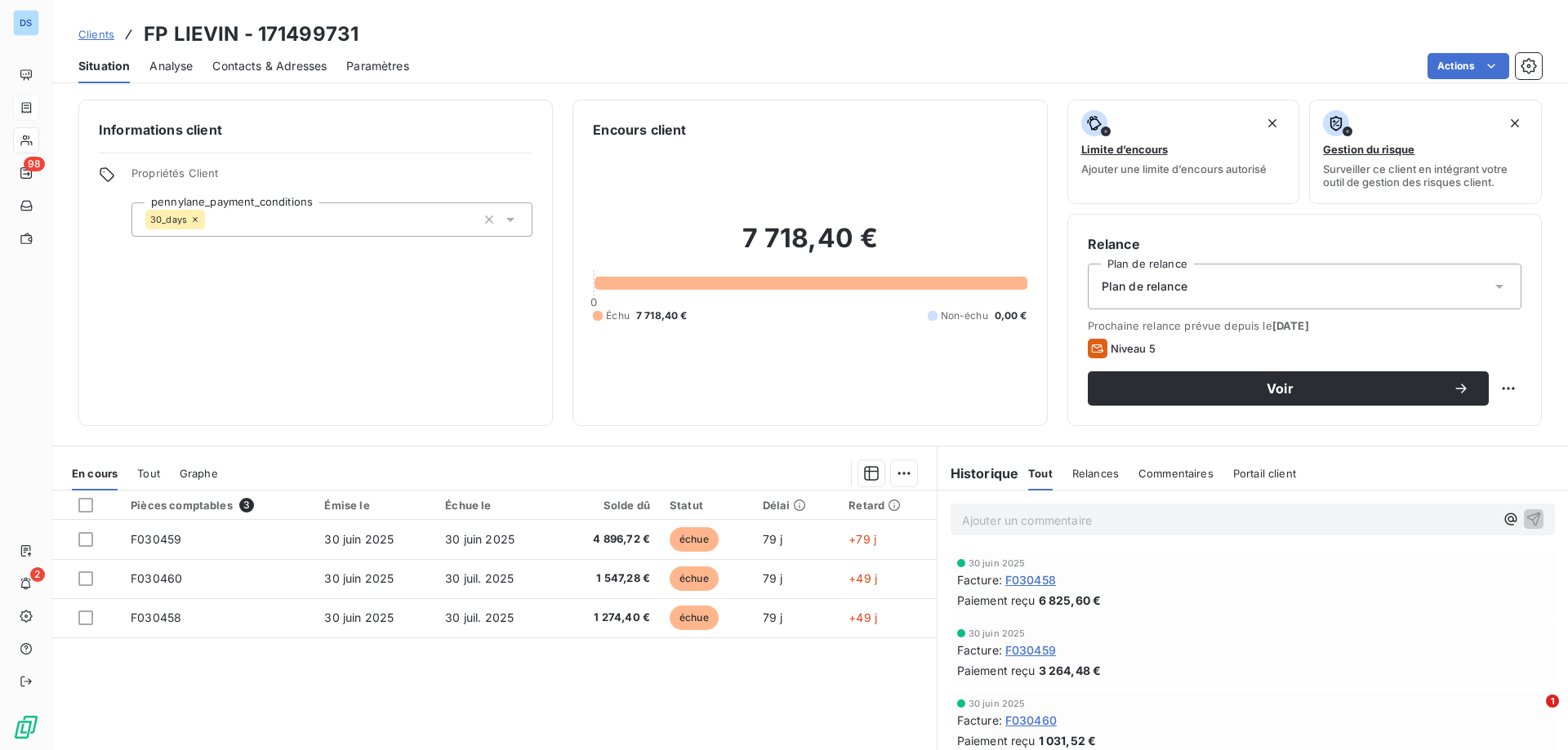
click at [260, 68] on span "Contacts & Adresses" at bounding box center [269, 65] width 114 height 16
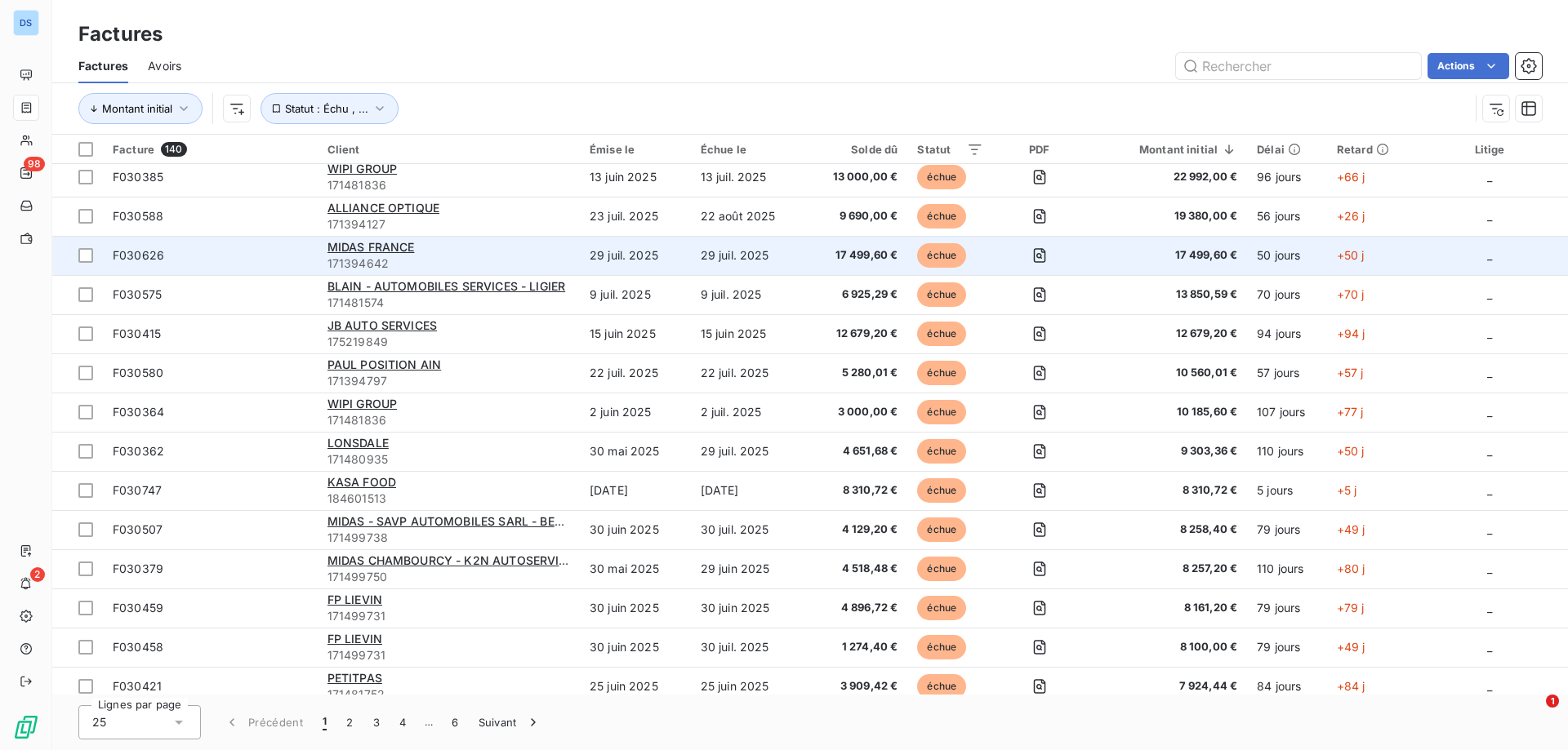
scroll to position [245, 0]
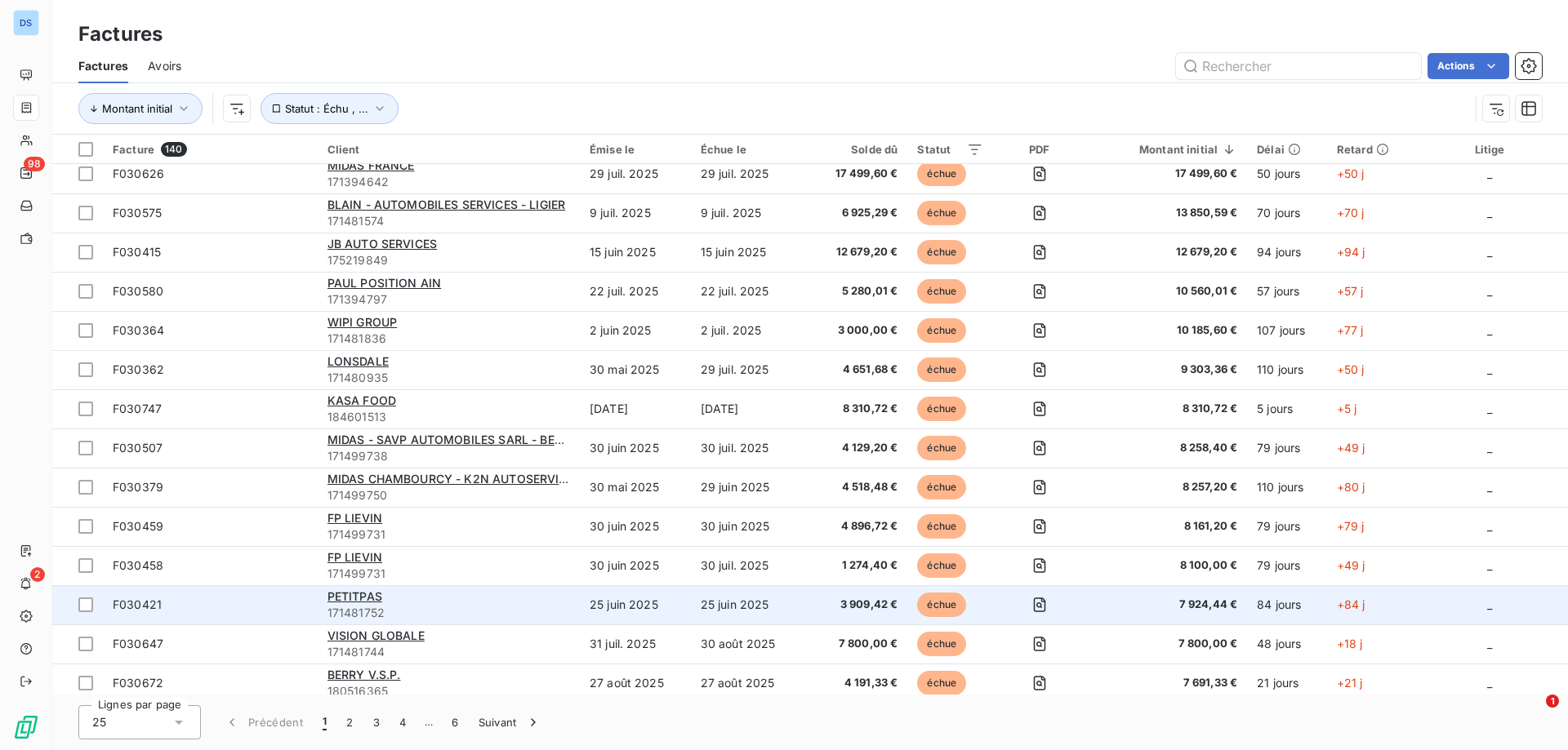
click at [364, 610] on span "171481752" at bounding box center [448, 613] width 243 height 16
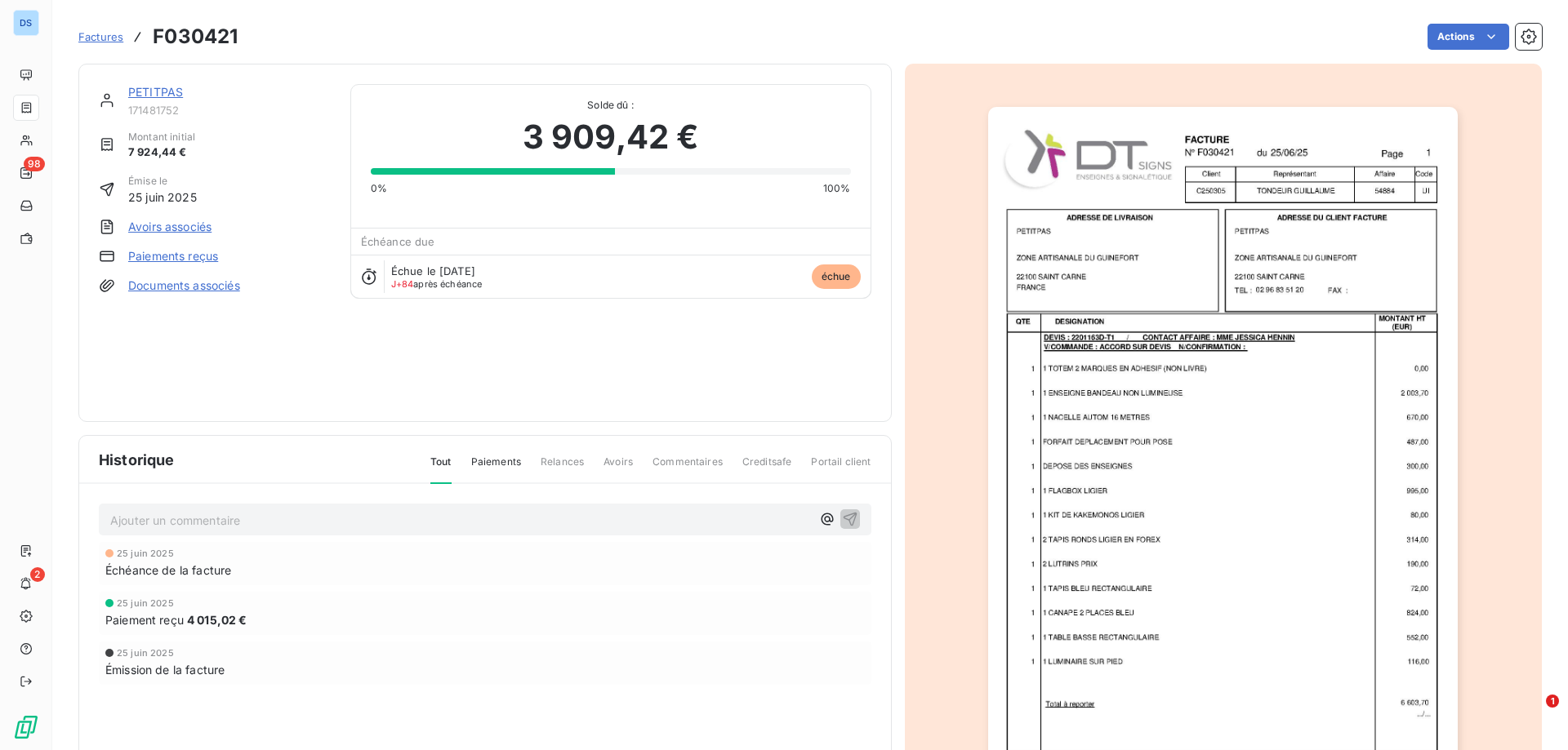
click at [169, 96] on link "PETITPAS" at bounding box center [155, 92] width 55 height 13
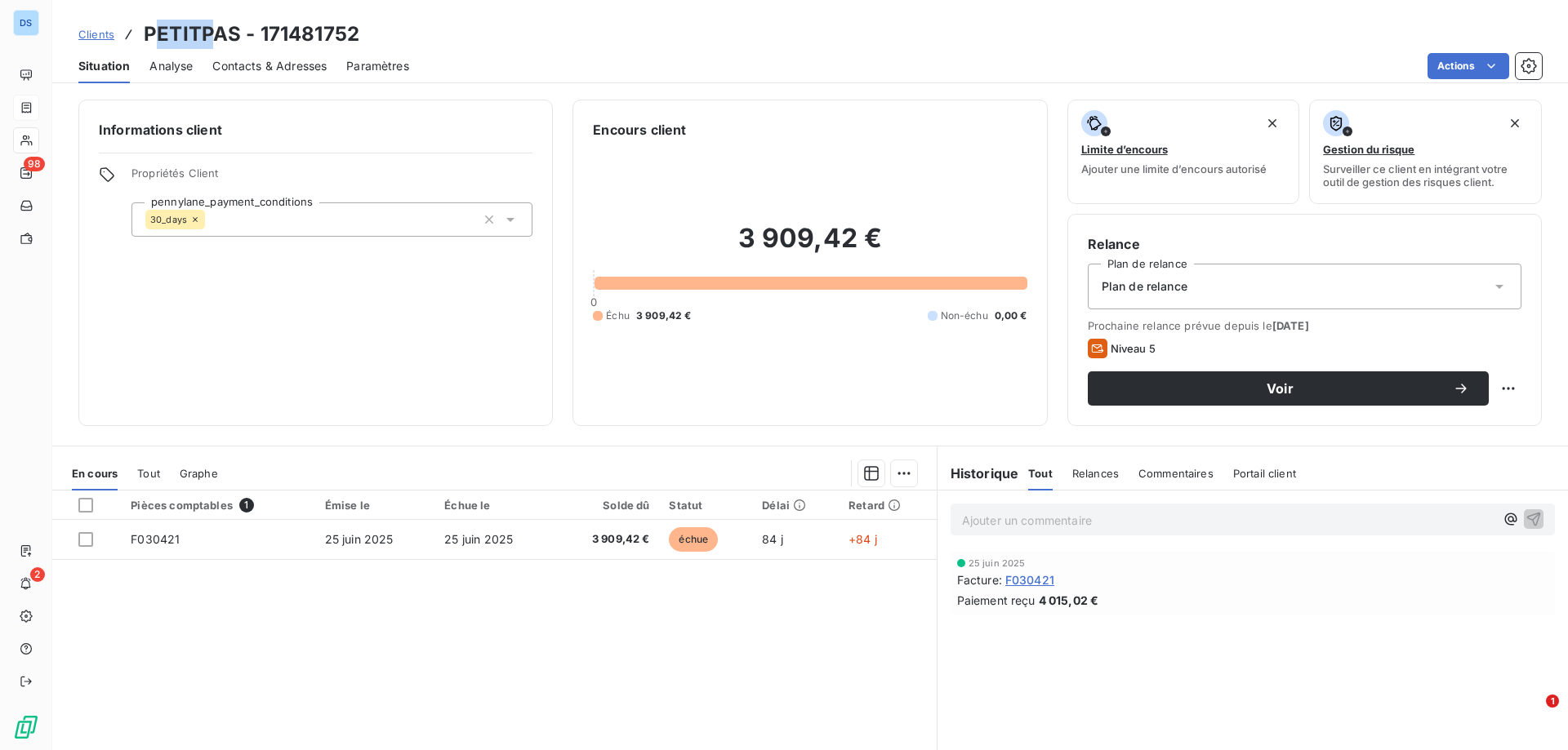
drag, startPoint x: 151, startPoint y: 31, endPoint x: 210, endPoint y: 33, distance: 59.0
click at [210, 33] on h3 "PETITPAS - 171481752" at bounding box center [251, 34] width 216 height 30
drag, startPoint x: 156, startPoint y: 33, endPoint x: 238, endPoint y: 36, distance: 82.1
click at [238, 36] on div "Clients PETITPAS - 171481752" at bounding box center [219, 34] width 281 height 30
copy h3 "PETITPAS"
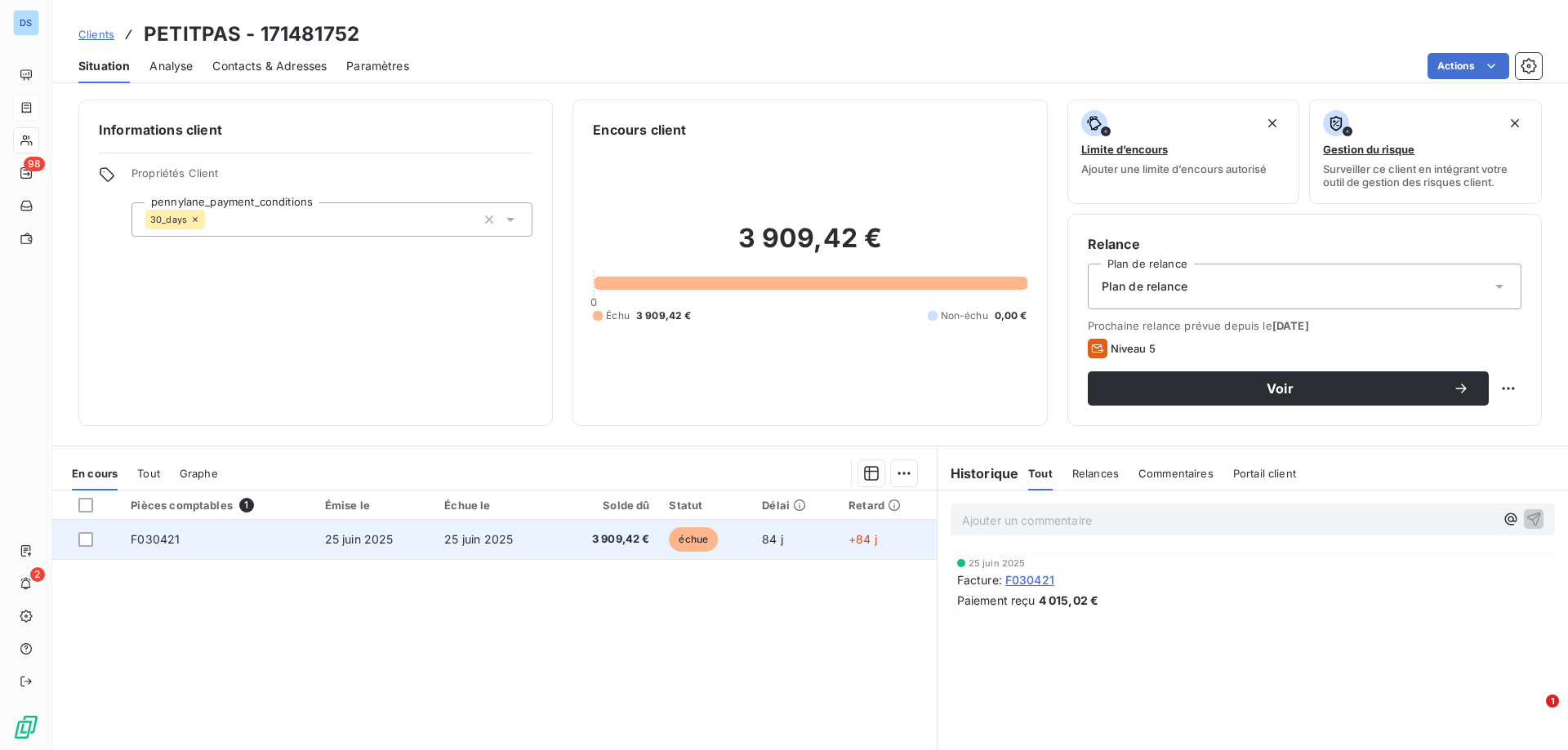
click at [706, 550] on span "échue" at bounding box center [693, 540] width 49 height 25
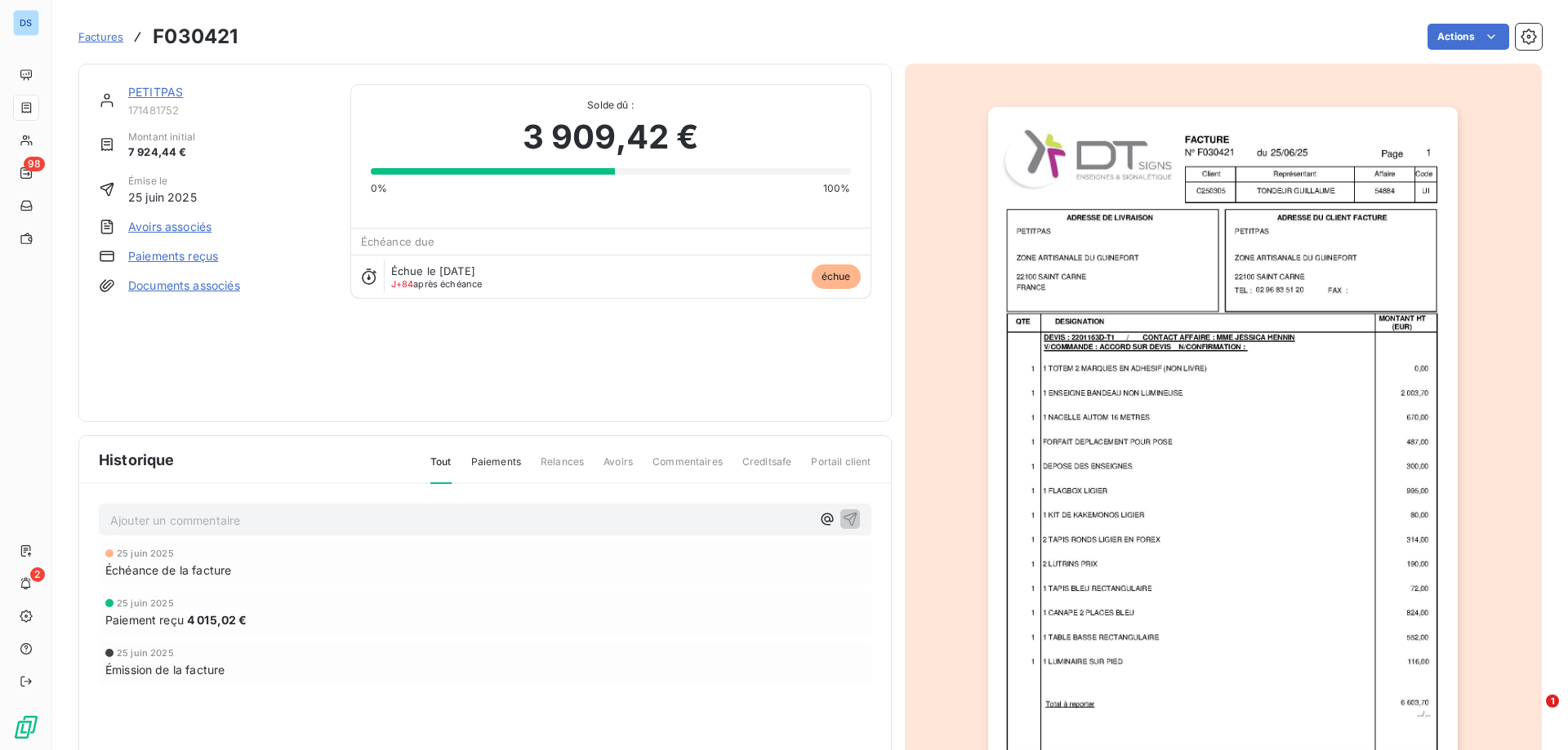
click at [160, 87] on link "PETITPAS" at bounding box center [155, 92] width 55 height 13
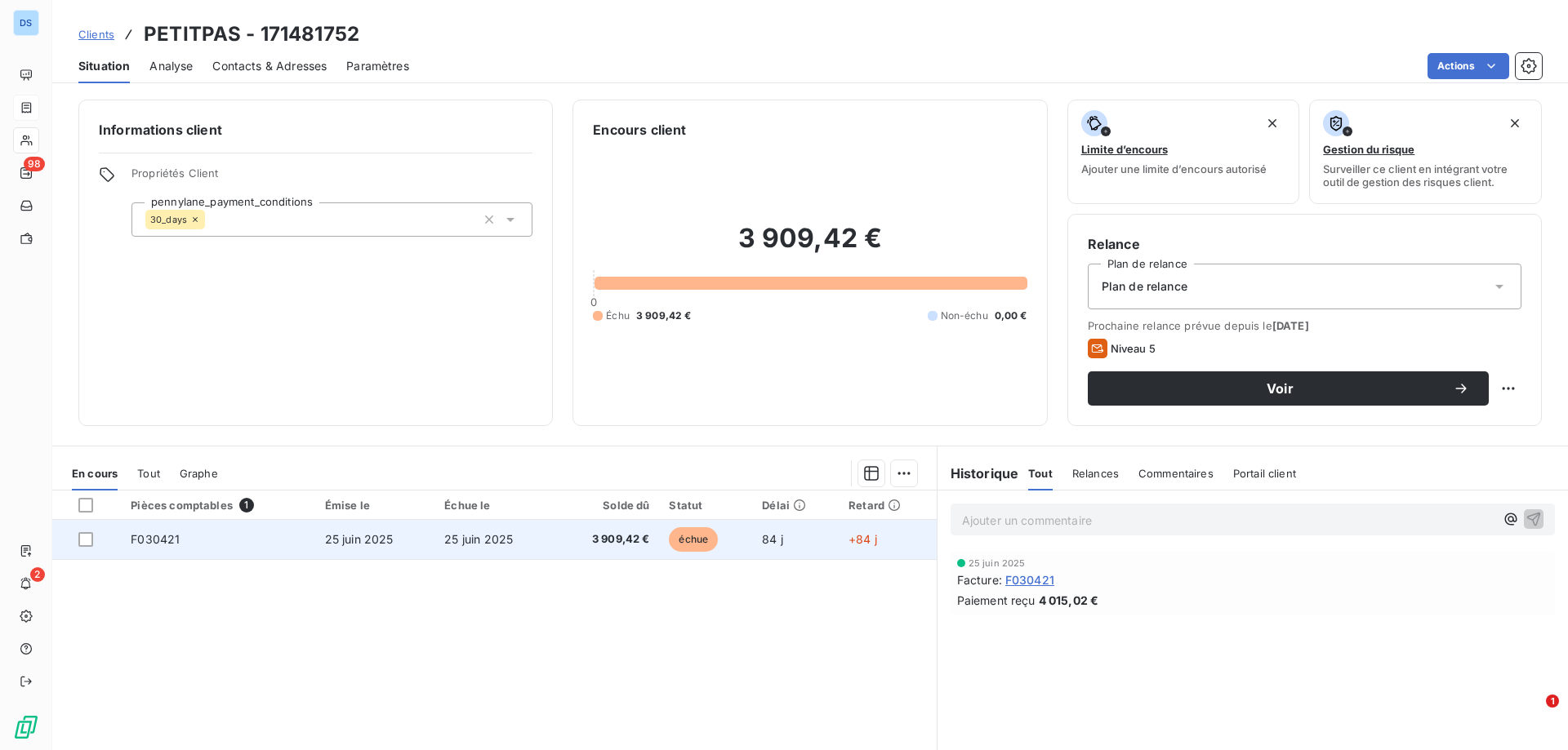
click at [606, 536] on span "3 909,42 €" at bounding box center [606, 539] width 85 height 16
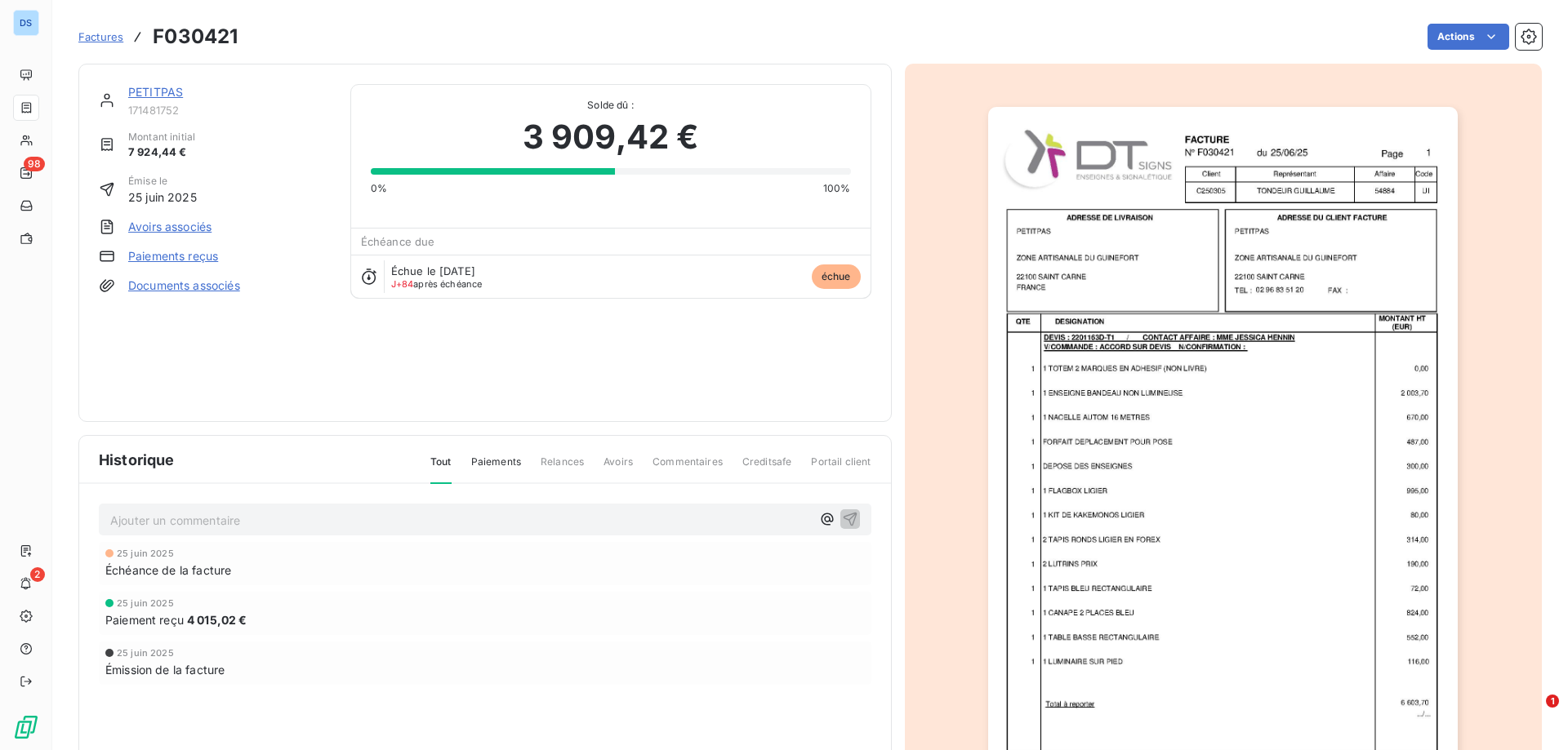
click at [488, 458] on span "Paiements" at bounding box center [496, 468] width 50 height 28
click at [542, 458] on span "Relances" at bounding box center [561, 468] width 43 height 28
click at [605, 461] on span "Avoirs" at bounding box center [618, 468] width 30 height 28
click at [463, 457] on div "Tout Paiements Relances Avoirs Commentaires Creditsafe Portail client" at bounding box center [641, 468] width 461 height 28
click at [436, 457] on span "Tout" at bounding box center [440, 468] width 21 height 28
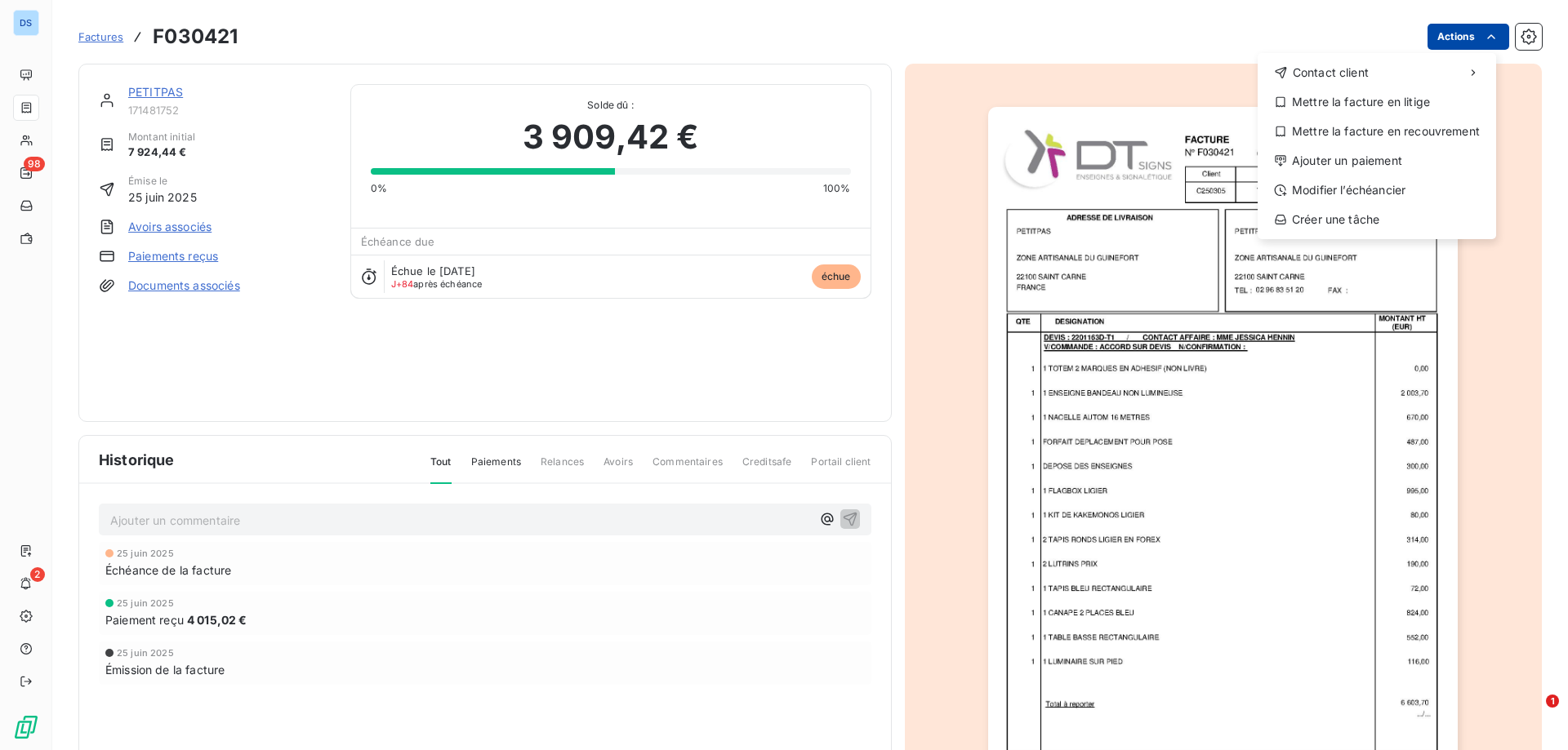
click at [1461, 39] on html "DS 98 2 Factures F030421 Actions Contact client Mettre la facture en litige Met…" at bounding box center [784, 375] width 1568 height 750
click at [1373, 102] on div "Mettre la facture en litige" at bounding box center [1376, 102] width 226 height 26
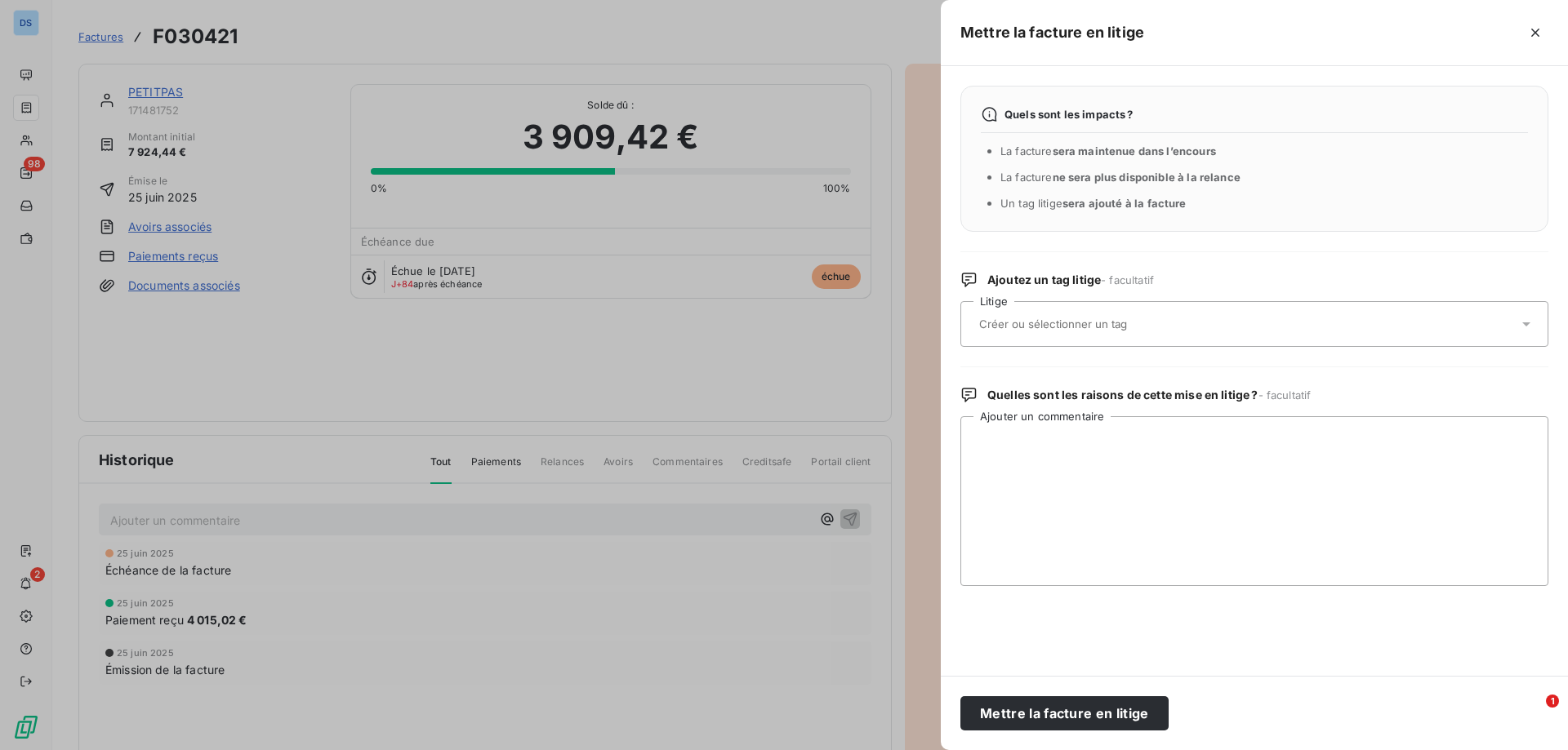
click at [1028, 330] on input "text" at bounding box center [1097, 323] width 238 height 14
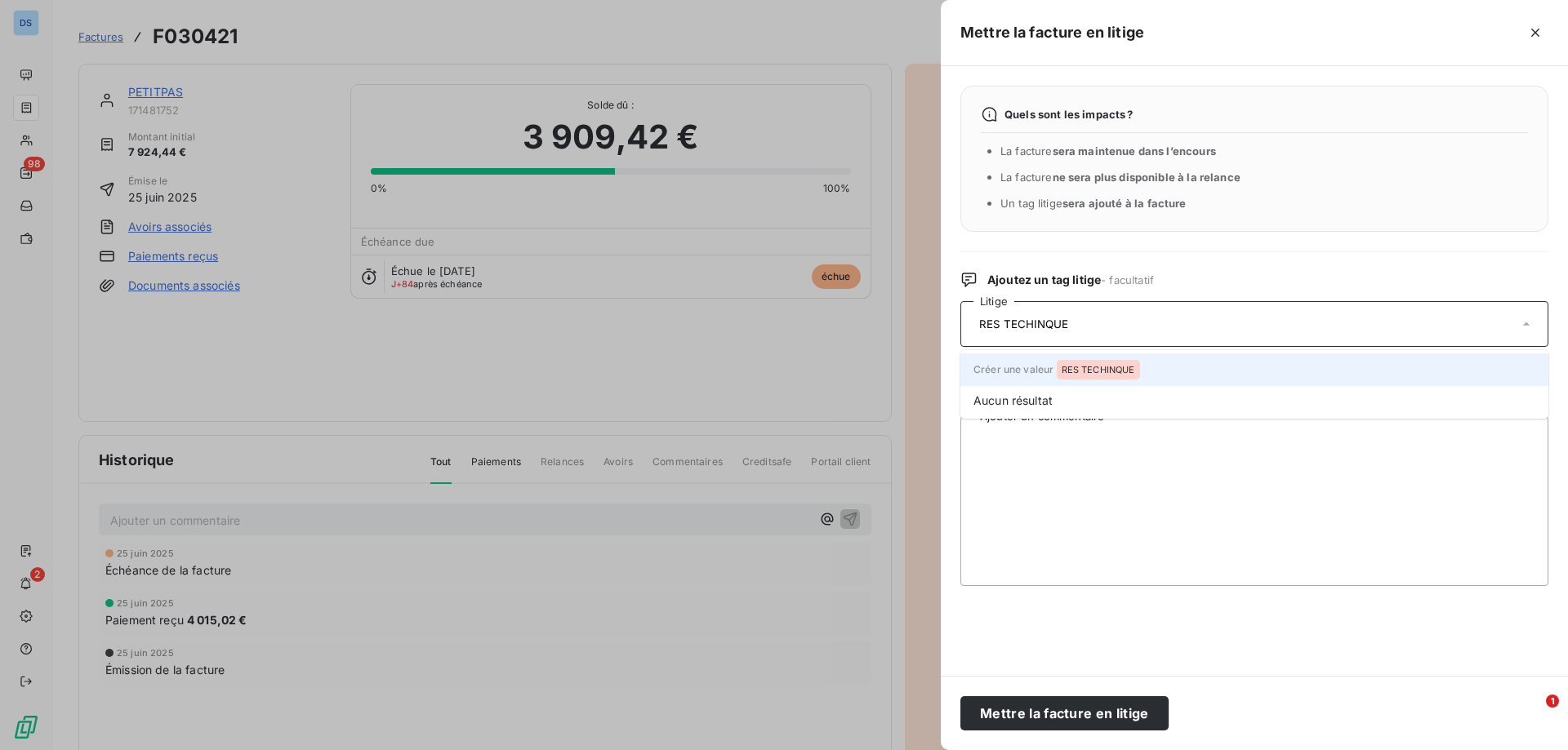
type input "RES TECHINQUES"
click at [1035, 323] on input "RES TECHINQUES" at bounding box center [1045, 323] width 134 height 14
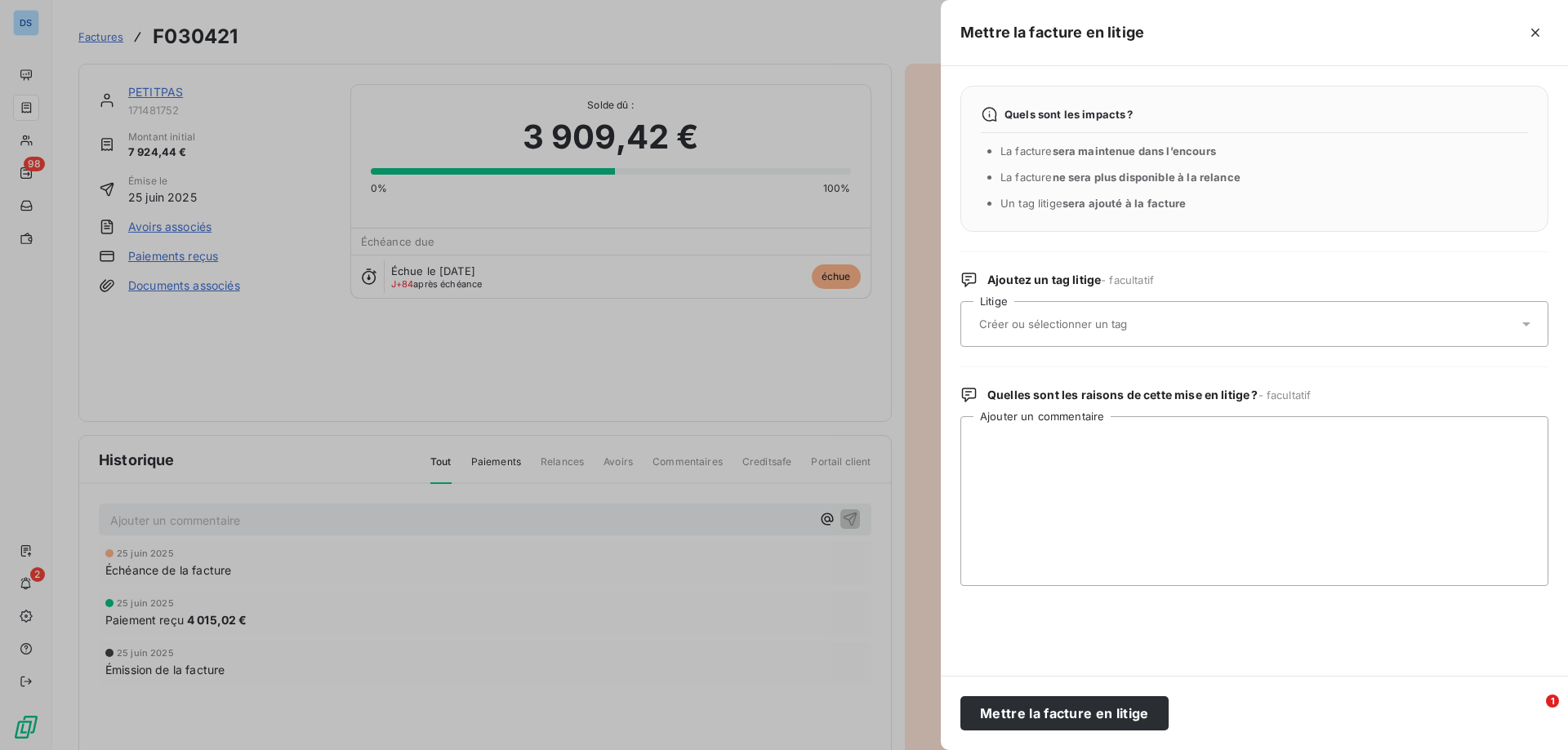
type input "R"
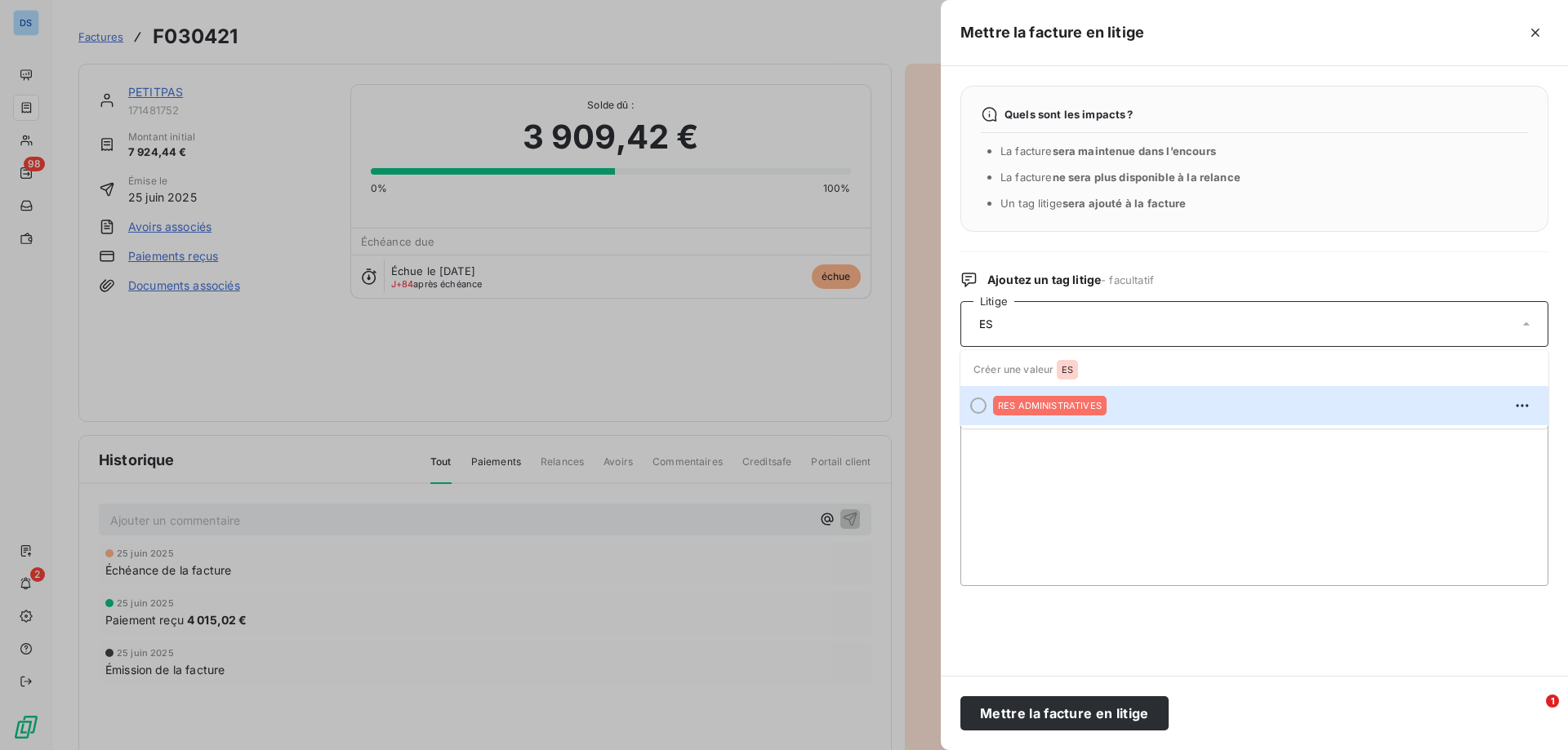
type input "E"
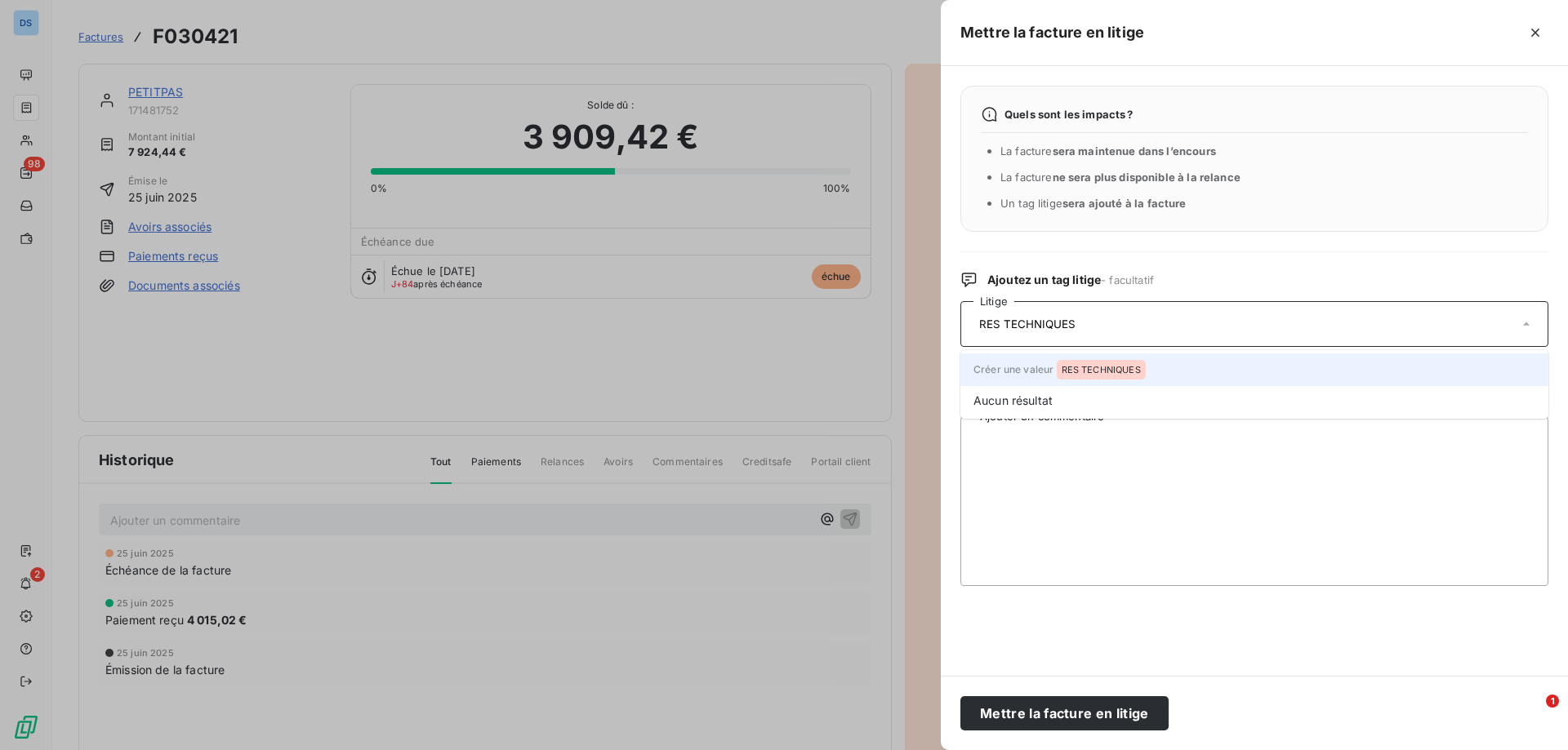
type input "RES TECHNIQUES"
click at [1071, 370] on span "RES TECHNIQUES" at bounding box center [1101, 369] width 80 height 10
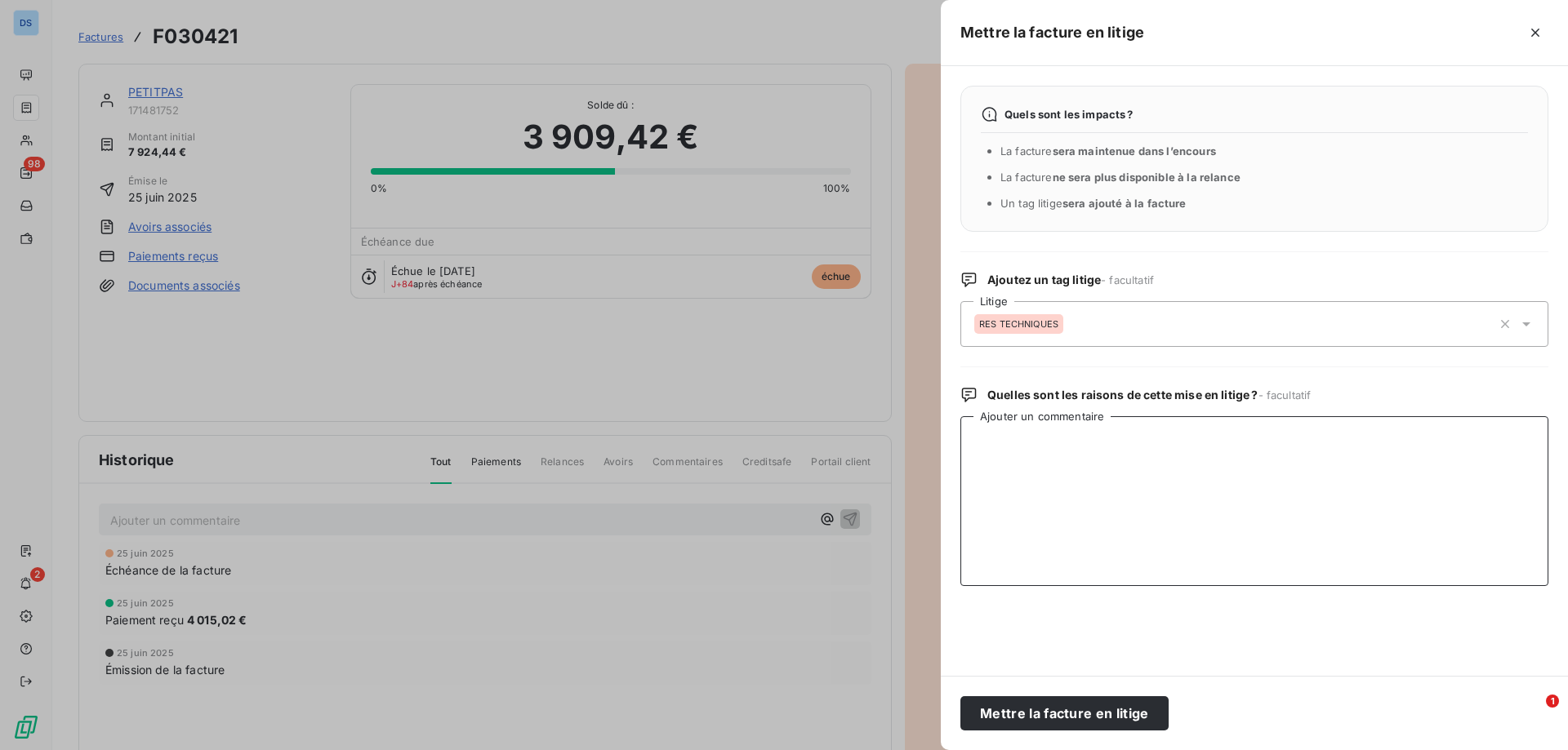
click at [1079, 496] on textarea "Ajouter un commentaire" at bounding box center [1254, 501] width 588 height 170
type textarea "l"
click at [1057, 438] on textarea "le [DATE] le cient nous informe" at bounding box center [1254, 501] width 588 height 170
click at [1159, 443] on textarea "le [DATE] le client nous informe" at bounding box center [1254, 501] width 588 height 170
paste textarea "TOTEM 2 Marques en Adhésif Pas reçu => A enlever de la facture (car pas reçu et…"
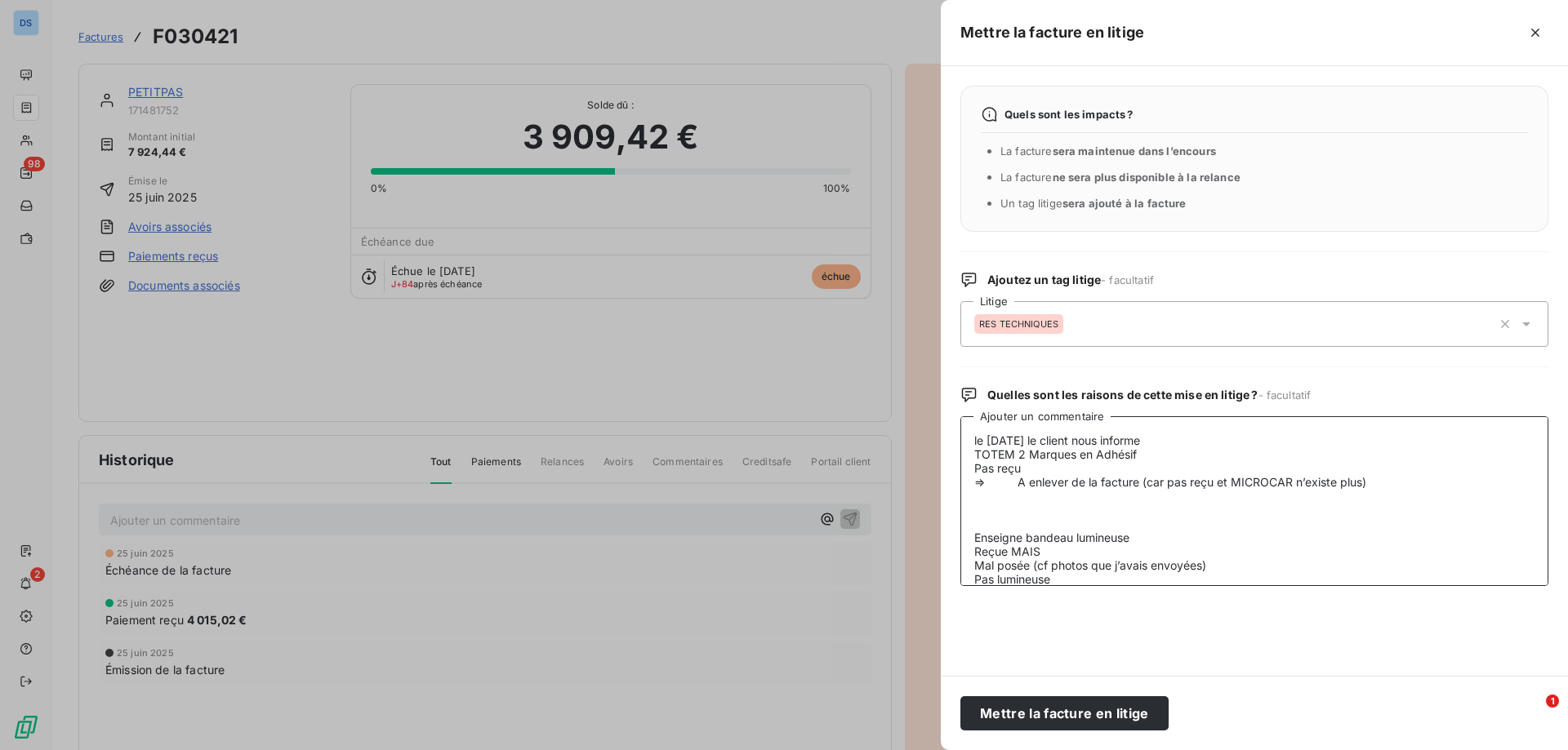
scroll to position [293, 0]
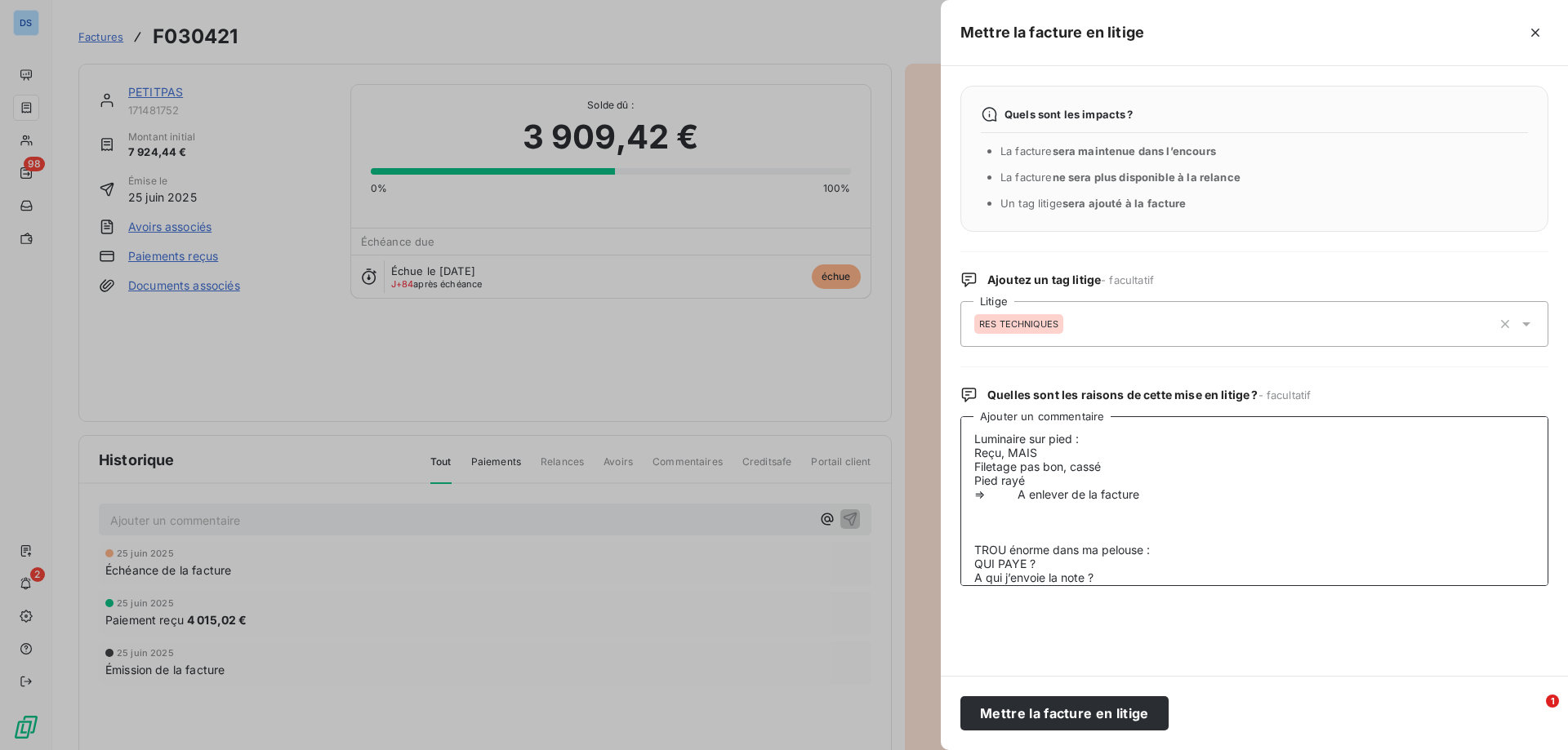
click at [1161, 495] on textarea "le [DATE] le client nous informe TOTEM 2 Marques en Adhésif Pas reçu => A enlev…" at bounding box center [1254, 501] width 588 height 170
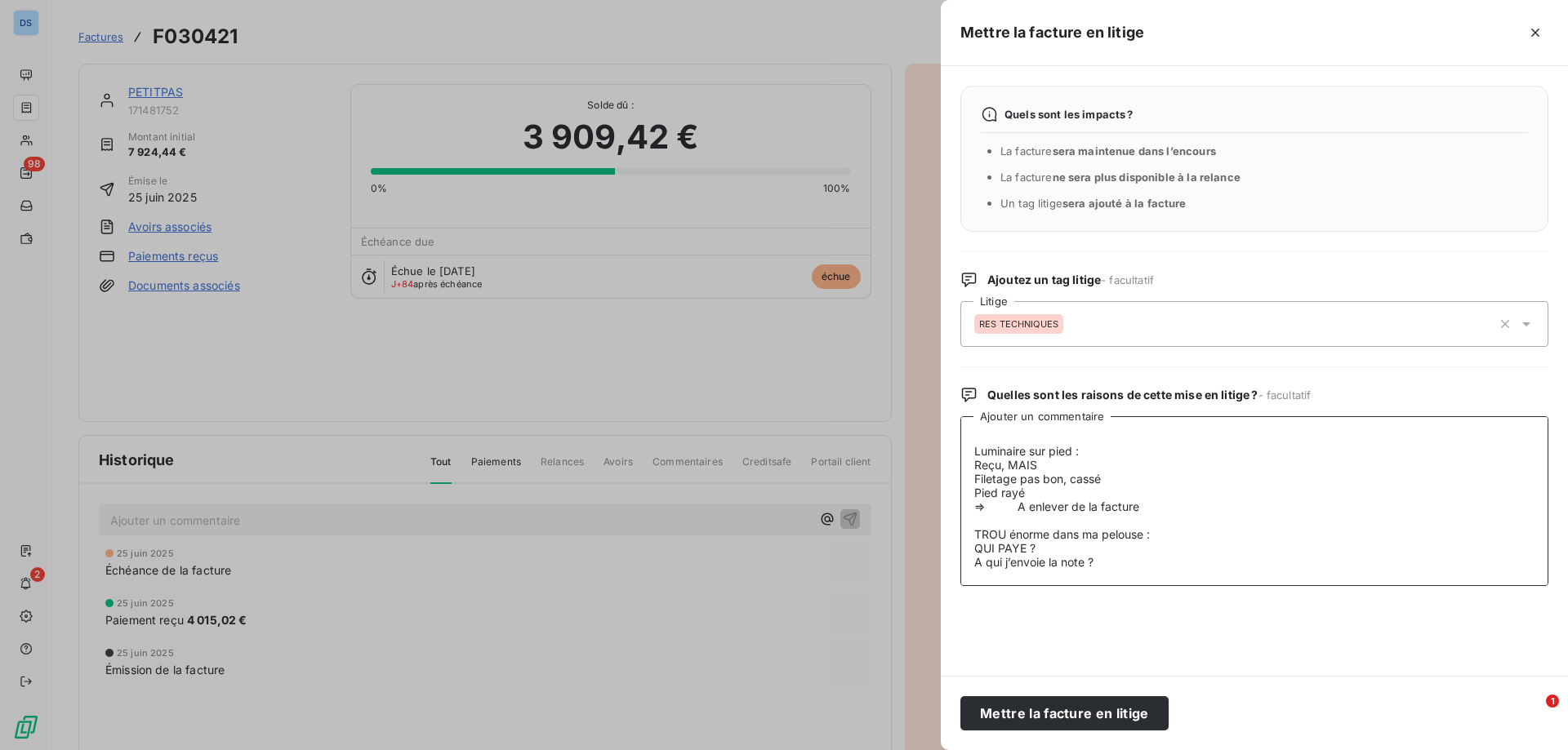
scroll to position [281, 0]
click at [1164, 538] on textarea "le [DATE] le client nous informe TOTEM 2 Marques en Adhésif Pas reçu => A enlev…" at bounding box center [1254, 501] width 588 height 170
click at [1111, 566] on textarea "le [DATE] le client nous informe TOTEM 2 Marques en Adhésif Pas reçu => A enlev…" at bounding box center [1254, 501] width 588 height 170
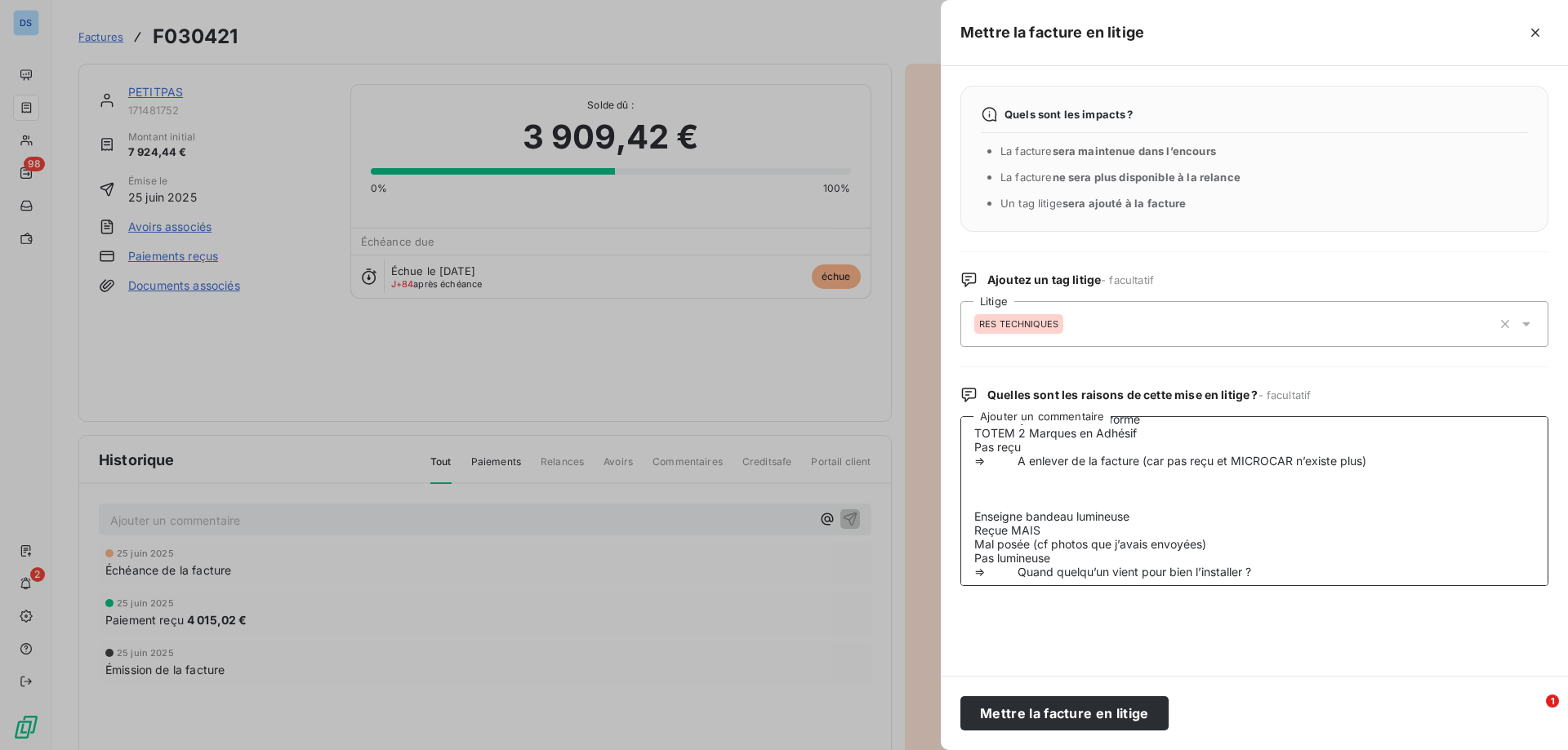
scroll to position [0, 0]
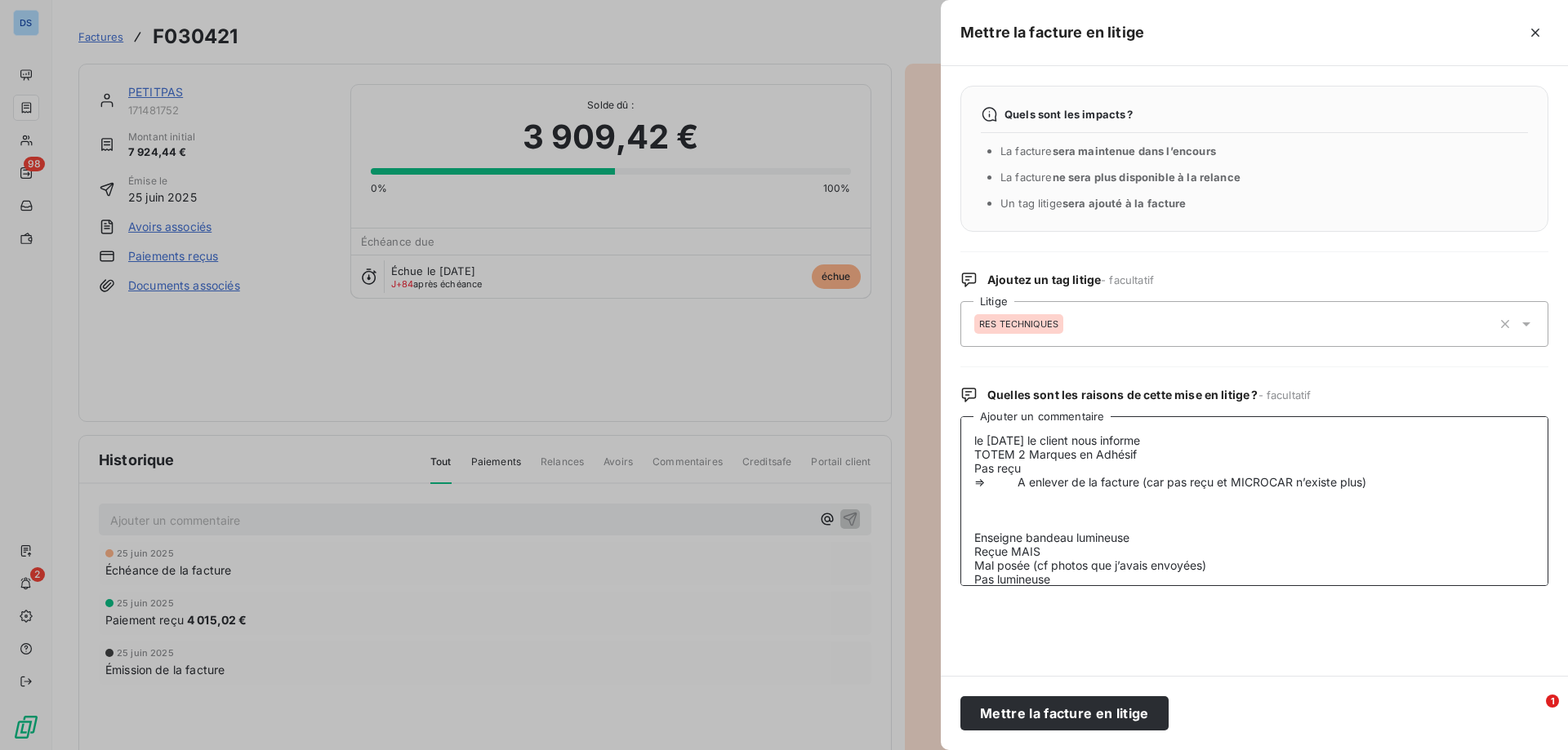
click at [1390, 480] on textarea "le [DATE] le client nous informe TOTEM 2 Marques en Adhésif Pas reçu => A enlev…" at bounding box center [1254, 501] width 588 height 170
click at [1342, 562] on textarea "le [DATE] le client nous informe TOTEM 2 Marques en Adhésif Pas reçu => A enlev…" at bounding box center [1254, 501] width 588 height 170
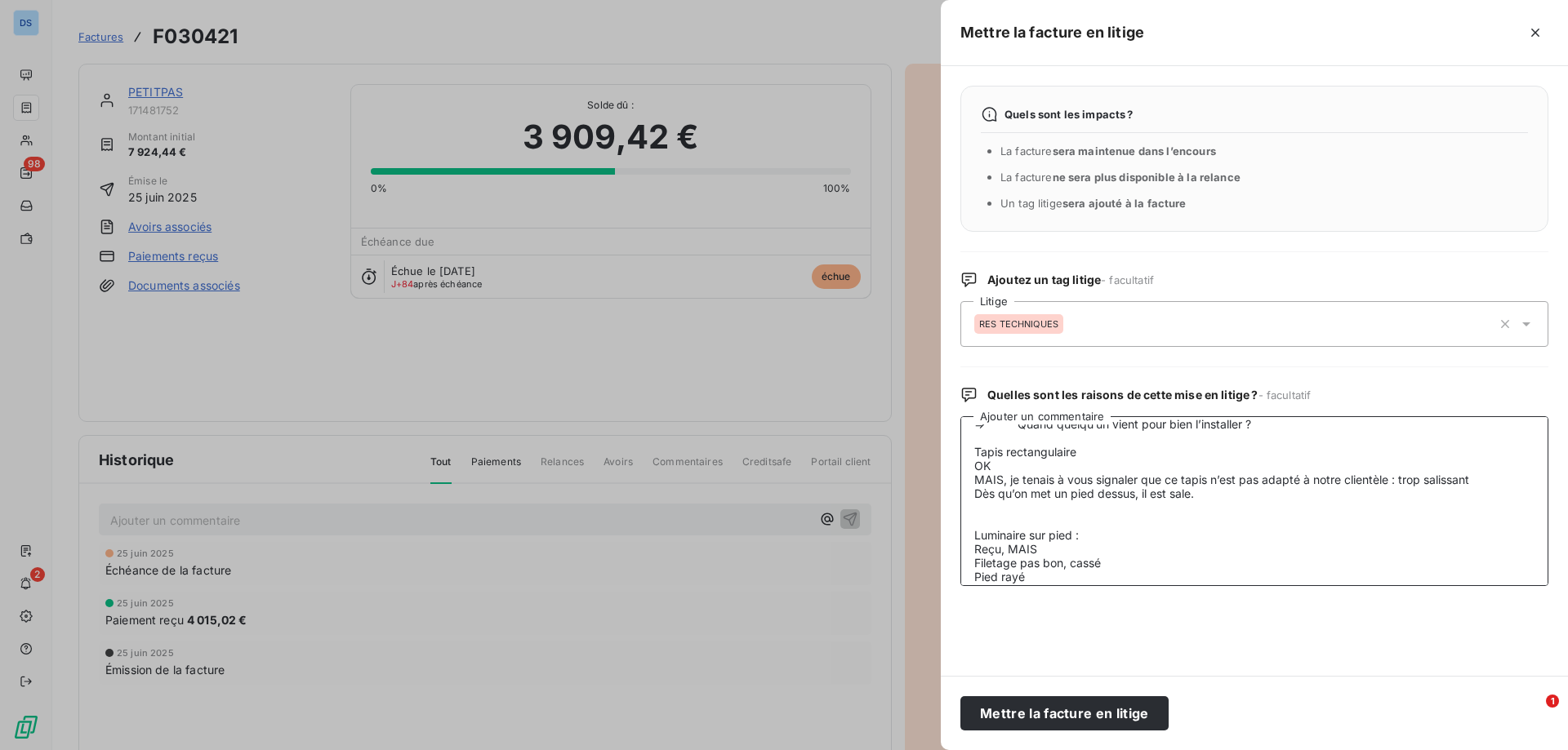
scroll to position [128, 0]
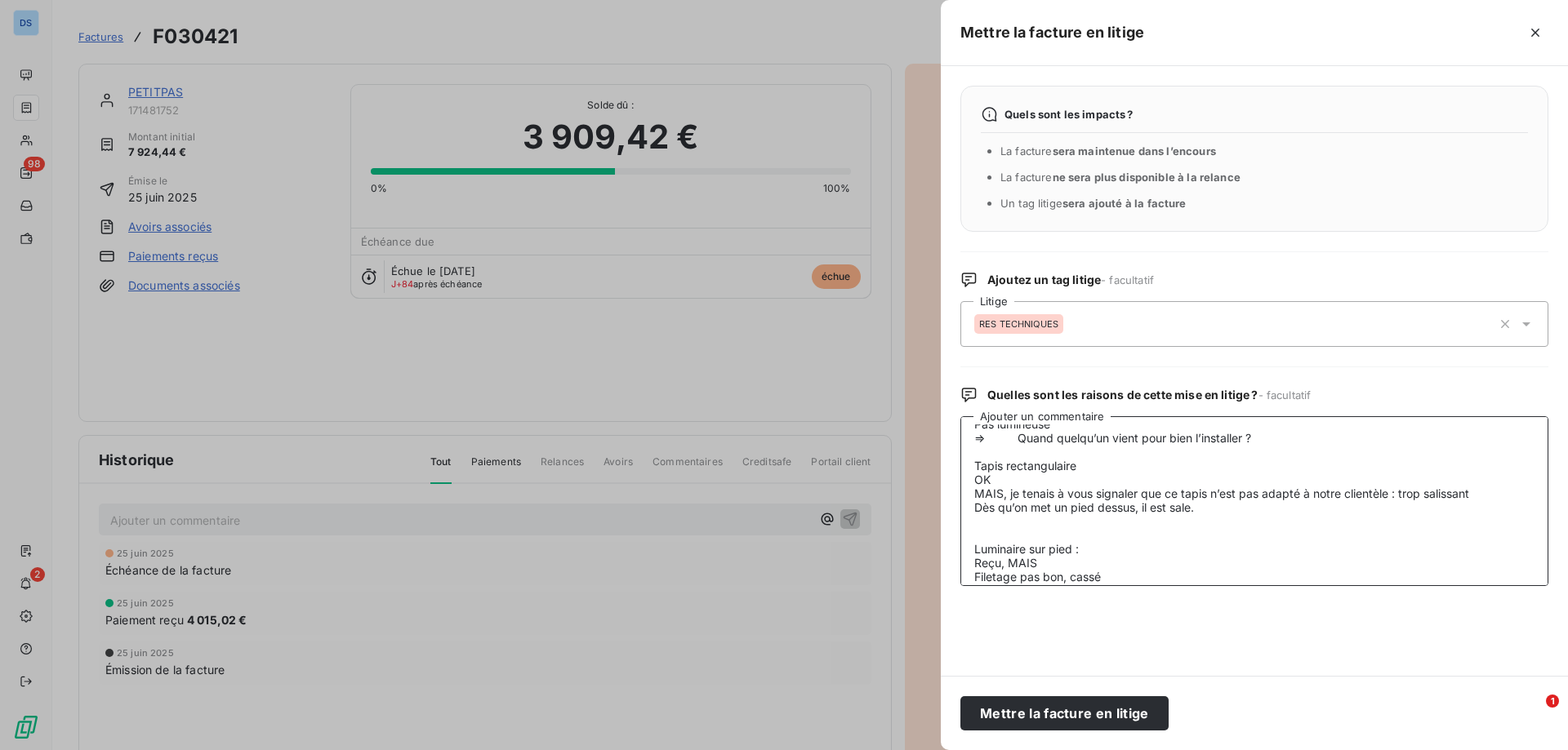
click at [1480, 496] on textarea "le [DATE] le client nous informe TOTEM 2 Marques en Adhésif Pas reçu => A enlev…" at bounding box center [1254, 501] width 588 height 170
click at [1240, 513] on textarea "le [DATE] le client nous informe TOTEM 2 Marques en Adhésif Pas reçu => A enlev…" at bounding box center [1254, 501] width 588 height 170
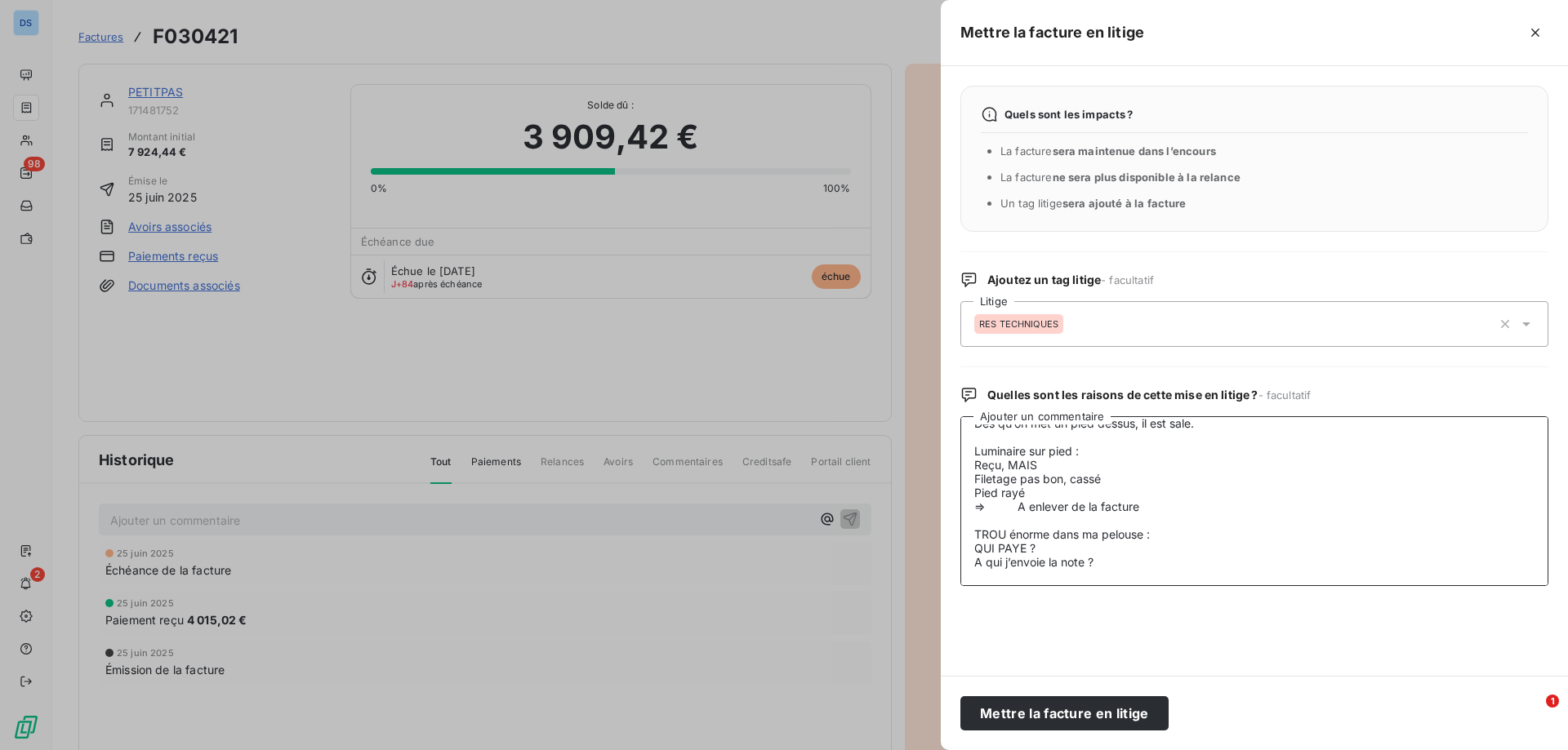
scroll to position [0, 0]
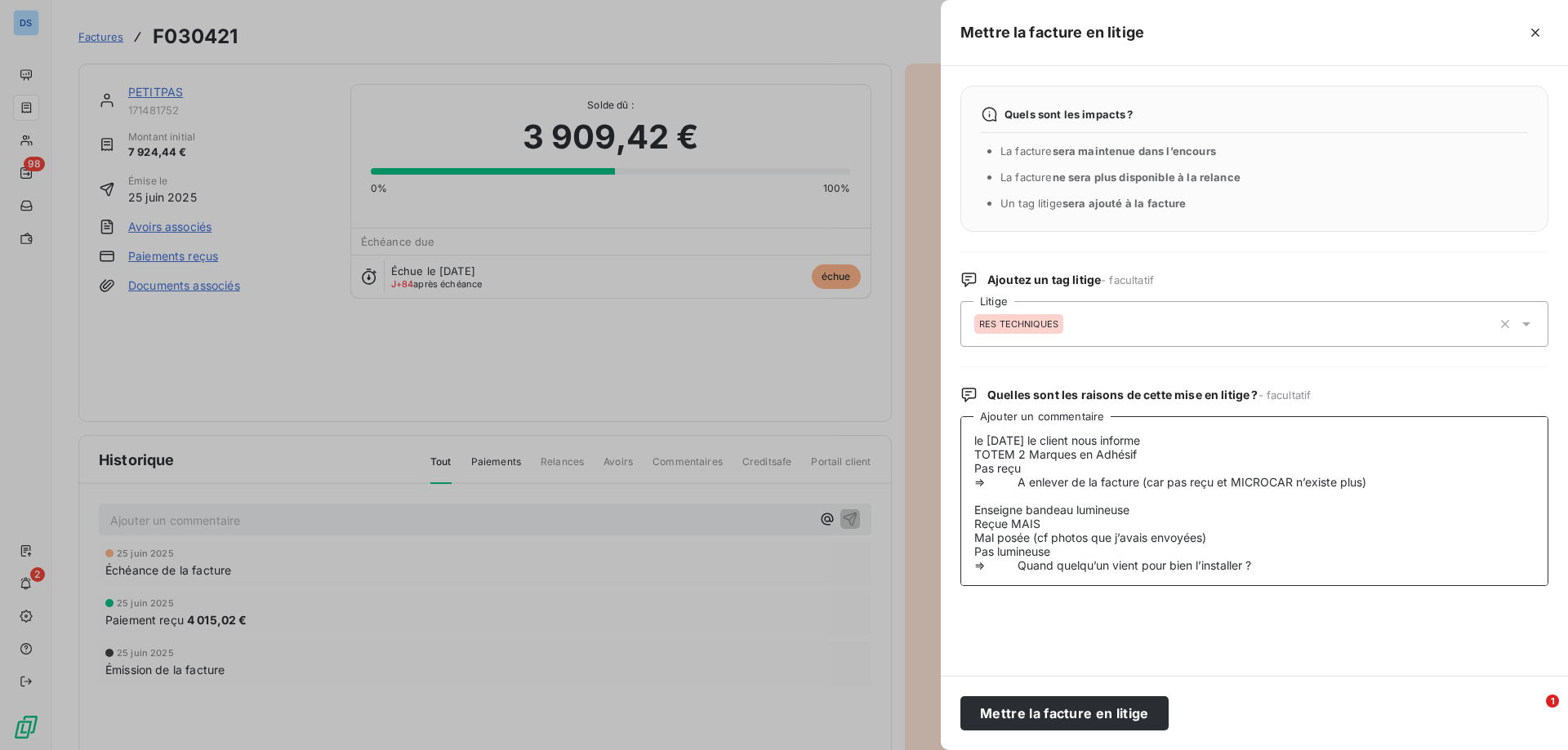
click at [1180, 441] on textarea "le [DATE] le client nous informe TOTEM 2 Marques en Adhésif Pas reçu => A enlev…" at bounding box center [1254, 501] width 588 height 170
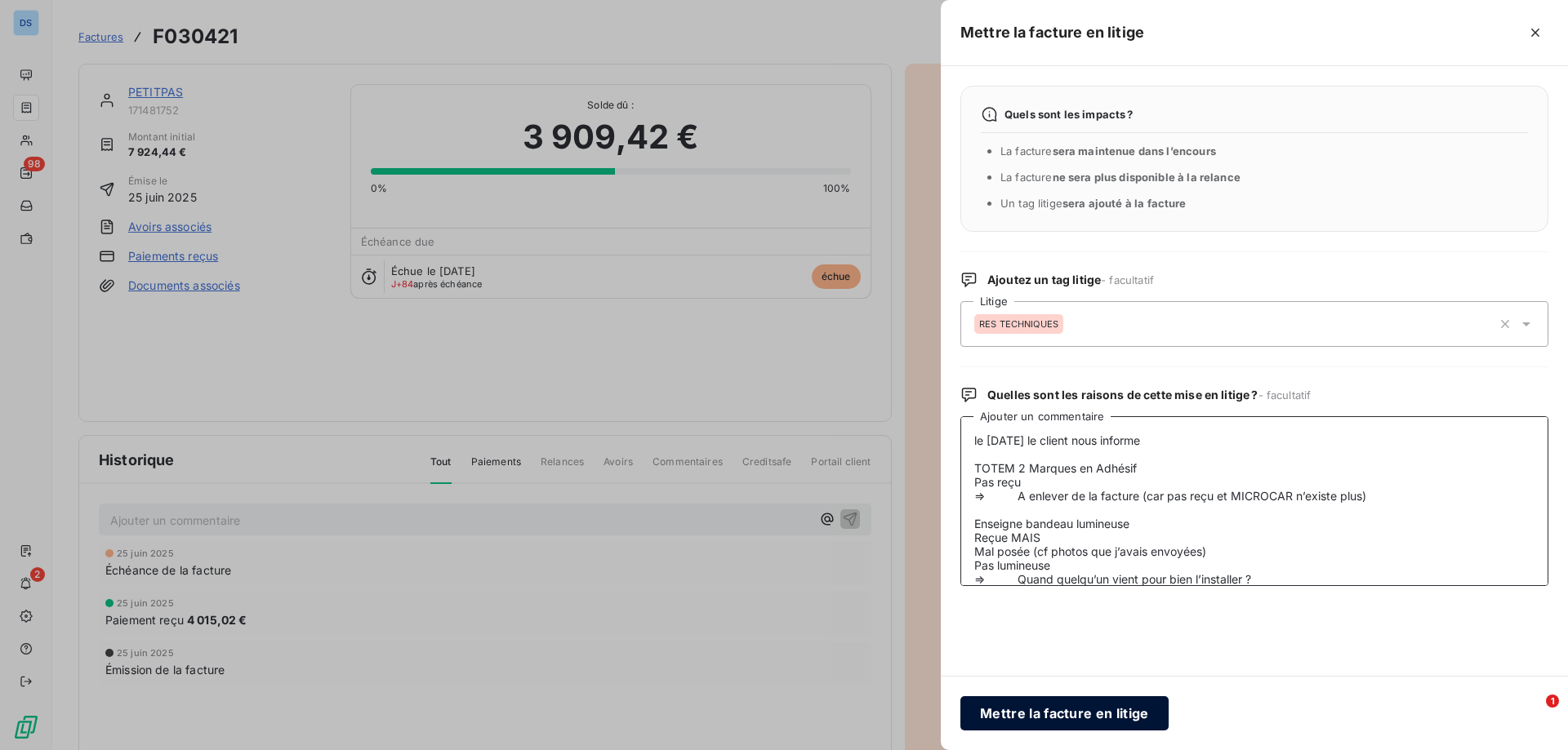
type textarea "le [DATE] le client nous informe TOTEM 2 Marques en Adhésif Pas reçu => A enlev…"
click at [1065, 717] on button "Mettre la facture en litige" at bounding box center [1064, 714] width 208 height 35
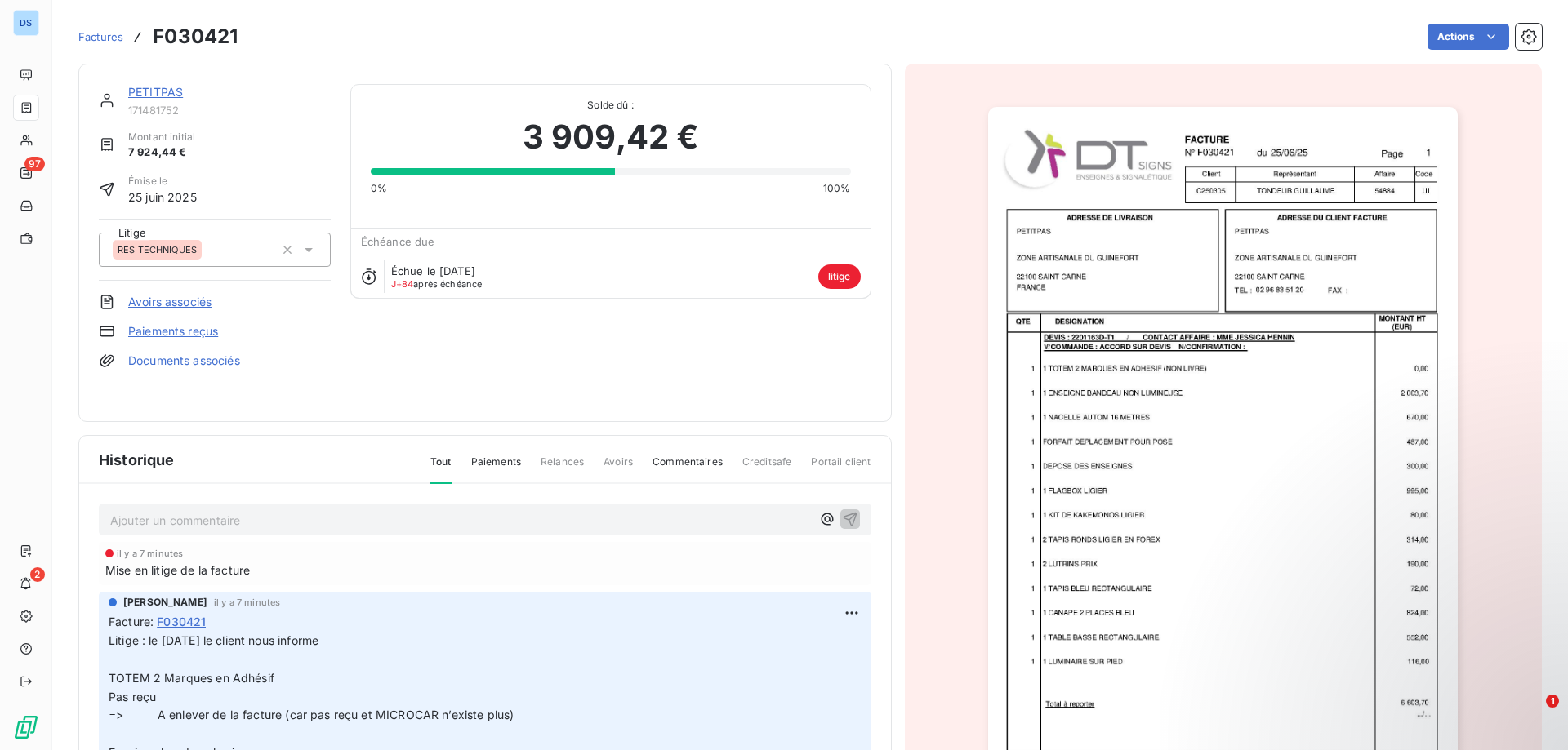
click at [133, 89] on link "PETITPAS" at bounding box center [155, 92] width 55 height 13
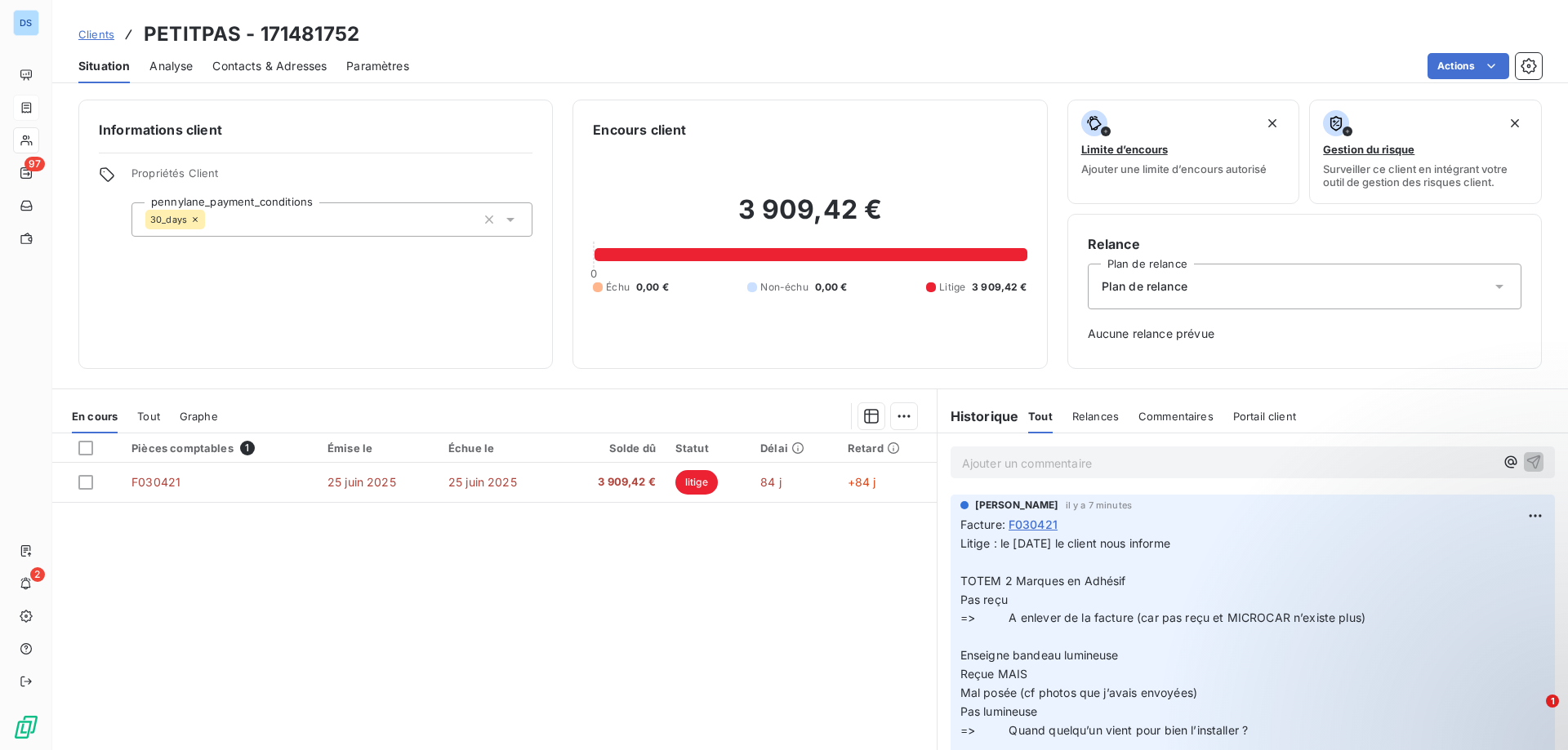
click at [285, 68] on span "Contacts & Adresses" at bounding box center [269, 65] width 114 height 16
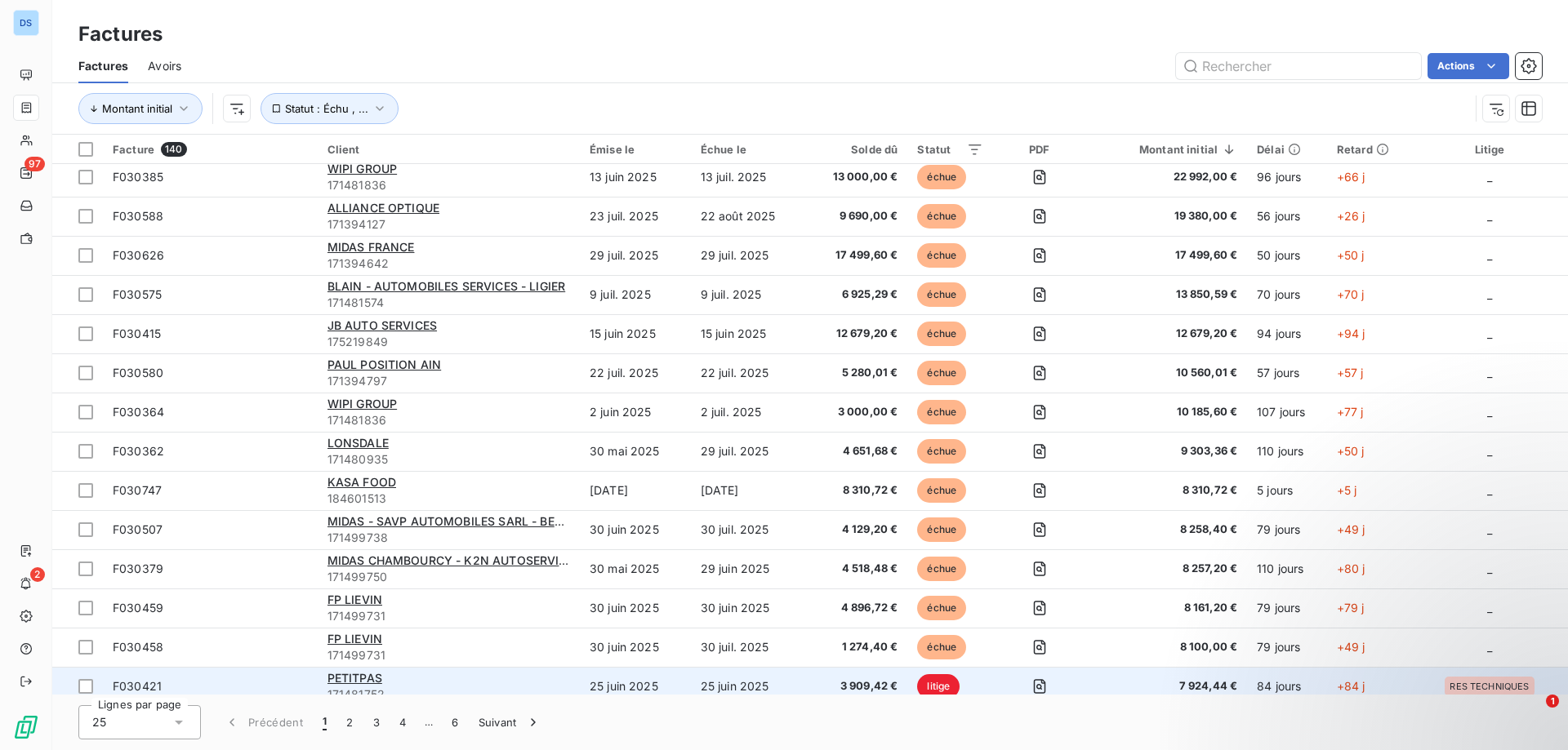
scroll to position [245, 0]
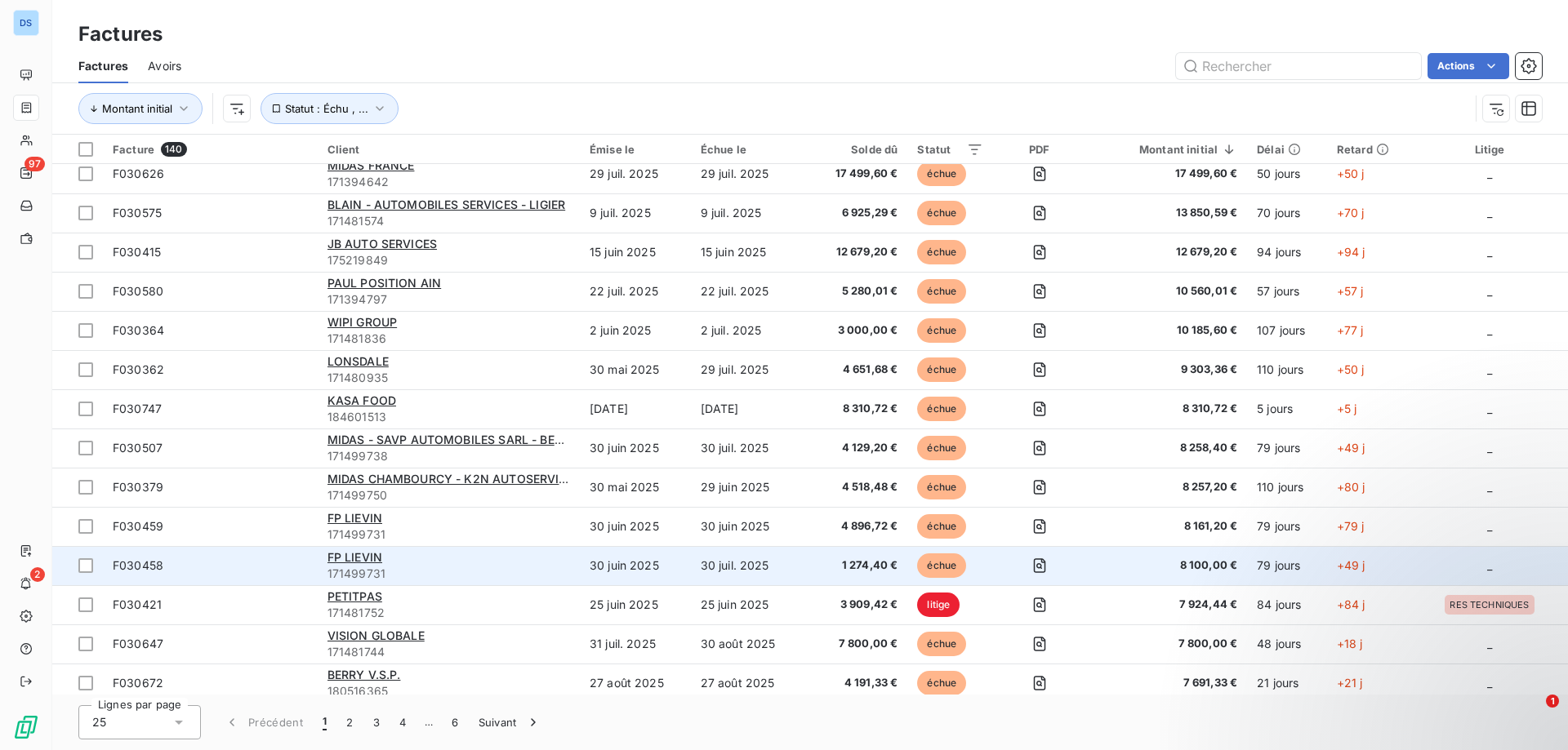
click at [460, 564] on div "FP LIEVIN" at bounding box center [448, 557] width 243 height 16
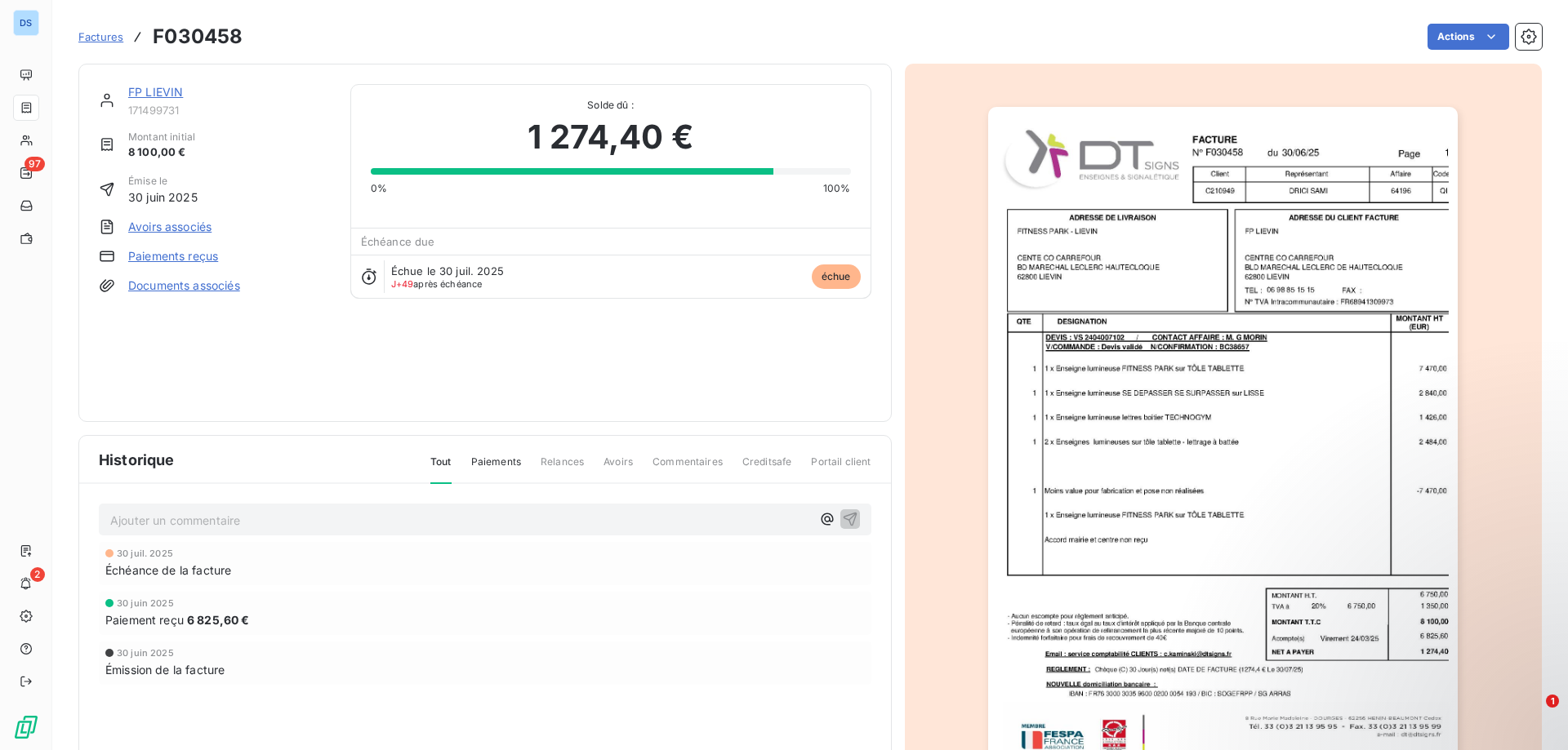
click at [154, 89] on link "FP LIEVIN" at bounding box center [155, 92] width 55 height 13
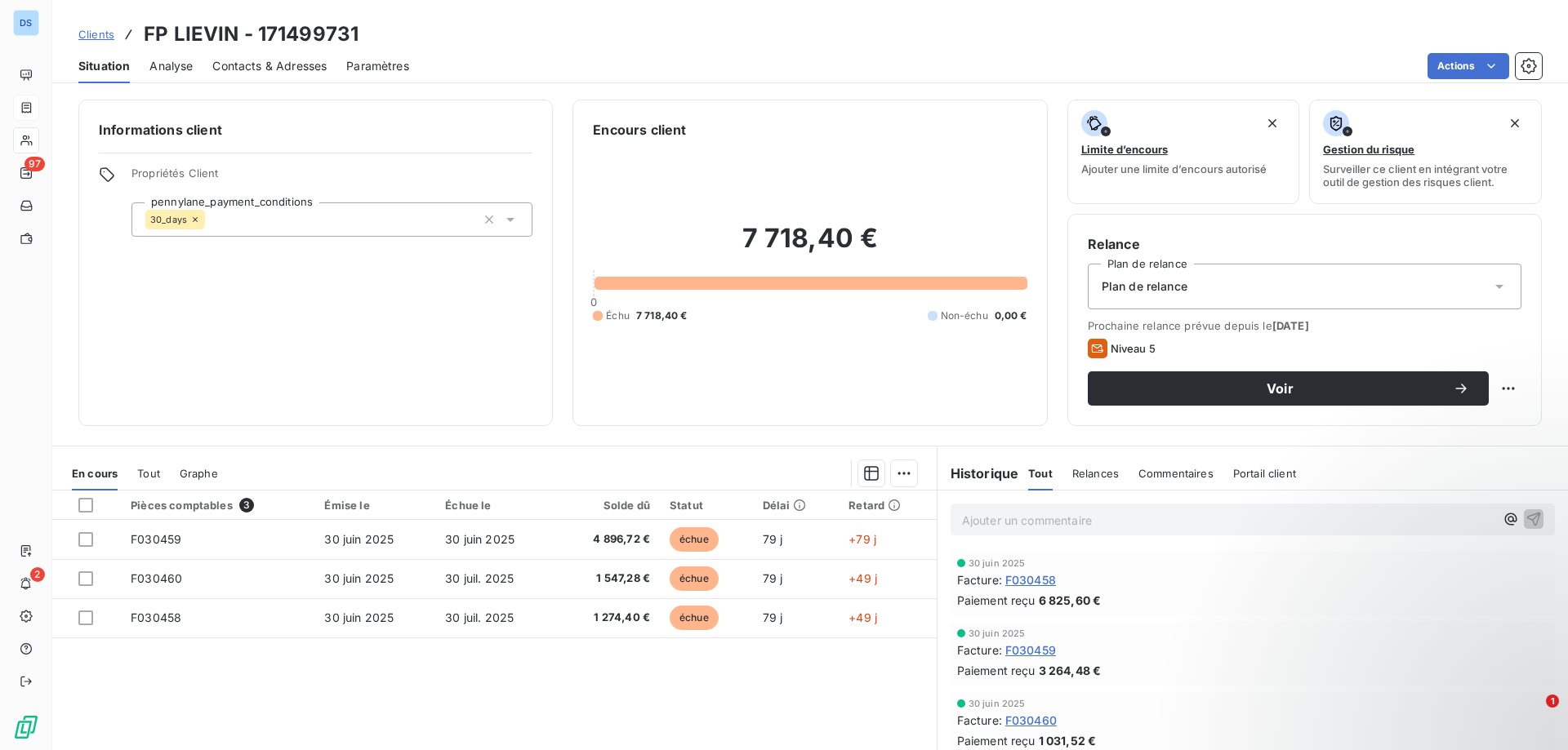
click at [297, 60] on span "Contacts & Adresses" at bounding box center [269, 65] width 114 height 16
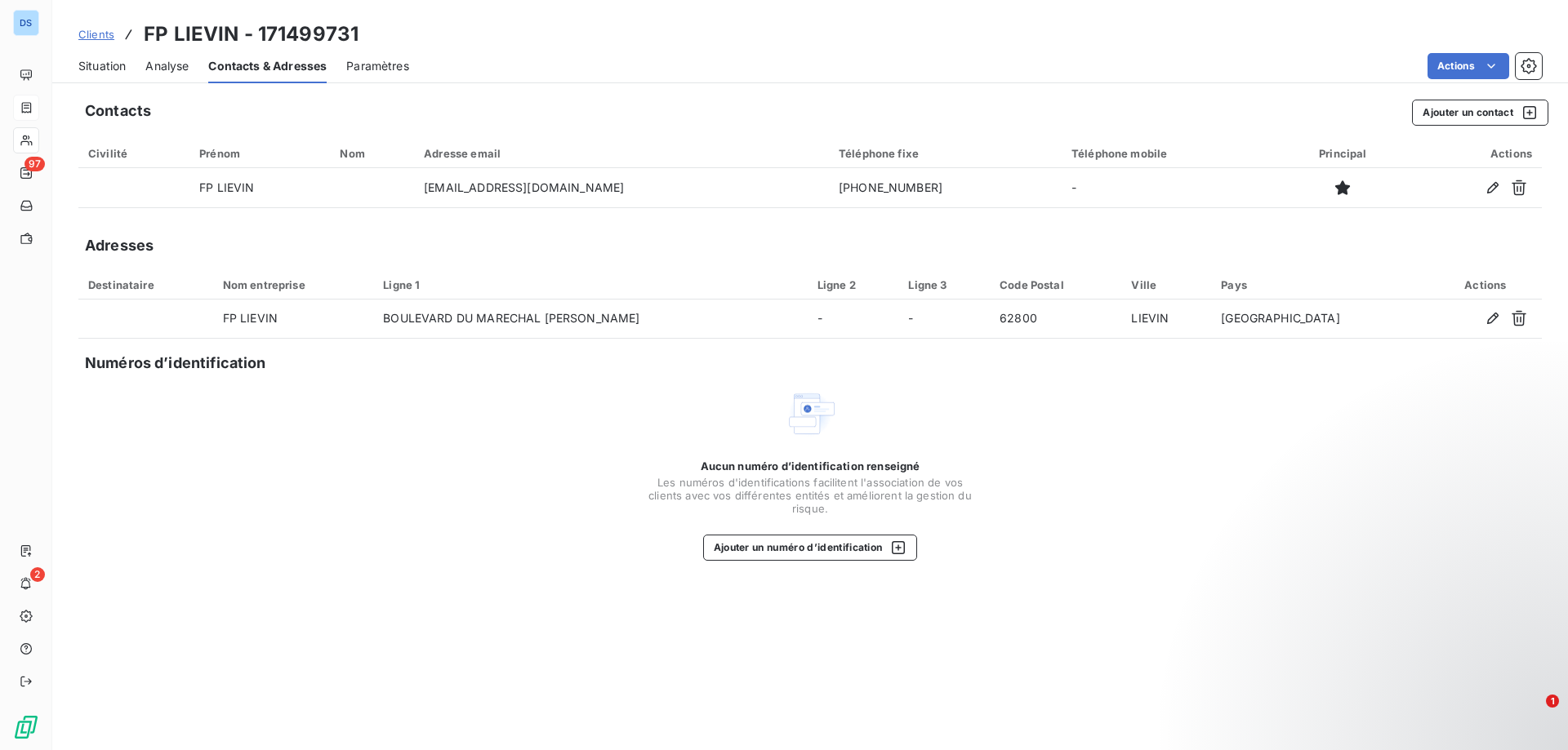
click at [114, 70] on span "Situation" at bounding box center [102, 65] width 47 height 16
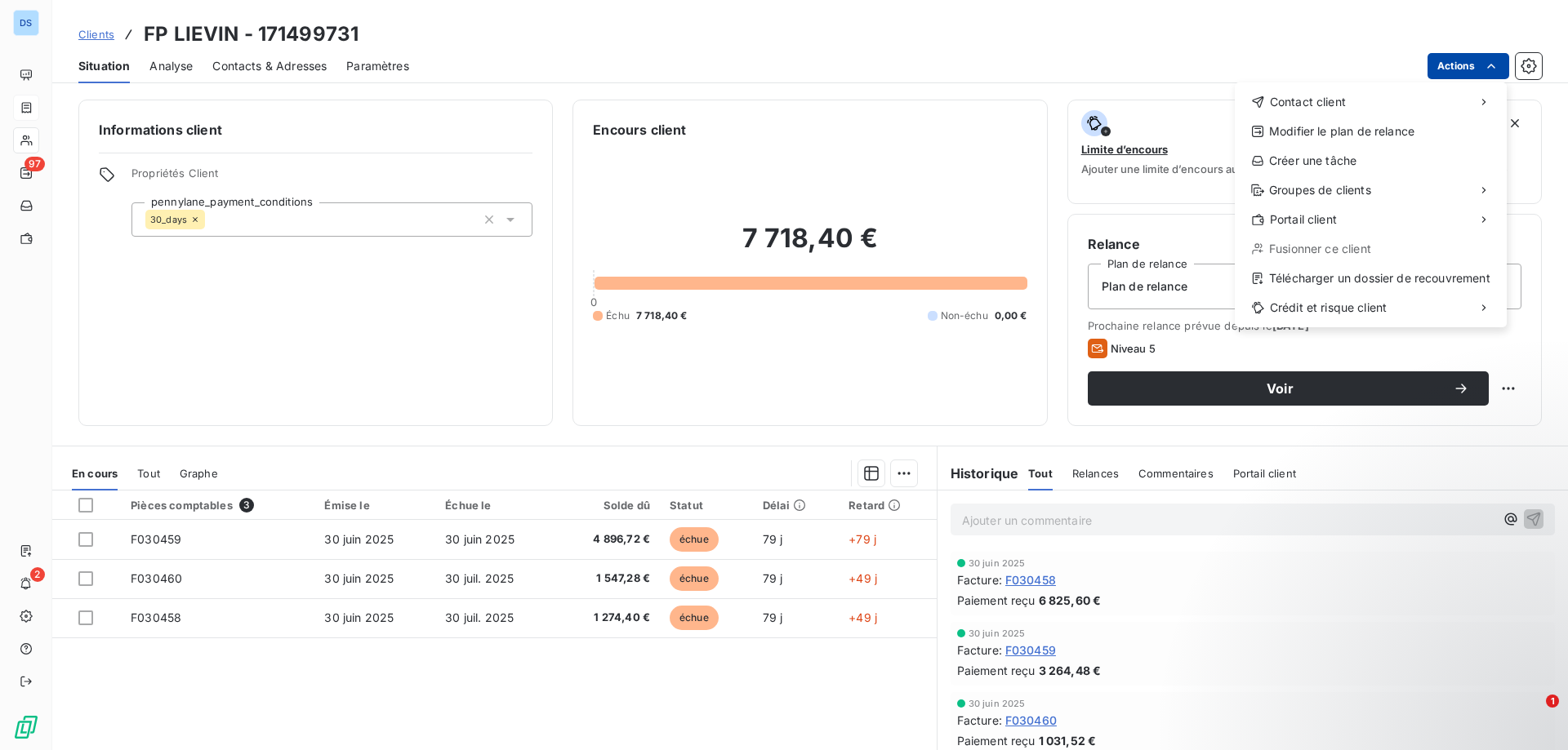
click at [1444, 68] on html "DS 97 2 Clients FP LIEVIN - 171499731 Situation Analyse Contacts & Adresses Par…" at bounding box center [784, 375] width 1568 height 750
click at [1115, 102] on div "Envoyer un email" at bounding box center [1113, 108] width 219 height 26
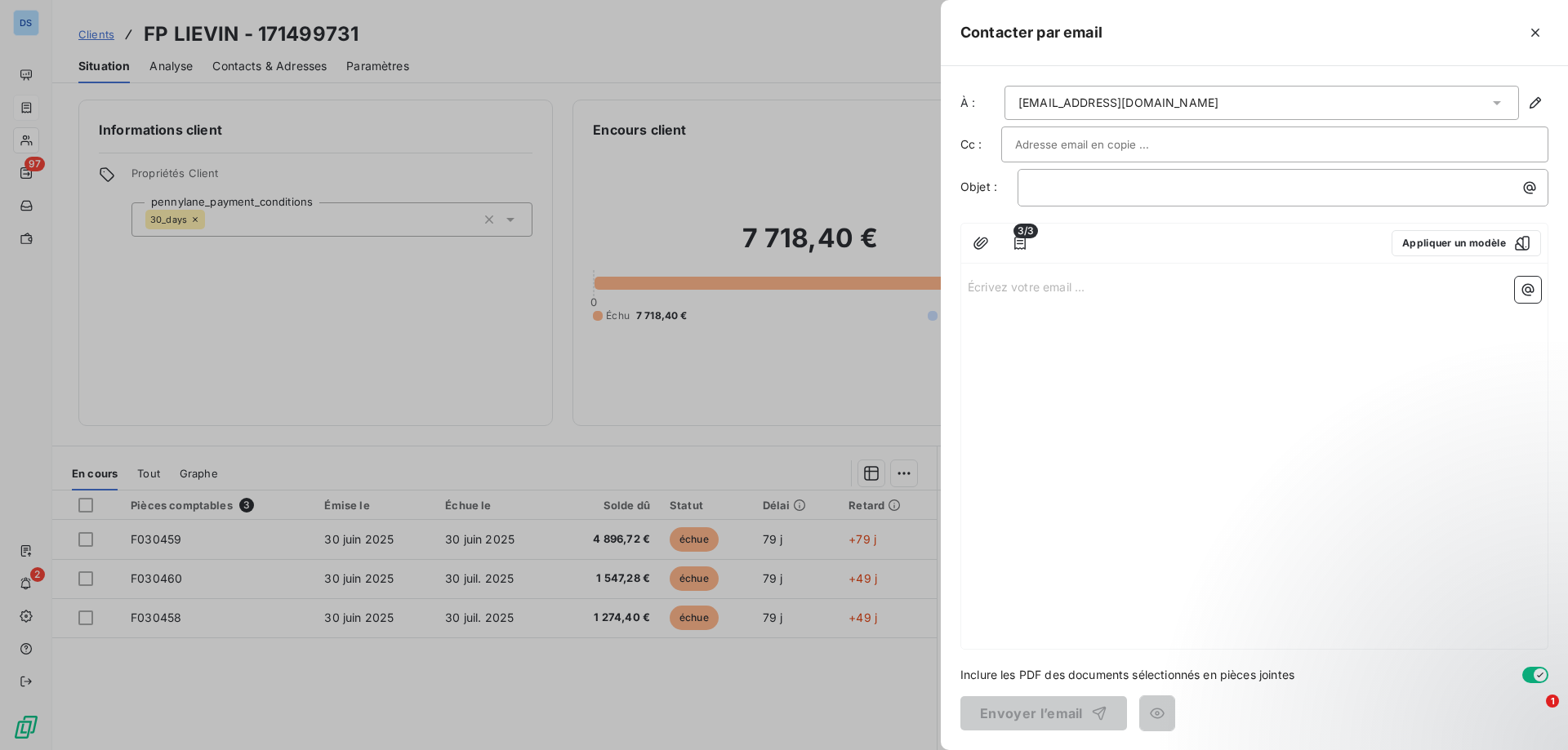
click at [1210, 145] on div at bounding box center [1274, 145] width 519 height 25
click at [1521, 244] on icon "button" at bounding box center [1522, 243] width 16 height 16
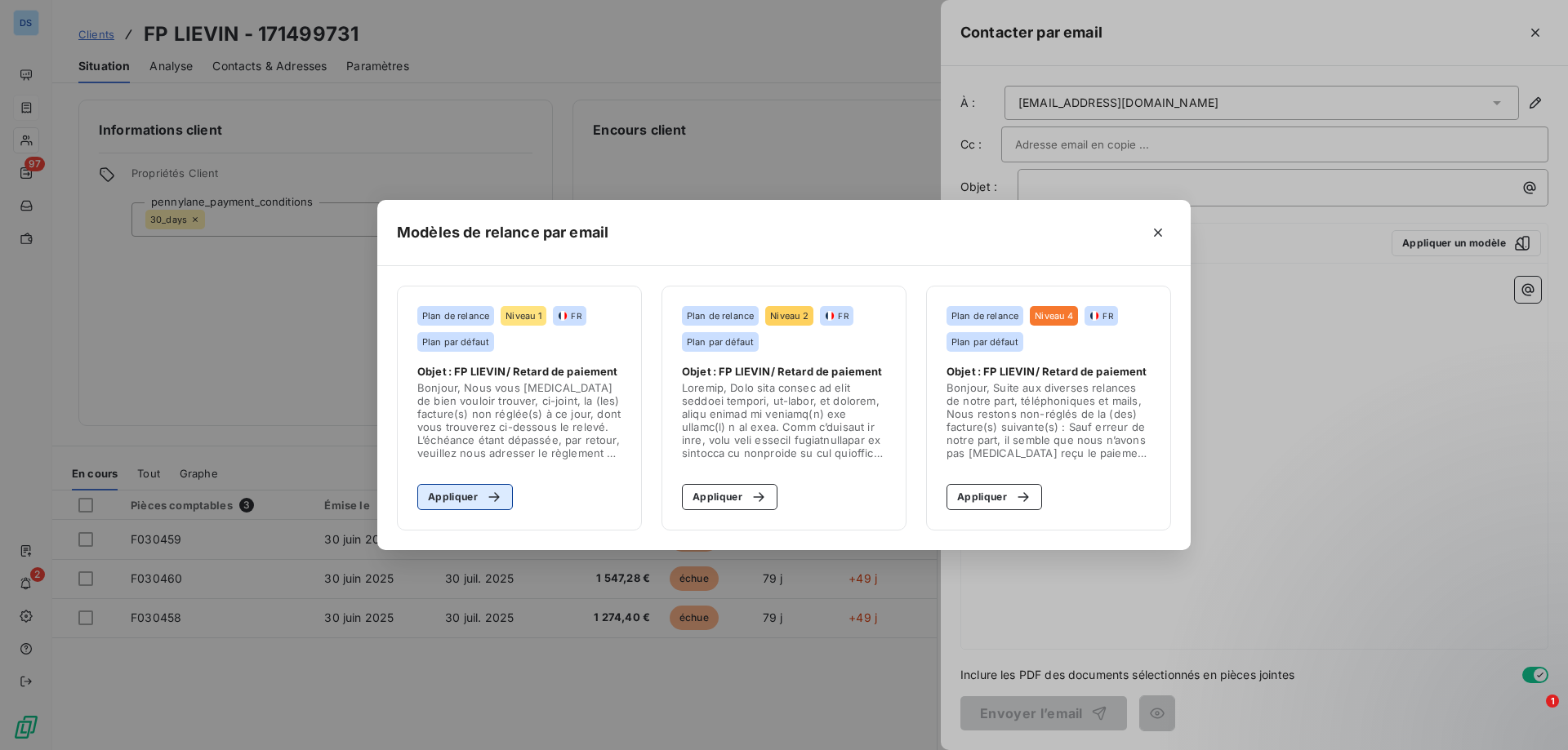
click at [444, 491] on button "Appliquer" at bounding box center [465, 497] width 96 height 26
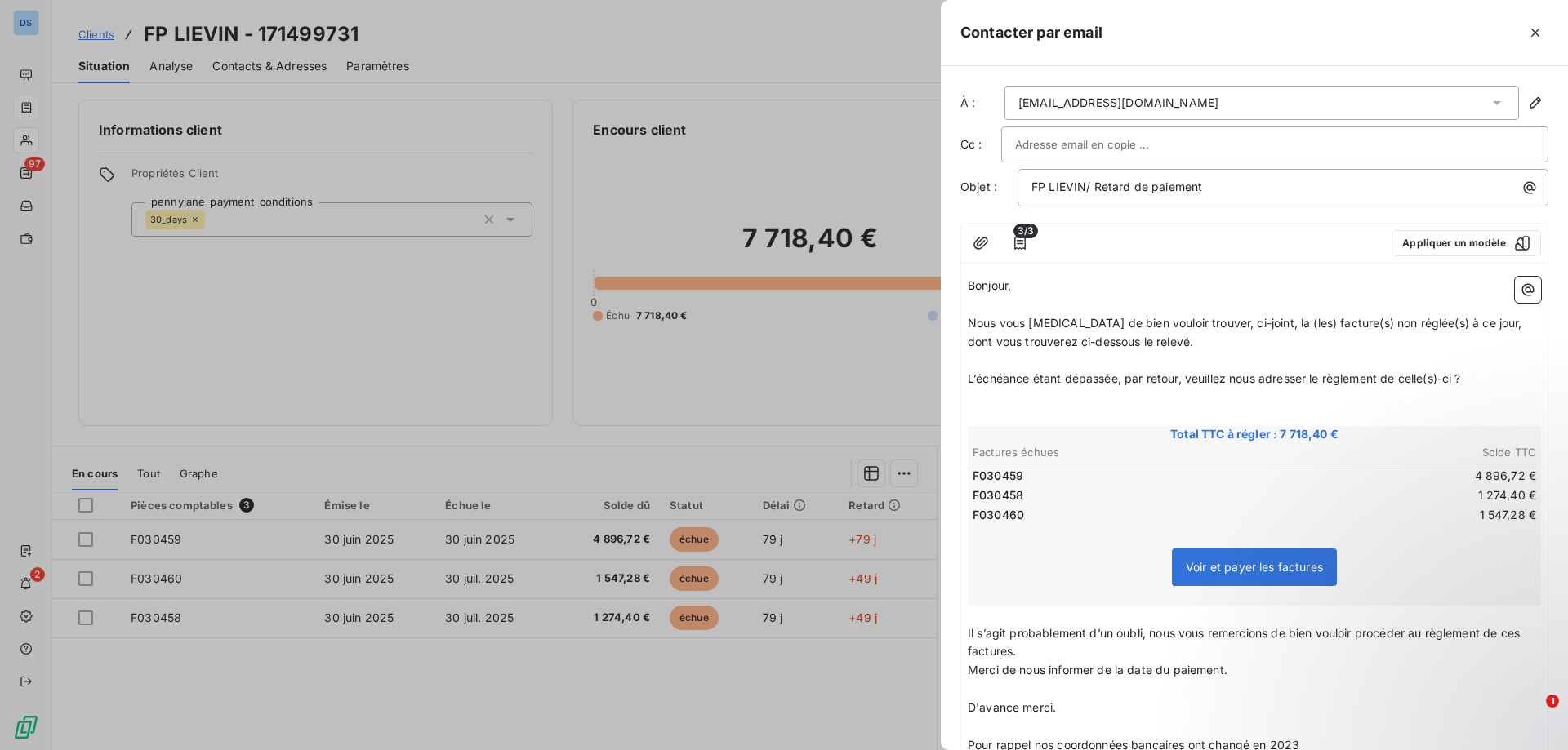
click at [1088, 146] on input "text" at bounding box center [1103, 145] width 176 height 25
click at [1107, 148] on input "text" at bounding box center [1274, 145] width 519 height 25
drag, startPoint x: 1233, startPoint y: 152, endPoint x: 1061, endPoint y: 140, distance: 172.4
paste input "[PERSON_NAME][EMAIL_ADDRESS][DOMAIN_NAME]"
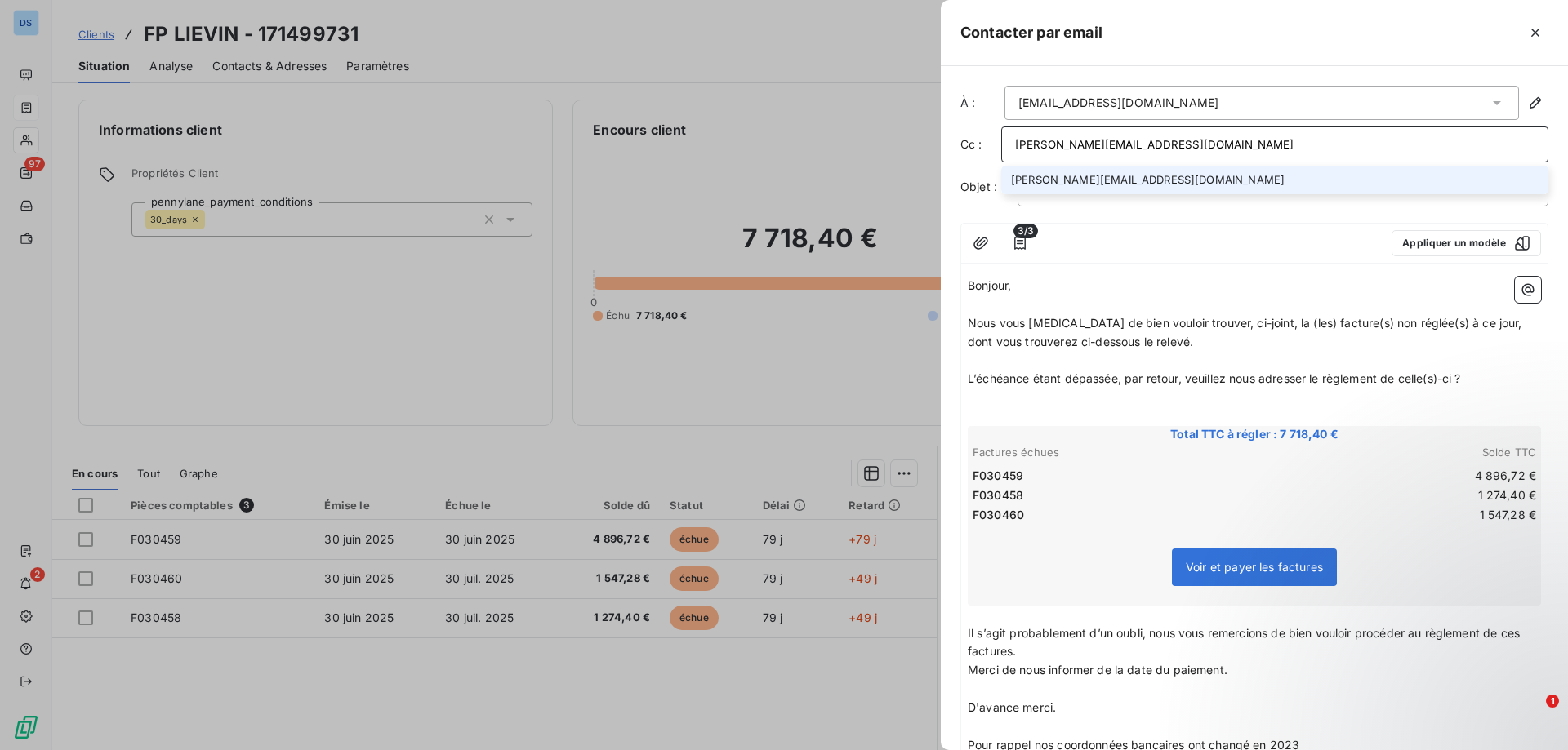
type input "[PERSON_NAME][EMAIL_ADDRESS][DOMAIN_NAME]"
click at [1093, 185] on li "[PERSON_NAME][EMAIL_ADDRESS][DOMAIN_NAME]" at bounding box center [1274, 180] width 547 height 29
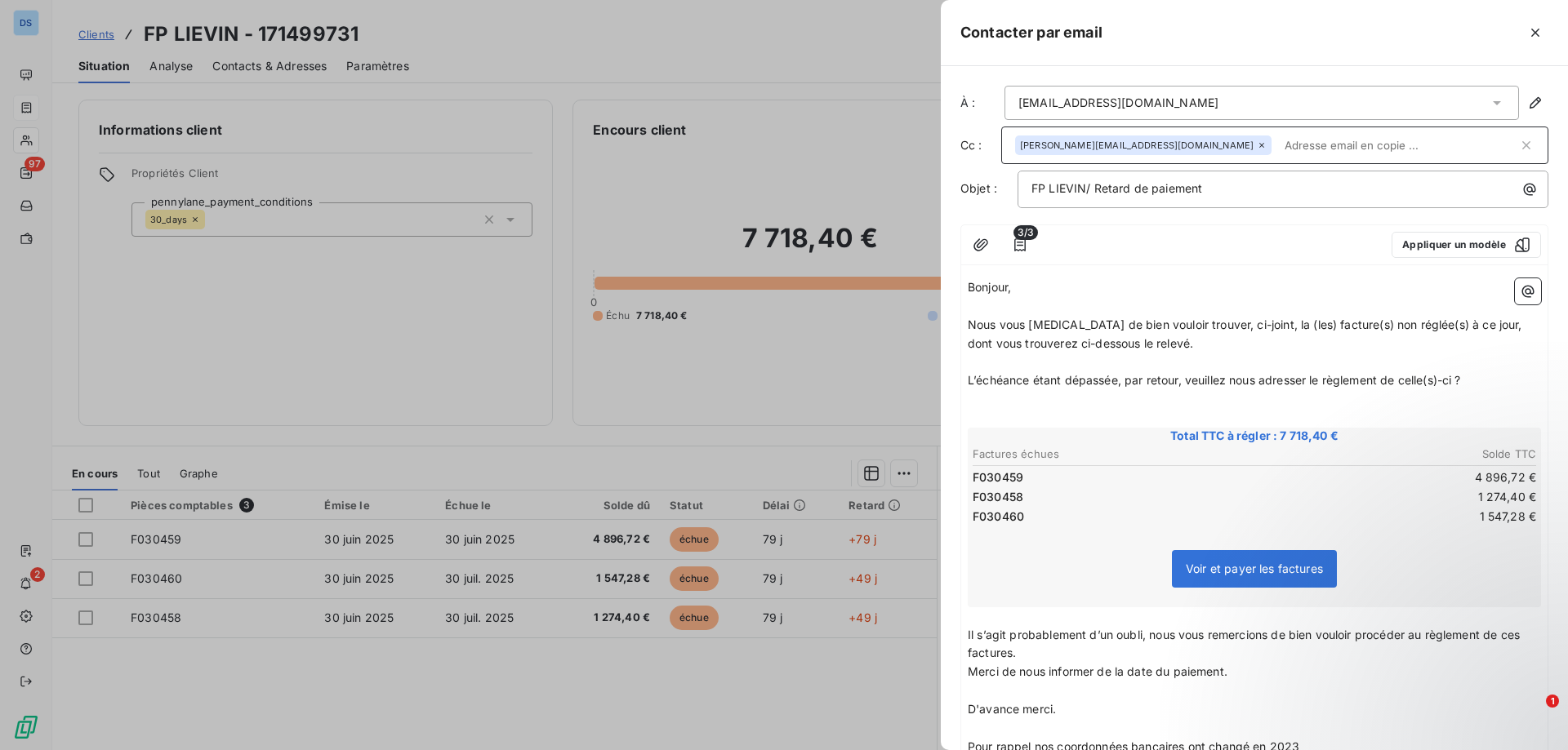
scroll to position [261, 0]
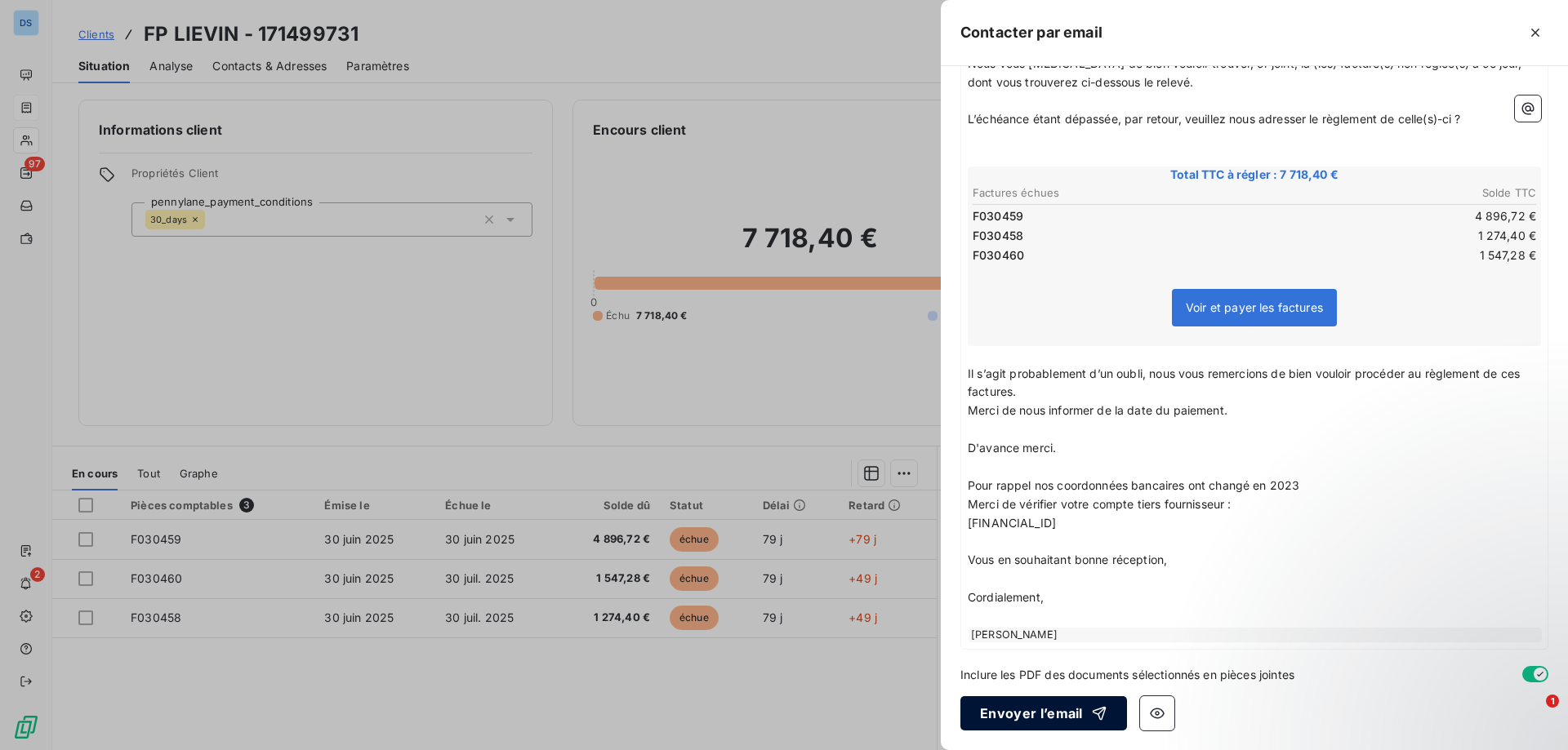
click at [1055, 712] on button "Envoyer l’email" at bounding box center [1044, 714] width 167 height 35
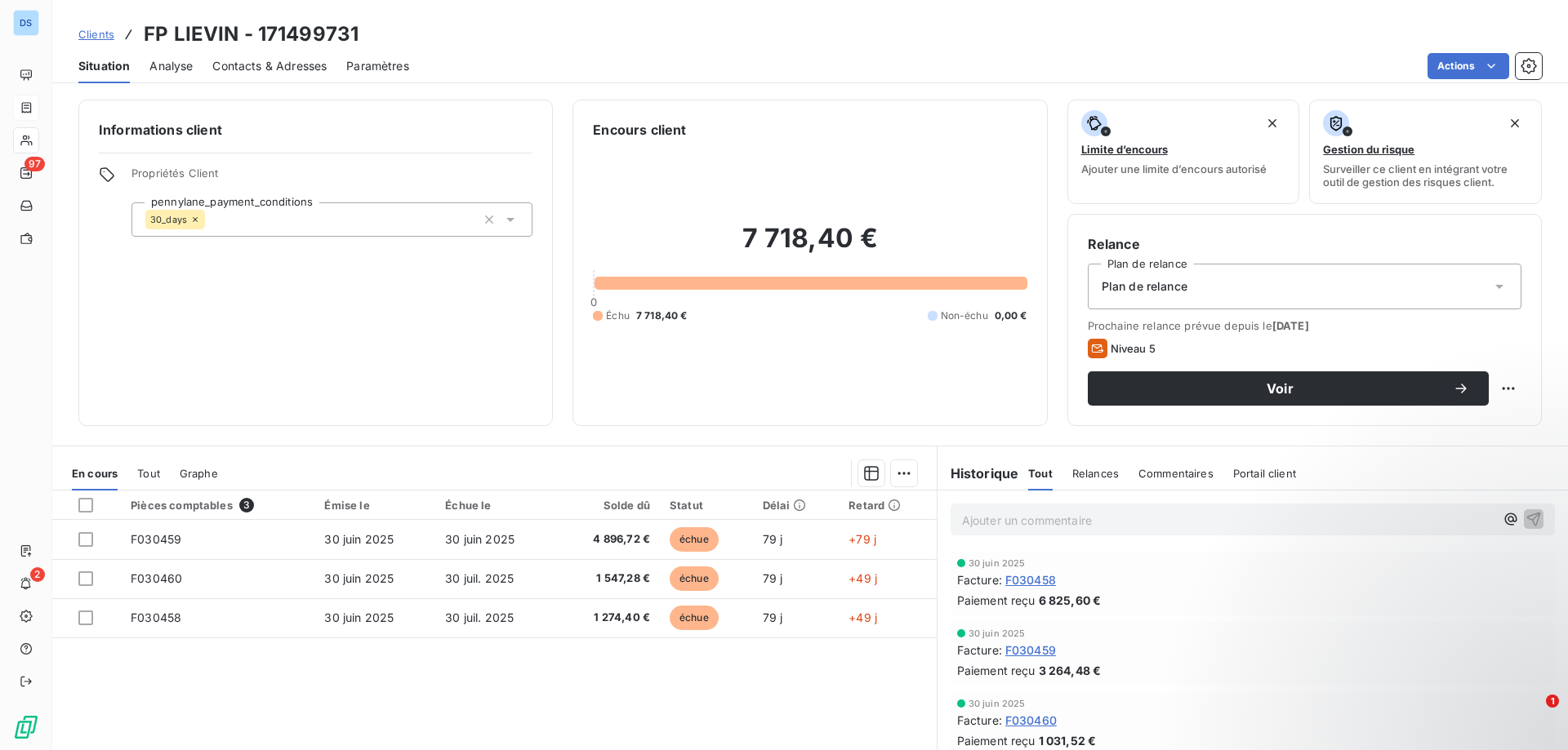
click at [1099, 469] on span "Relances" at bounding box center [1095, 474] width 47 height 13
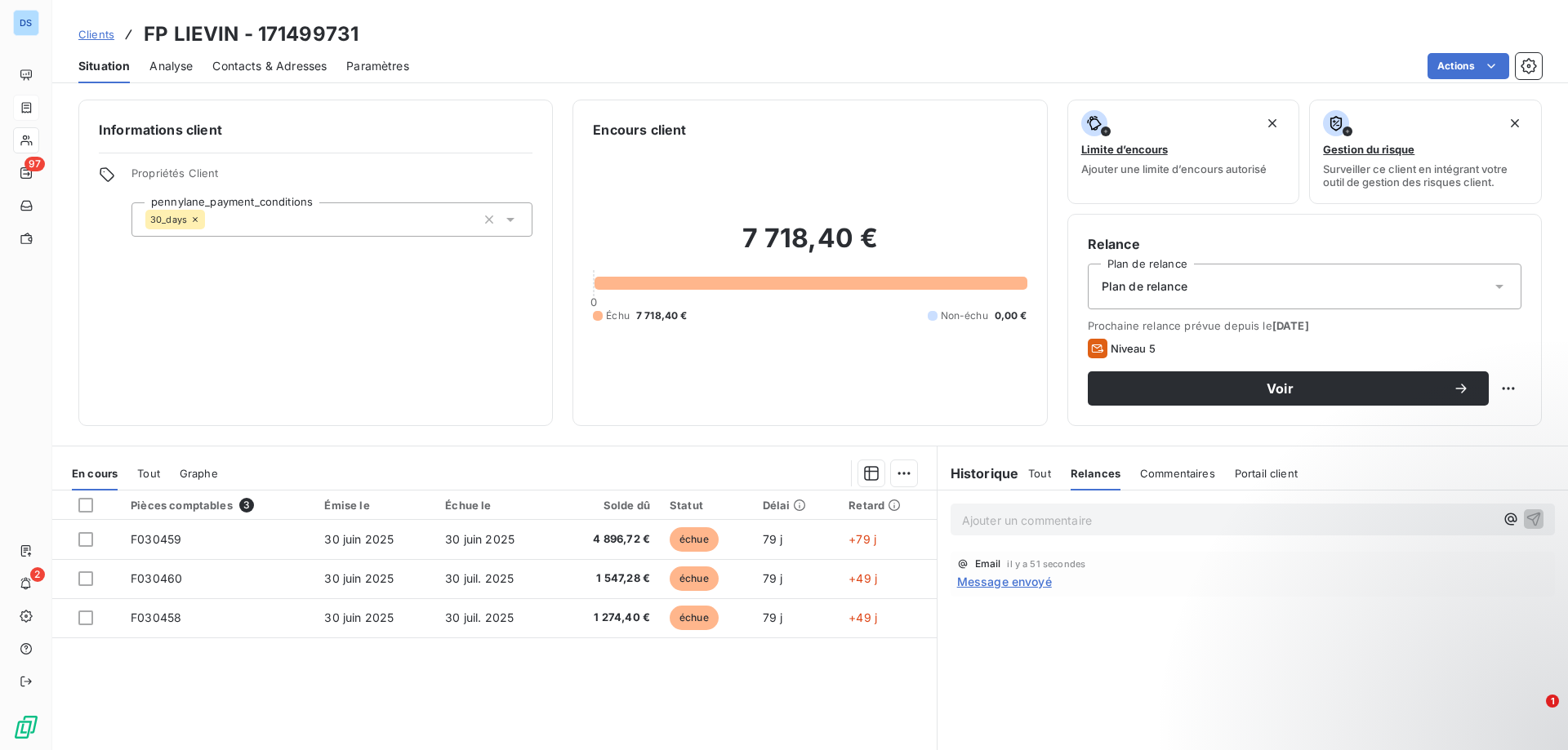
click at [1081, 518] on p "Ajouter un commentaire ﻿" at bounding box center [1227, 520] width 533 height 20
click at [1029, 474] on span "Tout" at bounding box center [1039, 474] width 23 height 13
click at [1028, 517] on p "Ajouter un commentaire ﻿" at bounding box center [1227, 520] width 533 height 20
click at [1169, 474] on span "Commentaires" at bounding box center [1176, 474] width 75 height 13
click at [1032, 467] on span "Tout" at bounding box center [1039, 474] width 23 height 13
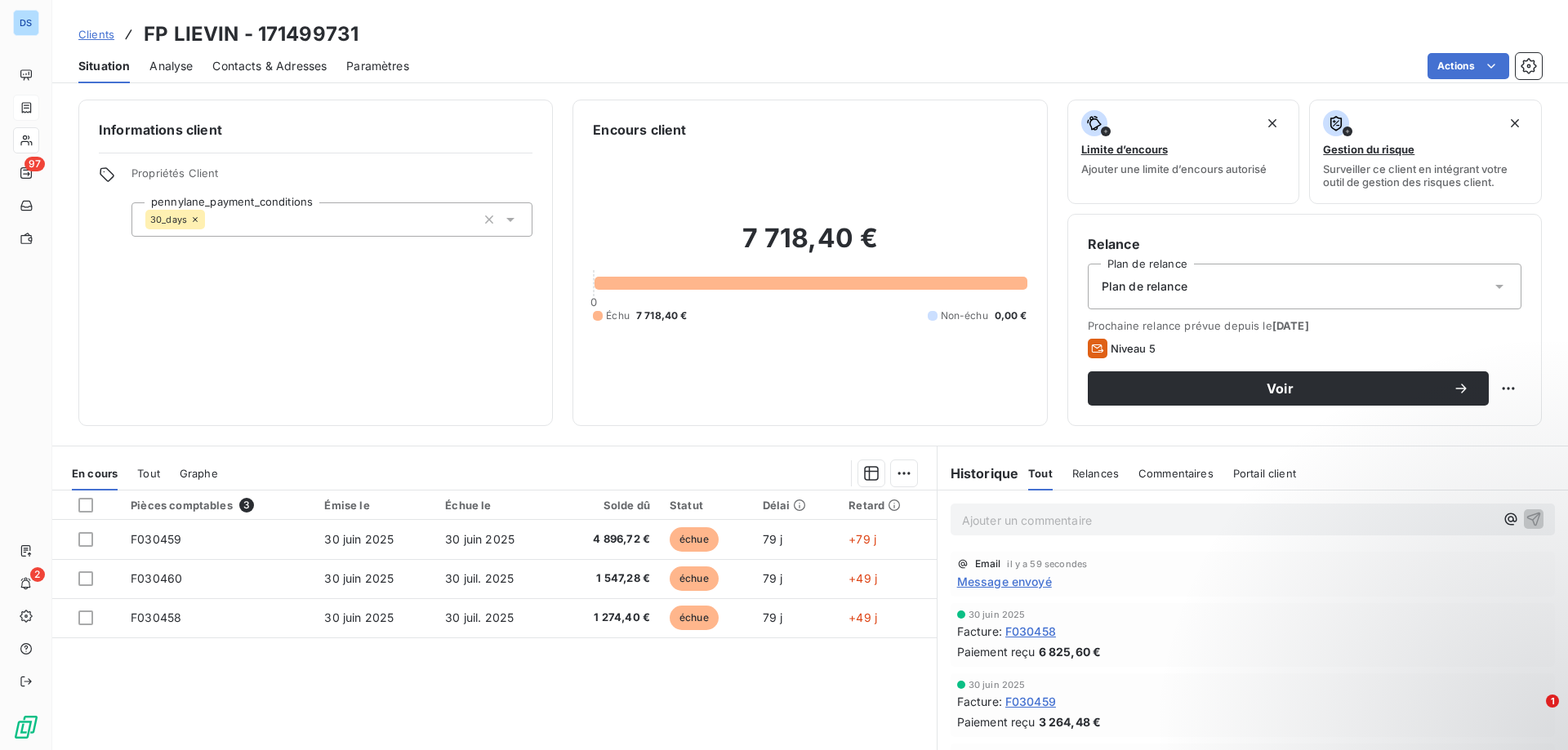
click at [1003, 521] on p "Ajouter un commentaire ﻿" at bounding box center [1227, 520] width 533 height 20
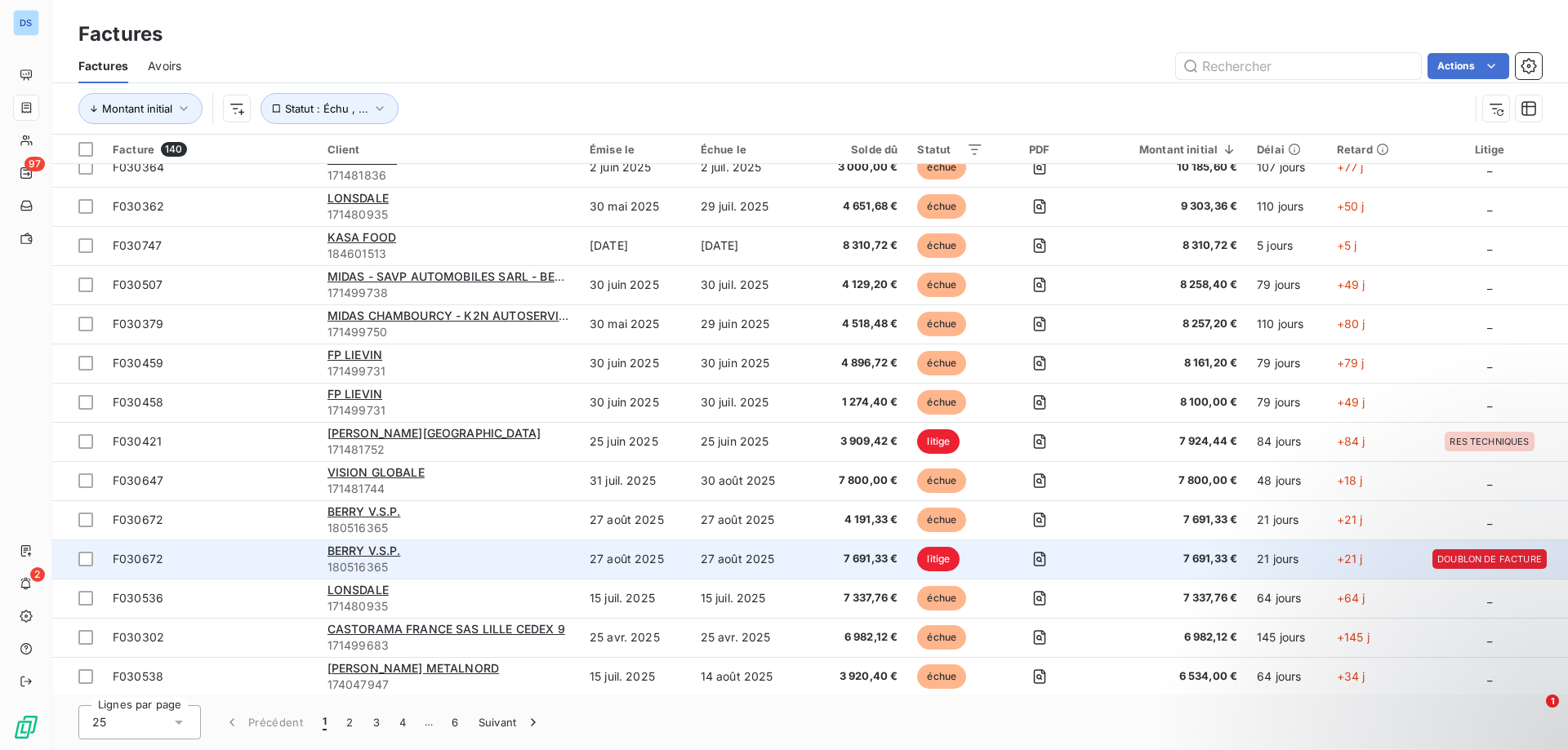
scroll to position [450, 0]
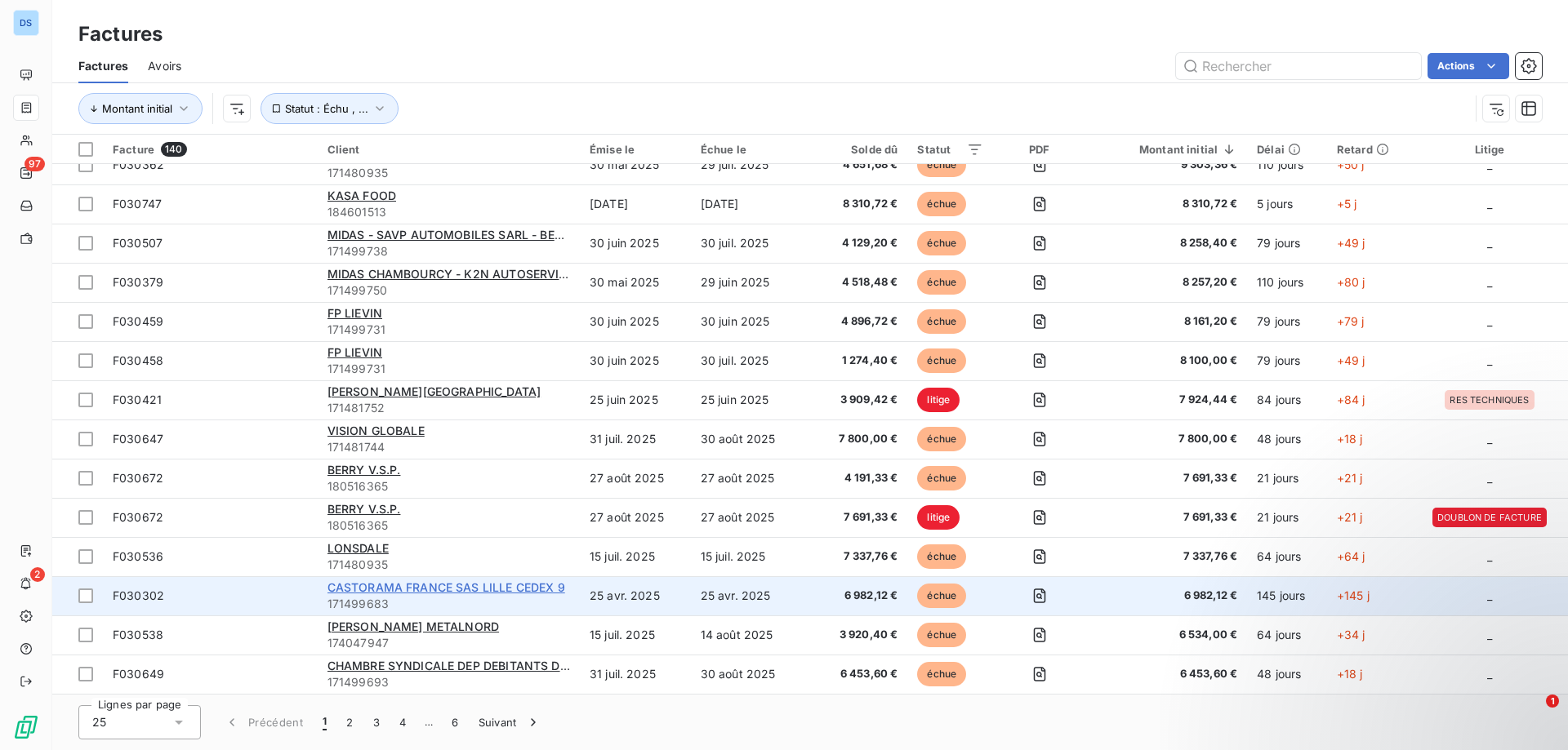
click at [436, 588] on span "CASTORAMA FRANCE SAS LILLE CEDEX 9" at bounding box center [446, 587] width 238 height 13
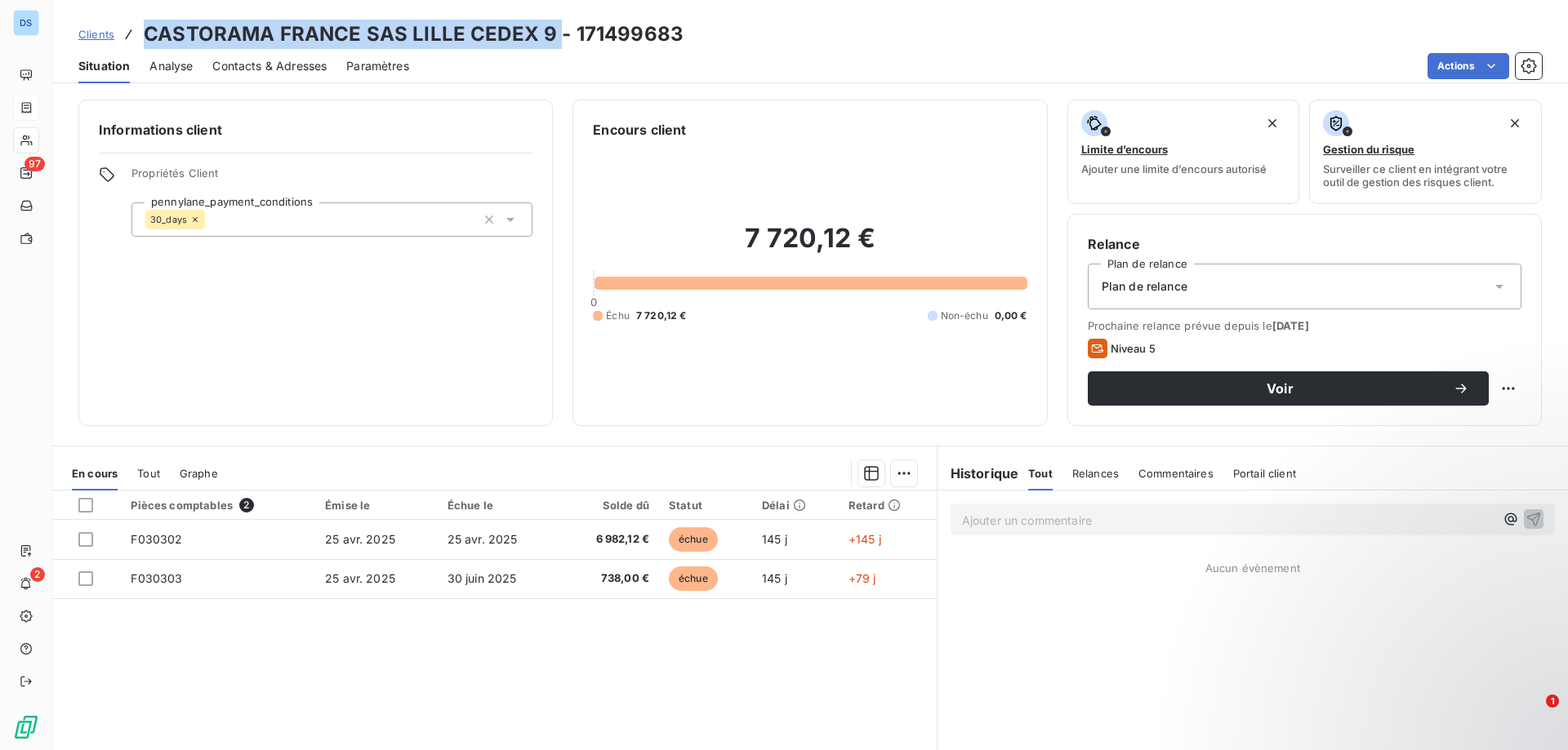
drag, startPoint x: 148, startPoint y: 34, endPoint x: 557, endPoint y: 35, distance: 409.0
click at [557, 35] on h3 "CASTORAMA FRANCE SAS LILLE CEDEX 9 - 171499683" at bounding box center [414, 34] width 540 height 30
drag, startPoint x: 548, startPoint y: 36, endPoint x: 140, endPoint y: 18, distance: 408.4
click at [140, 18] on div "Clients CASTORAMA FRANCE SAS LILLE CEDEX 9 - 171499683 Situation Analyse Contac…" at bounding box center [809, 41] width 1515 height 83
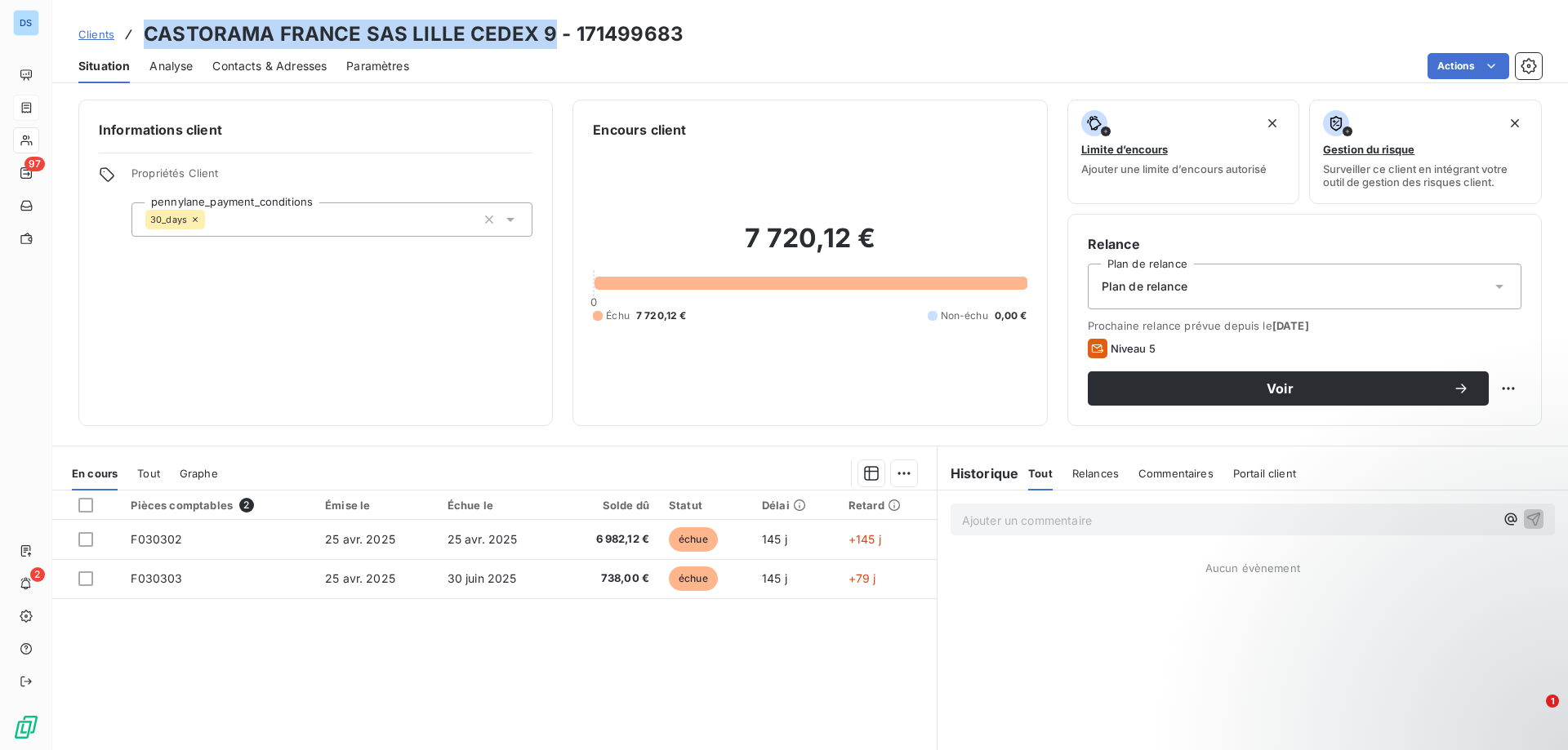
copy h3 "CASTORAMA FRANCE SAS LILLE CEDEX 9"
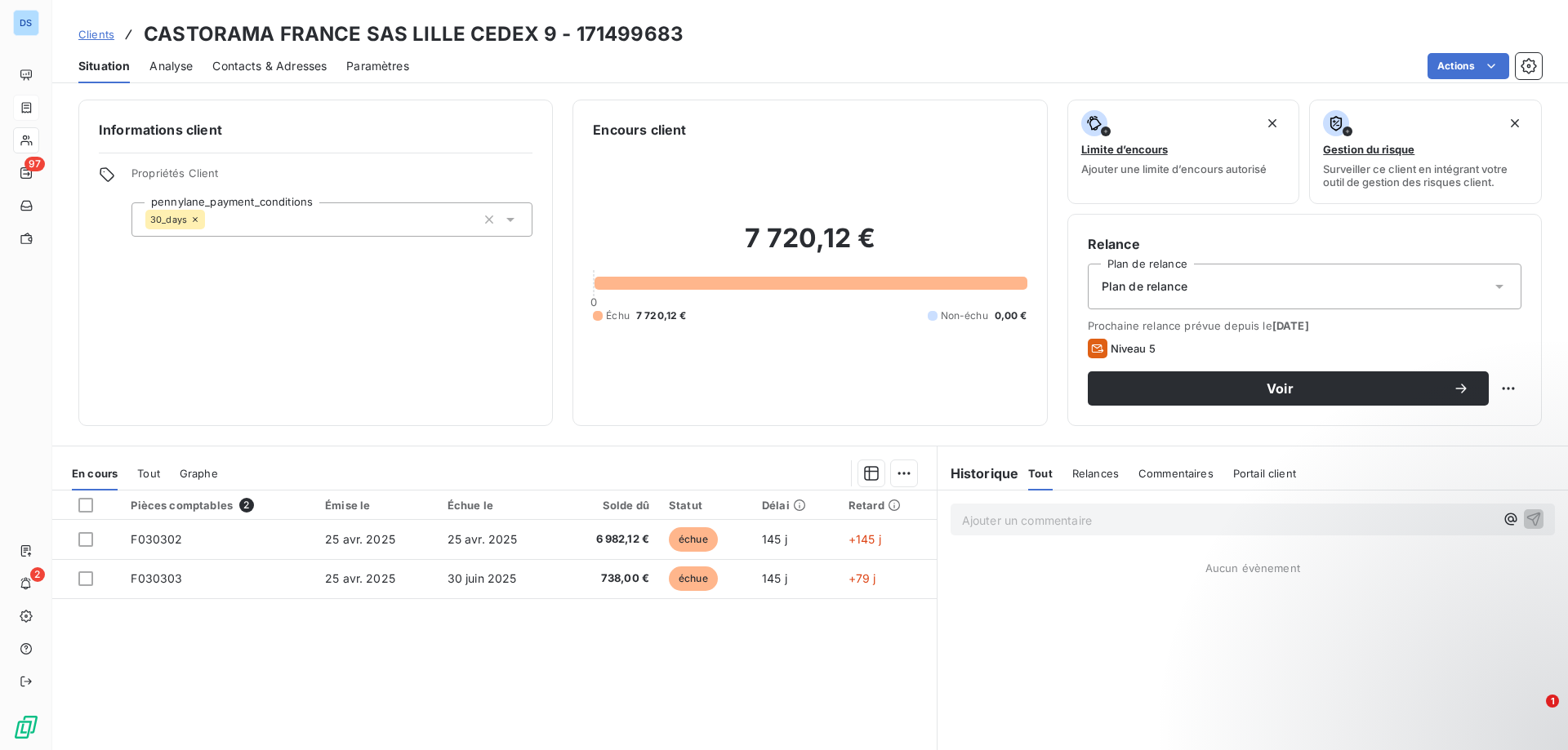
click at [854, 145] on div "7 720,12 € 0 Échu 7 720,12 € Non-échu 0,00 €" at bounding box center [810, 272] width 434 height 266
click at [238, 68] on span "Contacts & Adresses" at bounding box center [269, 65] width 114 height 16
